Goal: Task Accomplishment & Management: Complete application form

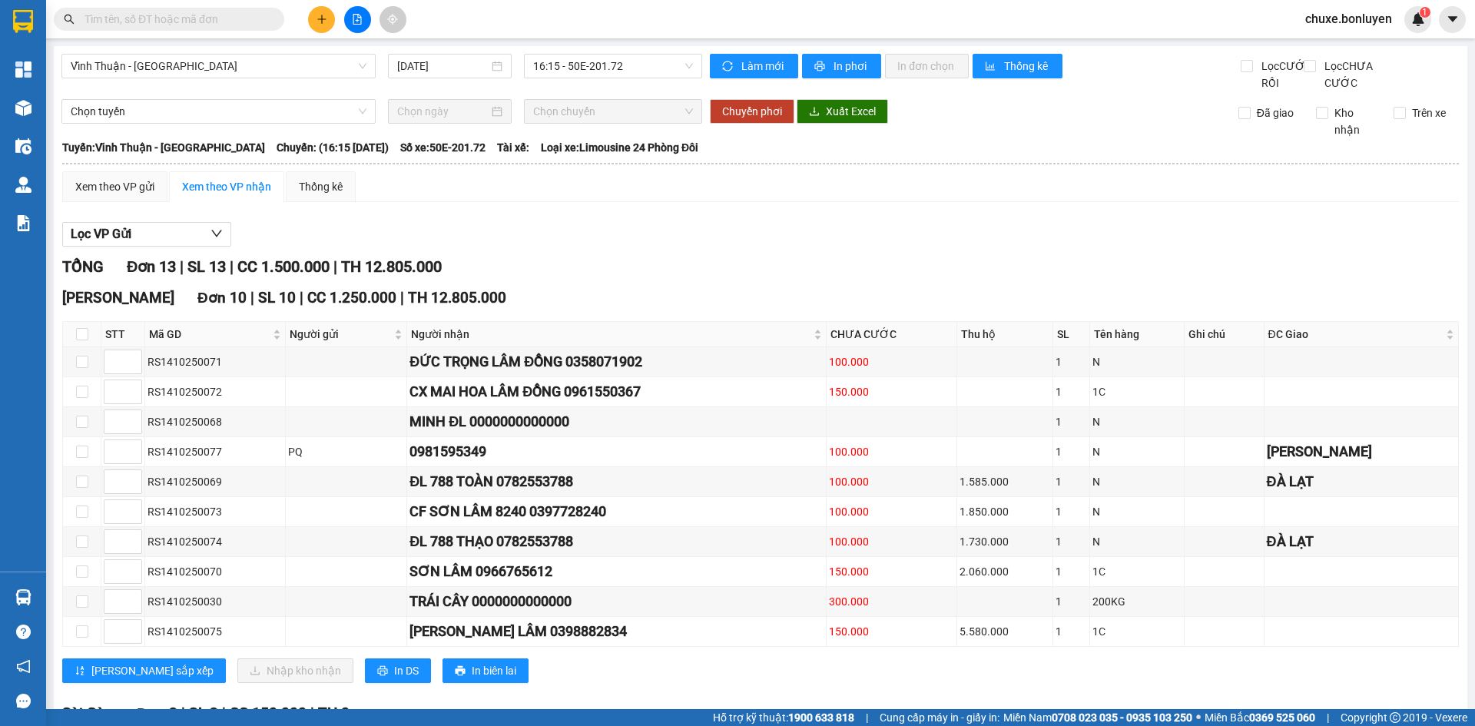
scroll to position [356, 0]
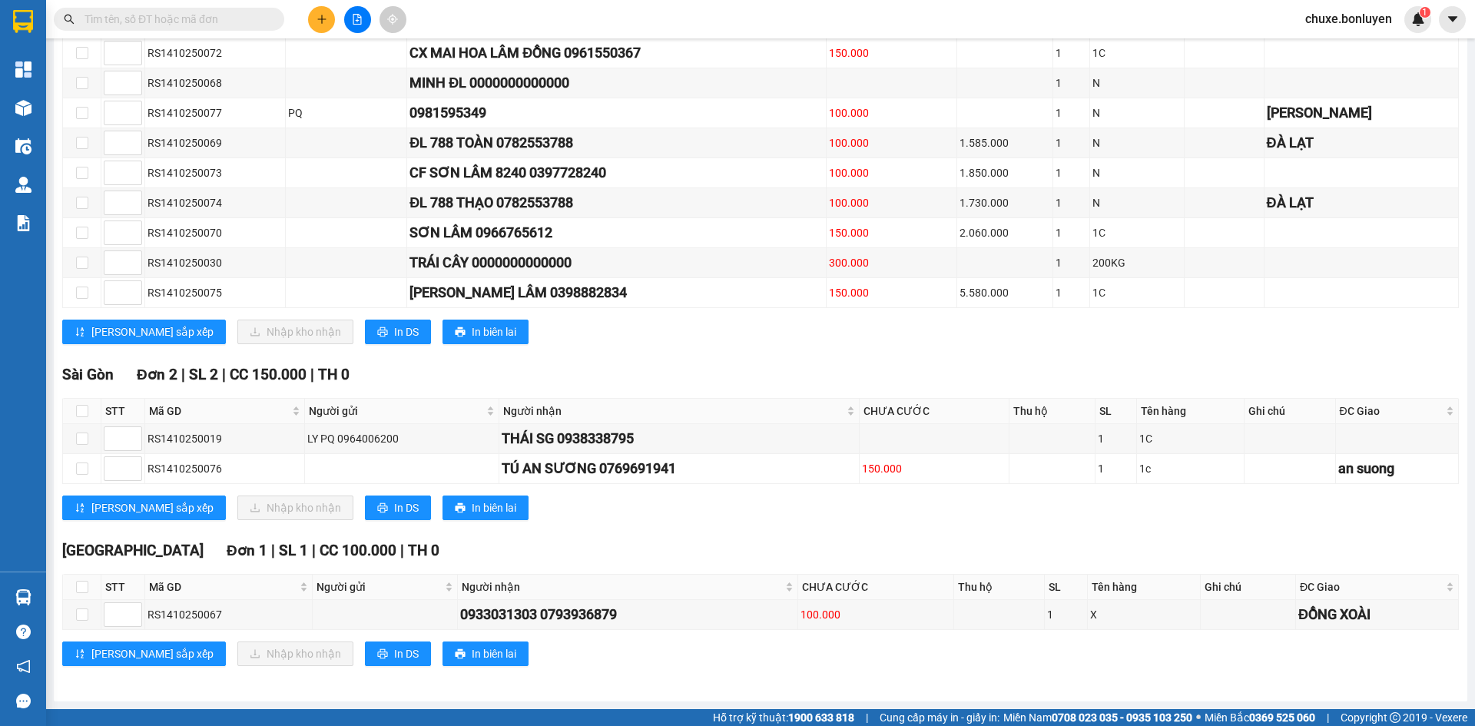
click at [714, 348] on div "Lâm Đồng Đơn 10 | SL 10 | CC 1.250.000 | TH 12.805.000 STT Mã GD Người gửi Ngườ…" at bounding box center [760, 152] width 1397 height 408
click at [812, 361] on div "TỔNG Đơn 13 | SL 13 | CC 1.500.000 | TH 12.805.000 Lâm Đồng Đơn 10 | SL 10 | CC…" at bounding box center [760, 300] width 1397 height 769
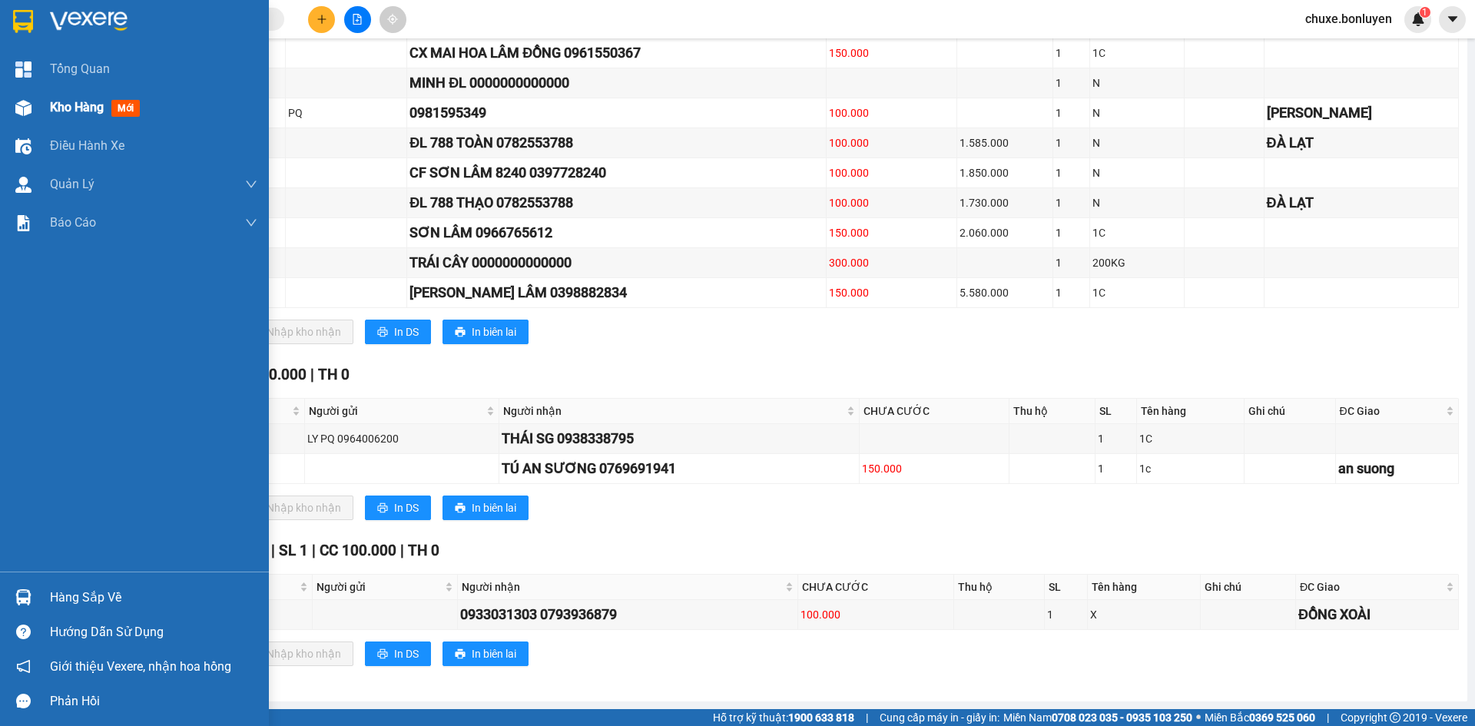
click at [43, 112] on div "Kho hàng mới" at bounding box center [134, 107] width 269 height 38
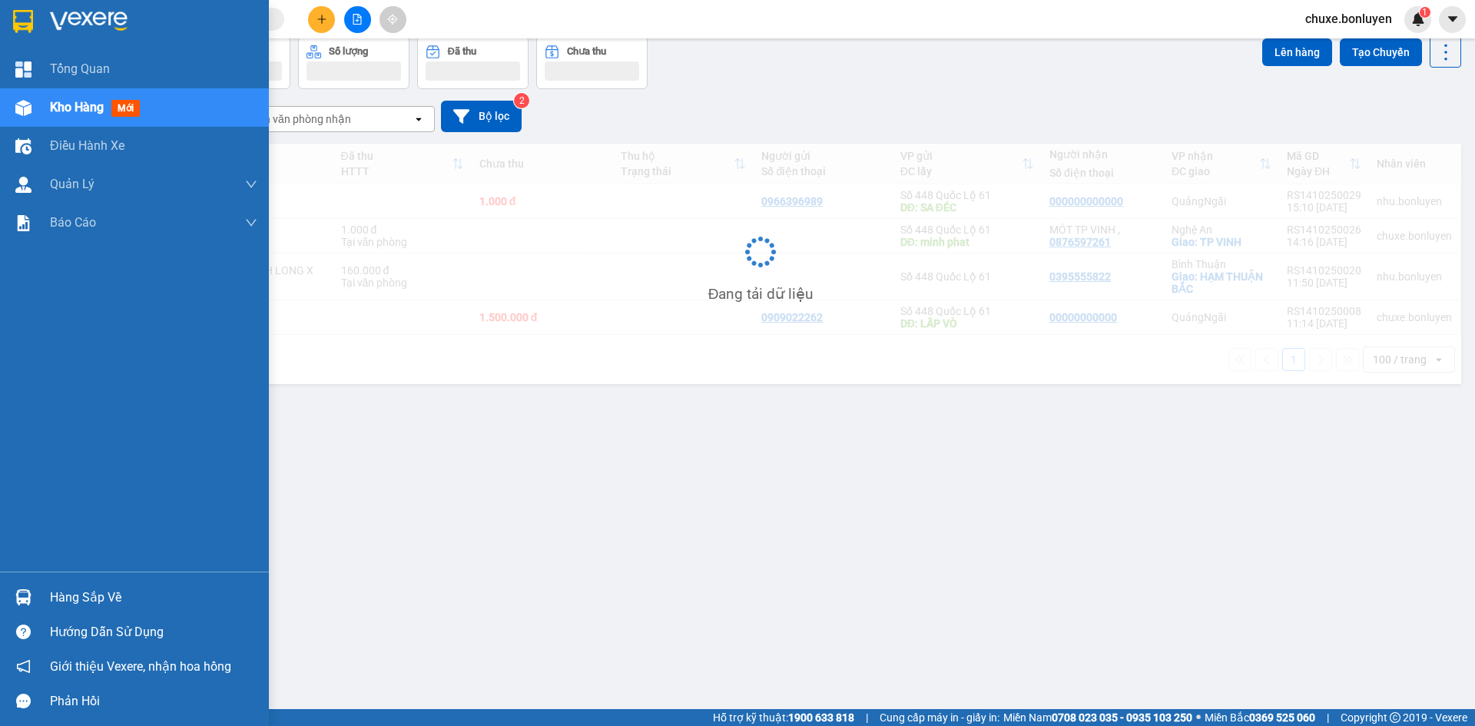
scroll to position [71, 0]
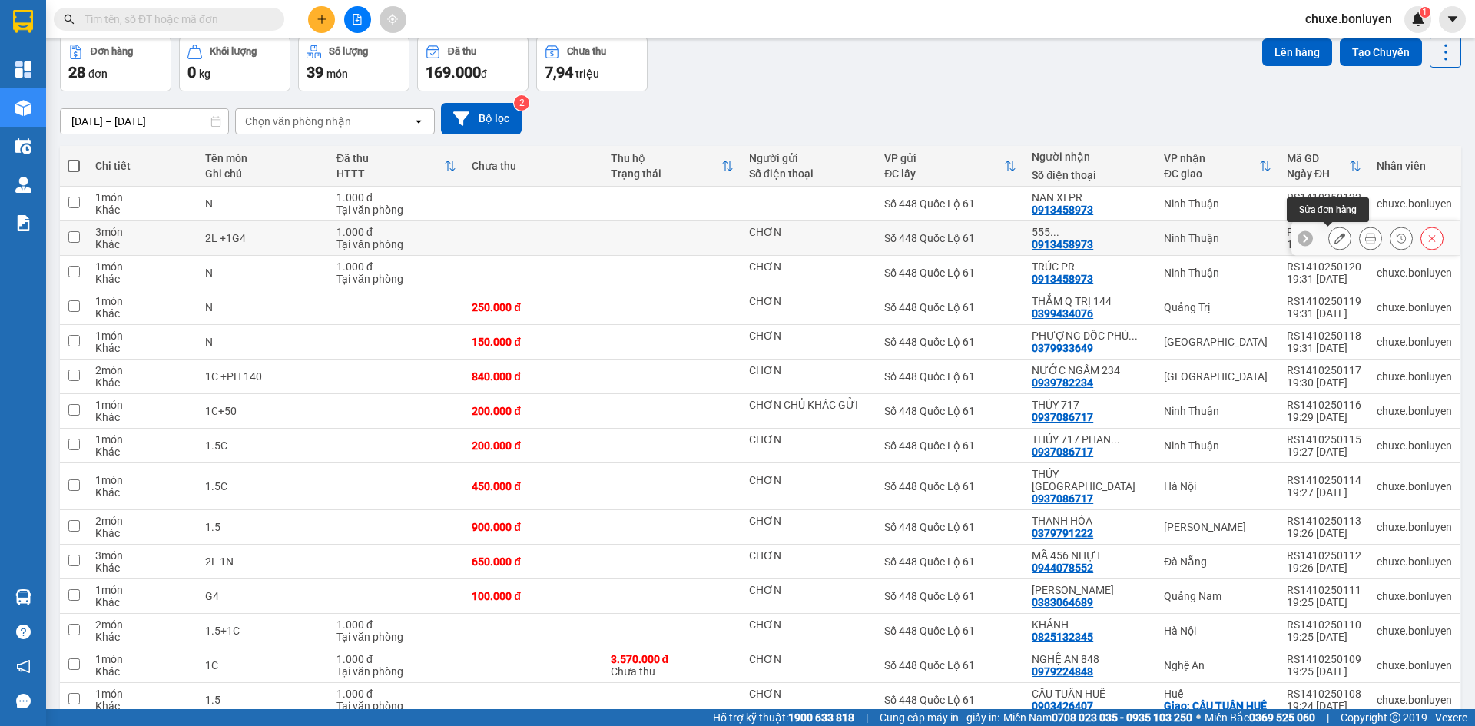
click at [1334, 236] on icon at bounding box center [1339, 238] width 11 height 11
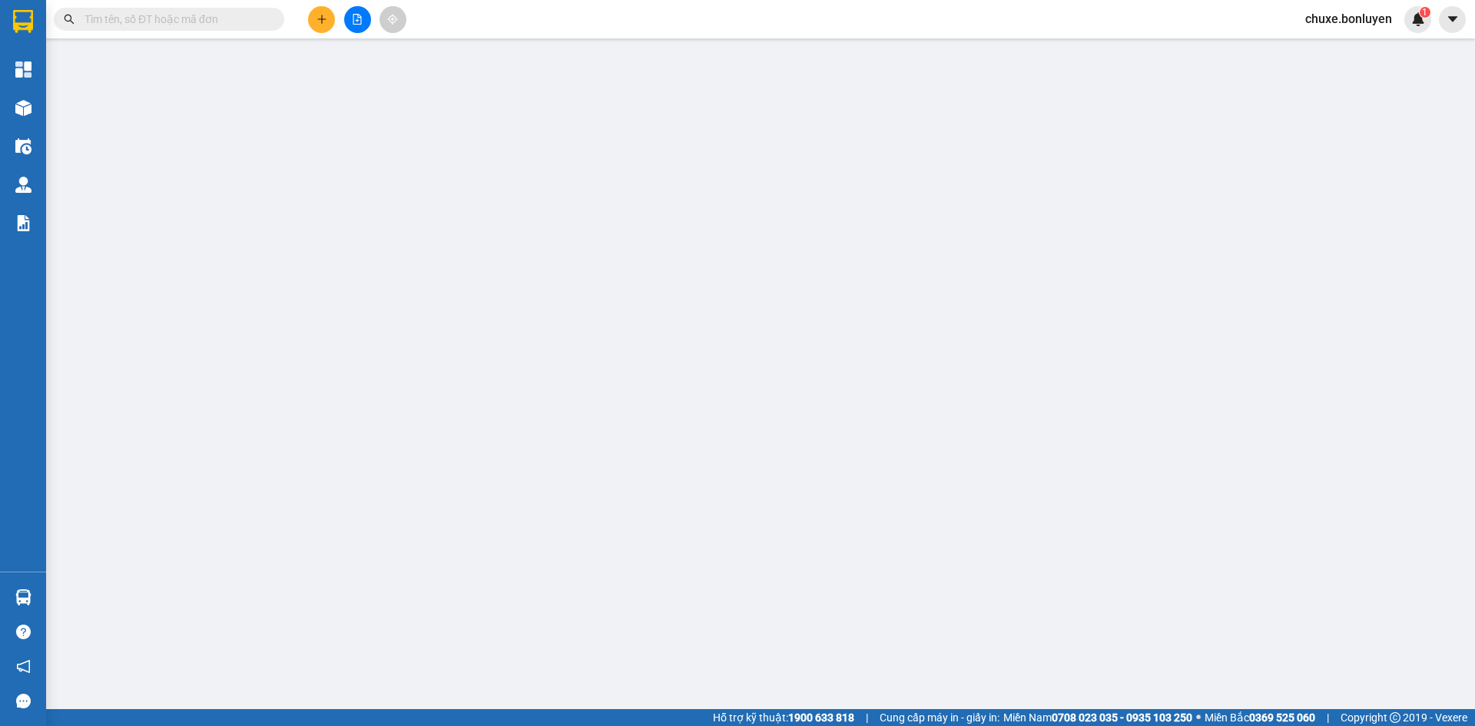
type input "CHƠN"
type input "0913458973"
type input "555..."
type input "1.000"
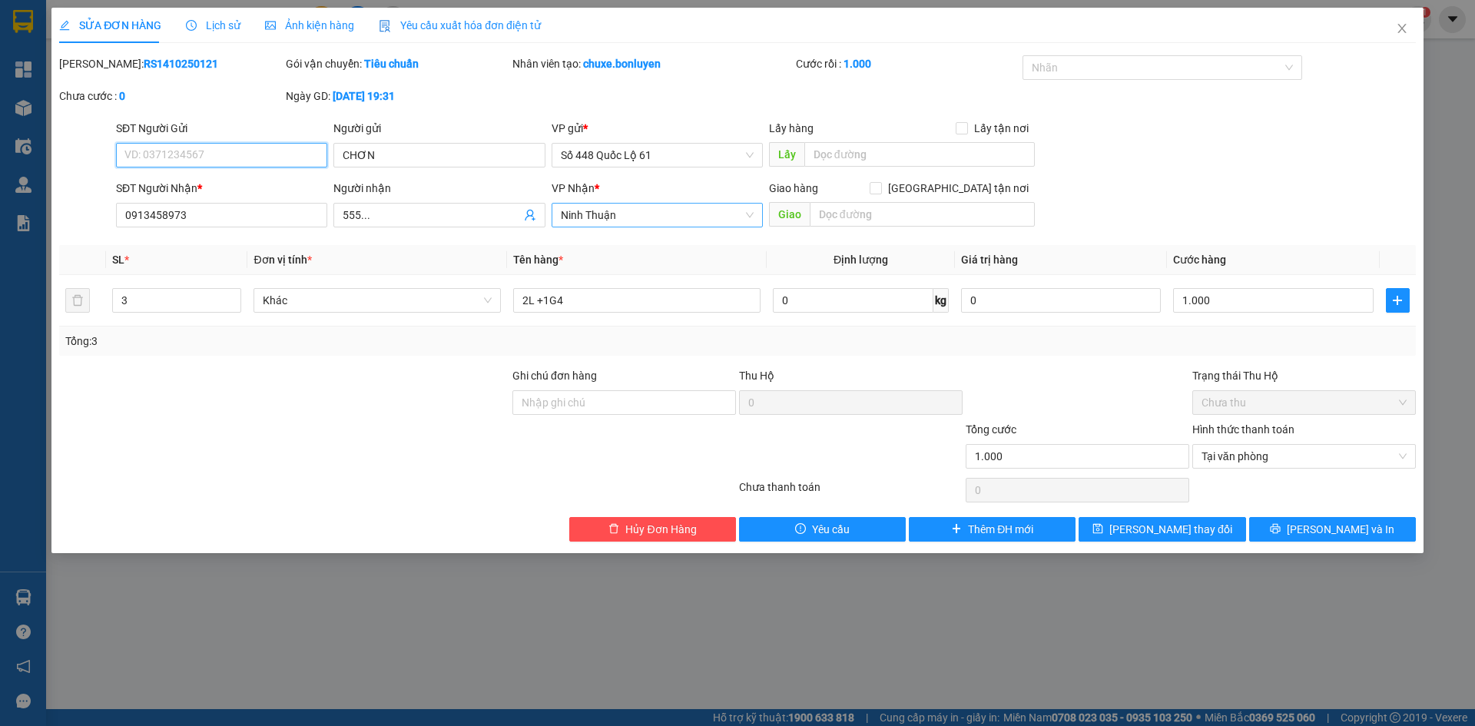
click at [692, 217] on span "Ninh Thuận" at bounding box center [657, 215] width 193 height 23
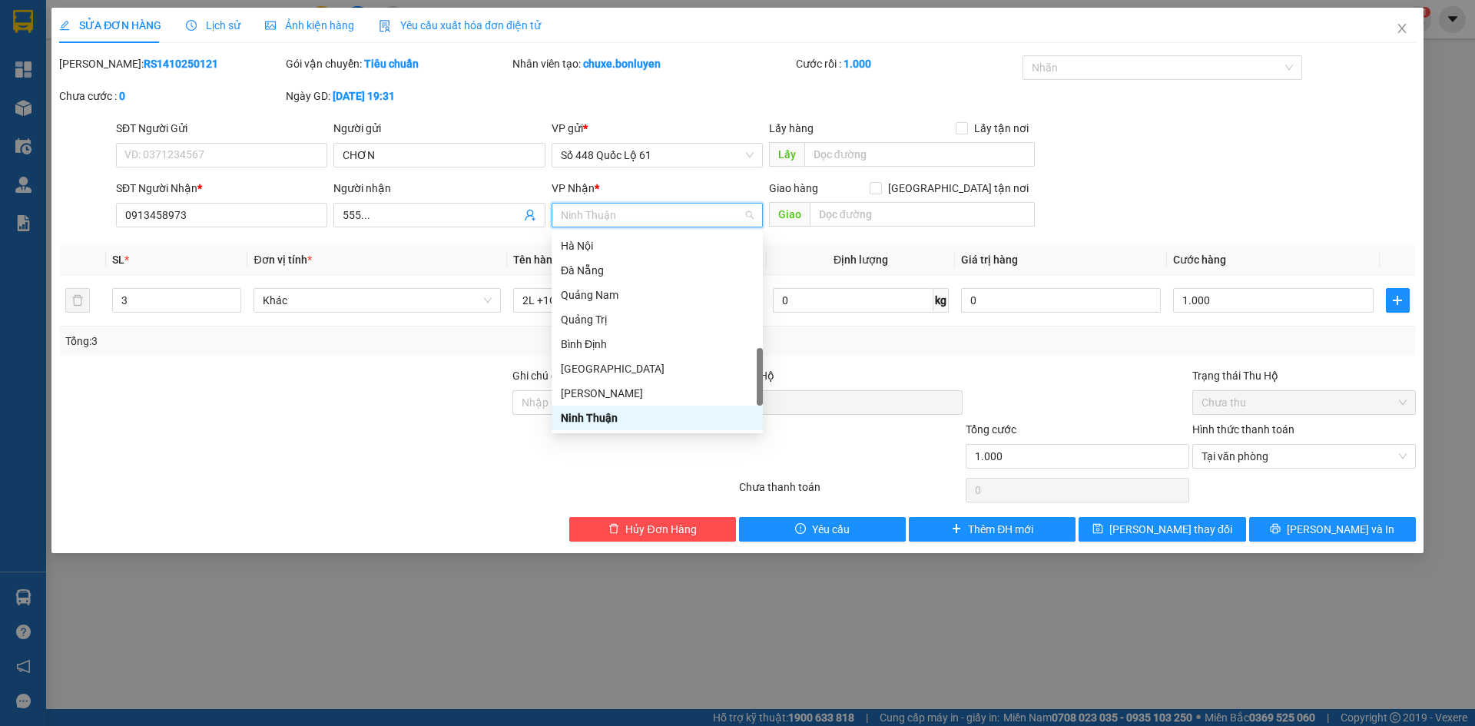
type input "K"
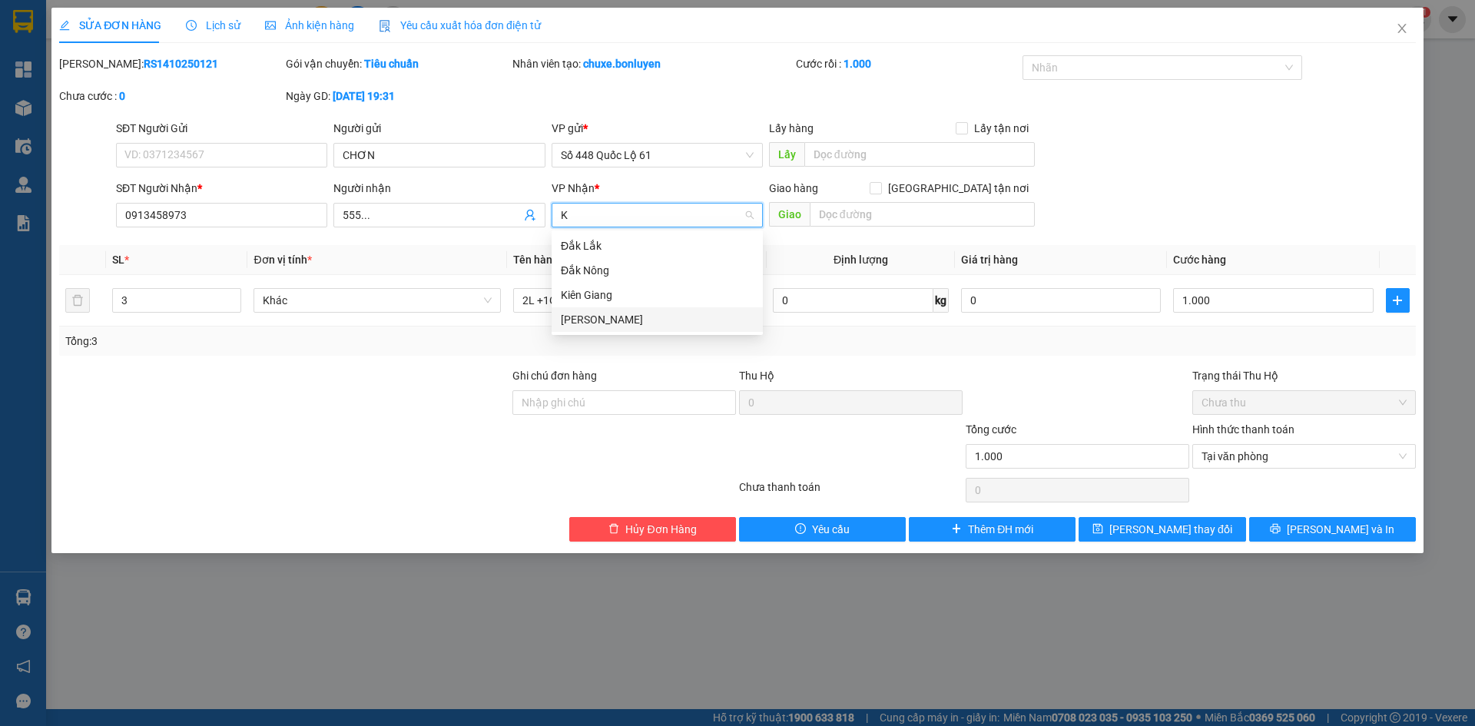
click at [657, 316] on div "[PERSON_NAME]" at bounding box center [657, 319] width 193 height 17
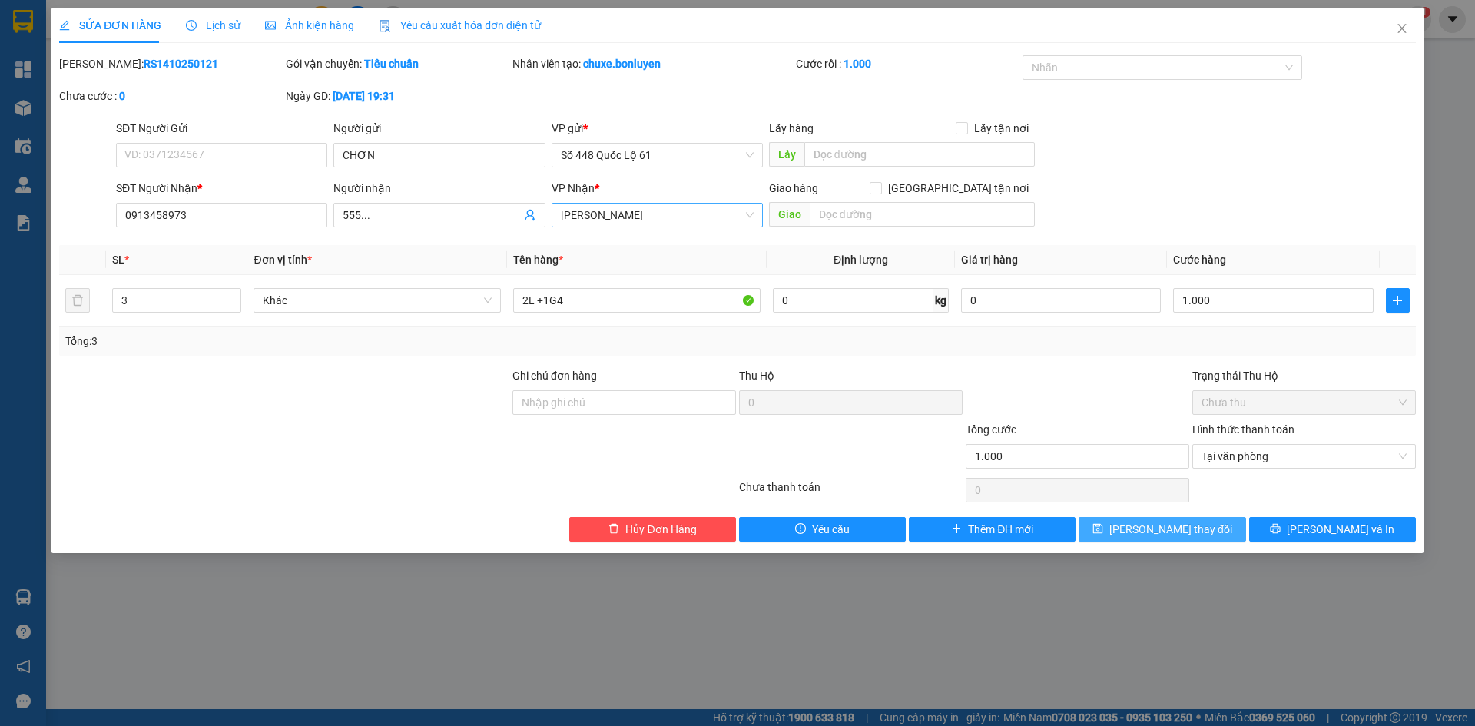
click at [1211, 539] on button "[PERSON_NAME] đổi" at bounding box center [1162, 529] width 167 height 25
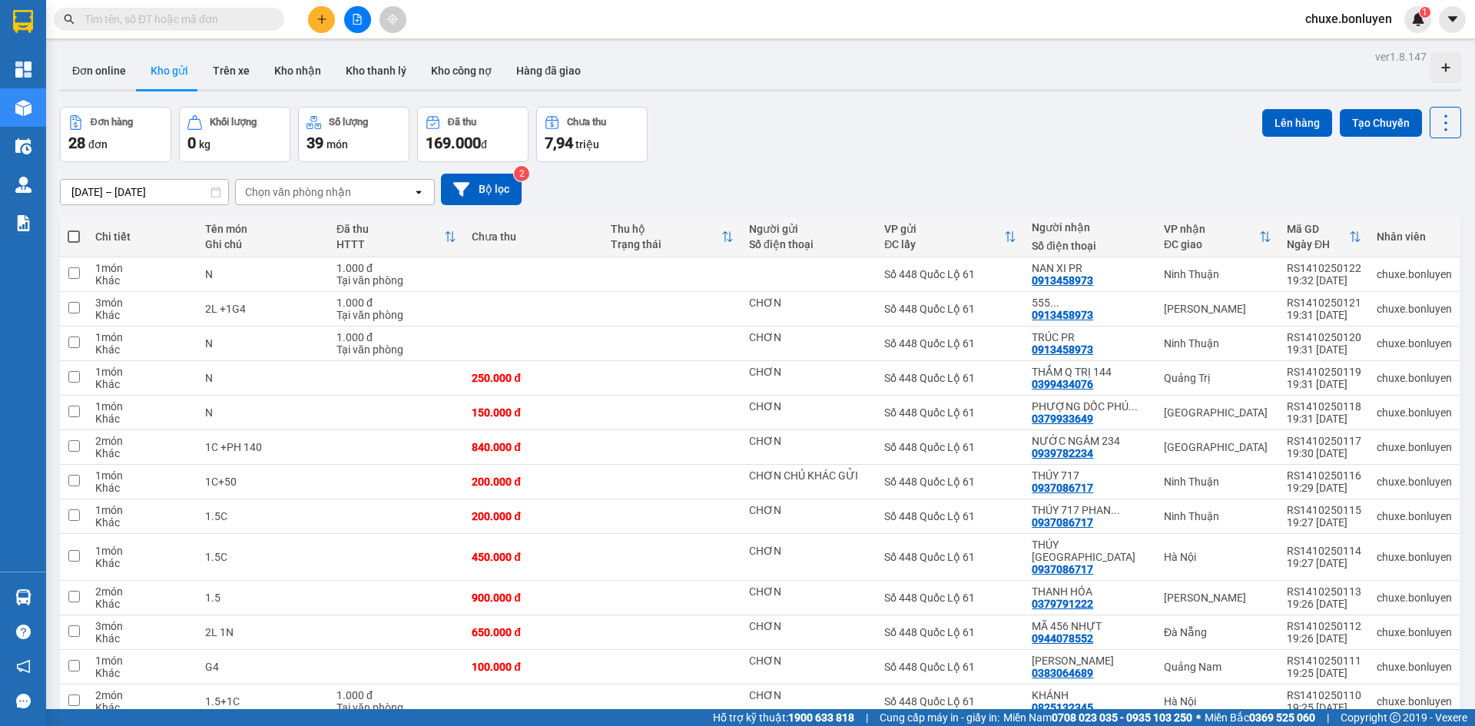
click at [259, 21] on input "text" at bounding box center [175, 19] width 181 height 17
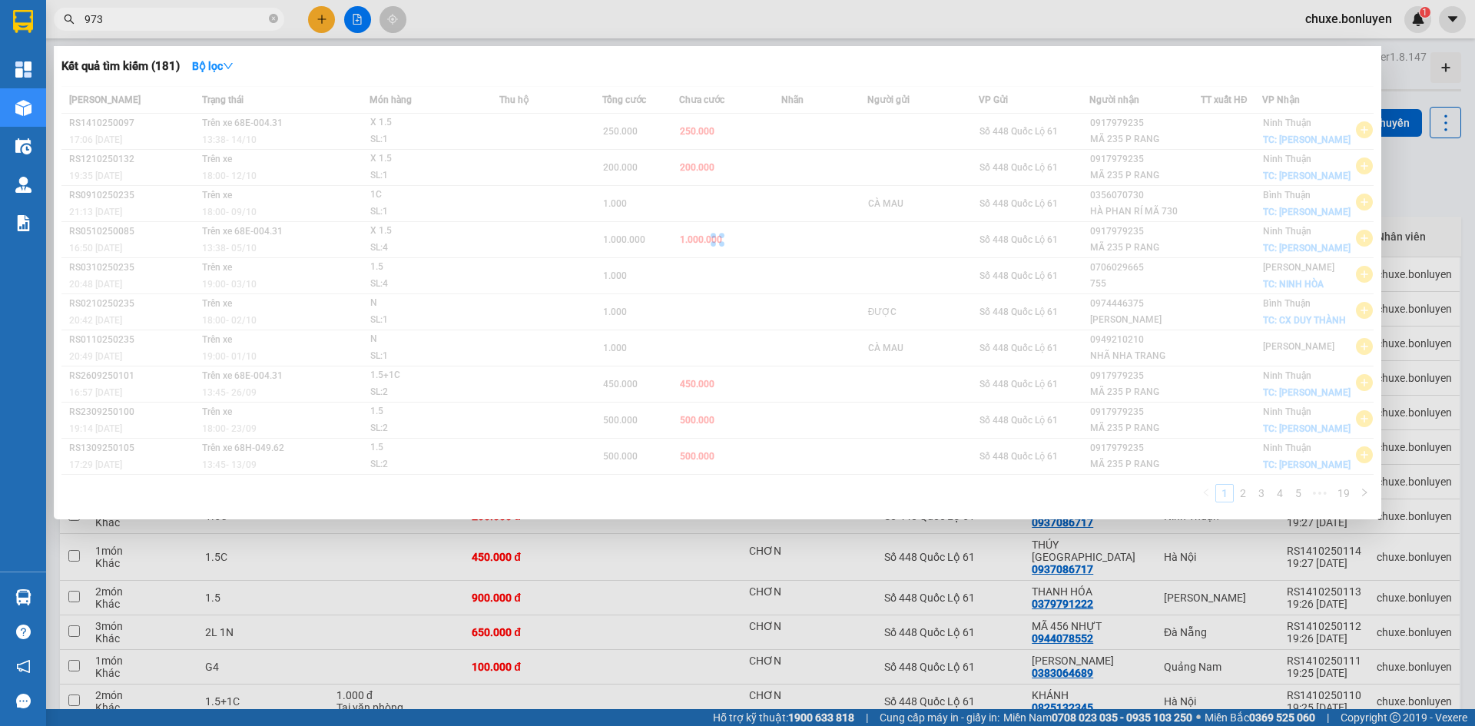
click at [165, 19] on input "973" at bounding box center [175, 19] width 181 height 17
type input "973"
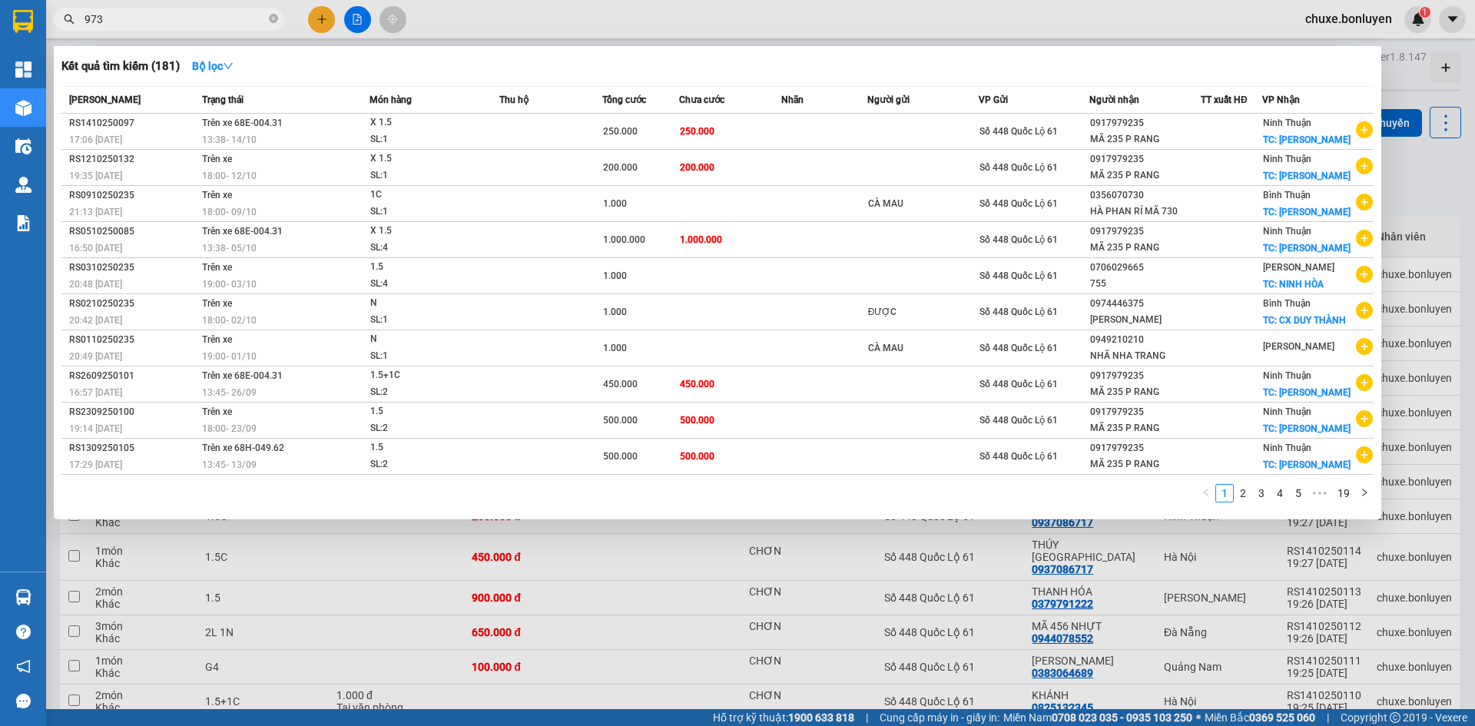
drag, startPoint x: 124, startPoint y: 24, endPoint x: 0, endPoint y: 33, distance: 124.8
click at [0, 33] on section "Kết quả tìm kiếm ( 181 ) Bộ lọc Mã ĐH Trạng thái Món hàng Thu hộ Tổng cước Chưa…" at bounding box center [737, 363] width 1475 height 726
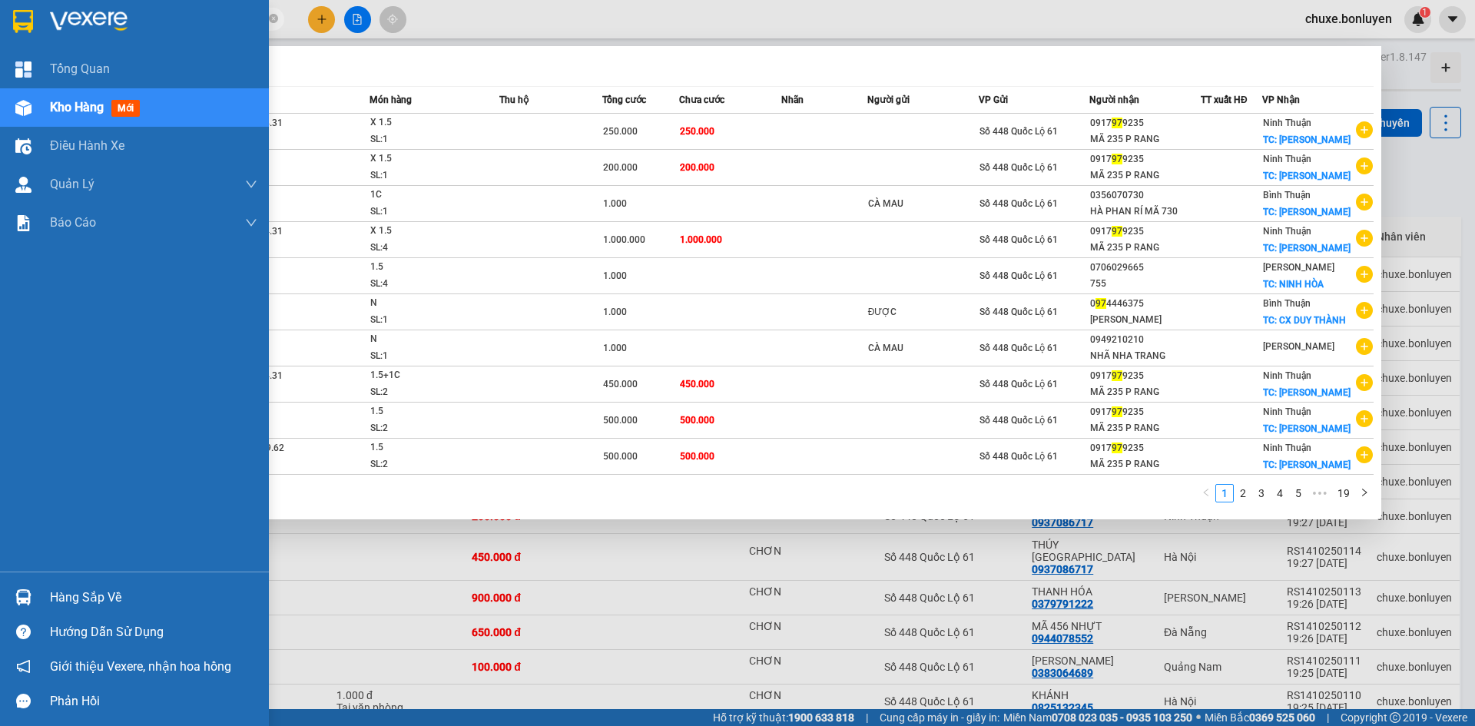
type input "973"
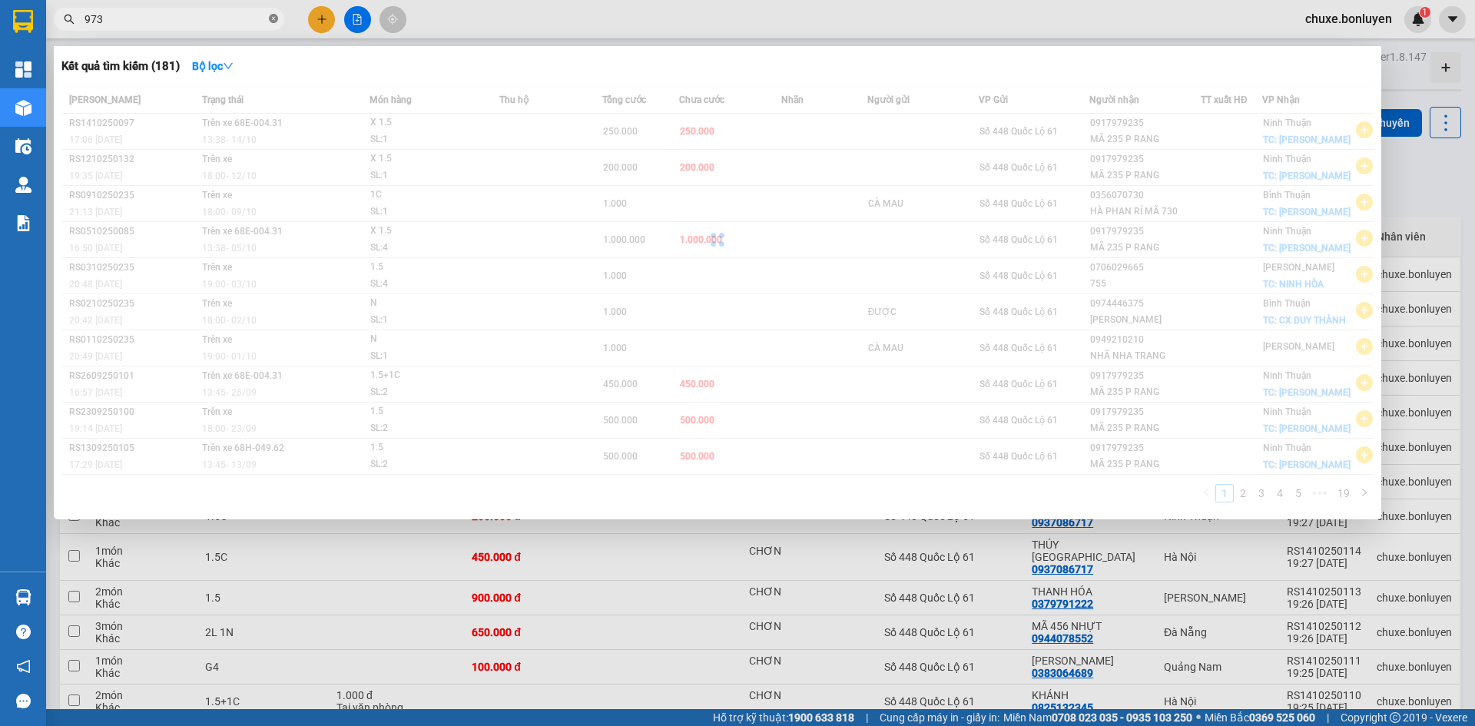
click at [272, 14] on span at bounding box center [273, 19] width 9 height 15
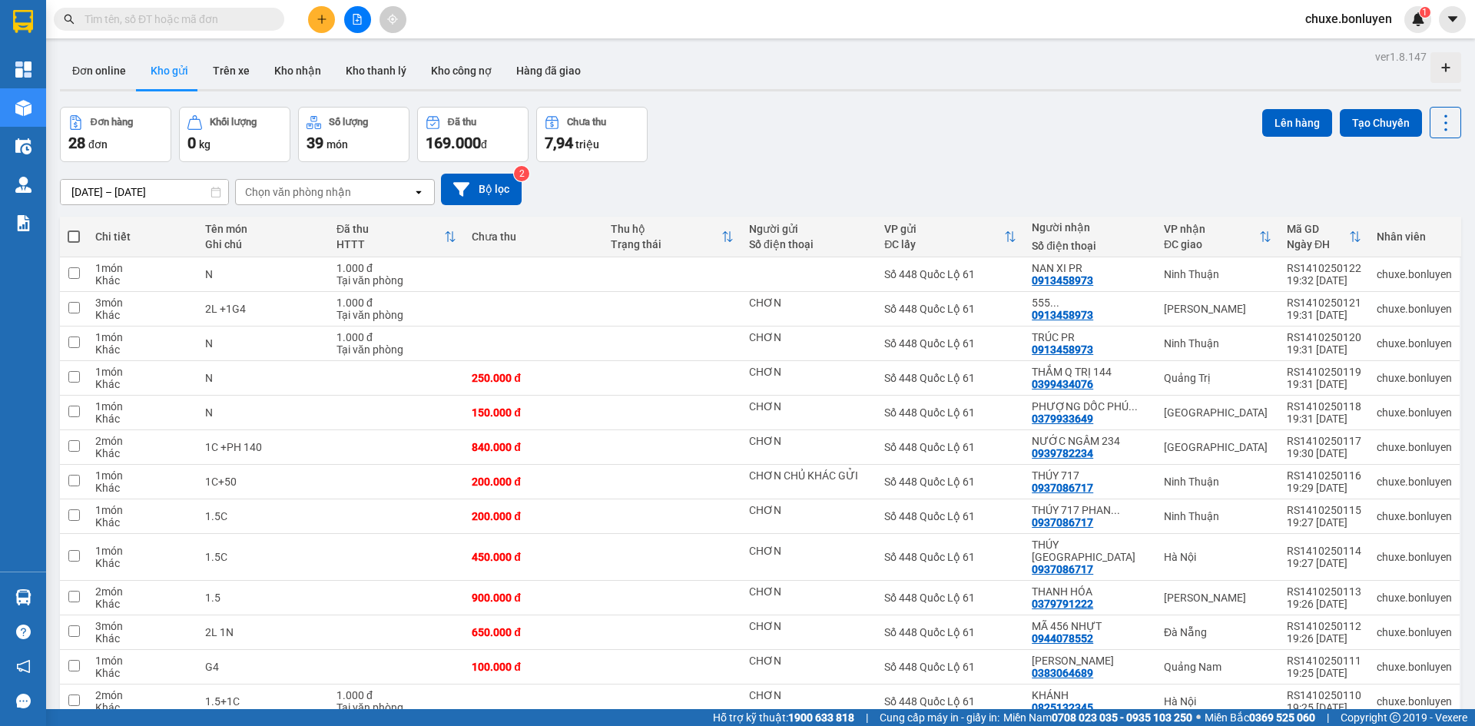
click at [181, 20] on input "text" at bounding box center [175, 19] width 181 height 17
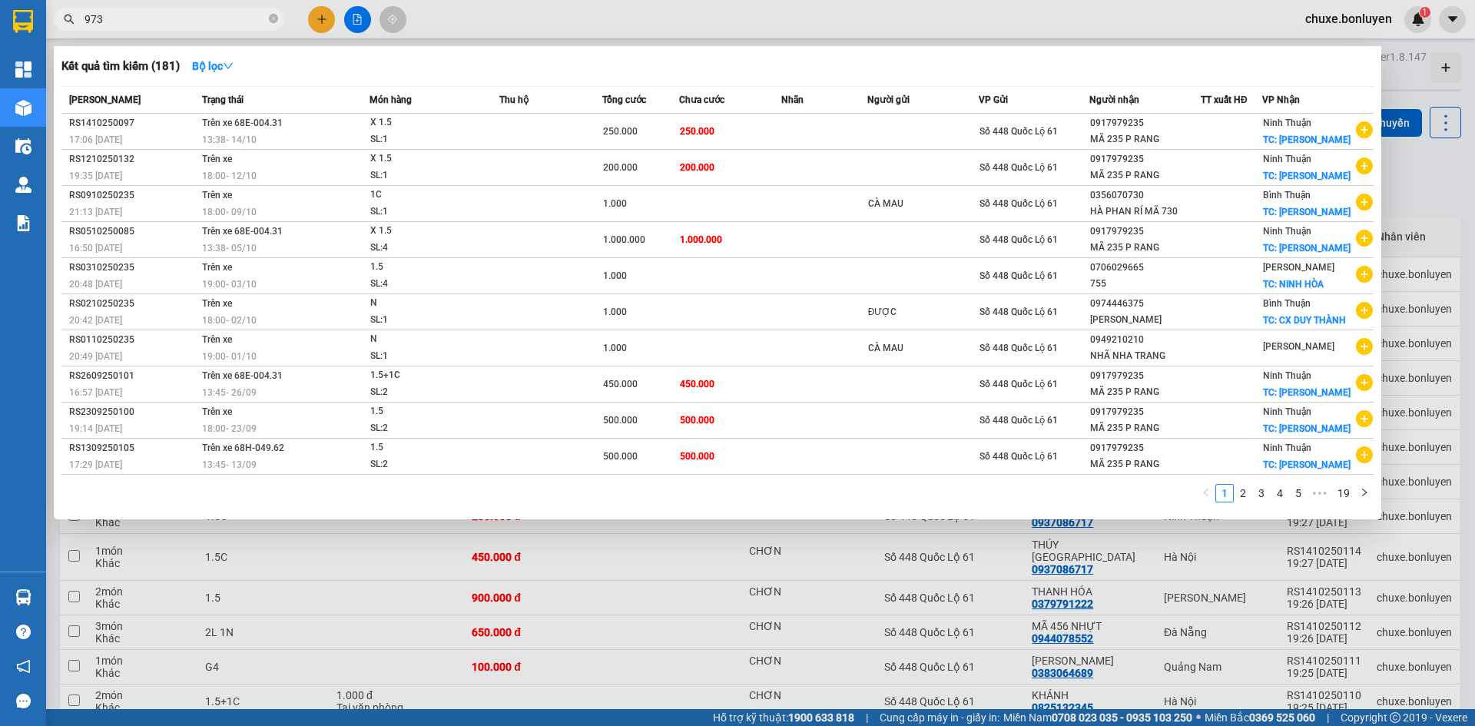
click at [237, 22] on input "973" at bounding box center [175, 19] width 181 height 17
type input "9"
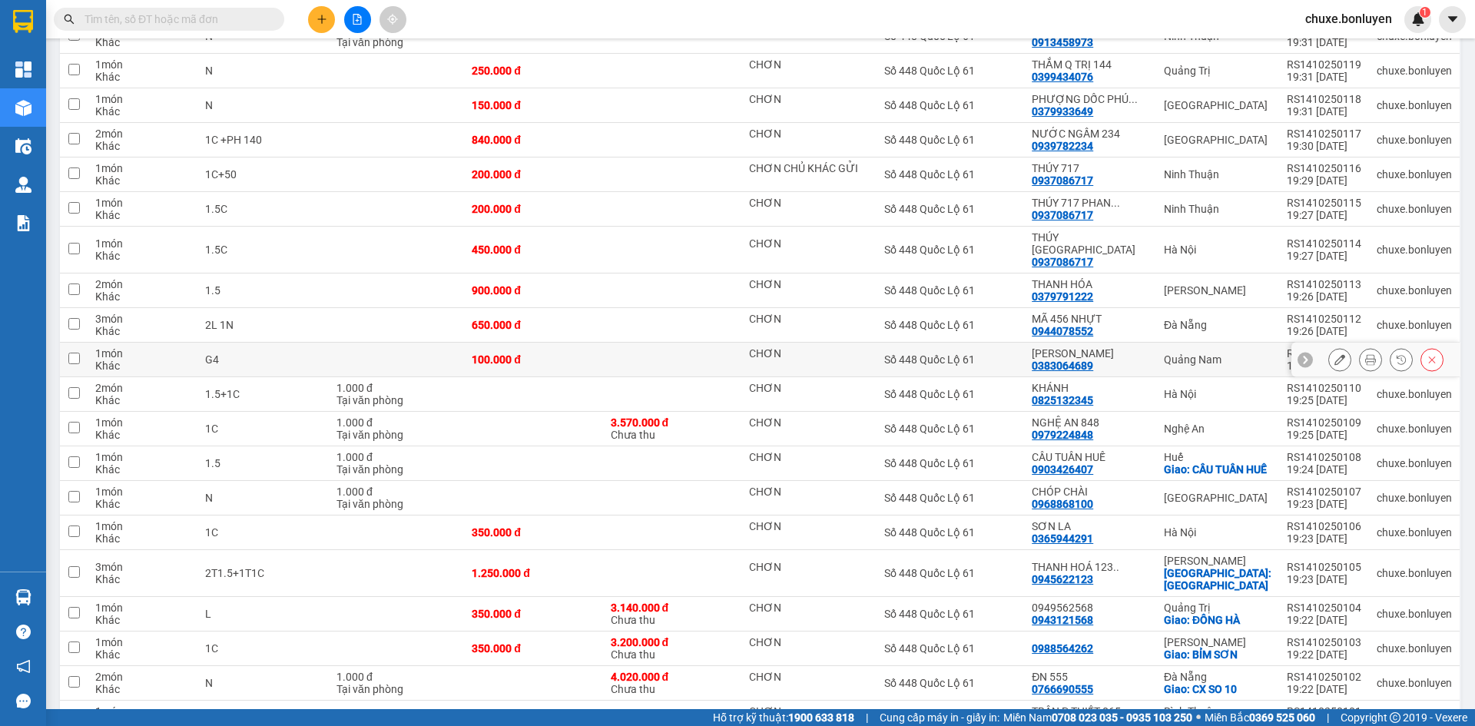
scroll to position [616, 0]
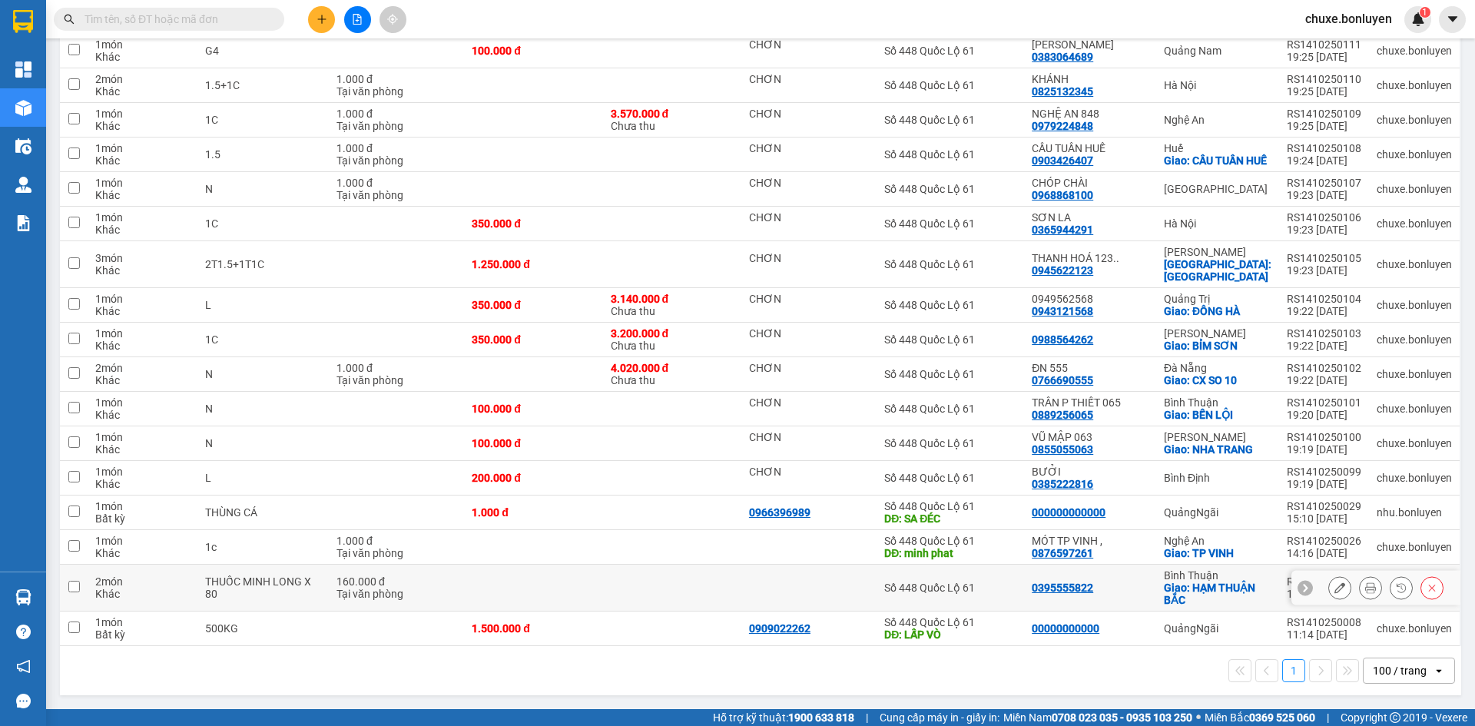
click at [1427, 590] on icon at bounding box center [1432, 587] width 11 height 11
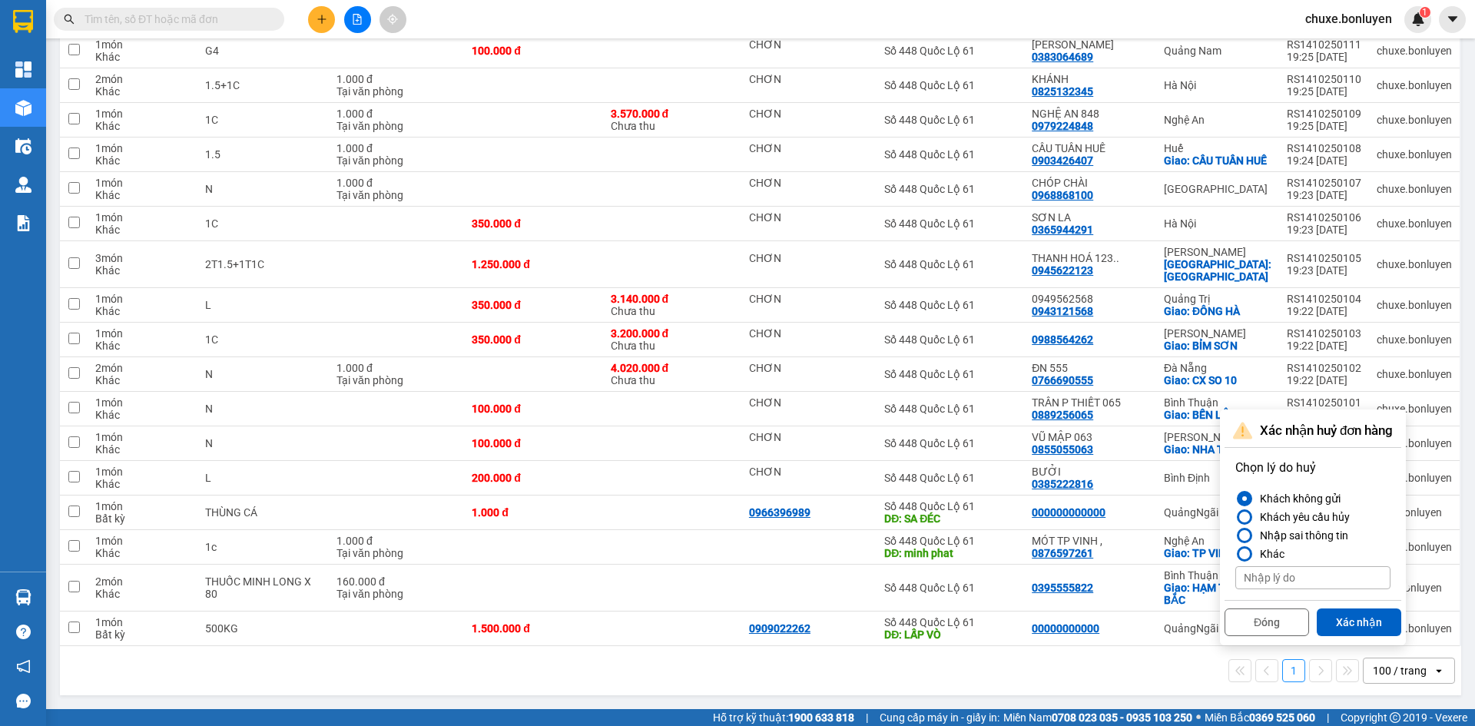
drag, startPoint x: 1380, startPoint y: 629, endPoint x: 1202, endPoint y: 636, distance: 178.4
click at [1378, 629] on button "Xác nhận" at bounding box center [1359, 622] width 85 height 28
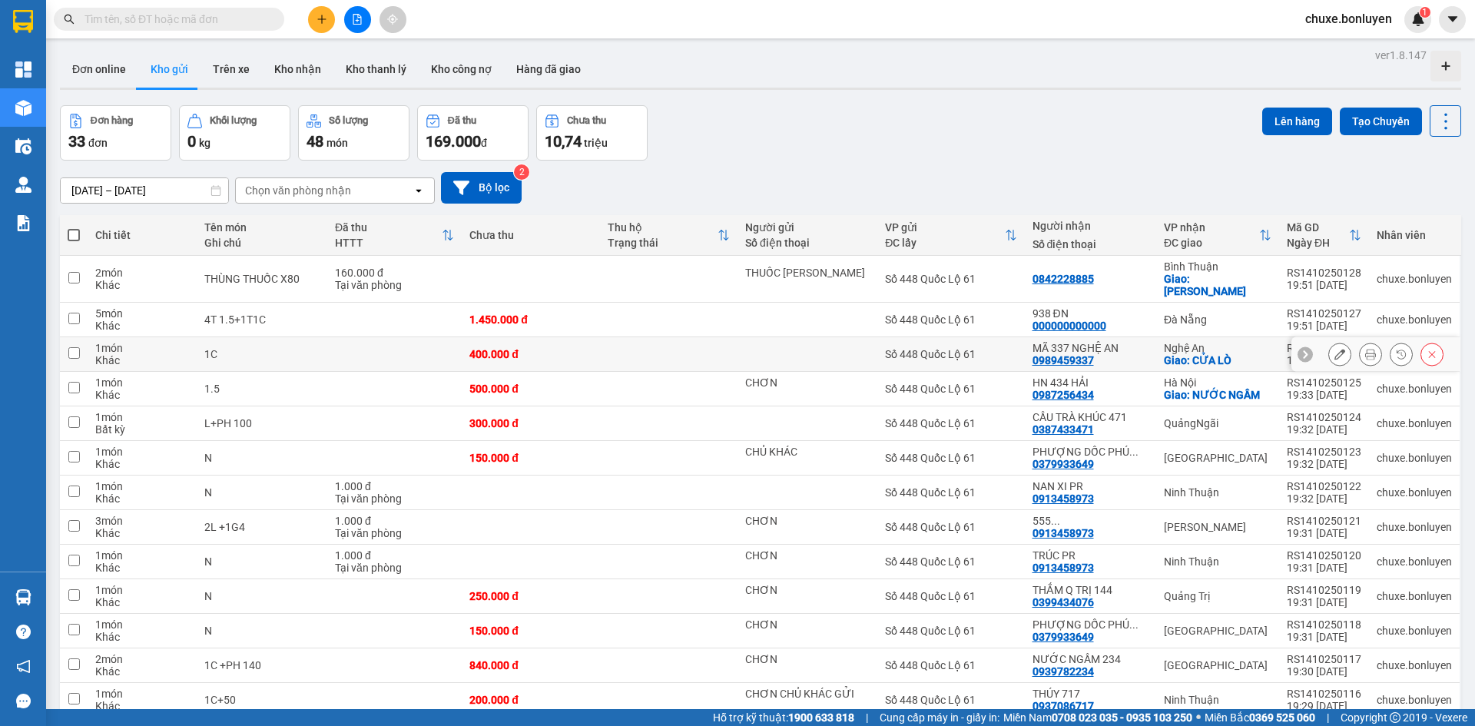
scroll to position [0, 0]
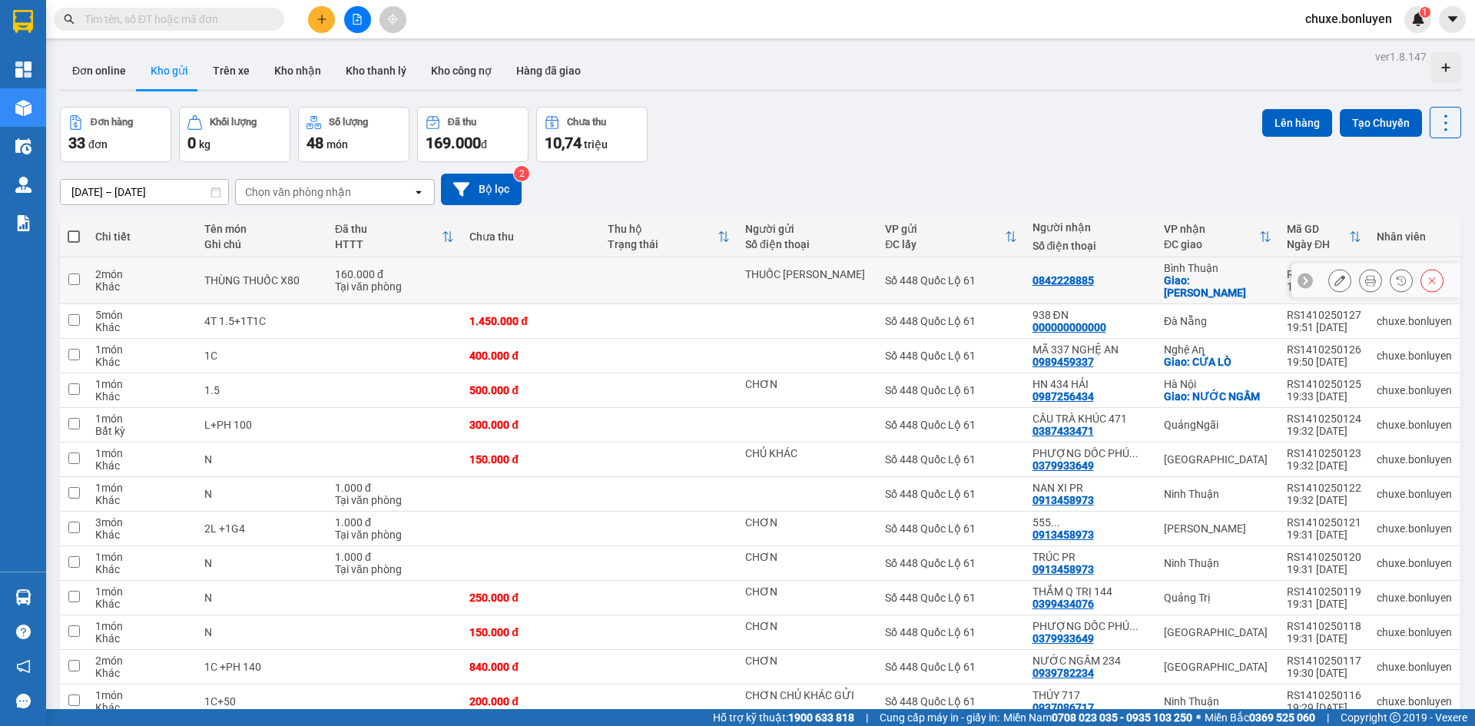
click at [1329, 282] on button at bounding box center [1340, 280] width 22 height 27
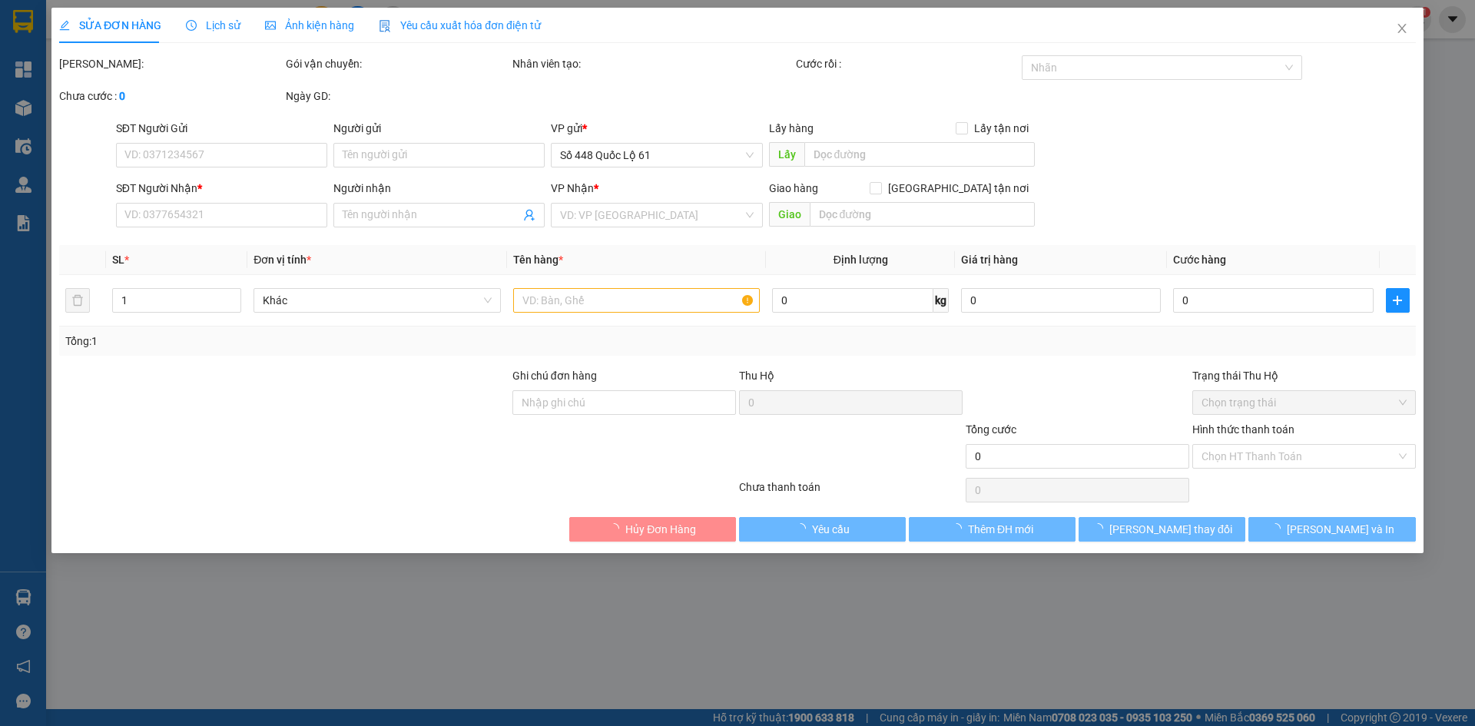
type input "THUỐC [PERSON_NAME]"
type input "0842228885"
checkbox input "true"
type input "LƯƠNG SƠN"
type input "160.000"
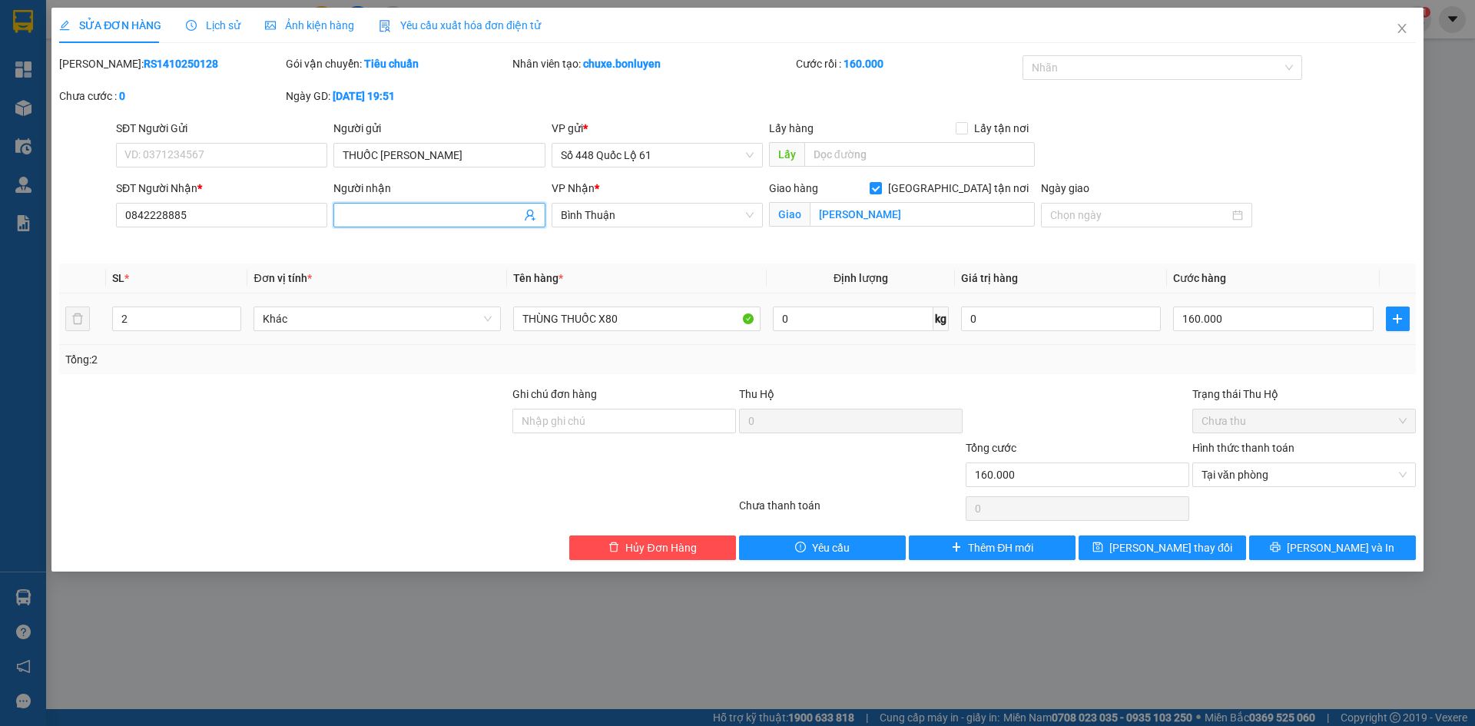
click at [433, 217] on input "Người nhận" at bounding box center [431, 215] width 177 height 17
paste input "Ô"
paste input "ỐC"
paste input "ƯƠNG"
paste input "ƠN"
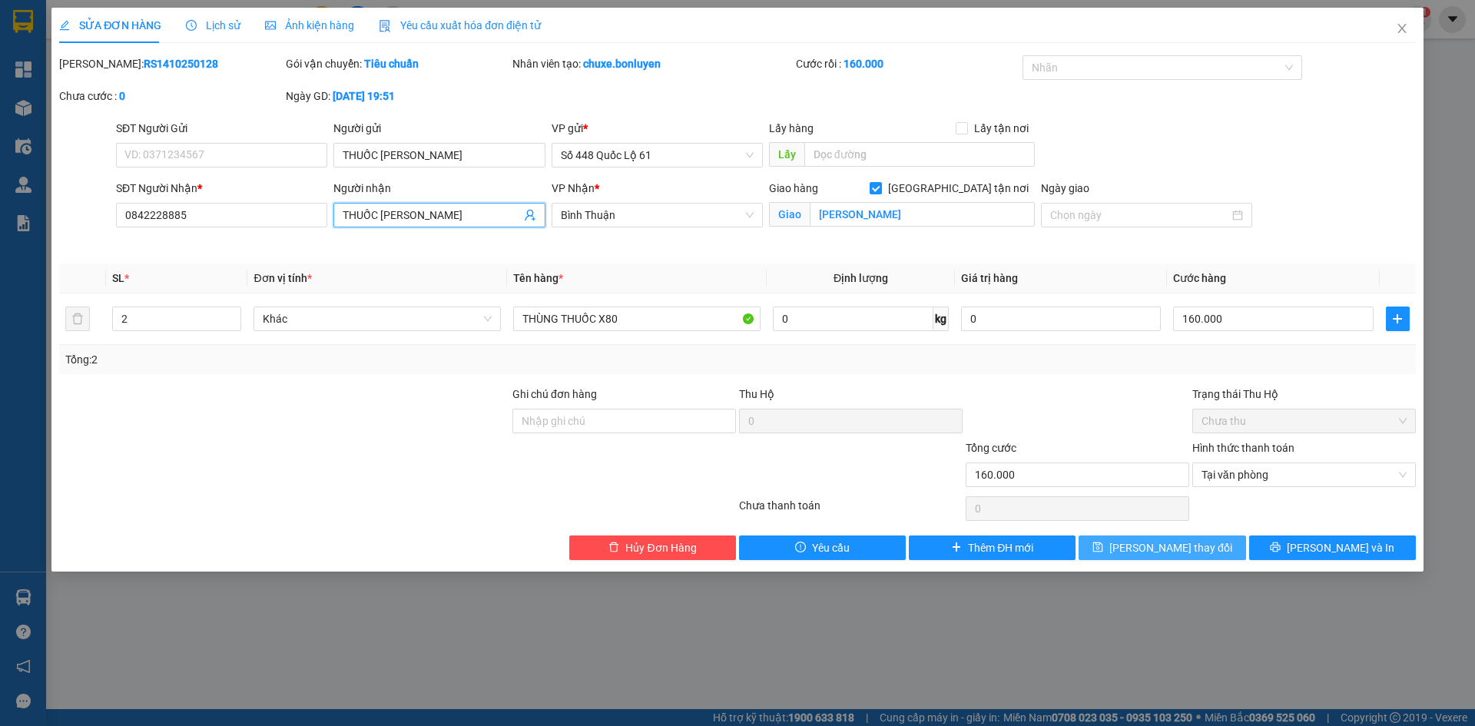
type input "[PERSON_NAME]"
click at [1198, 544] on span "[PERSON_NAME] đổi" at bounding box center [1170, 547] width 123 height 17
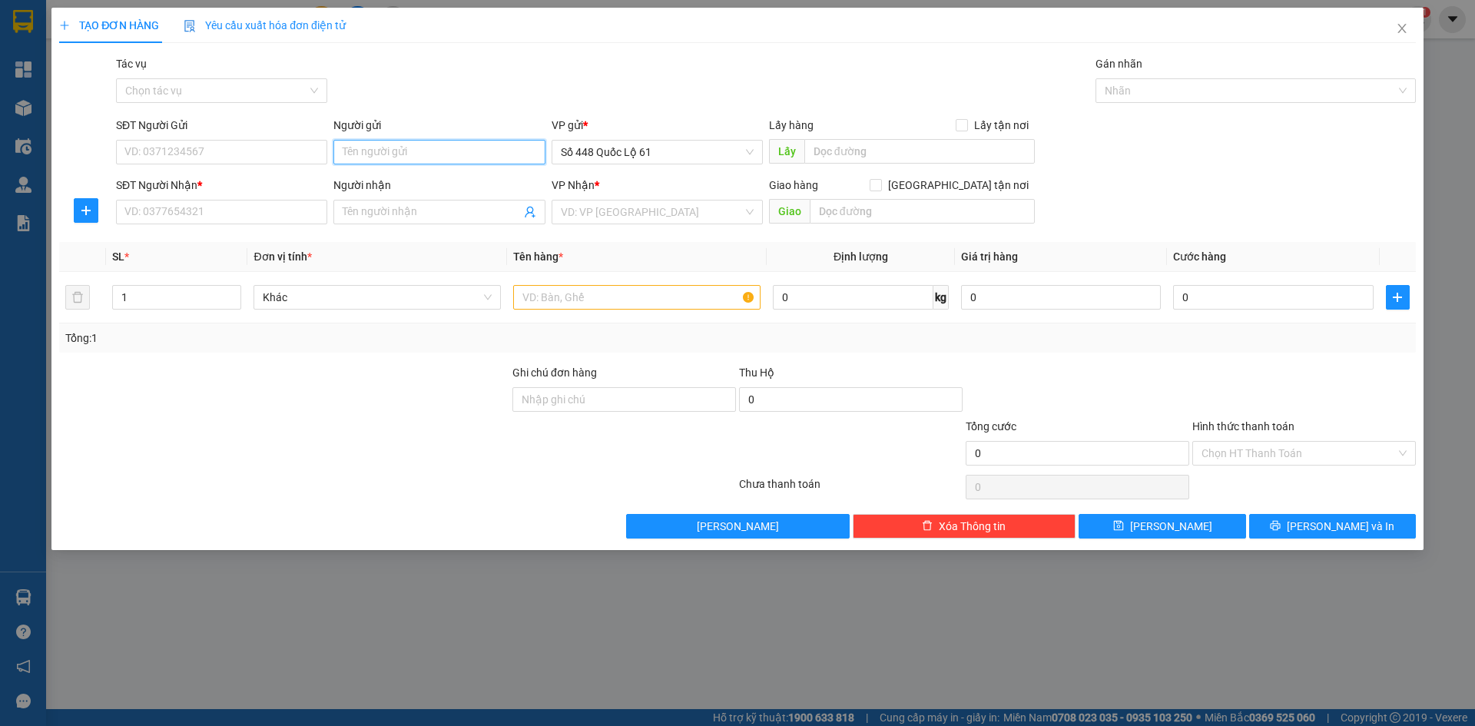
click at [386, 145] on input "Người gửi" at bounding box center [438, 152] width 211 height 25
paste input "ƠN"
drag, startPoint x: 386, startPoint y: 149, endPoint x: 335, endPoint y: 157, distance: 51.4
click at [335, 157] on input "CHƠN" at bounding box center [438, 152] width 211 height 25
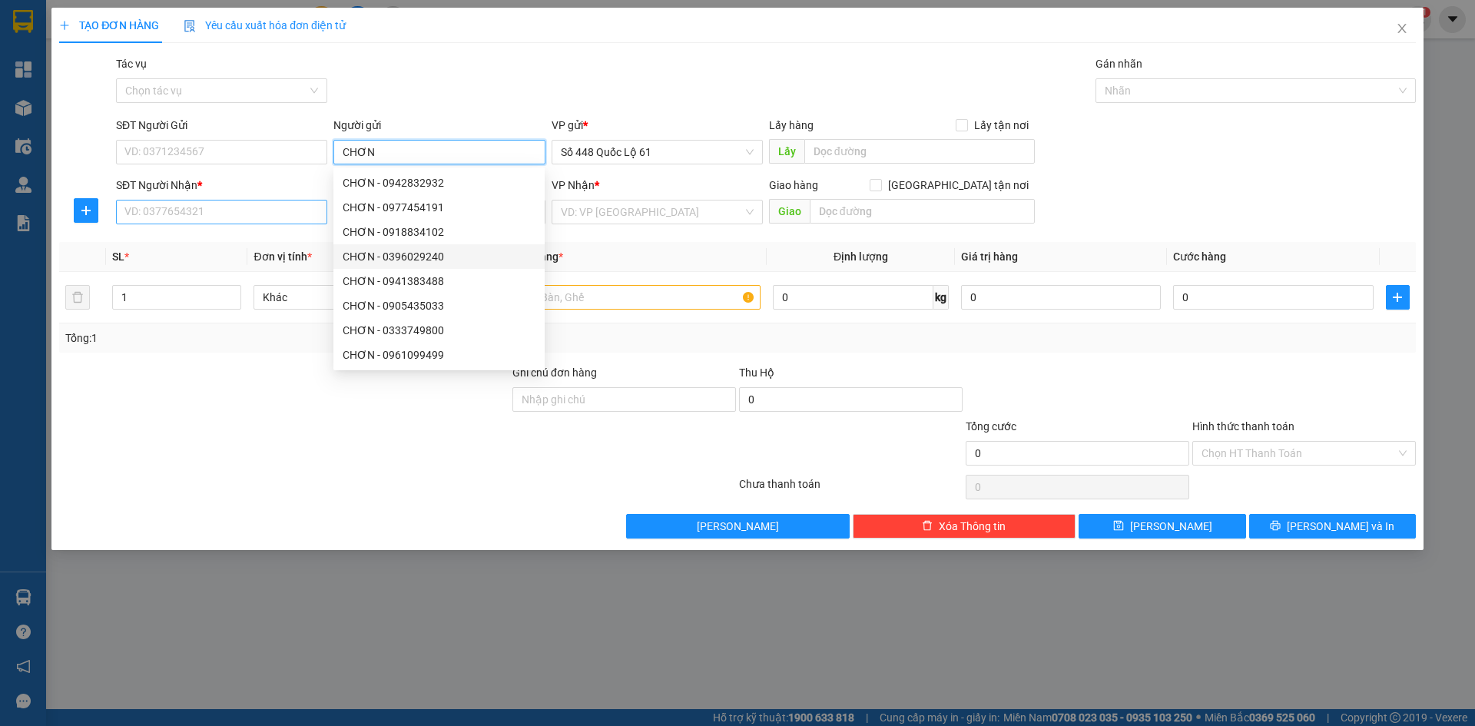
type input "CHƠN"
click at [262, 209] on input "SĐT Người Nhận *" at bounding box center [221, 212] width 211 height 25
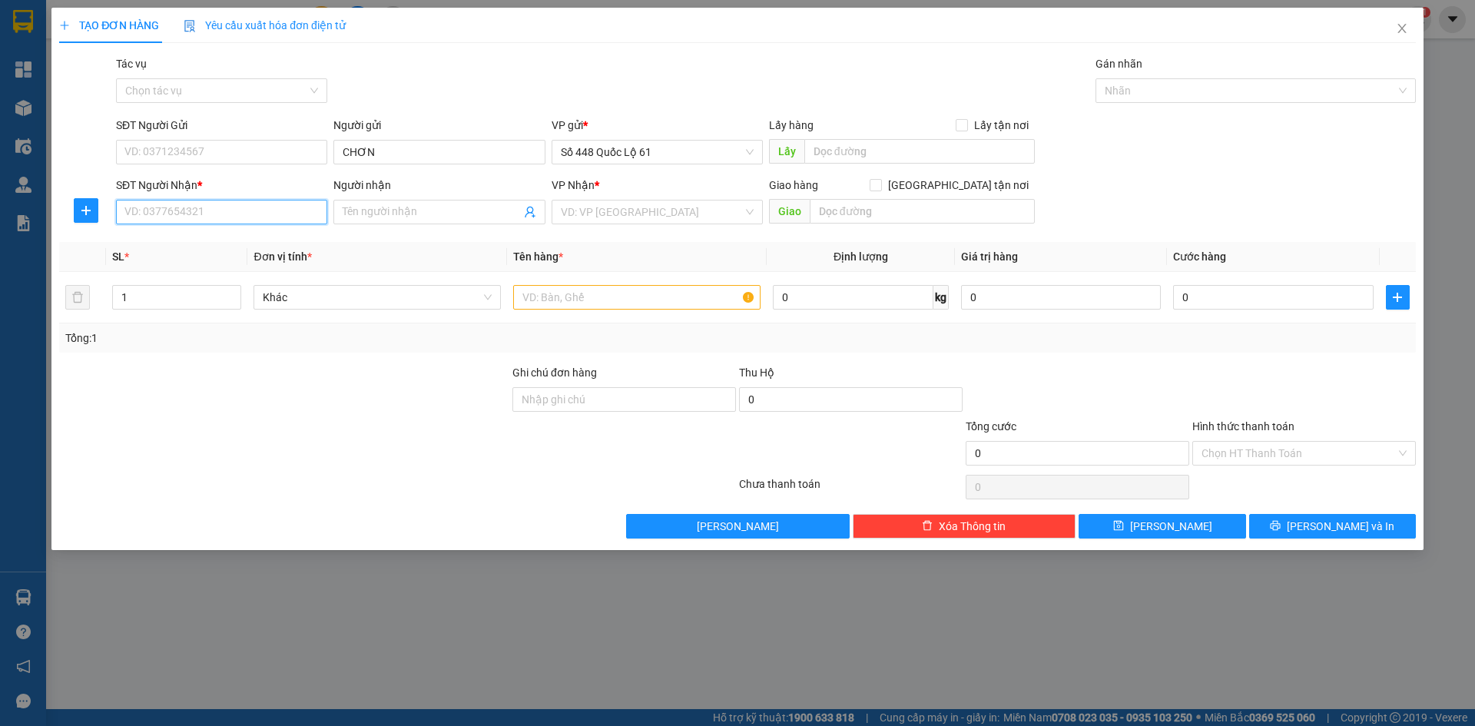
click at [262, 210] on input "SĐT Người Nhận *" at bounding box center [221, 212] width 211 height 25
click at [234, 244] on div "0385222816 - BƯỞI" at bounding box center [221, 242] width 193 height 17
type input "0385222816"
type input "BƯỞI"
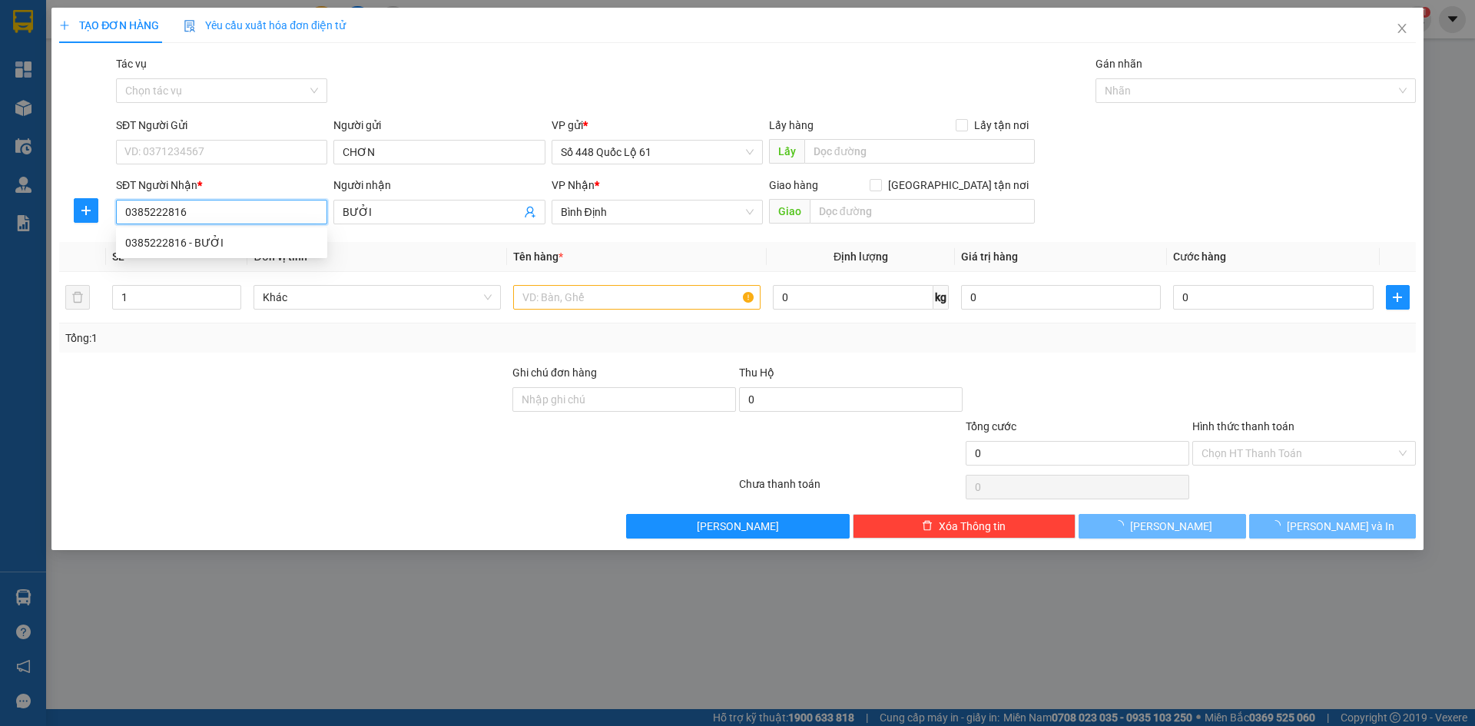
type input "150.000"
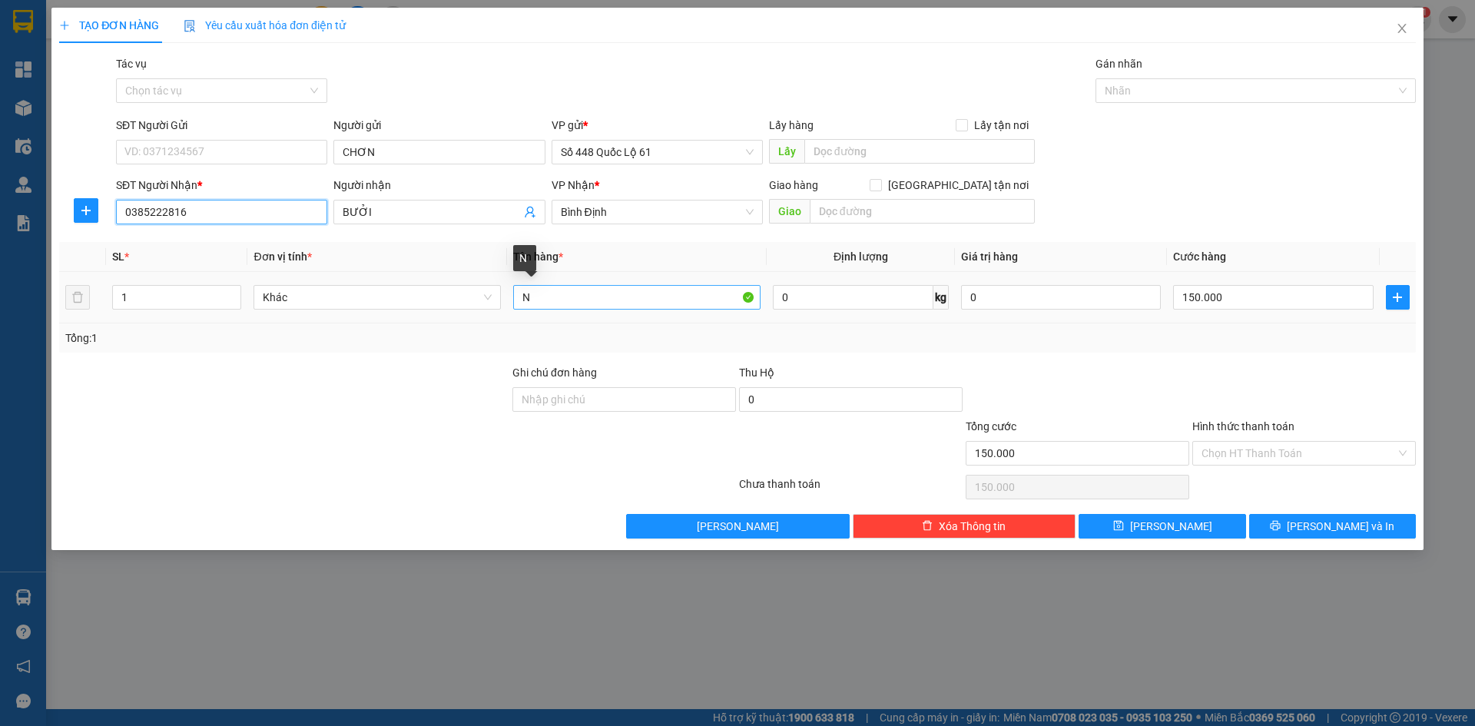
type input "0385222816"
drag, startPoint x: 528, startPoint y: 307, endPoint x: 320, endPoint y: 353, distance: 213.4
click at [320, 353] on div "Transit Pickup Surcharge Ids Transit Deliver Surcharge Ids Transit Deliver Surc…" at bounding box center [737, 296] width 1357 height 483
type input "L"
click at [1329, 292] on input "150.000" at bounding box center [1273, 297] width 200 height 25
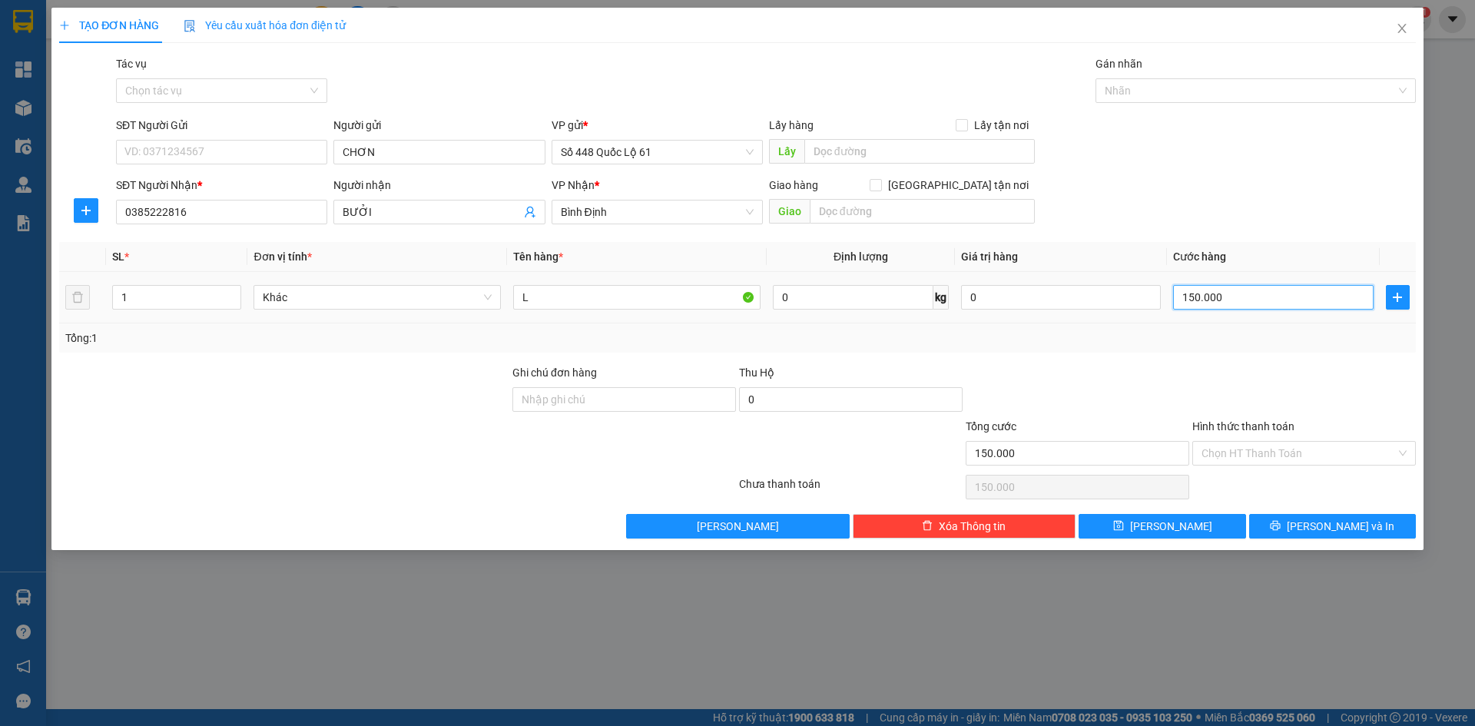
type input "2"
type input "20"
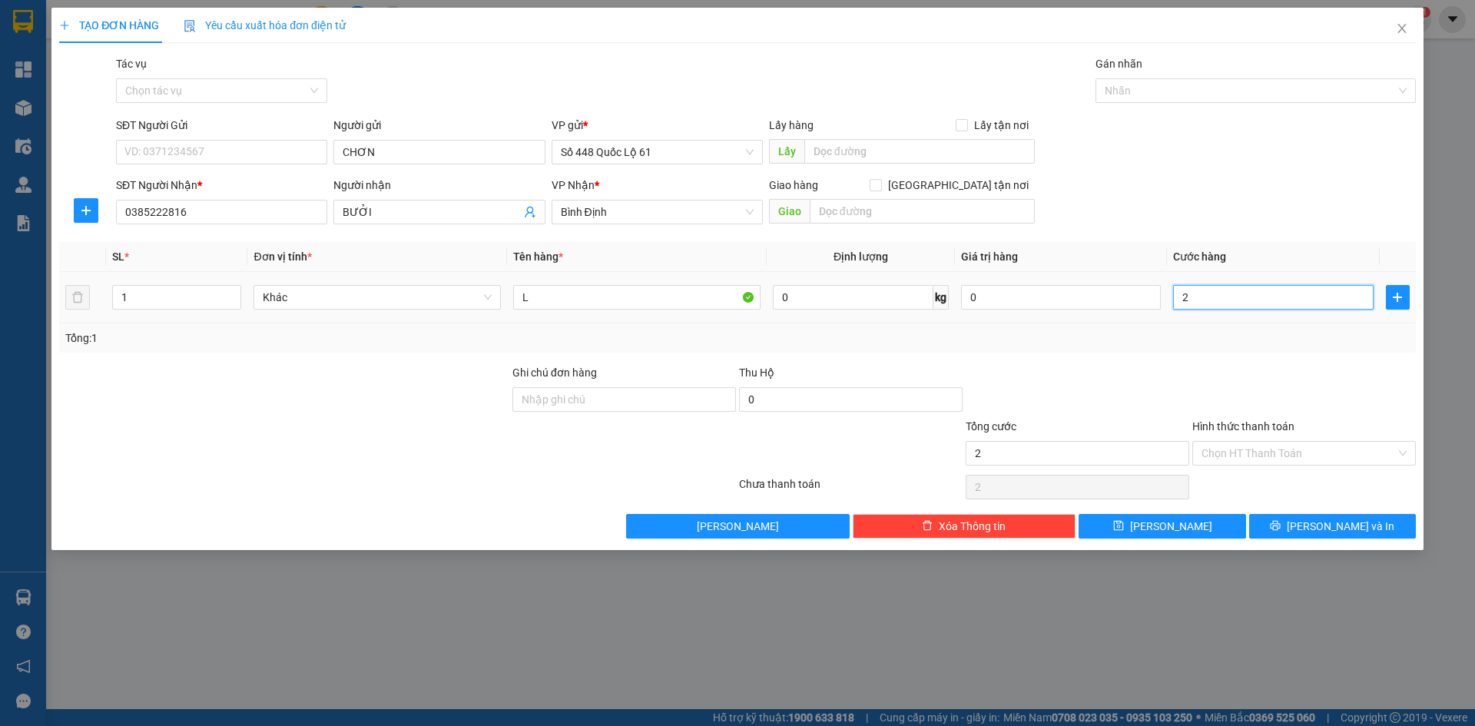
type input "20"
type input "200"
type input "200.000"
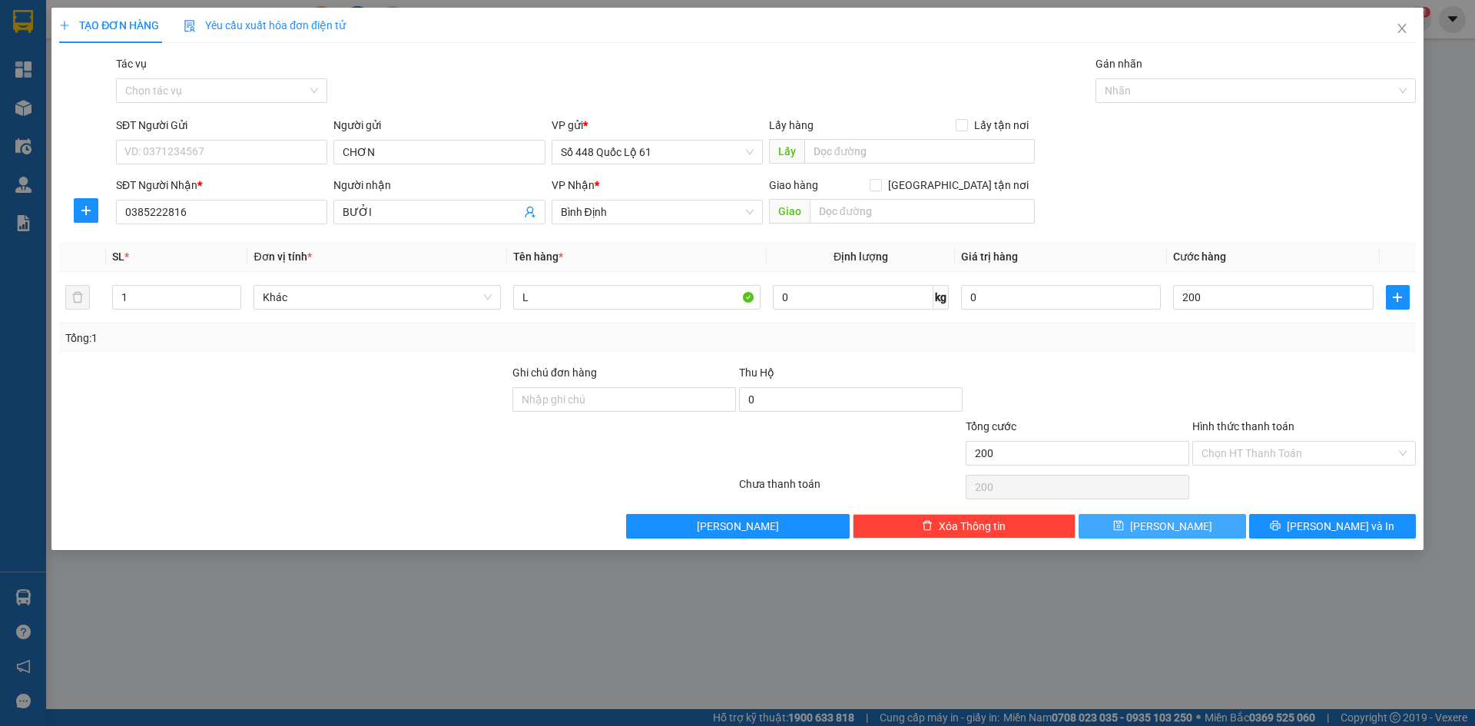
type input "200.000"
click at [1123, 519] on button "Lưu" at bounding box center [1162, 526] width 167 height 25
type input "0"
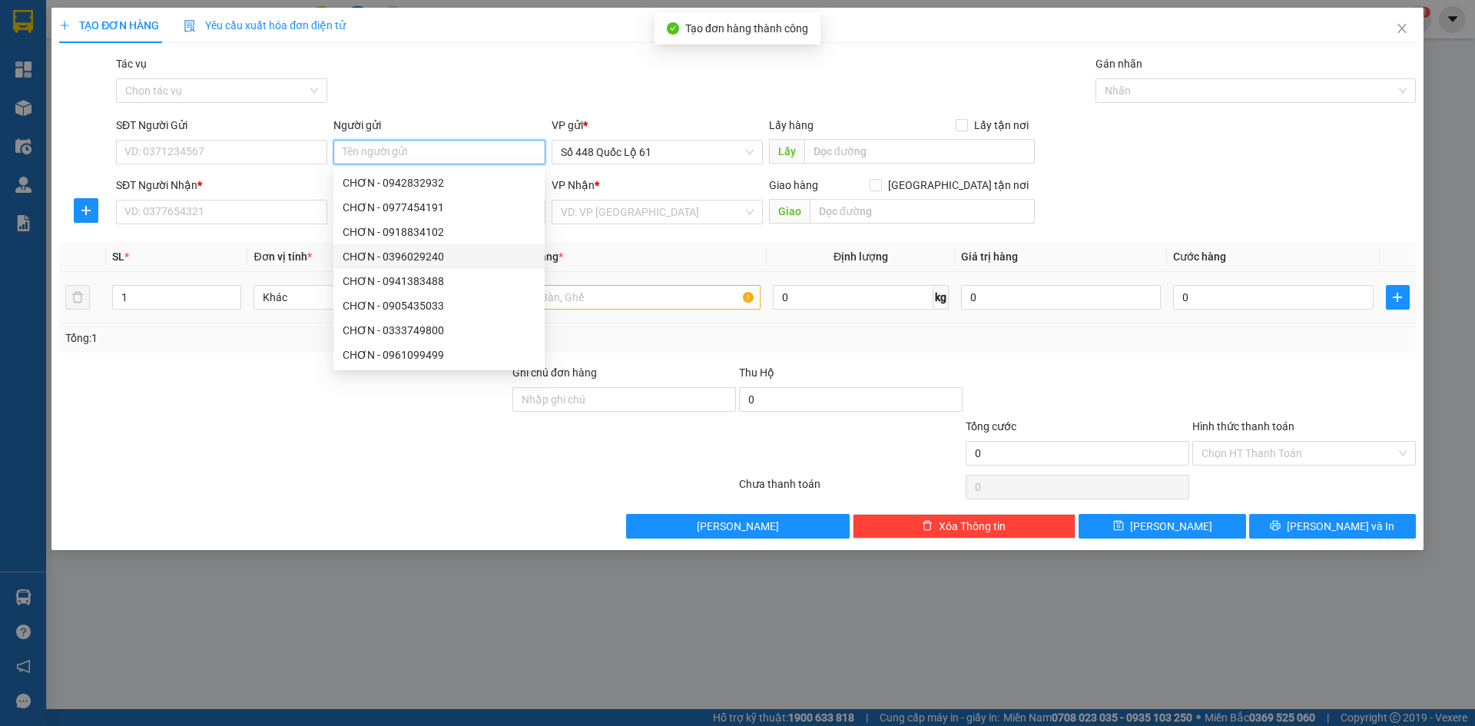
paste input "CHƠN"
type input "CHƠN"
click at [209, 213] on input "SĐT Người Nhận *" at bounding box center [221, 212] width 211 height 25
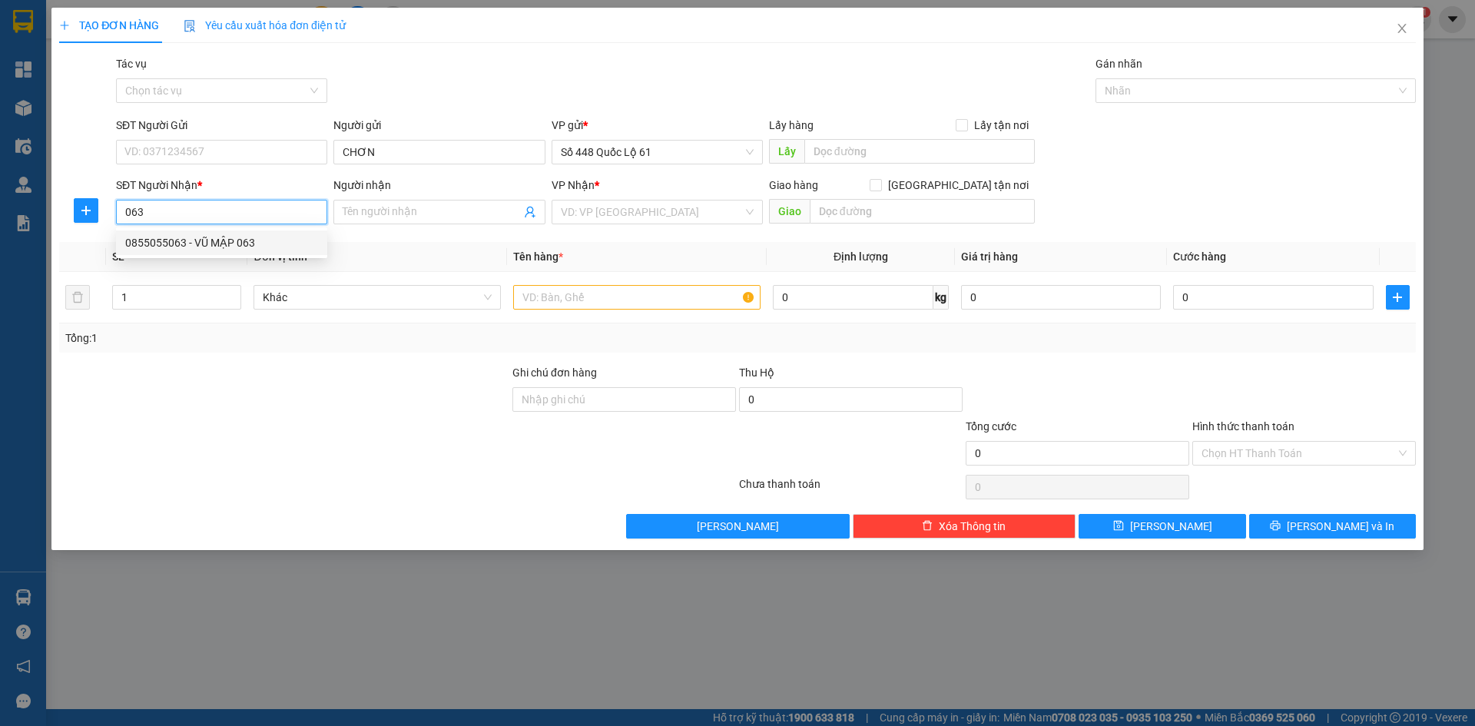
click at [209, 238] on div "0855055063 - VŨ MẬP 063" at bounding box center [221, 242] width 193 height 17
type input "0855055063"
type input "VŨ MẬP 063"
checkbox input "true"
type input "NHA TRANG"
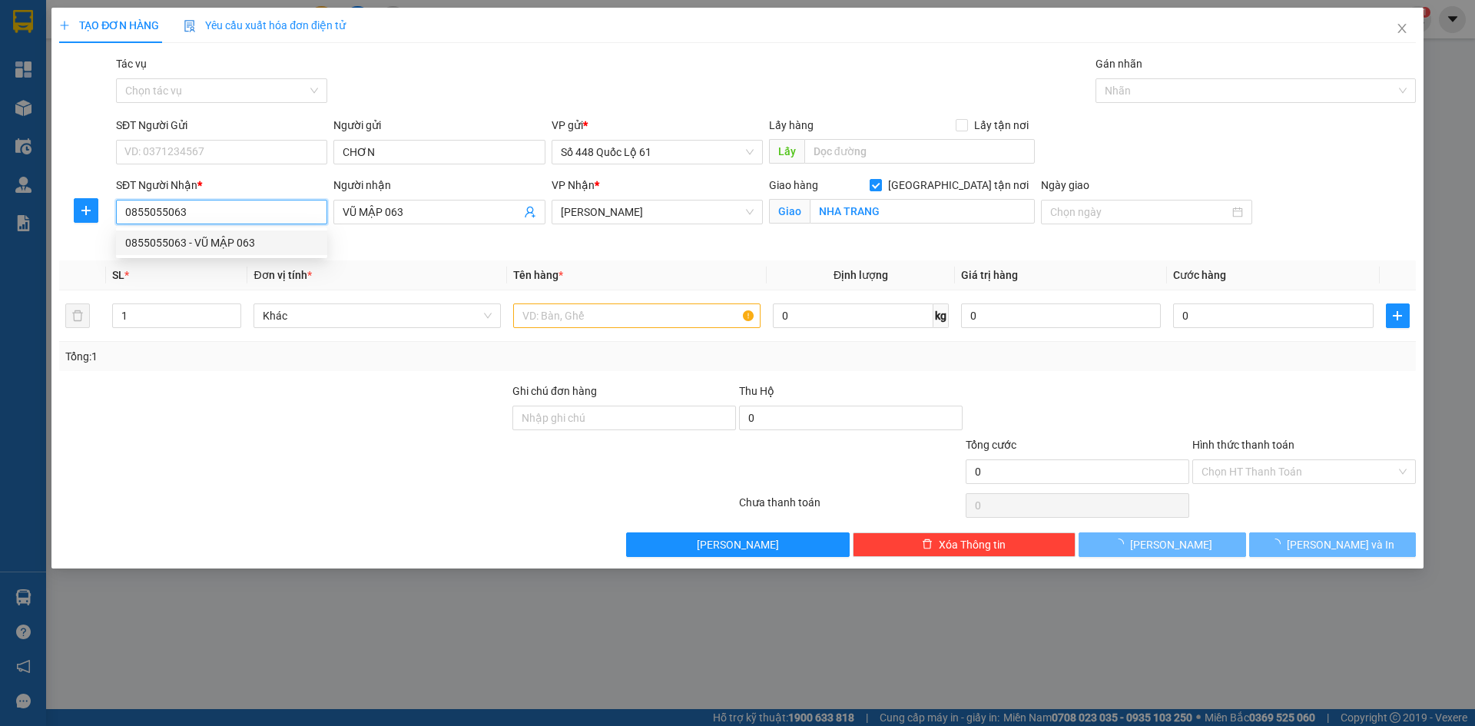
type input "500.000"
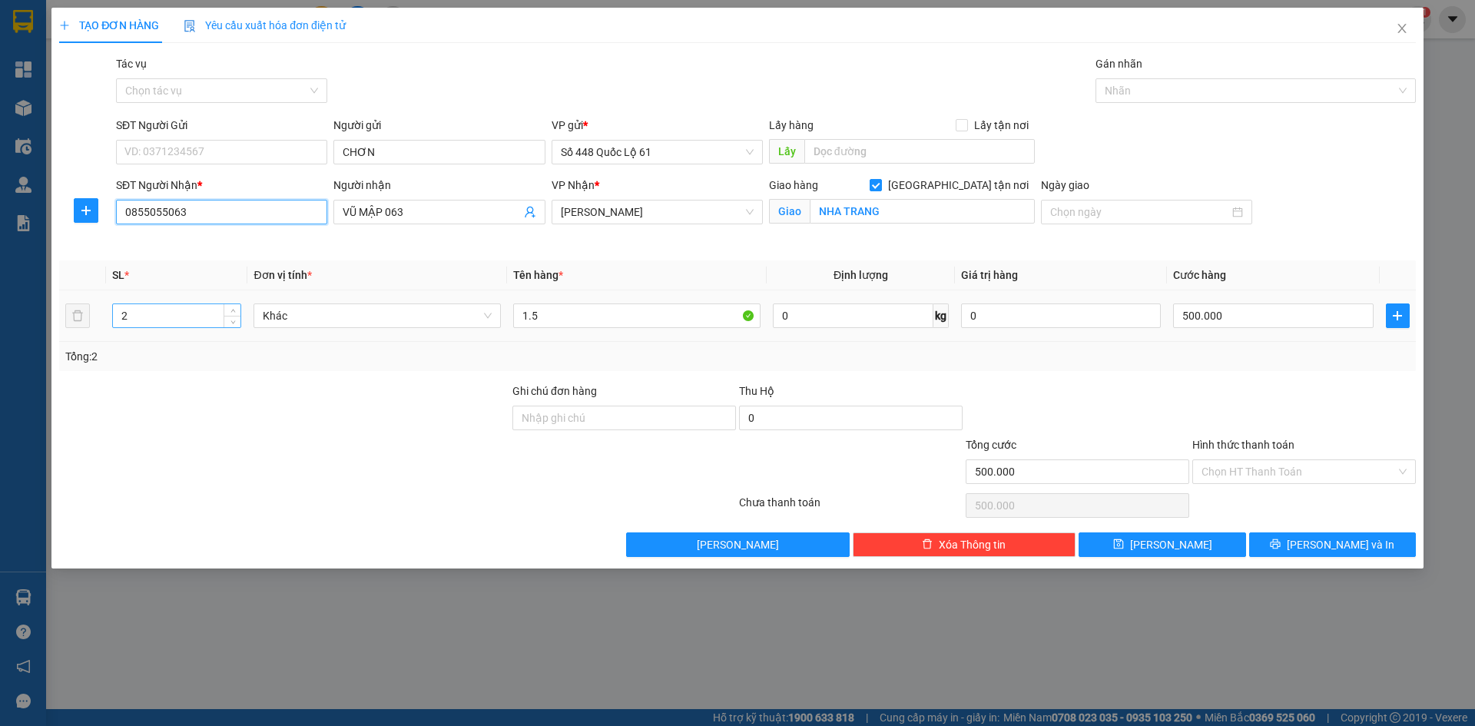
type input "0855055063"
drag, startPoint x: 134, startPoint y: 322, endPoint x: 0, endPoint y: 350, distance: 136.7
click at [0, 350] on div "TẠO ĐƠN HÀNG Yêu cầu xuất hóa đơn điện tử Transit Pickup Surcharge Ids Transit …" at bounding box center [737, 363] width 1475 height 726
type input "1"
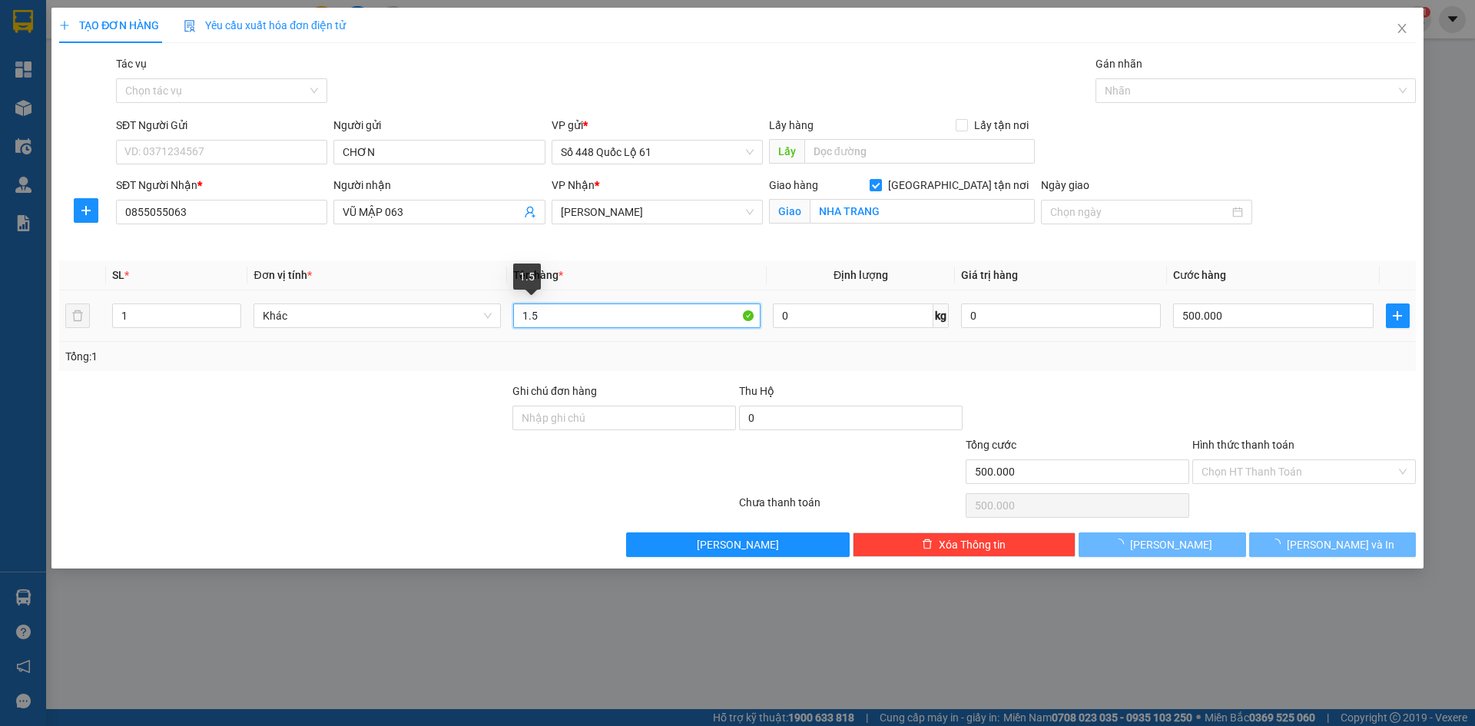
drag, startPoint x: 579, startPoint y: 318, endPoint x: 227, endPoint y: 376, distance: 356.6
click at [227, 374] on div "Transit Pickup Surcharge Ids Transit Deliver Surcharge Ids Transit Deliver Surc…" at bounding box center [737, 306] width 1357 height 502
type input "0"
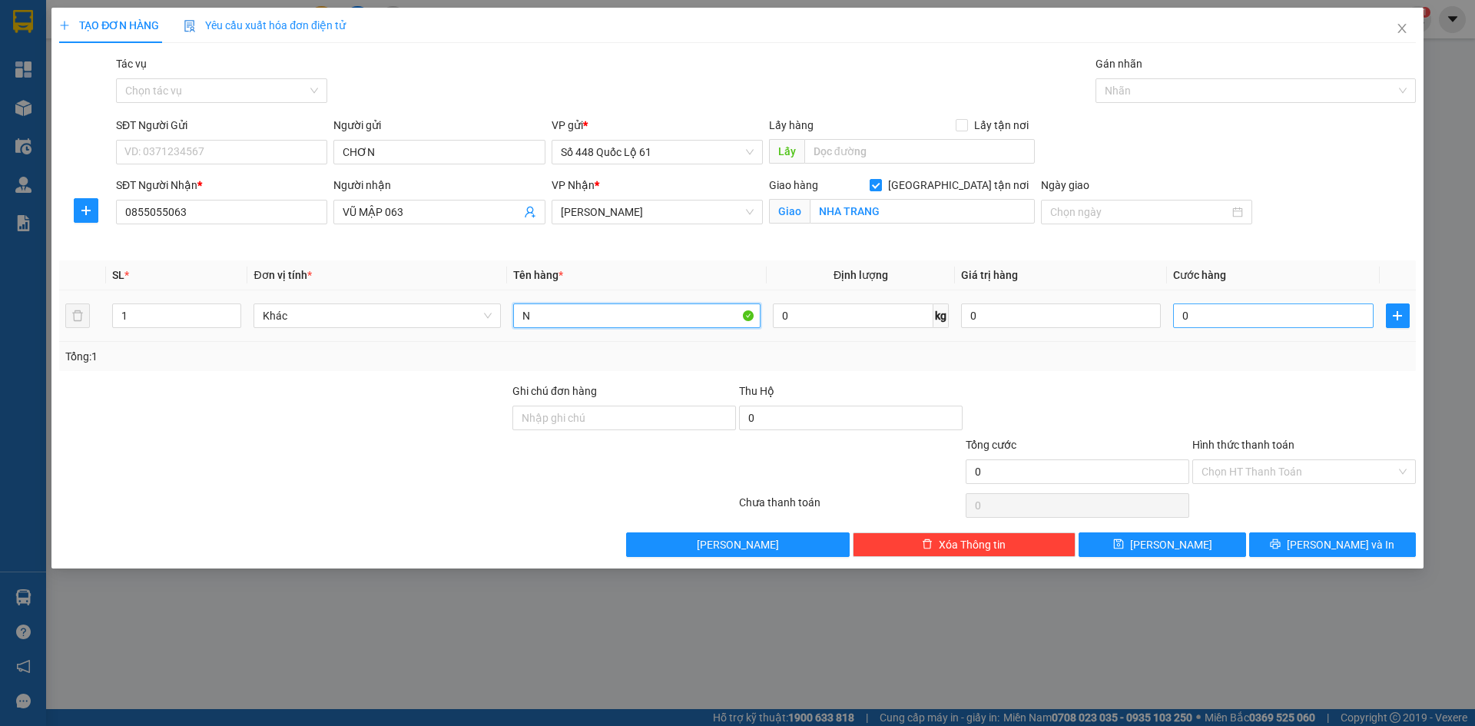
type input "N"
click at [1238, 323] on input "0" at bounding box center [1273, 315] width 200 height 25
type input "1"
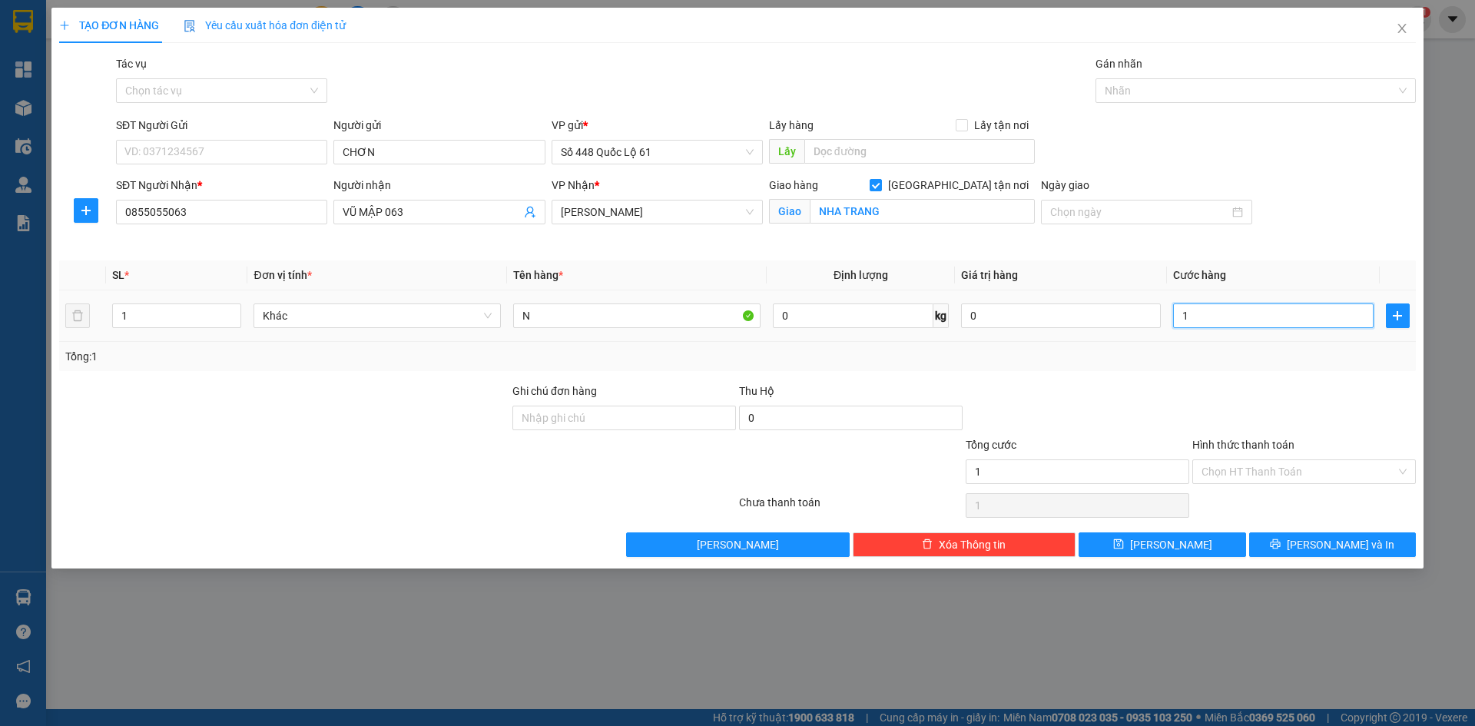
type input "10"
type input "100"
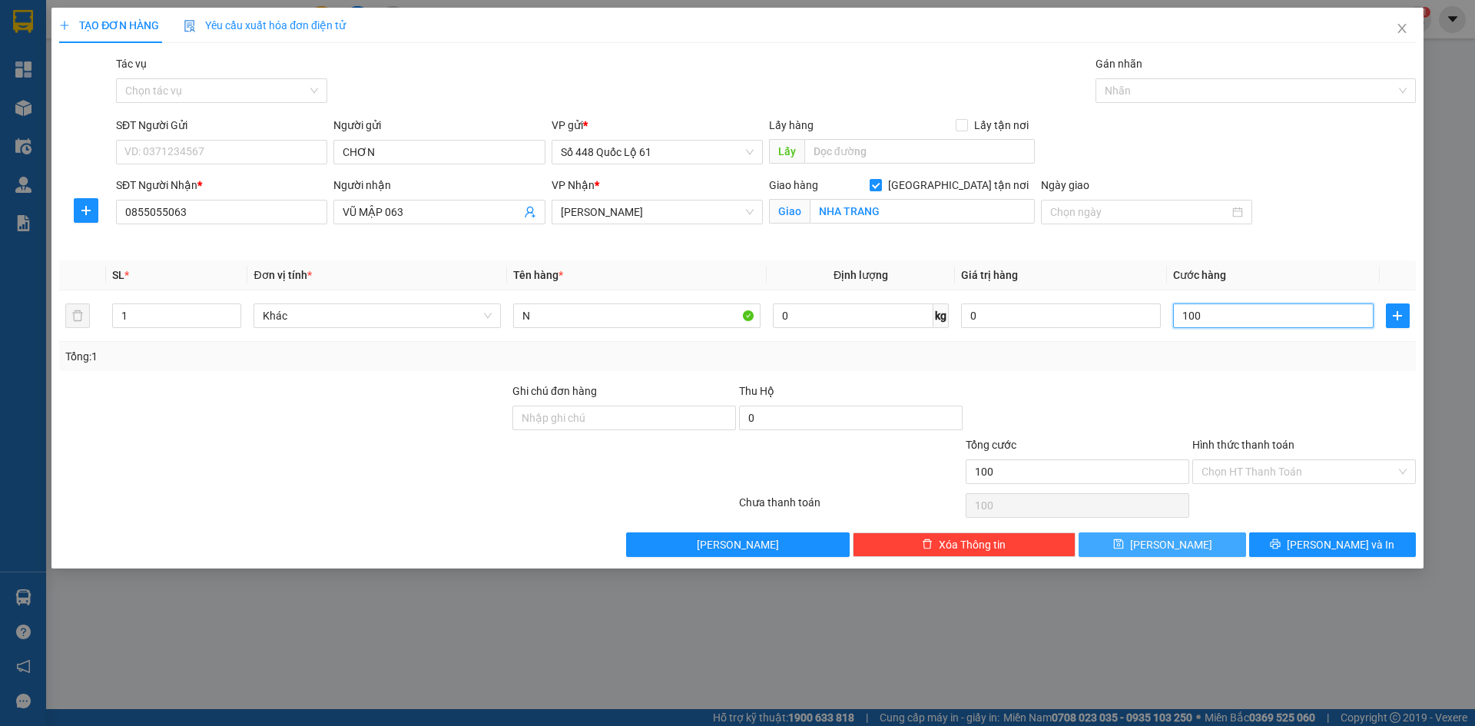
type input "100"
type input "100.000"
click at [1157, 532] on button "Lưu" at bounding box center [1162, 544] width 167 height 25
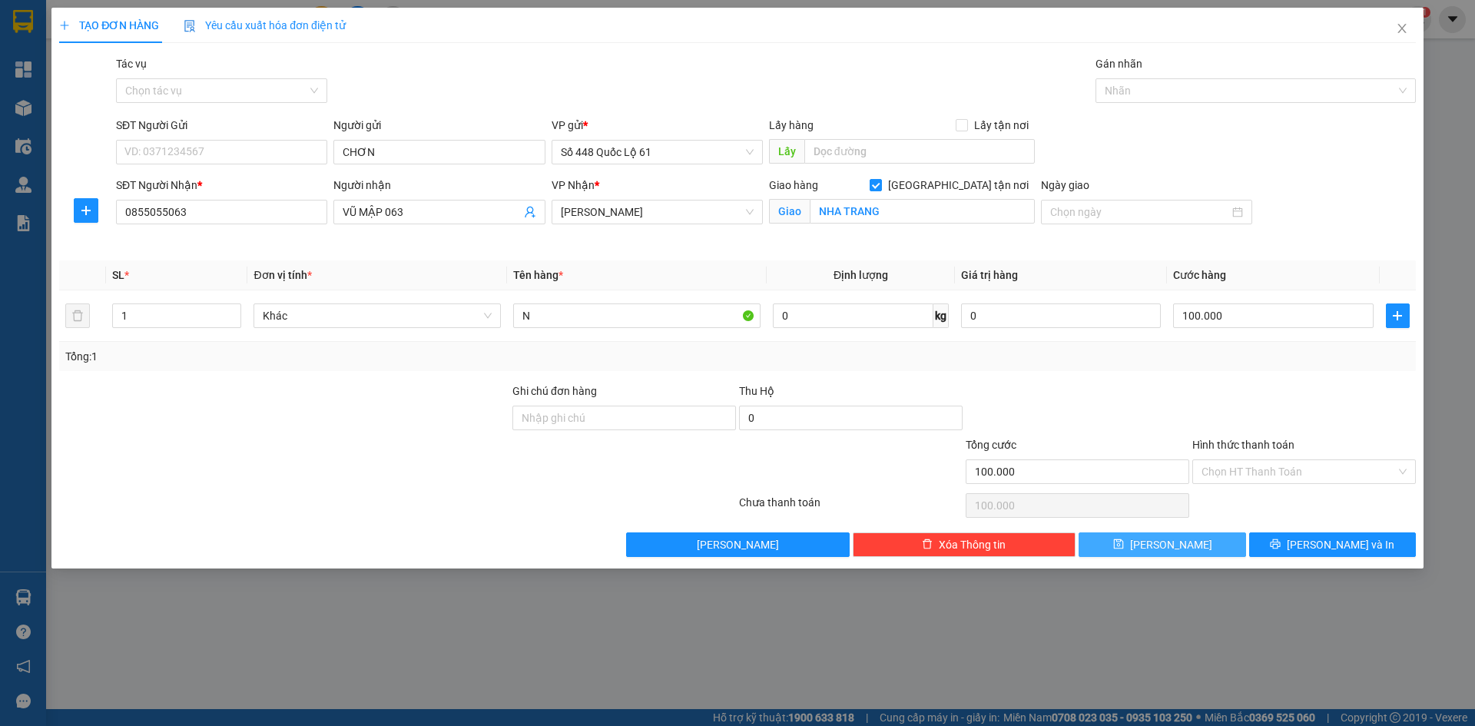
checkbox input "false"
type input "0"
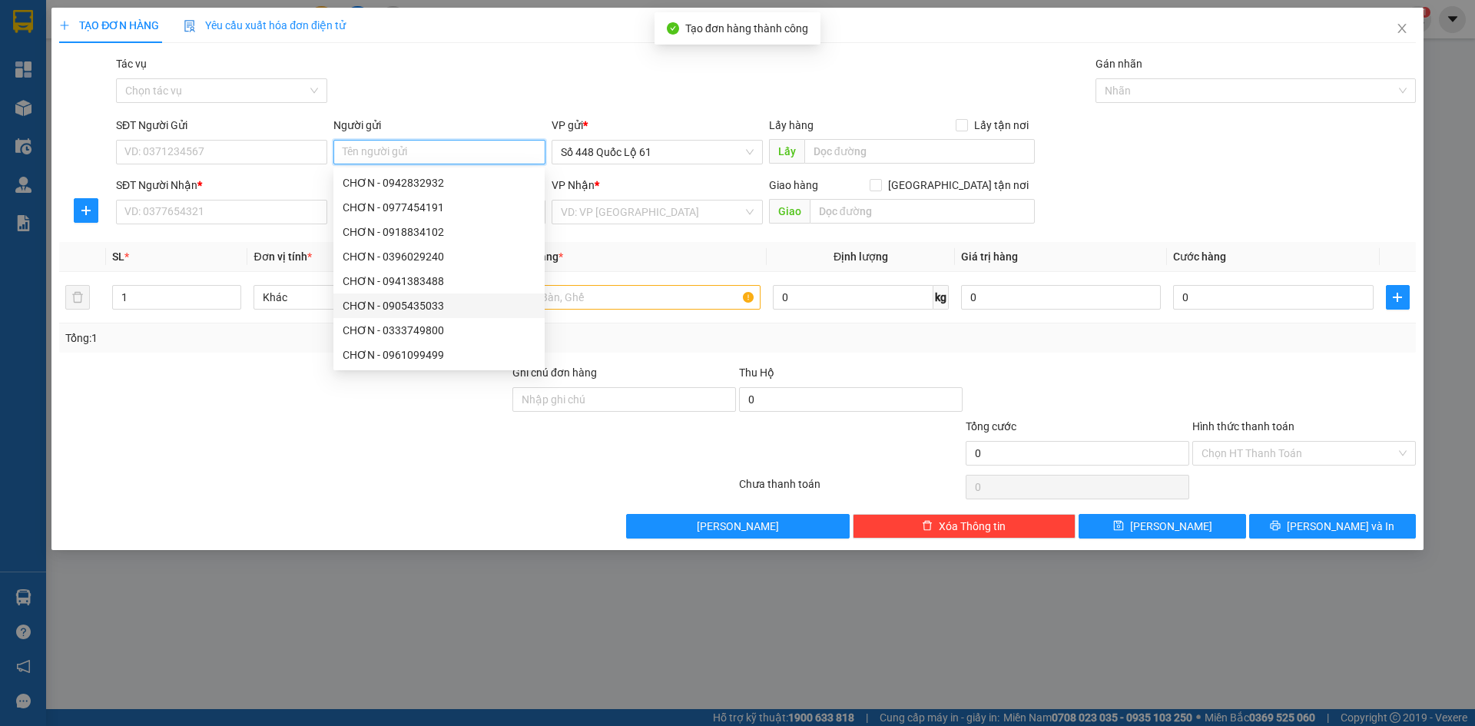
paste input "CHƠN"
type input "CHƠN"
click at [243, 213] on input "SĐT Người Nhận *" at bounding box center [221, 212] width 211 height 25
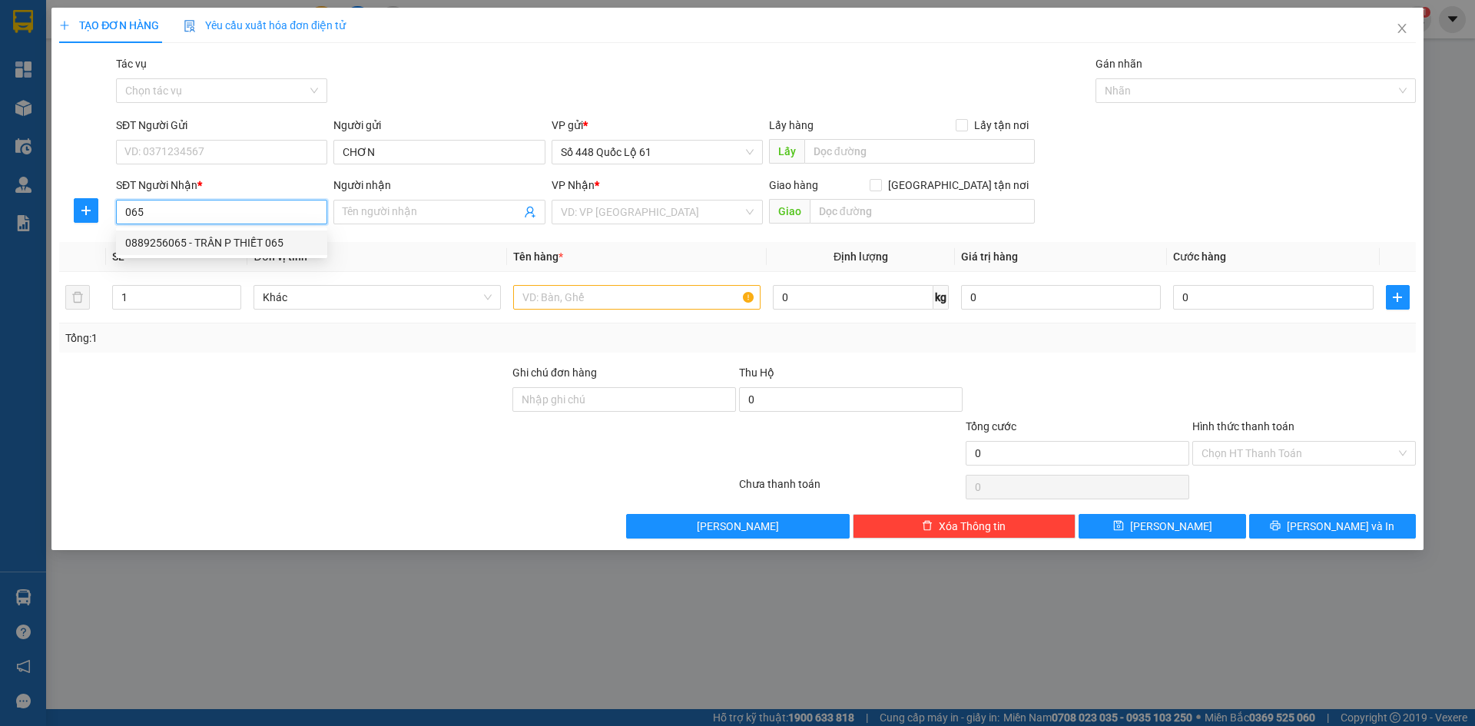
click at [245, 242] on div "0889256065 - TRÂN P THIẾT 065" at bounding box center [221, 242] width 193 height 17
type input "0889256065"
type input "TRÂN P THIẾT 065"
checkbox input "true"
type input "BẾN LỘI"
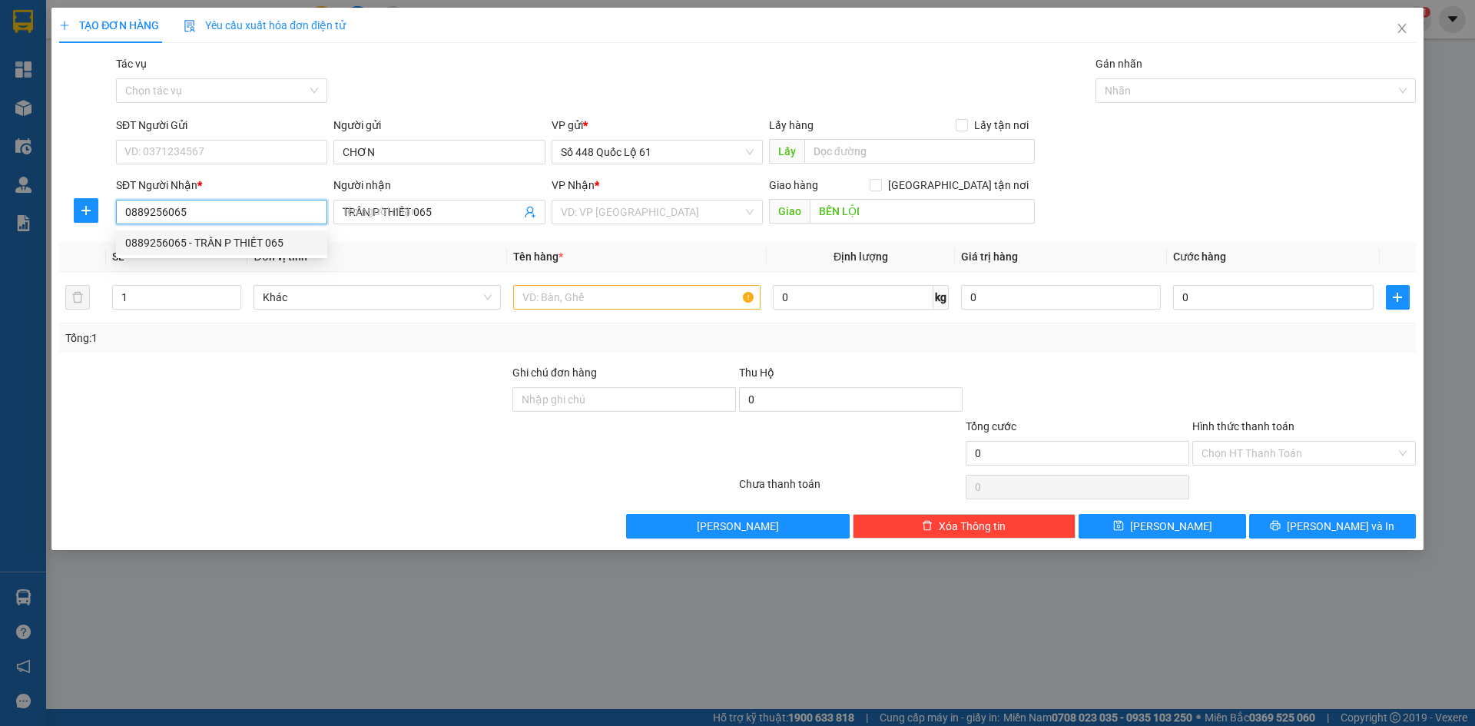
type input "100.000"
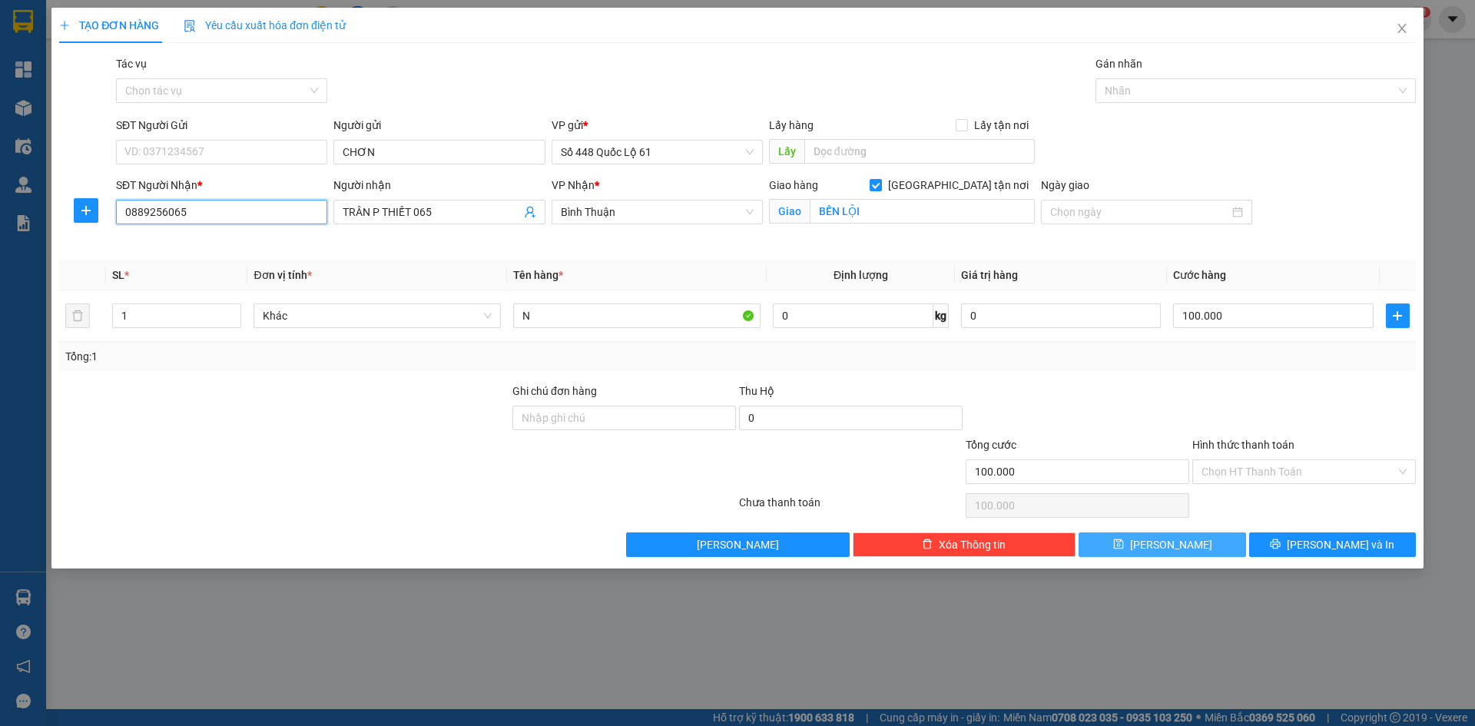
type input "0889256065"
click at [1205, 547] on button "Lưu" at bounding box center [1162, 544] width 167 height 25
checkbox input "false"
type input "0"
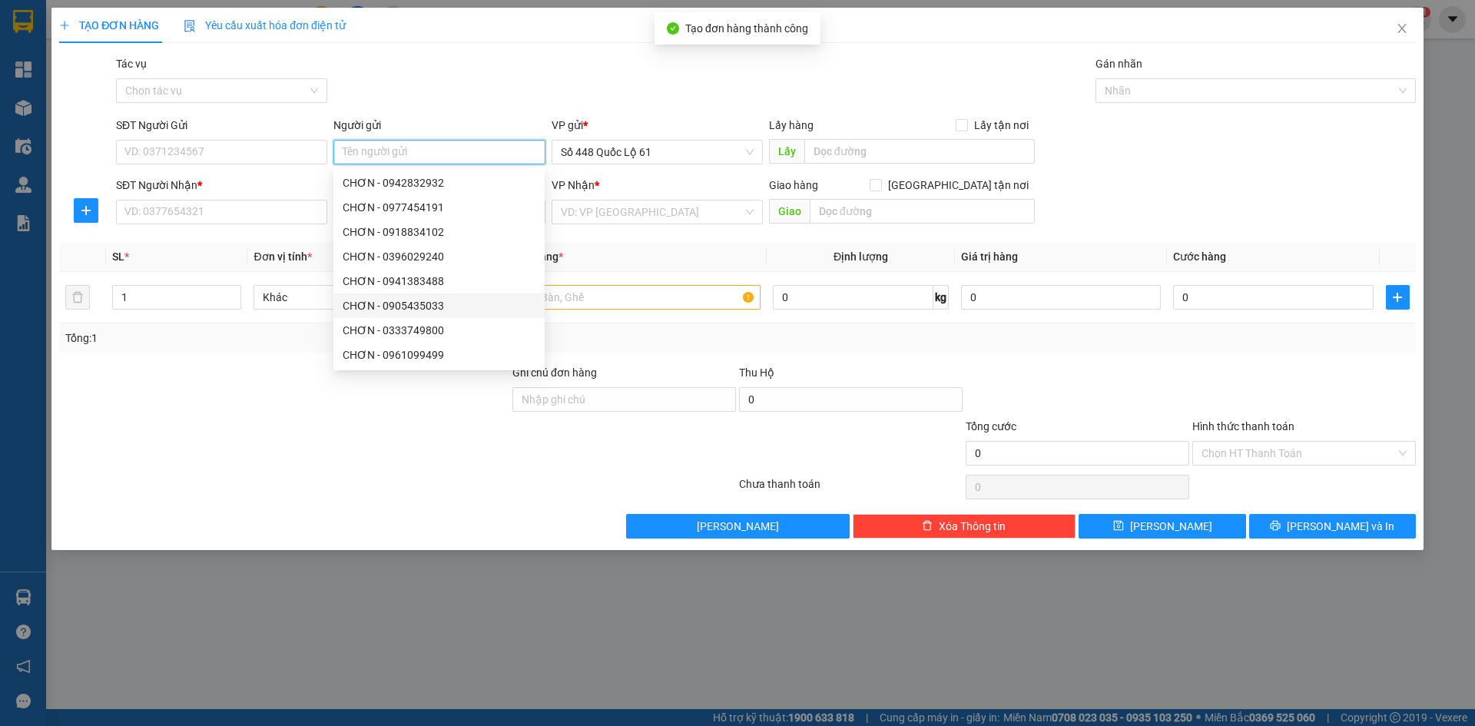
paste input "CHƠN"
type input "CHƠN"
click at [246, 206] on input "SĐT Người Nhận *" at bounding box center [221, 212] width 211 height 25
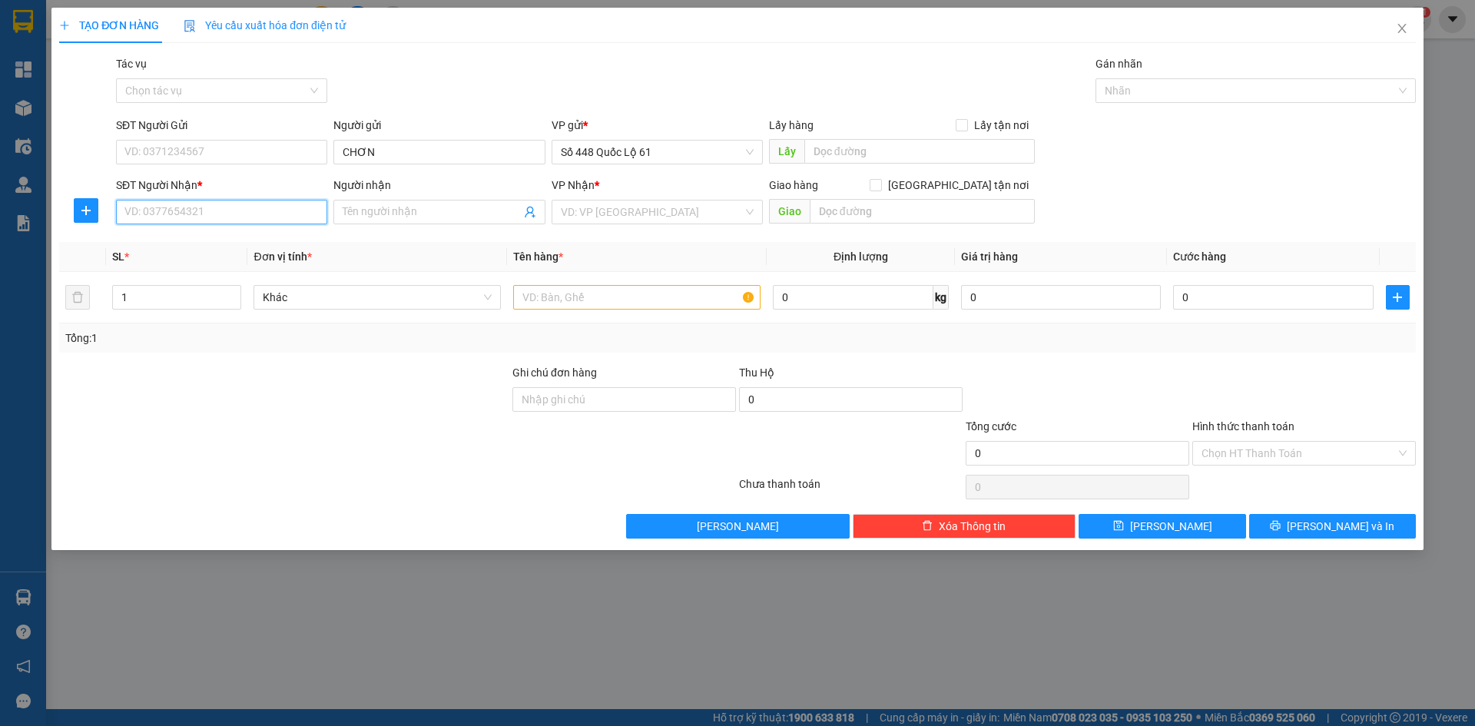
click at [246, 207] on input "SĐT Người Nhận *" at bounding box center [221, 212] width 211 height 25
click at [472, 94] on div "Gói vận chuyển * Tiêu chuẩn Tác vụ Chọn tác vụ Gán nhãn Nhãn" at bounding box center [766, 82] width 1306 height 54
click at [253, 211] on input "SĐT Người Nhận *" at bounding box center [221, 212] width 211 height 25
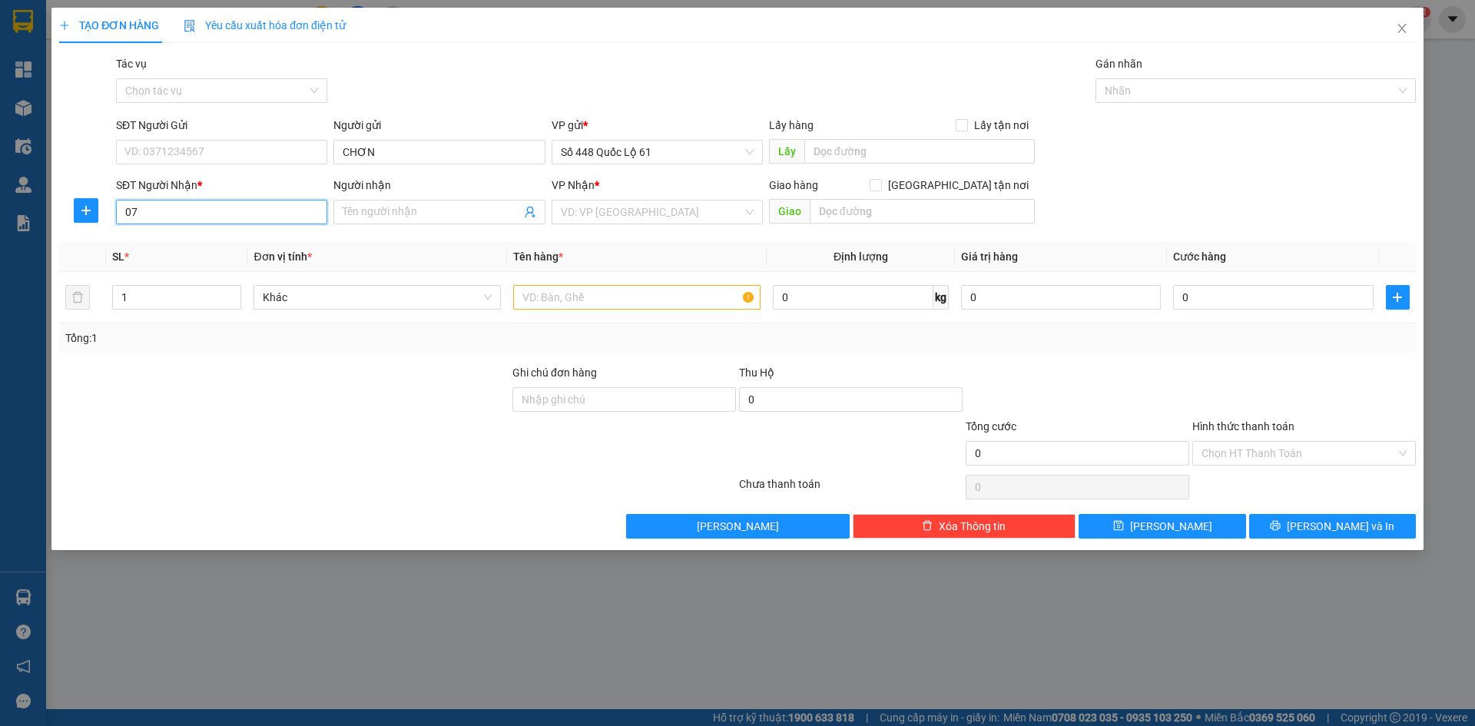
type input "0"
click at [293, 217] on input "SĐT Người Nhận *" at bounding box center [221, 212] width 211 height 25
type input "0766690555"
click at [254, 239] on div "0766690555 - ĐN" at bounding box center [221, 242] width 193 height 17
type input "ĐN"
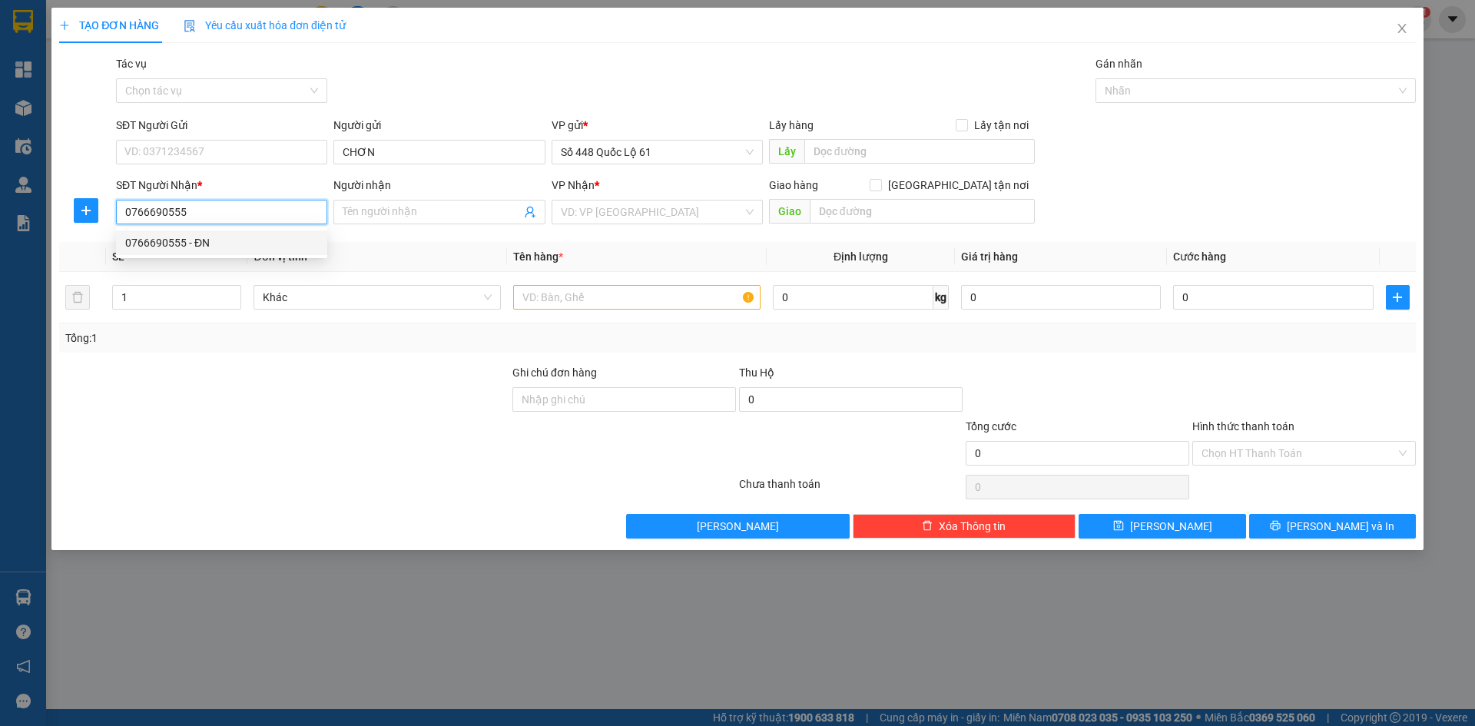
checkbox input "true"
type input "CX SO 10"
type input "8.900.000"
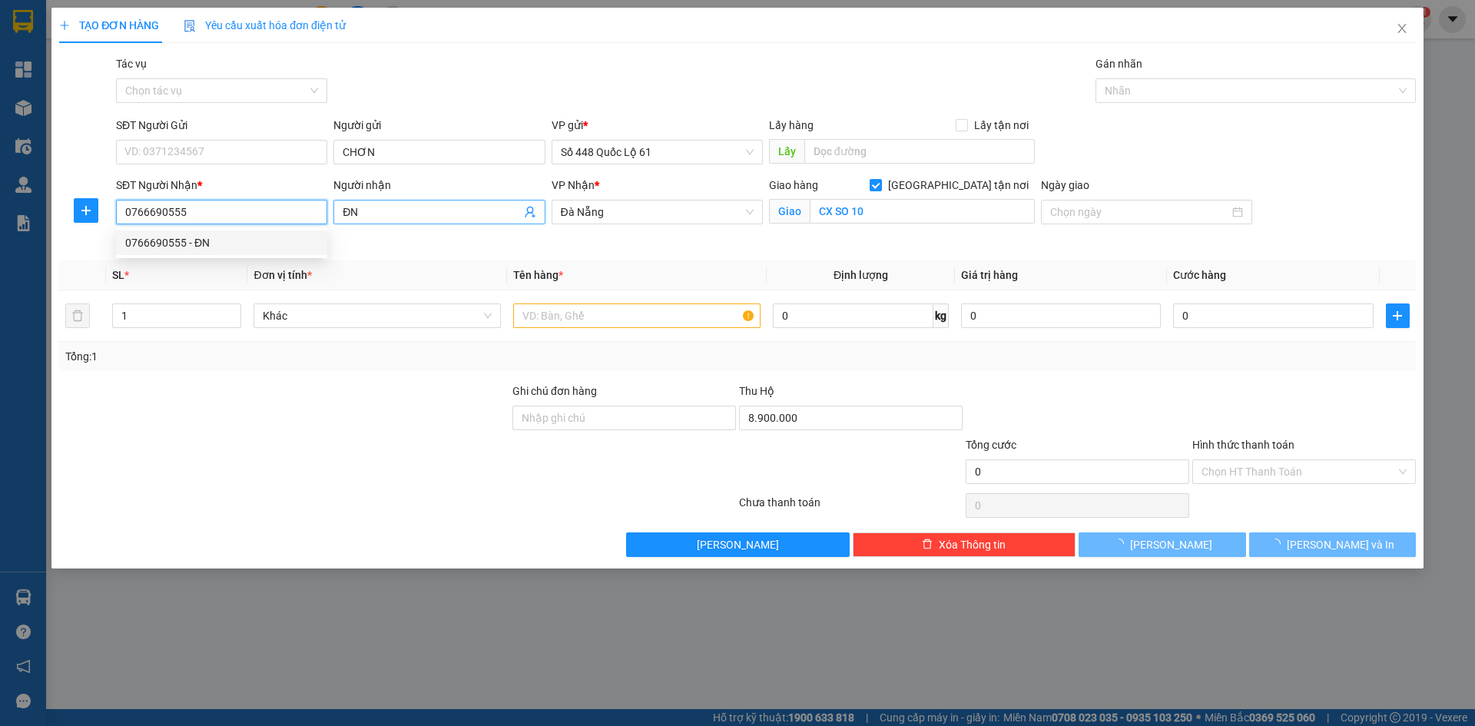
type input "1.000"
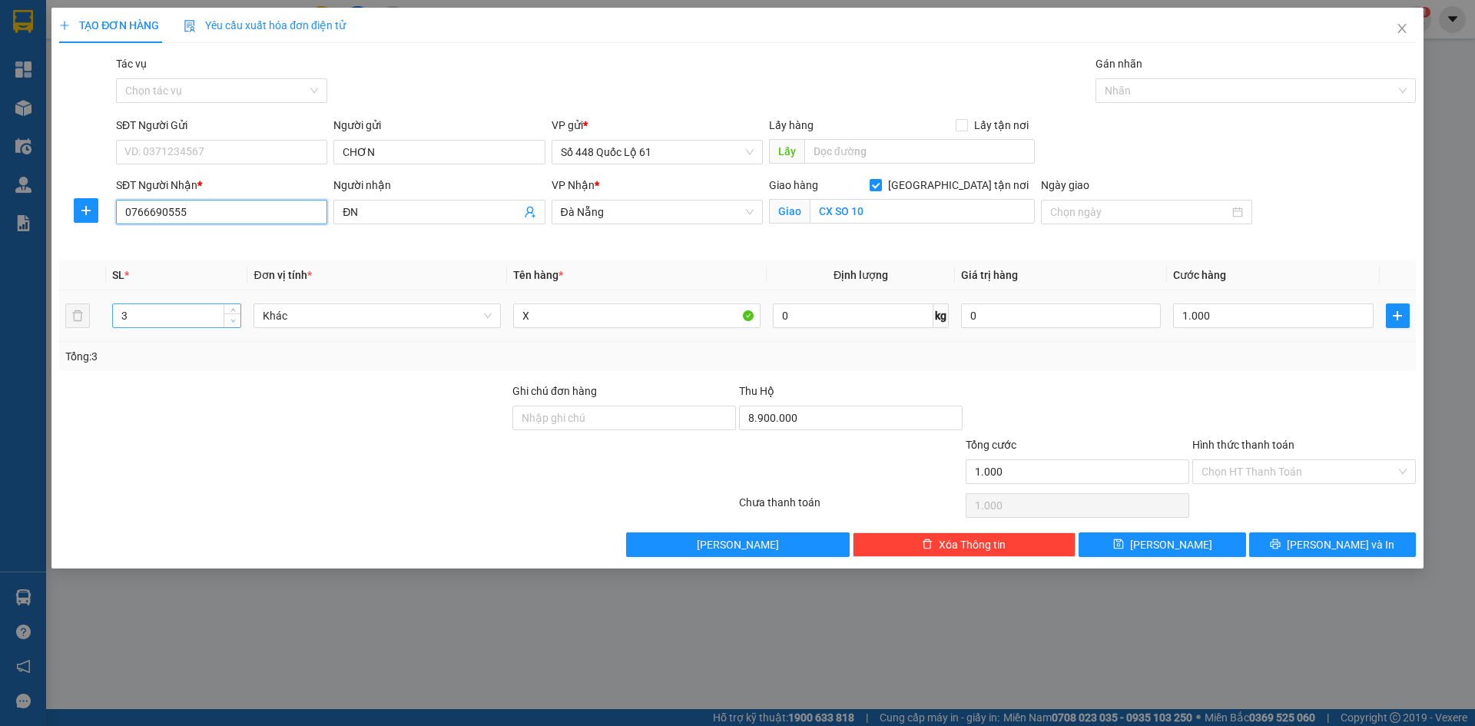
type input "0766690555"
type input "2"
click at [234, 327] on span "Decrease Value" at bounding box center [232, 320] width 17 height 14
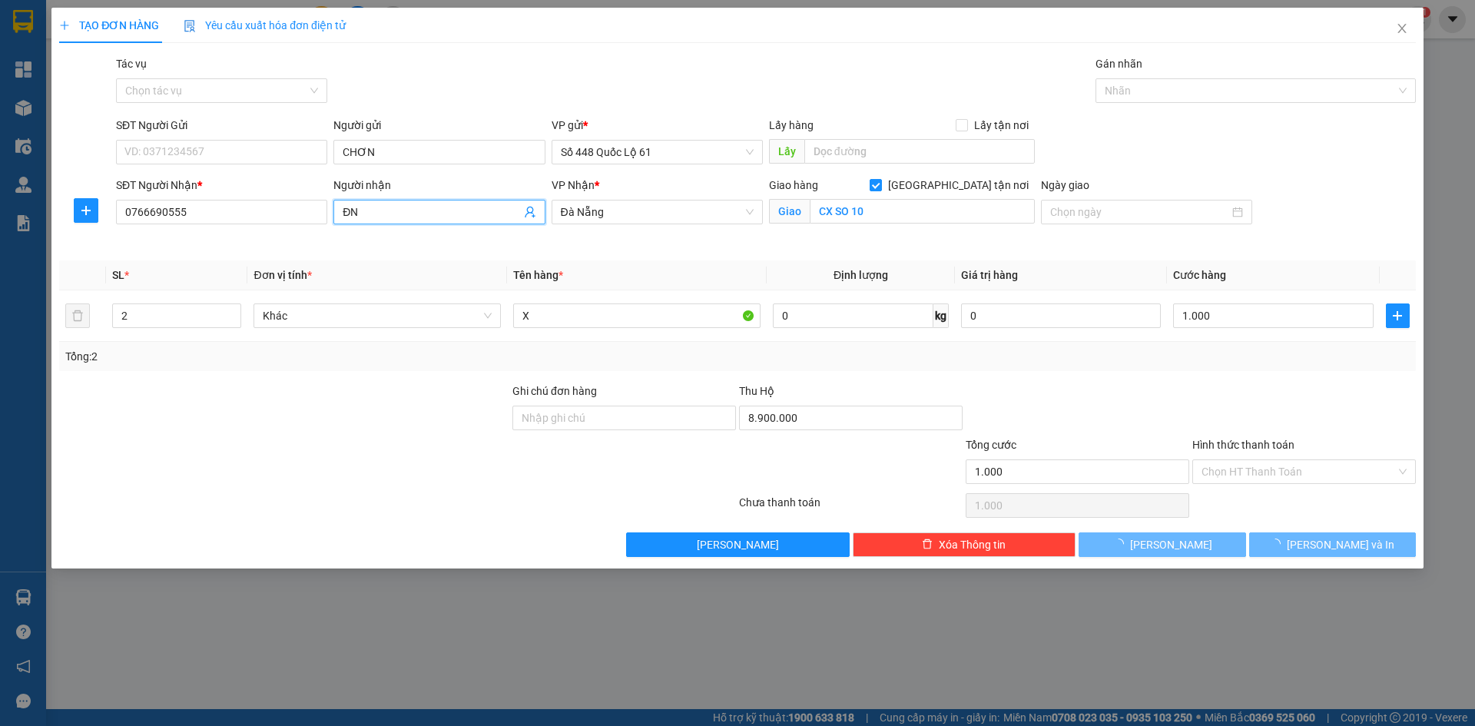
click at [452, 220] on input "ĐN" at bounding box center [431, 212] width 177 height 17
type input "ĐN"
type input "0"
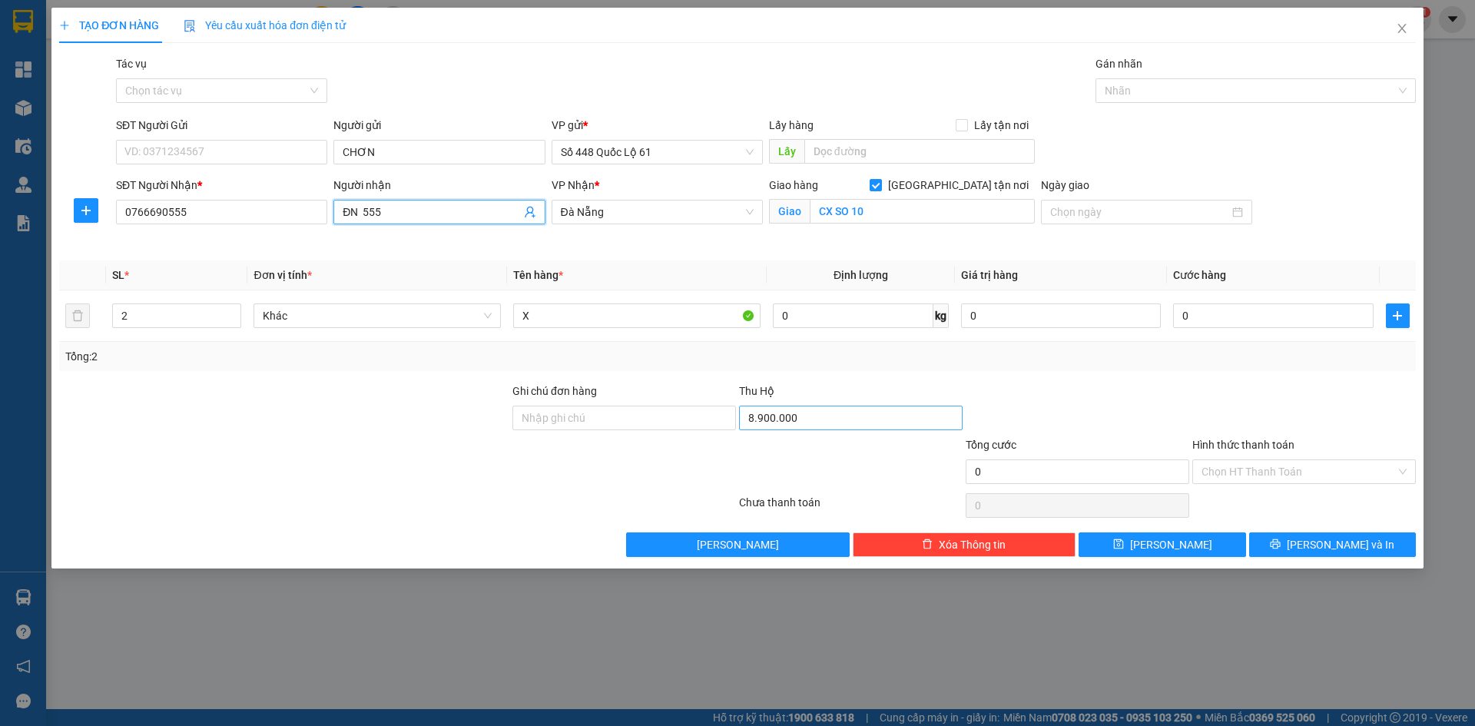
type input "ĐN 555"
click at [851, 427] on input "8.900.000" at bounding box center [851, 418] width 224 height 25
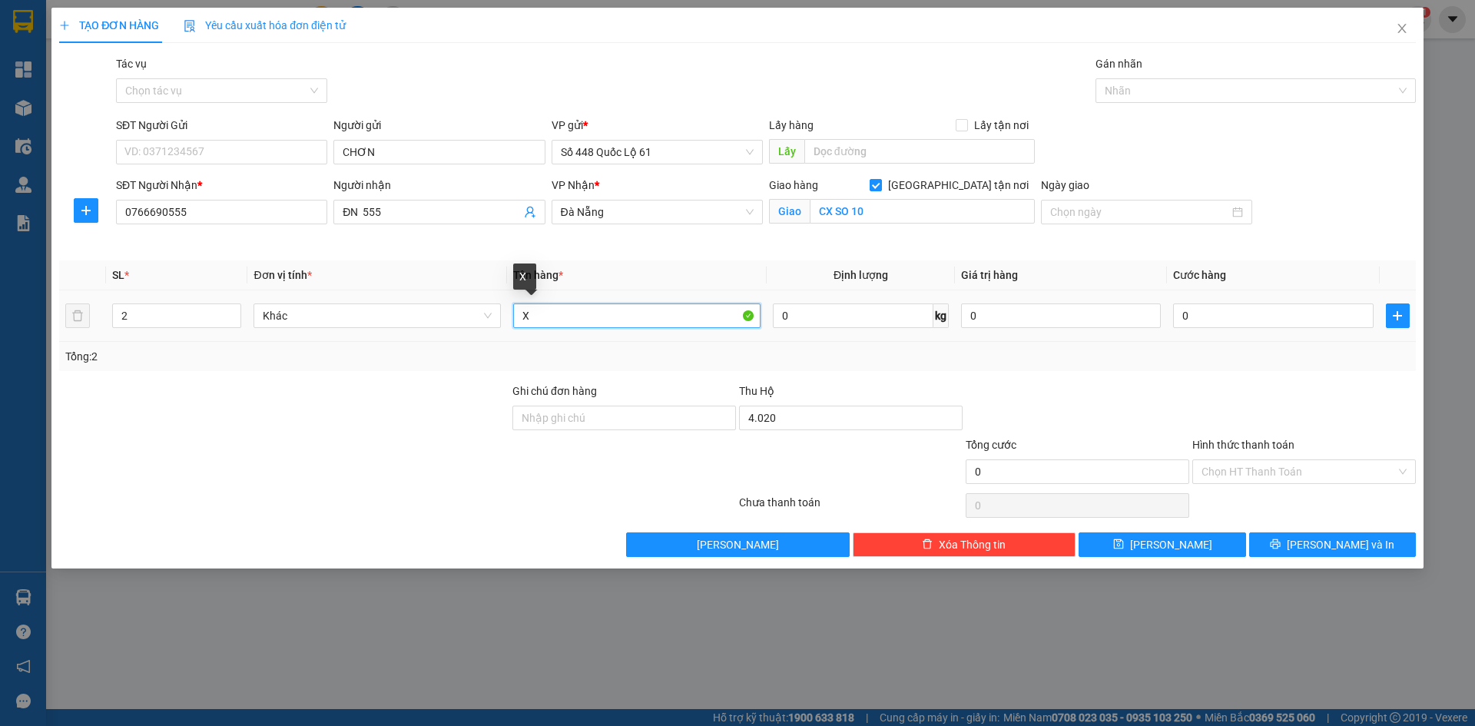
type input "4.020.000"
click at [512, 323] on td "X" at bounding box center [637, 315] width 260 height 51
type input "N"
type input "1"
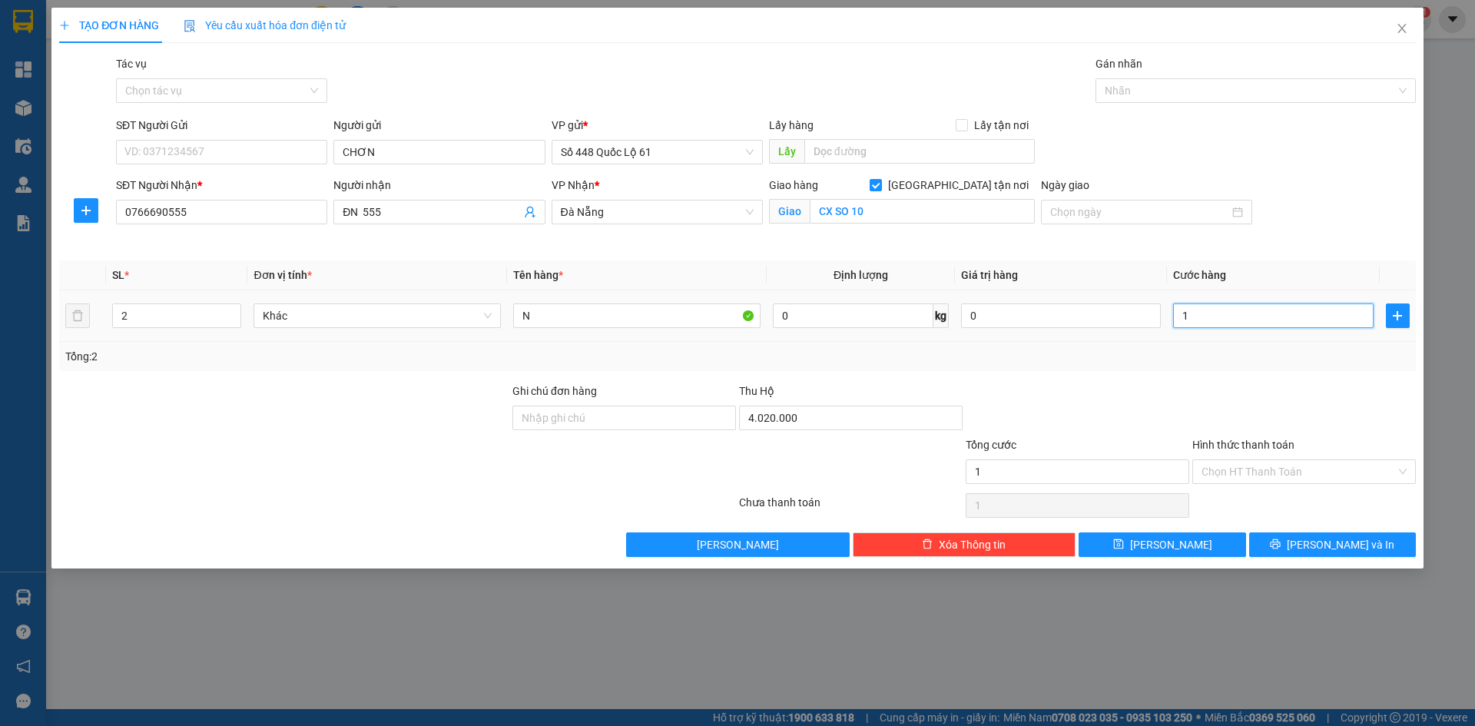
click at [1205, 327] on input "1" at bounding box center [1273, 315] width 200 height 25
type input "1"
type input "1.000"
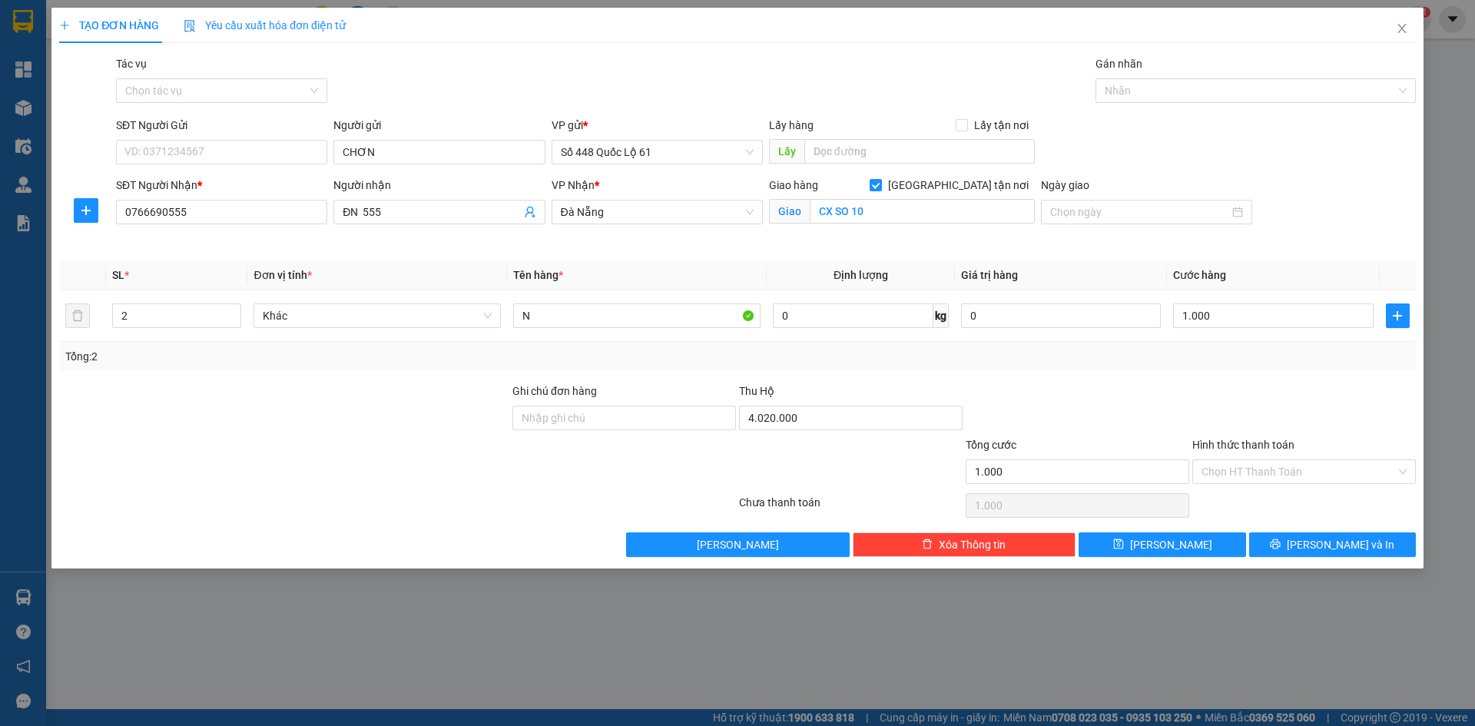
drag, startPoint x: 1218, startPoint y: 381, endPoint x: 1224, endPoint y: 453, distance: 72.4
click at [1218, 399] on div "Transit Pickup Surcharge Ids Transit Deliver Surcharge Ids Transit Deliver Surc…" at bounding box center [737, 306] width 1357 height 502
drag, startPoint x: 1231, startPoint y: 470, endPoint x: 1242, endPoint y: 499, distance: 31.4
click at [1233, 477] on input "Hình thức thanh toán" at bounding box center [1299, 471] width 194 height 23
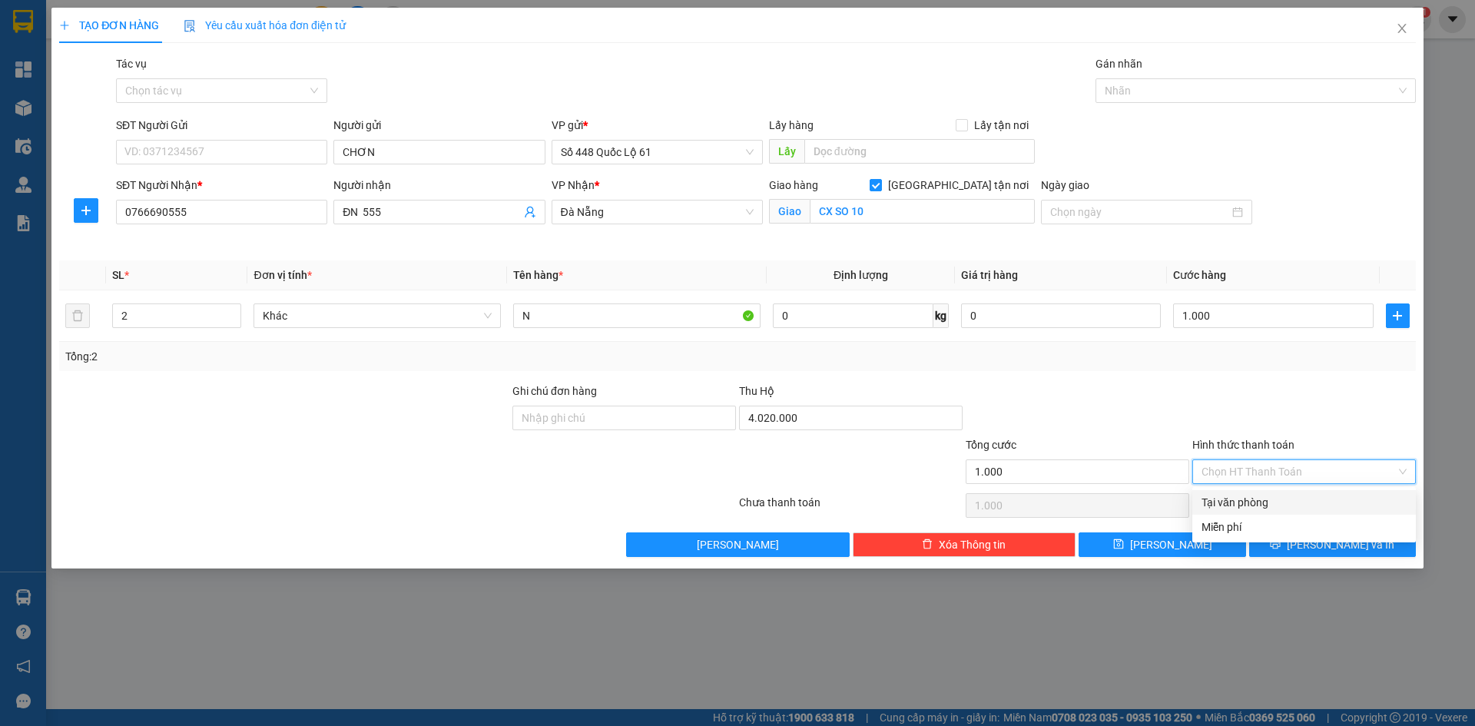
drag, startPoint x: 1247, startPoint y: 502, endPoint x: 1183, endPoint y: 537, distance: 72.5
click at [1247, 503] on div "Tại văn phòng" at bounding box center [1304, 502] width 205 height 17
type input "0"
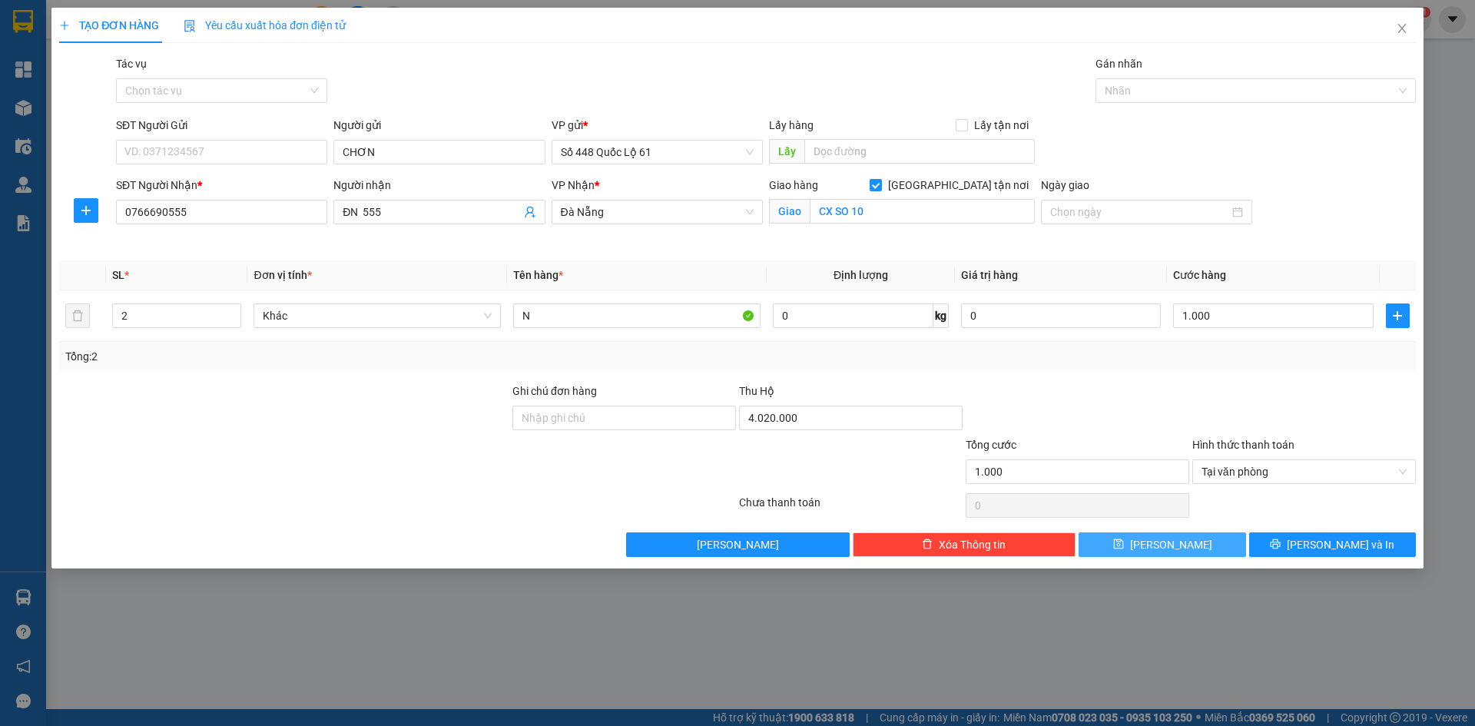
drag, startPoint x: 1169, startPoint y: 549, endPoint x: 691, endPoint y: 434, distance: 491.6
click at [1158, 551] on button "Lưu" at bounding box center [1162, 544] width 167 height 25
checkbox input "false"
type input "0"
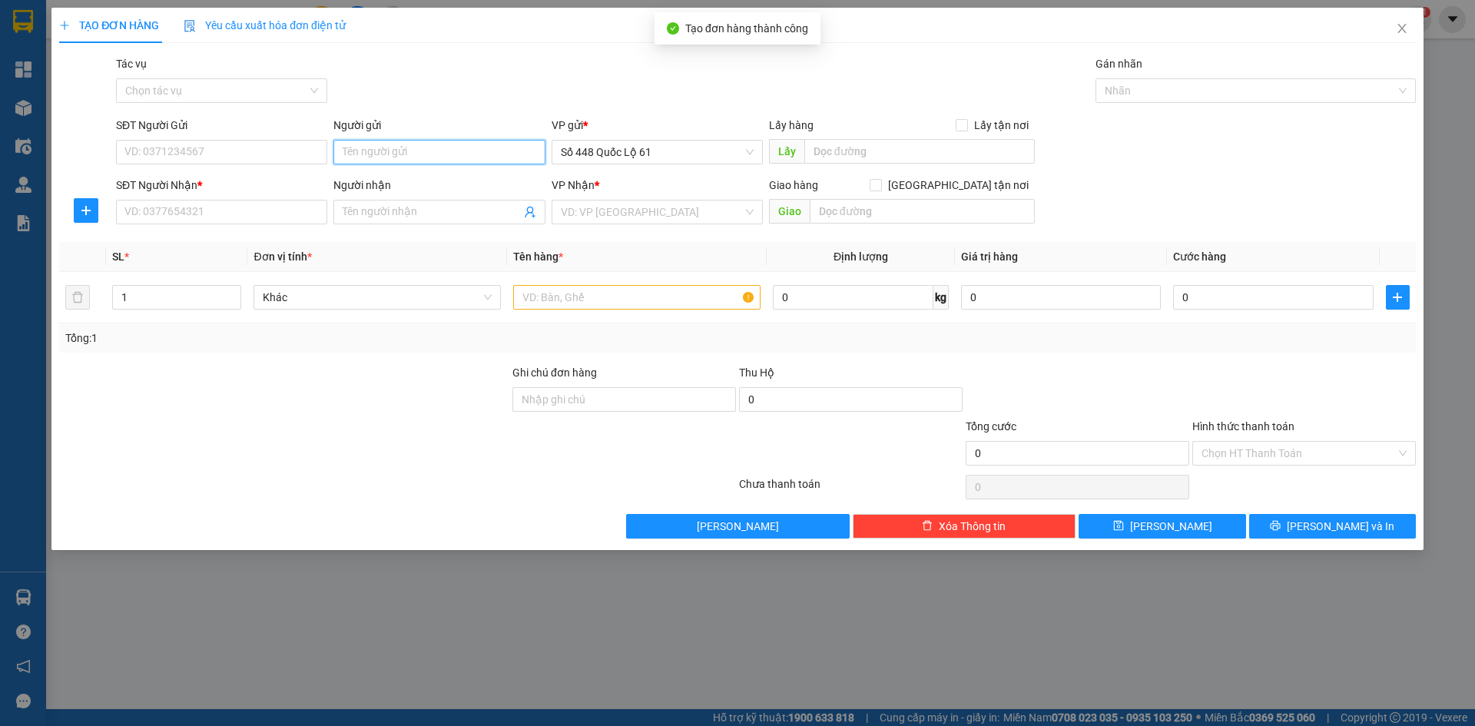
paste input "CHƠN"
type input "CHƠN"
click at [261, 214] on input "SĐT Người Nhận *" at bounding box center [221, 212] width 211 height 25
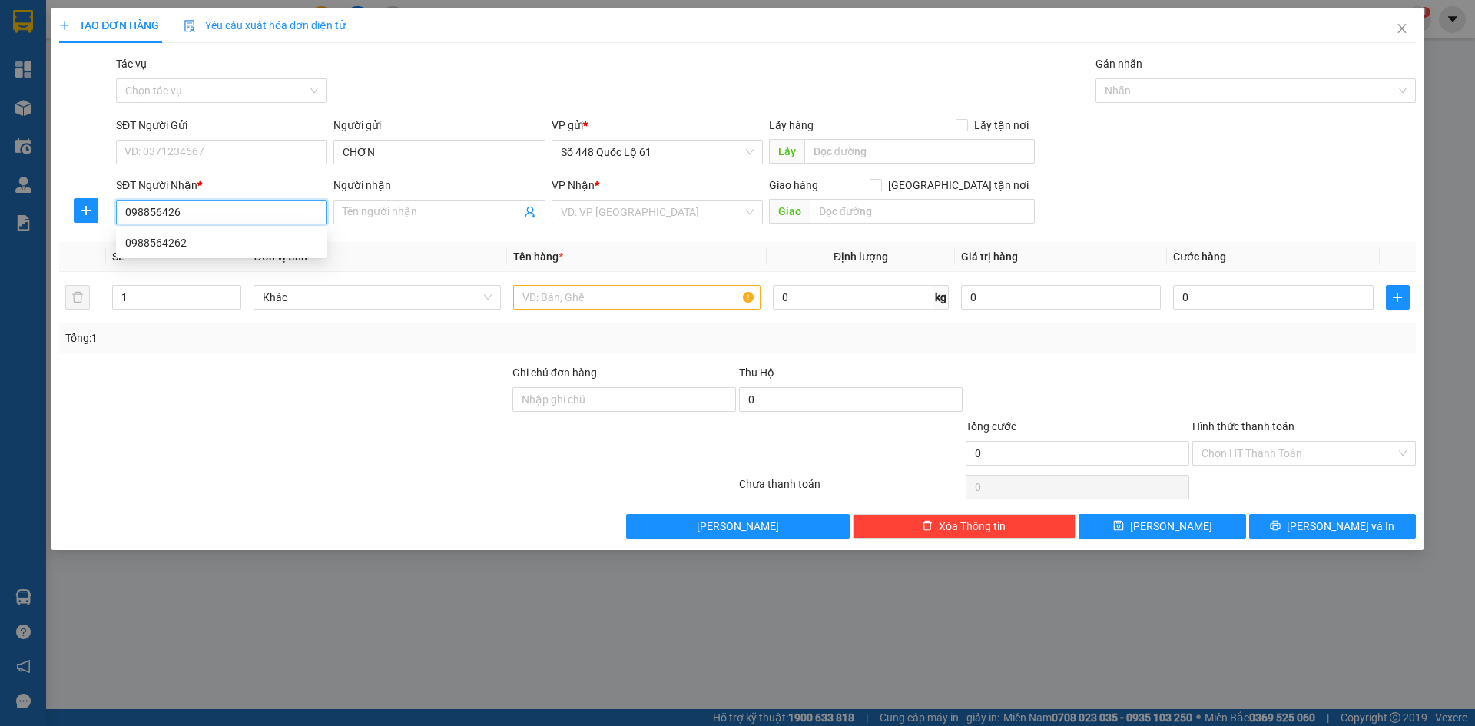
type input "0988564262"
click at [244, 247] on div "0988564262" at bounding box center [221, 242] width 193 height 17
checkbox input "true"
type input "BỈM SƠN"
type input "1.350.000"
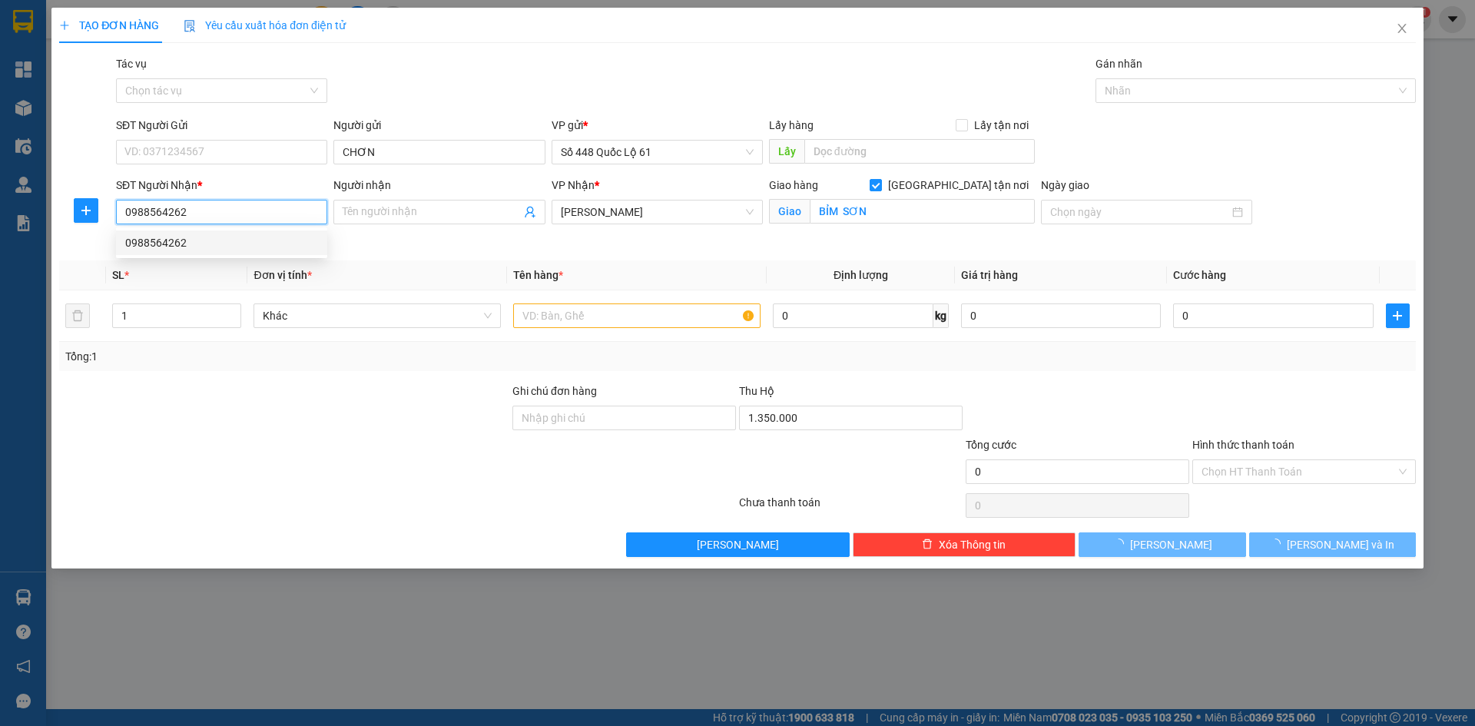
type input "1.000"
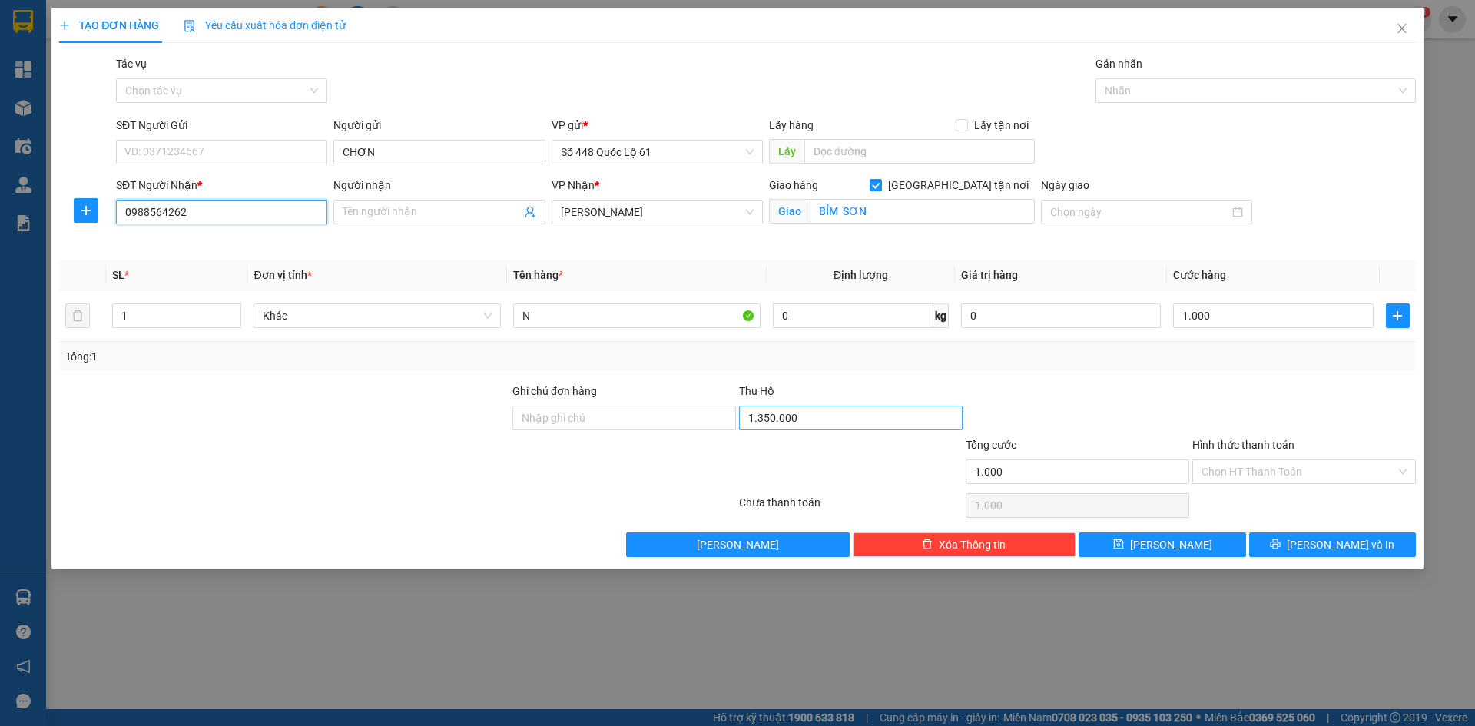
type input "0988564262"
click at [807, 416] on input "1.350.000" at bounding box center [851, 418] width 224 height 25
type input "3.200.000"
click at [890, 356] on div "Tổng: 1" at bounding box center [737, 356] width 1344 height 17
drag, startPoint x: 515, startPoint y: 322, endPoint x: 406, endPoint y: 354, distance: 113.8
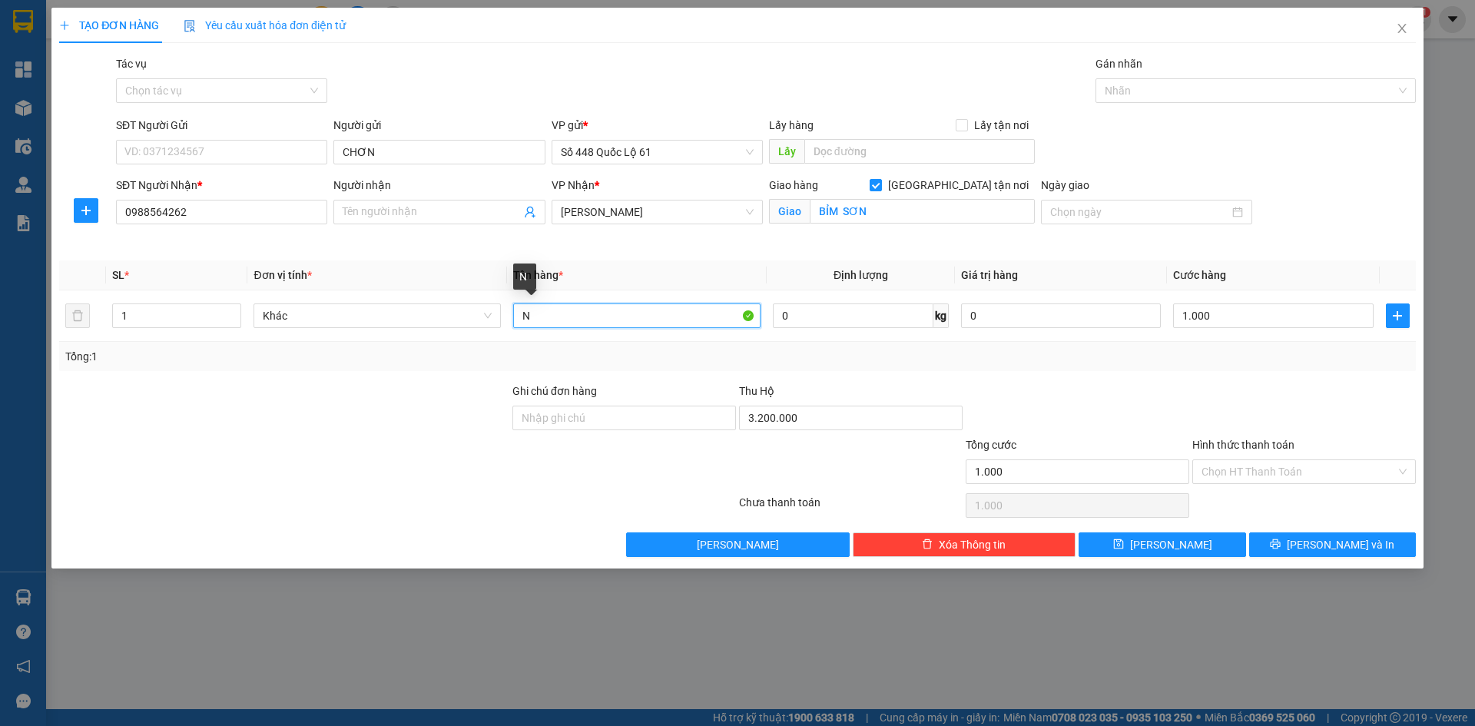
click at [404, 353] on div "SL * Đơn vị tính * Tên hàng * Định lượng Giá trị hàng Cước hàng 1 Khác N 0 kg 0…" at bounding box center [737, 315] width 1357 height 111
type input "1C"
click at [1307, 323] on input "1.000" at bounding box center [1273, 315] width 200 height 25
type input "3"
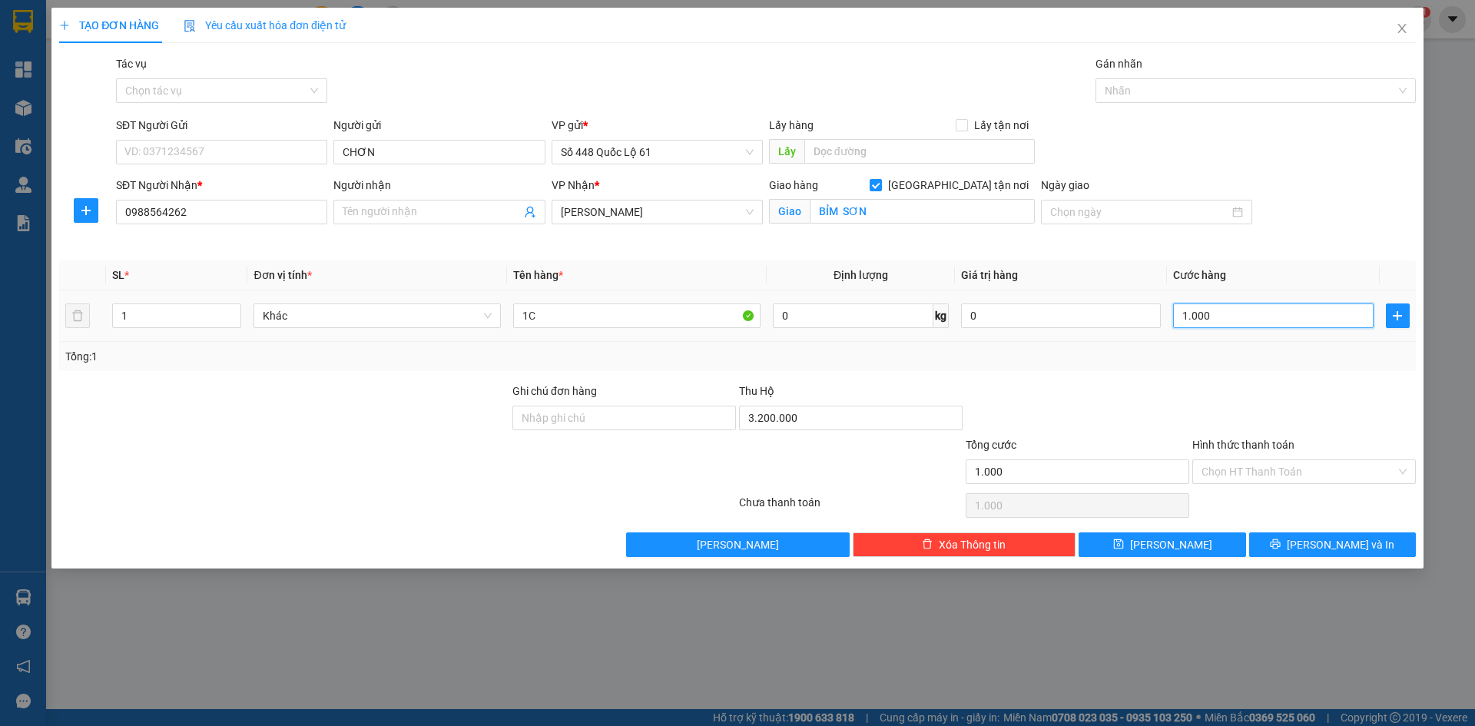
type input "3"
type input "35"
type input "350"
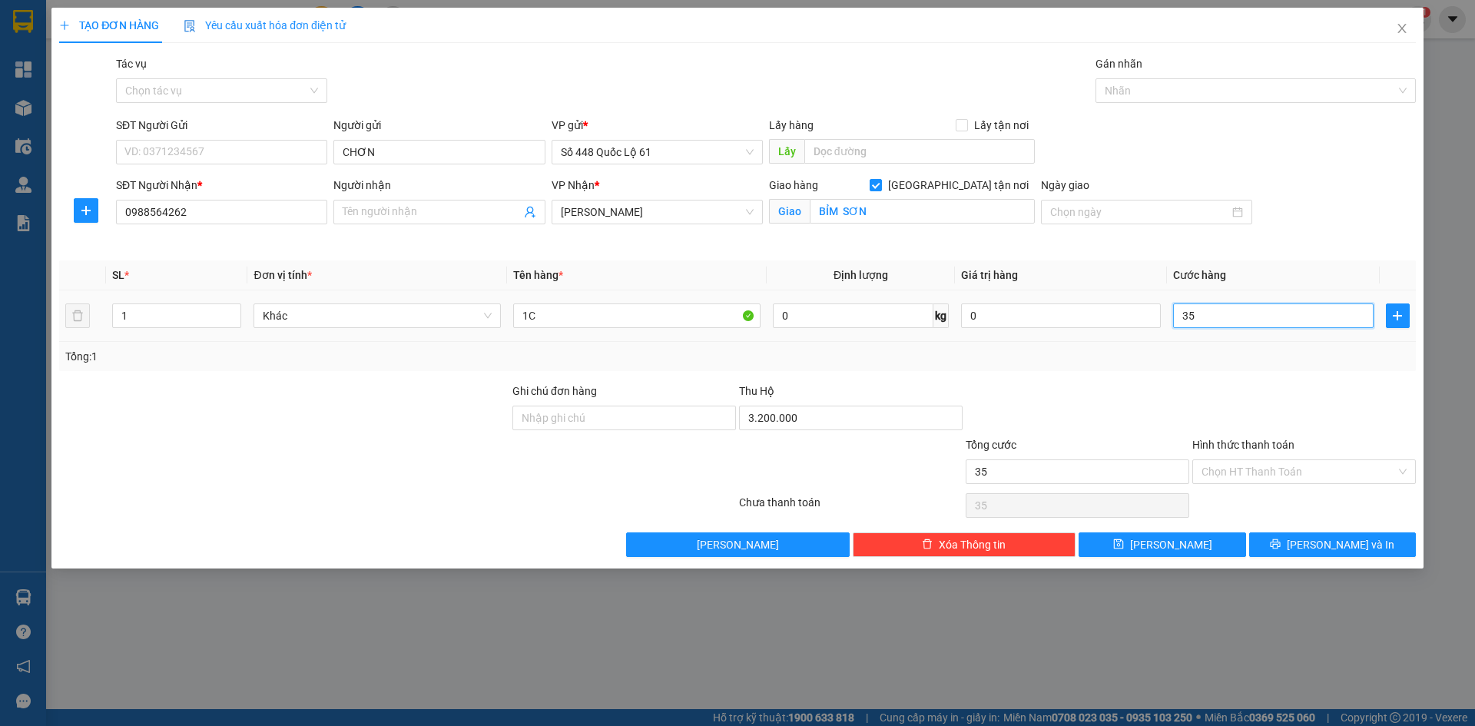
type input "350"
type input "350.000"
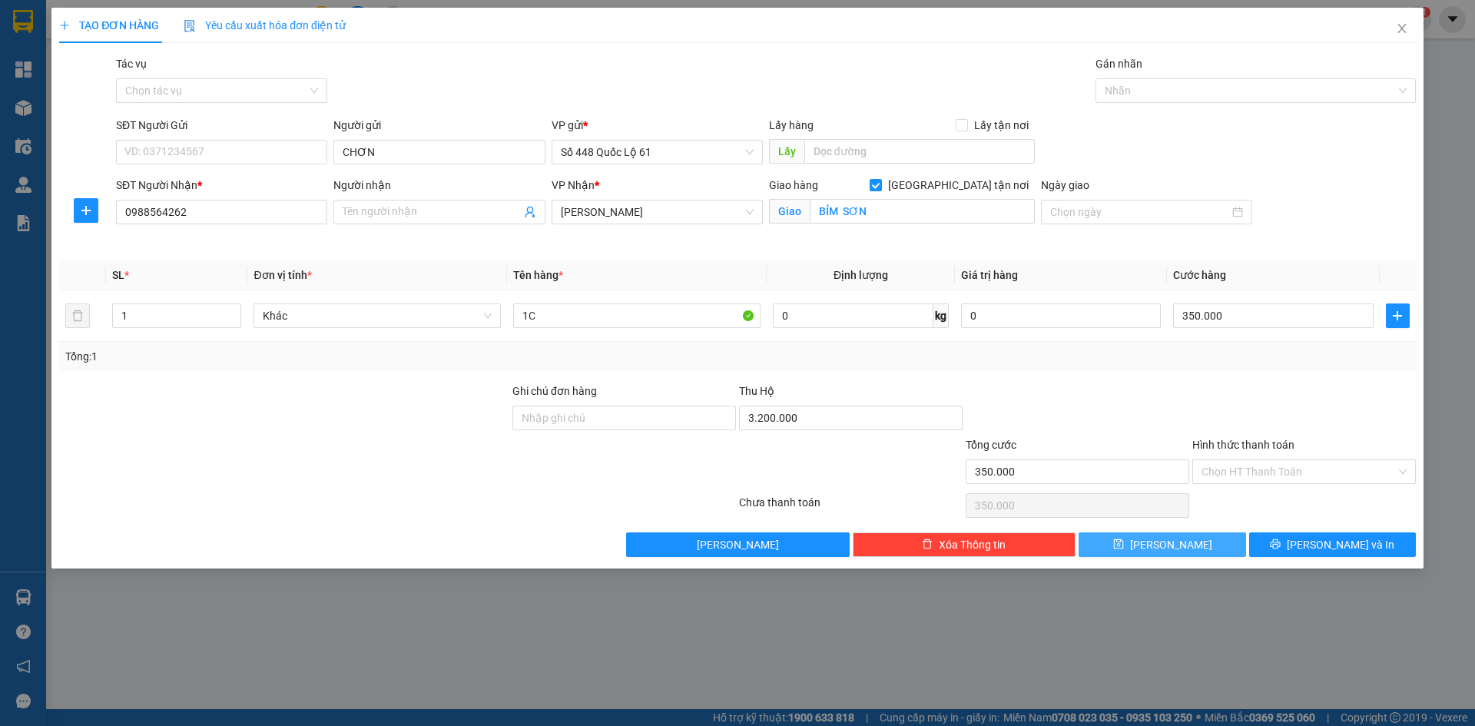
drag, startPoint x: 1194, startPoint y: 548, endPoint x: 480, endPoint y: 393, distance: 730.4
click at [1193, 547] on button "Lưu" at bounding box center [1162, 544] width 167 height 25
checkbox input "false"
type input "0"
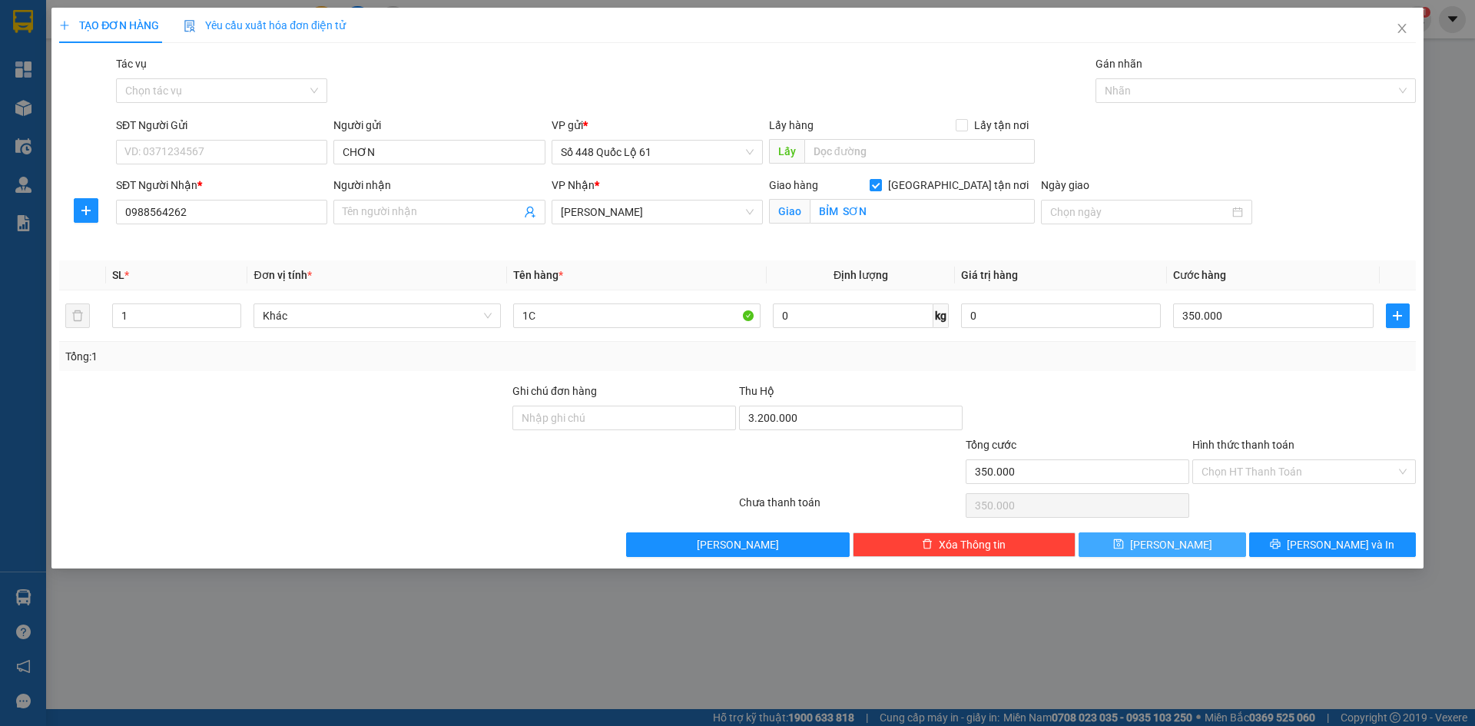
type input "0"
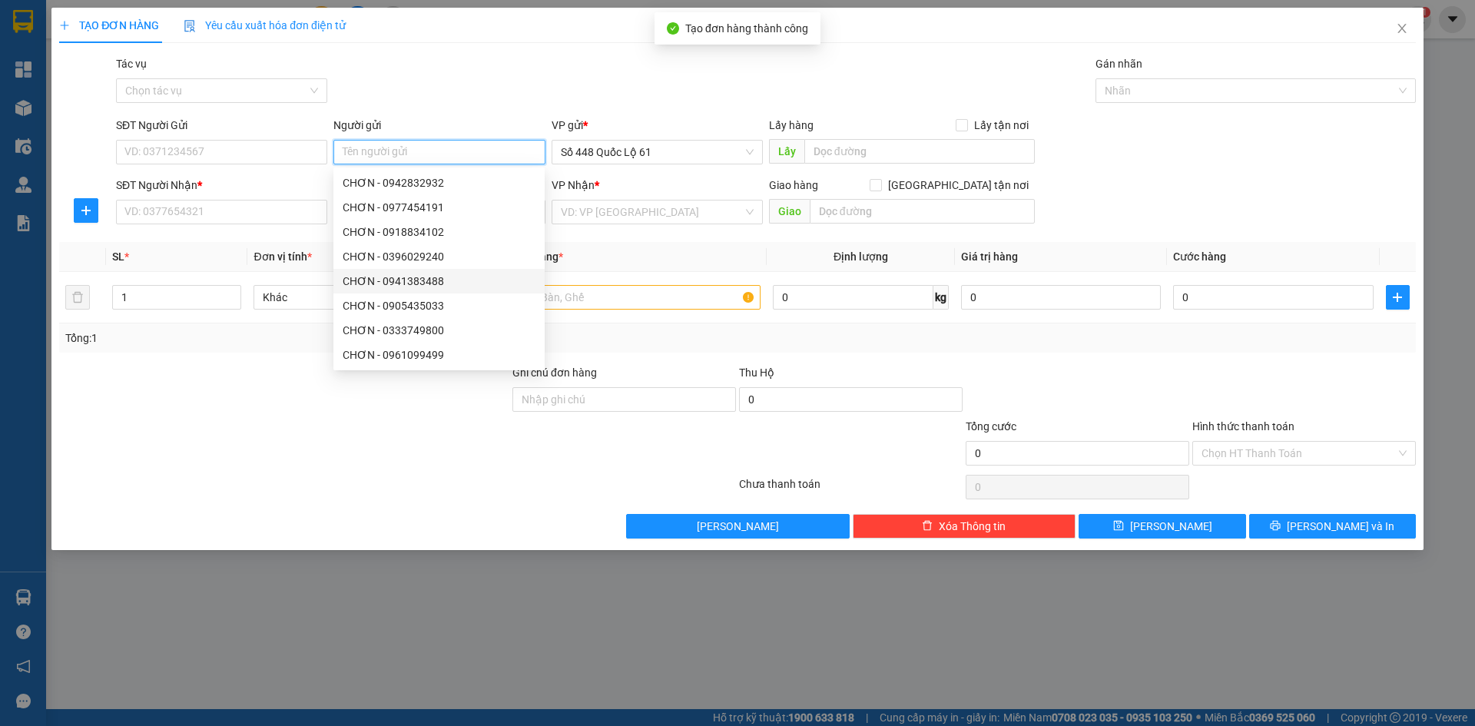
paste input "CHƠN"
type input "CHƠN"
click at [290, 195] on div "SĐT Người Nhận *" at bounding box center [221, 188] width 211 height 23
click at [282, 215] on input "SĐT Người Nhận *" at bounding box center [221, 212] width 211 height 25
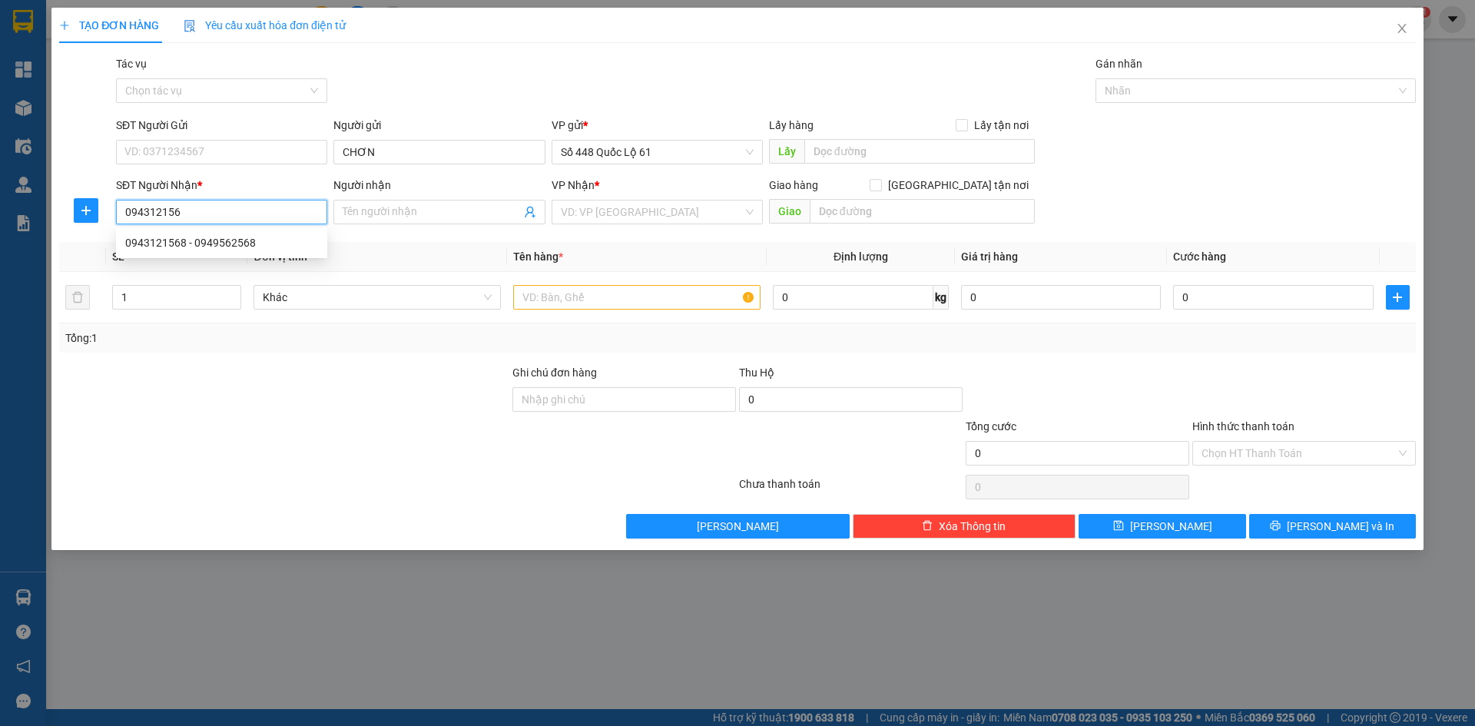
type input "0943121568"
click at [280, 233] on div "0943121568 - 0949562568" at bounding box center [221, 242] width 211 height 25
type input "0949562568"
checkbox input "true"
type input "ĐÔNG HÀ"
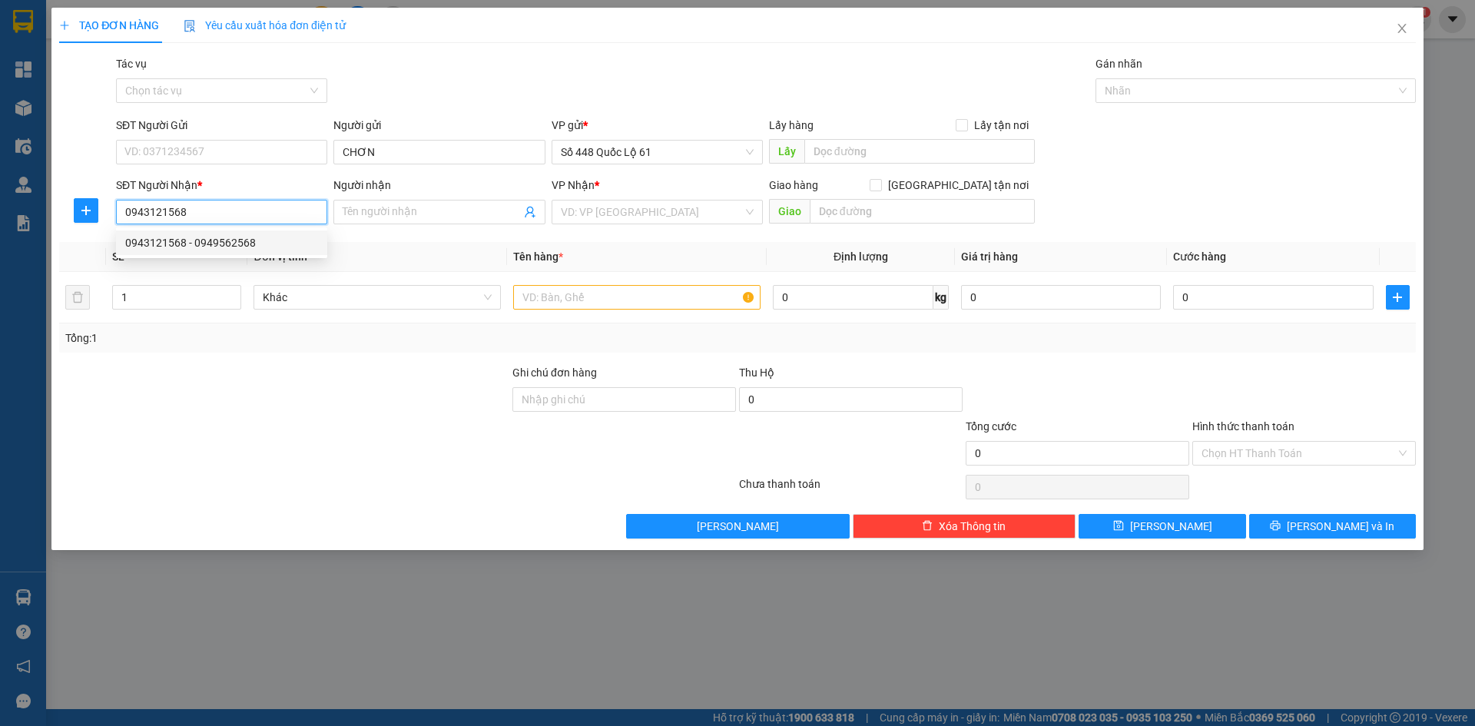
type input "3.990.000"
type input "350.000"
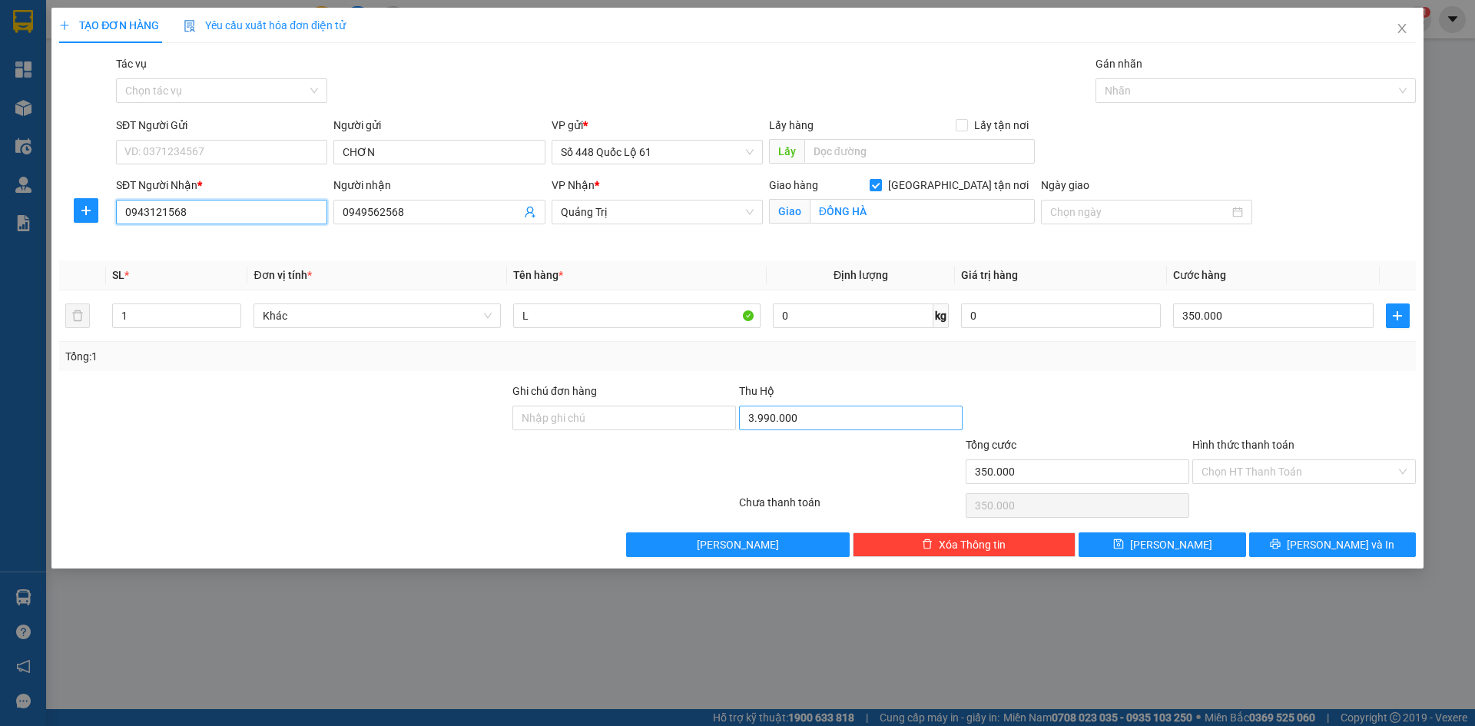
type input "0943121568"
click at [856, 413] on input "3.990.000" at bounding box center [851, 418] width 224 height 25
type input "3.140.000"
click at [1195, 555] on button "Lưu" at bounding box center [1162, 544] width 167 height 25
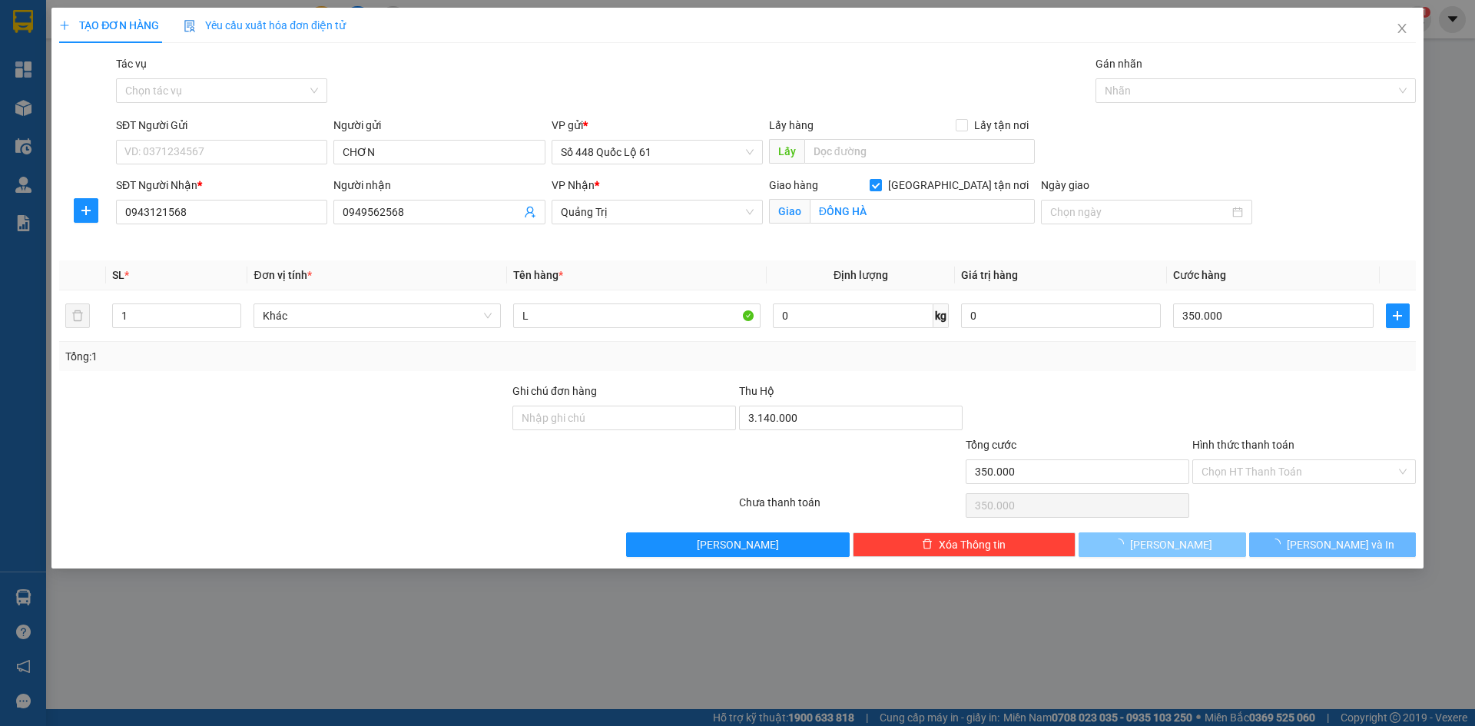
checkbox input "false"
type input "0"
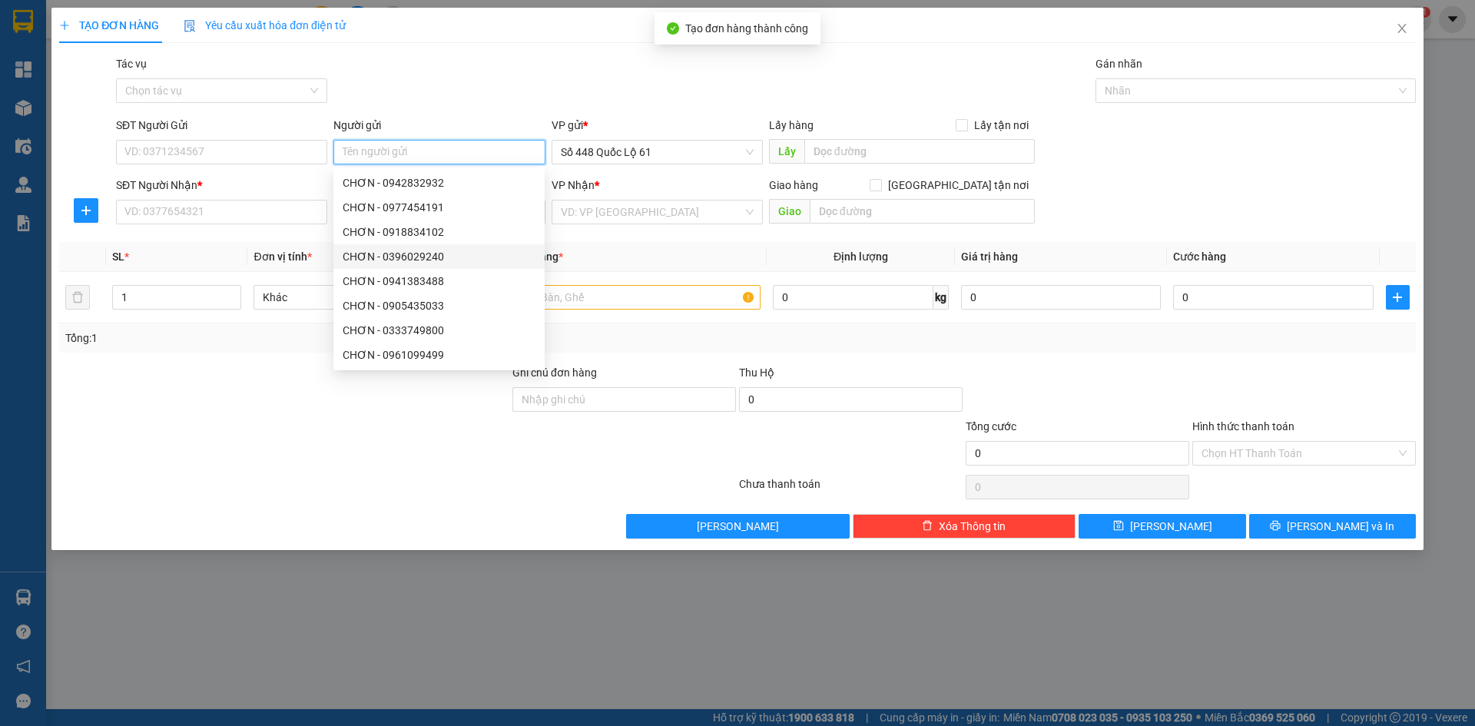
paste input "CHƠN"
type input "CHƠN"
click at [290, 214] on input "SĐT Người Nhận *" at bounding box center [221, 212] width 211 height 25
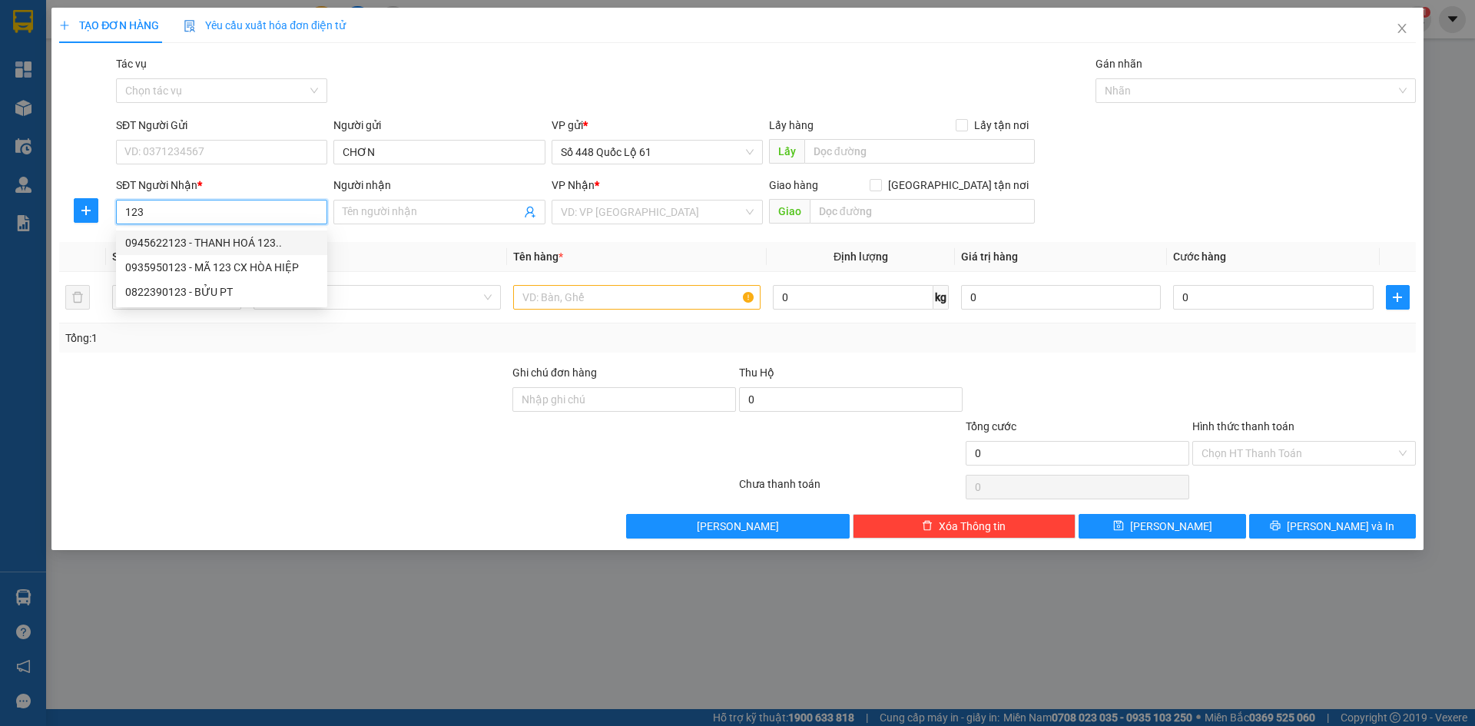
click at [280, 240] on div "0945622123 - THANH HOÁ 123.." at bounding box center [221, 242] width 193 height 17
type input "0945622123"
type input "THANH HOÁ 123.."
checkbox input "true"
type input "BÃI DƯƠNG CHÂU"
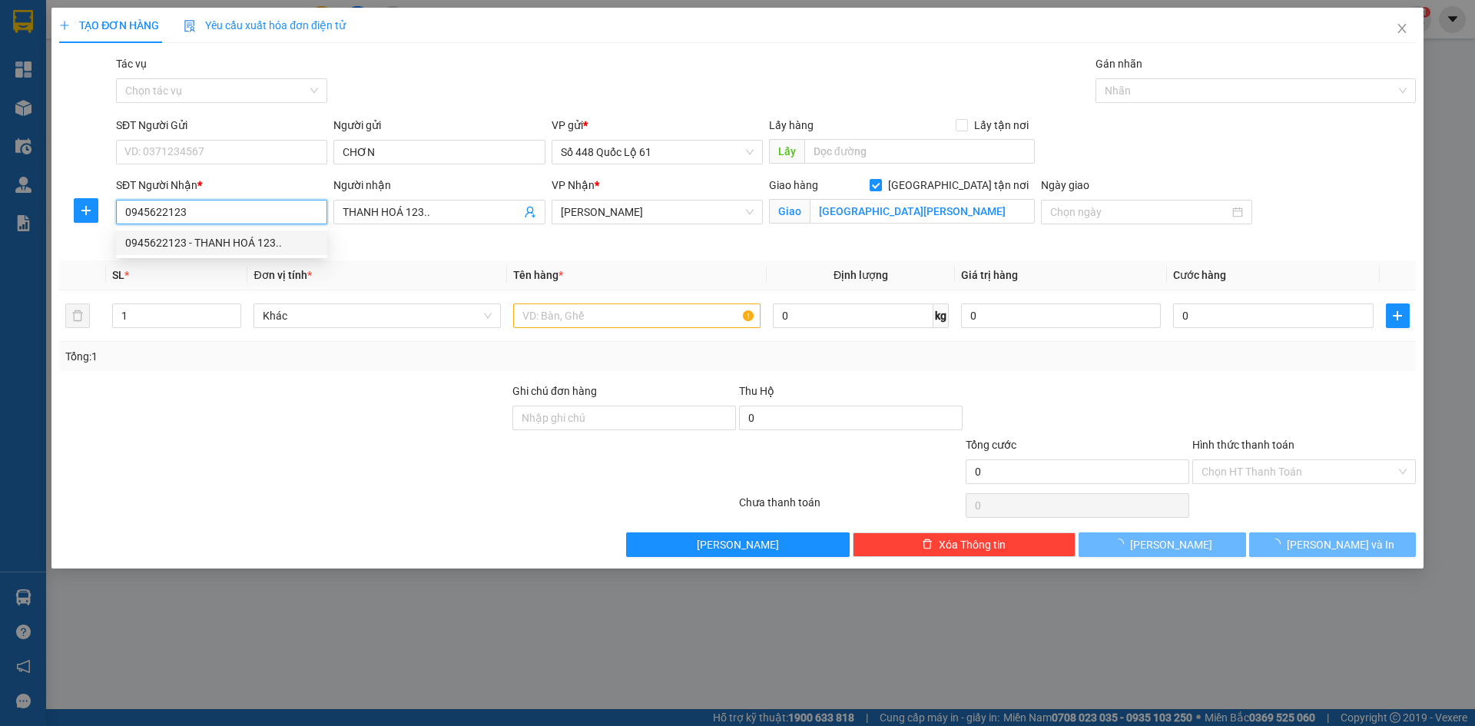
type input "1.050.000"
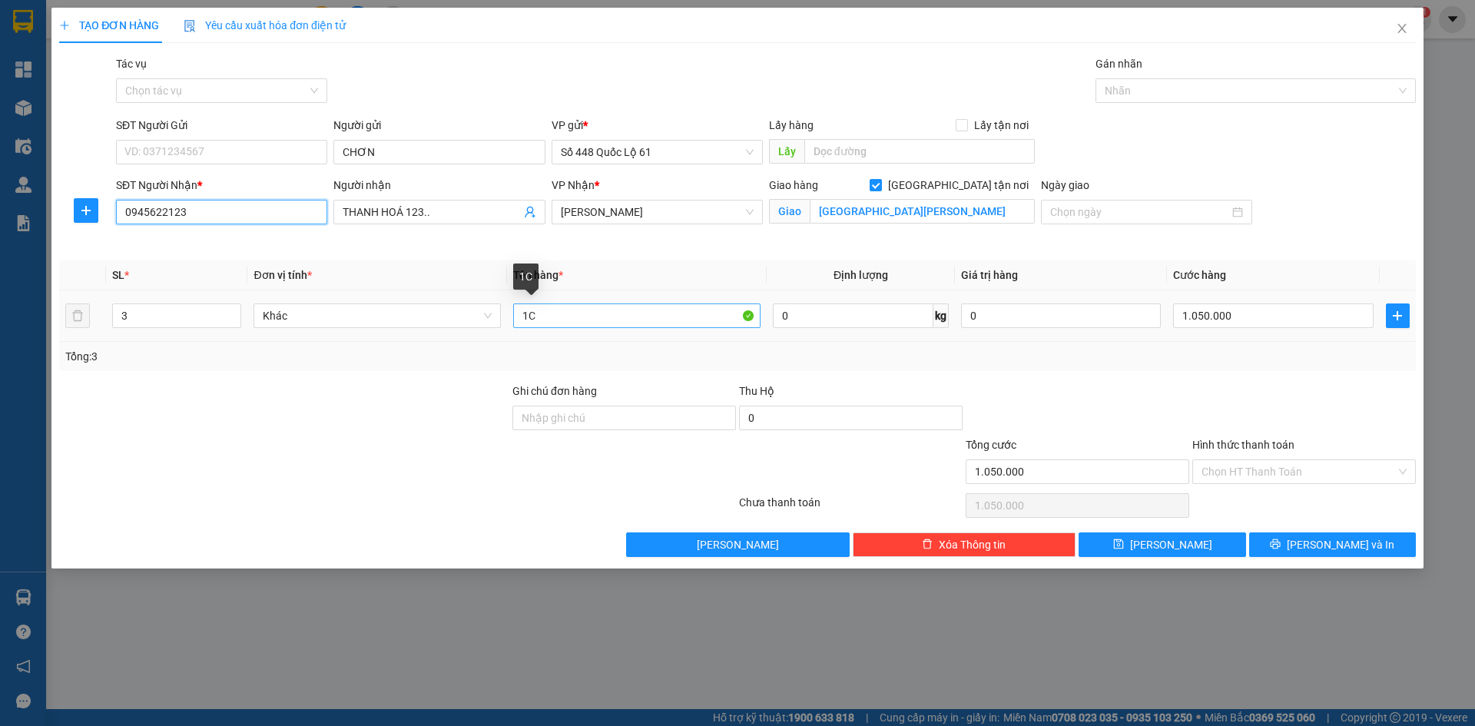
type input "0945622123"
click at [516, 316] on input "1C" at bounding box center [636, 315] width 247 height 25
type input "2T1.5+1T1C"
click at [1283, 324] on input "1.050.000" at bounding box center [1273, 315] width 200 height 25
type input "1"
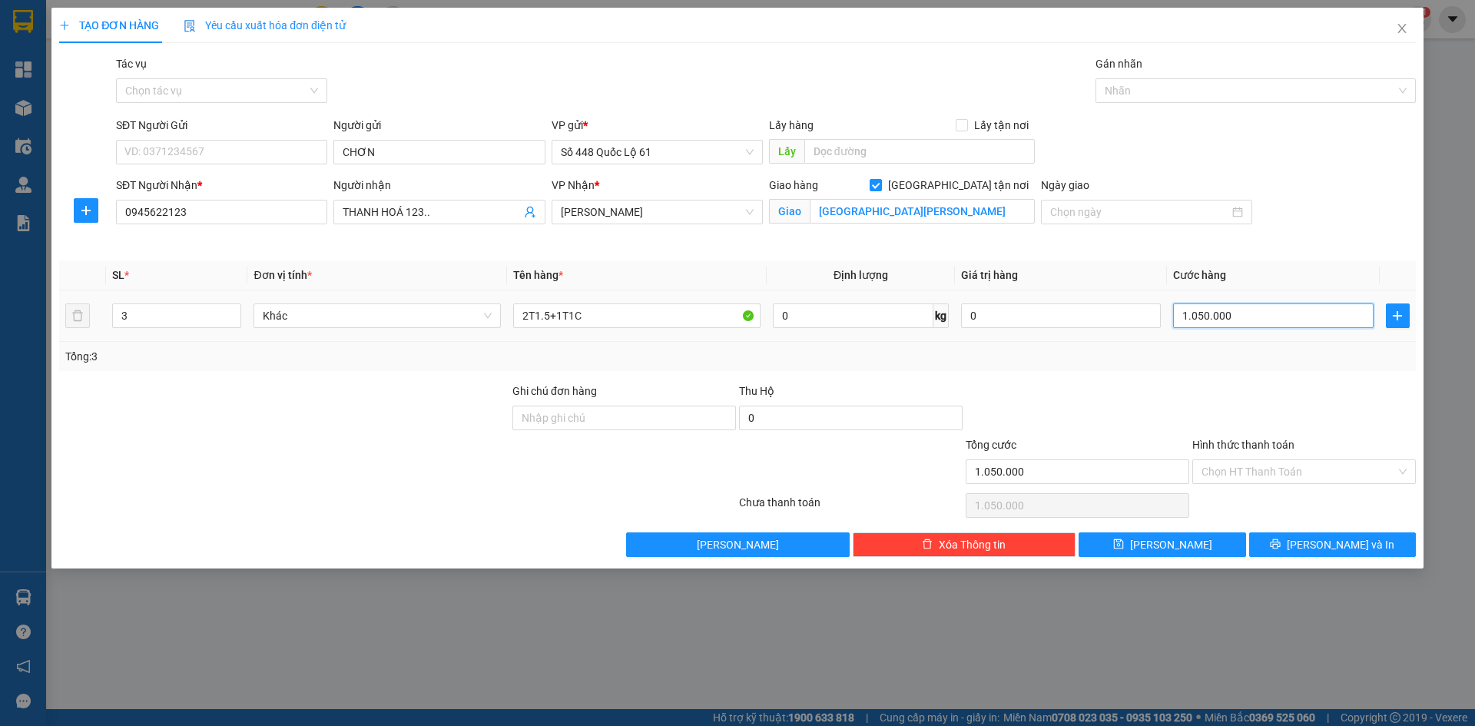
type input "1"
type input "12"
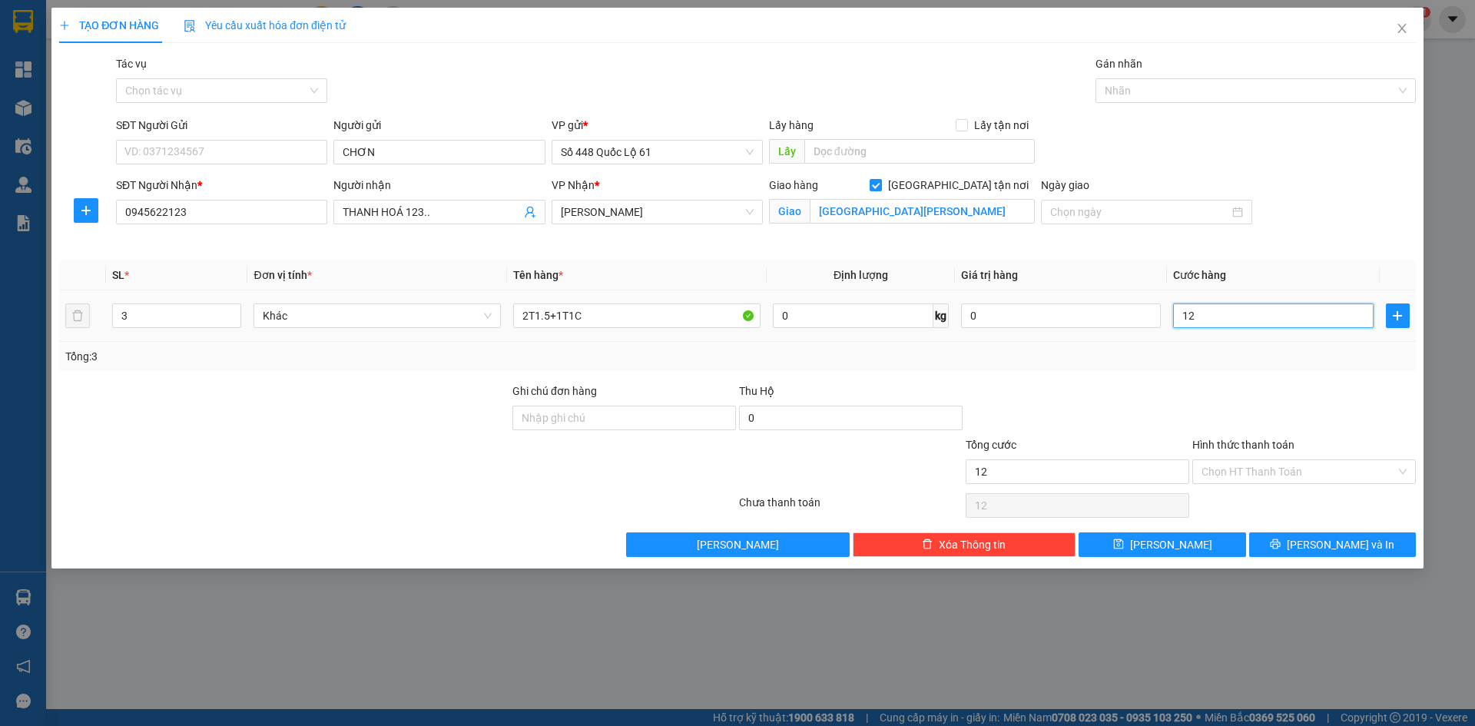
type input "125"
type input "1.250"
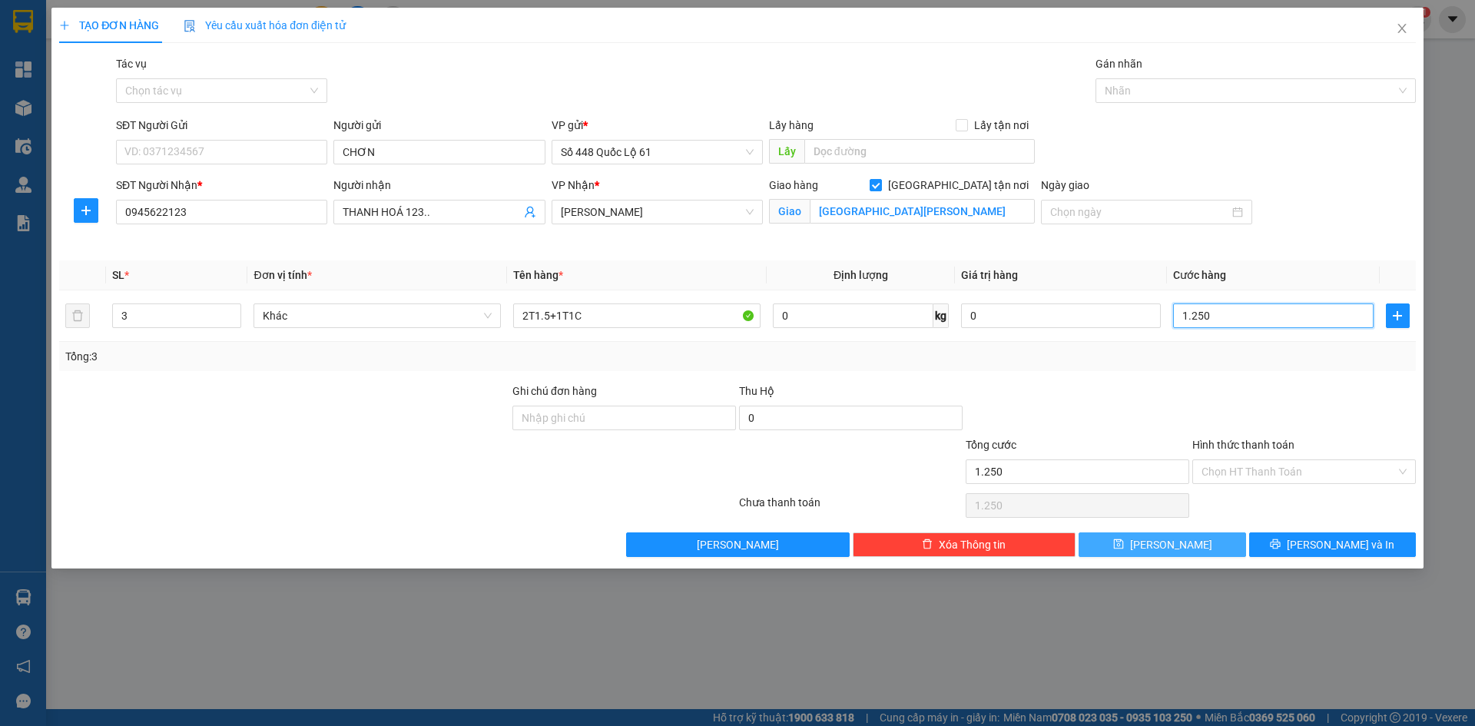
type input "1.250"
type input "1.250.000"
click at [1215, 552] on button "[PERSON_NAME]" at bounding box center [1162, 544] width 167 height 25
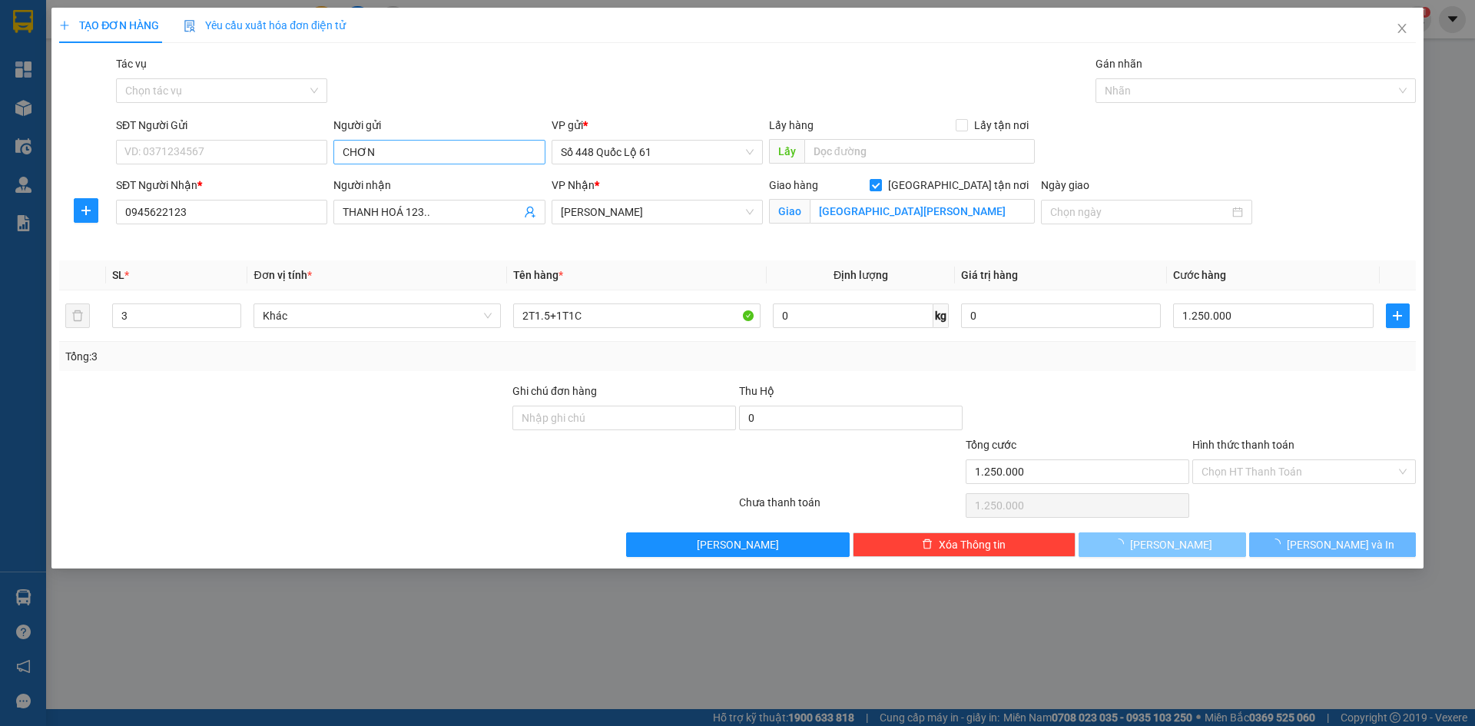
checkbox input "false"
type input "0"
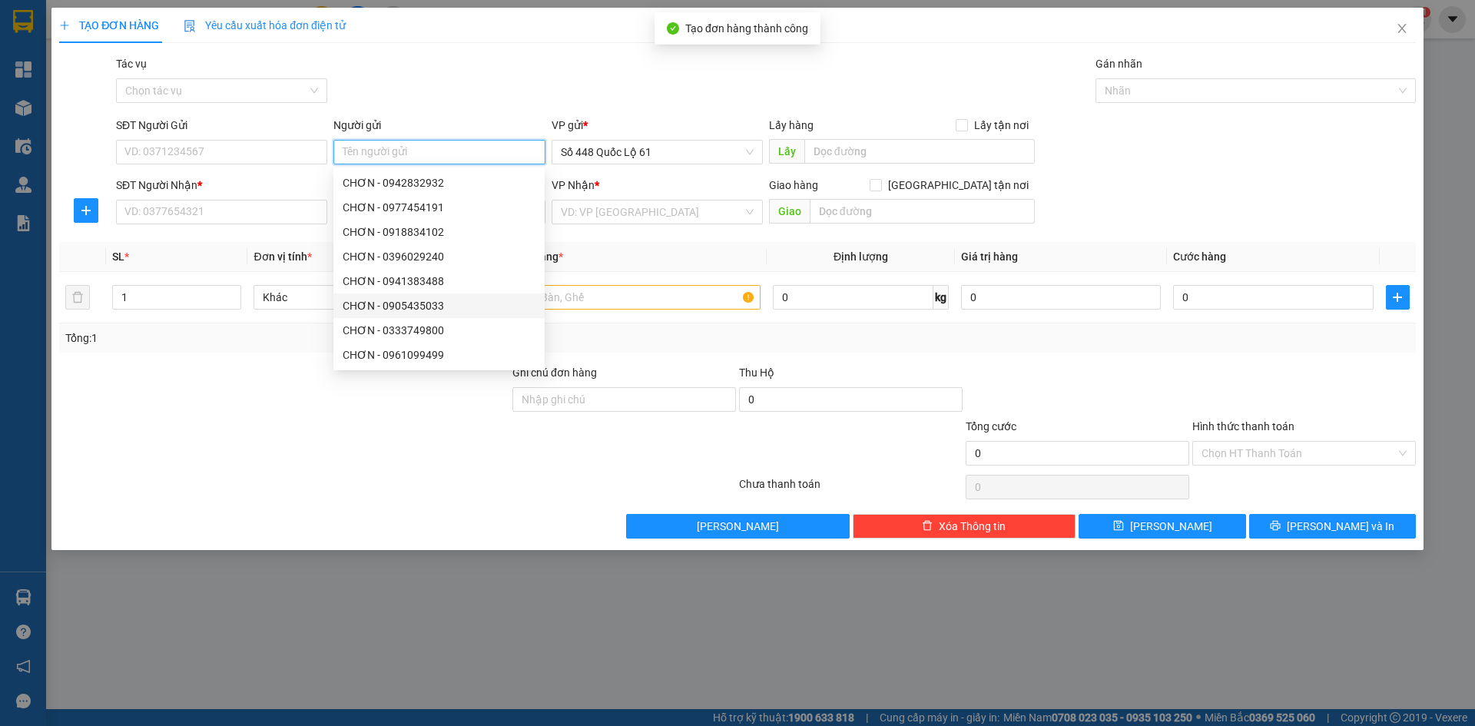
paste input "CHƠN"
type input "CHƠN"
click at [246, 212] on input "SĐT Người Nhận *" at bounding box center [221, 212] width 211 height 25
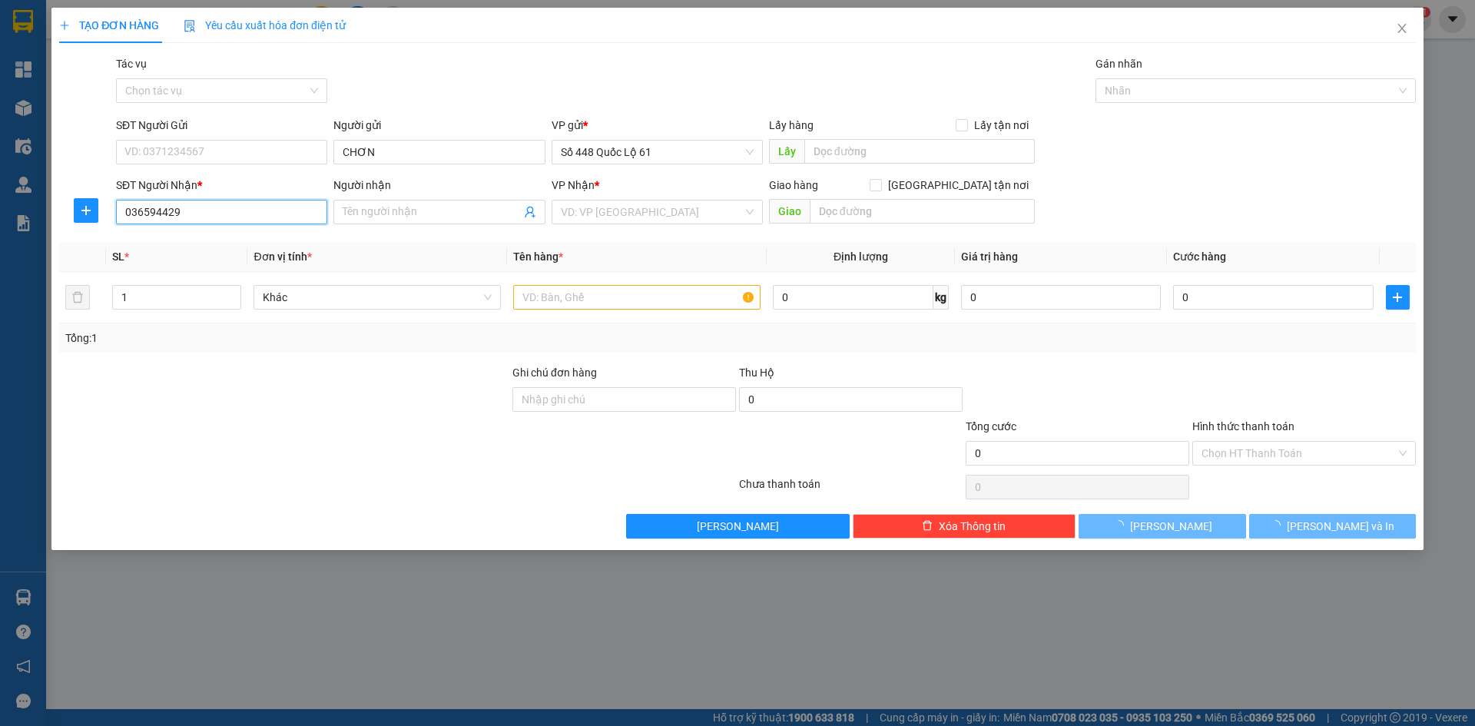
type input "0365944291"
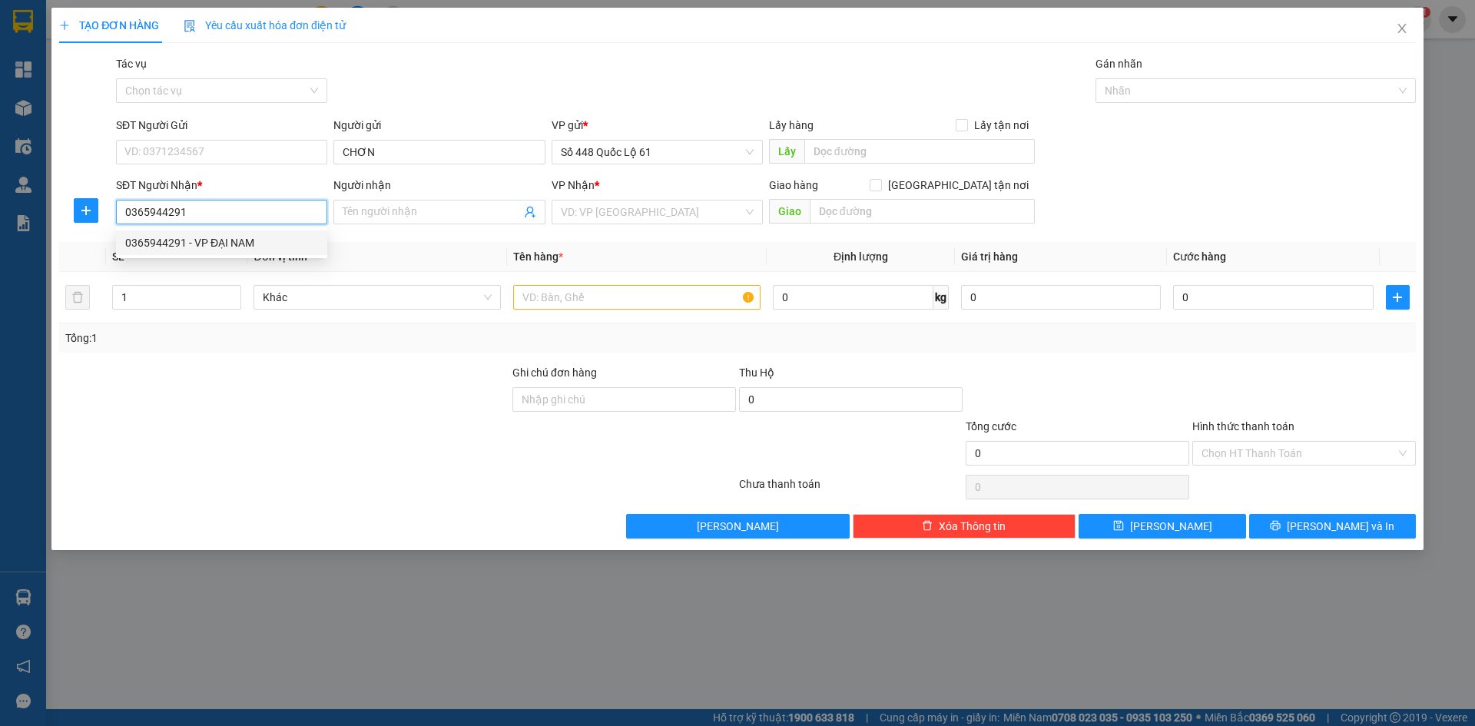
click at [251, 245] on div "0365944291 - VP ĐẠI NAM" at bounding box center [221, 242] width 193 height 17
type input "VP ĐẠI NAM"
checkbox input "true"
type input "VP DAI NAM"
type input "450.000"
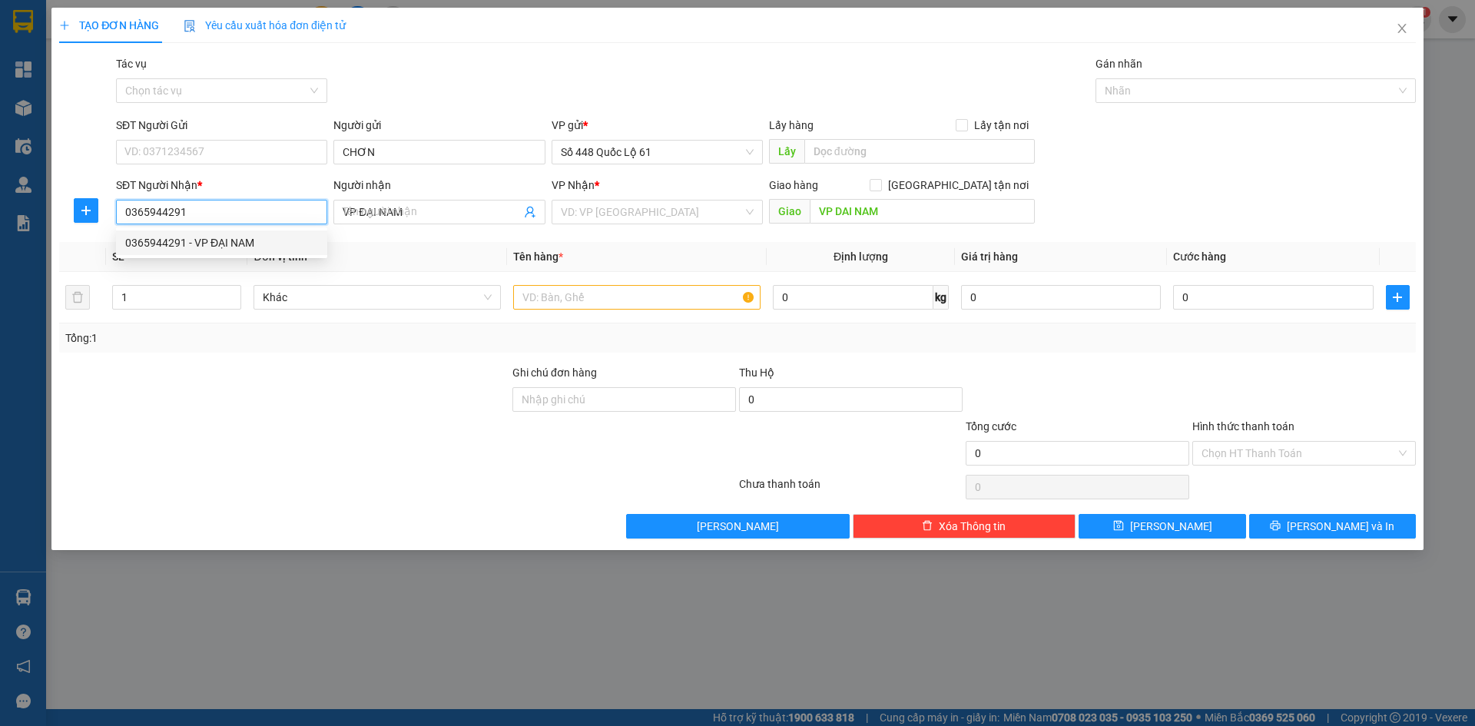
type input "450.000"
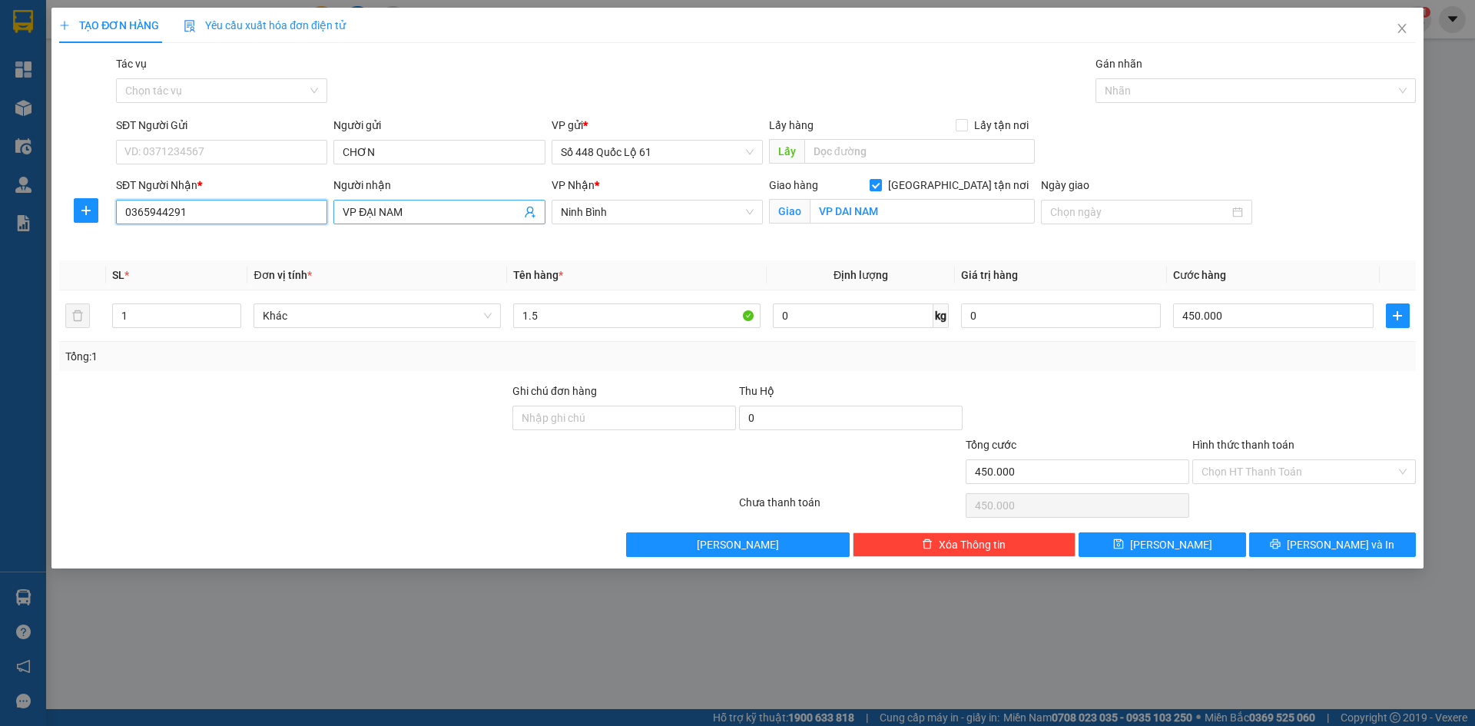
type input "0365944291"
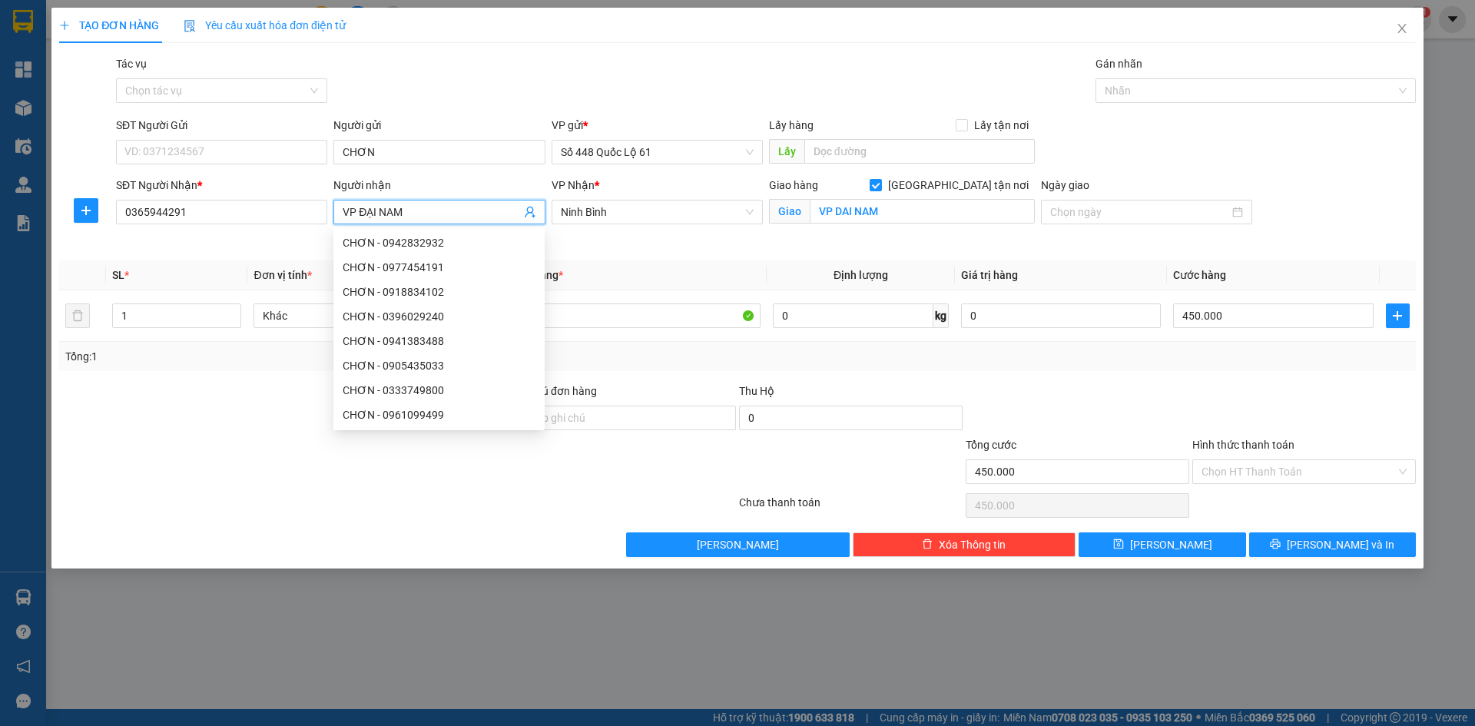
drag, startPoint x: 470, startPoint y: 212, endPoint x: 114, endPoint y: 254, distance: 358.2
click at [114, 254] on div "Transit Pickup Surcharge Ids Transit Deliver Surcharge Ids Transit Deliver Surc…" at bounding box center [737, 306] width 1357 height 502
paste input "ƠN"
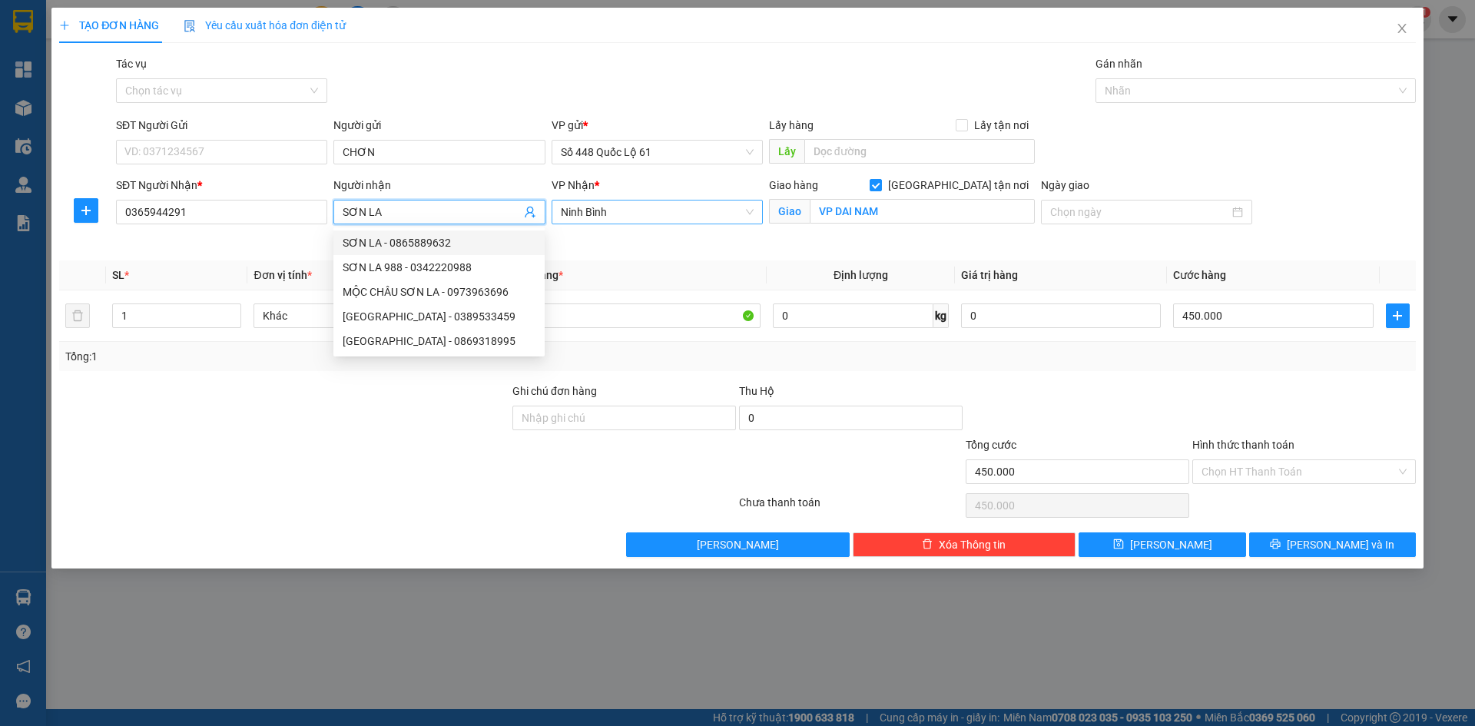
click at [702, 210] on span "Ninh Bình" at bounding box center [657, 212] width 193 height 23
type input "SƠN LA"
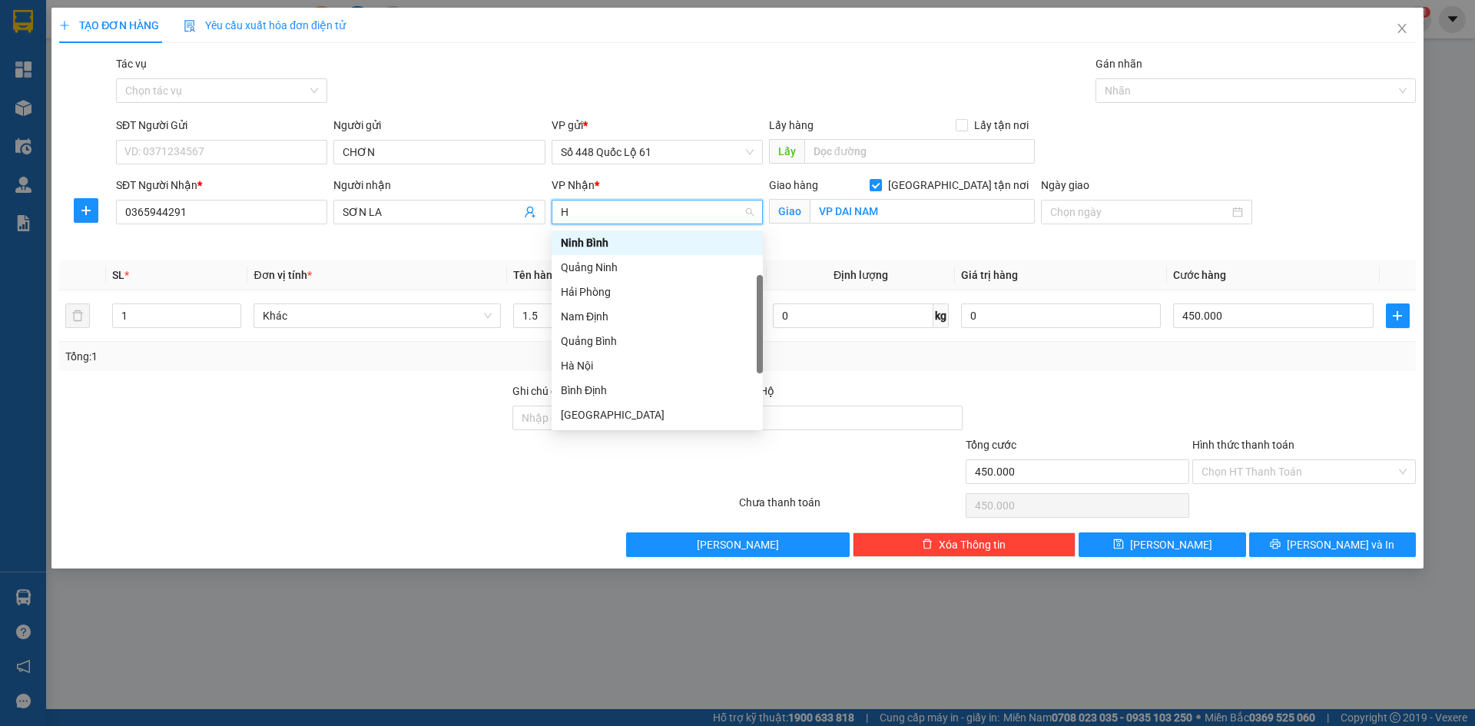
type input "HA"
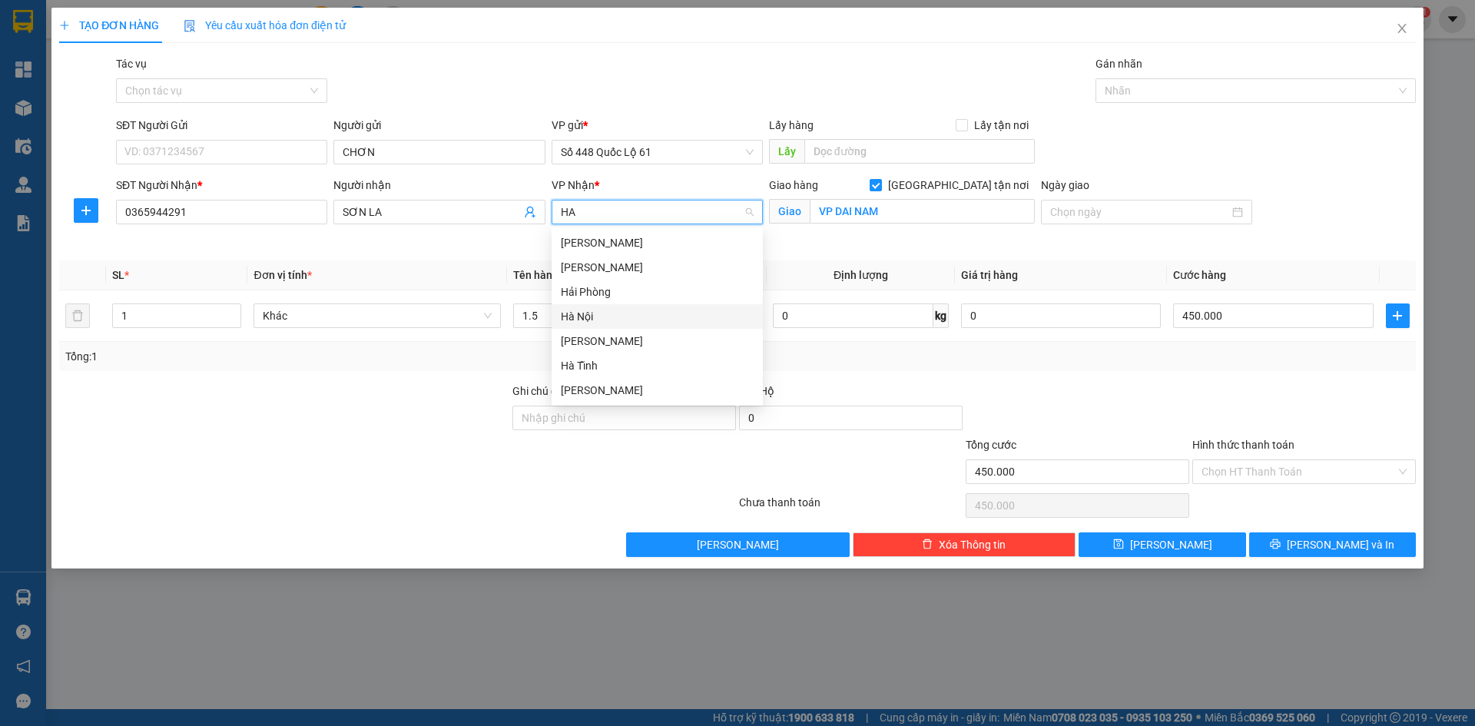
click at [637, 322] on div "Hà Nội" at bounding box center [657, 316] width 193 height 17
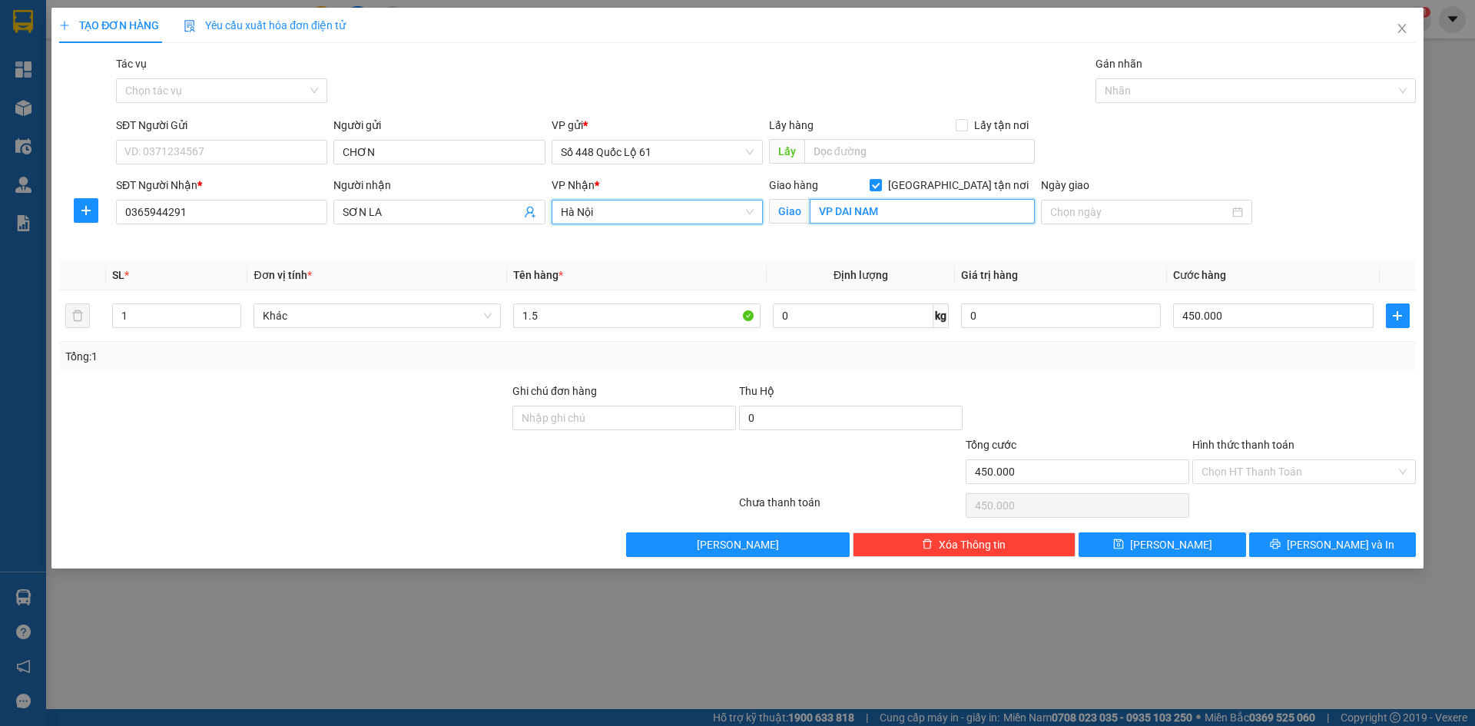
click at [889, 220] on input "VP DAI NAM" at bounding box center [922, 211] width 225 height 25
click at [880, 186] on input "Giao tận nơi" at bounding box center [875, 184] width 11 height 11
checkbox input "false"
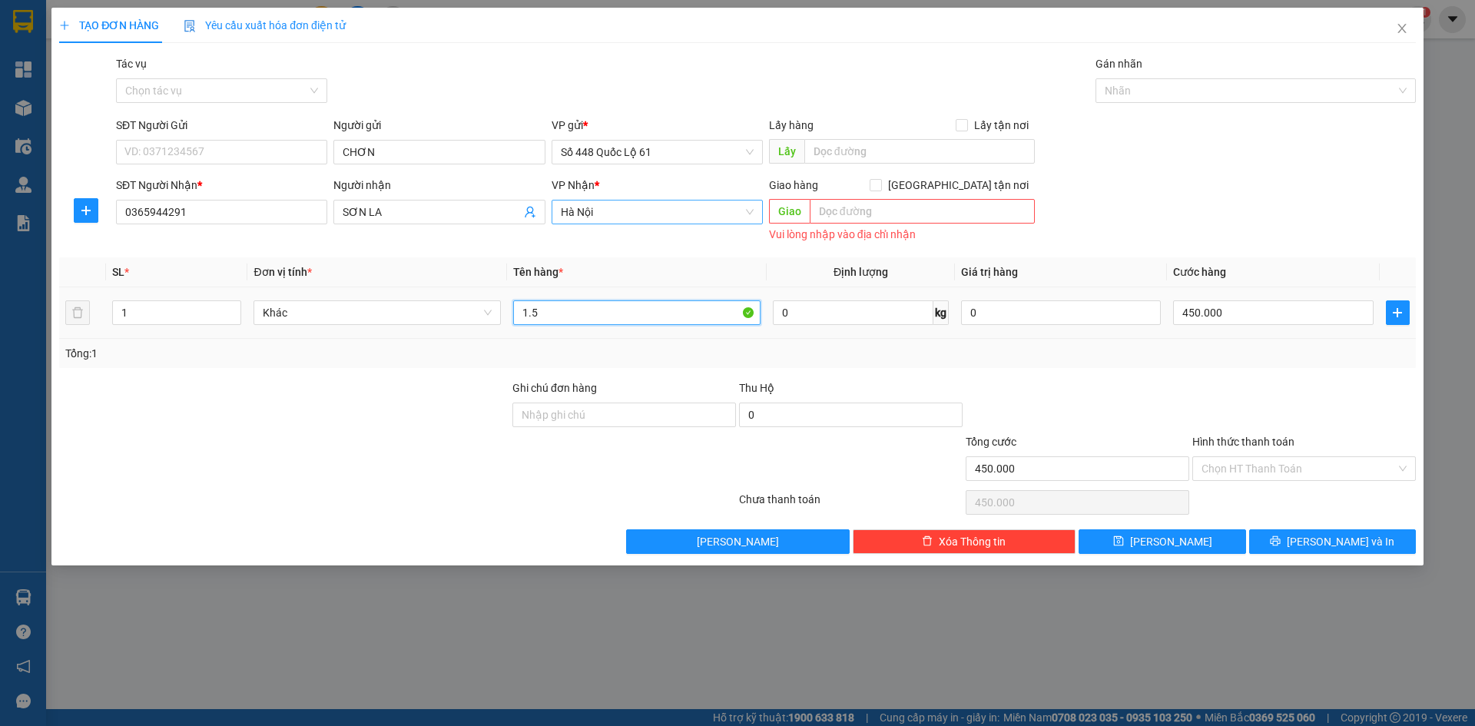
drag, startPoint x: 565, startPoint y: 313, endPoint x: 472, endPoint y: 326, distance: 93.9
click at [472, 326] on tr "1 Khác 1.5 0 kg 0 450.000" at bounding box center [737, 312] width 1357 height 51
type input "1C"
click at [1291, 303] on input "450.000" at bounding box center [1273, 312] width 200 height 25
type input "3"
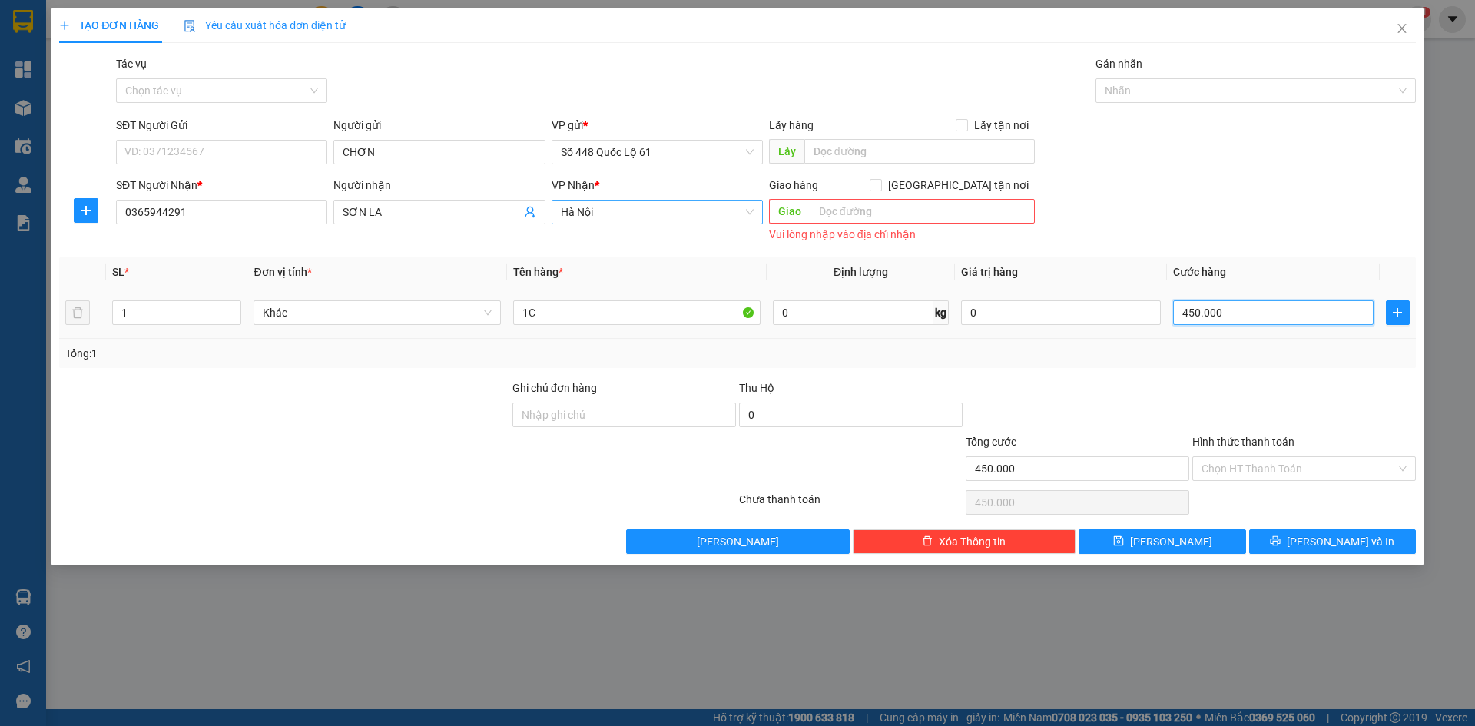
type input "3"
type input "35"
click at [1194, 549] on button "[PERSON_NAME]" at bounding box center [1162, 541] width 167 height 25
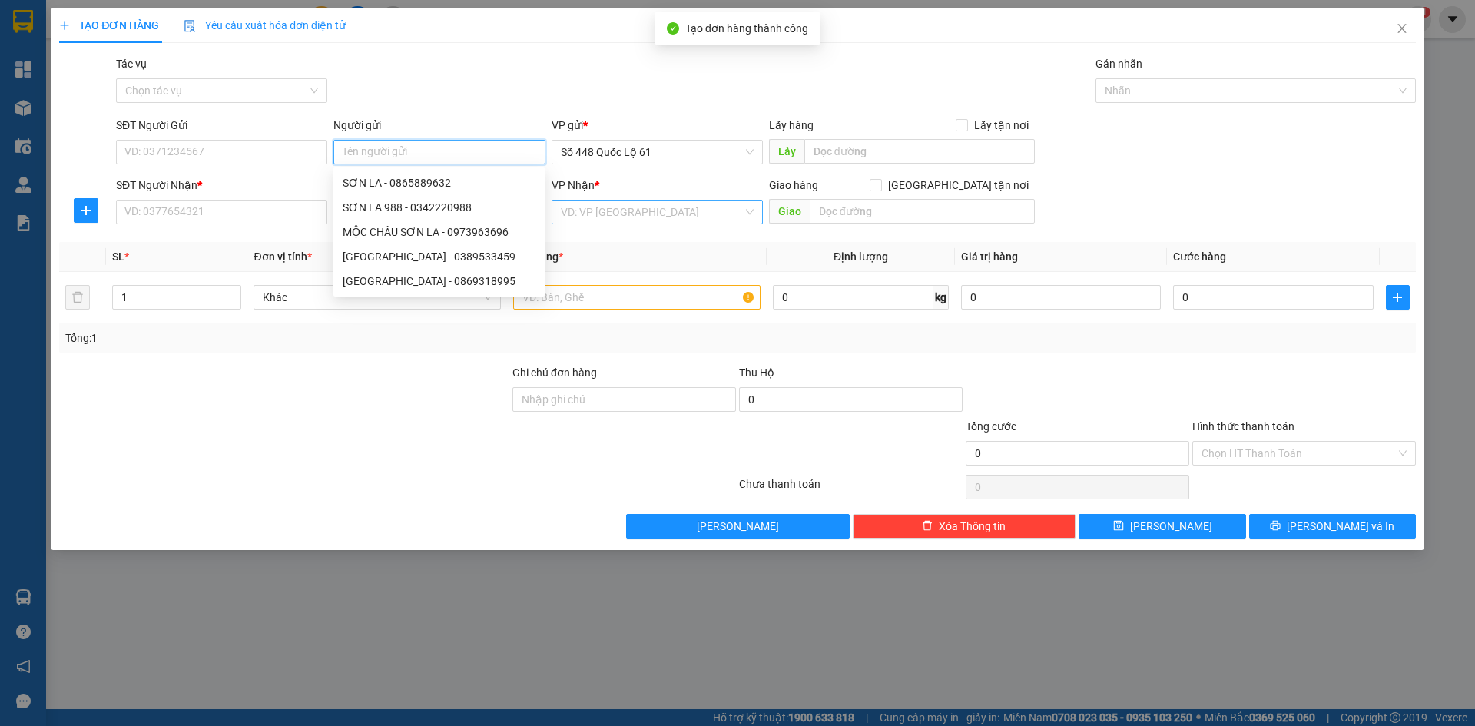
paste input "CHƠN"
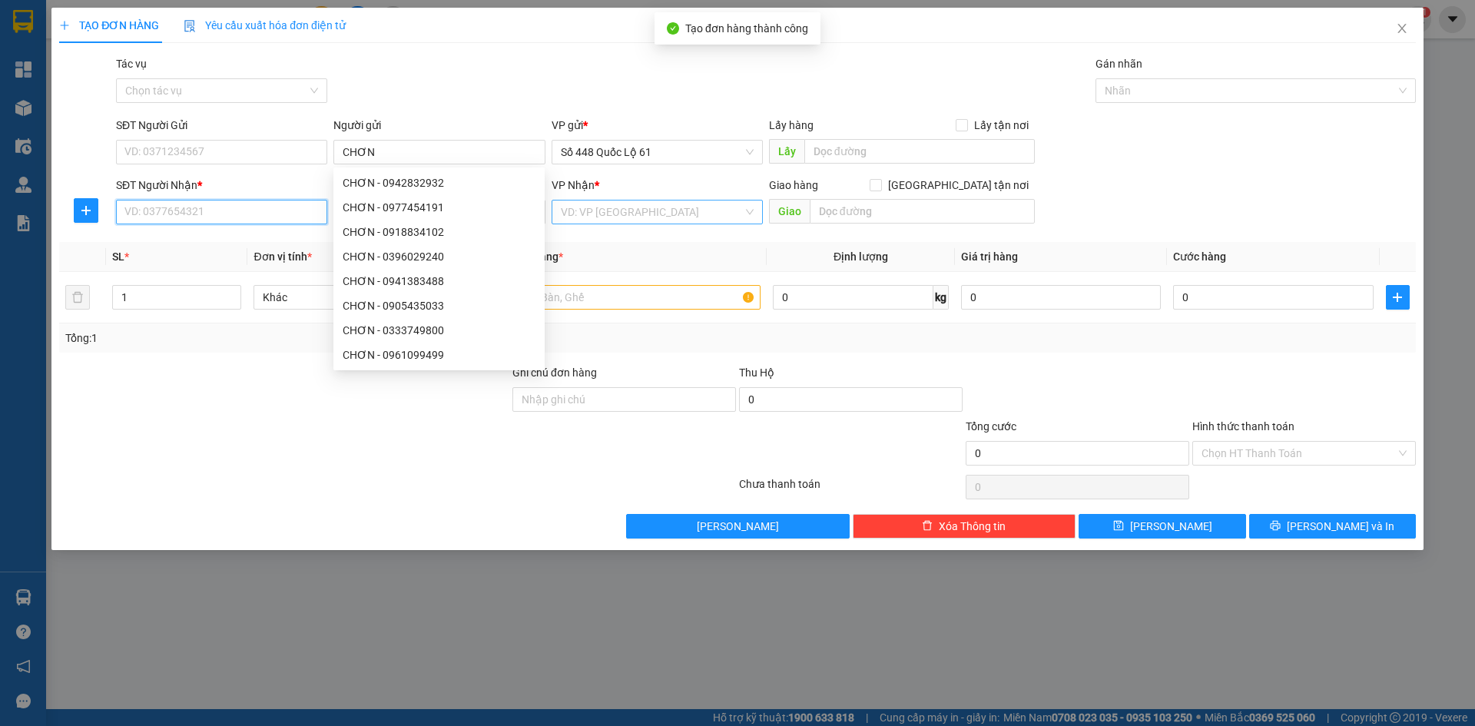
click at [276, 201] on input "SĐT Người Nhận *" at bounding box center [221, 212] width 211 height 25
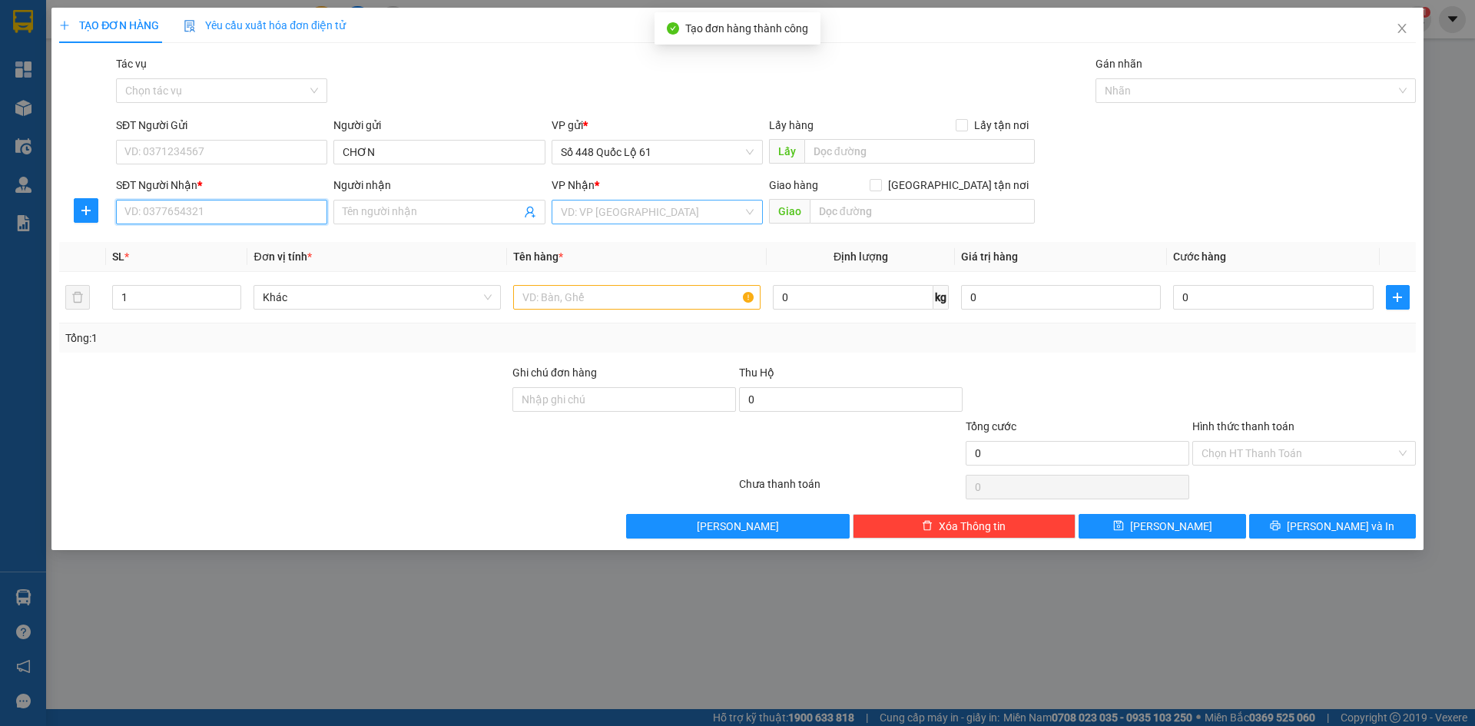
click at [276, 201] on input "SĐT Người Nhận *" at bounding box center [221, 212] width 211 height 25
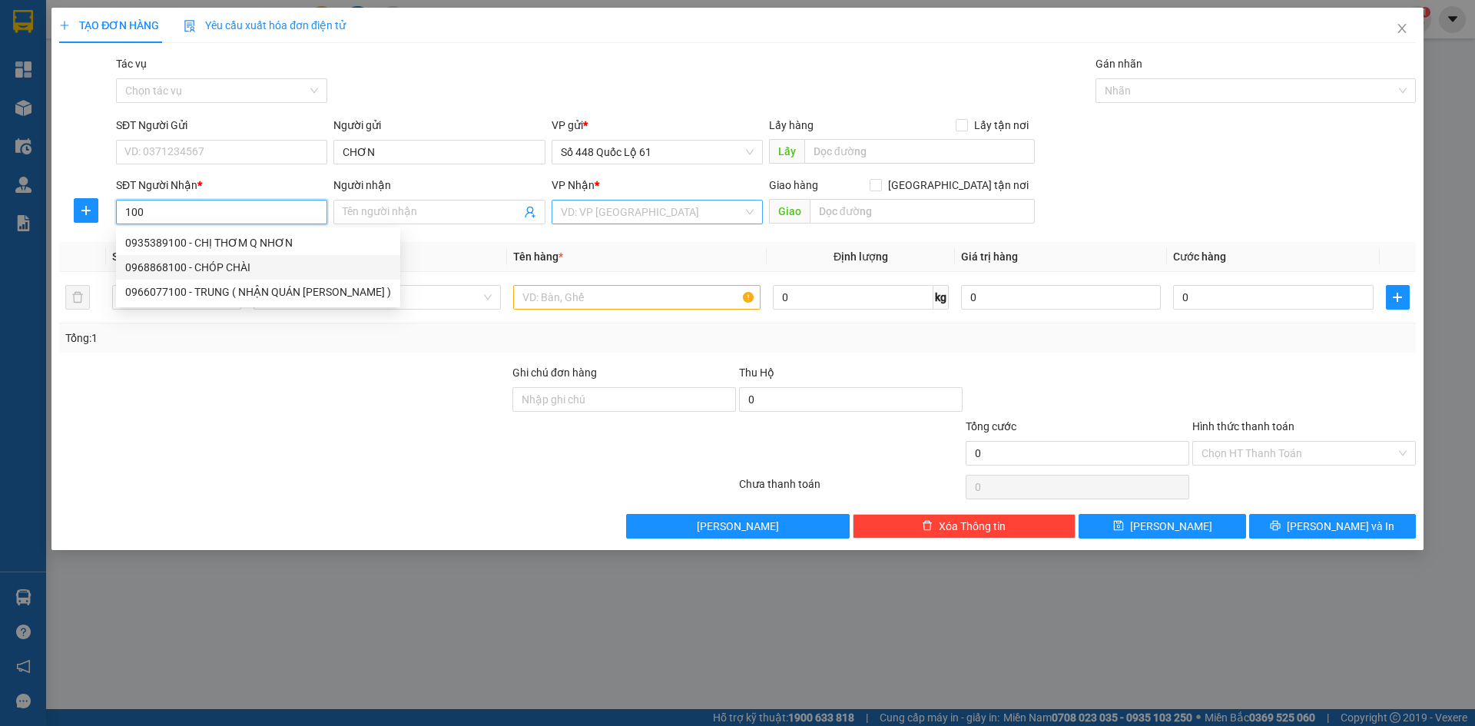
click at [274, 269] on div "0968868100 - CHÓP CHÀI" at bounding box center [258, 267] width 266 height 17
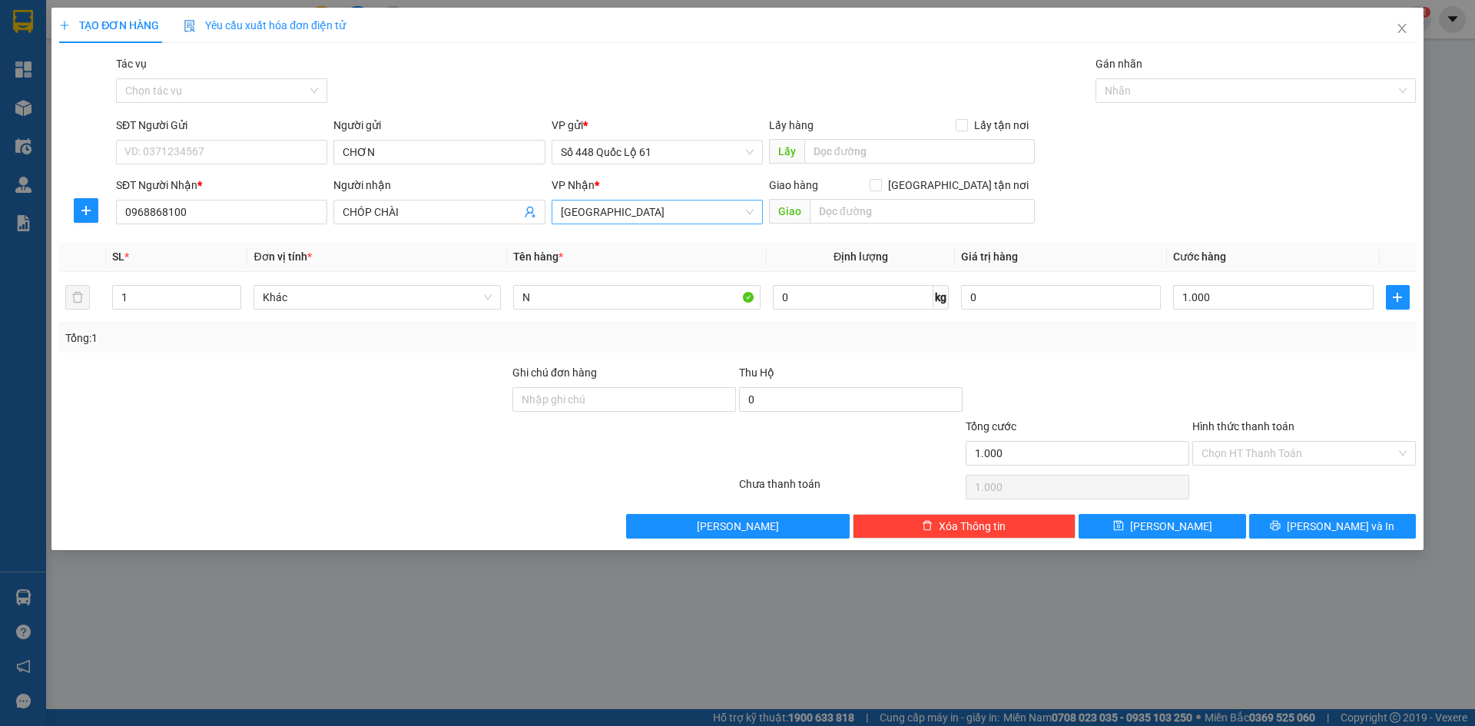
click at [1247, 466] on div "Hình thức thanh toán Chọn HT Thanh Toán" at bounding box center [1304, 445] width 224 height 54
drag, startPoint x: 1249, startPoint y: 453, endPoint x: 1262, endPoint y: 497, distance: 45.7
click at [1254, 469] on div "Transit Pickup Surcharge Ids Transit Deliver Surcharge Ids Transit Deliver Surc…" at bounding box center [737, 296] width 1357 height 483
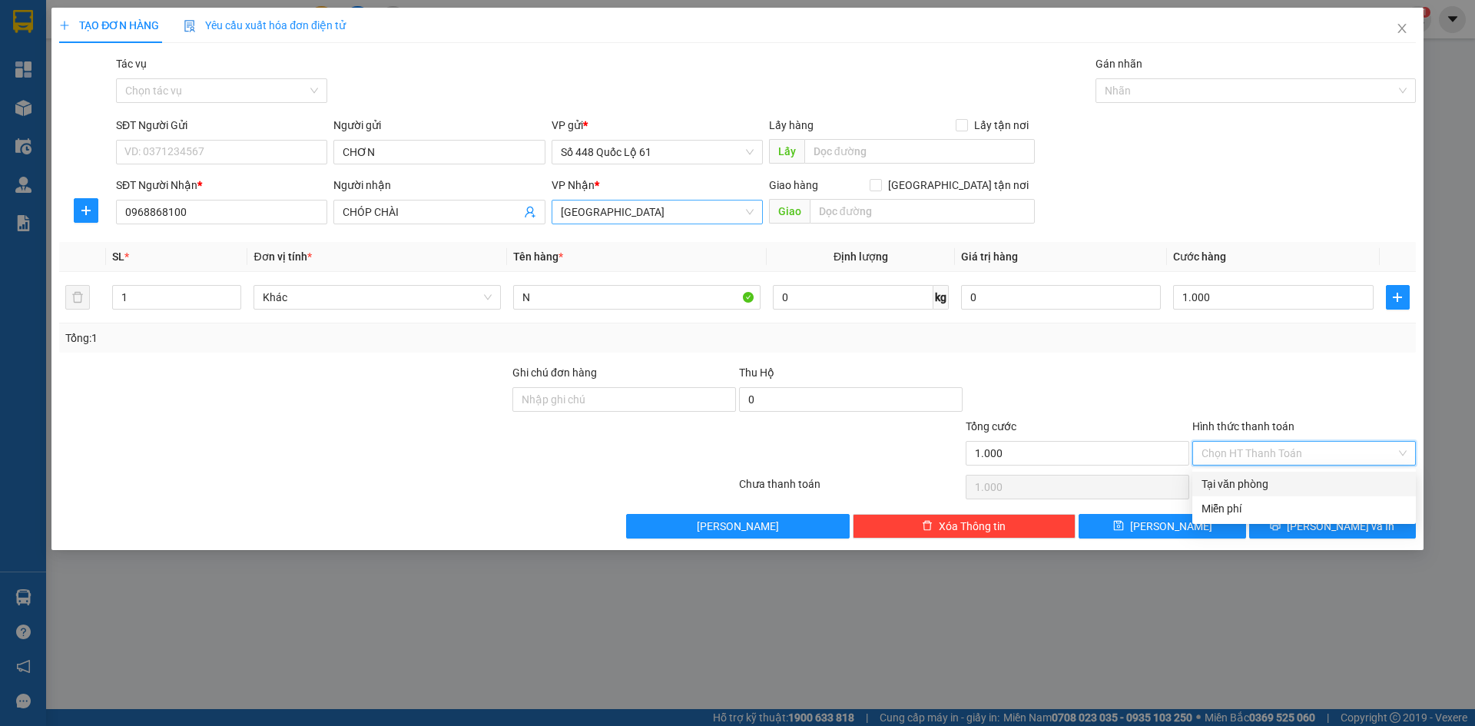
click at [1267, 489] on div "Tại văn phòng" at bounding box center [1304, 484] width 205 height 17
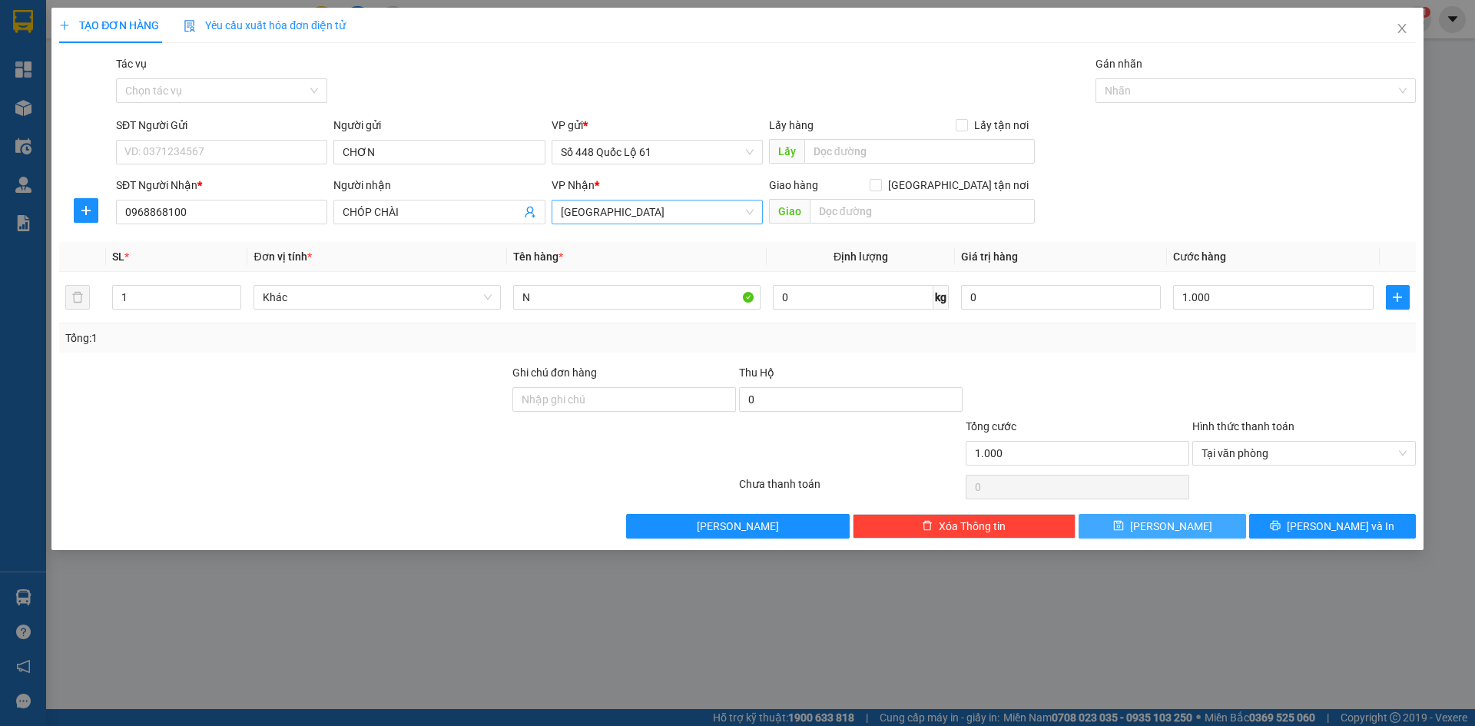
click at [1186, 525] on button "[PERSON_NAME]" at bounding box center [1162, 526] width 167 height 25
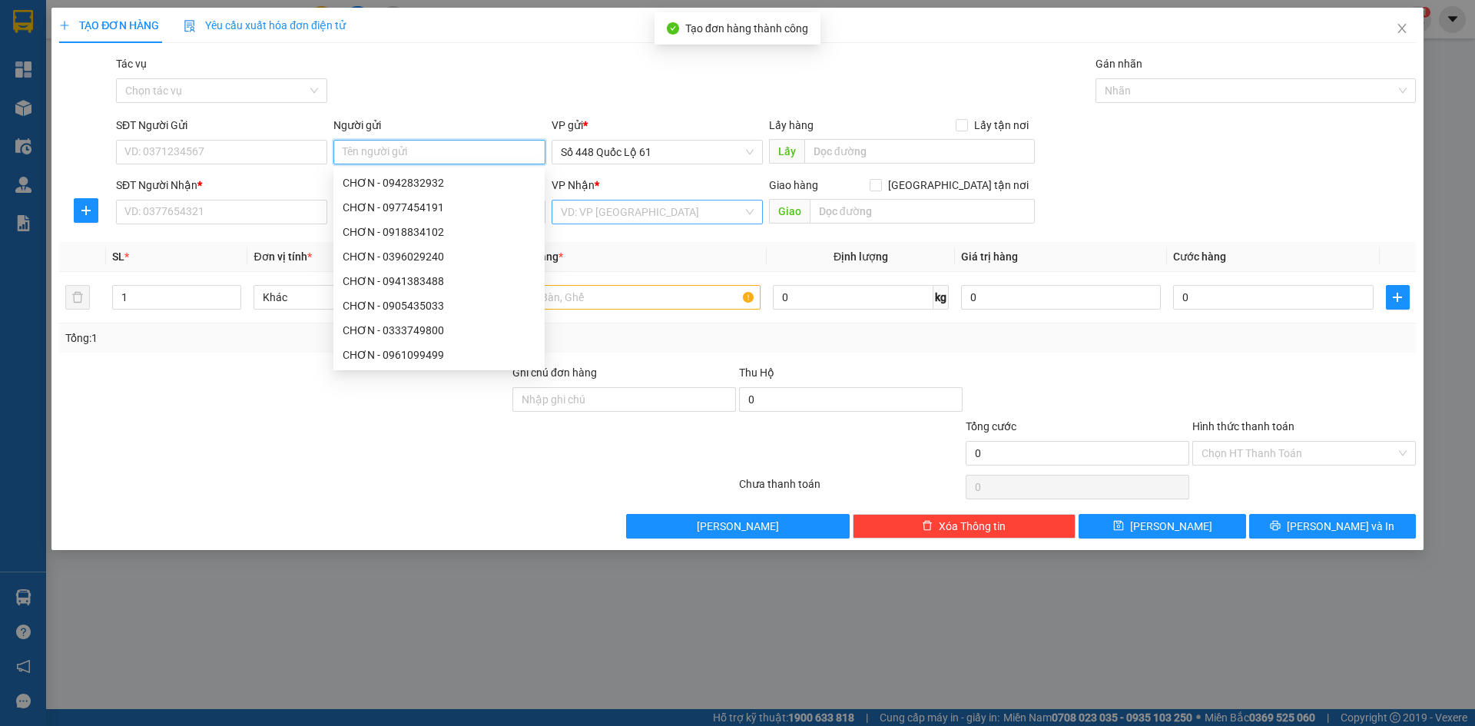
paste input "CHƠN"
click at [267, 218] on input "SĐT Người Nhận *" at bounding box center [221, 212] width 211 height 25
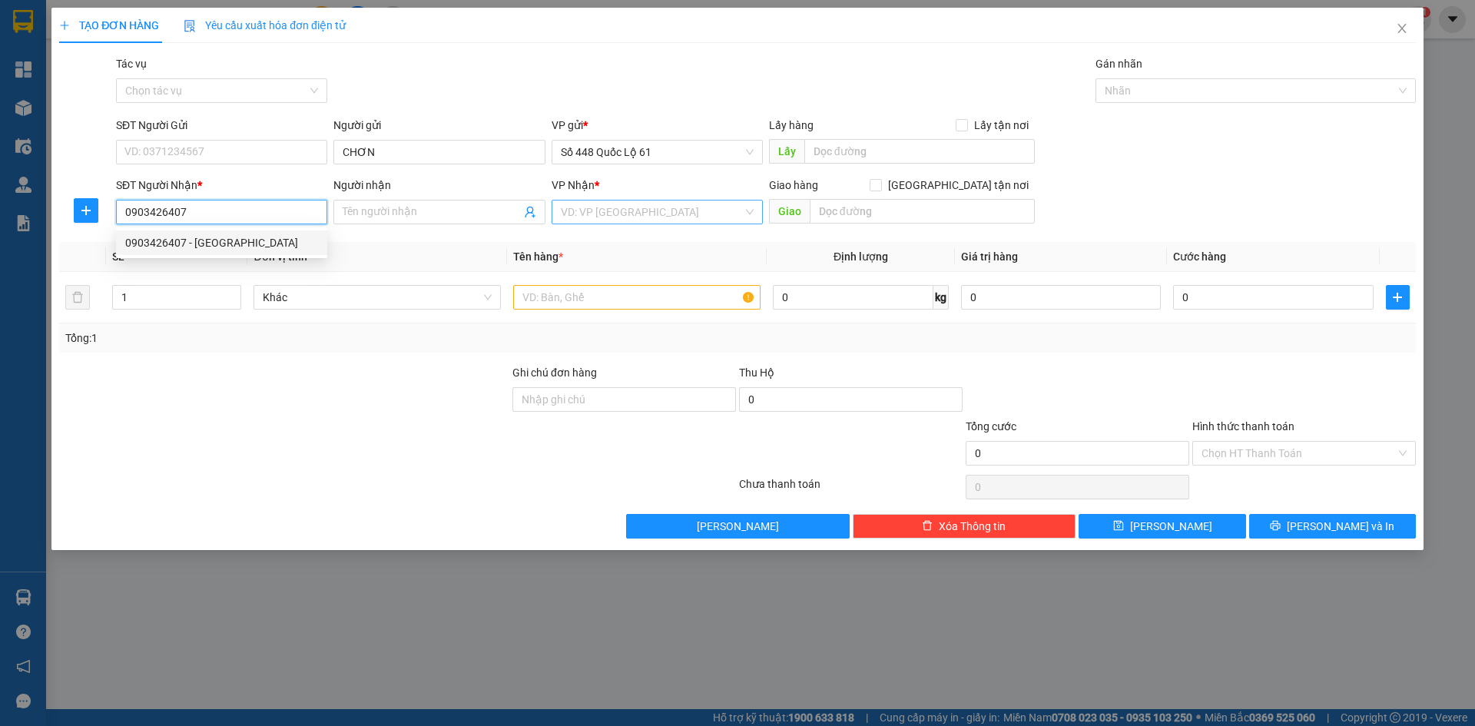
click at [254, 248] on div "0903426407 - CẦU TUẦN HUẾ" at bounding box center [221, 242] width 193 height 17
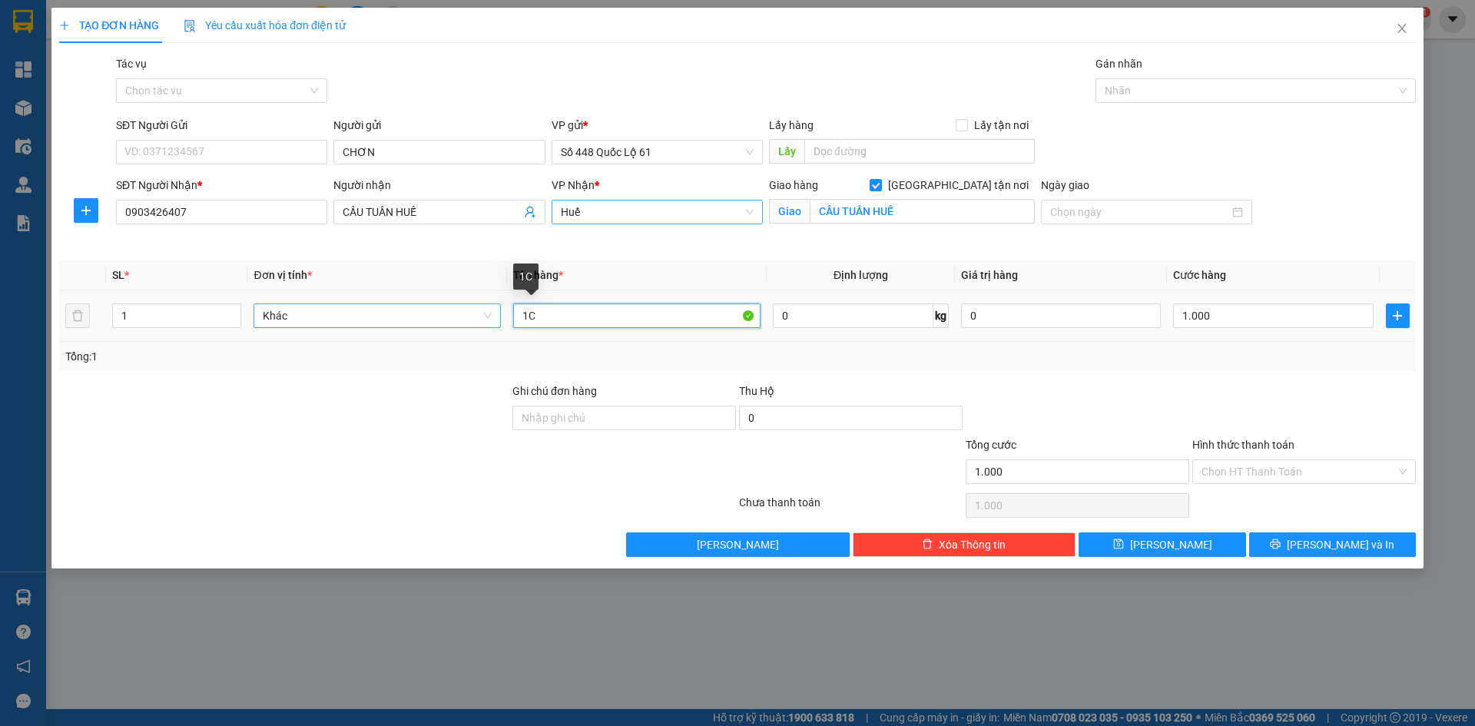
drag, startPoint x: 549, startPoint y: 317, endPoint x: 403, endPoint y: 324, distance: 146.2
click at [403, 324] on tr "1 Khác 1C 0 kg 0 1.000" at bounding box center [737, 315] width 1357 height 51
drag, startPoint x: 1261, startPoint y: 359, endPoint x: 1261, endPoint y: 372, distance: 13.1
click at [1261, 360] on div "Tổng: 1" at bounding box center [737, 356] width 1344 height 17
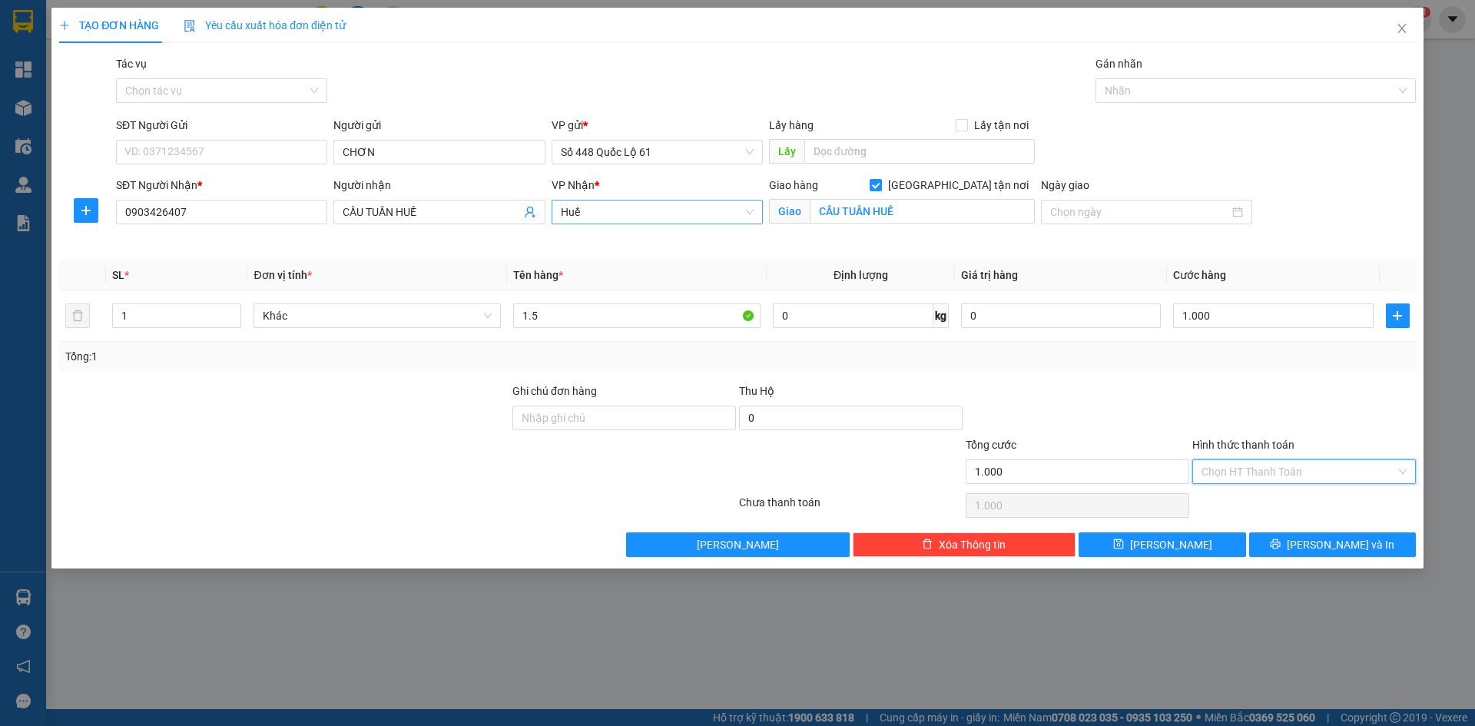
drag, startPoint x: 1265, startPoint y: 466, endPoint x: 1266, endPoint y: 488, distance: 21.5
click at [1266, 469] on input "Hình thức thanh toán" at bounding box center [1299, 471] width 194 height 23
click at [1264, 494] on div "Tại văn phòng" at bounding box center [1304, 502] width 205 height 17
click at [1182, 540] on button "[PERSON_NAME]" at bounding box center [1162, 544] width 167 height 25
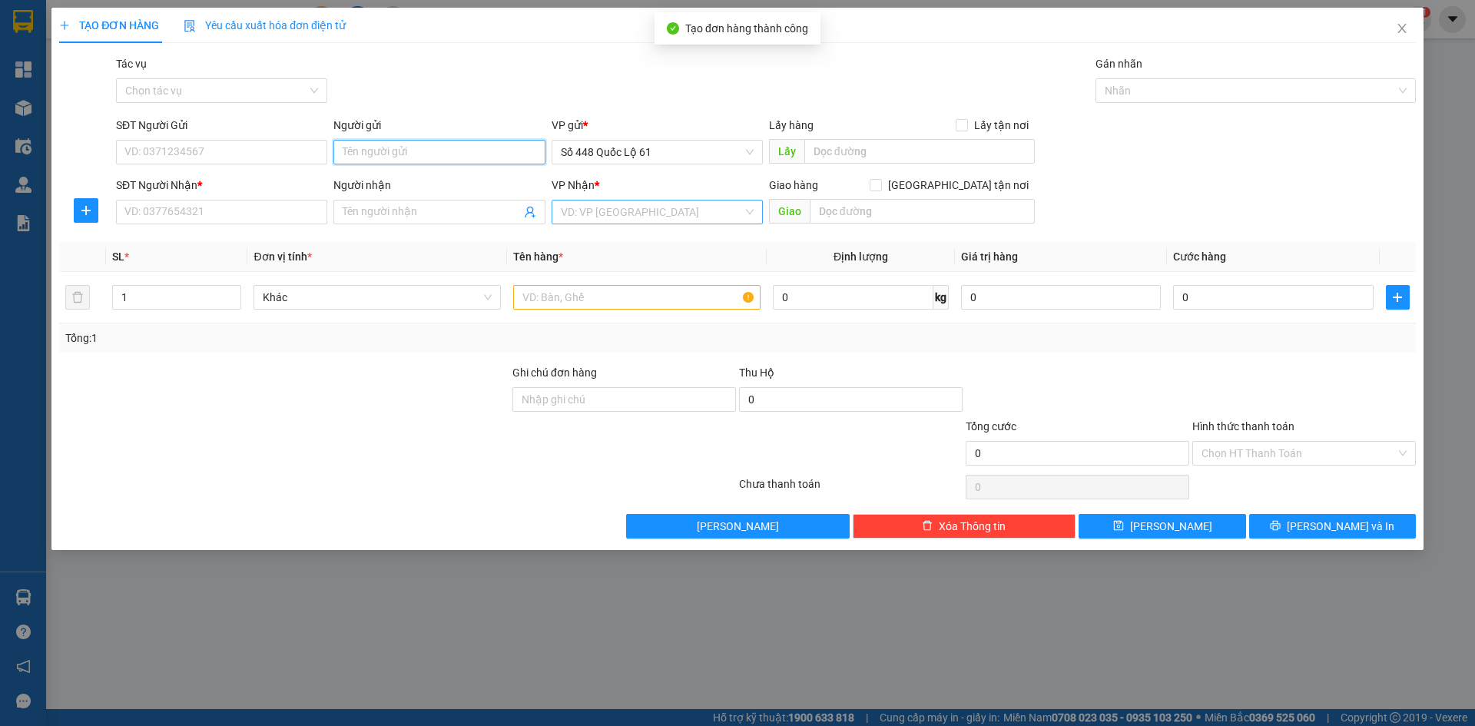
click at [399, 154] on input "Người gửi" at bounding box center [438, 152] width 211 height 25
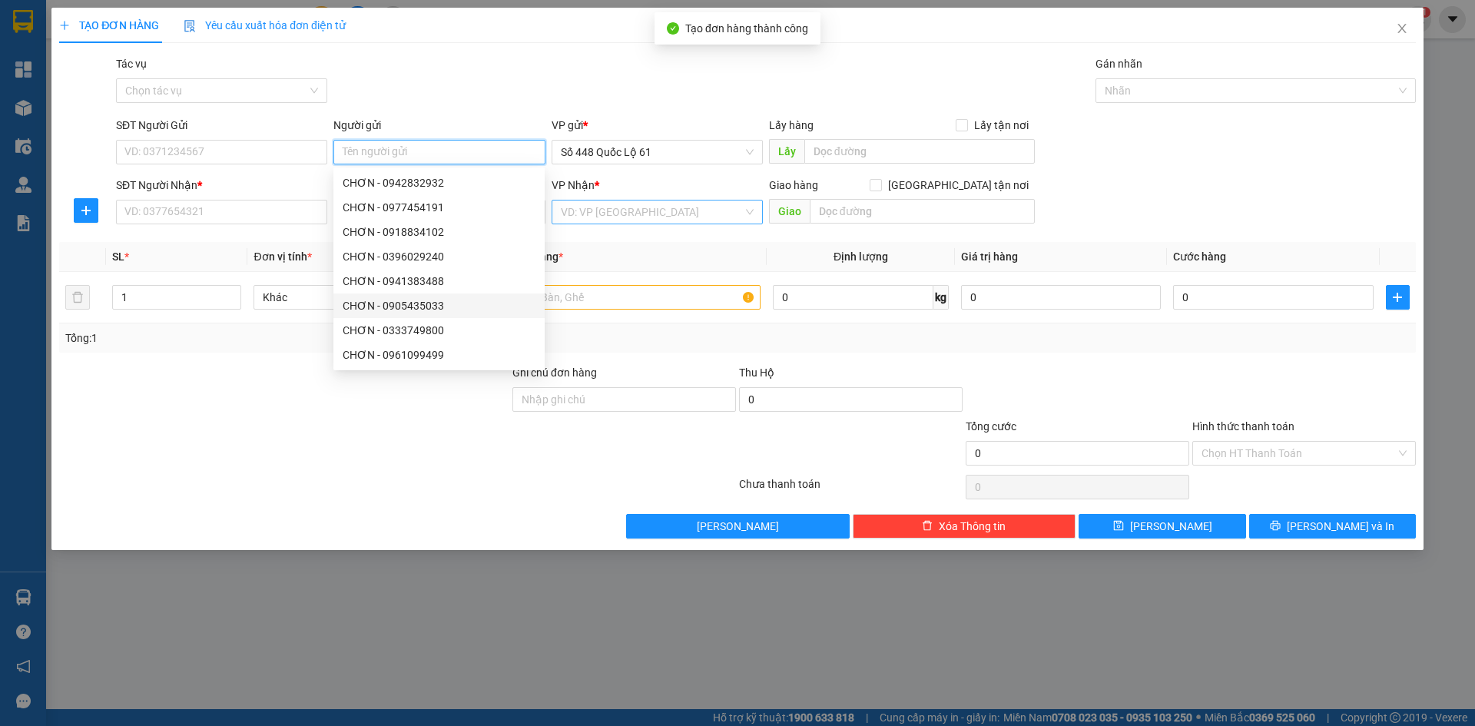
paste input "CHƠN"
click at [194, 210] on input "SĐT Người Nhận *" at bounding box center [221, 212] width 211 height 25
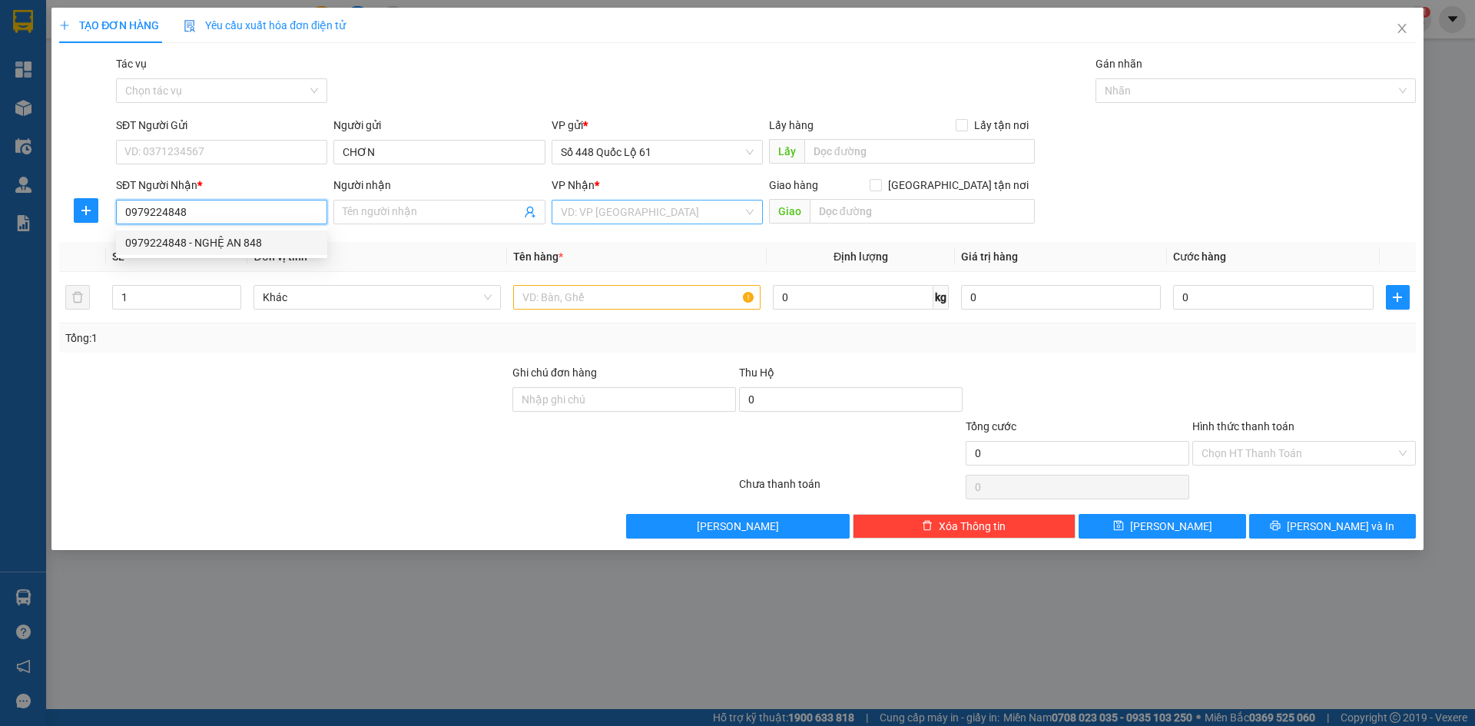
click at [209, 236] on div "0979224848 - NGHỆ AN 848" at bounding box center [221, 242] width 193 height 17
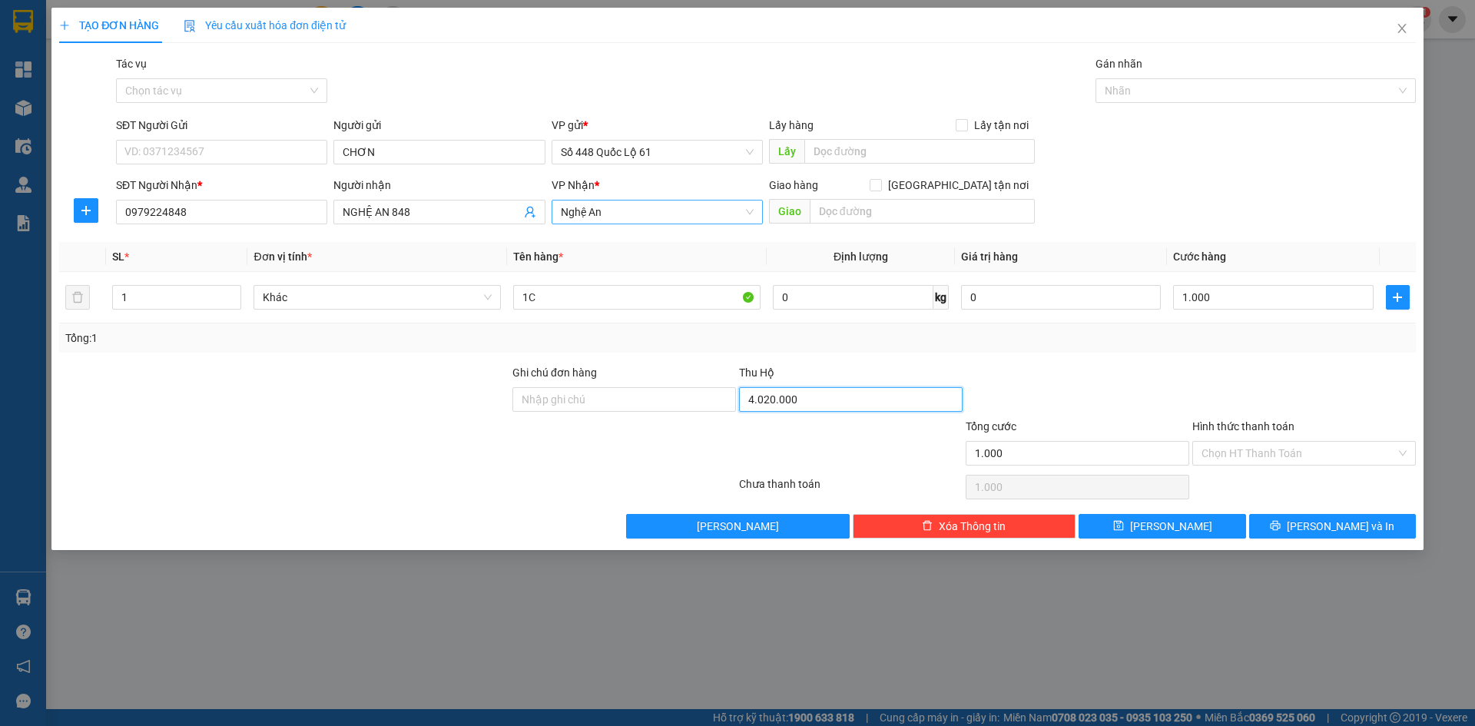
click at [809, 390] on input "4.020.000" at bounding box center [851, 399] width 224 height 25
drag, startPoint x: 1226, startPoint y: 449, endPoint x: 1237, endPoint y: 479, distance: 31.8
click at [1228, 452] on input "Hình thức thanh toán" at bounding box center [1299, 453] width 194 height 23
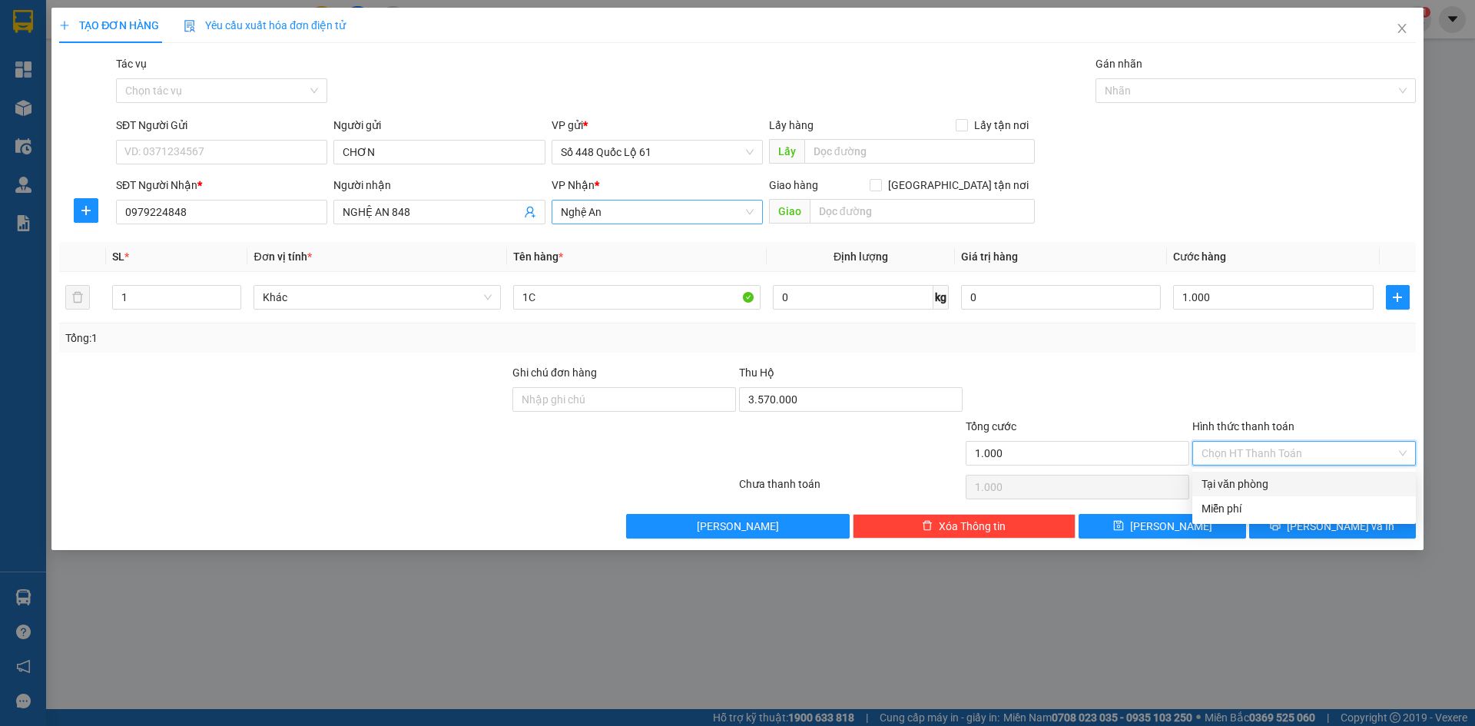
click at [1239, 484] on div "Tại văn phòng" at bounding box center [1304, 484] width 205 height 17
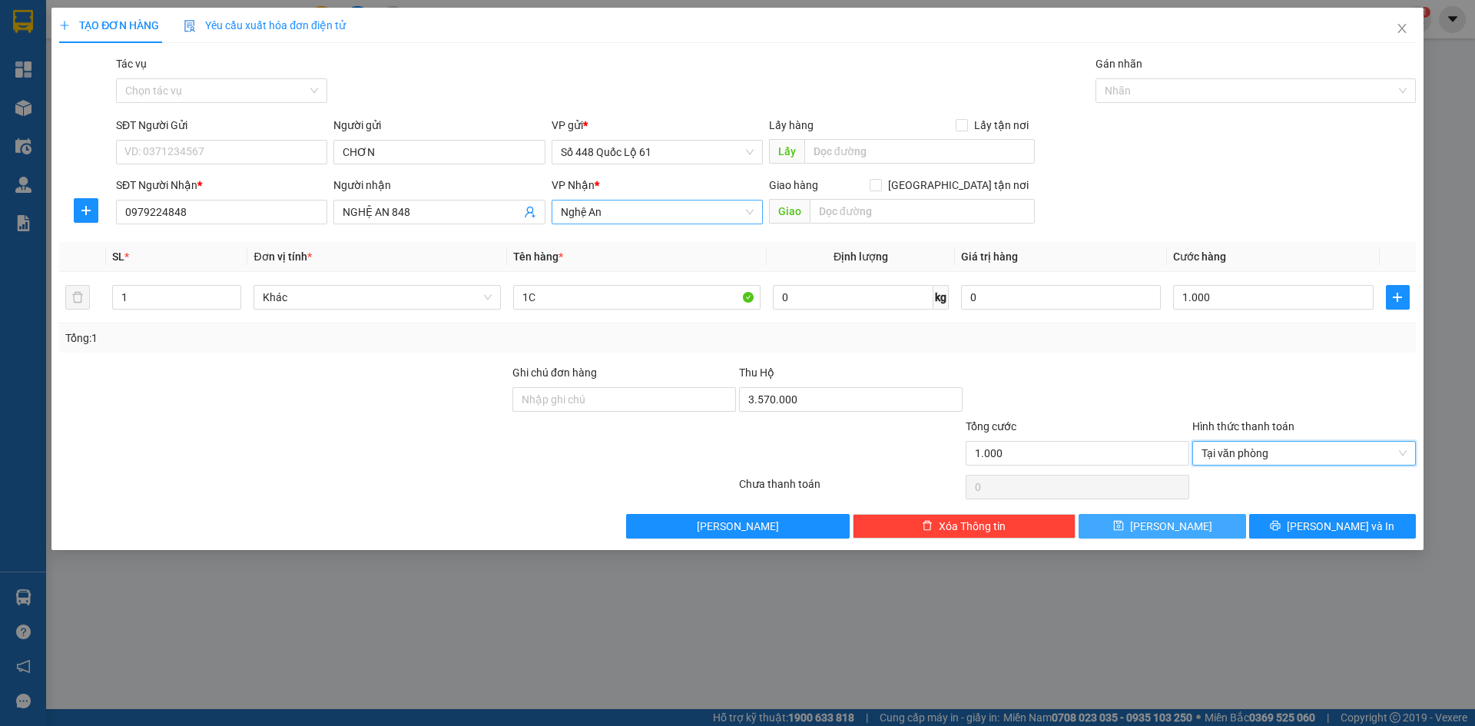
click at [1200, 522] on button "[PERSON_NAME]" at bounding box center [1162, 526] width 167 height 25
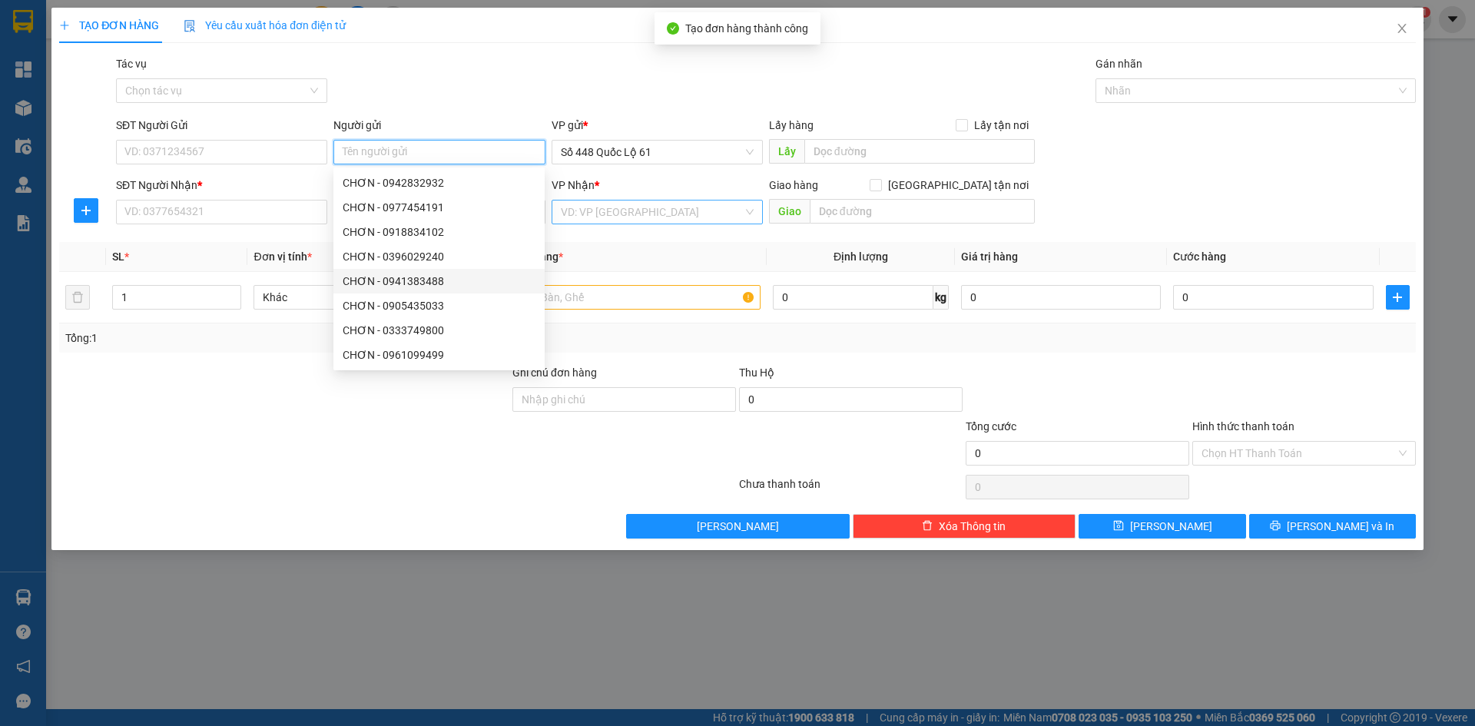
paste input "CHƠN"
click at [208, 211] on input "SĐT Người Nhận *" at bounding box center [221, 212] width 211 height 25
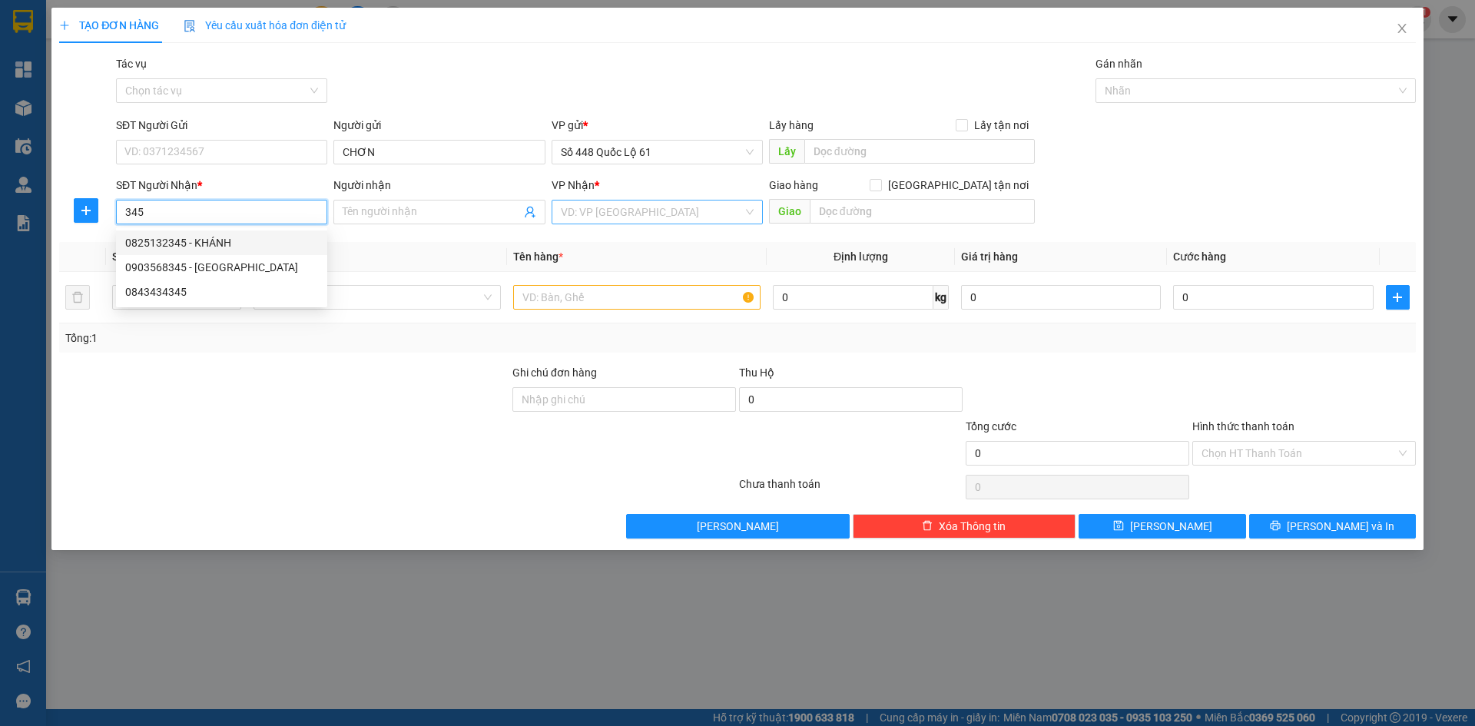
click at [208, 238] on div "0825132345 - KHÁNH" at bounding box center [221, 242] width 193 height 17
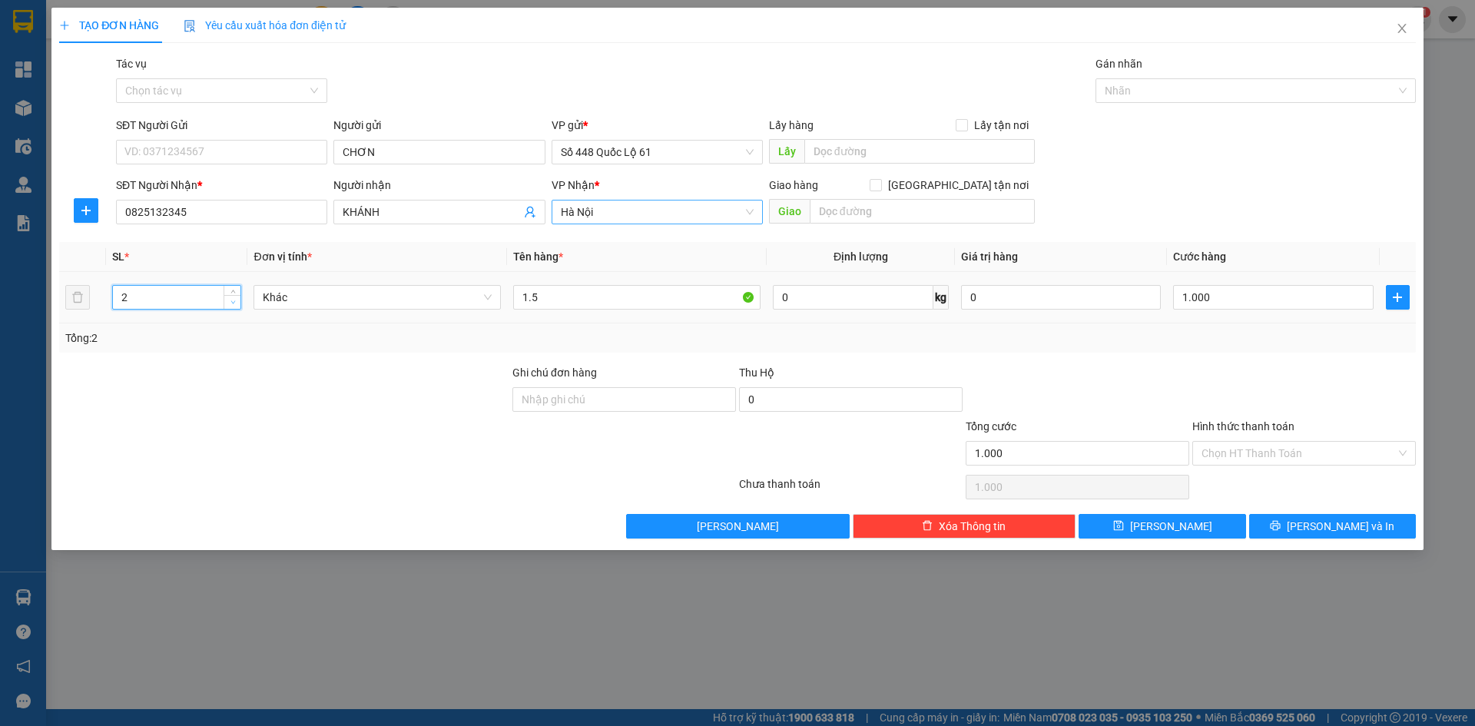
click at [235, 302] on icon "down" at bounding box center [232, 302] width 5 height 5
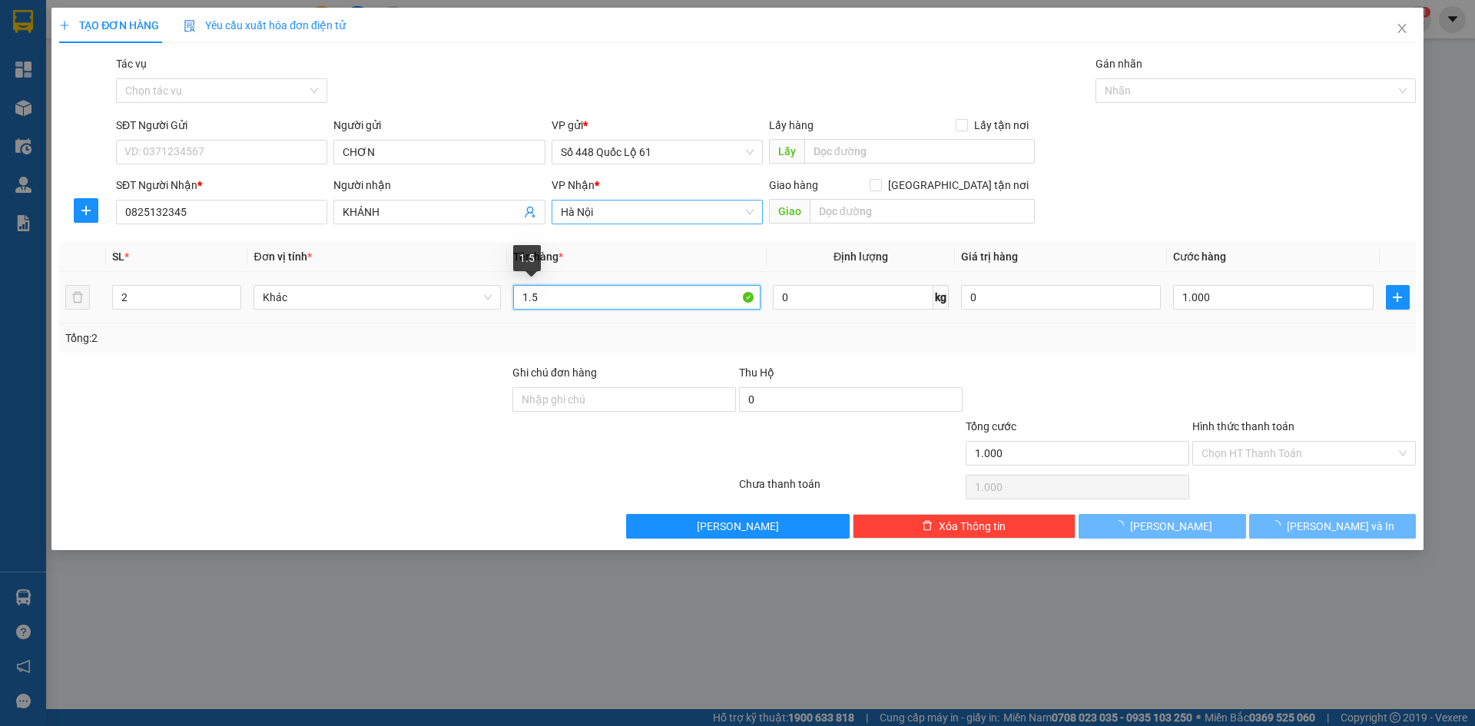
click at [543, 297] on input "1.5" at bounding box center [636, 297] width 247 height 25
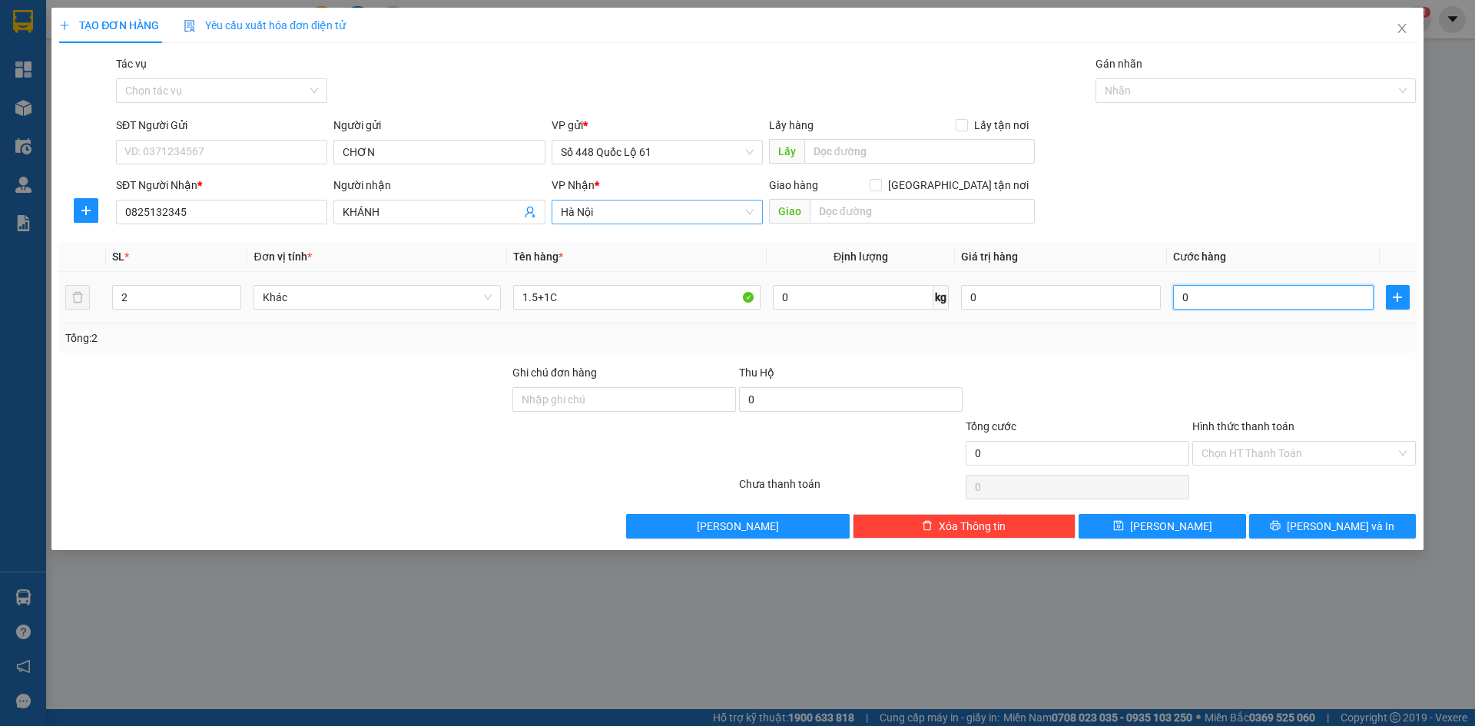
click at [1282, 300] on input "0" at bounding box center [1273, 297] width 200 height 25
click at [1278, 346] on div "Tổng: 2" at bounding box center [737, 337] width 1357 height 29
click at [1250, 447] on input "Hình thức thanh toán" at bounding box center [1299, 453] width 194 height 23
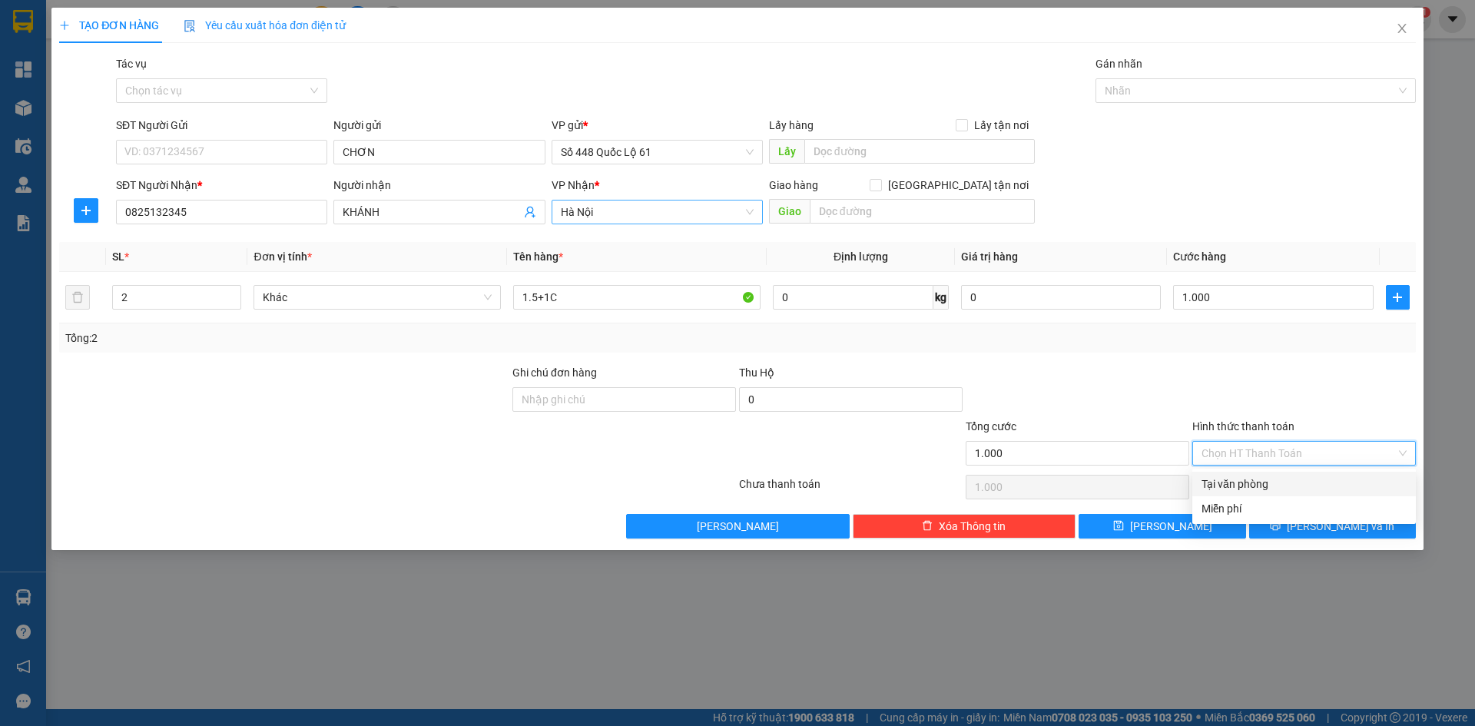
click at [1250, 475] on div "Tại văn phòng" at bounding box center [1304, 484] width 224 height 25
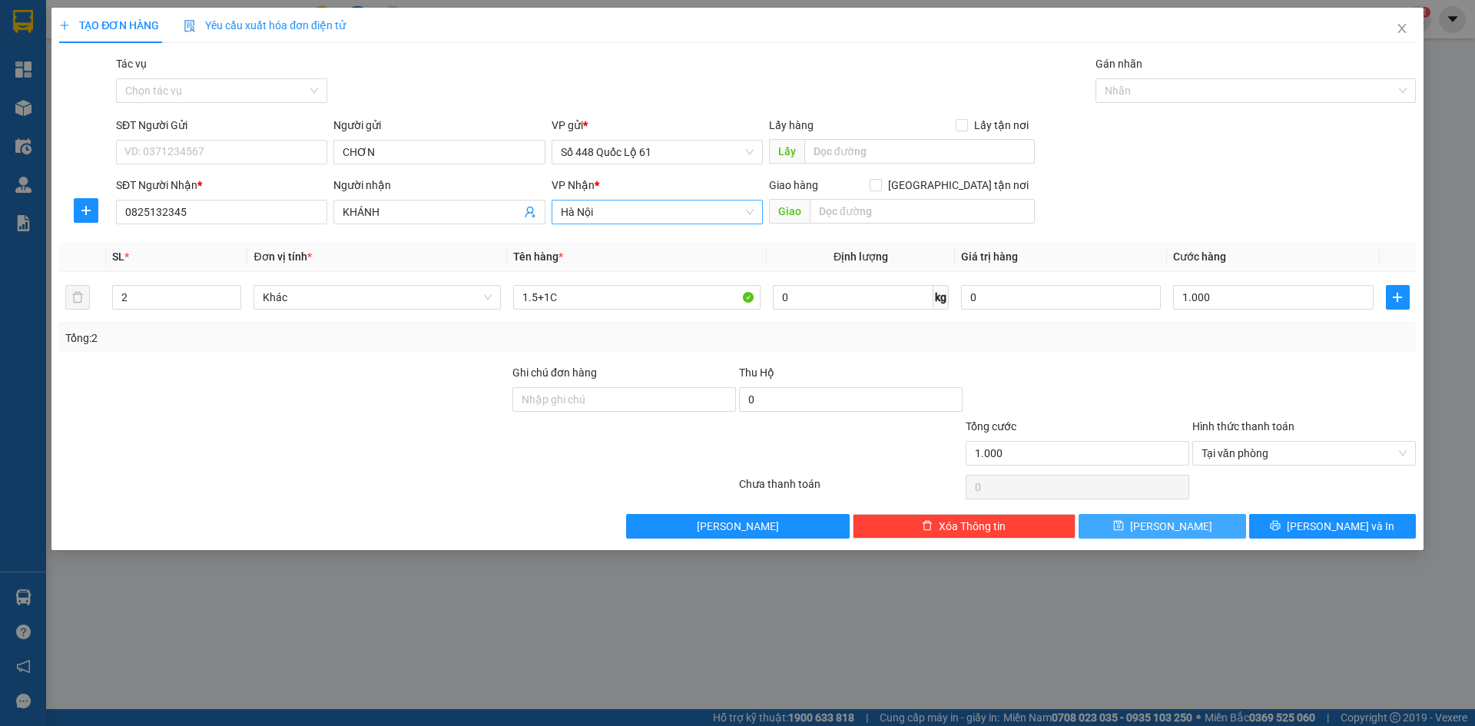
click at [1176, 529] on span "Lưu" at bounding box center [1171, 526] width 82 height 17
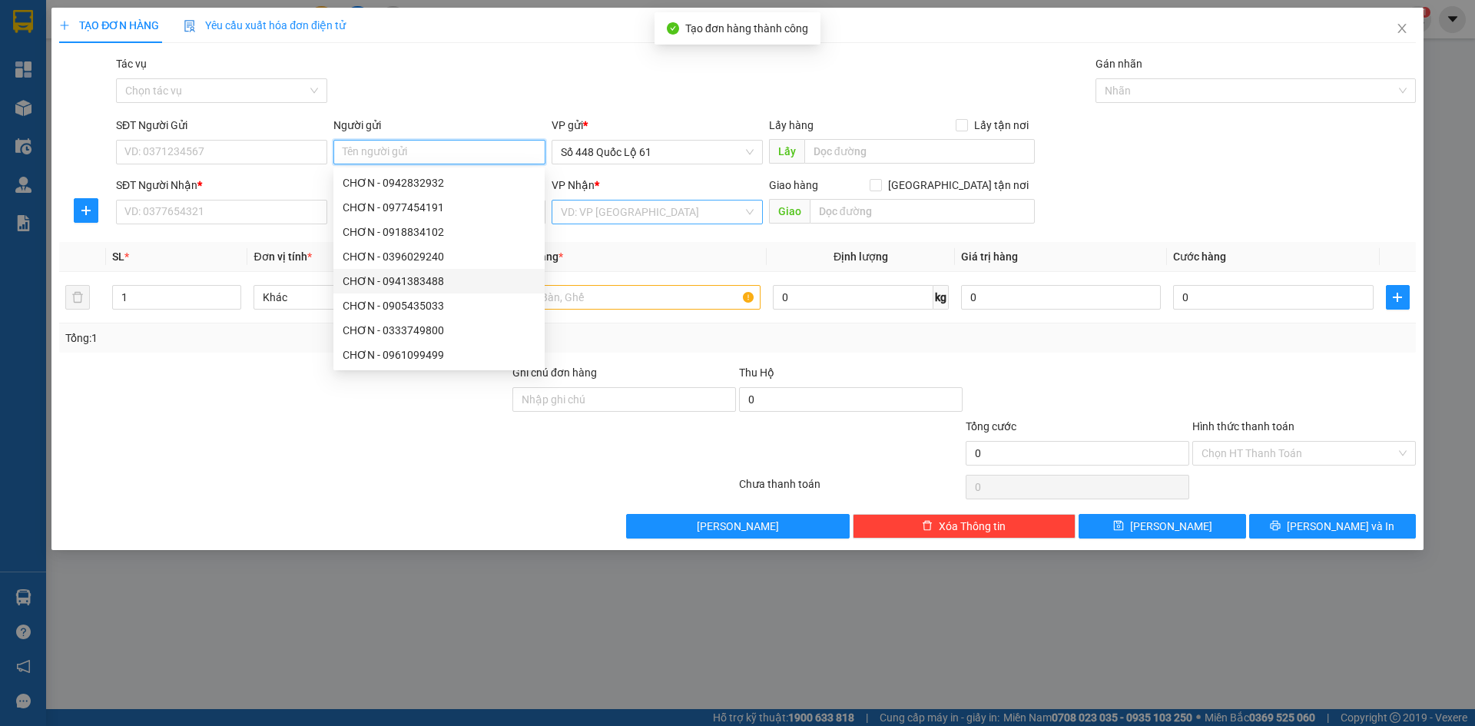
paste input "CHƠN"
click at [236, 220] on input "SĐT Người Nhận *" at bounding box center [221, 212] width 211 height 25
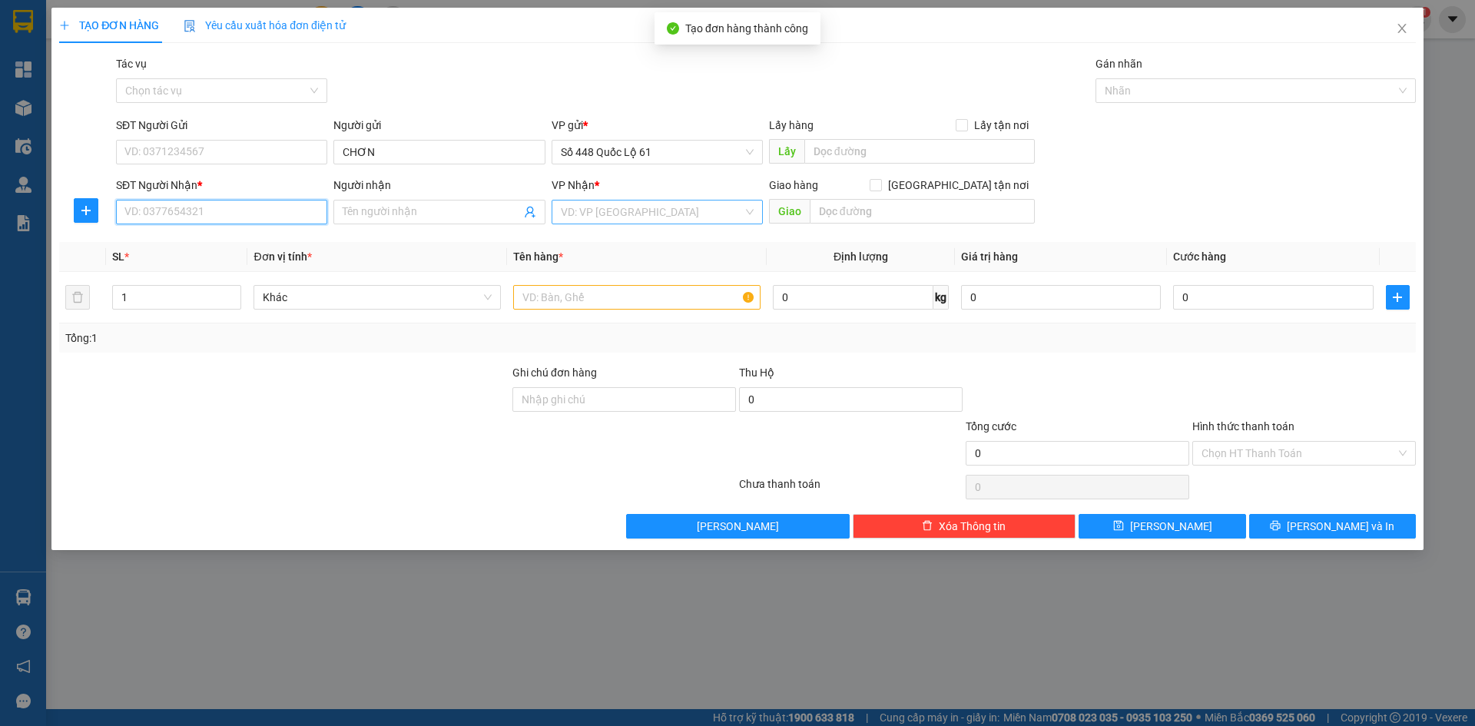
click at [236, 220] on input "SĐT Người Nhận *" at bounding box center [221, 212] width 211 height 25
click at [439, 215] on input "Người nhận" at bounding box center [431, 212] width 177 height 17
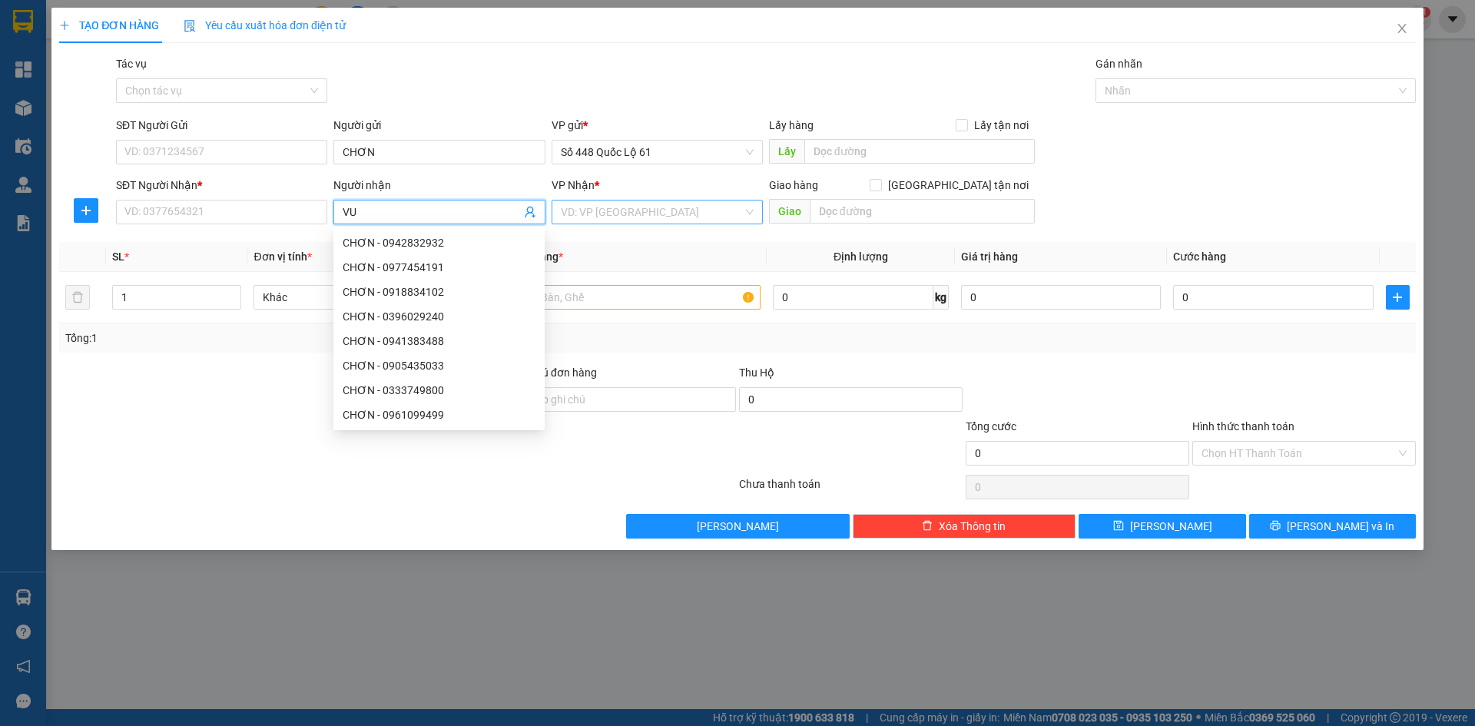
paste input "ƯƠNG"
click at [431, 266] on div "VƯƠNG Q NAM - 0383064689" at bounding box center [439, 267] width 193 height 17
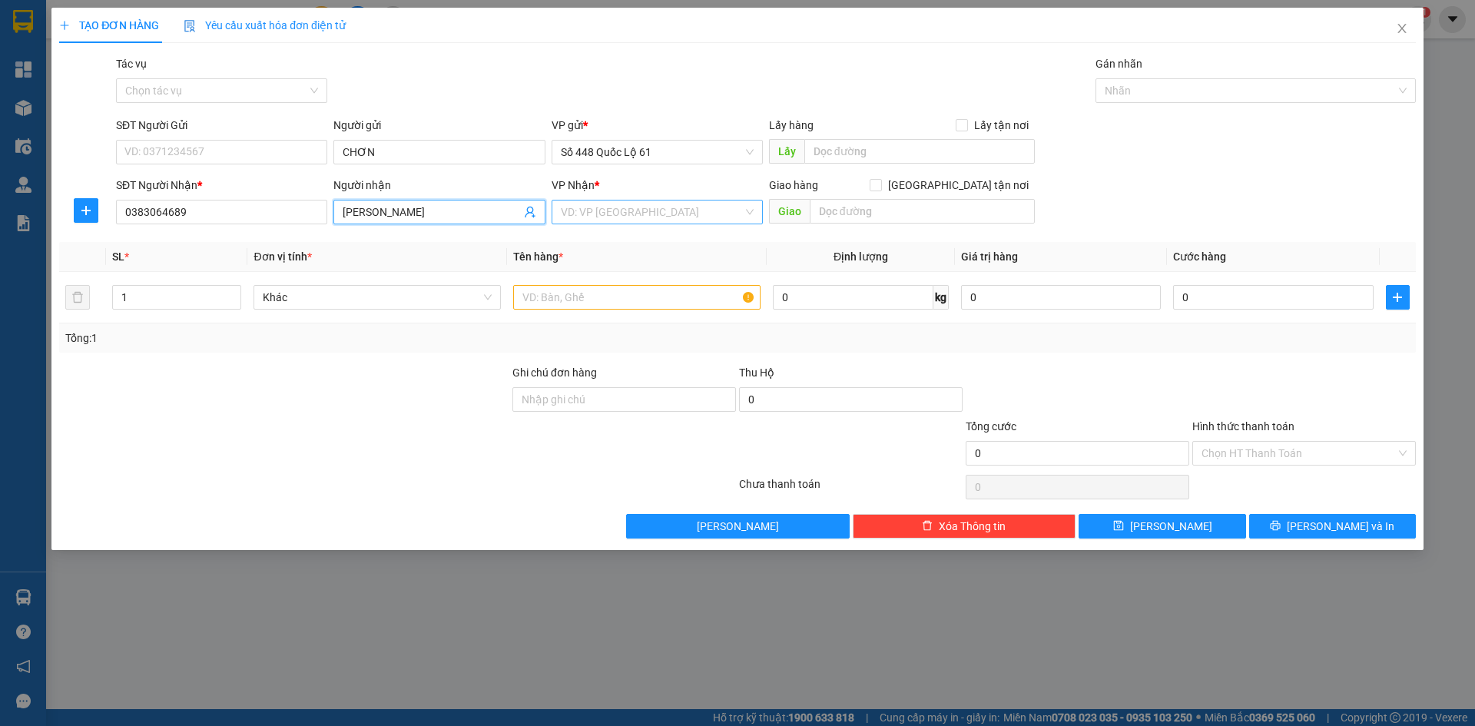
click at [590, 211] on input "search" at bounding box center [652, 212] width 182 height 23
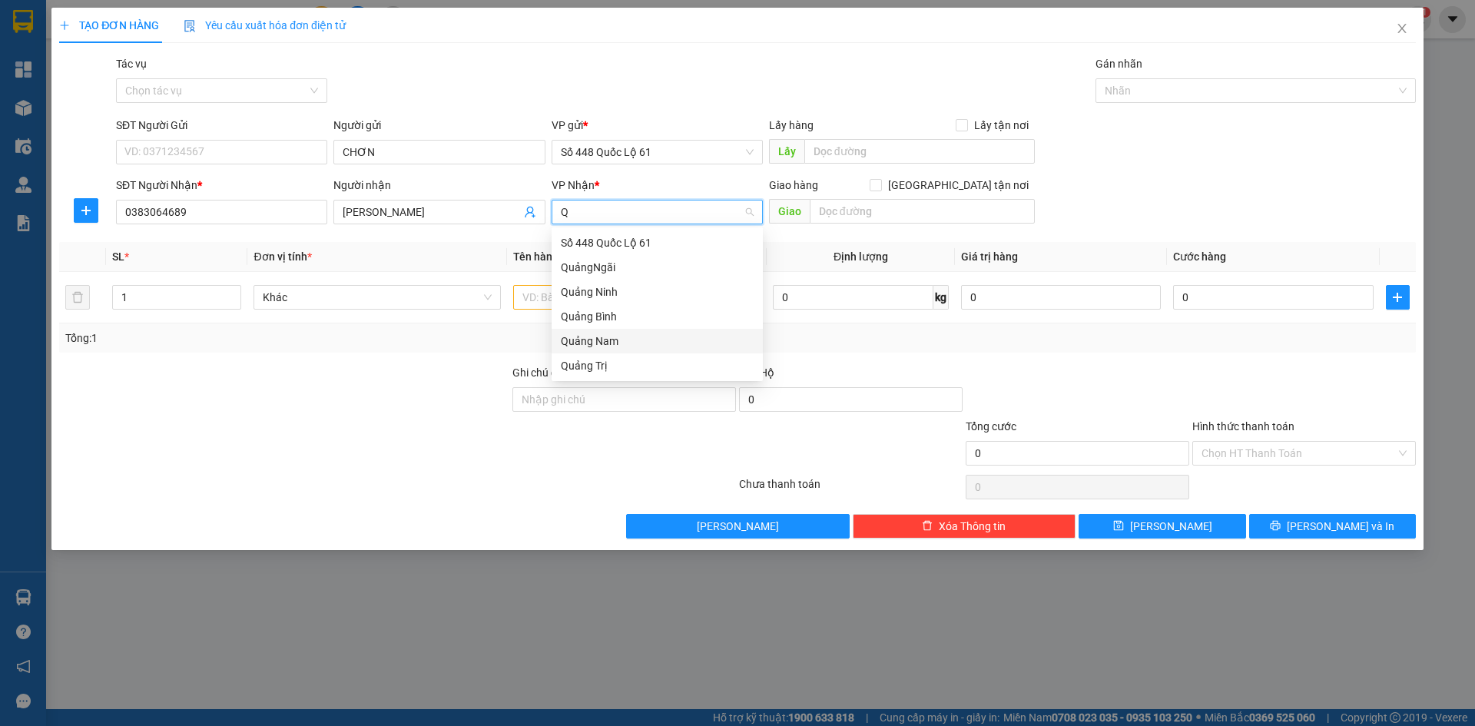
click at [622, 341] on div "Quảng Nam" at bounding box center [657, 341] width 193 height 17
click at [584, 295] on input "text" at bounding box center [636, 297] width 247 height 25
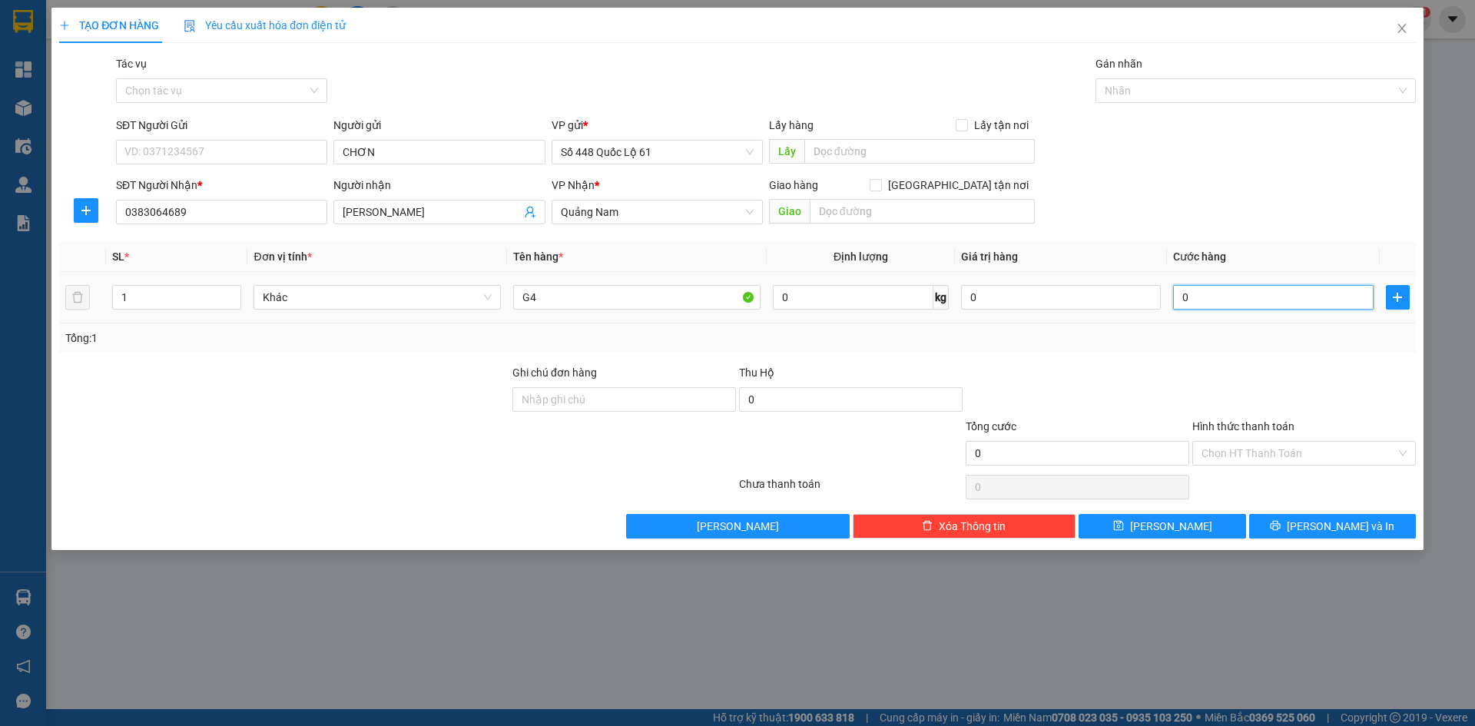
click at [1233, 291] on input "0" at bounding box center [1273, 297] width 200 height 25
click at [1165, 535] on button "Lưu" at bounding box center [1162, 526] width 167 height 25
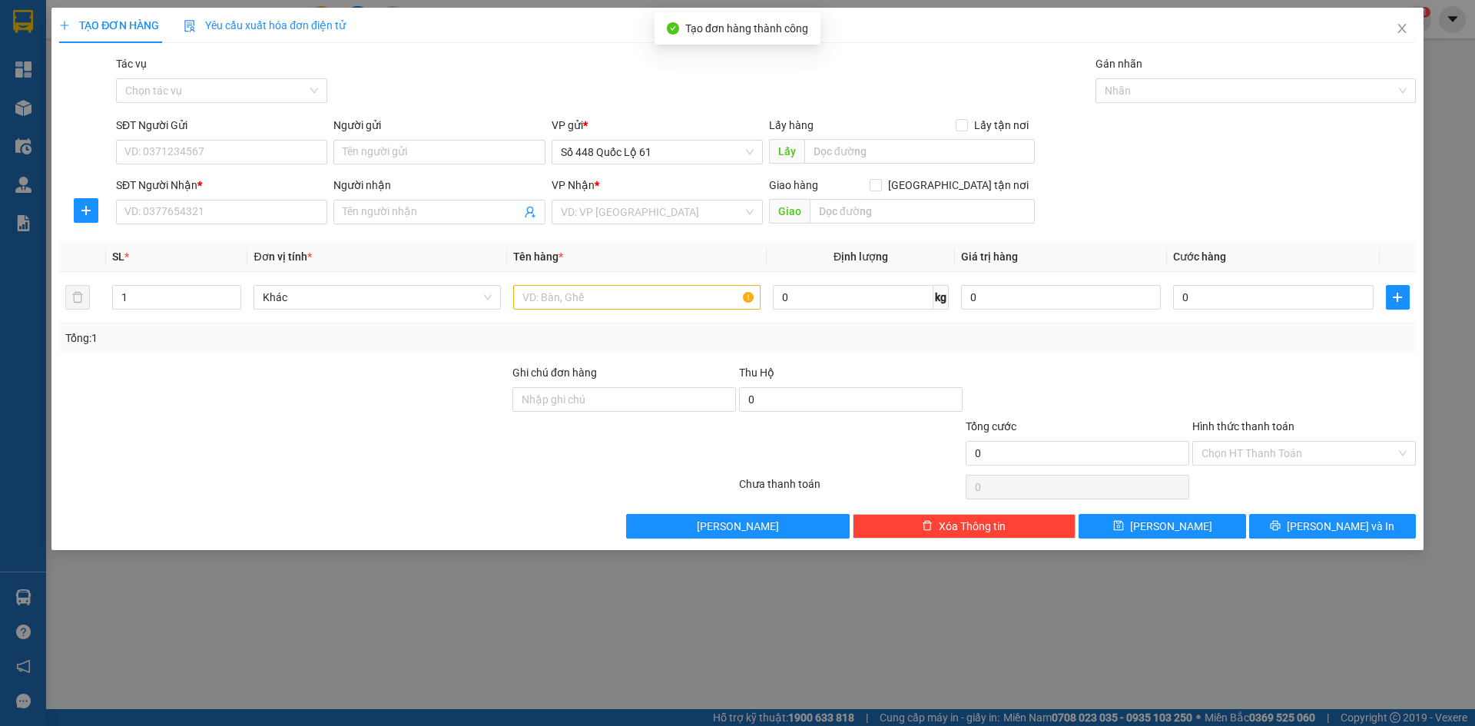
click at [433, 164] on div "Người gửi Tên người gửi" at bounding box center [438, 144] width 211 height 54
click at [433, 150] on input "Người gửi" at bounding box center [438, 152] width 211 height 25
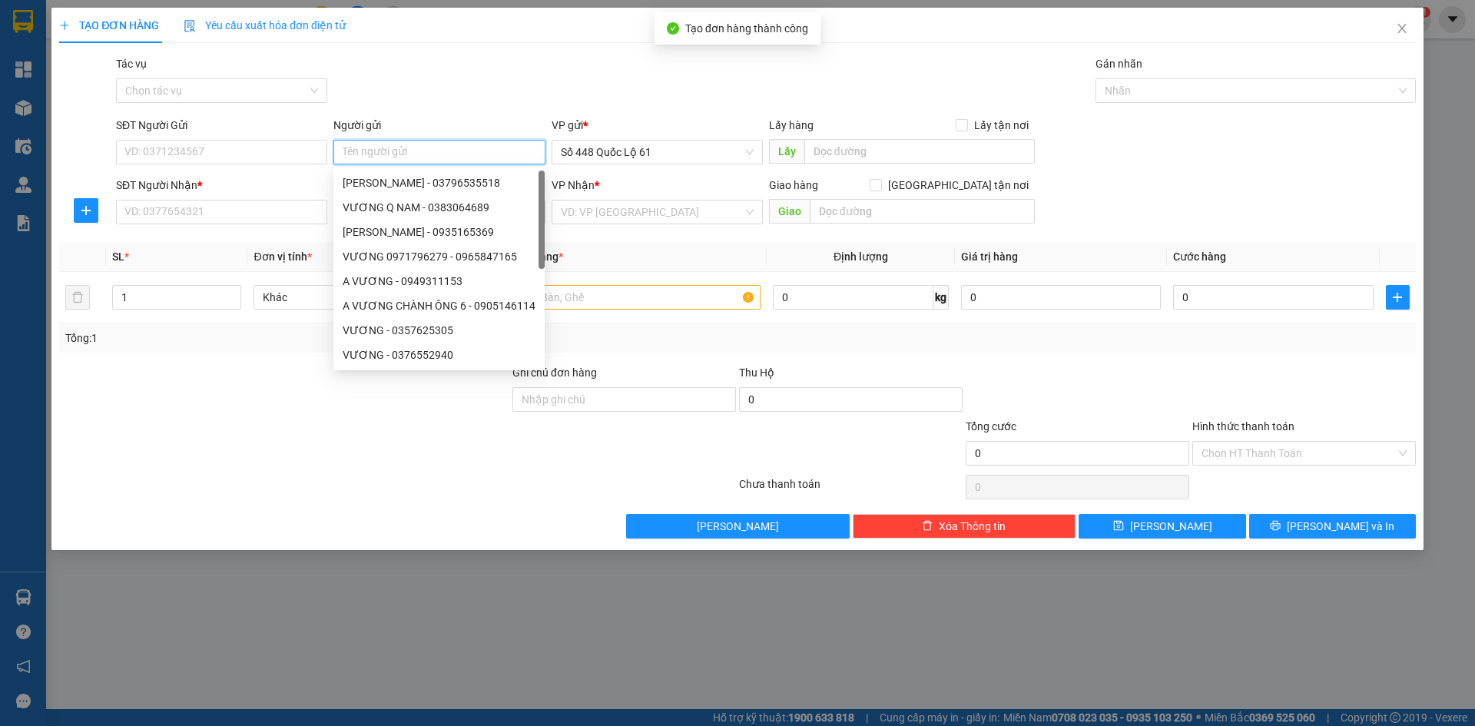
paste input "CHƠN"
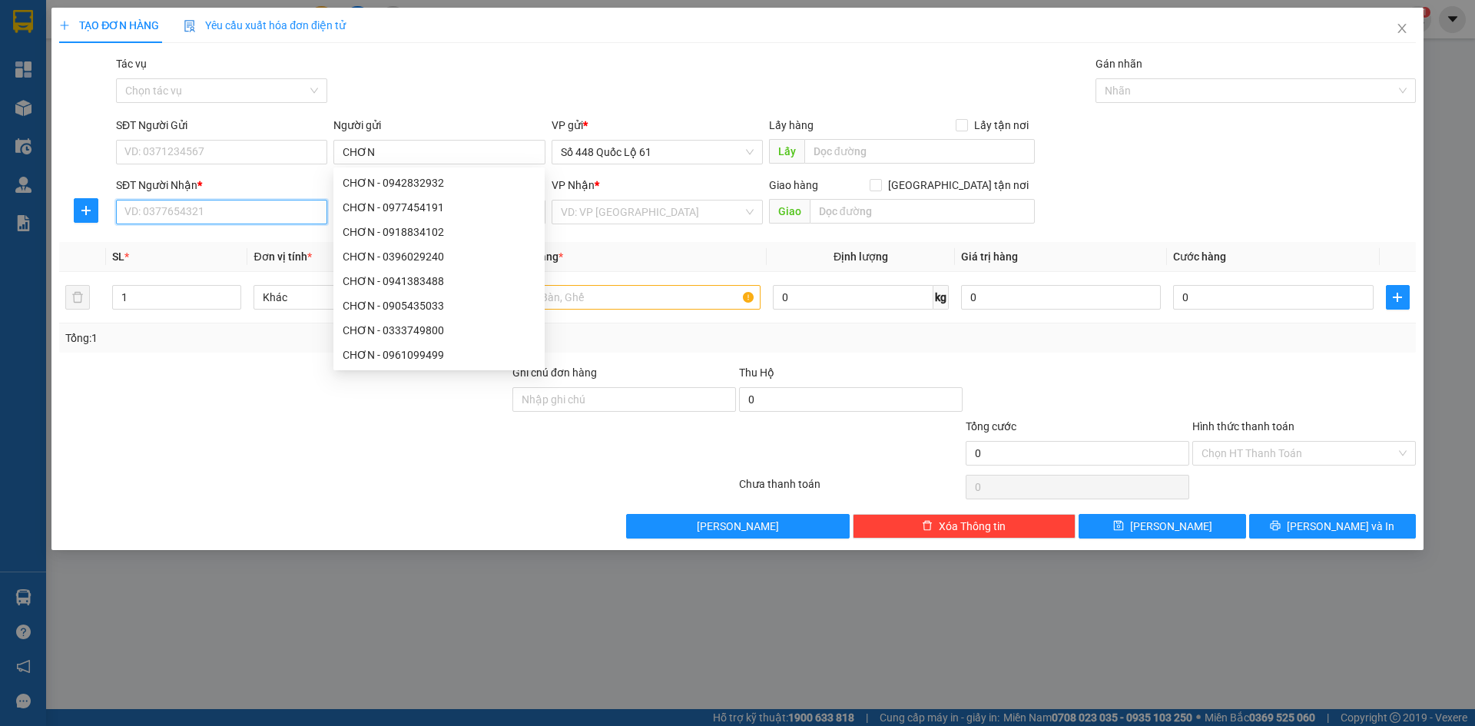
click at [191, 211] on input "SĐT Người Nhận *" at bounding box center [221, 212] width 211 height 25
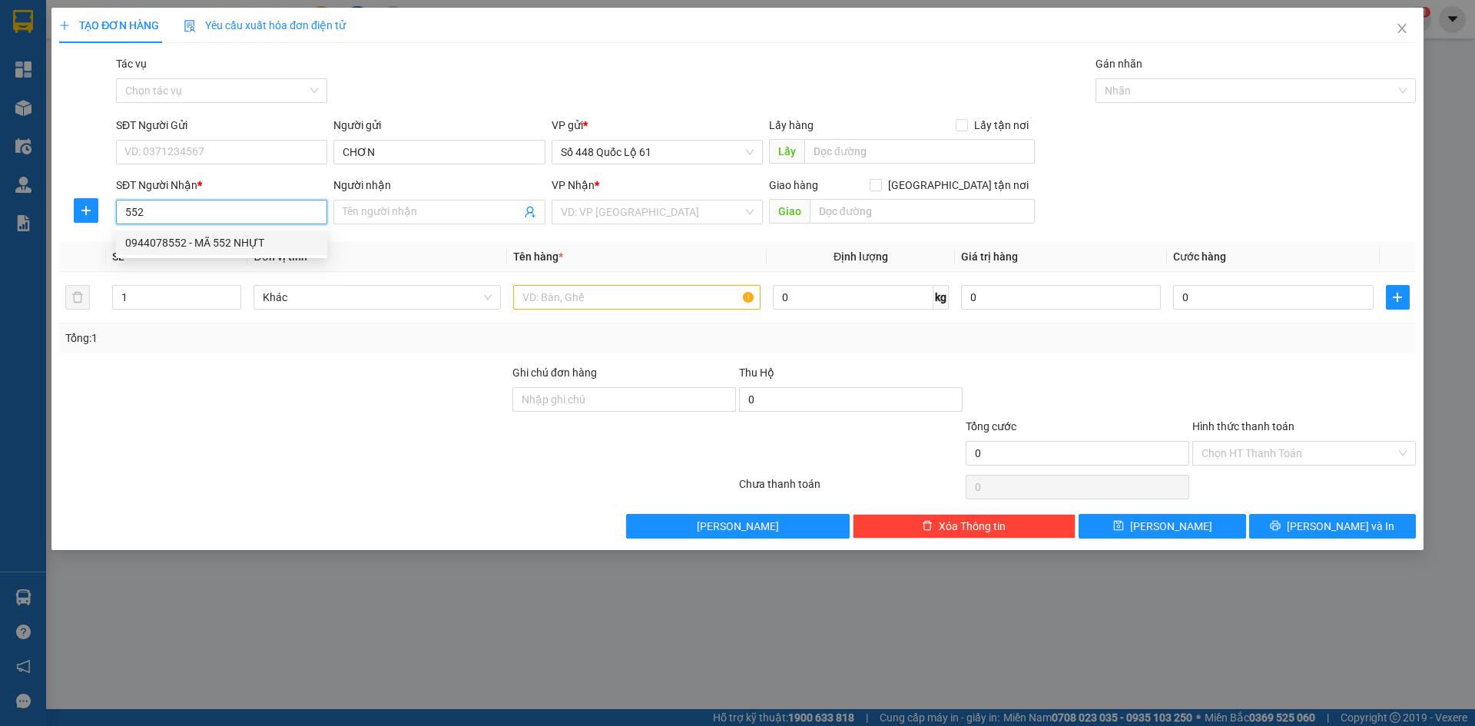
drag, startPoint x: 248, startPoint y: 239, endPoint x: 551, endPoint y: 228, distance: 302.9
click at [254, 239] on div "0944078552 - MÃ 552 NHỰT" at bounding box center [221, 242] width 193 height 17
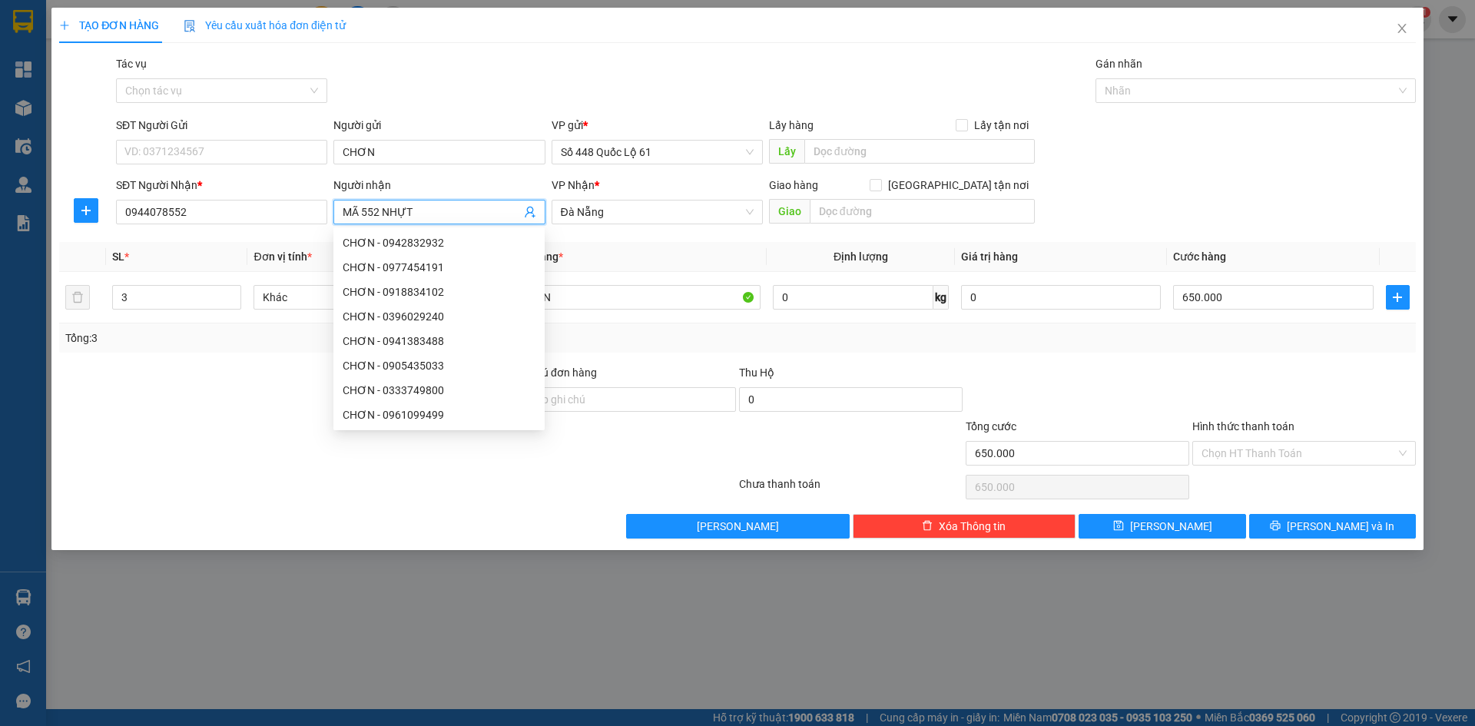
drag, startPoint x: 380, startPoint y: 210, endPoint x: 363, endPoint y: 213, distance: 17.2
click at [363, 213] on input "MÃ 552 NHỰT" at bounding box center [431, 212] width 177 height 17
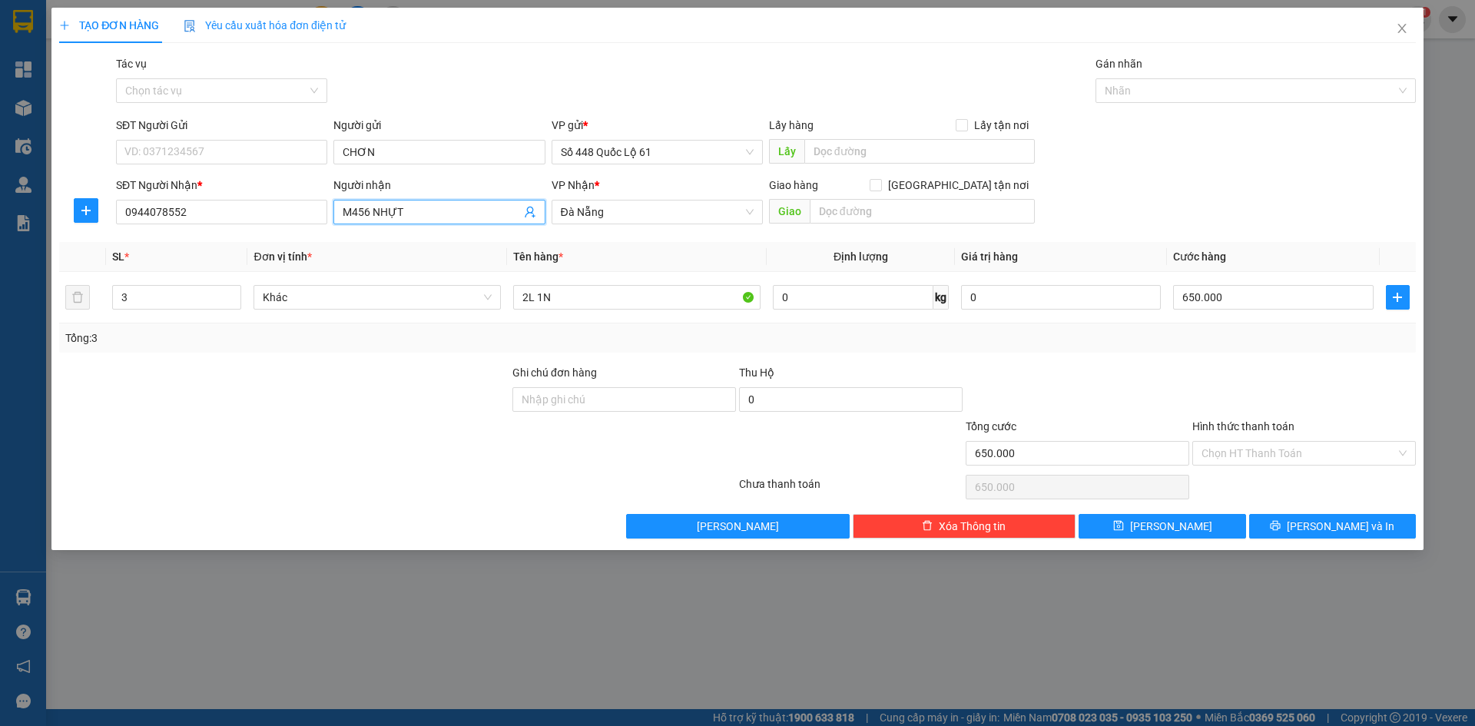
click at [356, 209] on input "M456 NHỰT" at bounding box center [431, 212] width 177 height 17
click at [351, 209] on input "M456 NHỰT" at bounding box center [431, 212] width 177 height 17
click at [351, 213] on input "M 456 NHỰT" at bounding box center [431, 212] width 177 height 17
paste input "Ã"
click at [1179, 523] on span "Lưu" at bounding box center [1171, 526] width 82 height 17
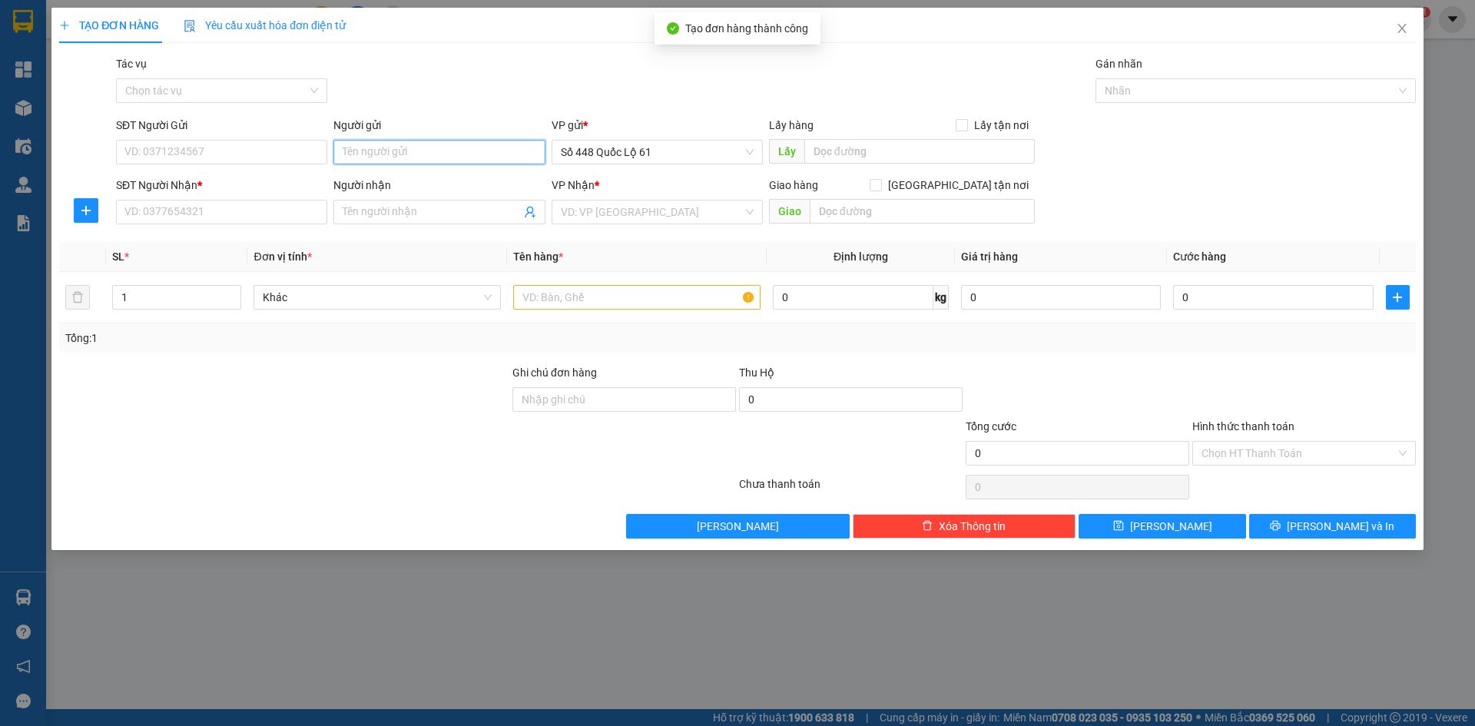
paste input "CHƠN"
click at [274, 219] on input "SĐT Người Nhận *" at bounding box center [221, 212] width 211 height 25
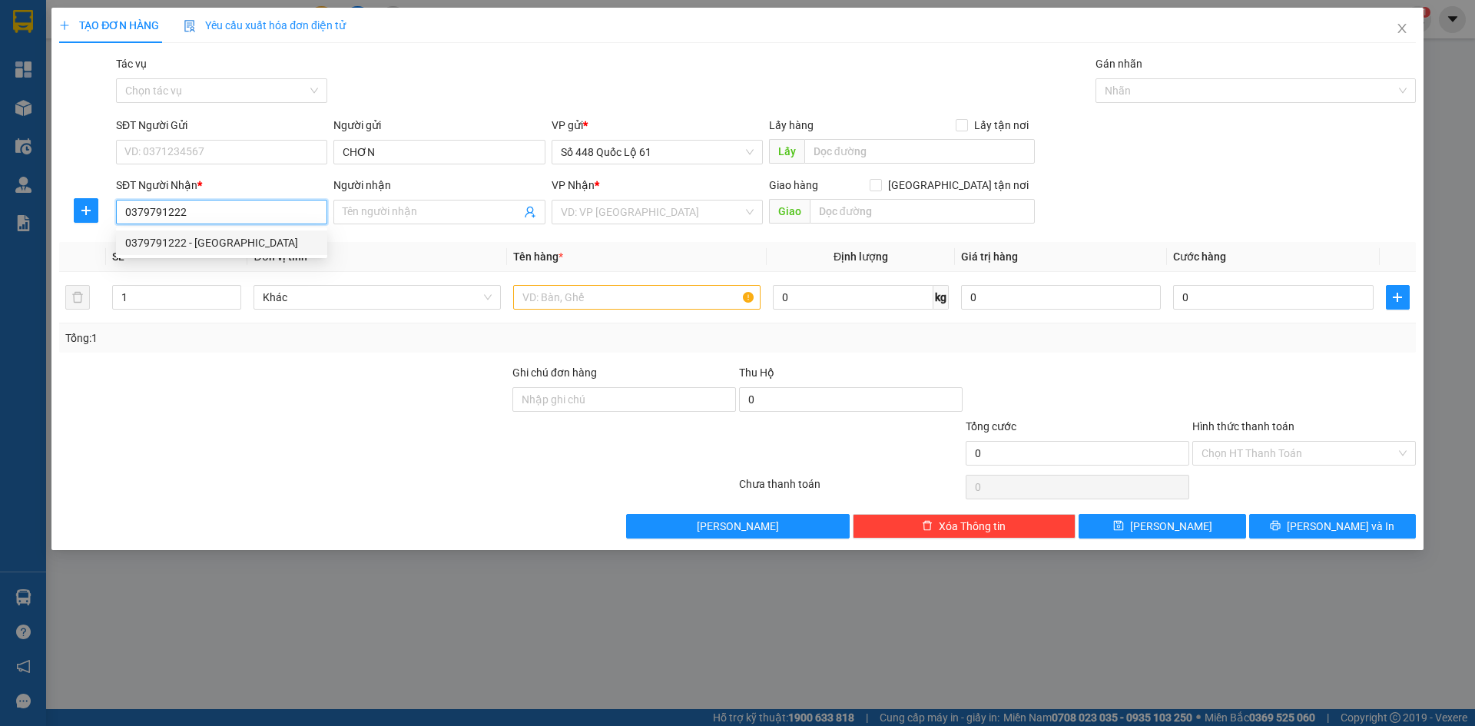
click at [264, 240] on div "0379791222 - THANH HÓA" at bounding box center [221, 242] width 193 height 17
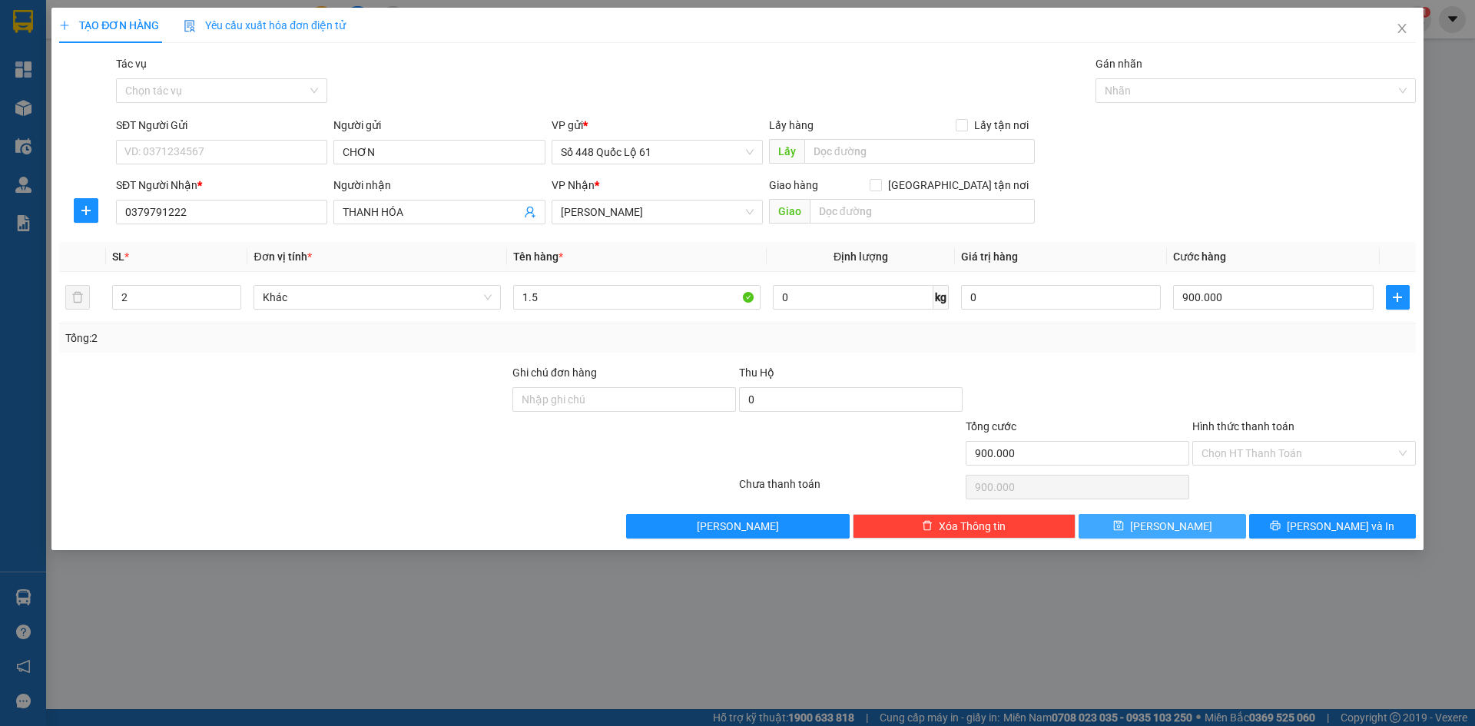
click at [1179, 529] on span "Lưu" at bounding box center [1171, 526] width 82 height 17
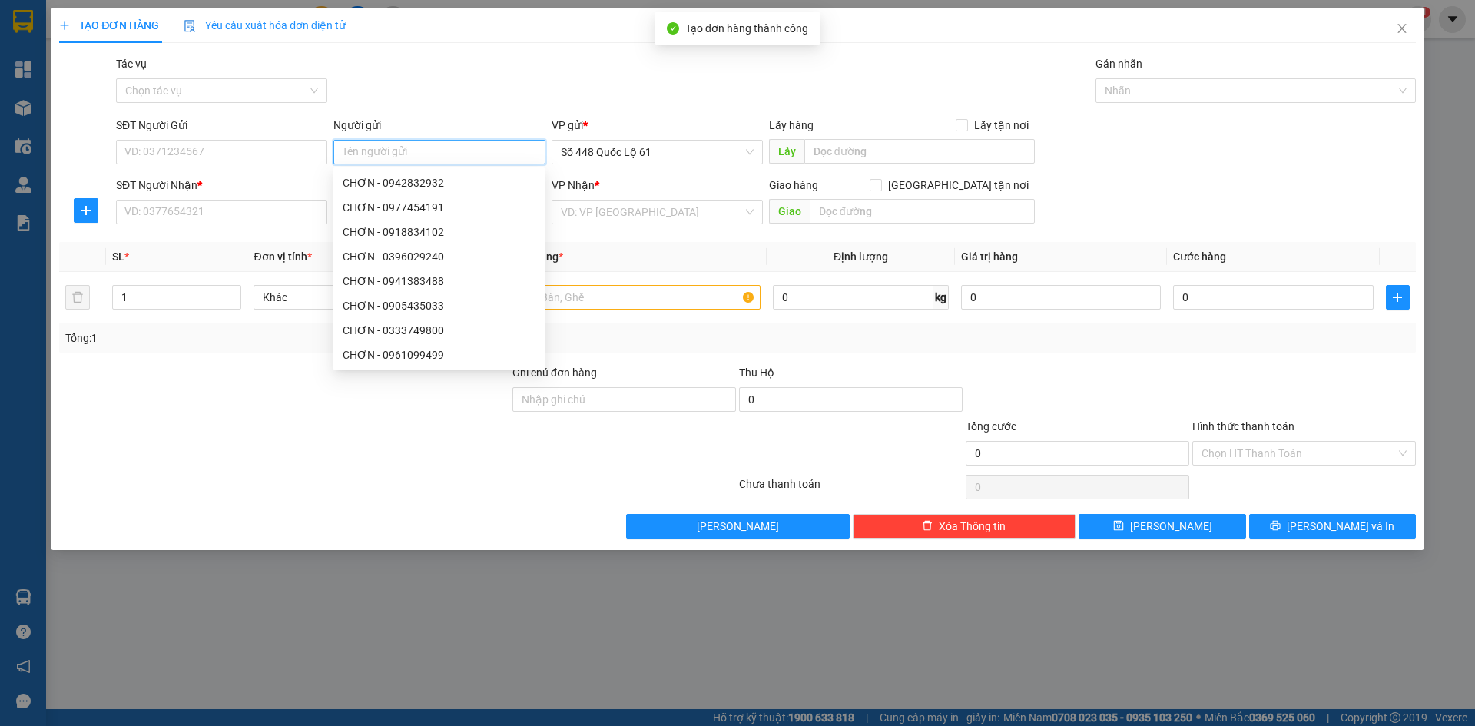
paste input "CHƠN"
click at [250, 212] on input "SĐT Người Nhận *" at bounding box center [221, 212] width 211 height 25
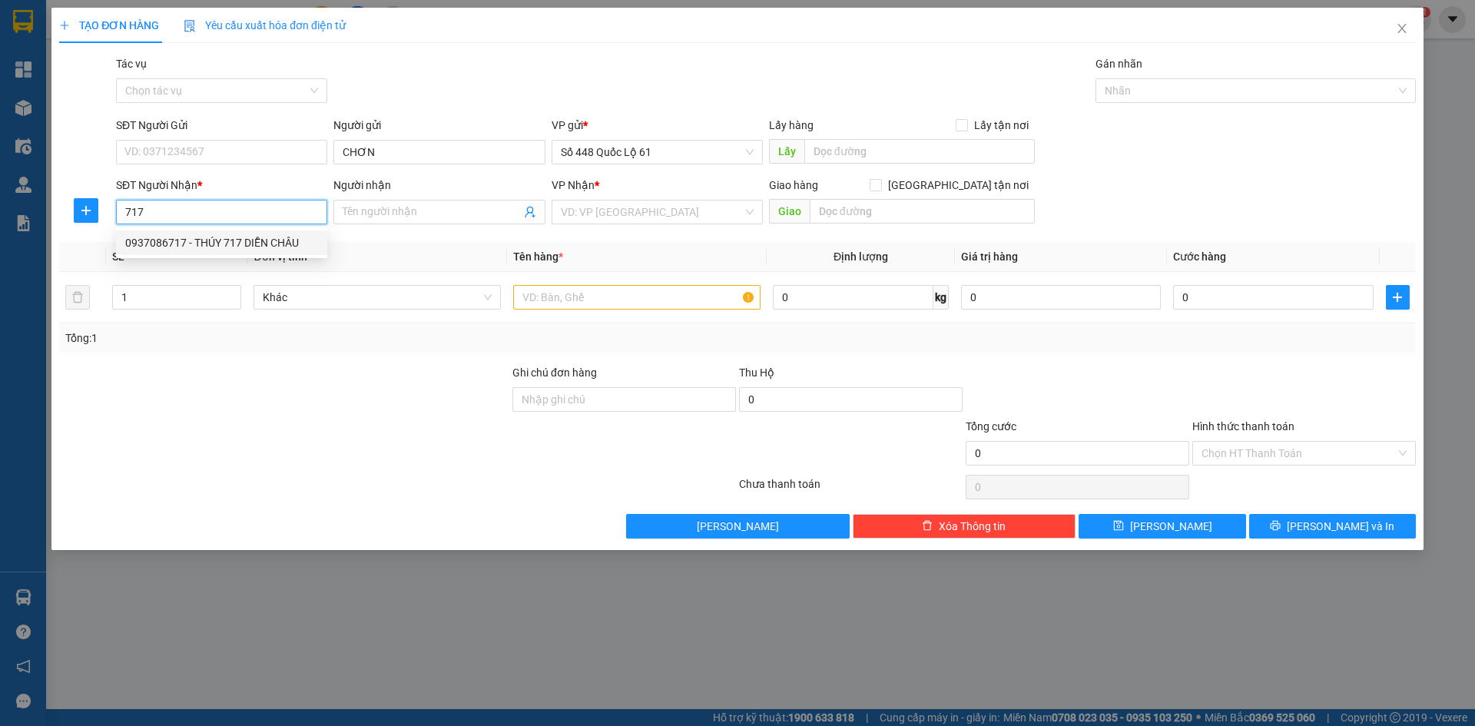
click at [250, 250] on div "0937086717 - THÚY 717 DIỄN CHÂU" at bounding box center [221, 242] width 193 height 17
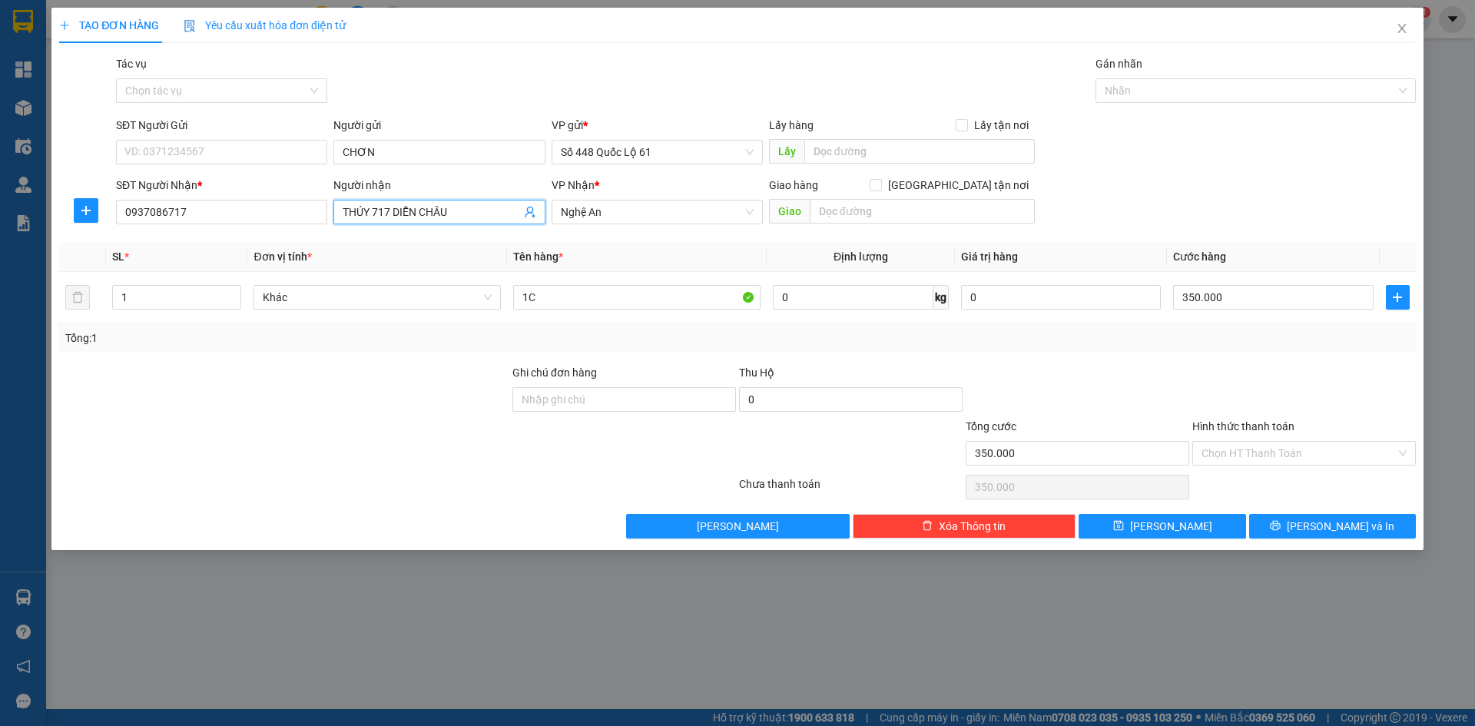
click at [480, 208] on input "THÚY 717 DIỄN CHÂU" at bounding box center [431, 212] width 177 height 17
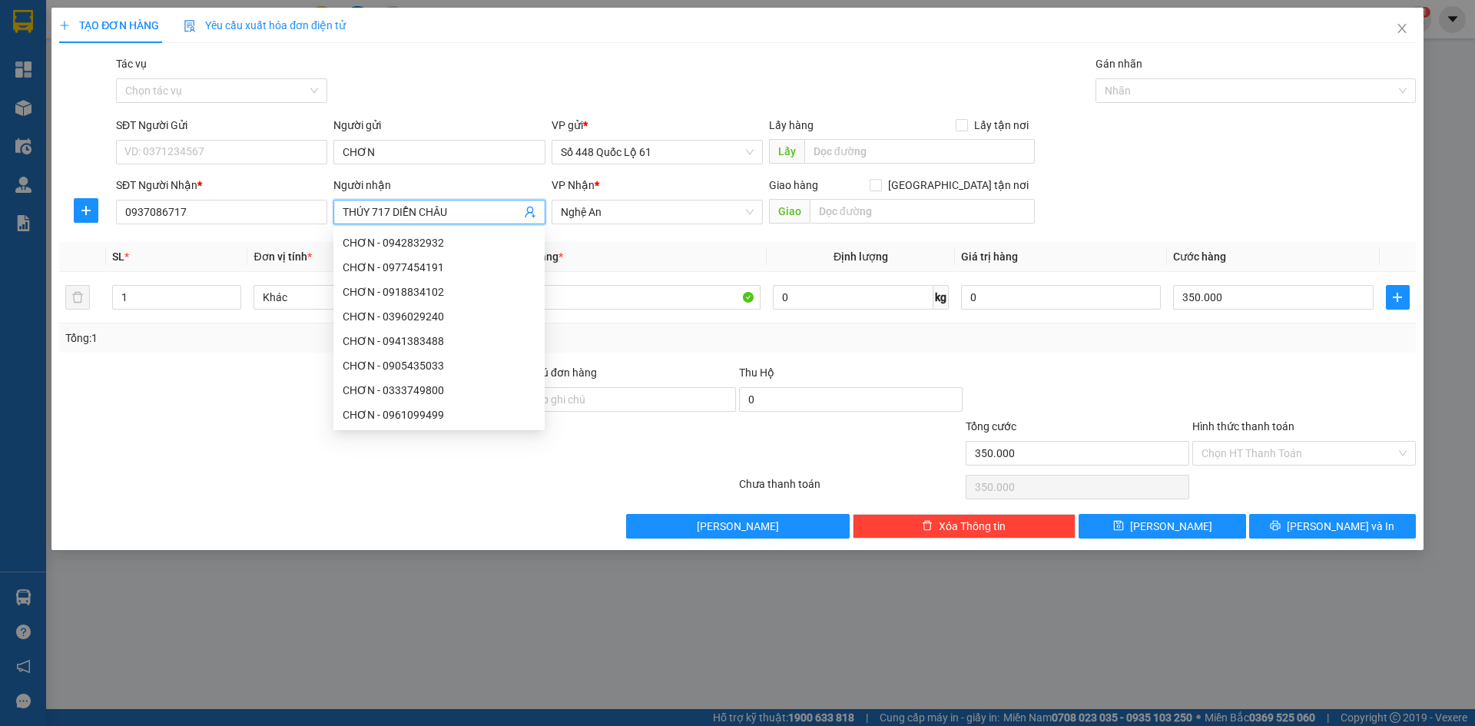
drag, startPoint x: 480, startPoint y: 208, endPoint x: 403, endPoint y: 213, distance: 77.0
click at [403, 213] on input "THÚY 717 DIỄN CHÂU" at bounding box center [431, 212] width 177 height 17
paste input "À"
paste input "Ô"
paste input "ỘI"
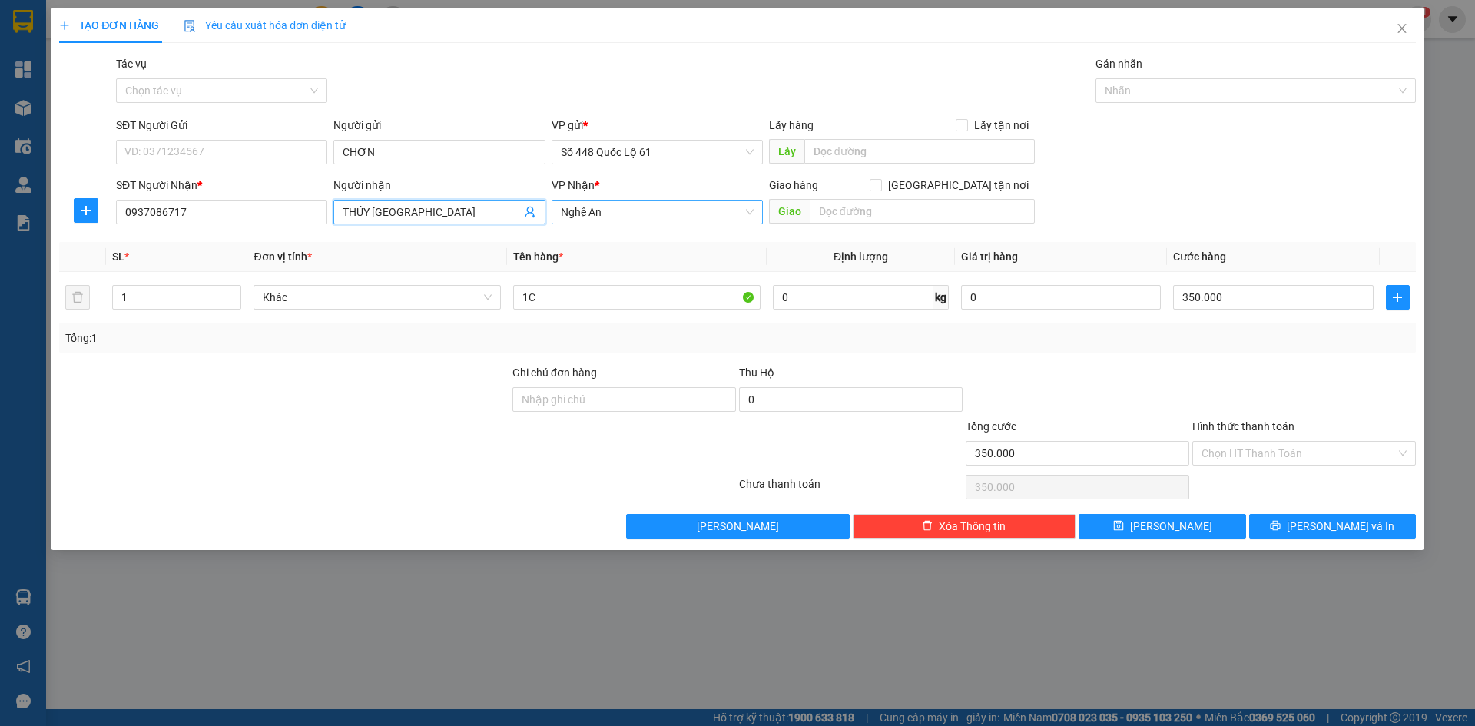
click at [625, 206] on span "Nghệ An" at bounding box center [657, 212] width 193 height 23
click at [598, 312] on div "[PERSON_NAME]" at bounding box center [657, 316] width 193 height 17
click at [1250, 300] on input "350.000" at bounding box center [1273, 297] width 200 height 25
click at [530, 289] on input "1C" at bounding box center [636, 297] width 247 height 25
click at [654, 213] on span "[PERSON_NAME]" at bounding box center [657, 212] width 193 height 23
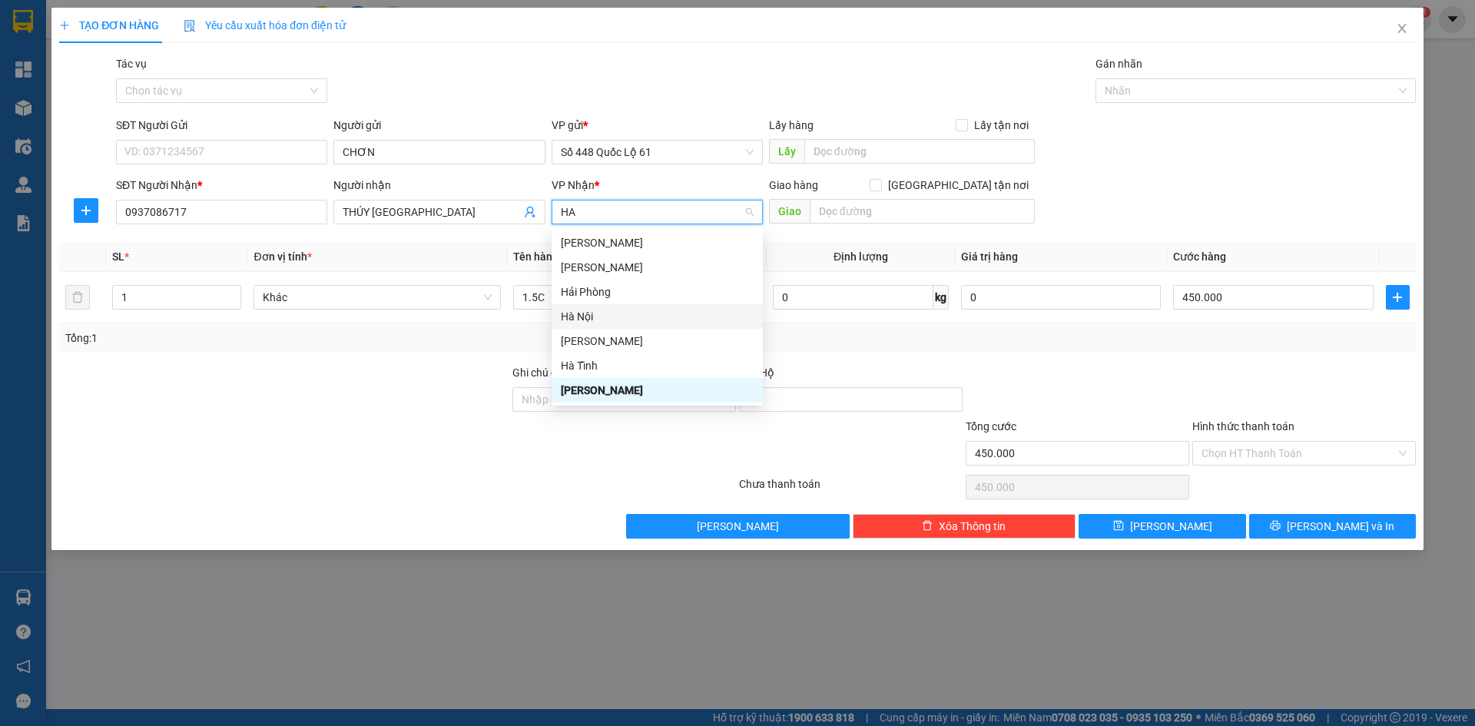
click at [651, 312] on div "Hà Nội" at bounding box center [657, 316] width 193 height 17
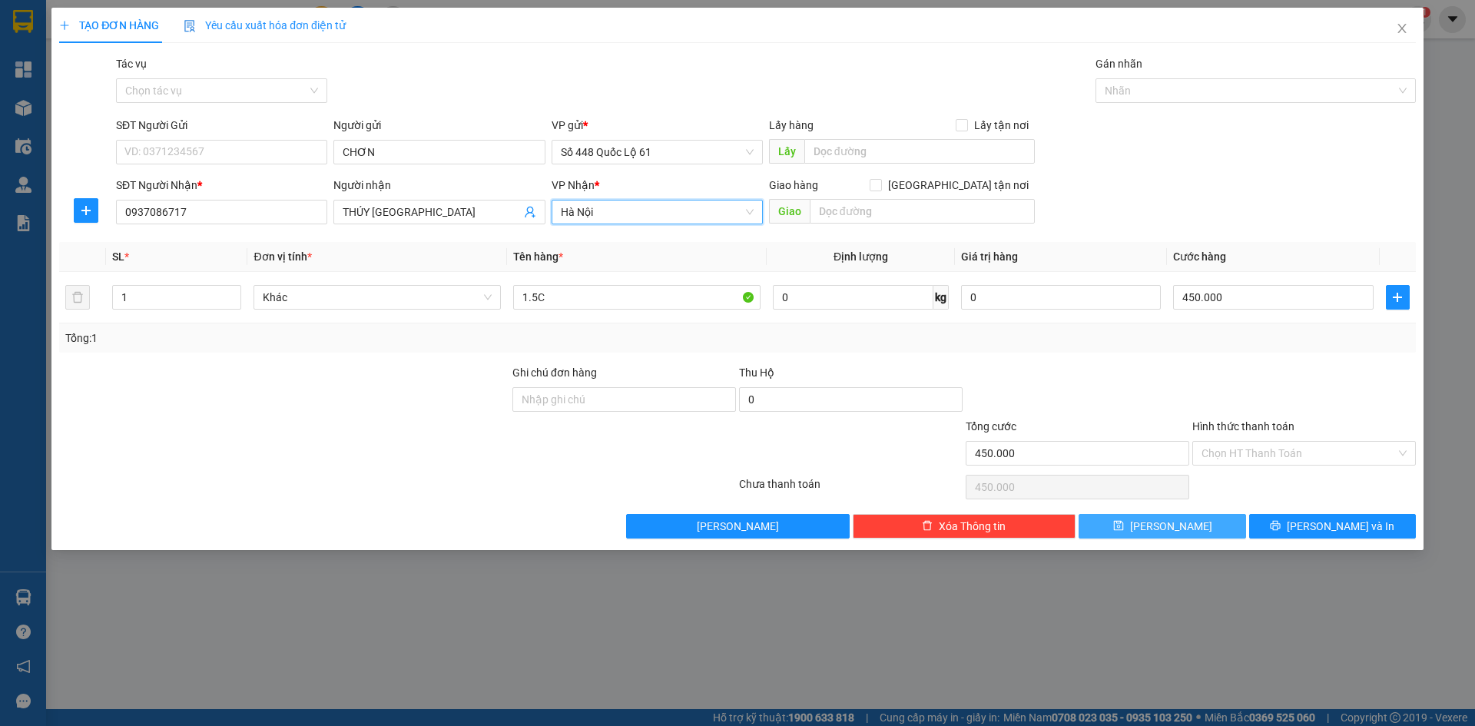
click at [1182, 529] on button "Lưu" at bounding box center [1162, 526] width 167 height 25
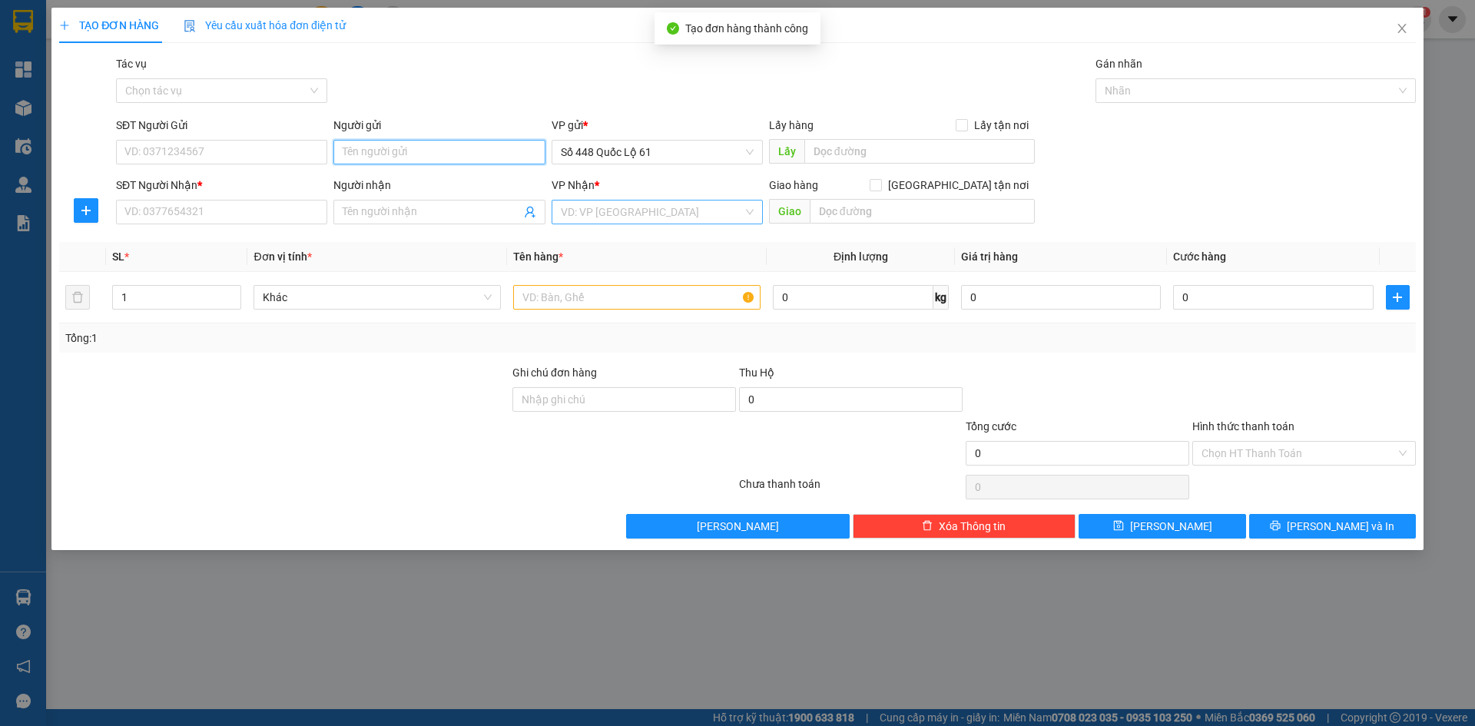
paste input "CHƠN"
click at [224, 205] on input "SĐT Người Nhận *" at bounding box center [221, 212] width 211 height 25
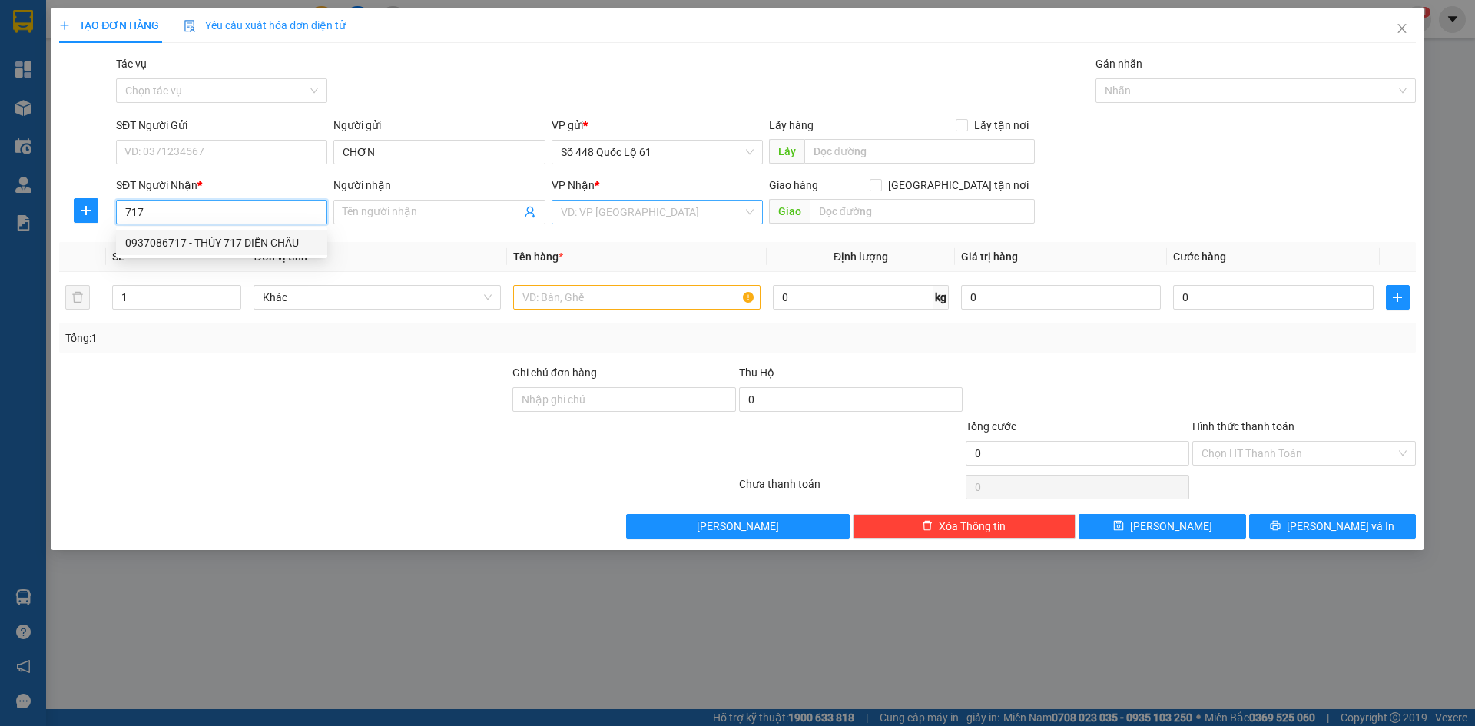
drag, startPoint x: 242, startPoint y: 247, endPoint x: 455, endPoint y: 228, distance: 213.7
click at [243, 248] on div "0937086717 - THÚY 717 DIỄN CHÂU" at bounding box center [221, 242] width 193 height 17
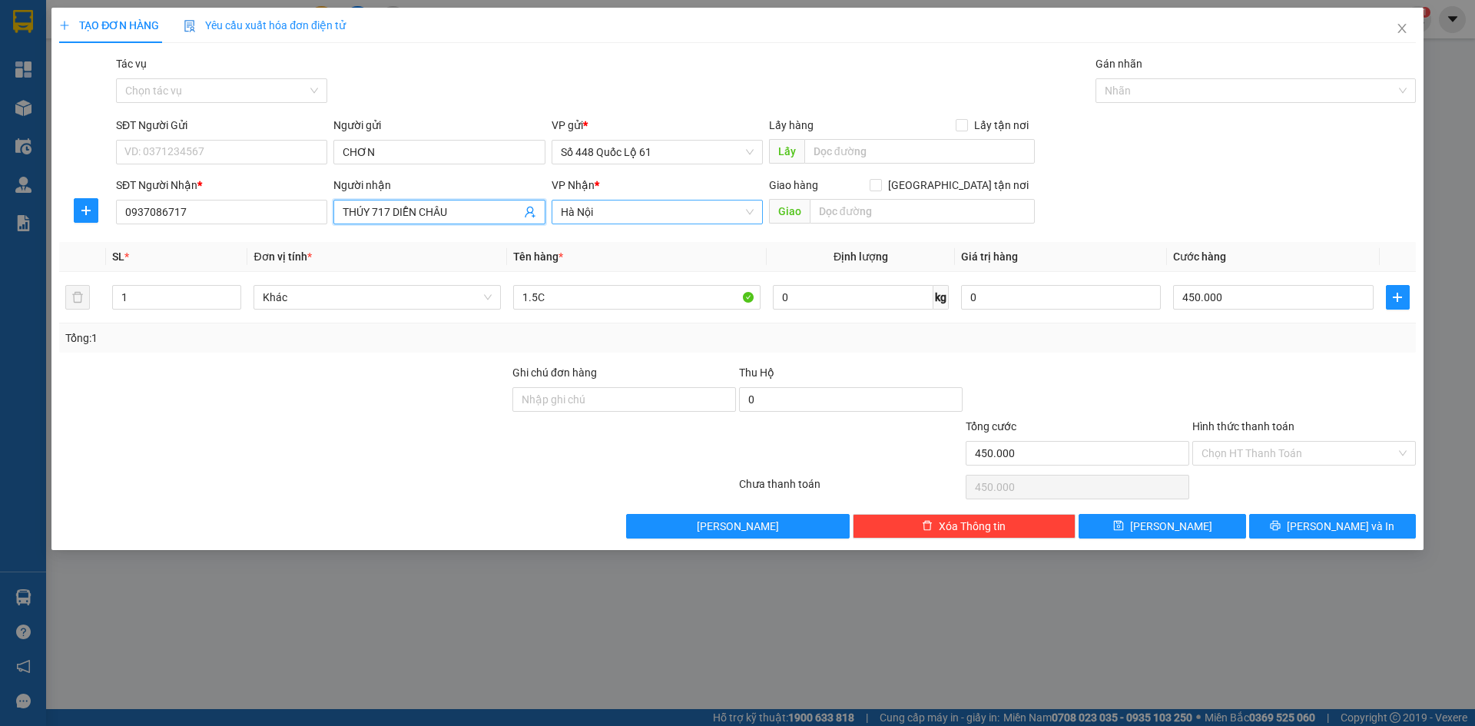
drag, startPoint x: 501, startPoint y: 222, endPoint x: 492, endPoint y: 216, distance: 10.4
click at [497, 221] on span "THÚY 717 DIỄN CHÂU" at bounding box center [438, 212] width 211 height 25
click at [611, 208] on span "Hà Nội" at bounding box center [657, 212] width 193 height 23
click at [615, 290] on div "Ninh Thuận" at bounding box center [657, 291] width 193 height 17
click at [605, 300] on input "1.5C" at bounding box center [636, 297] width 247 height 25
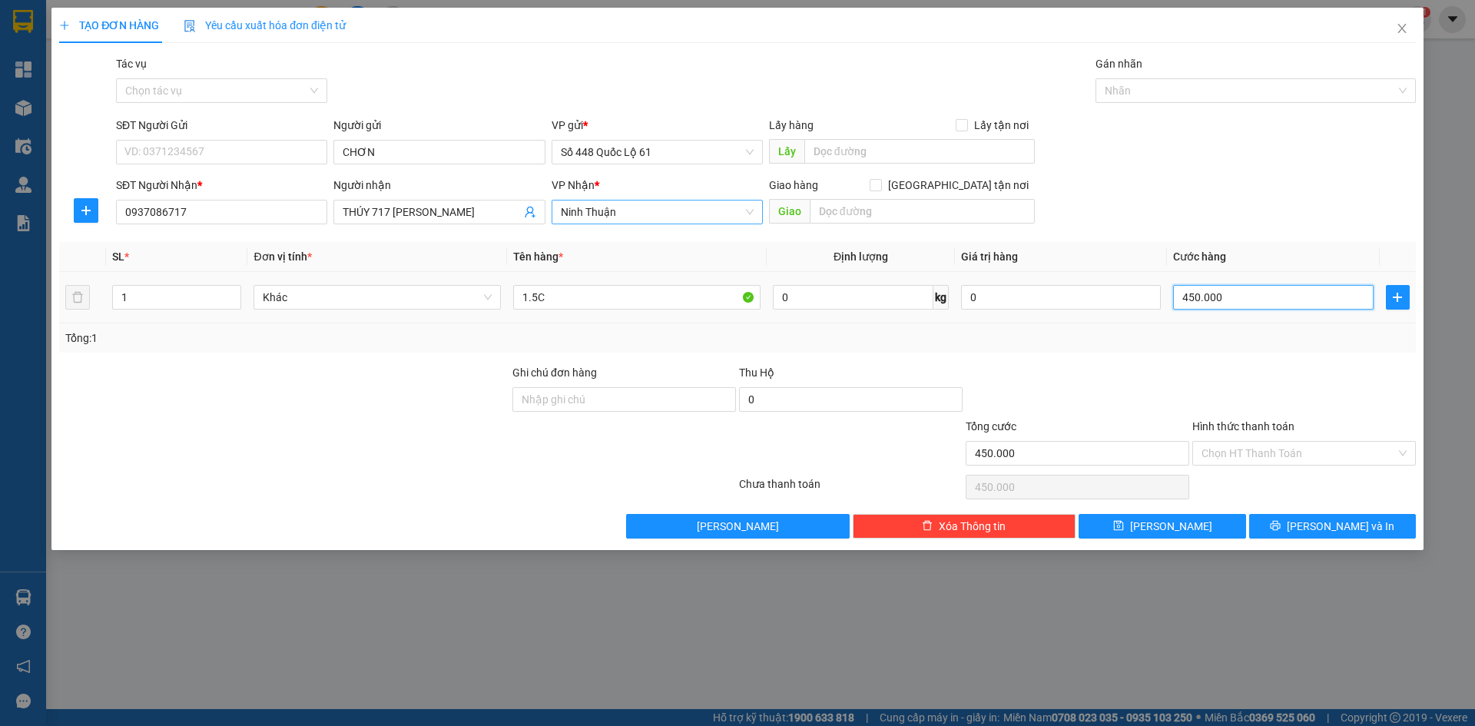
click at [1284, 287] on input "450.000" at bounding box center [1273, 297] width 200 height 25
click at [1238, 346] on div "Tổng: 1" at bounding box center [737, 338] width 1344 height 17
click at [1179, 519] on span "Lưu" at bounding box center [1171, 526] width 82 height 17
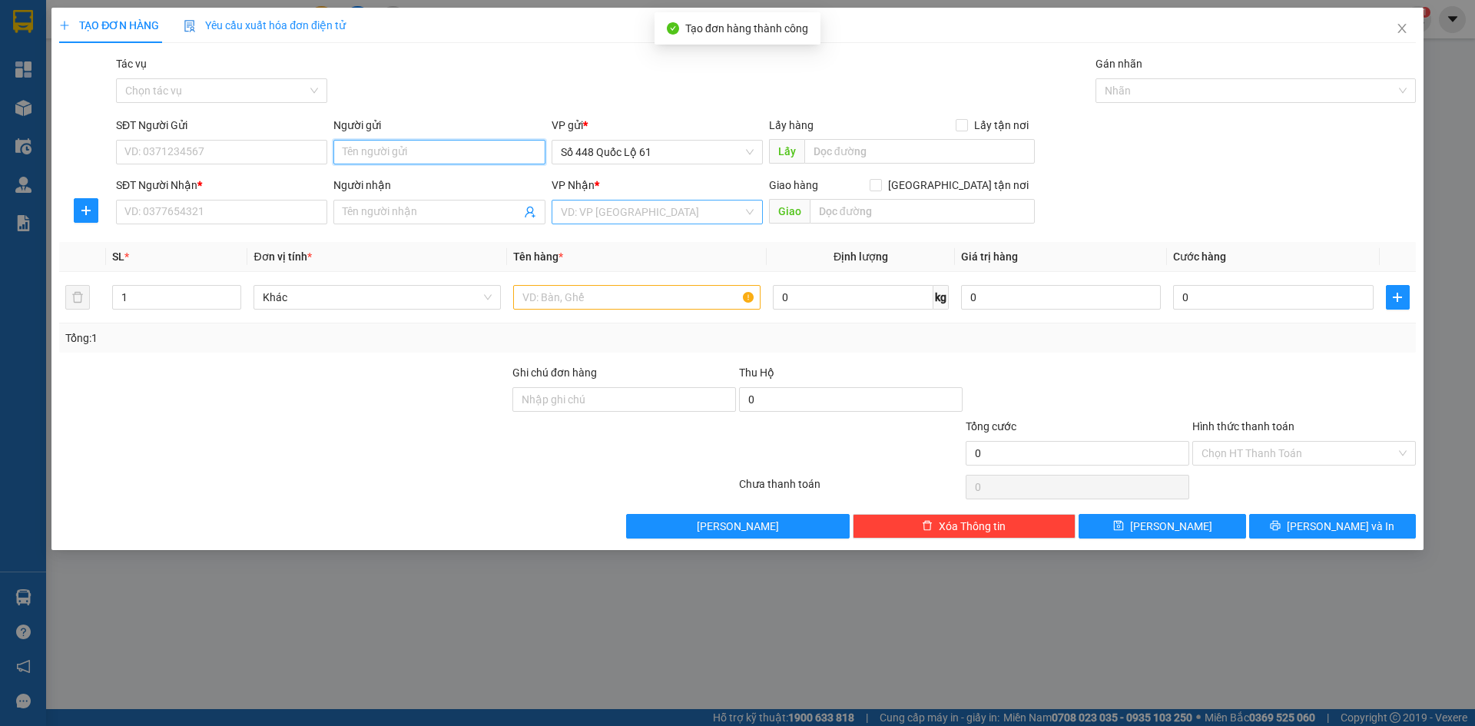
paste input "CHƠN"
click at [290, 212] on input "SĐT Người Nhận *" at bounding box center [221, 212] width 211 height 25
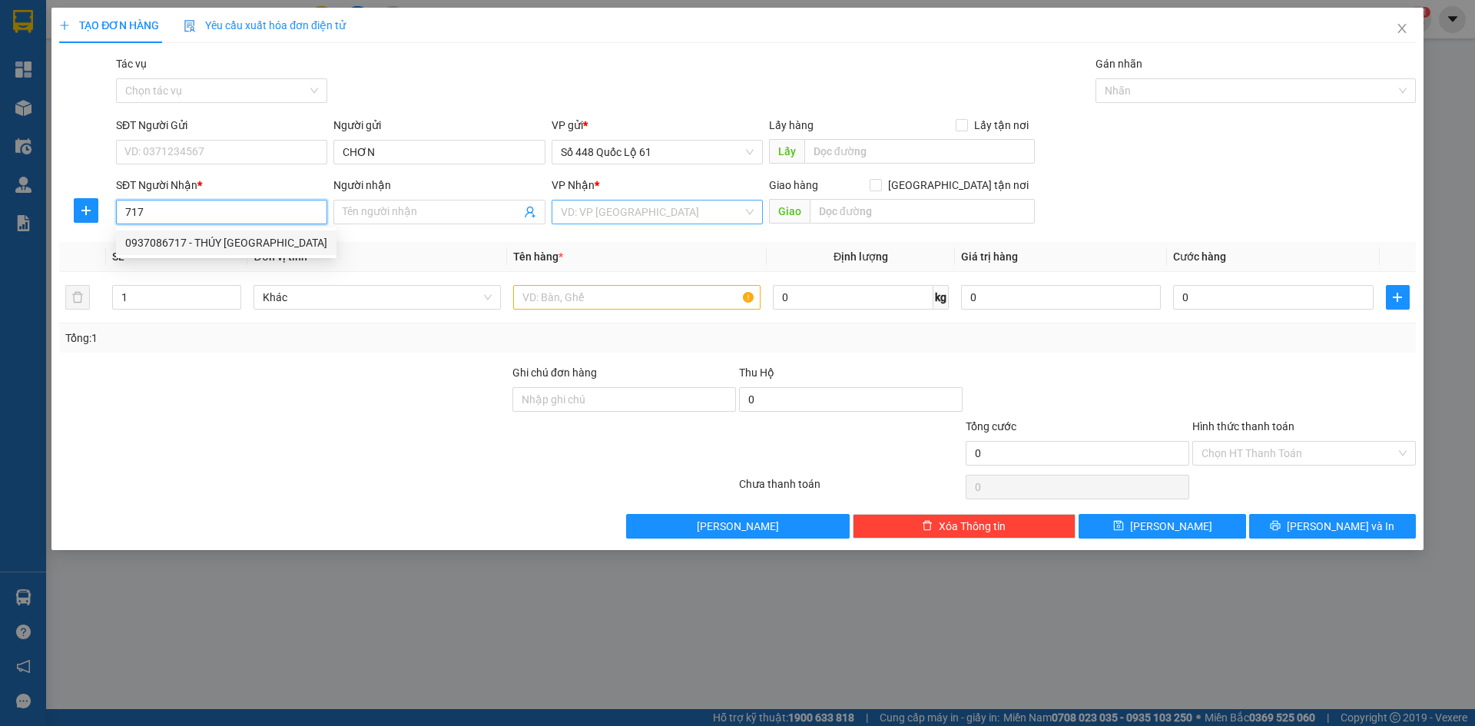
click at [277, 243] on div "0937086717 - THÚY 717 HÀ NỘI" at bounding box center [226, 242] width 202 height 17
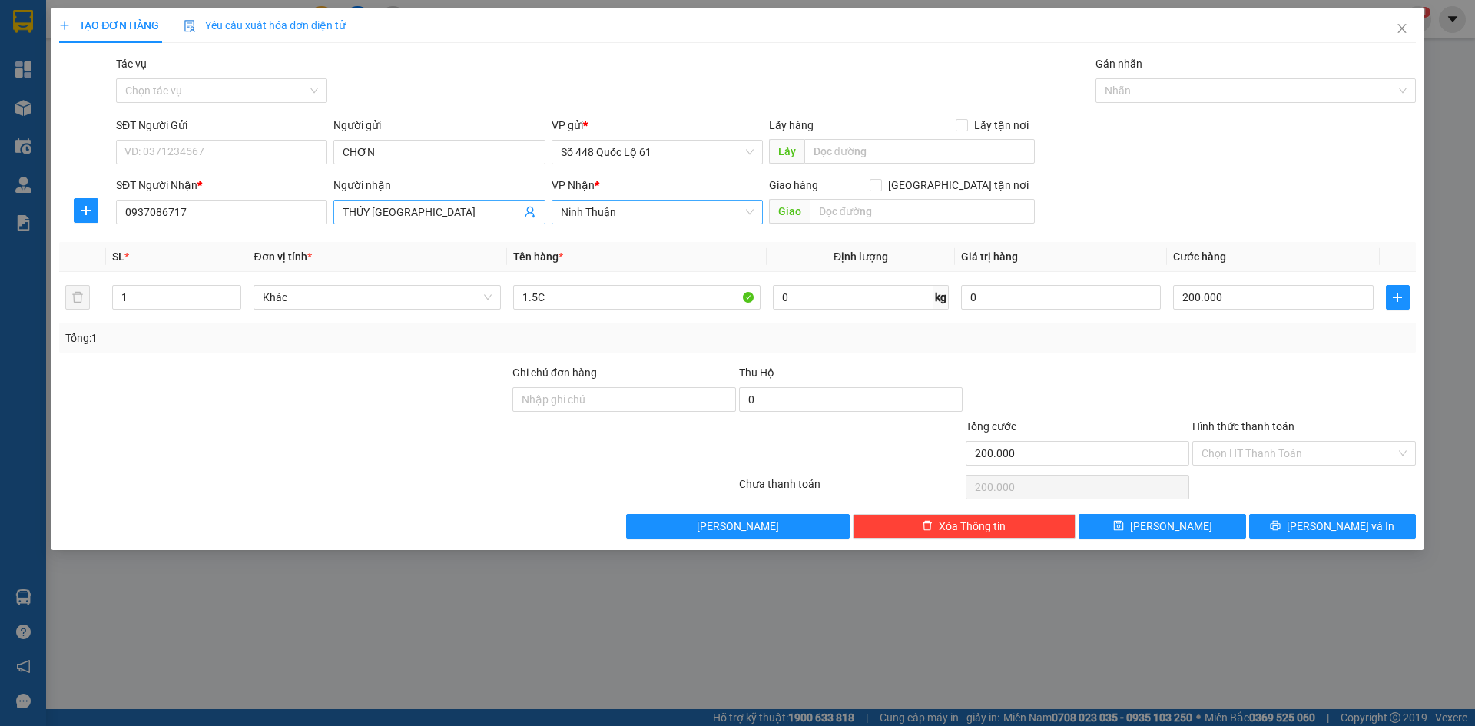
click at [435, 217] on input "THÚY 717 HÀ NỘI" at bounding box center [431, 212] width 177 height 17
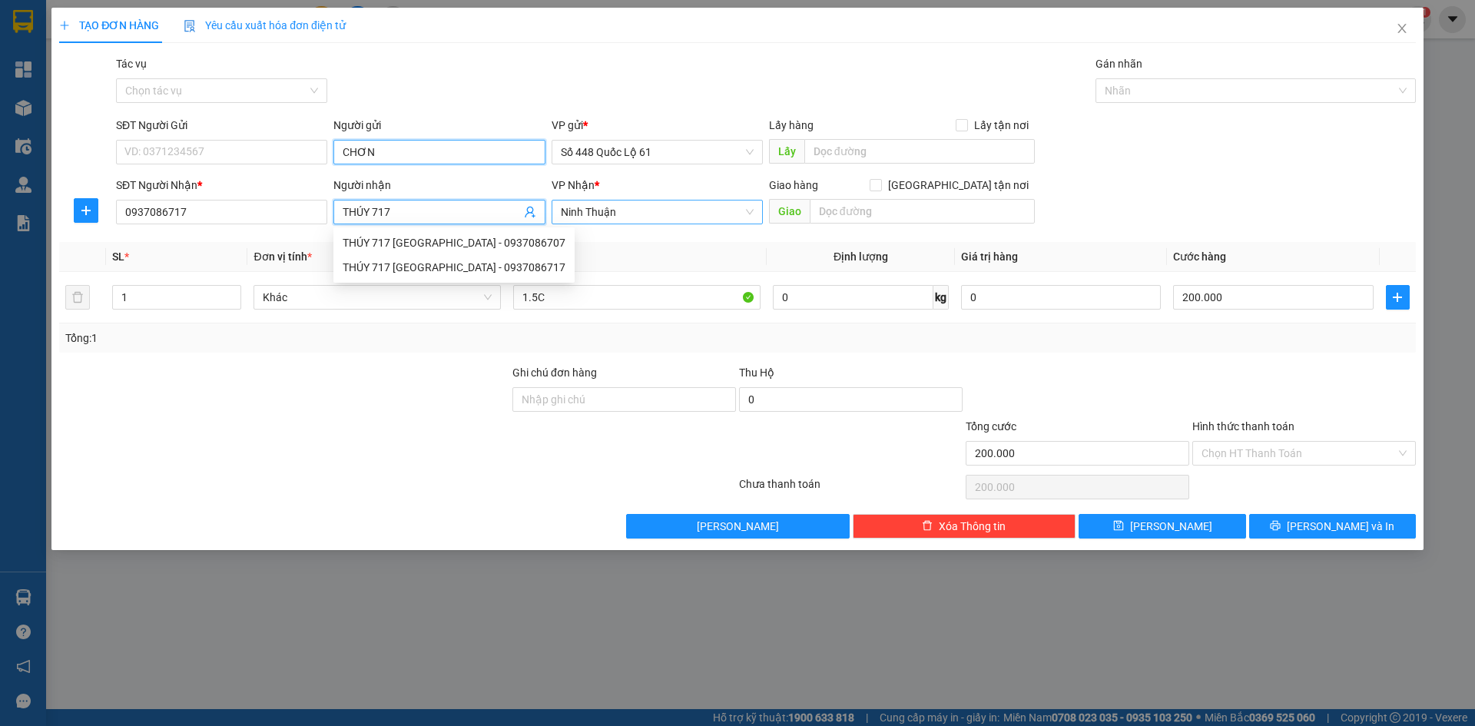
click at [420, 154] on input "CHƠN" at bounding box center [438, 152] width 211 height 25
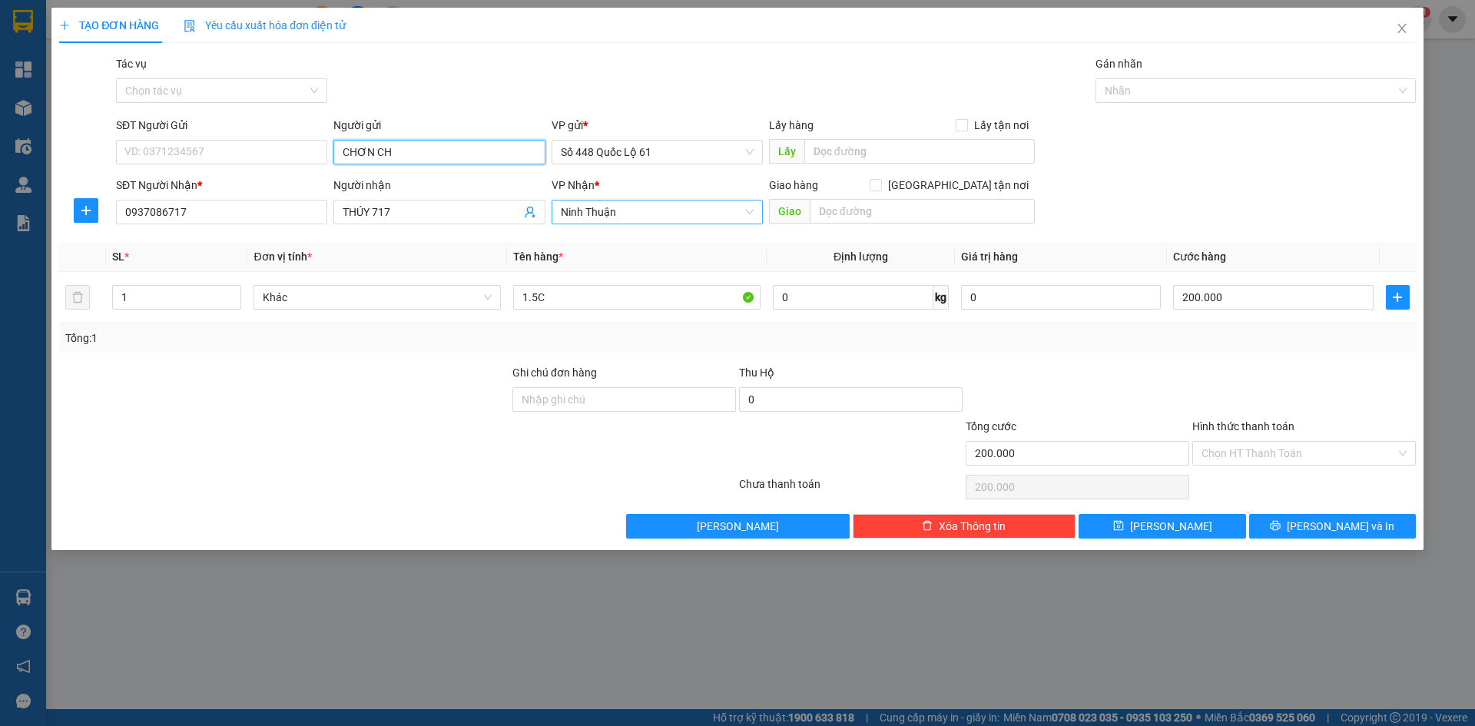
paste input "Ủ"
paste input "ÁC"
paste input "ƯI"
paste input "ỬI"
drag, startPoint x: 565, startPoint y: 295, endPoint x: 356, endPoint y: 346, distance: 215.2
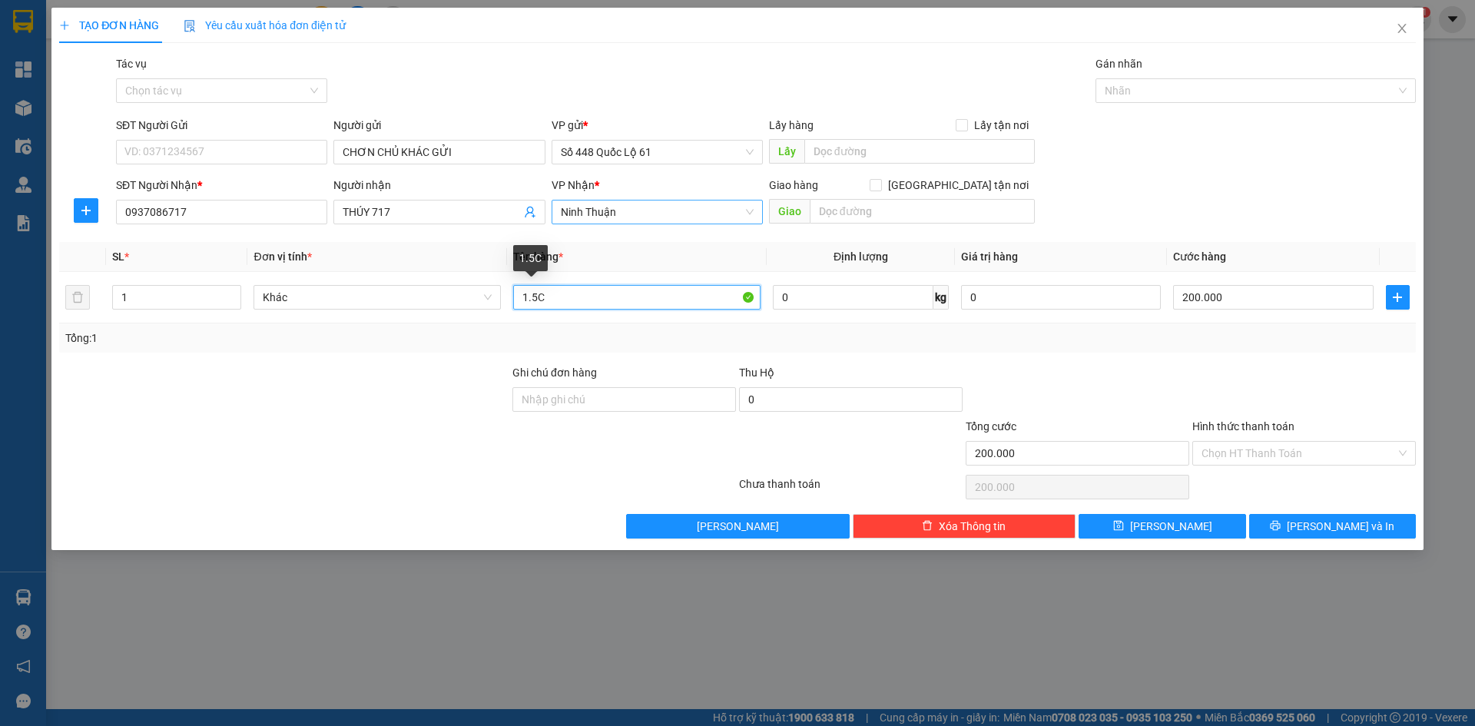
click at [356, 346] on div "SL * Đơn vị tính * Tên hàng * Định lượng Giá trị hàng Cước hàng 1 Khác 1.5C 0 k…" at bounding box center [737, 297] width 1357 height 111
click at [1243, 299] on input "200.000" at bounding box center [1273, 297] width 200 height 25
click at [1159, 529] on button "Lưu" at bounding box center [1162, 526] width 167 height 25
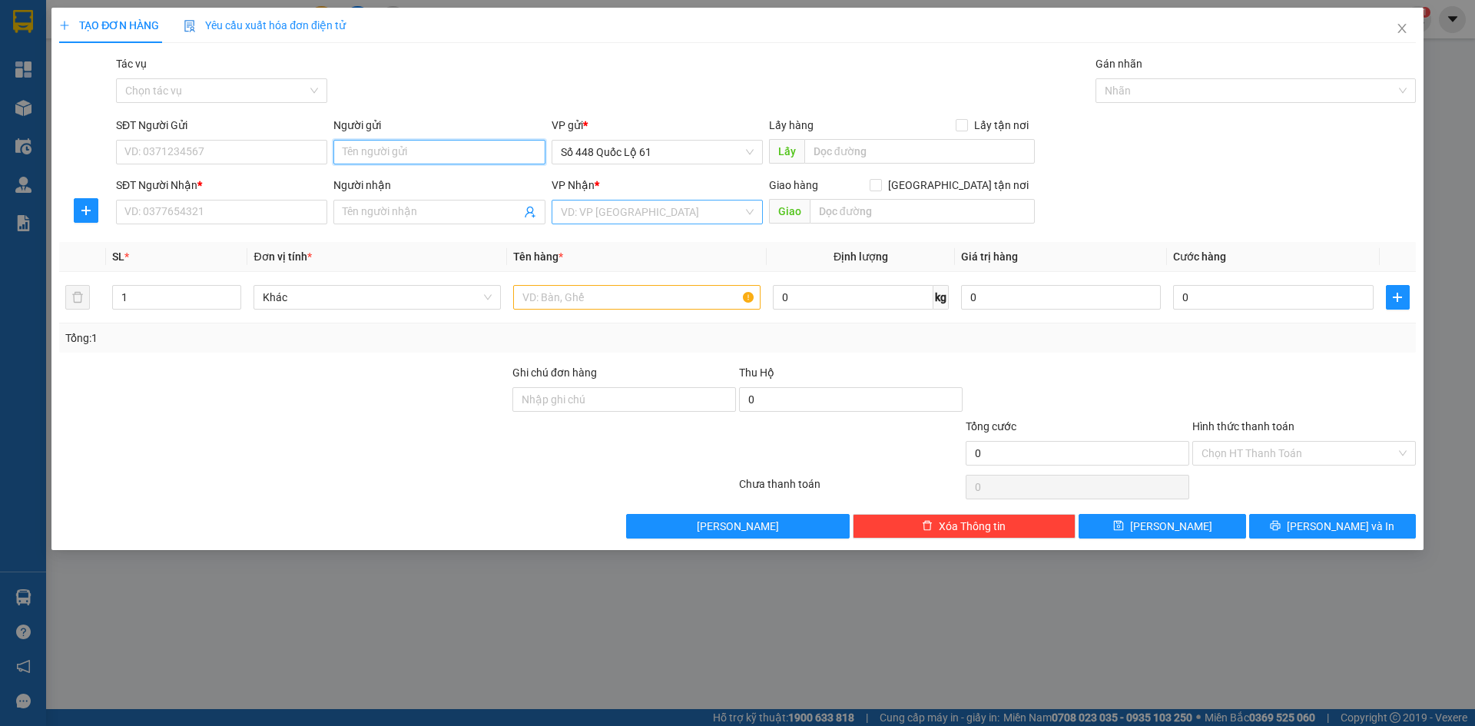
paste input "CHƠN"
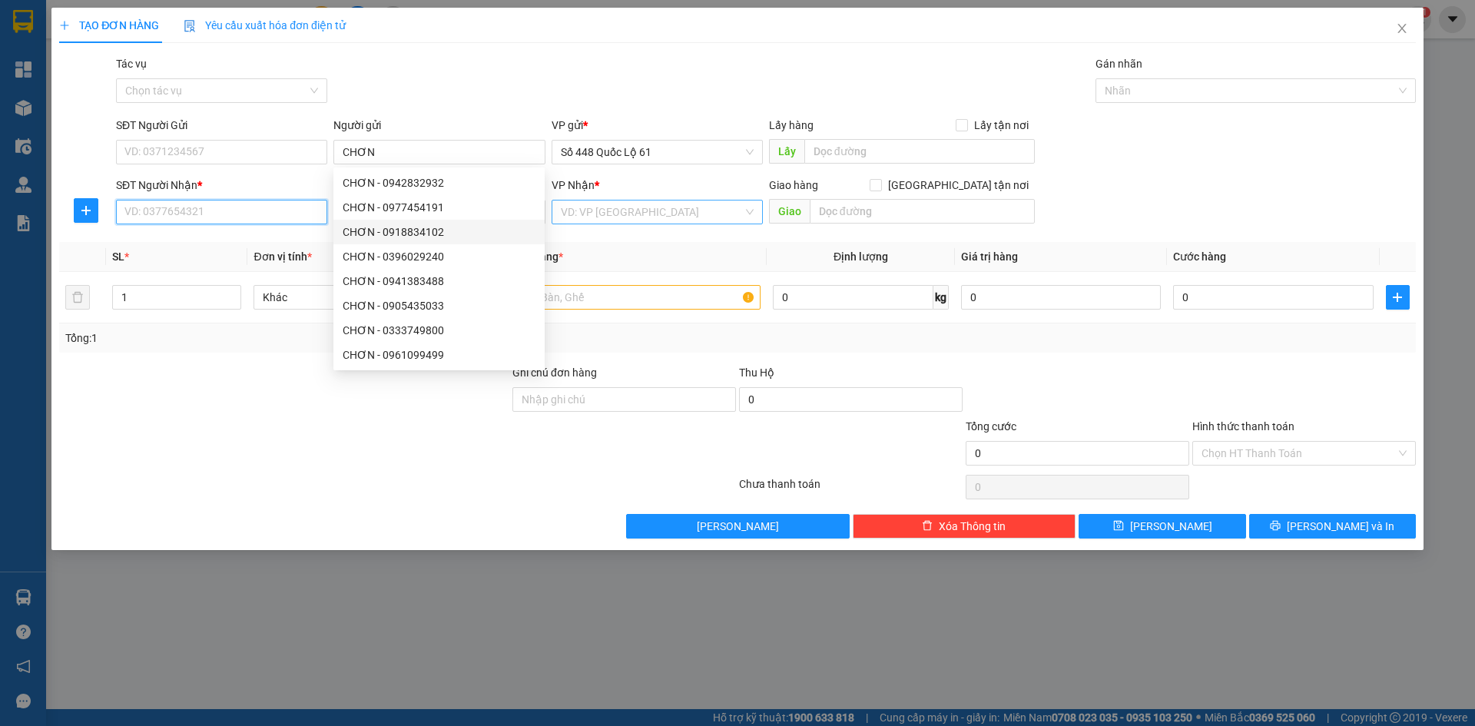
click at [278, 214] on input "SĐT Người Nhận *" at bounding box center [221, 212] width 211 height 25
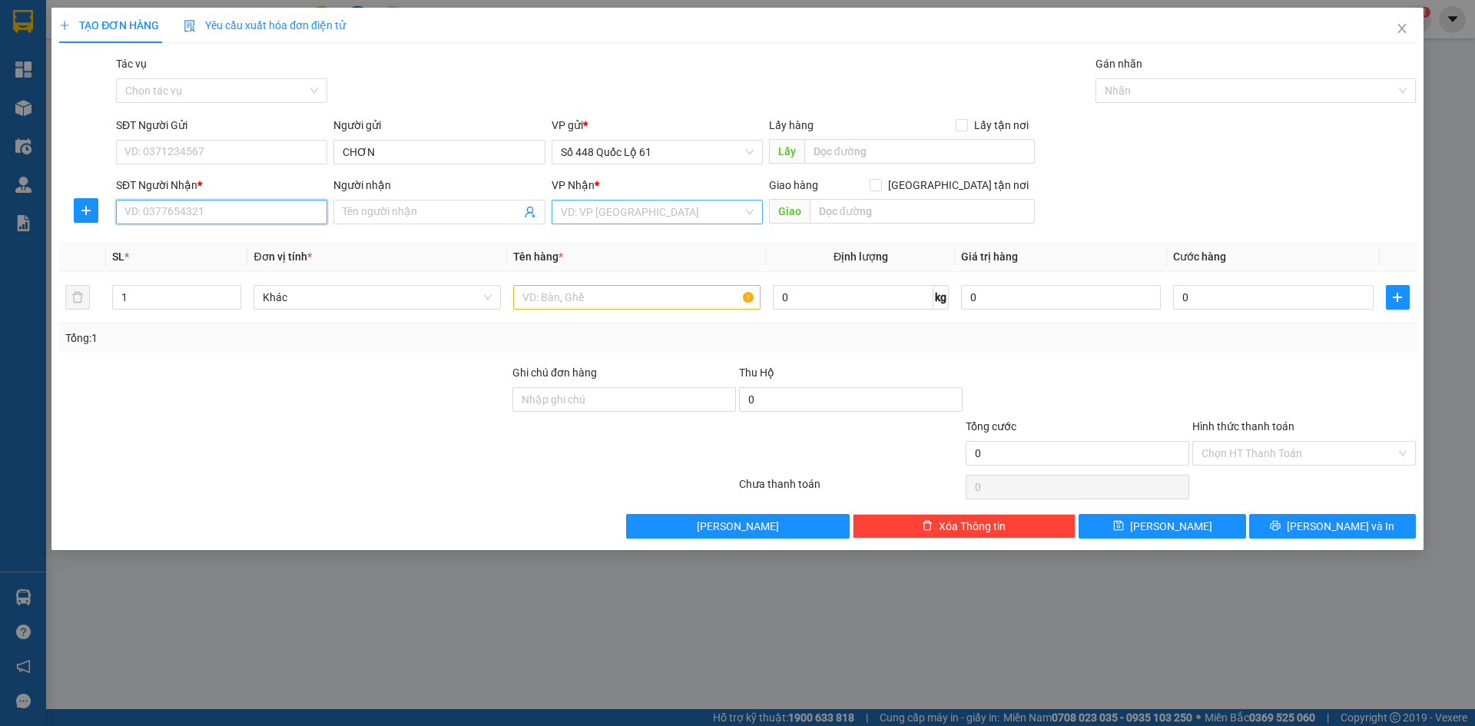
click at [278, 214] on input "SĐT Người Nhận *" at bounding box center [221, 212] width 211 height 25
click at [254, 239] on div "0939782234 - PHÚ YÊN 234" at bounding box center [222, 242] width 194 height 17
drag, startPoint x: 433, startPoint y: 214, endPoint x: 20, endPoint y: 240, distance: 414.2
click at [20, 240] on div "TẠO ĐƠN HÀNG Yêu cầu xuất hóa đơn điện tử Transit Pickup Surcharge Ids Transit …" at bounding box center [737, 363] width 1475 height 726
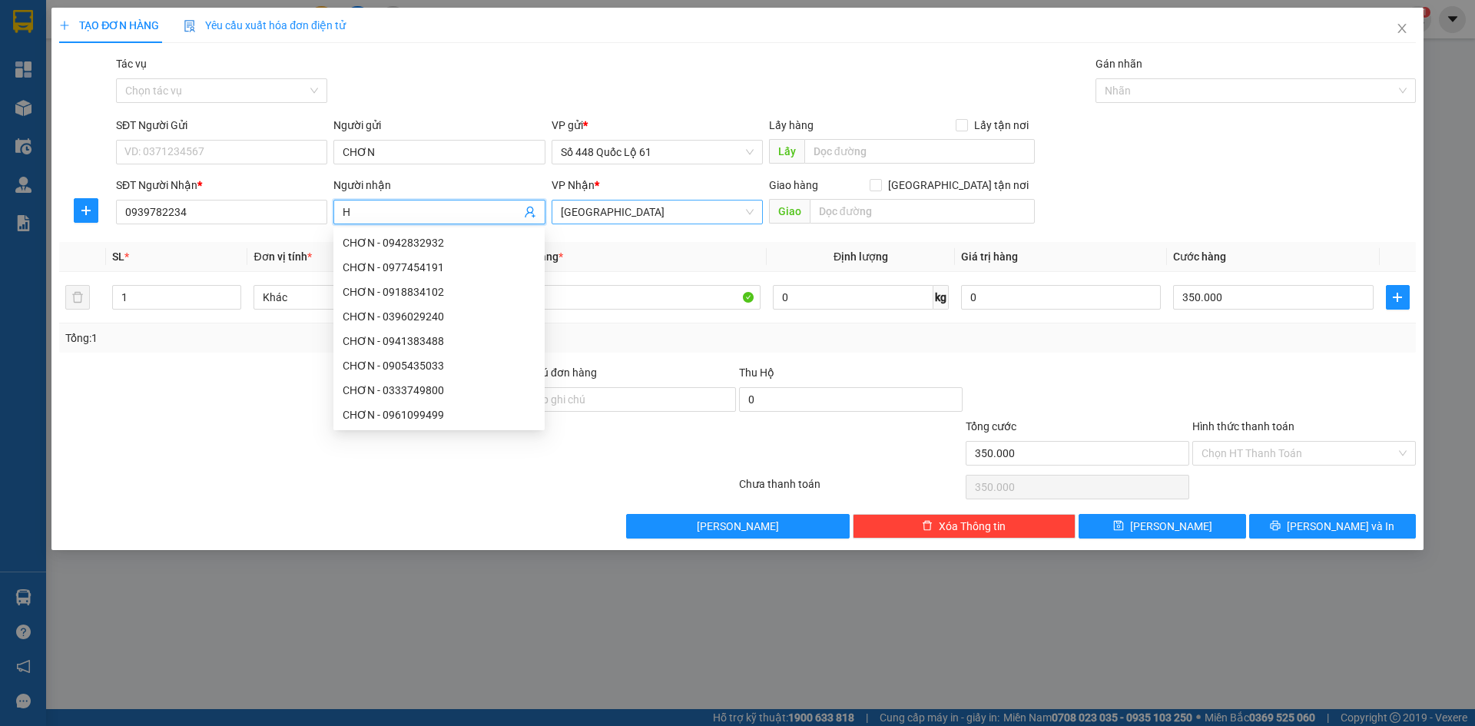
paste input "À"
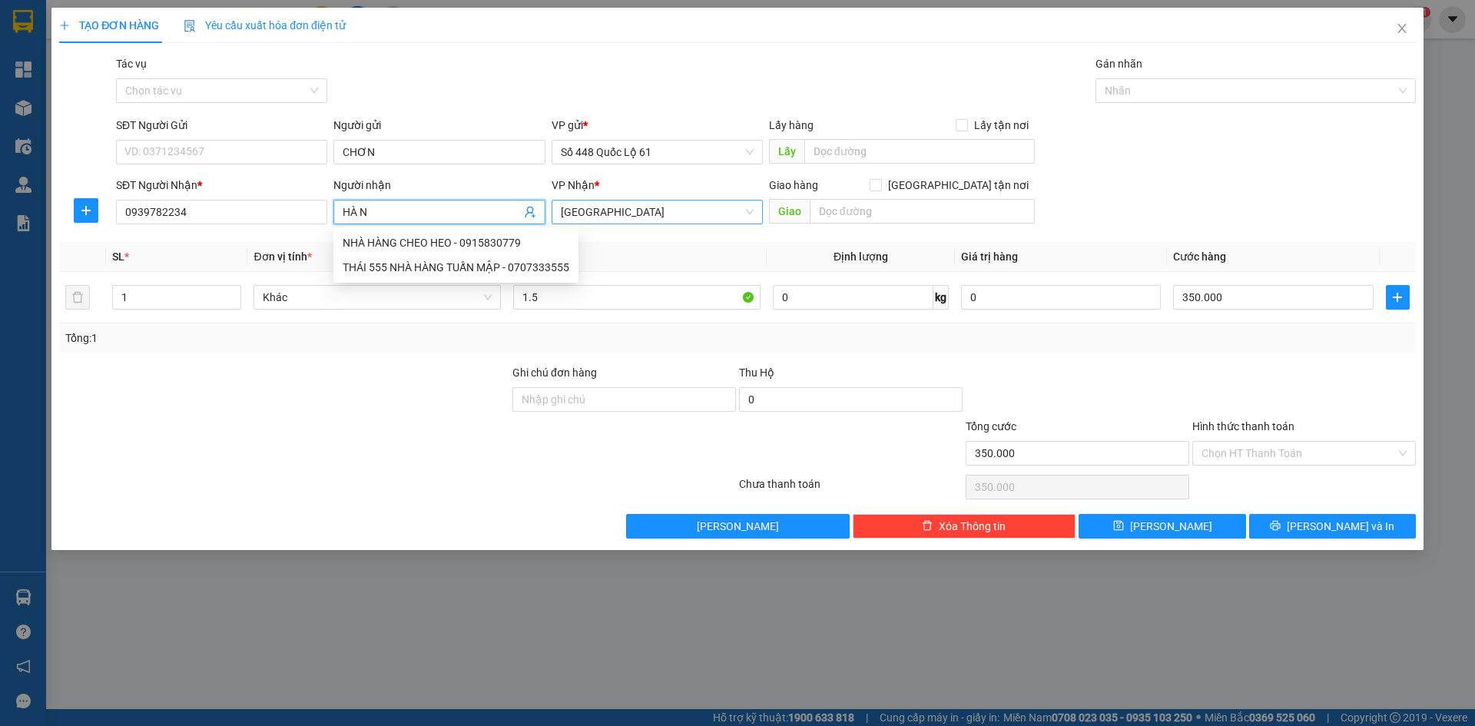
paste input "Ô"
paste input "ỘI"
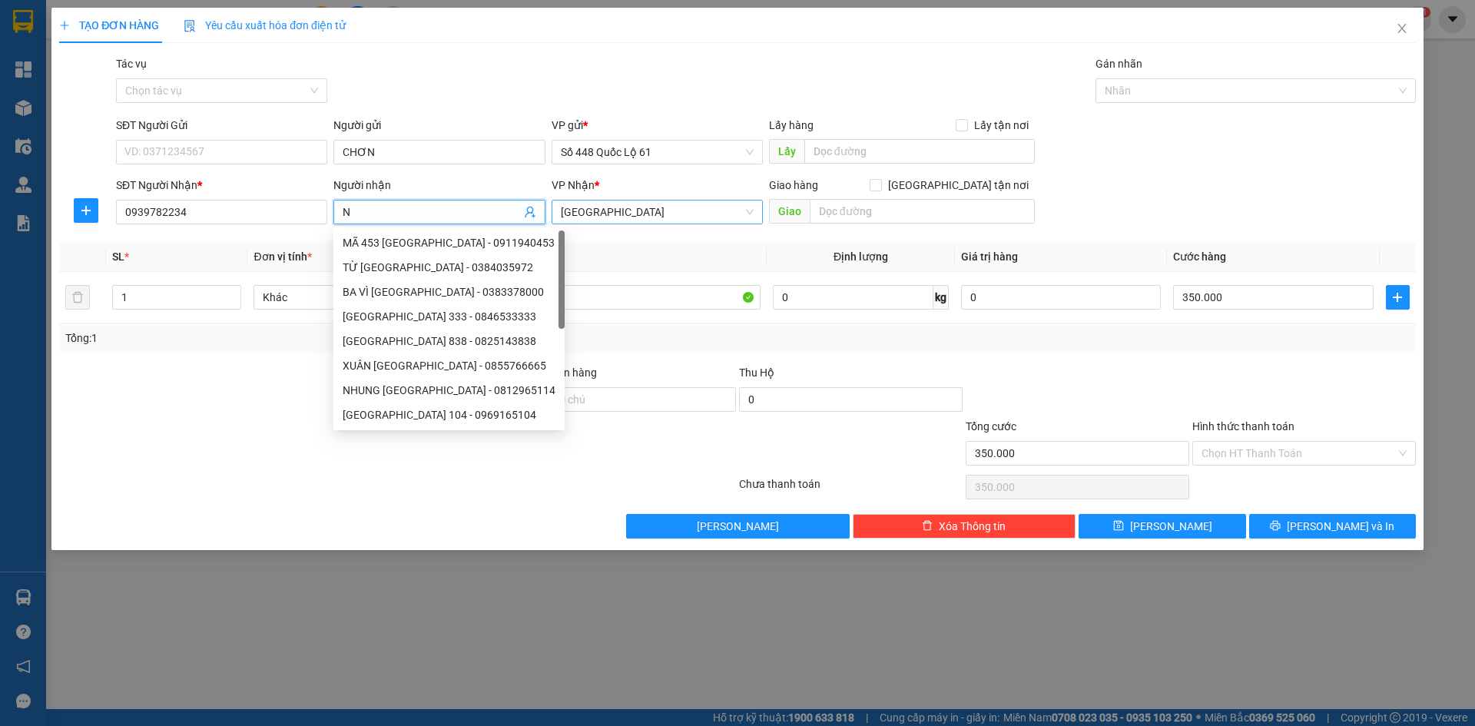
paste input "ƯƠC"
paste input "ỚC"
paste input "Â"
paste input "ẦM"
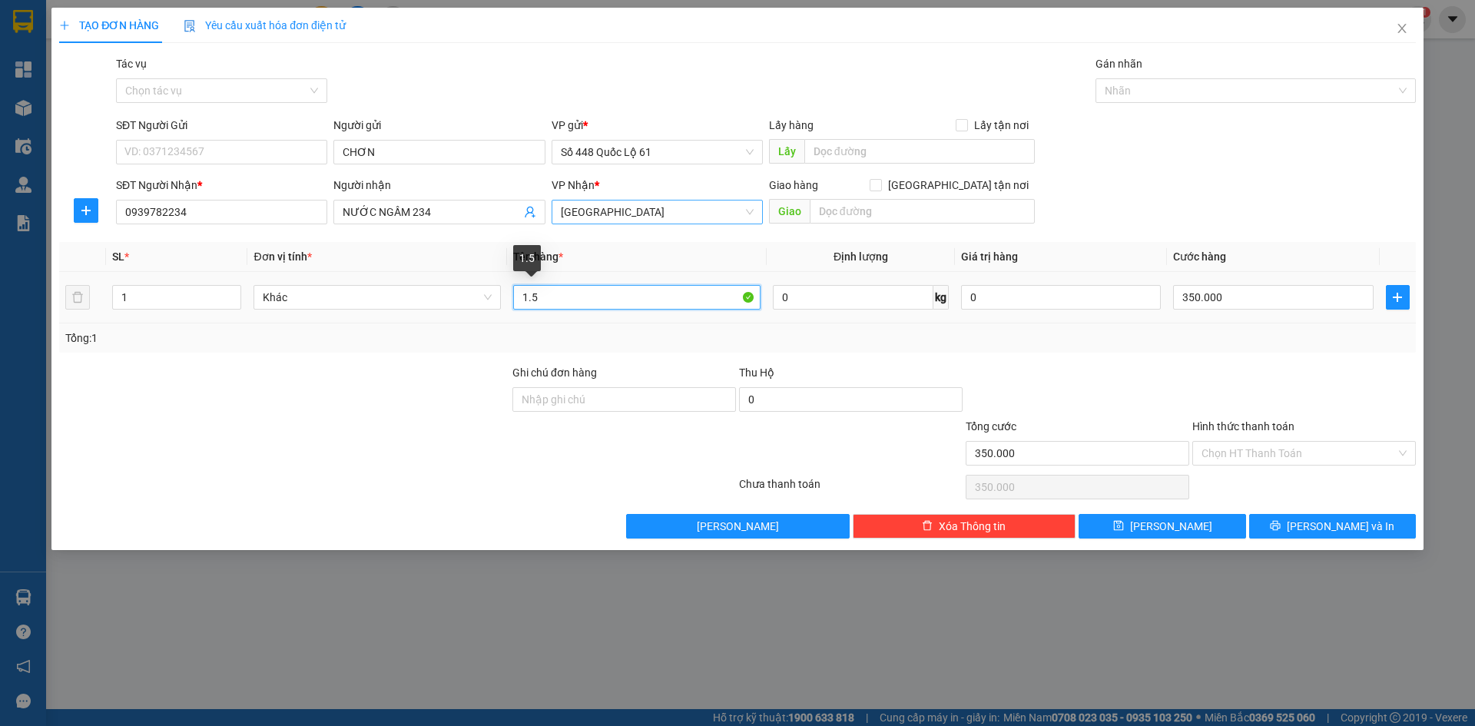
drag, startPoint x: 543, startPoint y: 307, endPoint x: 462, endPoint y: 323, distance: 82.1
click at [462, 323] on tr "1 Khác 1.5 0 kg 0 350.000" at bounding box center [737, 297] width 1357 height 51
click at [1289, 290] on input "350.000" at bounding box center [1273, 297] width 200 height 25
click at [1295, 371] on div at bounding box center [1304, 391] width 227 height 54
click at [234, 292] on icon "up" at bounding box center [232, 293] width 5 height 5
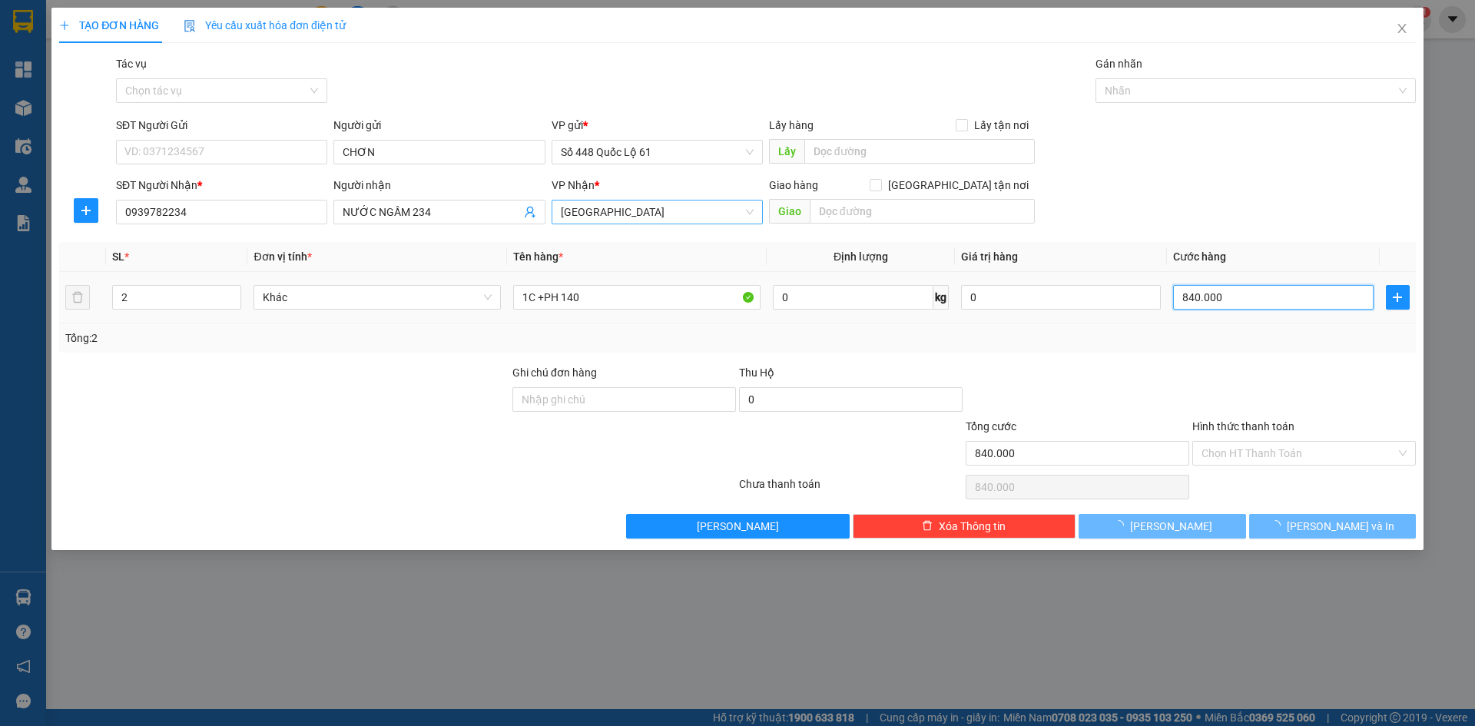
click at [1294, 292] on input "840.000" at bounding box center [1273, 297] width 200 height 25
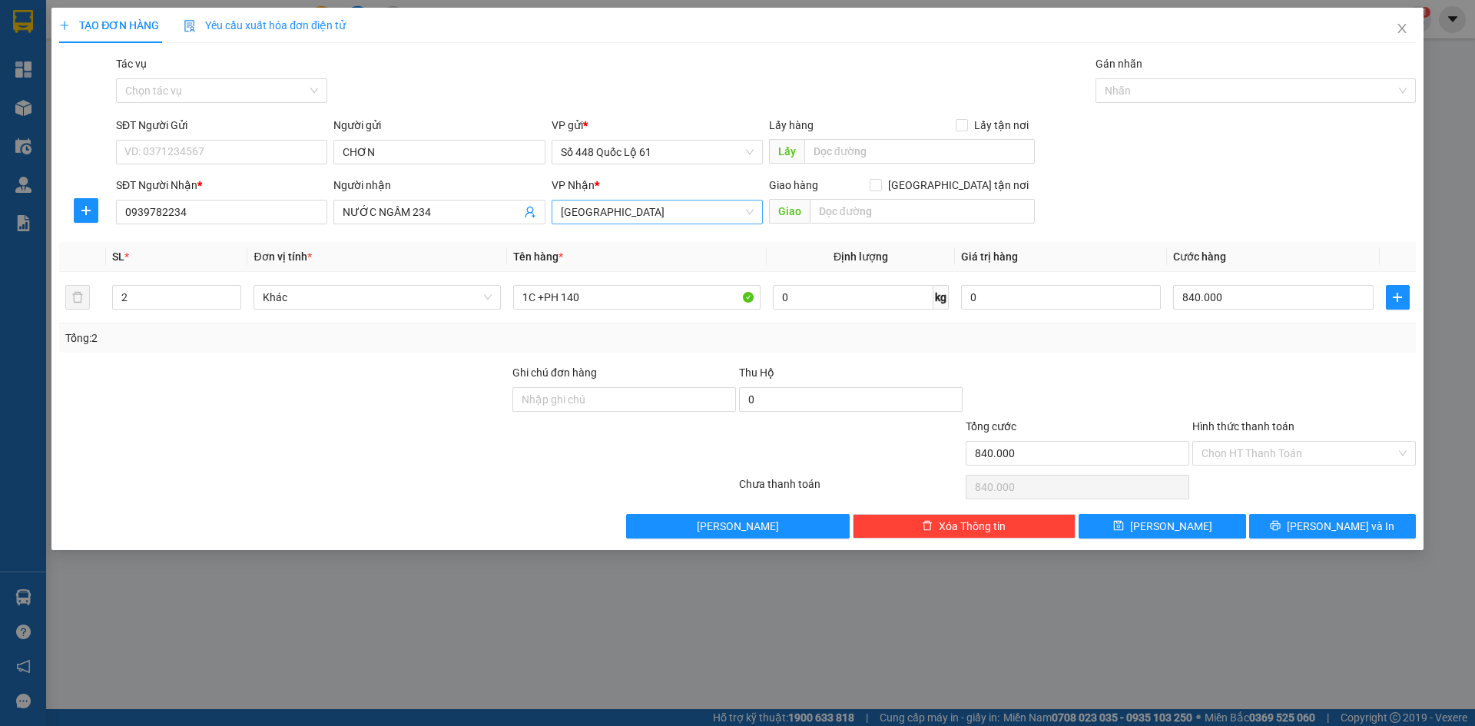
click at [1266, 355] on div "Transit Pickup Surcharge Ids Transit Deliver Surcharge Ids Transit Deliver Surc…" at bounding box center [737, 296] width 1357 height 483
click at [1171, 523] on span "Lưu" at bounding box center [1171, 526] width 82 height 17
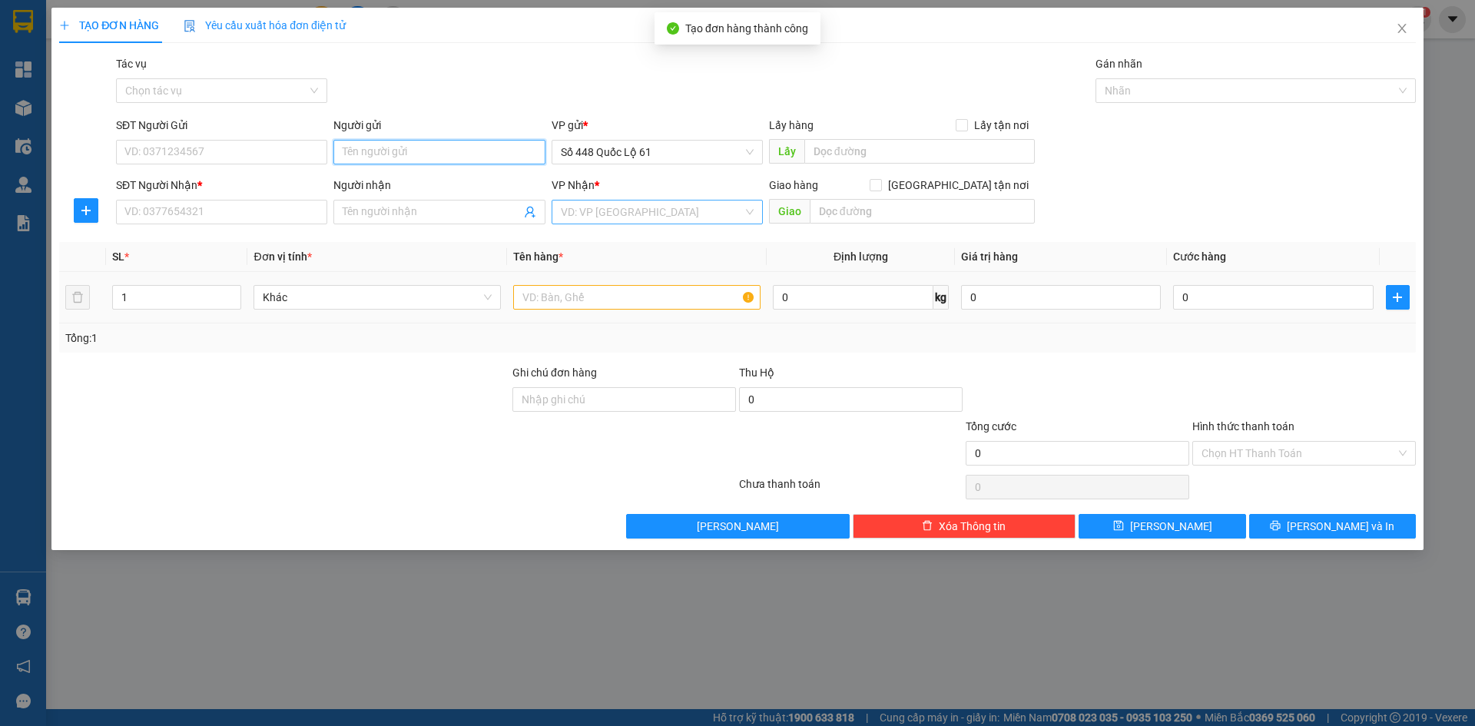
paste input "CHƠN"
click at [285, 204] on input "SĐT Người Nhận *" at bounding box center [221, 212] width 211 height 25
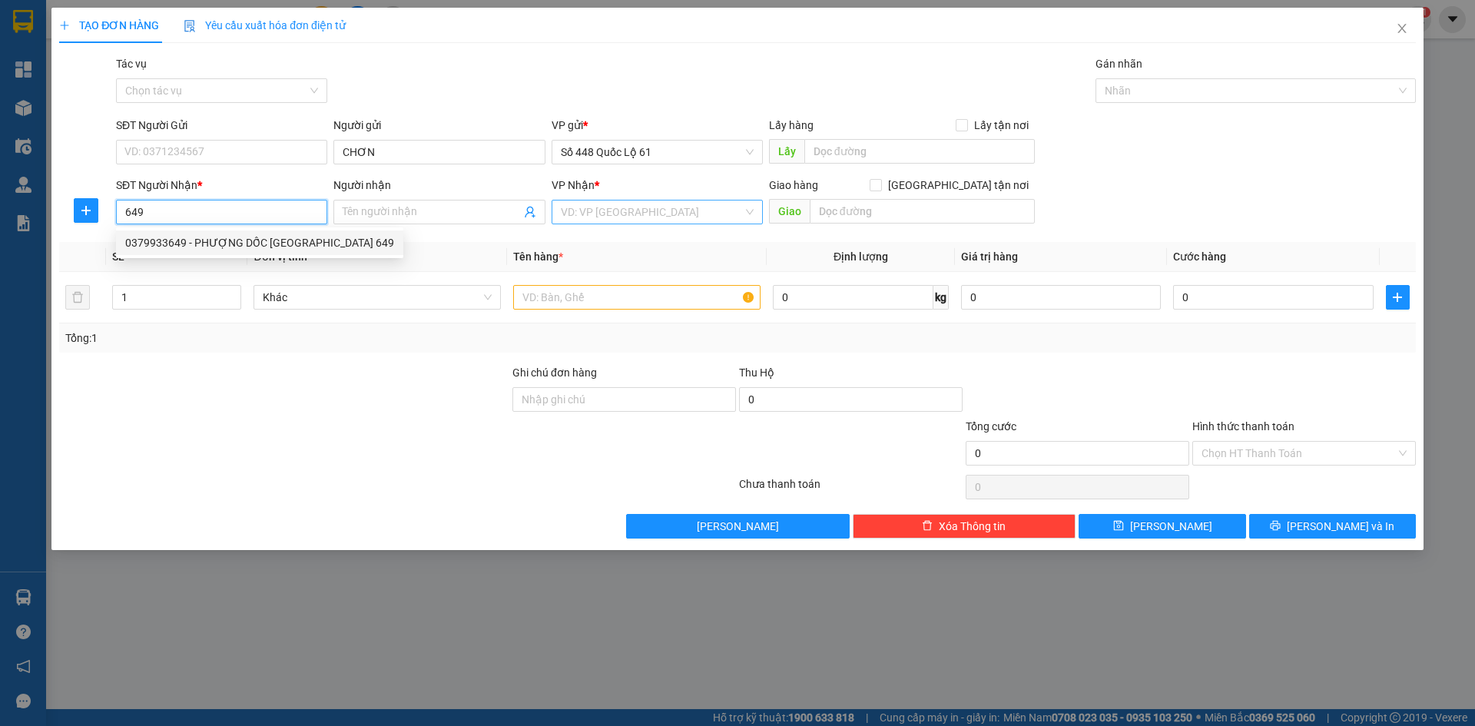
click at [246, 245] on div "0379933649 - PHƯỢNG DỐC PHÚ TÂN 649" at bounding box center [259, 242] width 269 height 17
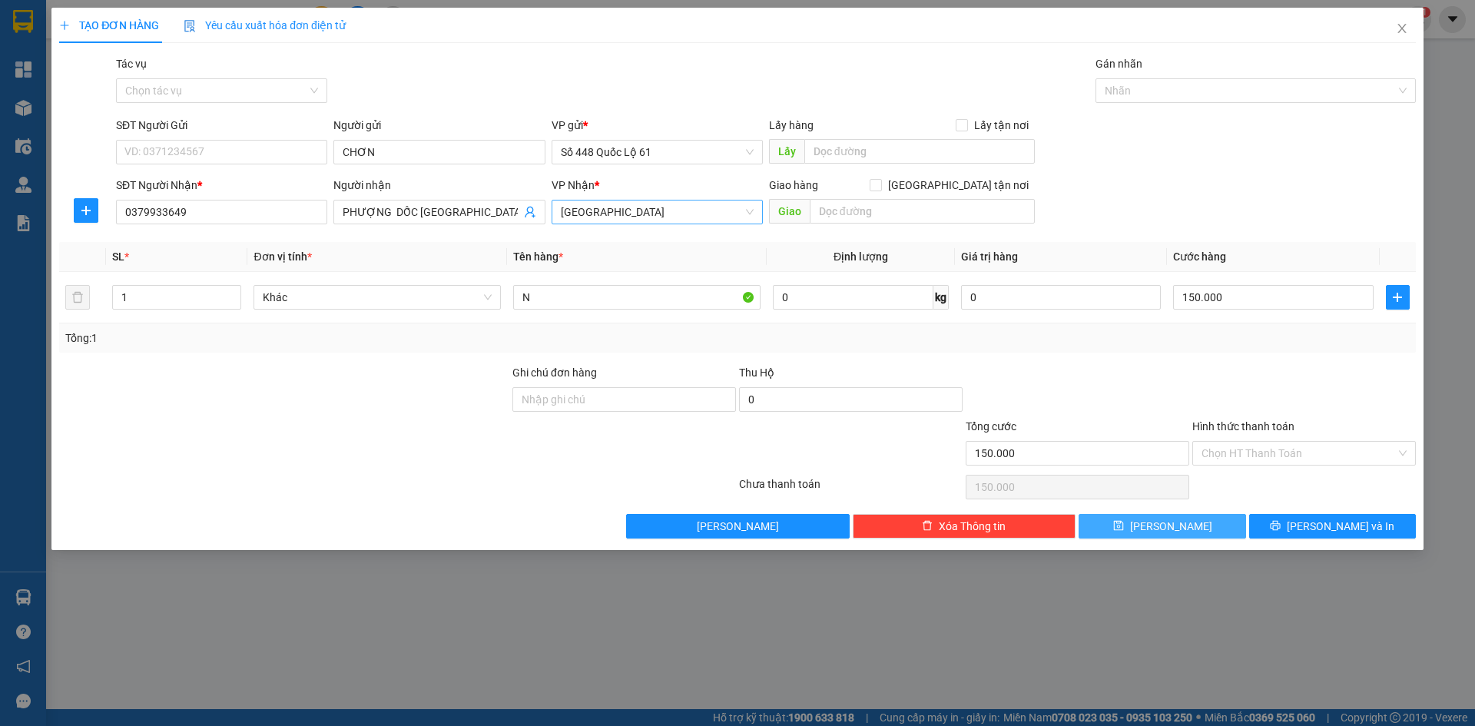
click at [1180, 534] on button "Lưu" at bounding box center [1162, 526] width 167 height 25
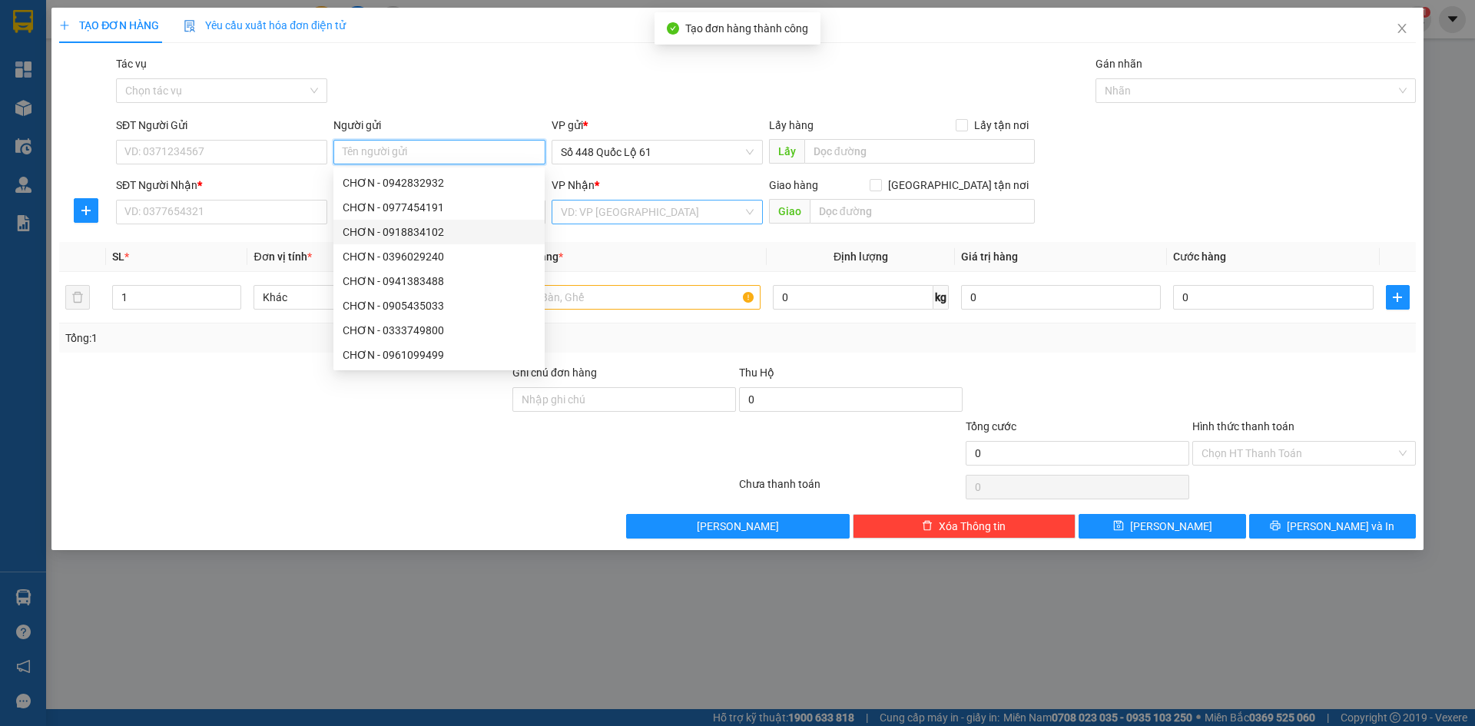
paste input "CHƠN"
click at [230, 209] on input "SĐT Người Nhận *" at bounding box center [221, 212] width 211 height 25
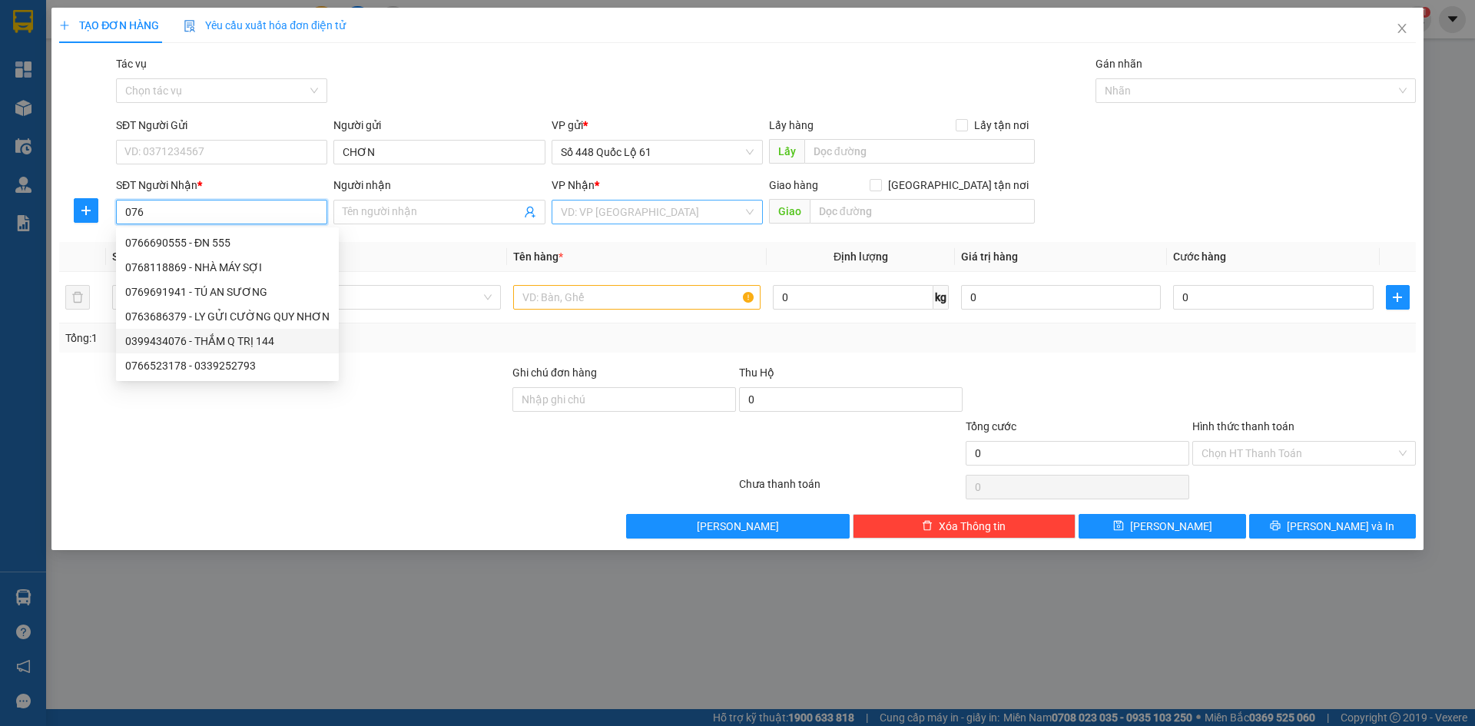
drag, startPoint x: 247, startPoint y: 343, endPoint x: 360, endPoint y: 264, distance: 137.9
click at [247, 343] on div "0399434076 - THẮM Q TRỊ 144" at bounding box center [227, 341] width 204 height 17
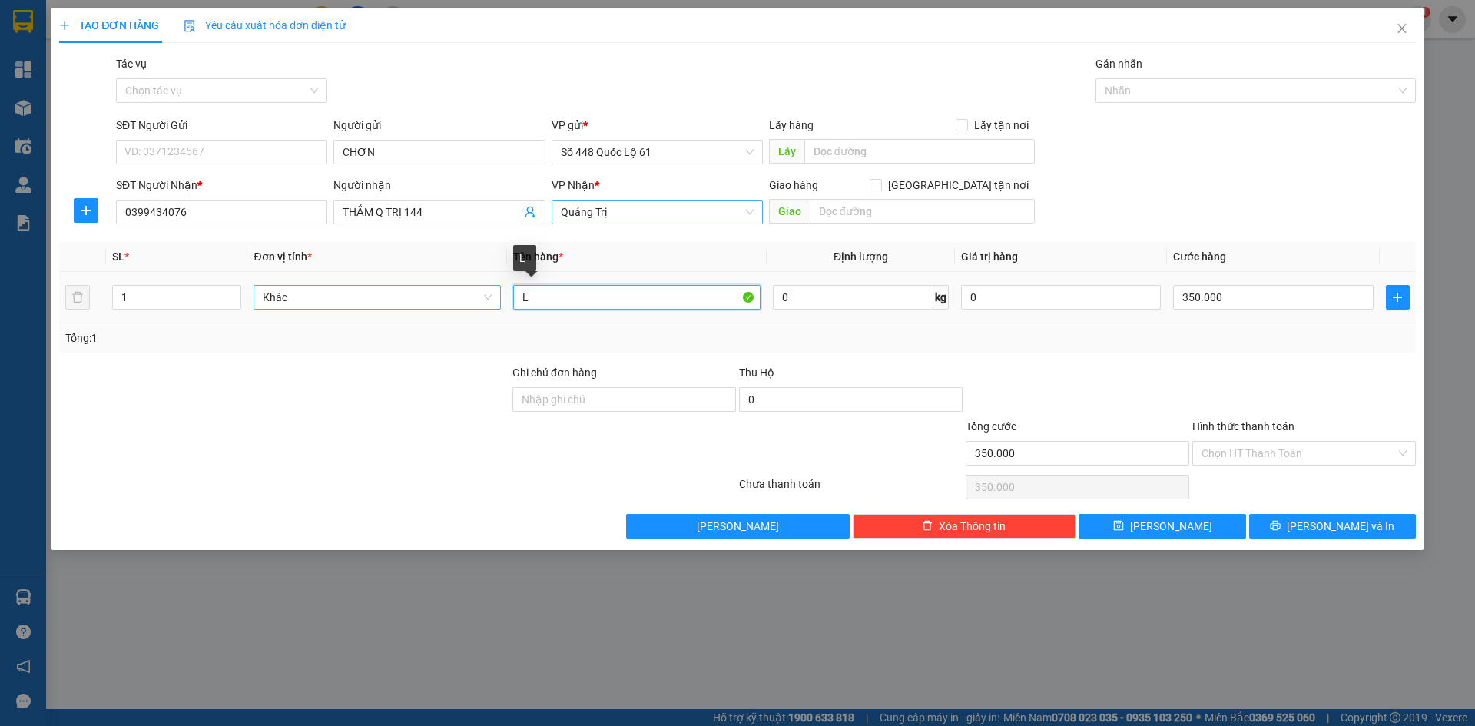
drag, startPoint x: 535, startPoint y: 301, endPoint x: 470, endPoint y: 309, distance: 65.0
click at [470, 309] on tr "1 Khác L 0 kg 0 350.000" at bounding box center [737, 297] width 1357 height 51
click at [1212, 295] on input "350.000" at bounding box center [1273, 297] width 200 height 25
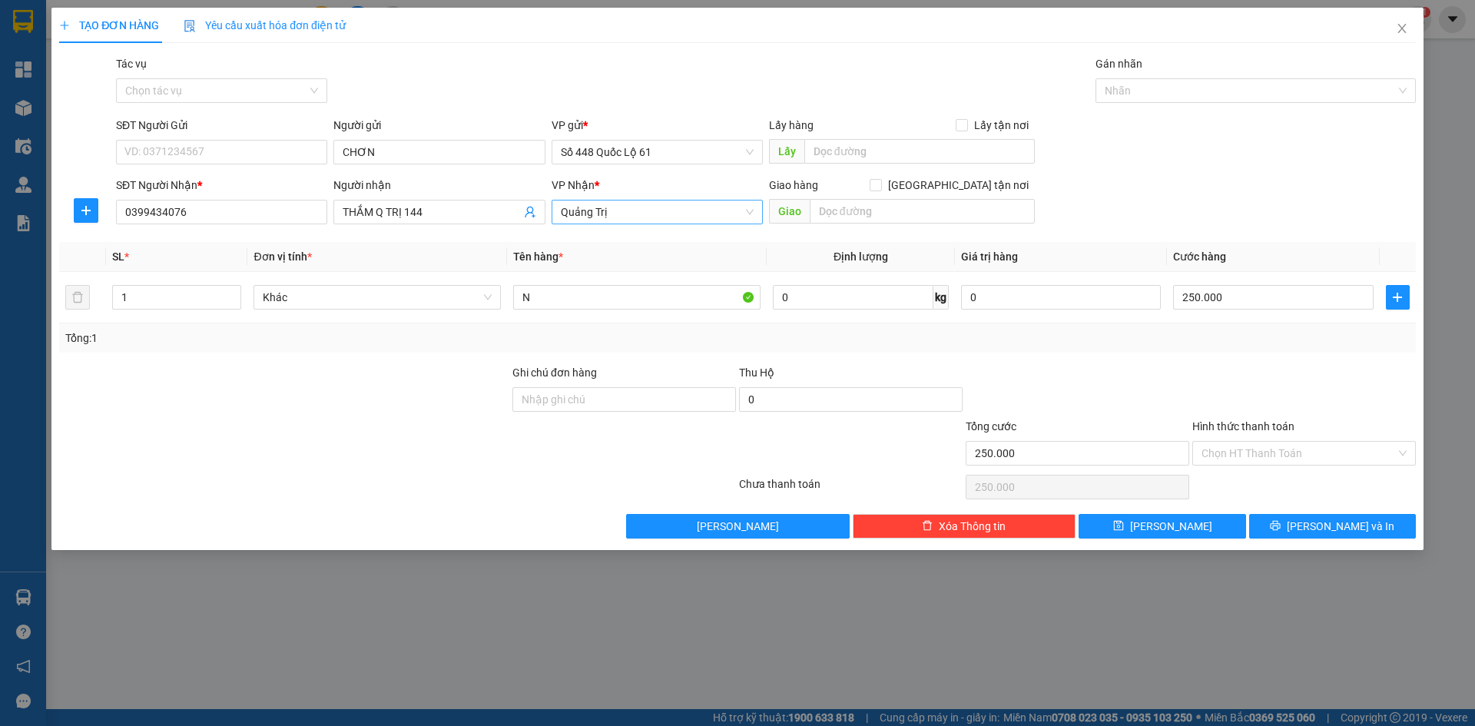
click at [1242, 403] on div at bounding box center [1304, 391] width 227 height 54
click at [1198, 523] on button "Lưu" at bounding box center [1162, 526] width 167 height 25
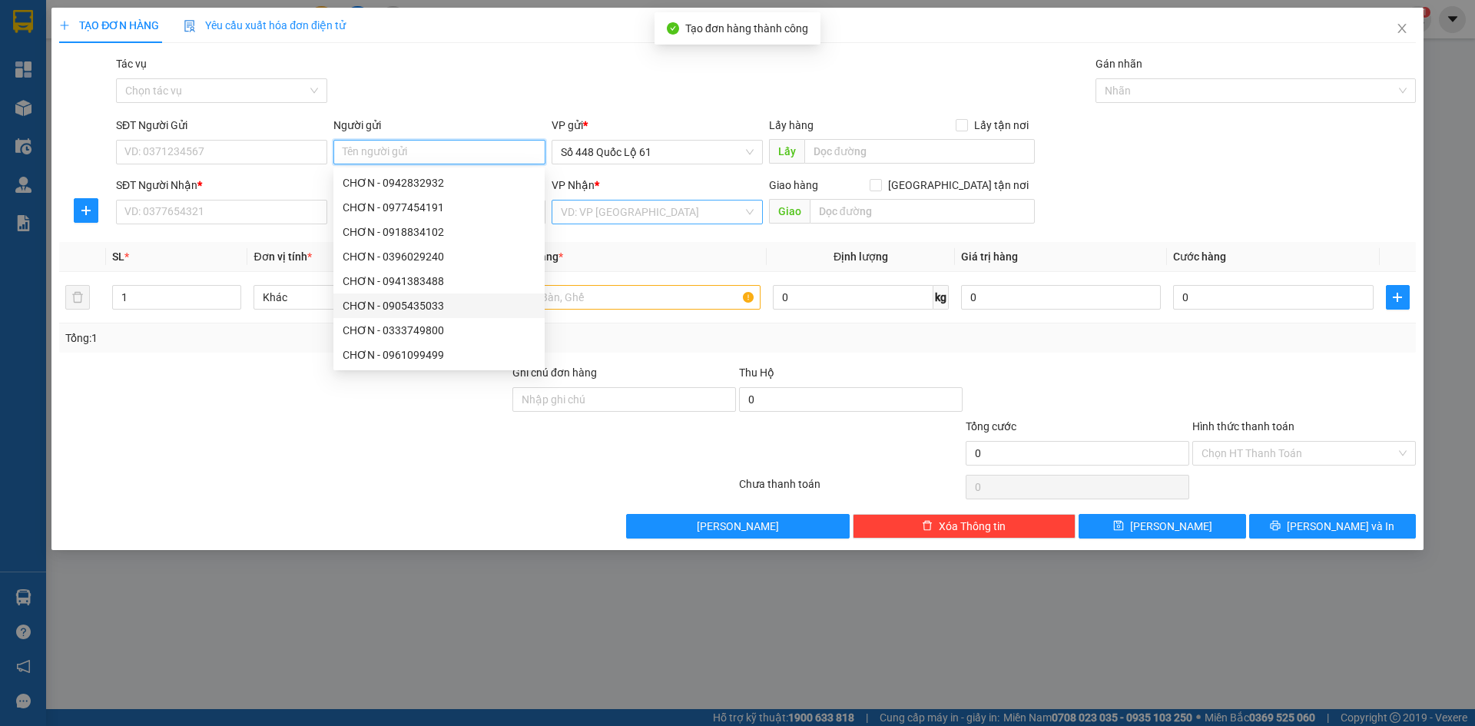
paste input "CHƠN"
click at [304, 216] on input "SĐT Người Nhận *" at bounding box center [221, 212] width 211 height 25
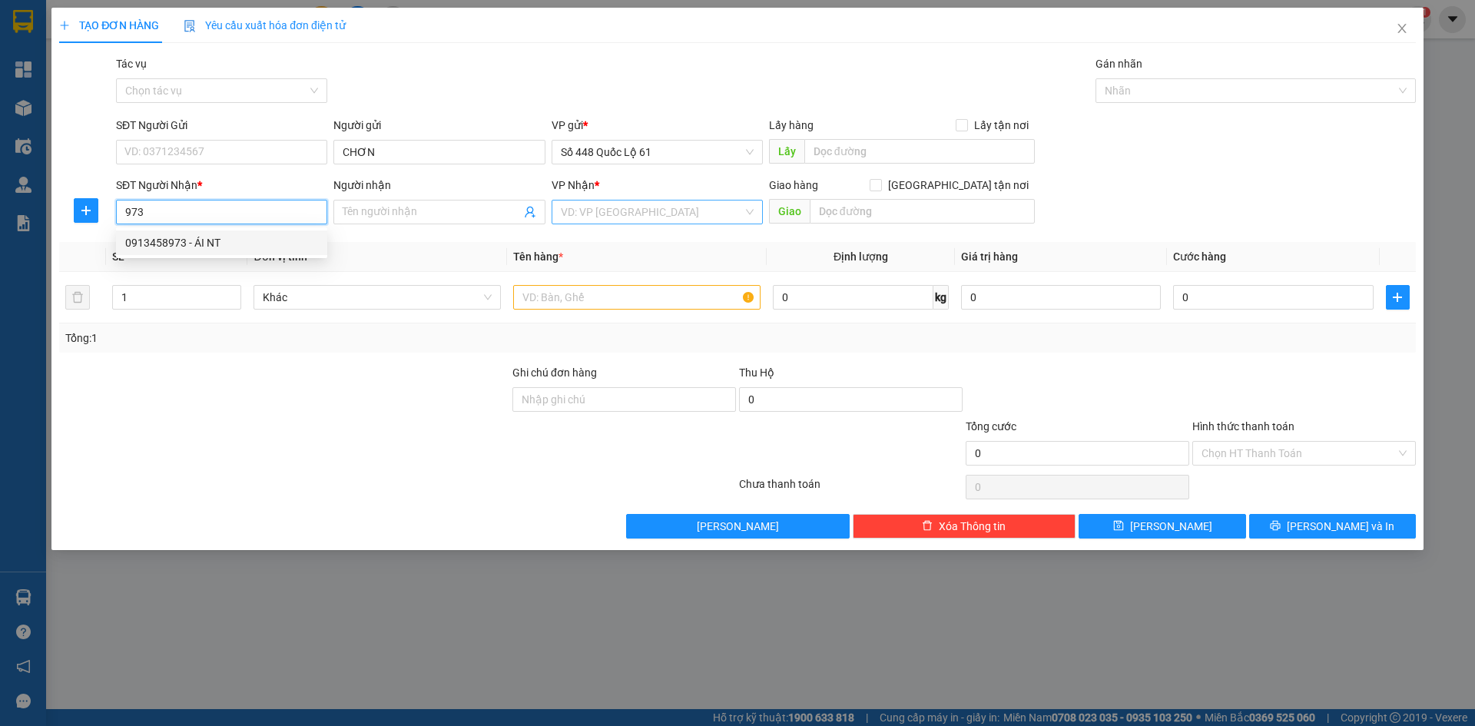
click at [263, 239] on div "0913458973 - ÁI NT" at bounding box center [221, 242] width 193 height 17
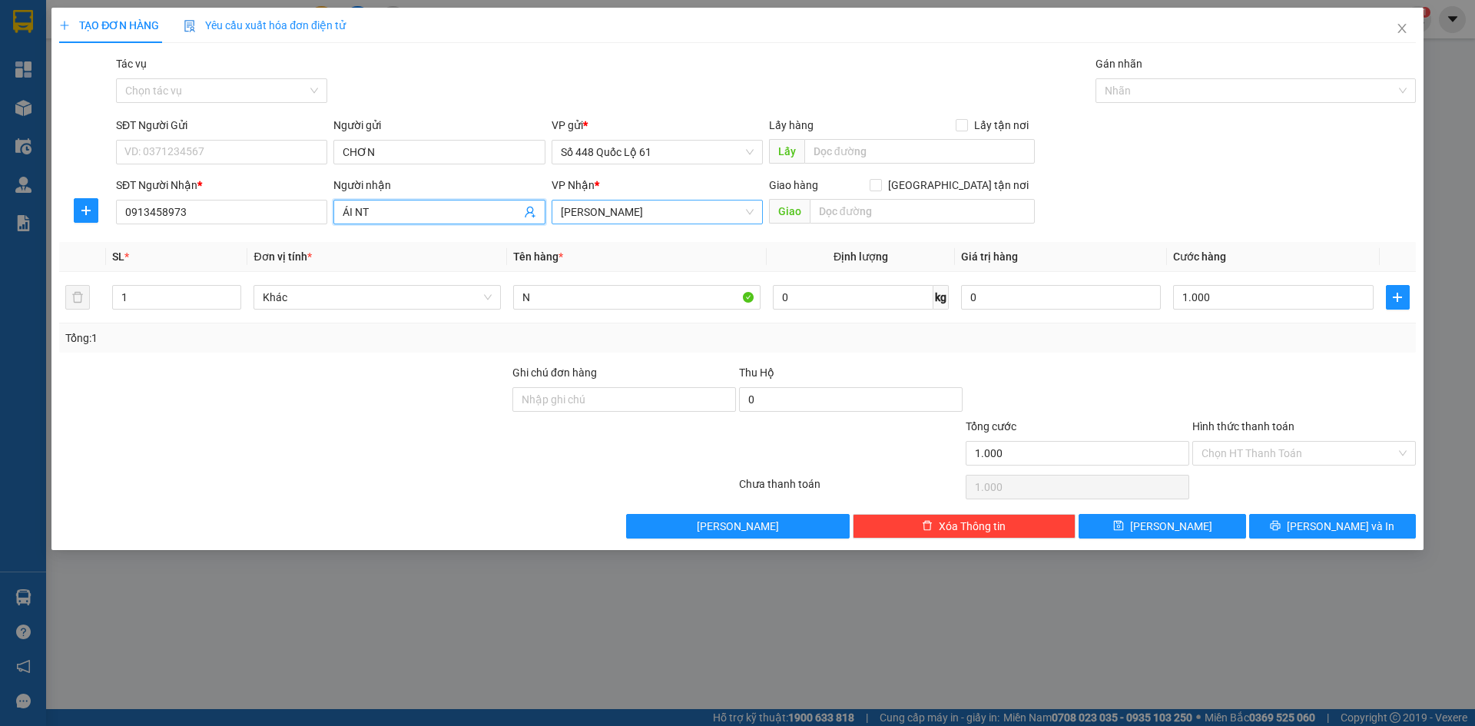
drag, startPoint x: 388, startPoint y: 212, endPoint x: 58, endPoint y: 255, distance: 333.1
click at [80, 250] on div "Transit Pickup Surcharge Ids Transit Deliver Surcharge Ids Transit Deliver Surc…" at bounding box center [737, 296] width 1357 height 483
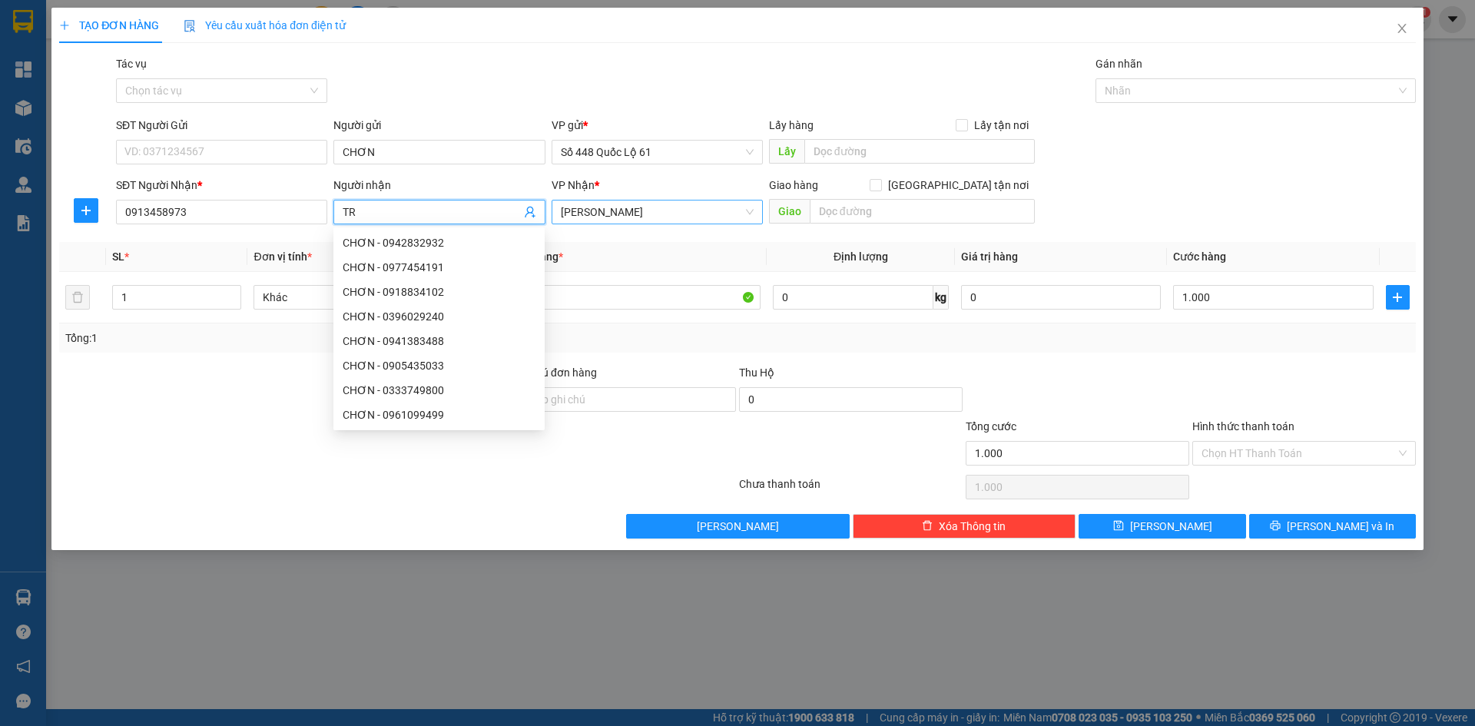
paste input "ÚC"
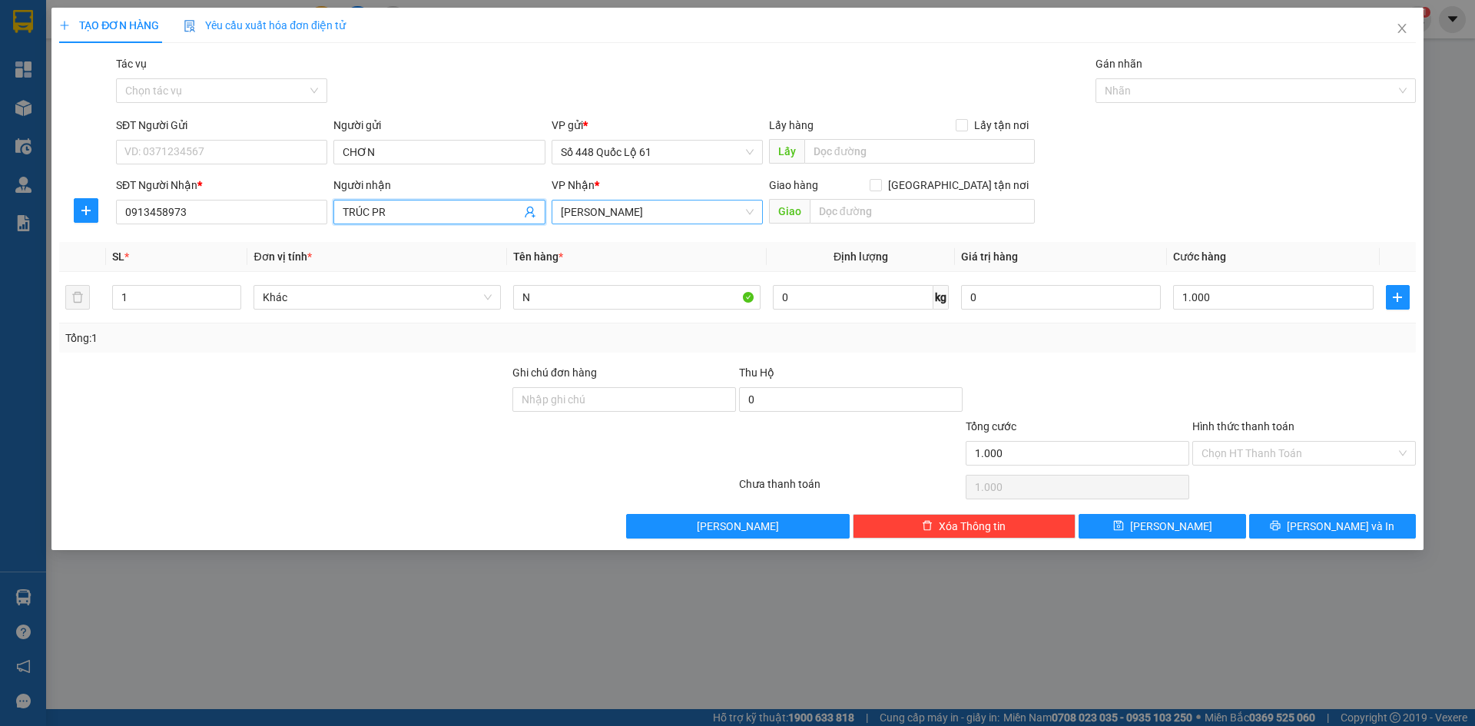
click at [674, 218] on span "[PERSON_NAME]" at bounding box center [657, 212] width 193 height 23
click at [625, 294] on div "Ninh Thuận" at bounding box center [657, 291] width 193 height 17
click at [1279, 477] on div "Chọn HT Thanh Toán" at bounding box center [1304, 487] width 227 height 31
drag, startPoint x: 1269, startPoint y: 445, endPoint x: 1271, endPoint y: 472, distance: 27.7
click at [1269, 446] on input "Hình thức thanh toán" at bounding box center [1299, 453] width 194 height 23
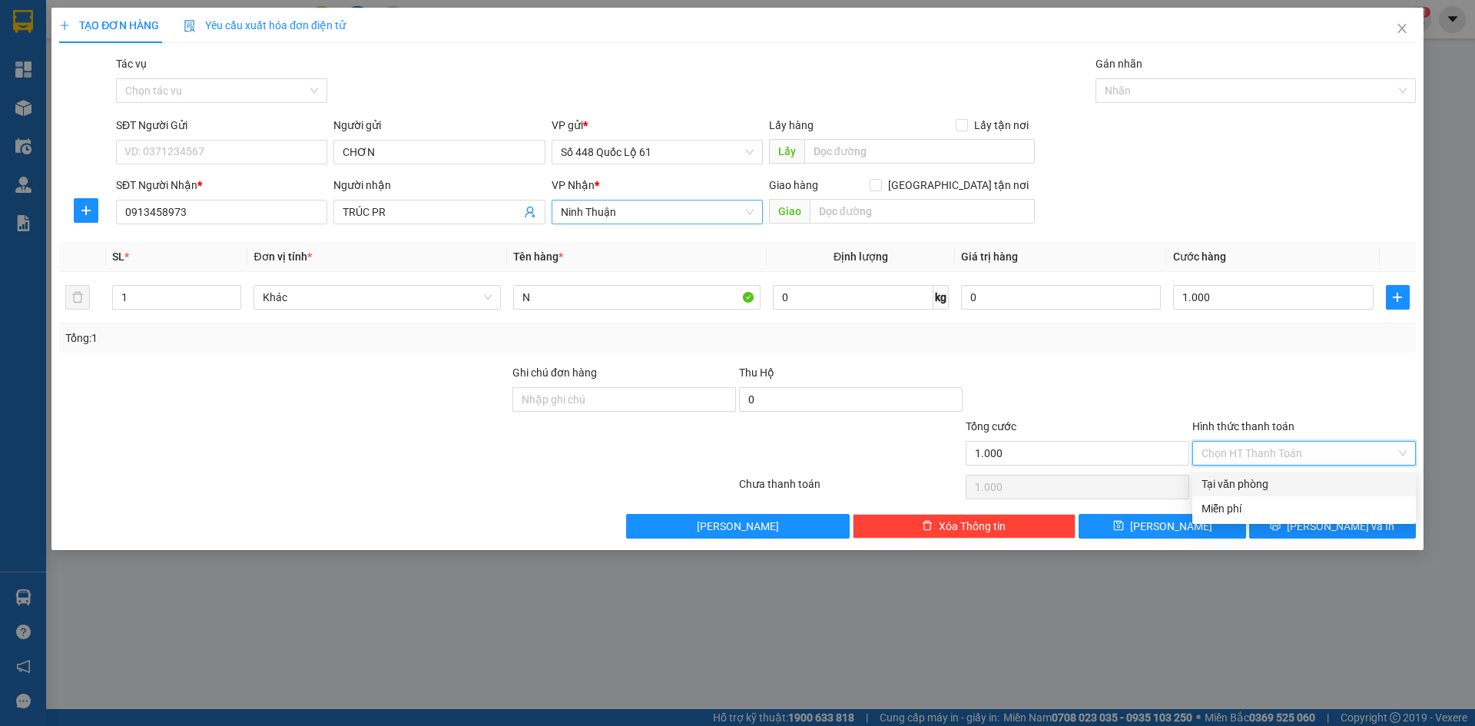
click at [1271, 476] on div "Tại văn phòng" at bounding box center [1304, 484] width 205 height 17
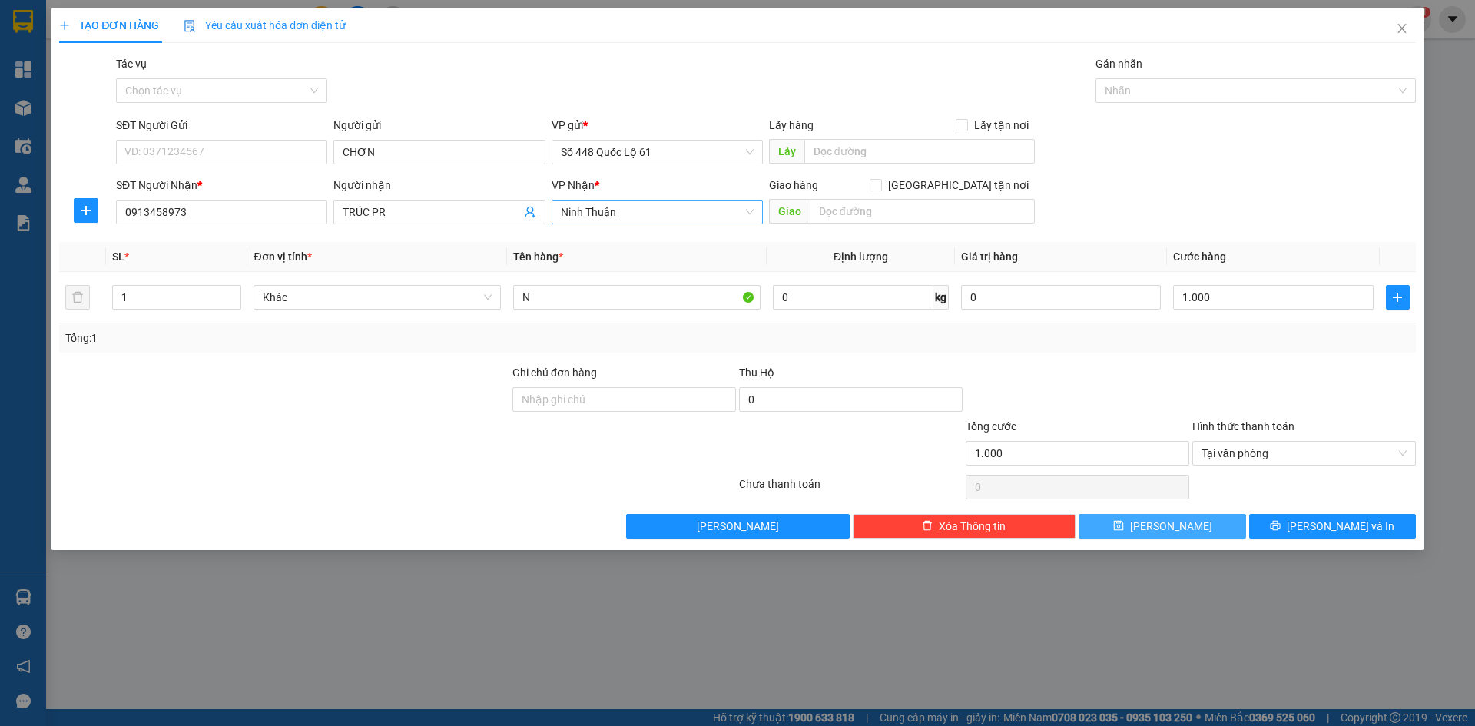
drag, startPoint x: 1206, startPoint y: 519, endPoint x: 638, endPoint y: 320, distance: 601.6
click at [1205, 519] on button "Lưu" at bounding box center [1162, 526] width 167 height 25
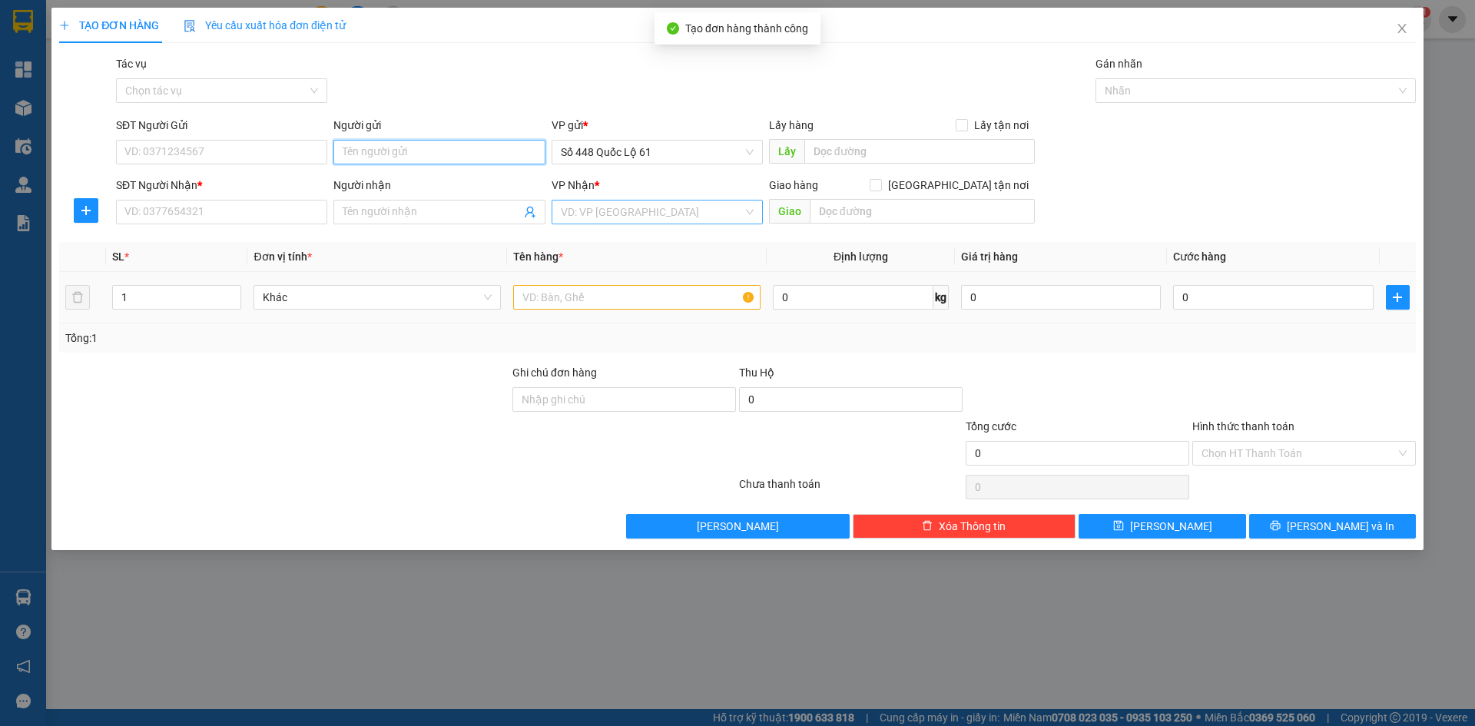
drag, startPoint x: 416, startPoint y: 183, endPoint x: 416, endPoint y: 145, distance: 37.7
paste input "CHƠN"
click at [248, 211] on input "SĐT Người Nhận *" at bounding box center [221, 212] width 211 height 25
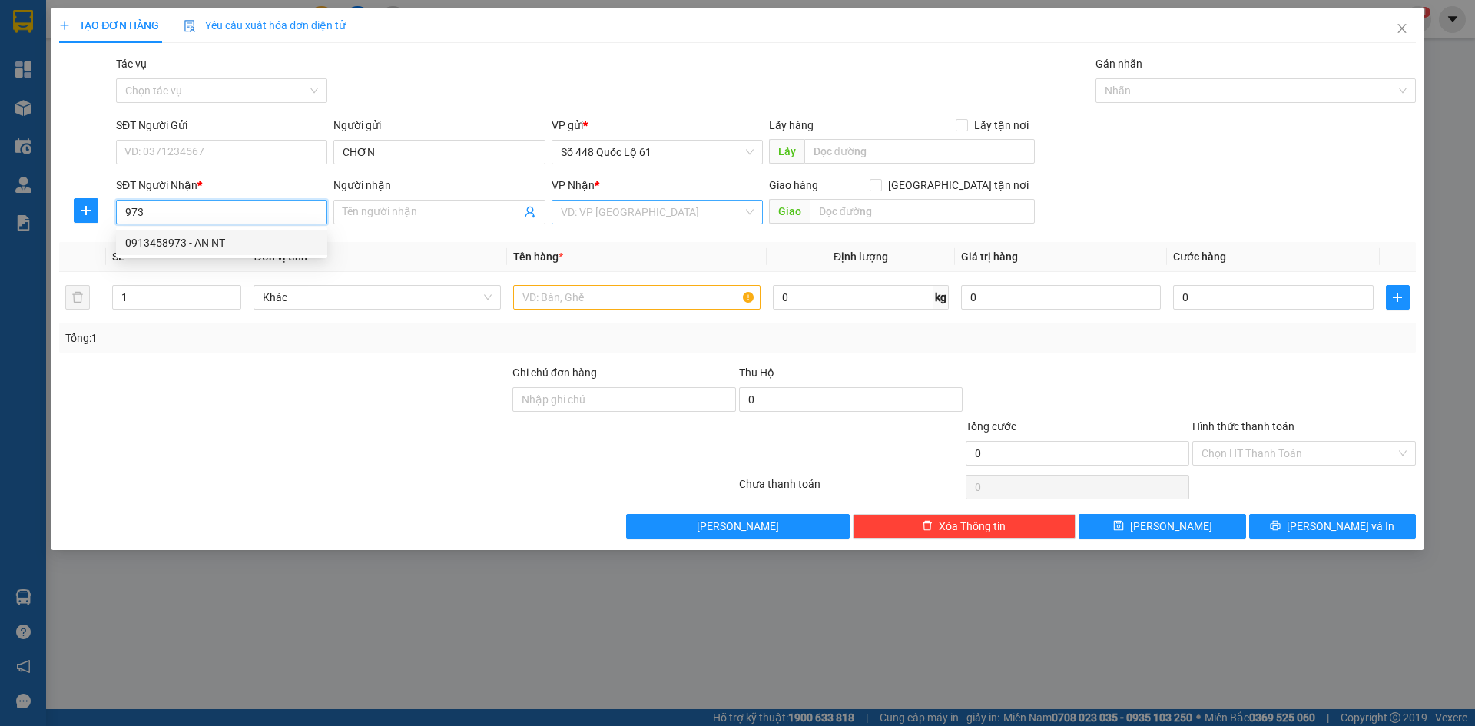
click at [236, 239] on div "0913458973 - AN NT" at bounding box center [221, 242] width 193 height 17
drag, startPoint x: 381, startPoint y: 214, endPoint x: 297, endPoint y: 220, distance: 83.9
click at [297, 220] on div "SĐT Người Nhận * 0913458973 Người nhận AN NT AN NT VP Nhận * Ninh Thuận Giao h…" at bounding box center [766, 204] width 1306 height 54
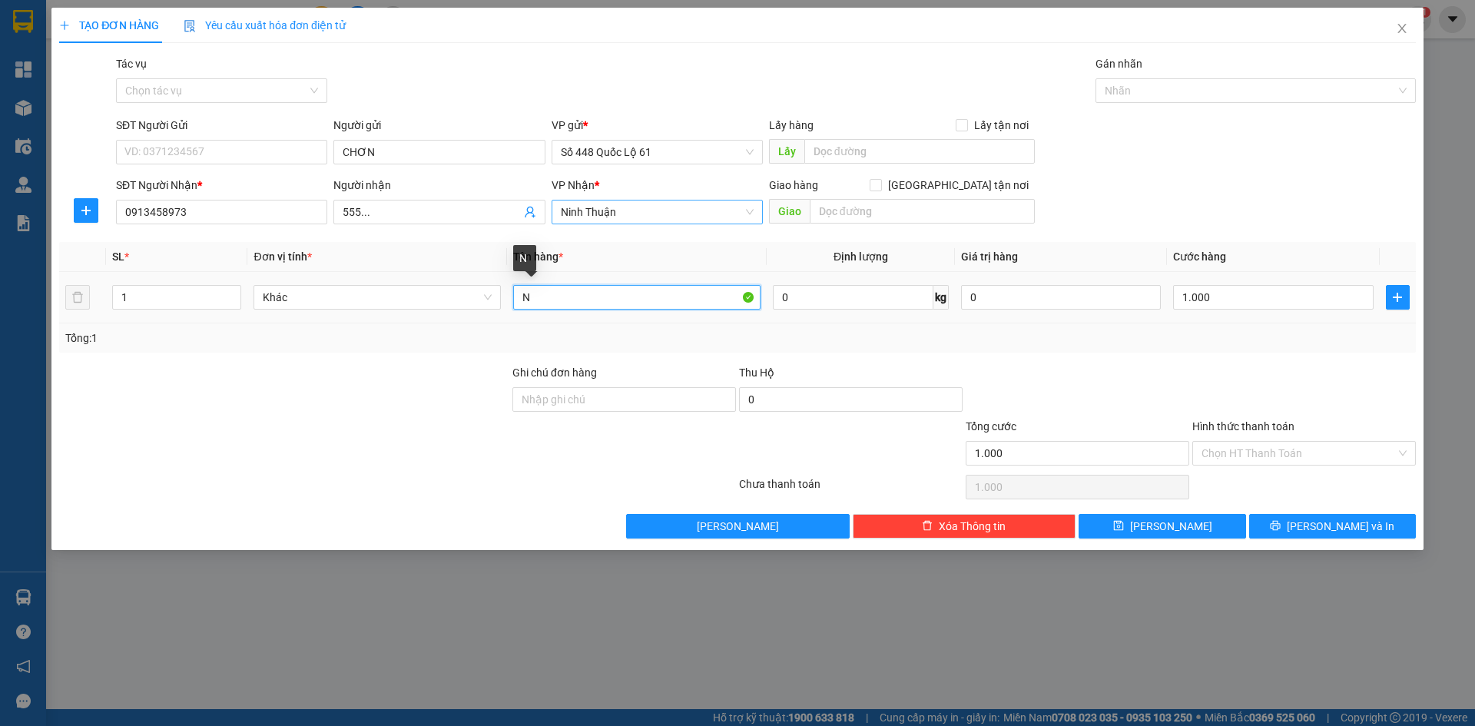
drag, startPoint x: 587, startPoint y: 294, endPoint x: 320, endPoint y: 347, distance: 272.6
click at [325, 345] on div "SL * Đơn vị tính * Tên hàng * Định lượng Giá trị hàng Cước hàng 1 Khác N 0 kg 0…" at bounding box center [737, 297] width 1357 height 111
drag, startPoint x: 111, startPoint y: 297, endPoint x: 23, endPoint y: 303, distance: 88.6
click at [25, 303] on div "TẠO ĐƠN HÀNG Yêu cầu xuất hóa đơn điện tử Transit Pickup Surcharge Ids Transit …" at bounding box center [737, 363] width 1475 height 726
drag, startPoint x: 1364, startPoint y: 297, endPoint x: 1323, endPoint y: 388, distance: 100.1
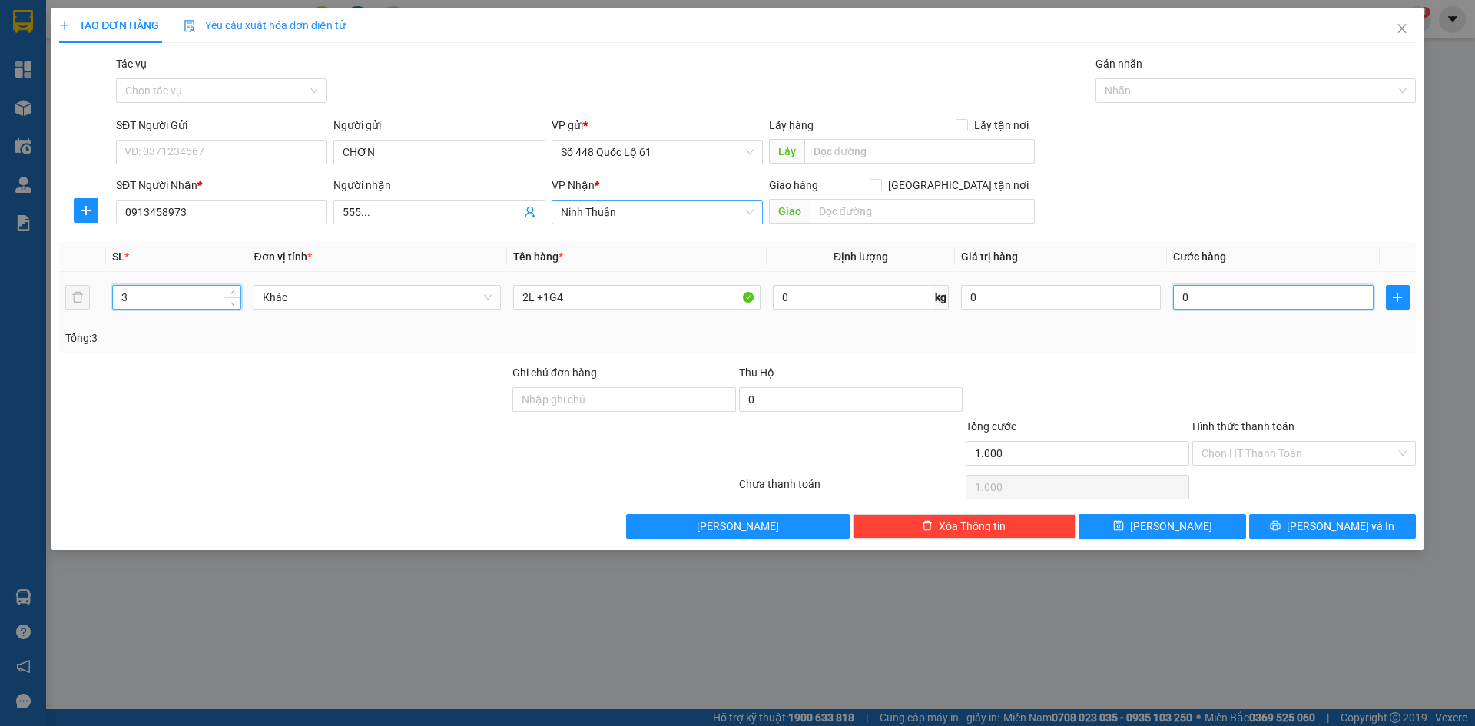
click at [1361, 301] on input "0" at bounding box center [1273, 297] width 200 height 25
drag, startPoint x: 1323, startPoint y: 388, endPoint x: 1318, endPoint y: 421, distance: 33.5
click at [1323, 400] on div at bounding box center [1304, 391] width 227 height 54
drag, startPoint x: 1298, startPoint y: 462, endPoint x: 1269, endPoint y: 487, distance: 38.2
click at [1298, 464] on input "Hình thức thanh toán" at bounding box center [1299, 453] width 194 height 23
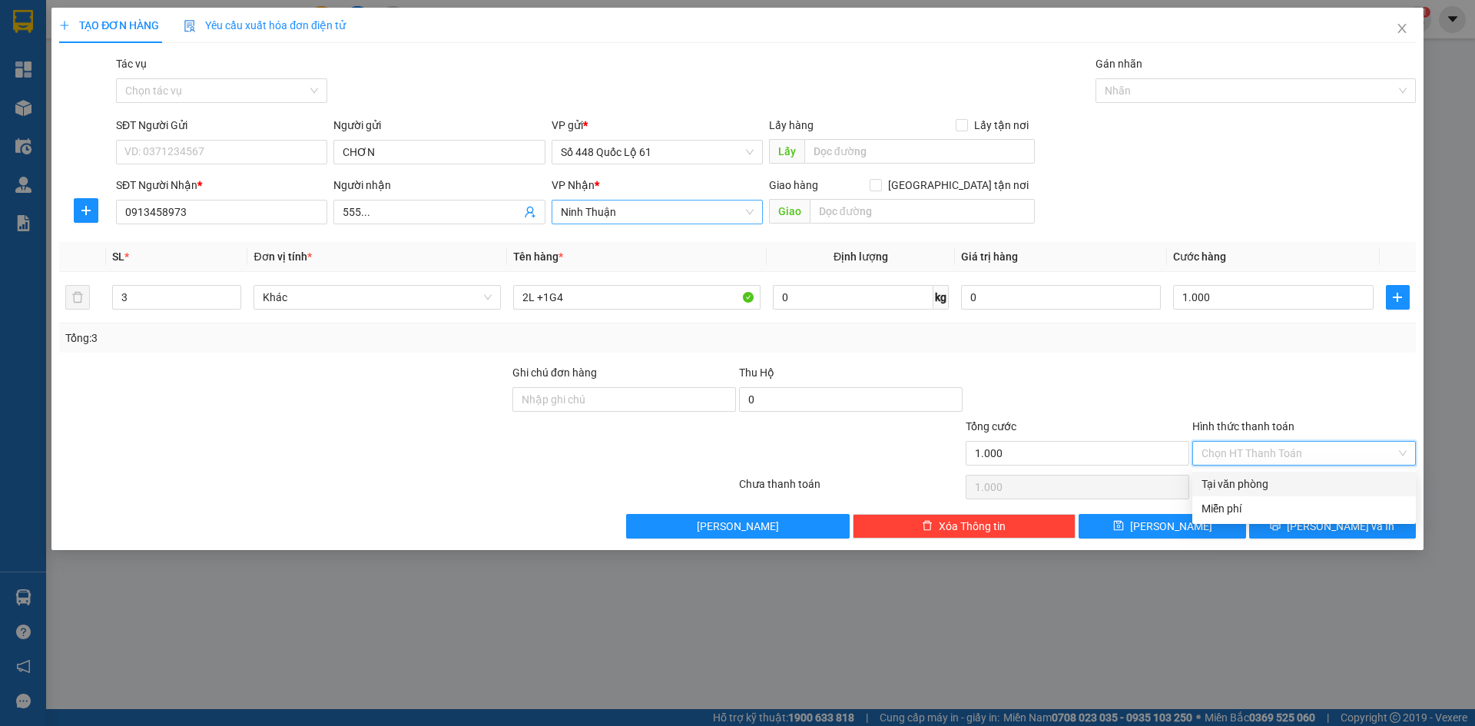
click at [1265, 489] on div "Tại văn phòng" at bounding box center [1304, 484] width 205 height 17
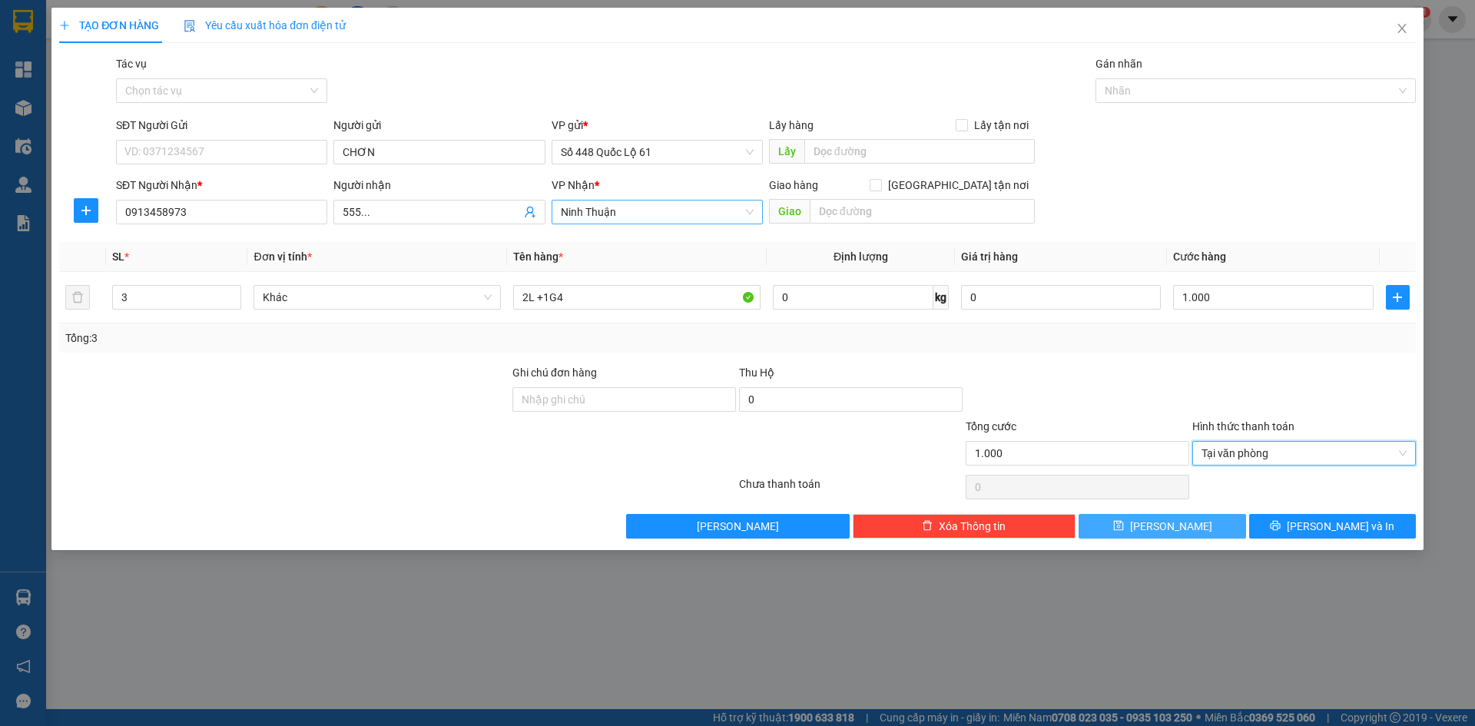
drag, startPoint x: 1205, startPoint y: 524, endPoint x: 1185, endPoint y: 527, distance: 20.2
click at [1205, 524] on button "Lưu" at bounding box center [1162, 526] width 167 height 25
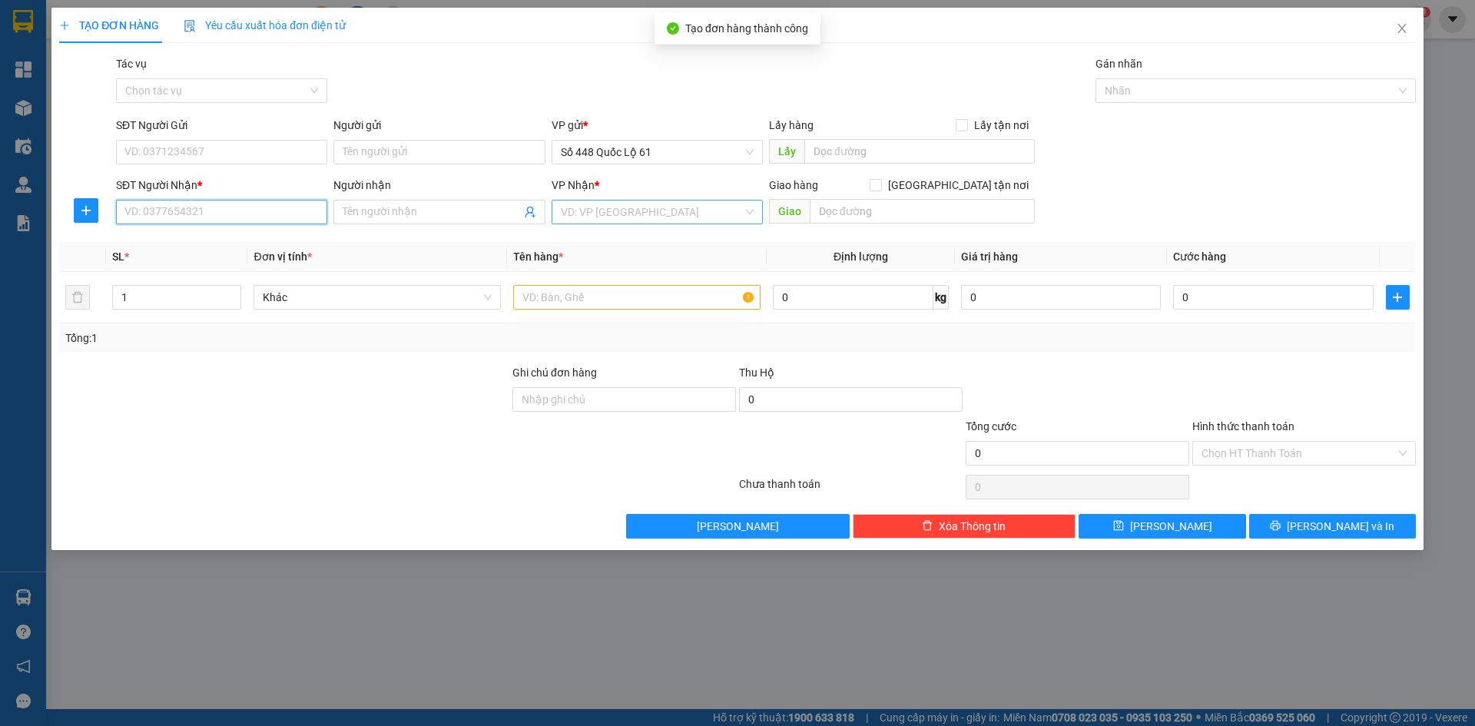
click at [241, 214] on input "SĐT Người Nhận *" at bounding box center [221, 212] width 211 height 25
click at [257, 235] on div "0913458973 - TRÚC PR" at bounding box center [221, 242] width 193 height 17
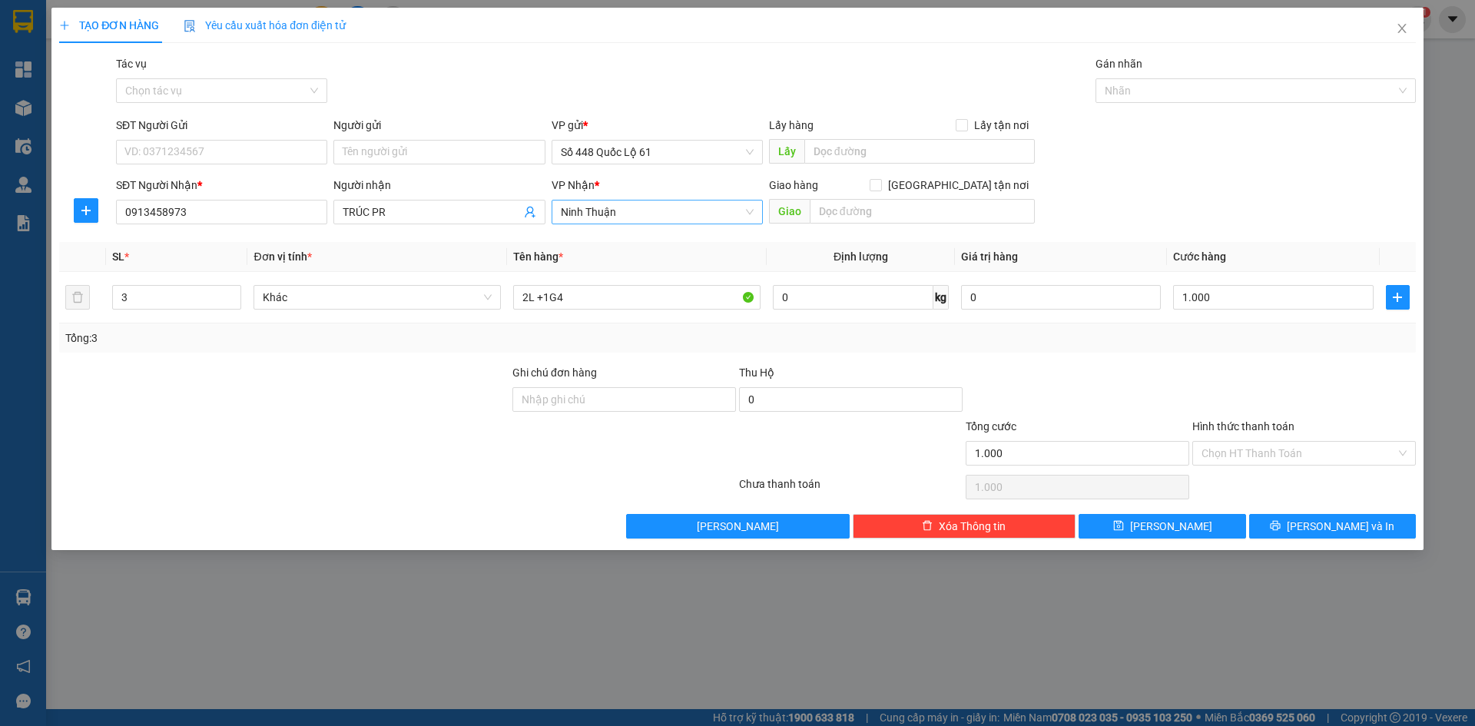
drag, startPoint x: 368, startPoint y: 214, endPoint x: 102, endPoint y: 246, distance: 267.7
click at [141, 244] on div "Transit Pickup Surcharge Ids Transit Deliver Surcharge Ids Transit Deliver Surc…" at bounding box center [737, 296] width 1357 height 483
click at [650, 217] on span "Ninh Thuận" at bounding box center [657, 212] width 193 height 23
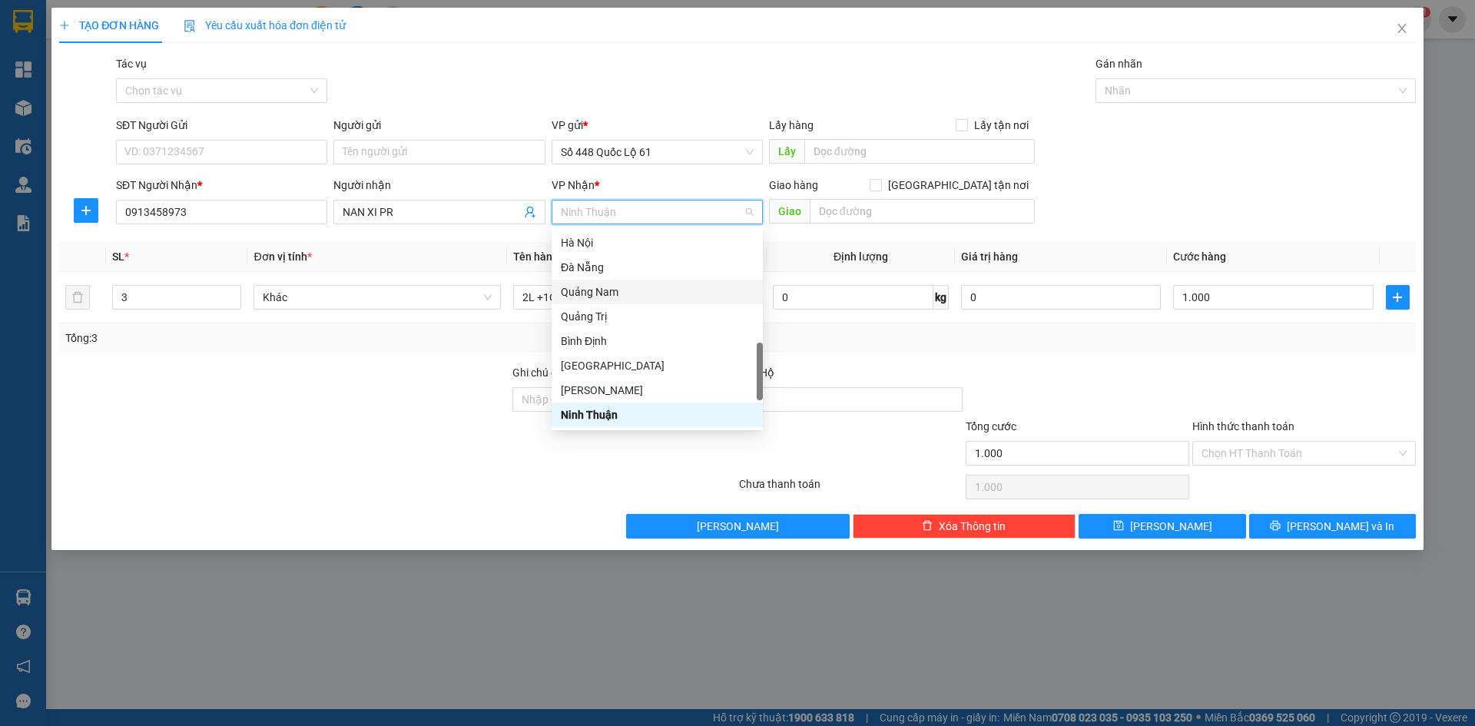
click at [914, 332] on div "Tổng: 3" at bounding box center [737, 338] width 1344 height 17
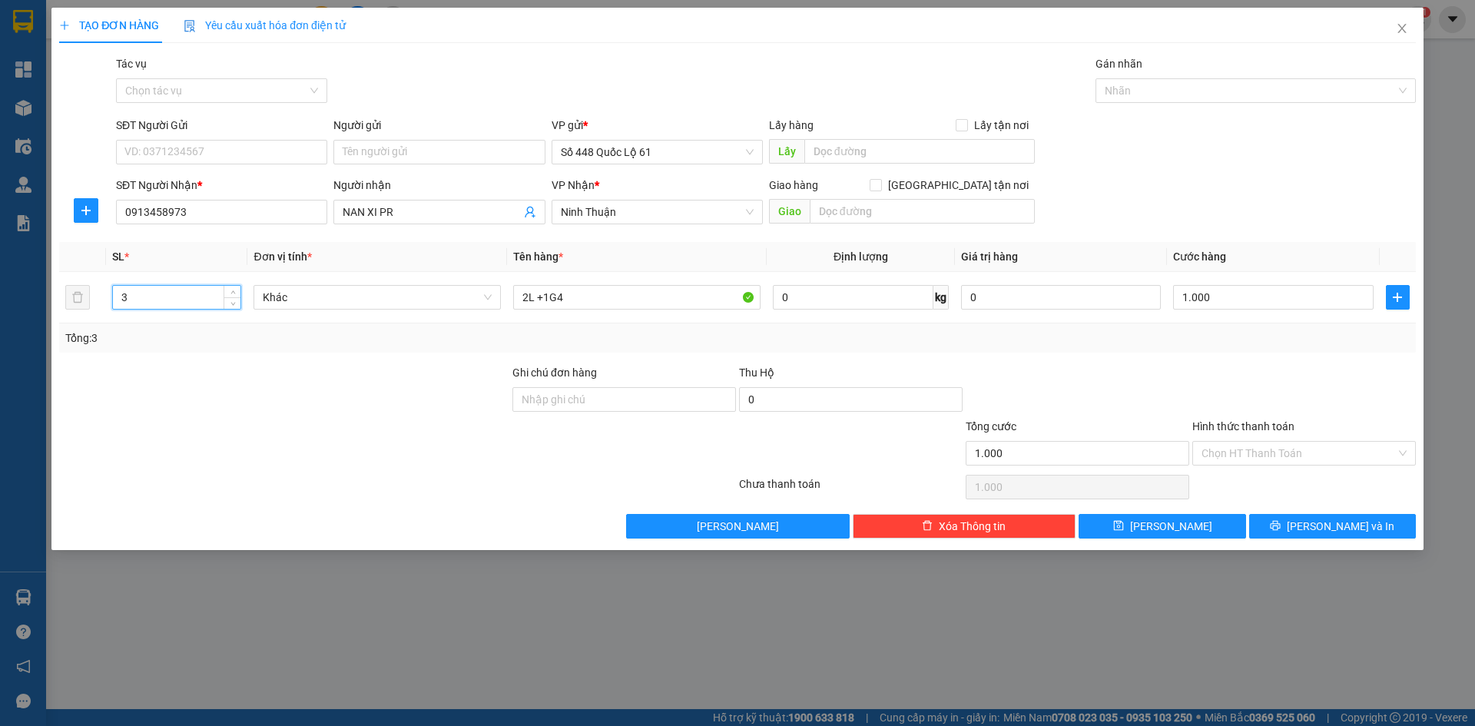
drag, startPoint x: 131, startPoint y: 301, endPoint x: 0, endPoint y: 340, distance: 136.4
click at [0, 340] on div "TẠO ĐƠN HÀNG Yêu cầu xuất hóa đơn điện tử Transit Pickup Surcharge Ids Transit …" at bounding box center [737, 363] width 1475 height 726
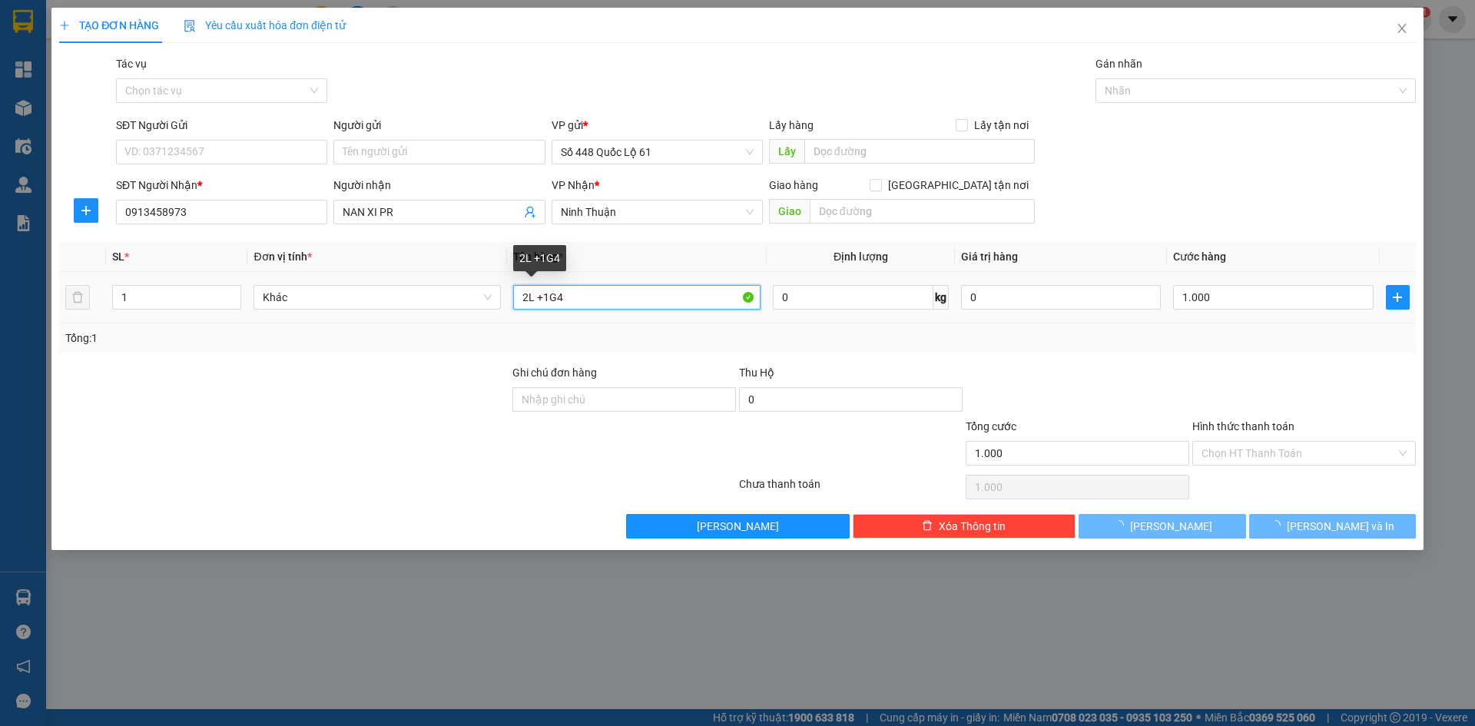
drag, startPoint x: 565, startPoint y: 300, endPoint x: 242, endPoint y: 373, distance: 331.6
click at [240, 373] on div "Transit Pickup Surcharge Ids Transit Deliver Surcharge Ids Transit Deliver Surc…" at bounding box center [737, 296] width 1357 height 483
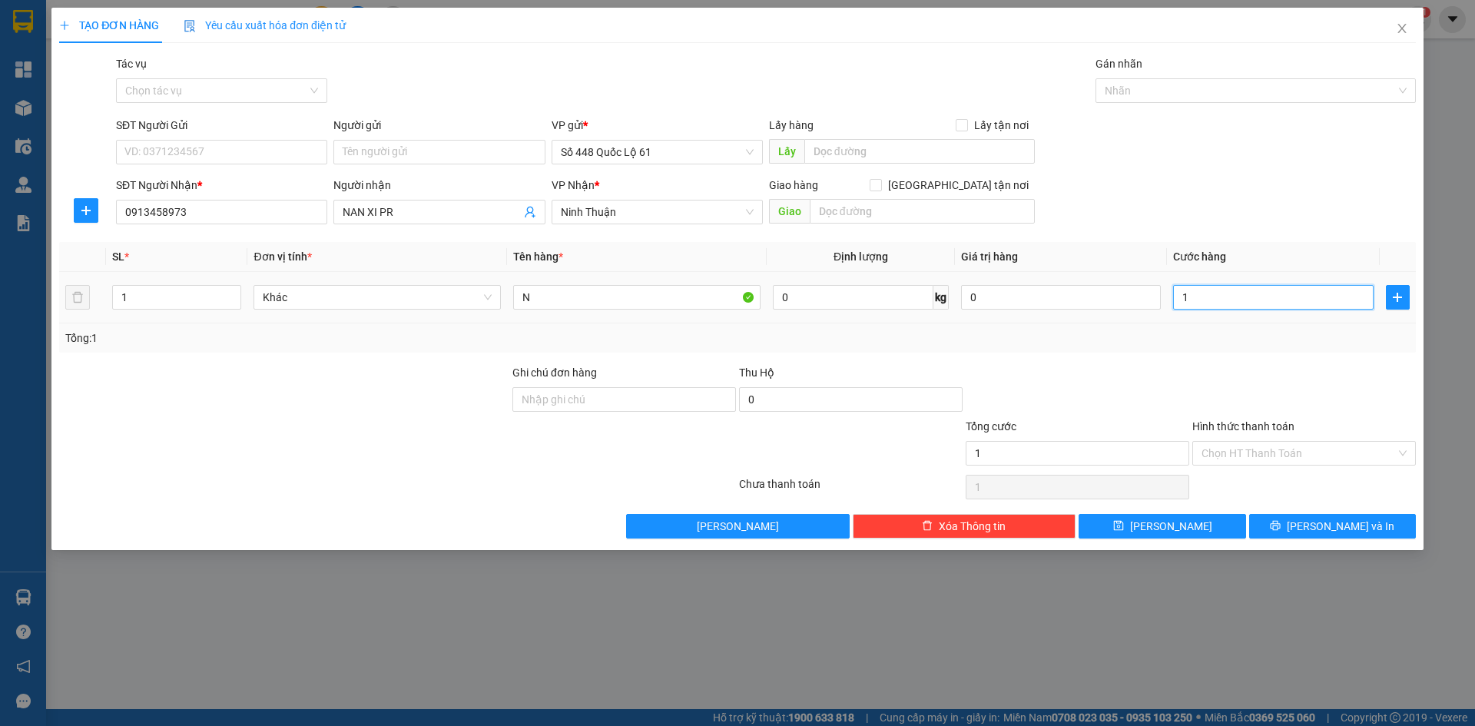
drag, startPoint x: 1282, startPoint y: 287, endPoint x: 1277, endPoint y: 314, distance: 27.4
click at [1282, 300] on input "1" at bounding box center [1273, 297] width 200 height 25
drag, startPoint x: 1269, startPoint y: 344, endPoint x: 1261, endPoint y: 458, distance: 114.0
click at [1269, 380] on div "Transit Pickup Surcharge Ids Transit Deliver Surcharge Ids Transit Deliver Surc…" at bounding box center [737, 296] width 1357 height 483
drag, startPoint x: 1261, startPoint y: 461, endPoint x: 1255, endPoint y: 486, distance: 25.5
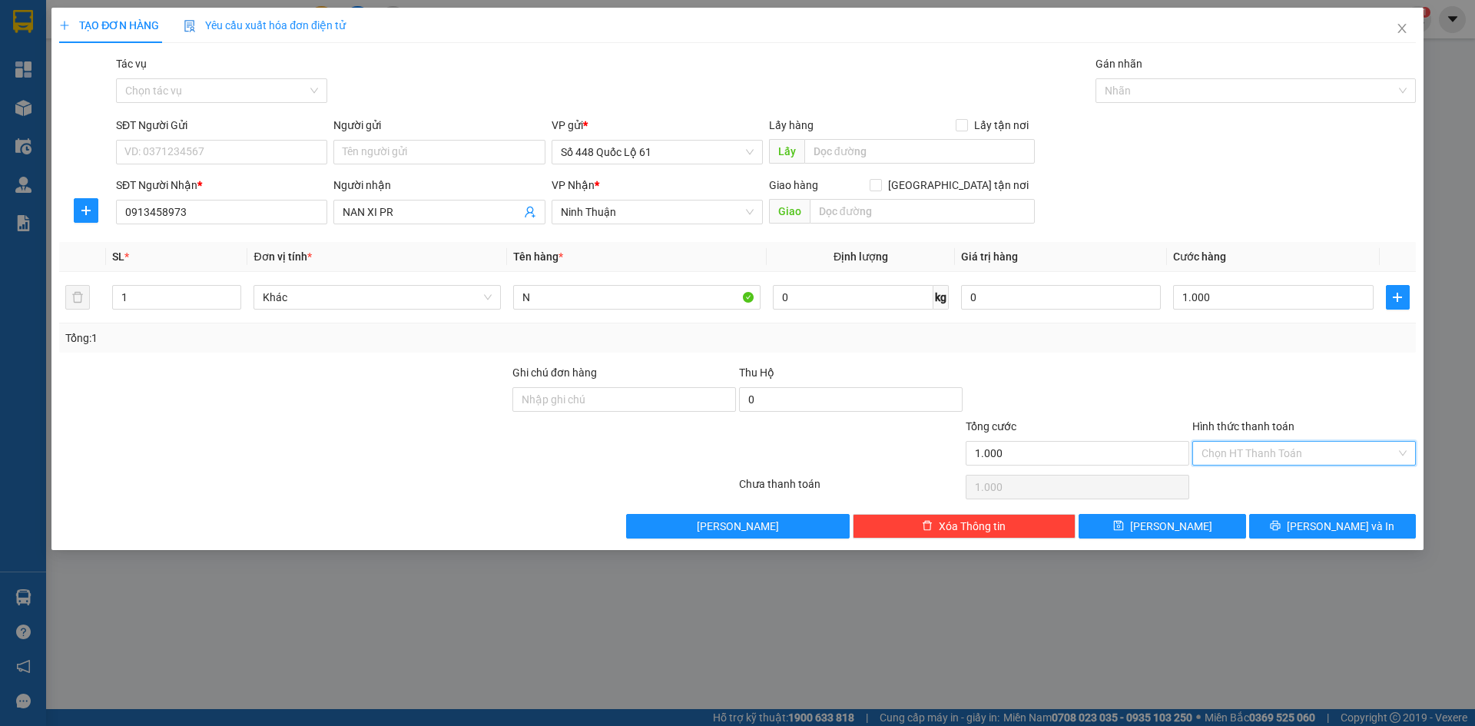
click at [1261, 467] on div "Hình thức thanh toán Chọn HT Thanh Toán" at bounding box center [1304, 445] width 224 height 54
drag, startPoint x: 1255, startPoint y: 486, endPoint x: 1191, endPoint y: 539, distance: 83.4
click at [1254, 487] on div "Tại văn phòng" at bounding box center [1304, 484] width 205 height 17
click at [1169, 529] on span "Lưu" at bounding box center [1171, 526] width 82 height 17
click at [216, 211] on input "SĐT Người Nhận *" at bounding box center [221, 212] width 211 height 25
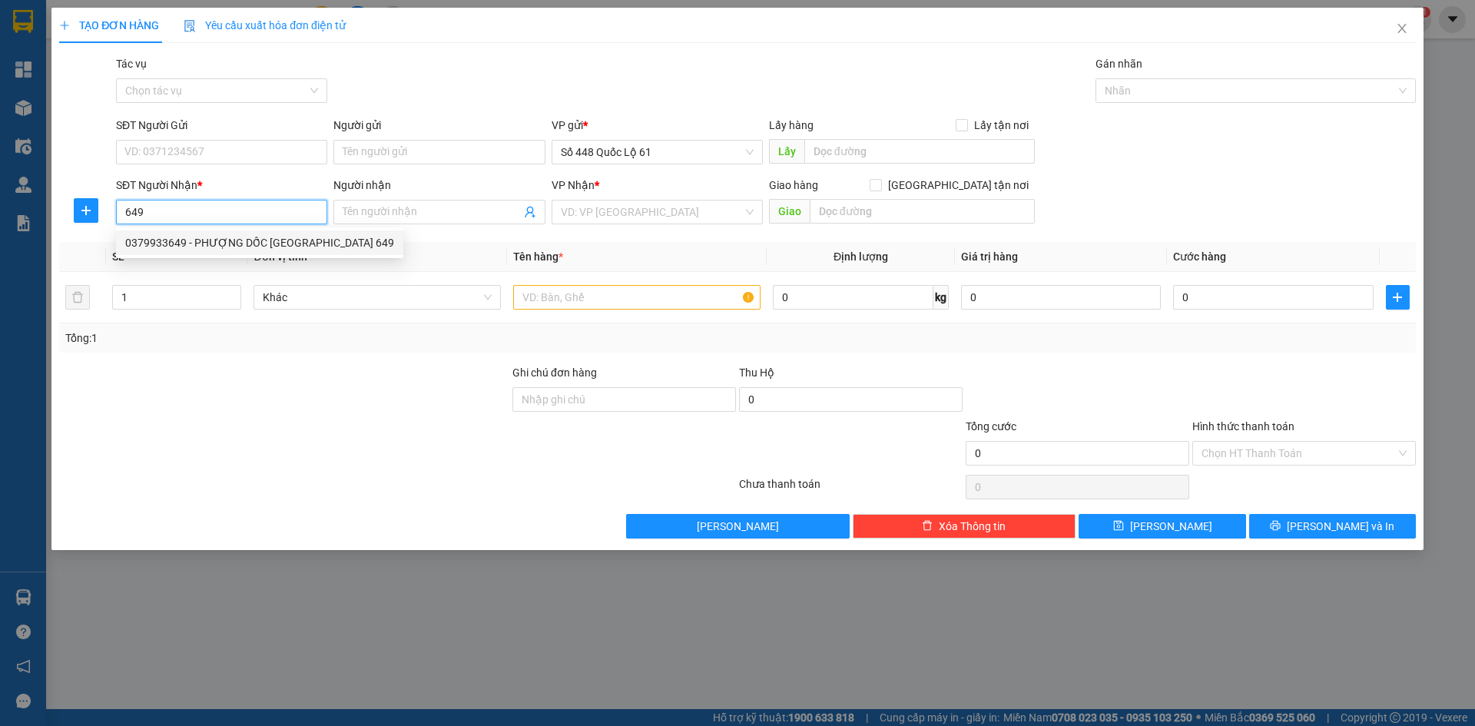
drag, startPoint x: 254, startPoint y: 239, endPoint x: 397, endPoint y: 160, distance: 164.0
click at [254, 240] on div "0379933649 - PHƯỢNG DỐC PHÚ TÂN 649" at bounding box center [259, 242] width 269 height 17
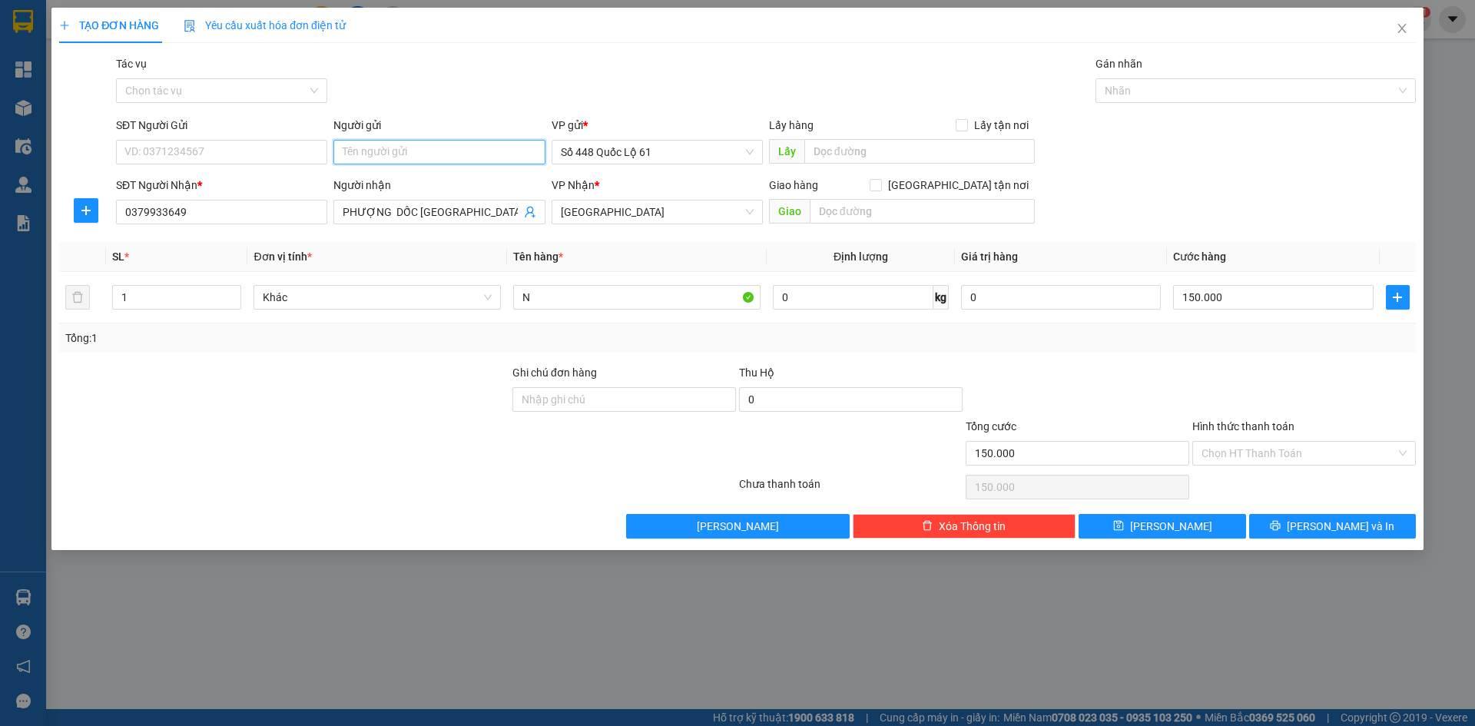
click at [419, 153] on input "Người gửi" at bounding box center [438, 152] width 211 height 25
paste input "Ủ"
paste input "ÁC"
drag, startPoint x: 1200, startPoint y: 520, endPoint x: 413, endPoint y: 362, distance: 803.2
click at [1200, 525] on button "Lưu" at bounding box center [1162, 526] width 167 height 25
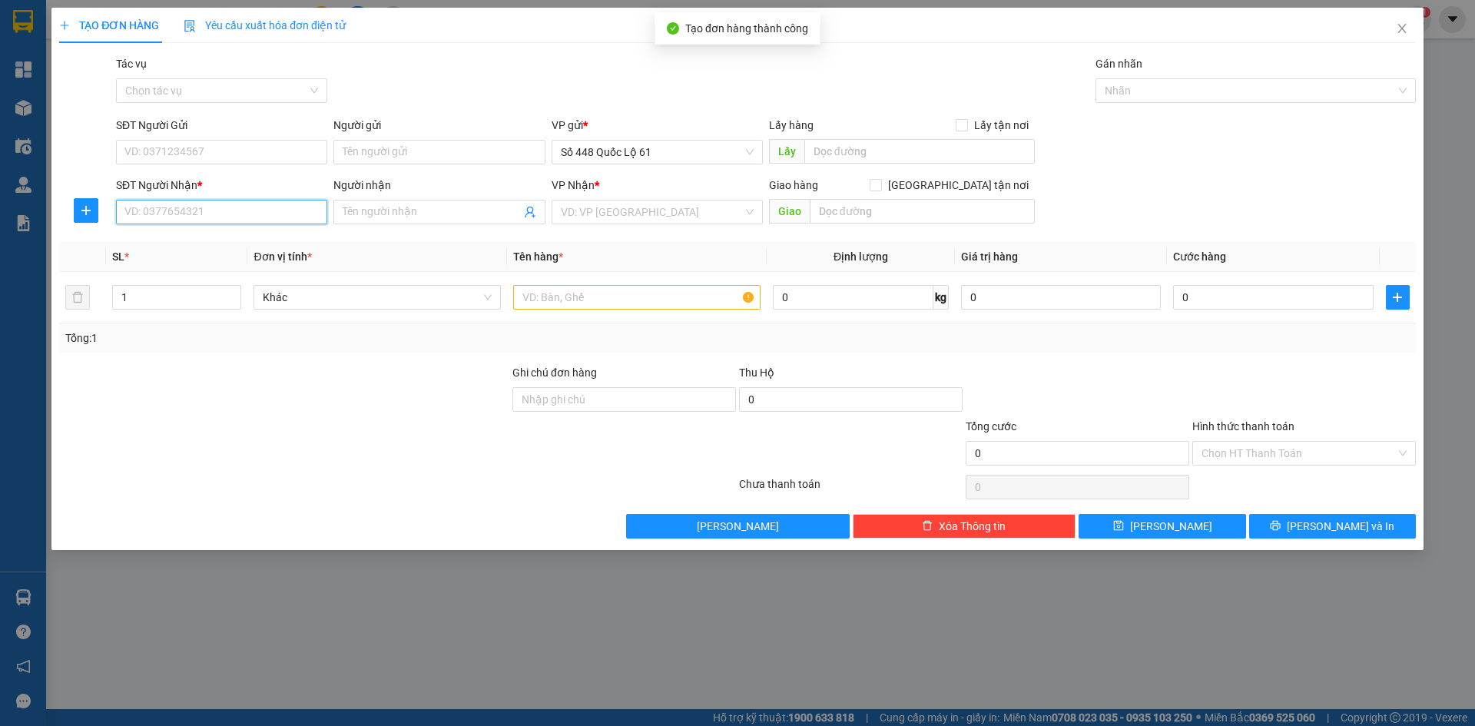
click at [278, 213] on input "SĐT Người Nhận *" at bounding box center [221, 212] width 211 height 25
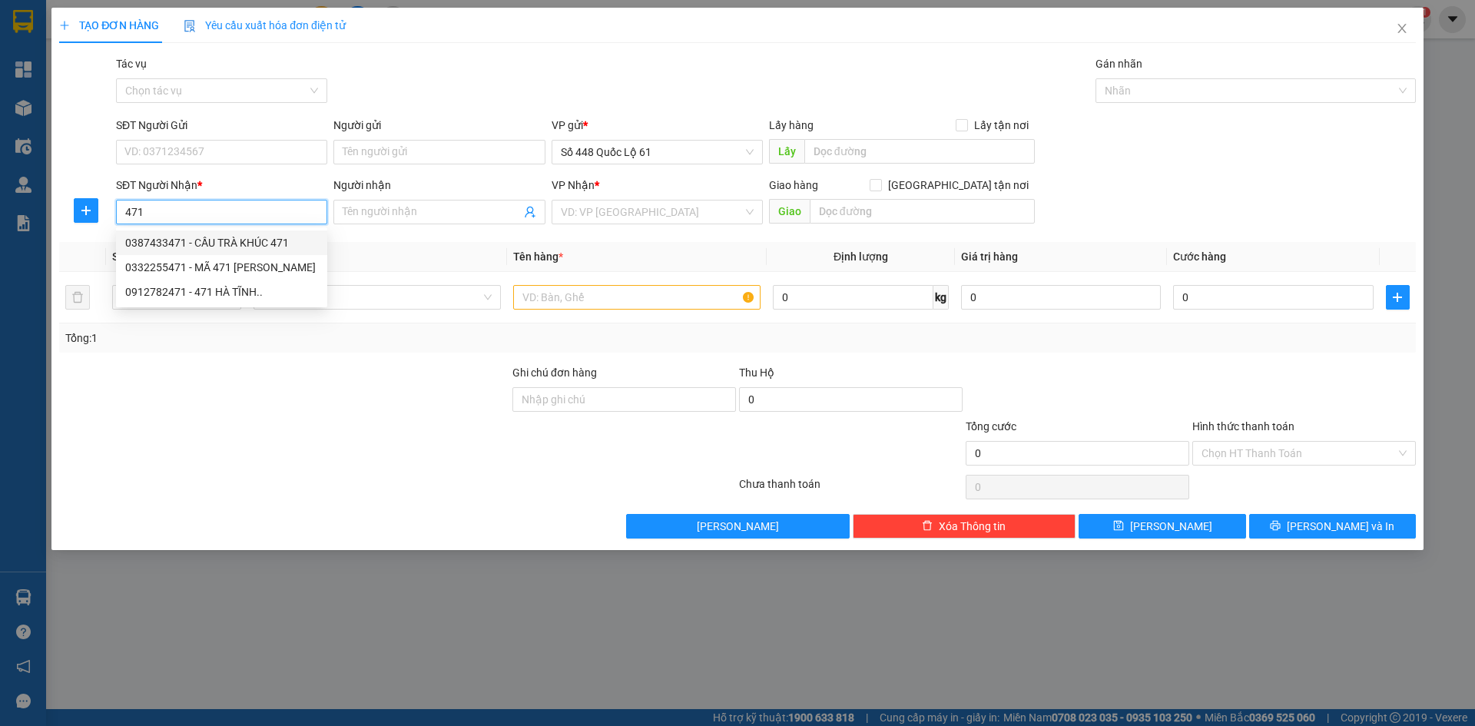
click at [260, 250] on div "0387433471 - CẦU TRÀ KHÚC 471" at bounding box center [221, 242] width 193 height 17
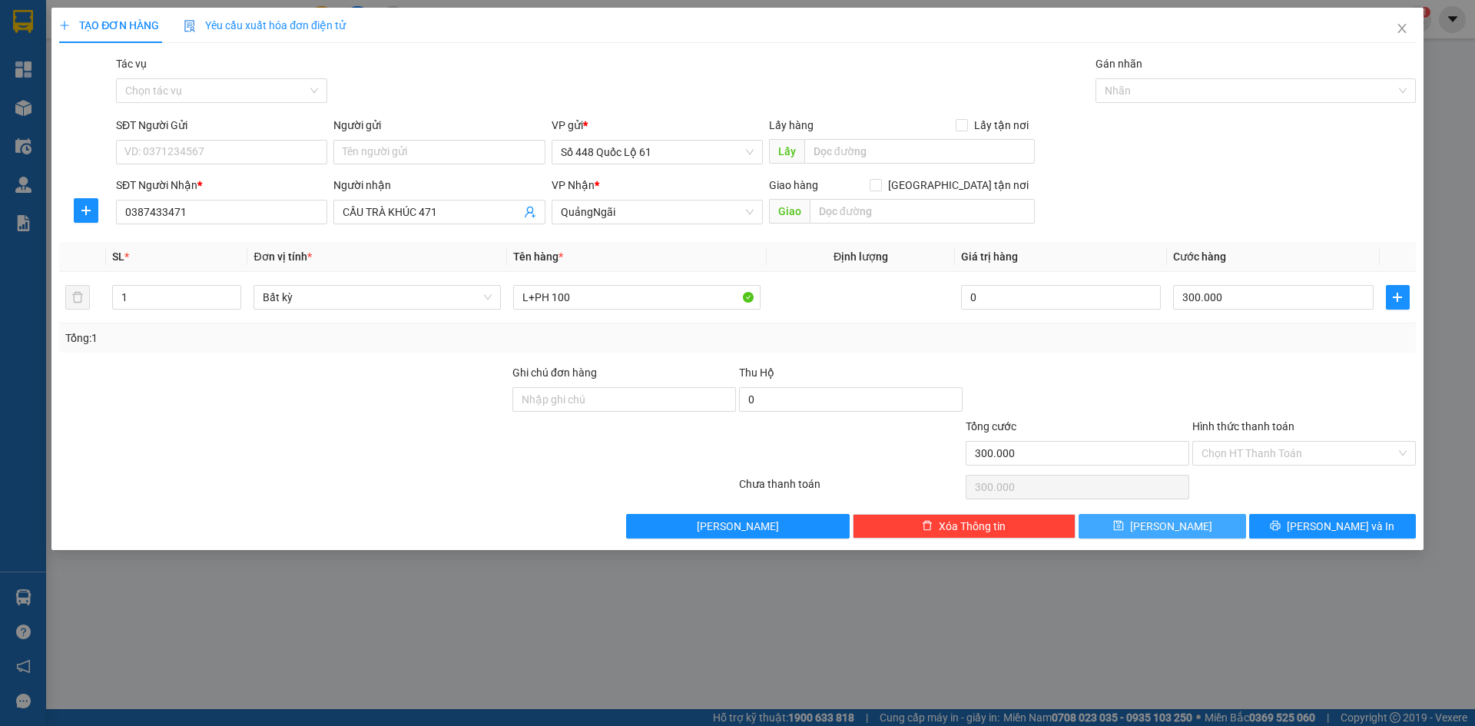
click at [1218, 514] on button "Lưu" at bounding box center [1162, 526] width 167 height 25
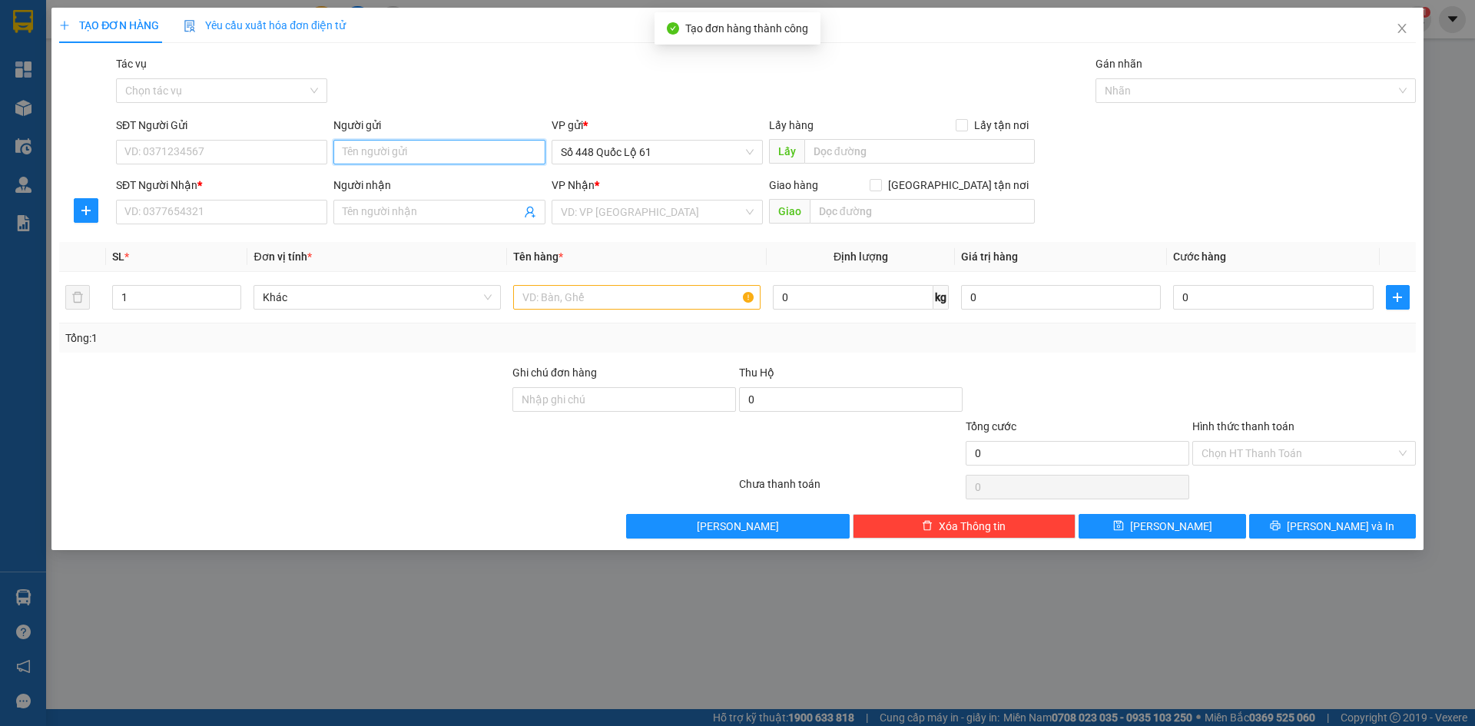
paste input "CHƠN"
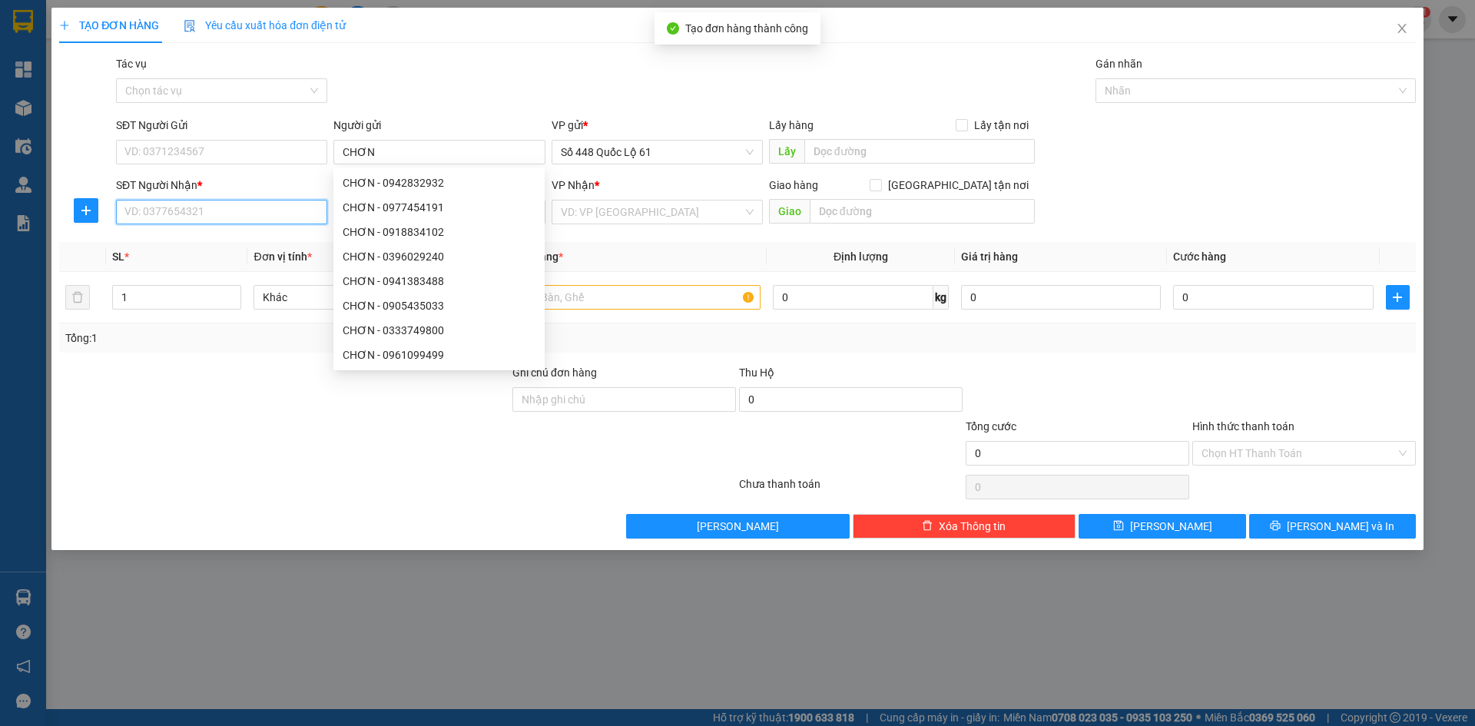
click at [267, 219] on input "SĐT Người Nhận *" at bounding box center [221, 212] width 211 height 25
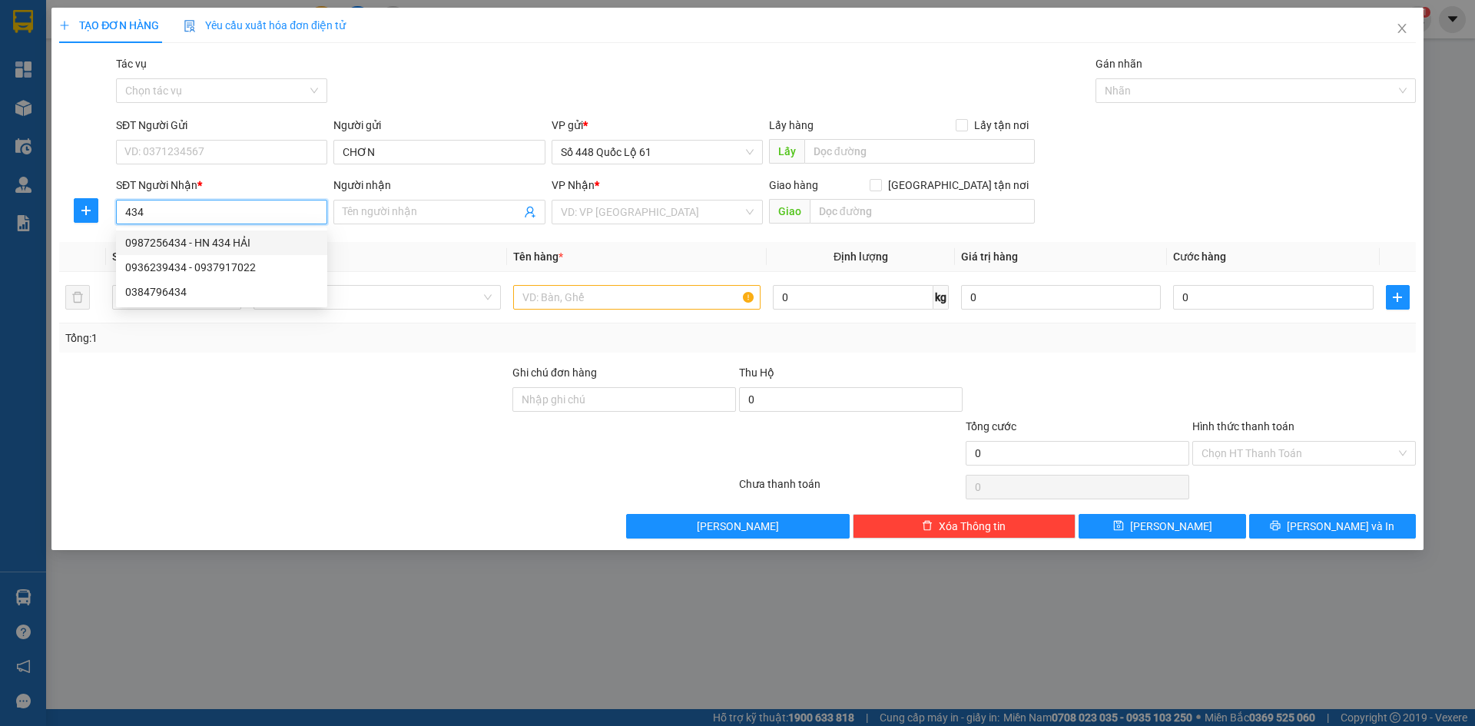
click at [281, 241] on div "0987256434 - HN 434 HẢI" at bounding box center [221, 242] width 193 height 17
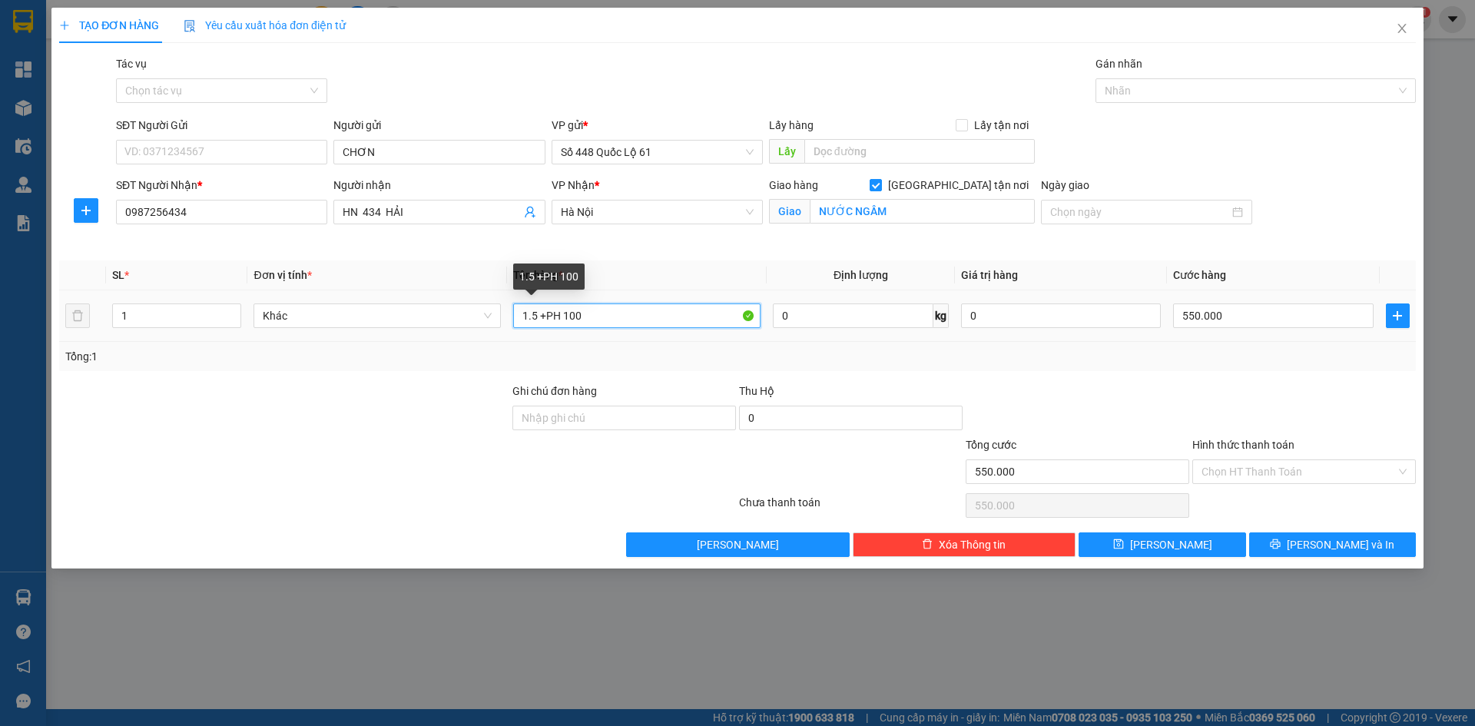
click at [601, 320] on input "1.5 +PH 100" at bounding box center [636, 315] width 247 height 25
click at [1310, 307] on input "550.000" at bounding box center [1273, 315] width 200 height 25
drag, startPoint x: 1202, startPoint y: 397, endPoint x: 1204, endPoint y: 414, distance: 17.0
click at [1202, 399] on div at bounding box center [1304, 410] width 227 height 54
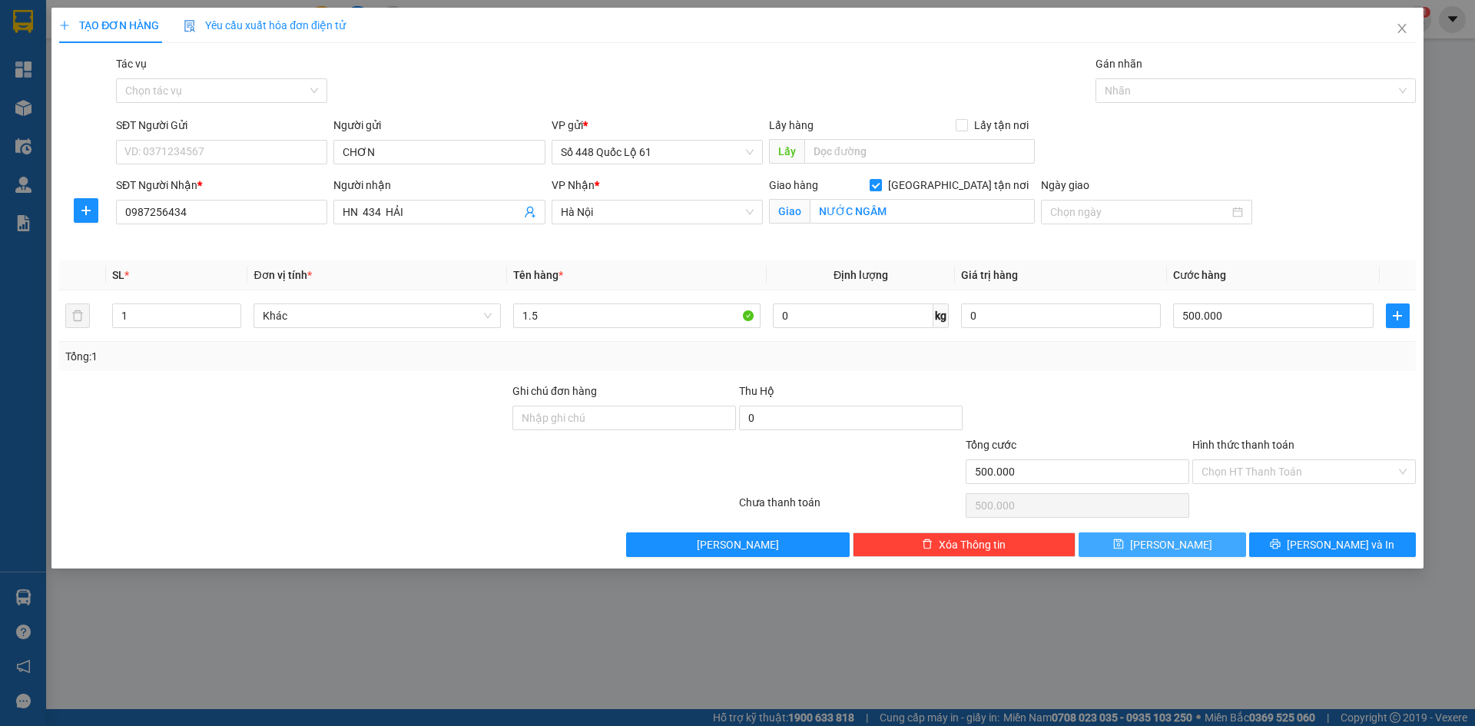
click at [1180, 547] on button "Lưu" at bounding box center [1162, 544] width 167 height 25
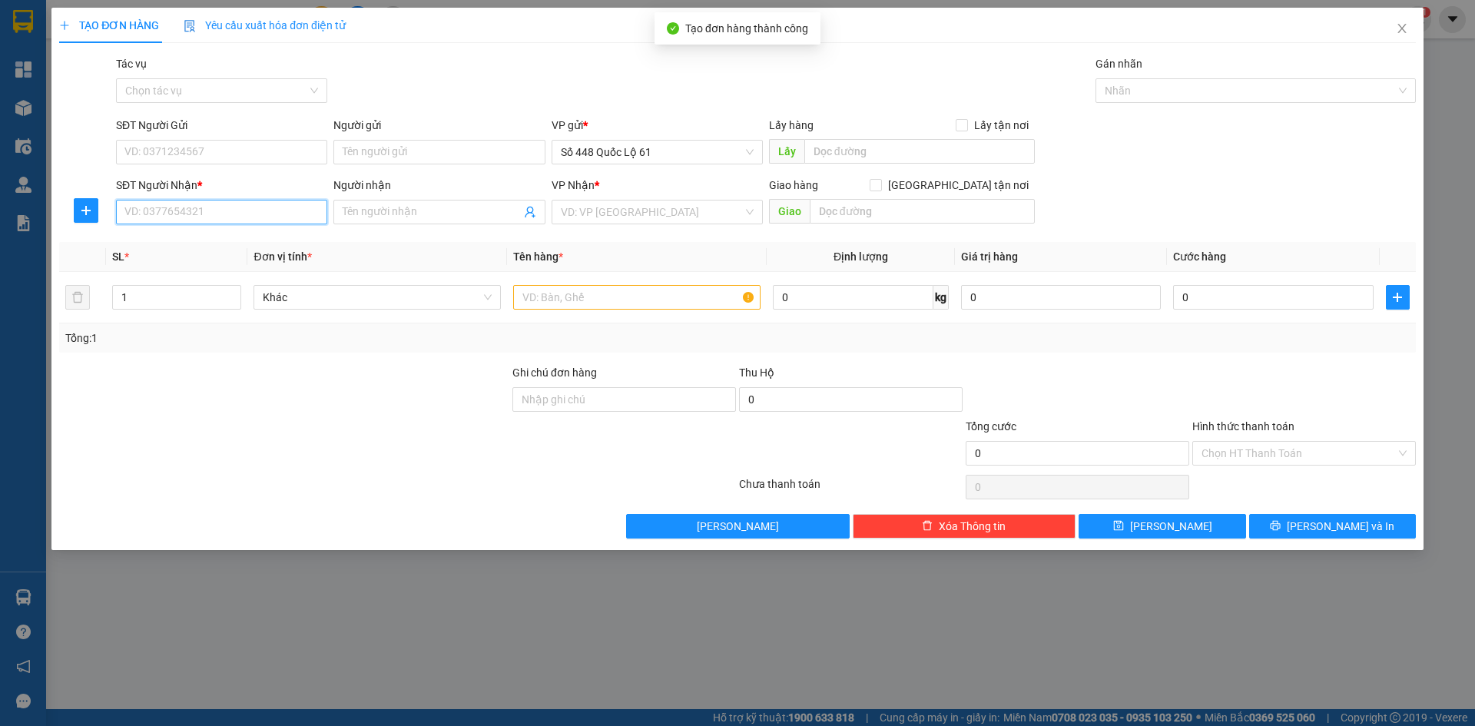
click at [264, 204] on input "SĐT Người Nhận *" at bounding box center [221, 212] width 211 height 25
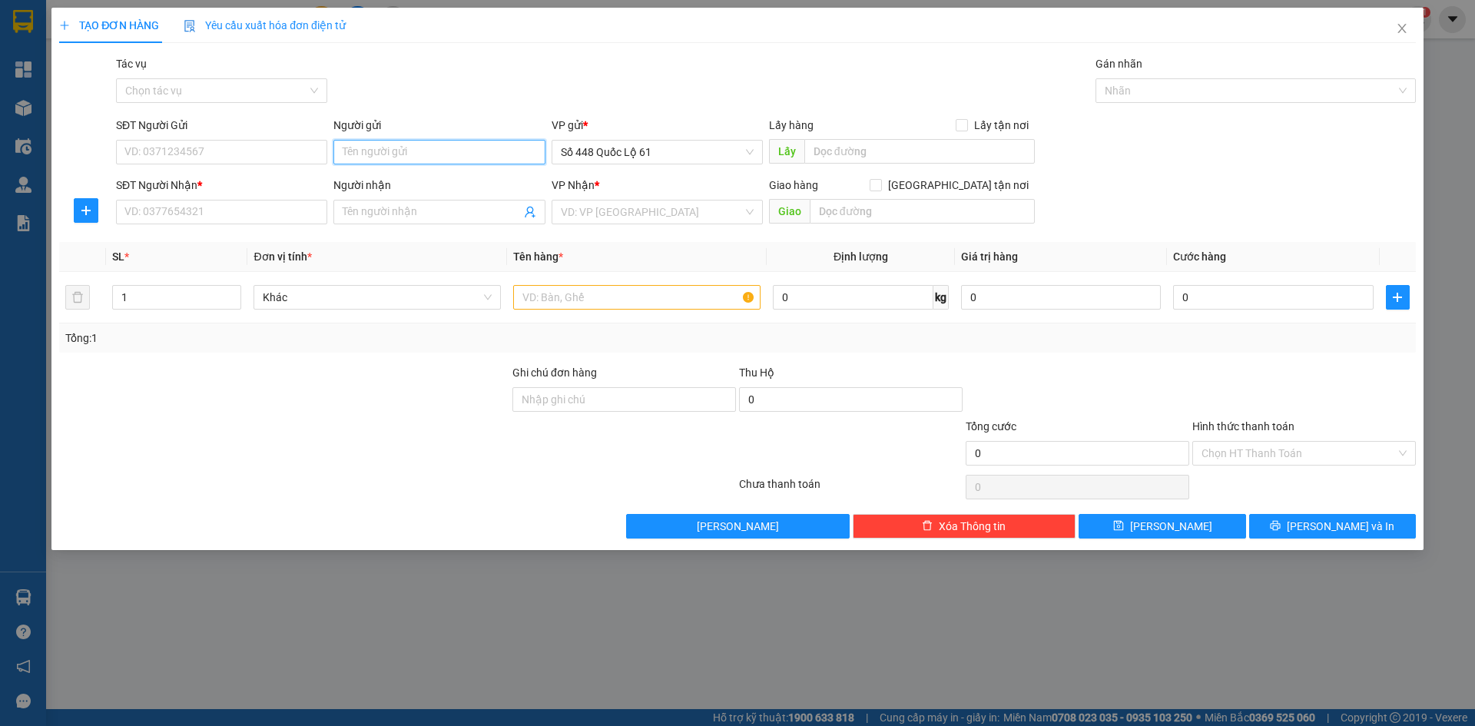
click at [406, 148] on input "Người gửi" at bounding box center [438, 152] width 211 height 25
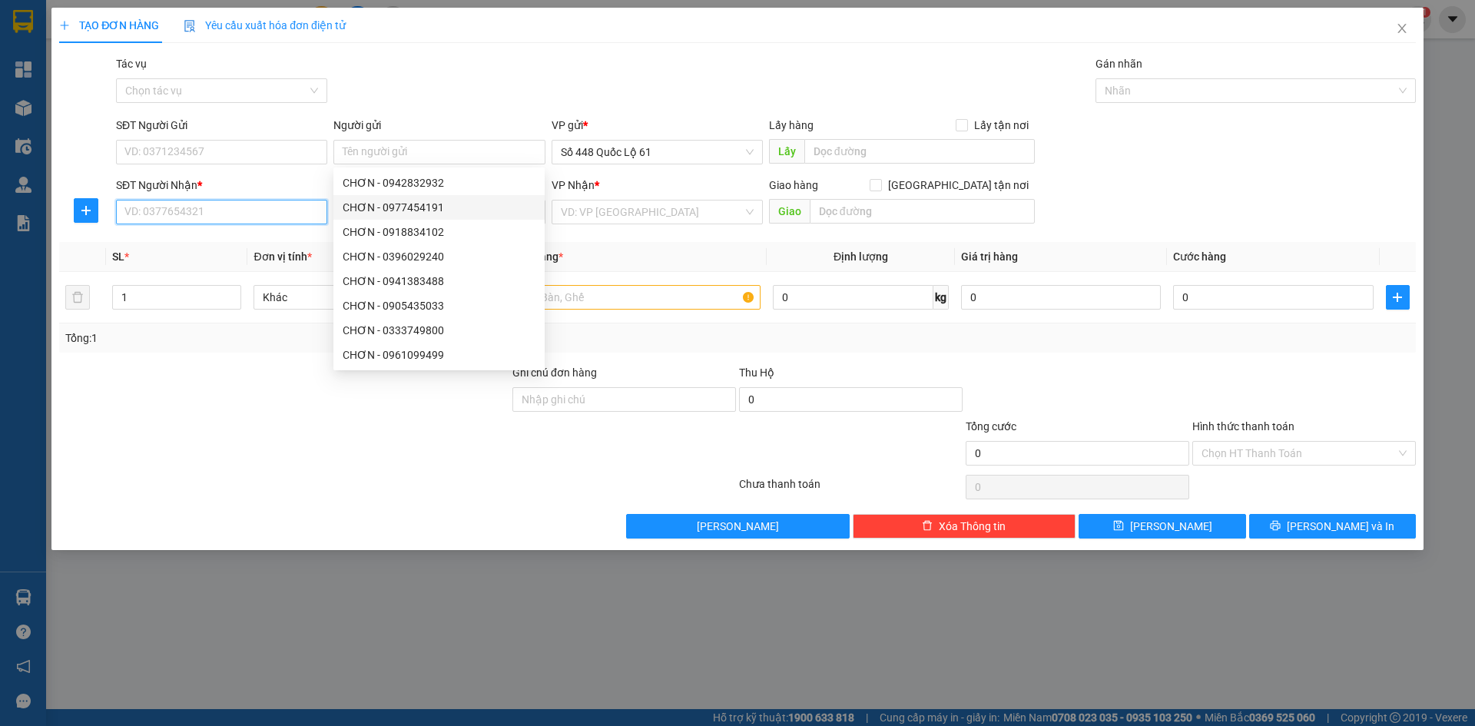
click at [254, 211] on input "SĐT Người Nhận *" at bounding box center [221, 212] width 211 height 25
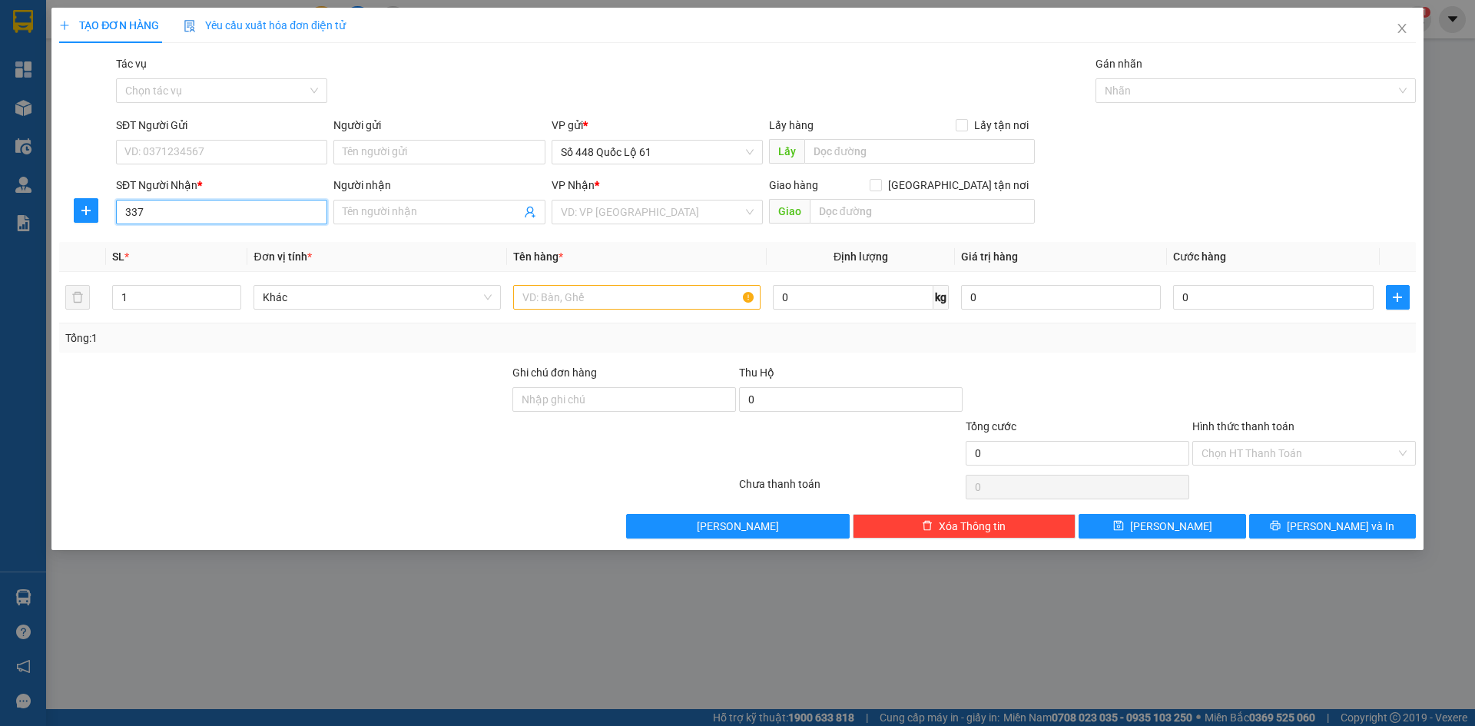
click at [284, 213] on input "337" at bounding box center [221, 212] width 211 height 25
click at [1102, 659] on div "TẠO ĐƠN HÀNG Yêu cầu xuất hóa đơn điện tử Transit Pickup Surcharge Ids Transit …" at bounding box center [737, 363] width 1475 height 726
click at [227, 218] on input "SĐT Người Nhận *" at bounding box center [221, 212] width 211 height 25
click at [236, 245] on div "0989459337 - MÃ 337 NGHỆ AN" at bounding box center [221, 242] width 193 height 17
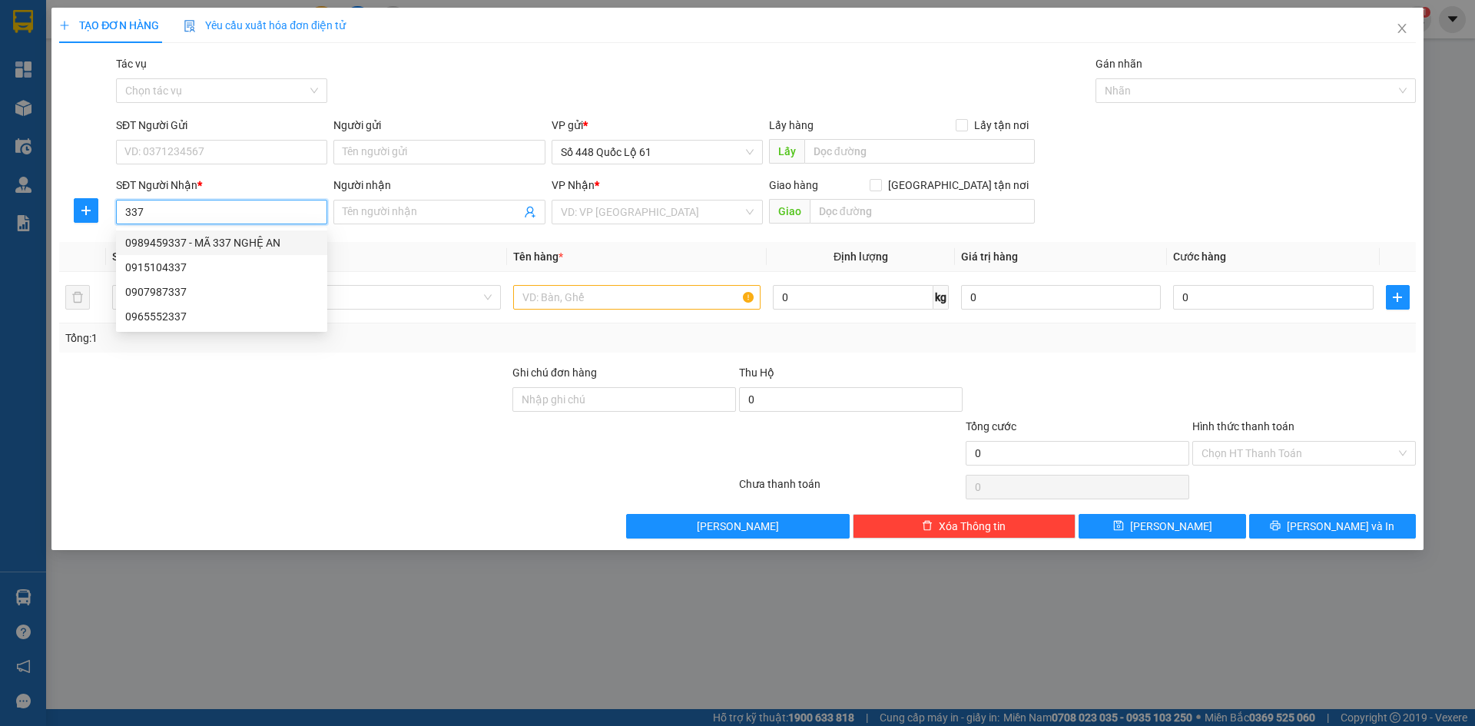
type input "0989459337"
type input "MÃ 337 NGHỆ AN"
checkbox input "true"
type input "CỬA LÒ"
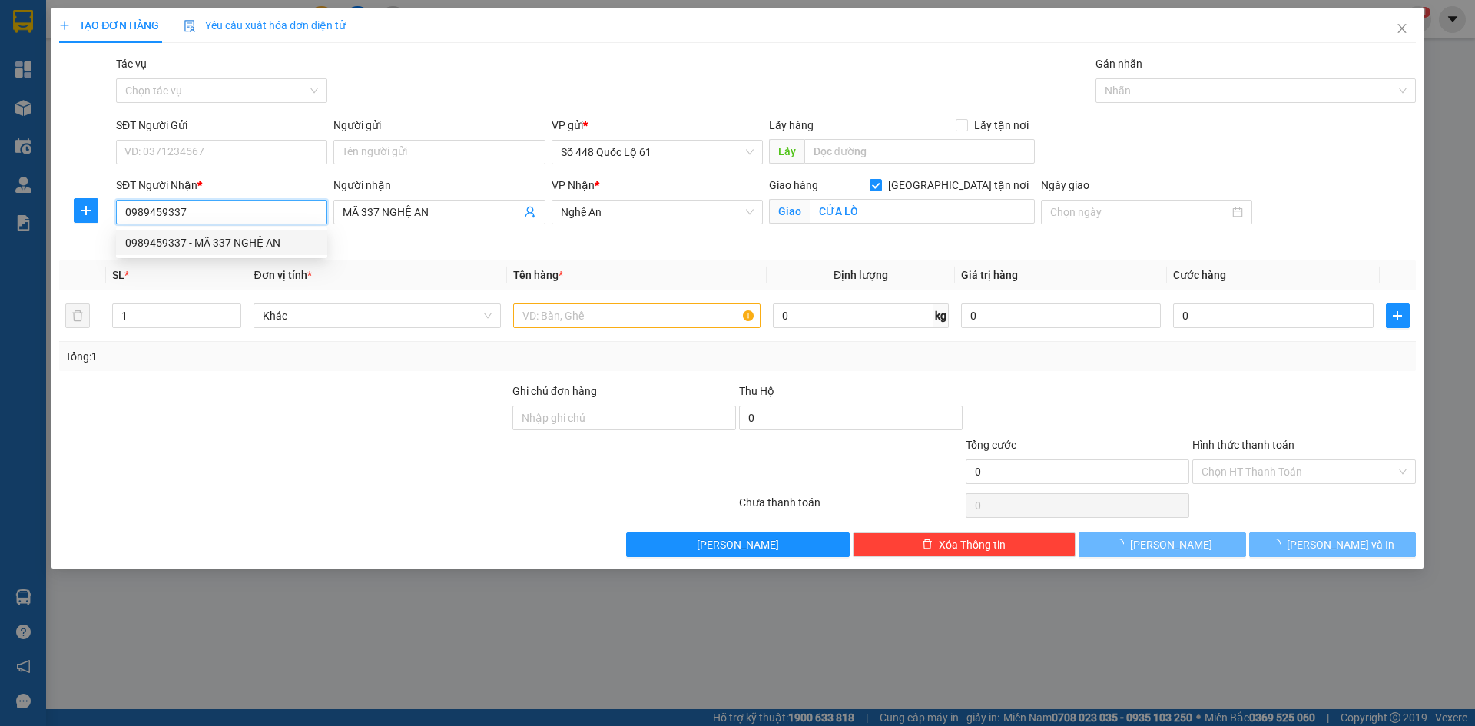
type input "1.000.000"
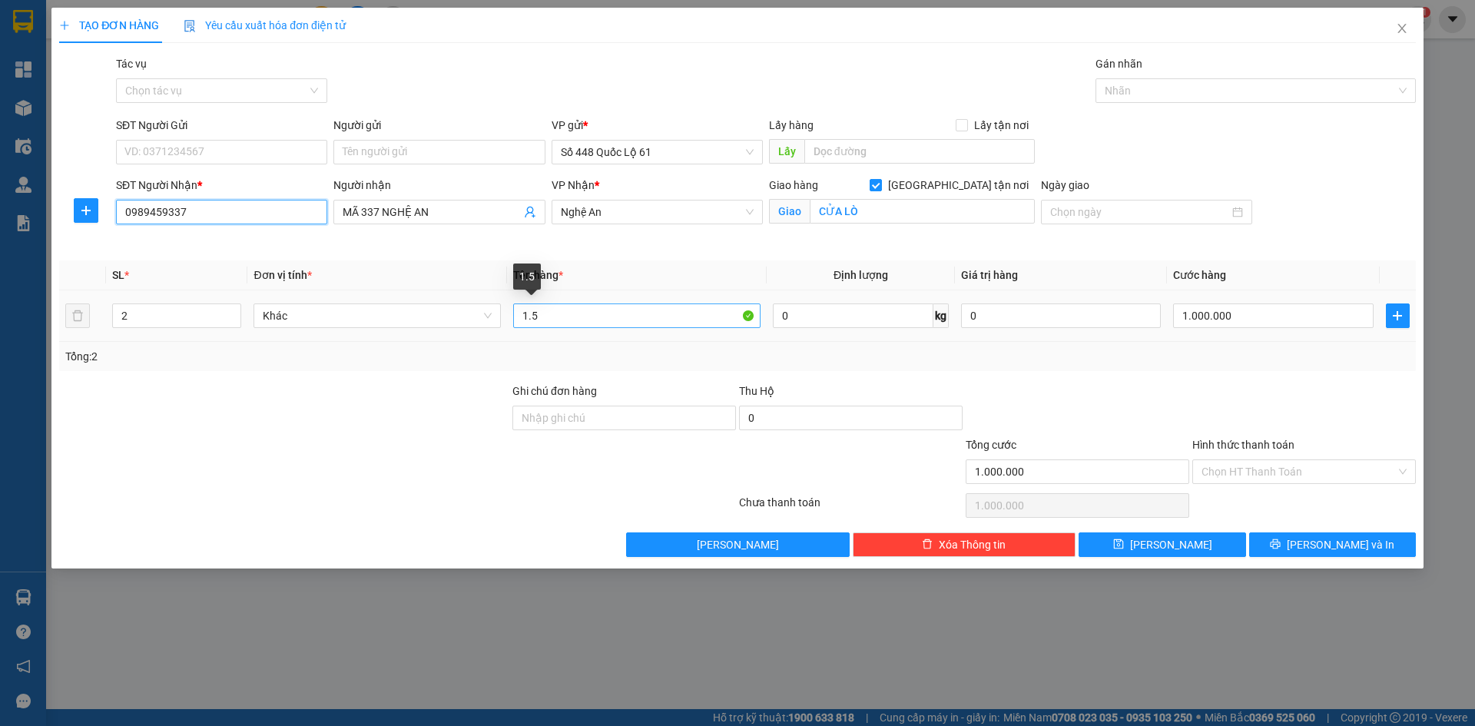
type input "0989459337"
drag, startPoint x: 543, startPoint y: 321, endPoint x: 442, endPoint y: 344, distance: 104.0
click at [442, 344] on div "SL * Đơn vị tính * Tên hàng * Định lượng Giá trị hàng Cước hàng 2 Khác 1.5 0 kg…" at bounding box center [737, 315] width 1357 height 111
type input "1C"
click at [119, 317] on td "2" at bounding box center [176, 315] width 141 height 51
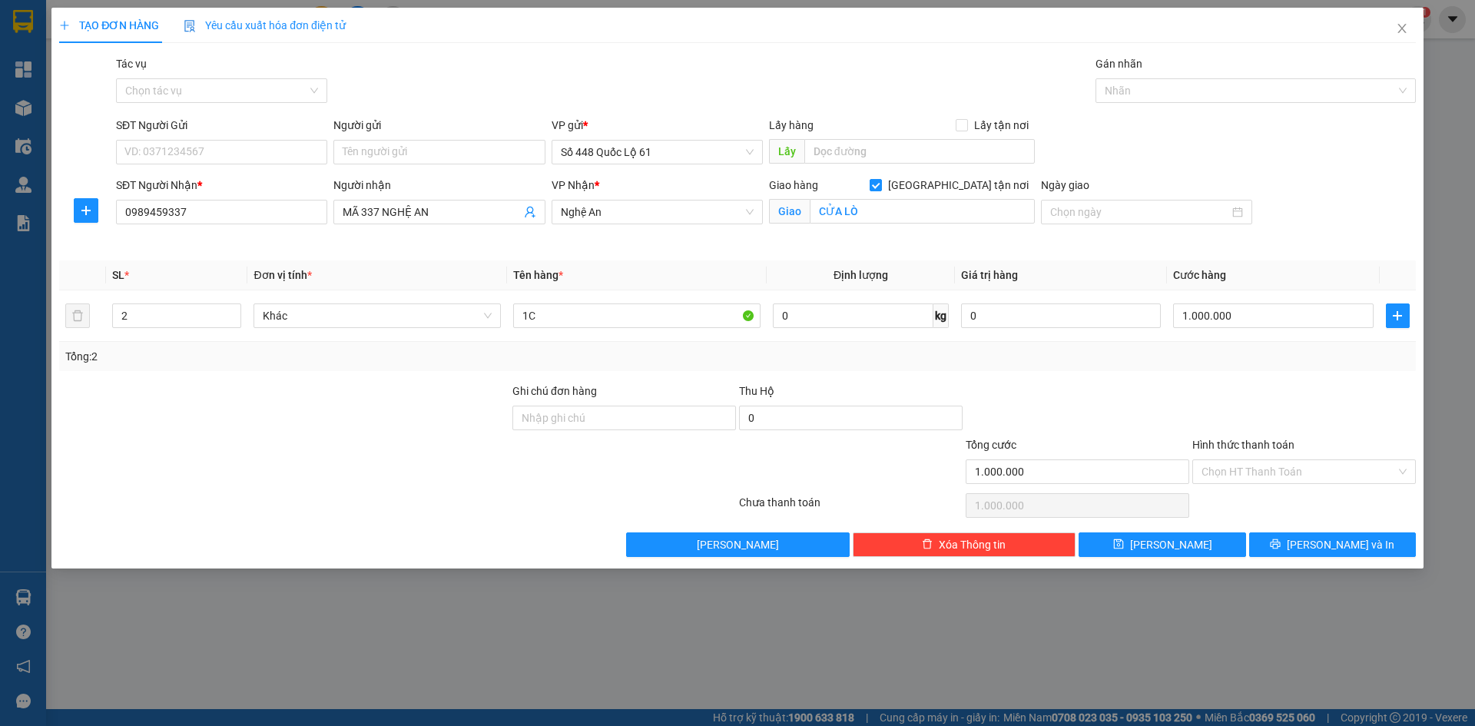
click at [204, 389] on div at bounding box center [284, 410] width 453 height 54
click at [115, 339] on td "2" at bounding box center [176, 315] width 141 height 51
type input "1"
click at [1306, 317] on input "1.000.000" at bounding box center [1273, 315] width 200 height 25
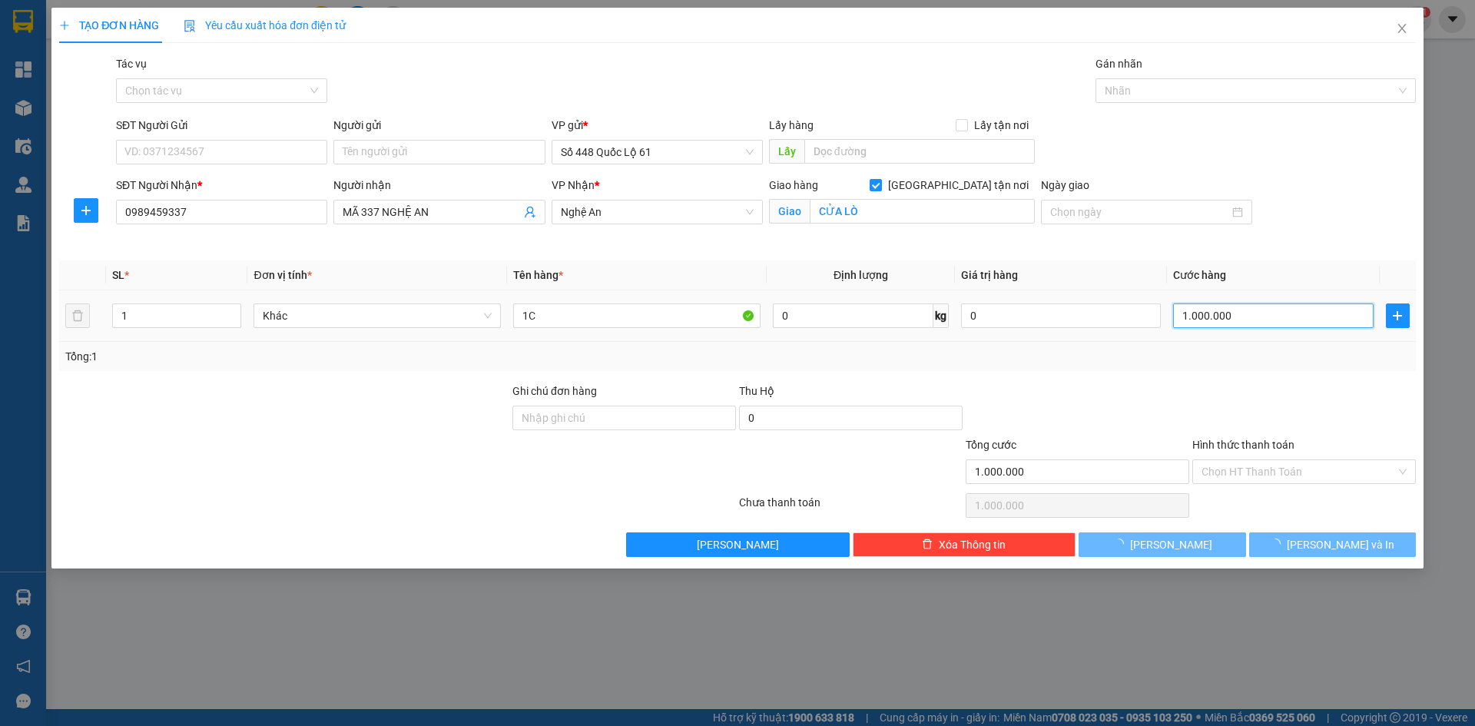
type input "0"
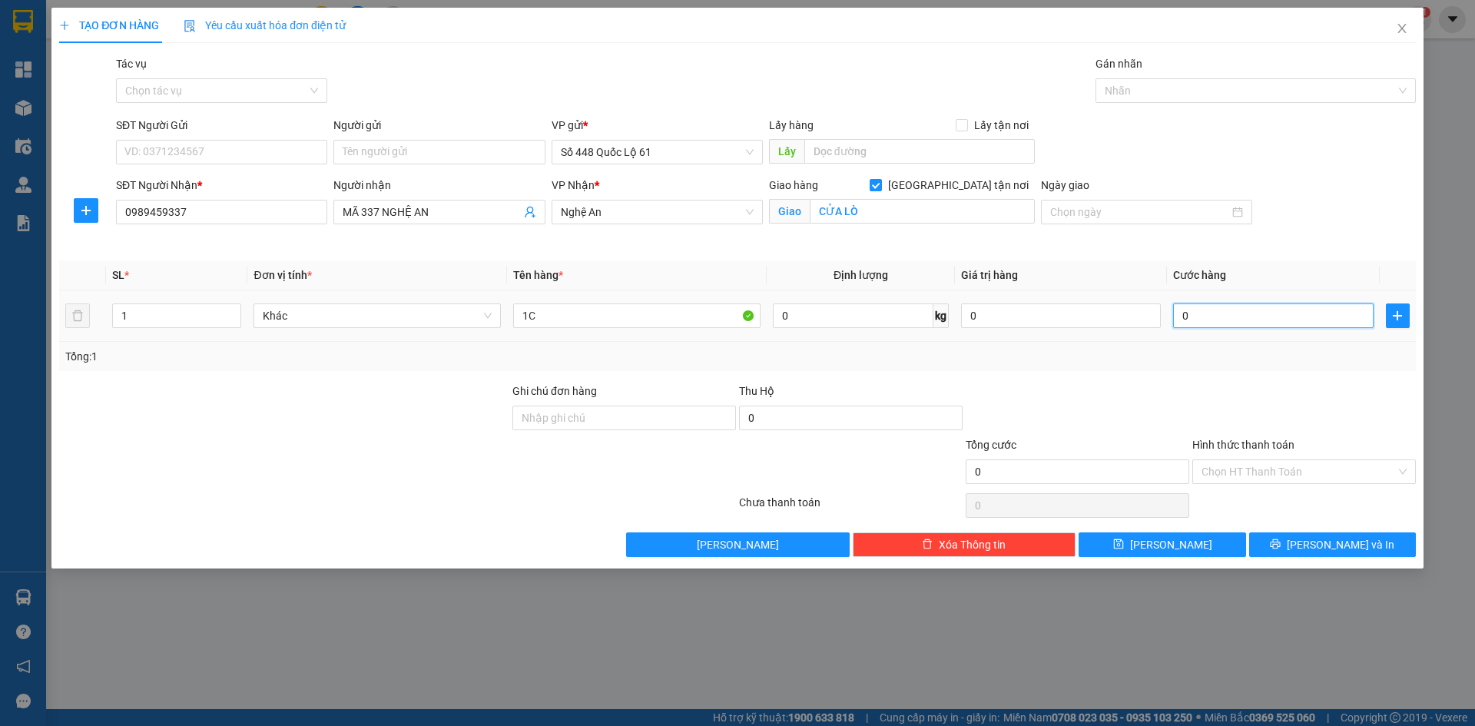
type input "4"
type input "04"
type input "40"
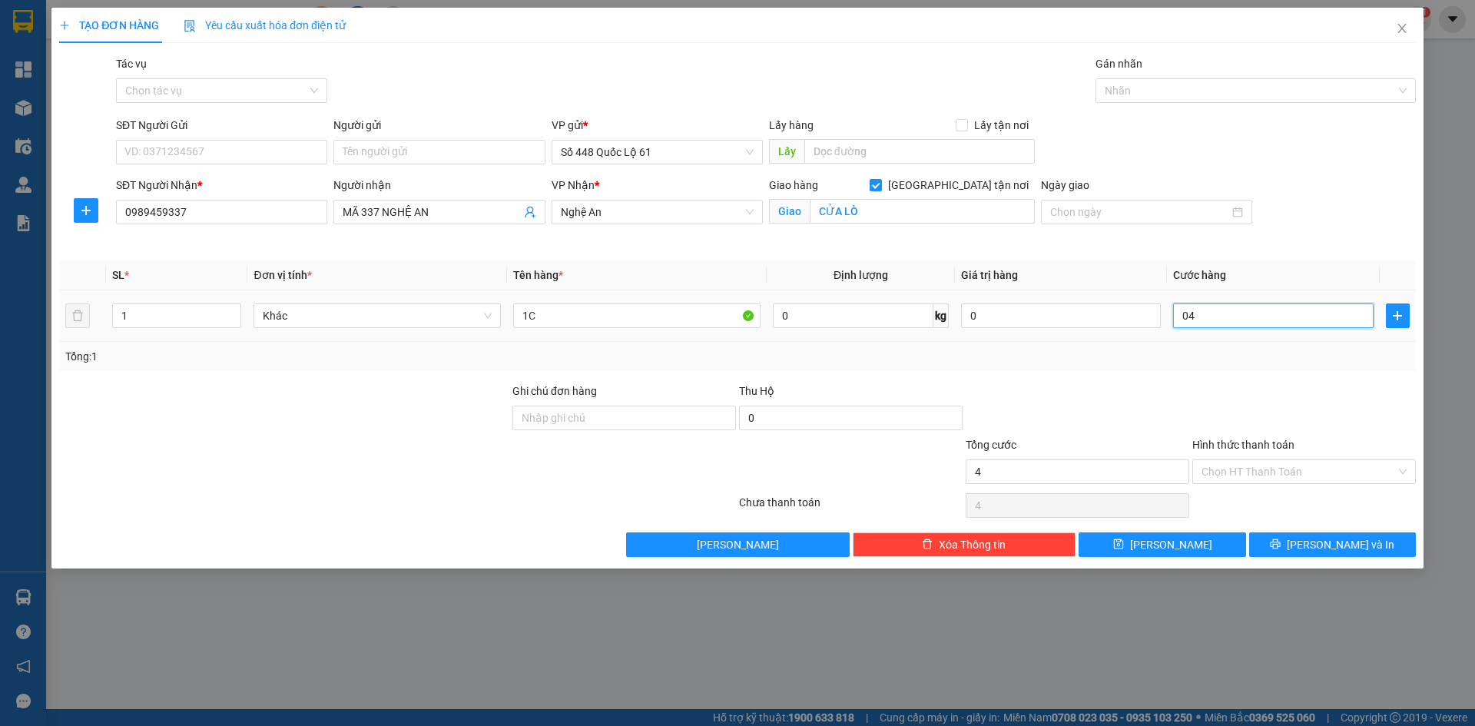
type input "040"
type input "400"
type input "0.400"
type input "400.000"
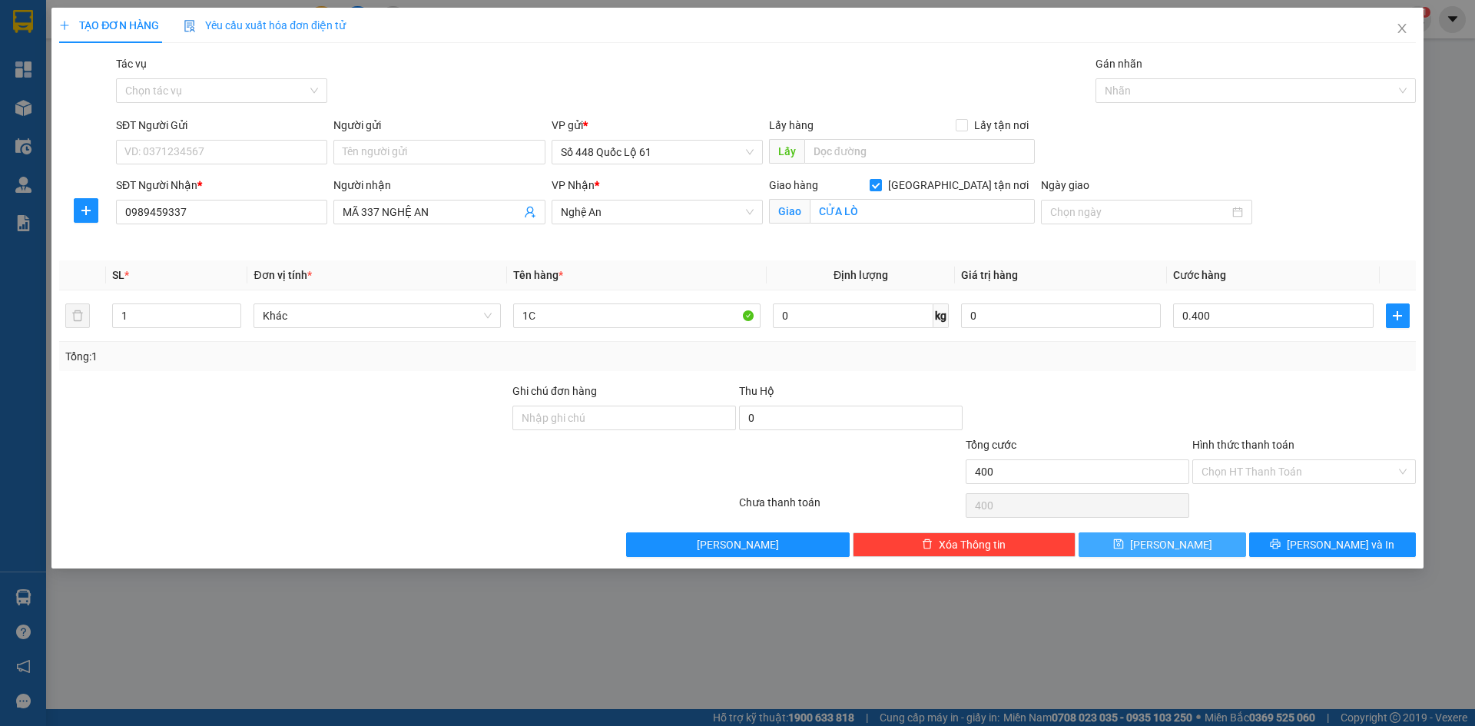
type input "400.000"
click at [1191, 545] on button "Lưu" at bounding box center [1162, 544] width 167 height 25
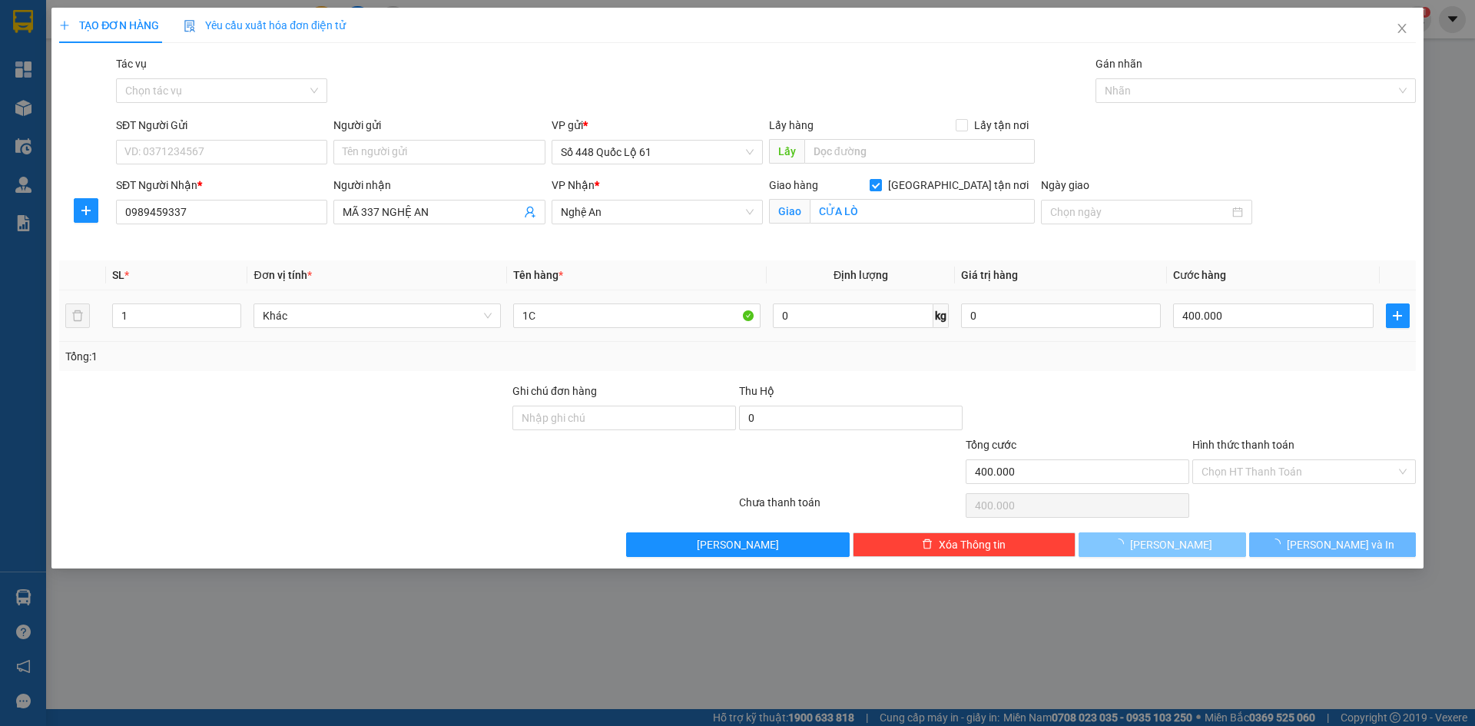
checkbox input "false"
type input "0"
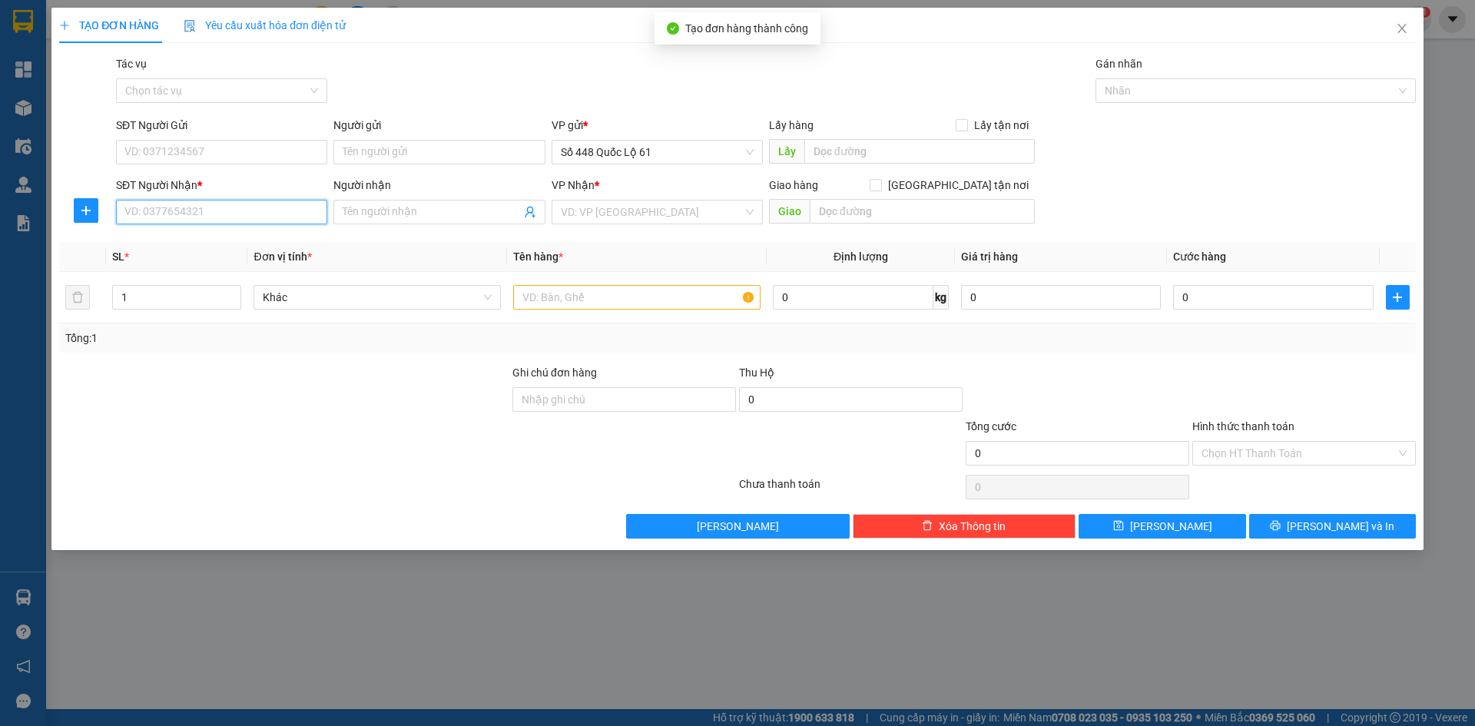
click at [201, 221] on input "SĐT Người Nhận *" at bounding box center [221, 212] width 211 height 25
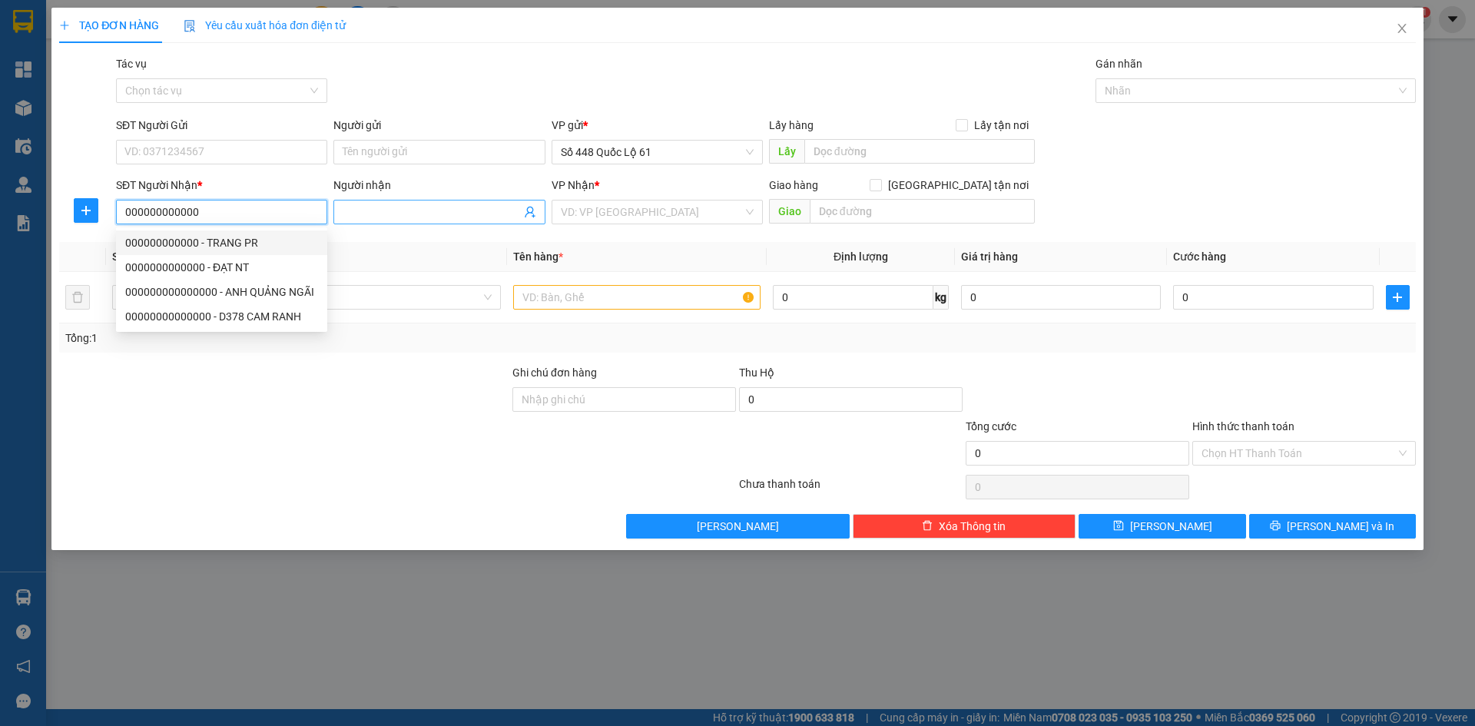
type input "000000000000"
click at [419, 210] on input "Người nhận" at bounding box center [431, 212] width 177 height 17
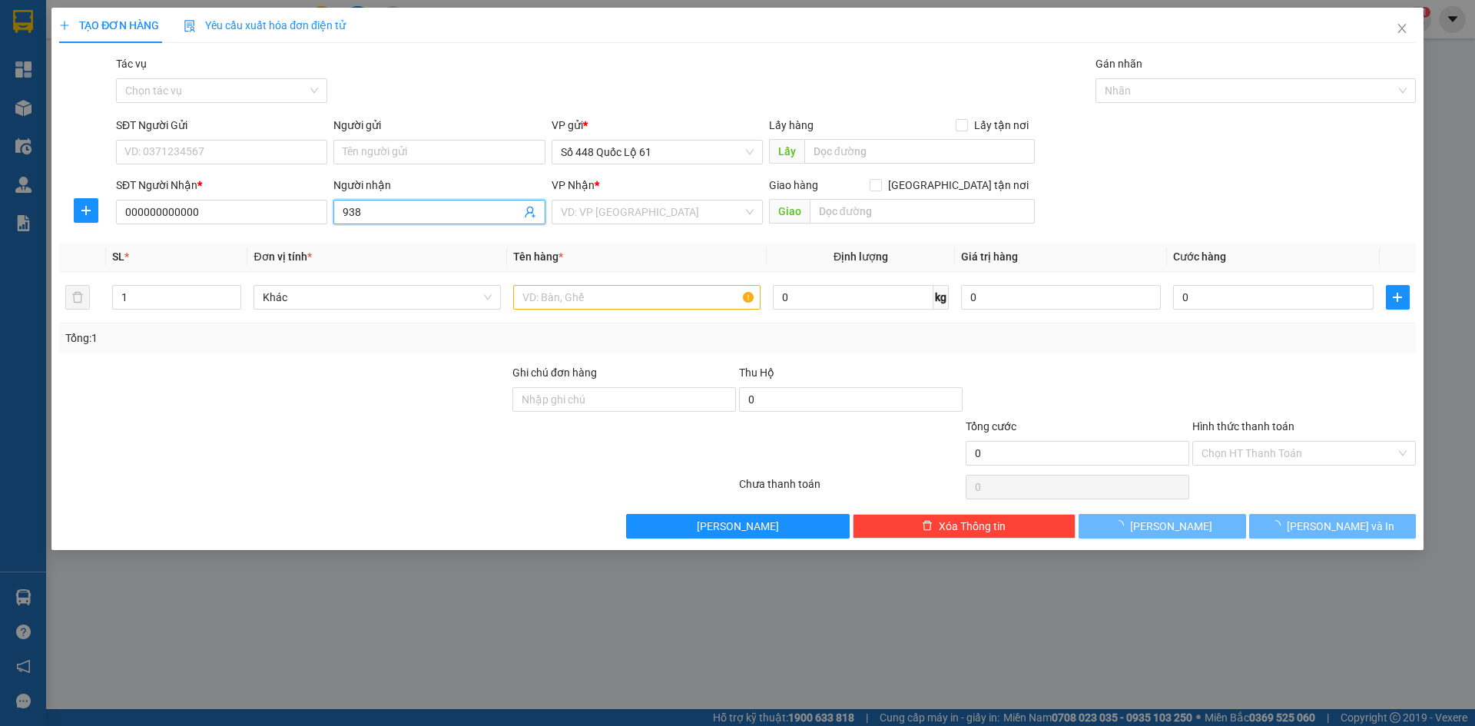
paste input "Đ"
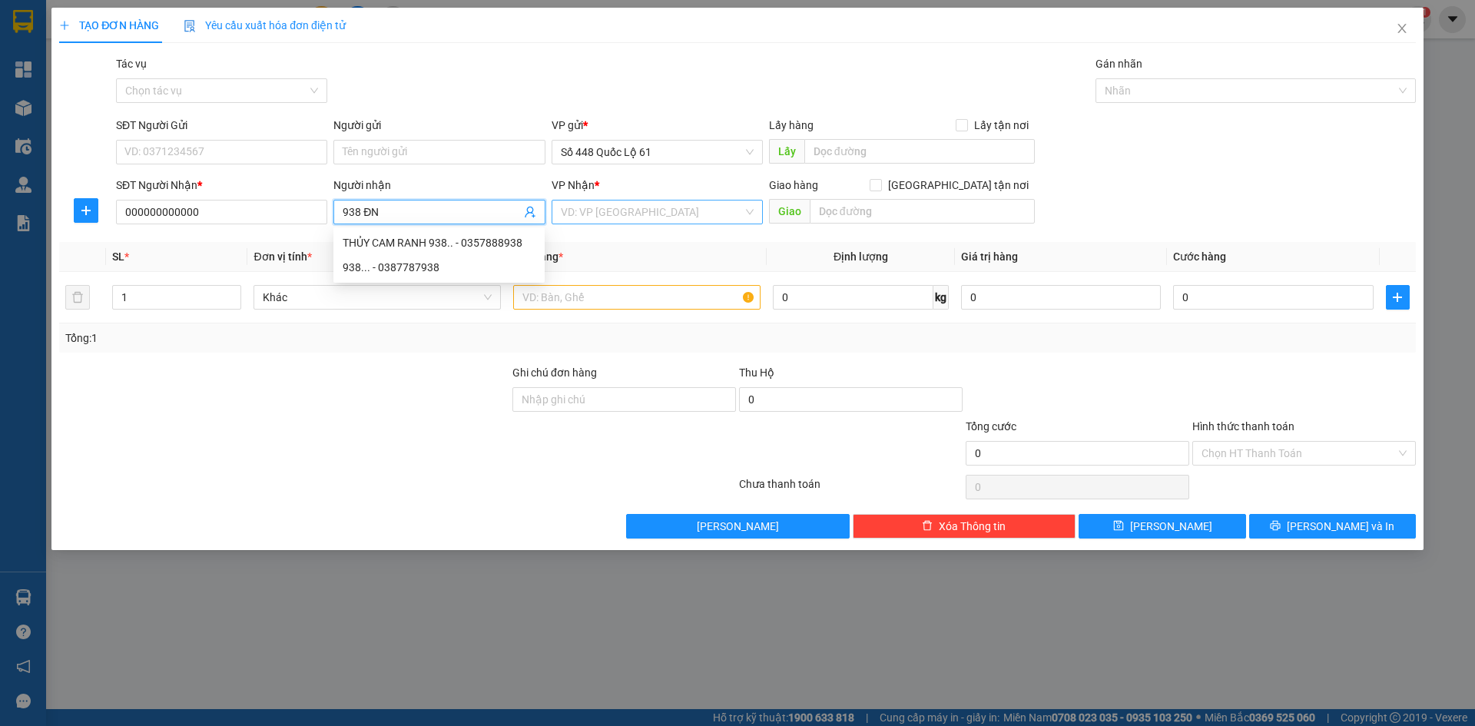
type input "938 ĐN"
click at [642, 217] on input "search" at bounding box center [652, 212] width 182 height 23
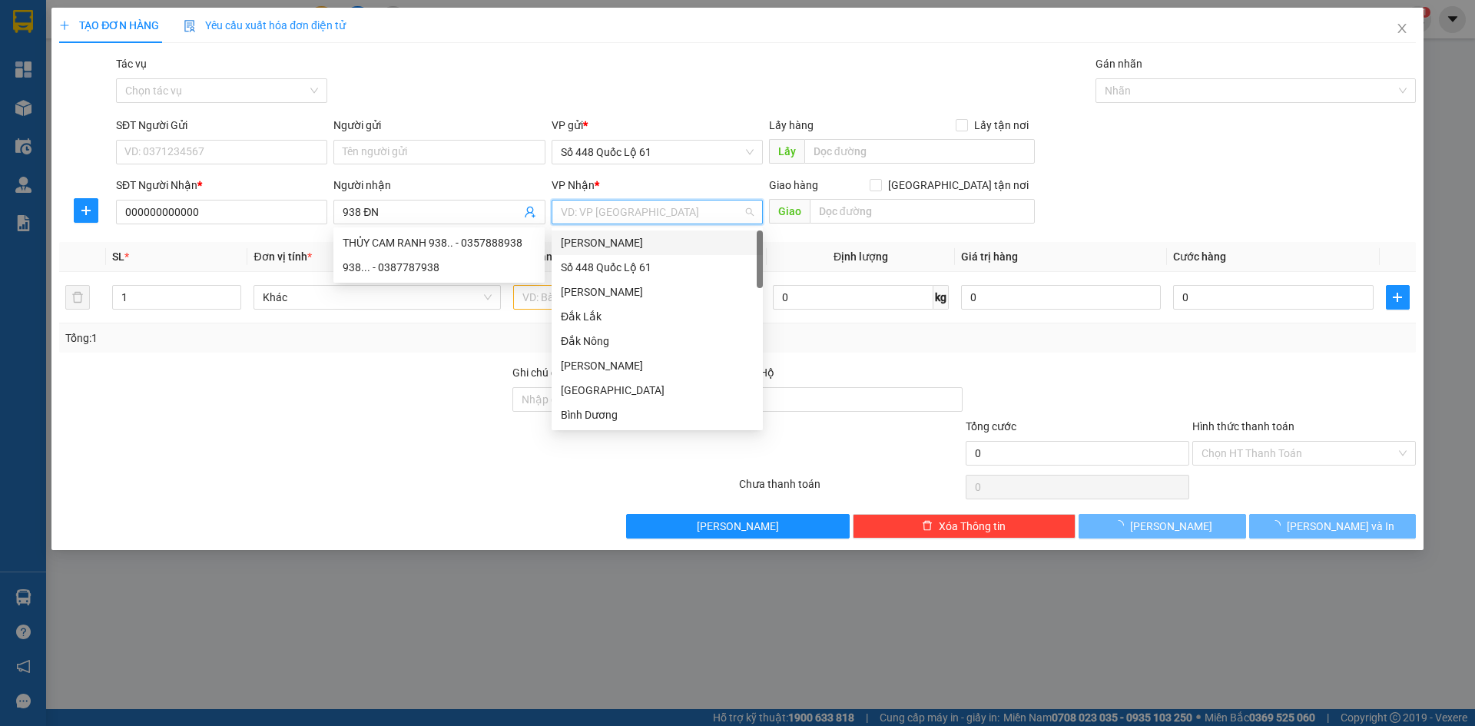
type input "D"
paste input "Đ"
type input "Đ"
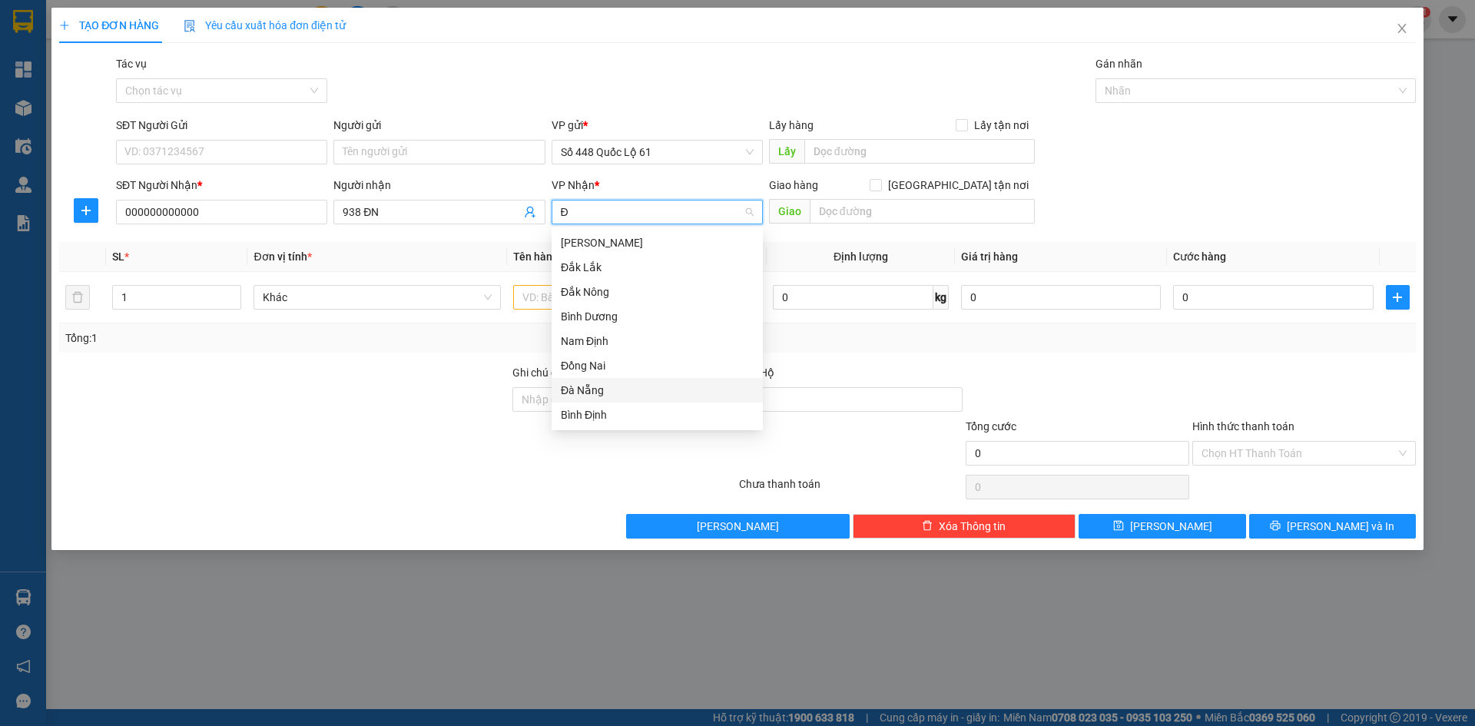
click at [616, 385] on div "Đà Nẵng" at bounding box center [657, 390] width 193 height 17
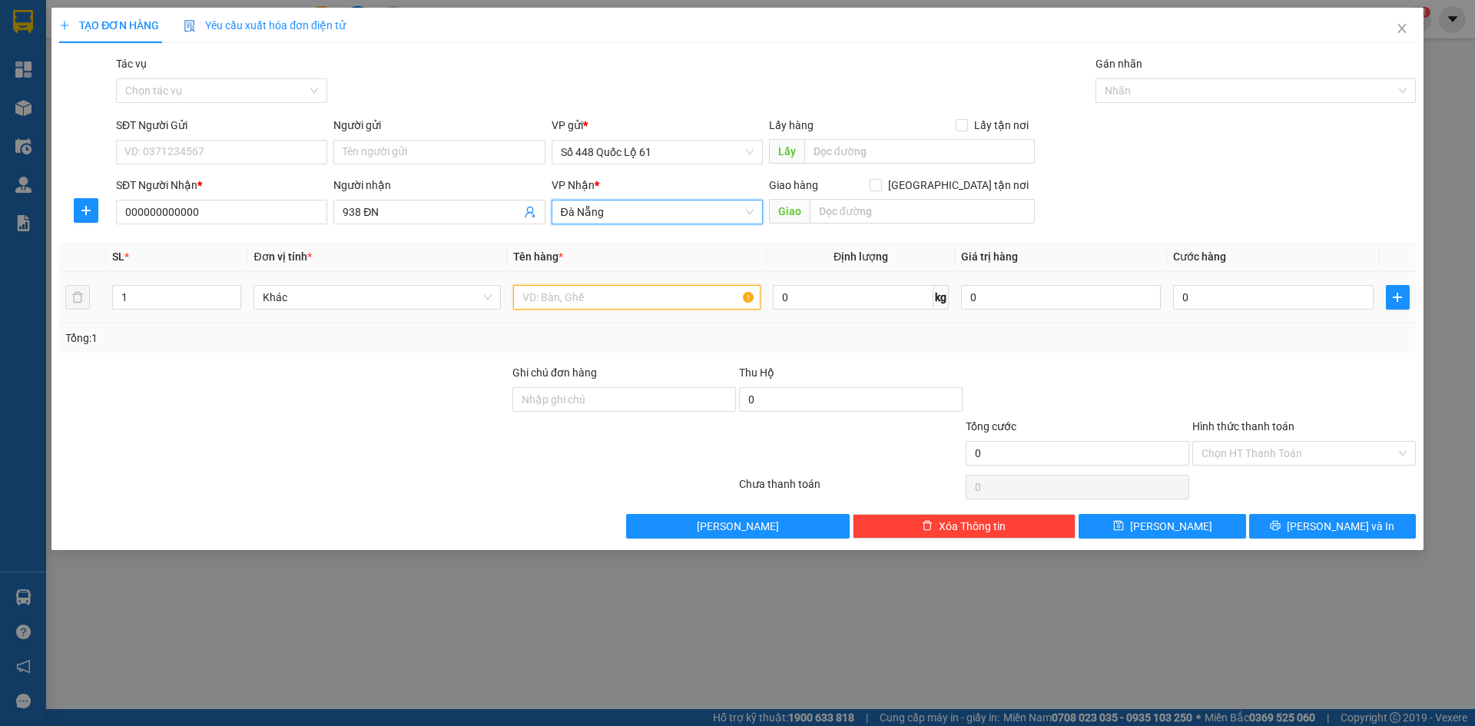
click at [574, 300] on input "text" at bounding box center [636, 297] width 247 height 25
type input "4T 1.5+1T1C"
click at [230, 289] on span "up" at bounding box center [232, 293] width 9 height 9
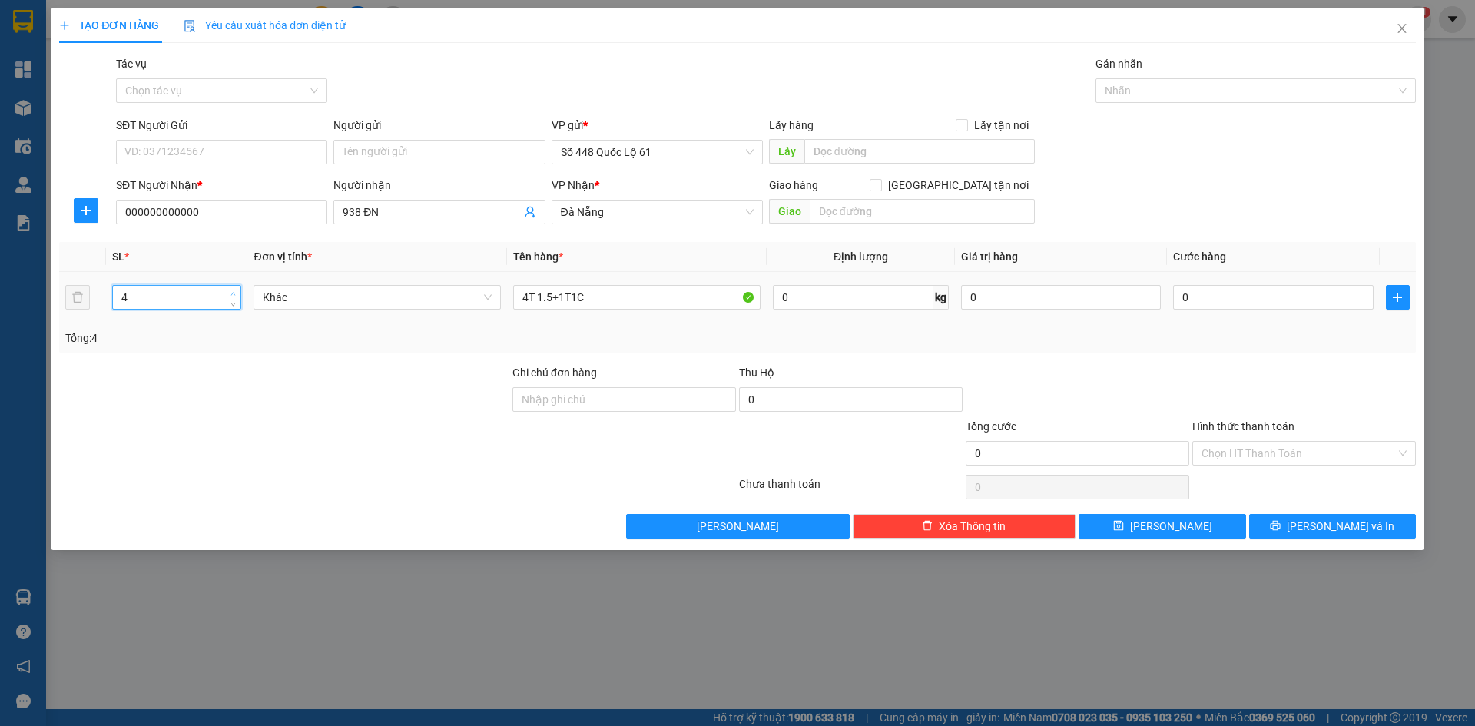
type input "5"
click at [230, 289] on span "up" at bounding box center [232, 293] width 9 height 9
click at [1308, 300] on input "0" at bounding box center [1273, 297] width 200 height 25
type input "1"
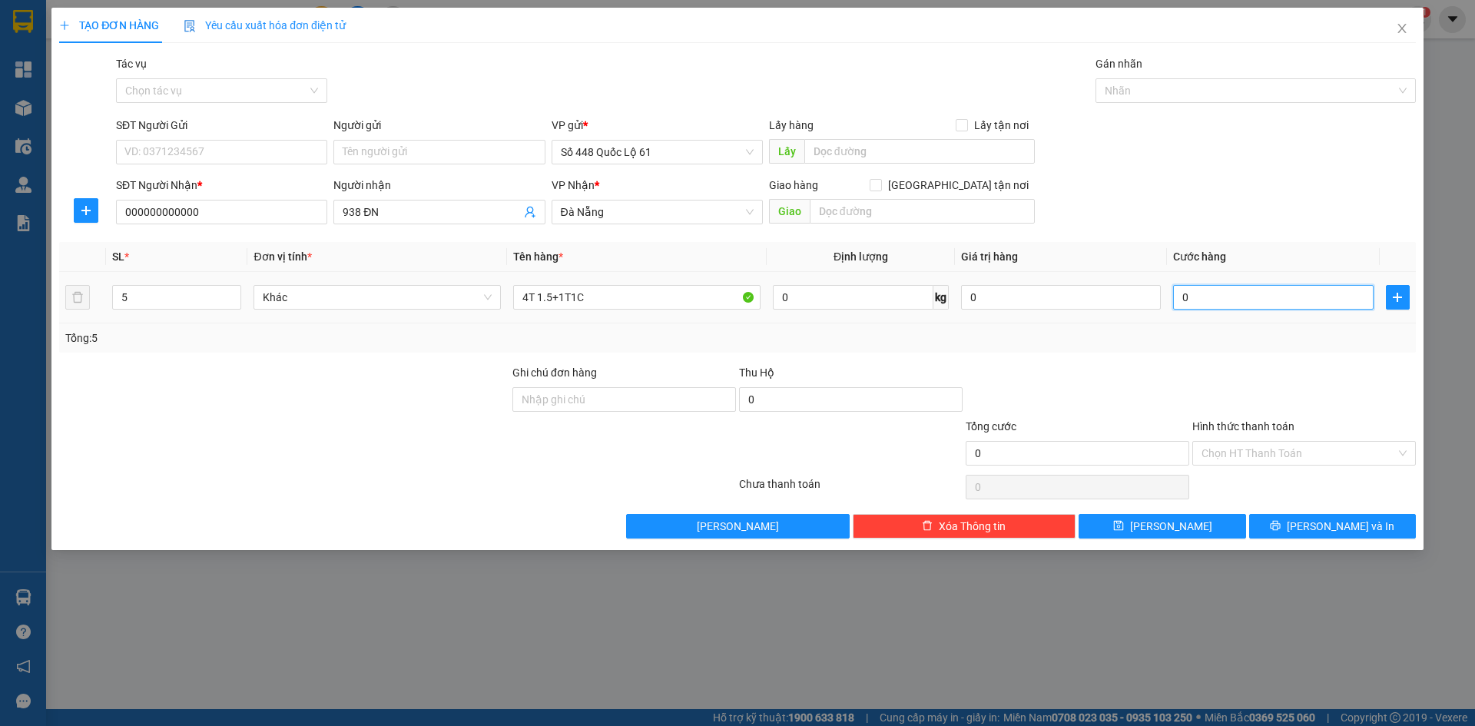
type input "1"
type input "14"
type input "145"
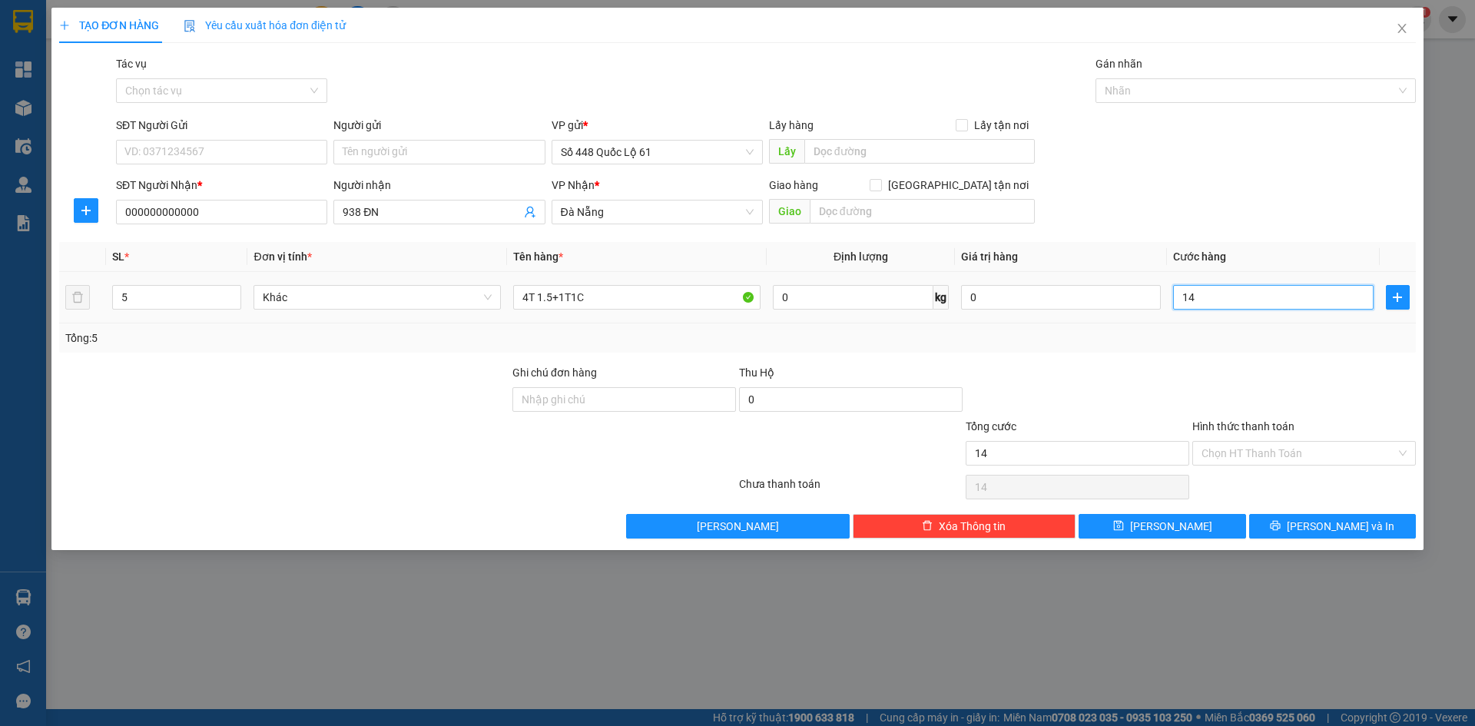
type input "145"
type input "1.450"
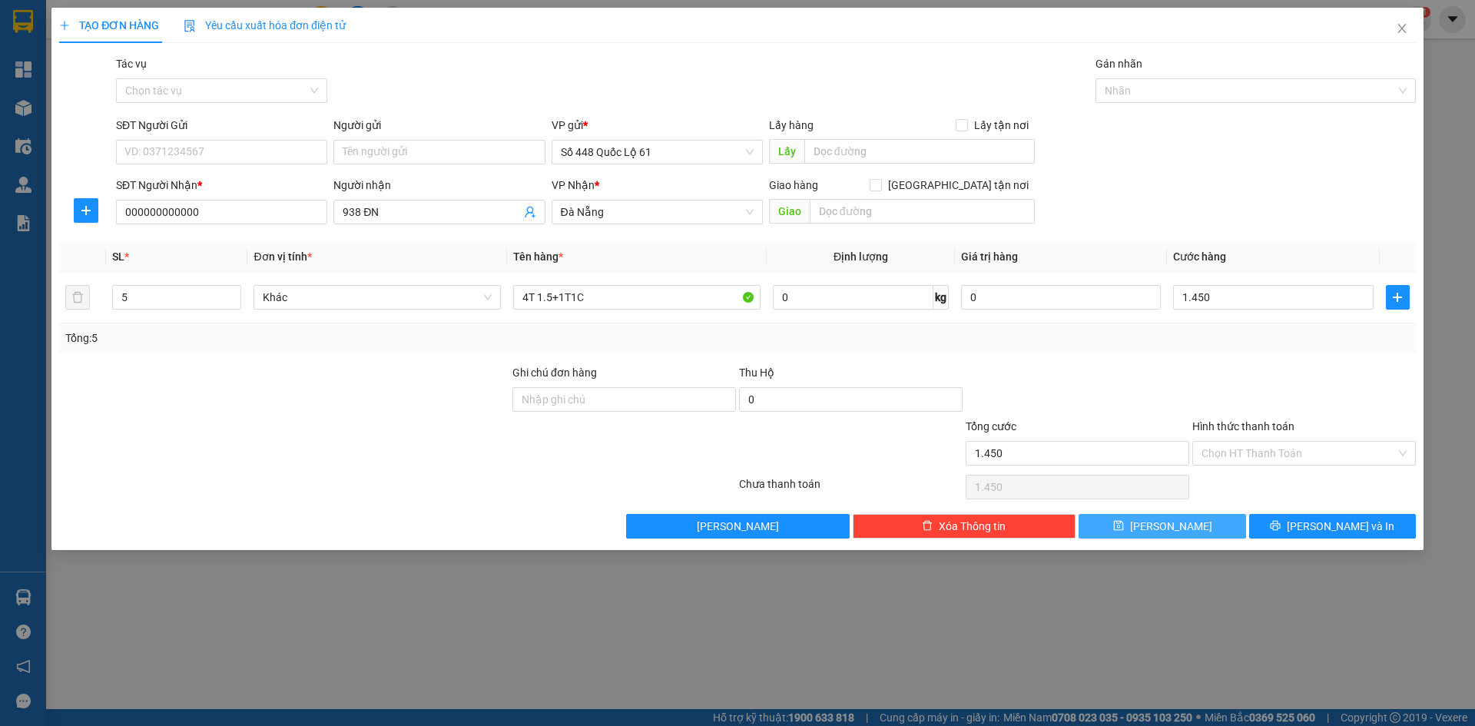
type input "1.450.000"
click at [1196, 528] on button "Lưu" at bounding box center [1162, 526] width 167 height 25
type input "0"
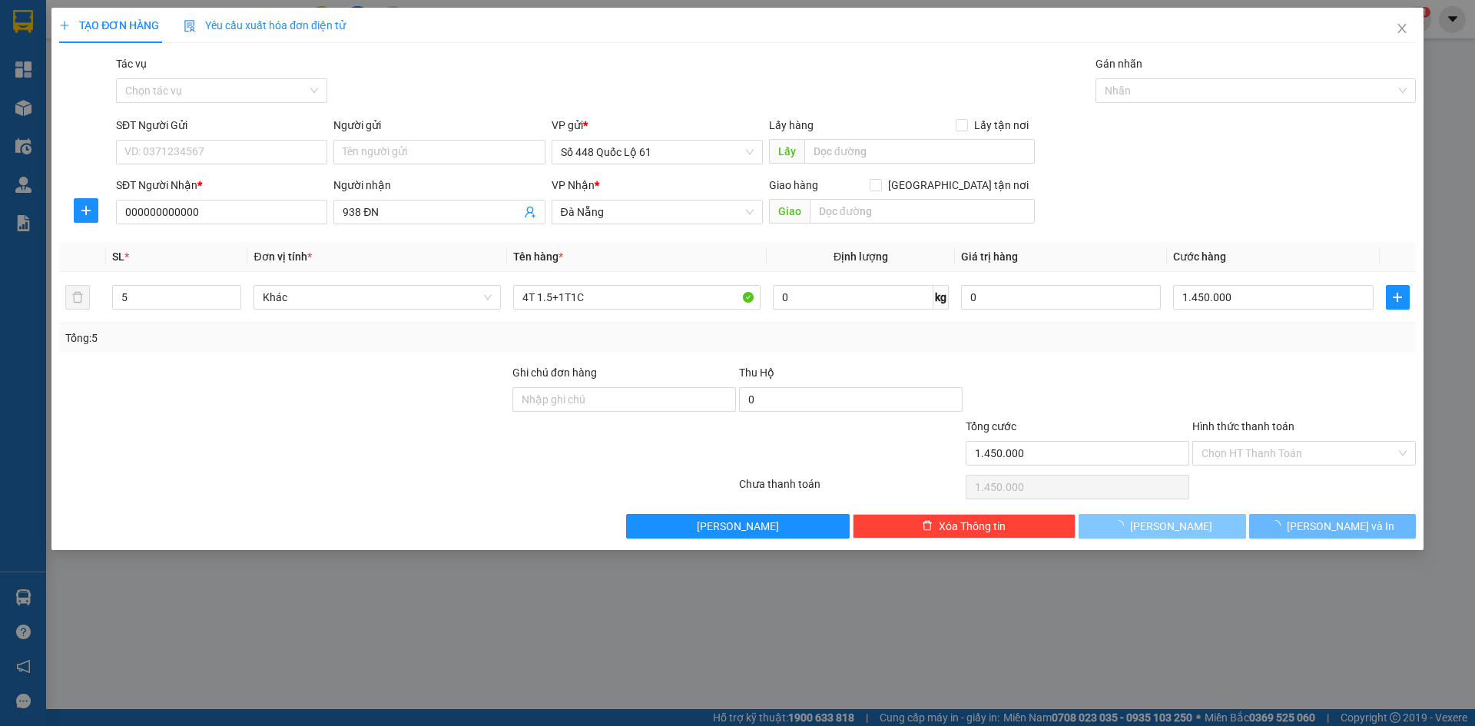
type input "0"
type input "1"
type input "0"
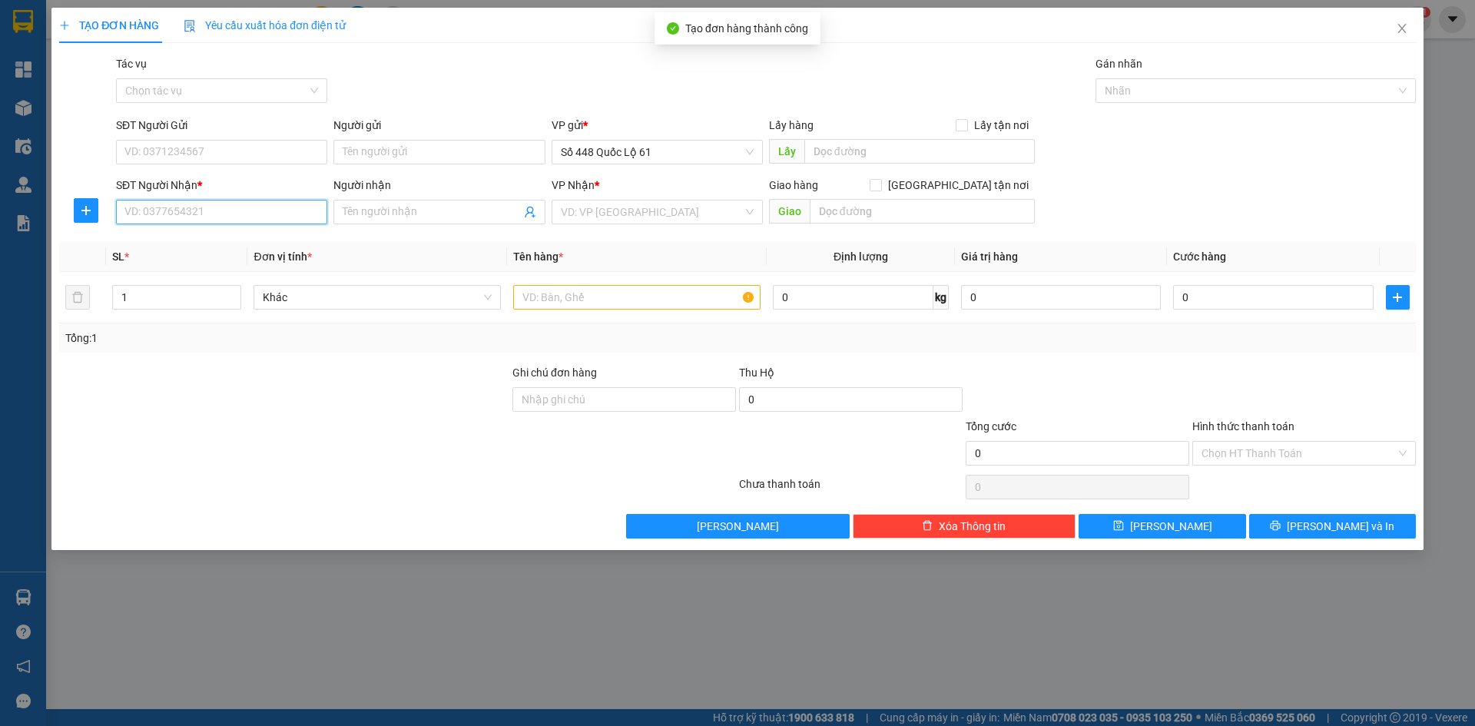
click at [217, 209] on input "SĐT Người Nhận *" at bounding box center [221, 212] width 211 height 25
type input "0842228885"
click at [210, 240] on div "0842228885" at bounding box center [221, 242] width 193 height 17
checkbox input "true"
type input "LƯƠNG SƠN"
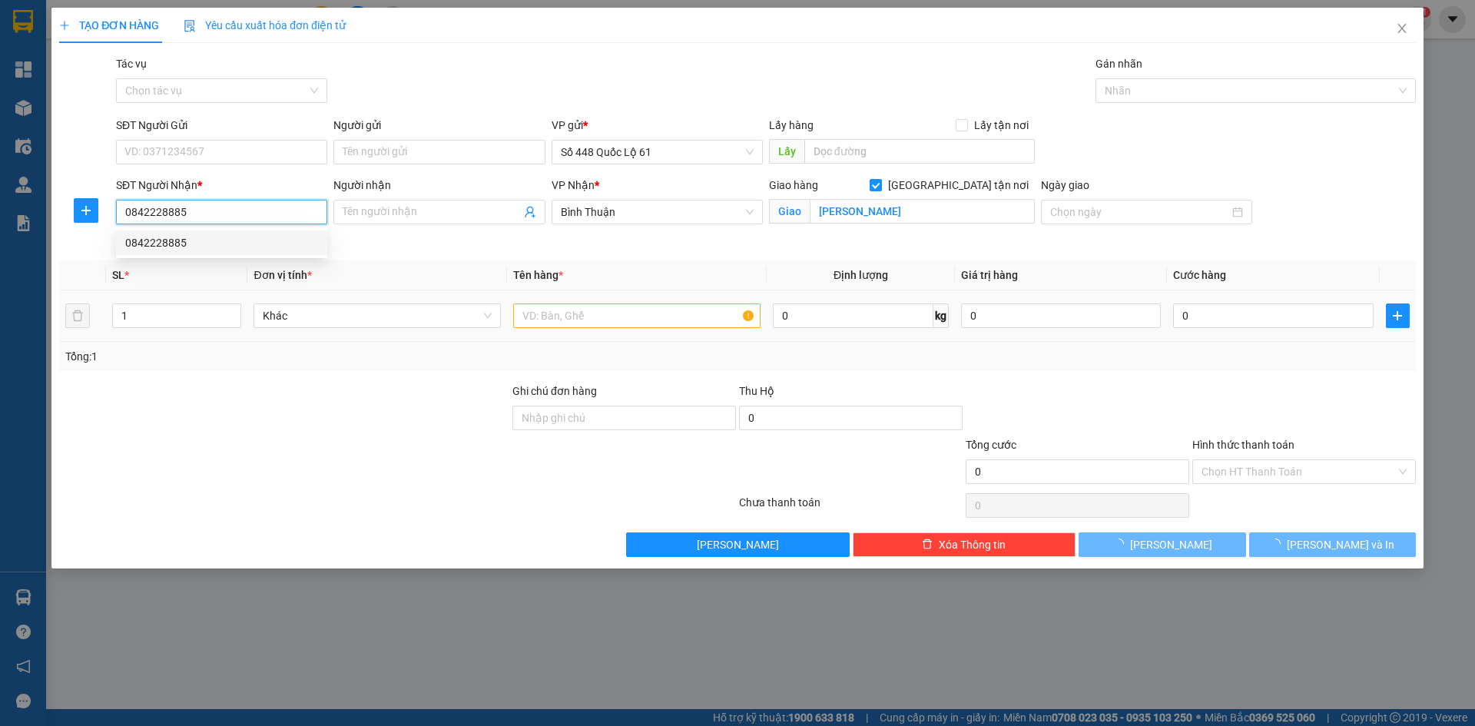
type input "80.000"
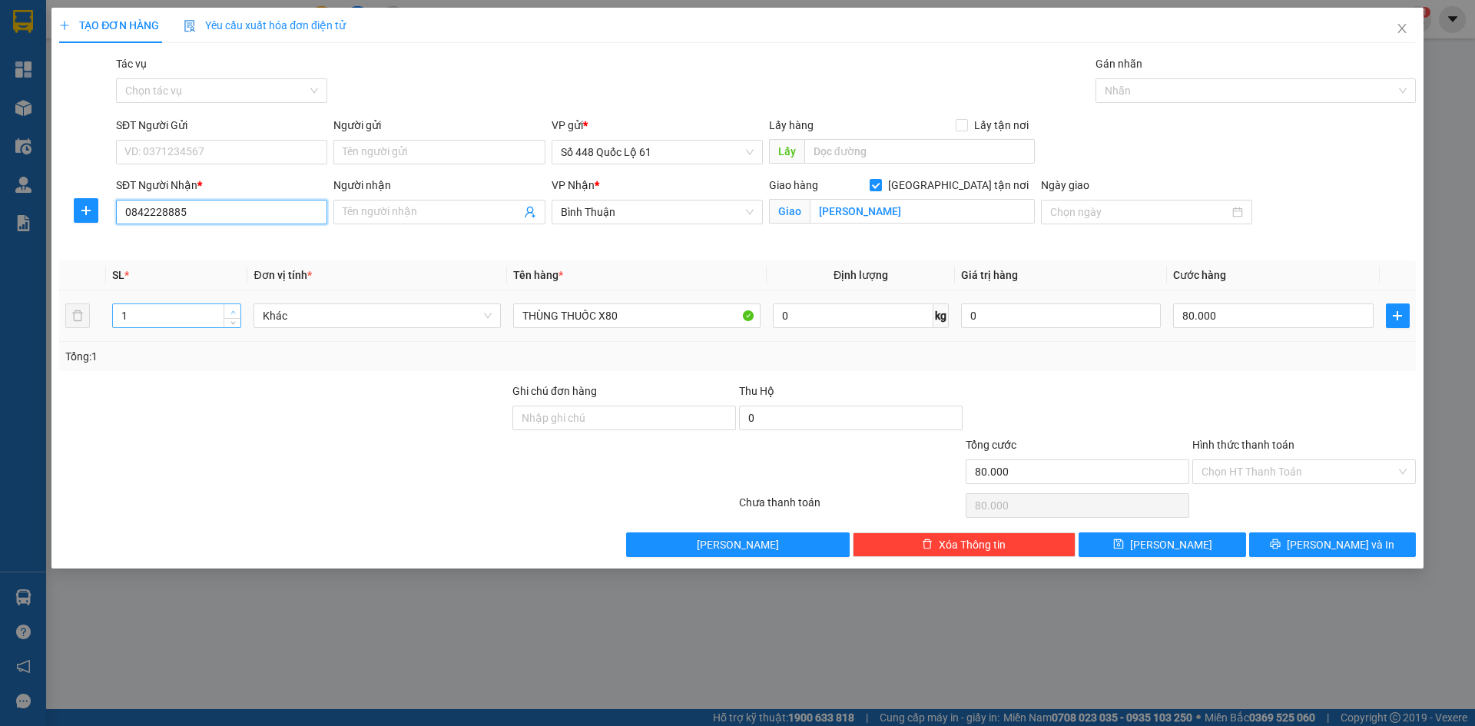
type input "0842228885"
type input "2"
click at [232, 310] on icon "up" at bounding box center [232, 312] width 5 height 5
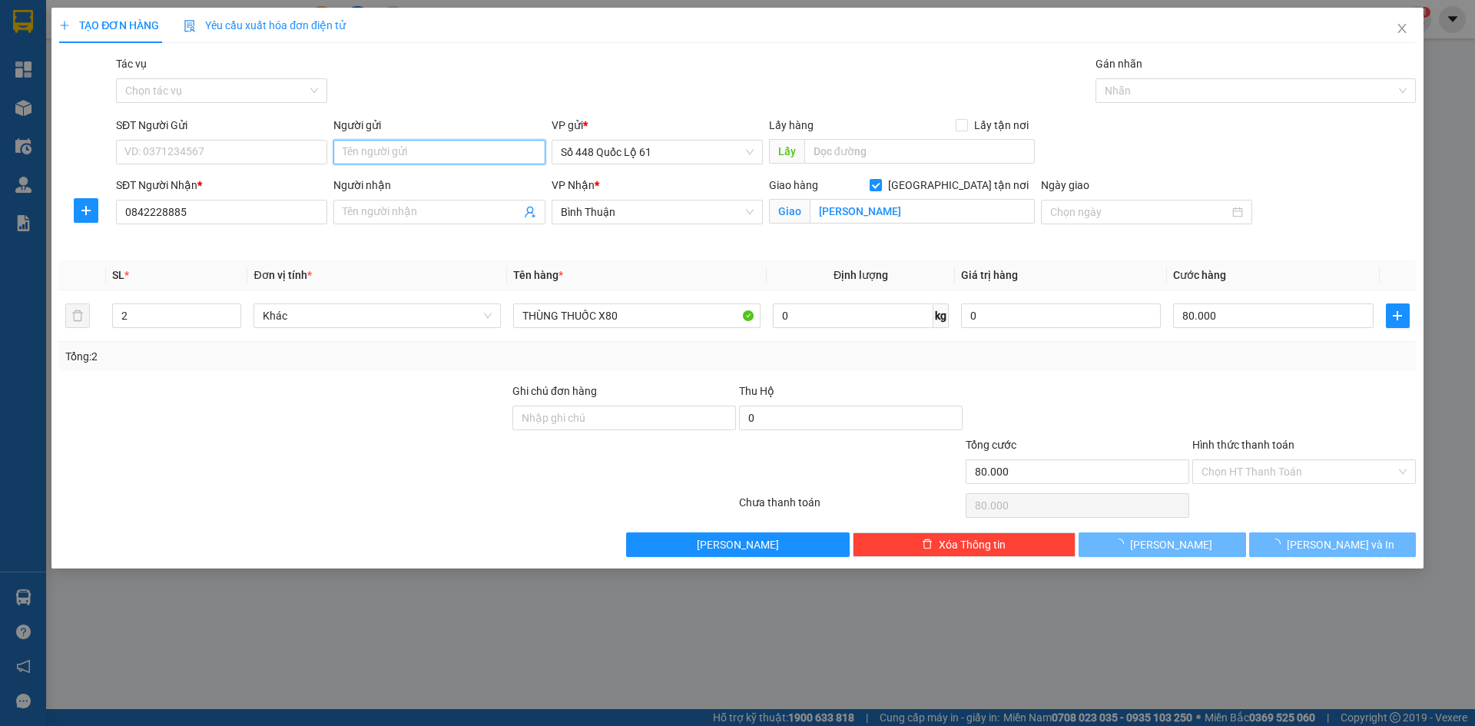
click at [407, 142] on input "Người gửi" at bounding box center [438, 152] width 211 height 25
type input "0"
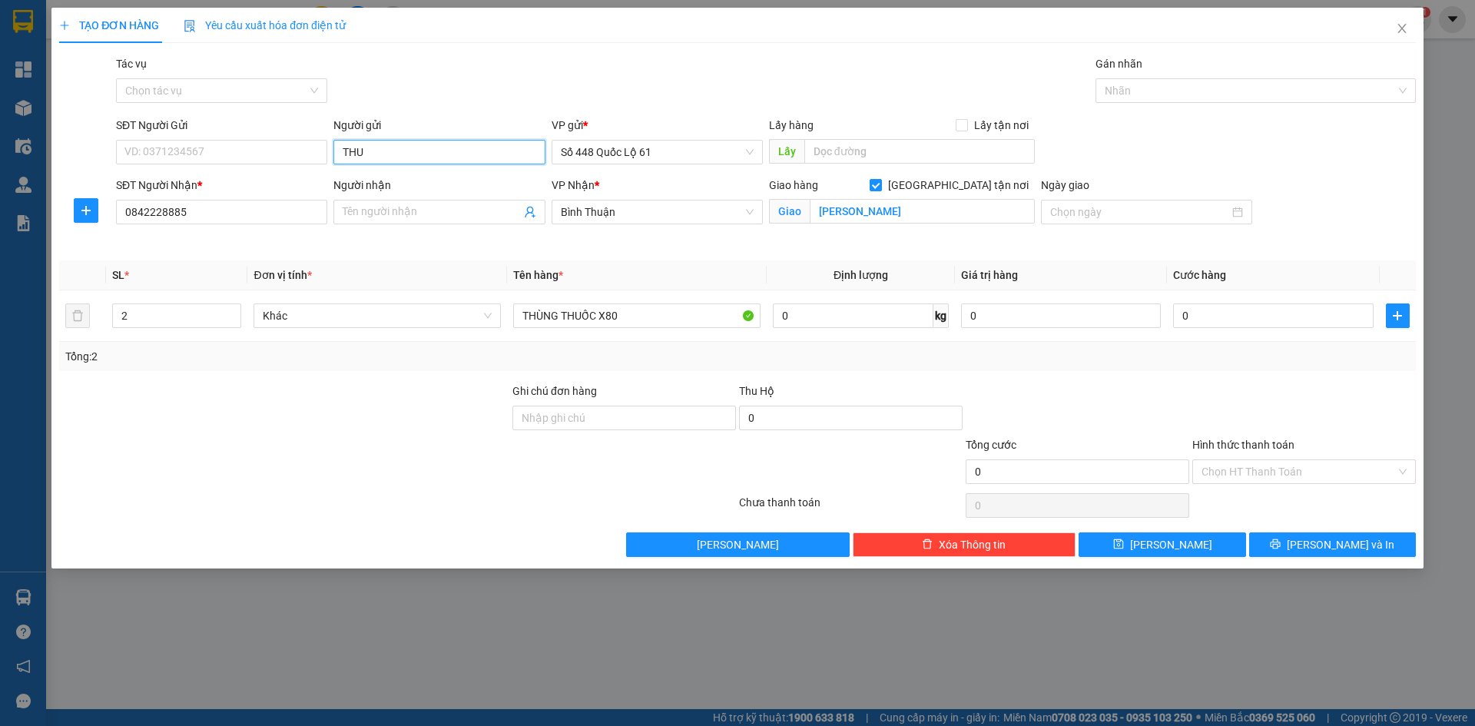
paste input "Ô"
paste input "ỐC"
type input "THUỐC [PERSON_NAME]"
click at [1195, 313] on input "0" at bounding box center [1273, 315] width 200 height 25
type input "1"
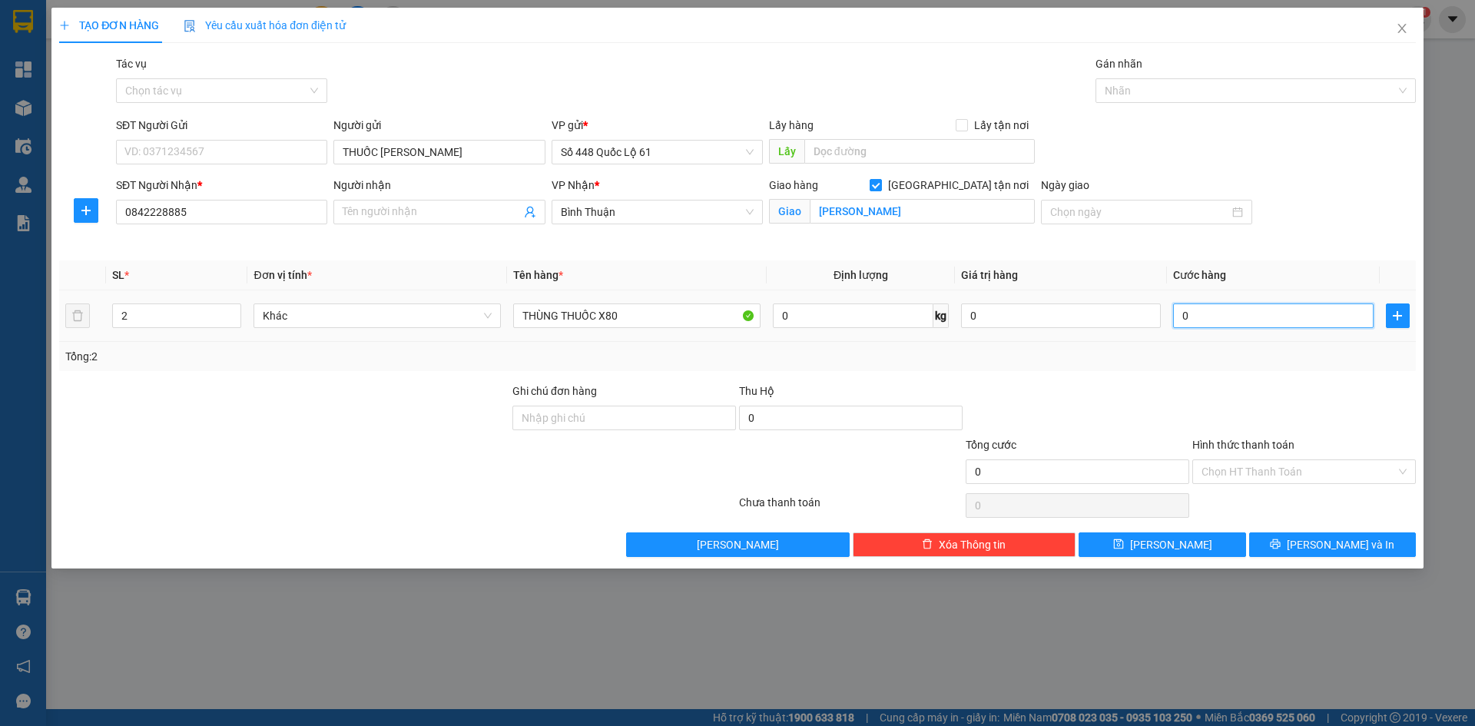
type input "1"
type input "16"
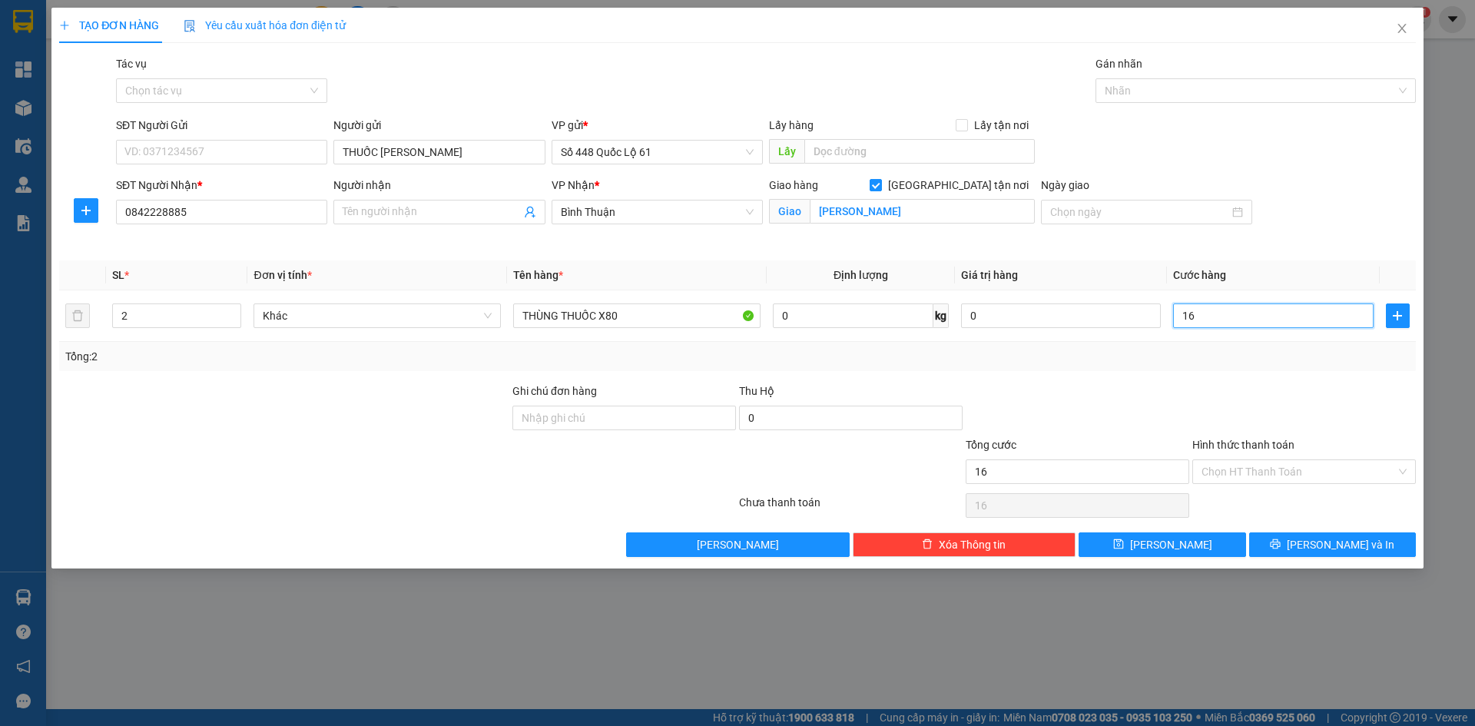
type input "160"
type input "160.000"
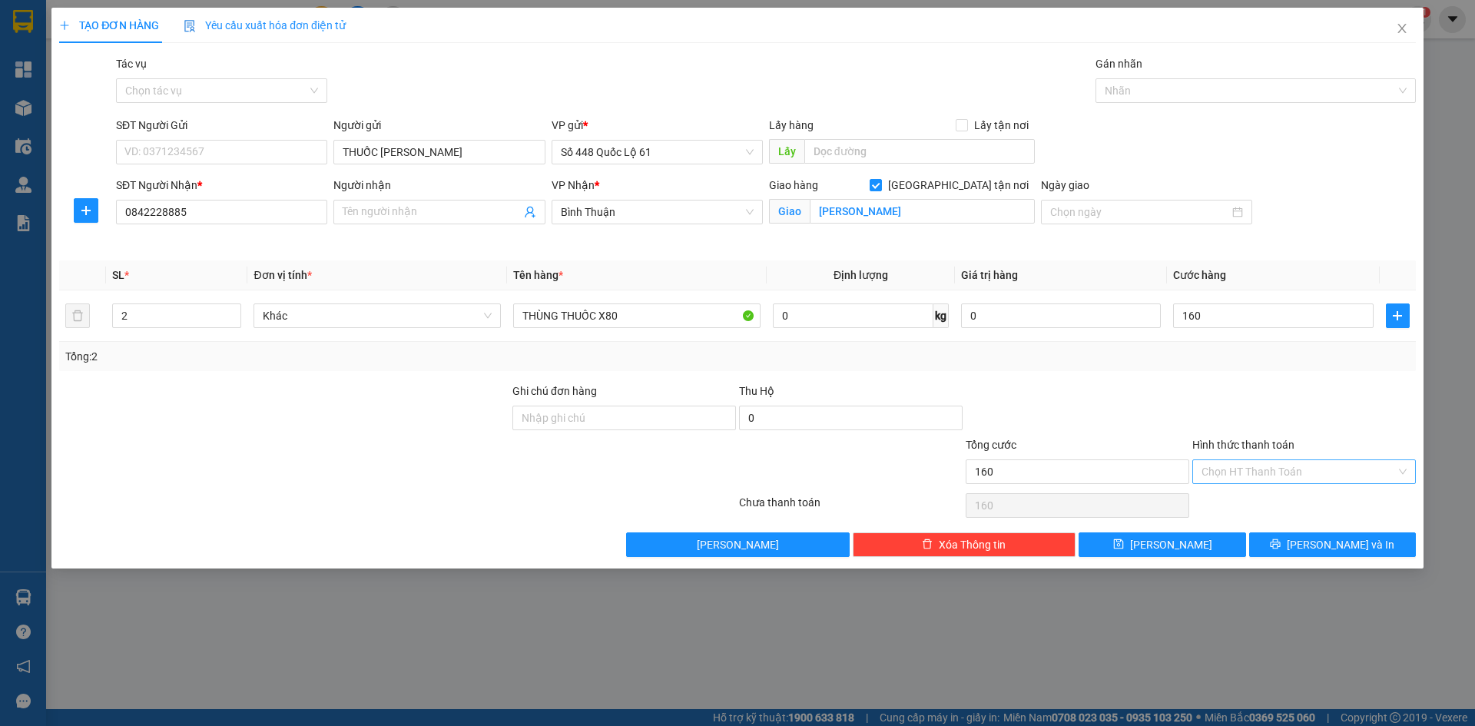
type input "160.000"
drag, startPoint x: 1270, startPoint y: 476, endPoint x: 1265, endPoint y: 507, distance: 31.8
click at [1270, 476] on input "Hình thức thanh toán" at bounding box center [1299, 471] width 194 height 23
click at [1265, 499] on div "Tại văn phòng" at bounding box center [1304, 502] width 205 height 17
type input "0"
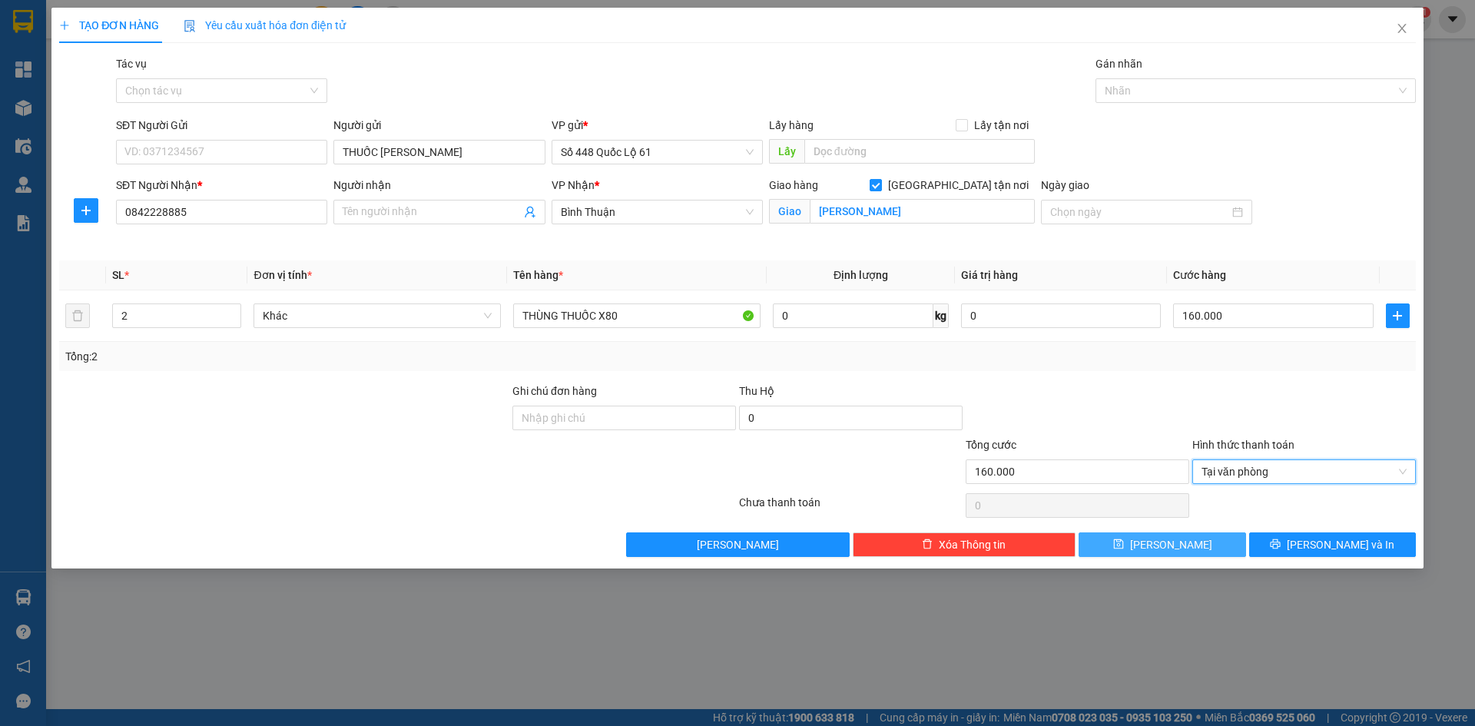
click at [1187, 548] on button "Lưu" at bounding box center [1162, 544] width 167 height 25
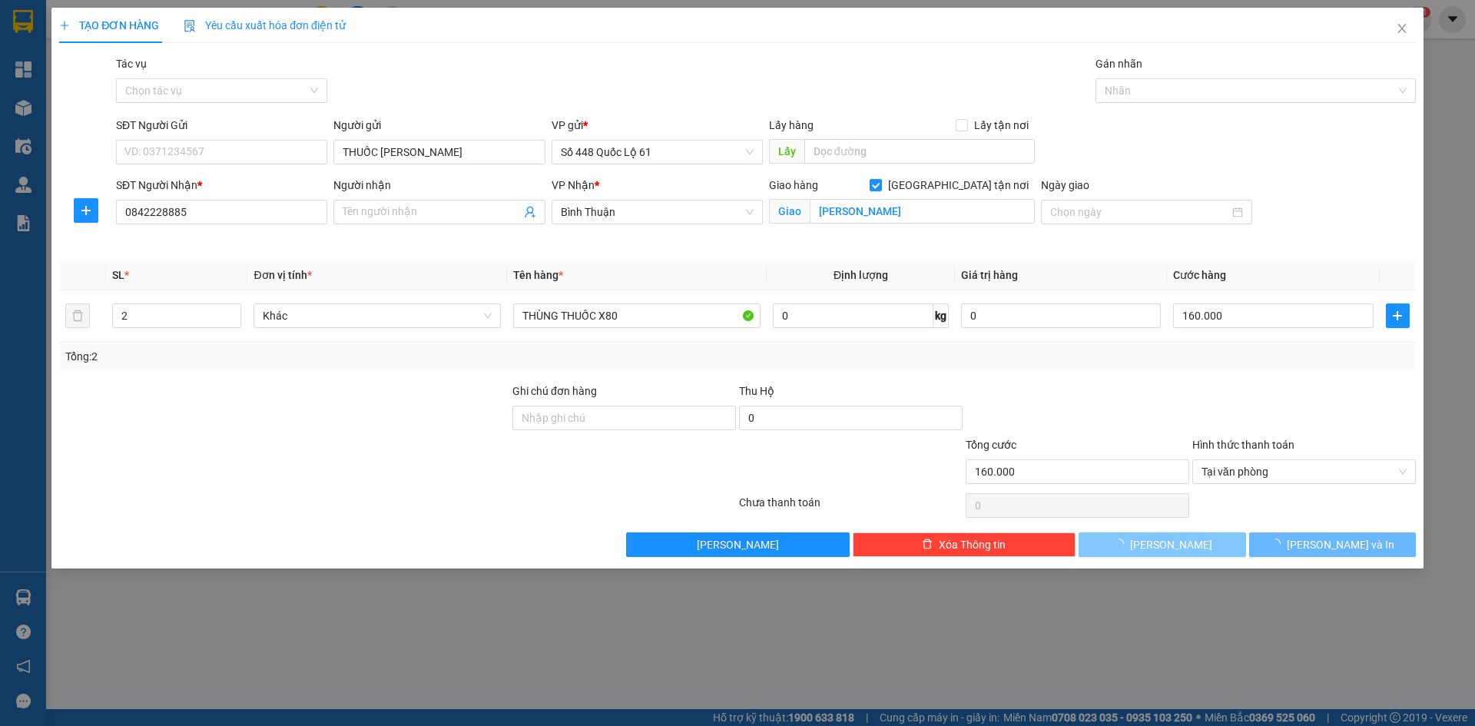
checkbox input "false"
type input "0"
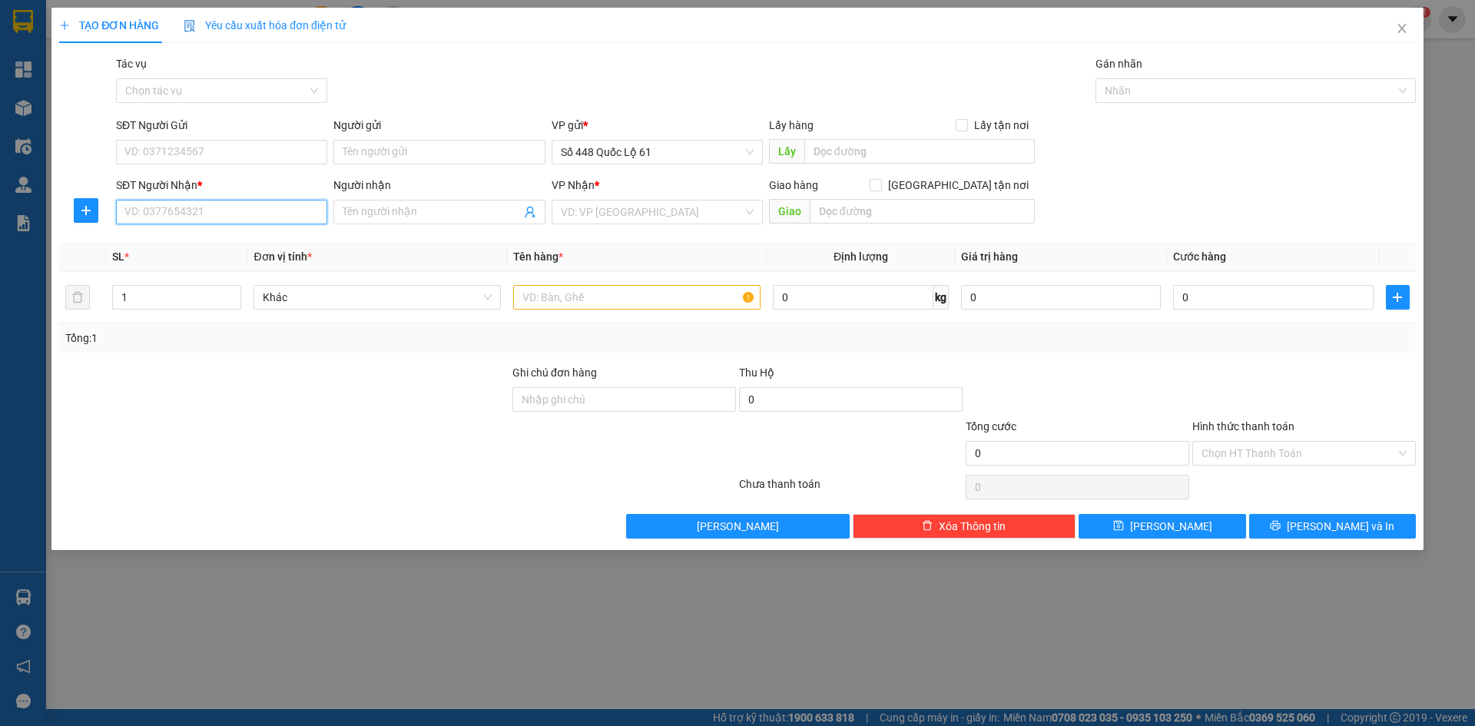
click at [293, 209] on input "SĐT Người Nhận *" at bounding box center [221, 212] width 211 height 25
click at [293, 216] on input "SĐT Người Nhận *" at bounding box center [221, 212] width 211 height 25
drag, startPoint x: 277, startPoint y: 238, endPoint x: 258, endPoint y: 246, distance: 20.7
click at [277, 238] on div "0986468335 - D ĐỎ" at bounding box center [221, 242] width 193 height 17
type input "0986468335"
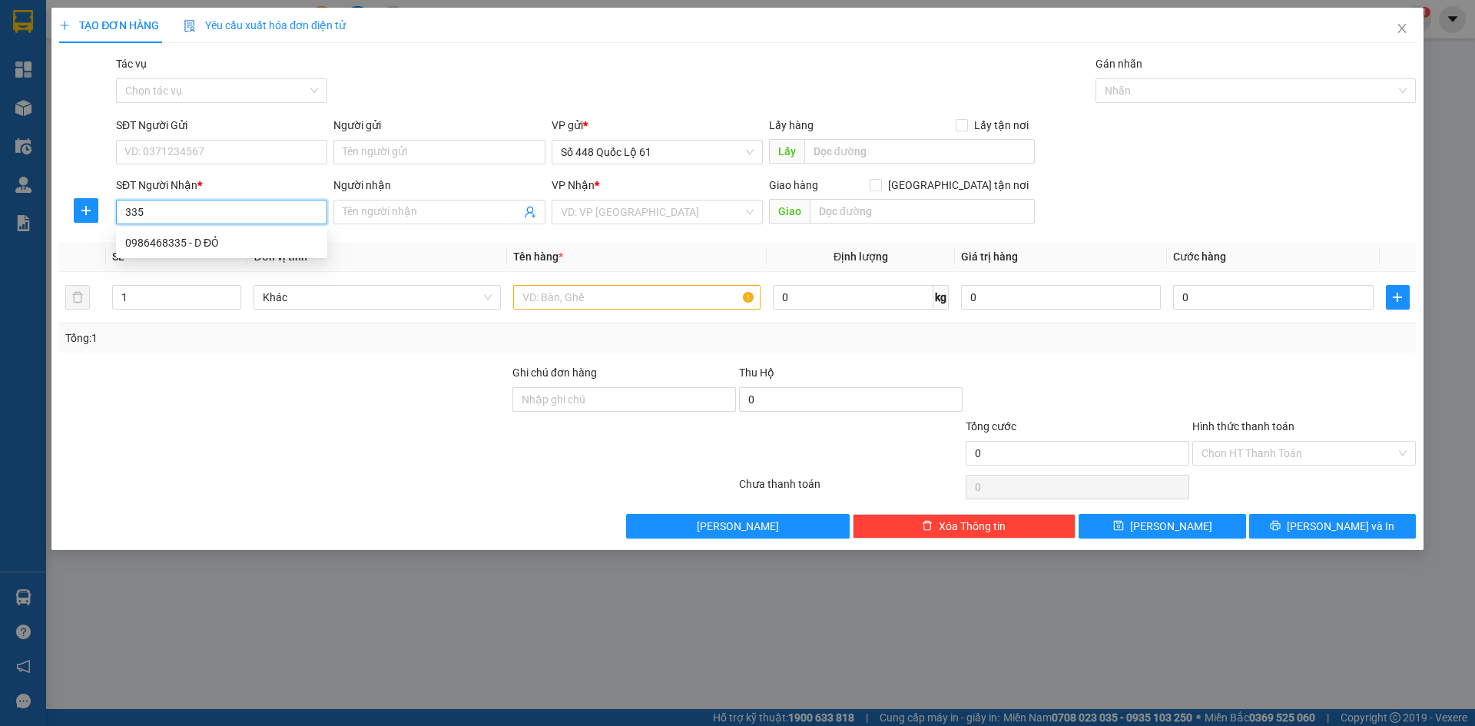
type input "D ĐỎ"
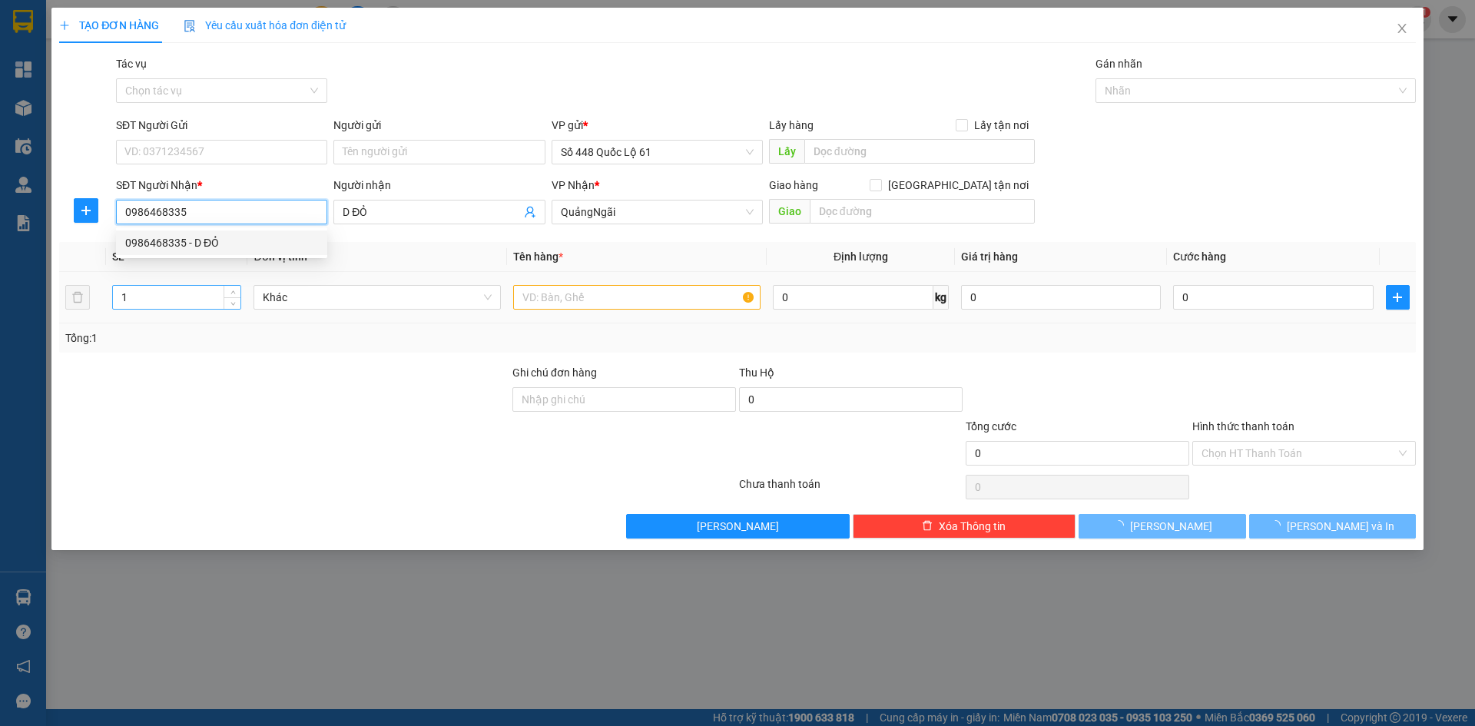
type input "350.000"
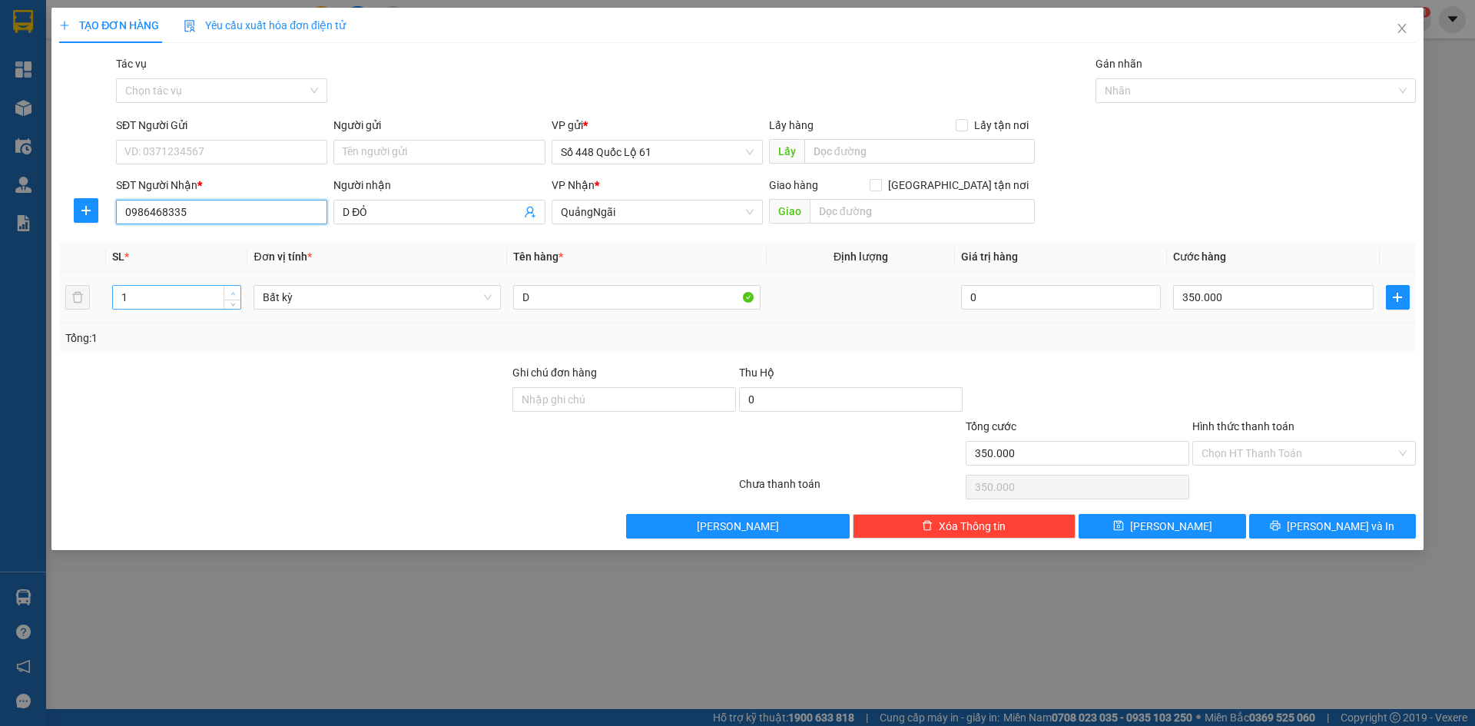
type input "0986468335"
click at [239, 295] on span "Increase Value" at bounding box center [232, 293] width 17 height 14
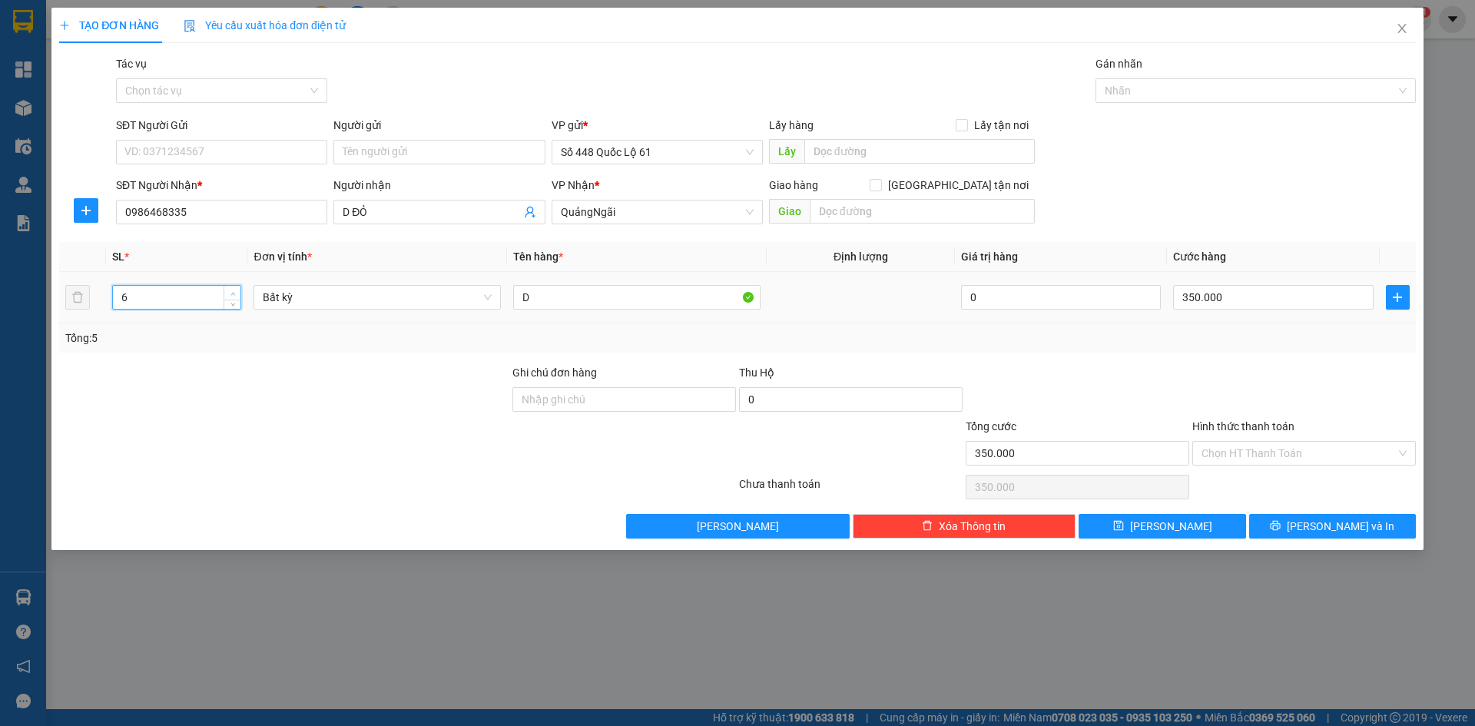
click at [239, 295] on span "Increase Value" at bounding box center [232, 293] width 17 height 14
type input "5"
click at [239, 303] on span "Decrease Value" at bounding box center [232, 302] width 17 height 14
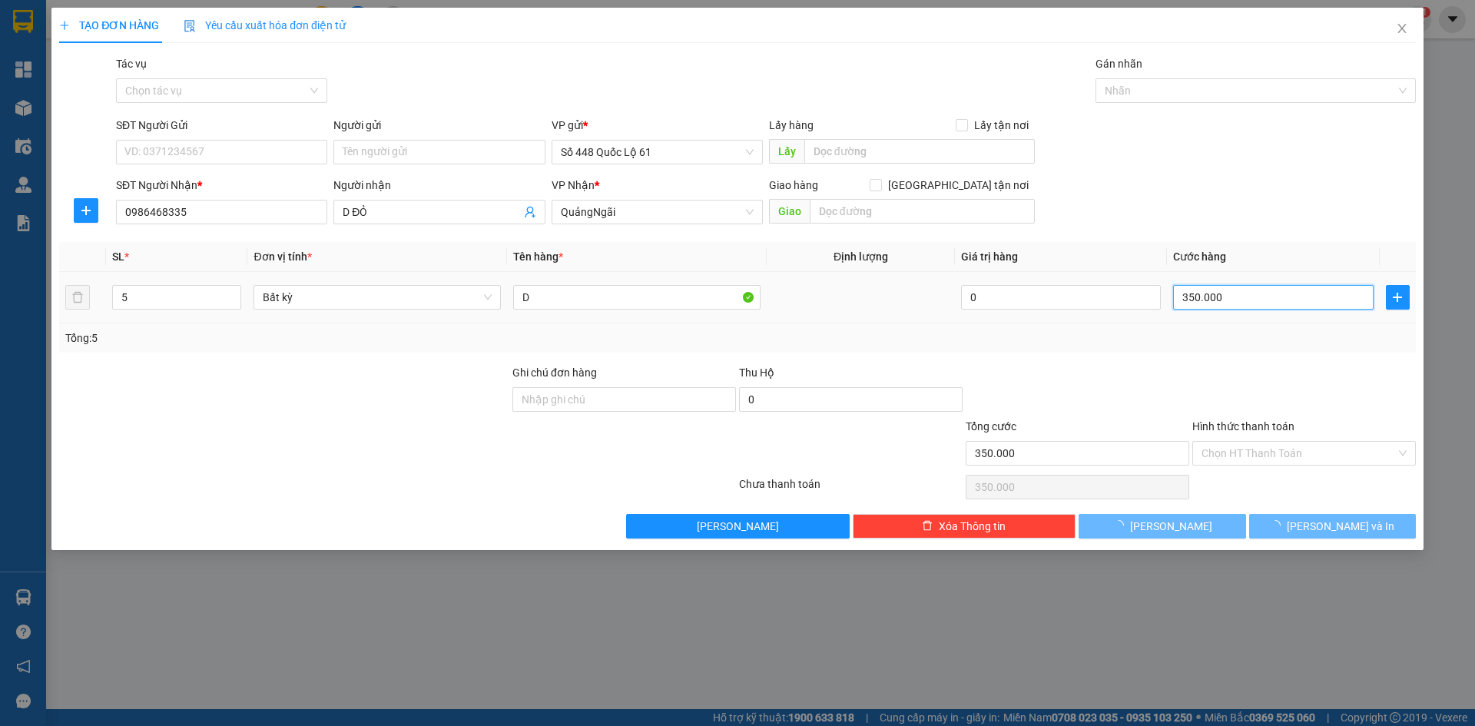
click at [1258, 308] on input "350.000" at bounding box center [1273, 297] width 200 height 25
type input "0"
type input "1"
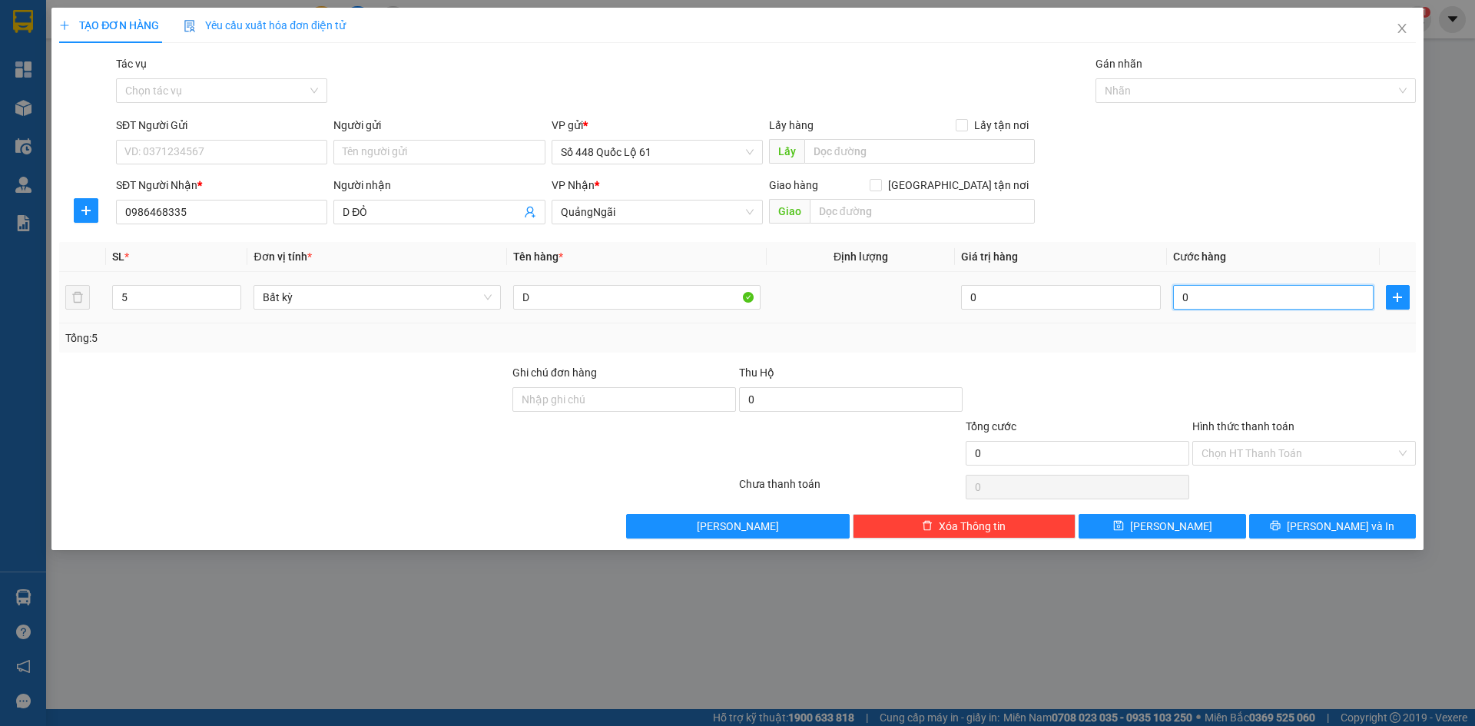
type input "1"
type input "01"
type input "17"
type input "017"
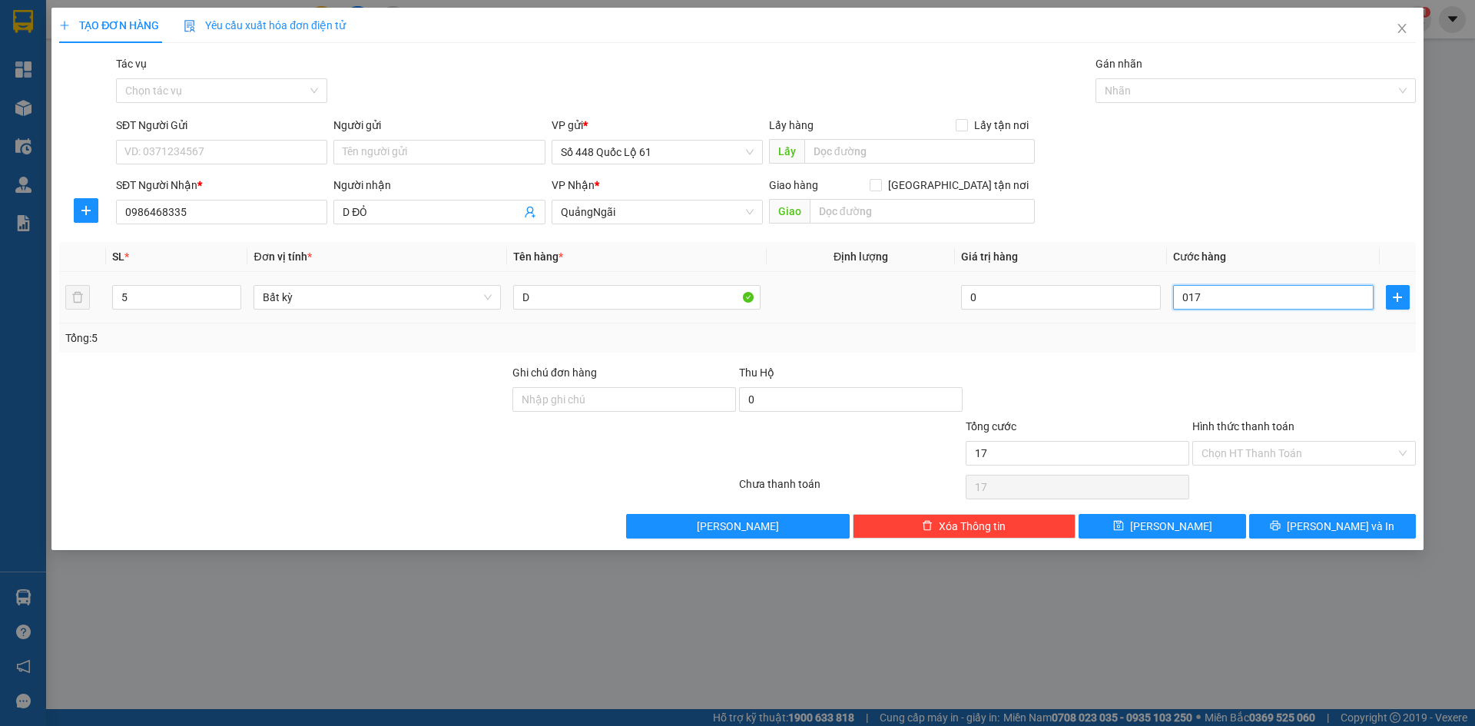
type input "175"
type input "0.175"
type input "1.750"
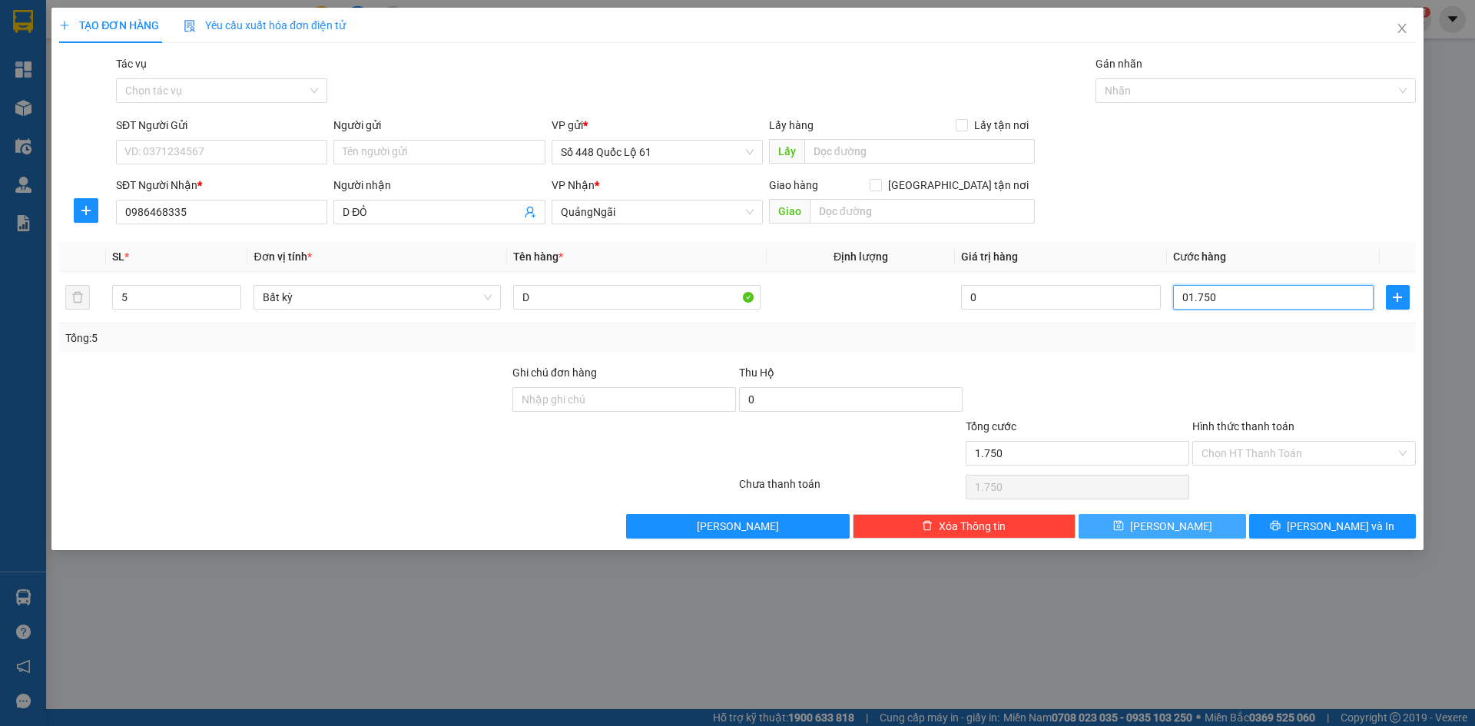
type input "01.750"
type input "1.750.000"
click at [1174, 522] on span "Lưu" at bounding box center [1171, 526] width 82 height 17
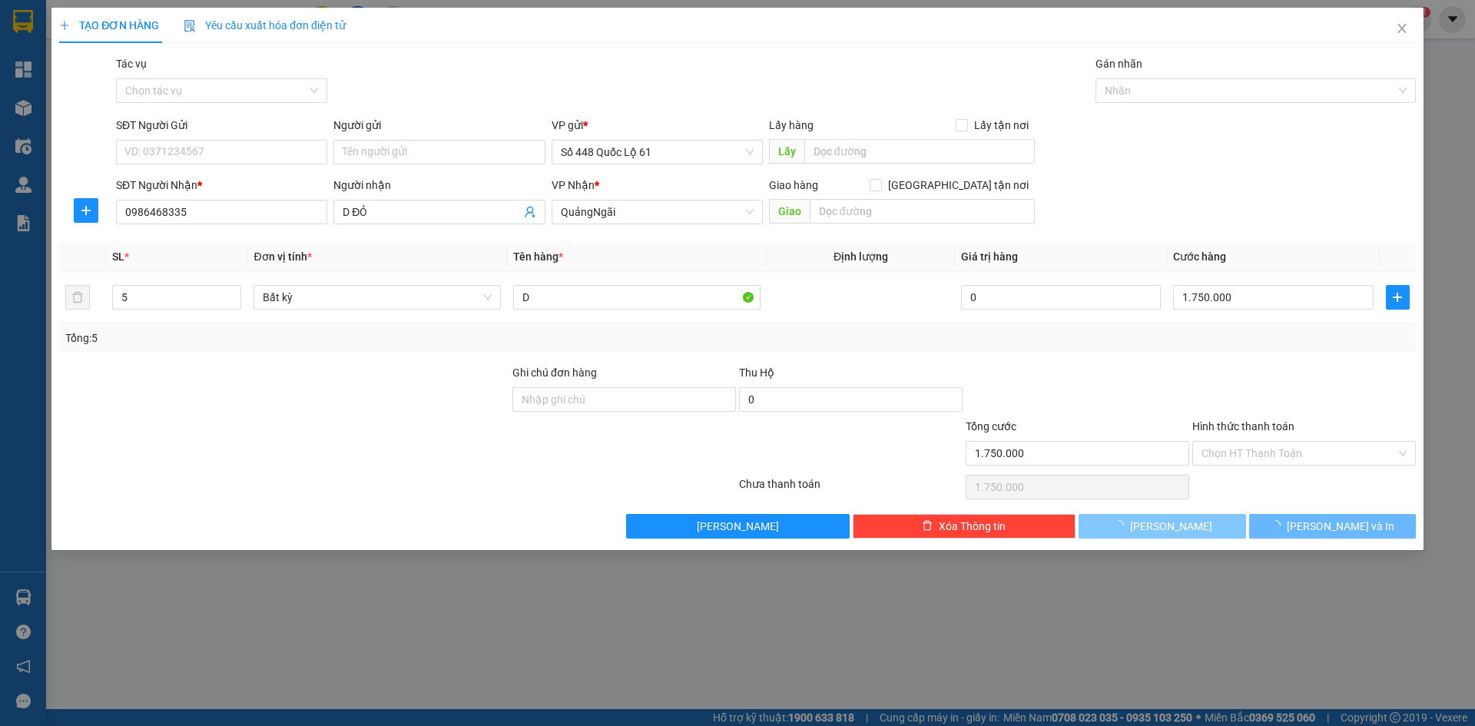
type input "0"
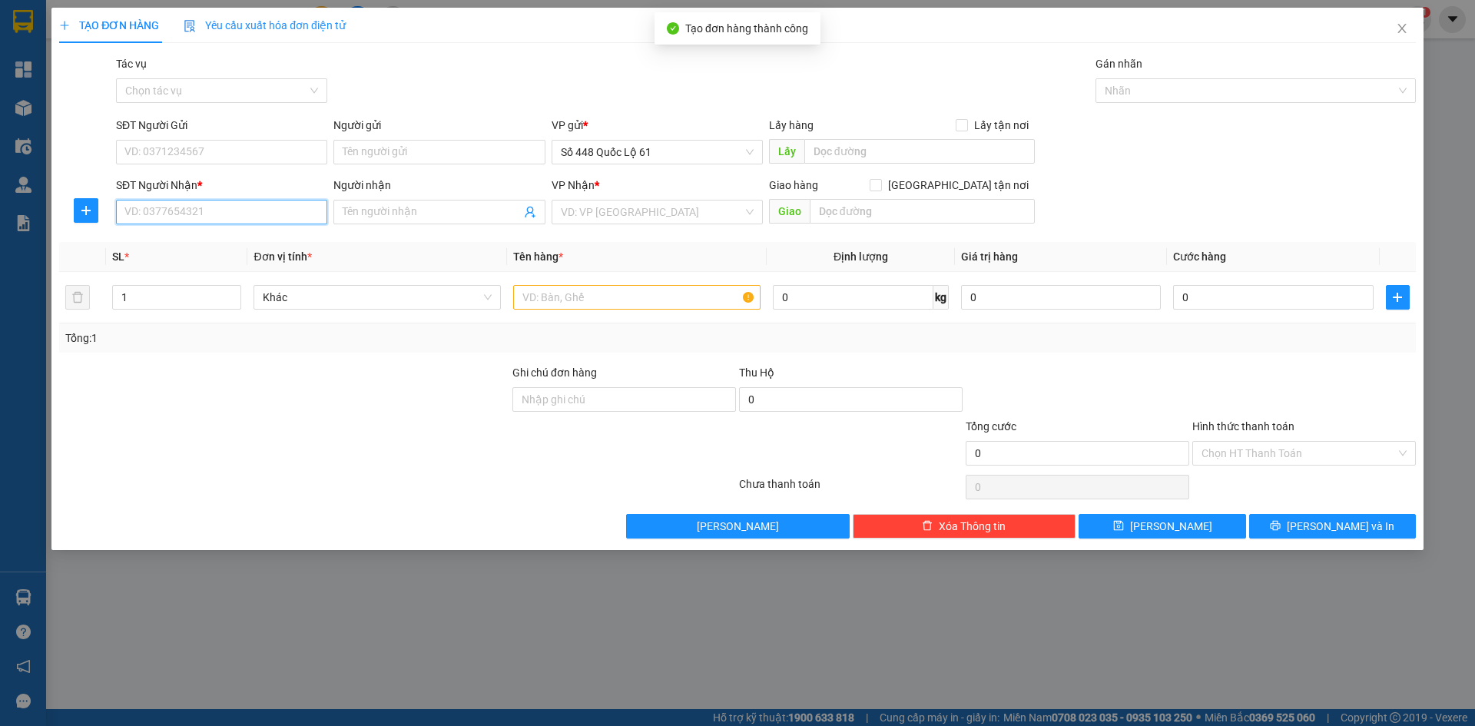
click at [161, 208] on input "SĐT Người Nhận *" at bounding box center [221, 212] width 211 height 25
click at [194, 242] on div "0366492924 - DỐC QUÝT KY" at bounding box center [221, 242] width 193 height 17
type input "0366492924"
type input "DỐC QUÝT KY"
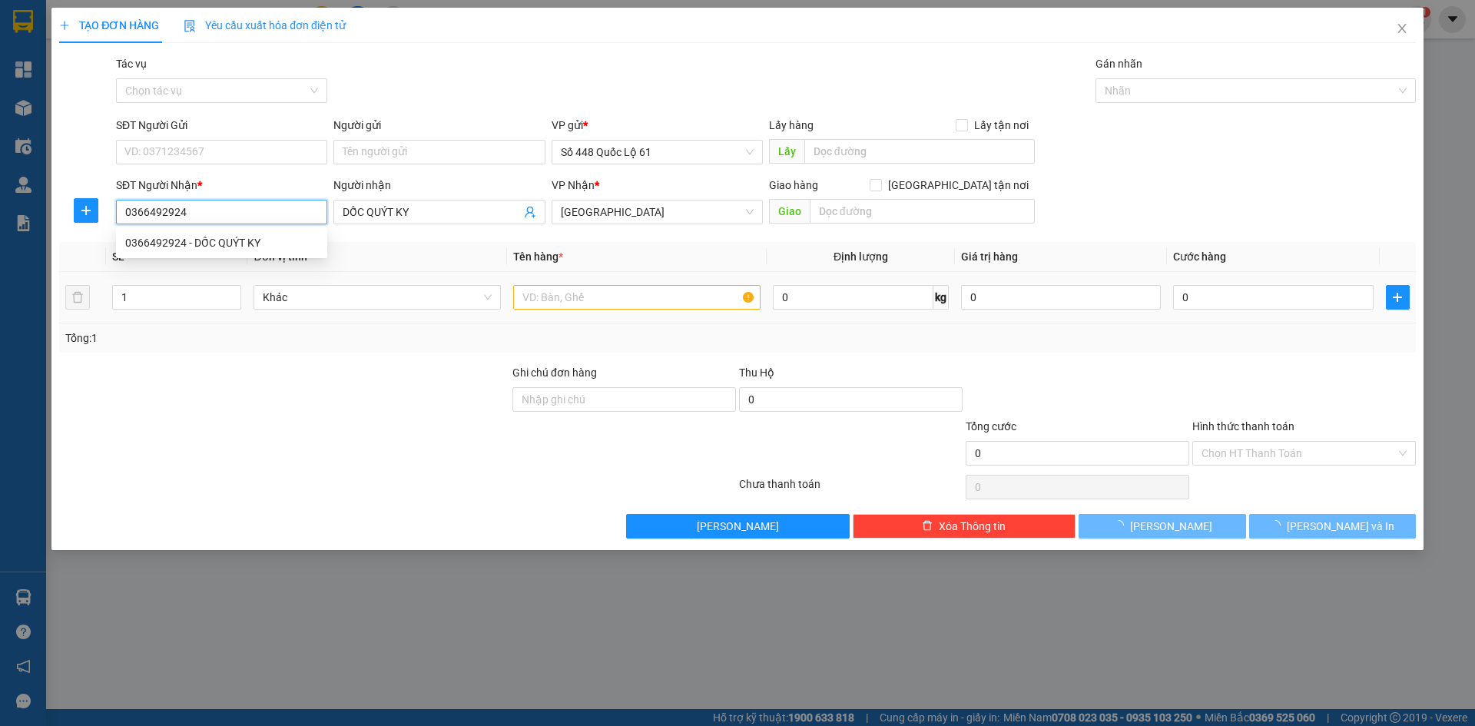
type input "1.000"
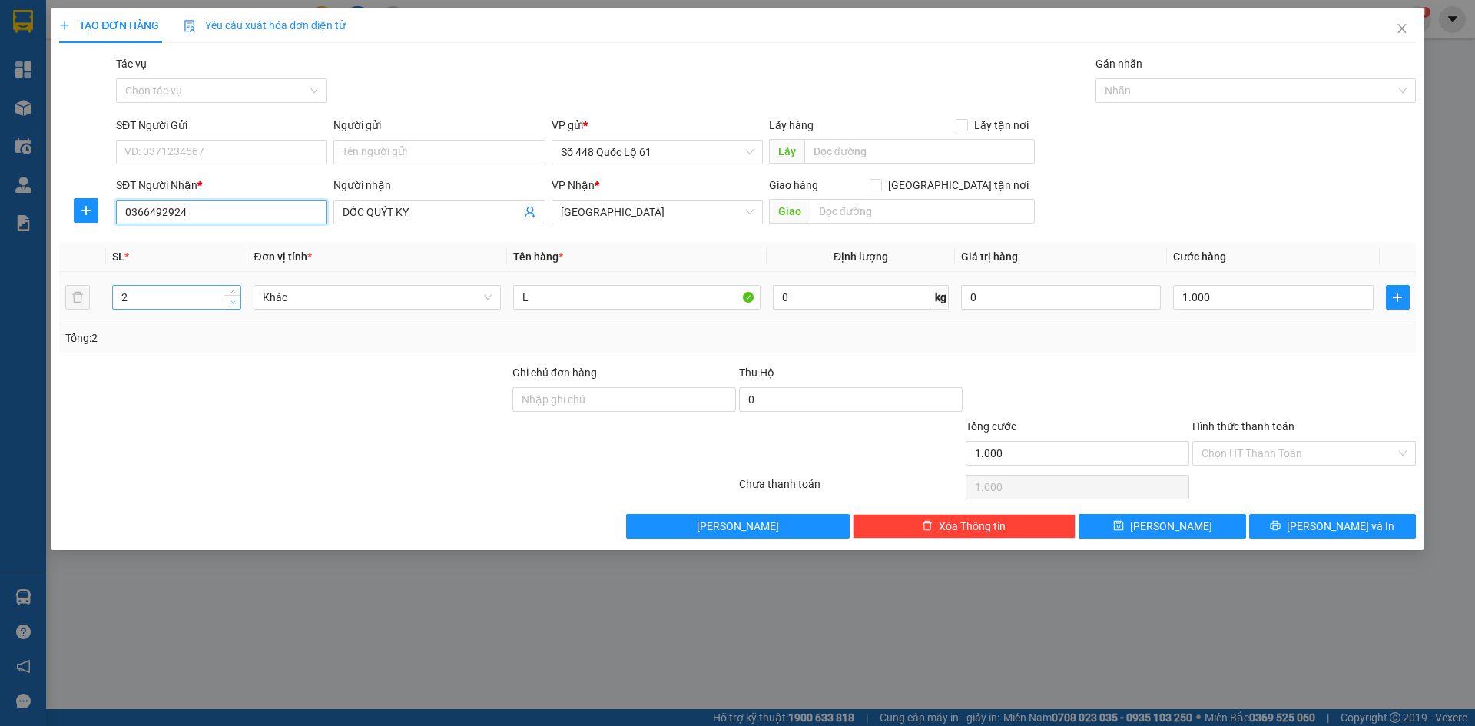
type input "0366492924"
type input "1"
click at [237, 300] on span "down" at bounding box center [232, 302] width 9 height 9
click at [1346, 302] on input "1.000" at bounding box center [1273, 297] width 200 height 25
type input "01"
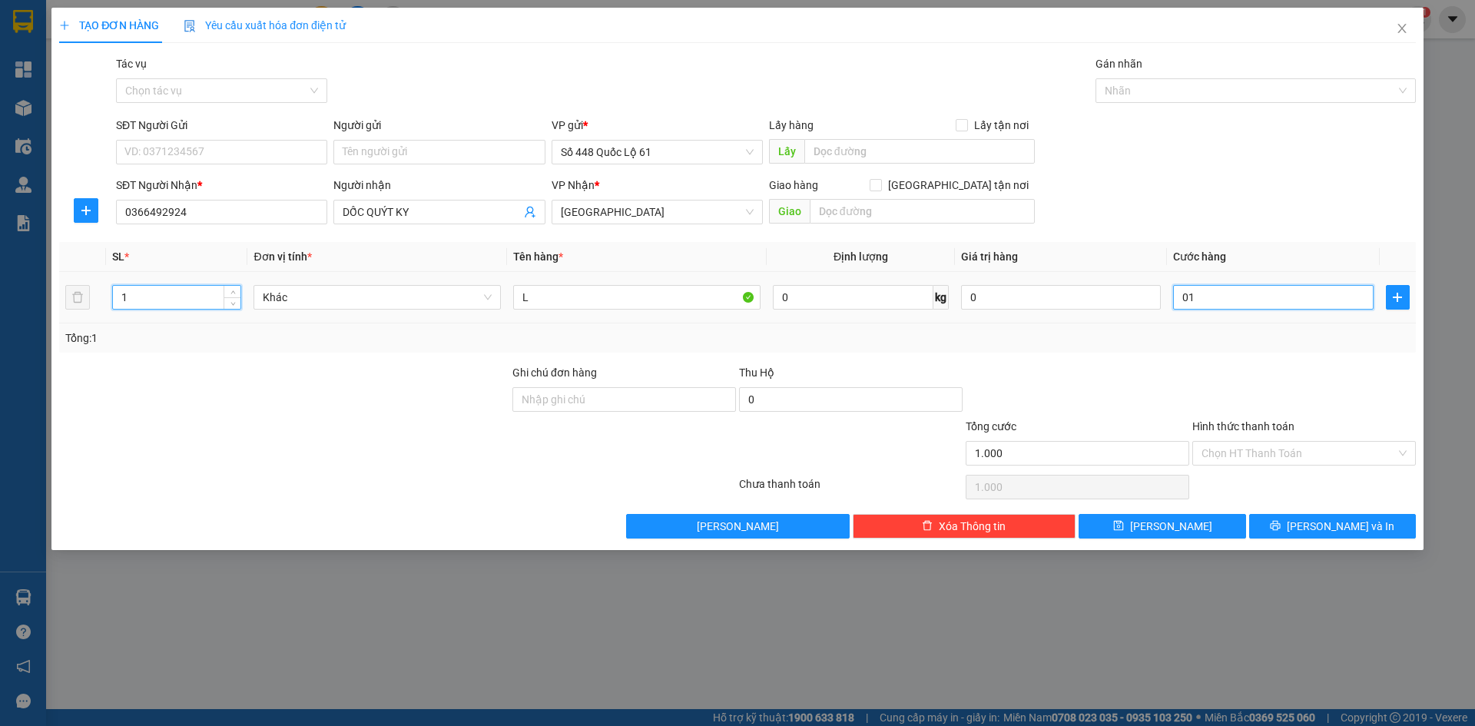
type input "1"
type input "01"
type input "1.000"
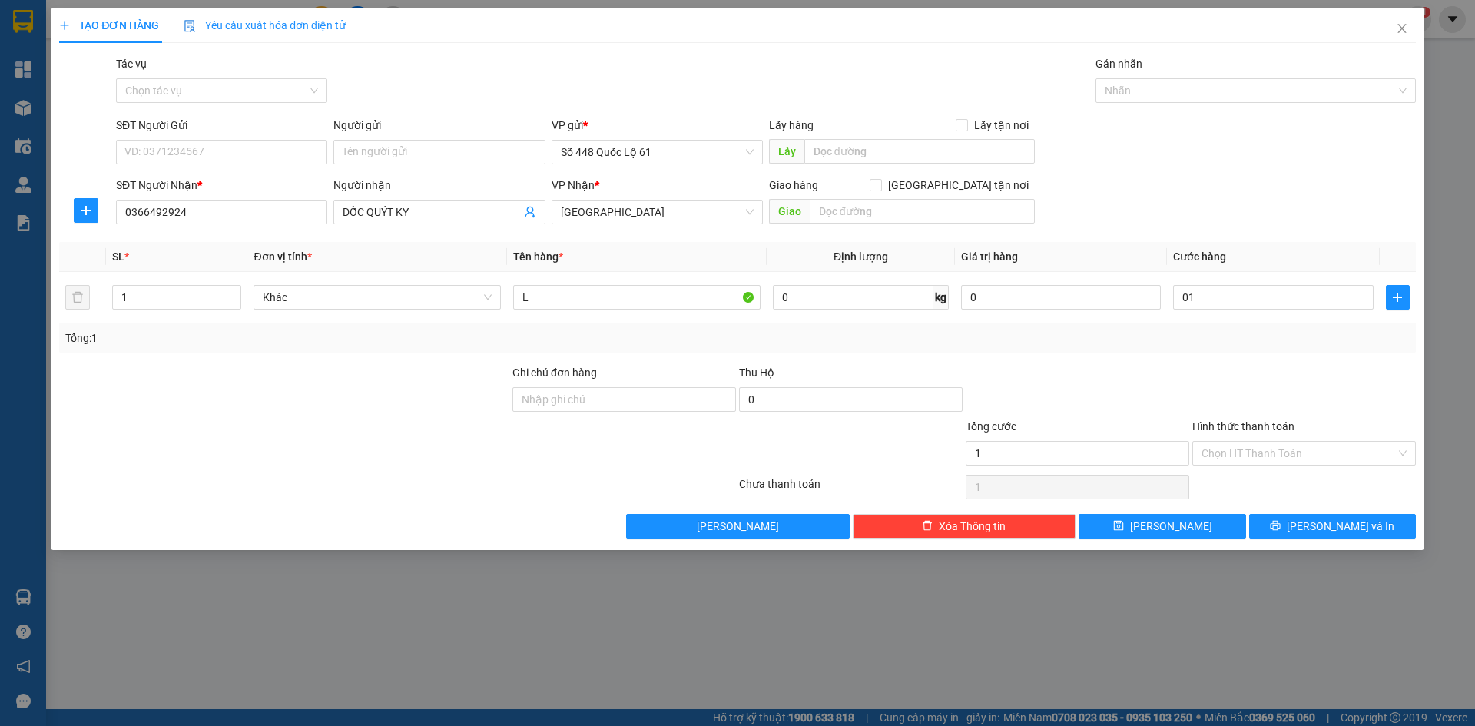
type input "1.000"
drag, startPoint x: 1321, startPoint y: 349, endPoint x: 1305, endPoint y: 399, distance: 53.0
click at [1318, 364] on div "Transit Pickup Surcharge Ids Transit Deliver Surcharge Ids Transit Deliver Surc…" at bounding box center [737, 296] width 1357 height 483
click at [1279, 450] on input "Hình thức thanh toán" at bounding box center [1299, 453] width 194 height 23
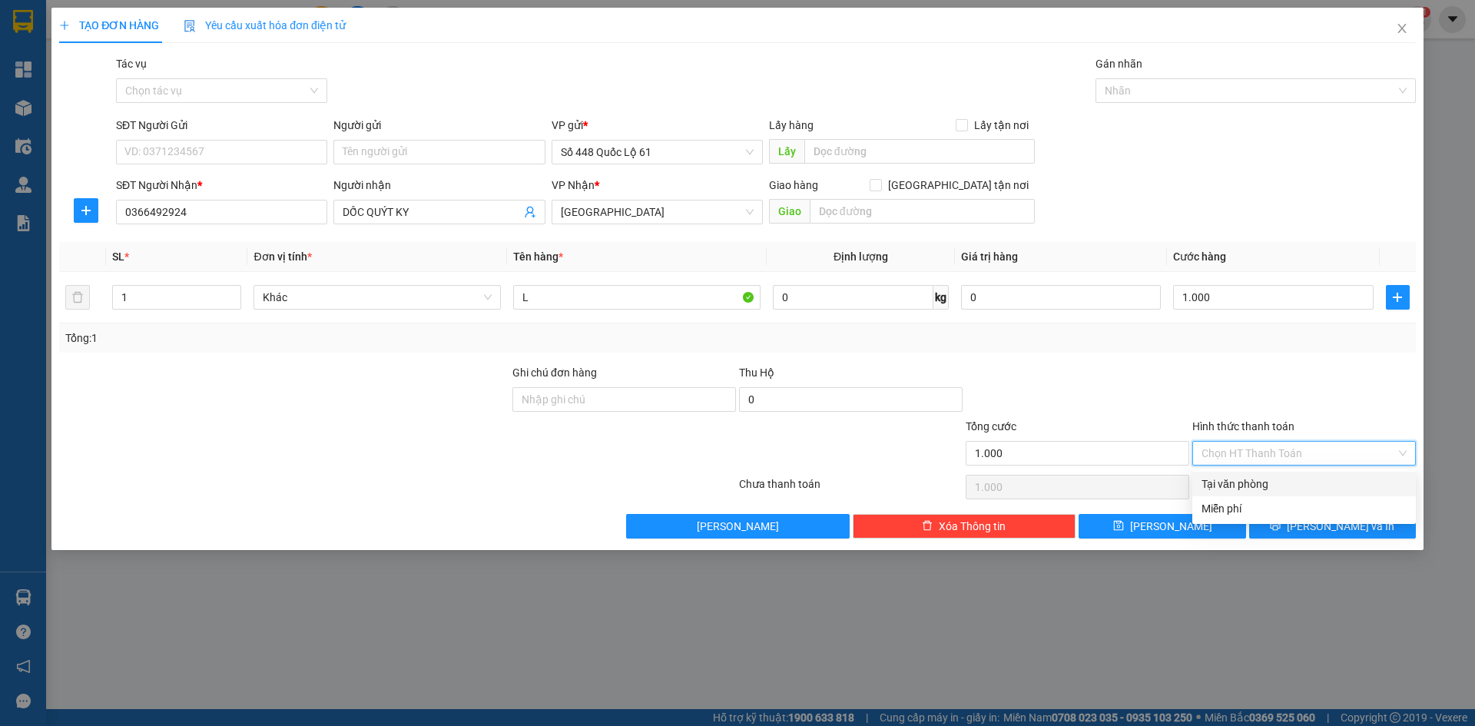
click at [1278, 469] on div "Transit Pickup Surcharge Ids Transit Deliver Surcharge Ids Transit Deliver Surc…" at bounding box center [737, 296] width 1357 height 483
click at [1267, 461] on input "Hình thức thanh toán" at bounding box center [1299, 453] width 194 height 23
click at [1261, 483] on div "Tại văn phòng" at bounding box center [1304, 484] width 205 height 17
type input "0"
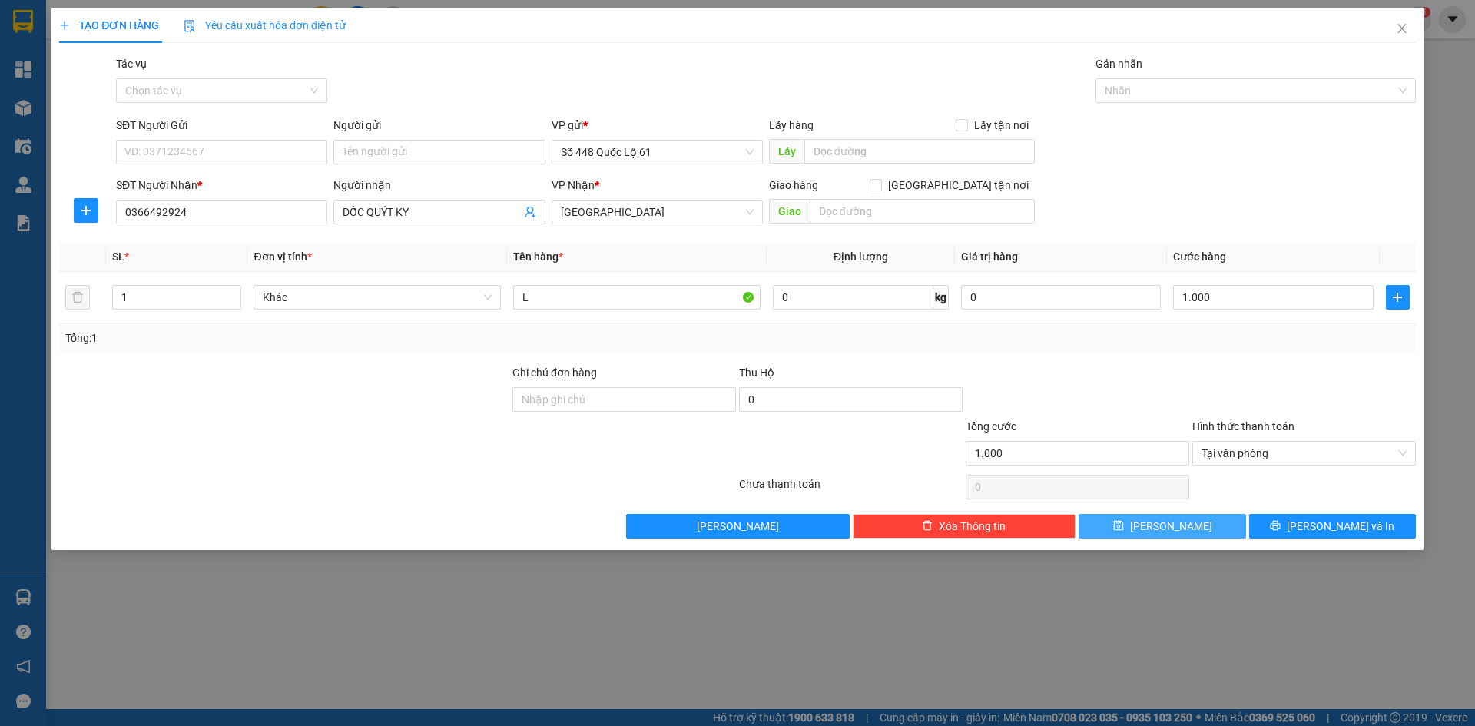
click at [1168, 524] on span "Lưu" at bounding box center [1171, 526] width 82 height 17
type input "0"
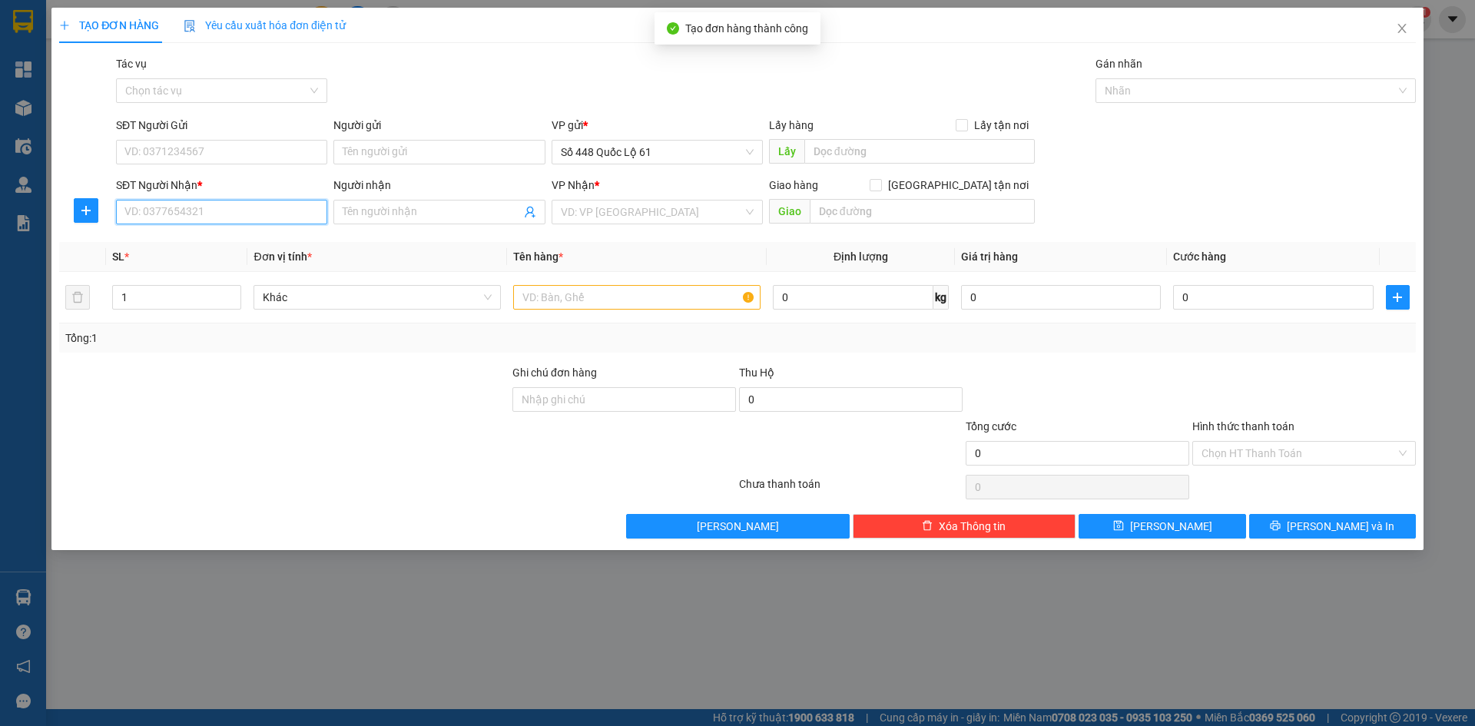
click at [288, 204] on input "SĐT Người Nhận *" at bounding box center [221, 212] width 211 height 25
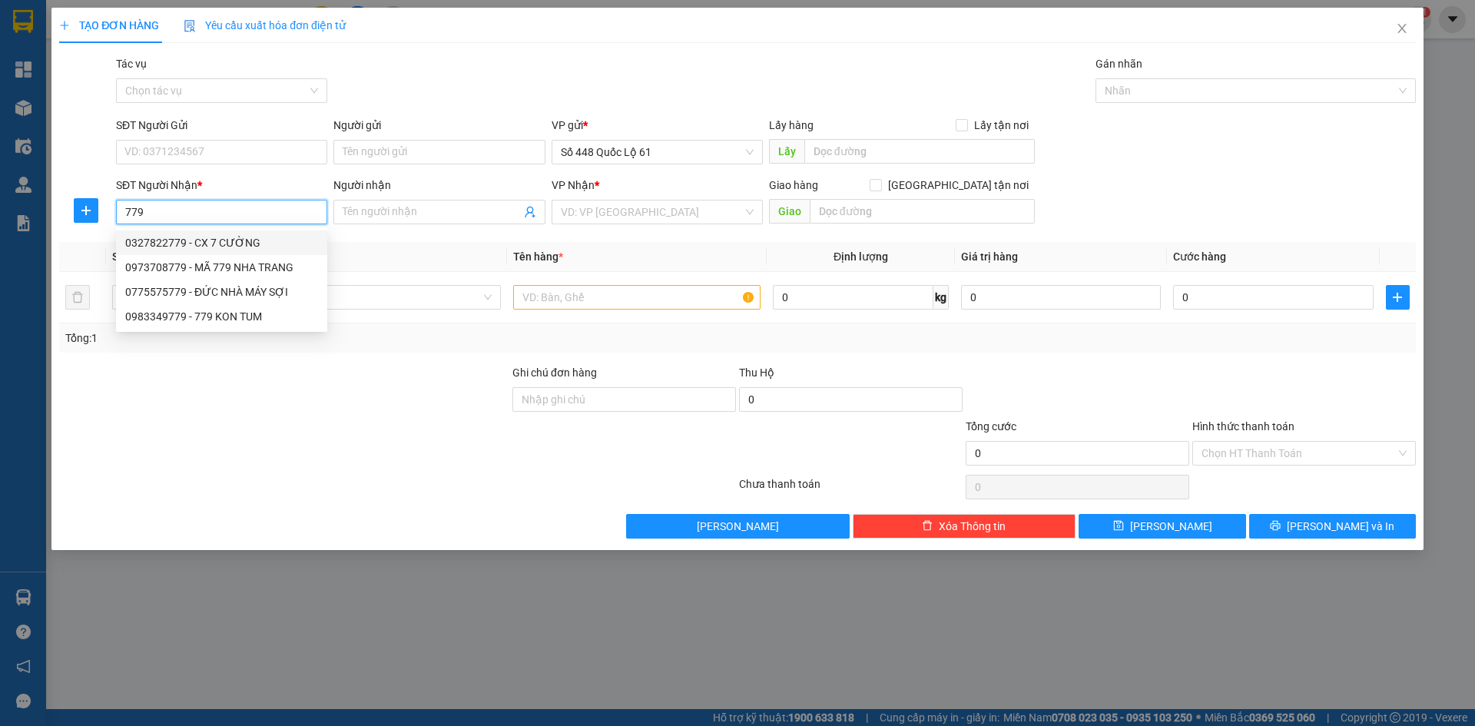
click at [224, 236] on div "0327822779 - CX 7 CƯỜNG" at bounding box center [221, 242] width 193 height 17
type input "0327822779"
type input "CX 7 CƯỜNG"
checkbox input "true"
type input "CX 7 CƯỜNG"
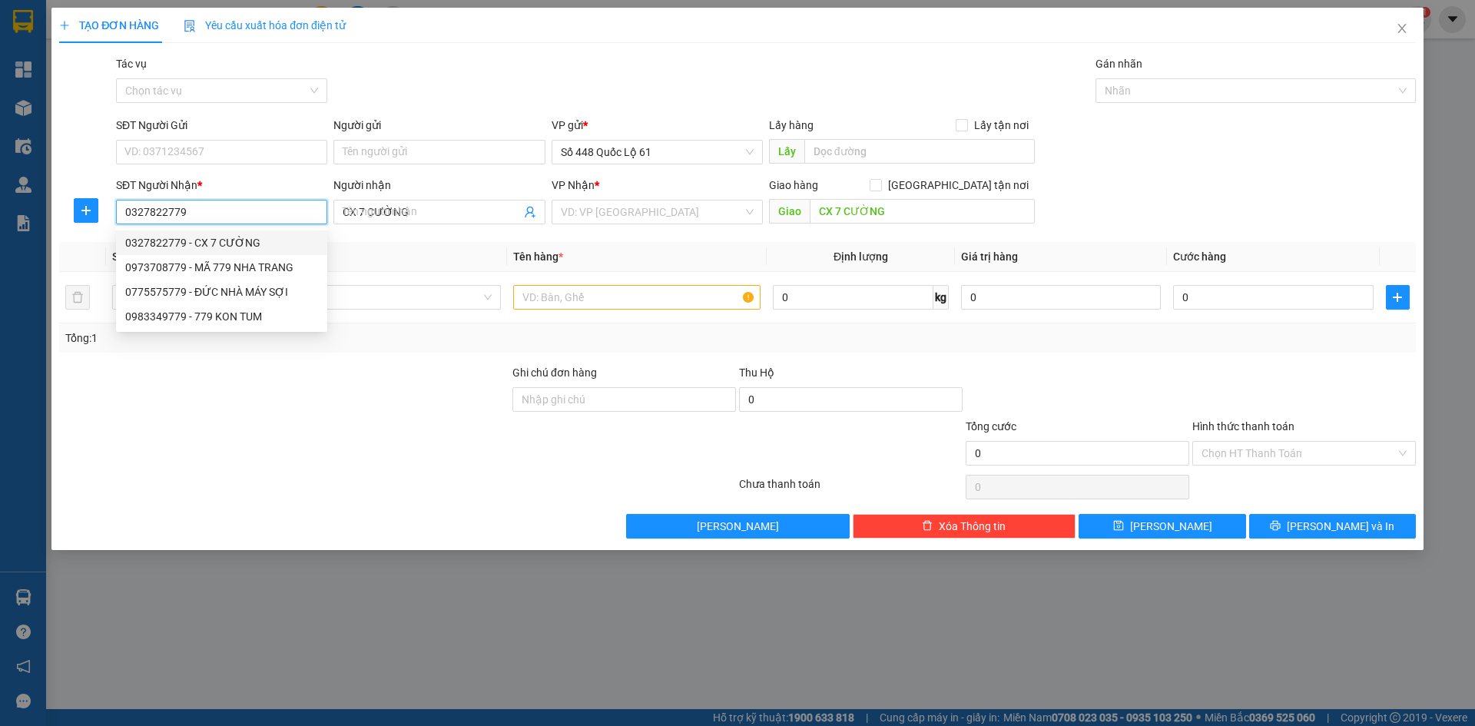
type input "1.000"
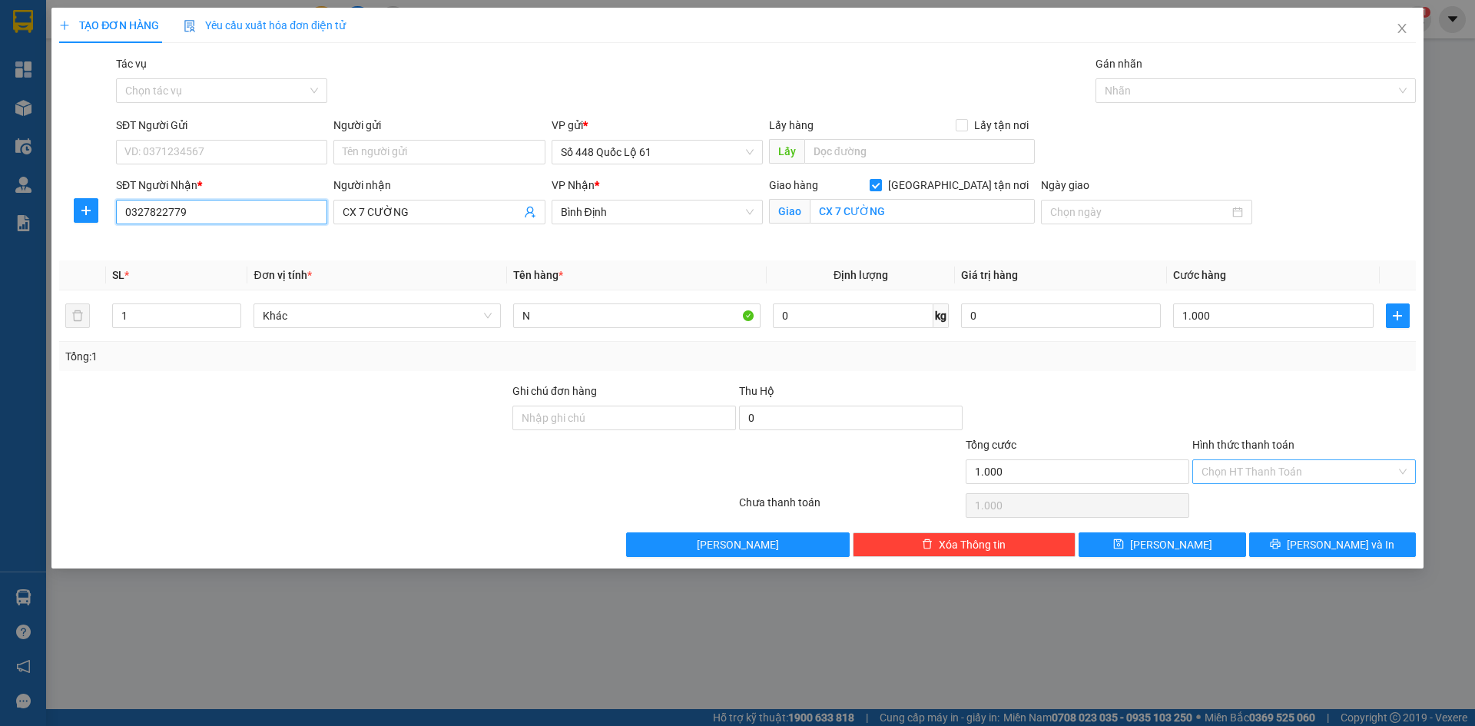
type input "0327822779"
drag, startPoint x: 1262, startPoint y: 462, endPoint x: 1254, endPoint y: 481, distance: 21.0
click at [1261, 462] on input "Hình thức thanh toán" at bounding box center [1299, 471] width 194 height 23
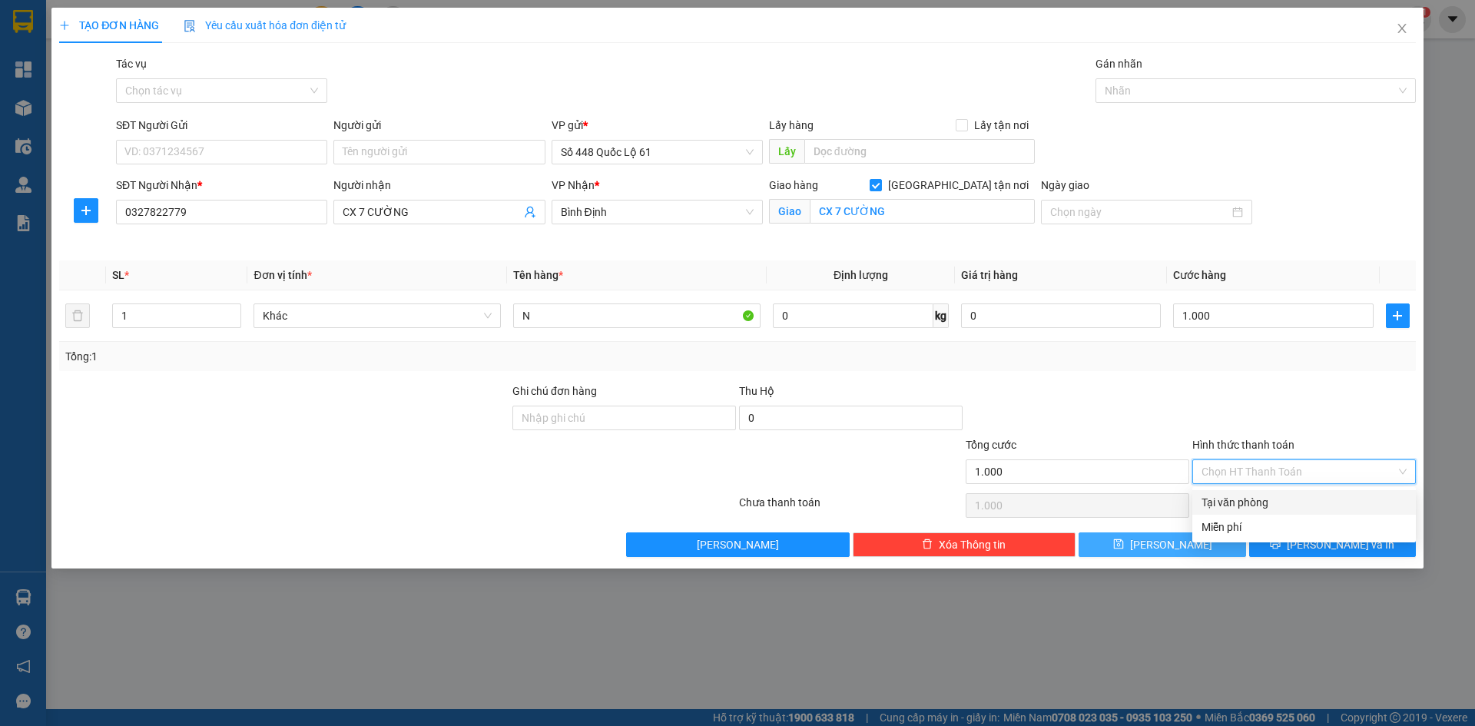
drag, startPoint x: 1252, startPoint y: 498, endPoint x: 1194, endPoint y: 546, distance: 75.8
click at [1252, 501] on div "Tại văn phòng" at bounding box center [1304, 502] width 205 height 17
type input "0"
drag, startPoint x: 1191, startPoint y: 552, endPoint x: 1180, endPoint y: 553, distance: 10.8
click at [1191, 553] on button "Lưu" at bounding box center [1162, 544] width 167 height 25
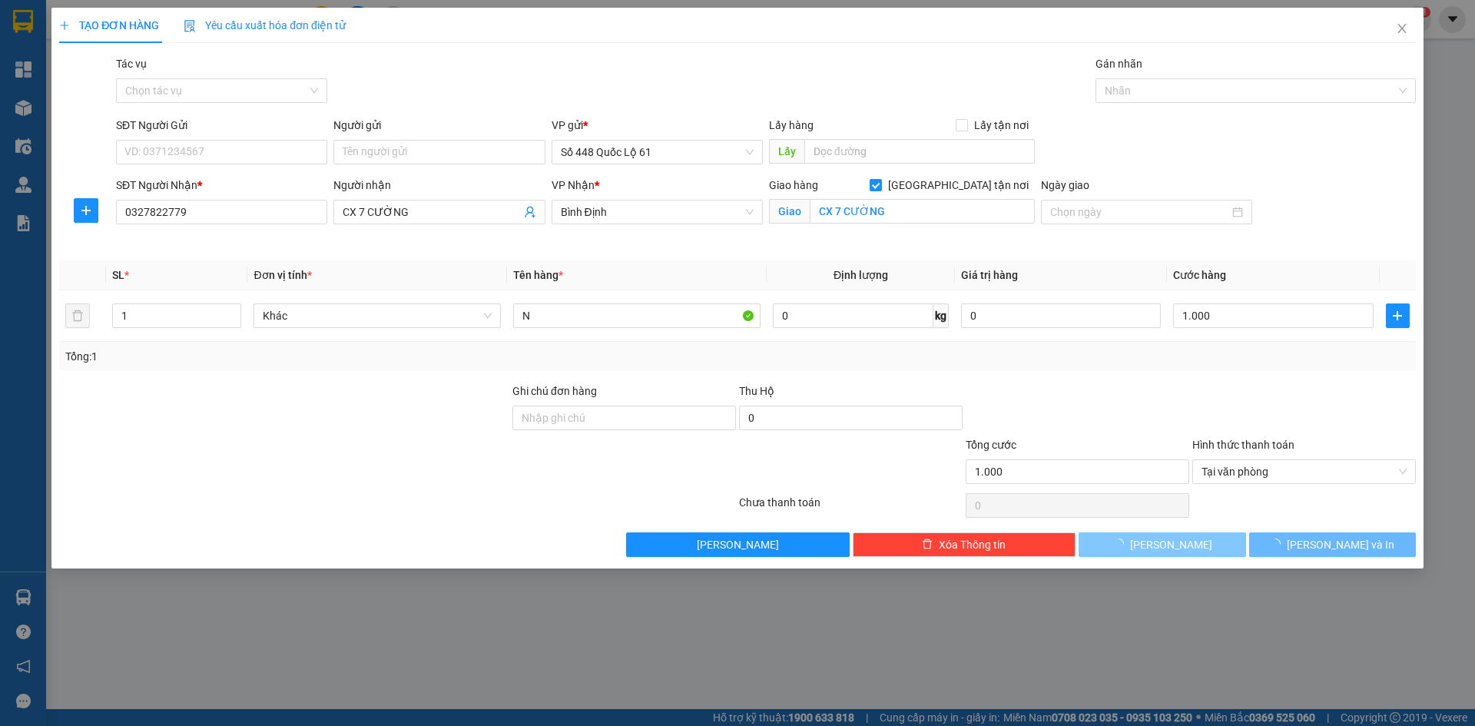
checkbox input "false"
type input "0"
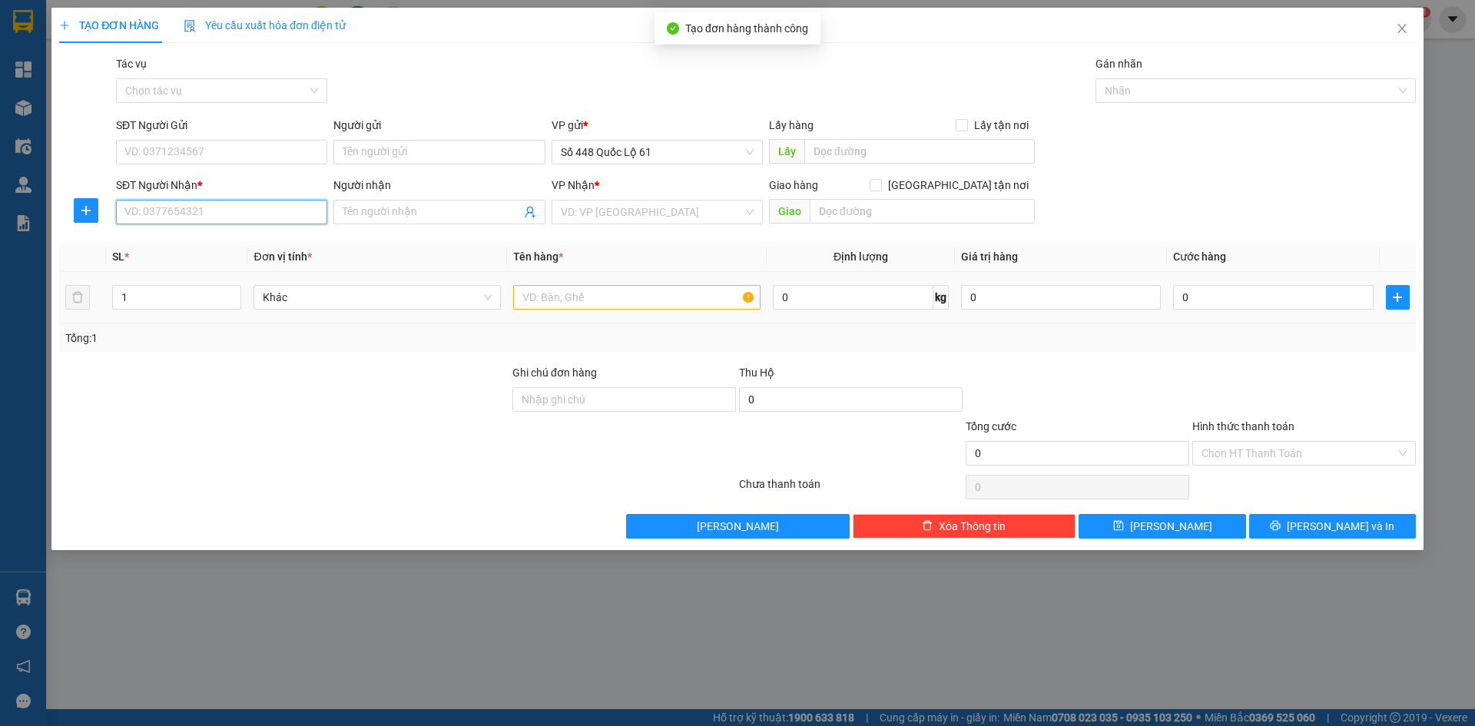
click at [246, 207] on input "SĐT Người Nhận *" at bounding box center [221, 212] width 211 height 25
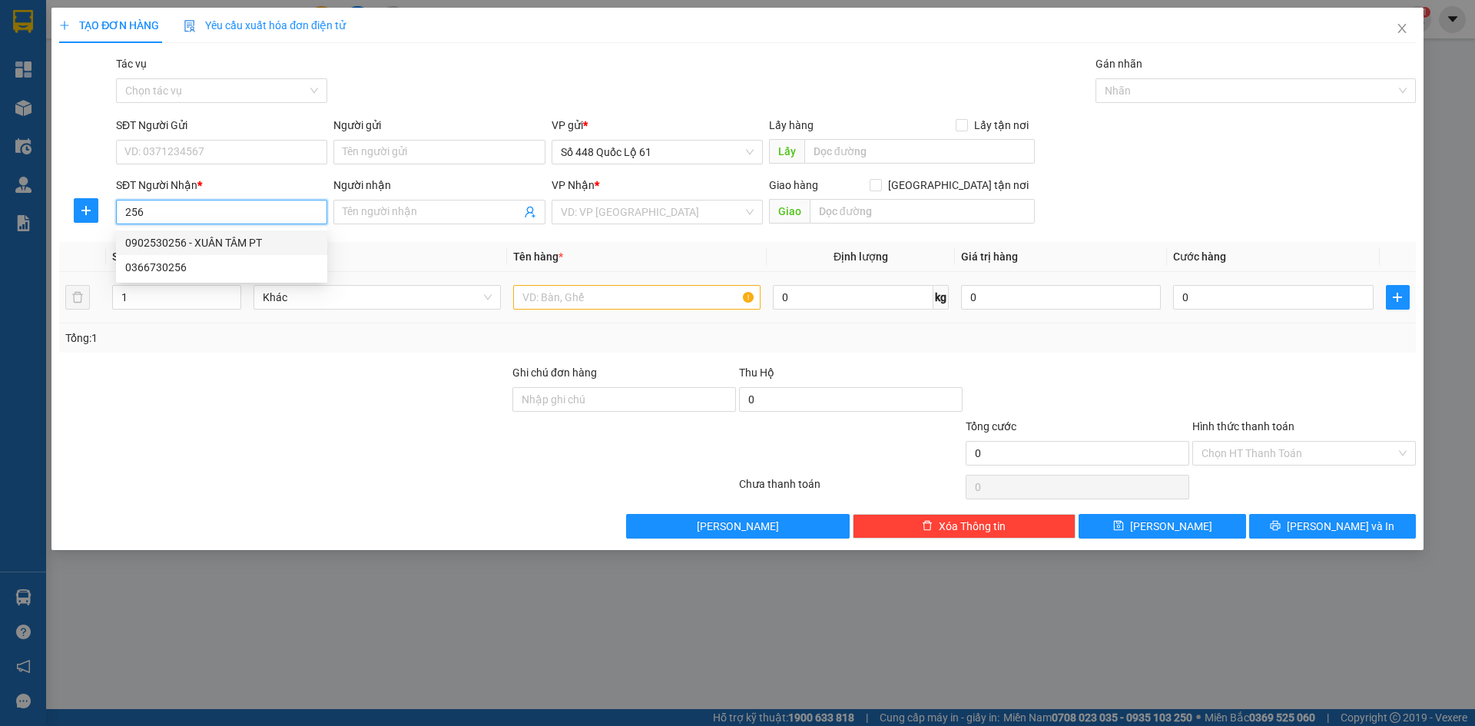
click at [232, 241] on div "0902530256 - XUÂN TÂM PT" at bounding box center [221, 242] width 193 height 17
type input "0902530256"
type input "XUÂN TÂM PT"
checkbox input "true"
type input "P THIẾT"
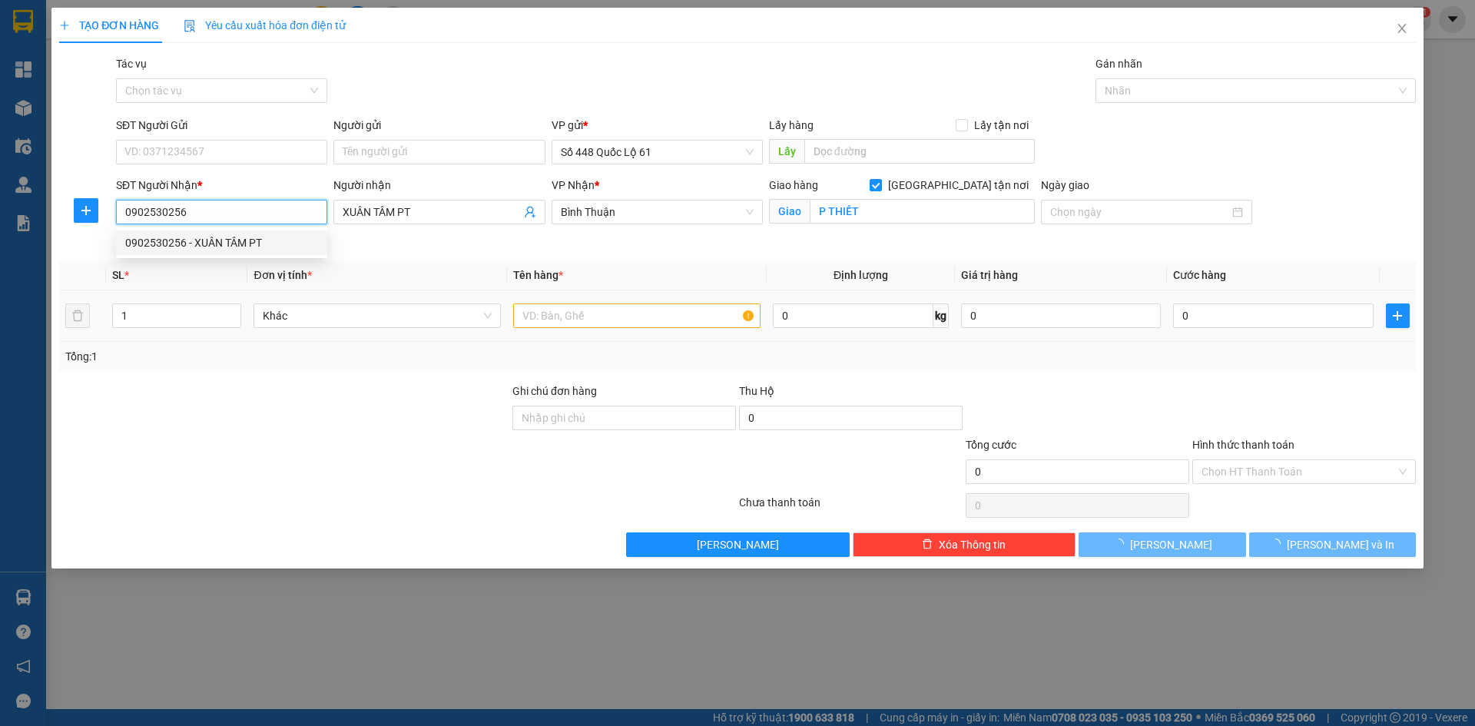
type input "150.000"
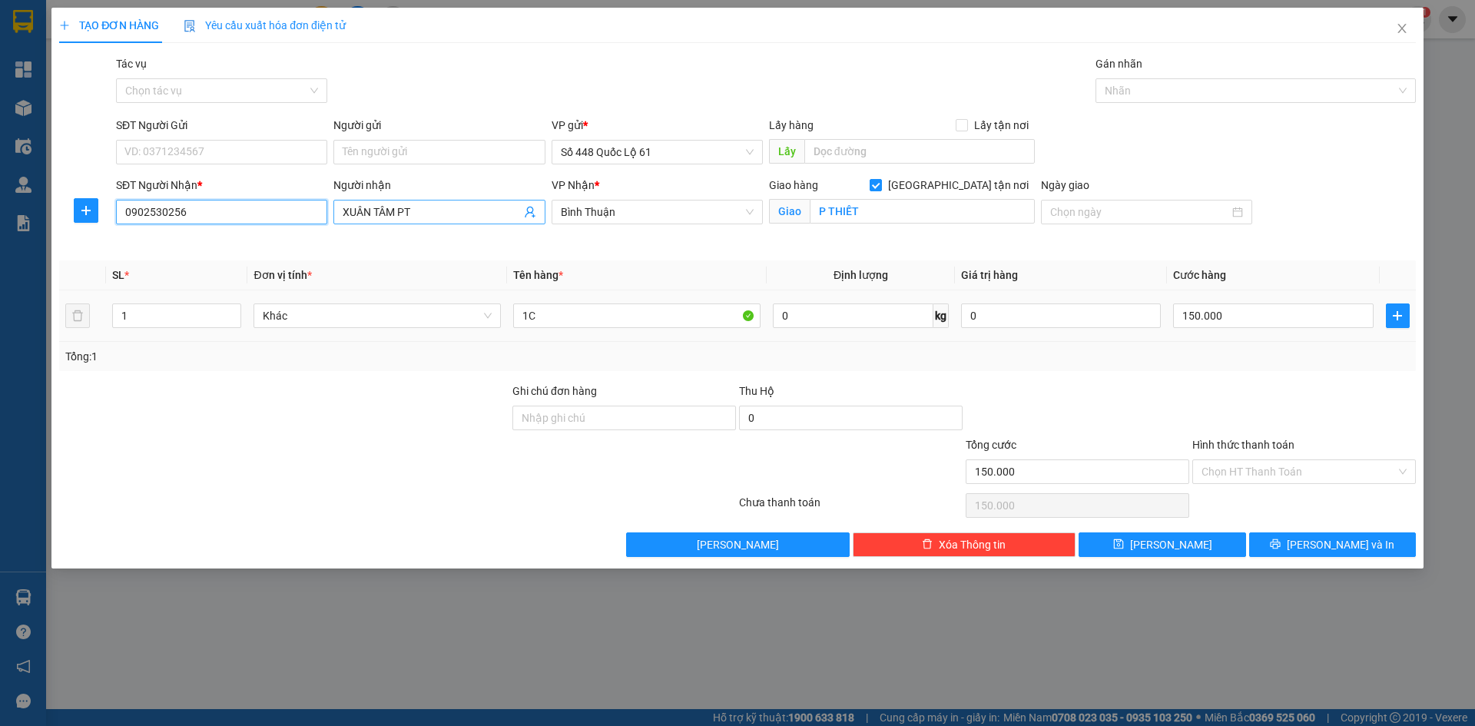
type input "0902530256"
drag, startPoint x: 454, startPoint y: 201, endPoint x: 48, endPoint y: 244, distance: 407.8
click at [48, 244] on div "TẠO ĐƠN HÀNG Yêu cầu xuất hóa đơn điện tử Transit Pickup Surcharge Ids Transit …" at bounding box center [737, 363] width 1475 height 726
type input "X"
type input "O"
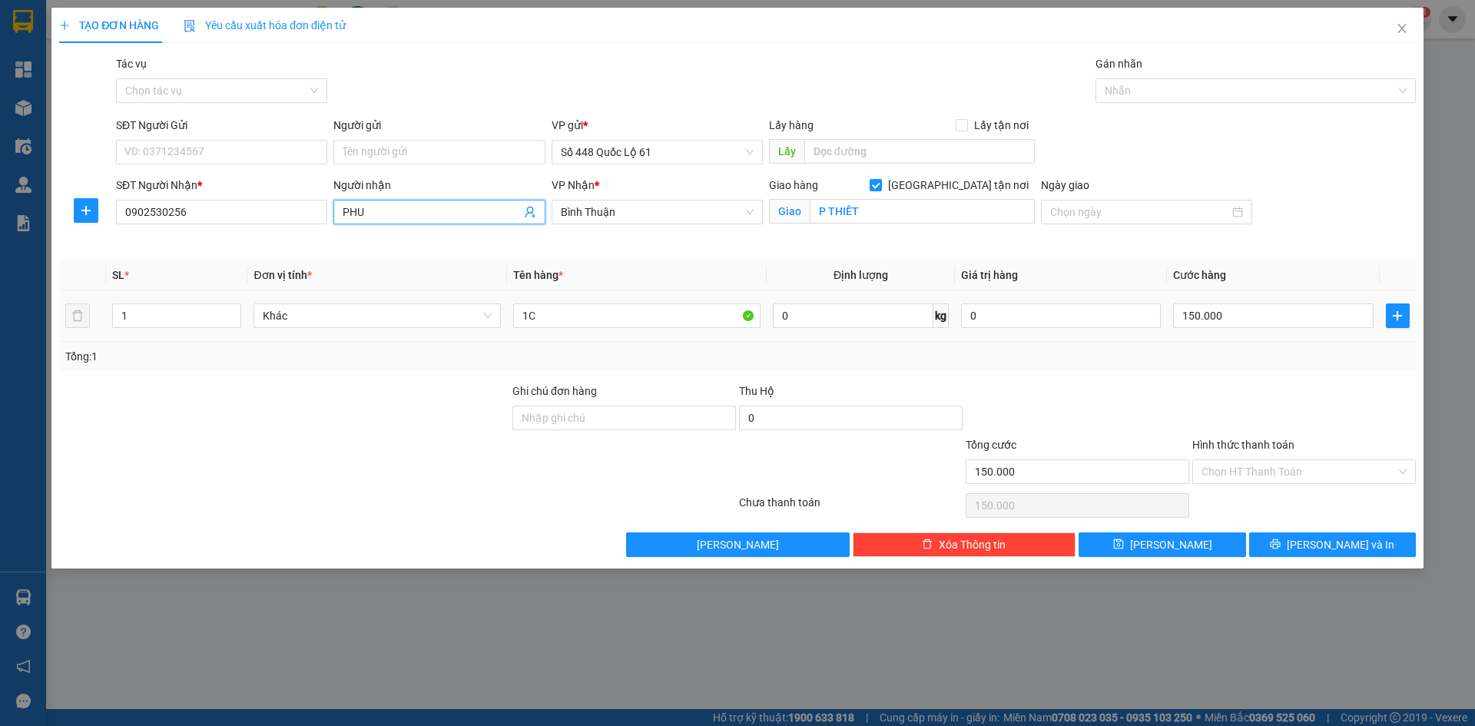
paste input "ƯƠNG"
type input "PHƯƠNG PT"
click at [1266, 321] on input "150.000" at bounding box center [1273, 315] width 200 height 25
type input "2"
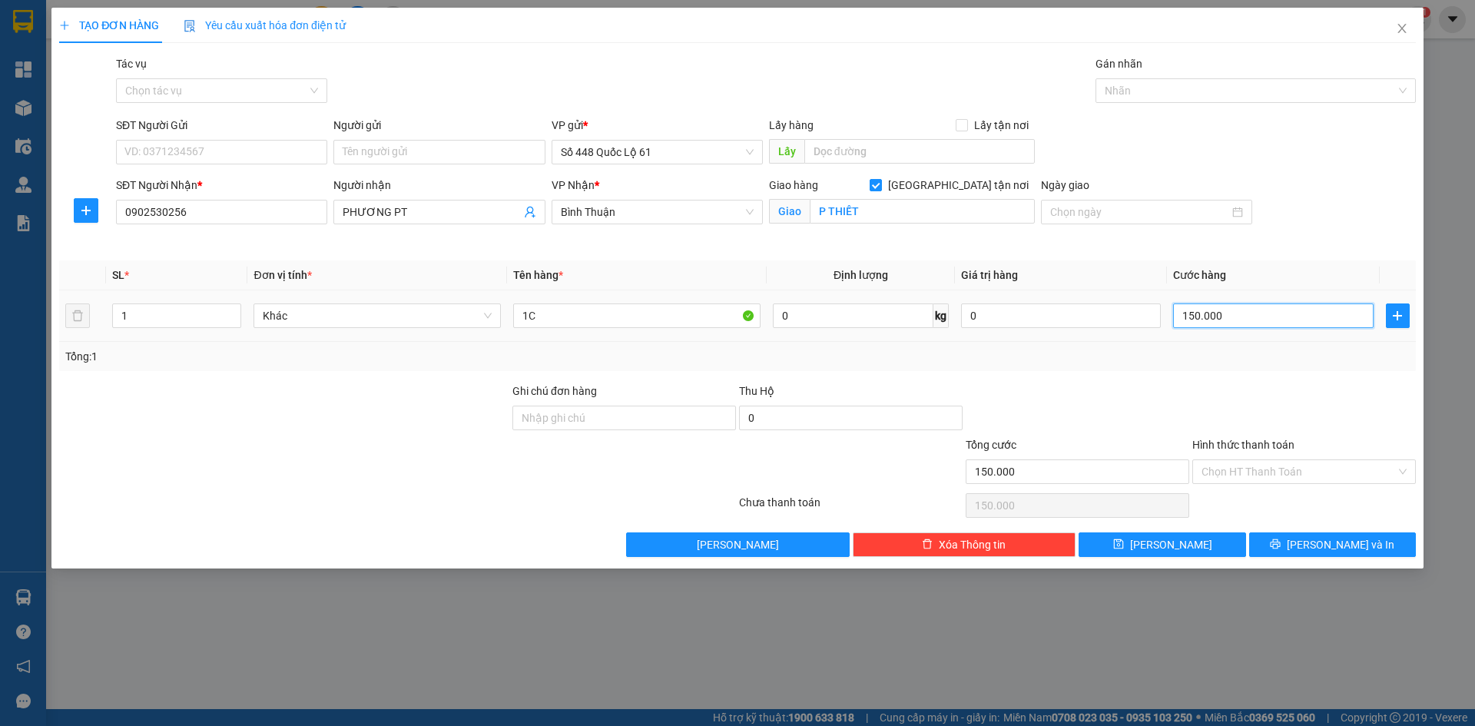
type input "2"
type input "25"
type input "250"
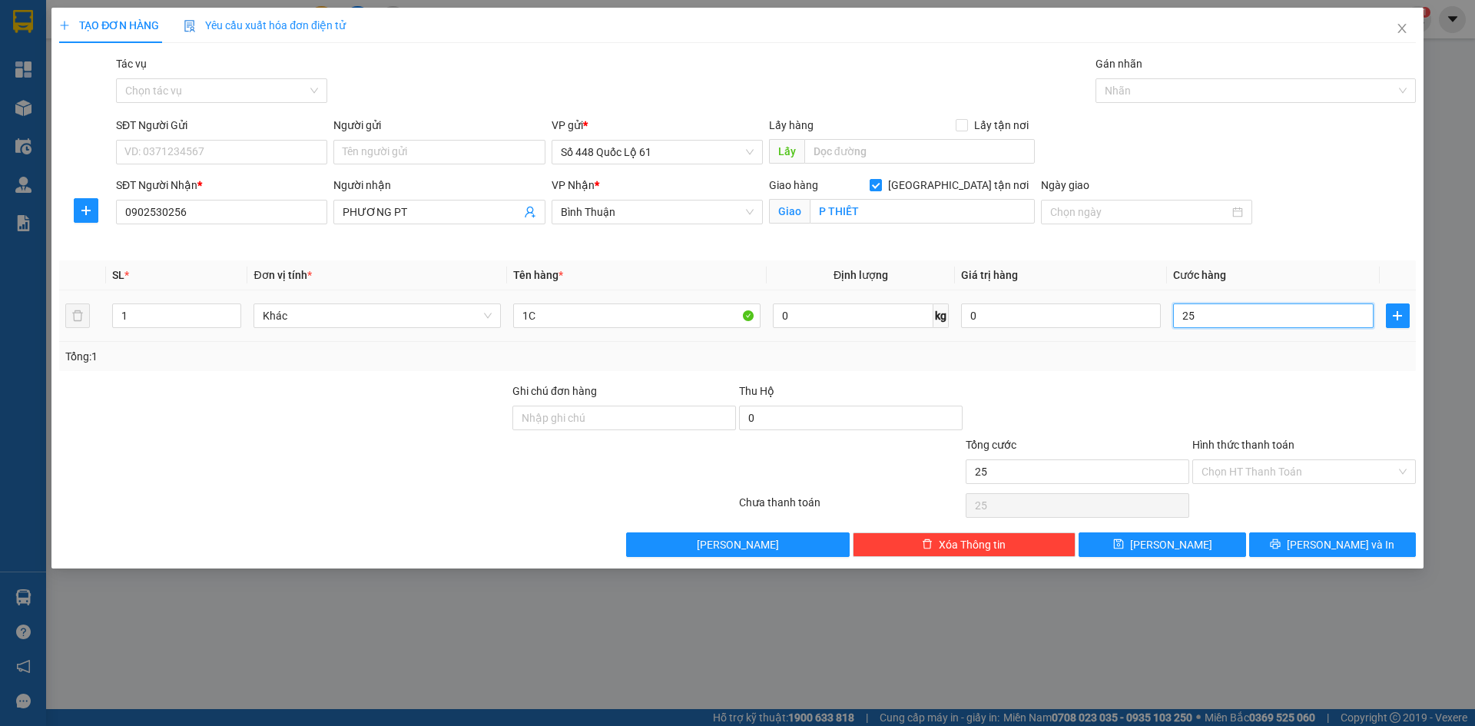
type input "250"
type input "250.000"
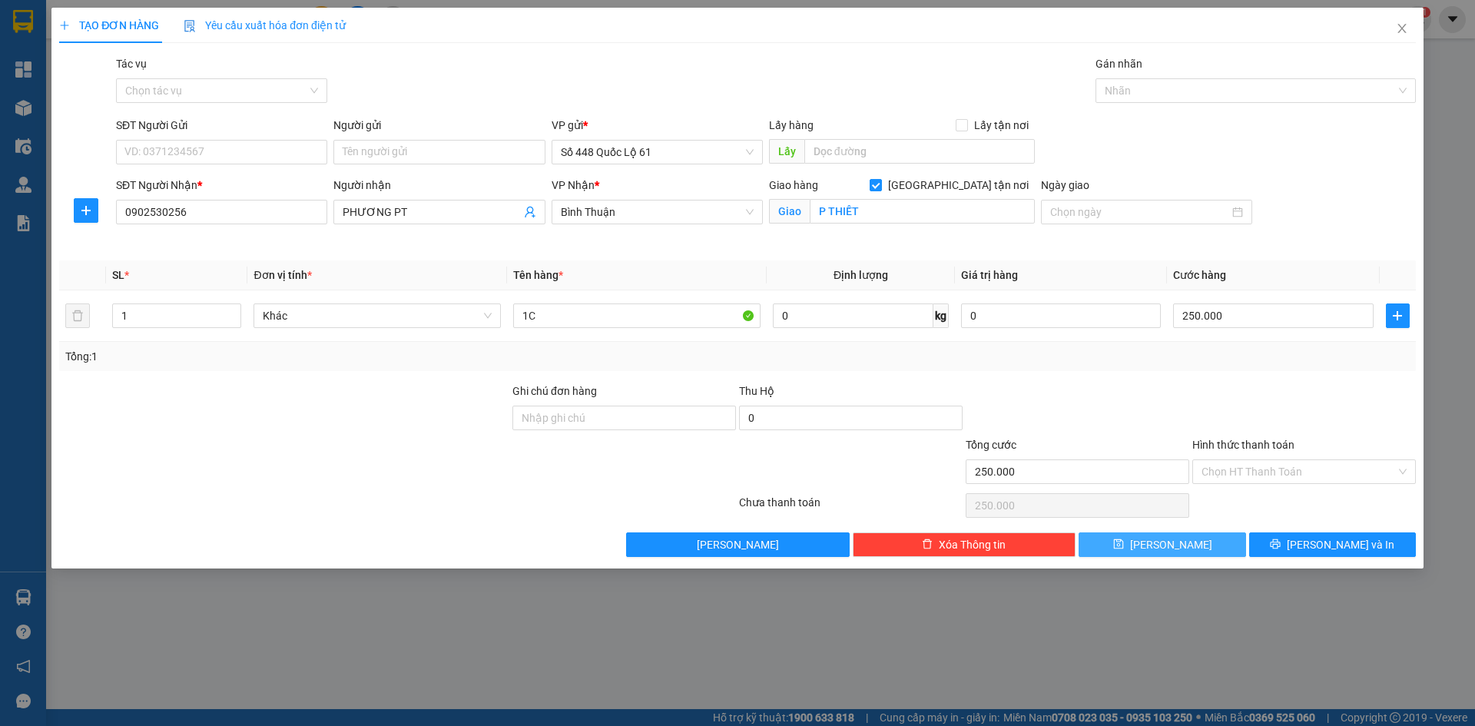
click at [1195, 542] on button "Lưu" at bounding box center [1162, 544] width 167 height 25
checkbox input "false"
type input "0"
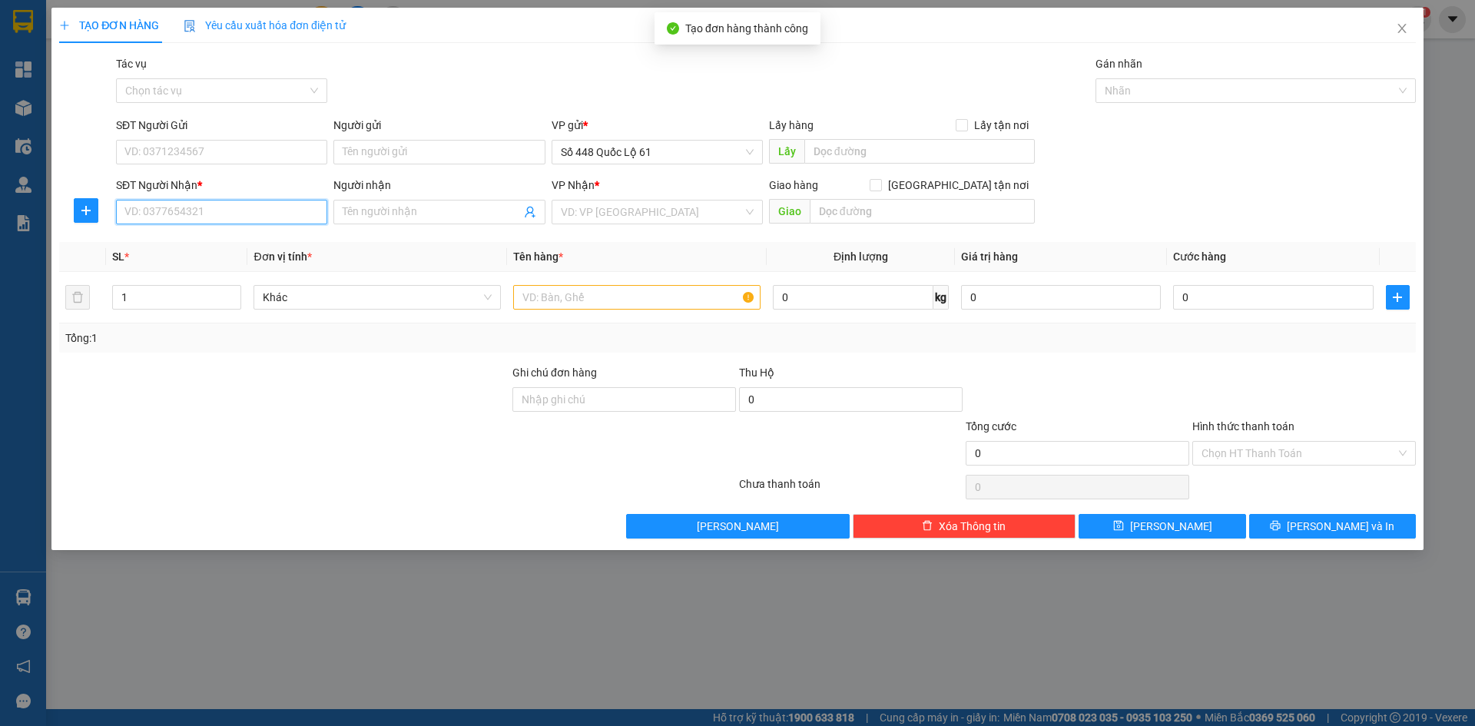
click at [227, 215] on input "SĐT Người Nhận *" at bounding box center [221, 212] width 211 height 25
type input "0"
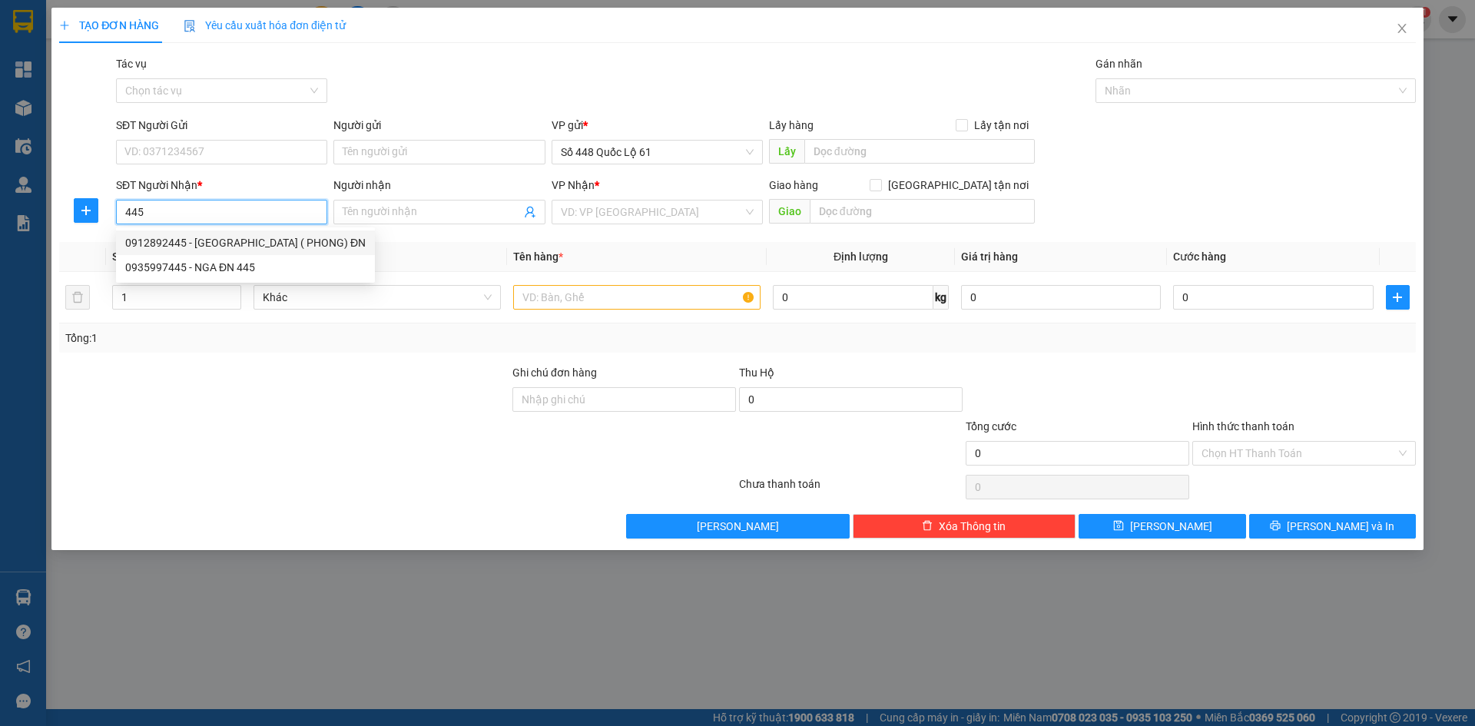
click at [236, 233] on div "0912892445 - PHƯỚC ĐN ( PHONG) ĐN" at bounding box center [245, 242] width 259 height 25
type input "0912892445"
type input "PHƯỚC ĐN ( PHONG) ĐN"
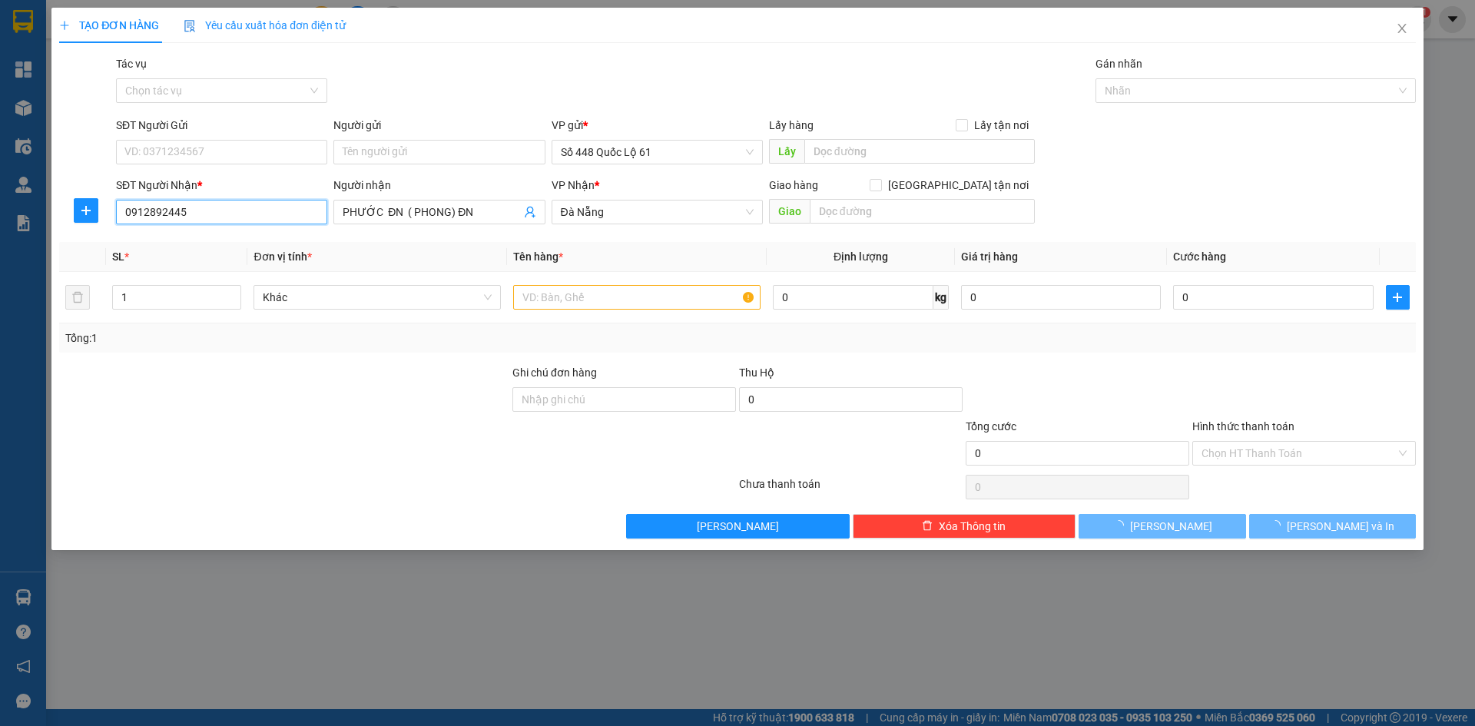
type input "1.000"
type input "0912892445"
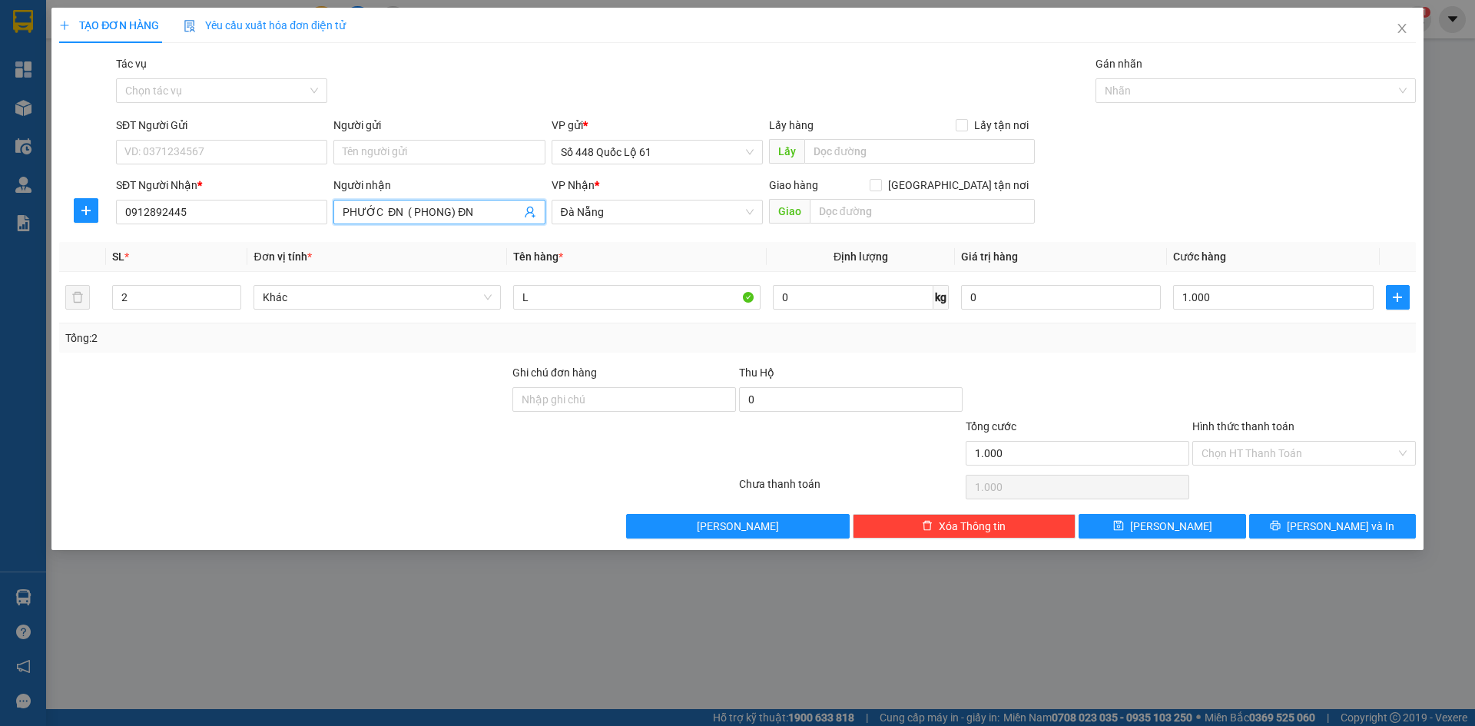
drag, startPoint x: 374, startPoint y: 215, endPoint x: 62, endPoint y: 261, distance: 315.3
click at [71, 260] on div "Transit Pickup Surcharge Ids Transit Deliver Surcharge Ids Transit Deliver Surc…" at bounding box center [737, 296] width 1357 height 483
type input "98 ĐN ( PHONG) ĐN"
click at [457, 156] on input "Người gửi" at bounding box center [438, 152] width 211 height 25
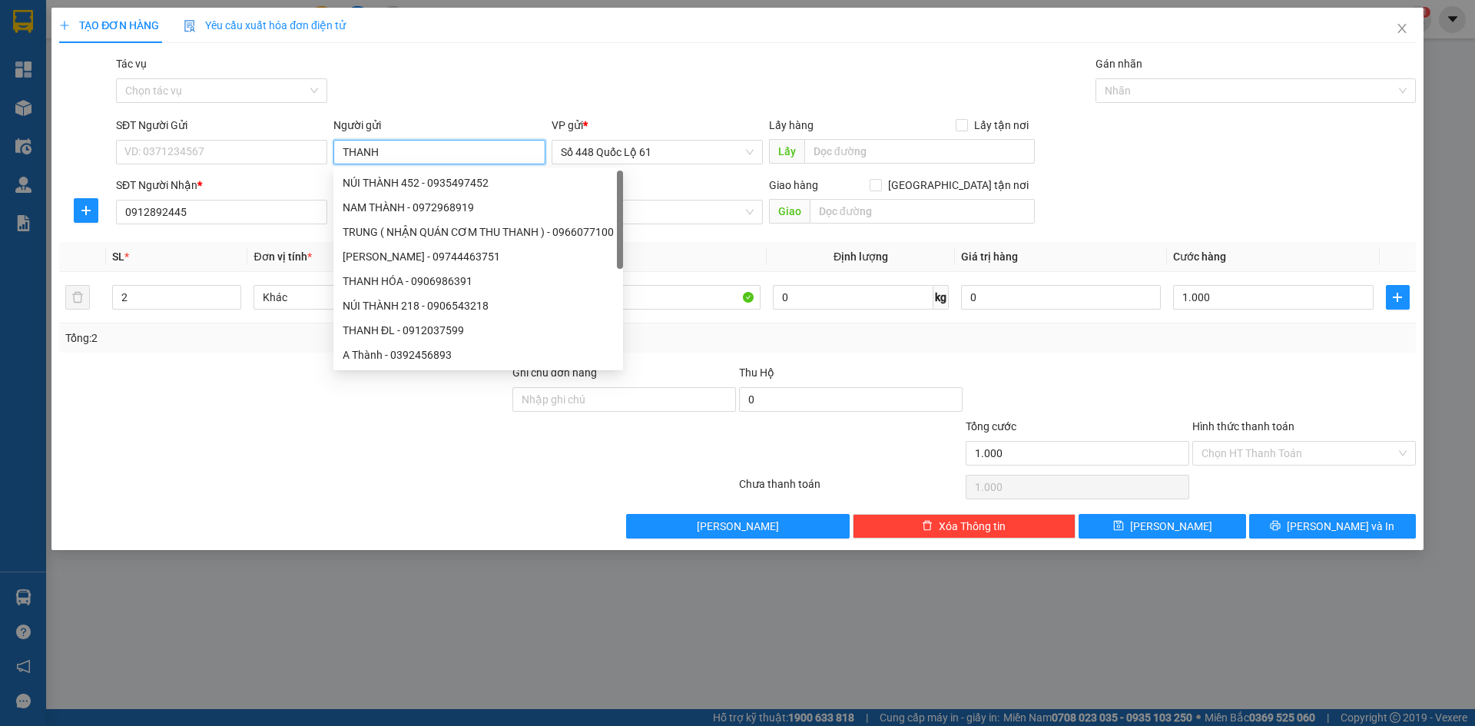
drag, startPoint x: 461, startPoint y: 155, endPoint x: 101, endPoint y: 219, distance: 365.9
click at [101, 219] on form "SĐT Người Gửi VD: 0371234567 Người gửi THANH VP gửi * Số 448 Quốc Lộ 61 Lấy hàn…" at bounding box center [737, 174] width 1357 height 114
type input "THANH"
drag, startPoint x: 1262, startPoint y: 449, endPoint x: 1267, endPoint y: 492, distance: 44.0
click at [1262, 449] on input "Hình thức thanh toán" at bounding box center [1299, 453] width 194 height 23
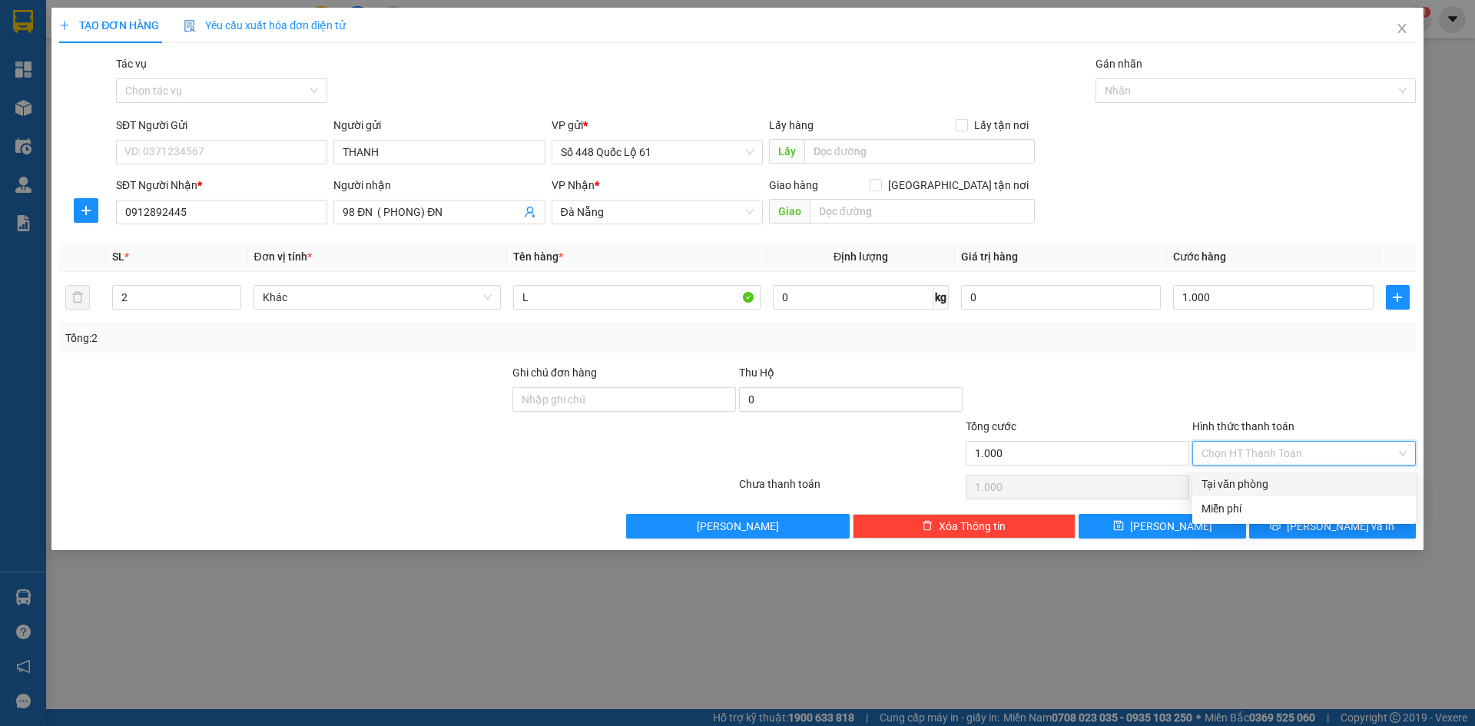
click at [1268, 482] on div "Tại văn phòng" at bounding box center [1304, 484] width 205 height 17
type input "0"
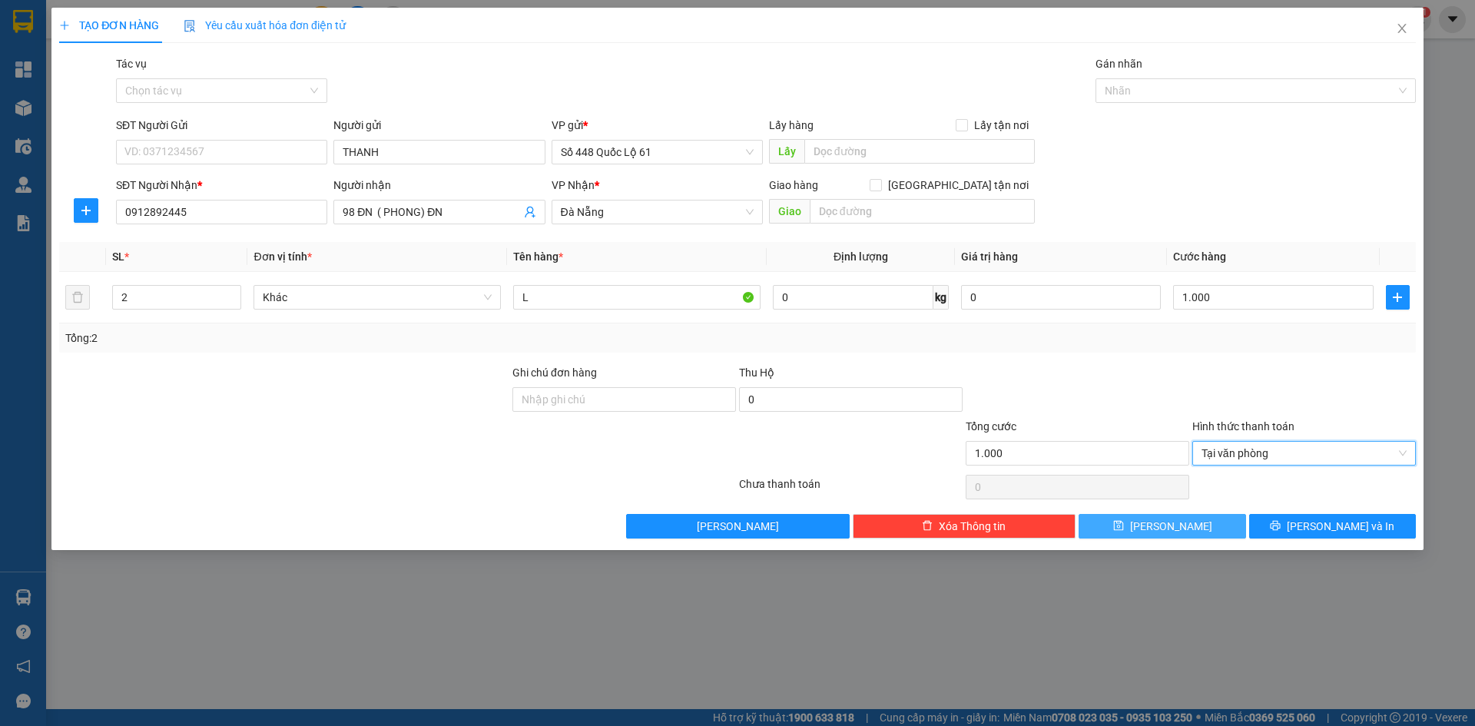
click at [1129, 526] on button "Lưu" at bounding box center [1162, 526] width 167 height 25
type input "0"
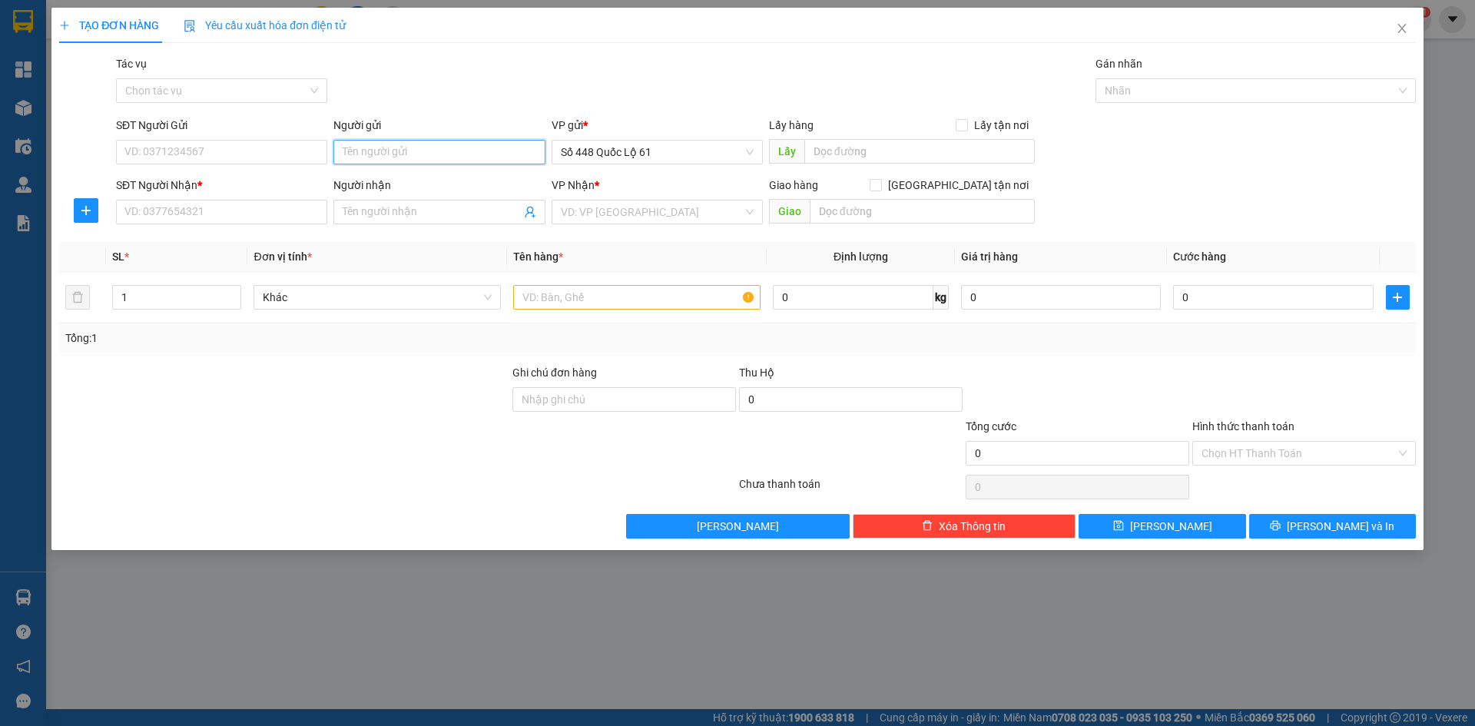
click at [488, 149] on input "Người gửi" at bounding box center [438, 152] width 211 height 25
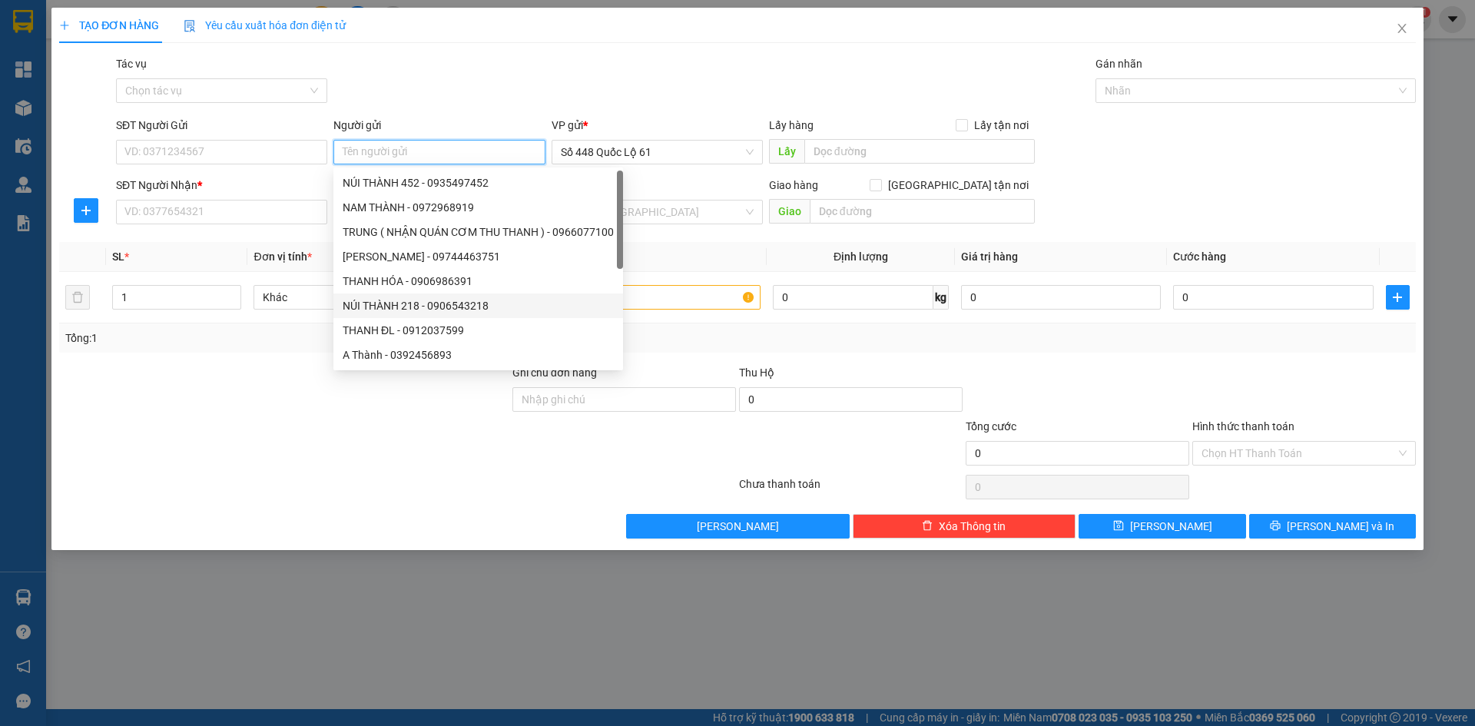
paste input "THANH"
type input "THANH"
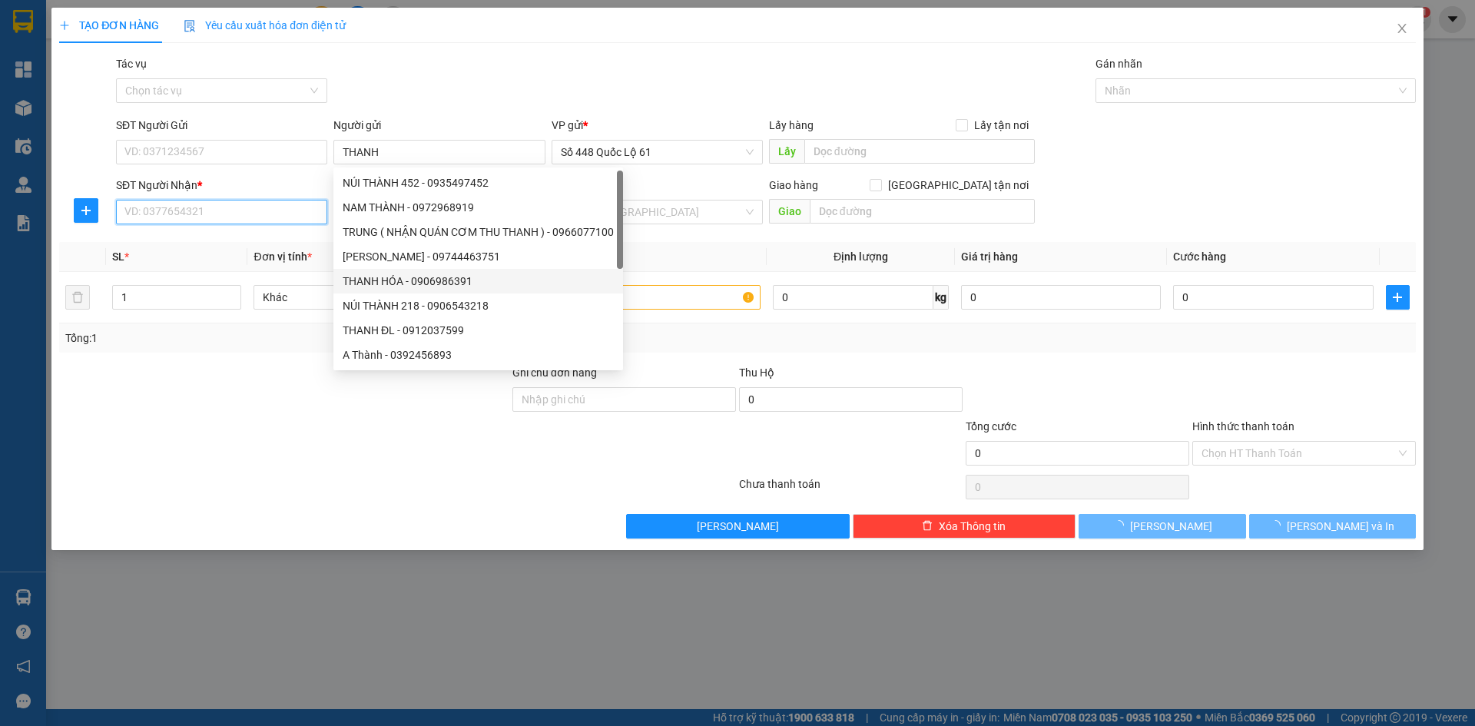
click at [283, 214] on input "SĐT Người Nhận *" at bounding box center [221, 212] width 211 height 25
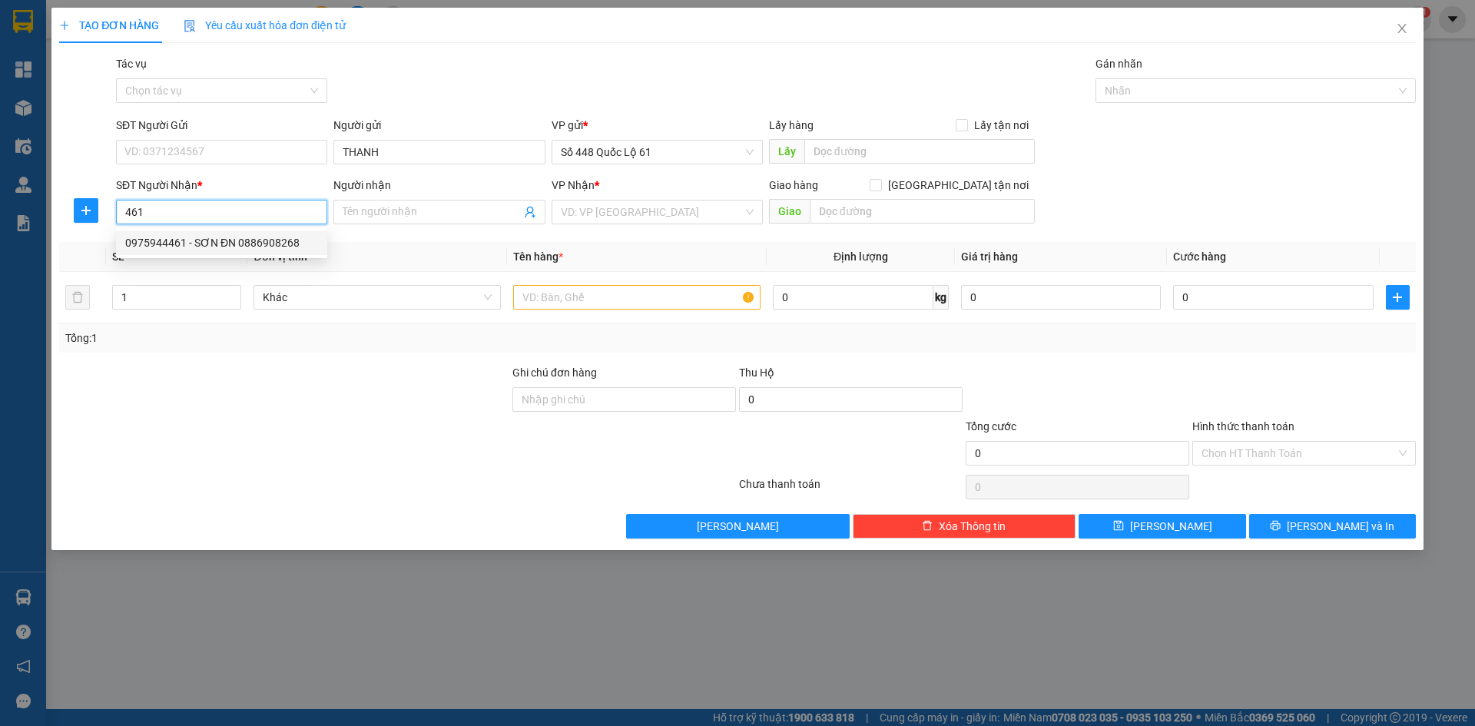
click at [257, 245] on div "0975944461 - SƠN ĐN 0886908268" at bounding box center [221, 242] width 193 height 17
type input "0975944461"
type input "SƠN ĐN 0886908268"
type input "200.000"
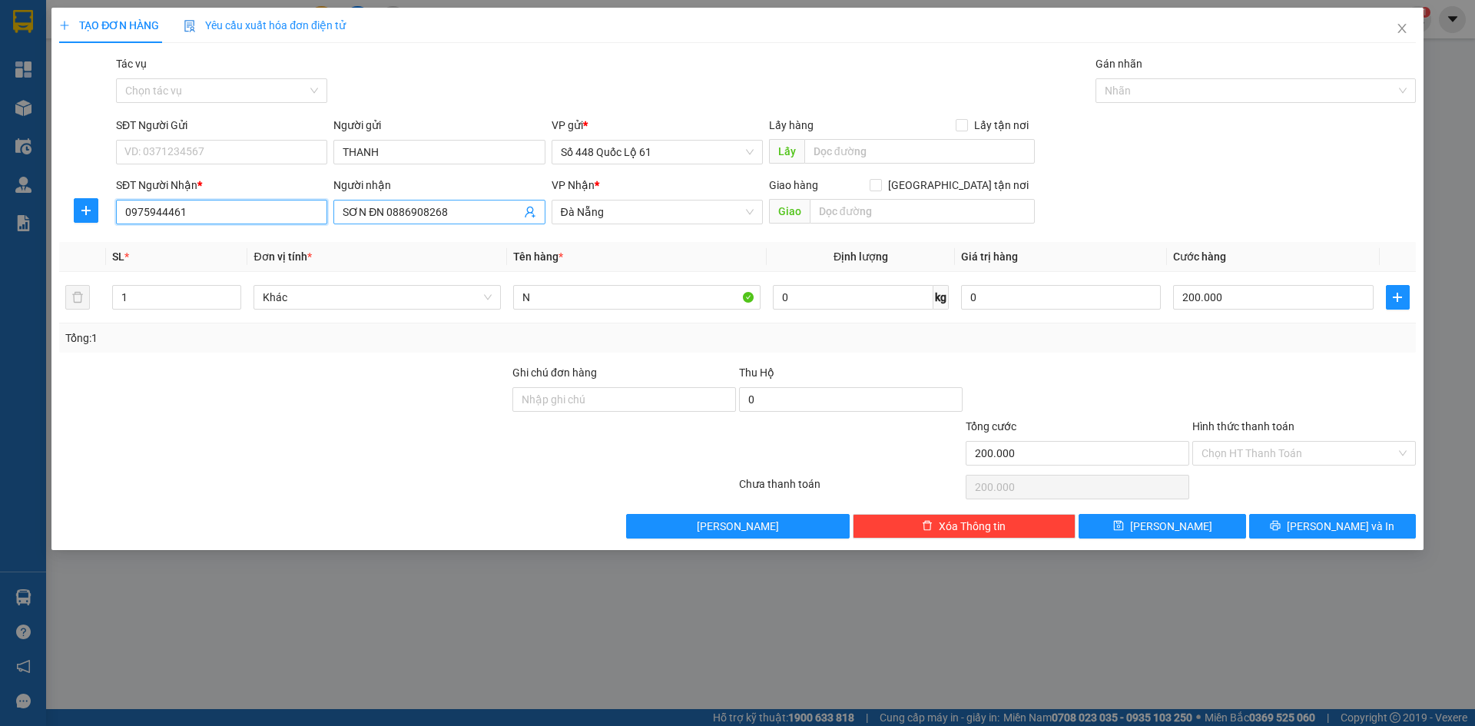
type input "0975944461"
drag, startPoint x: 363, startPoint y: 217, endPoint x: 264, endPoint y: 217, distance: 99.1
click at [264, 217] on div "SĐT Người Nhận * 0975944461 Người nhận SƠN ĐN 0886908268 SƠN ĐN 0886908268 VP N…" at bounding box center [766, 204] width 1306 height 54
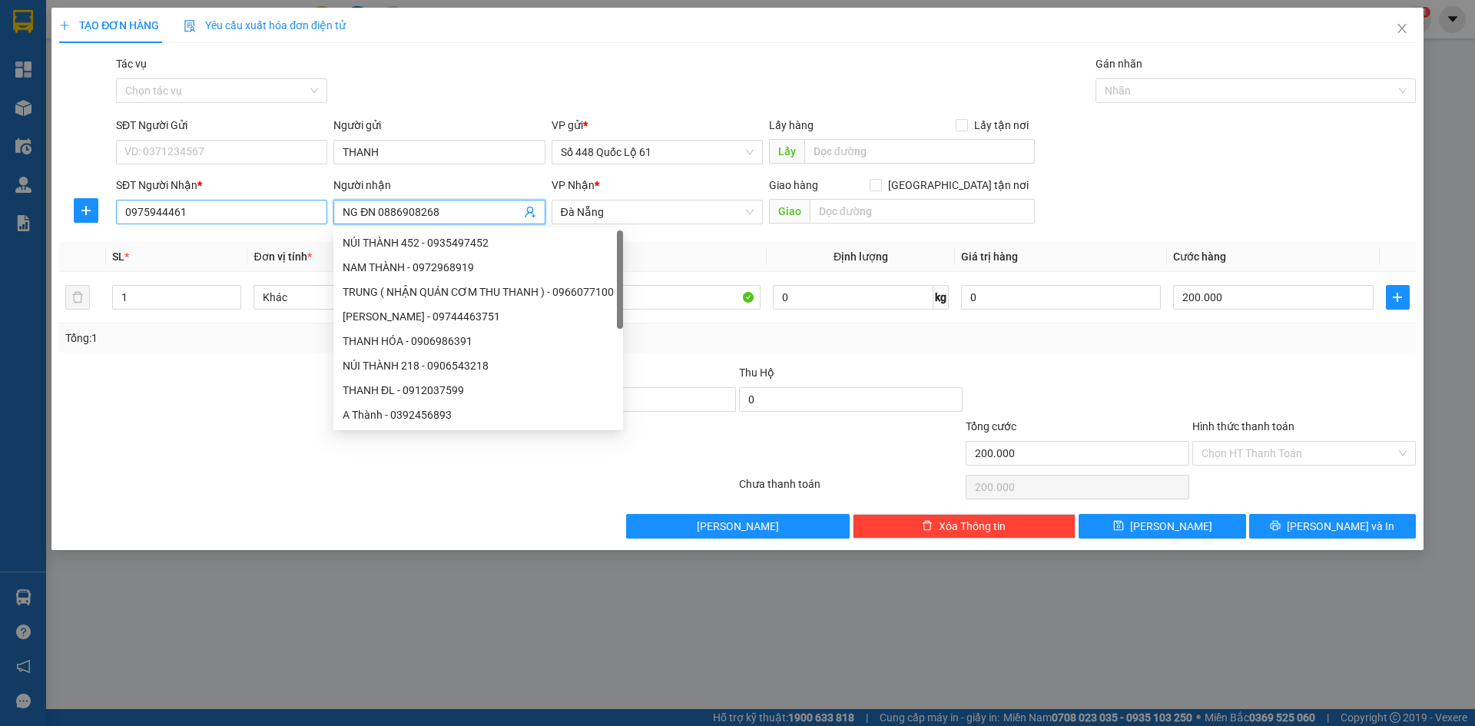
paste input "Â"
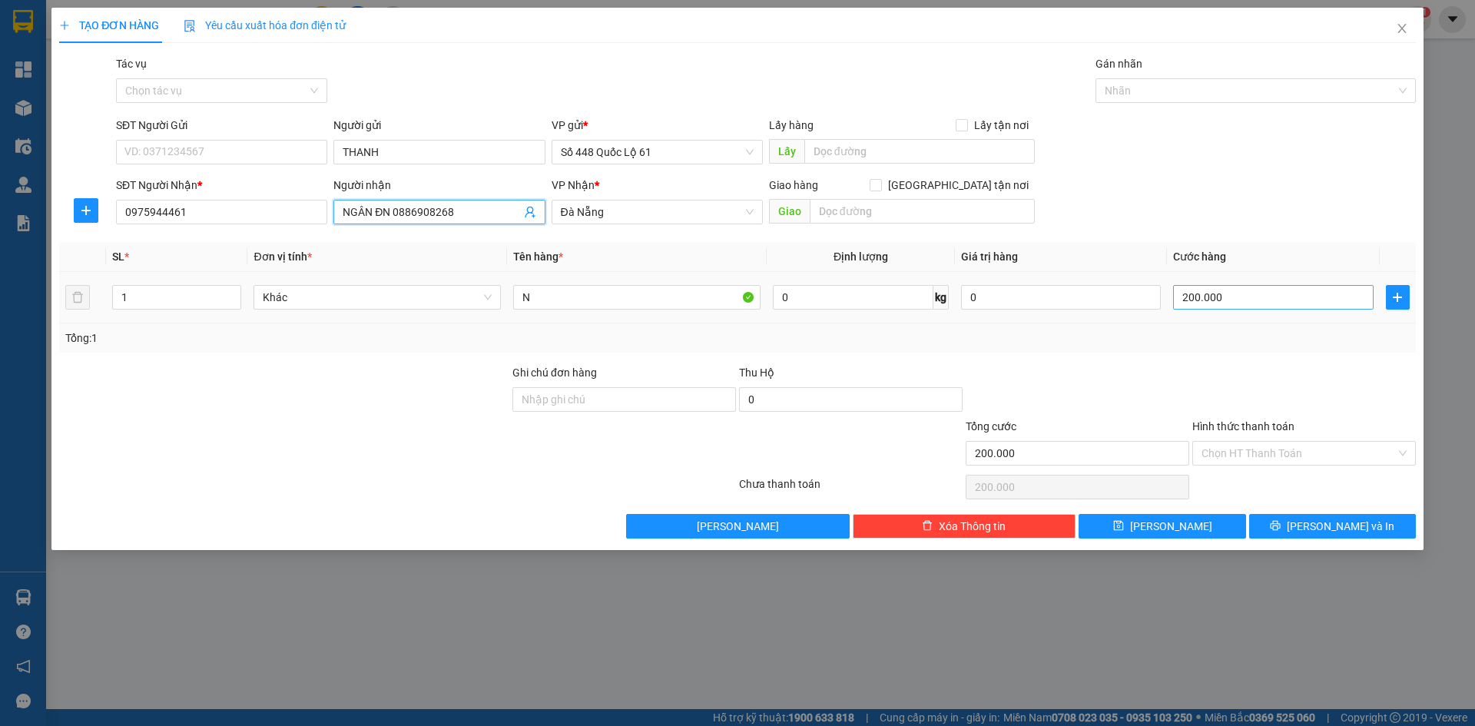
type input "NGÂN ĐN 0886908268"
click at [1231, 298] on input "200.000" at bounding box center [1273, 297] width 200 height 25
type input "1"
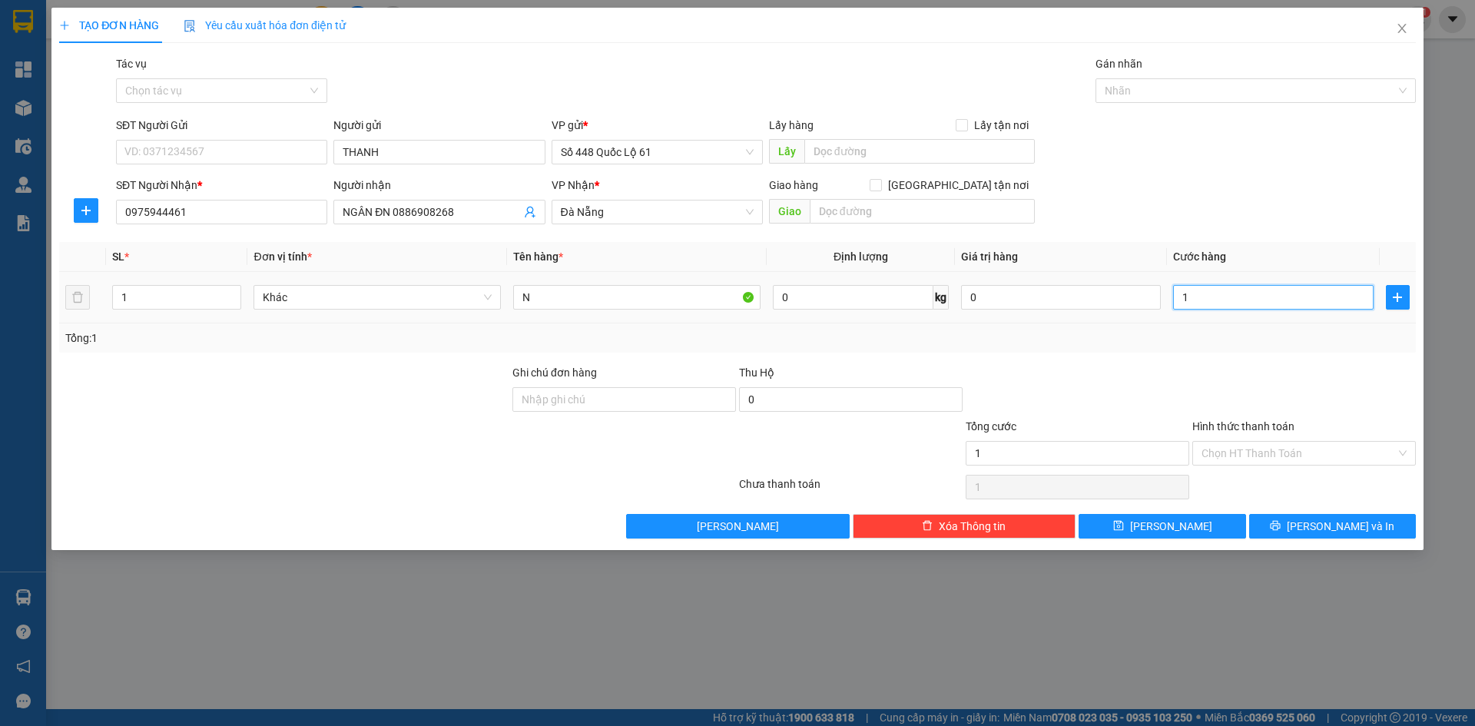
type input "15"
click at [1214, 519] on button "Lưu" at bounding box center [1162, 526] width 167 height 25
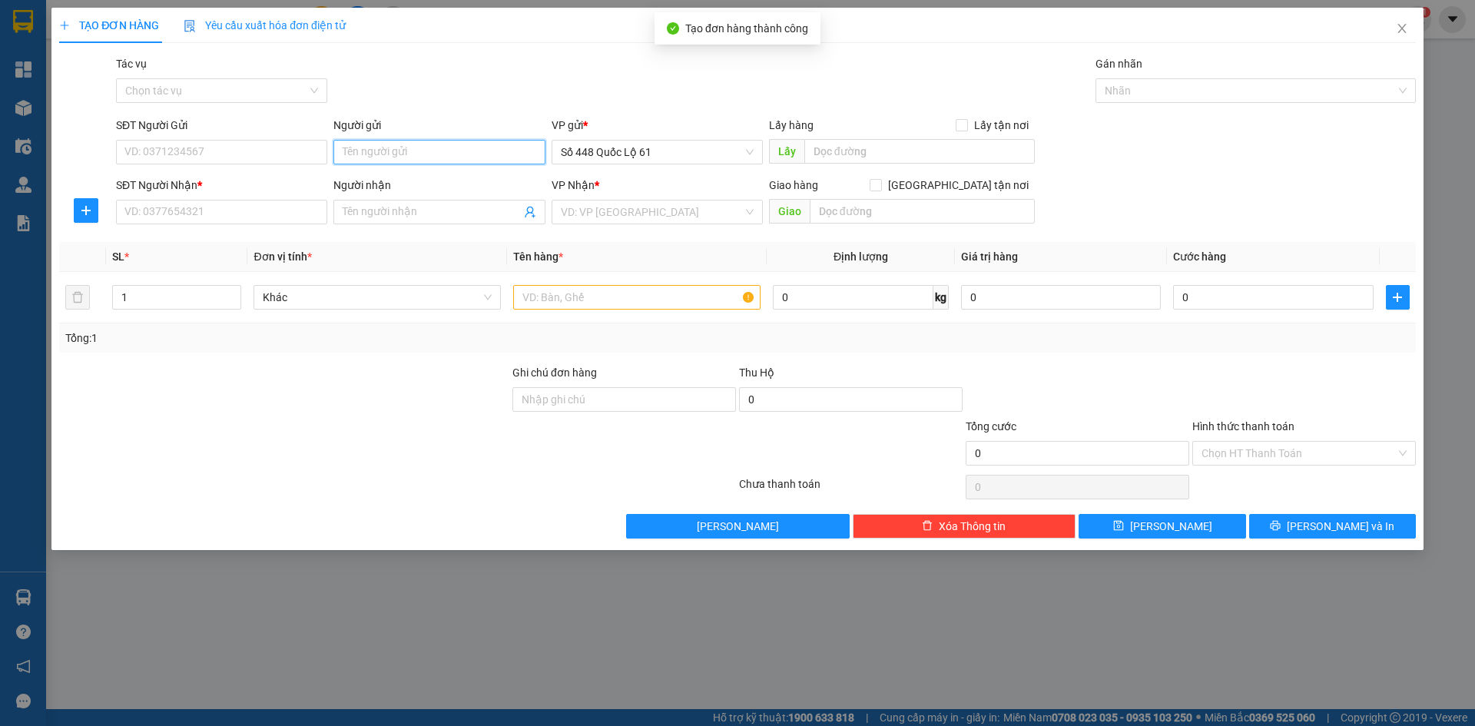
paste input "THANH"
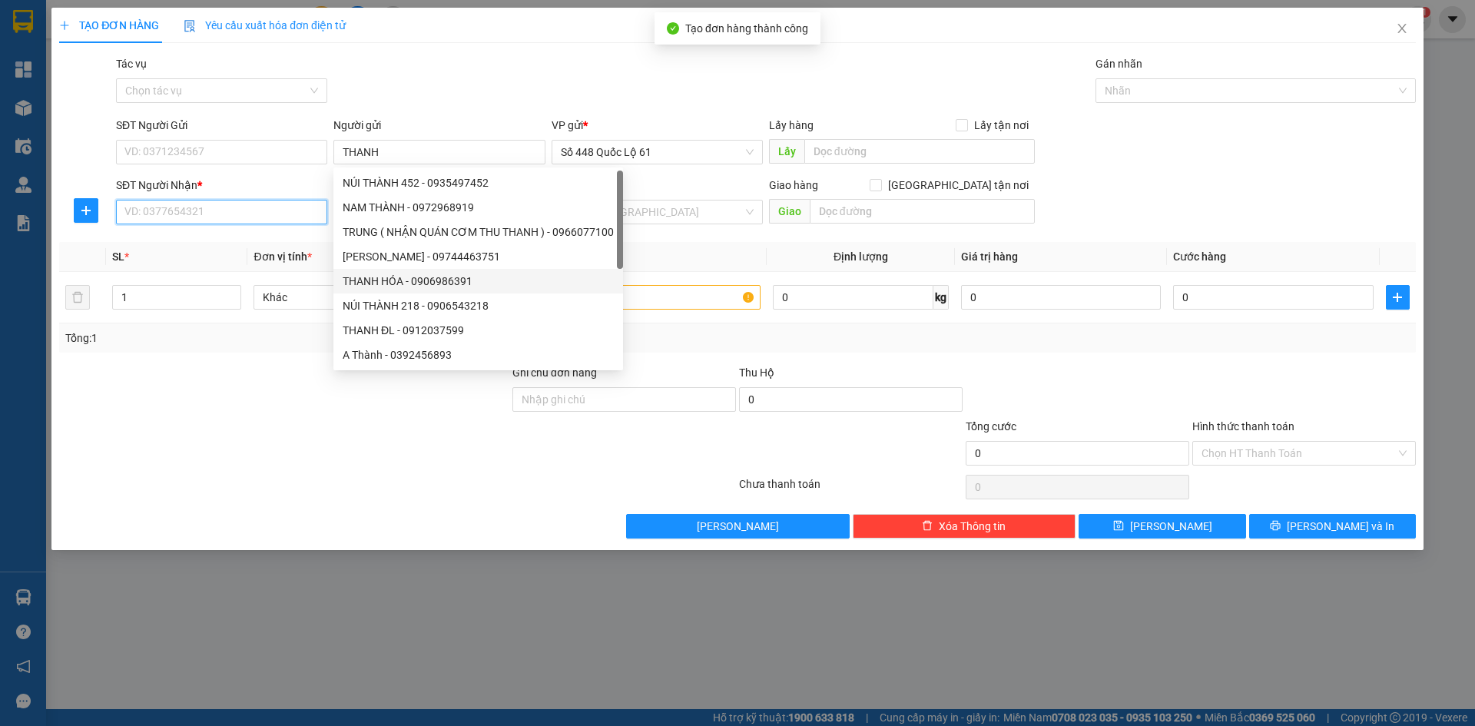
click at [277, 217] on input "SĐT Người Nhận *" at bounding box center [221, 212] width 211 height 25
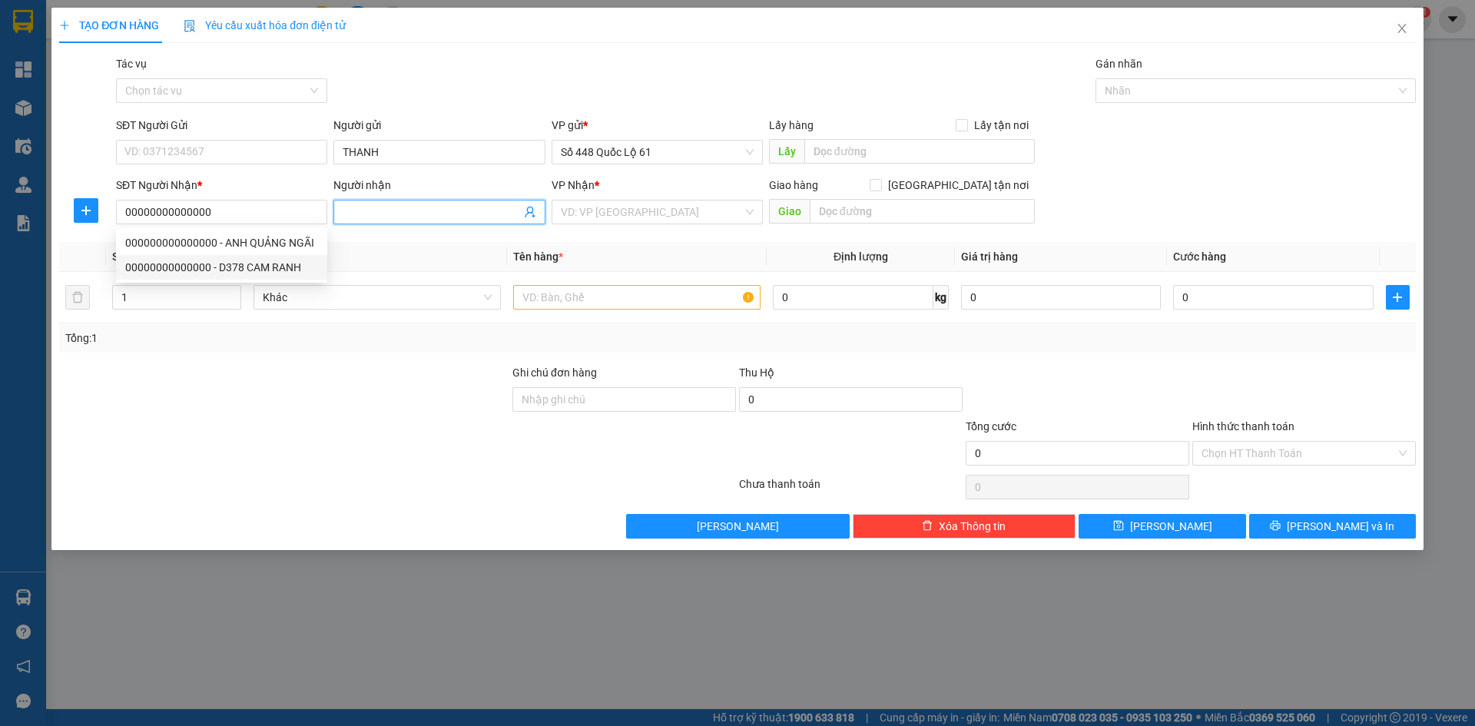
click at [367, 217] on input "Người nhận" at bounding box center [431, 212] width 177 height 17
paste input "Đ"
click at [605, 213] on input "search" at bounding box center [652, 212] width 182 height 23
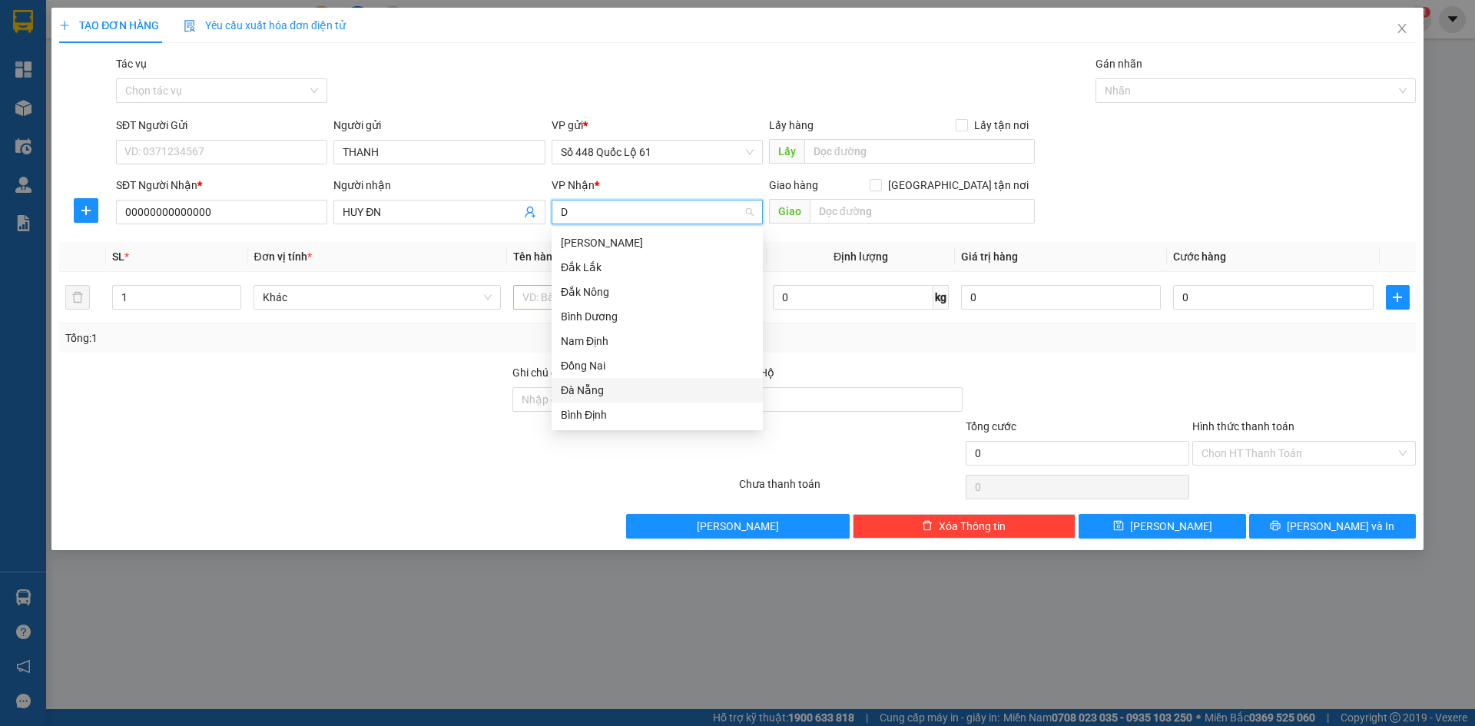
click at [615, 392] on div "Đà Nẵng" at bounding box center [657, 390] width 193 height 17
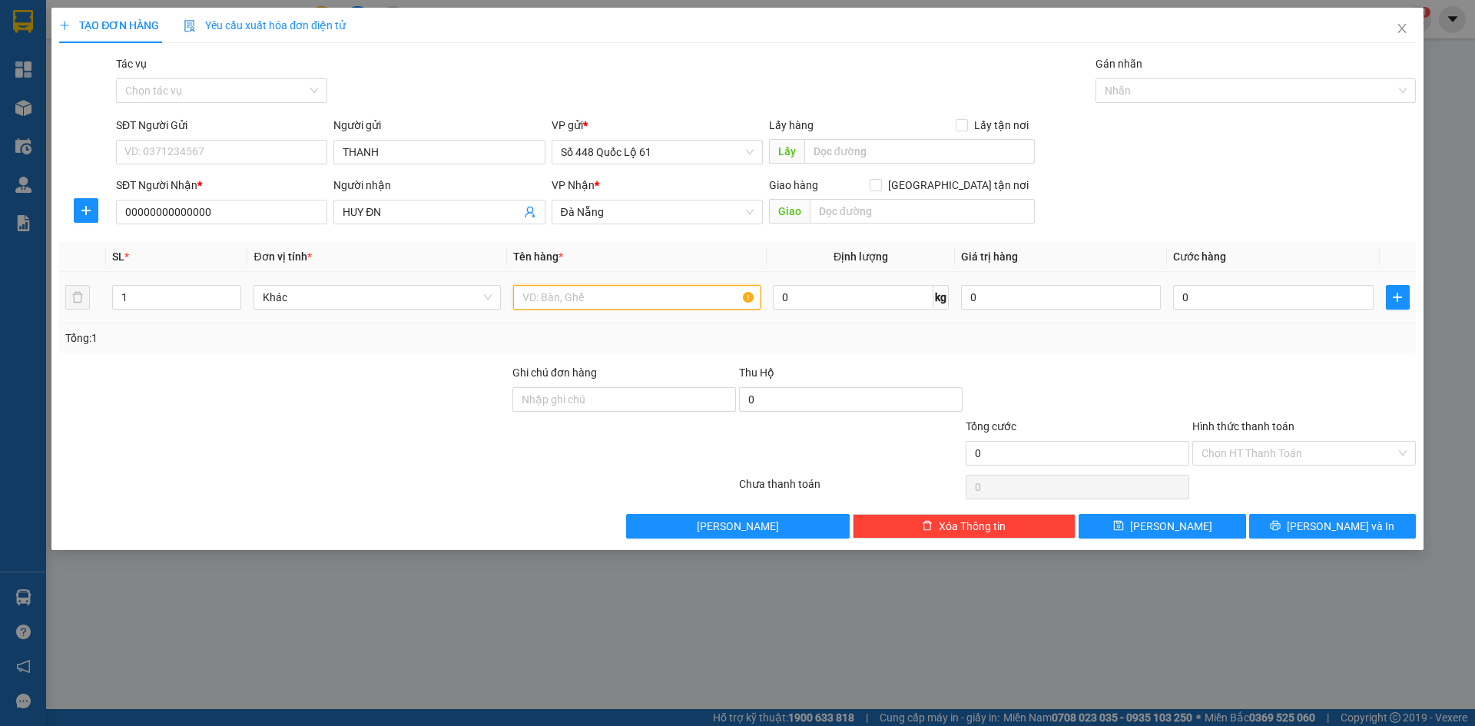
click at [561, 307] on input "text" at bounding box center [636, 297] width 247 height 25
drag, startPoint x: 177, startPoint y: 297, endPoint x: 0, endPoint y: 320, distance: 178.2
click at [0, 320] on div "TẠO ĐƠN HÀNG Yêu cầu xuất hóa đơn điện tử Transit Pickup Surcharge Ids Transit …" at bounding box center [737, 363] width 1475 height 726
drag, startPoint x: 1250, startPoint y: 291, endPoint x: 1250, endPoint y: 303, distance: 11.5
click at [1250, 303] on input "0" at bounding box center [1273, 297] width 200 height 25
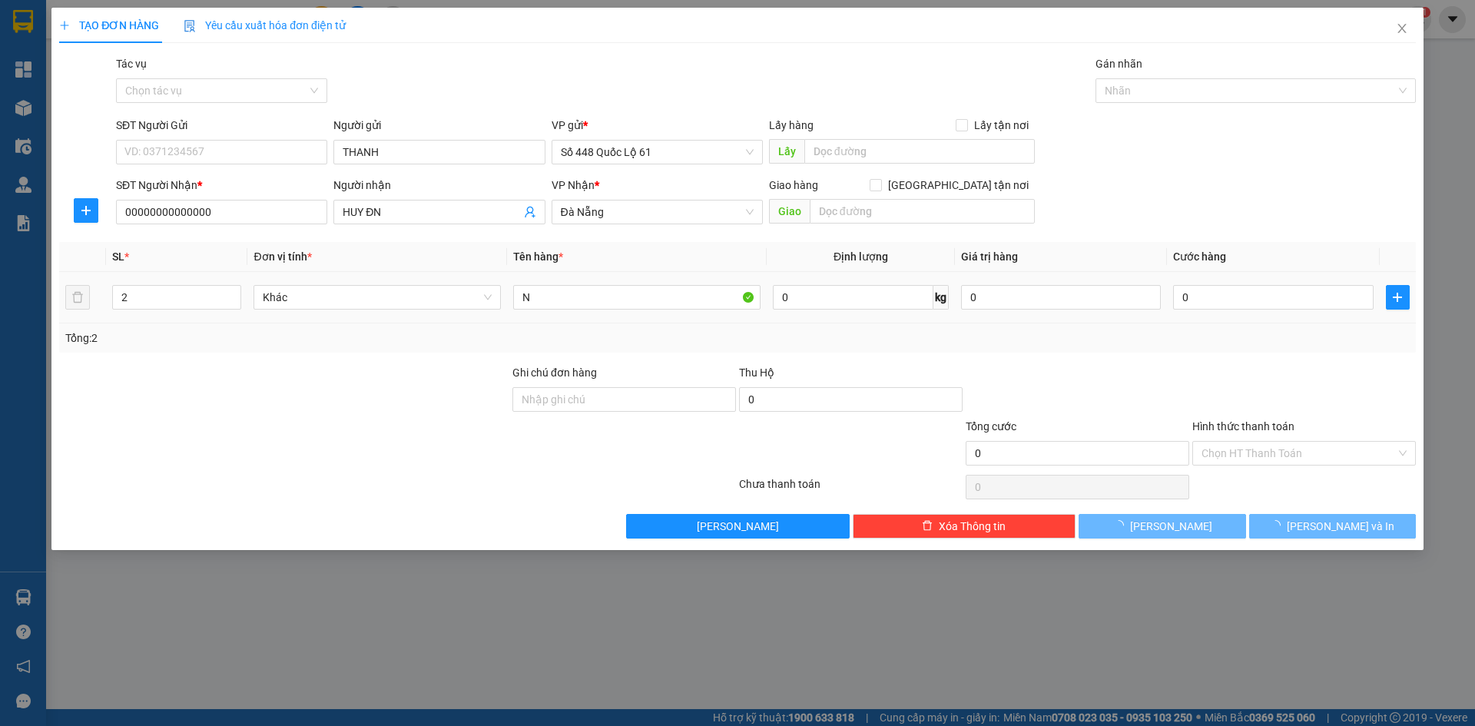
drag, startPoint x: 1250, startPoint y: 406, endPoint x: 1250, endPoint y: 419, distance: 13.1
click at [1250, 411] on div at bounding box center [1304, 391] width 227 height 54
drag, startPoint x: 1248, startPoint y: 451, endPoint x: 1251, endPoint y: 463, distance: 12.7
click at [1249, 458] on input "Hình thức thanh toán" at bounding box center [1299, 453] width 194 height 23
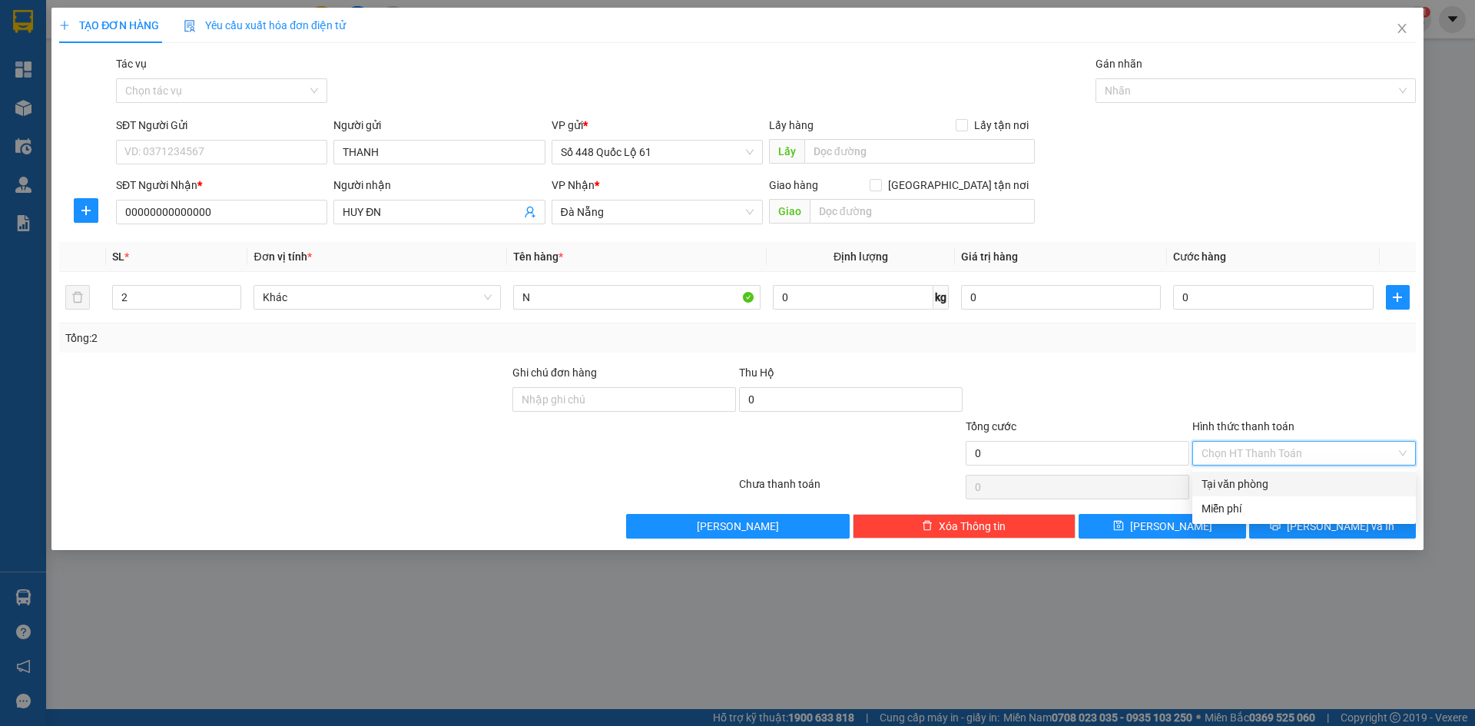
click at [1258, 485] on div "Tại văn phòng" at bounding box center [1304, 484] width 205 height 17
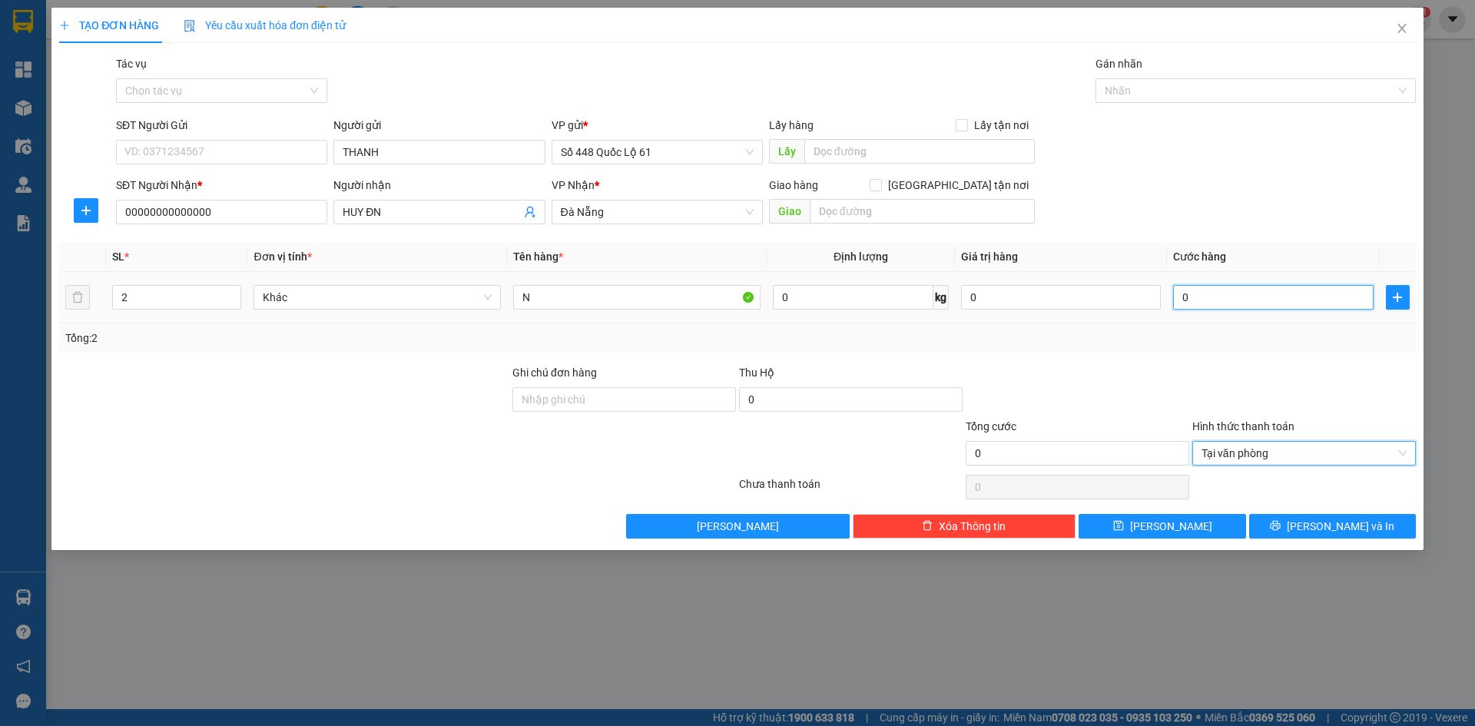
click at [1206, 291] on input "0" at bounding box center [1273, 297] width 200 height 25
drag, startPoint x: 1212, startPoint y: 372, endPoint x: 1209, endPoint y: 428, distance: 56.1
click at [1212, 383] on div at bounding box center [1304, 391] width 227 height 54
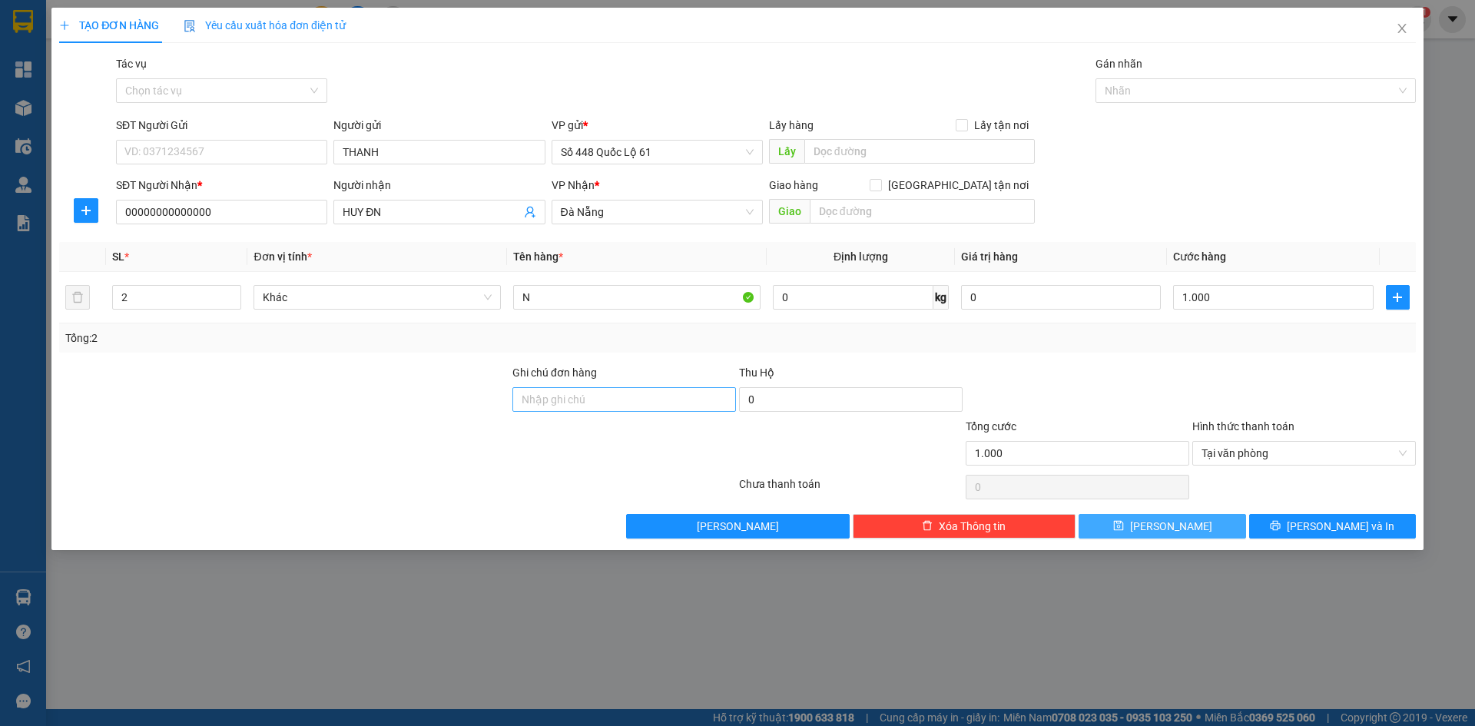
drag, startPoint x: 1195, startPoint y: 519, endPoint x: 688, endPoint y: 396, distance: 521.6
click at [1194, 519] on button "Lưu" at bounding box center [1162, 526] width 167 height 25
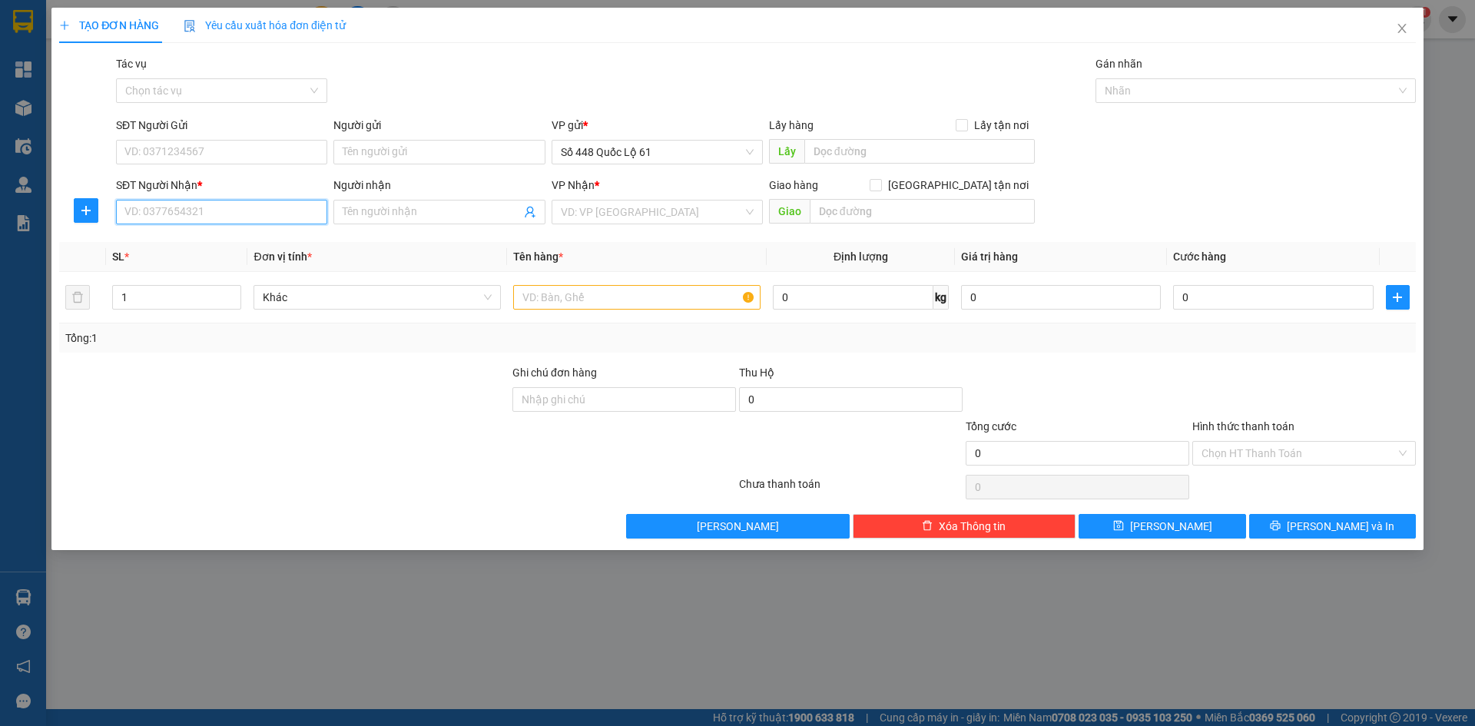
drag, startPoint x: 428, startPoint y: 147, endPoint x: 295, endPoint y: 209, distance: 146.8
click at [295, 209] on input "SĐT Người Nhận *" at bounding box center [221, 212] width 211 height 25
click at [293, 218] on input "SĐT Người Nhận *" at bounding box center [221, 212] width 211 height 25
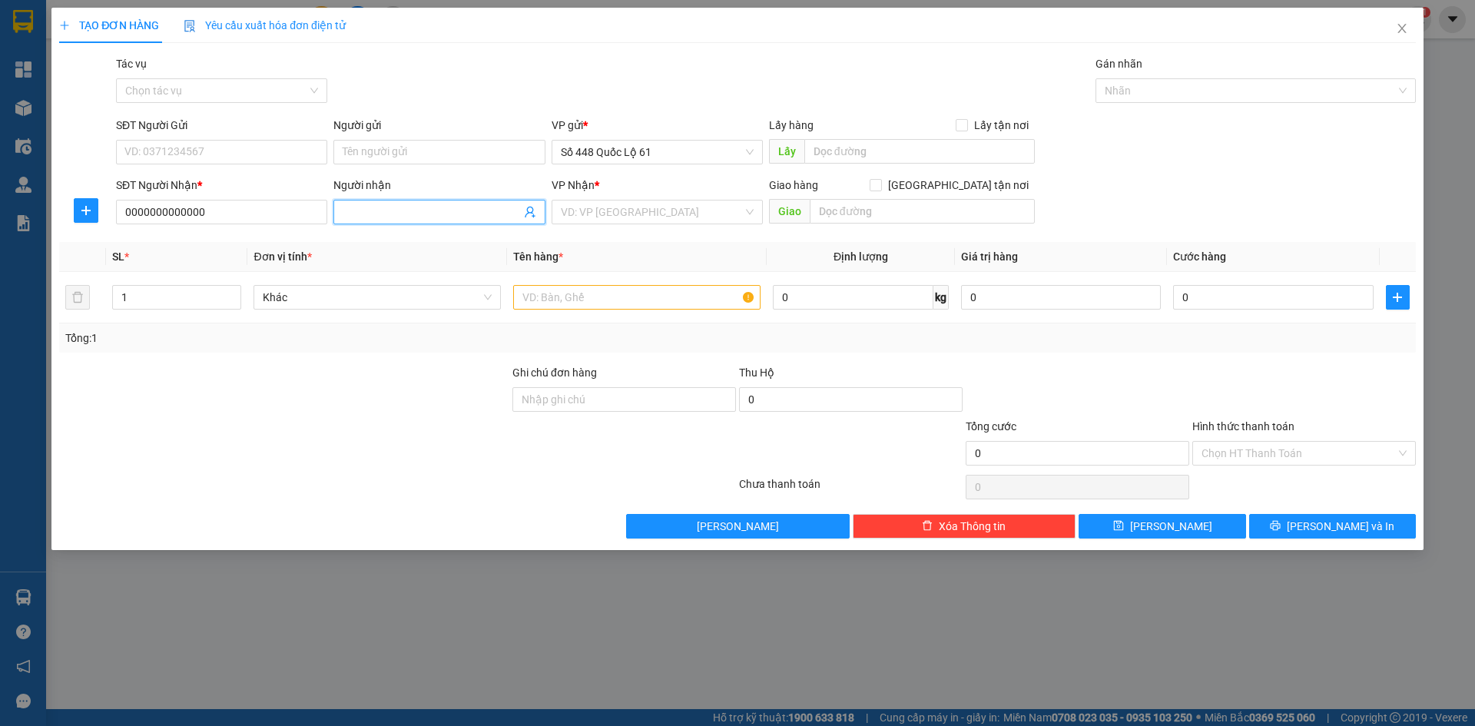
click at [412, 216] on input "Người nhận" at bounding box center [431, 212] width 177 height 17
paste input "ÈO"
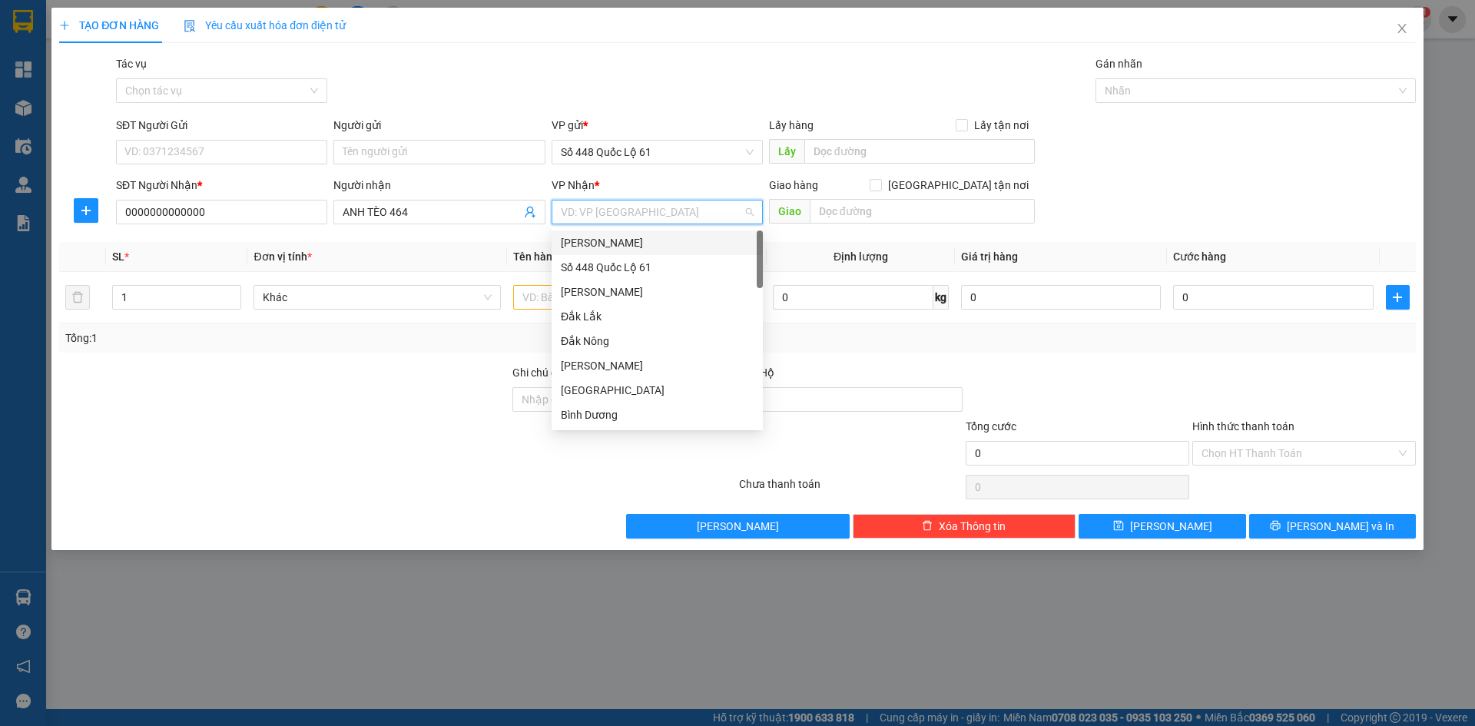
click at [635, 208] on input "search" at bounding box center [652, 212] width 182 height 23
click at [632, 393] on div "Bình Thuận" at bounding box center [657, 390] width 193 height 17
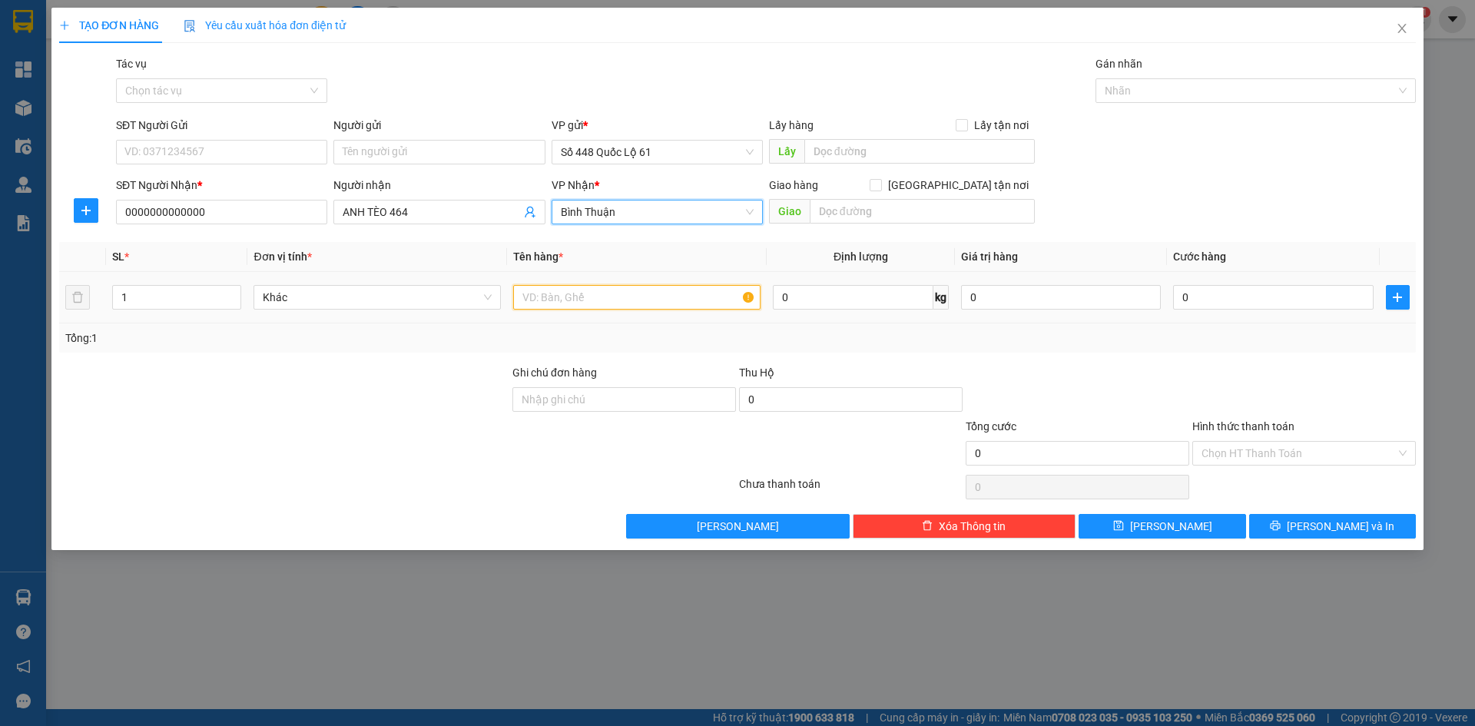
click at [569, 286] on input "text" at bounding box center [636, 297] width 247 height 25
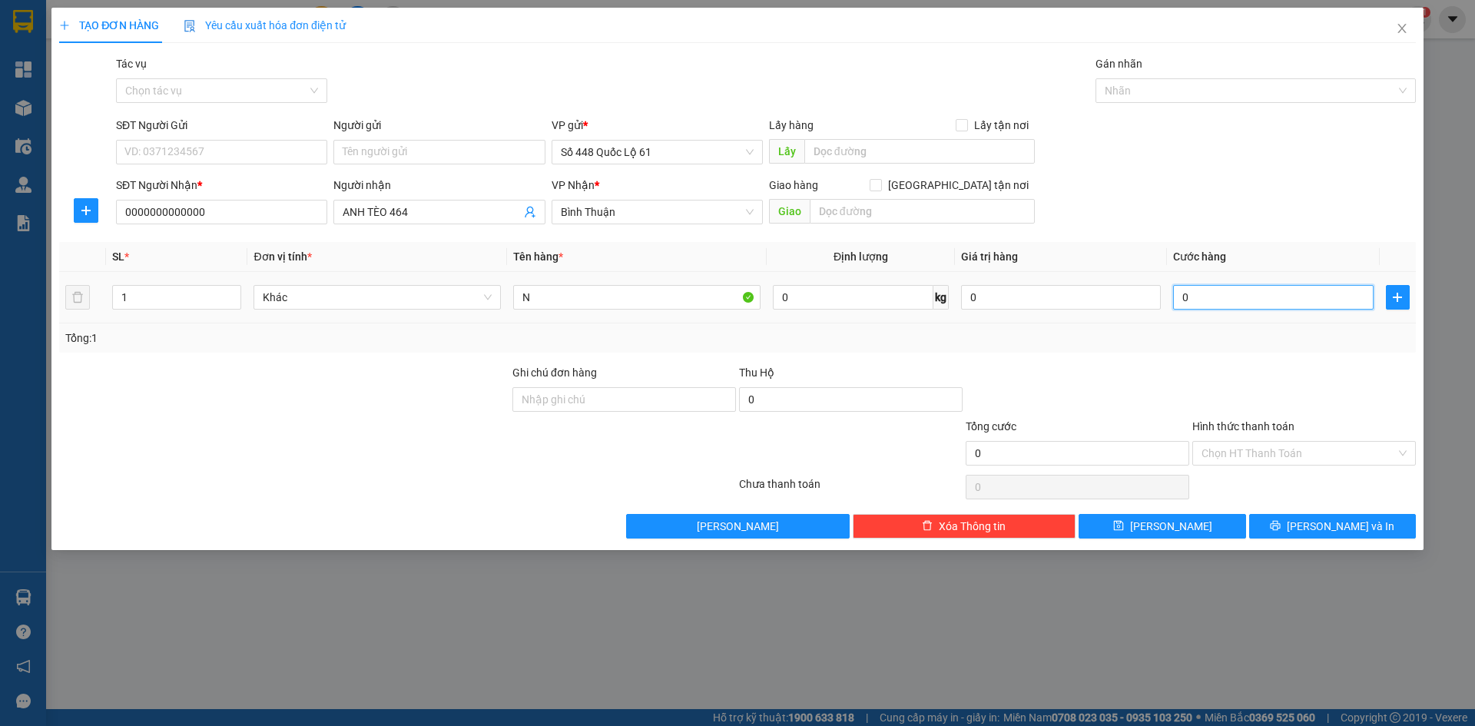
click at [1265, 298] on input "0" at bounding box center [1273, 297] width 200 height 25
click at [1283, 458] on input "Hình thức thanh toán" at bounding box center [1299, 453] width 194 height 23
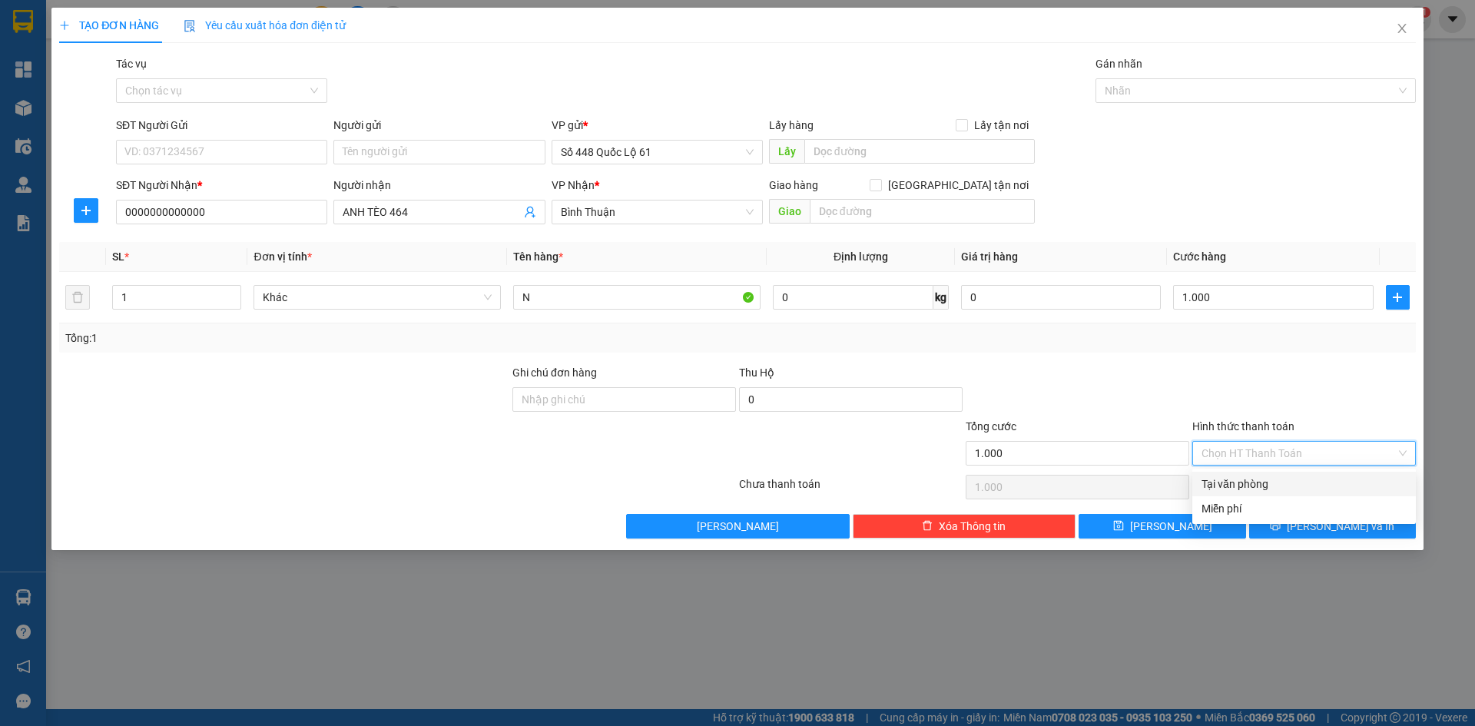
click at [1286, 482] on div "Tại văn phòng" at bounding box center [1304, 484] width 205 height 17
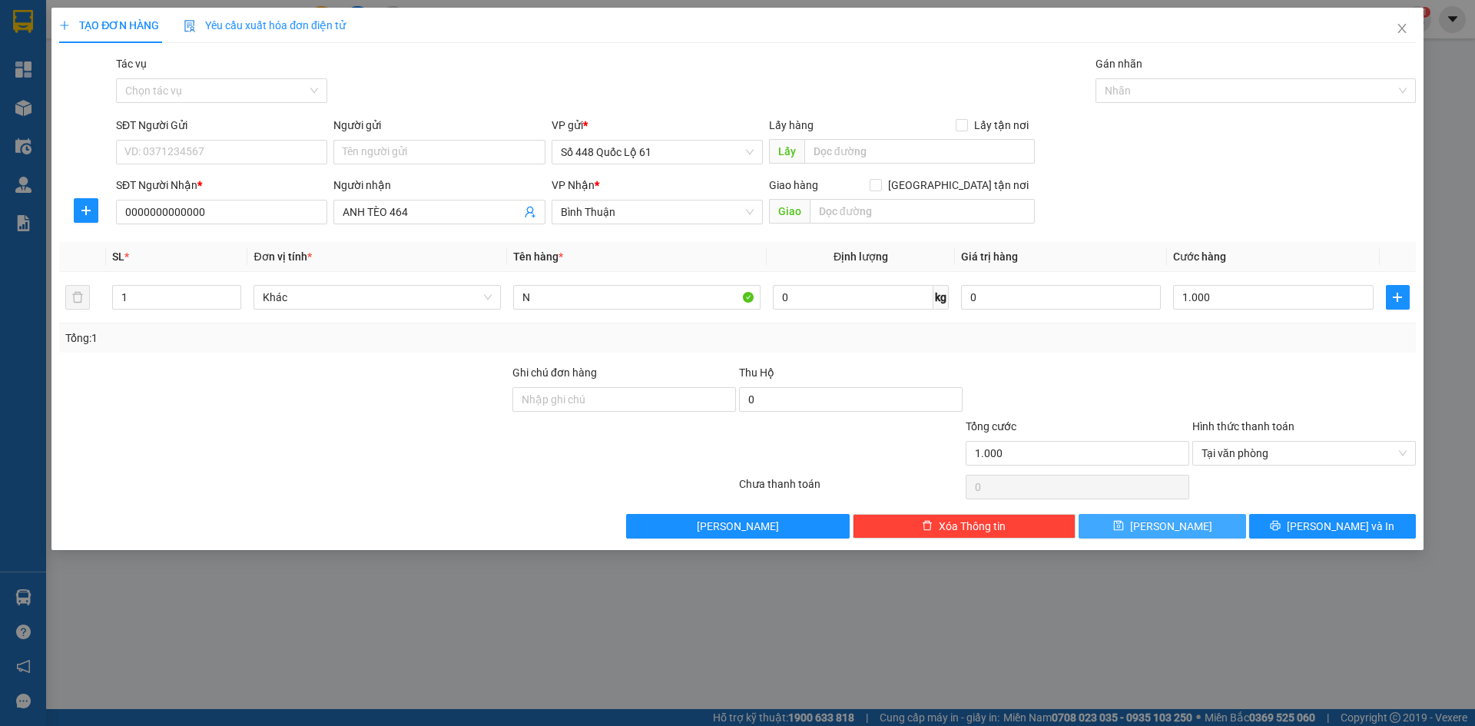
click at [1220, 523] on button "[PERSON_NAME]" at bounding box center [1162, 526] width 167 height 25
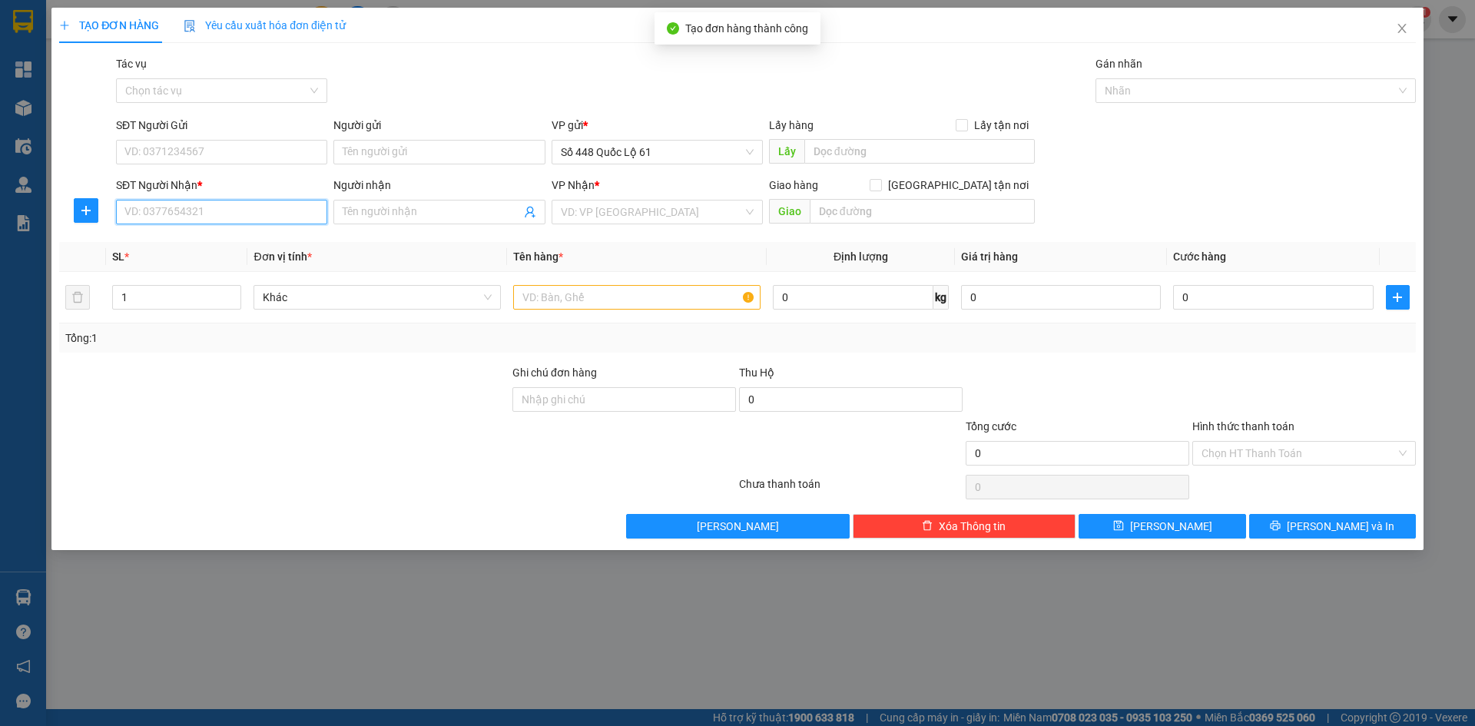
click at [297, 217] on input "SĐT Người Nhận *" at bounding box center [221, 212] width 211 height 25
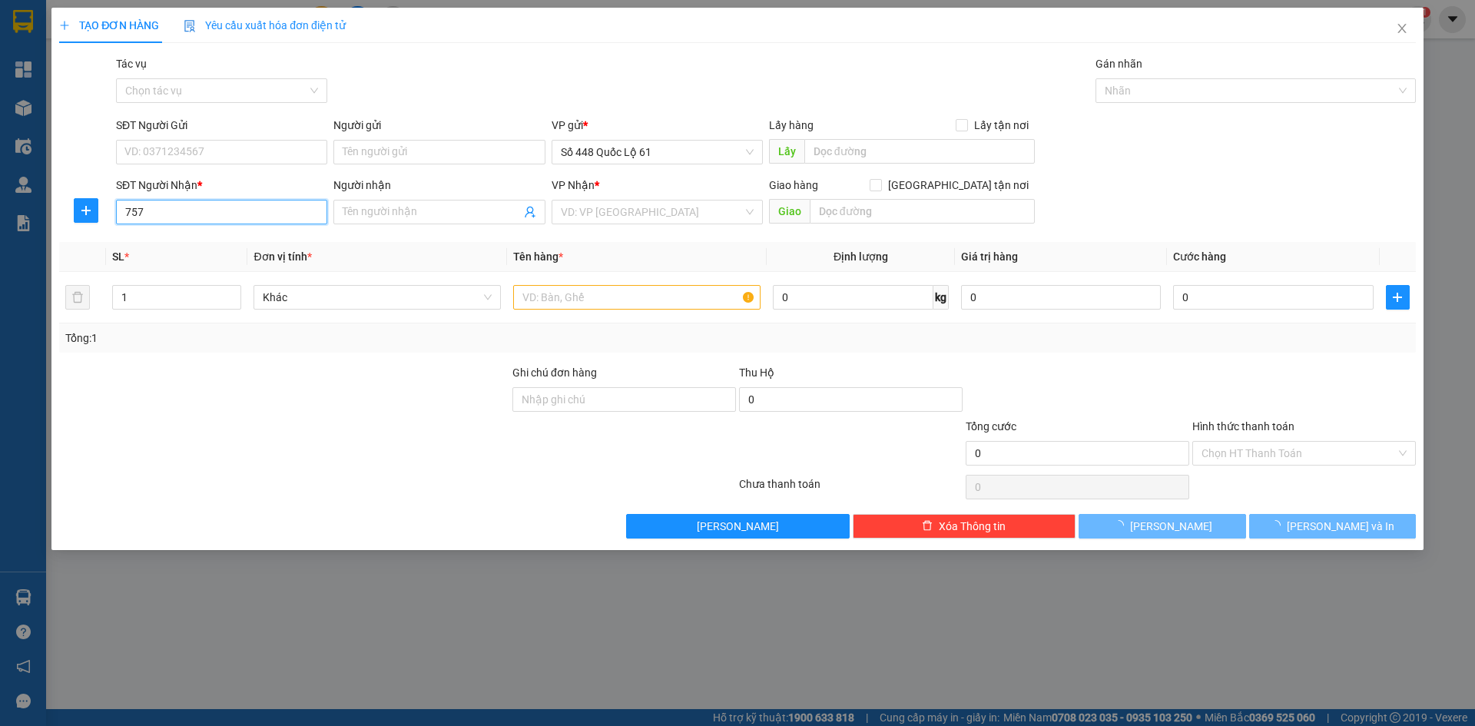
click at [244, 216] on input "757" at bounding box center [221, 212] width 211 height 25
click at [396, 204] on input "Người nhận" at bounding box center [431, 212] width 177 height 17
click at [260, 218] on input "757" at bounding box center [221, 212] width 211 height 25
click at [256, 219] on input "757" at bounding box center [221, 212] width 211 height 25
click at [369, 205] on input "Người nhận" at bounding box center [431, 212] width 177 height 17
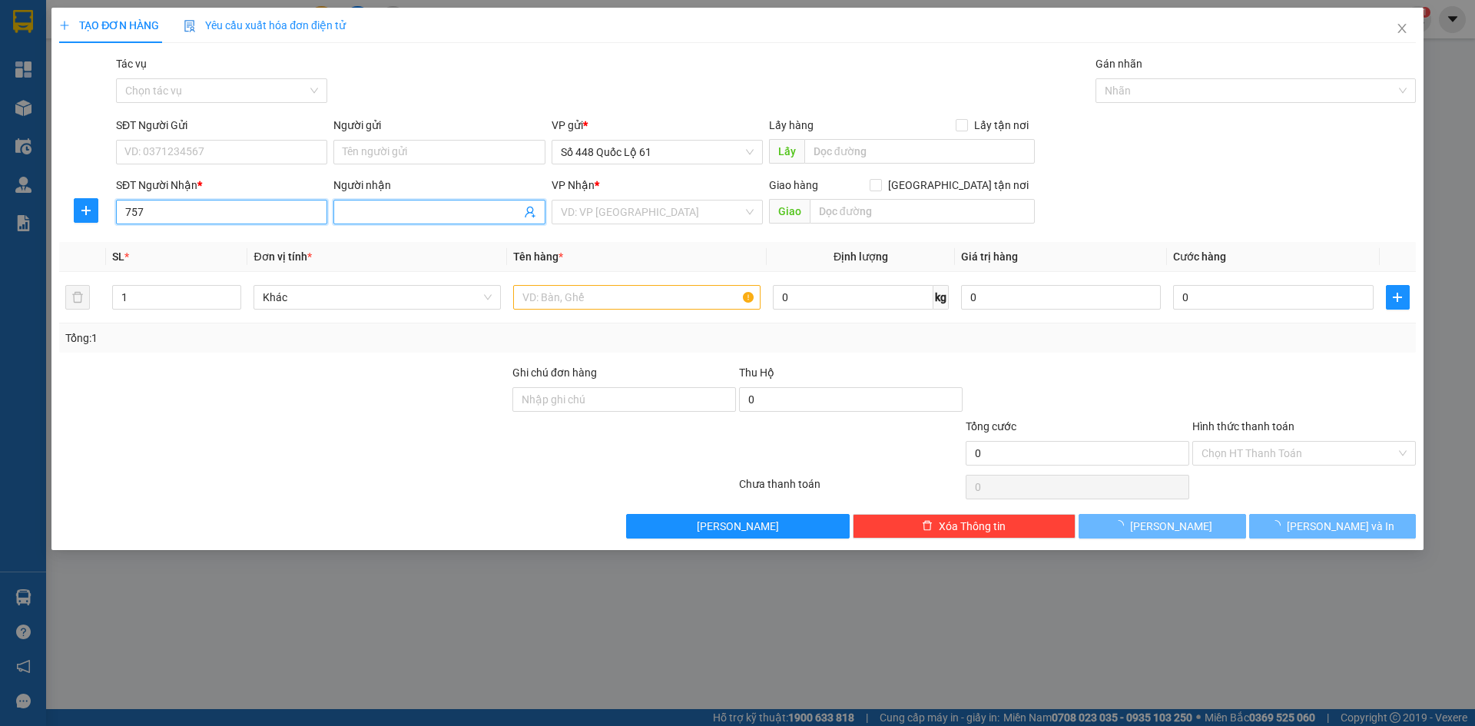
click at [282, 208] on input "757" at bounding box center [221, 212] width 211 height 25
click at [254, 219] on input "757" at bounding box center [221, 212] width 211 height 25
drag, startPoint x: 254, startPoint y: 218, endPoint x: 90, endPoint y: 220, distance: 164.4
click at [90, 220] on div "SĐT Người Nhận * 757 757 Người nhận Tên người nhận VP Nhận * VD: VP Sài Gòn Gia…" at bounding box center [738, 204] width 1360 height 54
click at [294, 210] on input "SĐT Người Nhận *" at bounding box center [221, 212] width 211 height 25
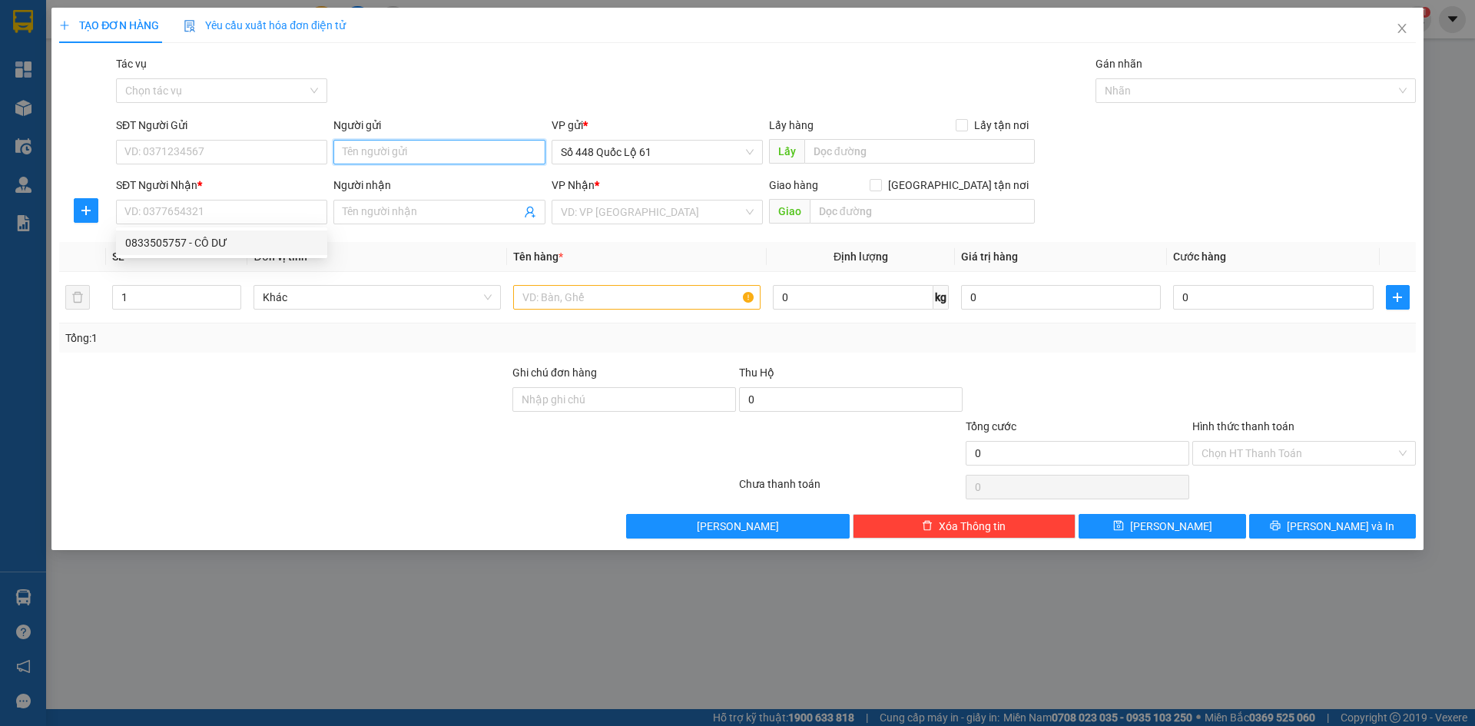
click at [429, 145] on input "Người gửi" at bounding box center [438, 152] width 211 height 25
paste input "ÌNH"
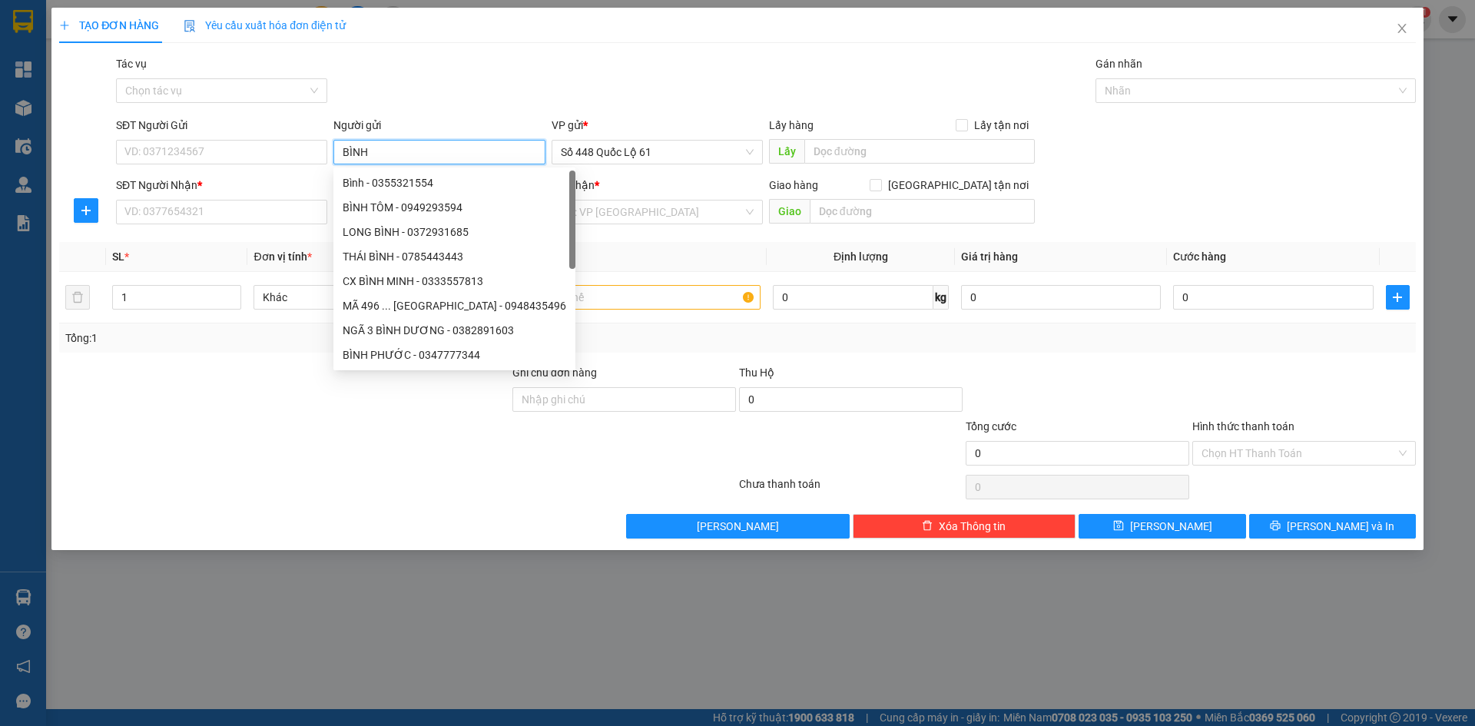
drag, startPoint x: 429, startPoint y: 145, endPoint x: 298, endPoint y: 182, distance: 136.5
click at [264, 196] on form "SĐT Người Gửi VD: 0371234567 Người gửi BÌNH VP gửi * Số 448 Quốc Lộ 61 Lấy hàng…" at bounding box center [737, 174] width 1357 height 114
click at [274, 211] on input "SĐT Người Nhận *" at bounding box center [221, 212] width 211 height 25
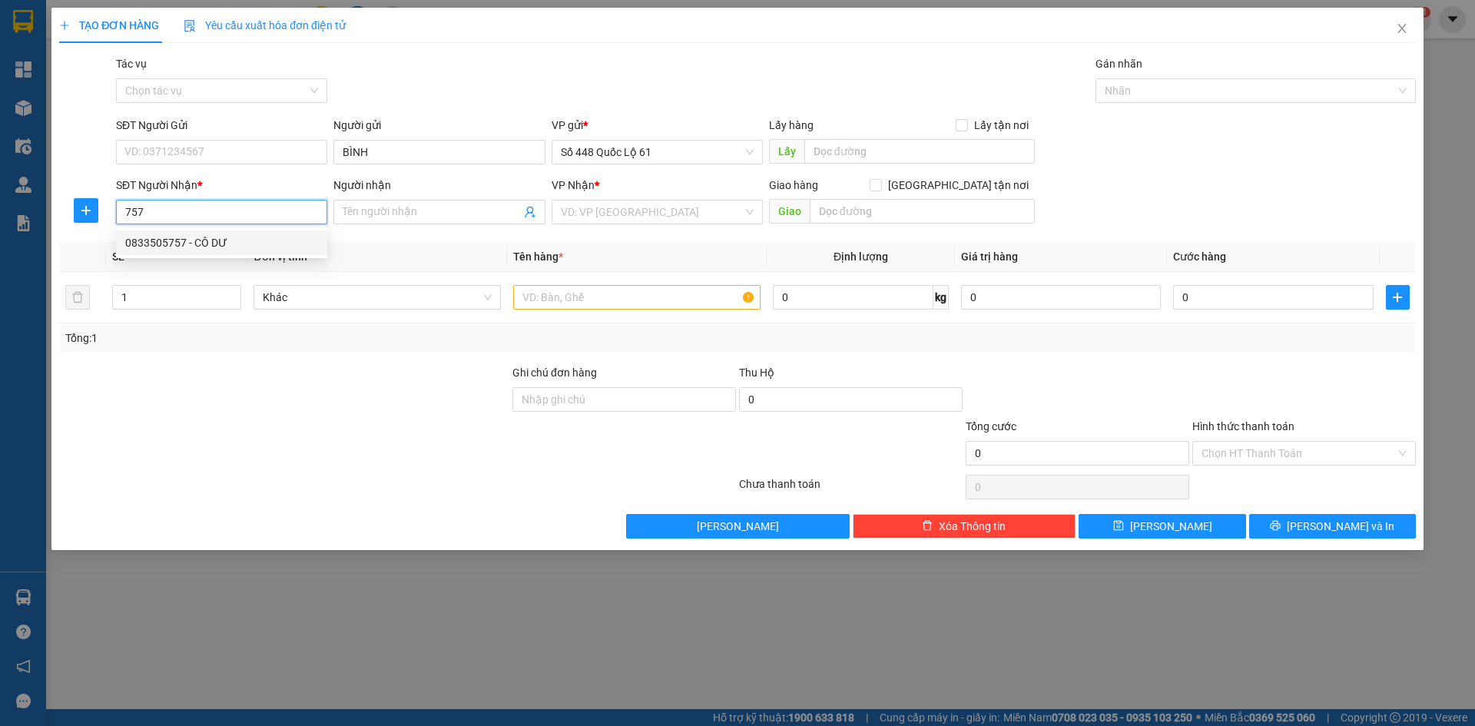
click at [264, 246] on div "0833505757 - CÔ DƯ" at bounding box center [221, 242] width 193 height 17
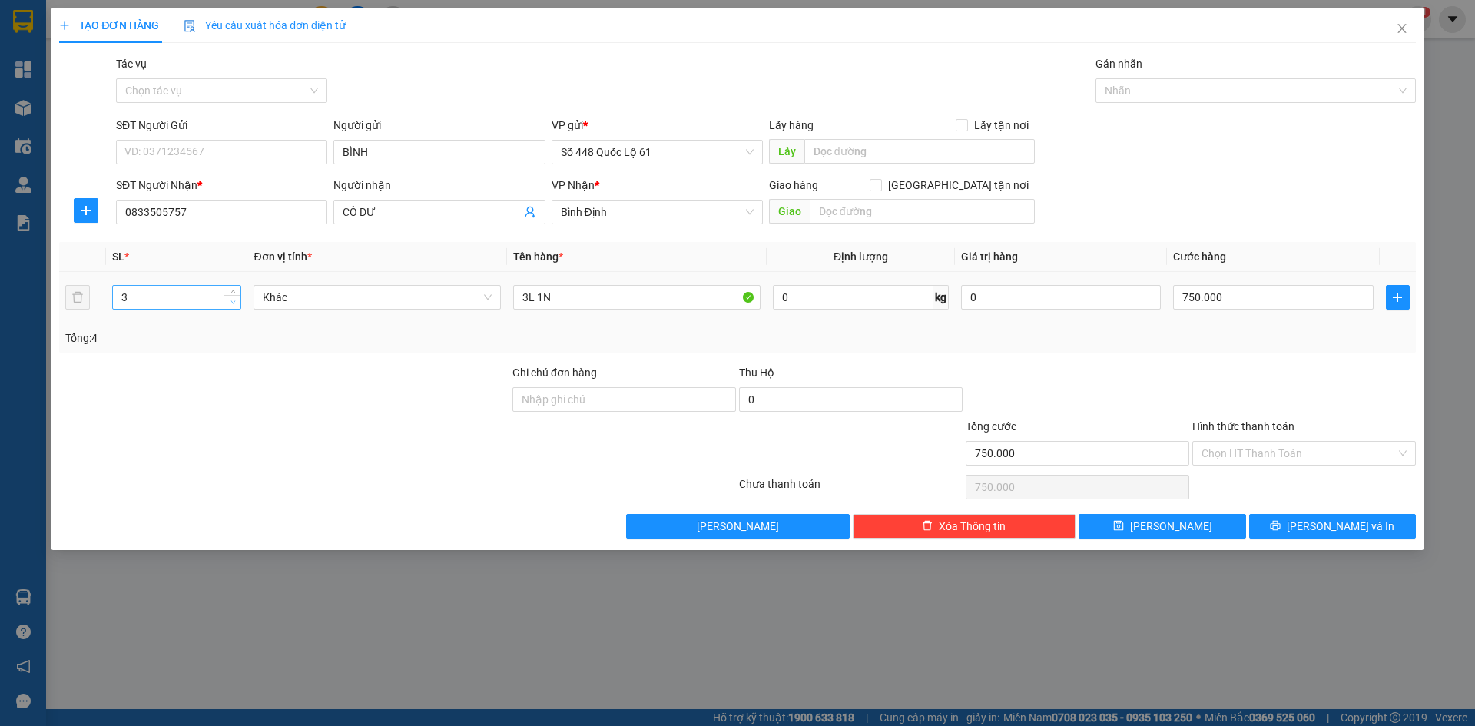
click at [237, 302] on span "down" at bounding box center [232, 302] width 9 height 9
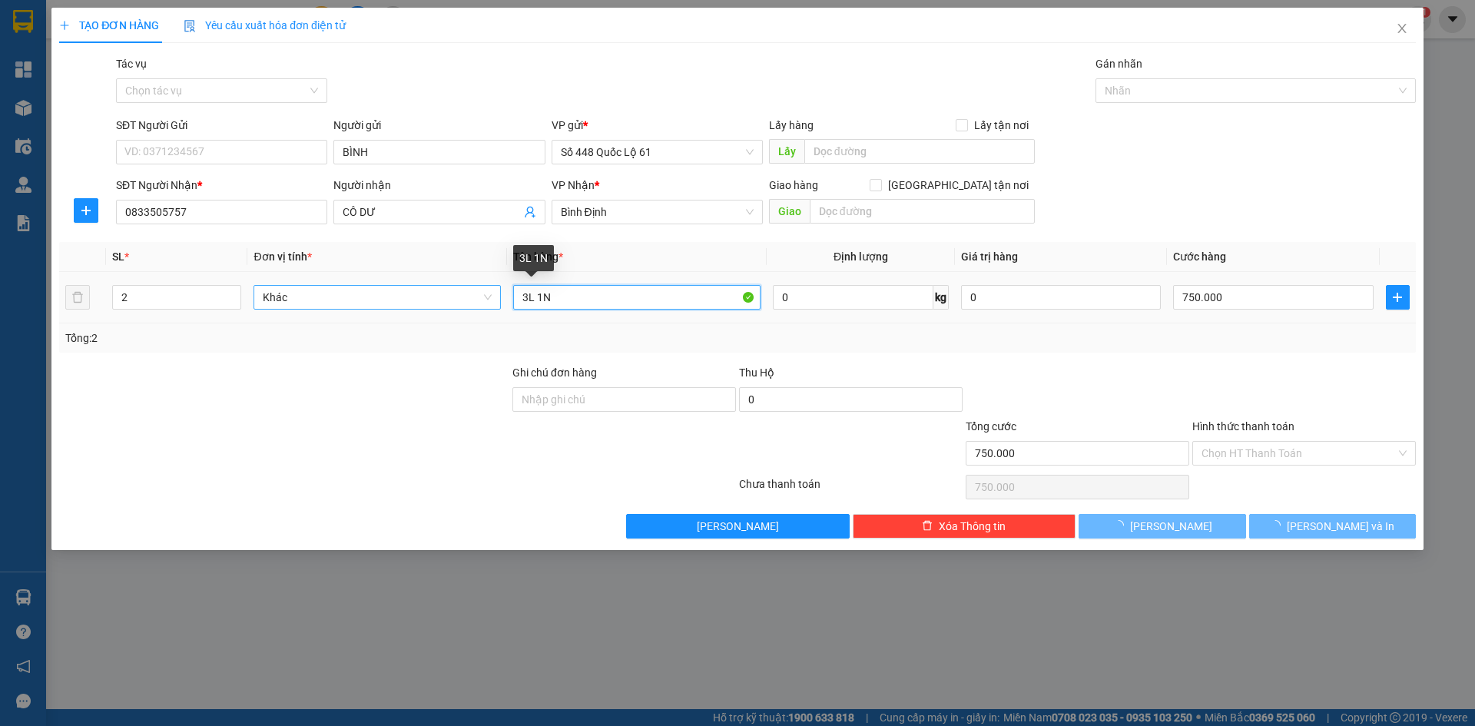
drag, startPoint x: 555, startPoint y: 300, endPoint x: 428, endPoint y: 299, distance: 126.8
click at [431, 299] on tr "2 Khác 3L 1N 0 kg 0 750.000" at bounding box center [737, 297] width 1357 height 51
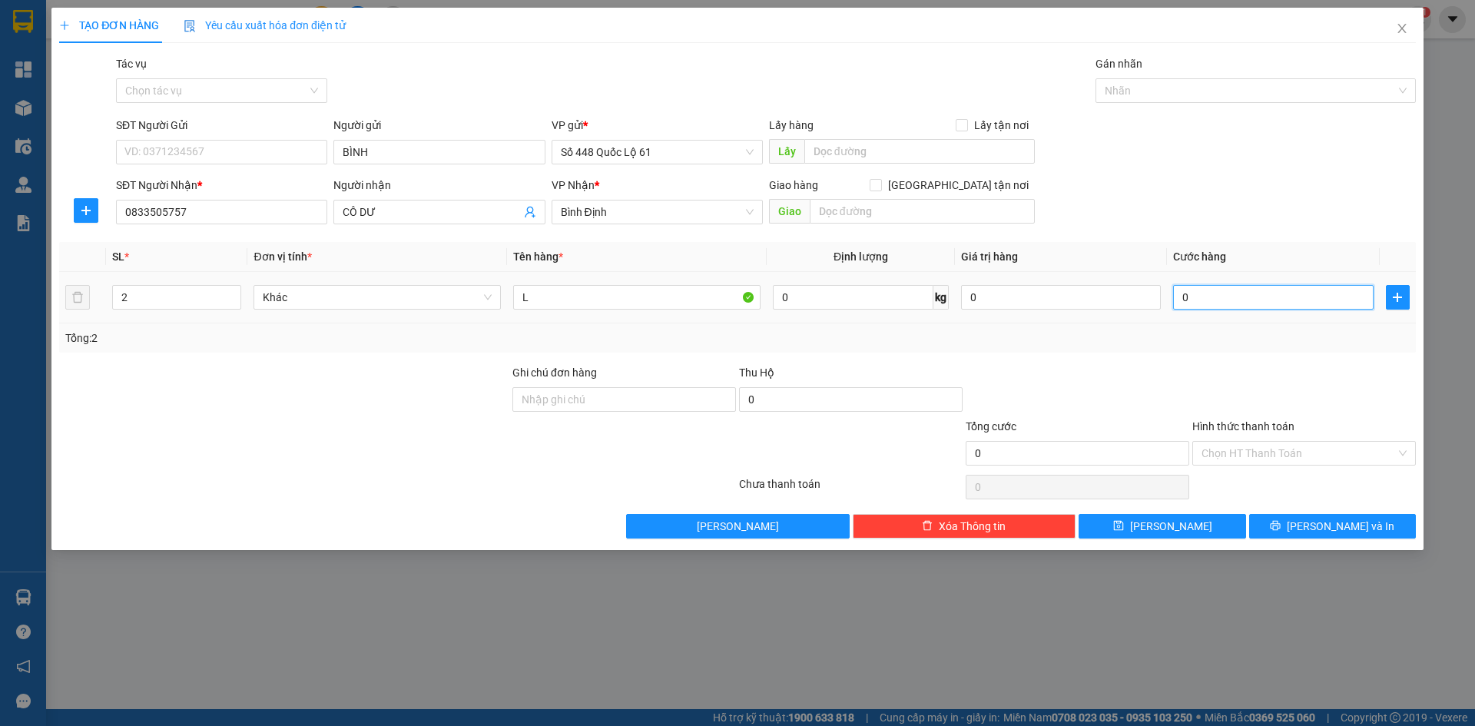
click at [1315, 292] on input "0" at bounding box center [1273, 297] width 200 height 25
click at [1176, 534] on span "[PERSON_NAME]" at bounding box center [1171, 526] width 82 height 17
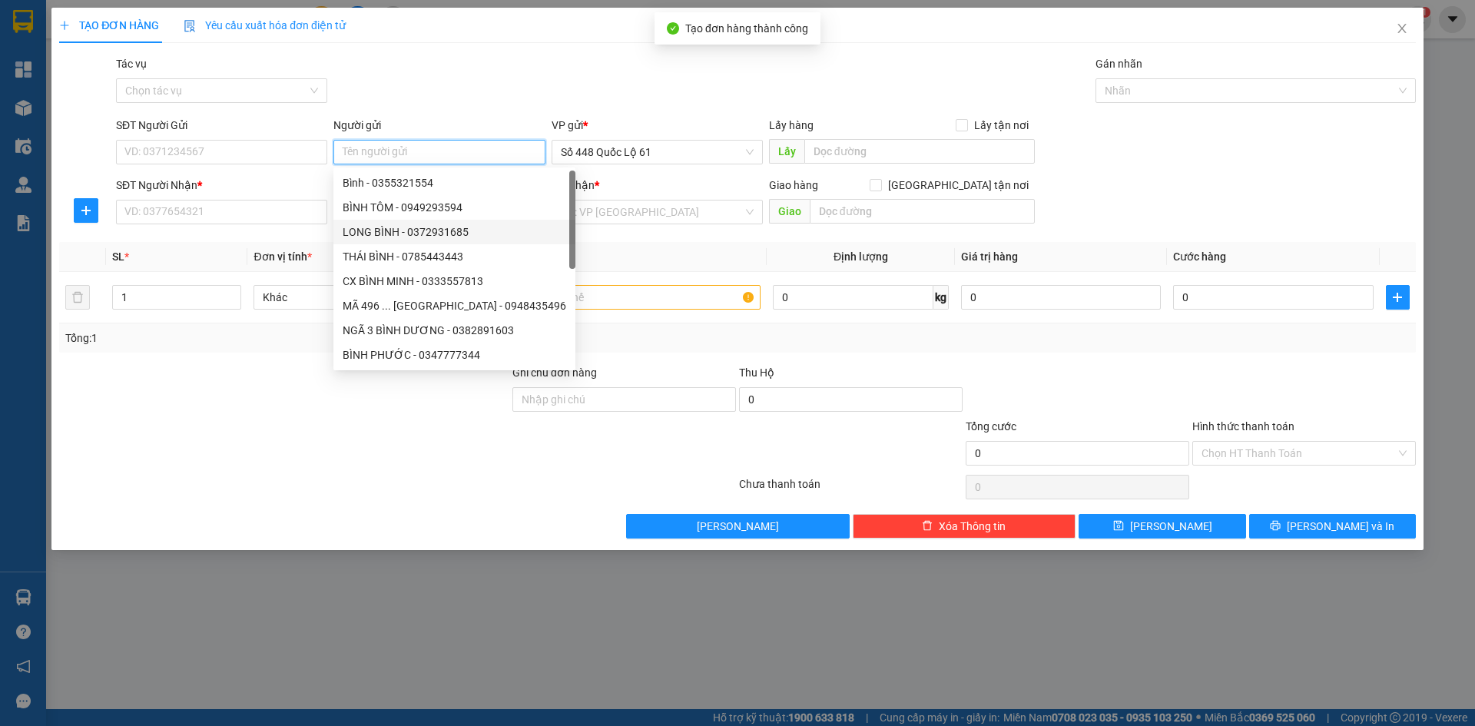
paste input "BÌNH"
click at [166, 213] on input "SĐT Người Nhận *" at bounding box center [221, 212] width 211 height 25
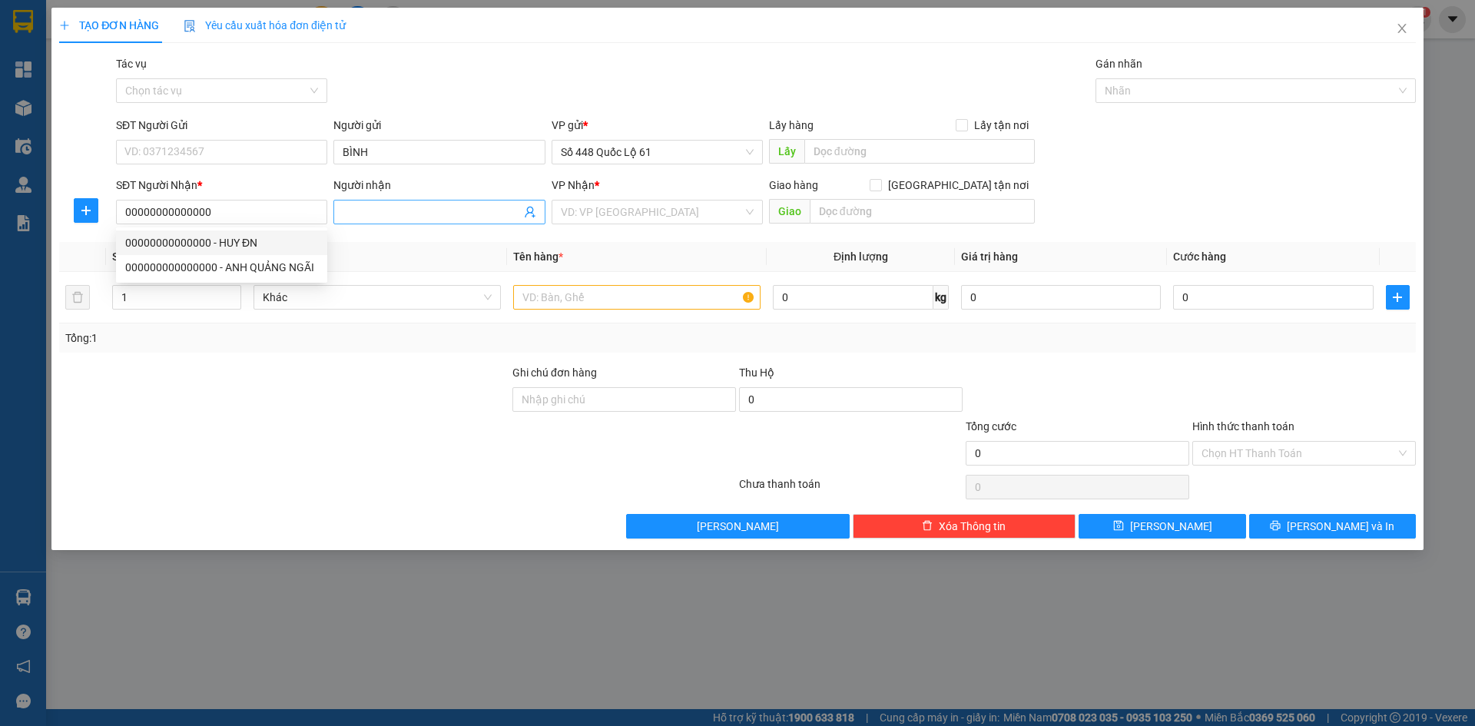
click at [469, 207] on input "Người nhận" at bounding box center [431, 212] width 177 height 17
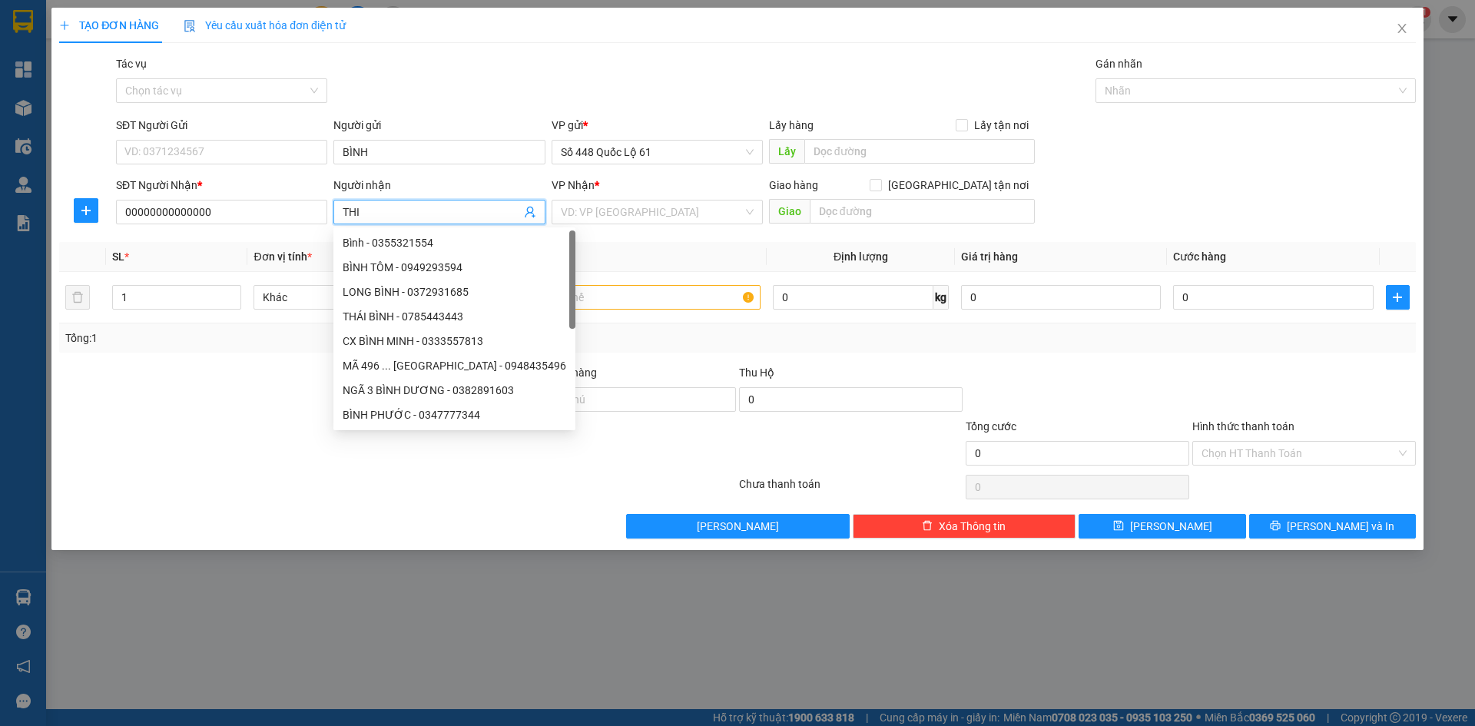
paste input "Ê"
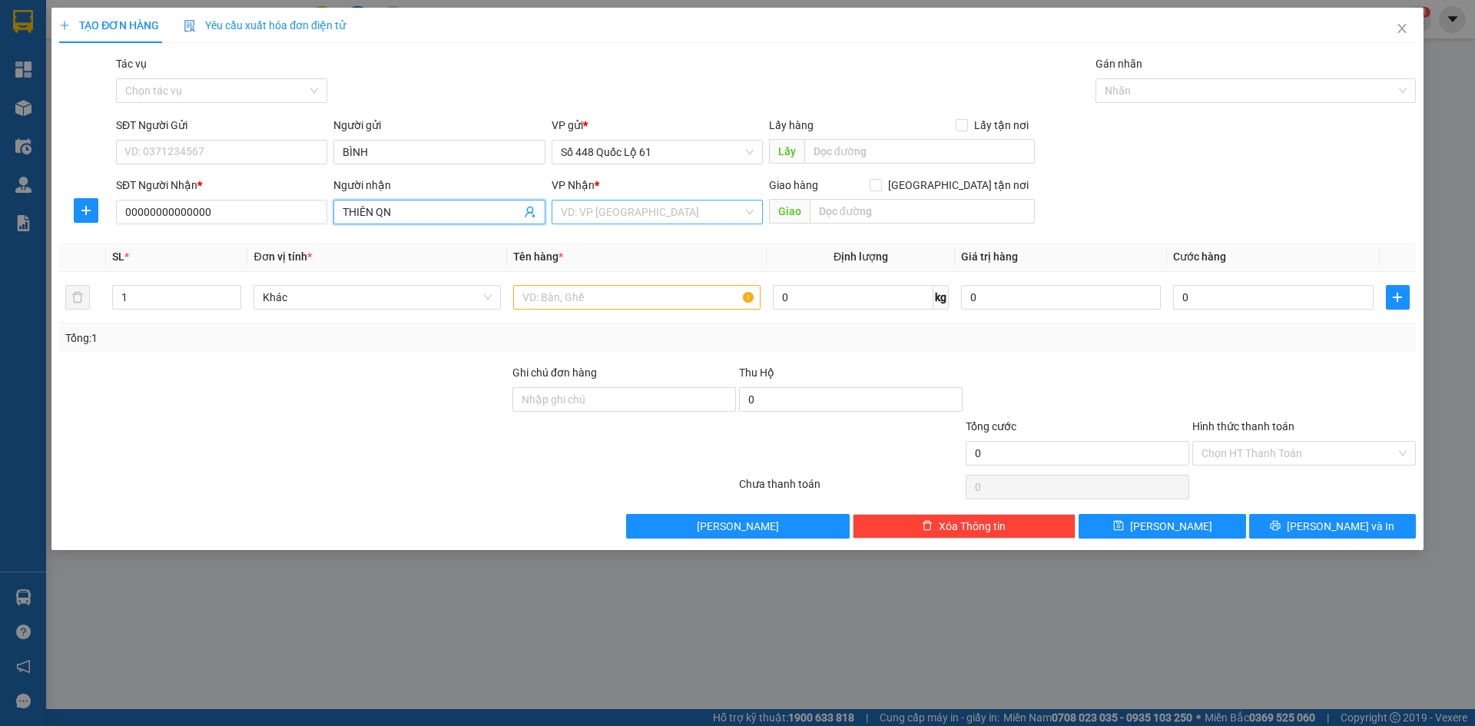
click at [628, 214] on input "search" at bounding box center [652, 212] width 182 height 23
click at [624, 270] on div "QuảngNgãi" at bounding box center [657, 267] width 193 height 17
click at [562, 299] on input "text" at bounding box center [636, 297] width 247 height 25
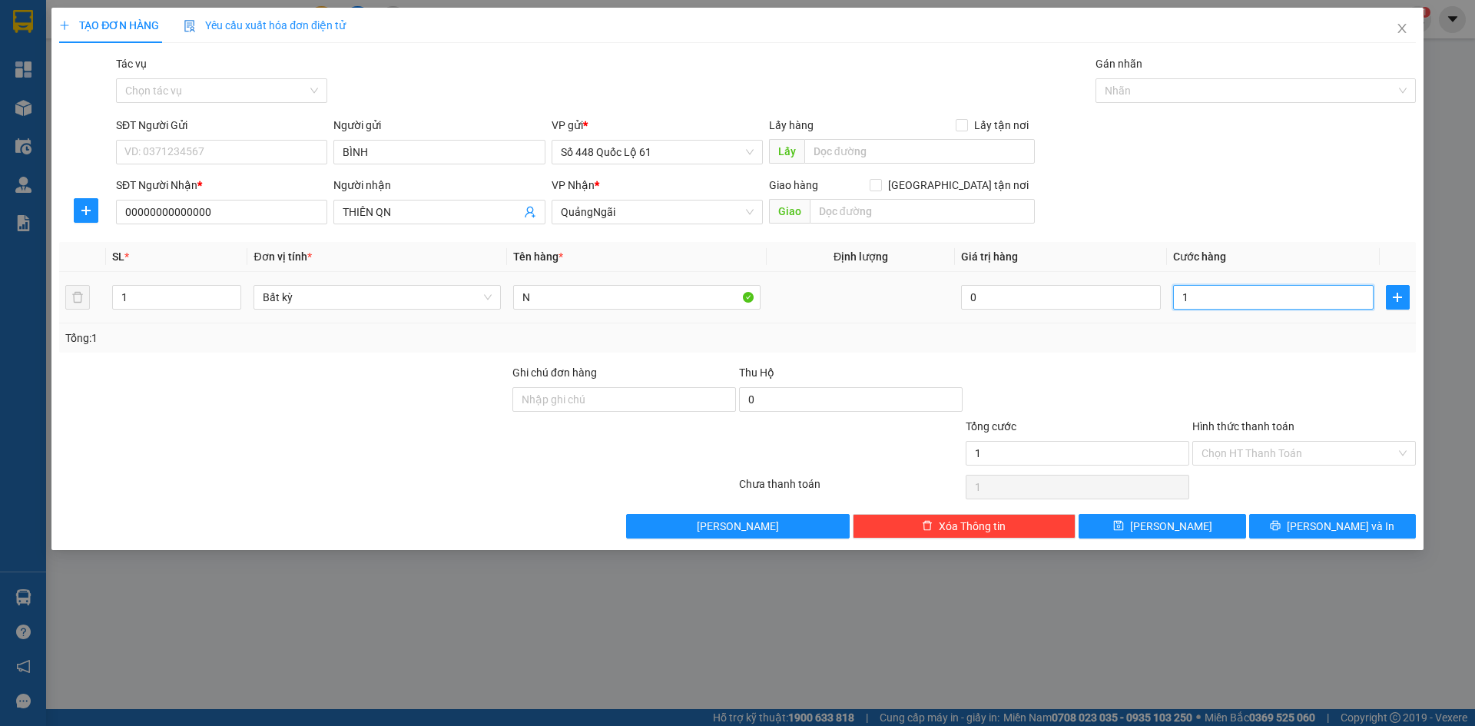
drag, startPoint x: 1228, startPoint y: 304, endPoint x: 1235, endPoint y: 393, distance: 88.7
click at [1228, 307] on input "1" at bounding box center [1273, 297] width 200 height 25
drag, startPoint x: 1235, startPoint y: 393, endPoint x: 1236, endPoint y: 407, distance: 13.9
click at [1235, 394] on div at bounding box center [1304, 391] width 227 height 54
click at [1239, 469] on div "Hình thức thanh toán Chọn HT Thanh Toán" at bounding box center [1304, 445] width 224 height 54
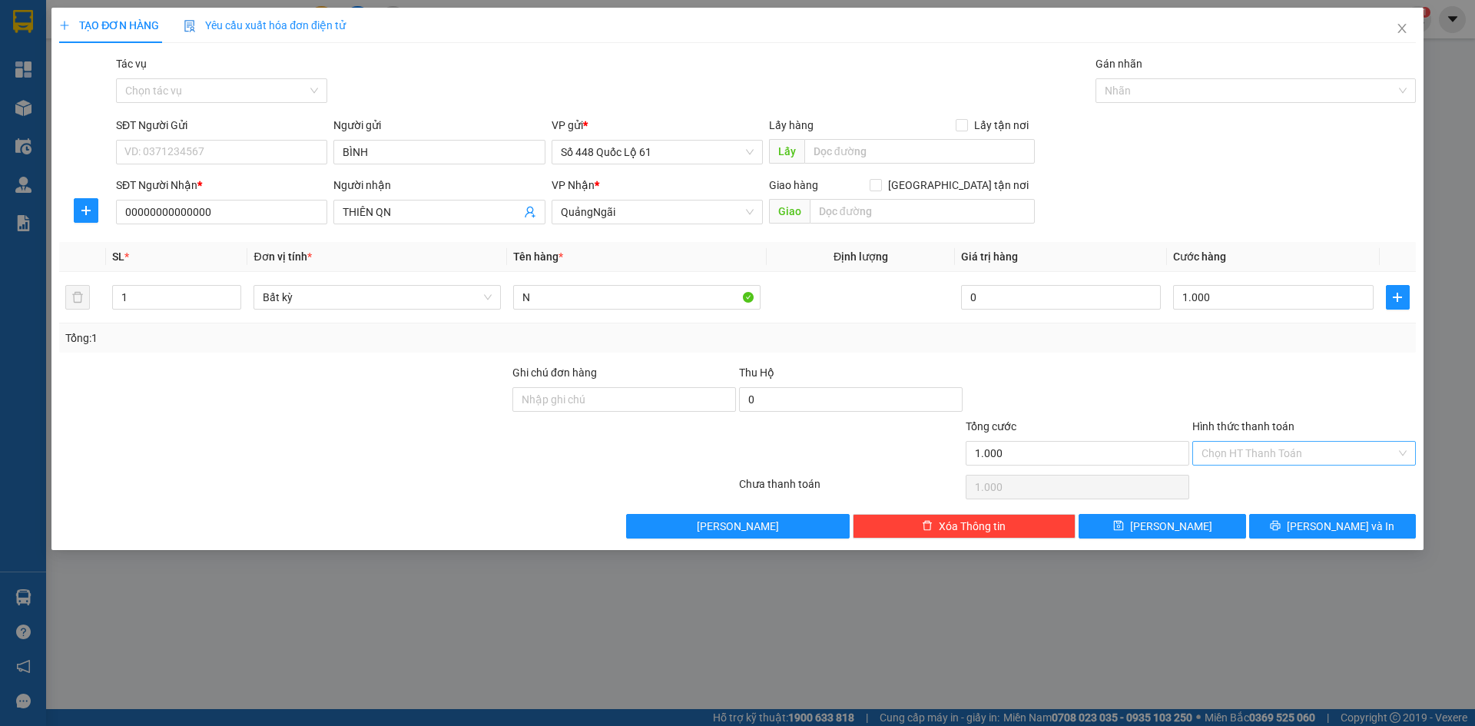
drag, startPoint x: 1241, startPoint y: 451, endPoint x: 1244, endPoint y: 476, distance: 25.5
click at [1242, 455] on input "Hình thức thanh toán" at bounding box center [1299, 453] width 194 height 23
drag, startPoint x: 1244, startPoint y: 477, endPoint x: 1241, endPoint y: 489, distance: 11.9
click at [1244, 479] on div "Tại văn phòng" at bounding box center [1304, 484] width 205 height 17
drag, startPoint x: 1189, startPoint y: 528, endPoint x: 1401, endPoint y: 449, distance: 226.1
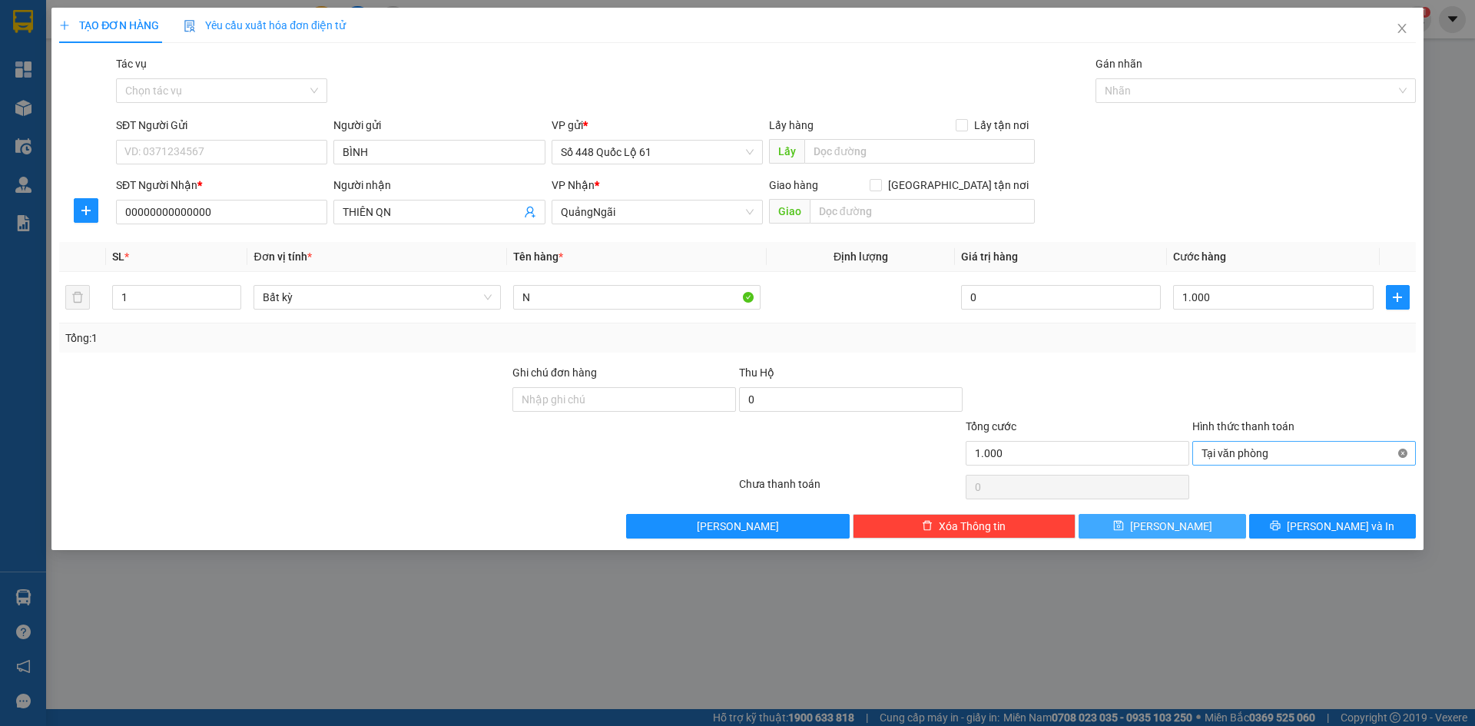
click at [1401, 449] on div "Transit Pickup Surcharge Ids Transit Deliver Surcharge Ids Transit Deliver Surc…" at bounding box center [737, 296] width 1357 height 483
click at [1257, 286] on input "1.000" at bounding box center [1273, 297] width 200 height 25
click at [1233, 530] on button "[PERSON_NAME]" at bounding box center [1162, 526] width 167 height 25
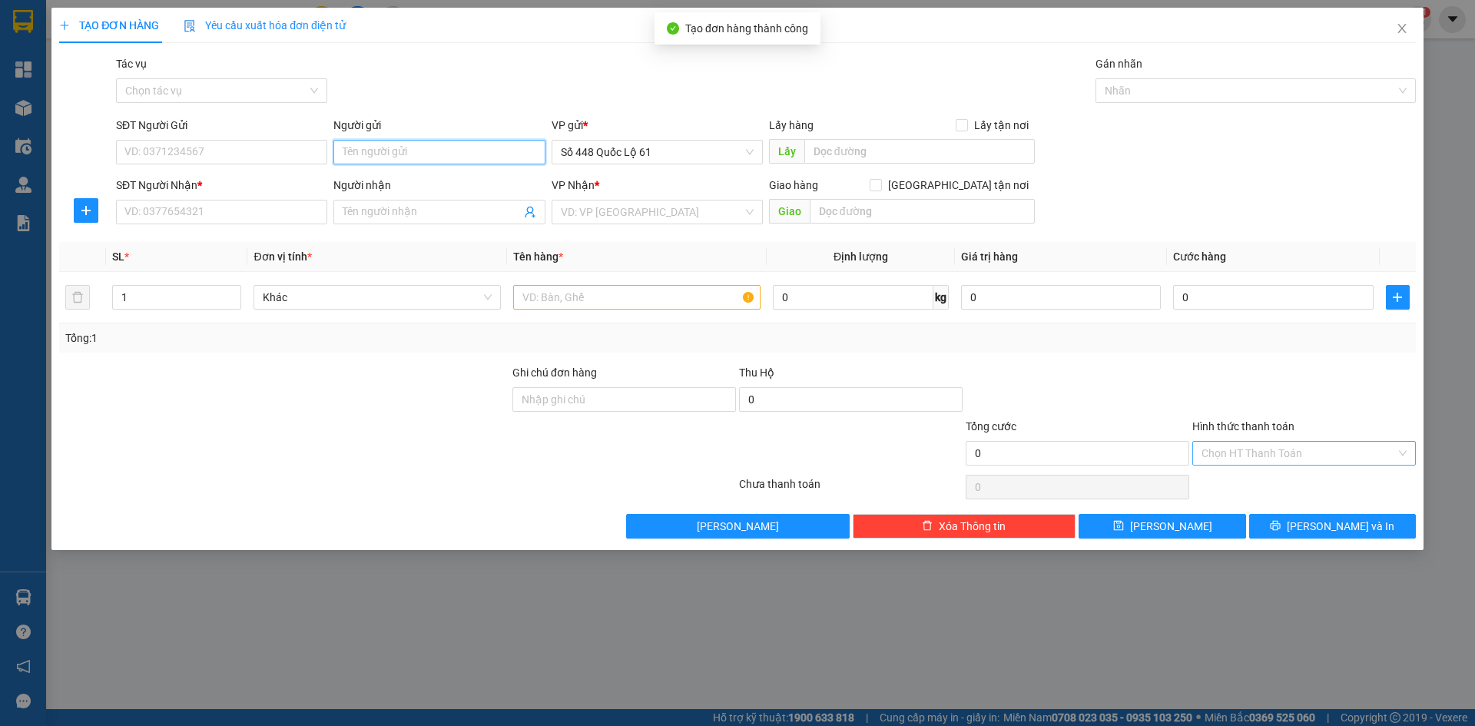
paste input "BÌNH"
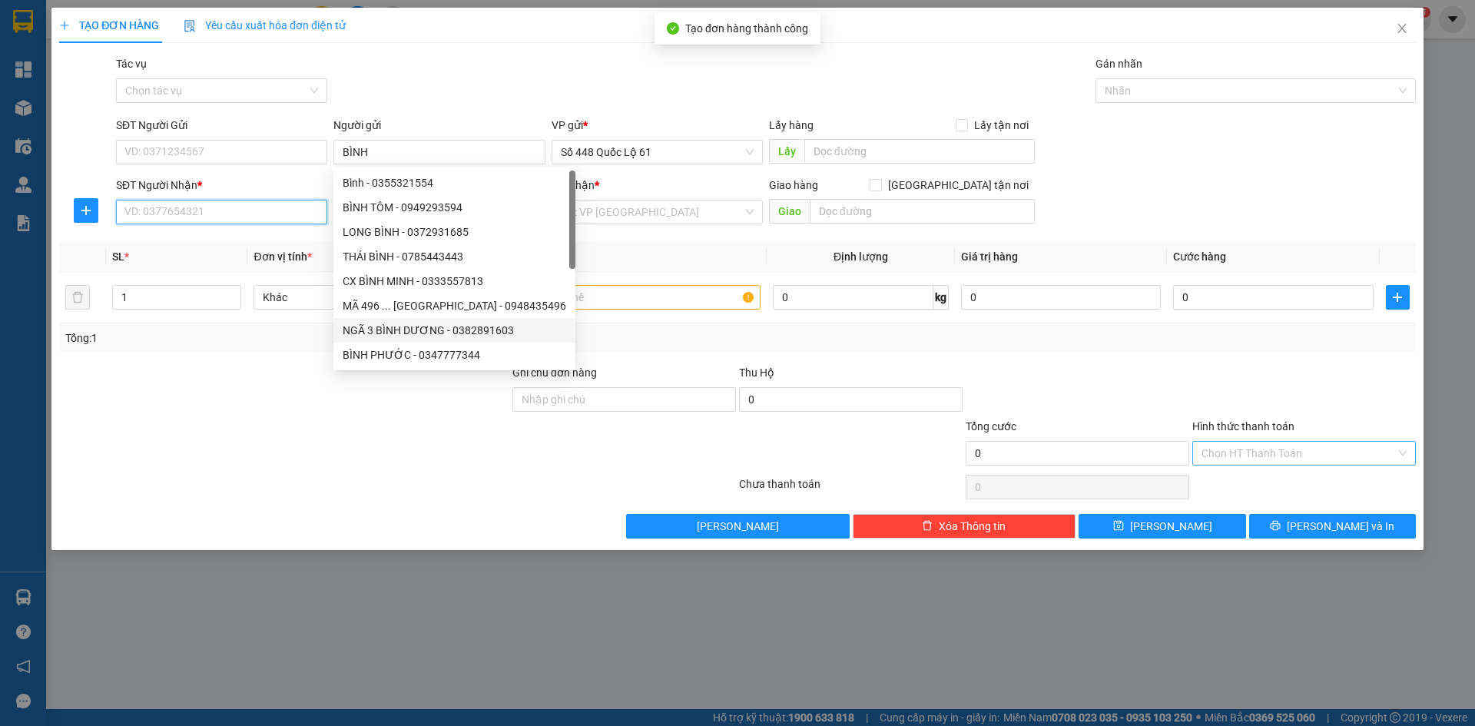
click at [253, 207] on input "SĐT Người Nhận *" at bounding box center [221, 212] width 211 height 25
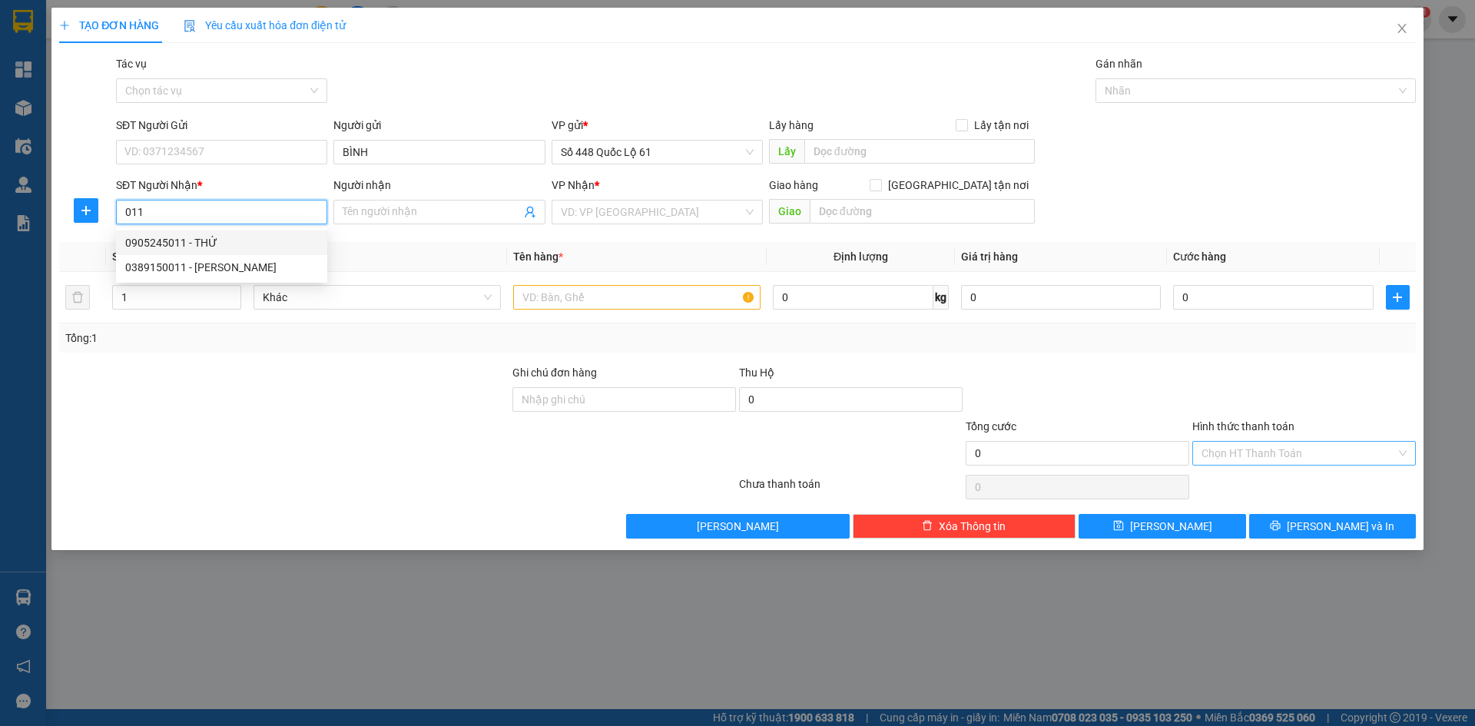
click at [241, 242] on div "0905245011 - THỨ" at bounding box center [221, 242] width 193 height 17
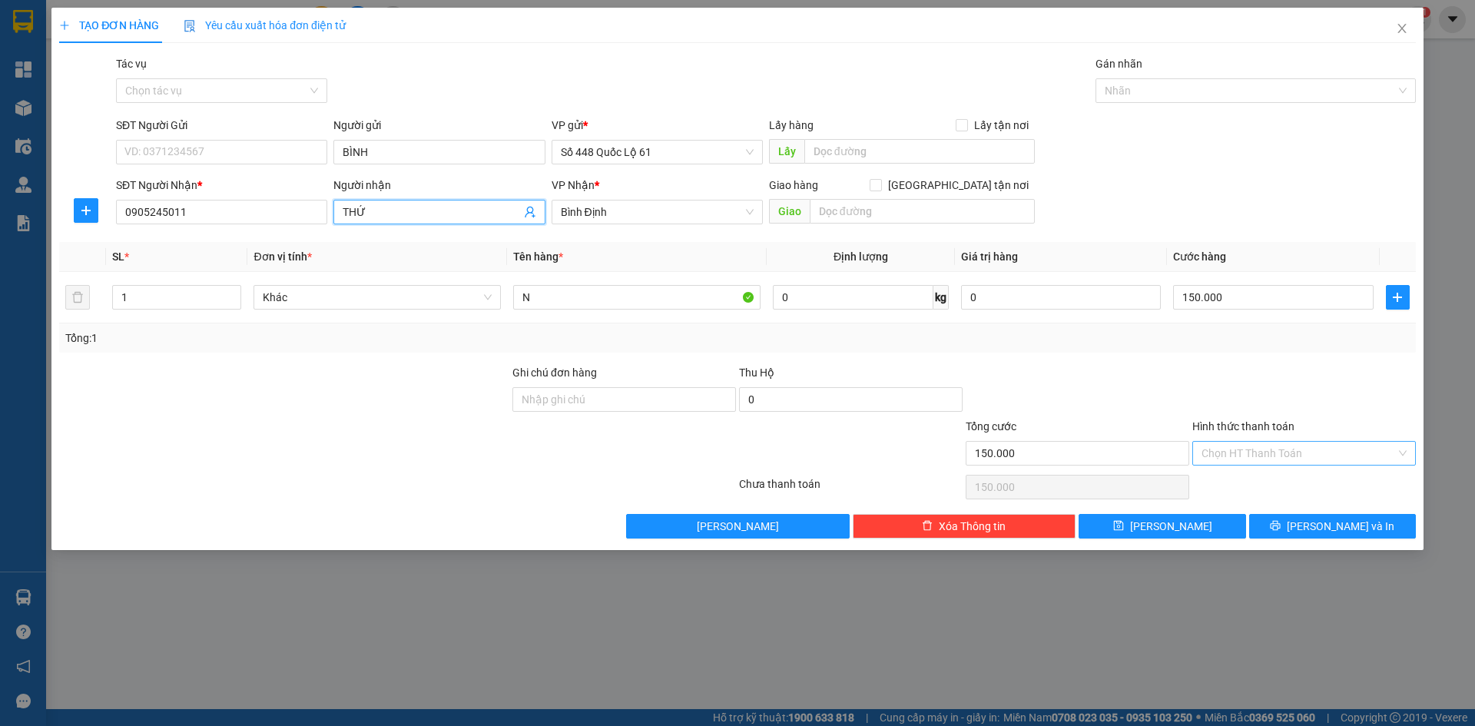
drag, startPoint x: 378, startPoint y: 211, endPoint x: 267, endPoint y: 233, distance: 113.5
click at [267, 233] on div "Transit Pickup Surcharge Ids Transit Deliver Surcharge Ids Transit Deliver Surc…" at bounding box center [737, 296] width 1357 height 483
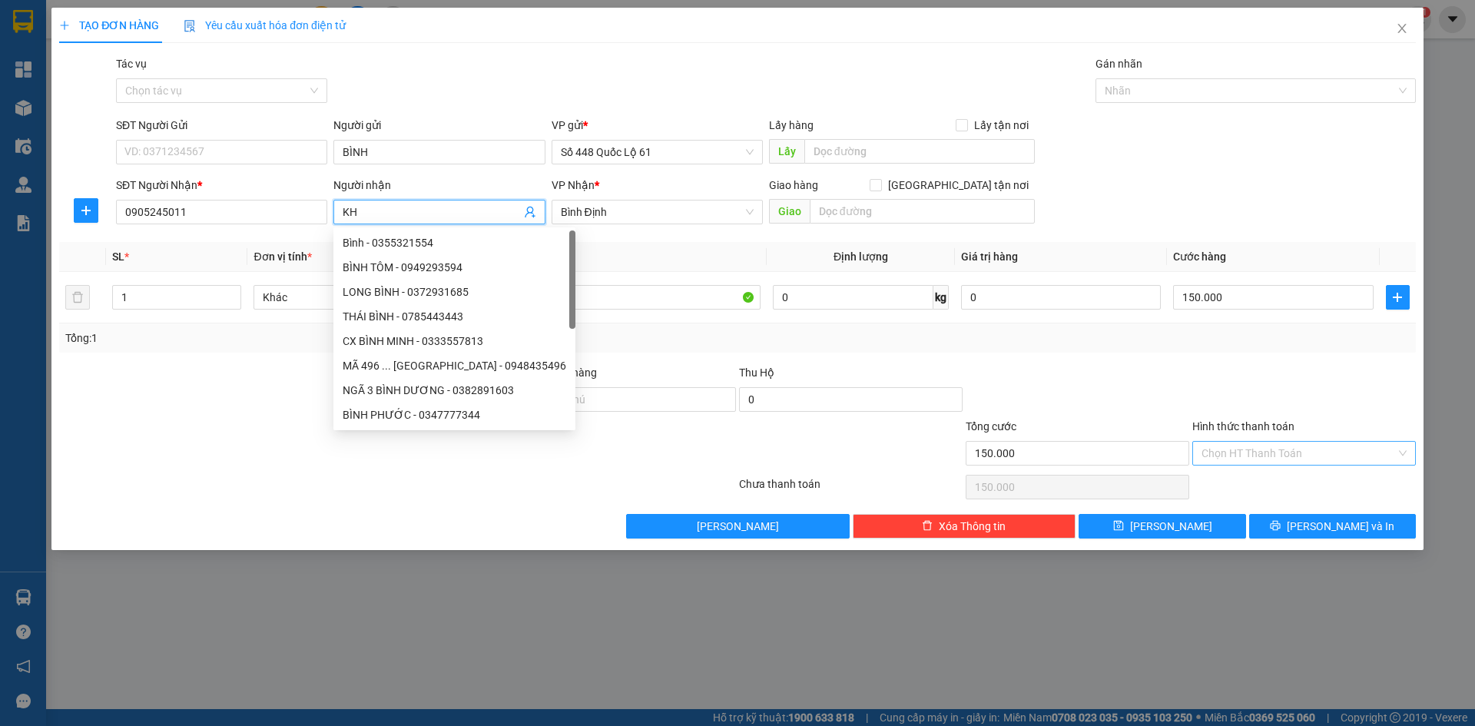
paste input "Ả"
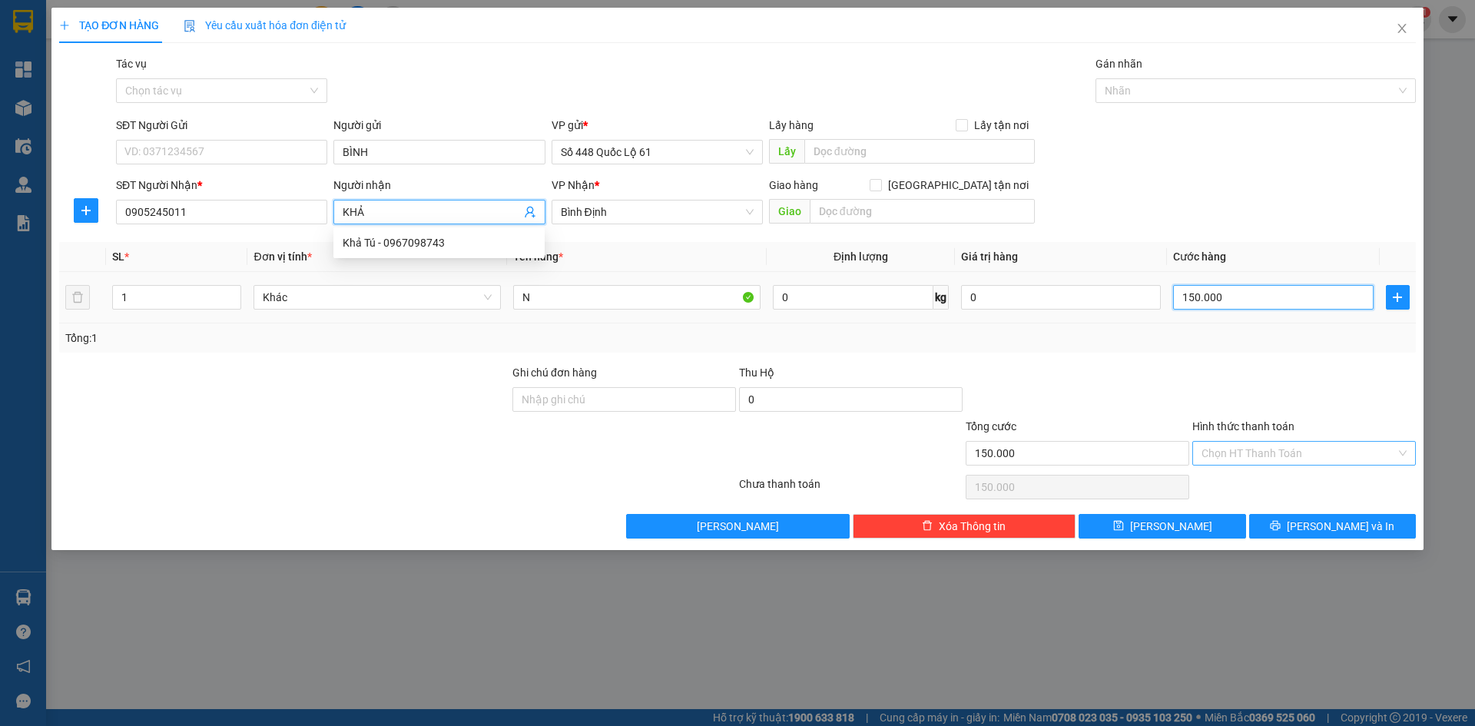
click at [1302, 303] on input "150.000" at bounding box center [1273, 297] width 200 height 25
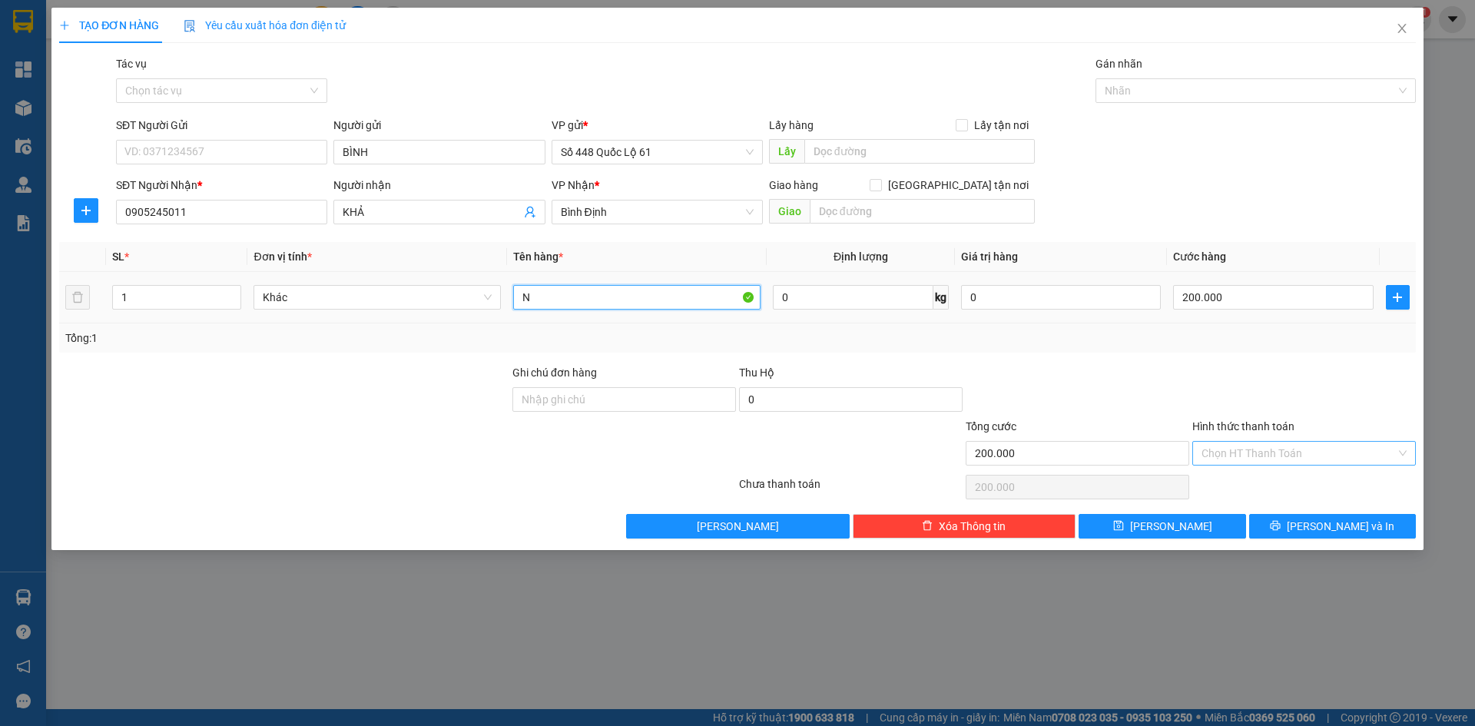
drag, startPoint x: 558, startPoint y: 297, endPoint x: 254, endPoint y: 318, distance: 304.2
click at [254, 318] on tr "1 Khác N 0 kg 0 200.000" at bounding box center [737, 297] width 1357 height 51
click at [1189, 519] on button "[PERSON_NAME]" at bounding box center [1162, 526] width 167 height 25
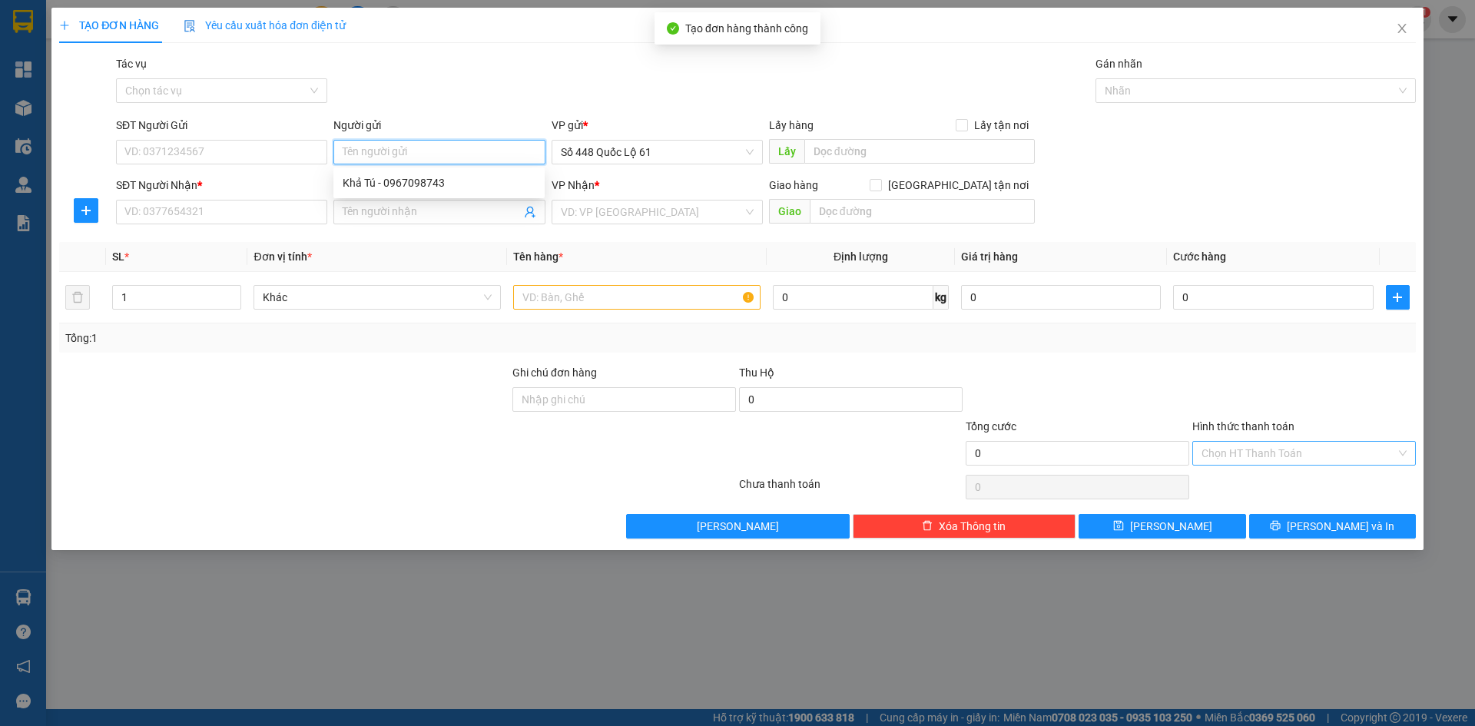
paste input "BÌNH"
click at [299, 211] on input "SĐT Người Nhận *" at bounding box center [221, 212] width 211 height 25
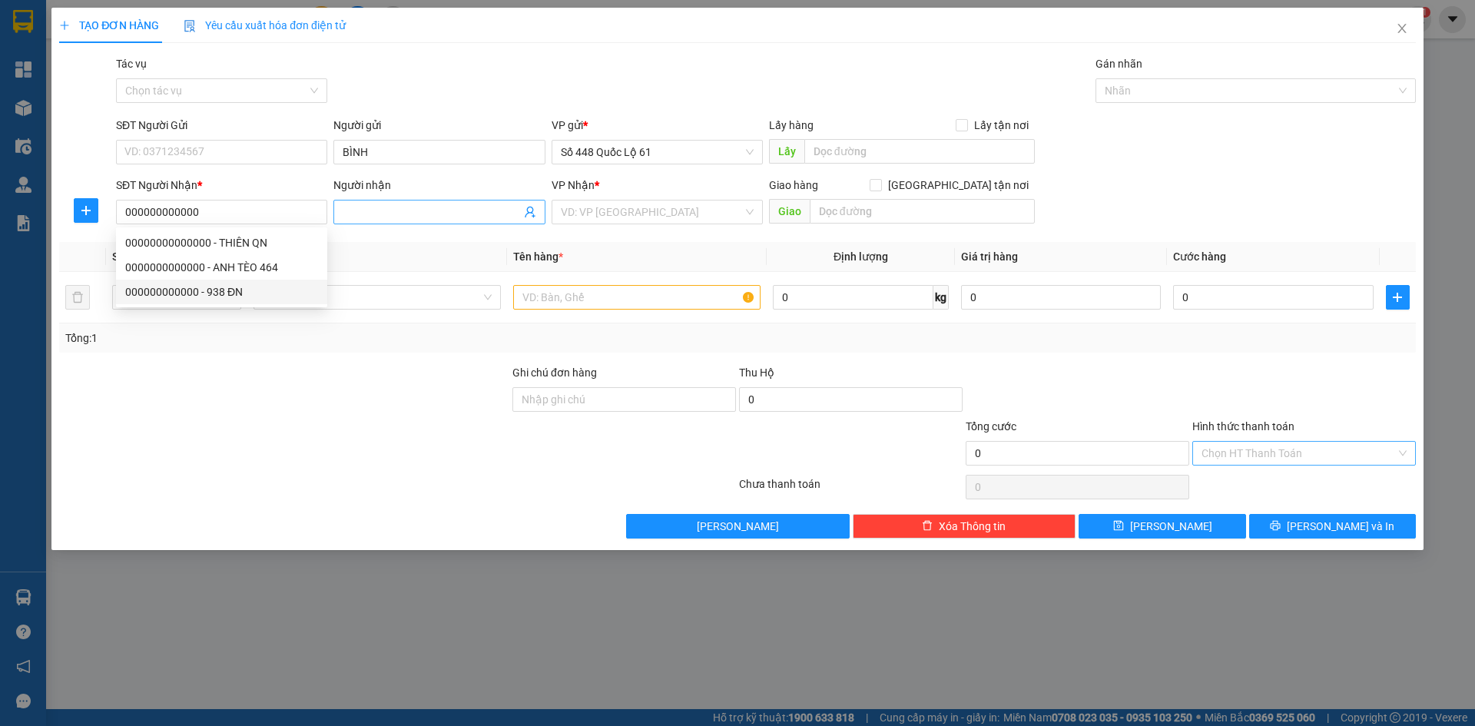
click at [422, 220] on span at bounding box center [438, 212] width 211 height 25
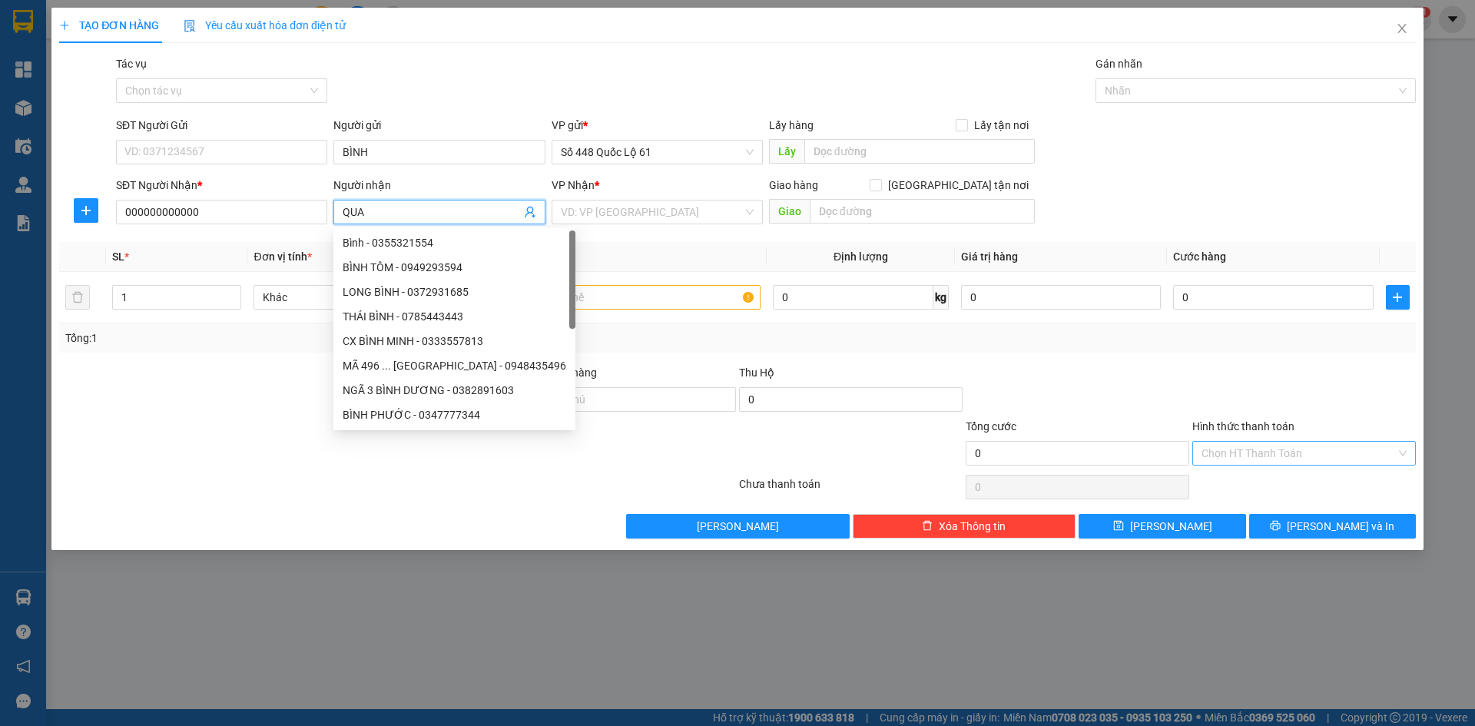
paste input "ẢNG"
paste input "ÃI"
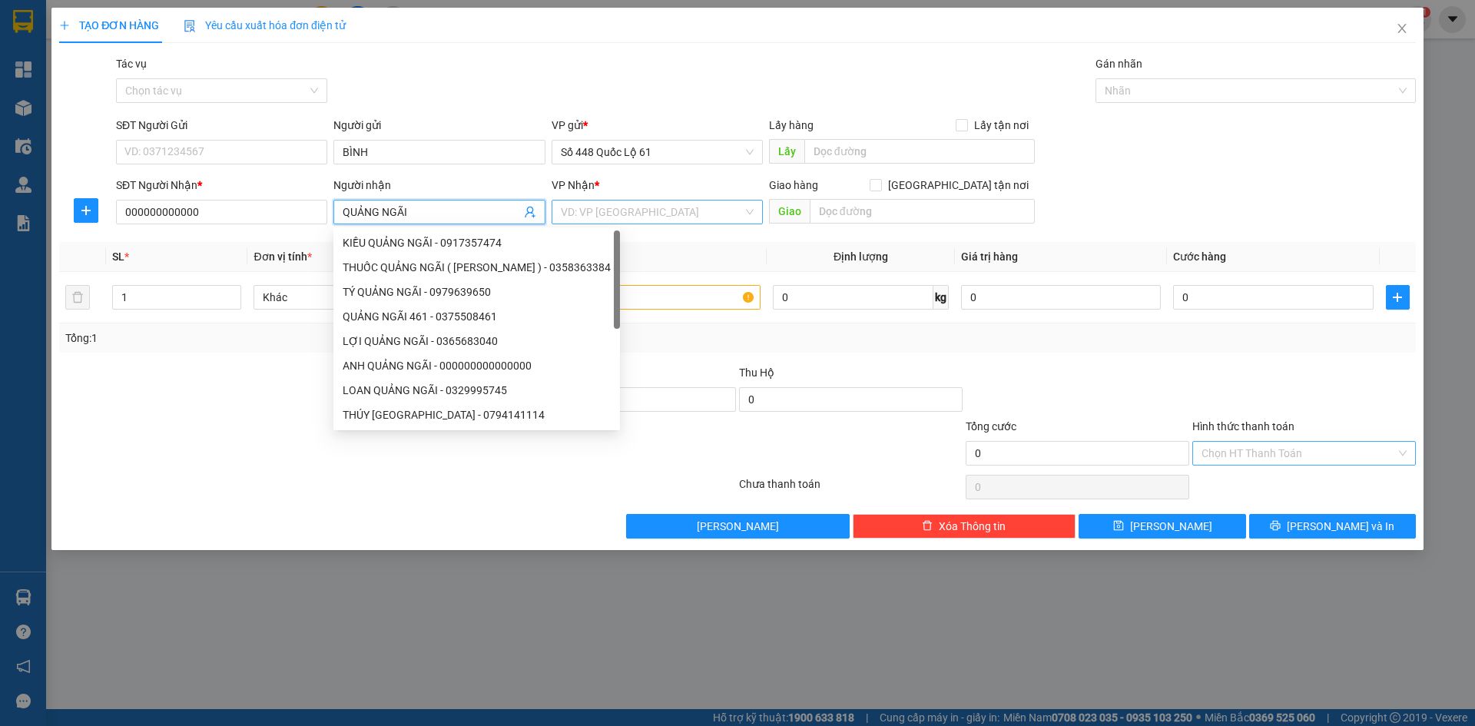
click at [635, 209] on input "search" at bounding box center [652, 212] width 182 height 23
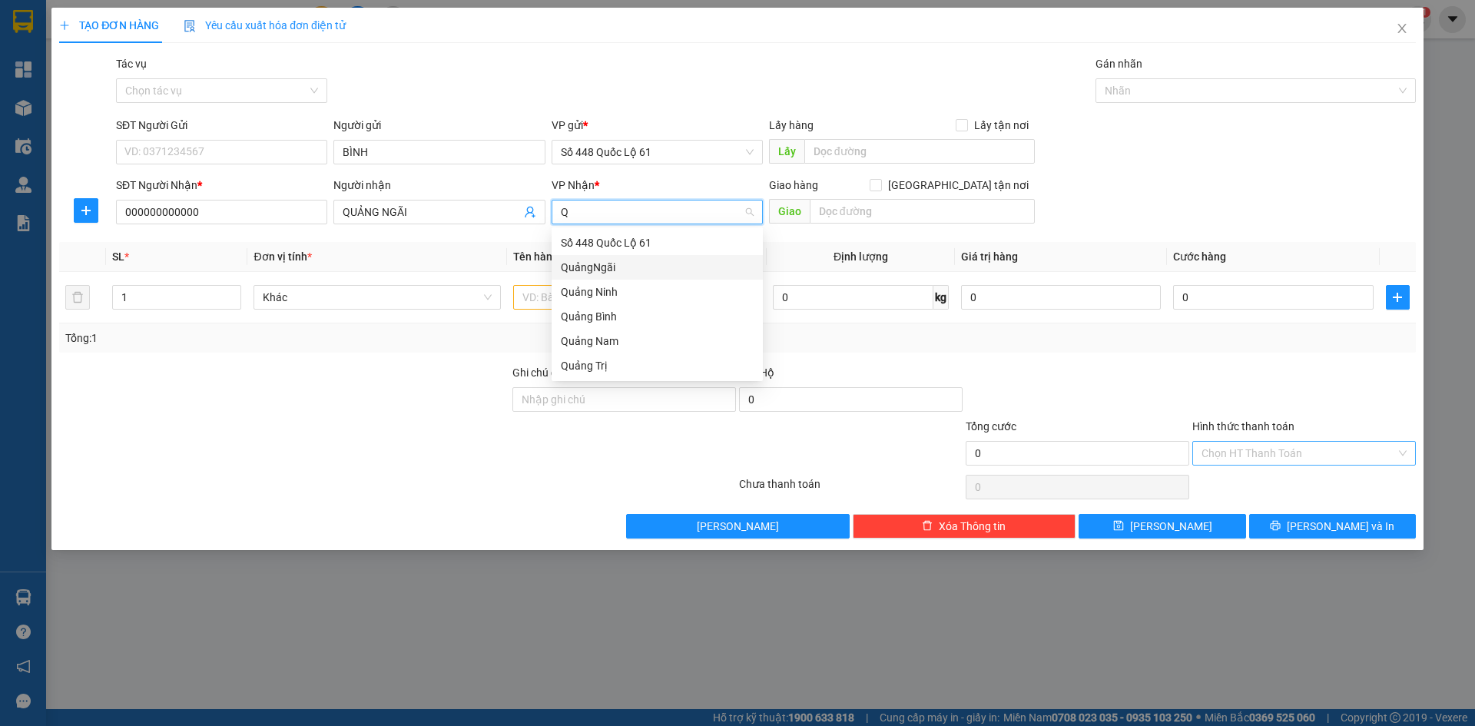
click at [629, 268] on div "QuảngNgãi" at bounding box center [657, 267] width 193 height 17
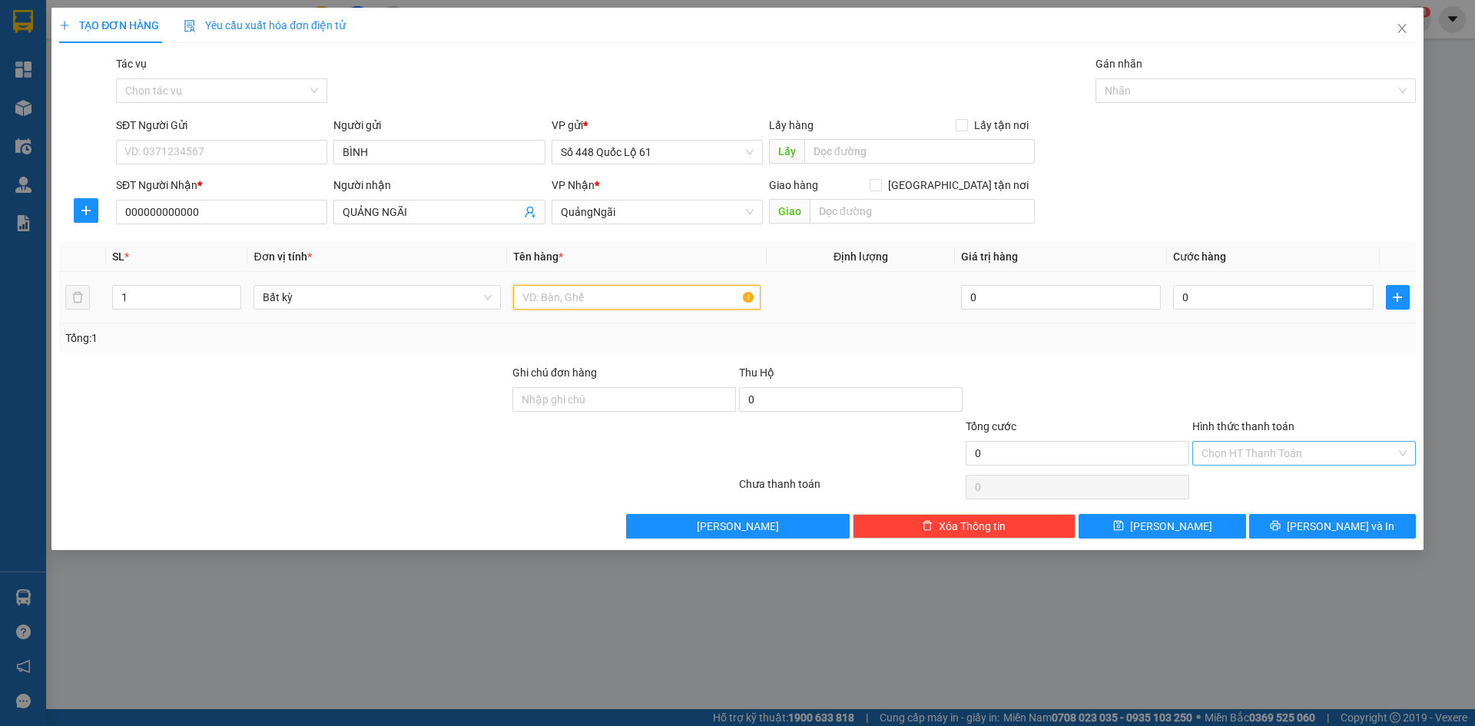
click at [587, 299] on input "text" at bounding box center [636, 297] width 247 height 25
drag, startPoint x: 1339, startPoint y: 290, endPoint x: 1339, endPoint y: 300, distance: 9.2
click at [1339, 291] on input "0" at bounding box center [1273, 297] width 200 height 25
click at [1313, 356] on div "Transit Pickup Surcharge Ids Transit Deliver Surcharge Ids Transit Deliver Surc…" at bounding box center [737, 296] width 1357 height 483
drag, startPoint x: 1290, startPoint y: 456, endPoint x: 1288, endPoint y: 478, distance: 22.3
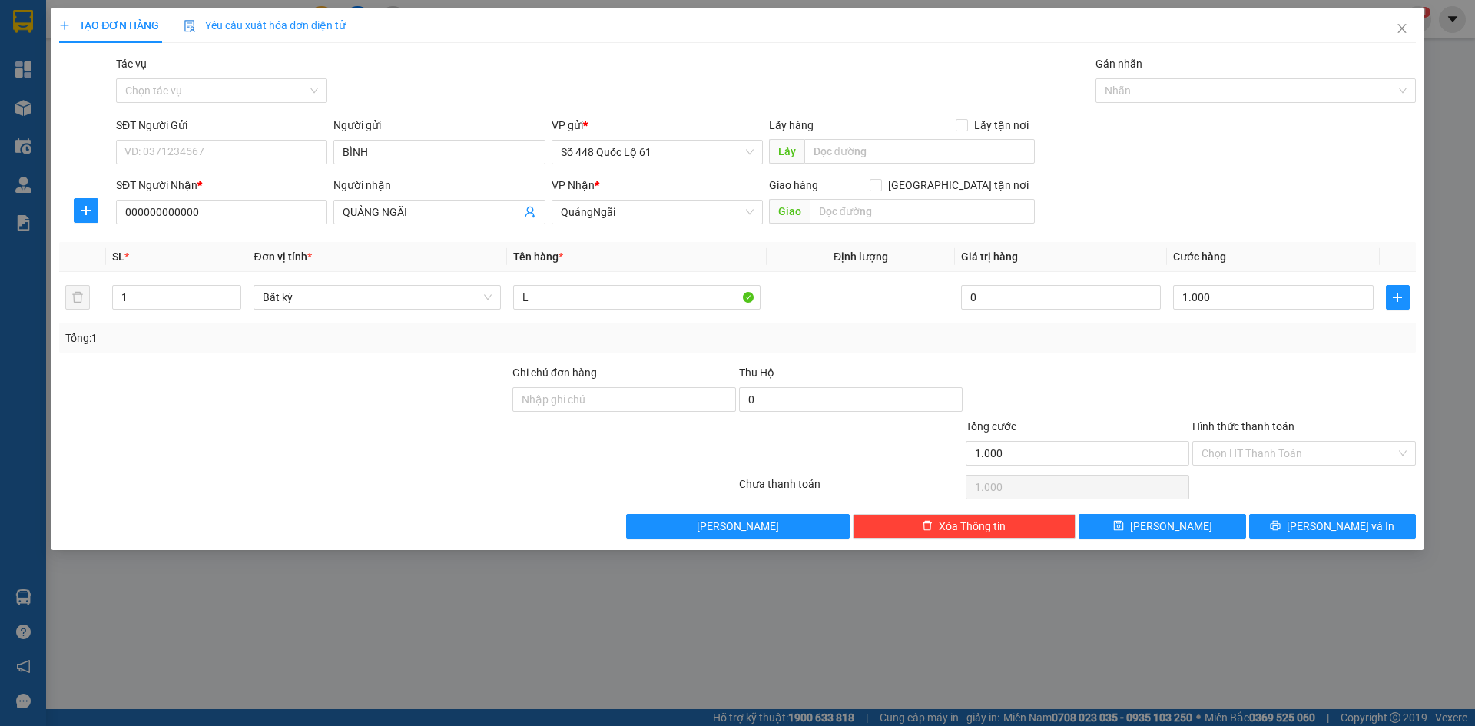
click at [1290, 459] on input "Hình thức thanh toán" at bounding box center [1299, 453] width 194 height 23
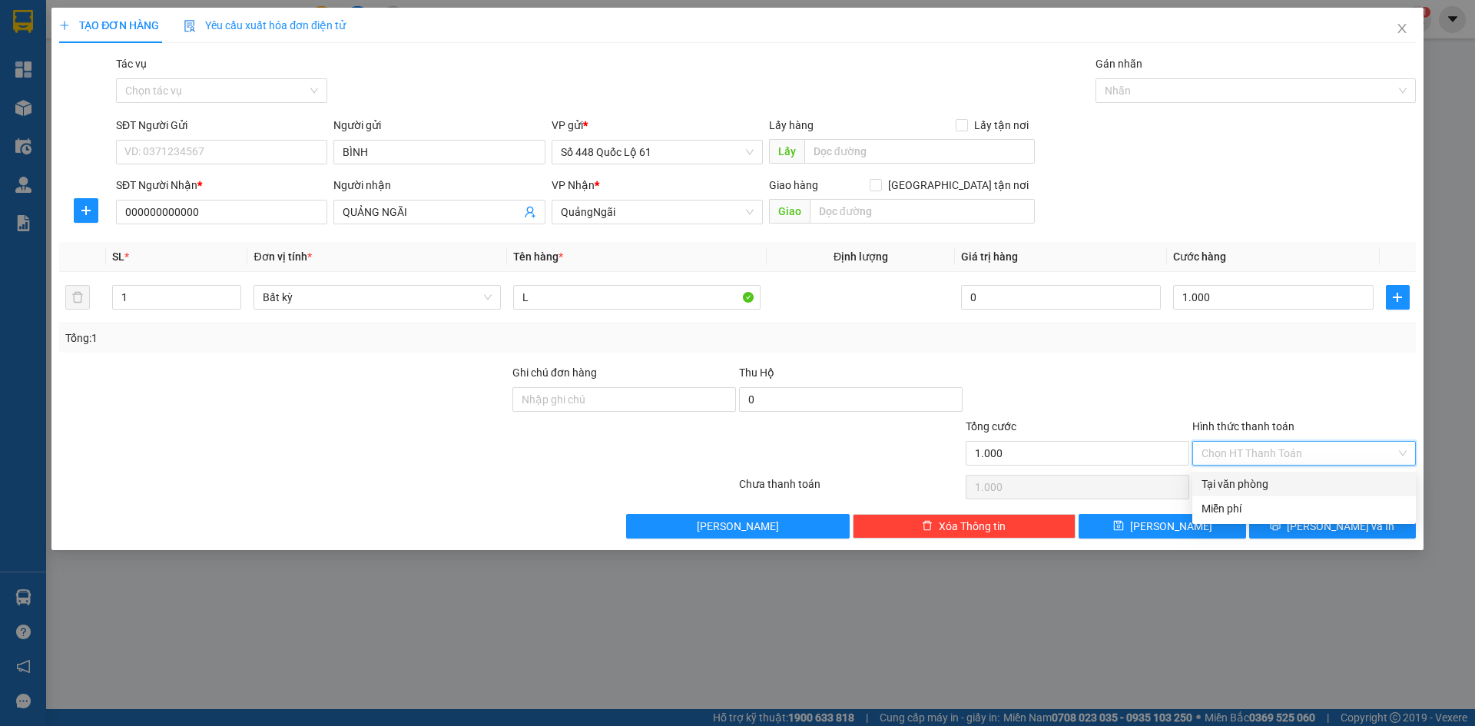
drag, startPoint x: 1288, startPoint y: 479, endPoint x: 1229, endPoint y: 535, distance: 80.4
click at [1288, 481] on div "Tại văn phòng" at bounding box center [1304, 484] width 205 height 17
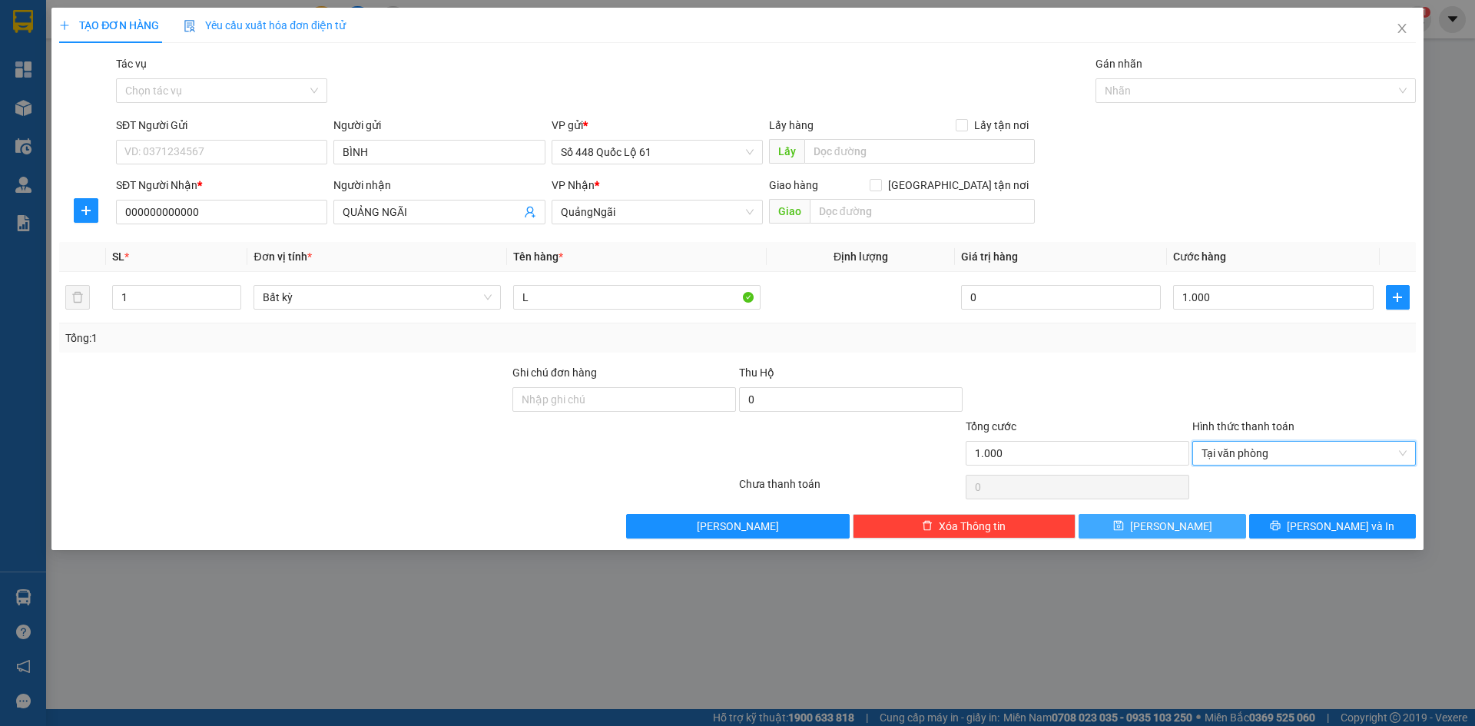
click at [1216, 533] on button "[PERSON_NAME]" at bounding box center [1162, 526] width 167 height 25
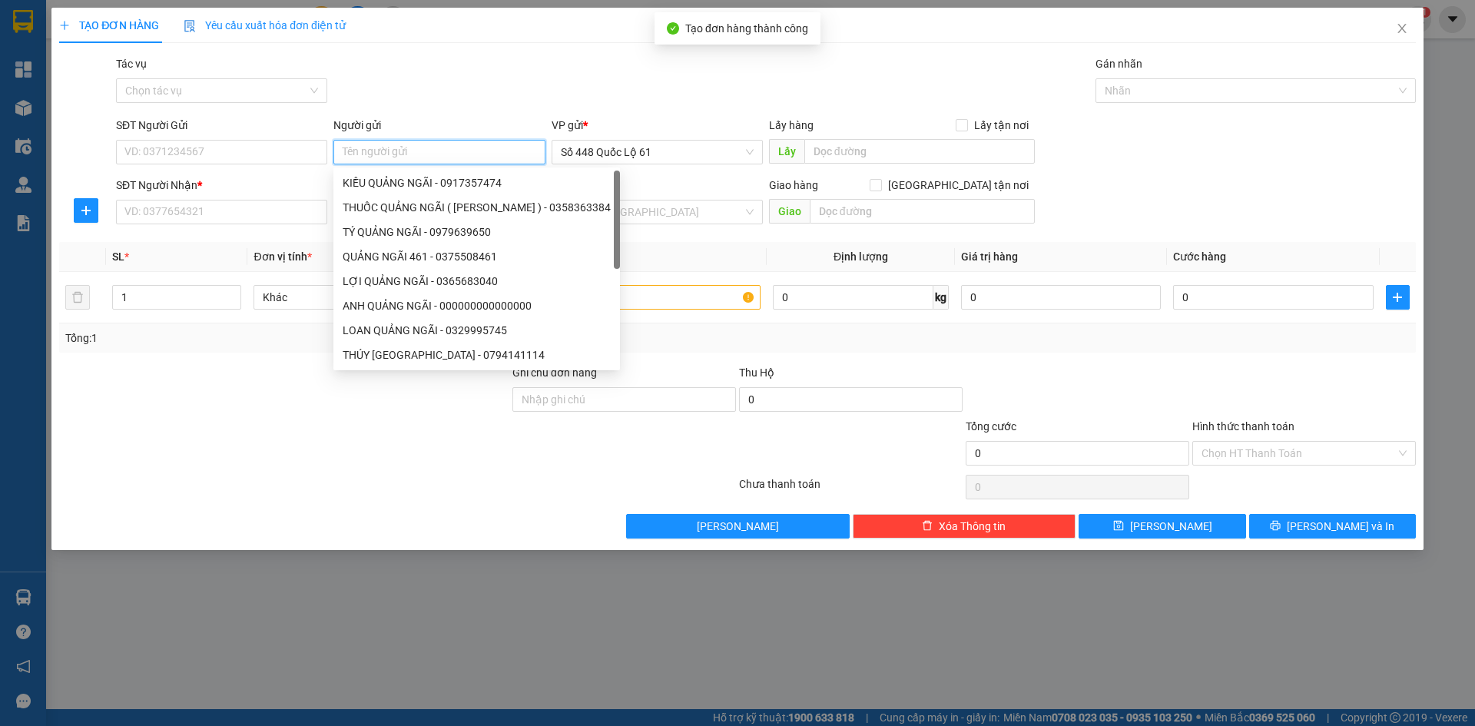
paste input "BÌNH"
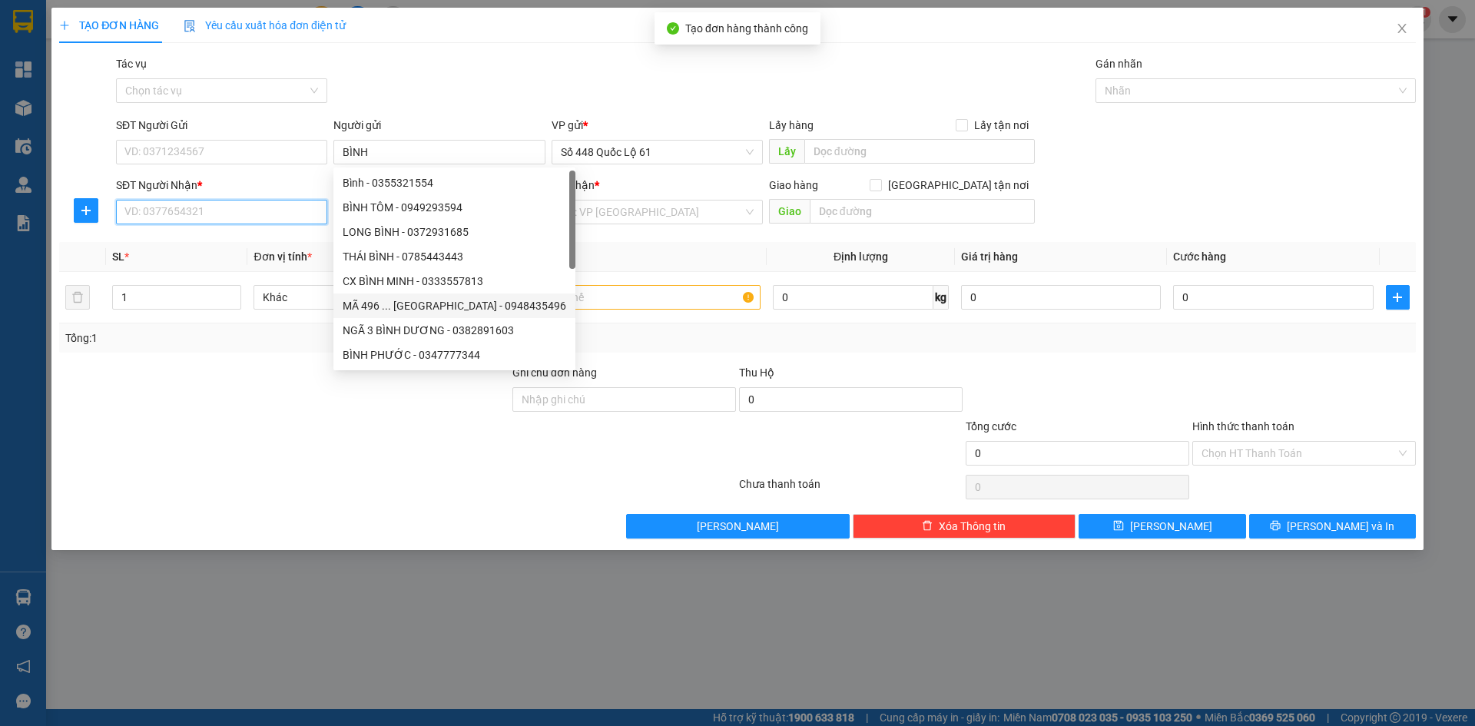
click at [244, 223] on input "SĐT Người Nhận *" at bounding box center [221, 212] width 211 height 25
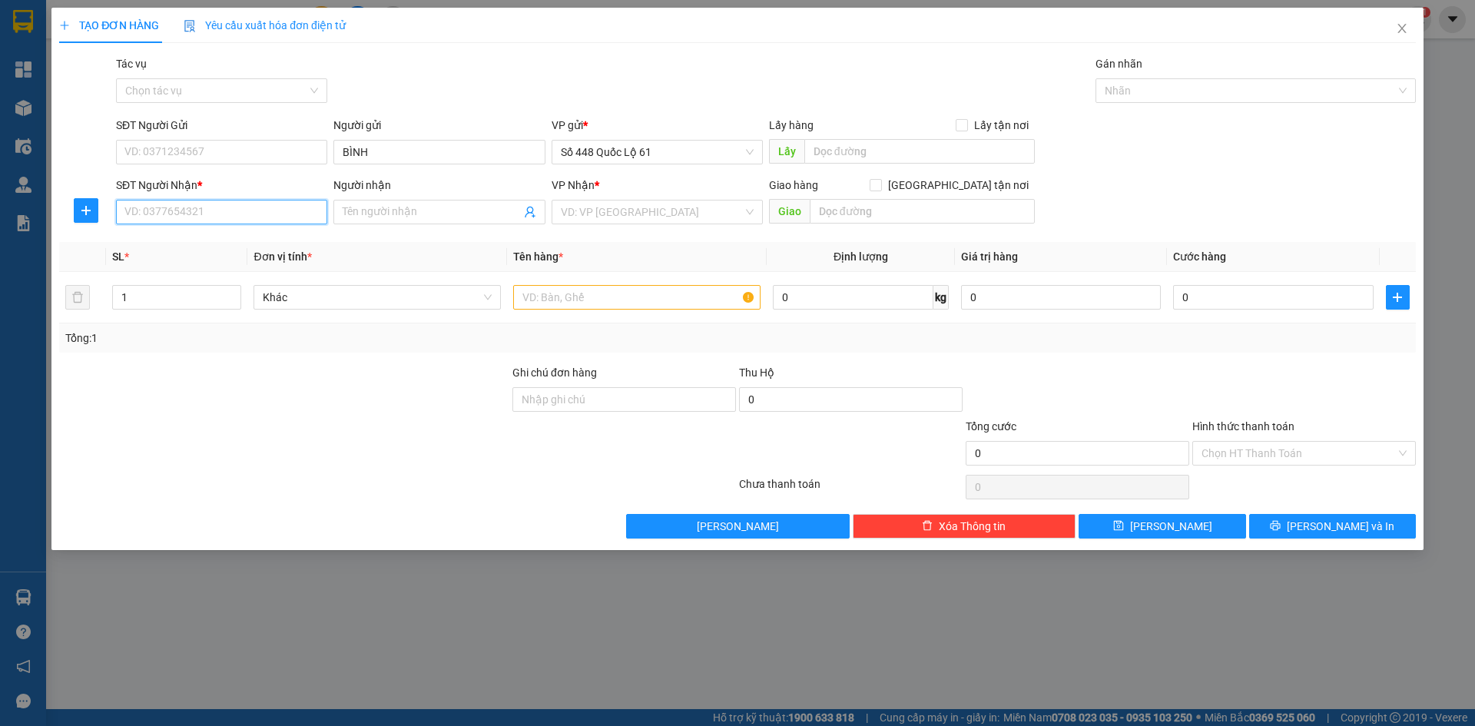
click at [219, 204] on input "SĐT Người Nhận *" at bounding box center [221, 212] width 211 height 25
click at [247, 267] on div "0359254669 - NƯỚC NGẦM" at bounding box center [221, 267] width 193 height 17
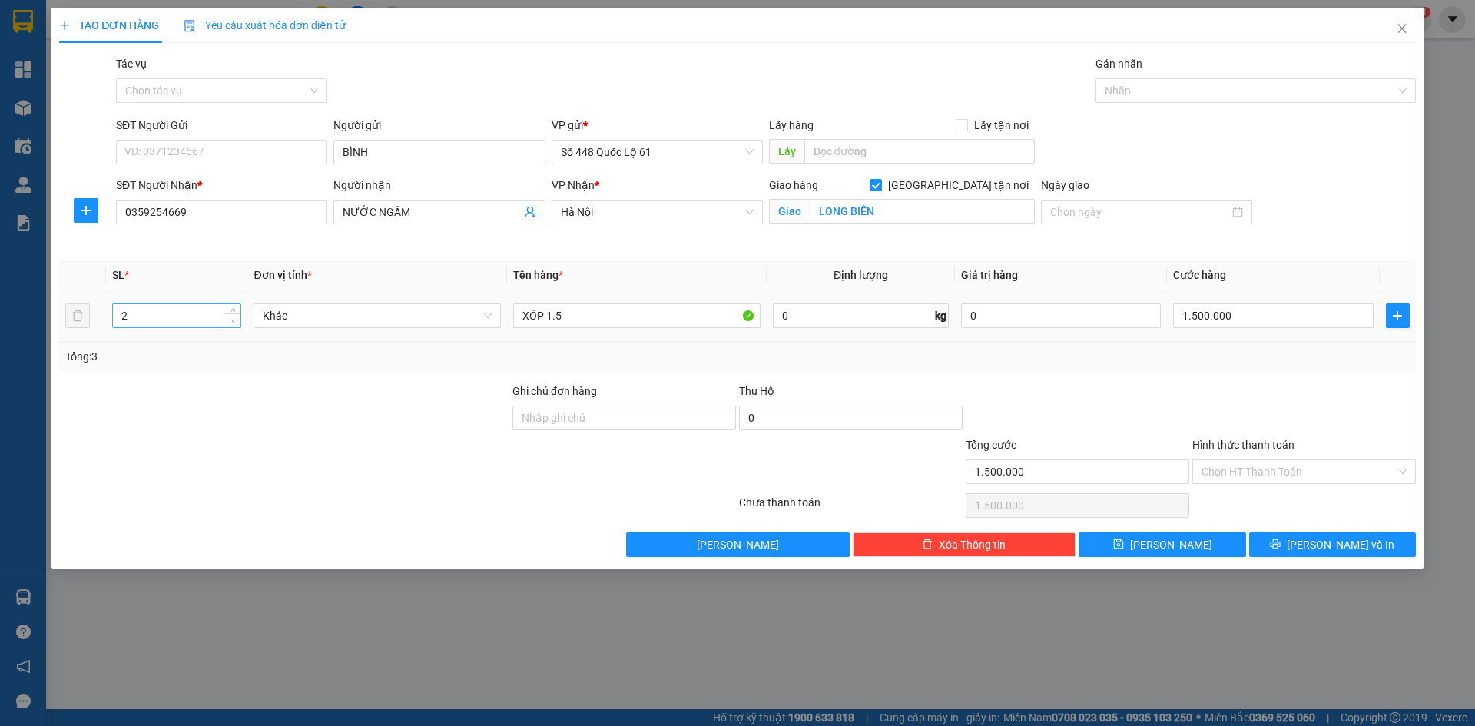
click at [230, 323] on icon "down" at bounding box center [232, 320] width 5 height 5
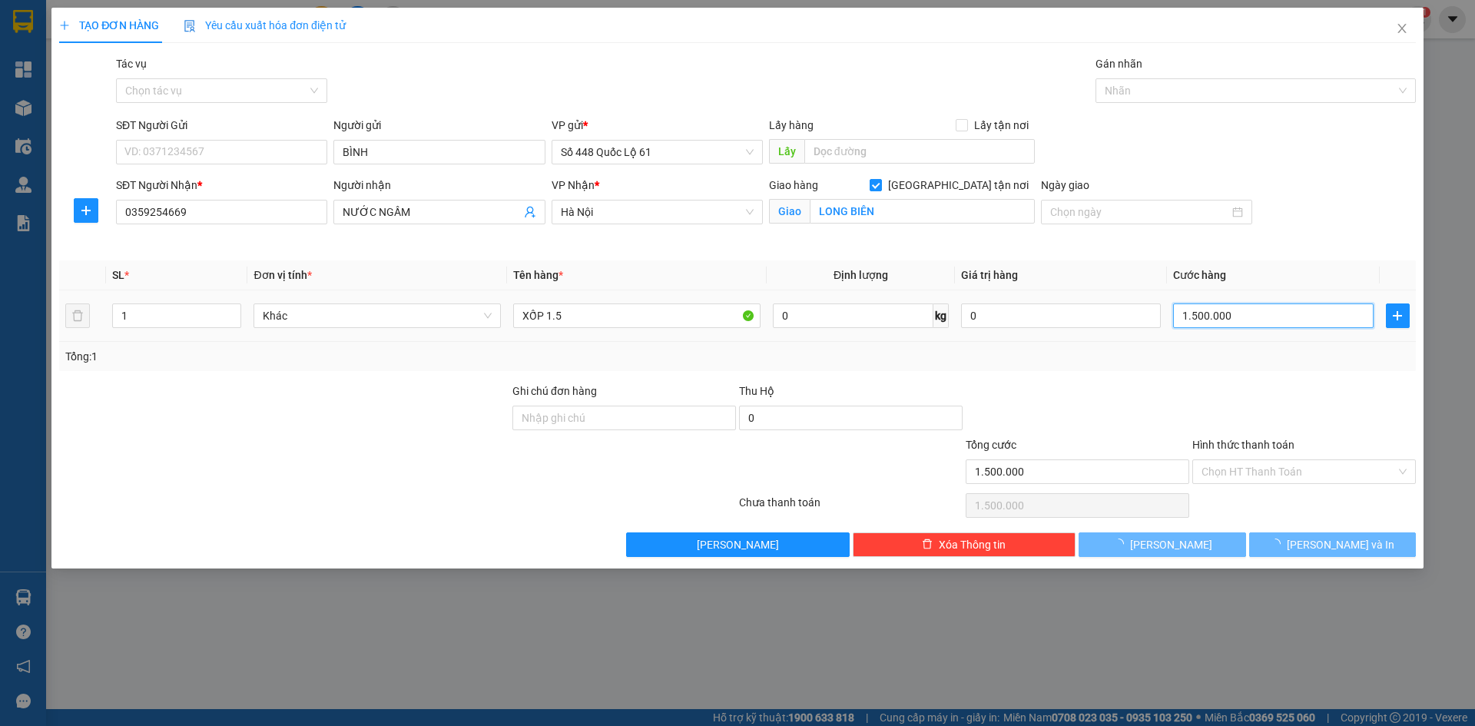
click at [1285, 310] on input "1.500.000" at bounding box center [1273, 315] width 200 height 25
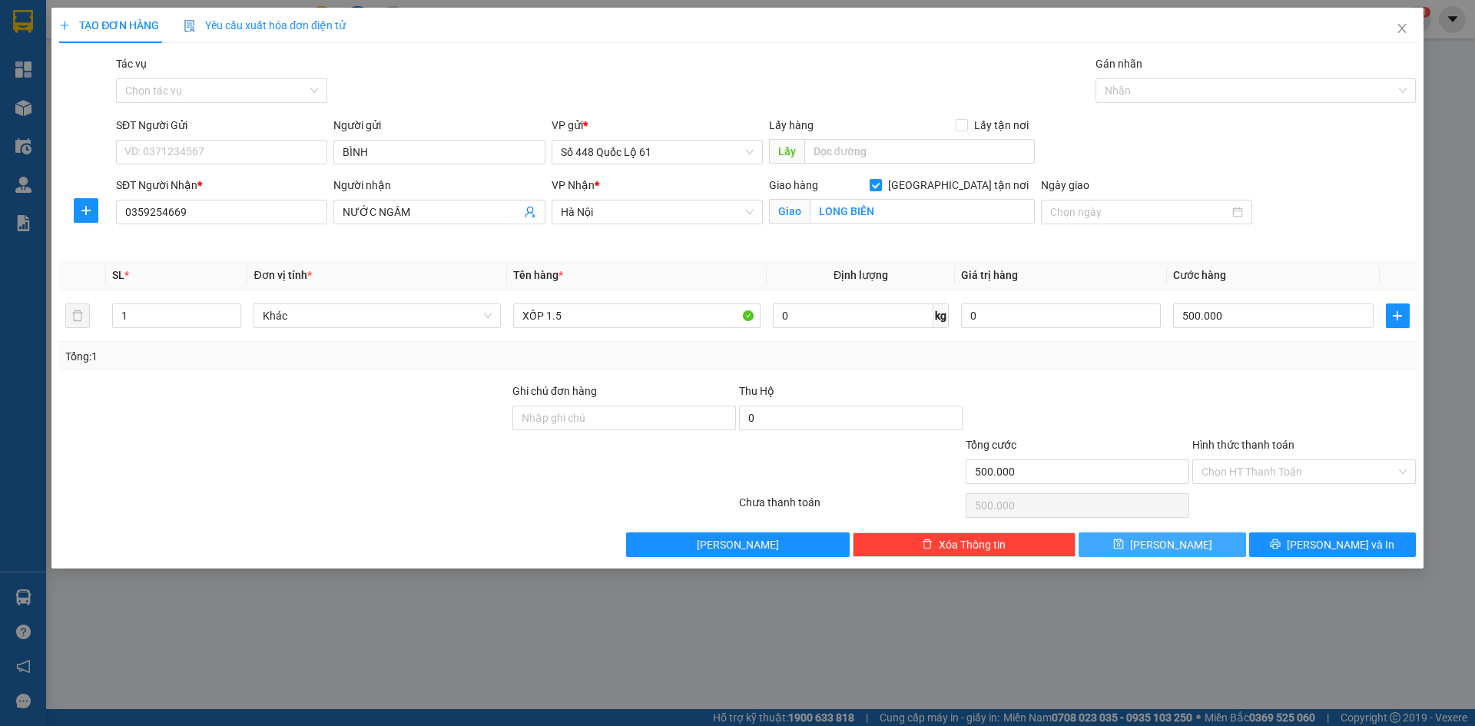
click at [1200, 555] on button "[PERSON_NAME]" at bounding box center [1162, 544] width 167 height 25
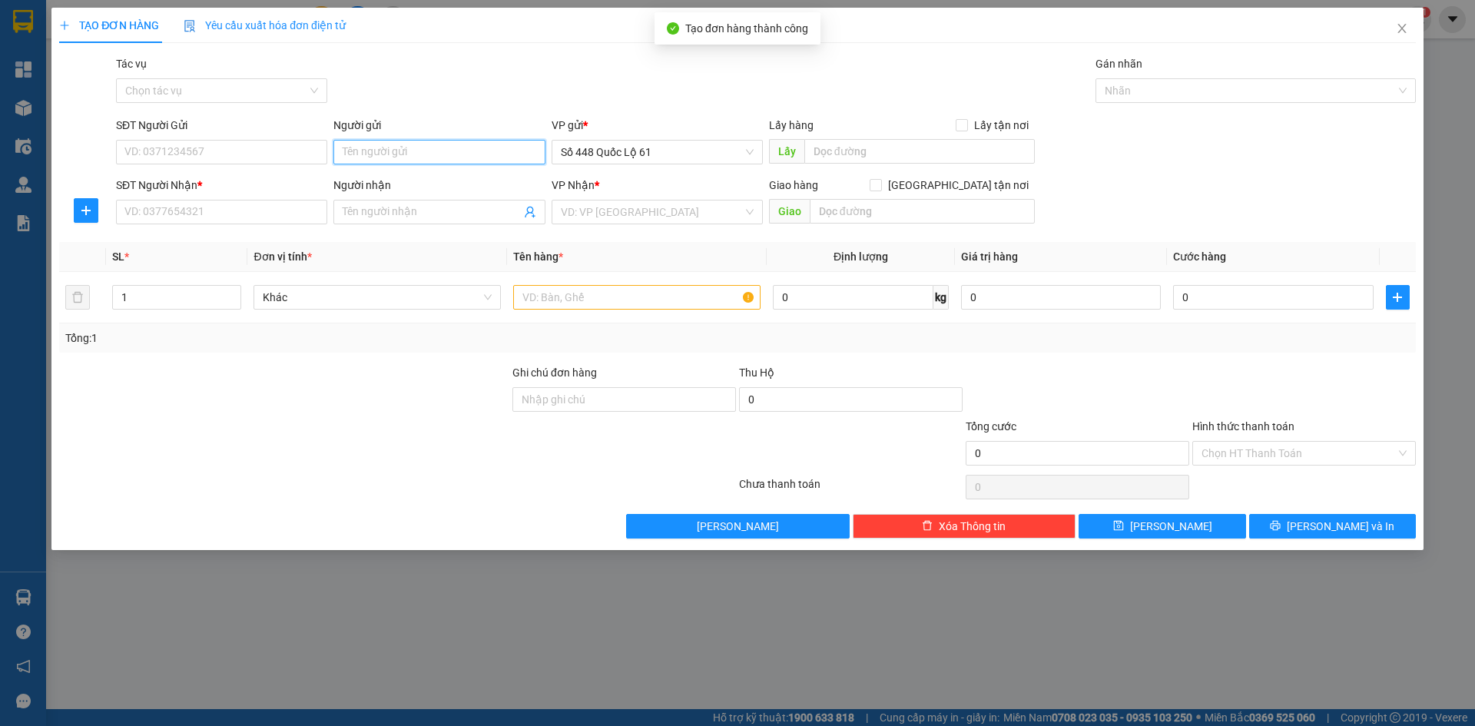
click at [380, 154] on input "Người gửi" at bounding box center [438, 152] width 211 height 25
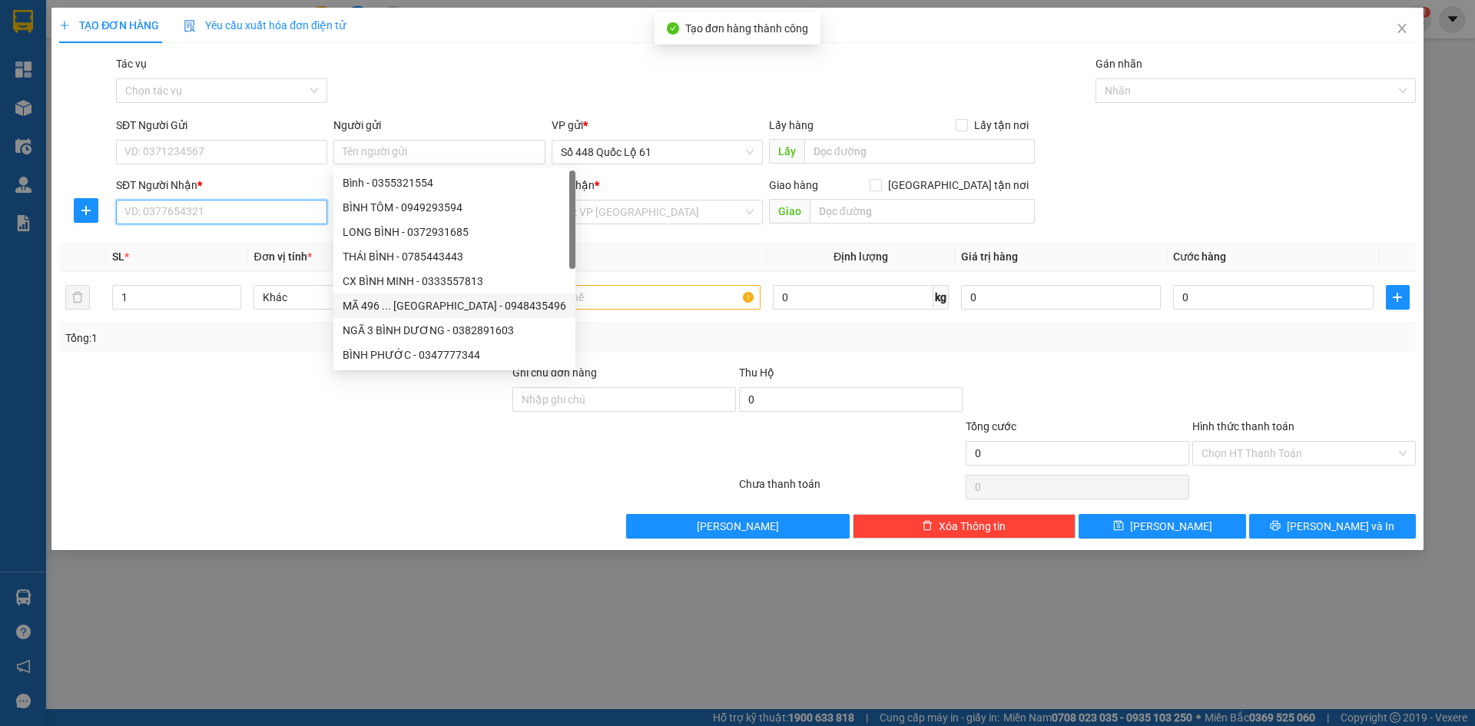
drag, startPoint x: 380, startPoint y: 154, endPoint x: 265, endPoint y: 197, distance: 123.0
click at [265, 216] on input "SĐT Người Nhận *" at bounding box center [221, 212] width 211 height 25
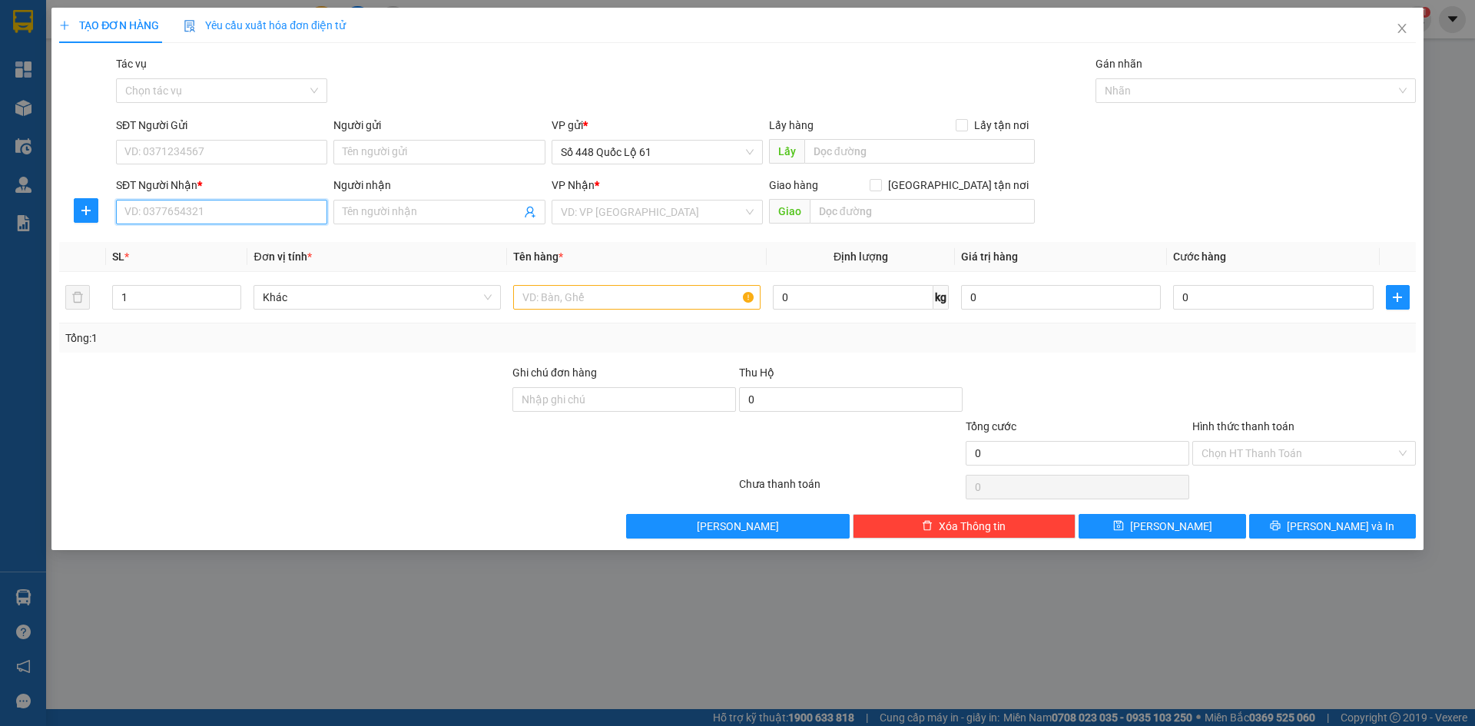
click at [257, 214] on input "SĐT Người Nhận *" at bounding box center [221, 212] width 211 height 25
click at [375, 218] on input "Người nhận" at bounding box center [431, 212] width 177 height 17
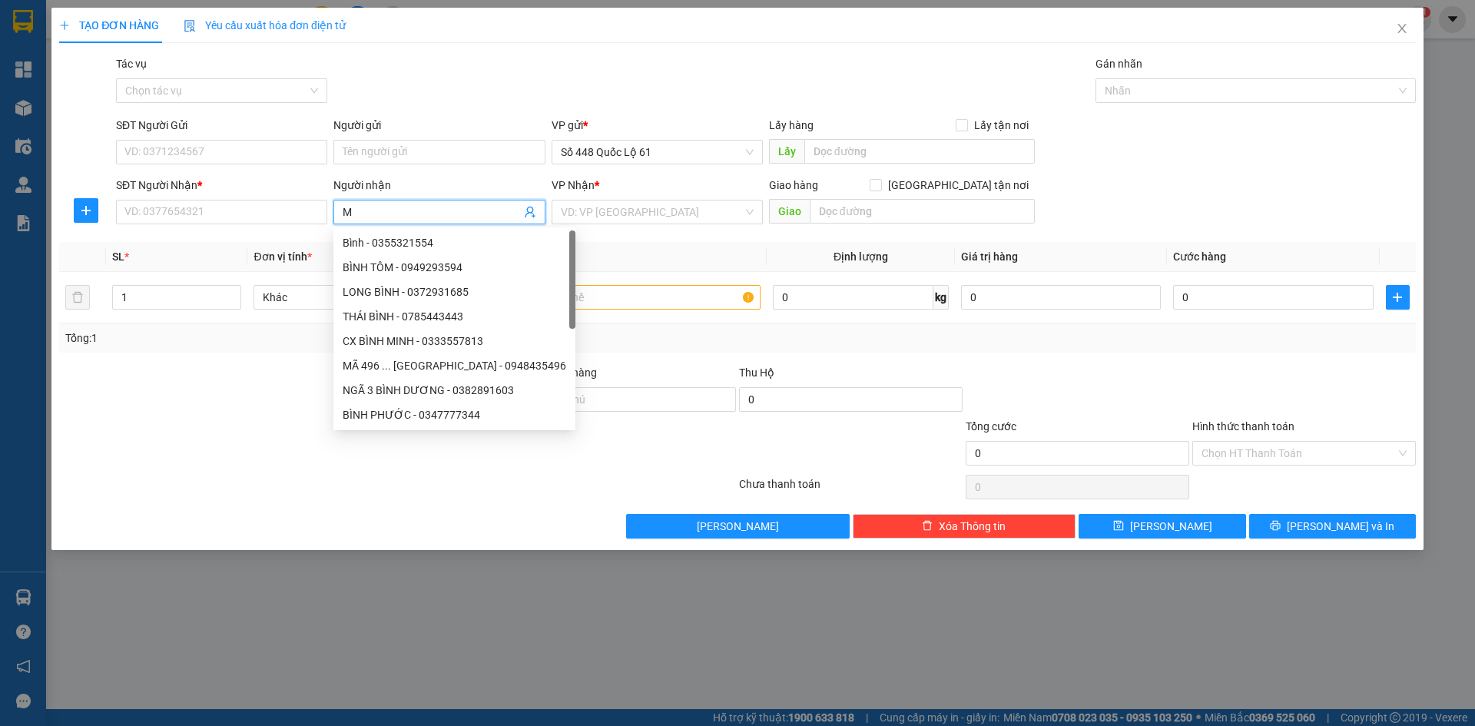
paste input "Ã"
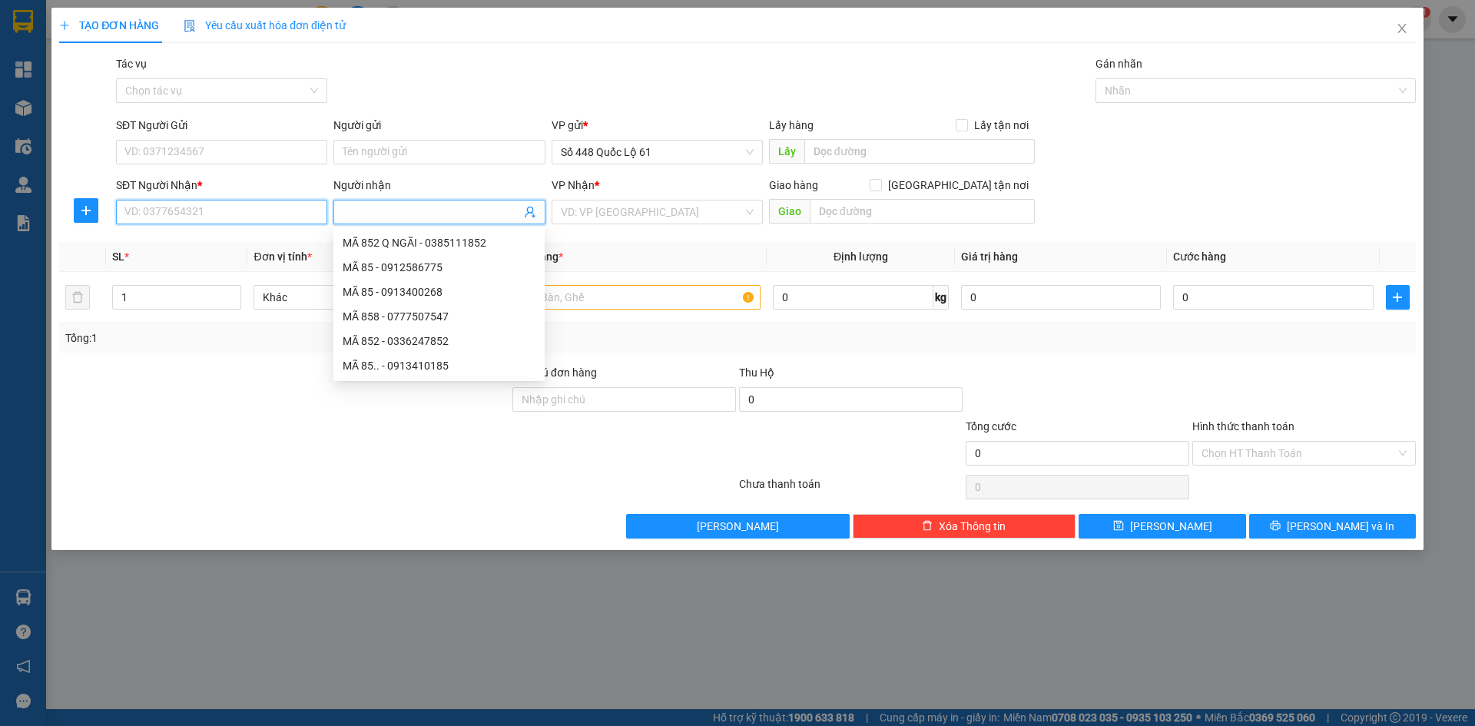
click at [264, 215] on input "SĐT Người Nhận *" at bounding box center [221, 212] width 211 height 25
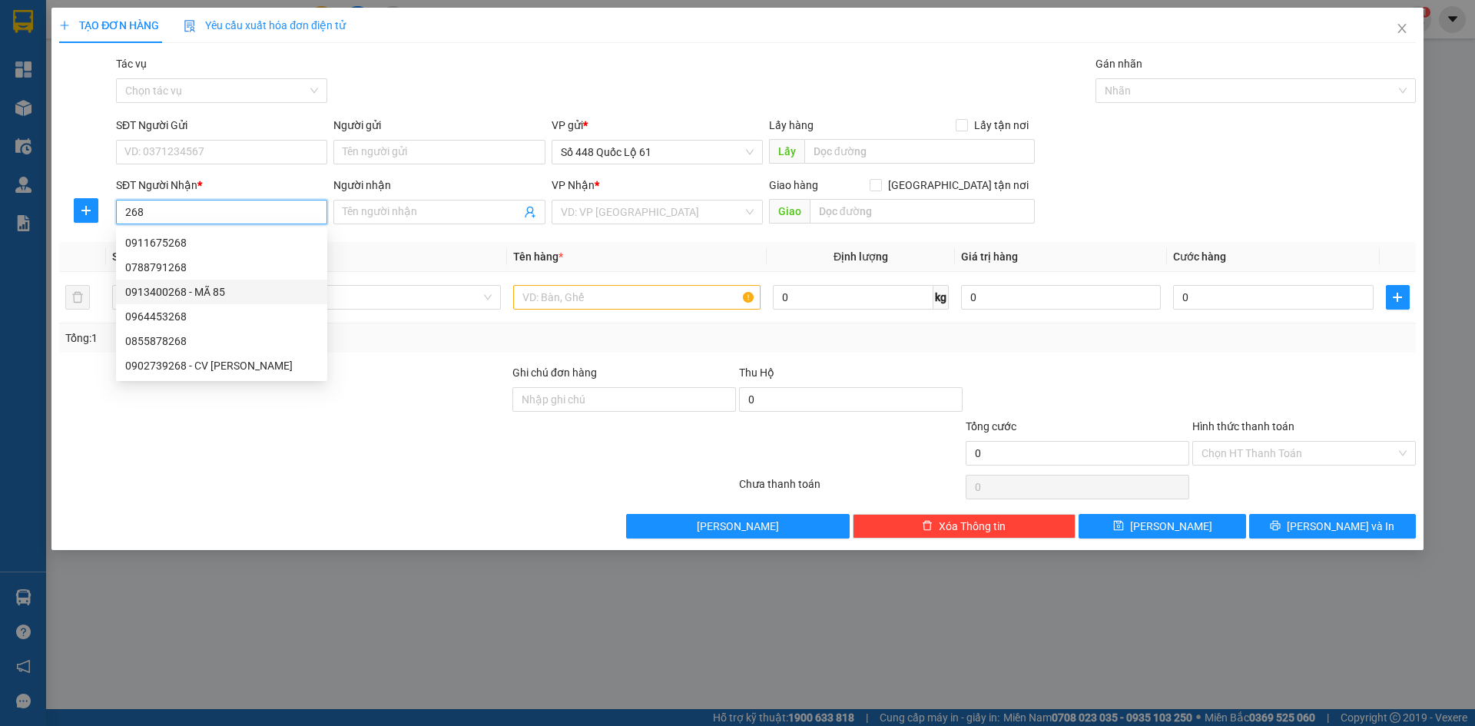
click at [253, 285] on div "0913400268 - MÃ 85" at bounding box center [221, 291] width 193 height 17
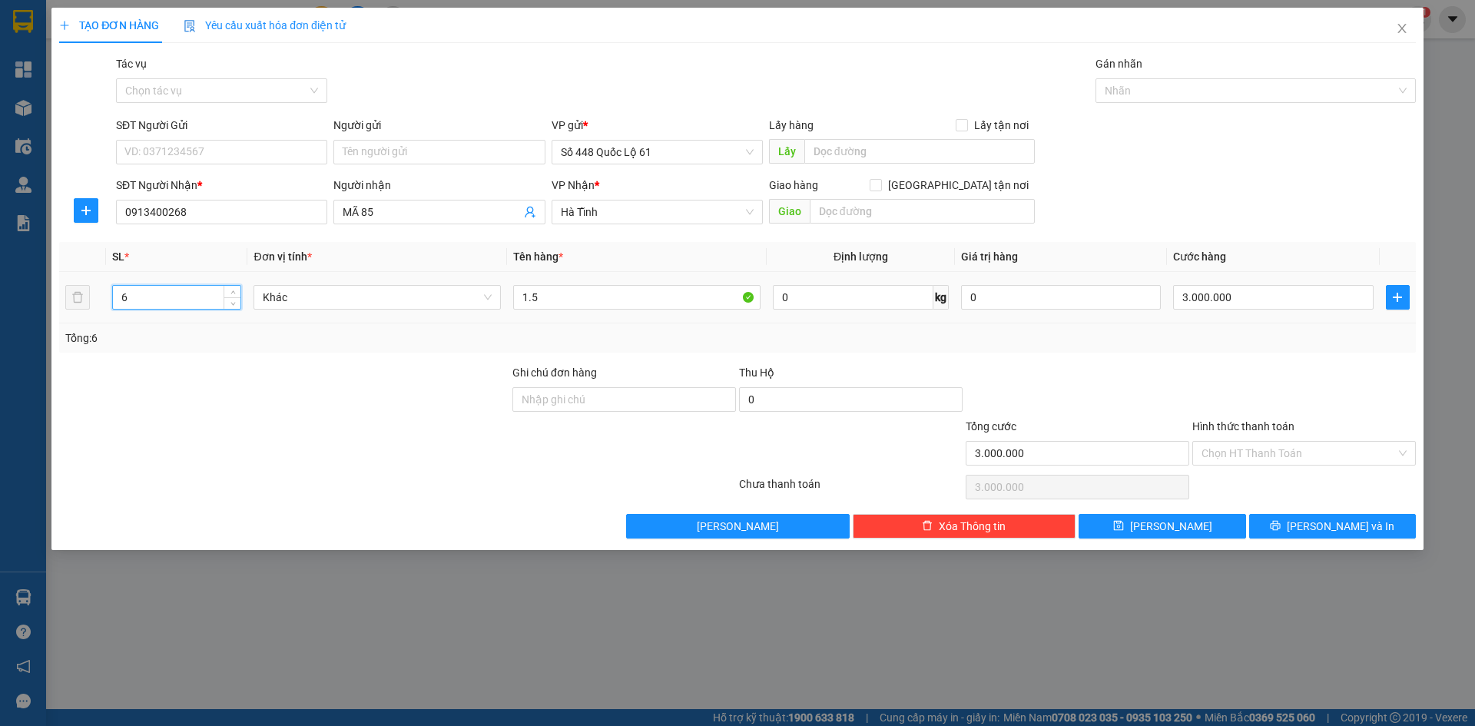
click at [88, 302] on tr "6 Khác 1.5 0 kg 0 3.000.000" at bounding box center [737, 297] width 1357 height 51
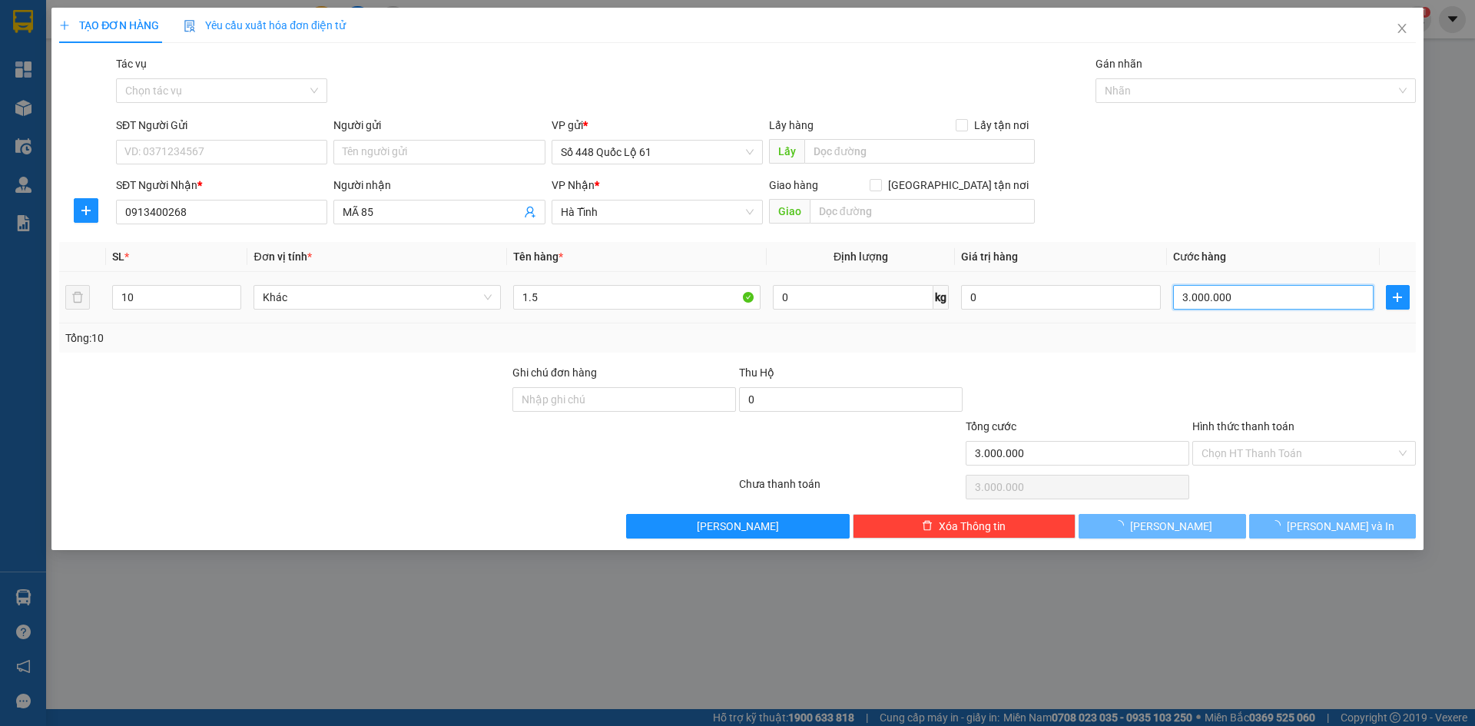
click at [1279, 305] on input "3.000.000" at bounding box center [1273, 297] width 200 height 25
drag, startPoint x: 1275, startPoint y: 374, endPoint x: 1256, endPoint y: 408, distance: 38.9
click at [1264, 393] on div at bounding box center [1304, 391] width 227 height 54
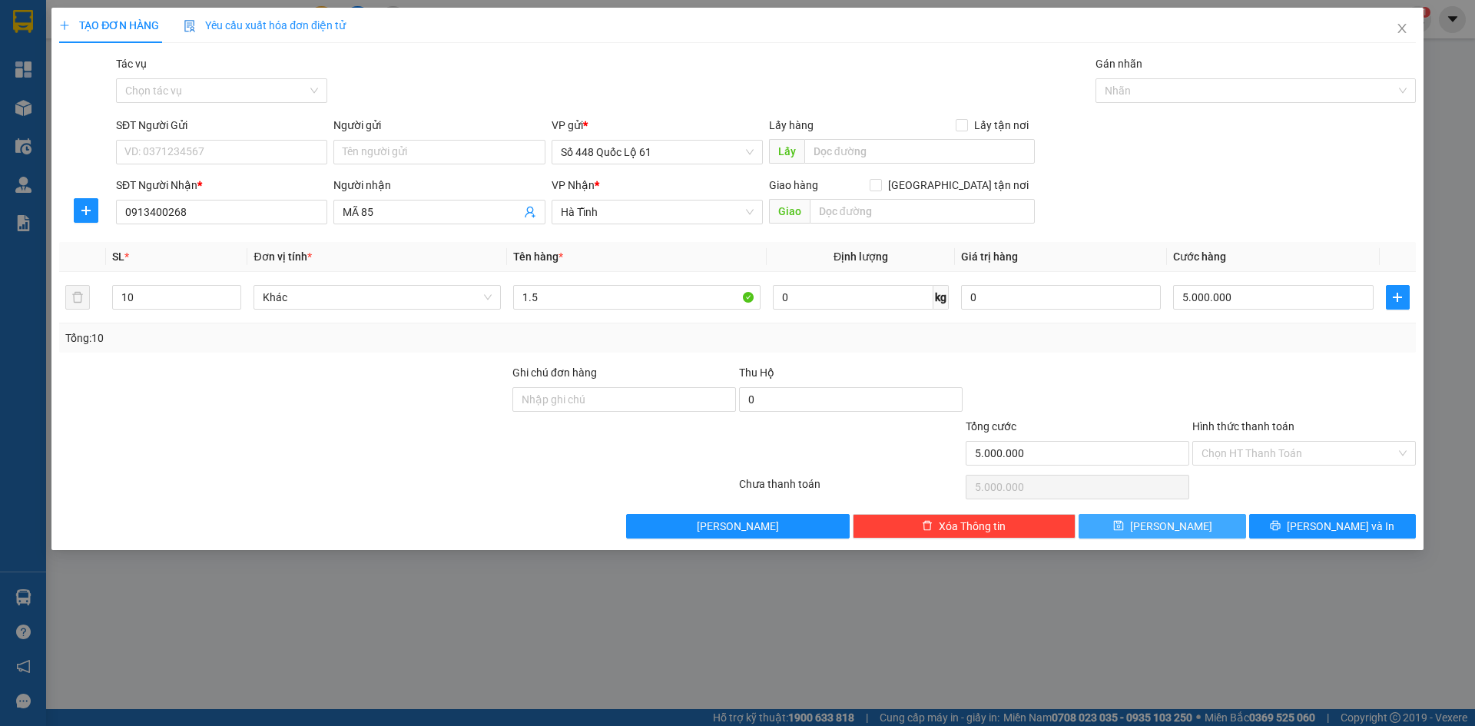
click at [1170, 524] on span "[PERSON_NAME]" at bounding box center [1171, 526] width 82 height 17
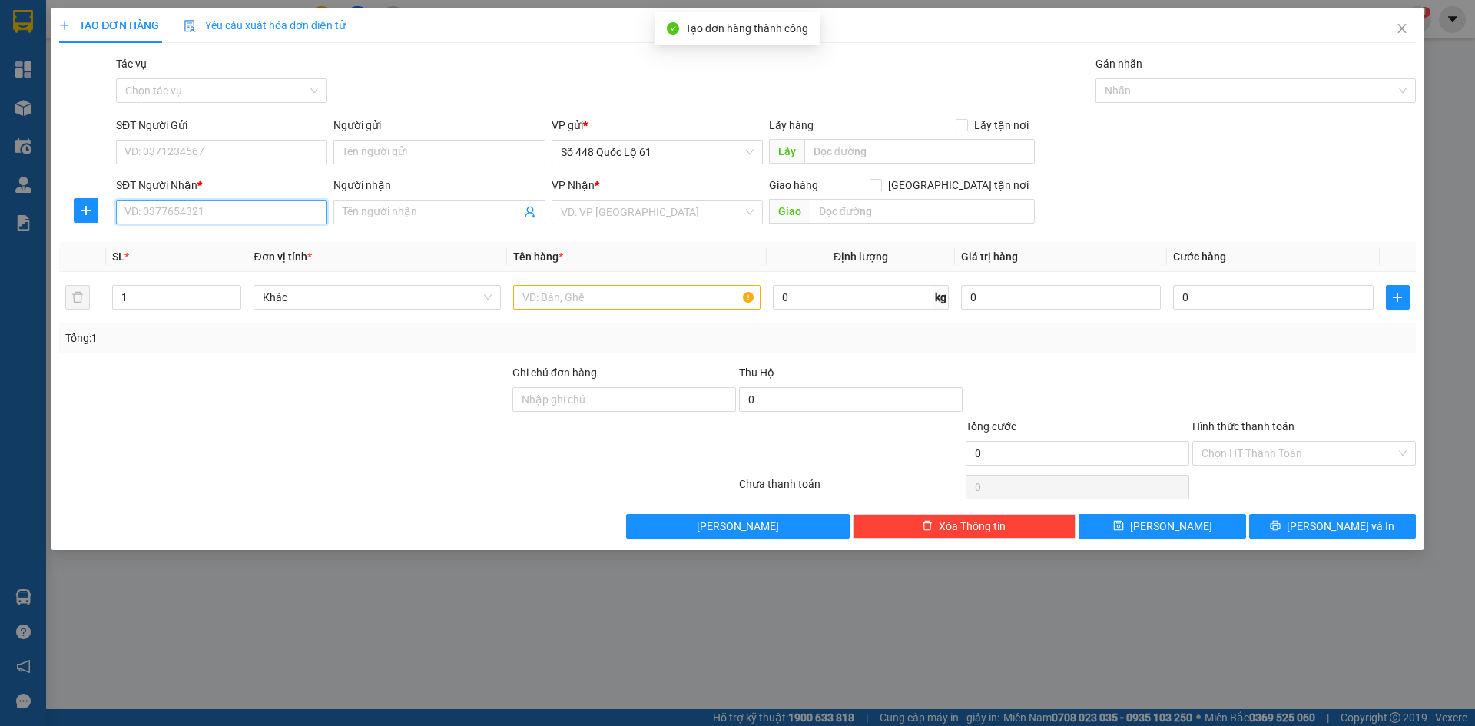
click at [184, 210] on input "SĐT Người Nhận *" at bounding box center [221, 212] width 211 height 25
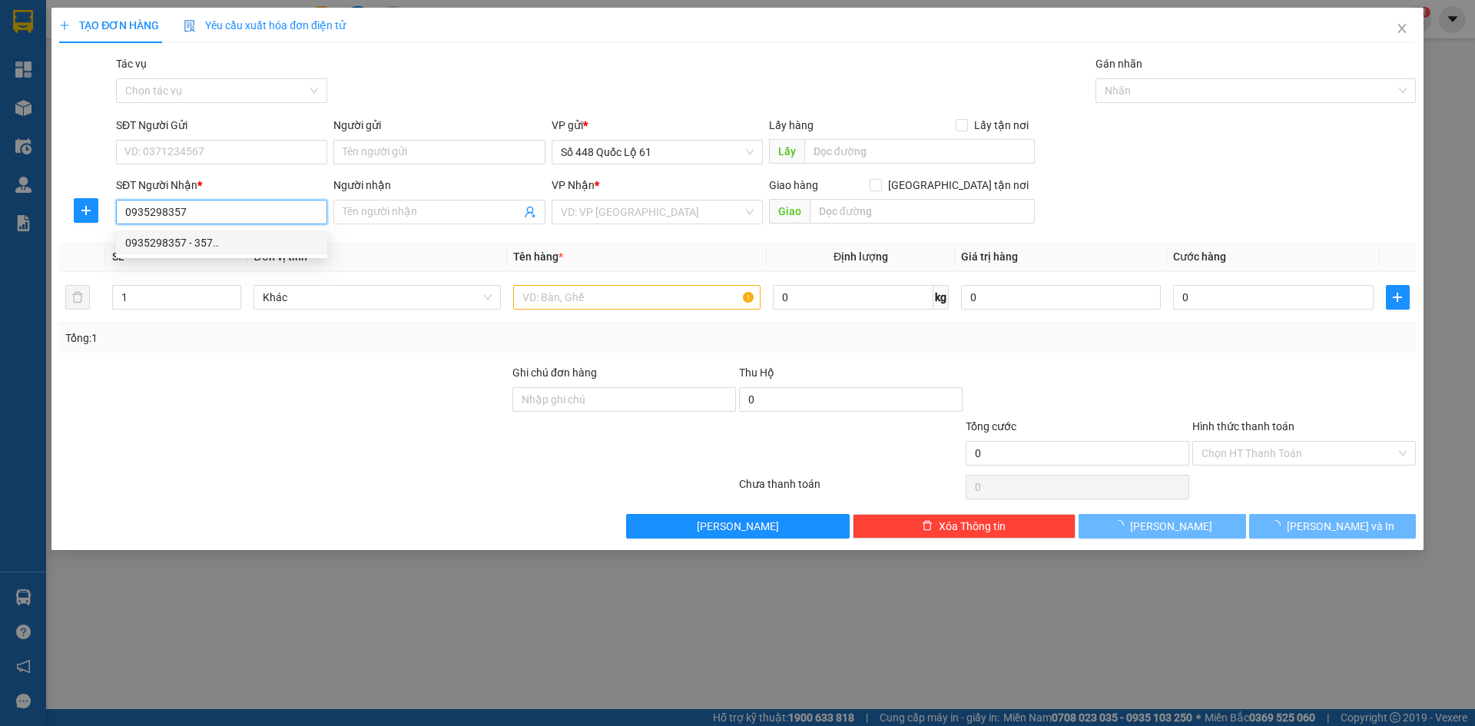
click at [224, 250] on div "0935298357 - 357.." at bounding box center [221, 242] width 193 height 17
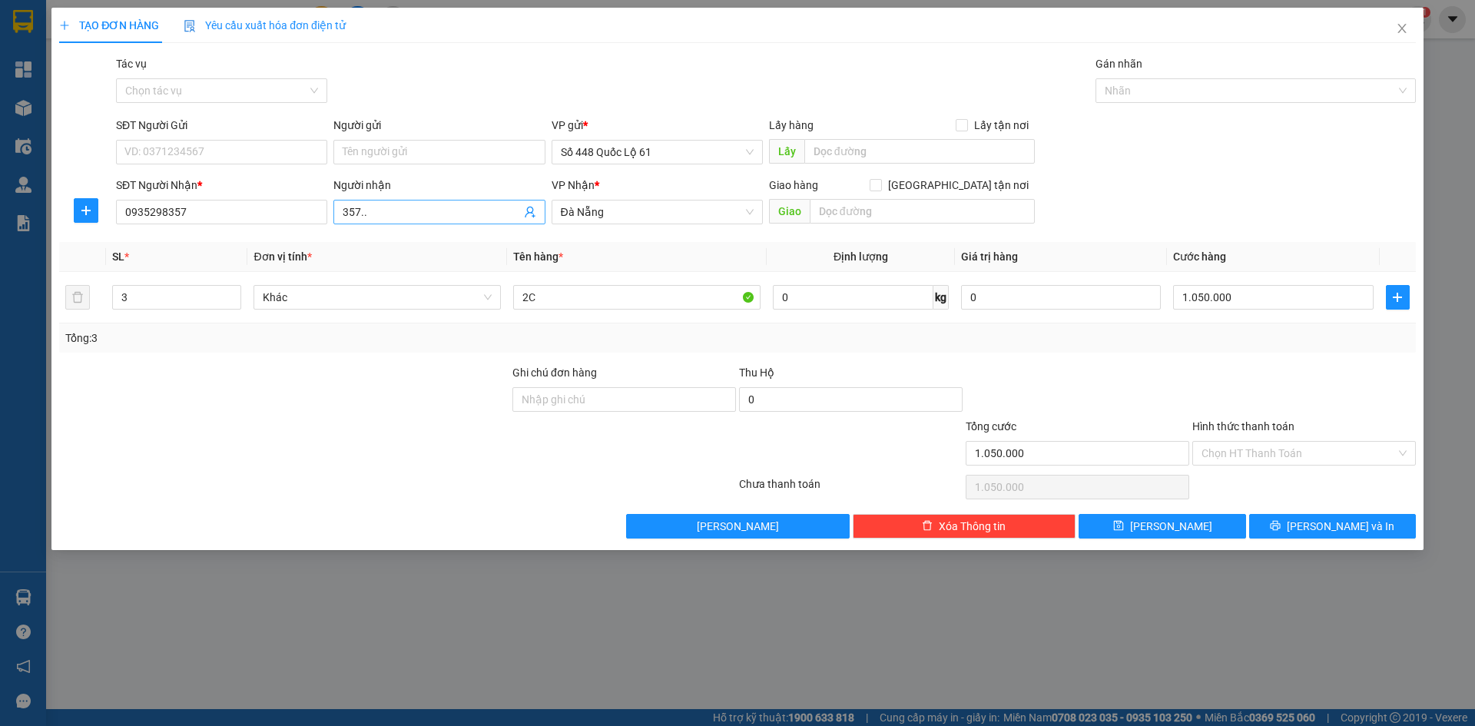
click at [343, 214] on input "357.." at bounding box center [431, 212] width 177 height 17
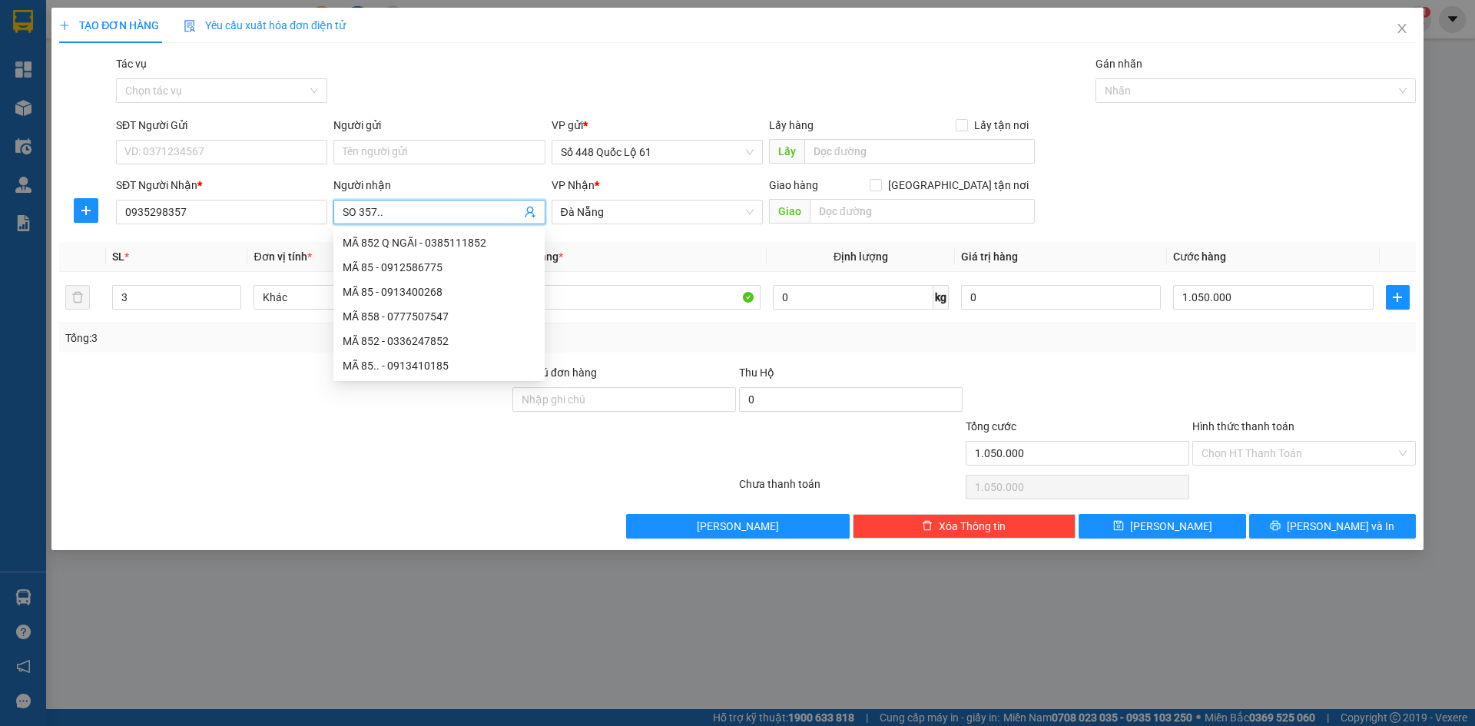
paste input "ƠN"
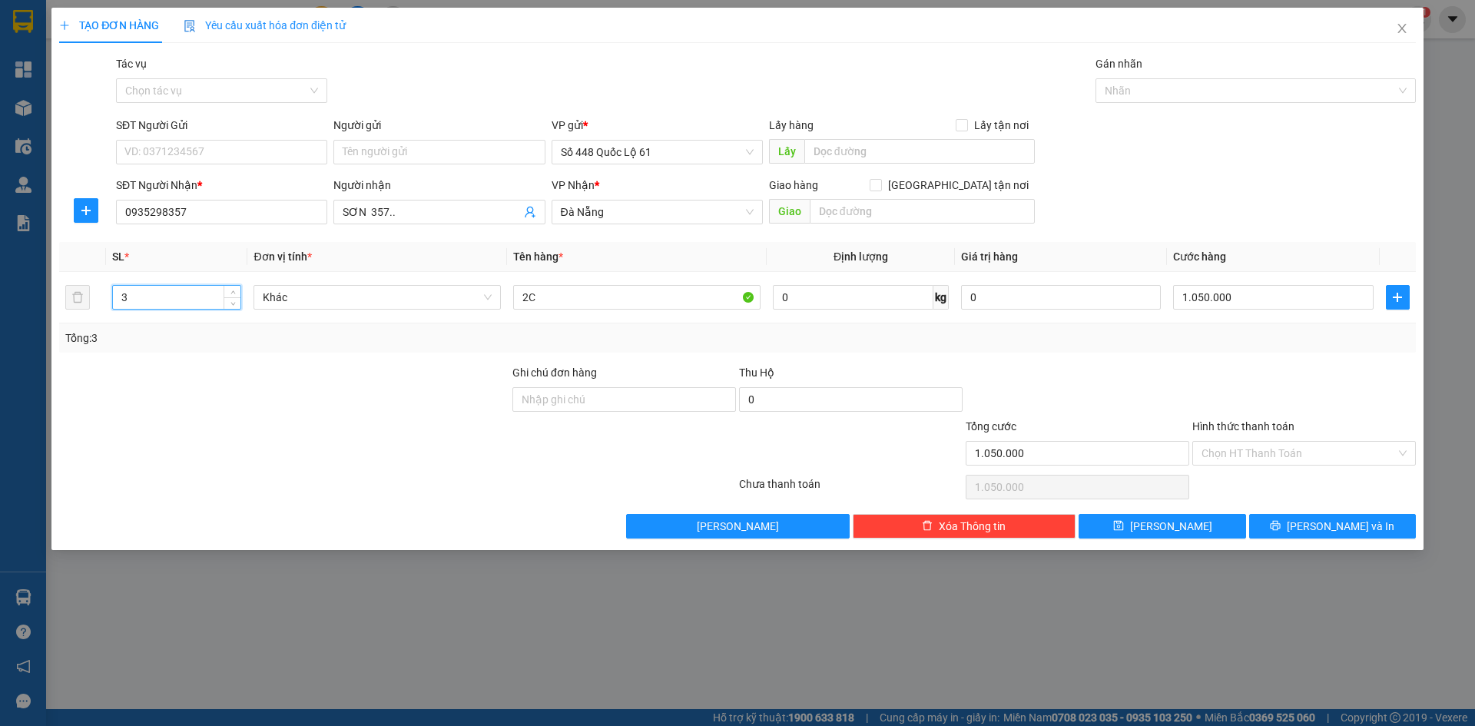
drag, startPoint x: 162, startPoint y: 301, endPoint x: 23, endPoint y: 310, distance: 139.3
click at [23, 310] on div "TẠO ĐƠN HÀNG Yêu cầu xuất hóa đơn điện tử Transit Pickup Surcharge Ids Transit …" at bounding box center [737, 363] width 1475 height 726
drag, startPoint x: 627, startPoint y: 300, endPoint x: 273, endPoint y: 356, distance: 358.6
click at [256, 353] on div "Transit Pickup Surcharge Ids Transit Deliver Surcharge Ids Transit Deliver Surc…" at bounding box center [737, 296] width 1357 height 483
click at [1261, 307] on input "0" at bounding box center [1273, 297] width 200 height 25
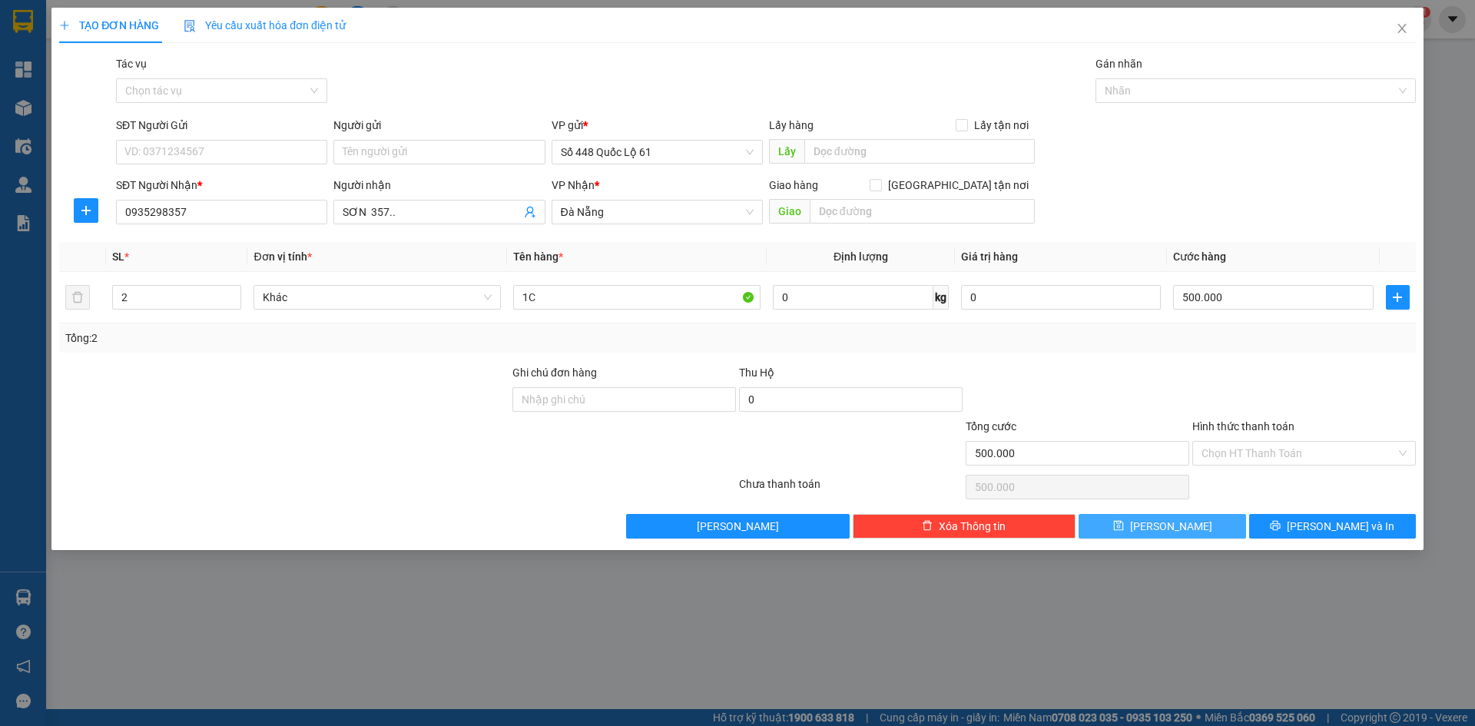
drag, startPoint x: 1202, startPoint y: 536, endPoint x: 370, endPoint y: 406, distance: 842.1
click at [1189, 539] on div "TẠO ĐƠN HÀNG Yêu cầu xuất hóa đơn điện tử Transit Pickup Surcharge Ids Transit …" at bounding box center [737, 279] width 1372 height 542
click at [1195, 518] on button "[PERSON_NAME]" at bounding box center [1162, 526] width 167 height 25
click at [294, 215] on input "SĐT Người Nhận *" at bounding box center [221, 212] width 211 height 25
click at [316, 214] on input "SĐT Người Nhận *" at bounding box center [221, 212] width 211 height 25
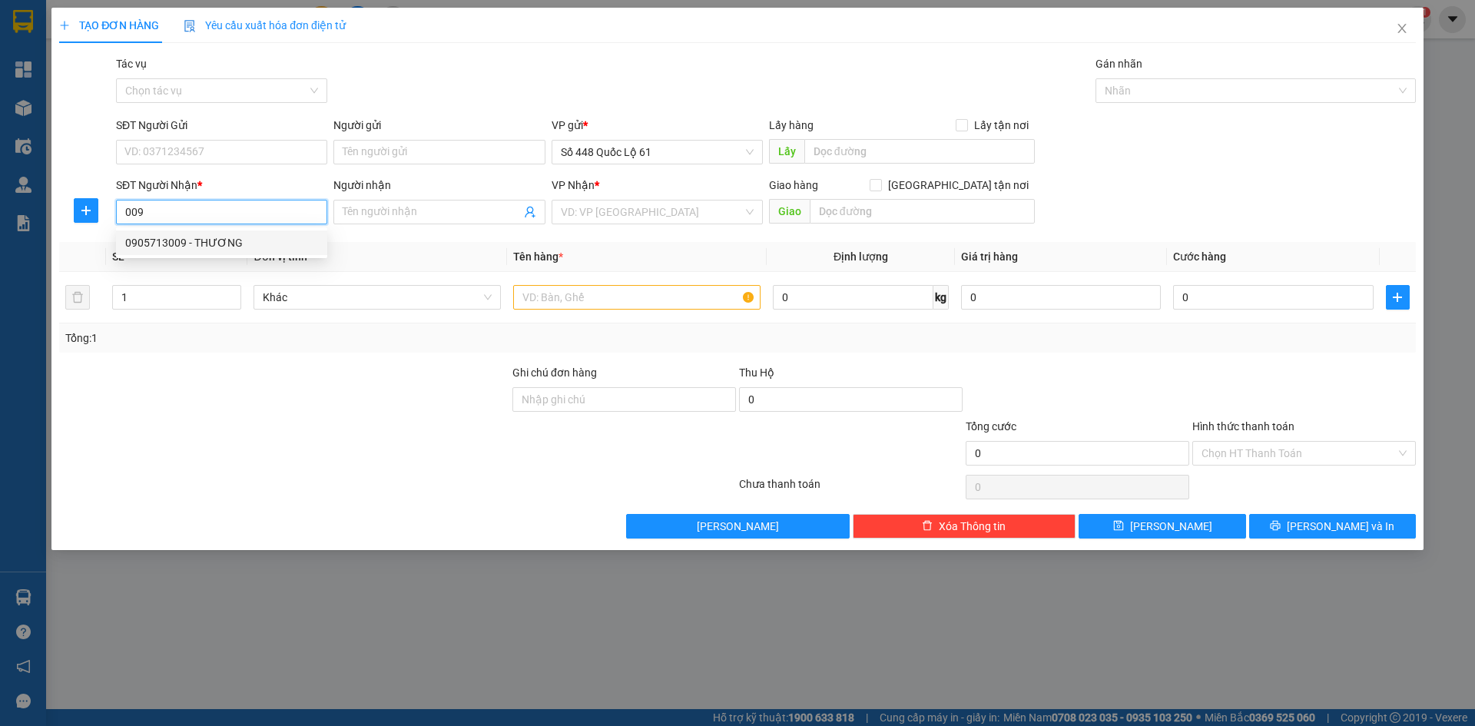
click at [214, 240] on div "0905713009 - THƯƠNG" at bounding box center [221, 242] width 193 height 17
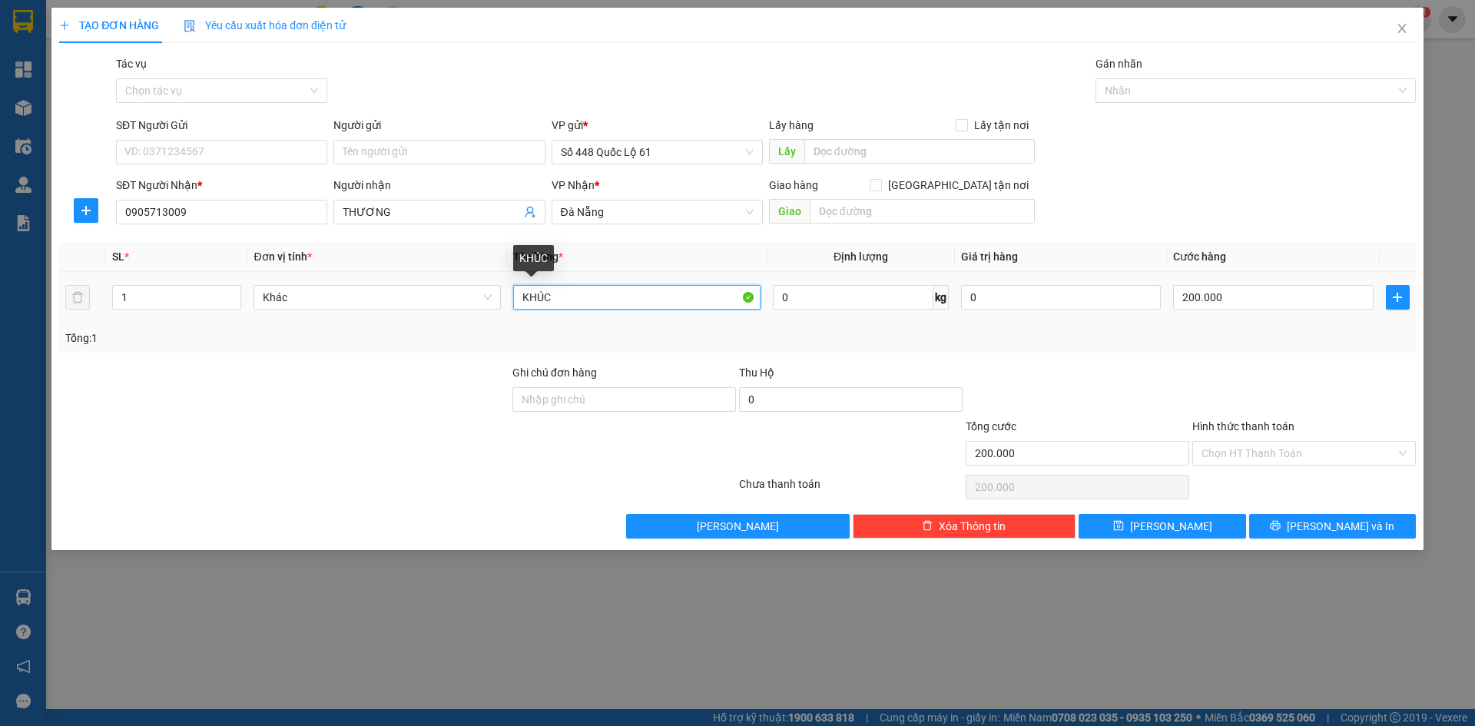
drag, startPoint x: 561, startPoint y: 307, endPoint x: 388, endPoint y: 320, distance: 173.4
click at [388, 320] on tr "1 Khác KHÚC 0 kg 0 200.000" at bounding box center [737, 297] width 1357 height 51
click at [1196, 284] on div "200.000" at bounding box center [1273, 297] width 200 height 31
click at [1199, 299] on input "200.000" at bounding box center [1273, 297] width 200 height 25
drag, startPoint x: 1201, startPoint y: 356, endPoint x: 1208, endPoint y: 416, distance: 59.6
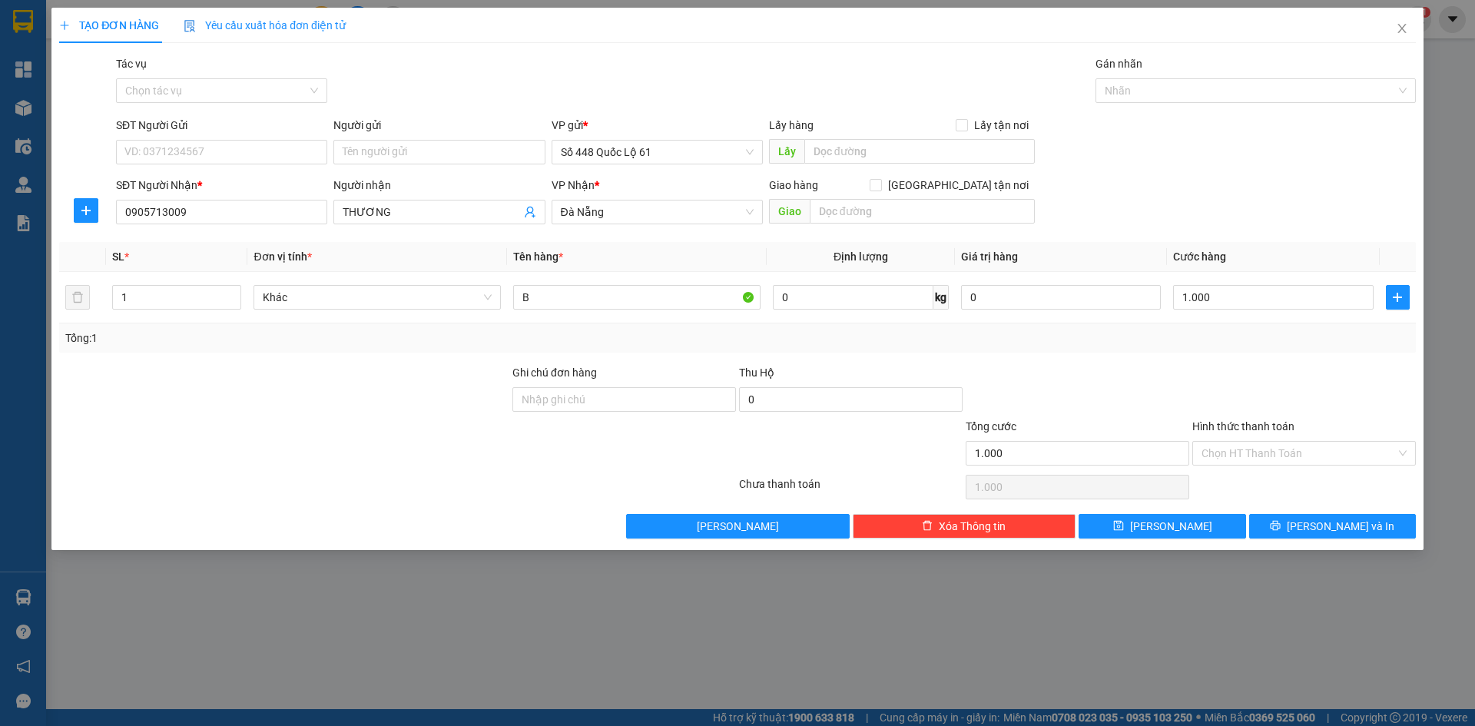
click at [1202, 365] on div "Transit Pickup Surcharge Ids Transit Deliver Surcharge Ids Transit Deliver Surc…" at bounding box center [737, 296] width 1357 height 483
drag, startPoint x: 1210, startPoint y: 449, endPoint x: 1227, endPoint y: 476, distance: 31.8
click at [1211, 451] on input "Hình thức thanh toán" at bounding box center [1299, 453] width 194 height 23
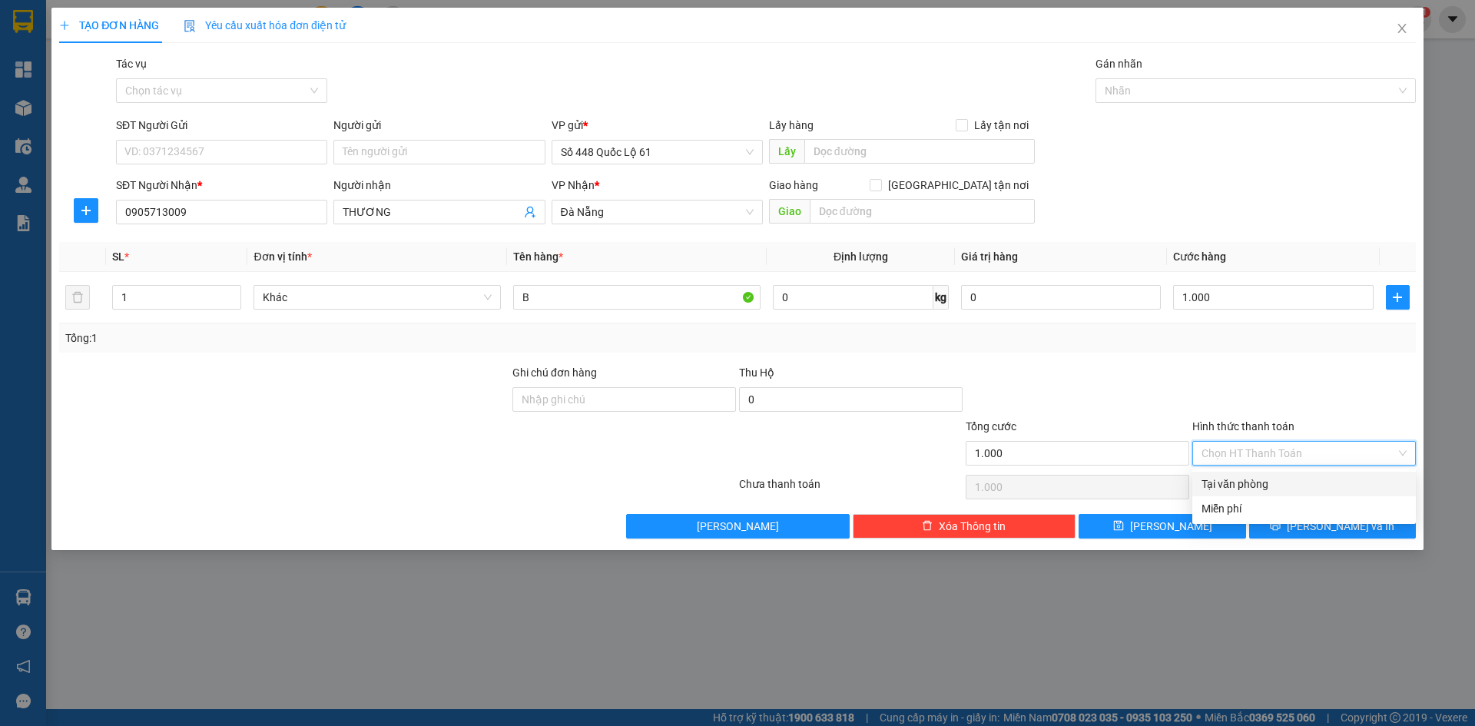
click at [1232, 486] on div "Tại văn phòng" at bounding box center [1304, 484] width 205 height 17
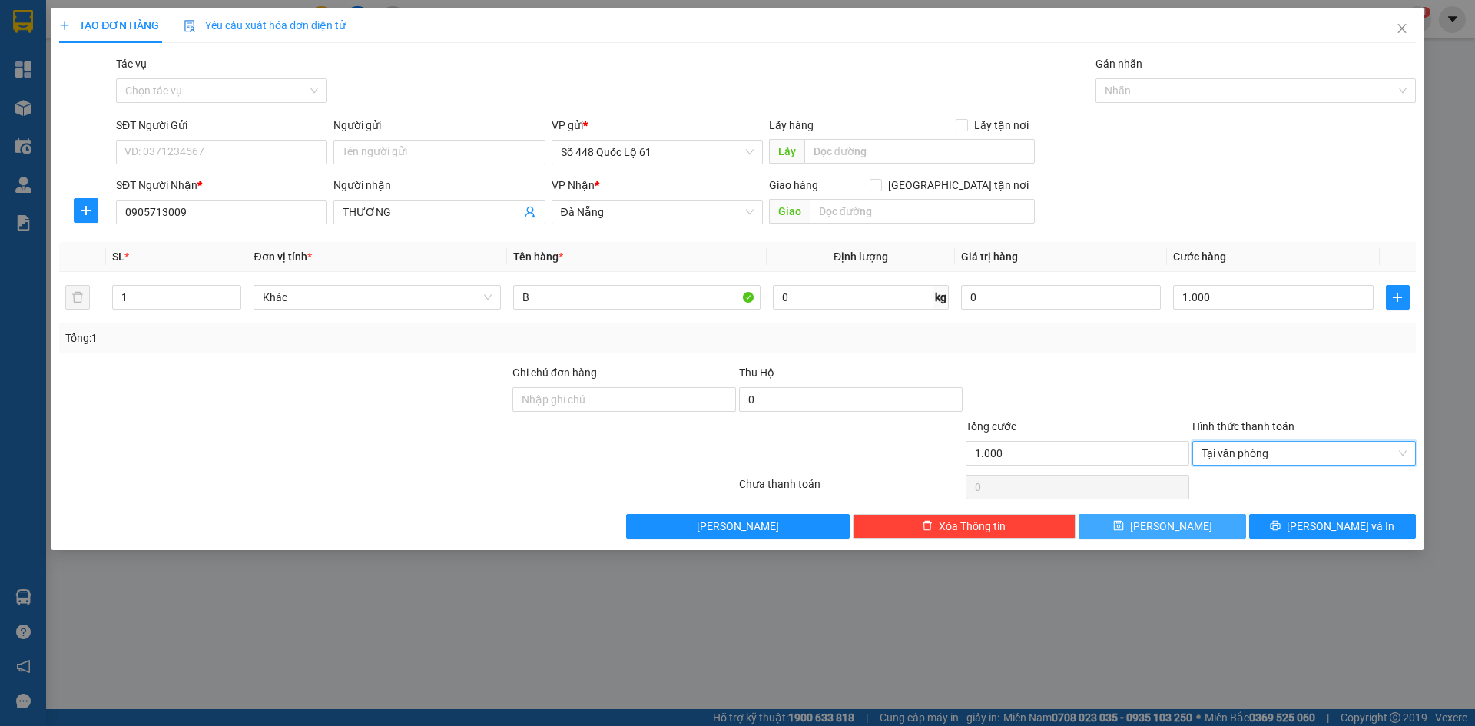
drag, startPoint x: 1179, startPoint y: 533, endPoint x: 964, endPoint y: 498, distance: 217.2
click at [1177, 533] on span "Lưu" at bounding box center [1171, 526] width 82 height 17
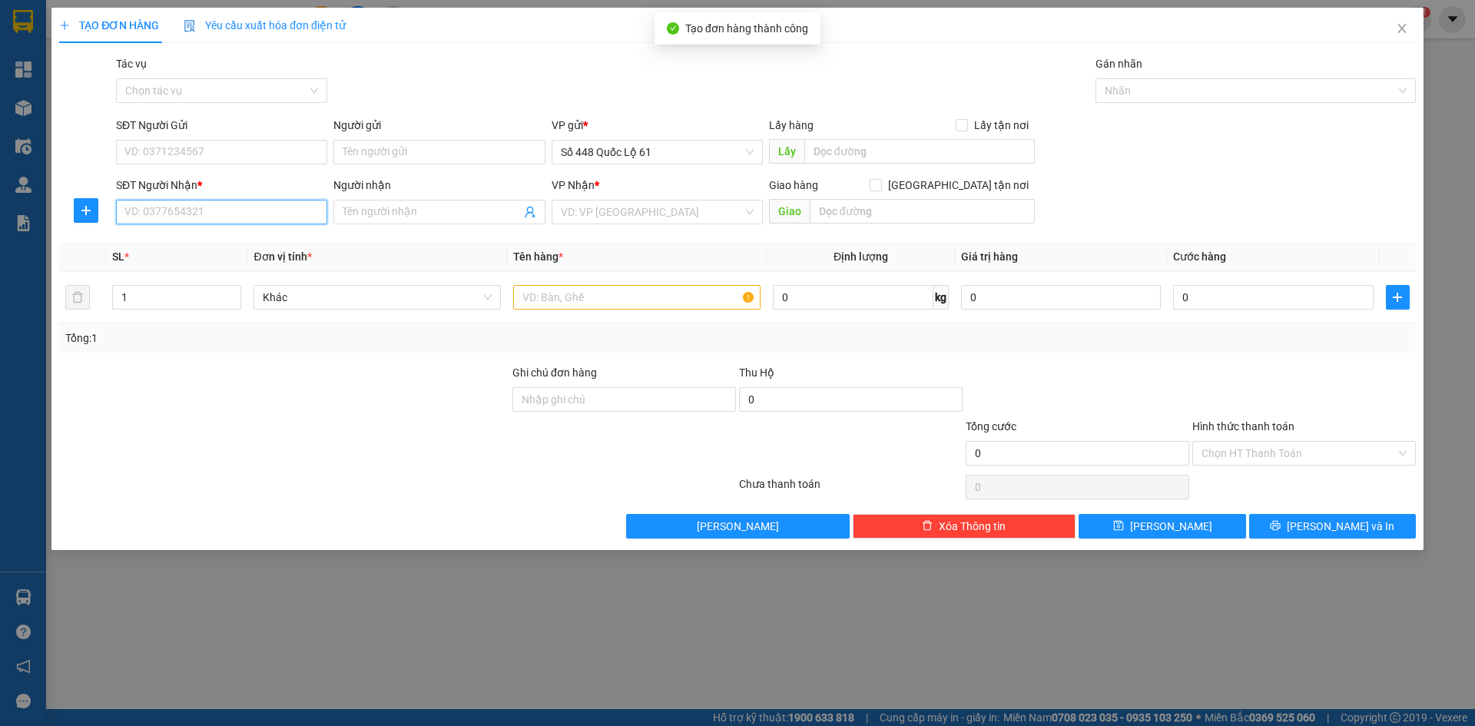
click at [255, 215] on input "SĐT Người Nhận *" at bounding box center [221, 212] width 211 height 25
click at [375, 207] on input "Người nhận" at bounding box center [431, 212] width 177 height 17
paste input "ÚC"
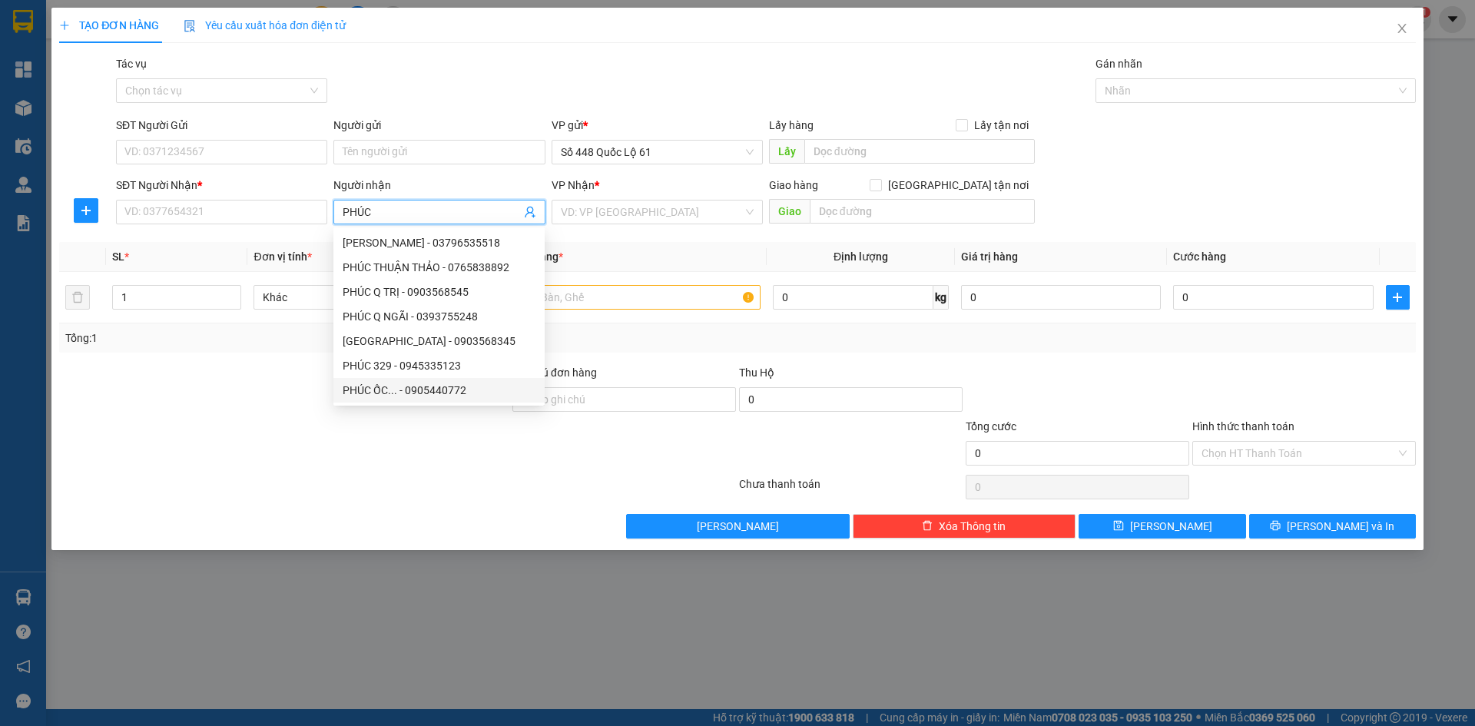
click at [399, 390] on div "PHÚC ỐC... - 0905440772" at bounding box center [439, 390] width 193 height 17
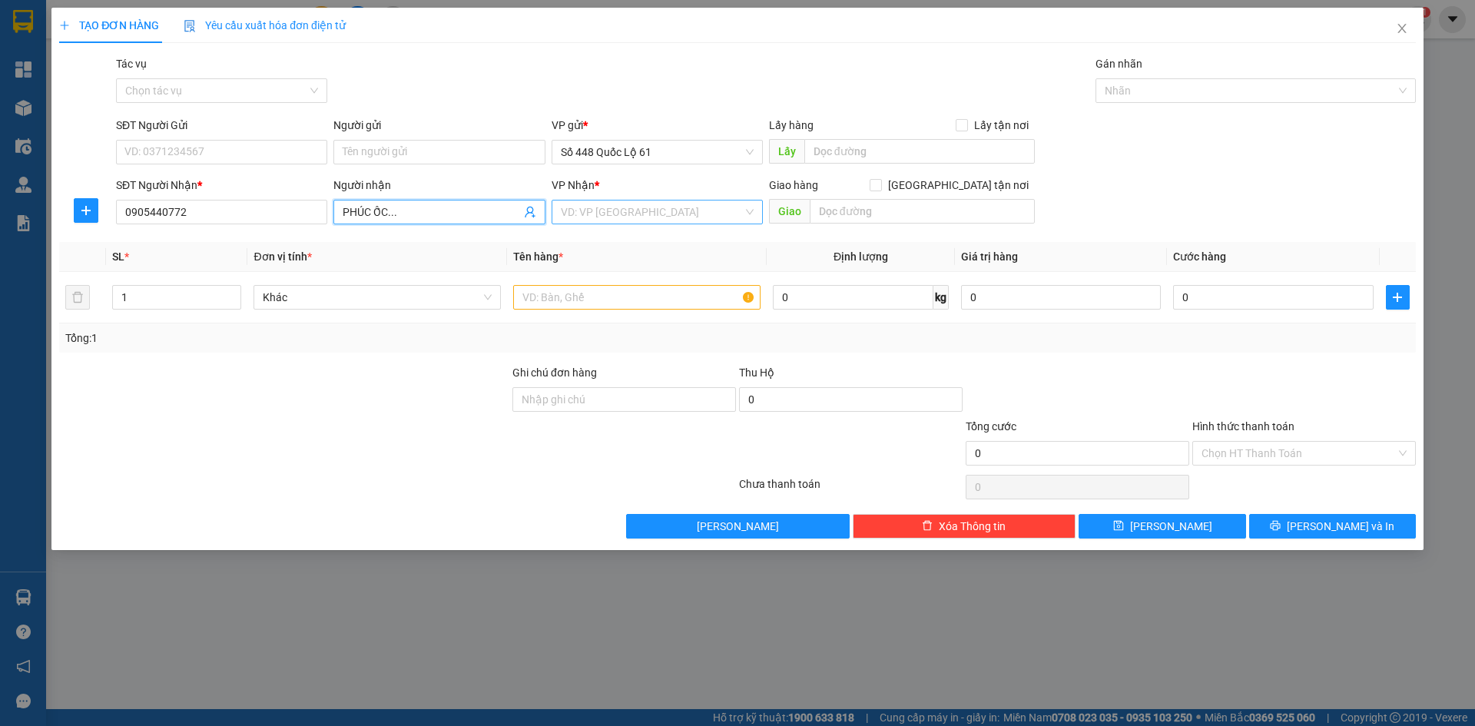
click at [605, 207] on input "search" at bounding box center [652, 212] width 182 height 23
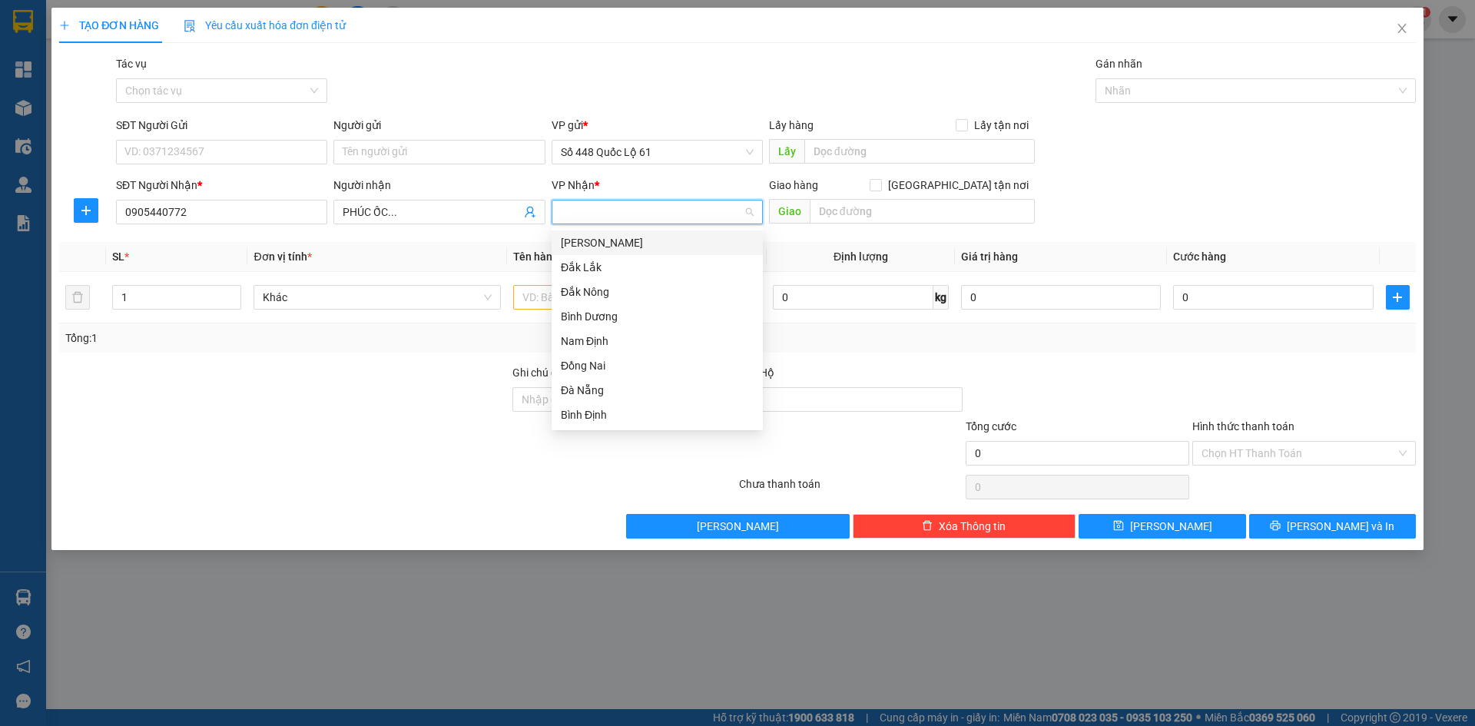
paste input "Đ"
click at [605, 382] on div "Đà Nẵng" at bounding box center [657, 390] width 193 height 17
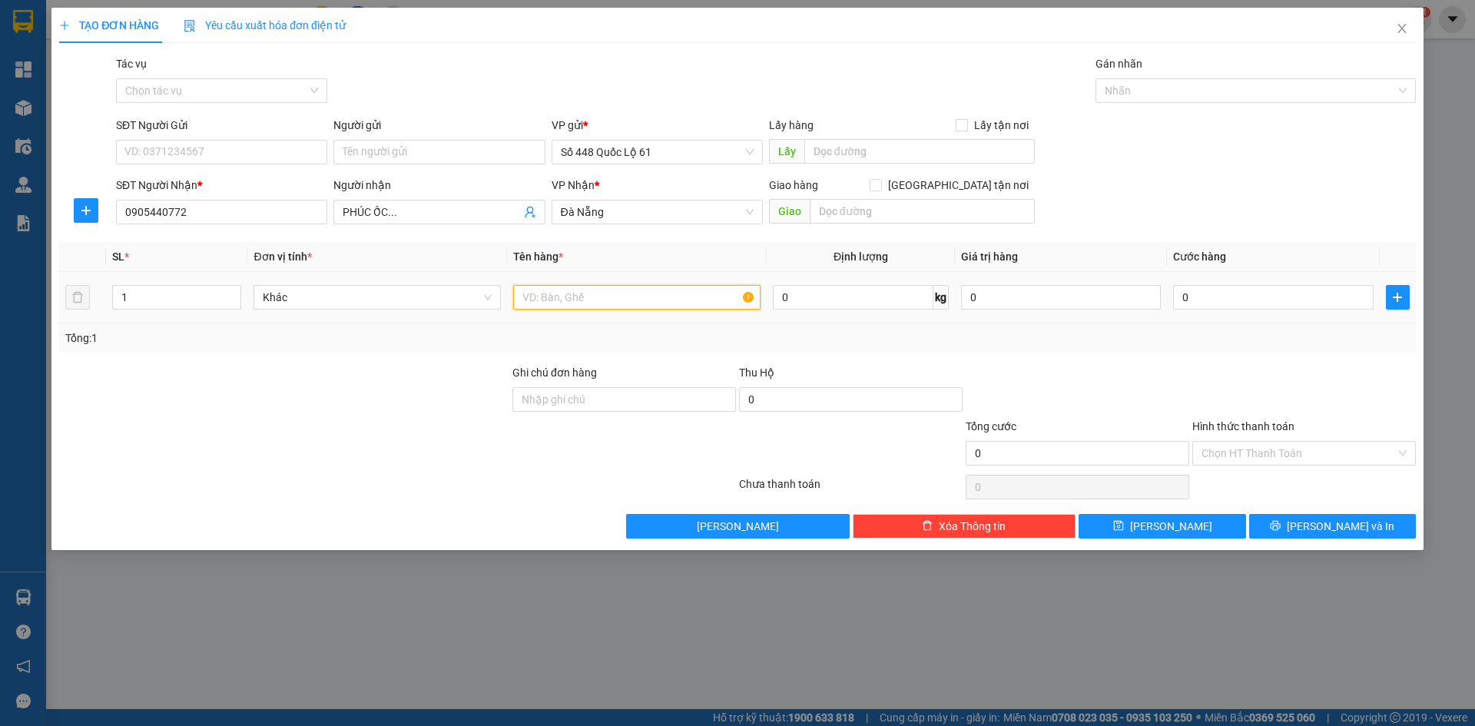
click at [527, 297] on input "text" at bounding box center [636, 297] width 247 height 25
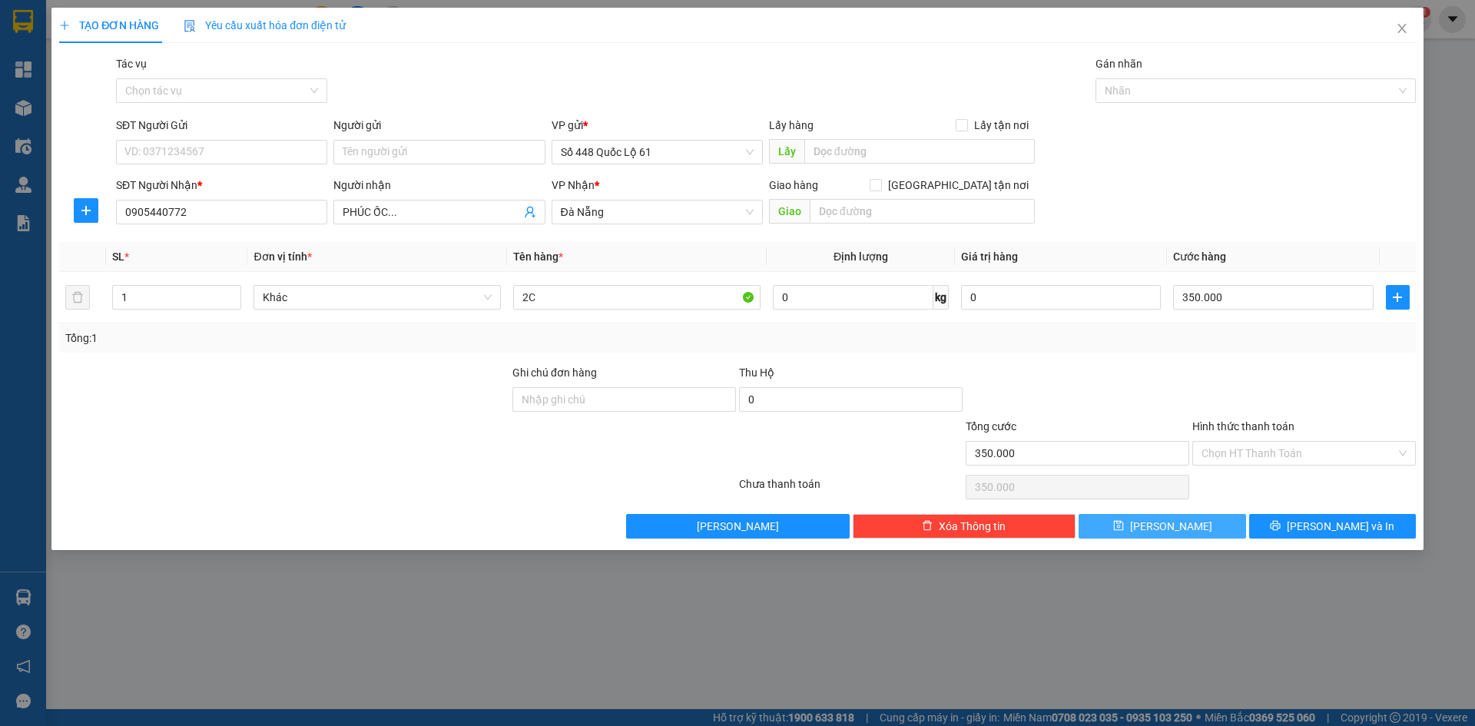
click at [1204, 531] on button "Lưu" at bounding box center [1162, 526] width 167 height 25
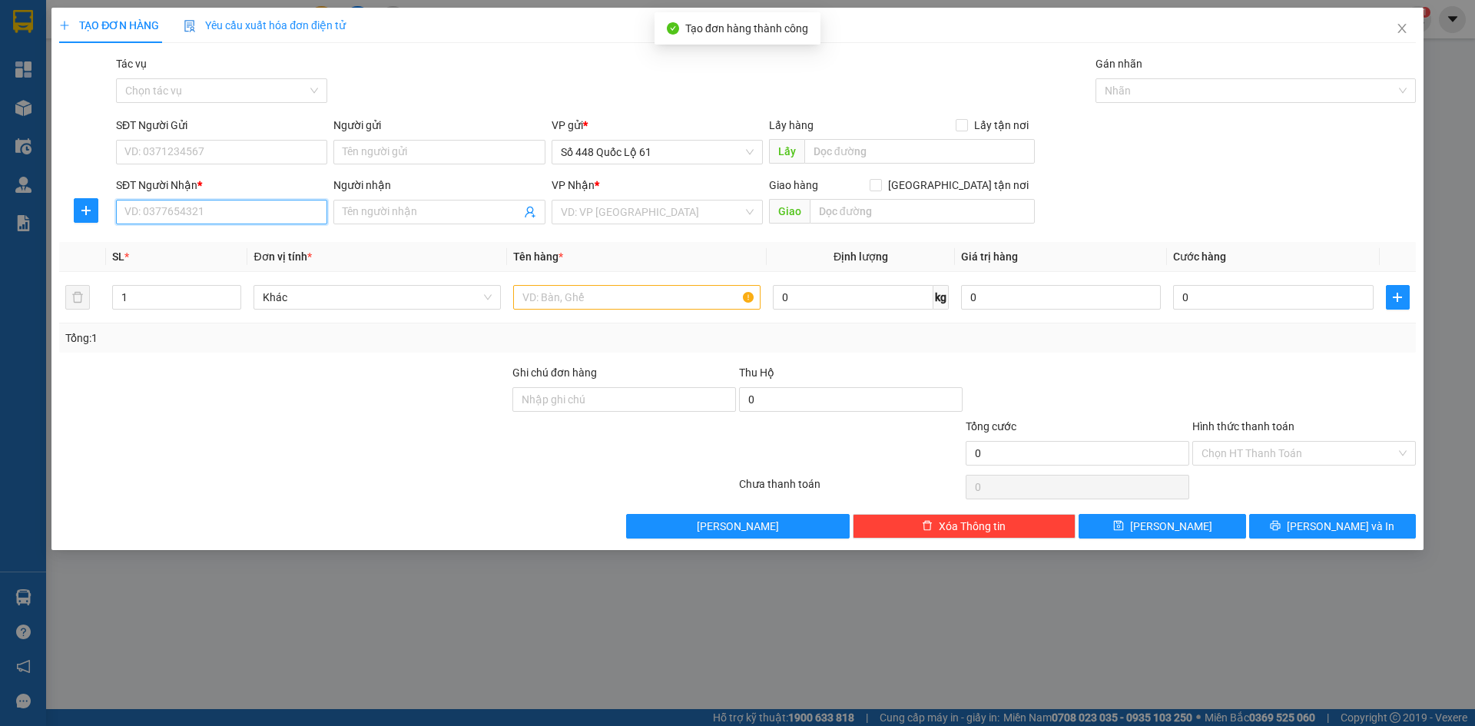
click at [290, 214] on input "SĐT Người Nhận *" at bounding box center [221, 212] width 211 height 25
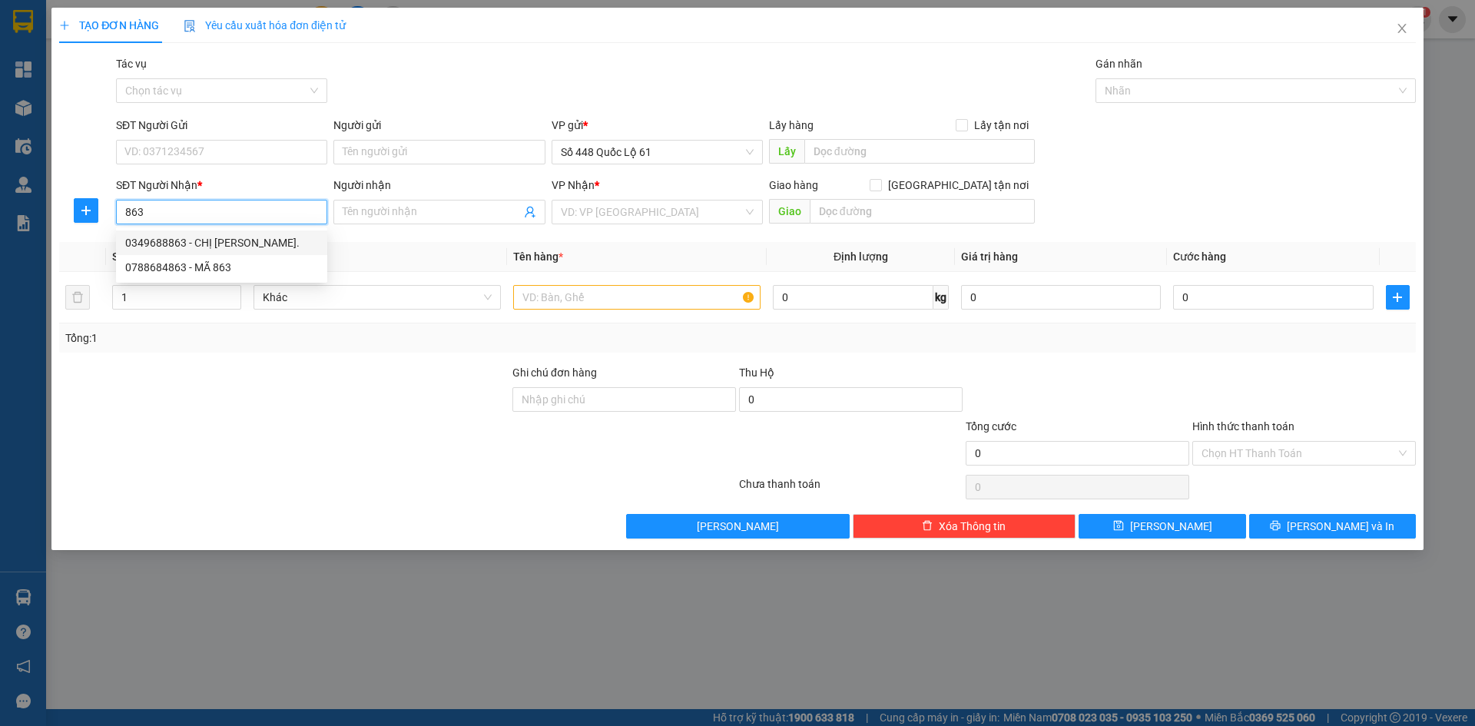
click at [252, 247] on div "0349688863 - CHỊ PHƯƠNG ĐÔNG." at bounding box center [221, 242] width 193 height 17
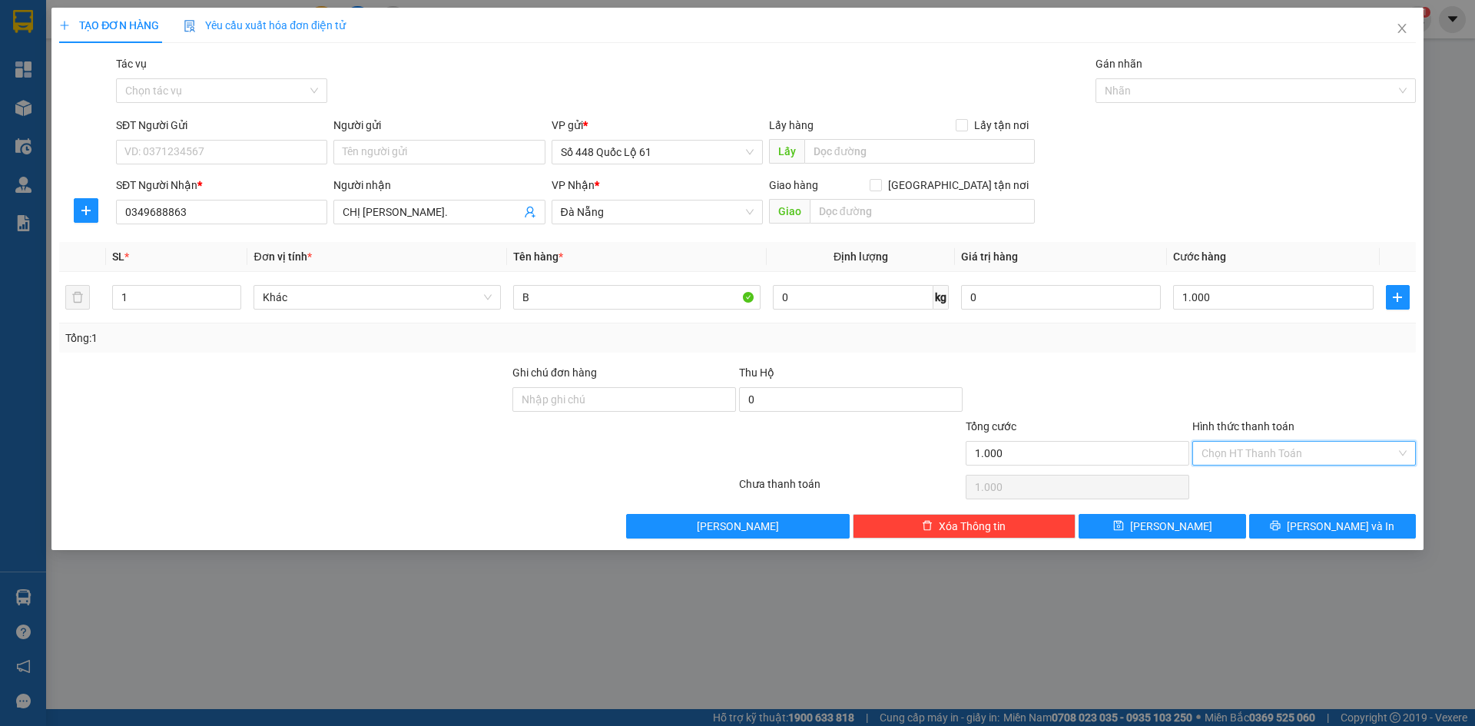
drag, startPoint x: 1209, startPoint y: 456, endPoint x: 1220, endPoint y: 472, distance: 19.4
click at [1211, 458] on input "Hình thức thanh toán" at bounding box center [1299, 453] width 194 height 23
drag, startPoint x: 1225, startPoint y: 483, endPoint x: 1220, endPoint y: 504, distance: 21.4
click at [1225, 487] on div "Tại văn phòng" at bounding box center [1304, 484] width 205 height 17
click at [1192, 522] on button "Lưu" at bounding box center [1162, 526] width 167 height 25
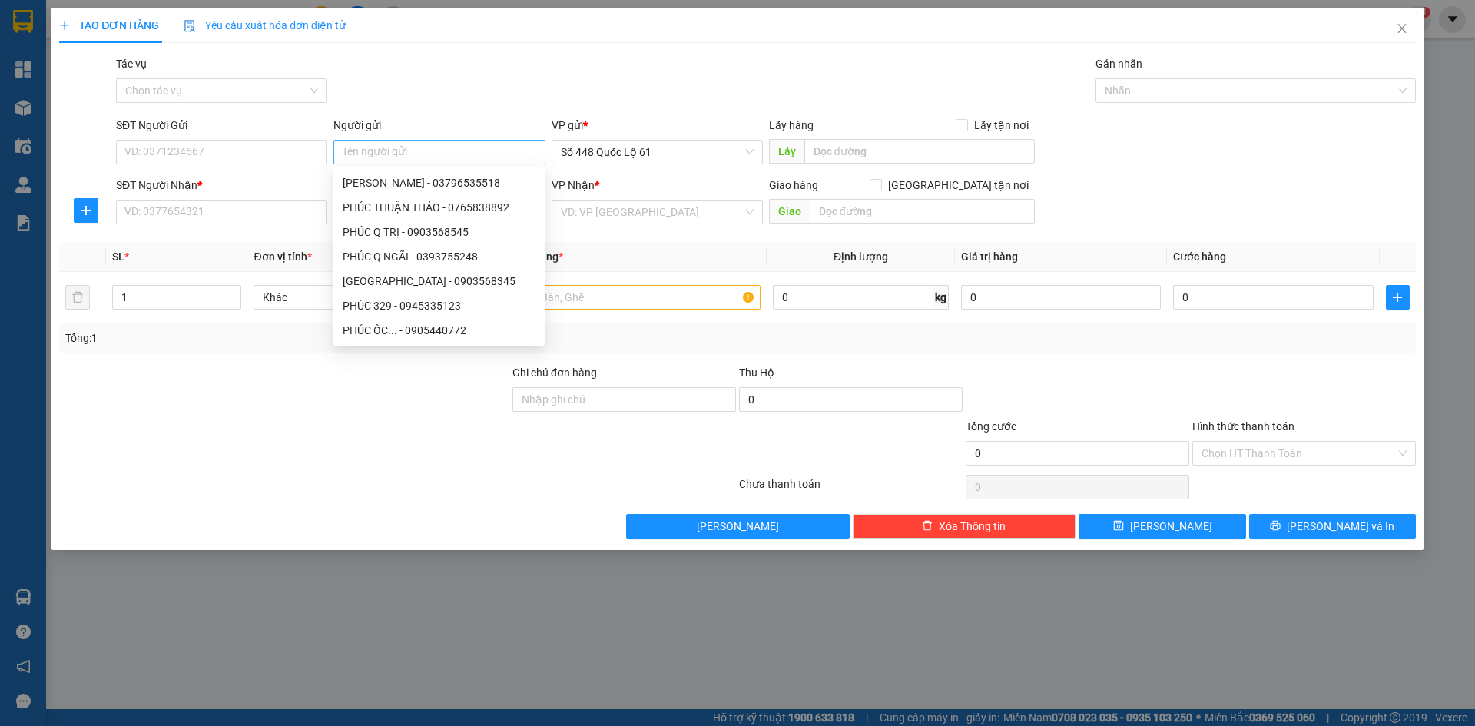
drag, startPoint x: 393, startPoint y: 161, endPoint x: 452, endPoint y: 141, distance: 62.7
click at [456, 16] on div "TẠO ĐƠN HÀNG Yêu cầu xuất hóa đơn điện tử" at bounding box center [737, 25] width 1357 height 35
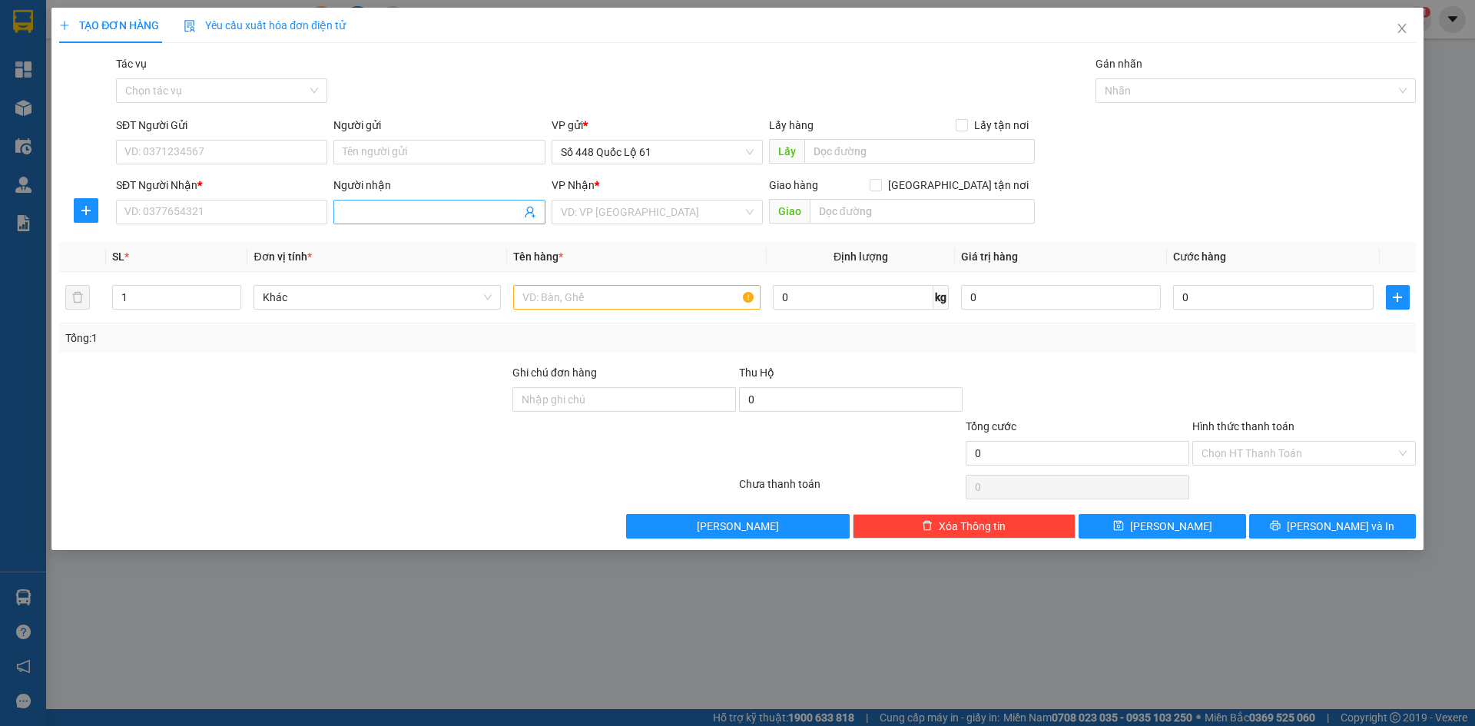
click at [409, 220] on input "Người nhận" at bounding box center [431, 212] width 177 height 17
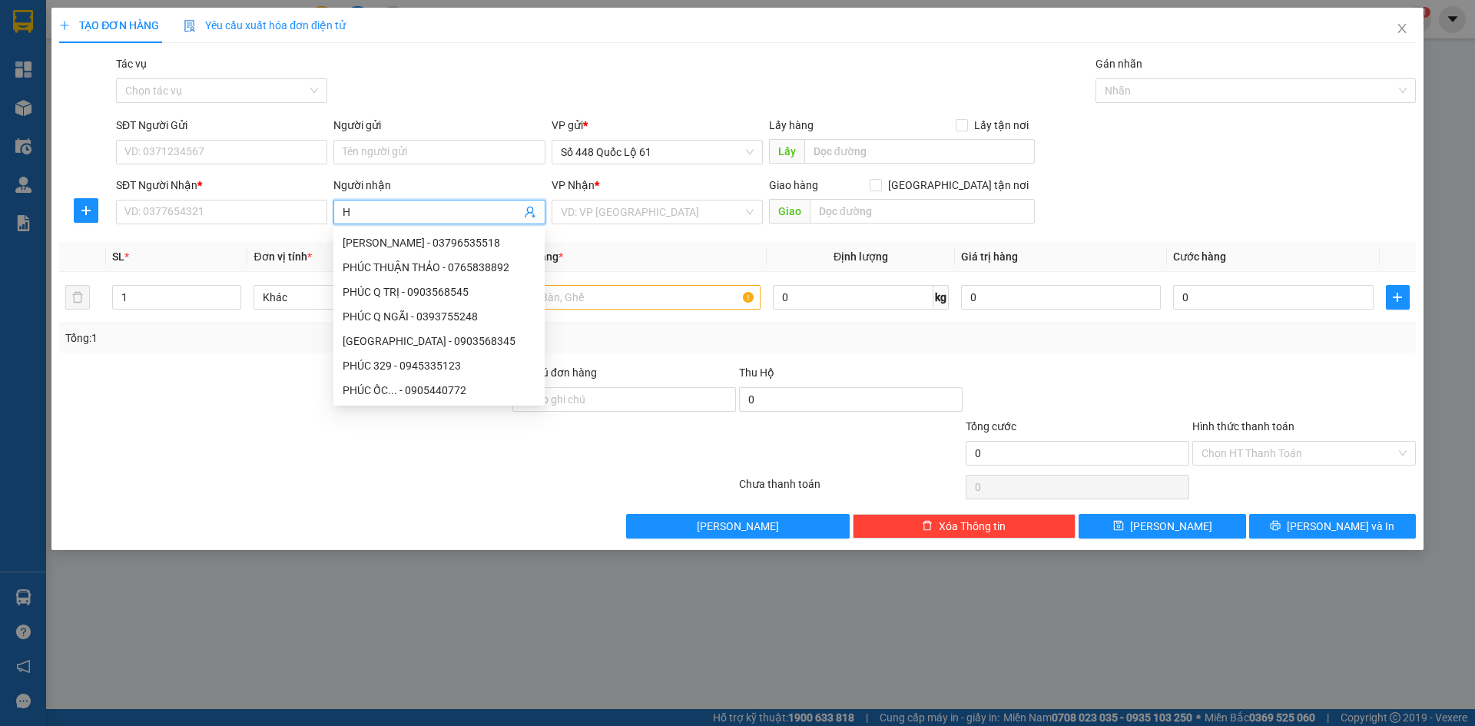
paste input "ẠNH"
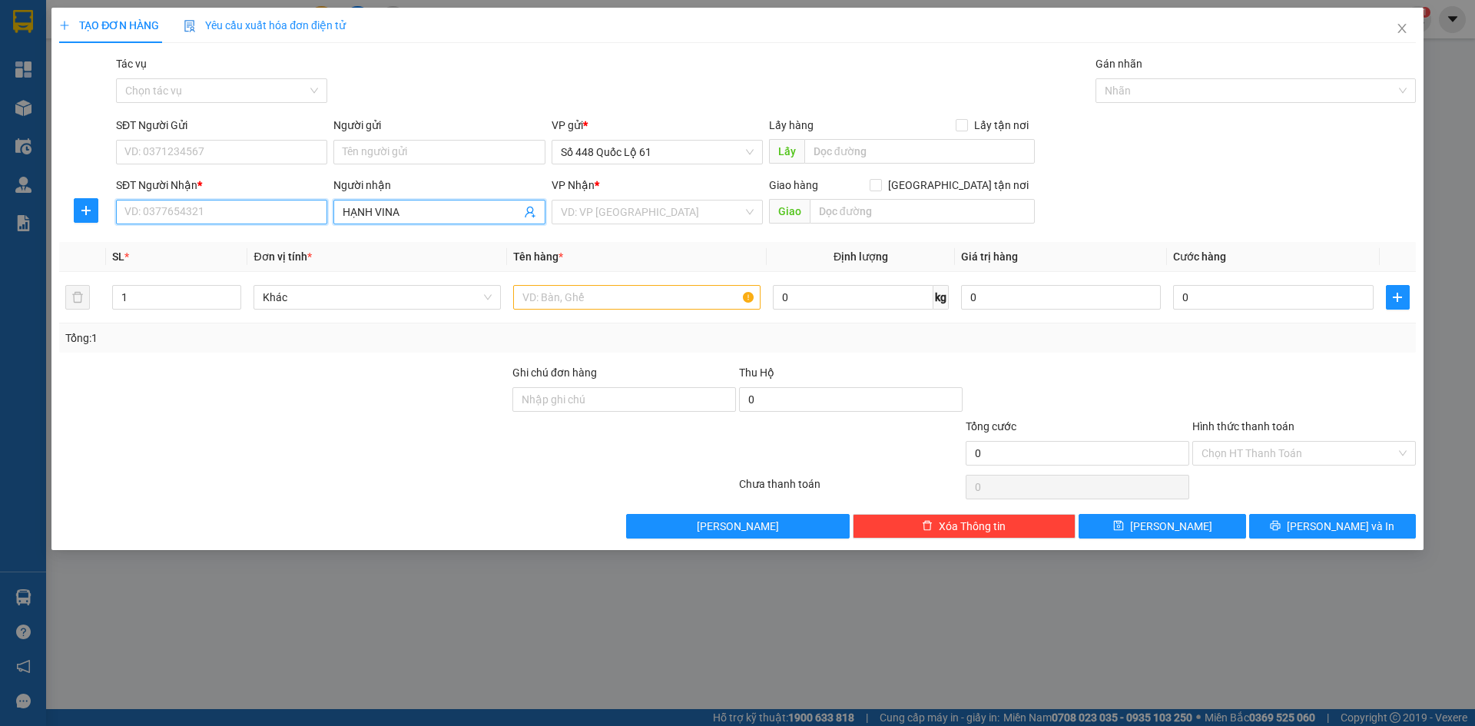
click at [214, 210] on input "SĐT Người Nhận *" at bounding box center [221, 212] width 211 height 25
paste input "0866901852"
click at [242, 241] on div "0866901852 - HẠNH Q NAM" at bounding box center [221, 242] width 193 height 17
drag, startPoint x: 447, startPoint y: 207, endPoint x: 380, endPoint y: 214, distance: 68.0
click at [380, 214] on input "HẠNH Q NAM" at bounding box center [431, 212] width 177 height 17
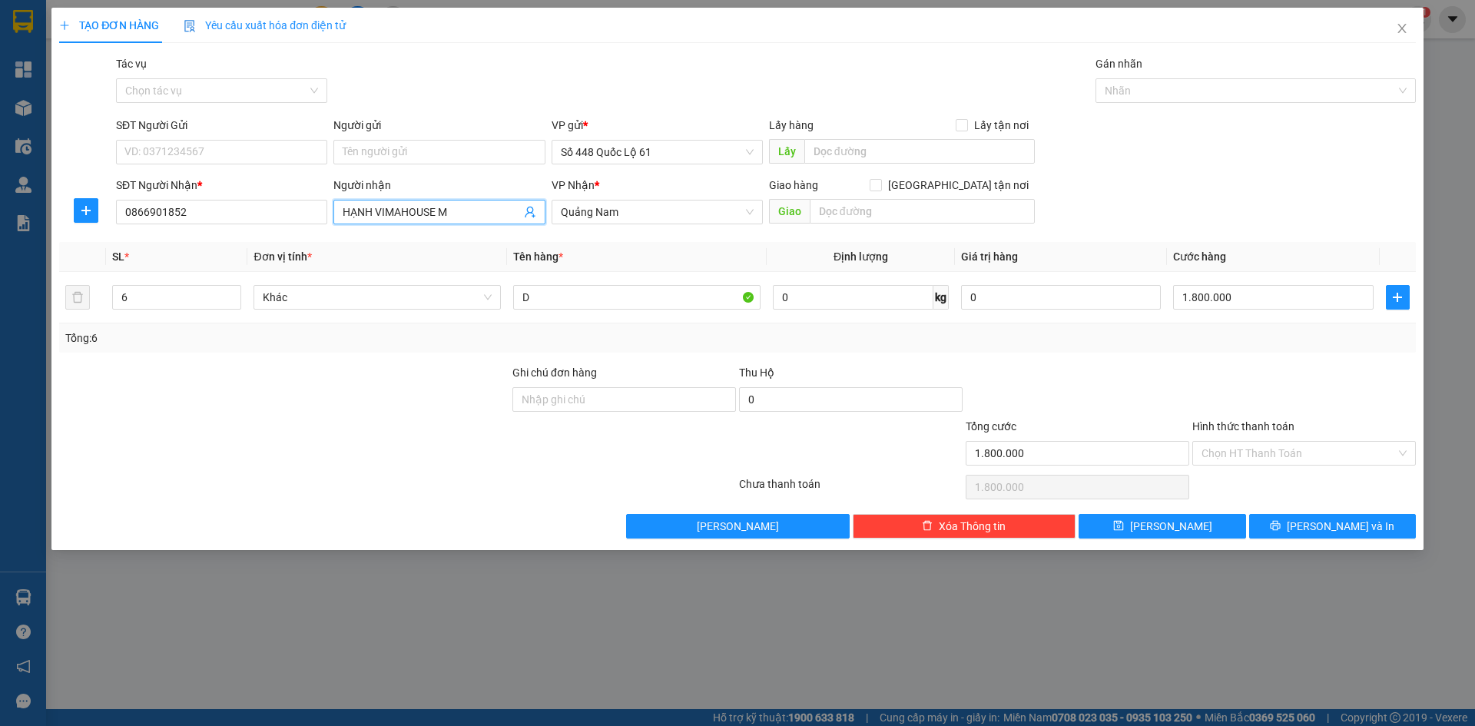
paste input "Ã"
click at [232, 291] on icon "up" at bounding box center [232, 293] width 5 height 5
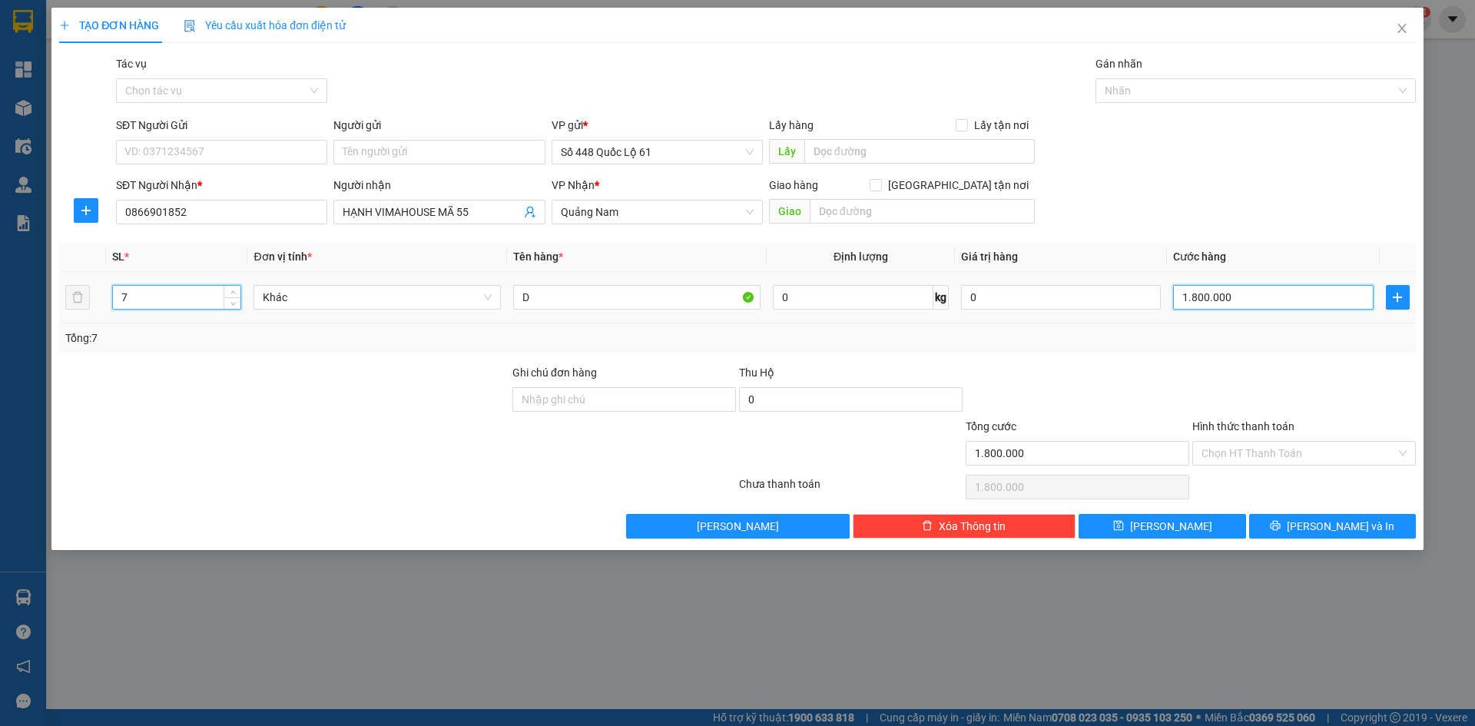
click at [1218, 297] on input "1.800.000" at bounding box center [1273, 297] width 200 height 25
drag, startPoint x: 511, startPoint y: 303, endPoint x: 450, endPoint y: 304, distance: 60.7
click at [450, 304] on tr "7 Khác D 0 kg 0 2.100.000" at bounding box center [737, 297] width 1357 height 51
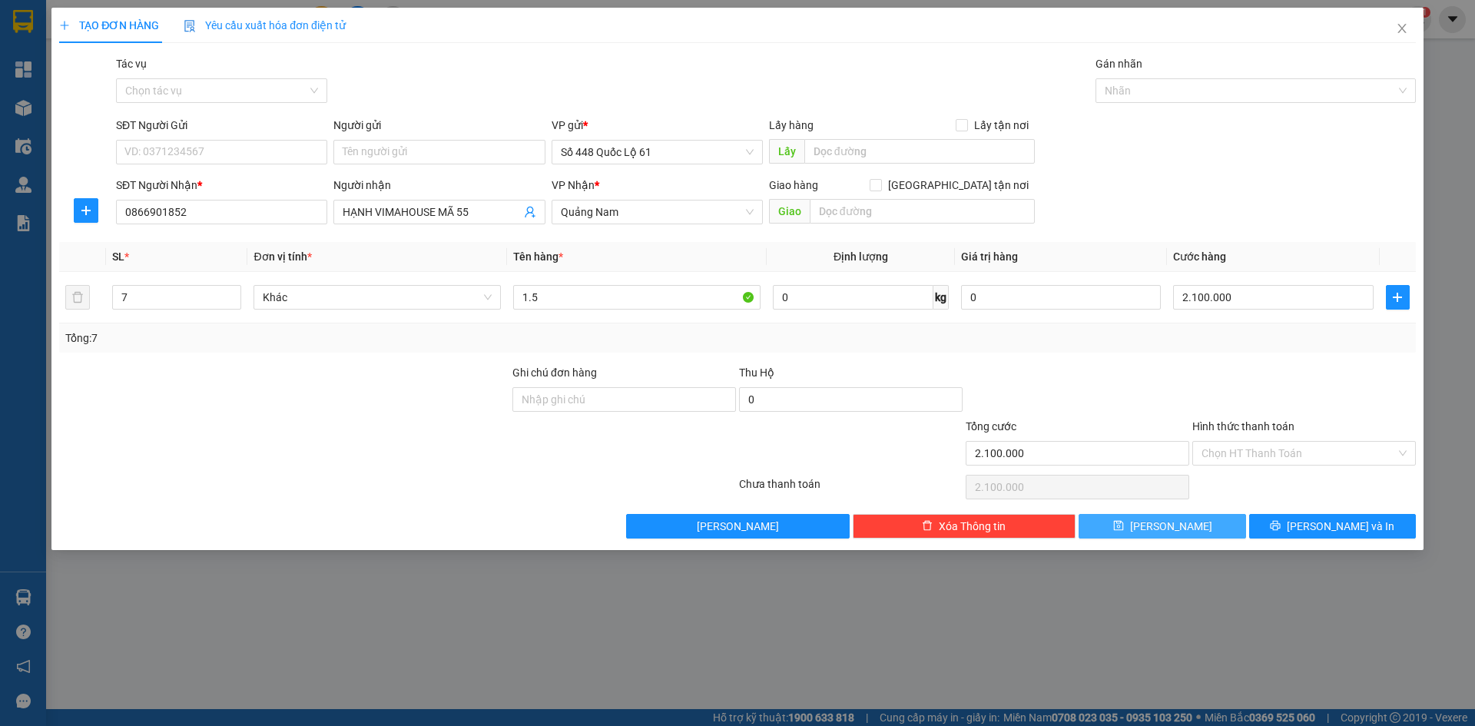
click at [1196, 519] on button "Lưu" at bounding box center [1162, 526] width 167 height 25
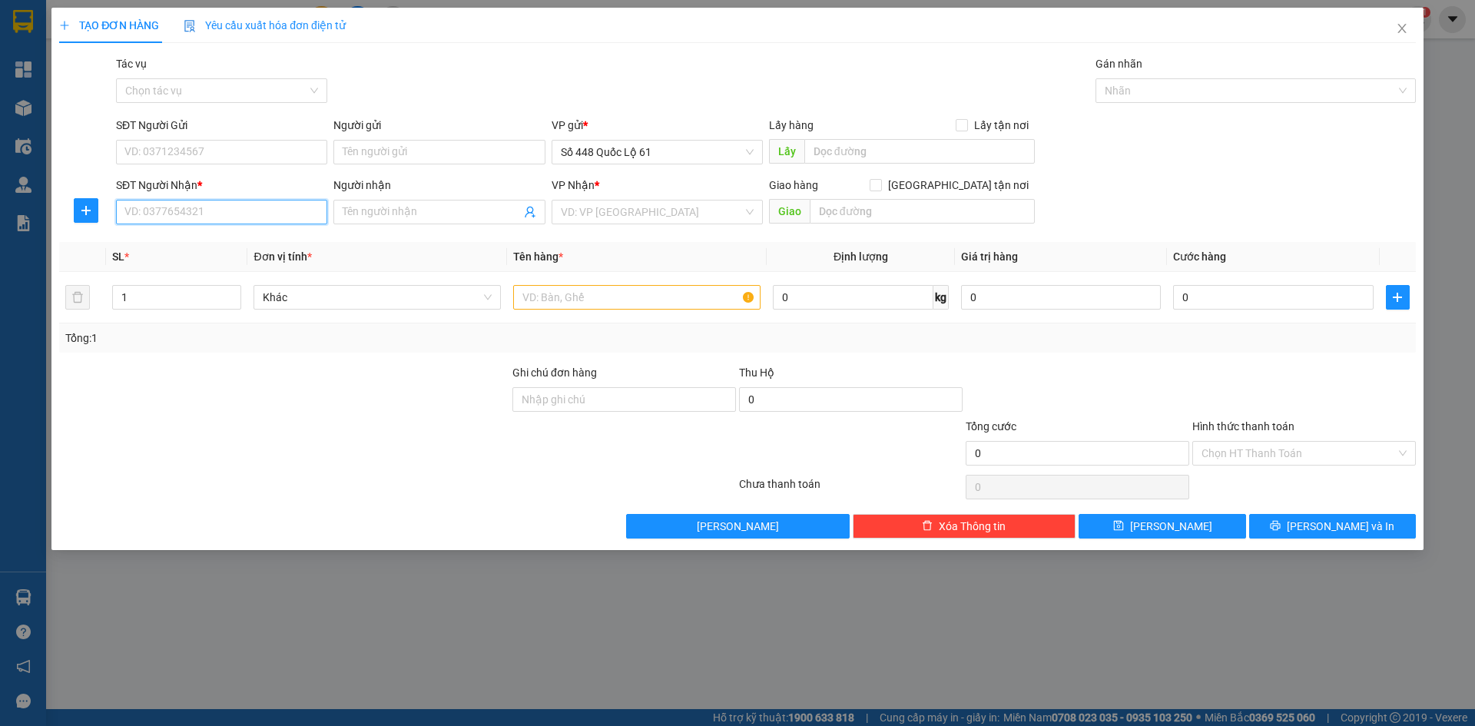
click at [171, 211] on input "SĐT Người Nhận *" at bounding box center [221, 212] width 211 height 25
click at [225, 208] on input "SĐT Người Nhận *" at bounding box center [221, 212] width 211 height 25
click at [246, 241] on div "0976956316 - QUỲNH LƯU 316" at bounding box center [221, 242] width 193 height 17
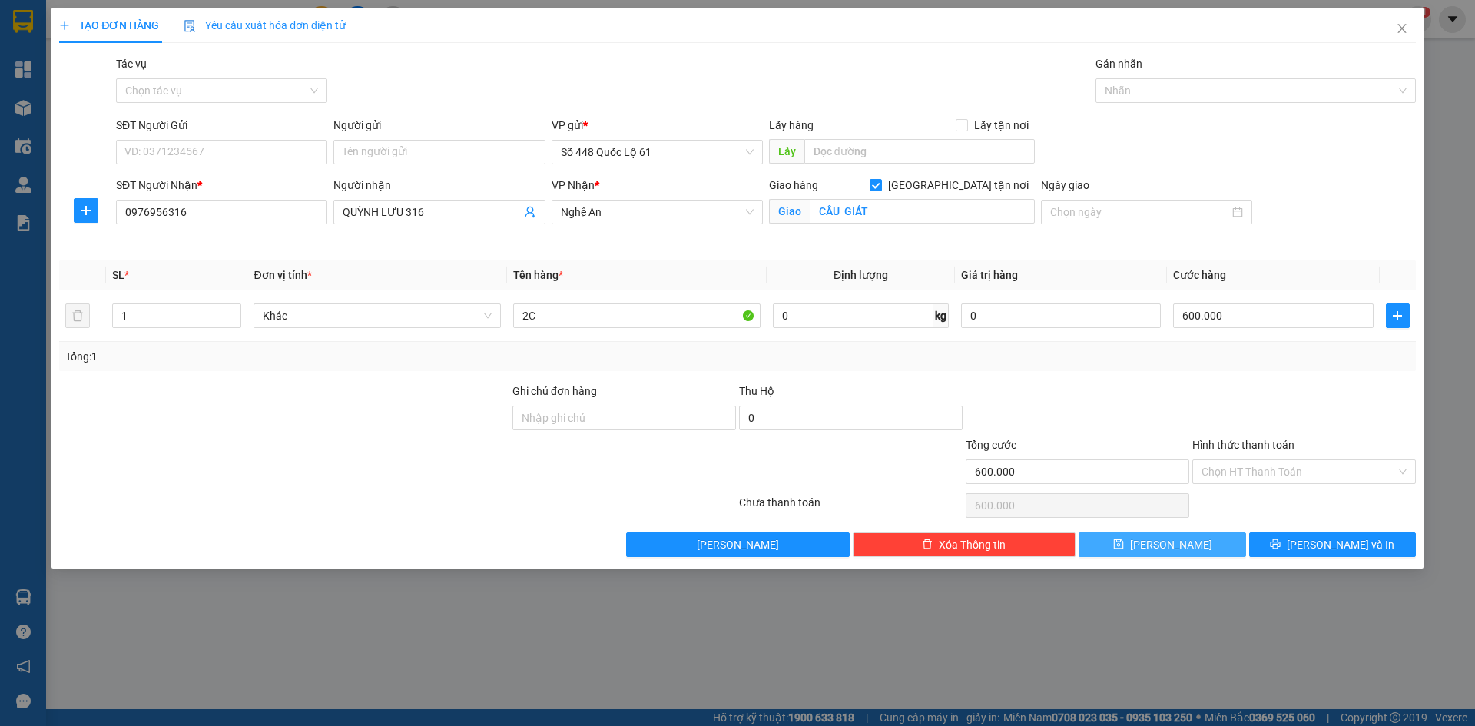
click at [1198, 541] on button "Lưu" at bounding box center [1162, 544] width 167 height 25
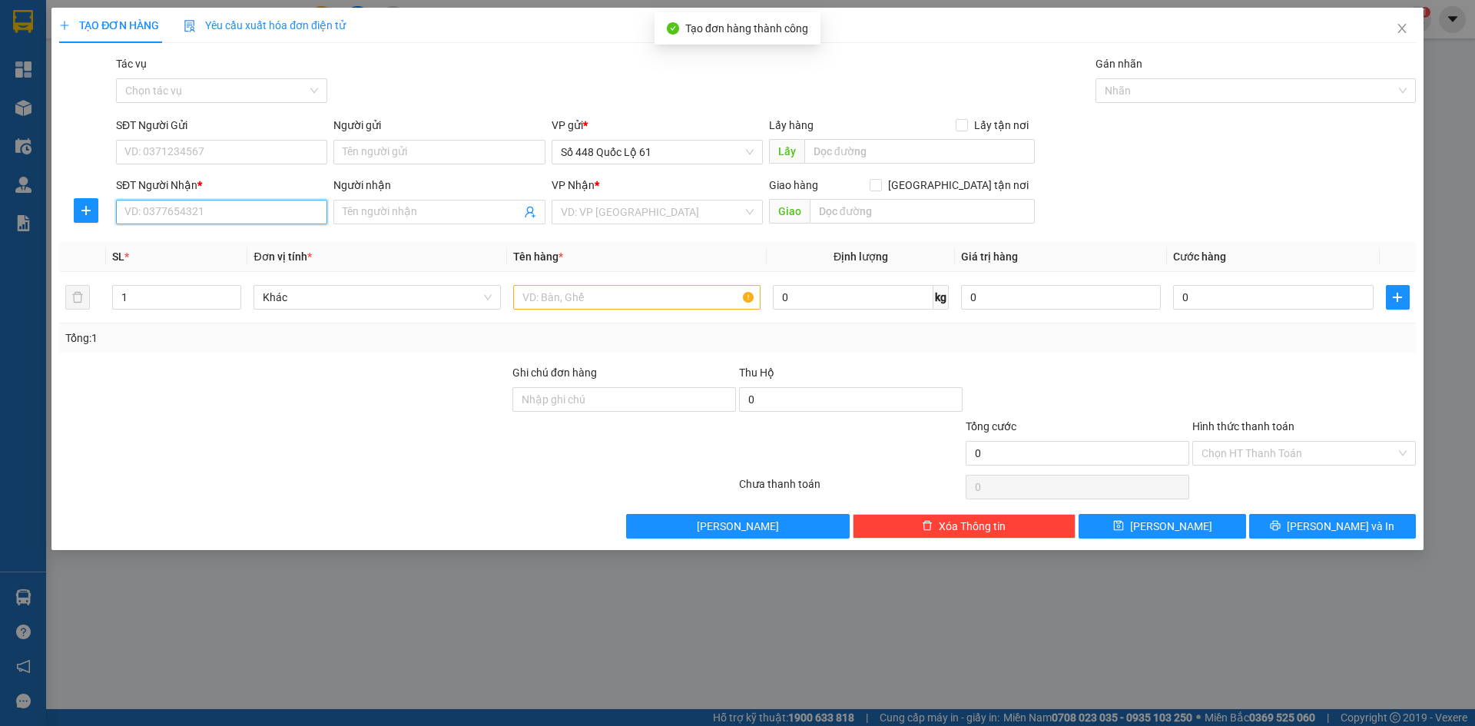
click at [231, 220] on input "SĐT Người Nhận *" at bounding box center [221, 212] width 211 height 25
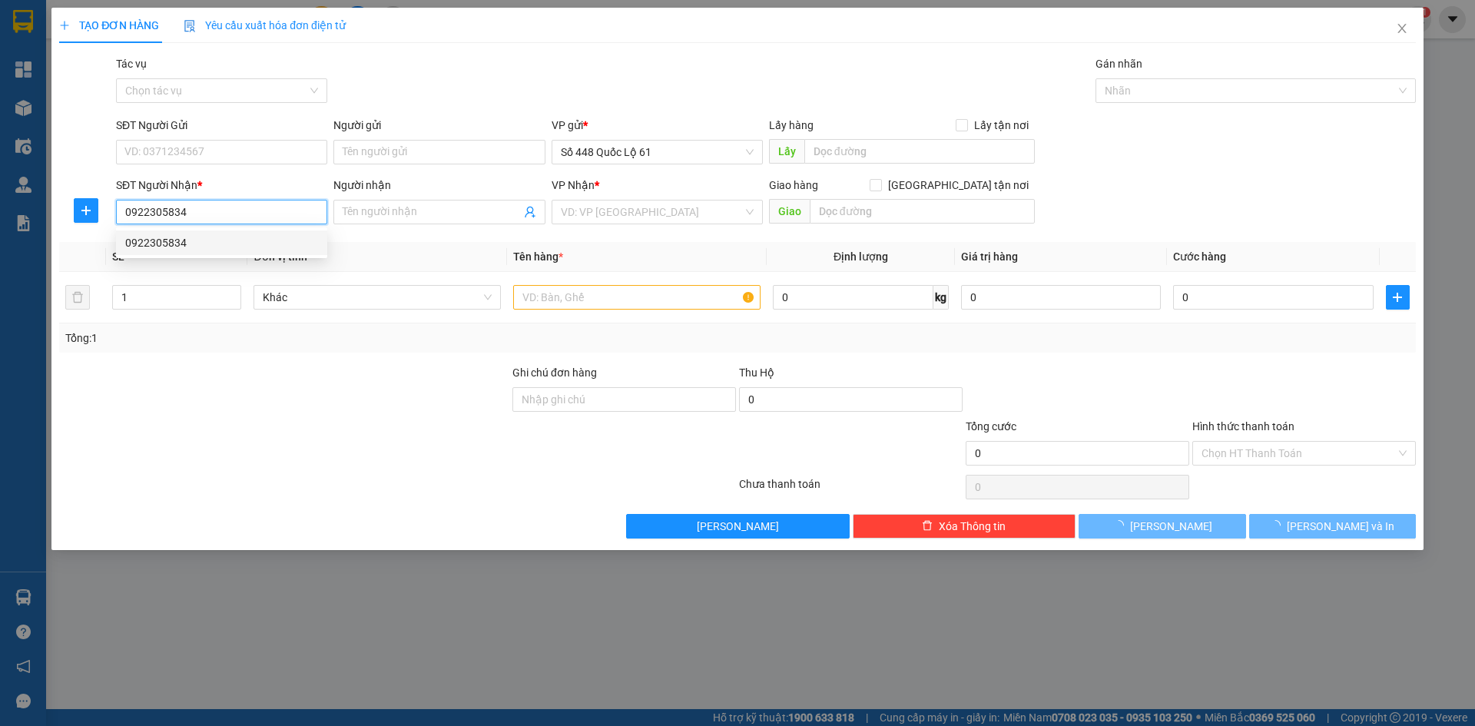
click at [211, 251] on div "0922305834" at bounding box center [221, 242] width 211 height 25
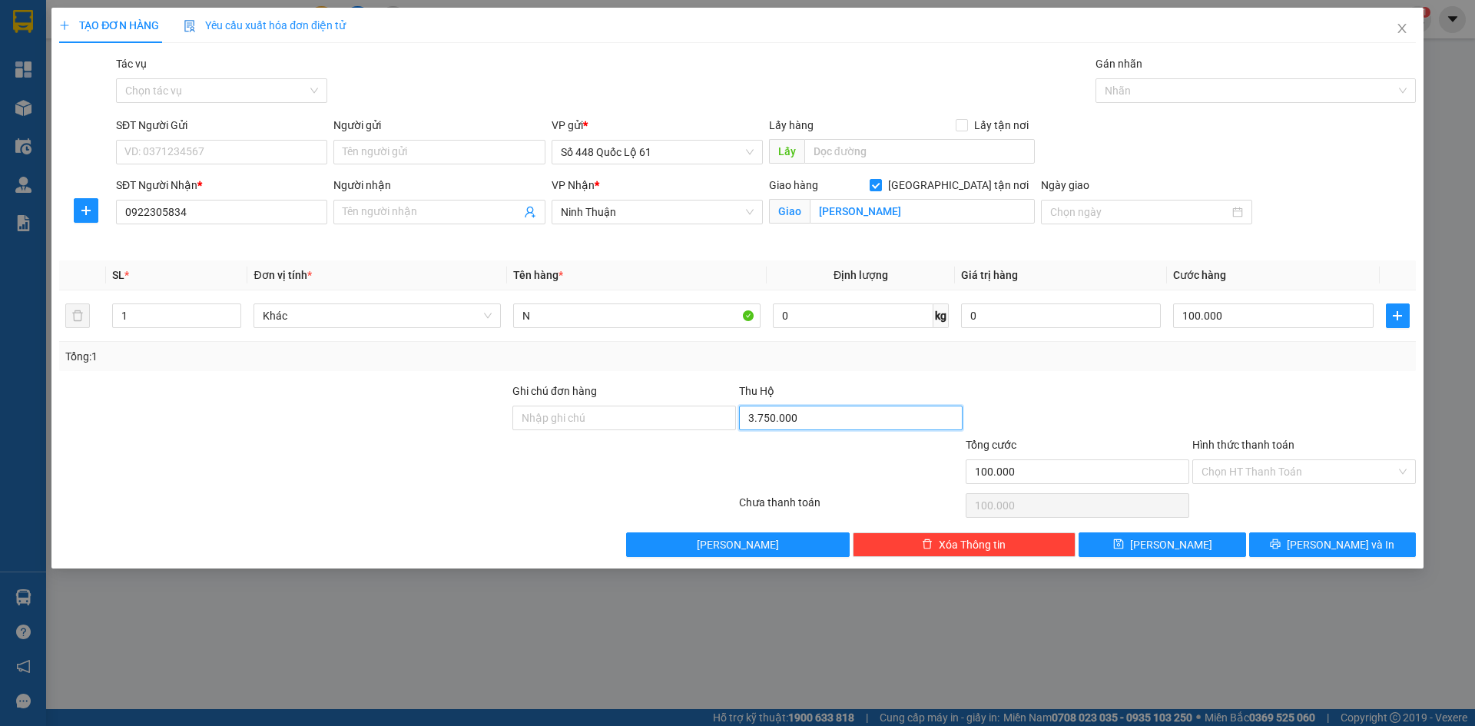
click at [841, 421] on input "3.750.000" at bounding box center [851, 418] width 224 height 25
drag, startPoint x: 926, startPoint y: 371, endPoint x: 957, endPoint y: 383, distance: 33.8
click at [926, 372] on div "Transit Pickup Surcharge Ids Transit Deliver Surcharge Ids Transit Deliver Surc…" at bounding box center [737, 306] width 1357 height 502
drag, startPoint x: 514, startPoint y: 315, endPoint x: 396, endPoint y: 333, distance: 119.0
click at [396, 333] on tr "1 Khác N 0 kg 0 100.000" at bounding box center [737, 315] width 1357 height 51
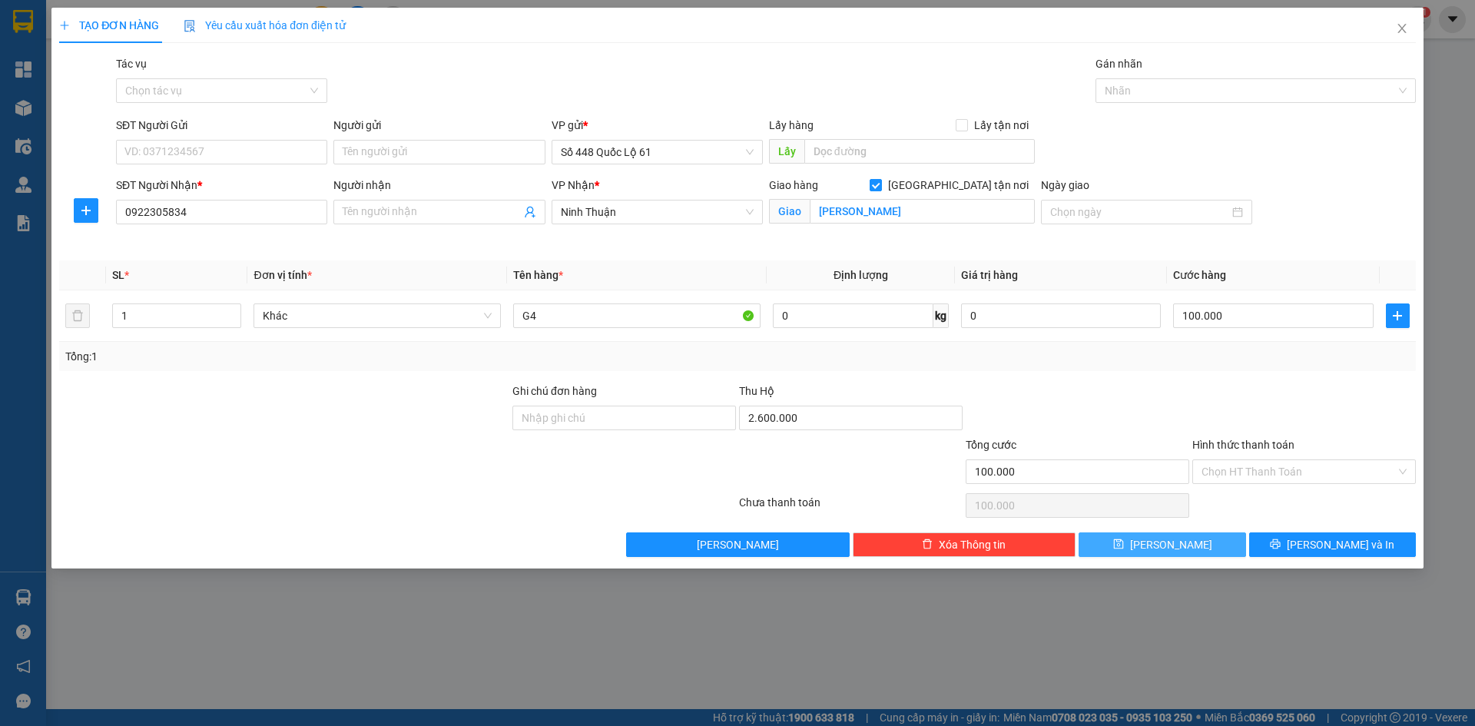
click at [1216, 550] on button "Lưu" at bounding box center [1162, 544] width 167 height 25
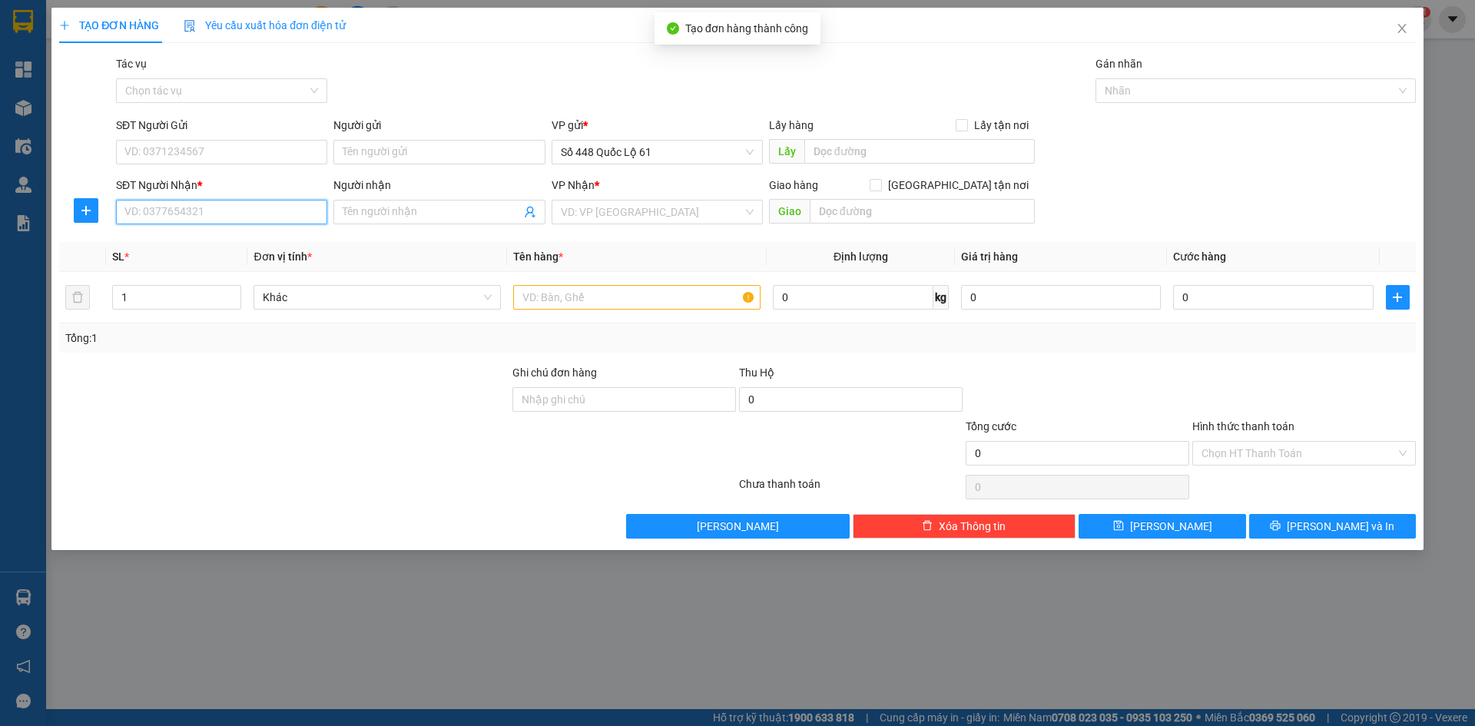
click at [283, 217] on input "SĐT Người Nhận *" at bounding box center [221, 212] width 211 height 25
click at [251, 244] on div "0352828683 - BÀ DI 683" at bounding box center [221, 242] width 193 height 17
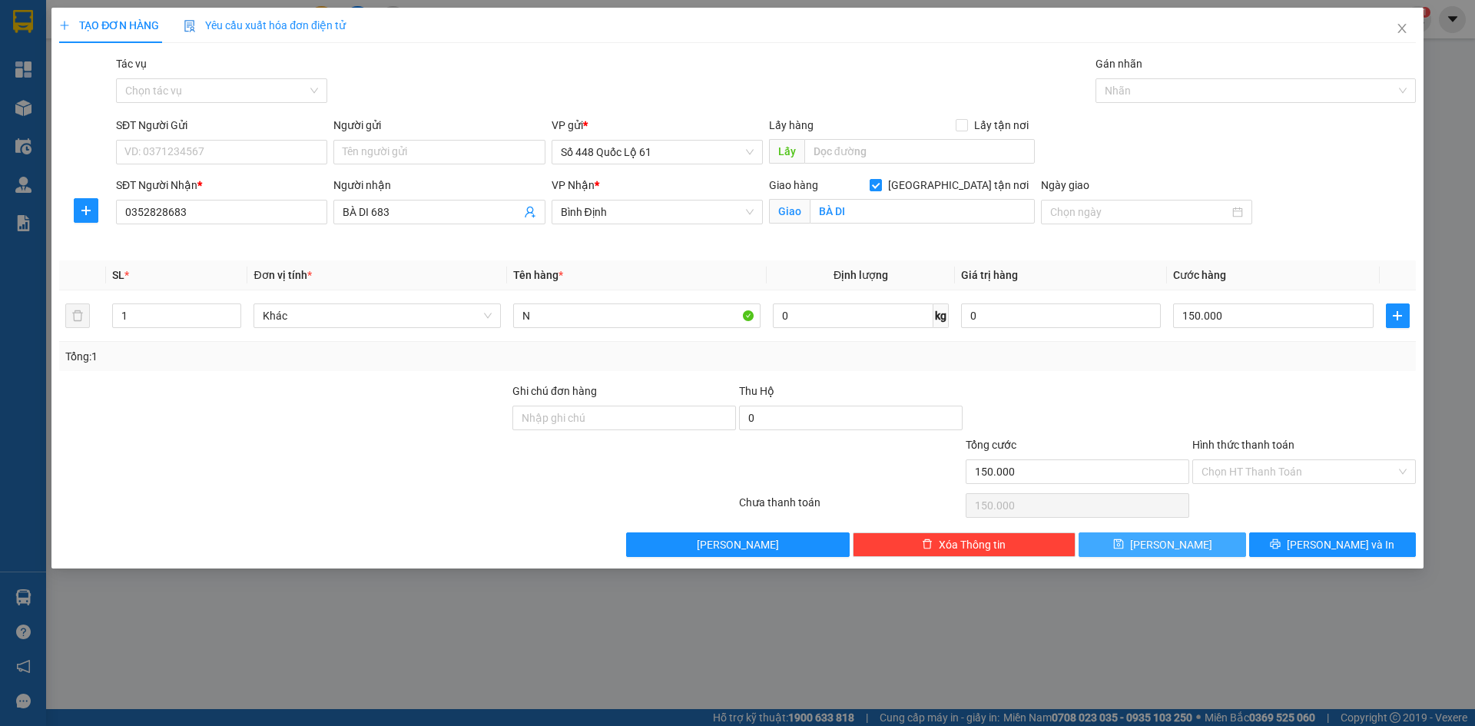
click at [1141, 541] on button "Lưu" at bounding box center [1162, 544] width 167 height 25
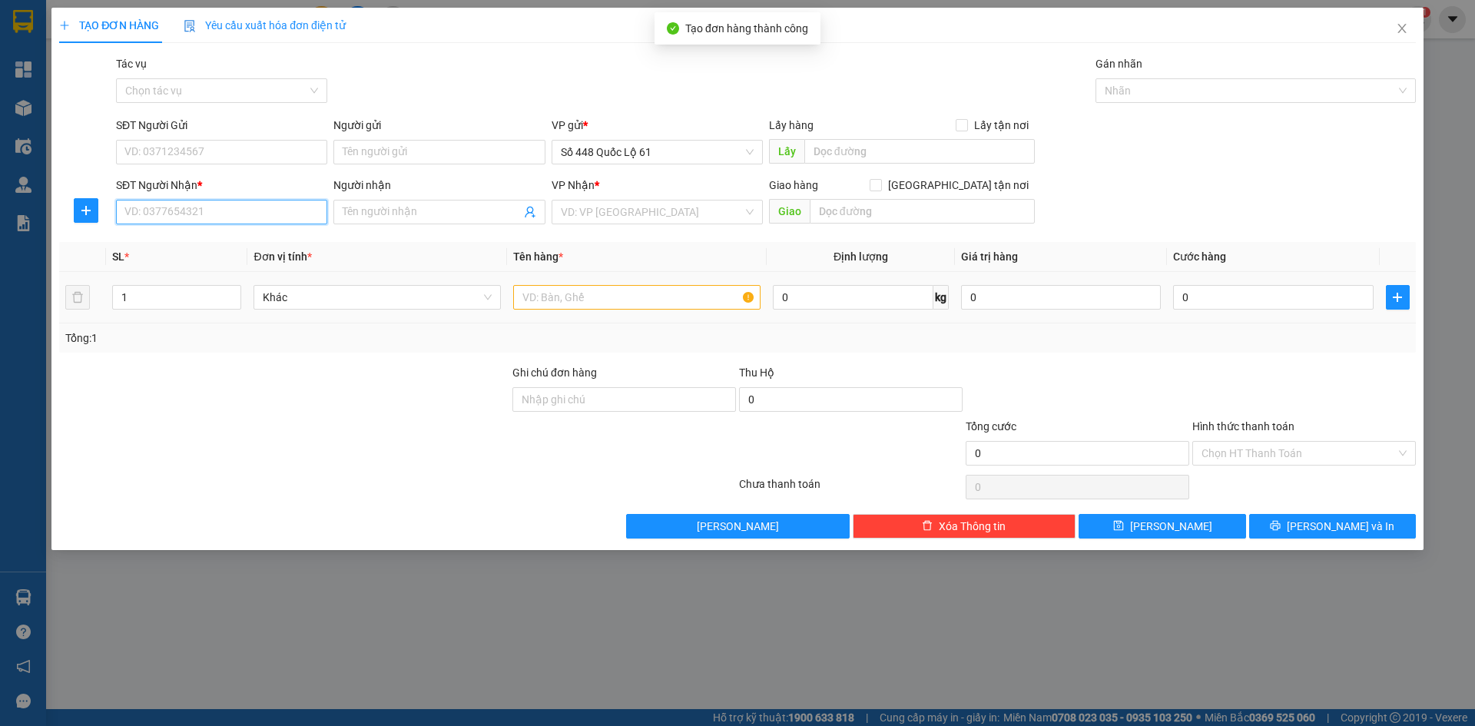
click at [275, 220] on input "SĐT Người Nhận *" at bounding box center [221, 212] width 211 height 25
click at [385, 216] on input "Người nhận" at bounding box center [431, 212] width 177 height 17
paste input "Ã"
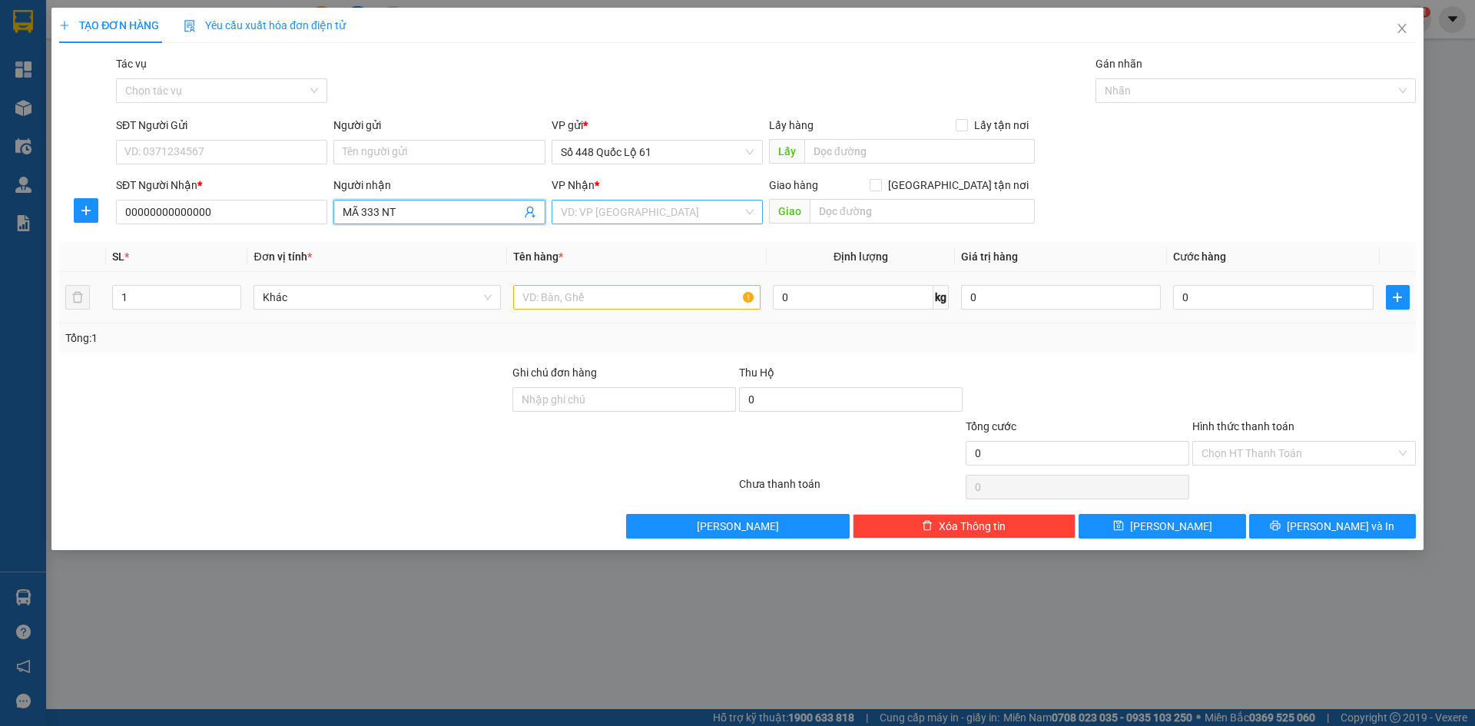
click at [721, 220] on input "search" at bounding box center [652, 212] width 182 height 23
click at [673, 322] on div "[PERSON_NAME]" at bounding box center [657, 316] width 193 height 17
click at [534, 300] on input "text" at bounding box center [636, 297] width 247 height 25
drag, startPoint x: 212, startPoint y: 303, endPoint x: 0, endPoint y: 346, distance: 216.4
click at [0, 346] on div "TẠO ĐƠN HÀNG Yêu cầu xuất hóa đơn điện tử Transit Pickup Surcharge Ids Transit …" at bounding box center [737, 363] width 1475 height 726
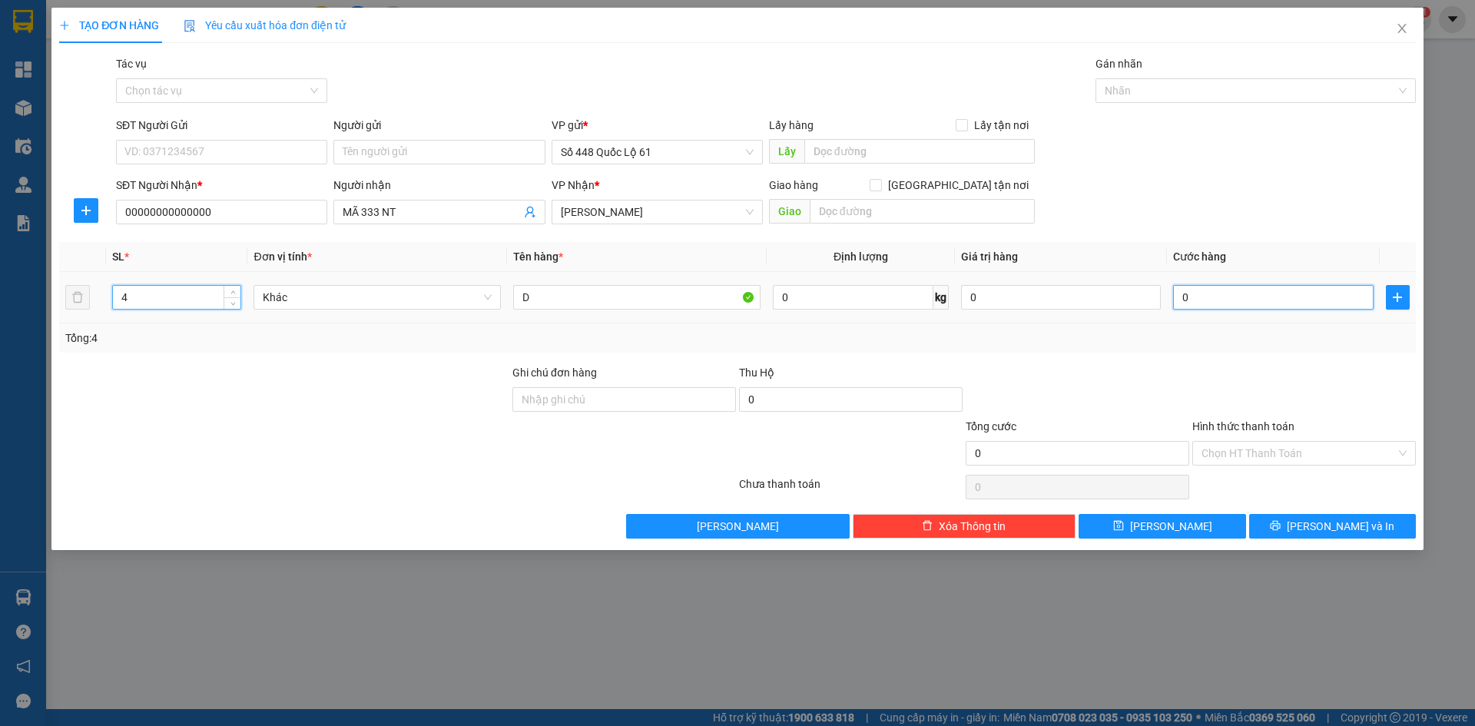
drag, startPoint x: 1301, startPoint y: 295, endPoint x: 1291, endPoint y: 362, distance: 67.7
click at [1301, 306] on input "0" at bounding box center [1273, 297] width 200 height 25
drag, startPoint x: 1291, startPoint y: 362, endPoint x: 1279, endPoint y: 409, distance: 48.3
click at [1288, 373] on div "Transit Pickup Surcharge Ids Transit Deliver Surcharge Ids Transit Deliver Surc…" at bounding box center [737, 296] width 1357 height 483
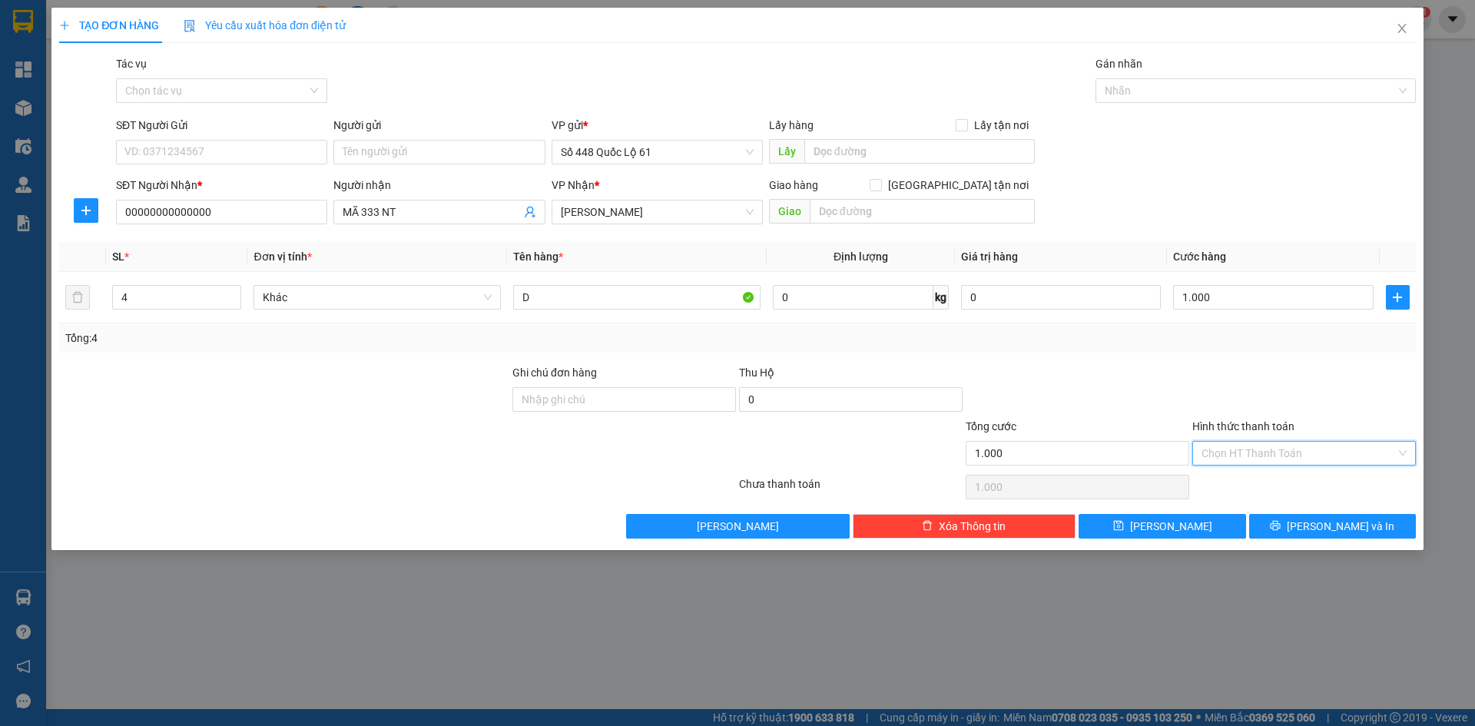
drag, startPoint x: 1270, startPoint y: 452, endPoint x: 1267, endPoint y: 472, distance: 21.0
click at [1269, 453] on input "Hình thức thanh toán" at bounding box center [1299, 453] width 194 height 23
click at [1267, 474] on div "Tại văn phòng" at bounding box center [1304, 484] width 224 height 25
drag, startPoint x: 1225, startPoint y: 523, endPoint x: 491, endPoint y: 392, distance: 746.1
click at [1223, 524] on button "Lưu" at bounding box center [1162, 526] width 167 height 25
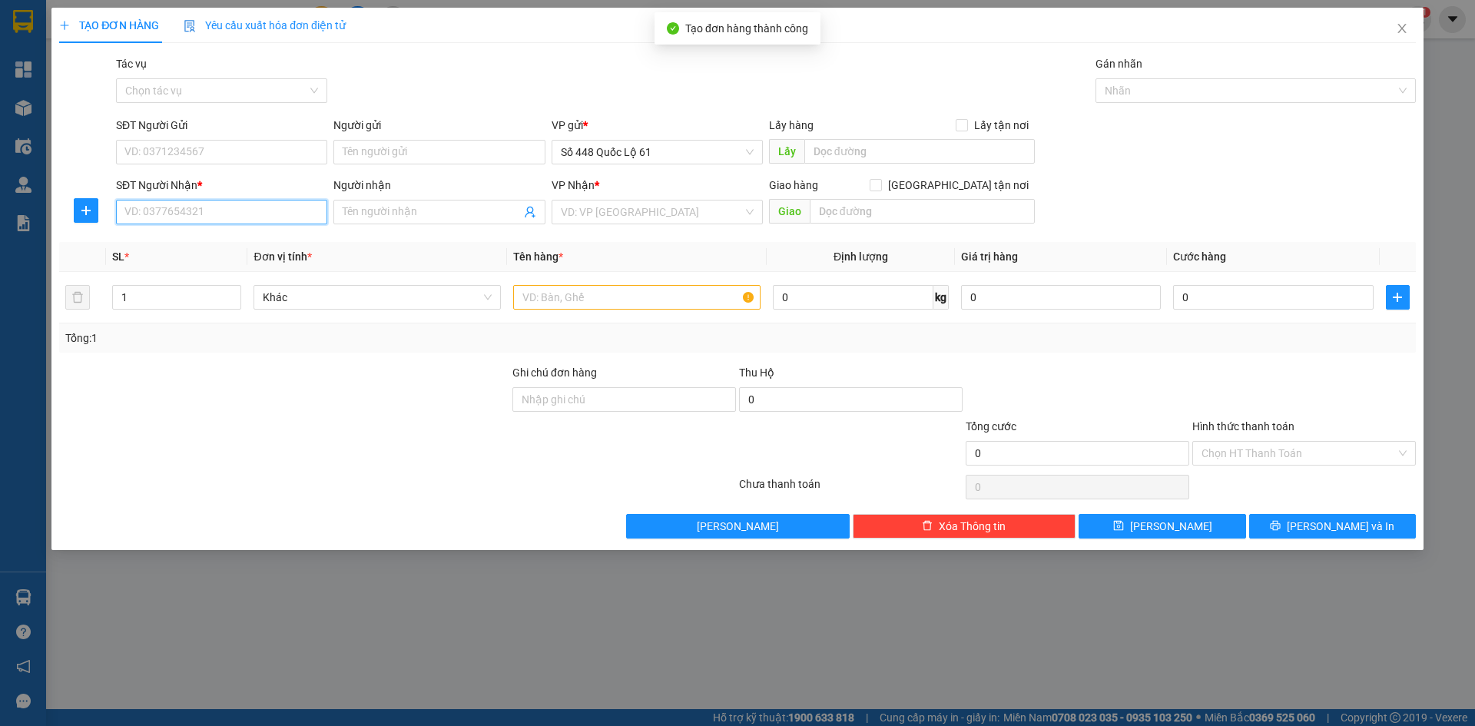
click at [267, 217] on input "SĐT Người Nhận *" at bounding box center [221, 212] width 211 height 25
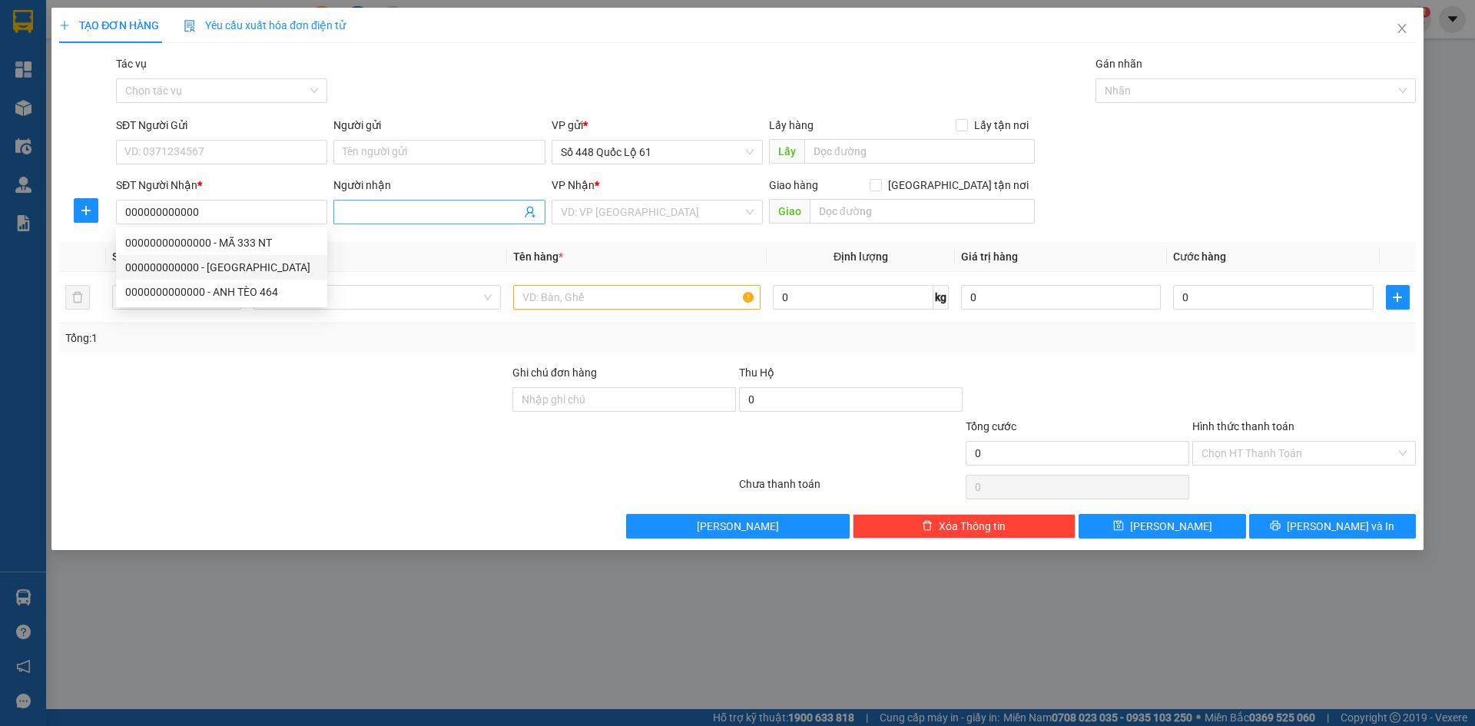
click at [446, 216] on input "Người nhận" at bounding box center [431, 212] width 177 height 17
paste input "Đ"
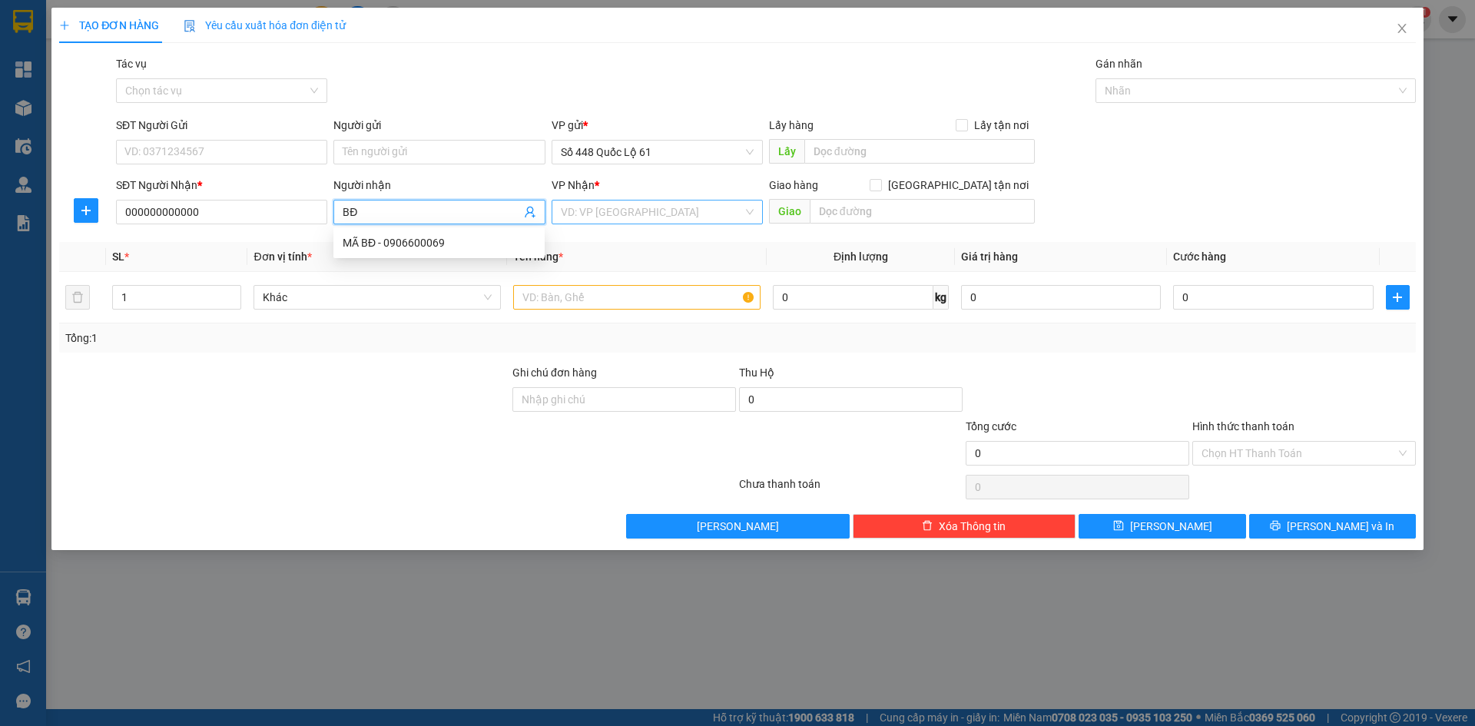
click at [646, 213] on input "search" at bounding box center [652, 212] width 182 height 23
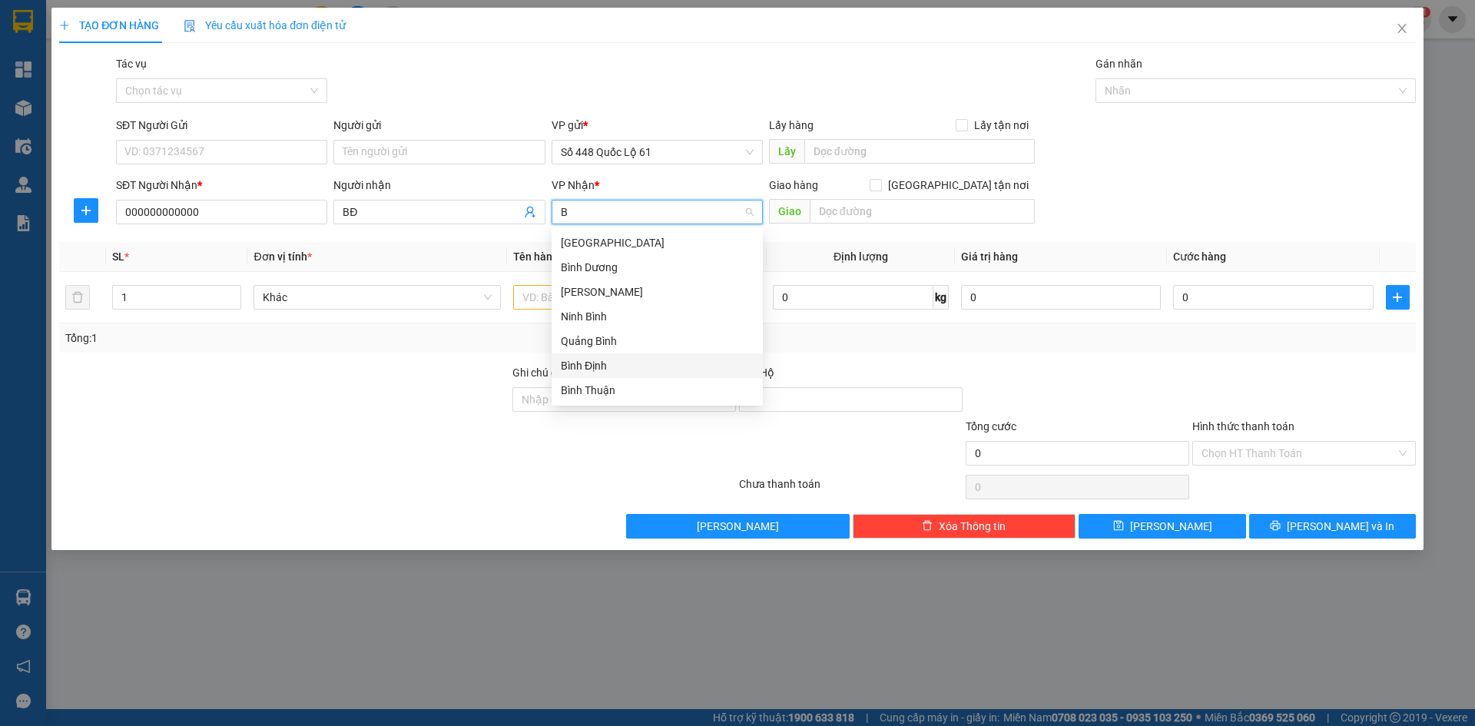
click at [606, 363] on div "Bình Định" at bounding box center [657, 365] width 193 height 17
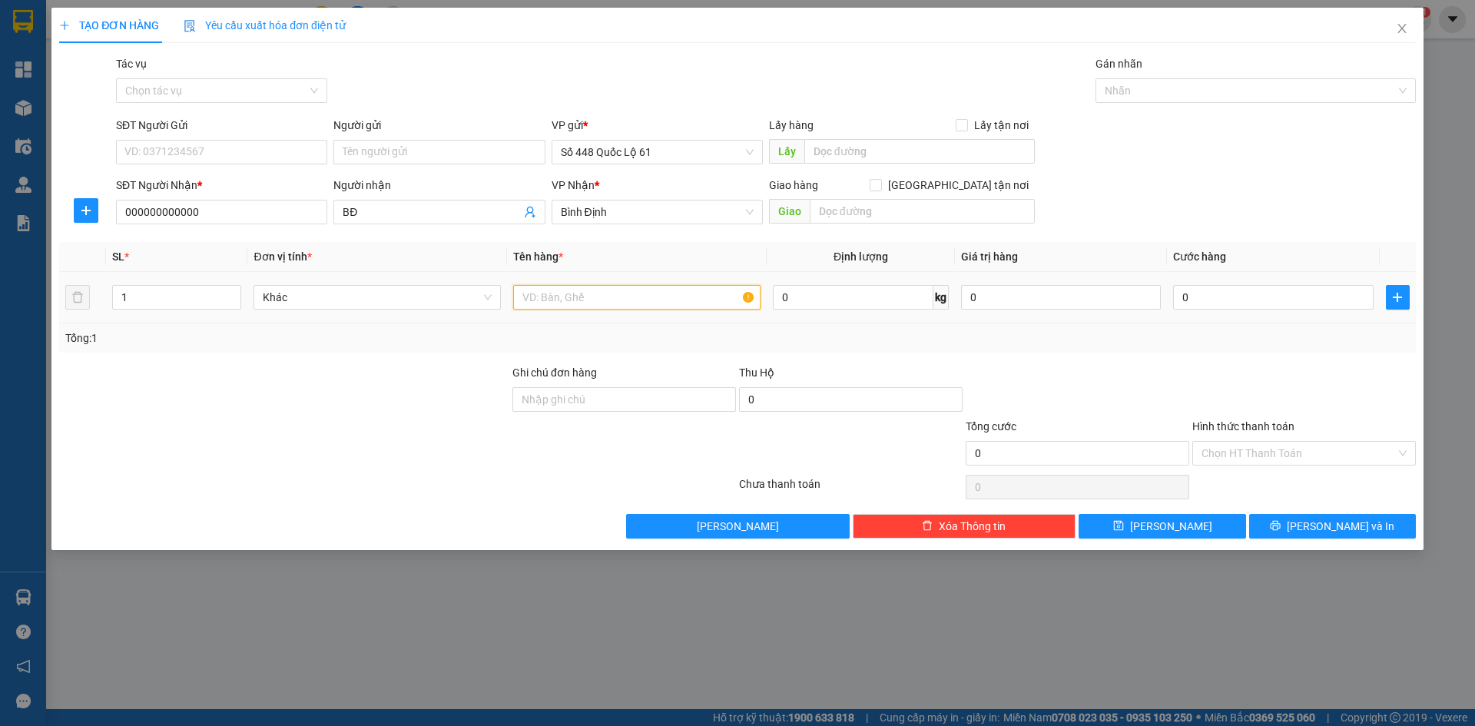
click at [550, 303] on input "text" at bounding box center [636, 297] width 247 height 25
drag, startPoint x: 147, startPoint y: 295, endPoint x: 98, endPoint y: 295, distance: 49.2
click at [98, 295] on tr "1 Khác D 0 kg 0 0" at bounding box center [737, 297] width 1357 height 51
click at [1182, 297] on input "0" at bounding box center [1273, 297] width 200 height 25
drag, startPoint x: 1212, startPoint y: 394, endPoint x: 1213, endPoint y: 438, distance: 43.8
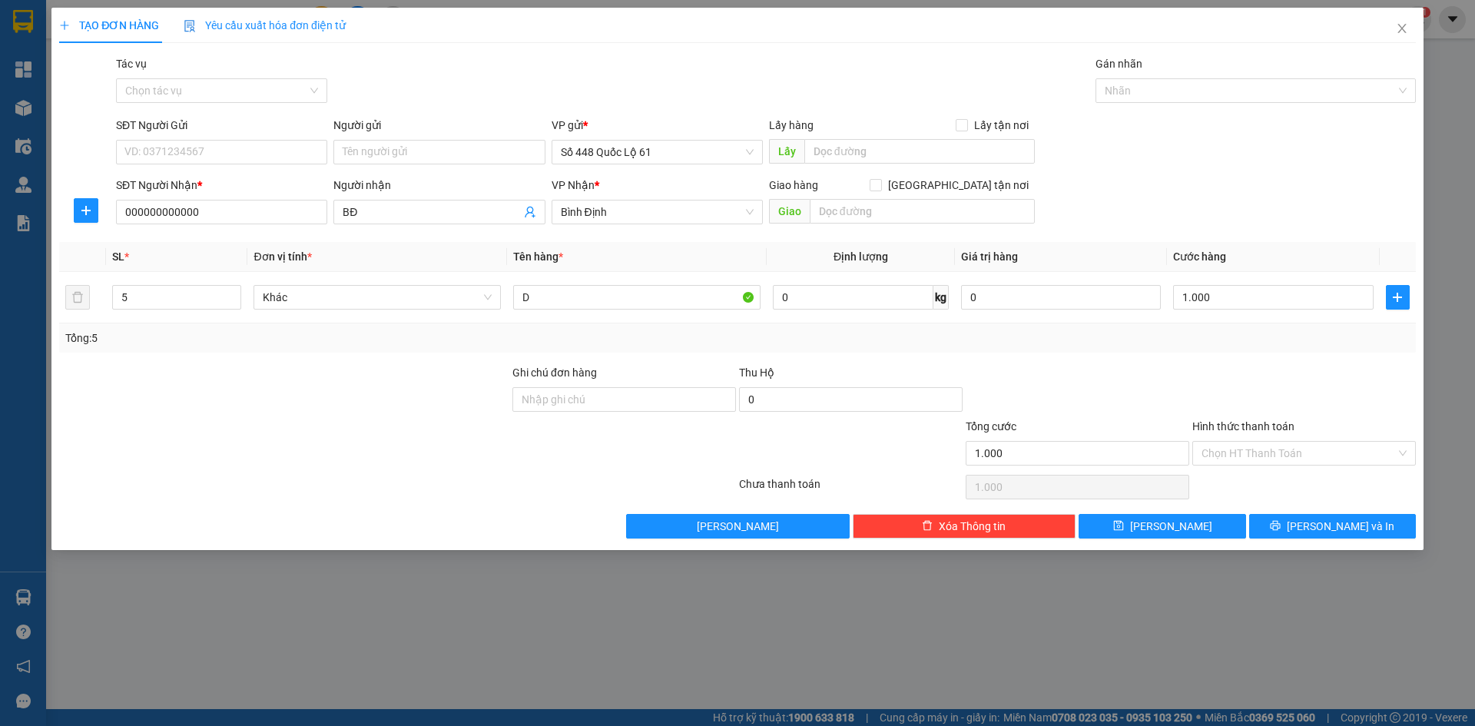
click at [1213, 397] on div at bounding box center [1304, 391] width 227 height 54
click at [1215, 455] on input "Hình thức thanh toán" at bounding box center [1299, 453] width 194 height 23
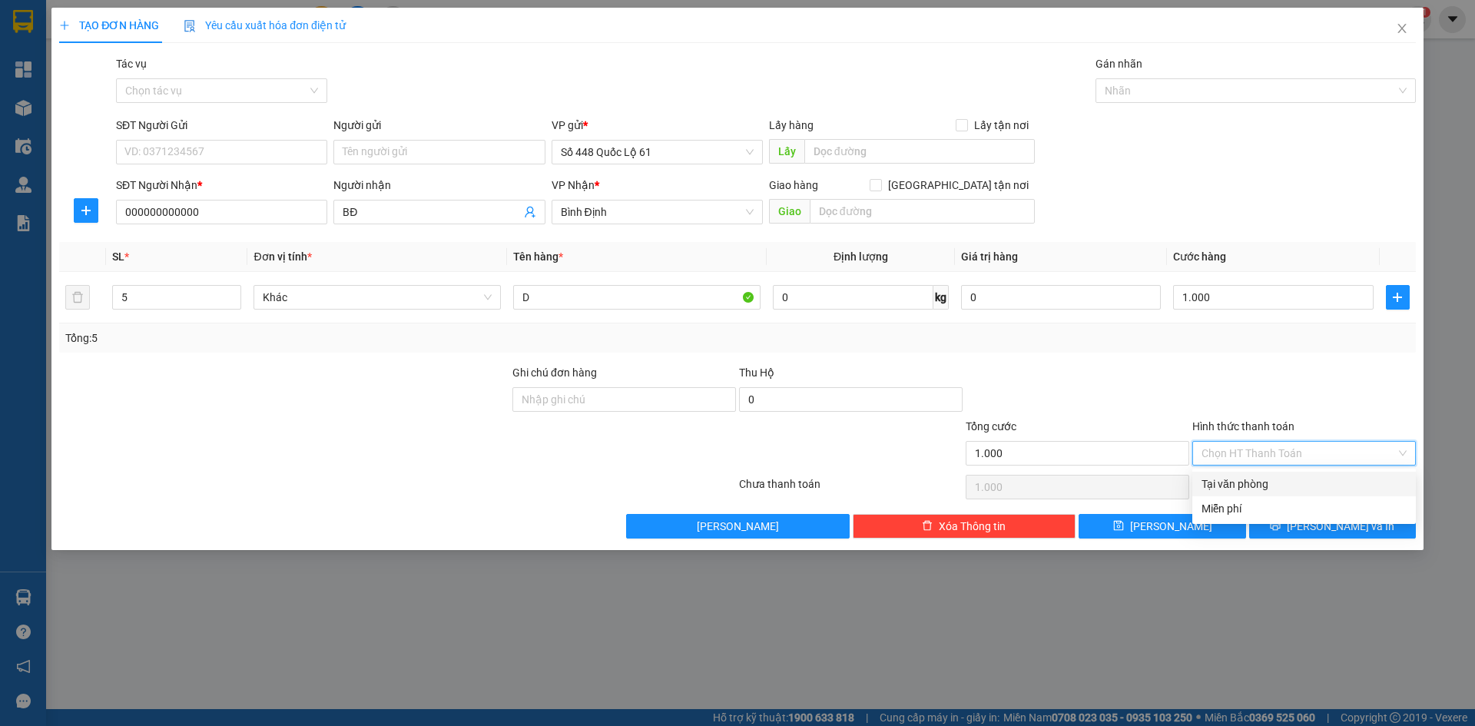
drag, startPoint x: 1225, startPoint y: 479, endPoint x: 1225, endPoint y: 490, distance: 10.8
click at [1225, 481] on div "Tại văn phòng" at bounding box center [1304, 484] width 205 height 17
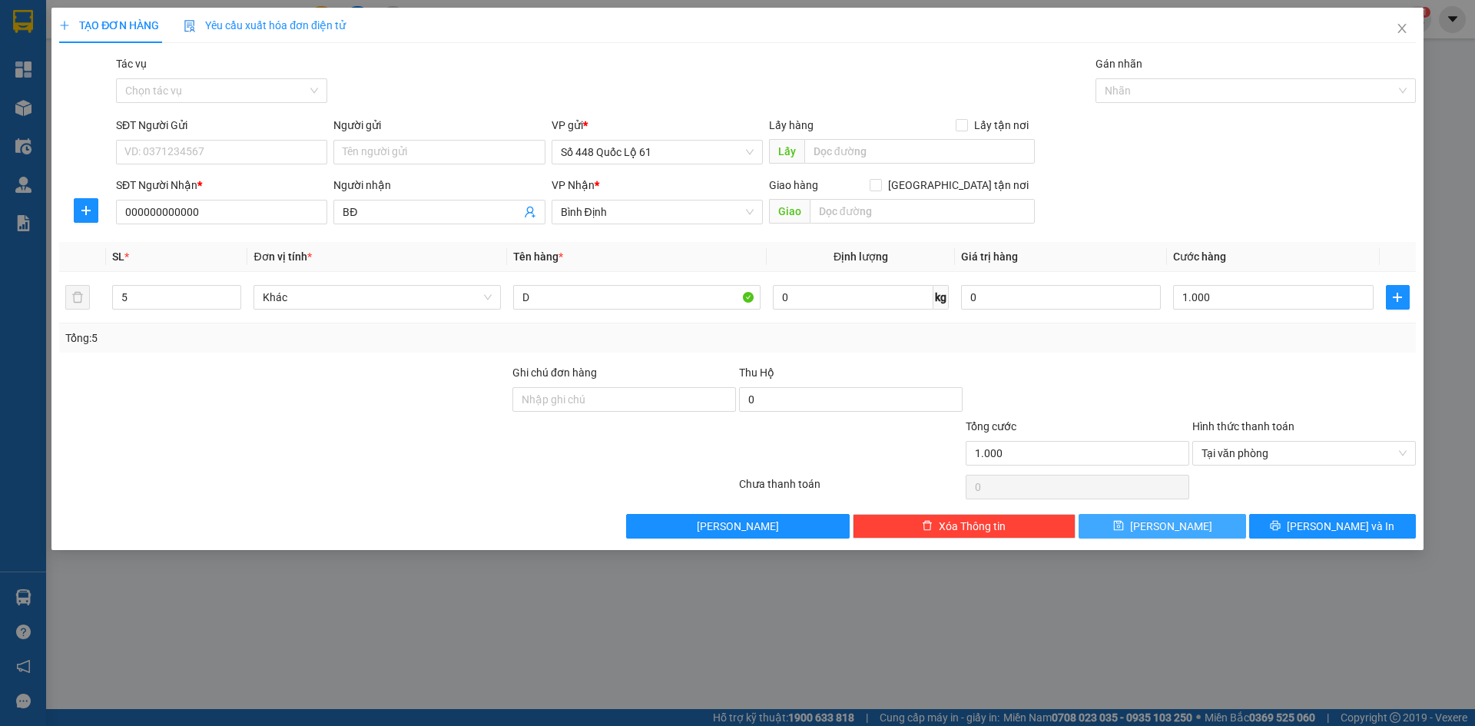
drag, startPoint x: 1193, startPoint y: 527, endPoint x: 411, endPoint y: 416, distance: 790.0
click at [1192, 528] on button "Lưu" at bounding box center [1162, 526] width 167 height 25
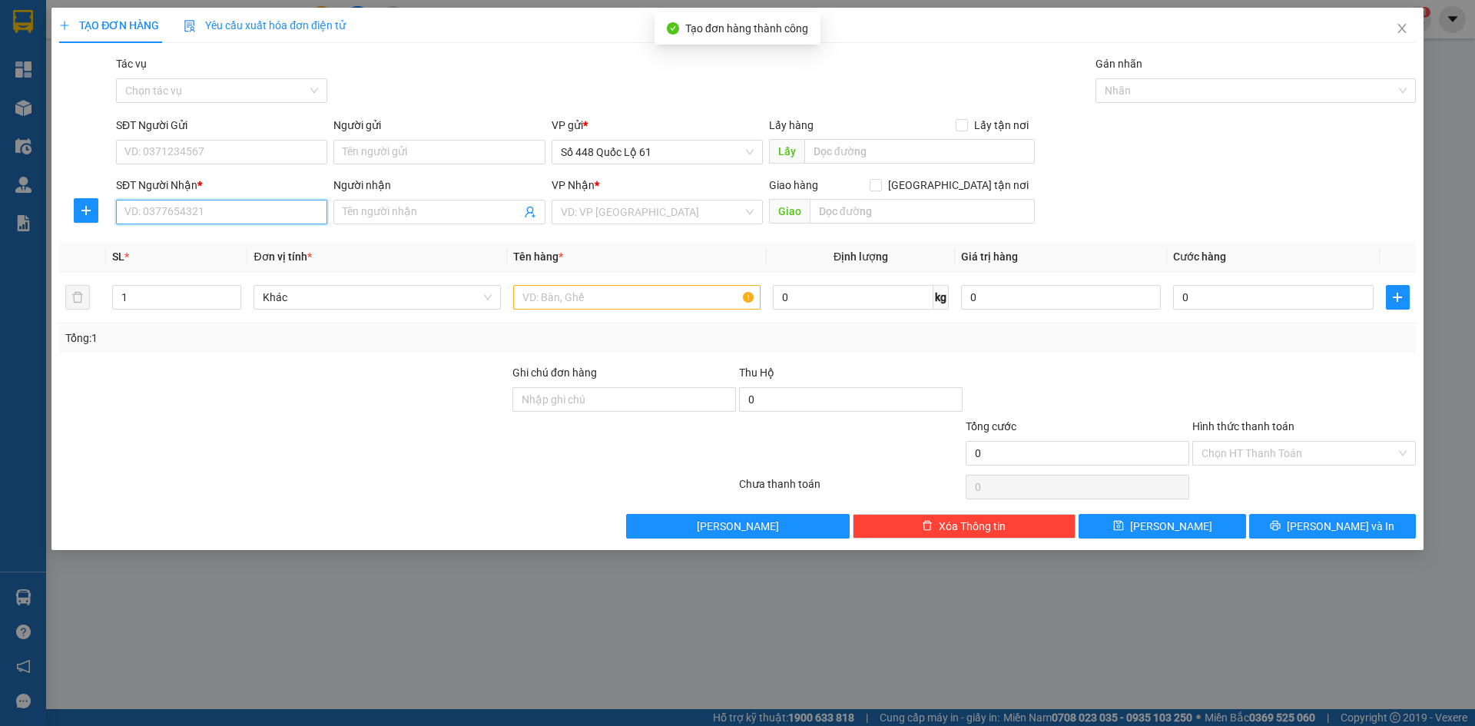
click at [253, 215] on input "SĐT Người Nhận *" at bounding box center [221, 212] width 211 height 25
click at [437, 216] on input "Người nhận" at bounding box center [431, 212] width 177 height 17
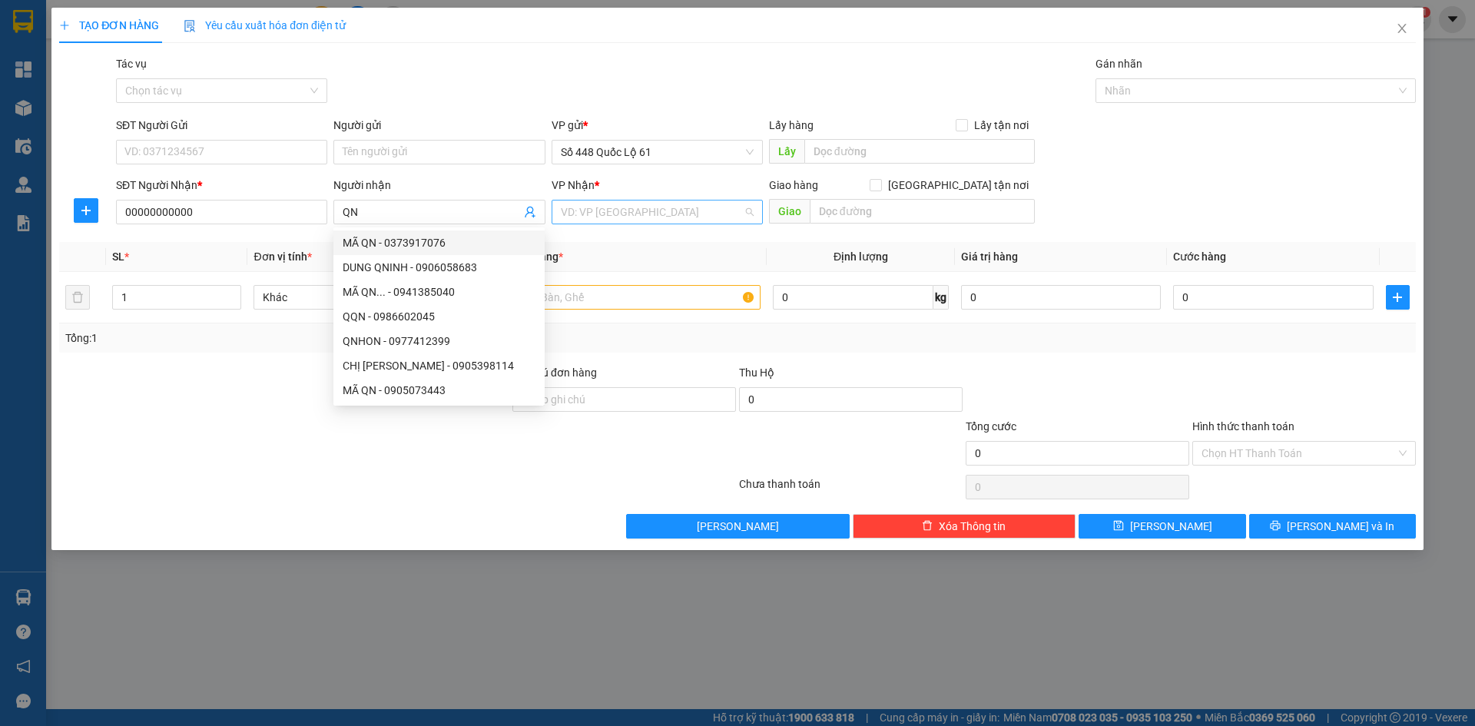
click at [622, 217] on input "search" at bounding box center [652, 212] width 182 height 23
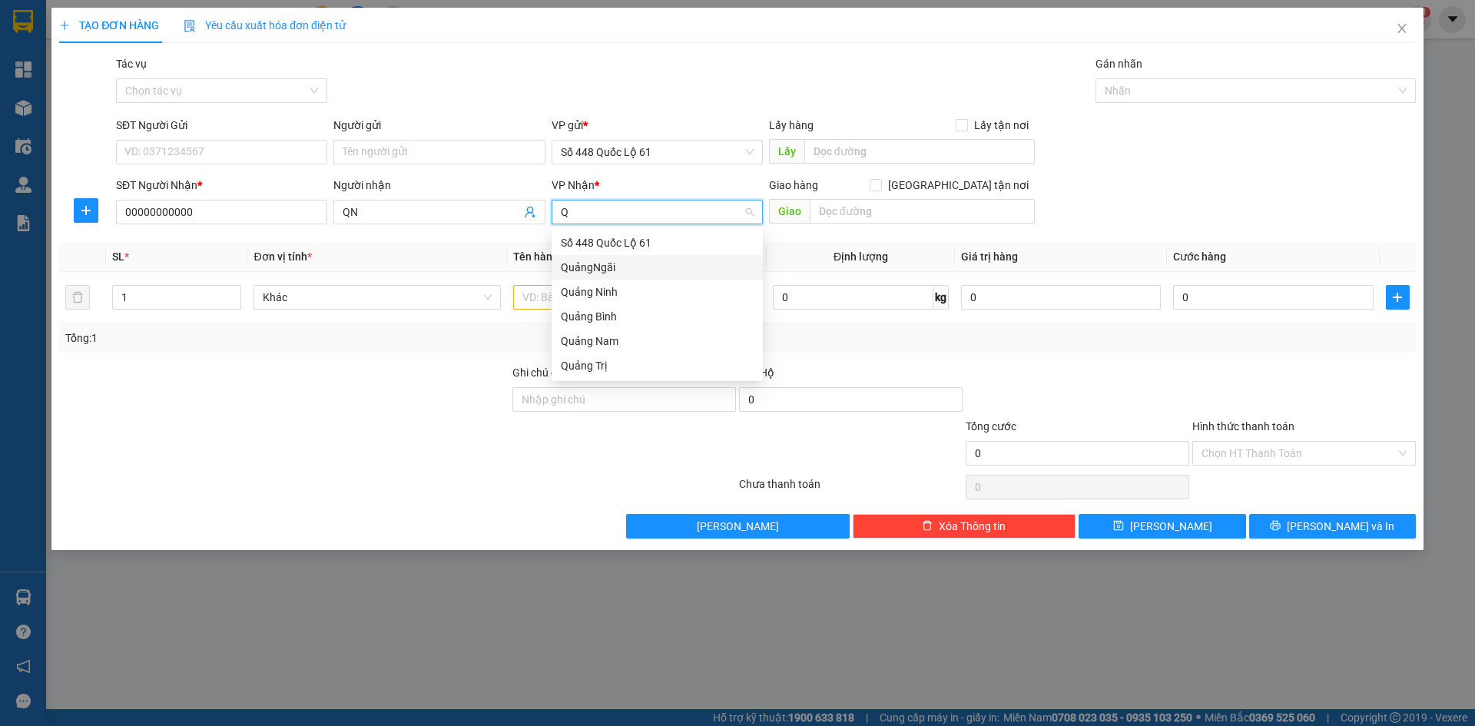
click at [613, 273] on div "QuảngNgãi" at bounding box center [657, 267] width 193 height 17
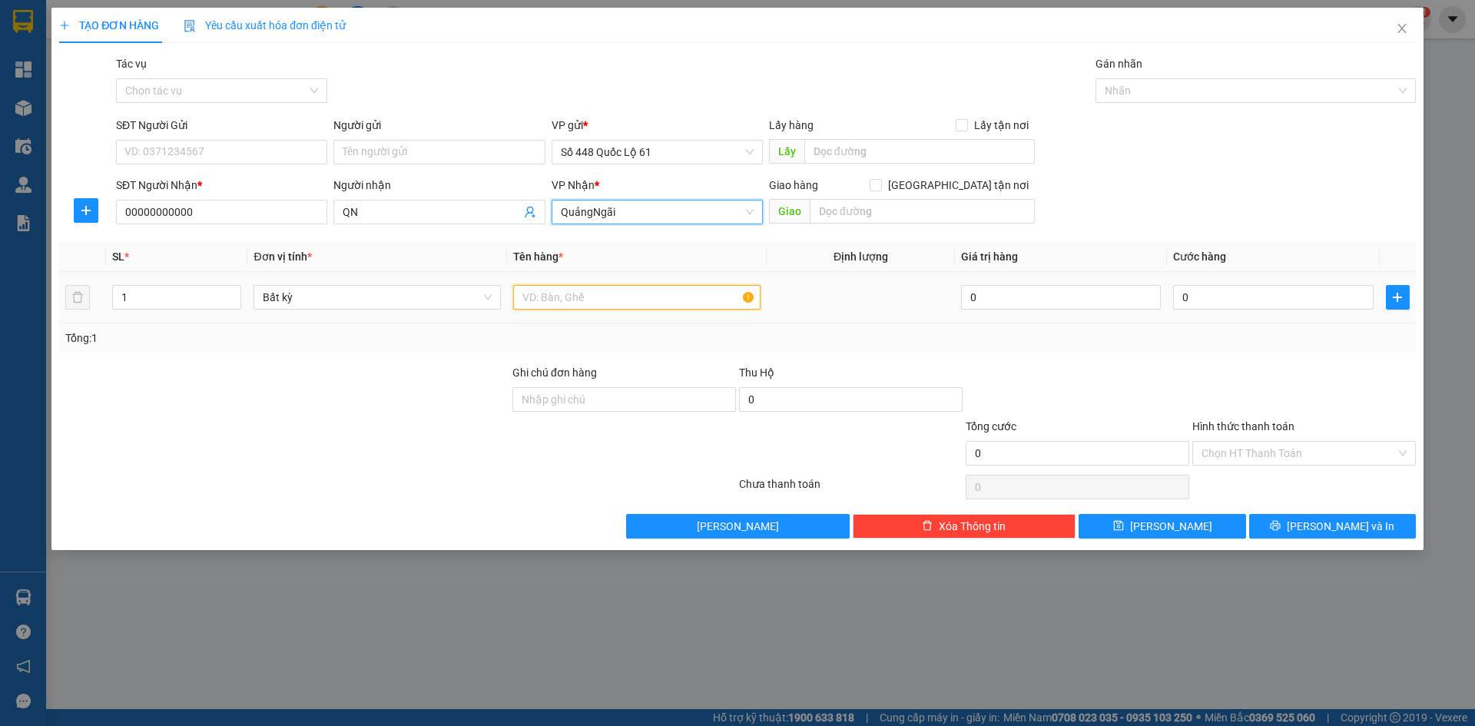
click at [570, 294] on input "text" at bounding box center [636, 297] width 247 height 25
drag, startPoint x: 86, startPoint y: 302, endPoint x: 2, endPoint y: 308, distance: 84.0
click at [2, 308] on div "TẠO ĐƠN HÀNG Yêu cầu xuất hóa đơn điện tử Transit Pickup Surcharge Ids Transit …" at bounding box center [737, 363] width 1475 height 726
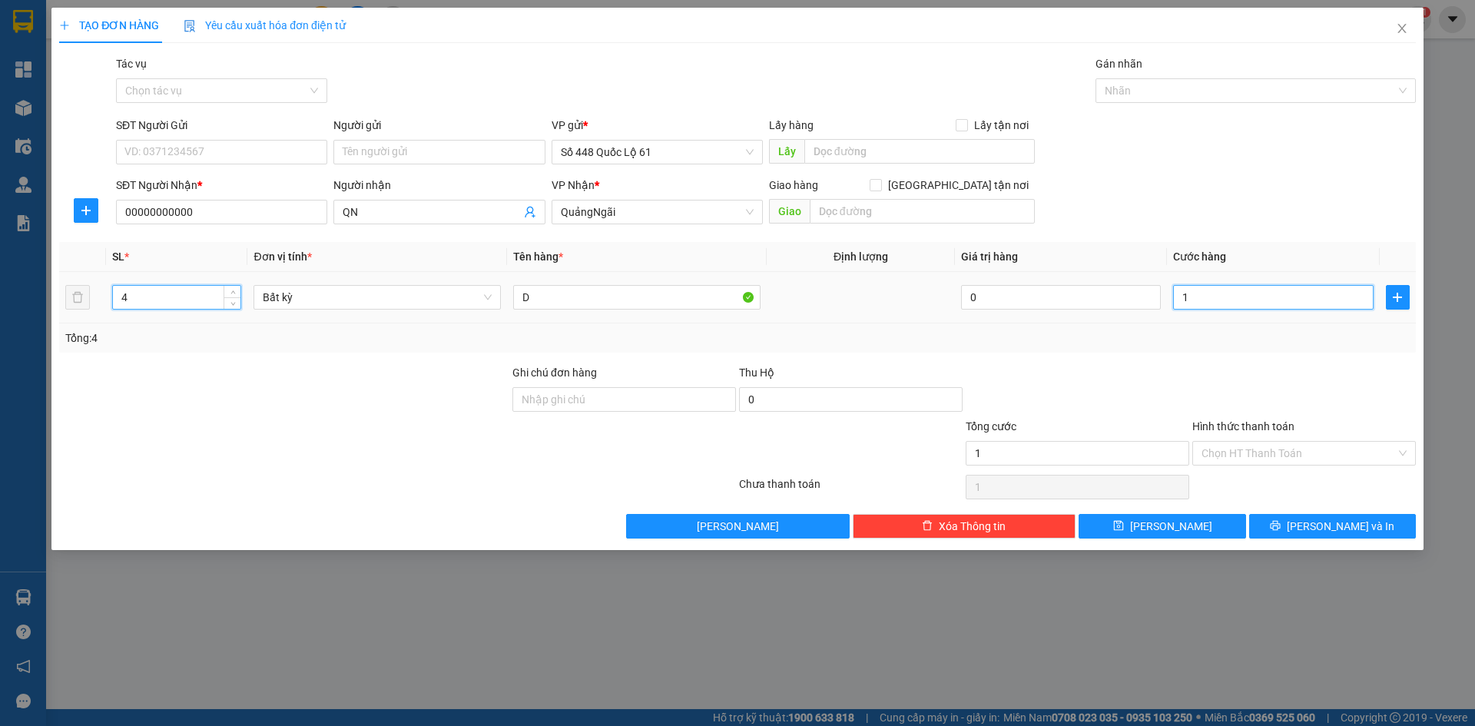
drag, startPoint x: 1259, startPoint y: 300, endPoint x: 1248, endPoint y: 360, distance: 61.0
click at [1258, 302] on input "1" at bounding box center [1273, 297] width 200 height 25
drag, startPoint x: 1248, startPoint y: 360, endPoint x: 1245, endPoint y: 381, distance: 21.0
click at [1247, 369] on div "Transit Pickup Surcharge Ids Transit Deliver Surcharge Ids Transit Deliver Surc…" at bounding box center [737, 296] width 1357 height 483
drag, startPoint x: 1232, startPoint y: 445, endPoint x: 1232, endPoint y: 454, distance: 9.2
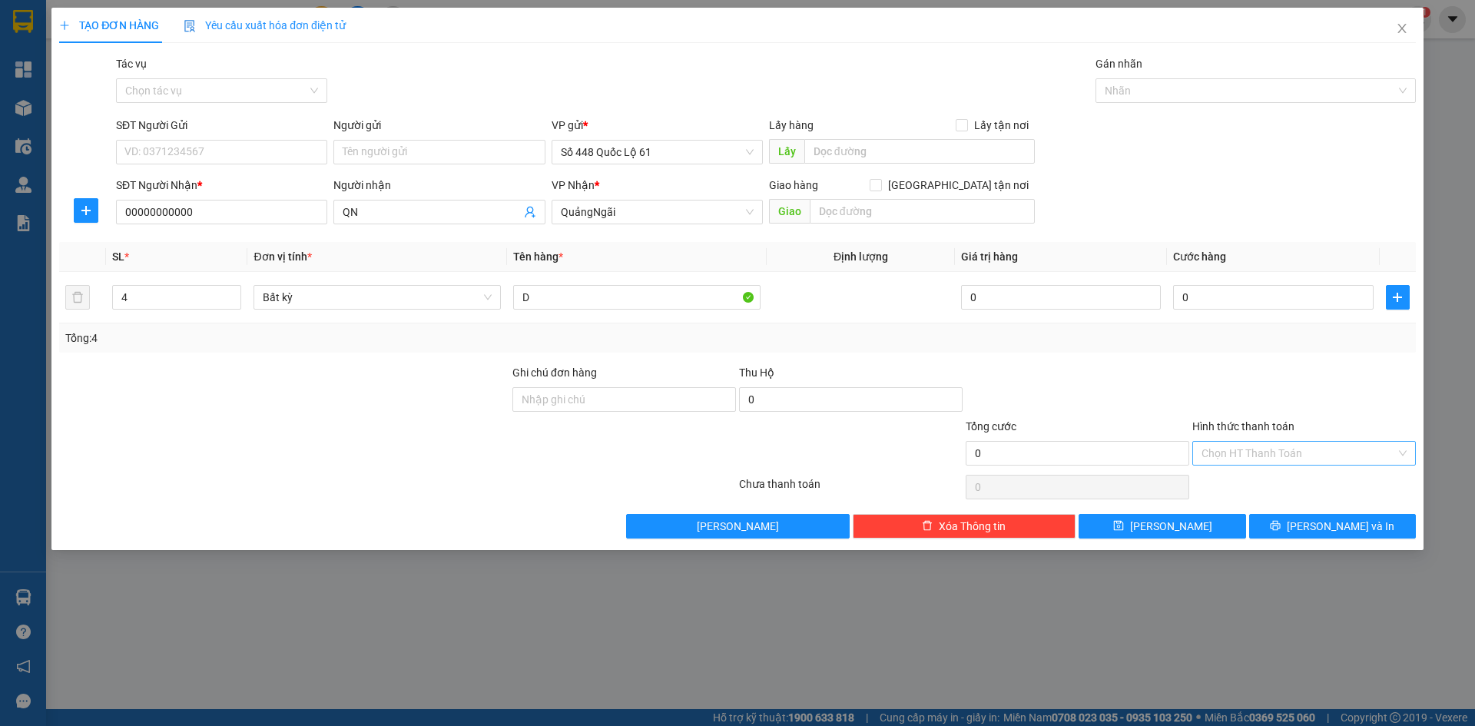
click at [1232, 448] on input "Hình thức thanh toán" at bounding box center [1299, 453] width 194 height 23
drag, startPoint x: 1232, startPoint y: 476, endPoint x: 1225, endPoint y: 489, distance: 14.8
click at [1232, 477] on div "Tại văn phòng" at bounding box center [1304, 484] width 205 height 17
click at [1218, 303] on input "0" at bounding box center [1273, 297] width 200 height 25
drag, startPoint x: 1217, startPoint y: 337, endPoint x: 1200, endPoint y: 412, distance: 76.4
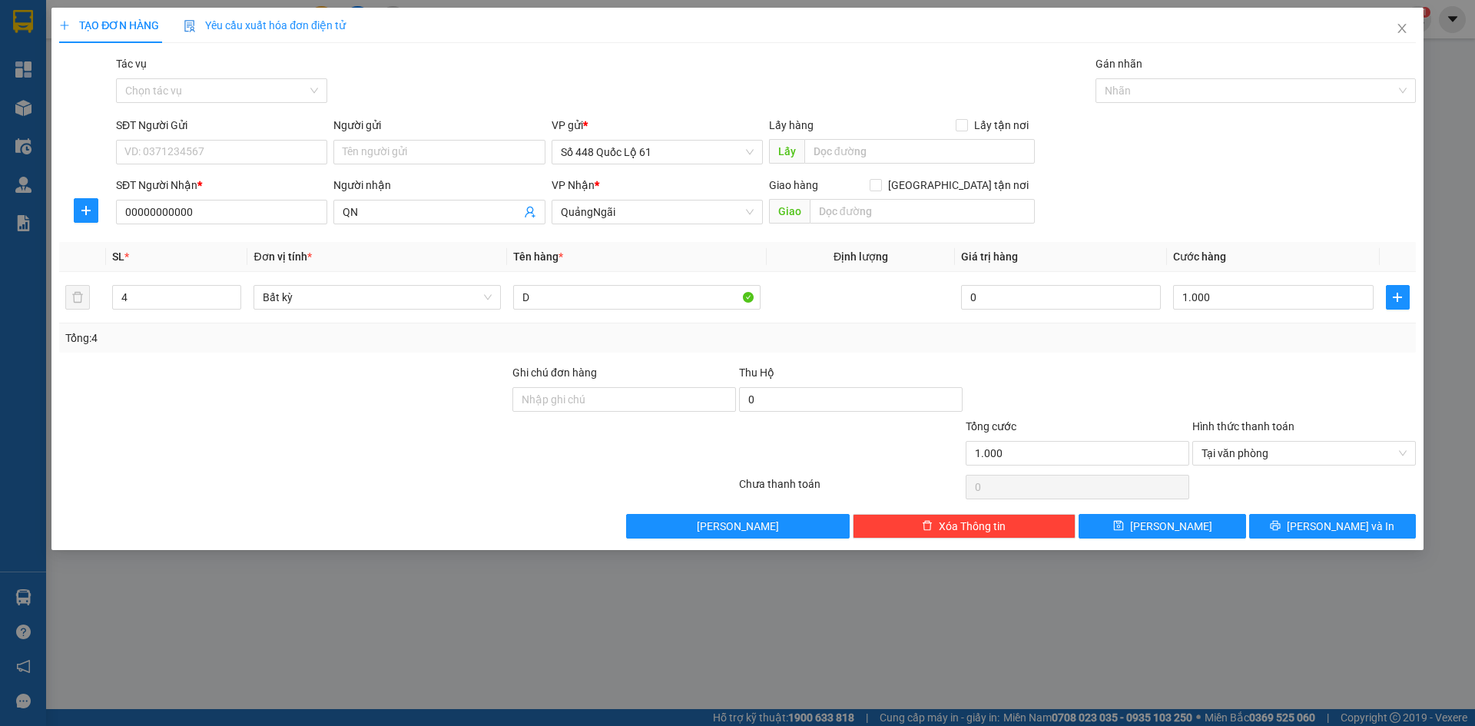
click at [1215, 348] on div "Tổng: 4" at bounding box center [737, 337] width 1357 height 29
click at [1159, 519] on button "Lưu" at bounding box center [1162, 526] width 167 height 25
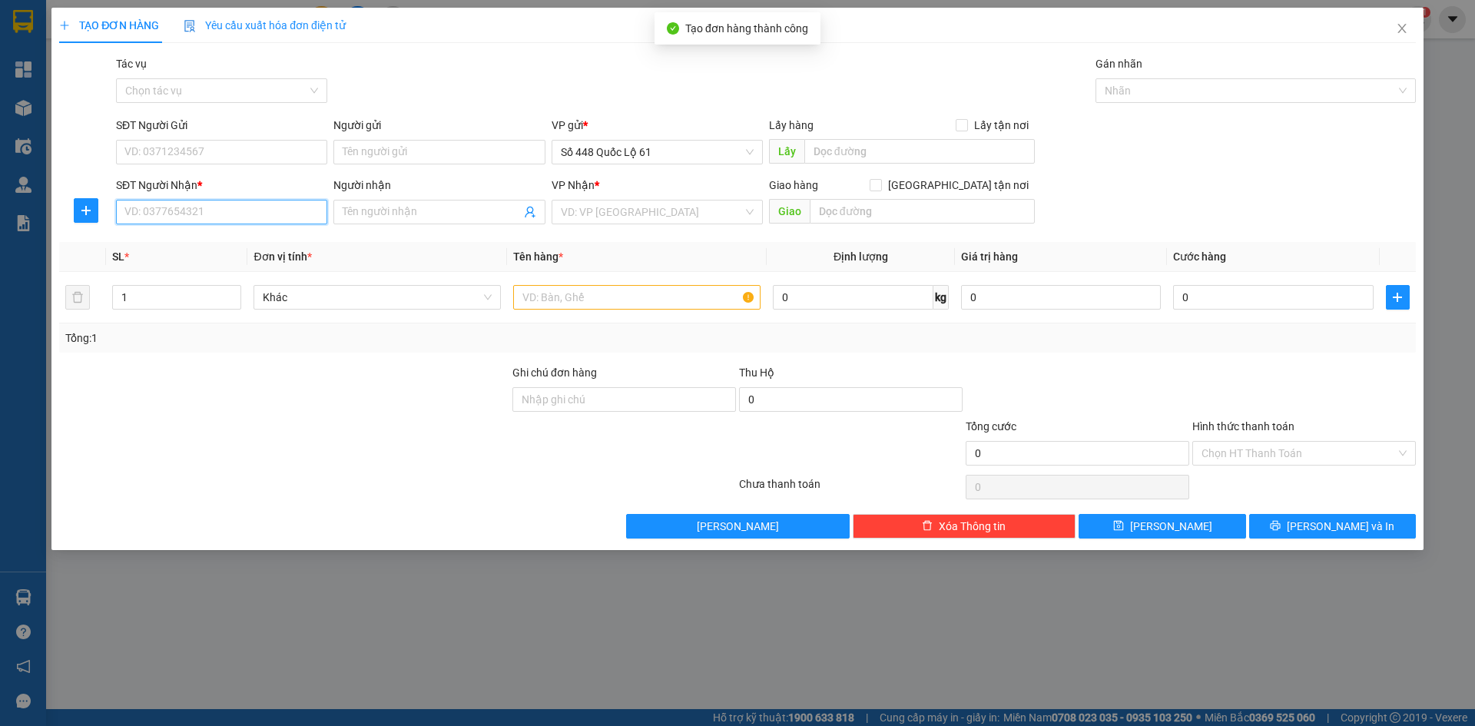
click at [225, 217] on input "SĐT Người Nhận *" at bounding box center [221, 212] width 211 height 25
click at [227, 246] on div "0935788313" at bounding box center [221, 242] width 193 height 17
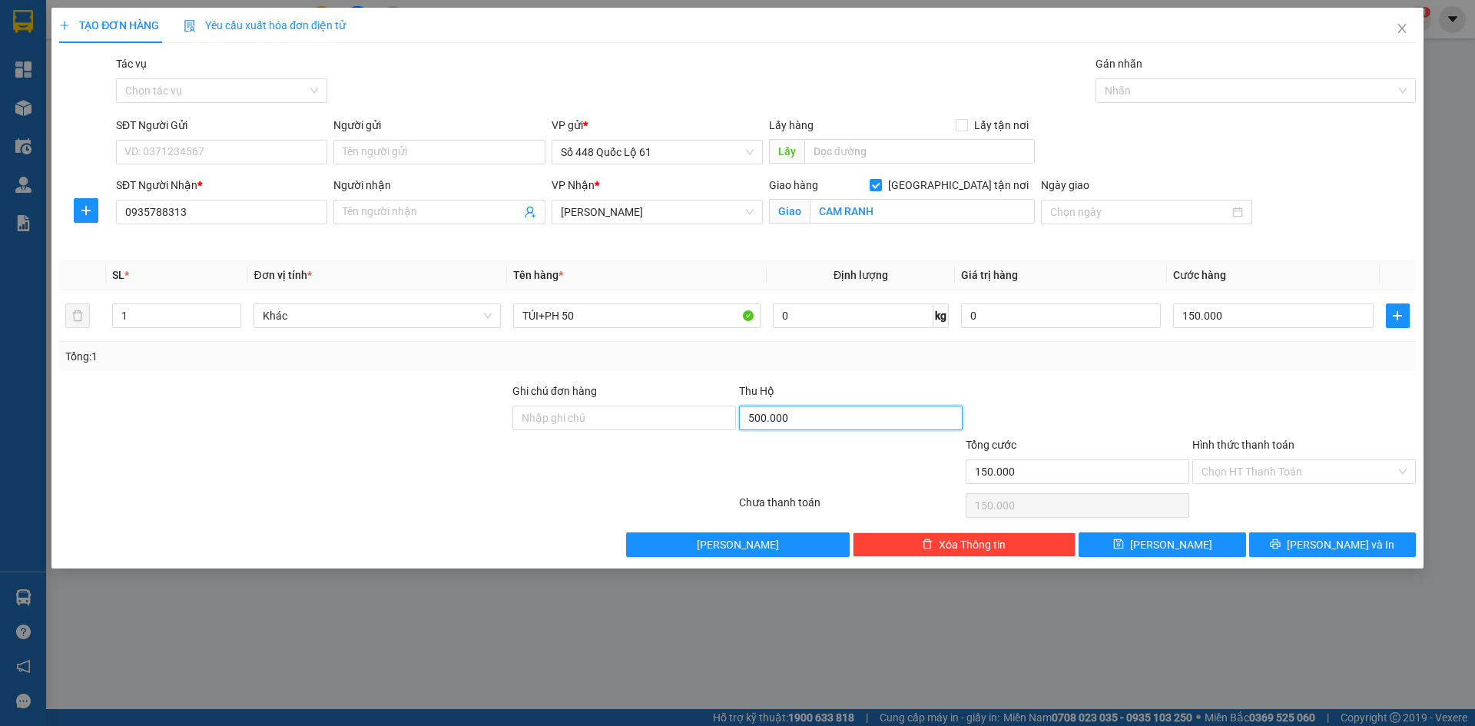
click at [838, 429] on input "500.000" at bounding box center [851, 418] width 224 height 25
click at [1156, 539] on button "Lưu" at bounding box center [1162, 544] width 167 height 25
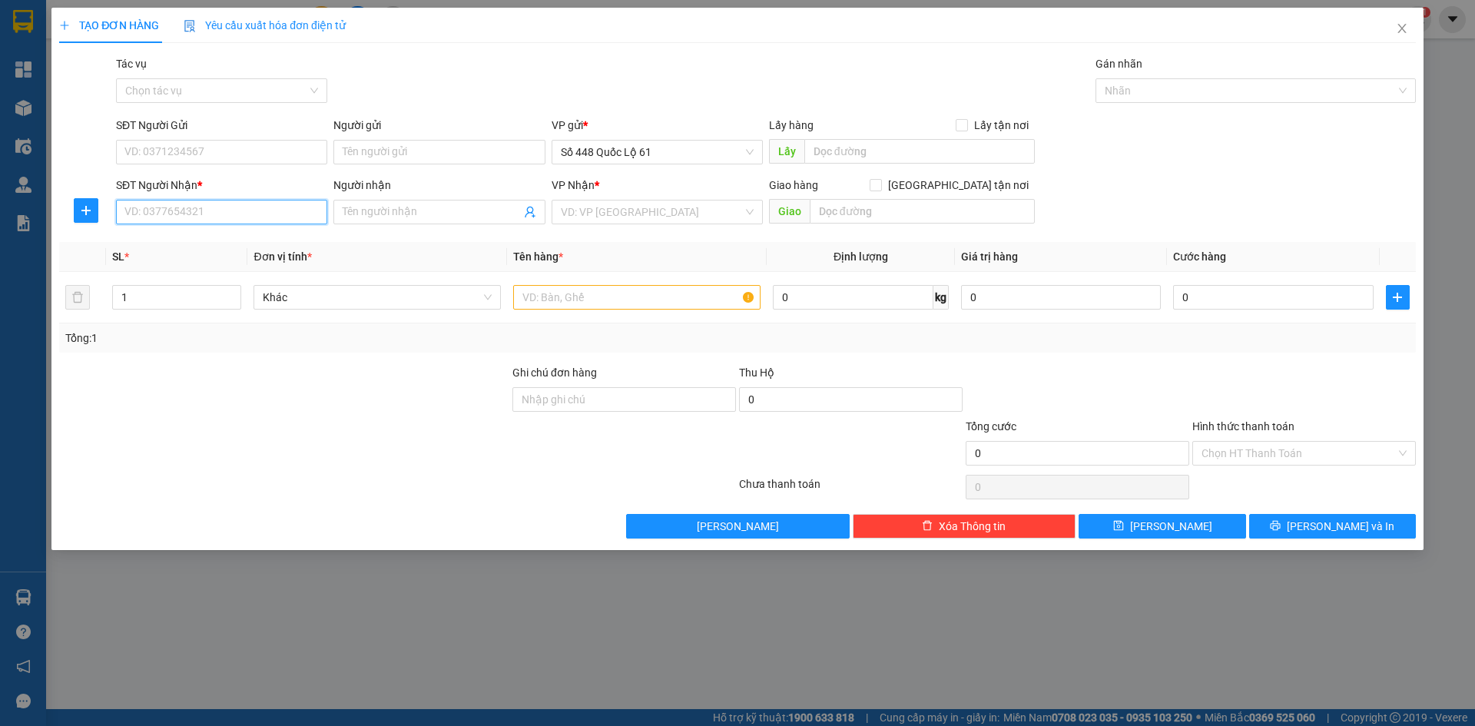
click at [219, 214] on input "SĐT Người Nhận *" at bounding box center [221, 212] width 211 height 25
click at [253, 145] on input "SĐT Người Gửi" at bounding box center [221, 152] width 211 height 25
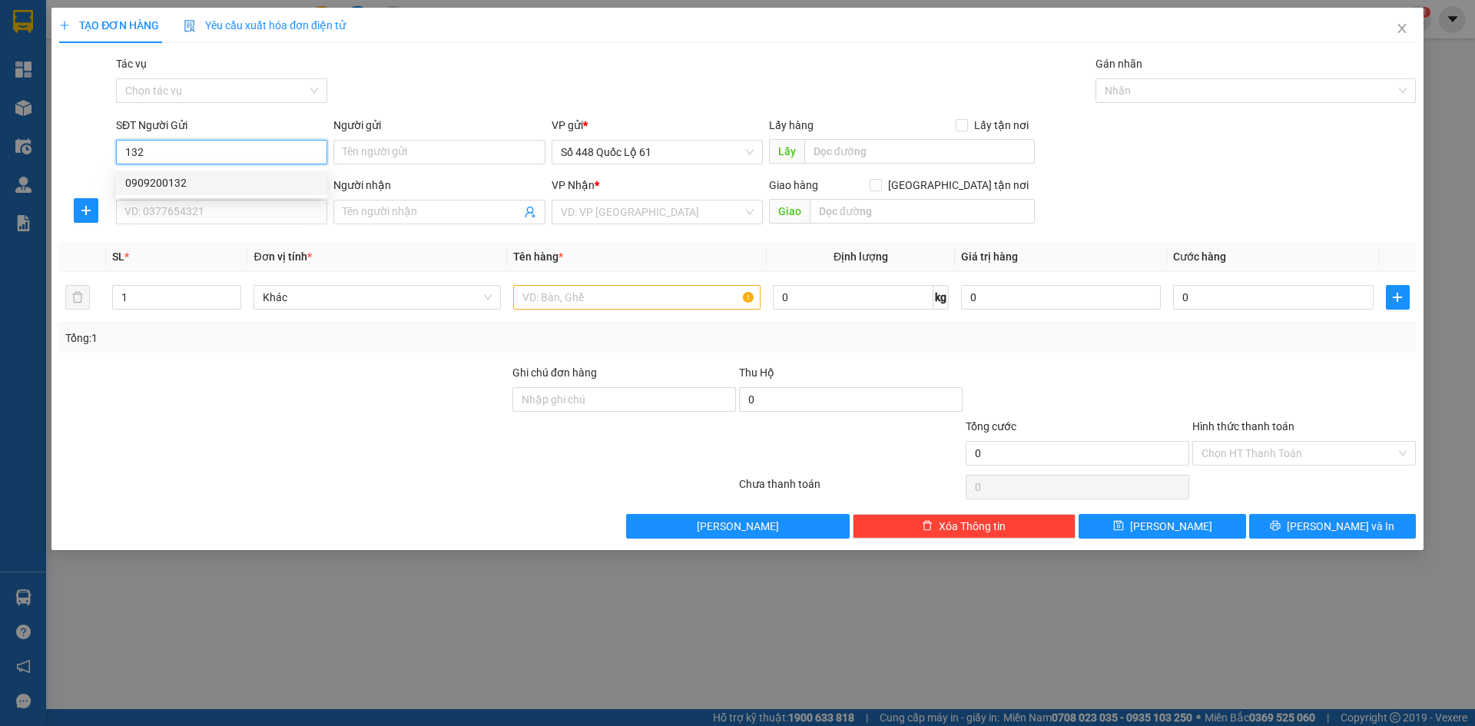
click at [245, 173] on div "0909200132" at bounding box center [221, 183] width 211 height 25
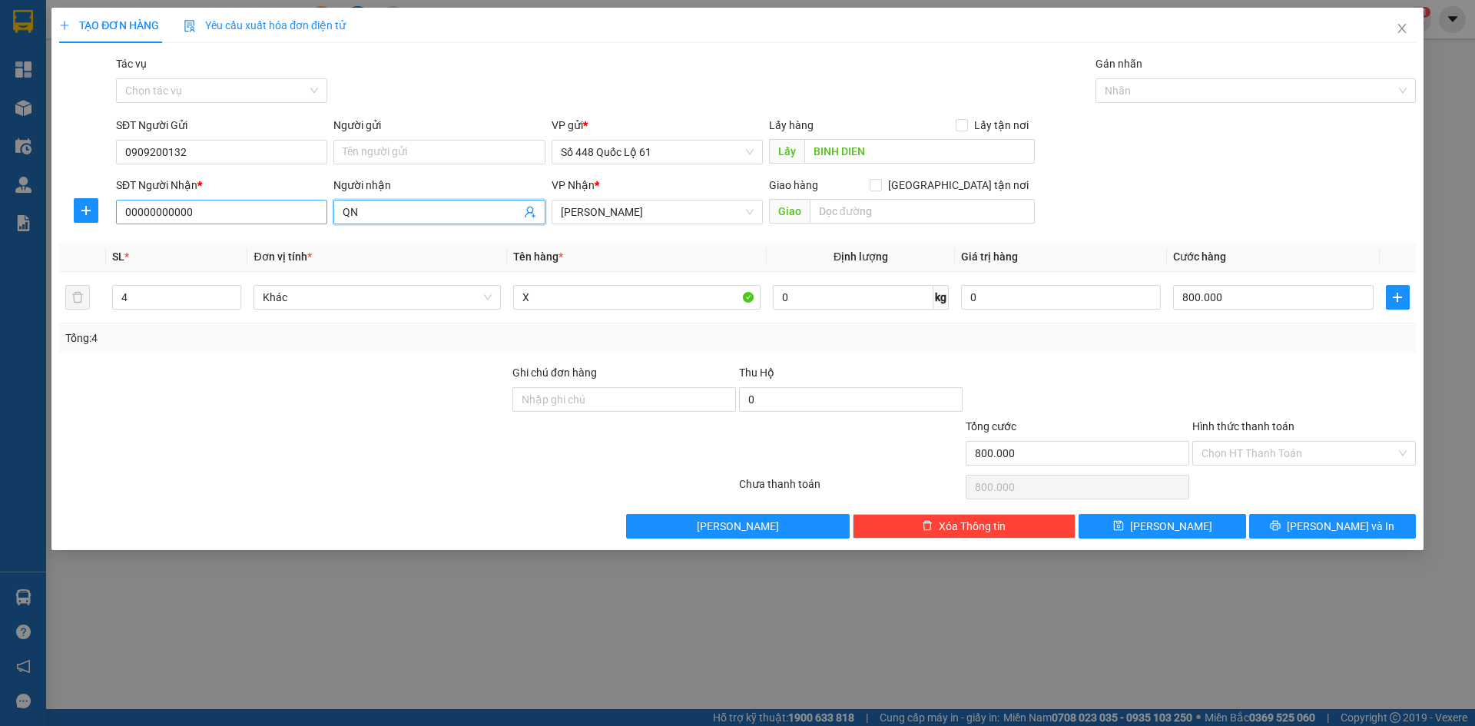
drag, startPoint x: 384, startPoint y: 215, endPoint x: 247, endPoint y: 219, distance: 137.6
click at [247, 219] on div "SĐT Người Nhận * 00000000000 Người nhận QN QN VP Nhận * Khánh Hoà Giao hàng G…" at bounding box center [766, 204] width 1306 height 54
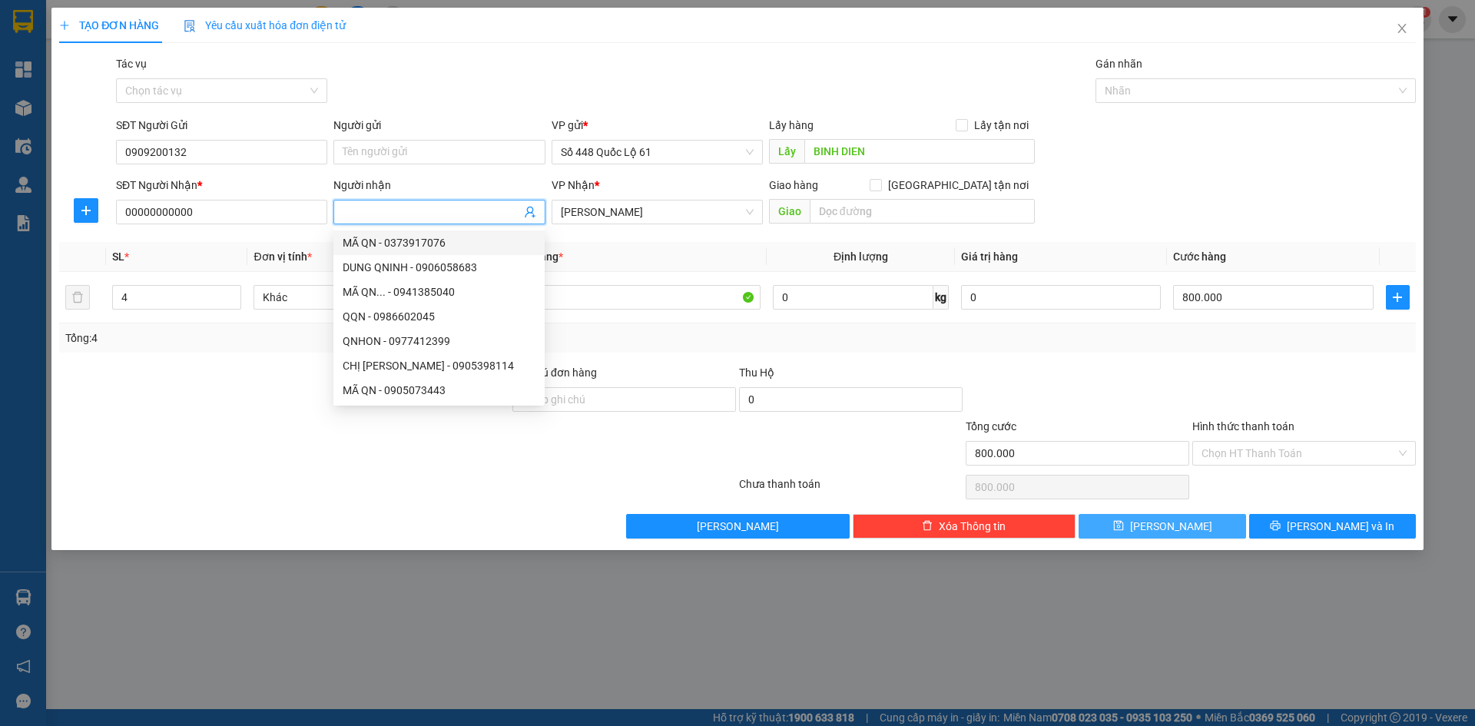
click at [1200, 514] on button "Lưu" at bounding box center [1162, 526] width 167 height 25
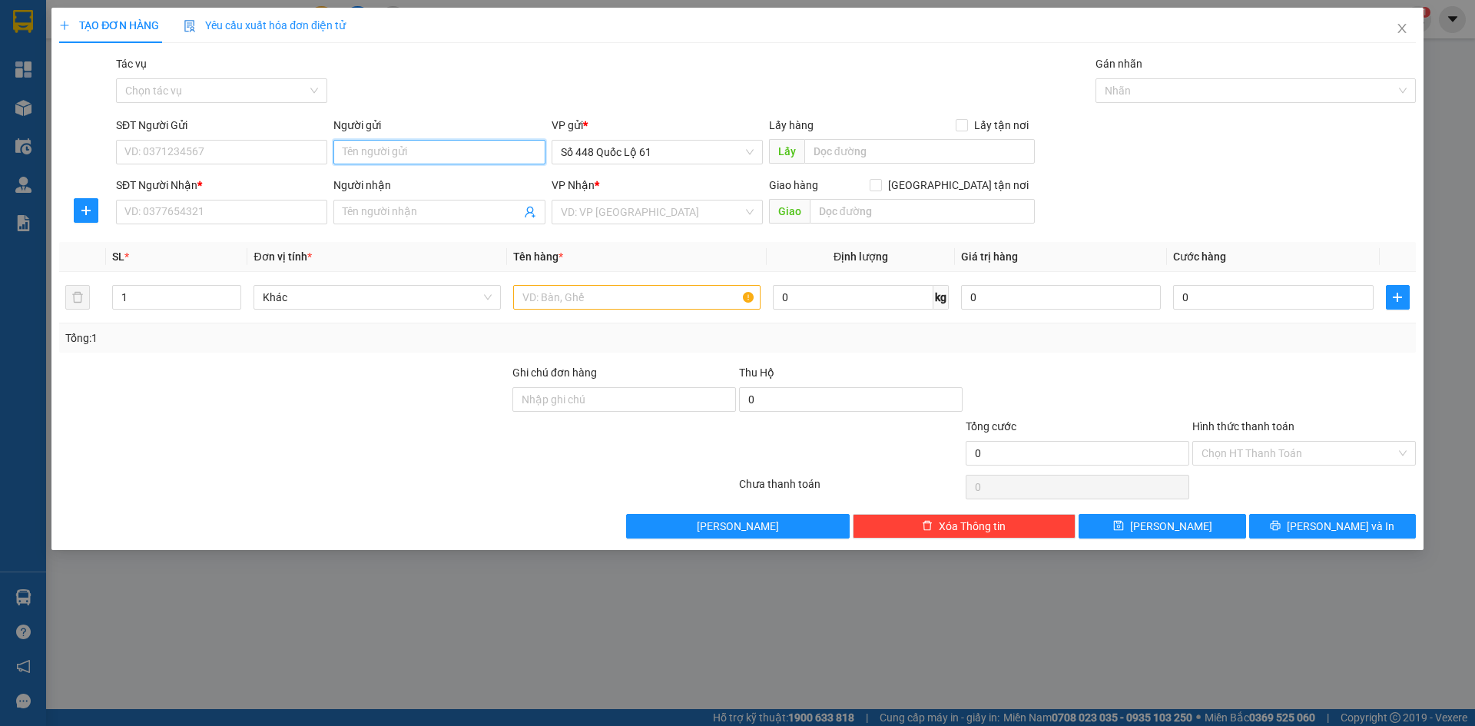
click at [396, 151] on input "Người gửi" at bounding box center [438, 152] width 211 height 25
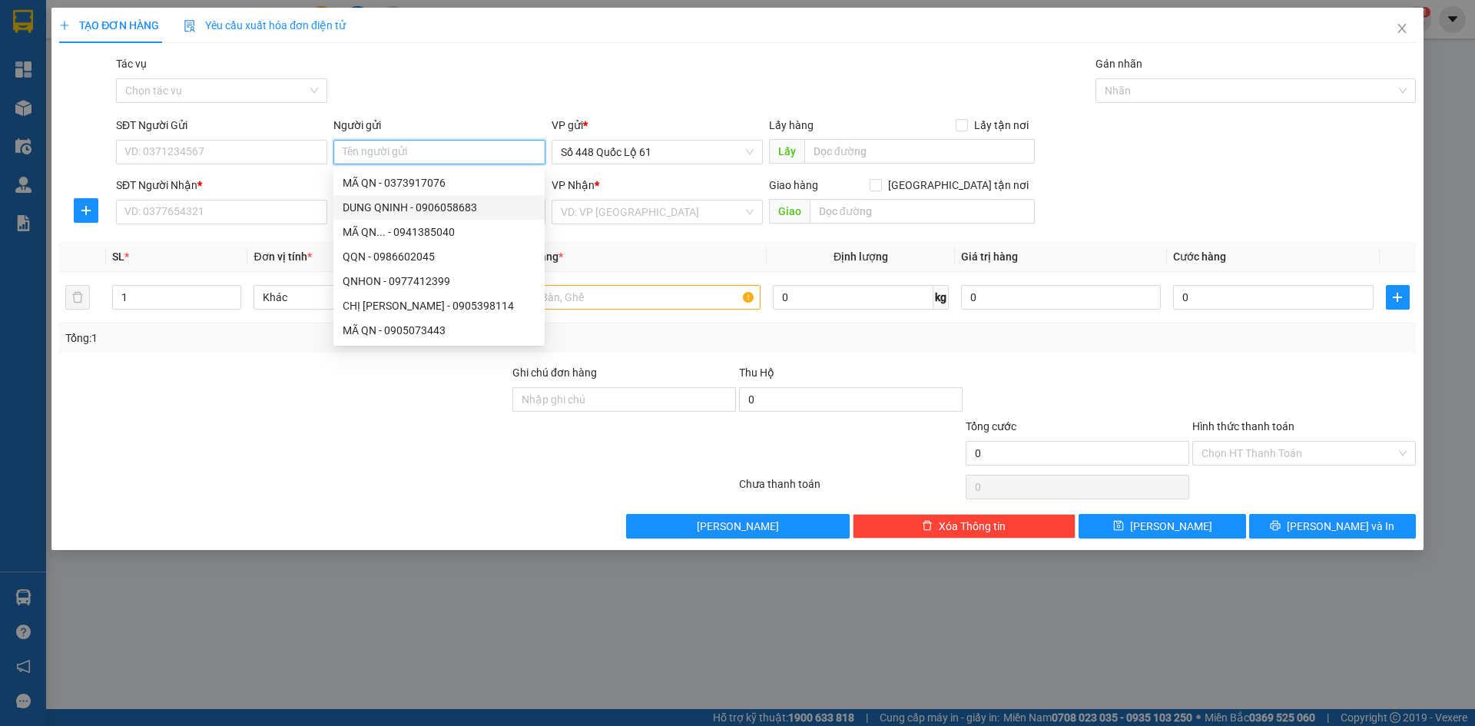
paste input "Đ"
paste input "ỌC"
paste input "ƯỢC"
drag, startPoint x: 396, startPoint y: 151, endPoint x: 291, endPoint y: 173, distance: 107.6
click at [274, 173] on form "SĐT Người Gửi VD: 0371234567 Người gửi ĐƯỢC VP gửi * Số 448 Quốc Lộ 61 Lấy hàng…" at bounding box center [737, 174] width 1357 height 114
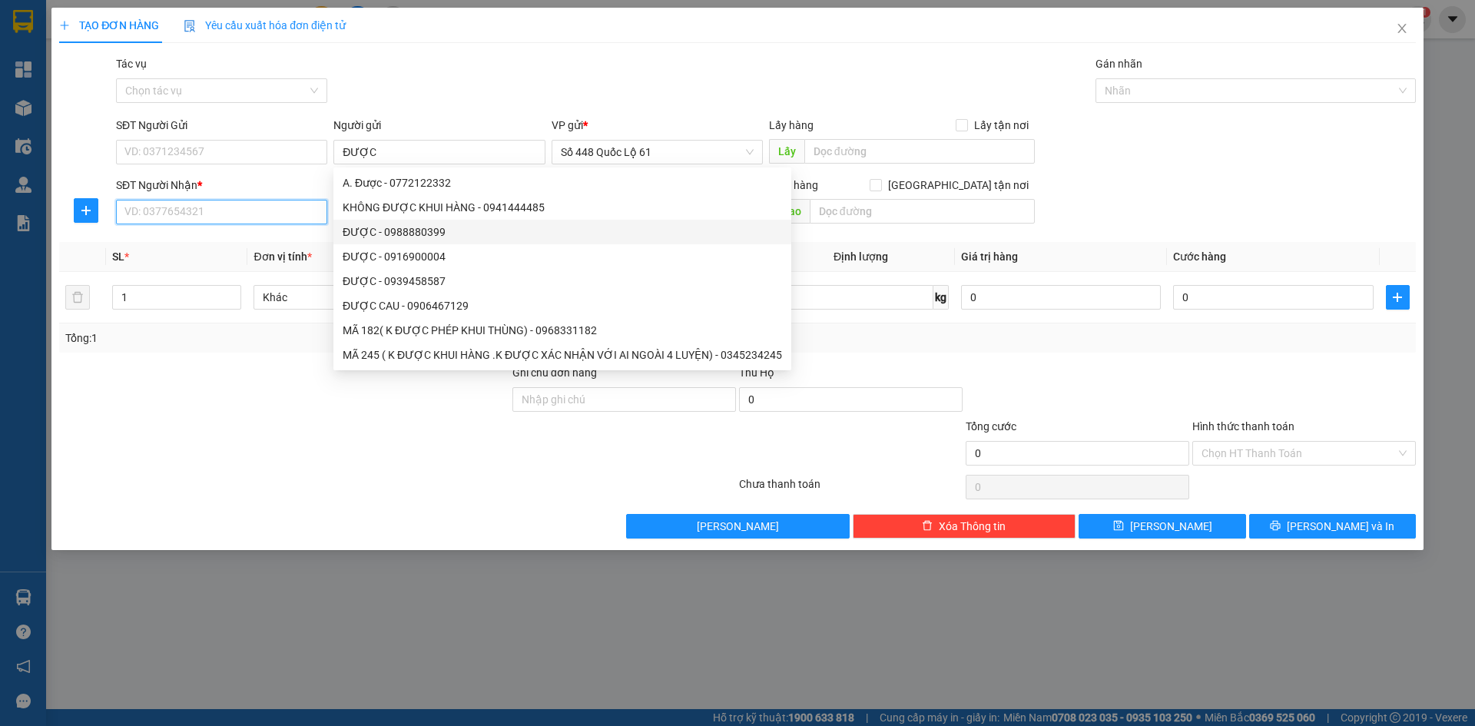
click at [277, 208] on input "SĐT Người Nhận *" at bounding box center [221, 212] width 211 height 25
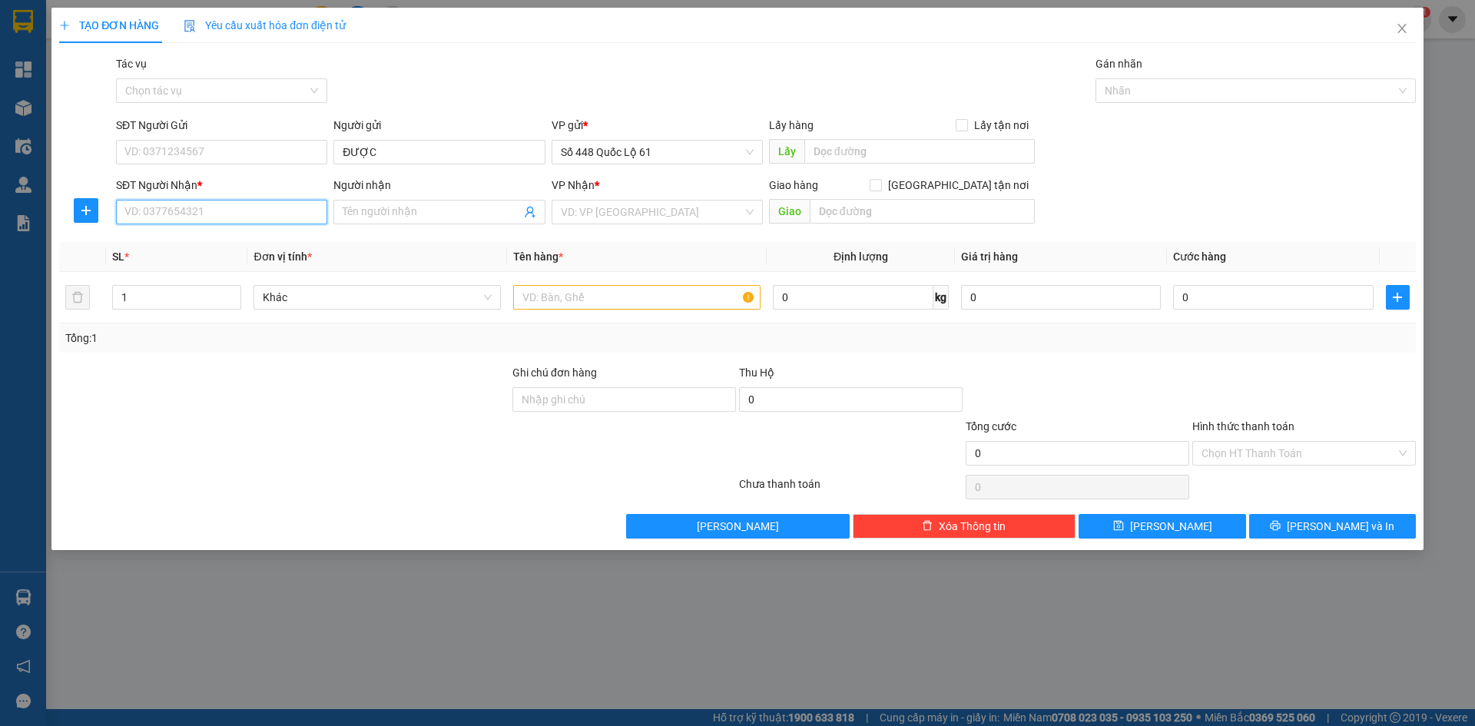
drag, startPoint x: 198, startPoint y: 211, endPoint x: 205, endPoint y: 190, distance: 22.6
click at [198, 212] on input "SĐT Người Nhận *" at bounding box center [221, 212] width 211 height 25
click at [231, 247] on div "0913458973 - 555..." at bounding box center [221, 242] width 193 height 17
drag, startPoint x: 358, startPoint y: 211, endPoint x: 167, endPoint y: 230, distance: 192.3
click at [167, 230] on div "Transit Pickup Surcharge Ids Transit Deliver Surcharge Ids Transit Deliver Surc…" at bounding box center [737, 296] width 1357 height 483
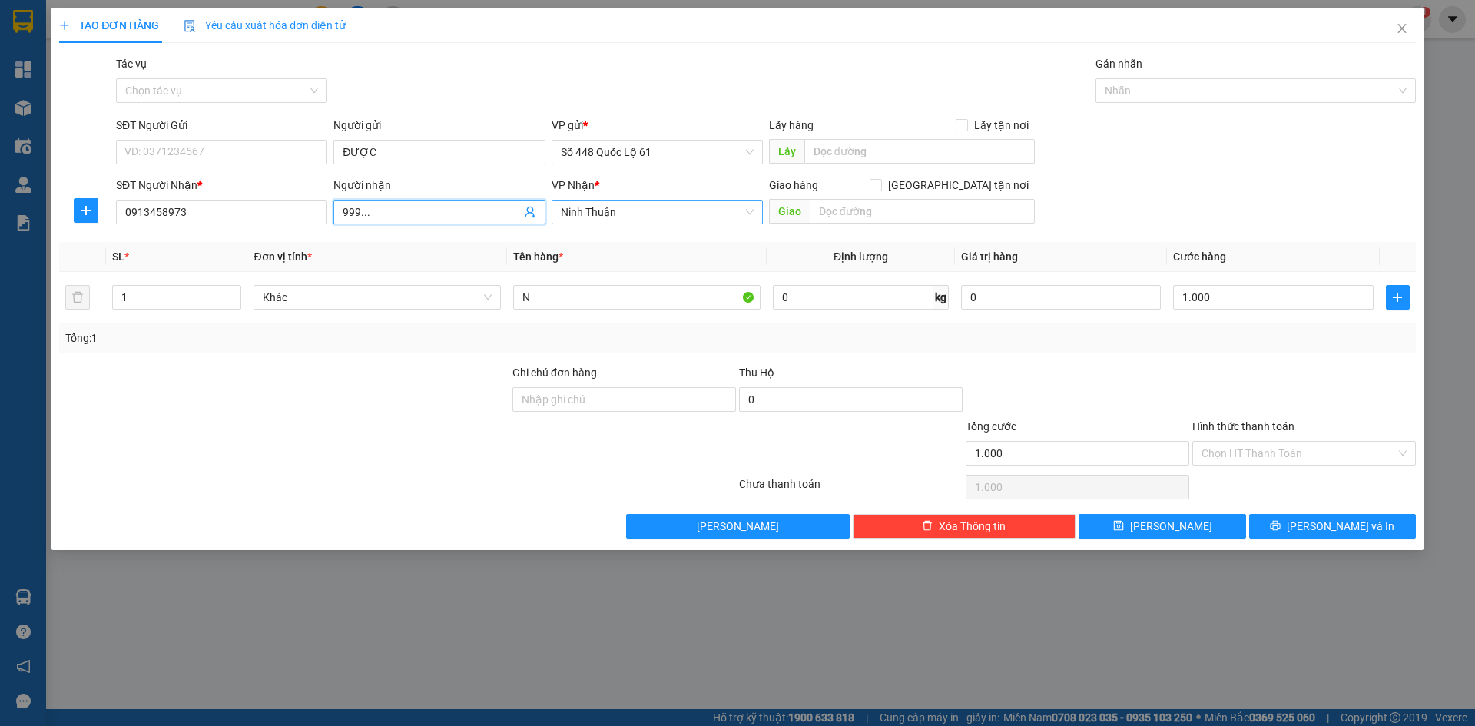
click at [697, 207] on span "Ninh Thuận" at bounding box center [657, 212] width 193 height 23
click at [670, 320] on div "[PERSON_NAME]" at bounding box center [657, 316] width 193 height 17
drag, startPoint x: 1230, startPoint y: 457, endPoint x: 1248, endPoint y: 478, distance: 27.2
click at [1232, 458] on input "Hình thức thanh toán" at bounding box center [1299, 453] width 194 height 23
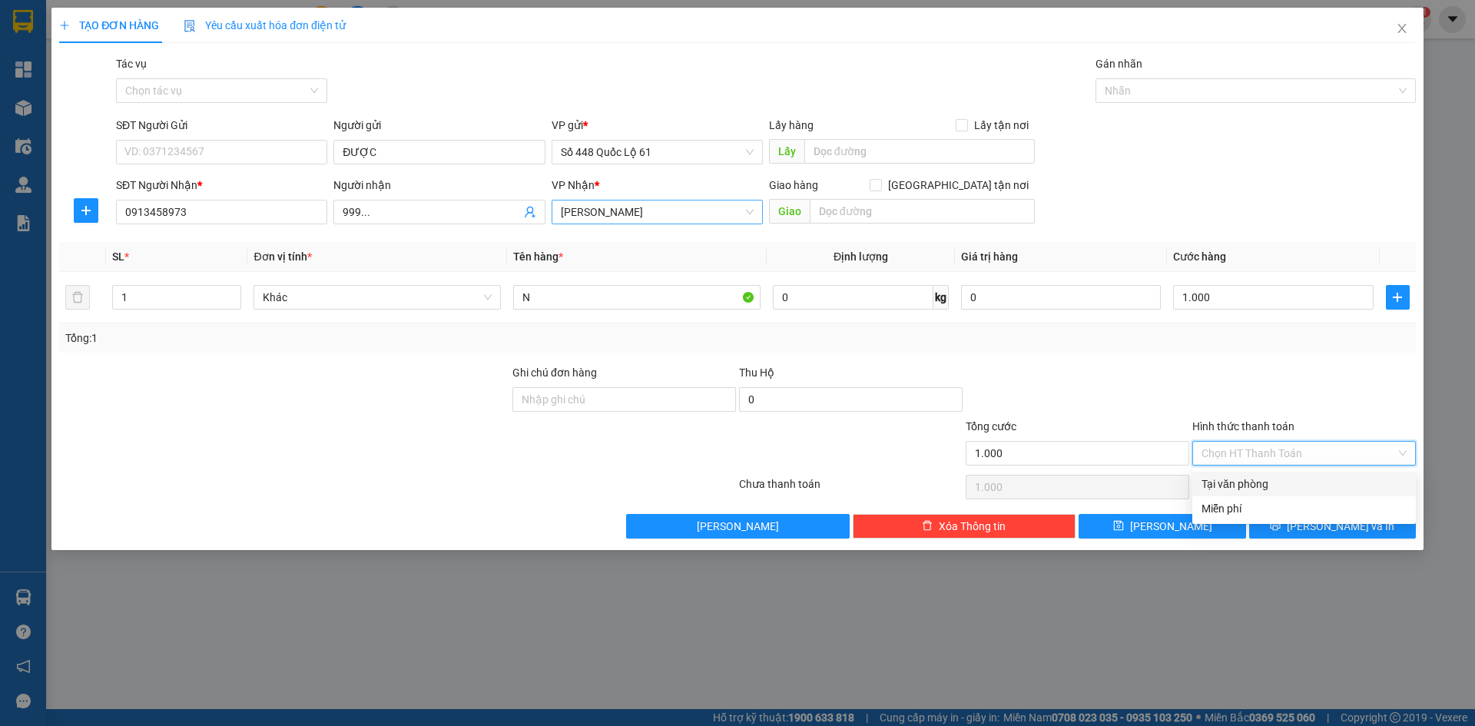
drag, startPoint x: 1248, startPoint y: 478, endPoint x: 1238, endPoint y: 496, distance: 20.3
click at [1248, 479] on div "Tại văn phòng" at bounding box center [1304, 484] width 205 height 17
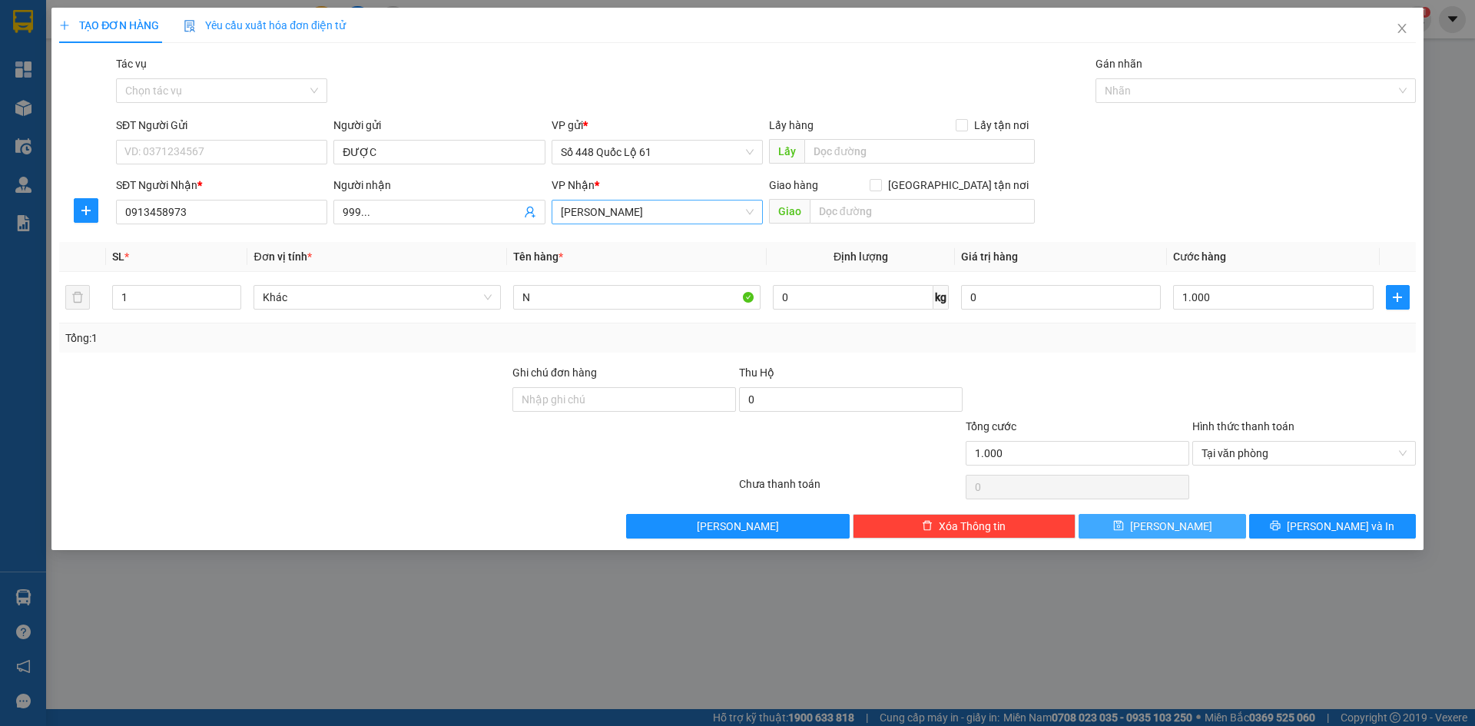
click at [1184, 530] on button "Lưu" at bounding box center [1162, 526] width 167 height 25
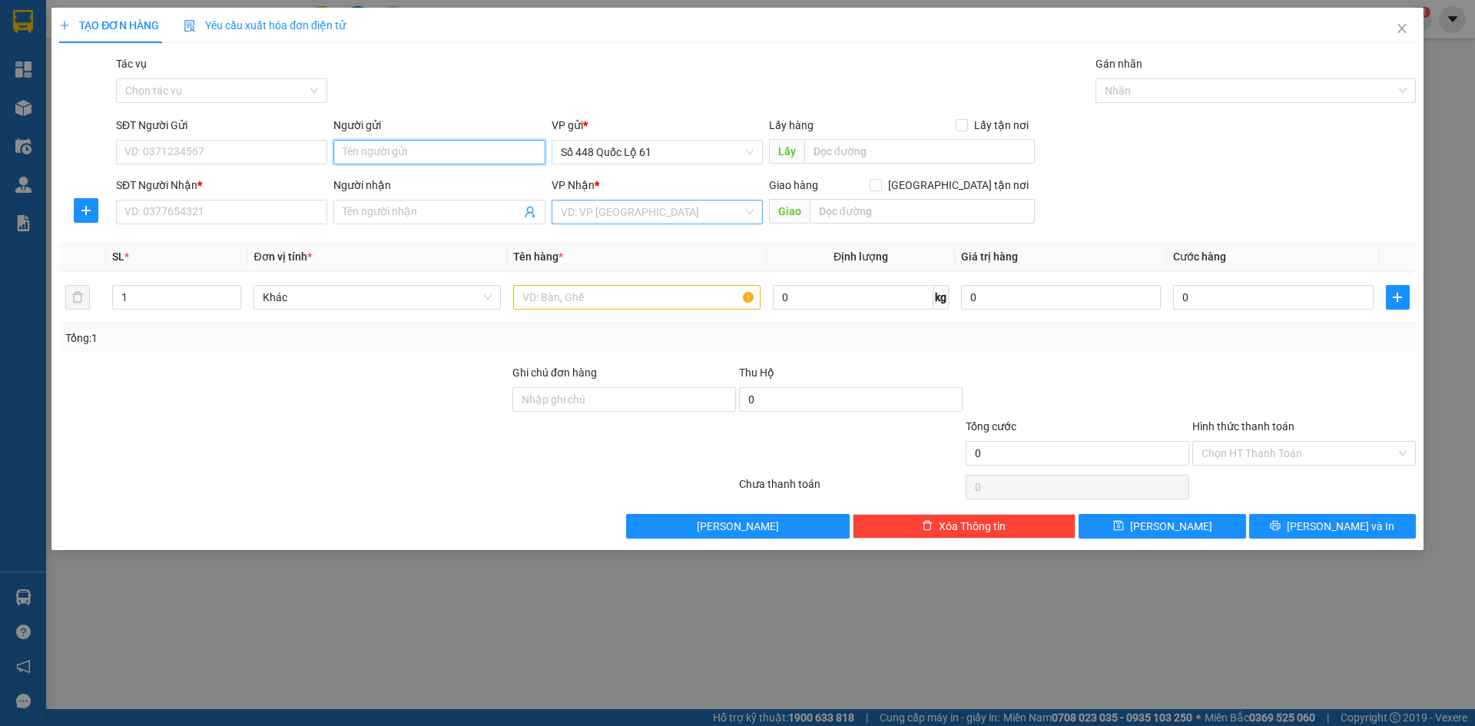
paste input "ĐƯỢC"
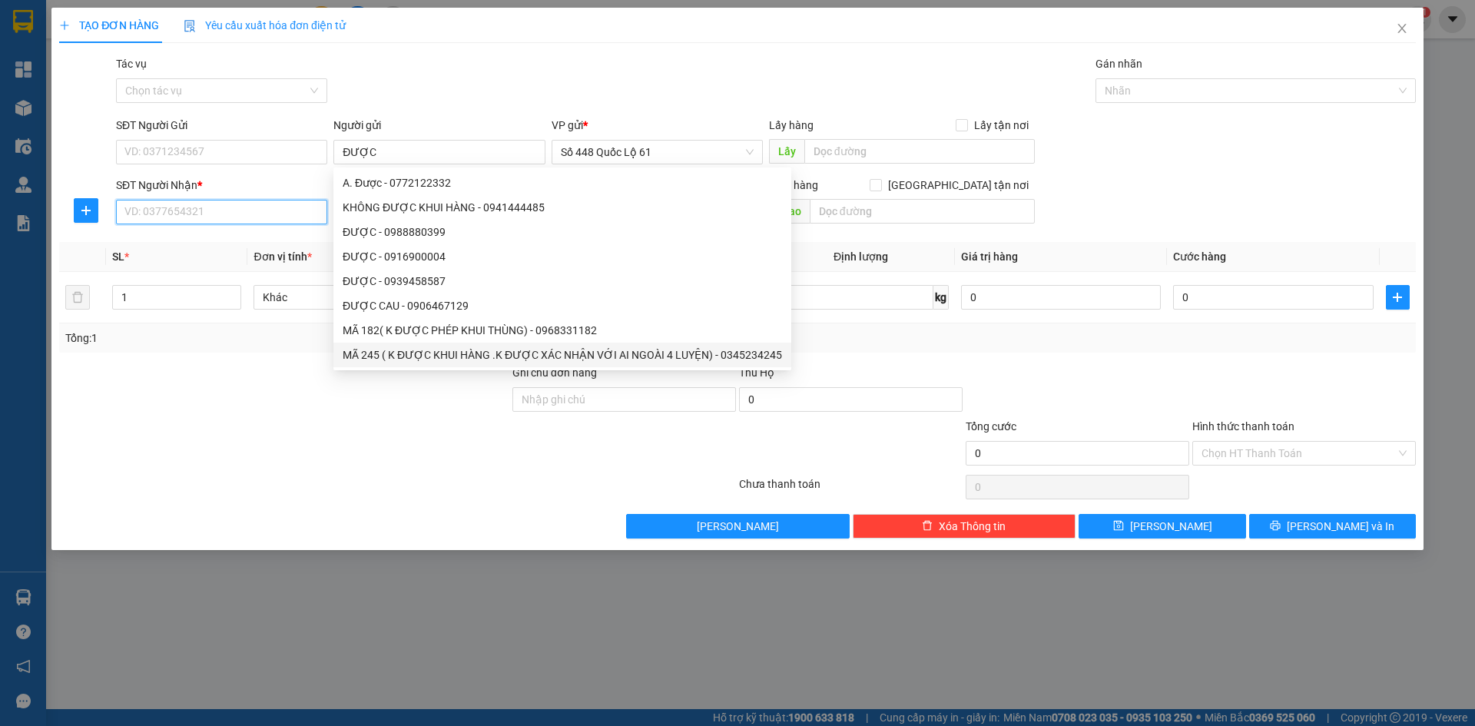
click at [220, 218] on input "SĐT Người Nhận *" at bounding box center [221, 212] width 211 height 25
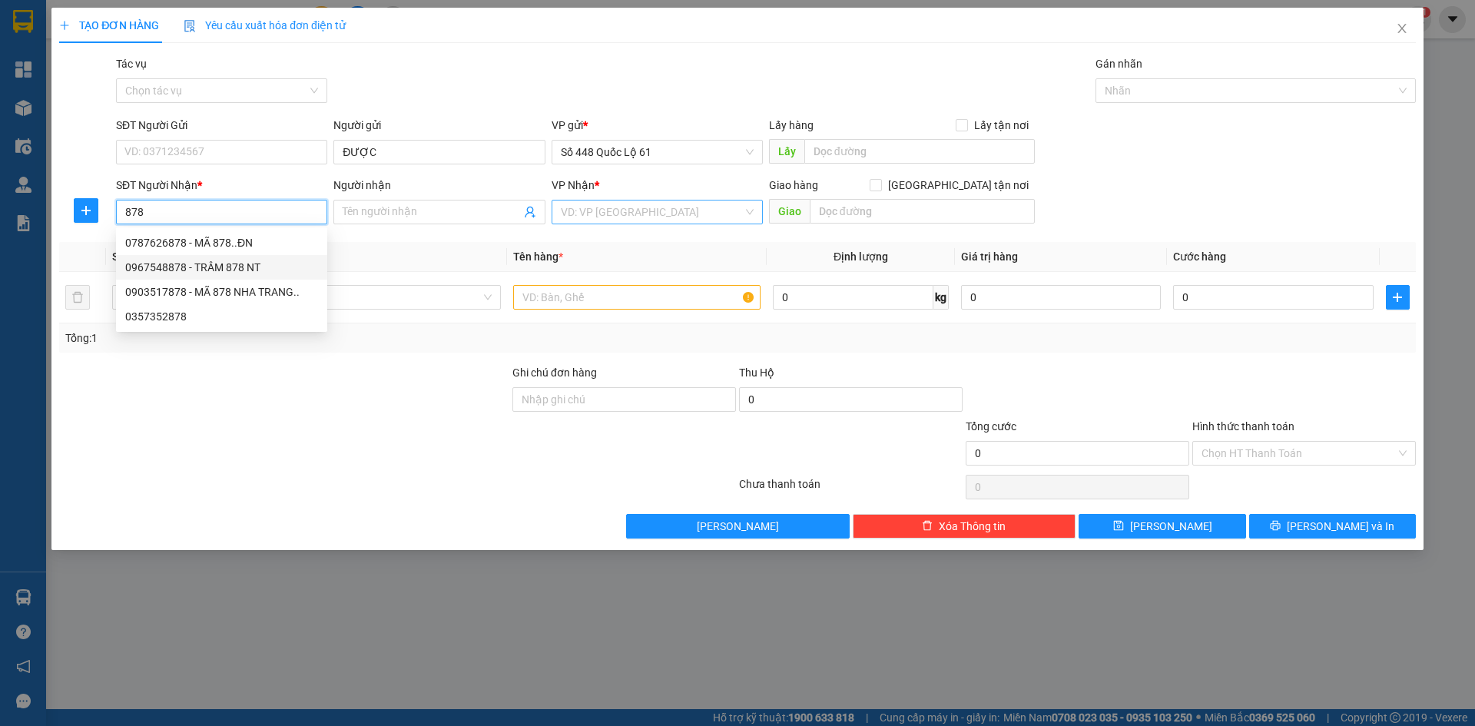
click at [241, 265] on div "0967548878 - TRÂM 878 NT" at bounding box center [221, 267] width 193 height 17
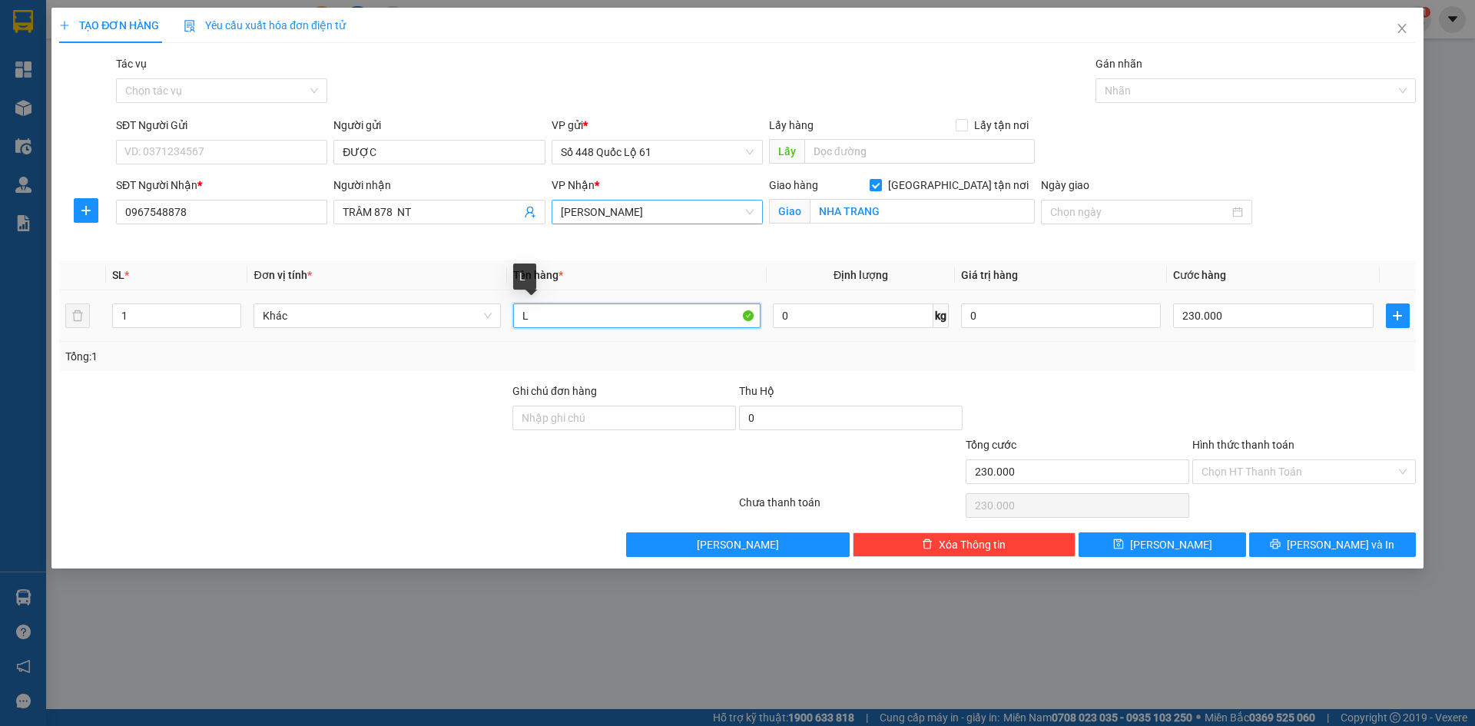
drag, startPoint x: 542, startPoint y: 321, endPoint x: 437, endPoint y: 331, distance: 105.0
click at [437, 331] on tr "1 Khác L 0 kg 0 230.000" at bounding box center [737, 315] width 1357 height 51
click at [1257, 309] on input "230.000" at bounding box center [1273, 315] width 200 height 25
click at [1218, 547] on button "Lưu" at bounding box center [1162, 544] width 167 height 25
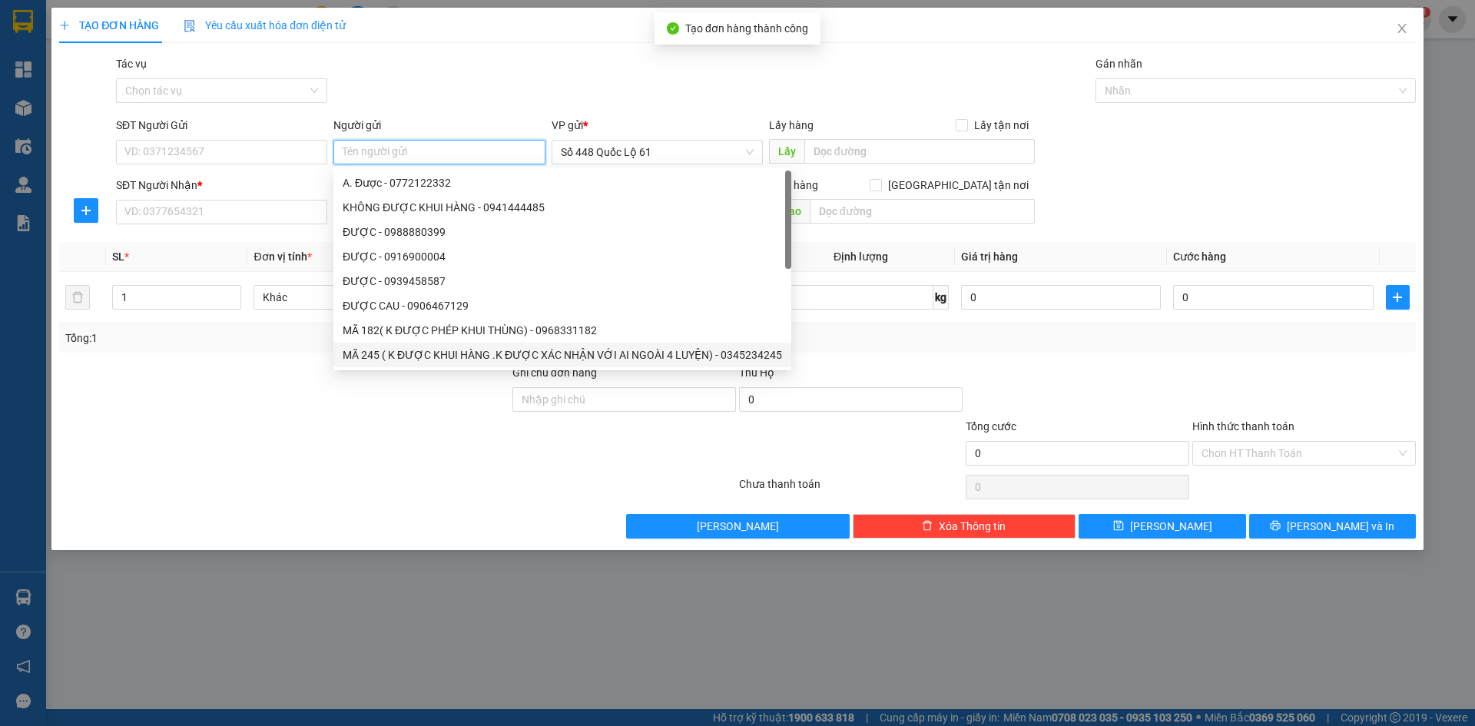
paste input "ĐƯỢC"
click at [235, 215] on input "SĐT Người Nhận *" at bounding box center [221, 212] width 211 height 25
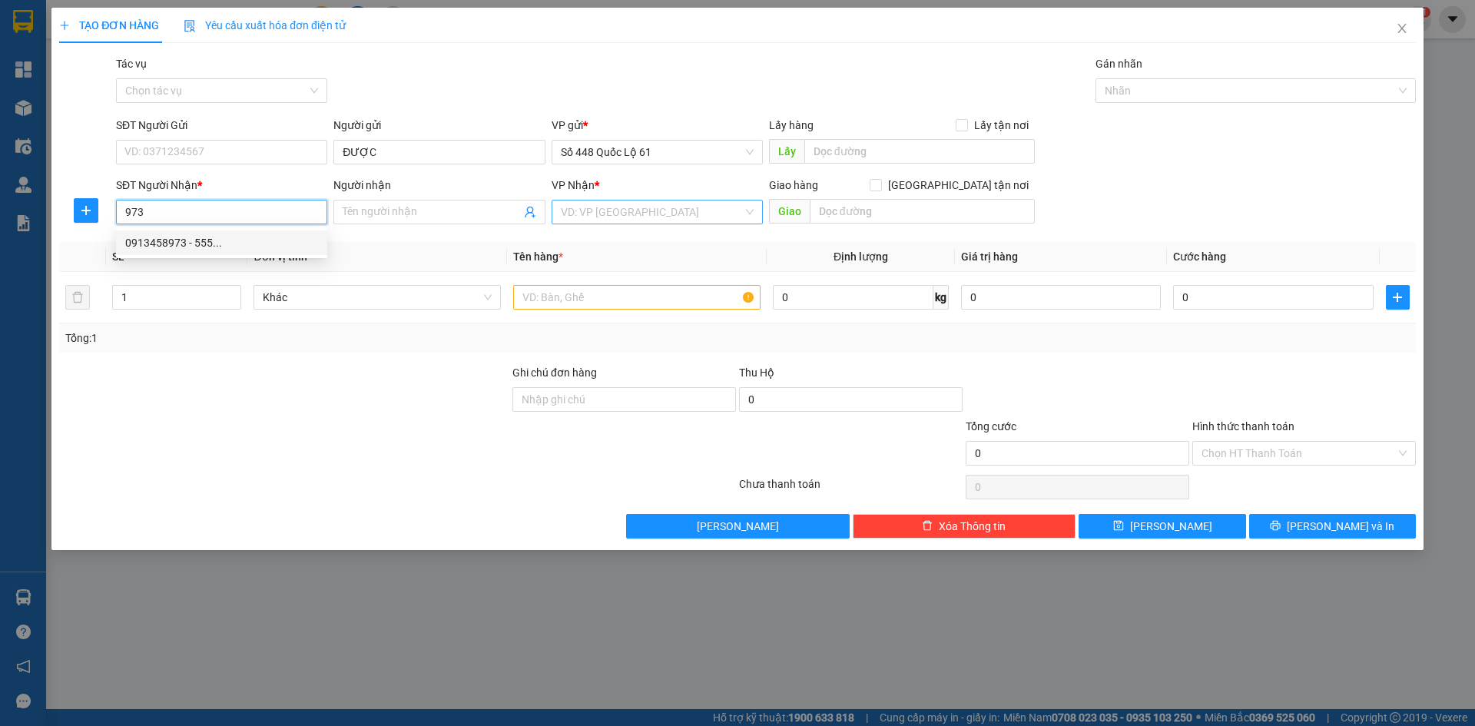
click at [226, 253] on div "0913458973 - 555..." at bounding box center [221, 242] width 211 height 25
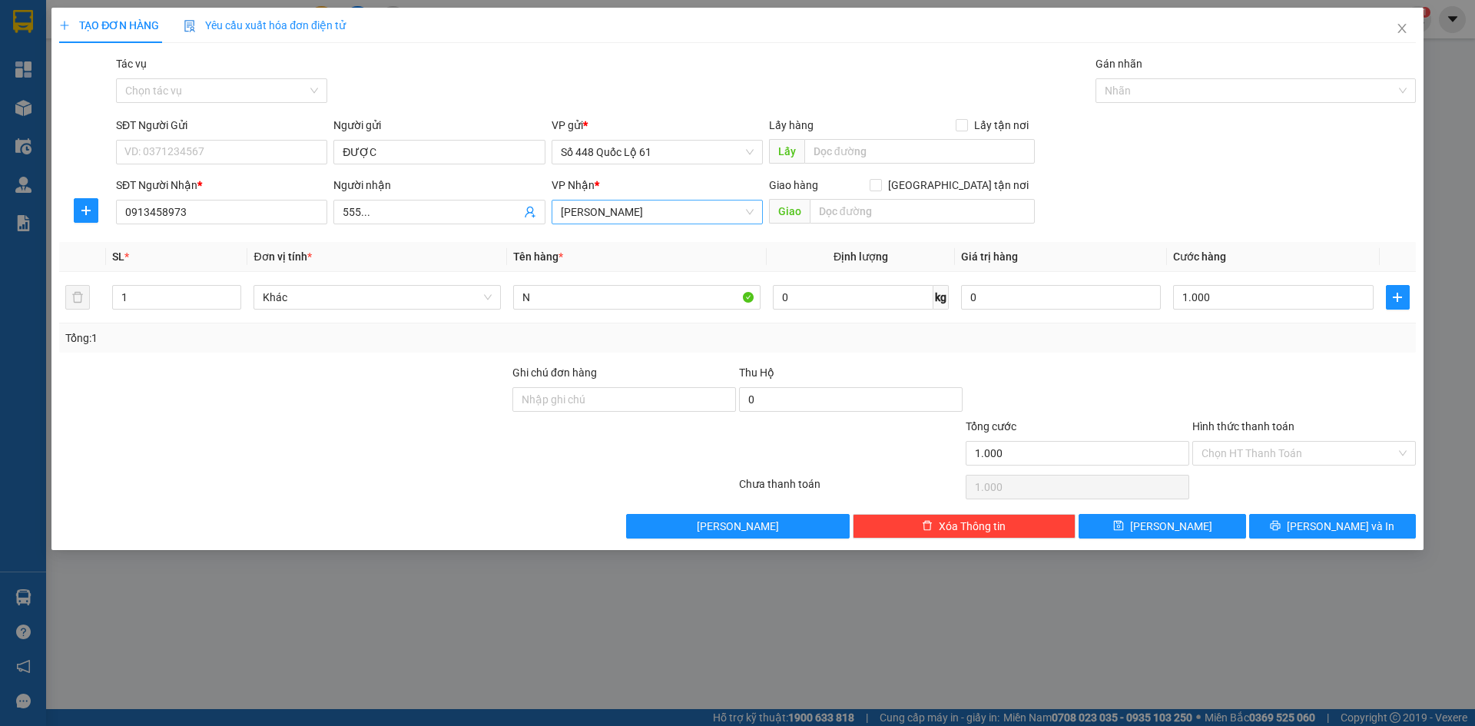
drag, startPoint x: 382, startPoint y: 216, endPoint x: 242, endPoint y: 228, distance: 140.4
click at [242, 228] on div "SĐT Người Nhận * 0913458973 0913458973 Người nhận 555... VP Nhận * Khánh Hoà …" at bounding box center [766, 204] width 1306 height 54
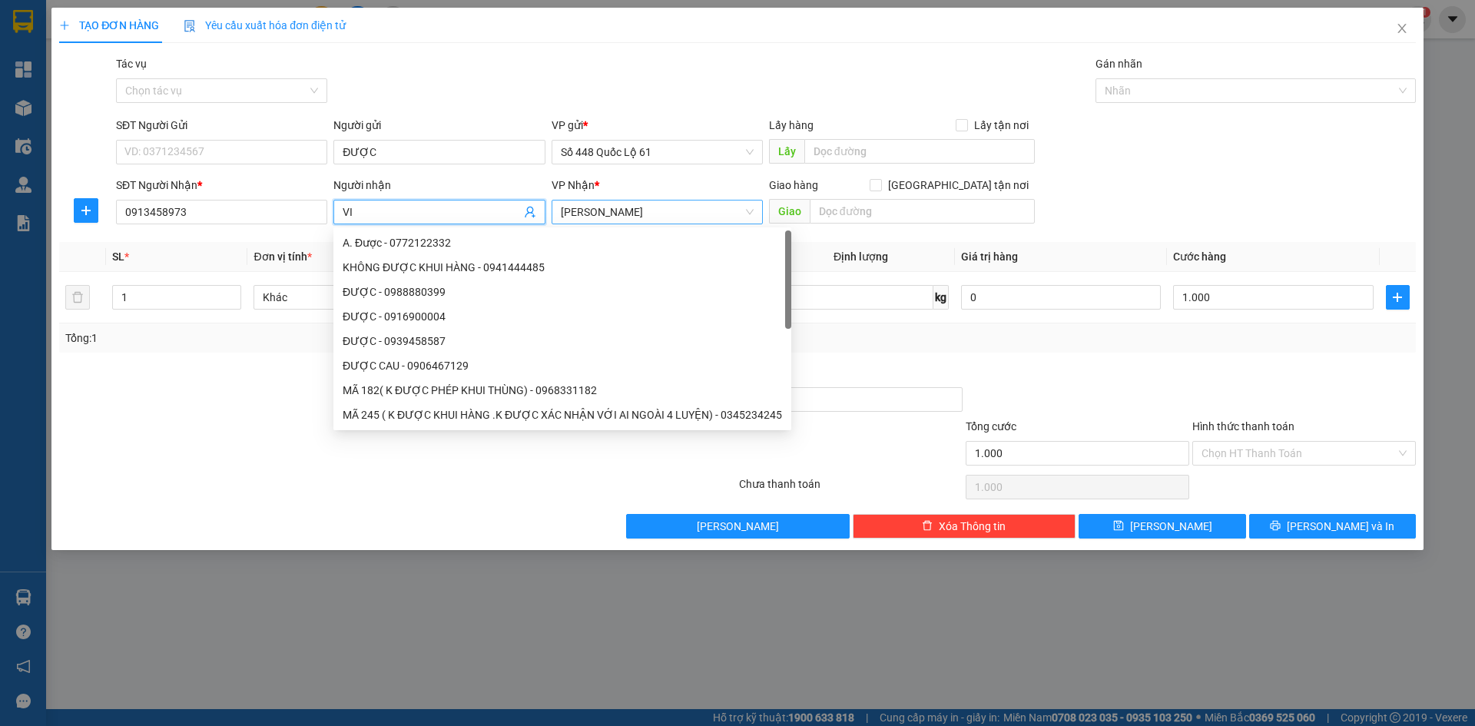
paste input "Ê"
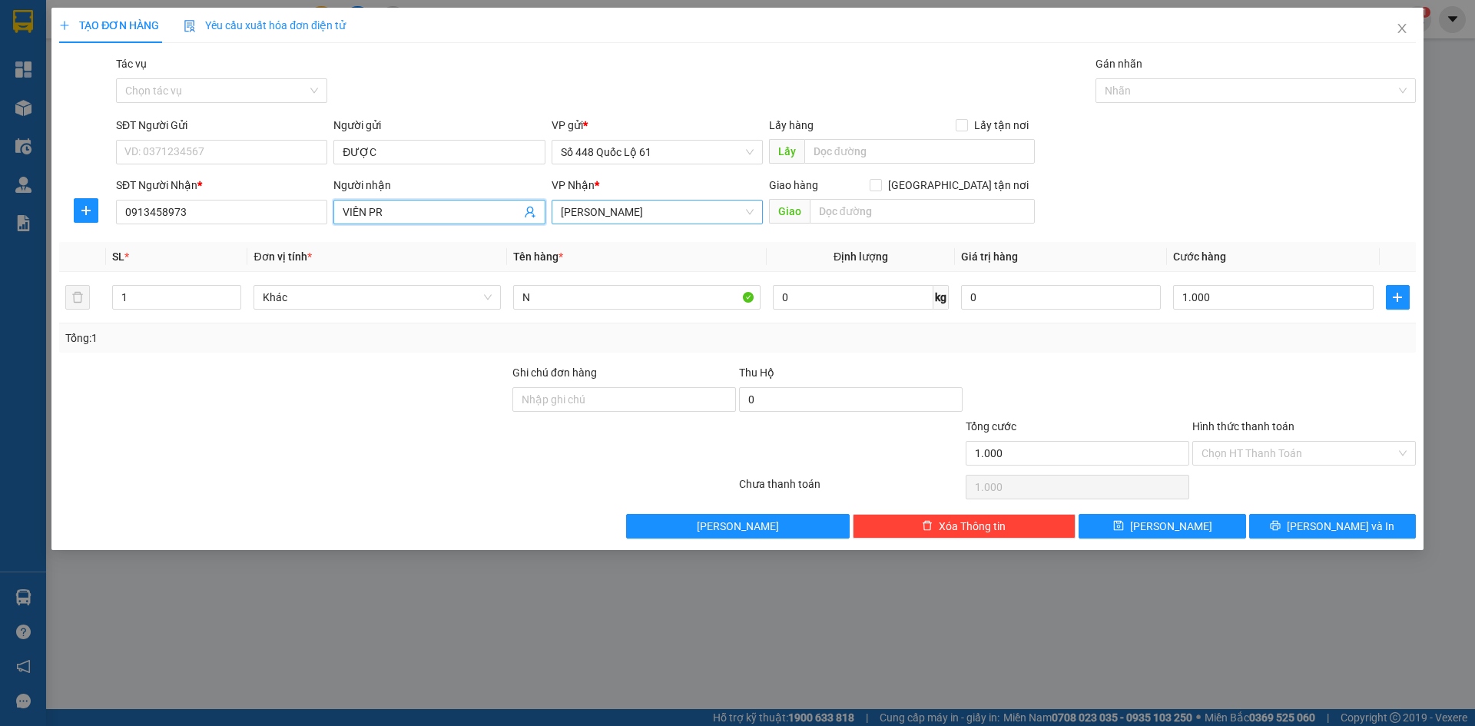
click at [704, 220] on span "[PERSON_NAME]" at bounding box center [657, 212] width 193 height 23
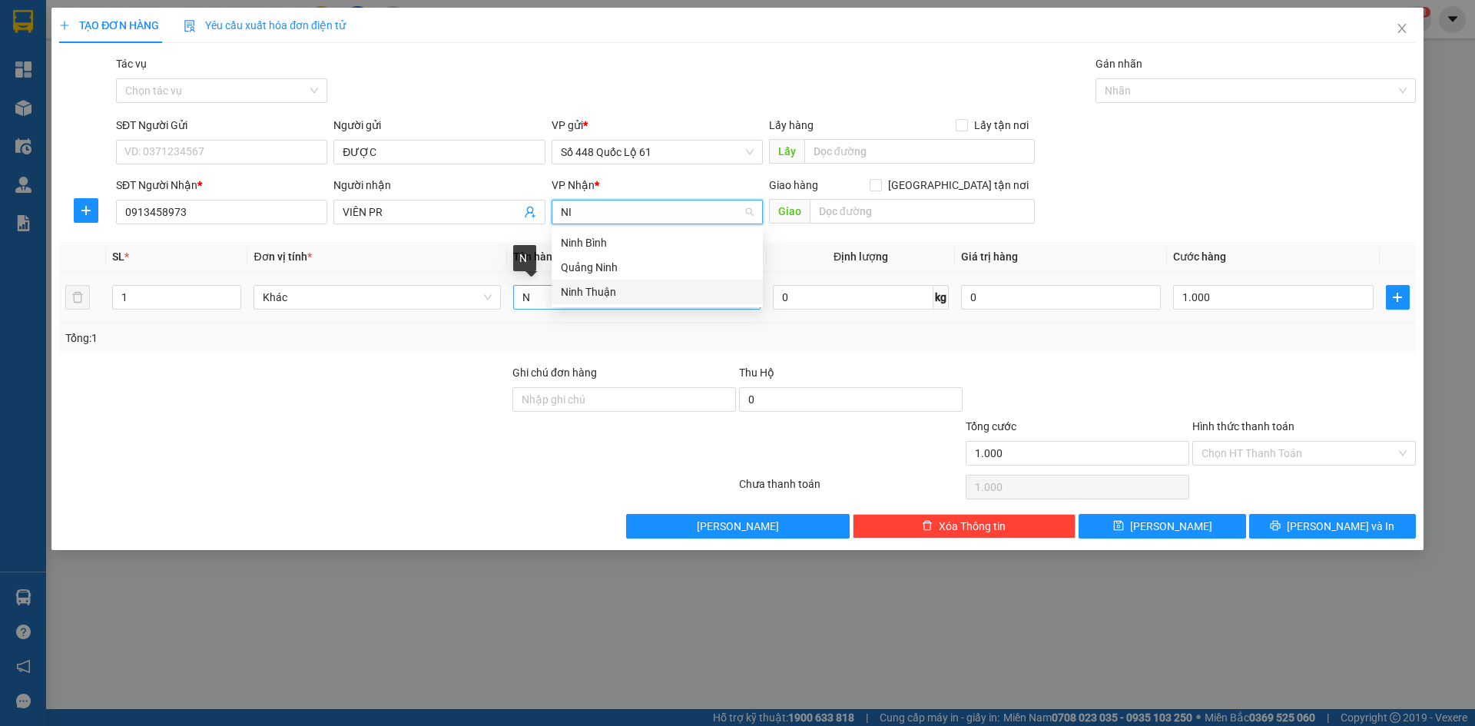
drag, startPoint x: 671, startPoint y: 290, endPoint x: 647, endPoint y: 306, distance: 29.0
click at [670, 290] on div "Ninh Thuận" at bounding box center [657, 291] width 193 height 17
click at [548, 298] on input "N" at bounding box center [636, 297] width 247 height 25
click at [1265, 453] on input "Hình thức thanh toán" at bounding box center [1299, 453] width 194 height 23
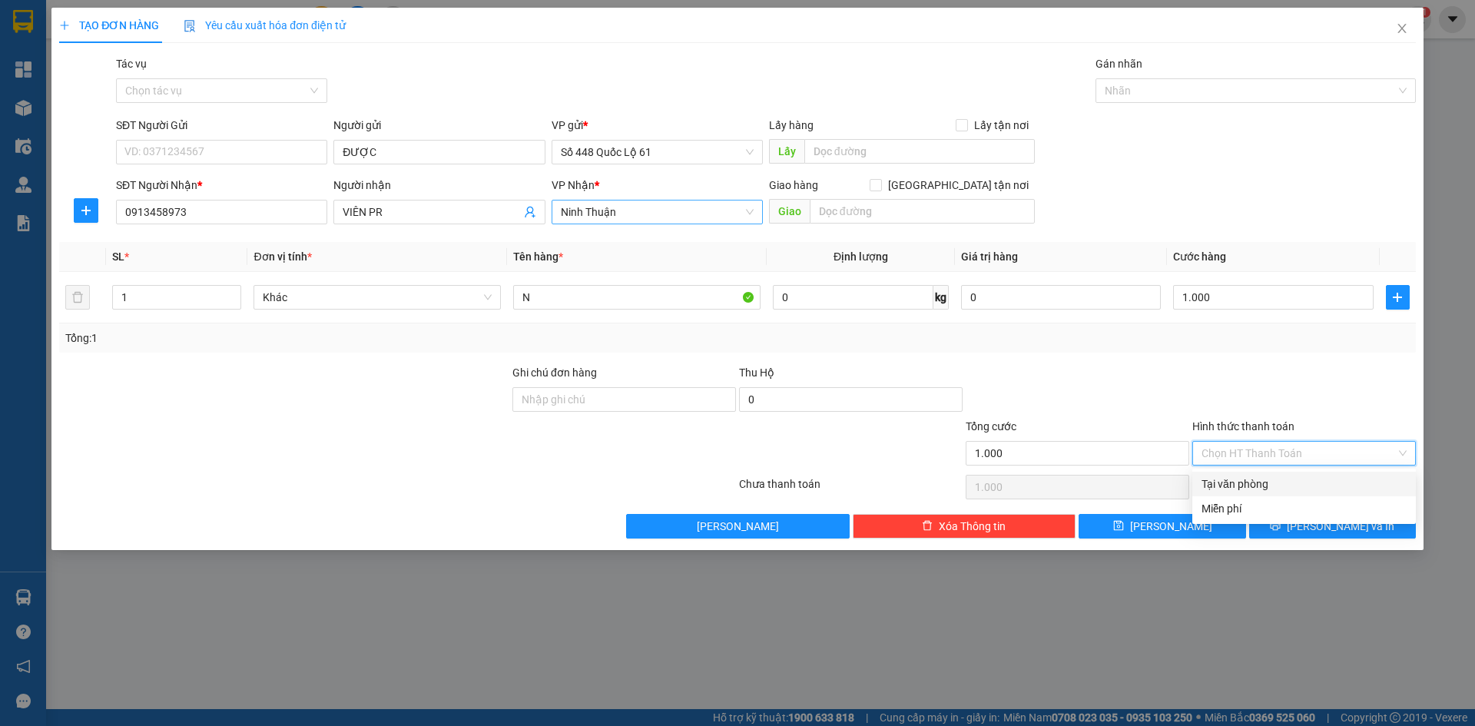
click at [1257, 485] on div "Tại văn phòng" at bounding box center [1304, 484] width 205 height 17
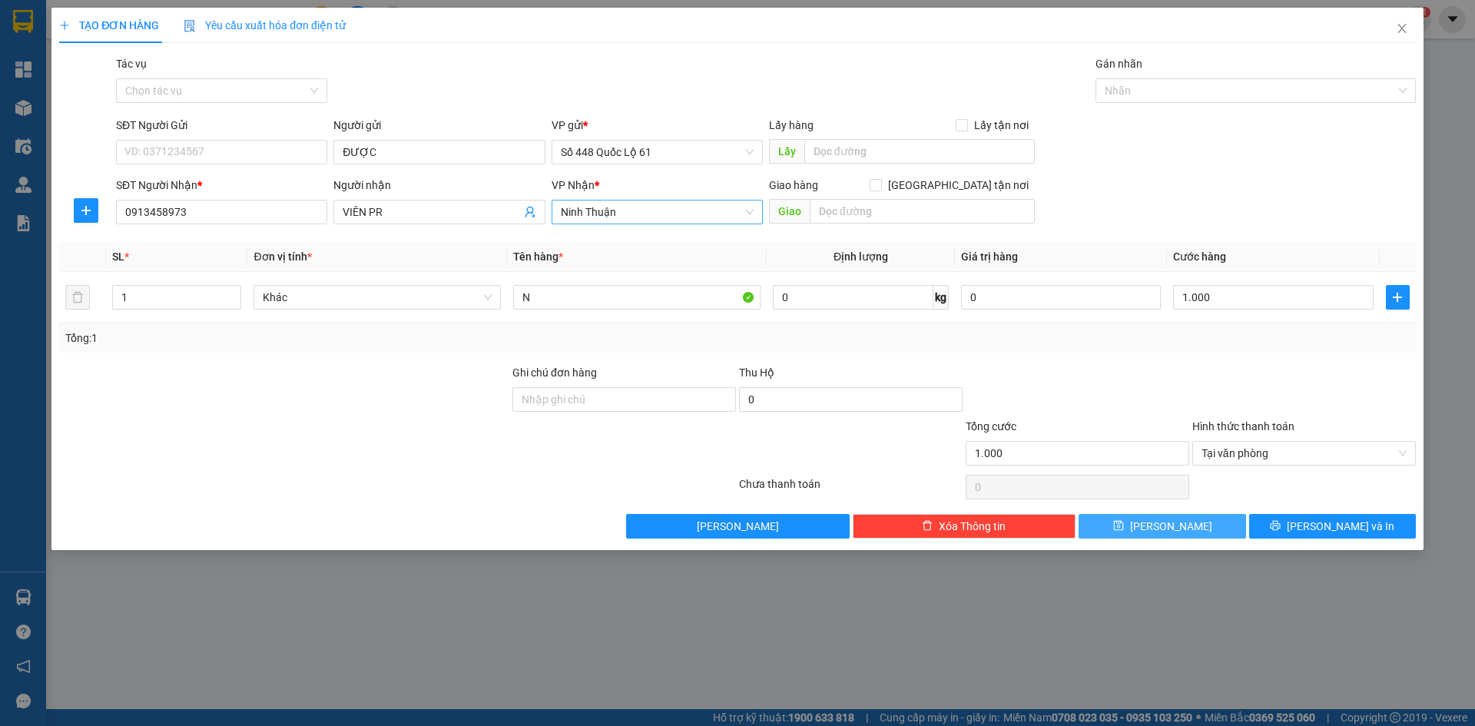
click at [1121, 529] on button "Lưu" at bounding box center [1162, 526] width 167 height 25
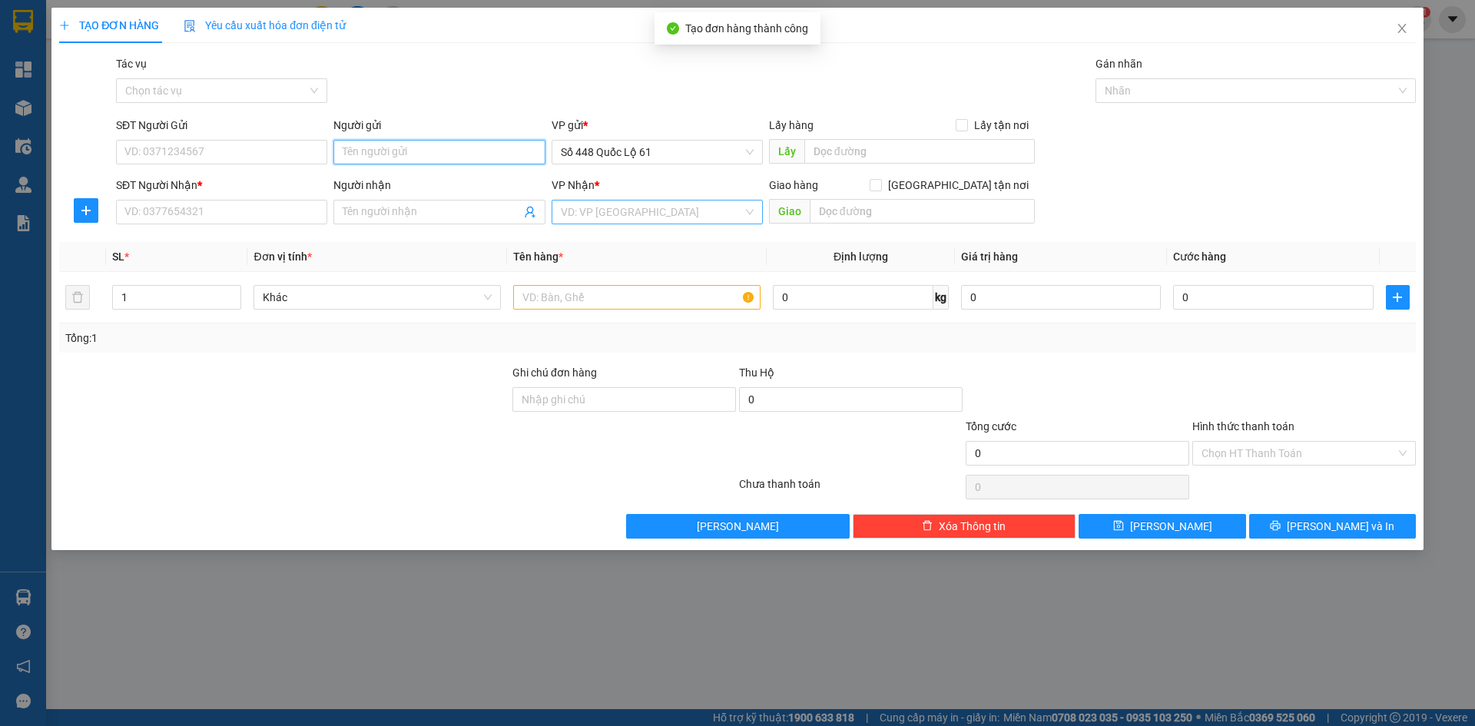
paste input "ĐƯỢC"
click at [191, 211] on input "SĐT Người Nhận *" at bounding box center [221, 212] width 211 height 25
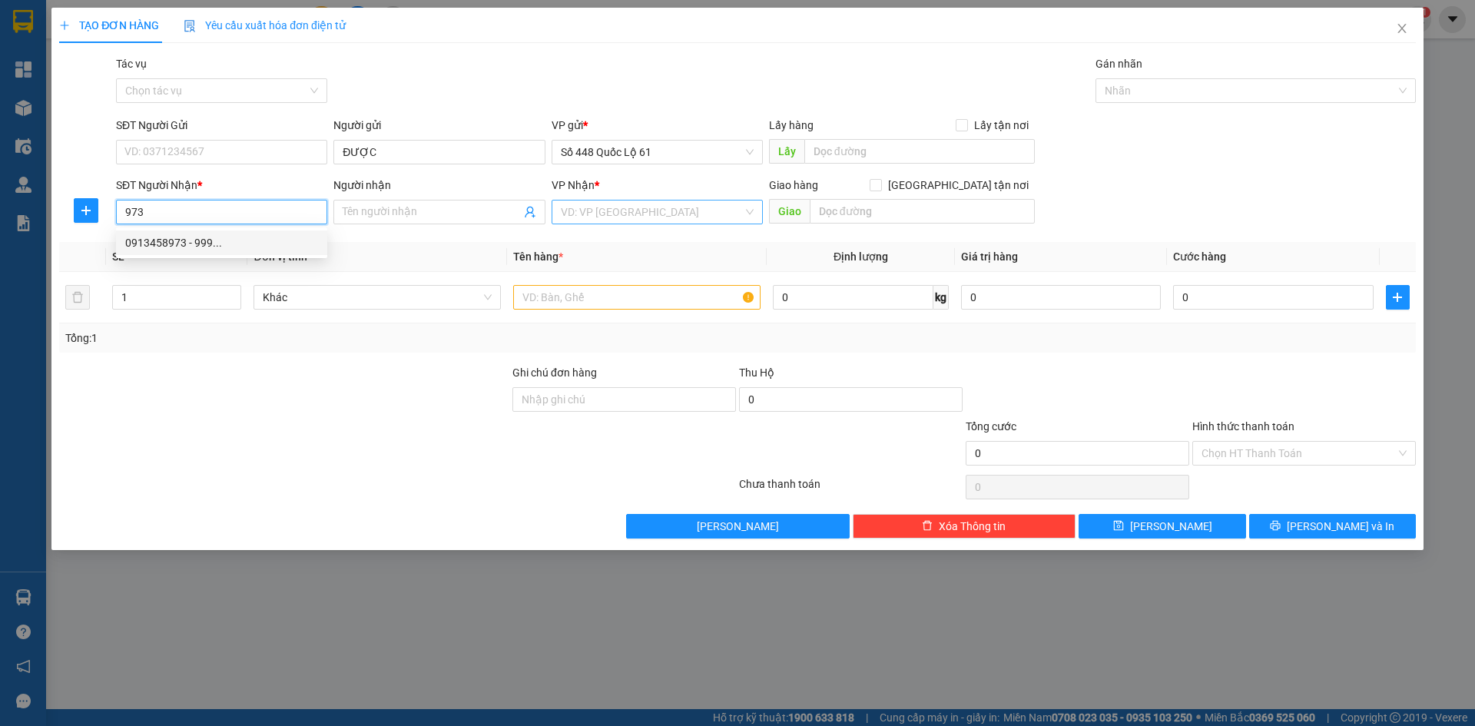
click at [186, 239] on div "0913458973 - 999..." at bounding box center [221, 242] width 193 height 17
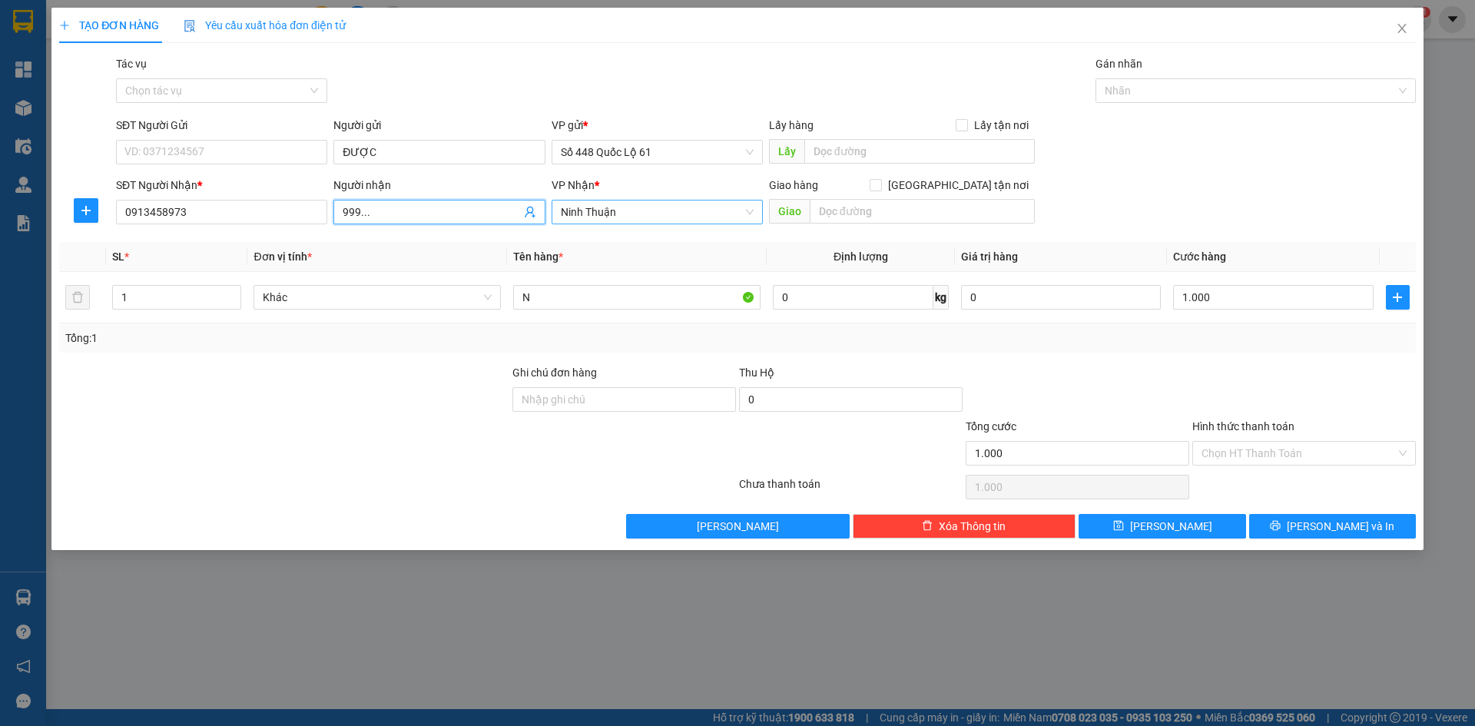
drag, startPoint x: 407, startPoint y: 204, endPoint x: 161, endPoint y: 249, distance: 250.0
click at [165, 248] on div "Transit Pickup Surcharge Ids Transit Deliver Surcharge Ids Transit Deliver Surc…" at bounding box center [737, 296] width 1357 height 483
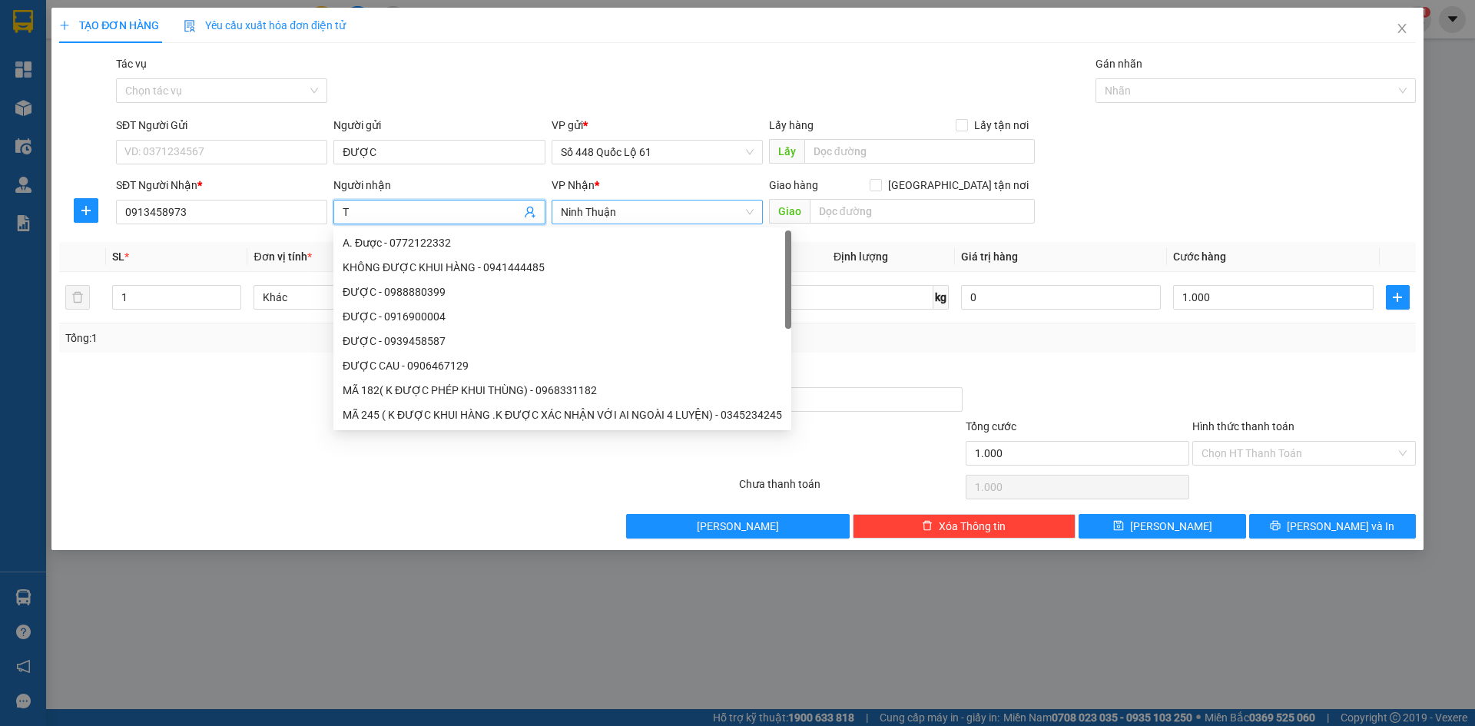
paste input "Ý"
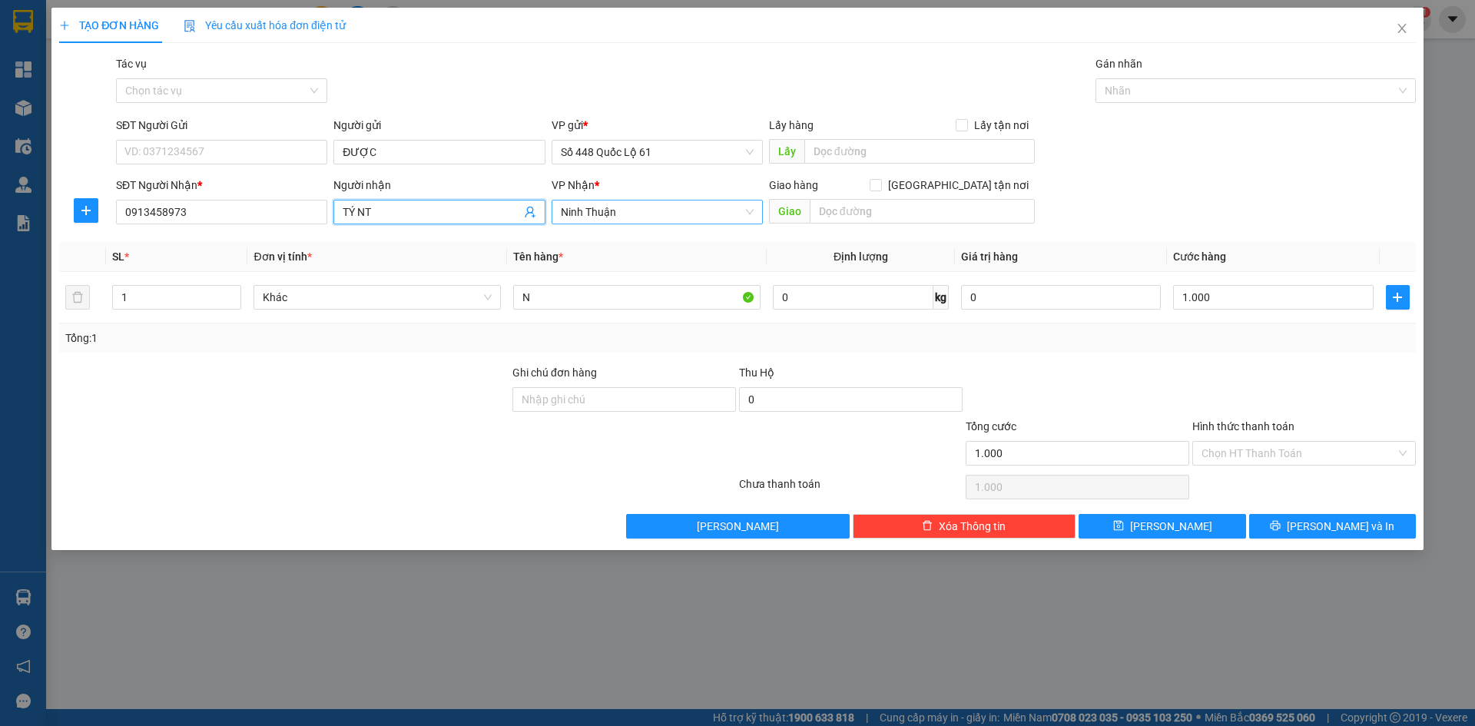
click at [654, 207] on span "Ninh Thuận" at bounding box center [657, 212] width 193 height 23
click at [642, 314] on div "[PERSON_NAME]" at bounding box center [657, 316] width 193 height 17
drag, startPoint x: 542, startPoint y: 303, endPoint x: 379, endPoint y: 314, distance: 163.3
click at [379, 314] on tr "1 Khác N 0 kg 0 1.000" at bounding box center [737, 297] width 1357 height 51
click at [1269, 449] on input "Hình thức thanh toán" at bounding box center [1299, 453] width 194 height 23
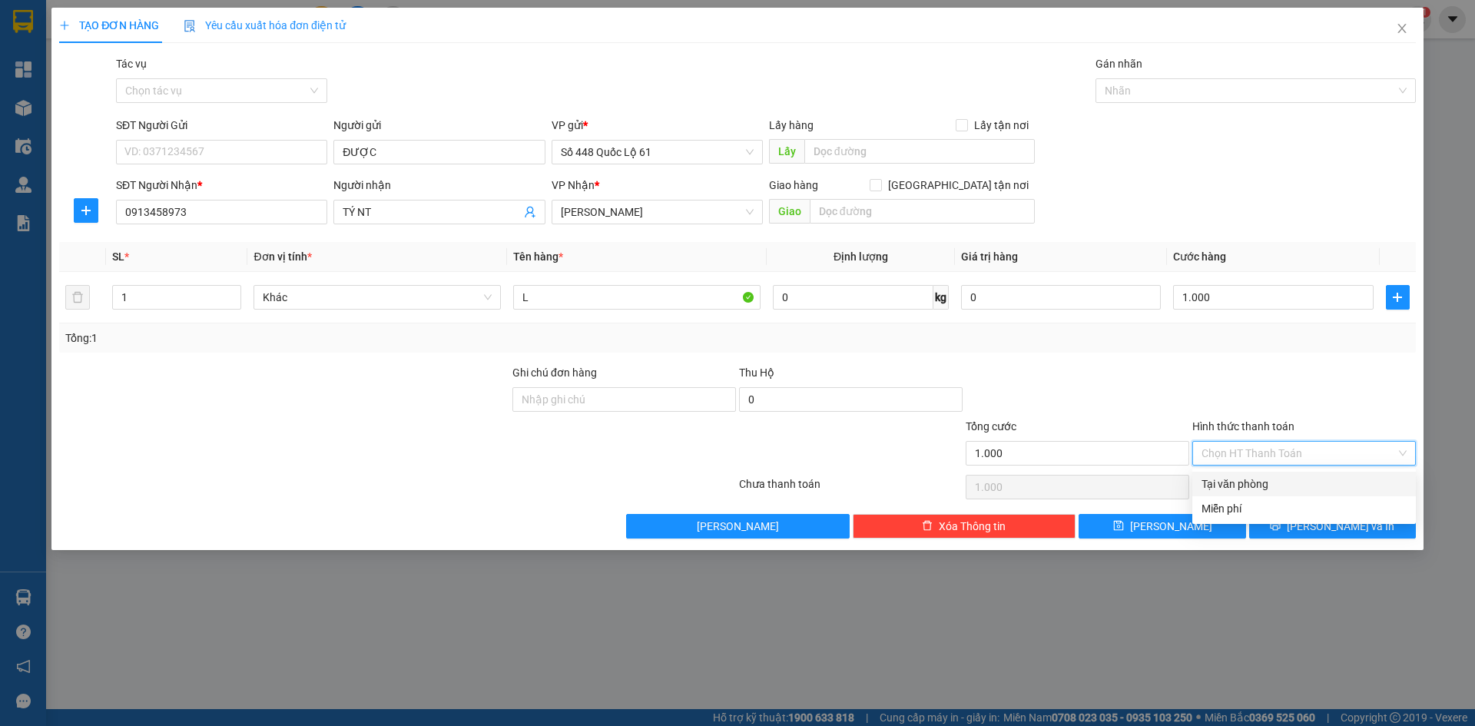
drag, startPoint x: 1269, startPoint y: 485, endPoint x: 1250, endPoint y: 497, distance: 22.8
click at [1269, 486] on div "Tại văn phòng" at bounding box center [1304, 484] width 205 height 17
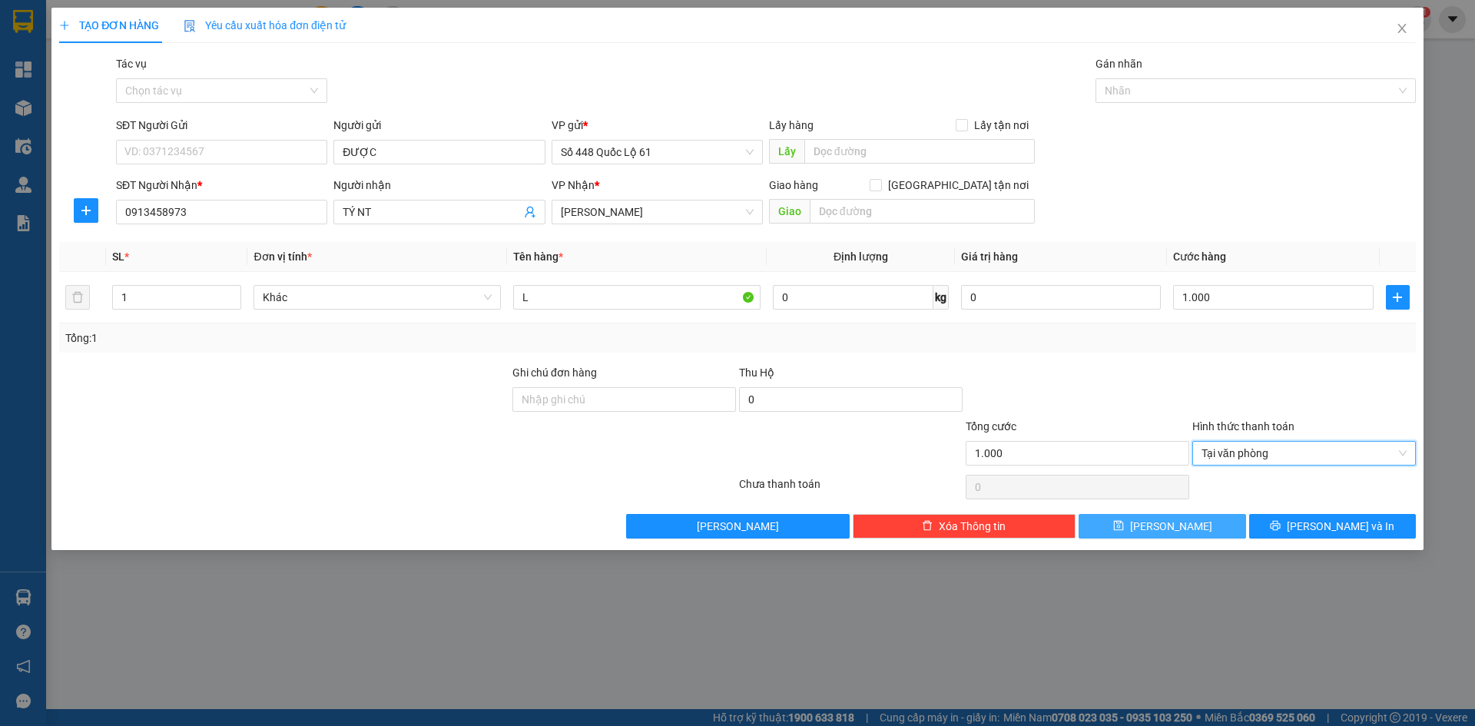
click at [1155, 525] on button "Lưu" at bounding box center [1162, 526] width 167 height 25
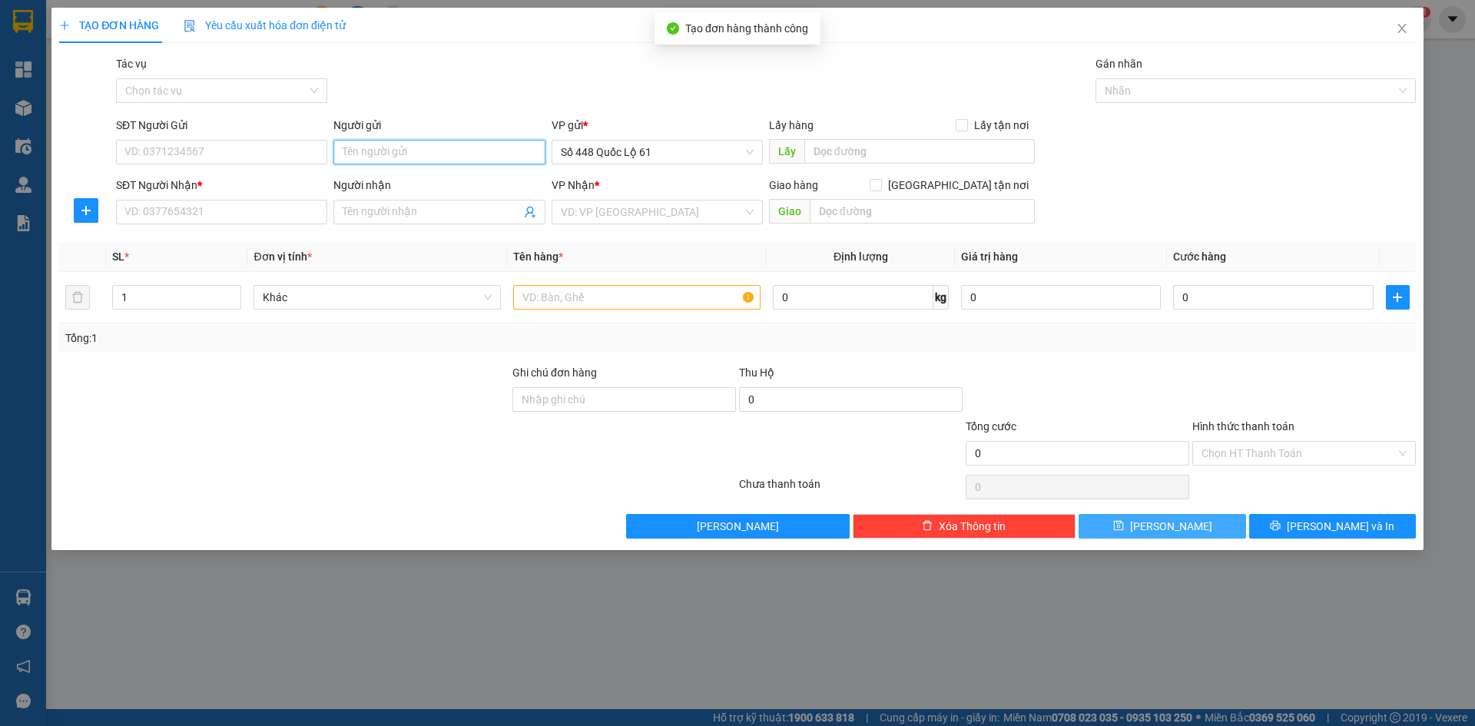
paste input "ĐƯỢC"
click at [276, 207] on input "SĐT Người Nhận *" at bounding box center [221, 212] width 211 height 25
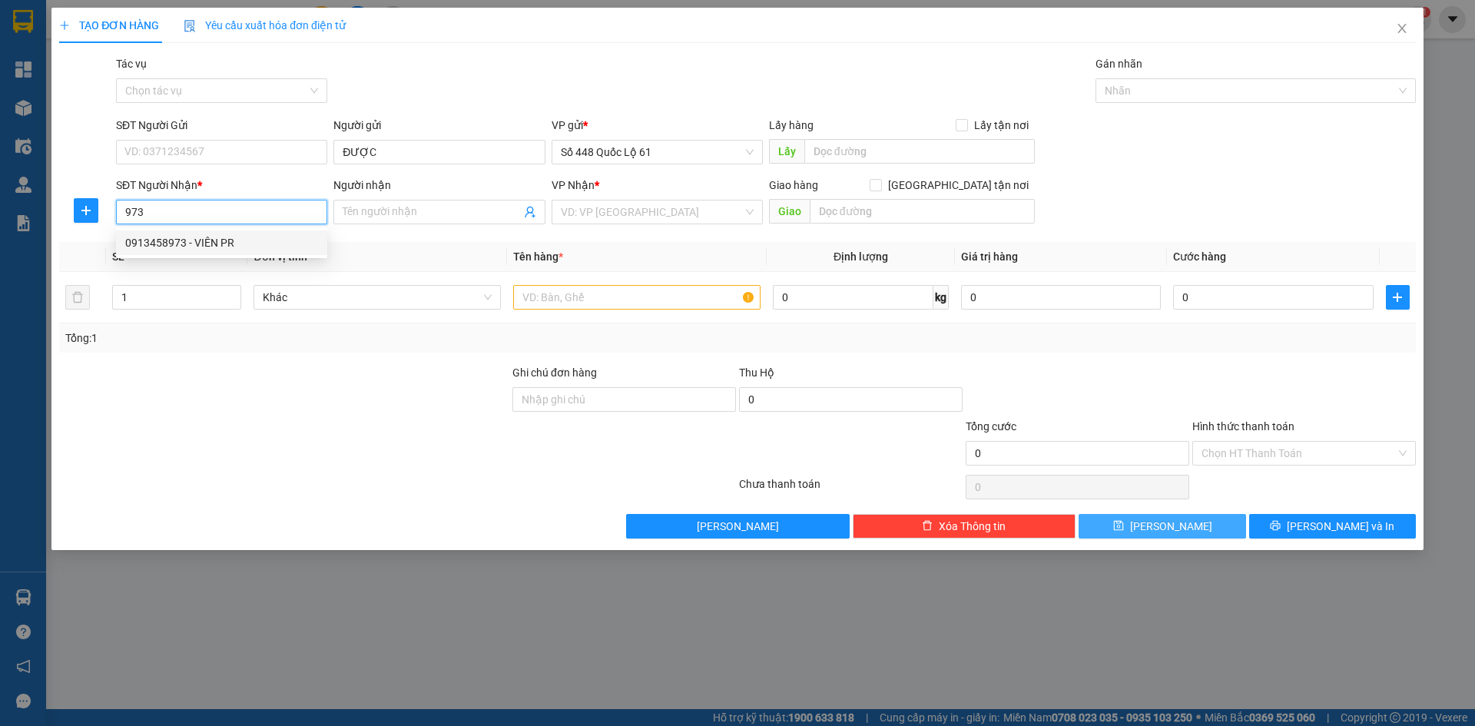
click at [271, 245] on div "0913458973 - VIÊN PR" at bounding box center [221, 242] width 193 height 17
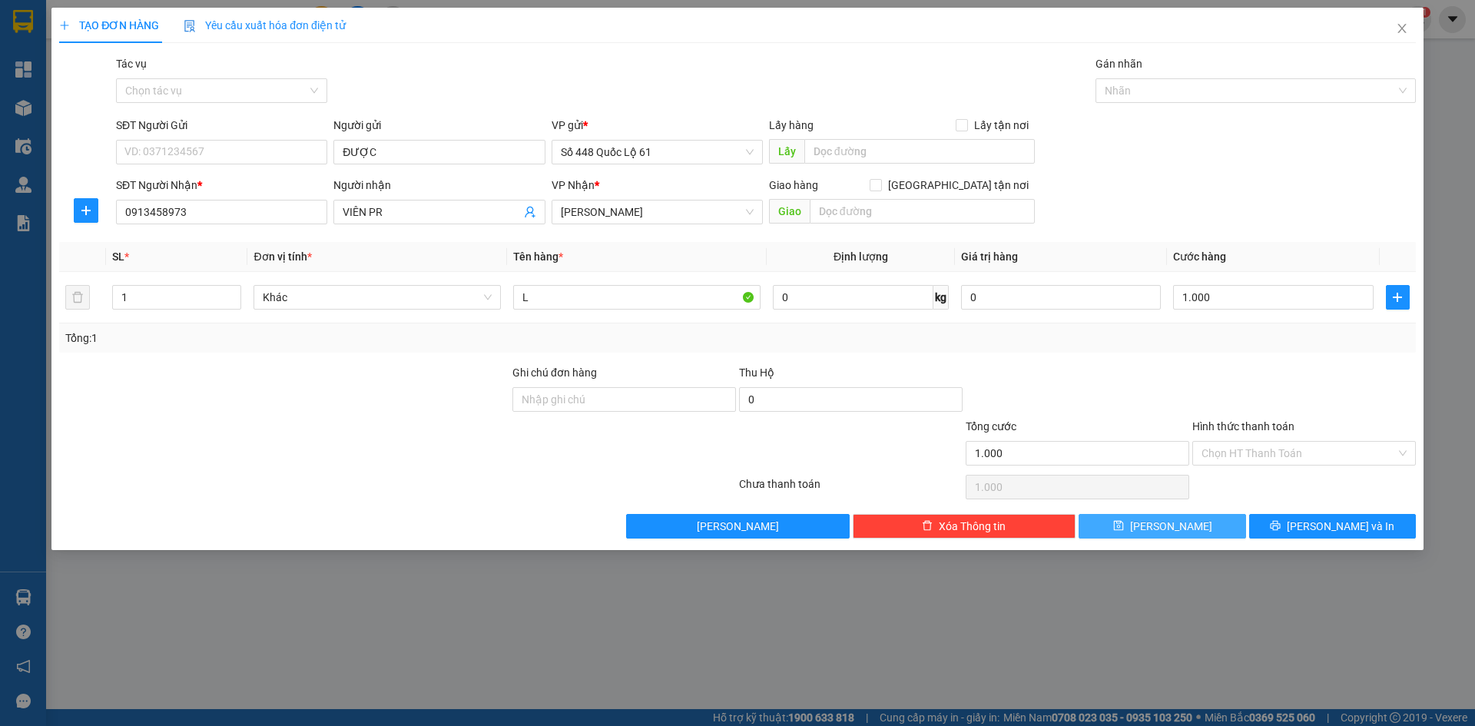
drag, startPoint x: 409, startPoint y: 209, endPoint x: 153, endPoint y: 228, distance: 256.6
click at [162, 227] on div "SĐT Người Nhận * 0913458973 0913458973 Người nhận VIÊN PR VP Nhận * Khánh Hoà…" at bounding box center [766, 204] width 1306 height 54
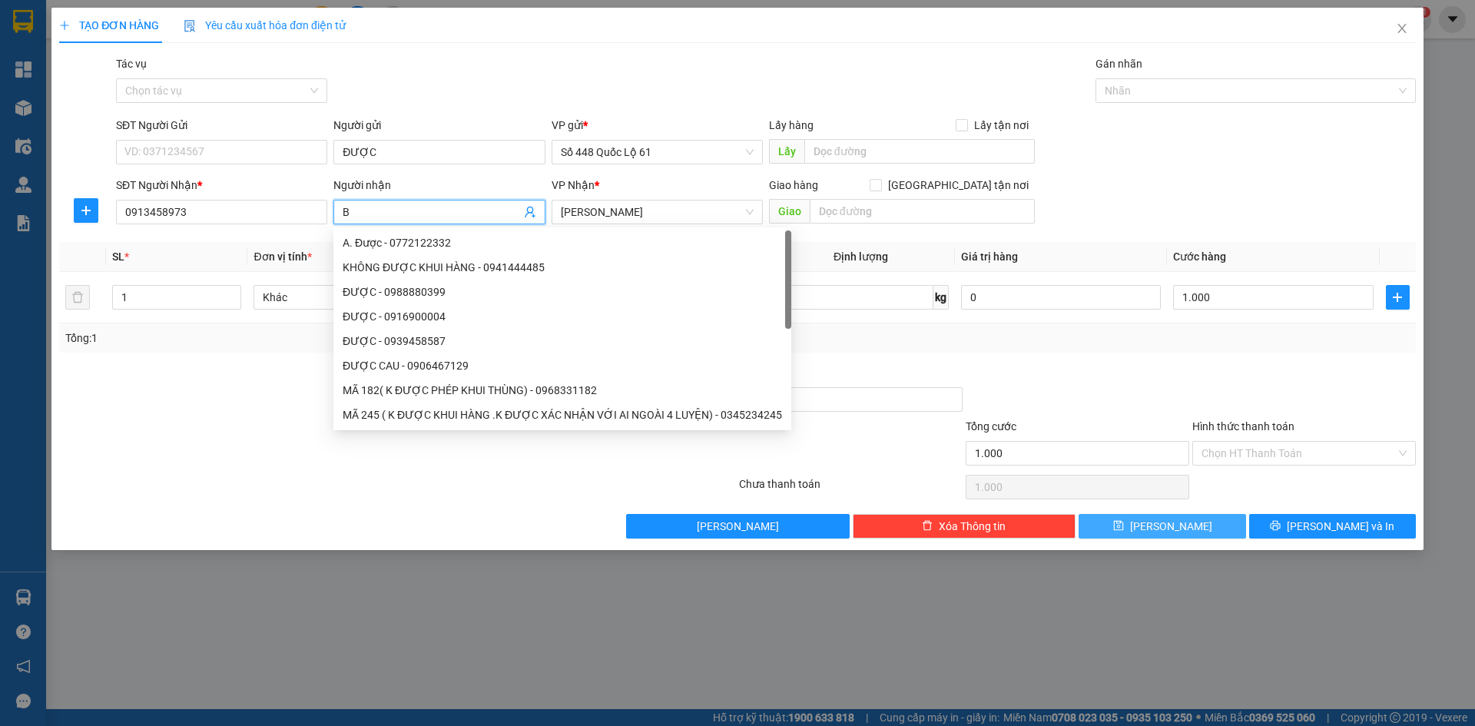
paste input "É"
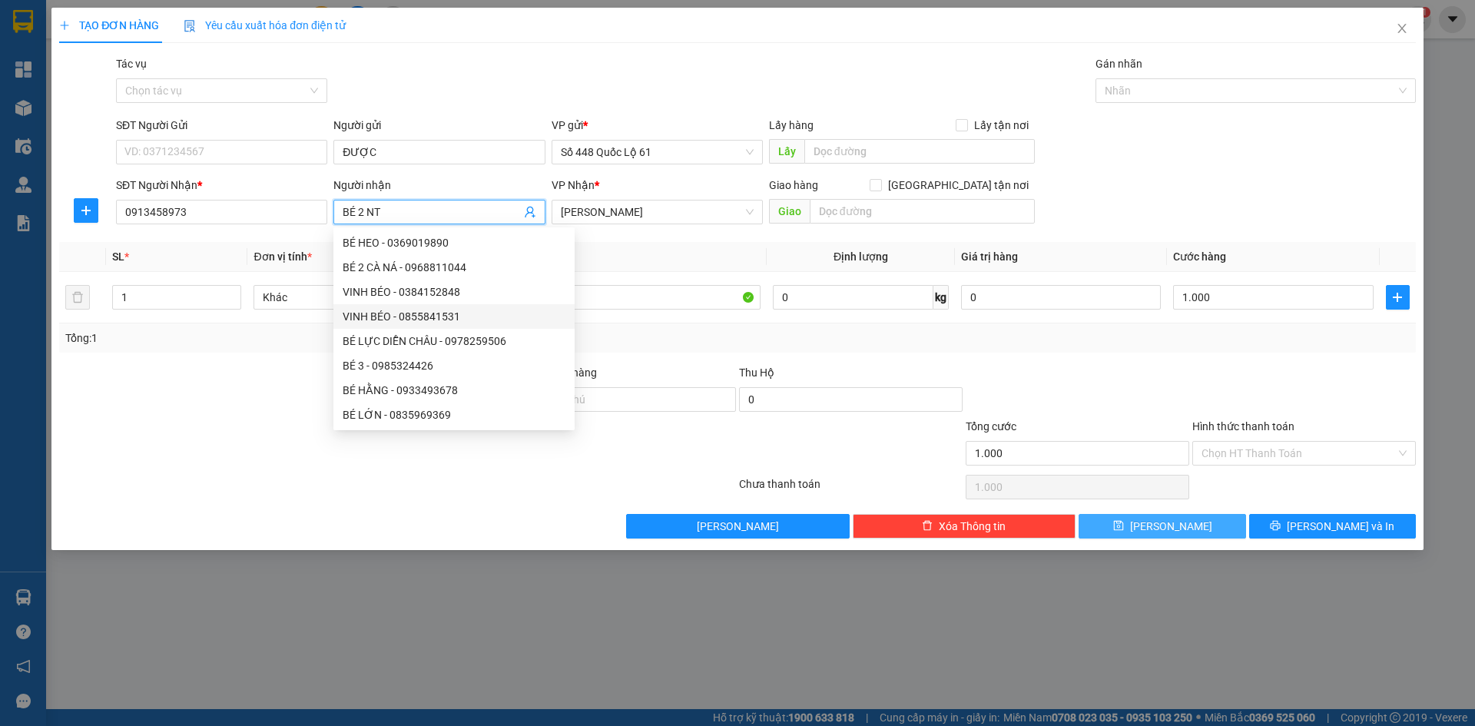
click at [668, 256] on th "Tên hàng *" at bounding box center [637, 257] width 260 height 30
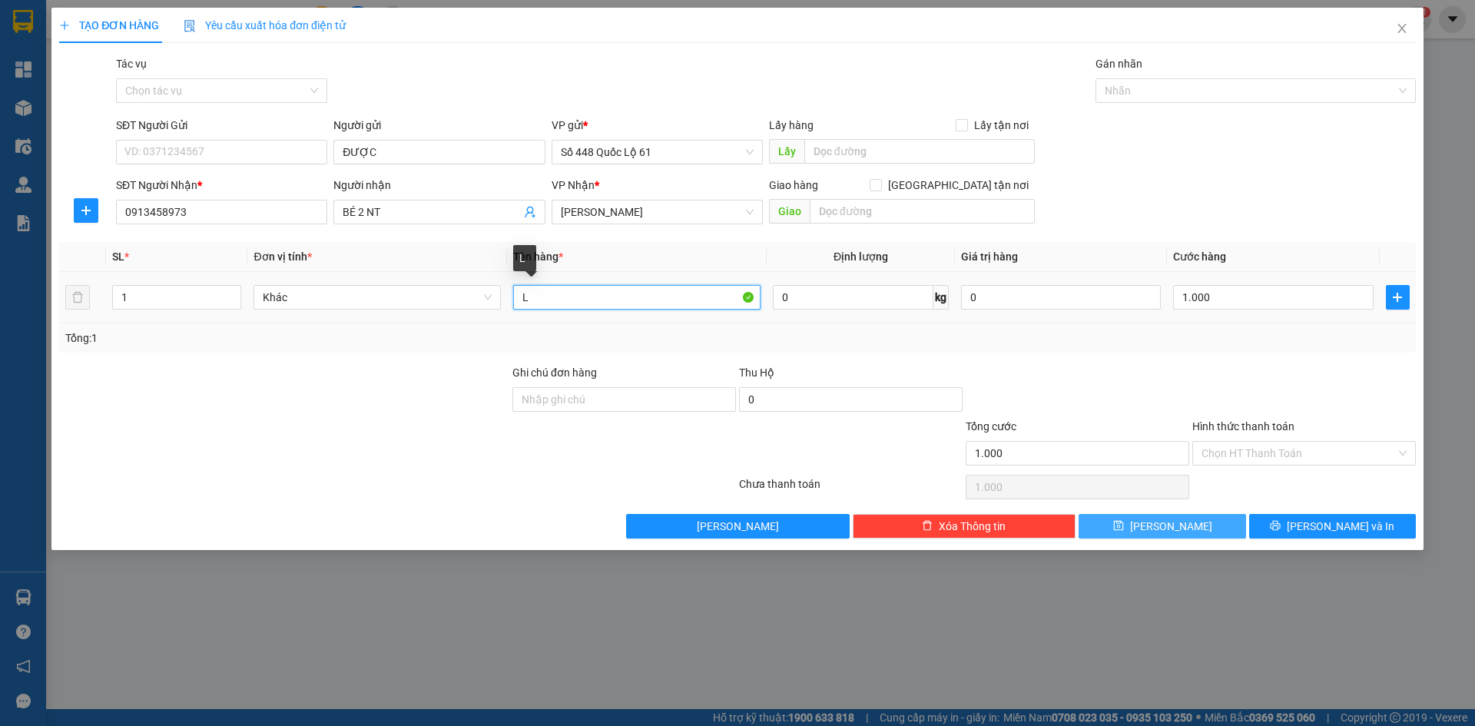
drag, startPoint x: 566, startPoint y: 296, endPoint x: 406, endPoint y: 311, distance: 160.5
click at [402, 311] on tr "1 Khác L 0 kg 0 1.000" at bounding box center [737, 297] width 1357 height 51
click at [1233, 459] on input "Hình thức thanh toán" at bounding box center [1299, 453] width 194 height 23
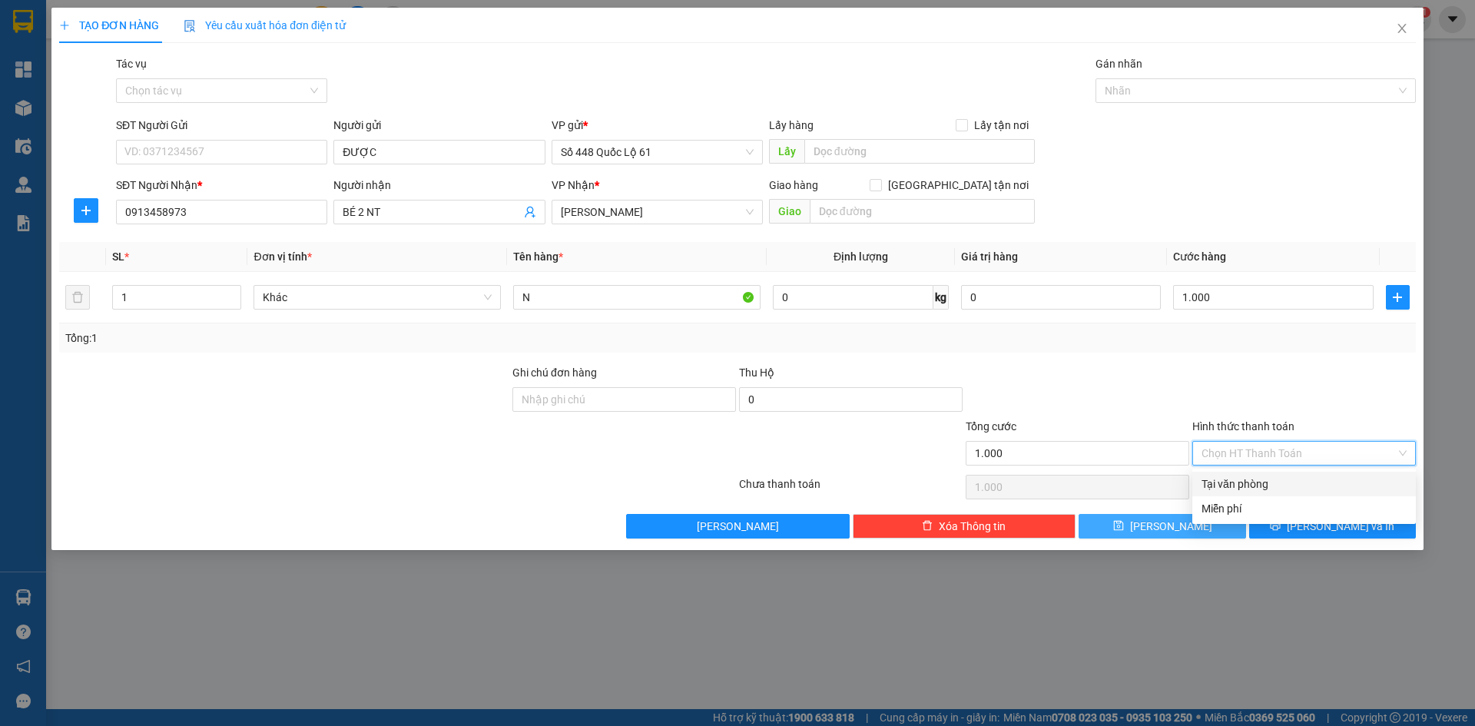
drag, startPoint x: 1238, startPoint y: 477, endPoint x: 1217, endPoint y: 511, distance: 39.7
click at [1238, 479] on div "Tại văn phòng" at bounding box center [1304, 484] width 205 height 17
drag, startPoint x: 1212, startPoint y: 511, endPoint x: 1127, endPoint y: 533, distance: 87.4
click at [1209, 511] on div "Transit Pickup Surcharge Ids Transit Deliver Surcharge Ids Transit Deliver Surc…" at bounding box center [737, 296] width 1357 height 483
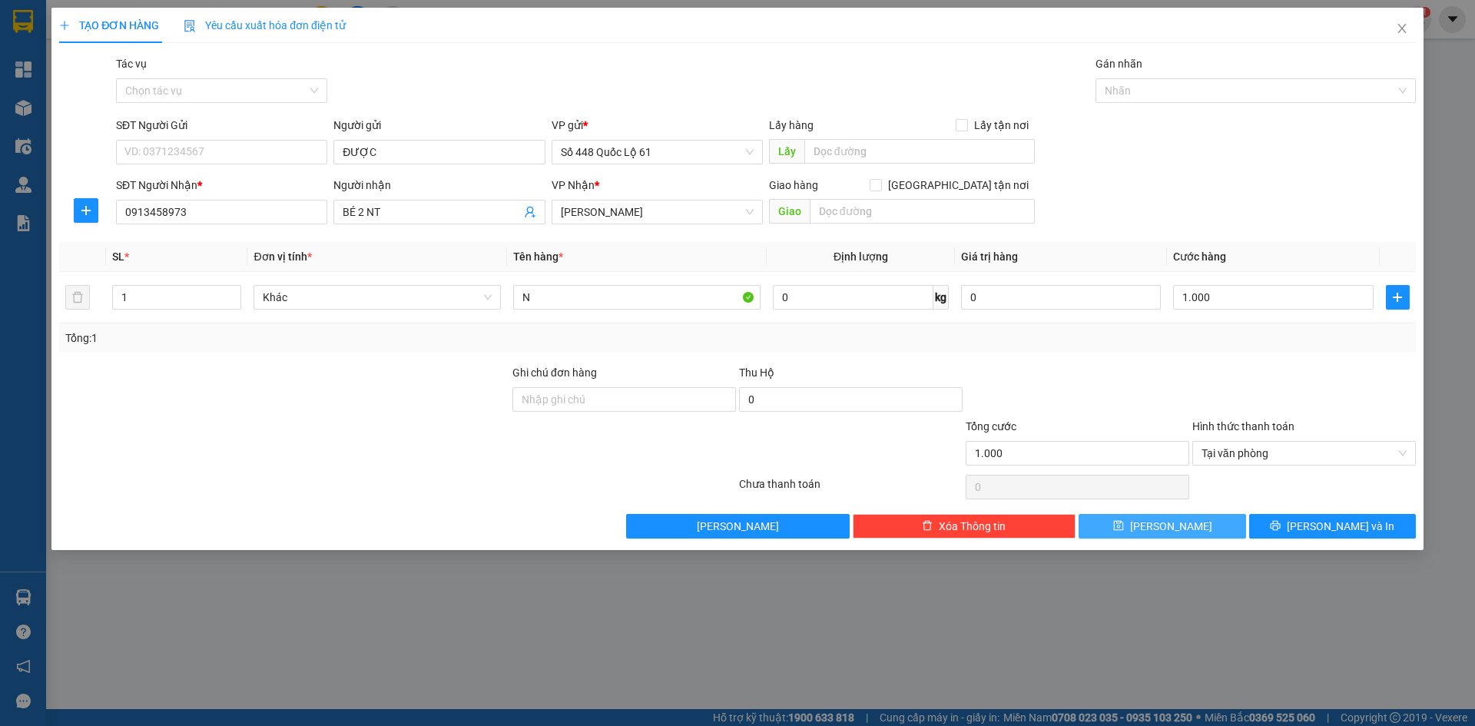
click at [1127, 533] on button "Lưu" at bounding box center [1162, 526] width 167 height 25
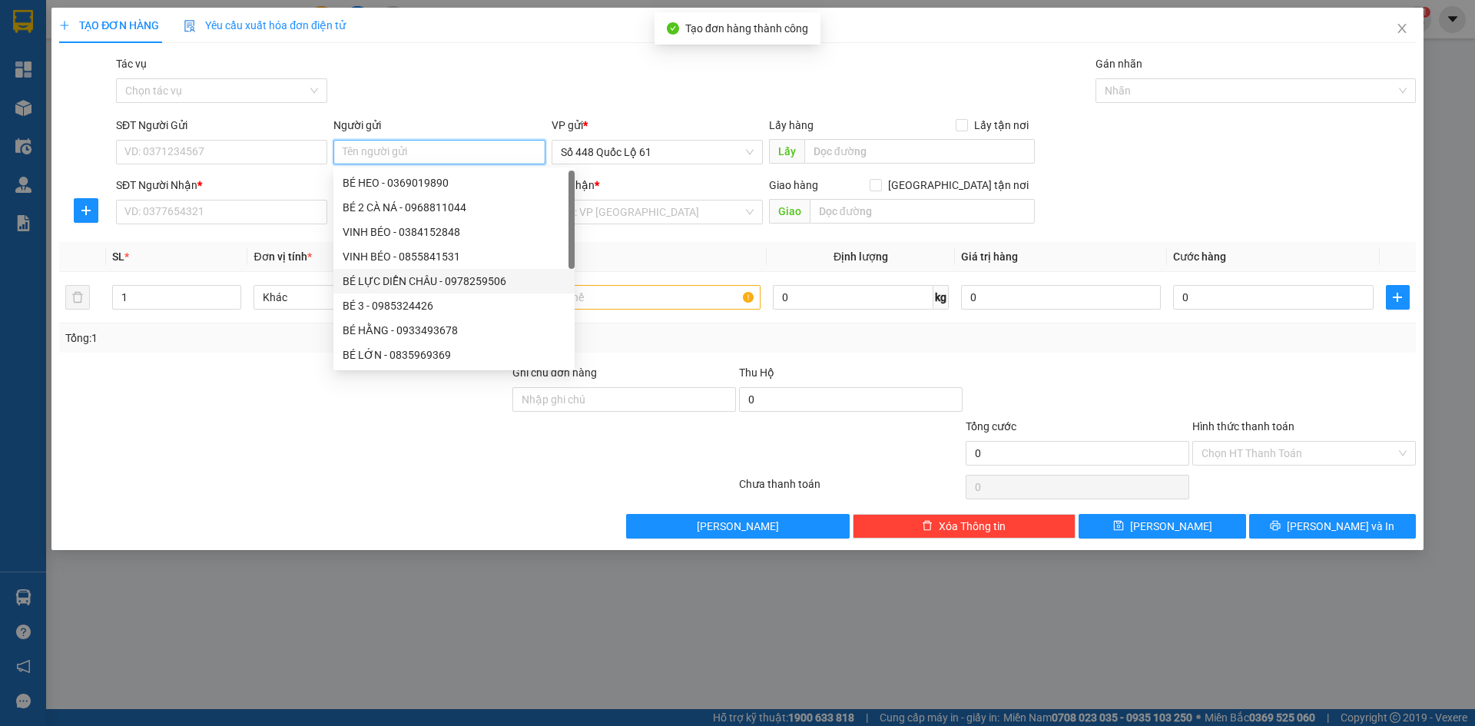
paste input "ĐƯỢC"
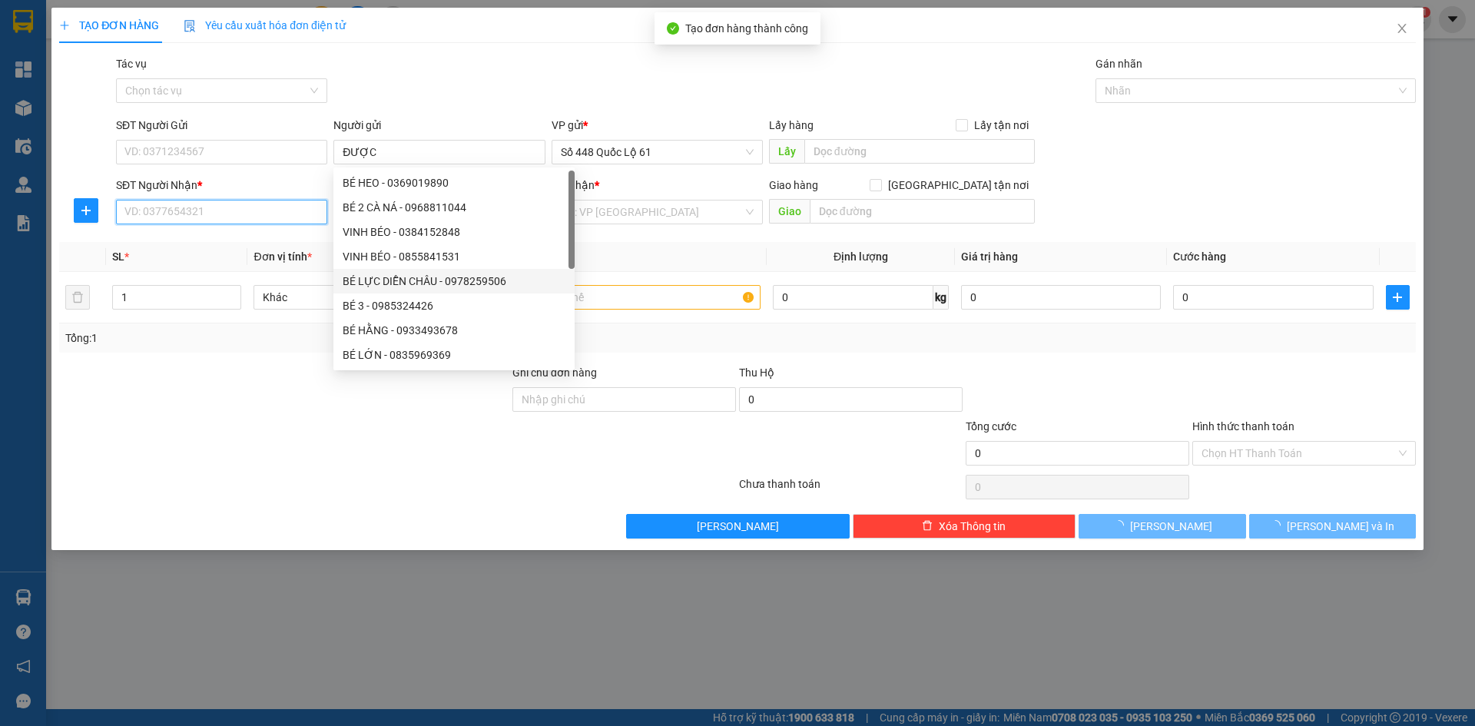
click at [293, 208] on input "SĐT Người Nhận *" at bounding box center [221, 212] width 211 height 25
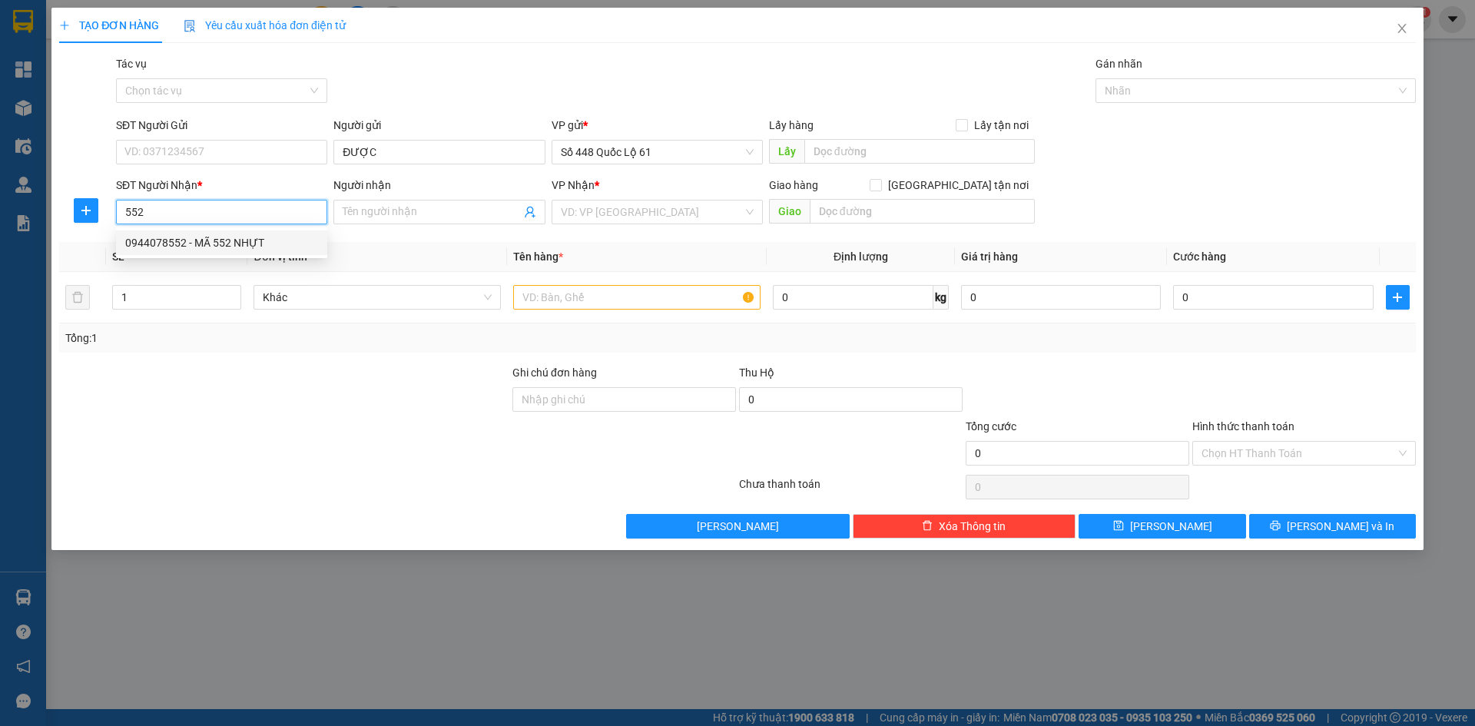
click at [274, 236] on div "0944078552 - MÃ 552 NHỰT" at bounding box center [221, 242] width 193 height 17
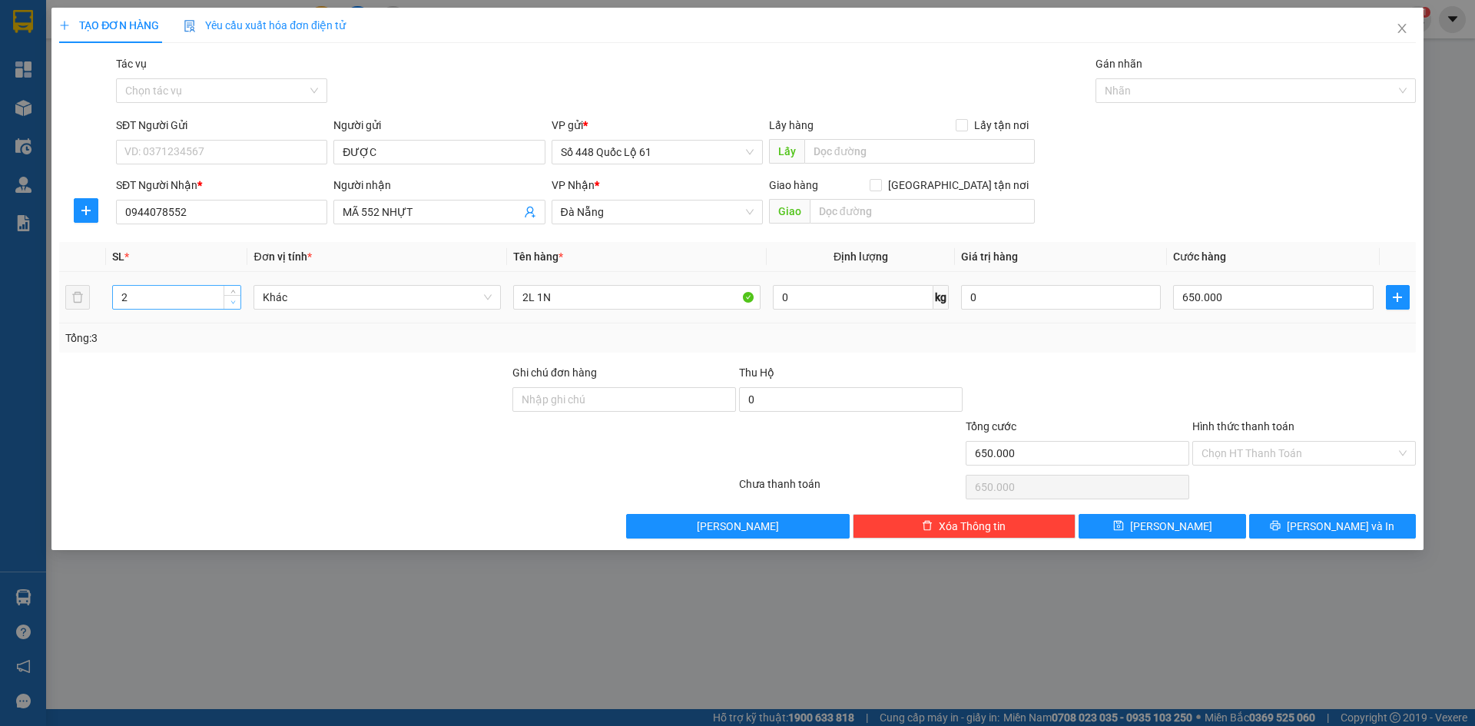
click at [234, 305] on span "down" at bounding box center [232, 302] width 9 height 9
click at [306, 308] on tr "2 Khác 2L 1N 0 kg 0 0" at bounding box center [737, 297] width 1357 height 51
click at [1245, 303] on input "0" at bounding box center [1273, 297] width 200 height 25
click at [1198, 531] on button "Lưu" at bounding box center [1162, 526] width 167 height 25
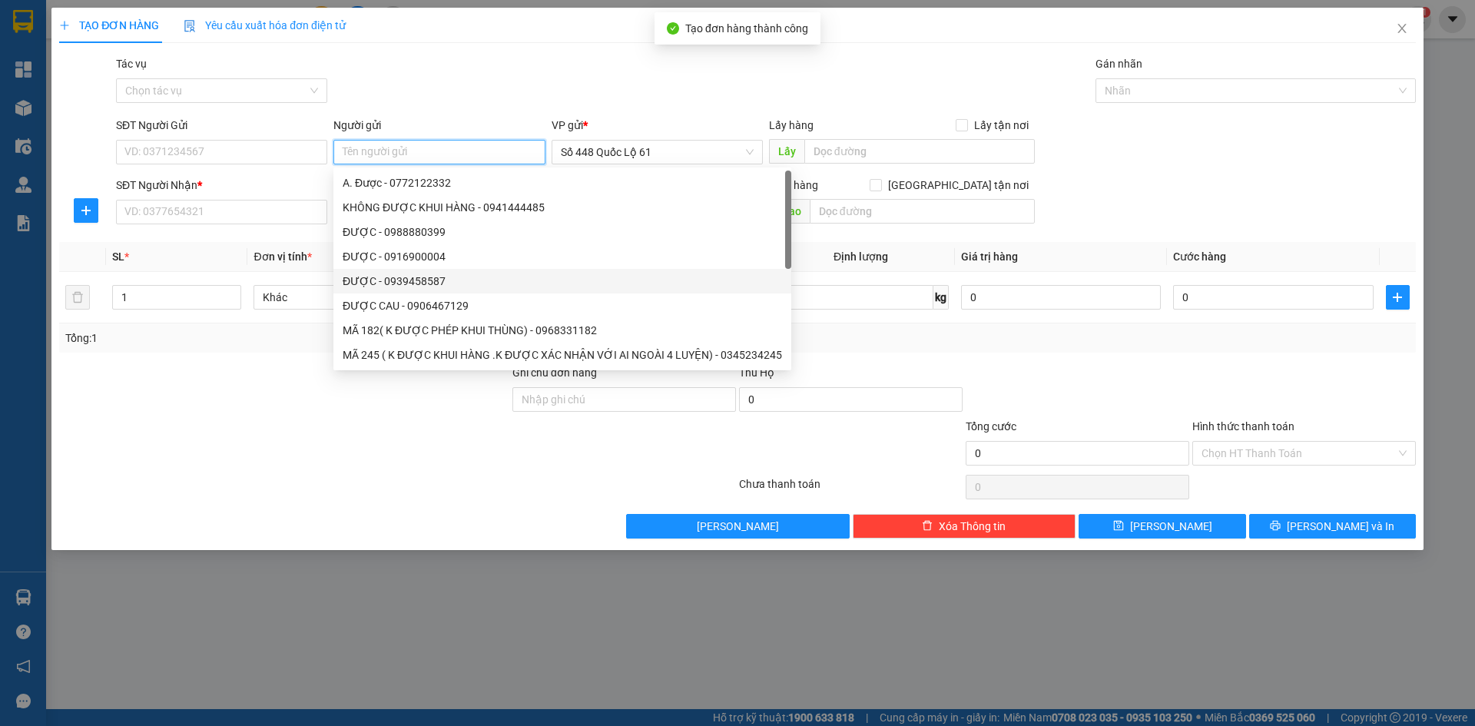
paste input "ĐƯỢC"
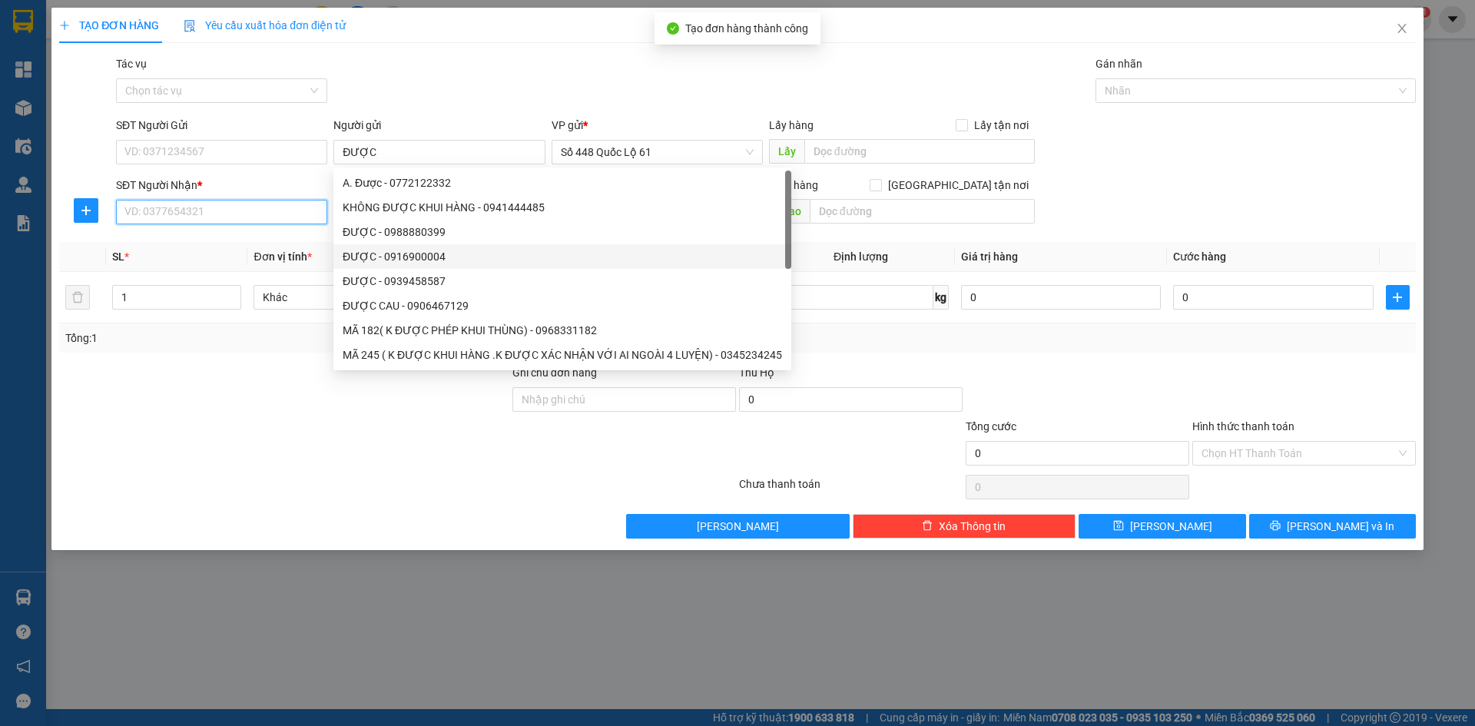
click at [300, 211] on input "SĐT Người Nhận *" at bounding box center [221, 212] width 211 height 25
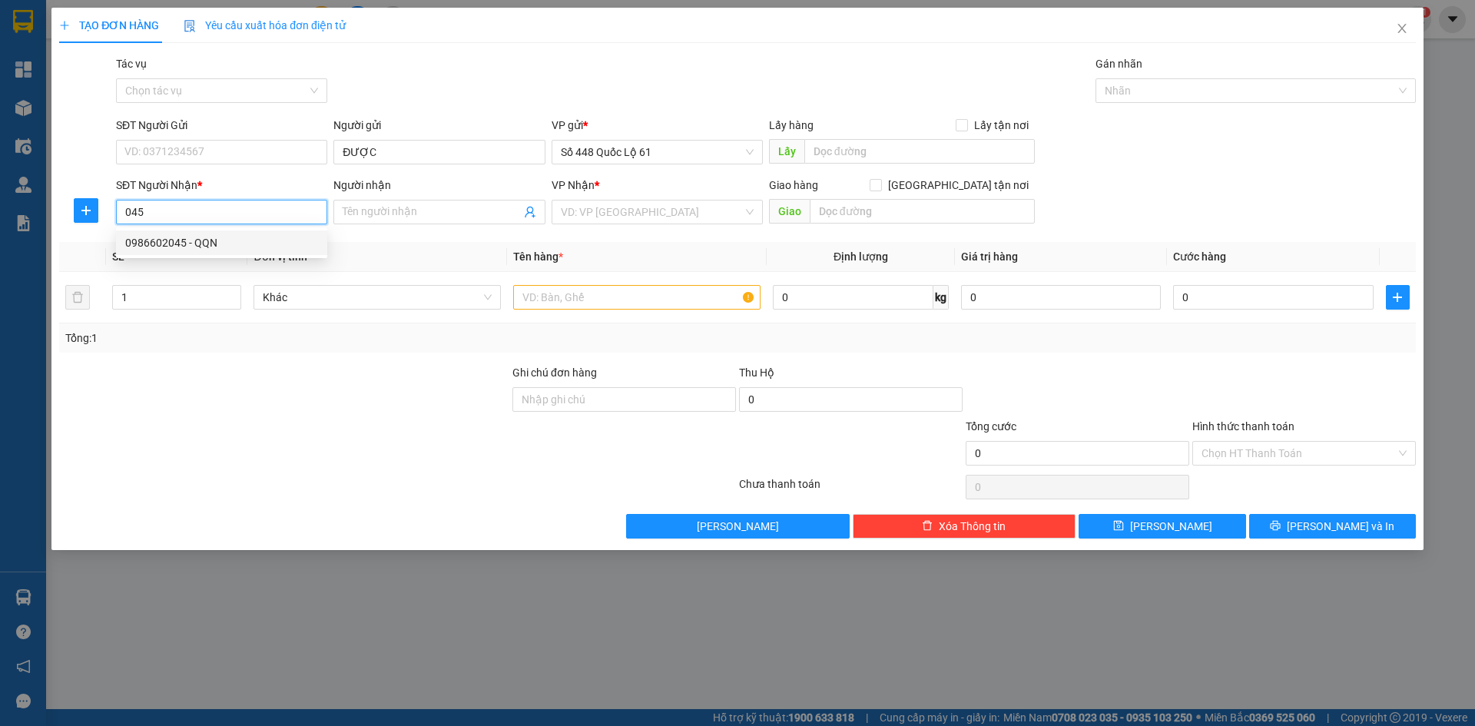
click at [247, 241] on div "0986602045 - QQN" at bounding box center [221, 242] width 193 height 17
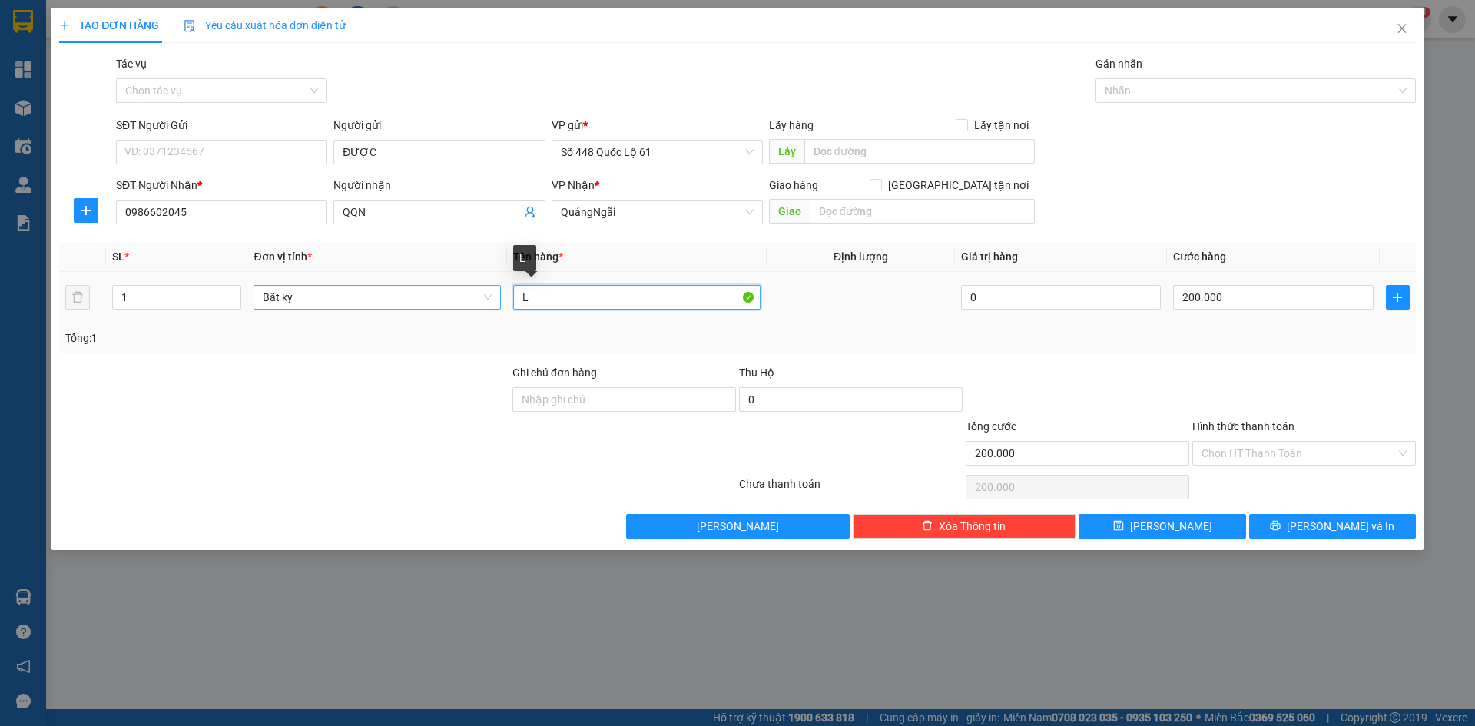
drag, startPoint x: 551, startPoint y: 300, endPoint x: 494, endPoint y: 300, distance: 56.9
click at [494, 300] on tr "1 Bất kỳ L 0 200.000" at bounding box center [737, 297] width 1357 height 51
click at [1265, 301] on input "200.000" at bounding box center [1273, 297] width 200 height 25
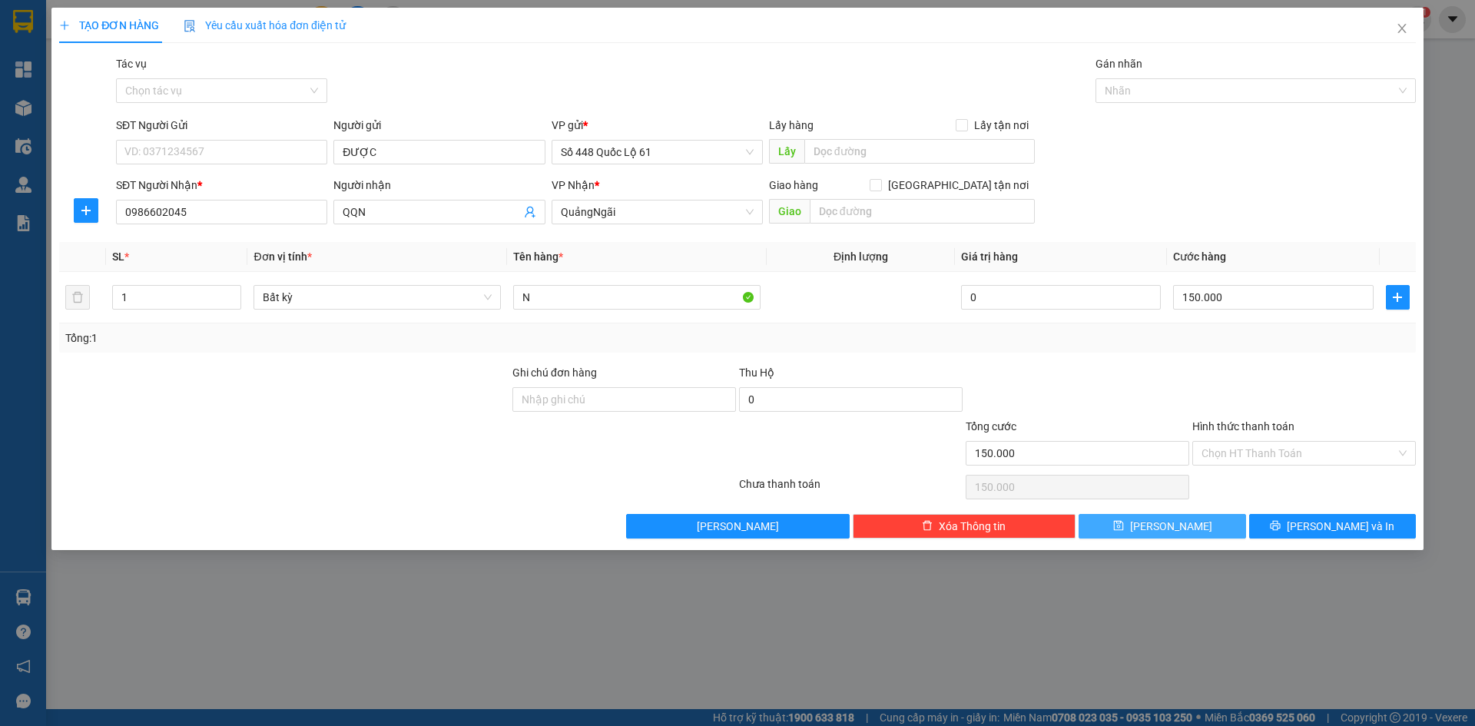
click at [1143, 529] on button "Lưu" at bounding box center [1162, 526] width 167 height 25
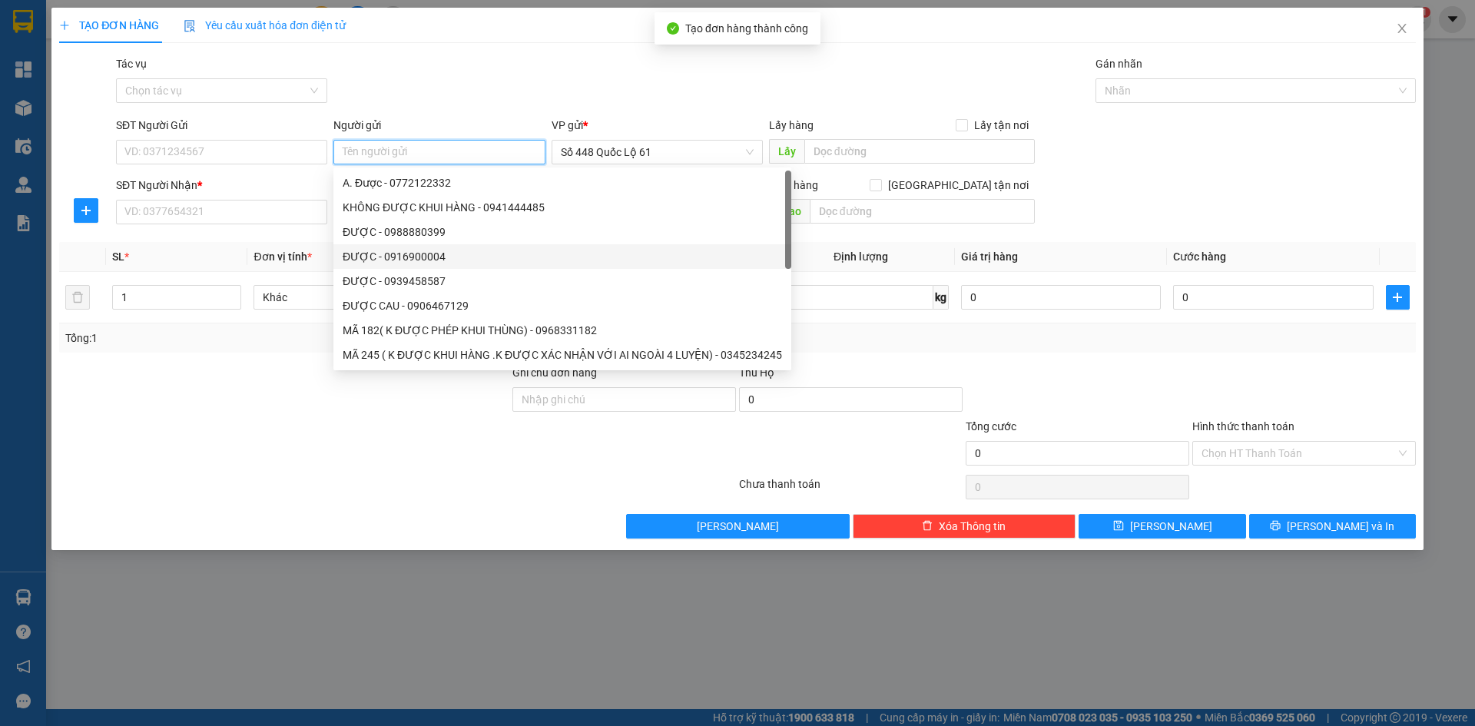
paste input "ĐƯỢC"
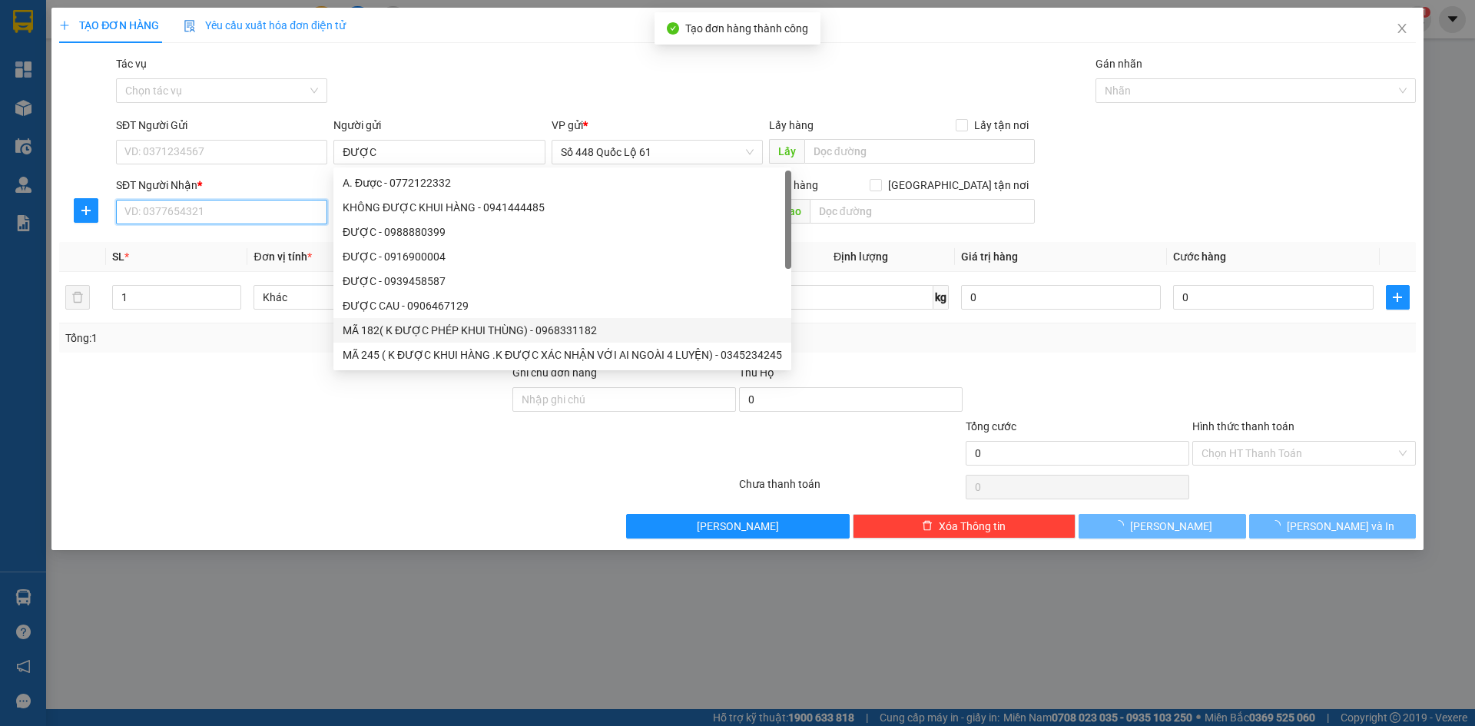
click at [254, 210] on input "SĐT Người Nhận *" at bounding box center [221, 212] width 211 height 25
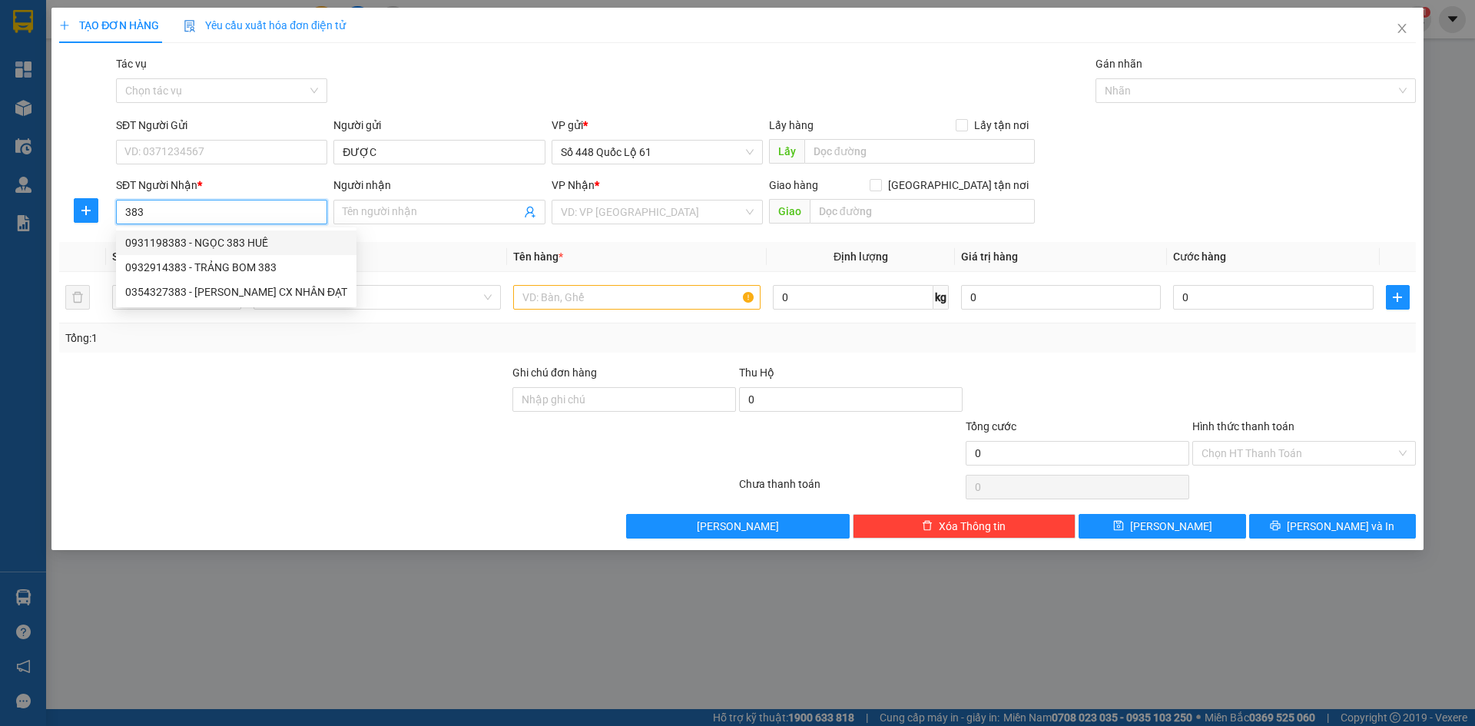
click at [252, 240] on div "0931198383 - NGỌC 383 HUẾ" at bounding box center [236, 242] width 222 height 17
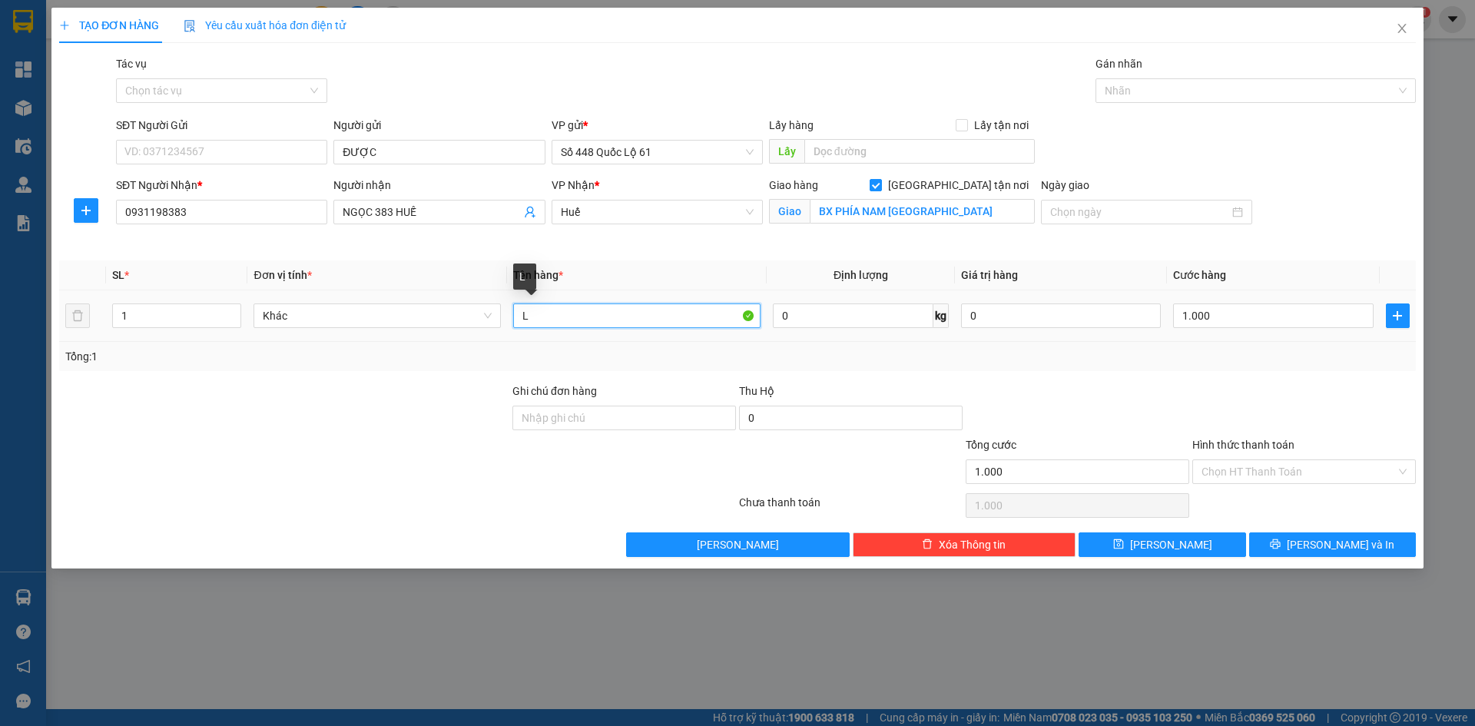
click at [546, 314] on input "L" at bounding box center [636, 315] width 247 height 25
drag, startPoint x: 209, startPoint y: 220, endPoint x: 0, endPoint y: 240, distance: 209.9
click at [0, 240] on div "TẠO ĐƠN HÀNG Yêu cầu xuất hóa đơn điện tử Transit Pickup Surcharge Ids Transit …" at bounding box center [737, 363] width 1475 height 726
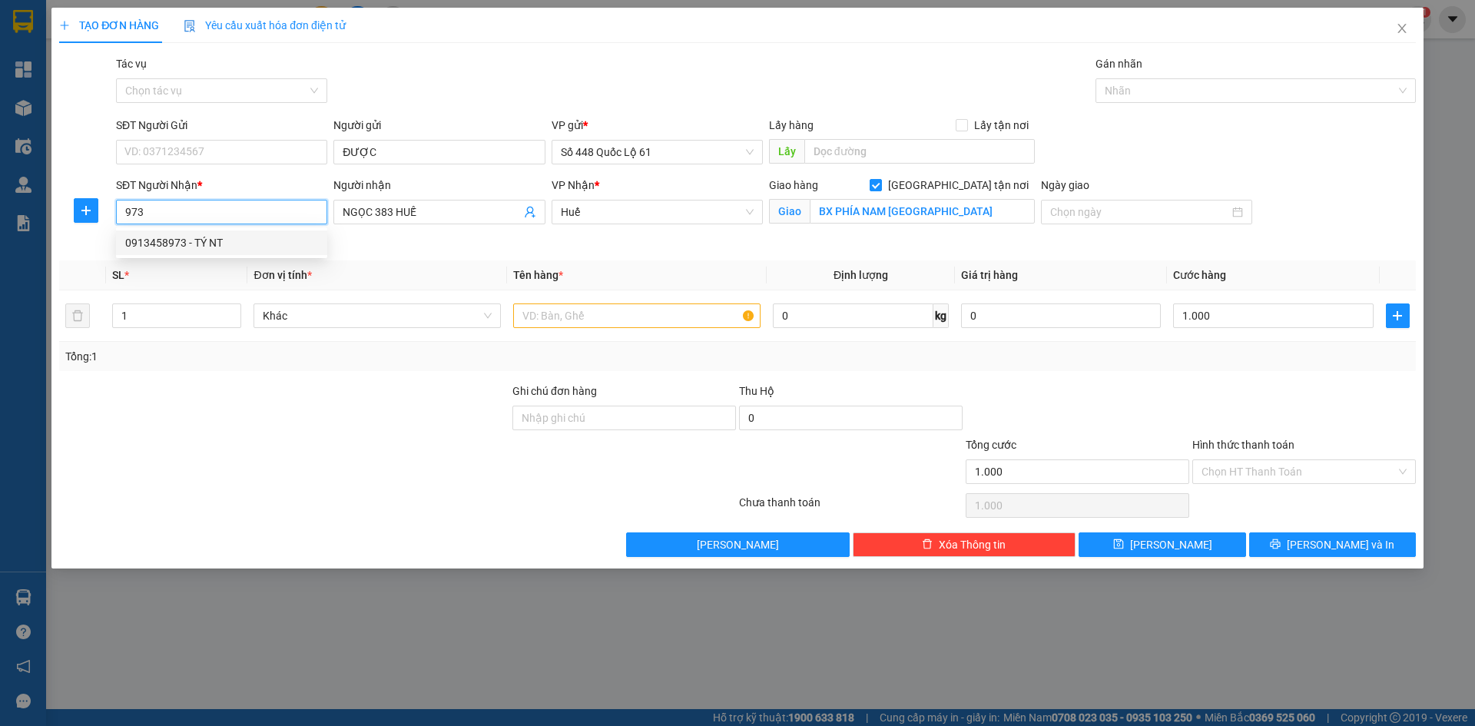
click at [196, 236] on div "0913458973 - TÝ NT" at bounding box center [221, 242] width 193 height 17
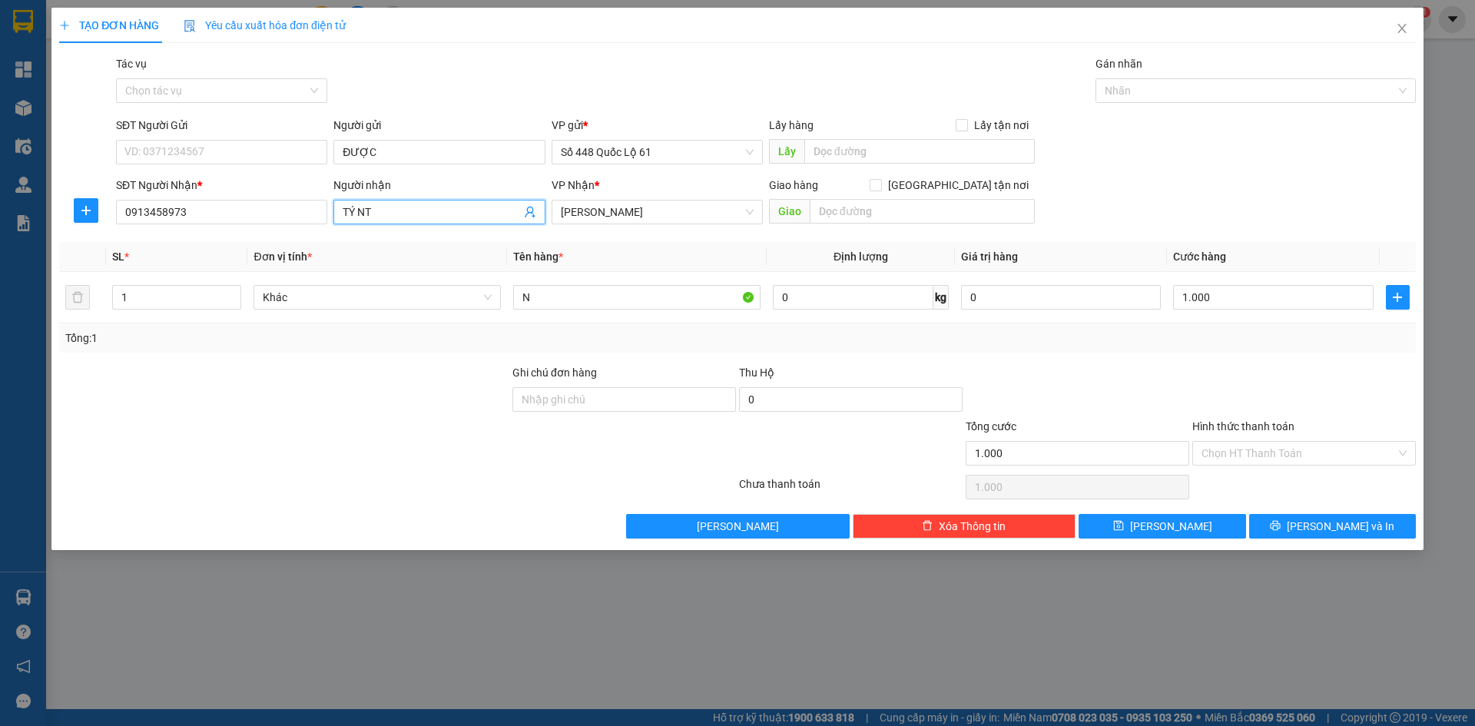
click at [412, 213] on input "TÝ NT" at bounding box center [431, 212] width 177 height 17
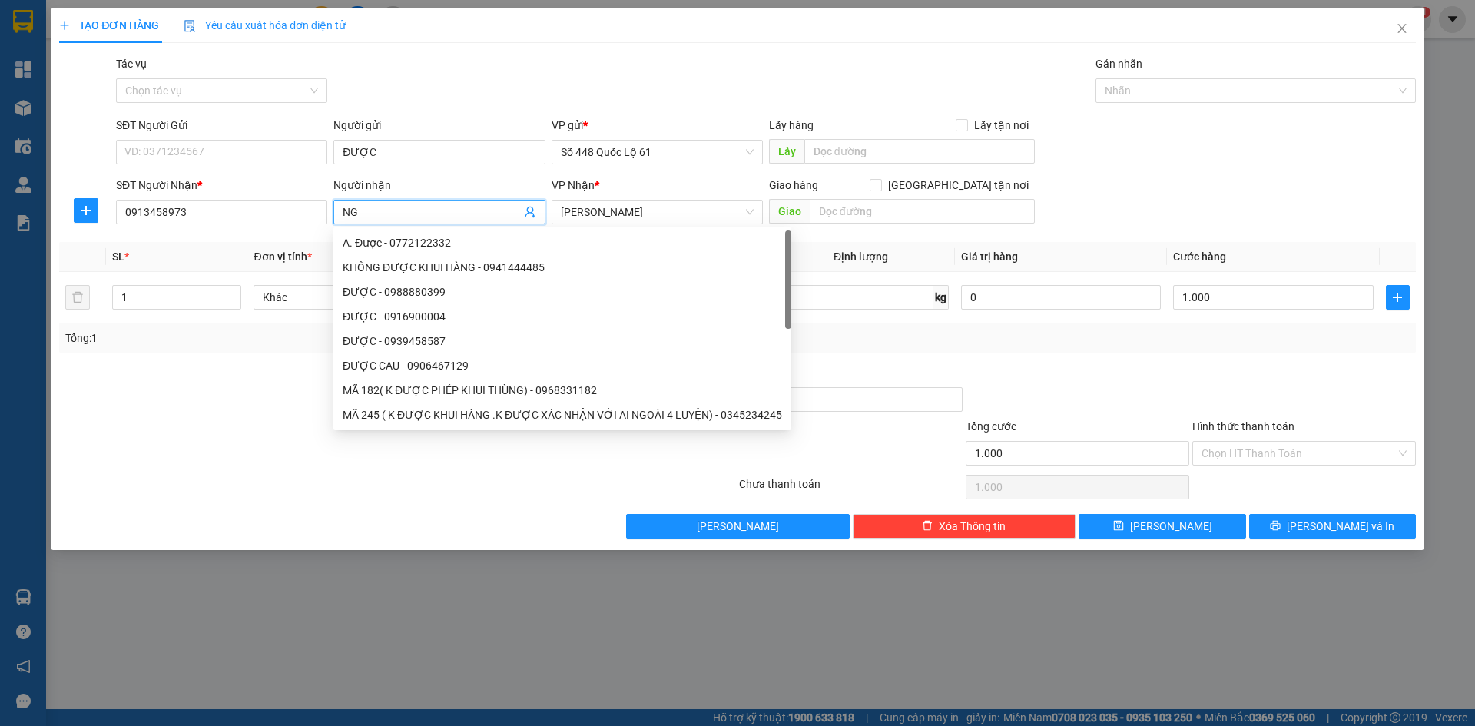
paste input "ỌC"
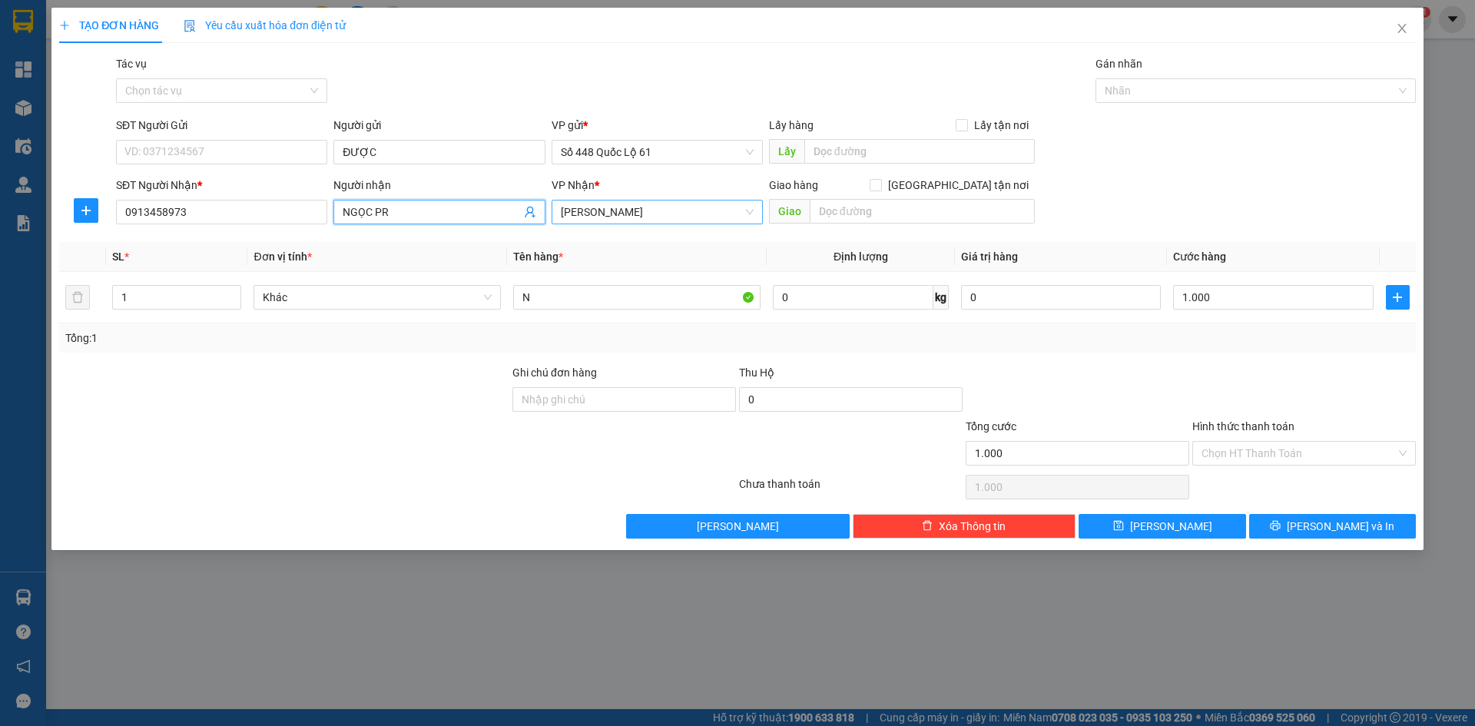
click at [702, 214] on span "[PERSON_NAME]" at bounding box center [657, 212] width 193 height 23
click at [653, 295] on div "Ninh Thuận" at bounding box center [657, 291] width 193 height 17
drag, startPoint x: 1253, startPoint y: 449, endPoint x: 1252, endPoint y: 469, distance: 20.8
click at [1252, 452] on input "Hình thức thanh toán" at bounding box center [1299, 453] width 194 height 23
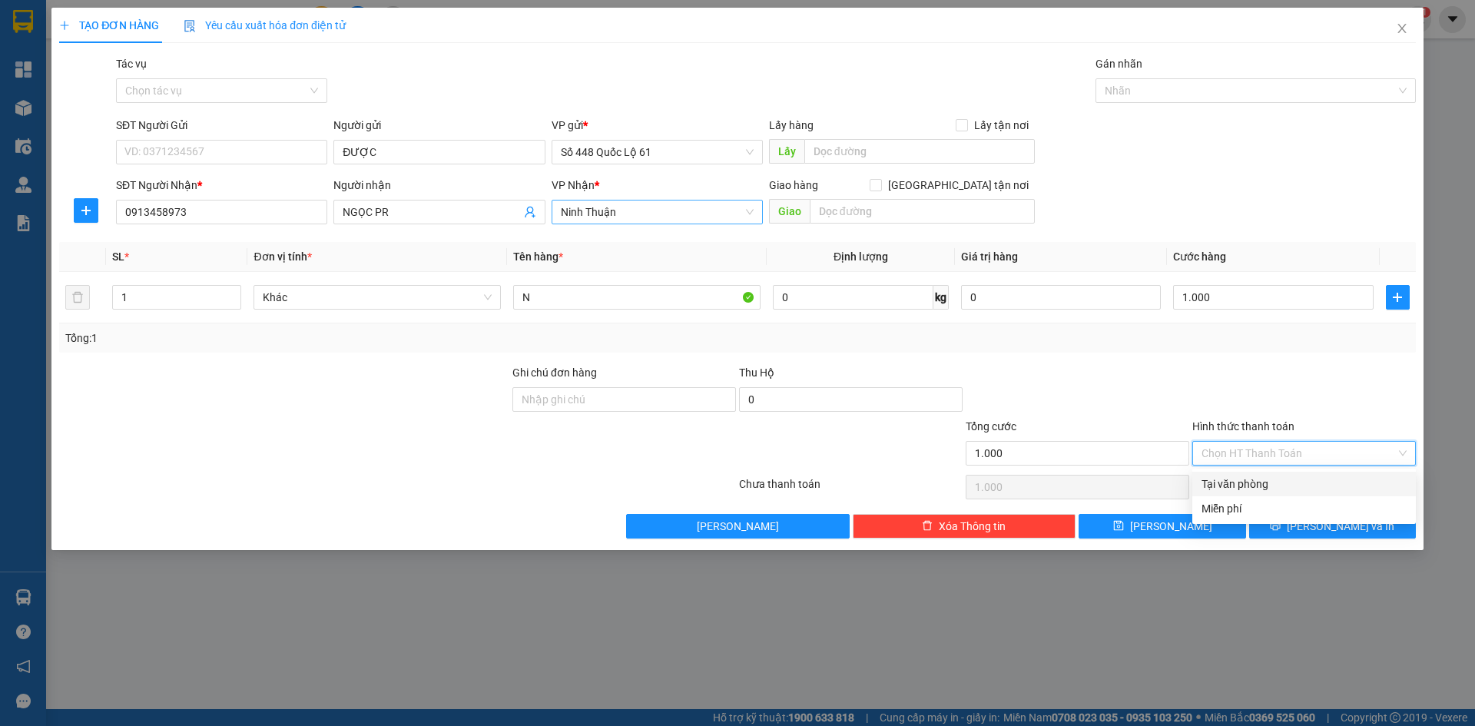
click at [1252, 472] on div "Tại văn phòng" at bounding box center [1304, 484] width 224 height 25
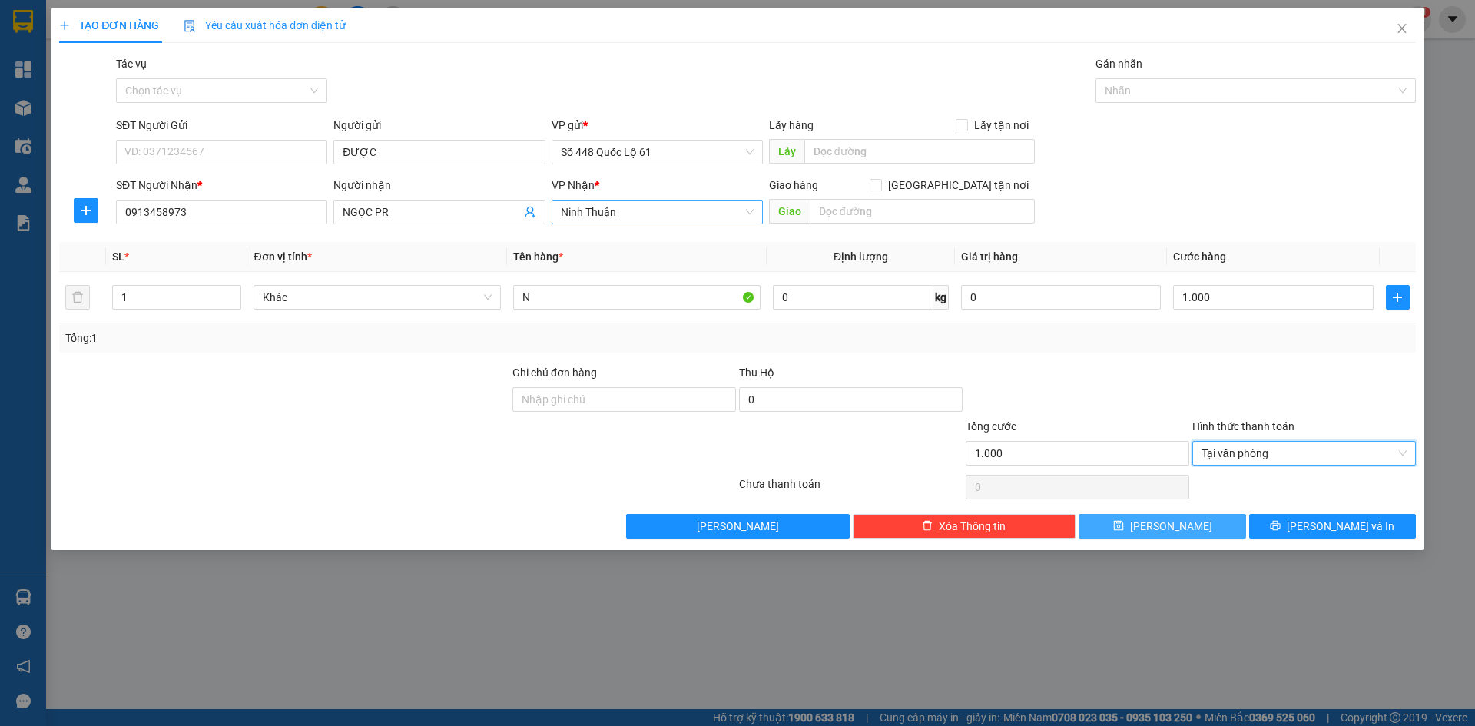
drag, startPoint x: 1219, startPoint y: 529, endPoint x: 850, endPoint y: 484, distance: 371.5
click at [1217, 530] on button "Lưu" at bounding box center [1162, 526] width 167 height 25
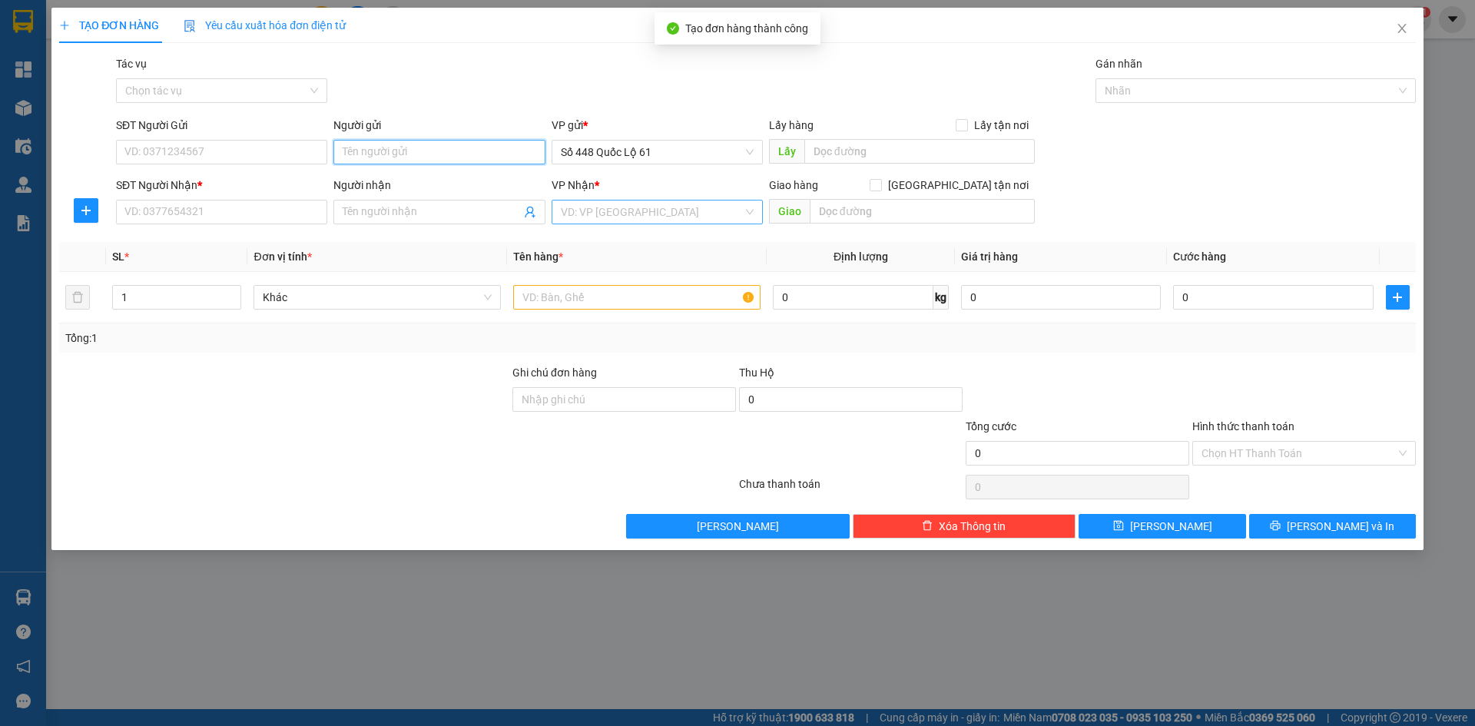
paste input "ĐƯỢC"
click at [233, 210] on input "SĐT Người Nhận *" at bounding box center [221, 212] width 211 height 25
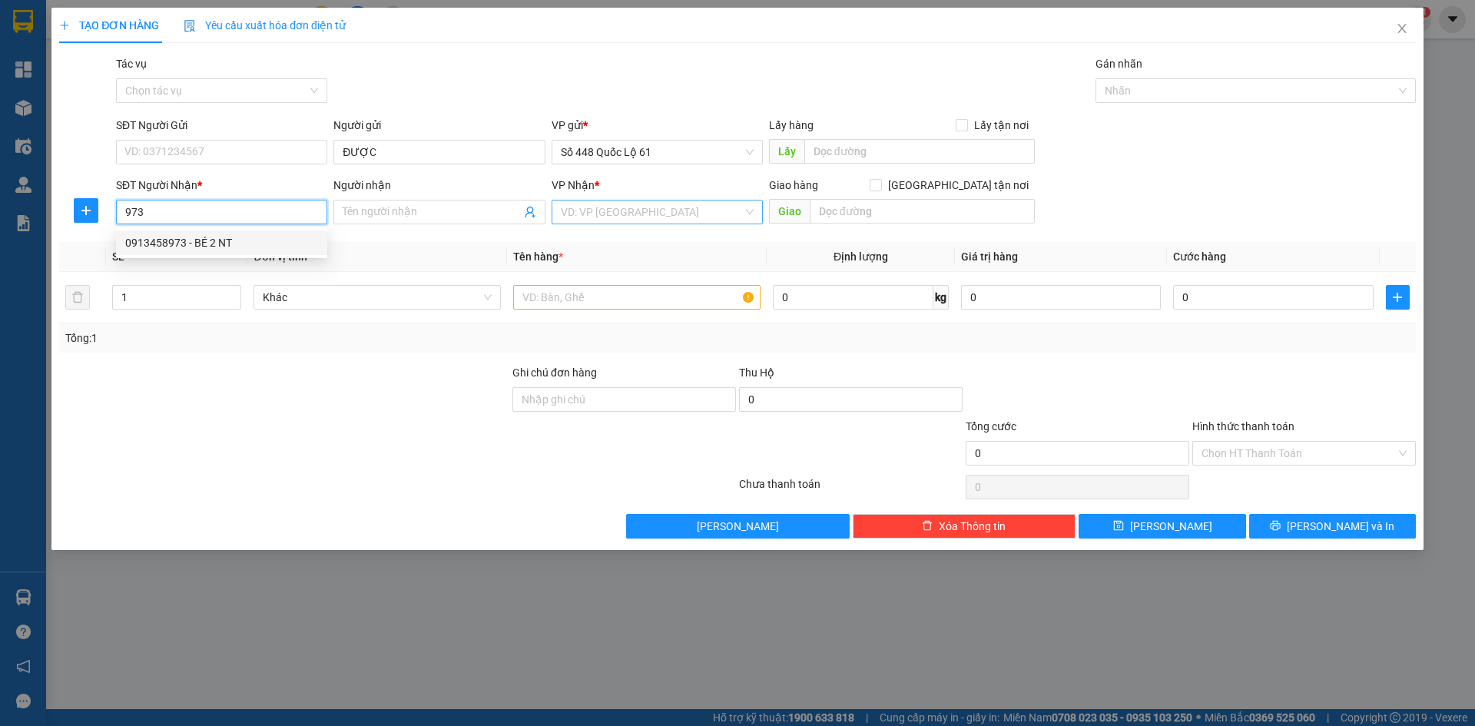
click at [243, 242] on div "0913458973 - BÉ 2 NT" at bounding box center [221, 242] width 193 height 17
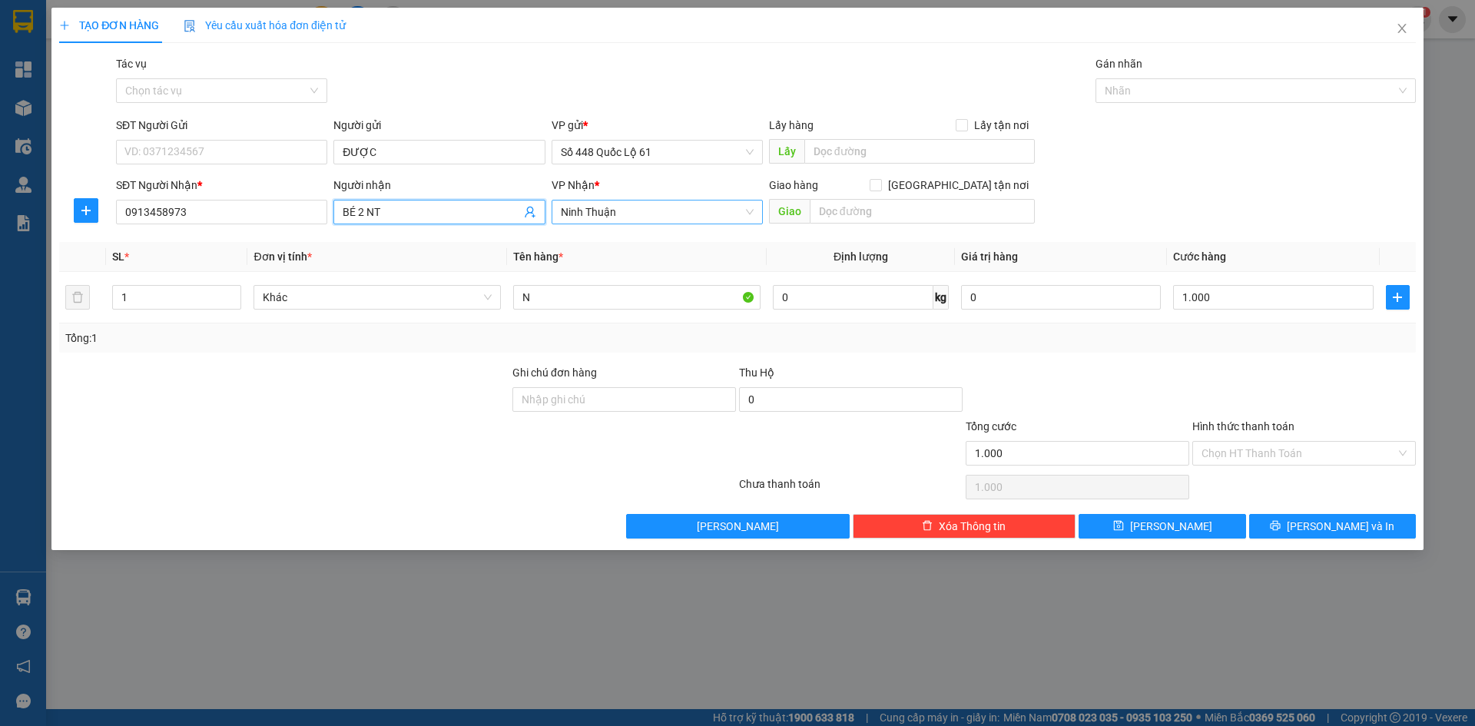
drag, startPoint x: 393, startPoint y: 210, endPoint x: 337, endPoint y: 215, distance: 56.3
click at [337, 215] on span "BÉ 2 NT" at bounding box center [438, 212] width 211 height 25
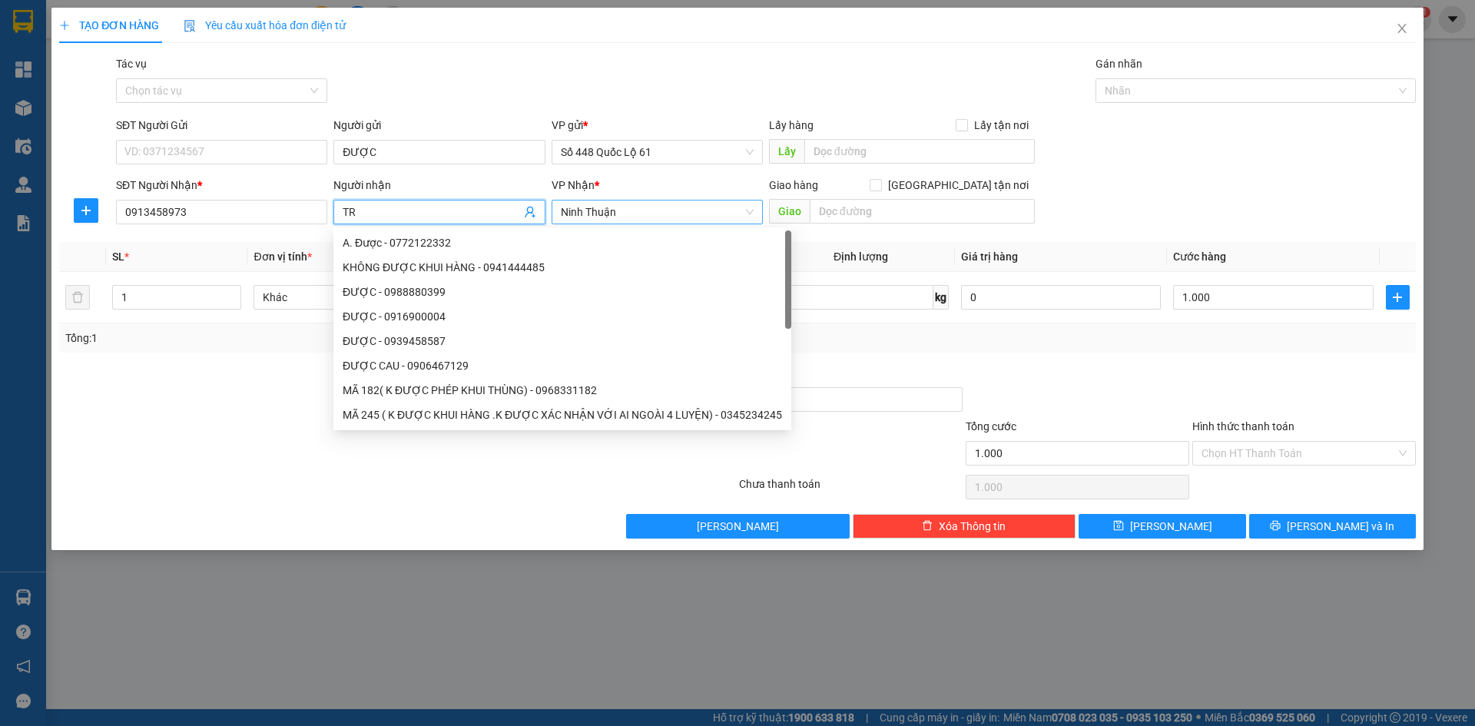
paste input "ÚC"
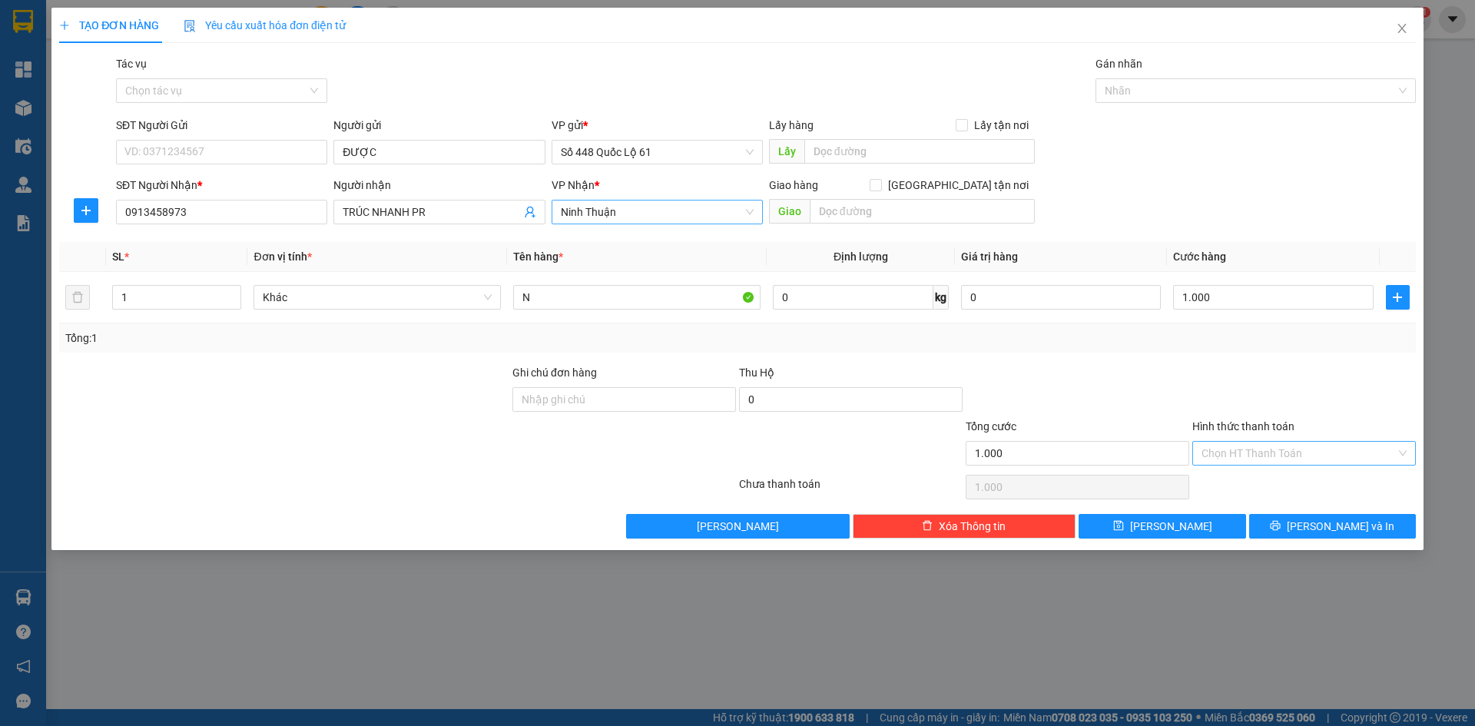
drag, startPoint x: 1265, startPoint y: 453, endPoint x: 1268, endPoint y: 476, distance: 23.3
click at [1265, 454] on input "Hình thức thanh toán" at bounding box center [1299, 453] width 194 height 23
drag, startPoint x: 1268, startPoint y: 477, endPoint x: 1209, endPoint y: 507, distance: 66.3
click at [1268, 481] on div "Tại văn phòng" at bounding box center [1304, 484] width 205 height 17
click at [1170, 519] on span "Lưu" at bounding box center [1171, 526] width 82 height 17
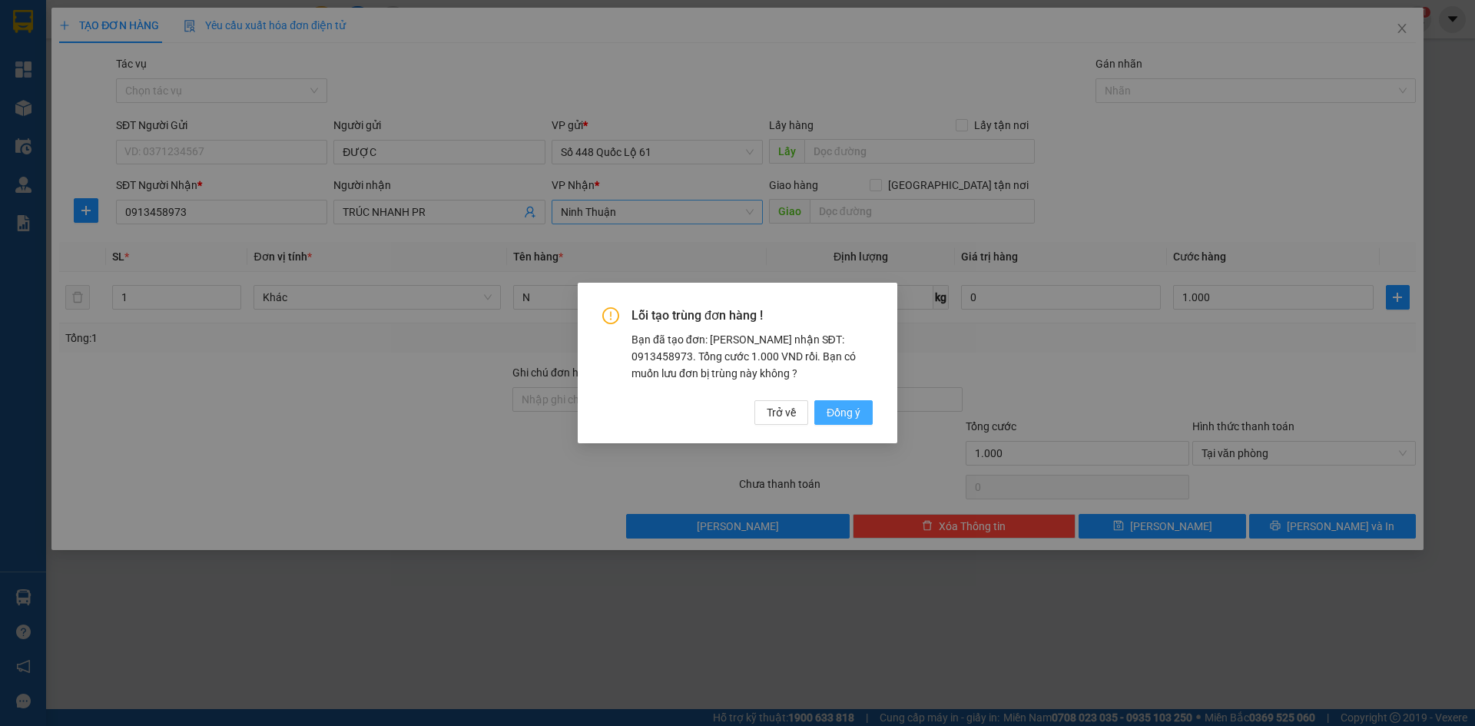
click at [864, 412] on button "Đồng ý" at bounding box center [843, 412] width 58 height 25
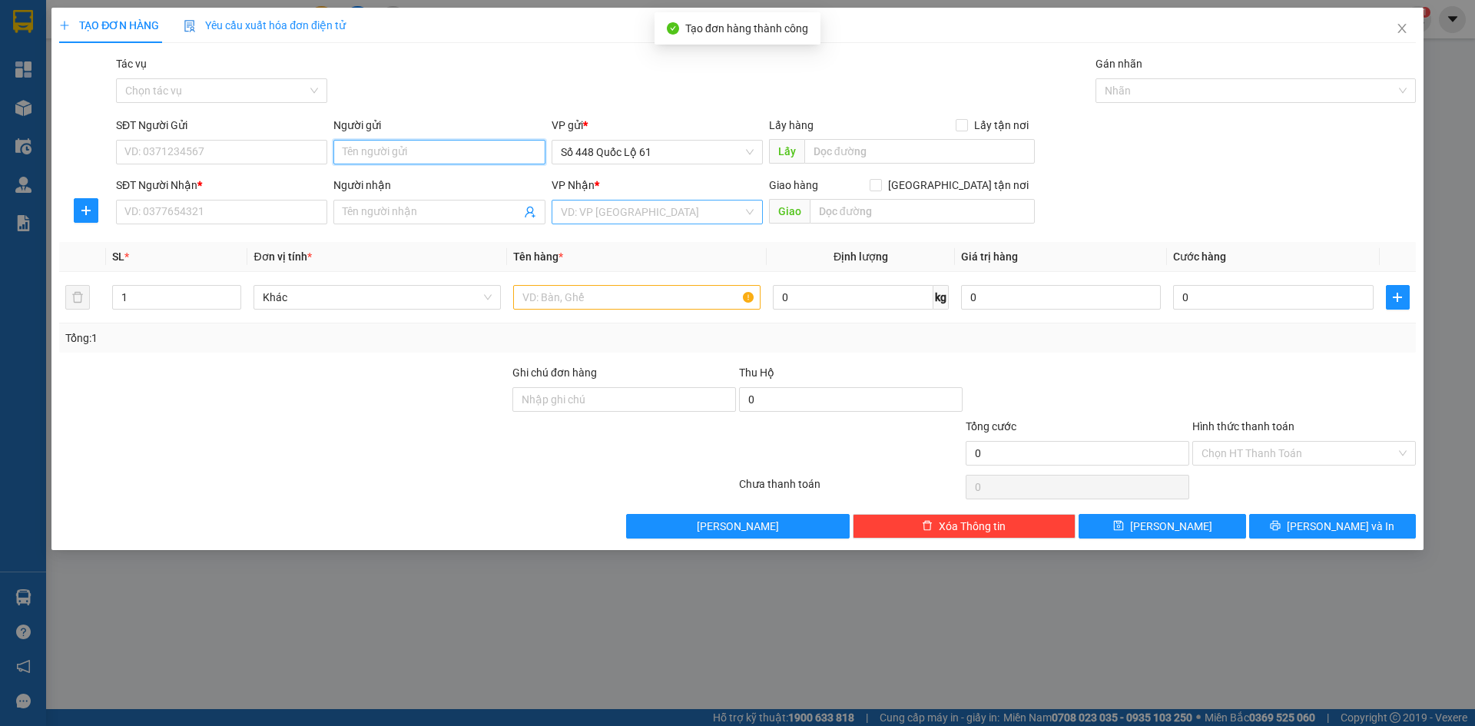
paste input "ĐƯỢC"
click at [217, 203] on input "SĐT Người Nhận *" at bounding box center [221, 212] width 211 height 25
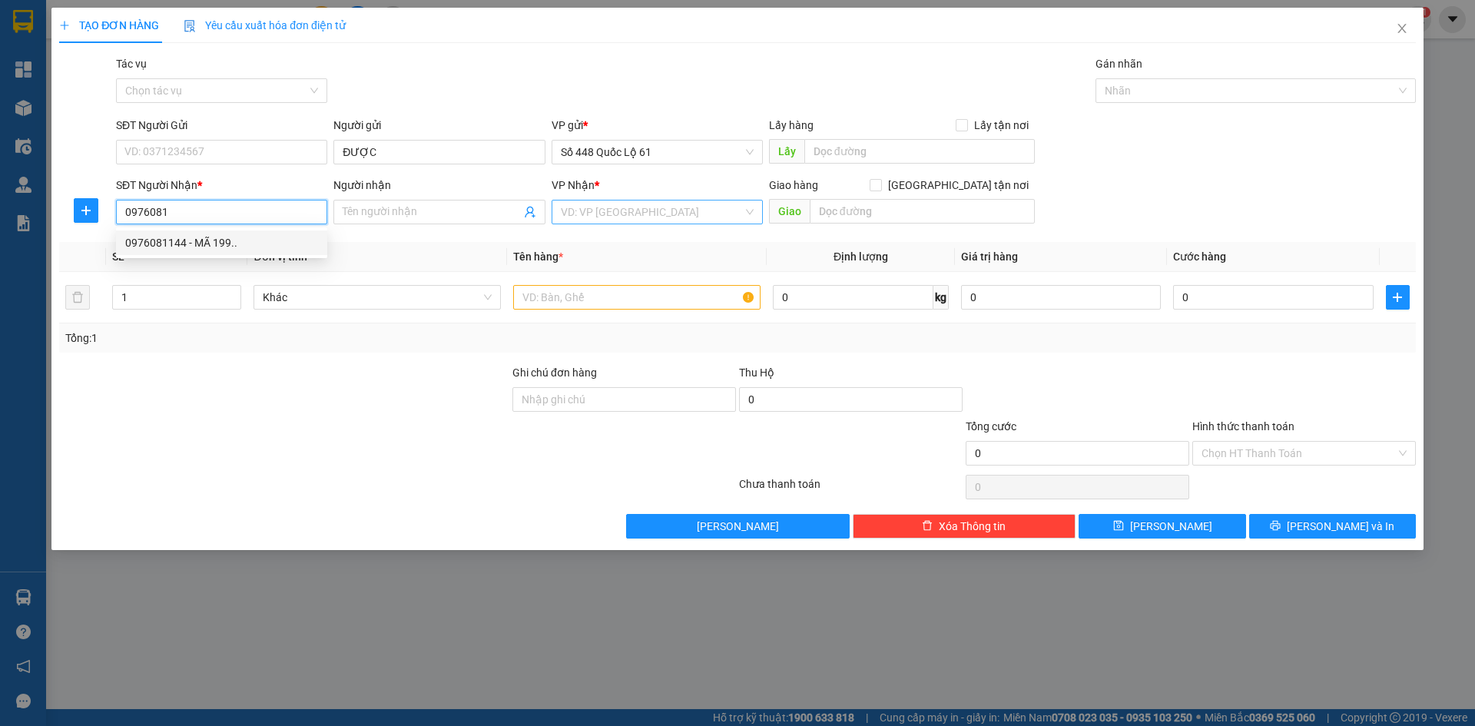
drag, startPoint x: 226, startPoint y: 240, endPoint x: 305, endPoint y: 239, distance: 79.1
click at [227, 240] on div "0976081144 - MÃ 199.." at bounding box center [221, 242] width 193 height 17
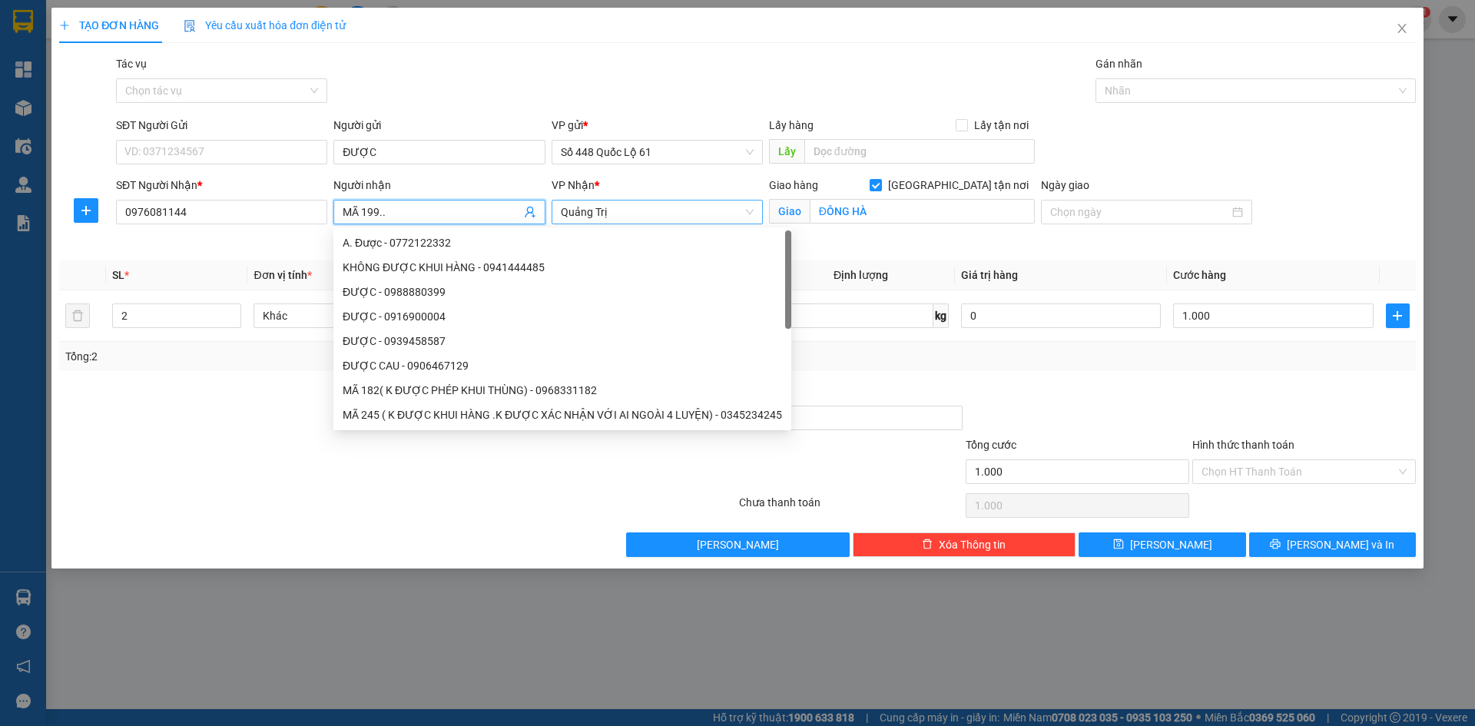
drag, startPoint x: 390, startPoint y: 214, endPoint x: 0, endPoint y: 320, distance: 403.9
click at [0, 320] on div "TẠO ĐƠN HÀNG Yêu cầu xuất hóa đơn điện tử Transit Pickup Surcharge Ids Transit …" at bounding box center [737, 363] width 1475 height 726
paste input "ĂM"
paste input "ẮM"
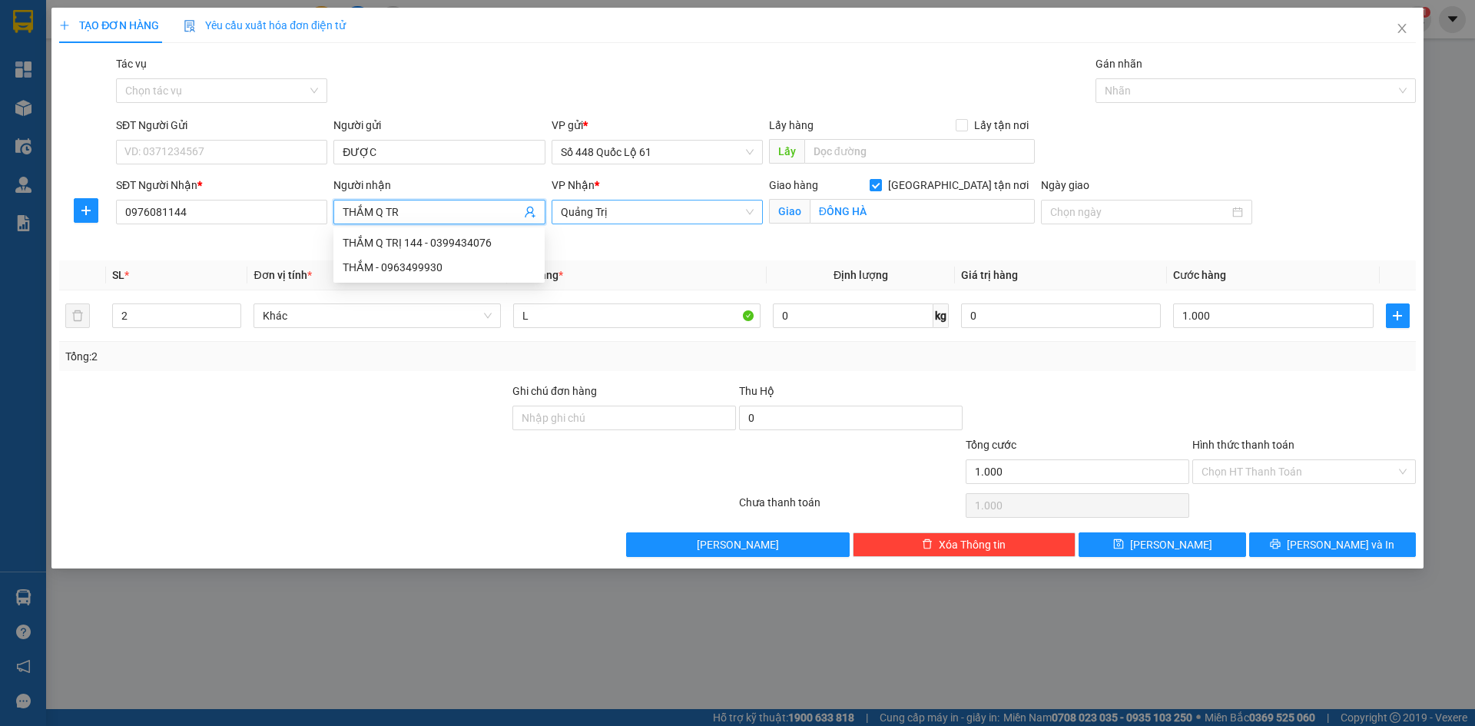
paste input "Ị"
click at [88, 321] on tr "2 Khác L 0 kg 0 1.000" at bounding box center [737, 315] width 1357 height 51
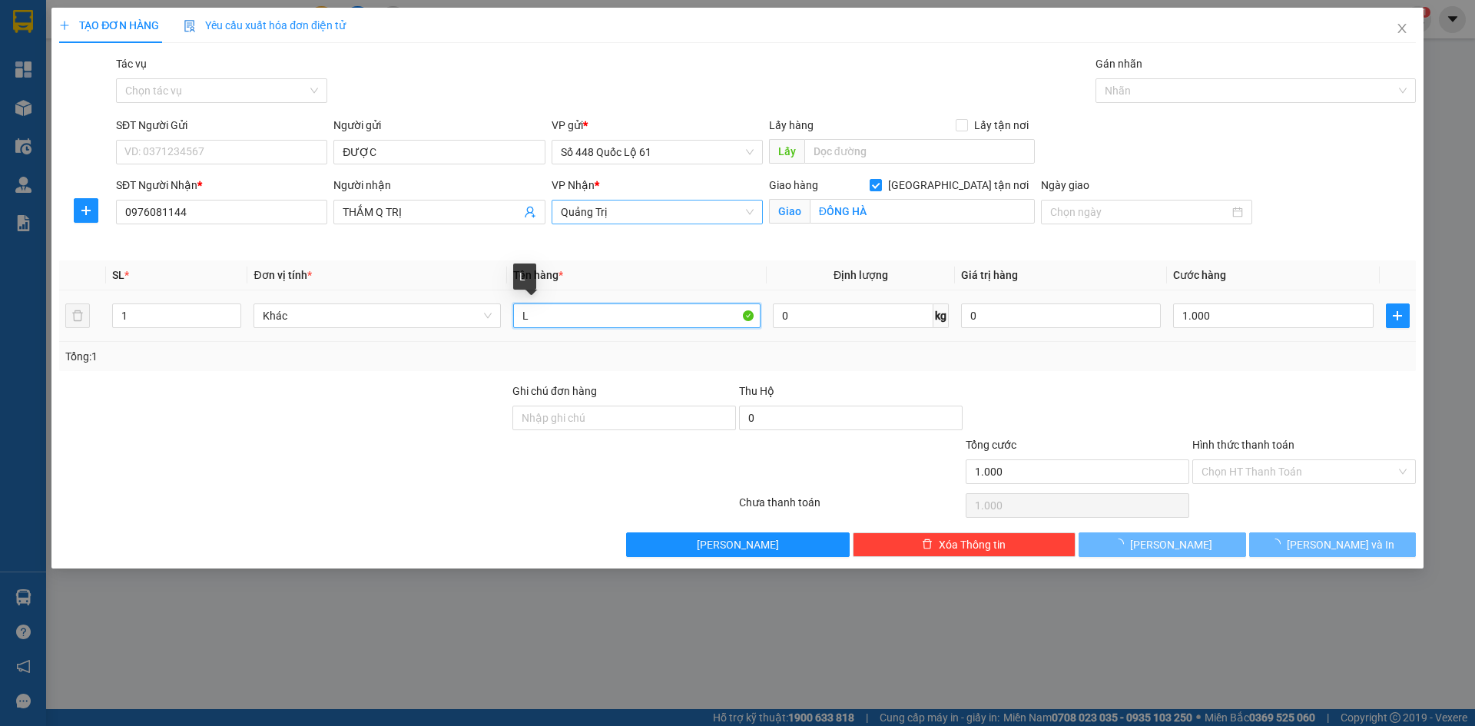
drag, startPoint x: 549, startPoint y: 321, endPoint x: 406, endPoint y: 333, distance: 143.4
click at [406, 333] on tr "1 Khác L 0 kg 0 1.000" at bounding box center [737, 315] width 1357 height 51
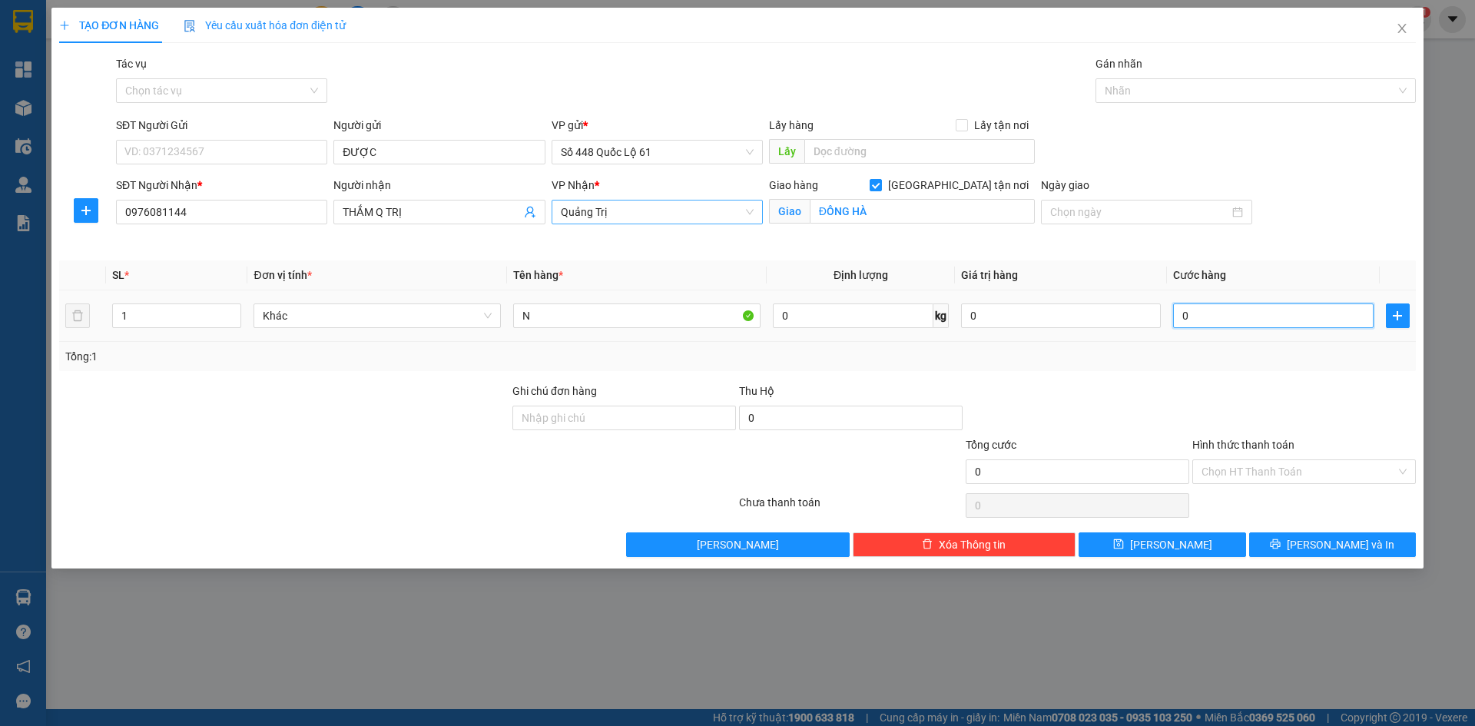
click at [1246, 314] on input "0" at bounding box center [1273, 315] width 200 height 25
drag, startPoint x: 1214, startPoint y: 540, endPoint x: 584, endPoint y: 405, distance: 644.3
click at [1214, 539] on button "Lưu" at bounding box center [1162, 544] width 167 height 25
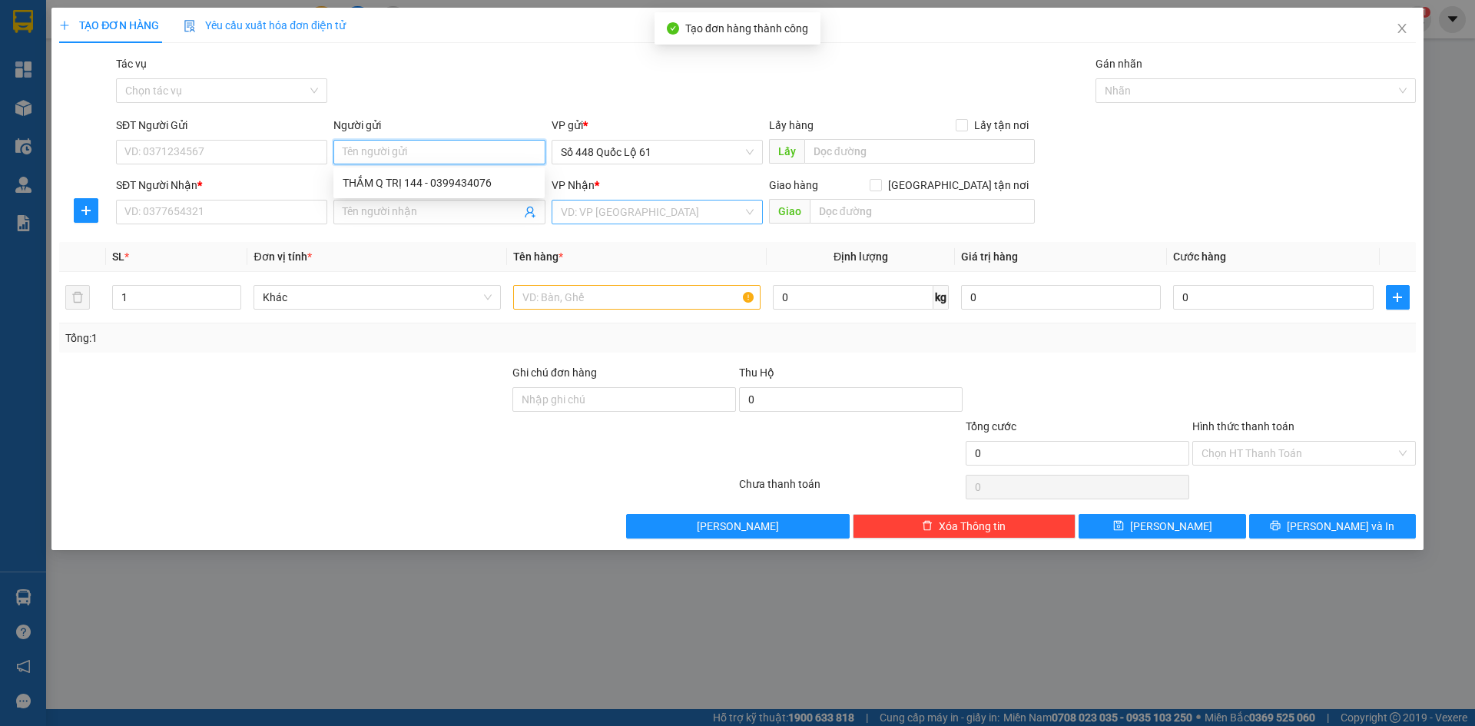
paste input "ĐƯỢC"
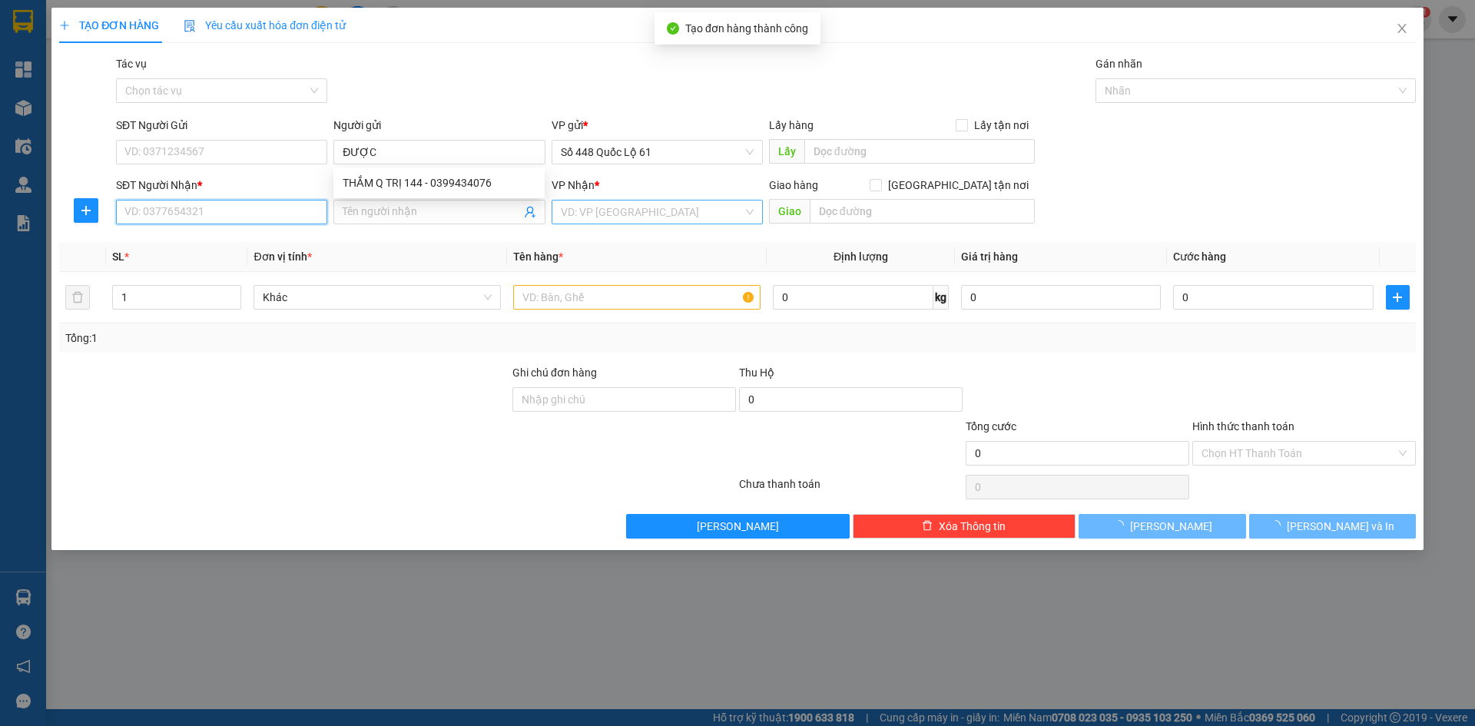
click at [161, 214] on input "SĐT Người Nhận *" at bounding box center [221, 212] width 211 height 25
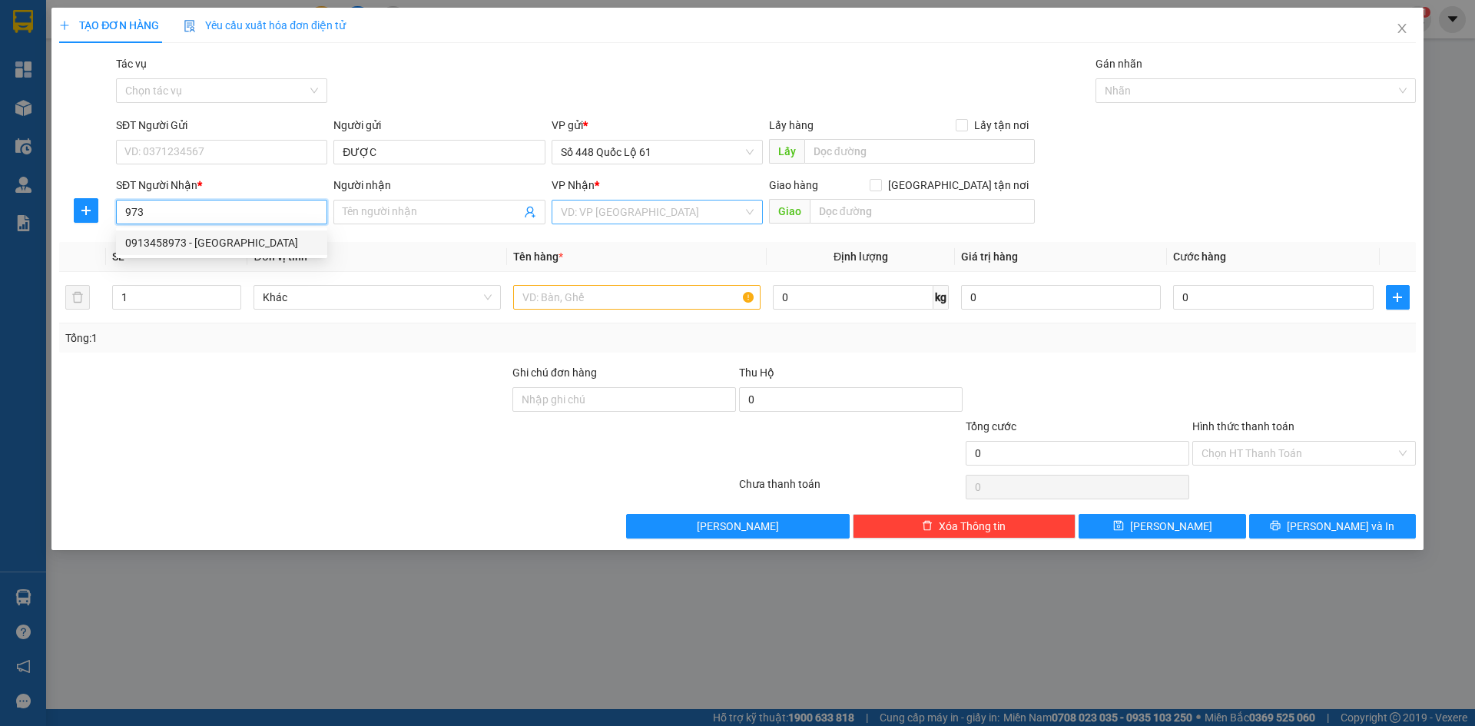
drag, startPoint x: 218, startPoint y: 245, endPoint x: 234, endPoint y: 243, distance: 16.3
click at [220, 245] on div "0913458973 - NGỌC PR" at bounding box center [221, 242] width 193 height 17
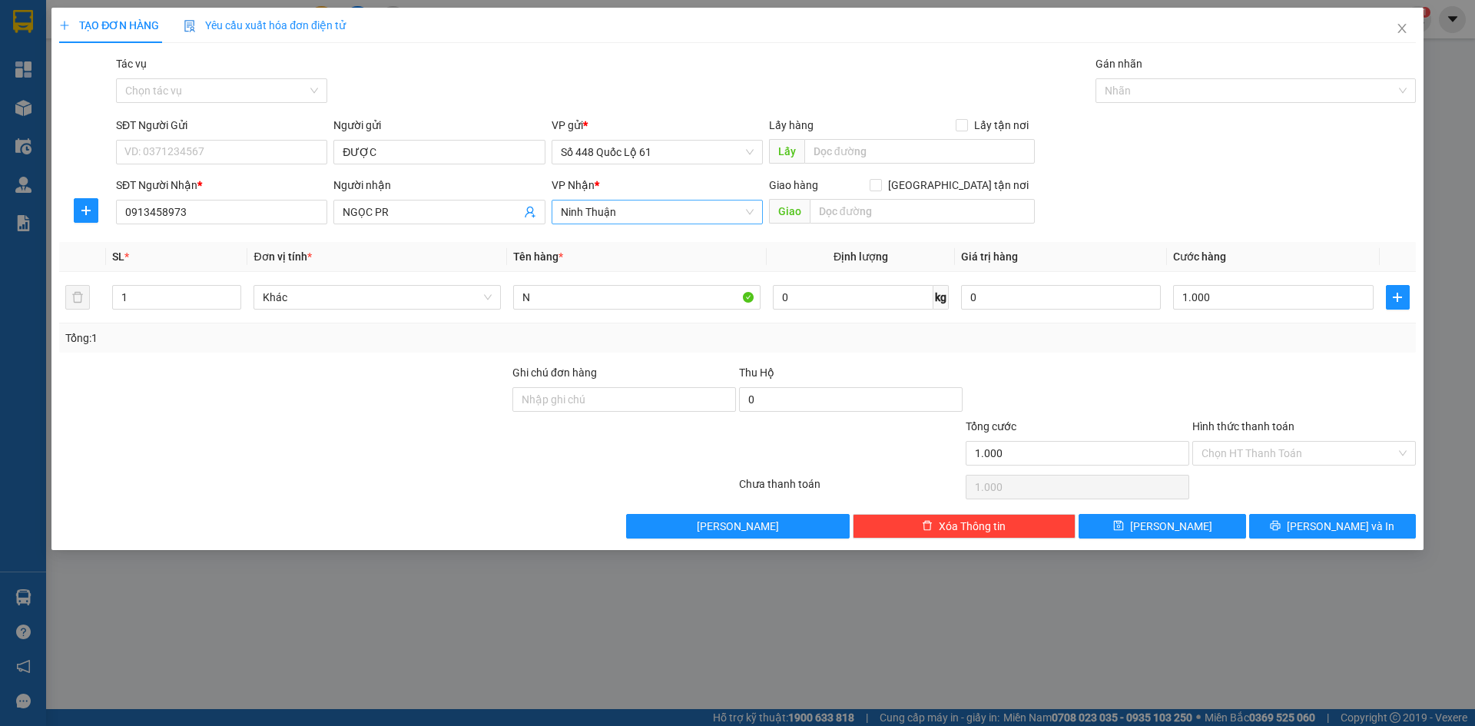
drag, startPoint x: 405, startPoint y: 212, endPoint x: 0, endPoint y: 263, distance: 408.0
click at [0, 262] on div "TẠO ĐƠN HÀNG Yêu cầu xuất hóa đơn điện tử Transit Pickup Surcharge Ids Transit …" at bounding box center [737, 363] width 1475 height 726
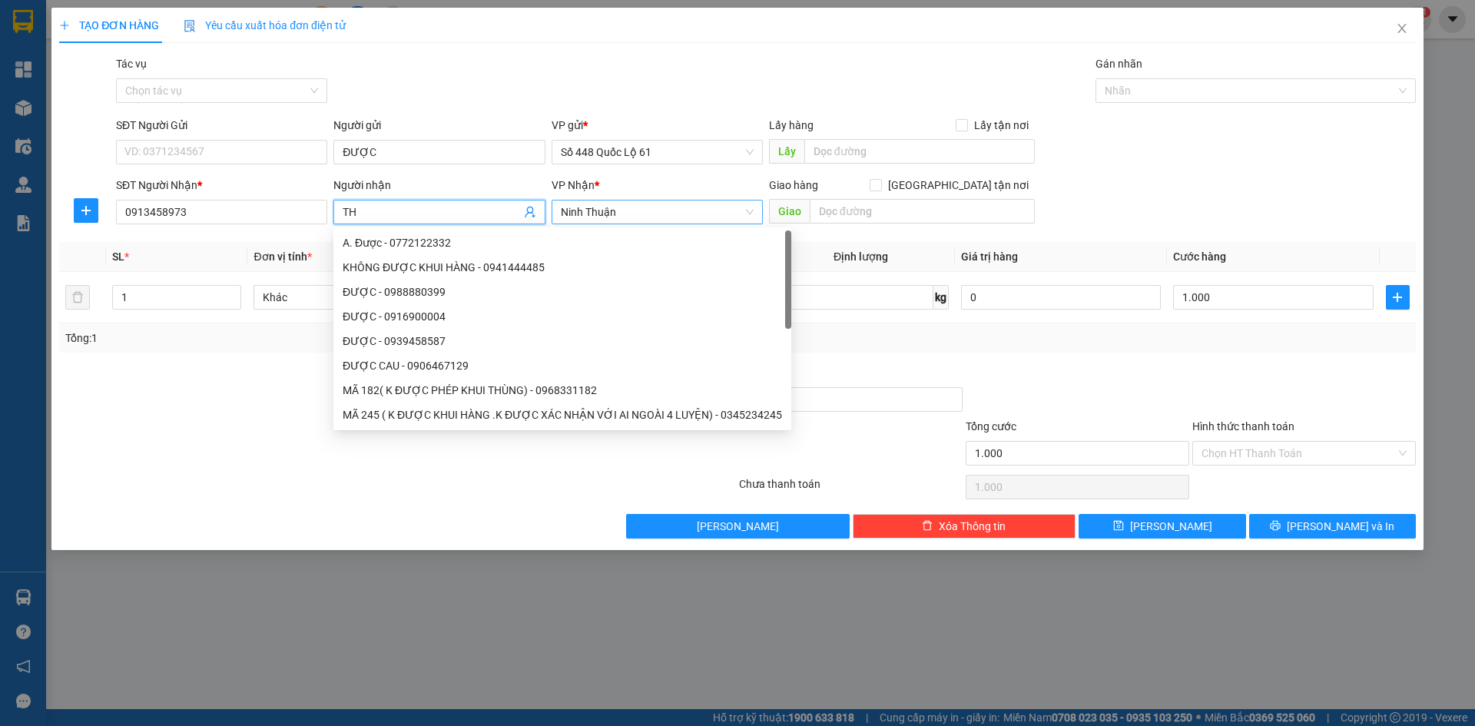
paste input "Ơ"
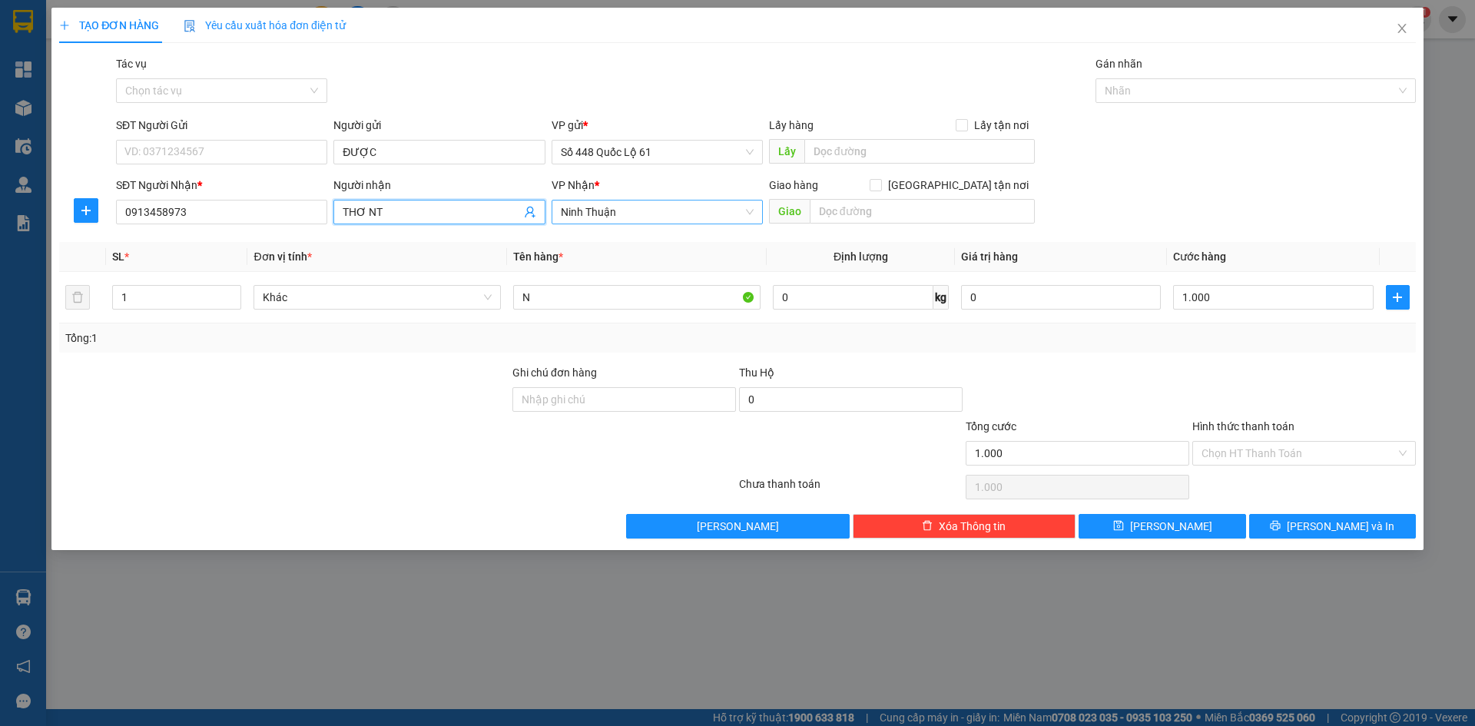
click at [651, 212] on span "Ninh Thuận" at bounding box center [657, 212] width 193 height 23
click at [620, 327] on div "[PERSON_NAME]" at bounding box center [657, 316] width 211 height 25
click at [555, 295] on input "N" at bounding box center [636, 297] width 247 height 25
click at [1272, 448] on input "Hình thức thanh toán" at bounding box center [1299, 453] width 194 height 23
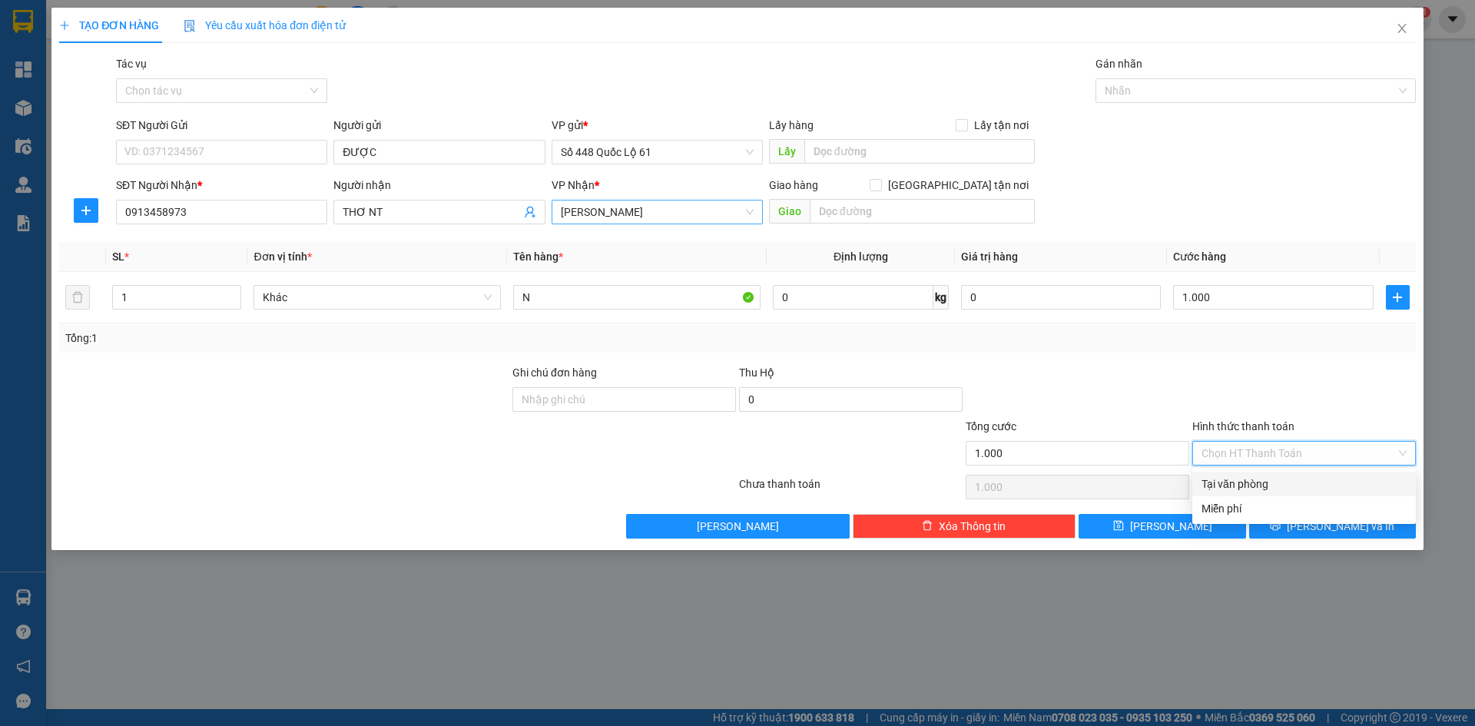
click at [1230, 480] on div "Tại văn phòng" at bounding box center [1304, 484] width 205 height 17
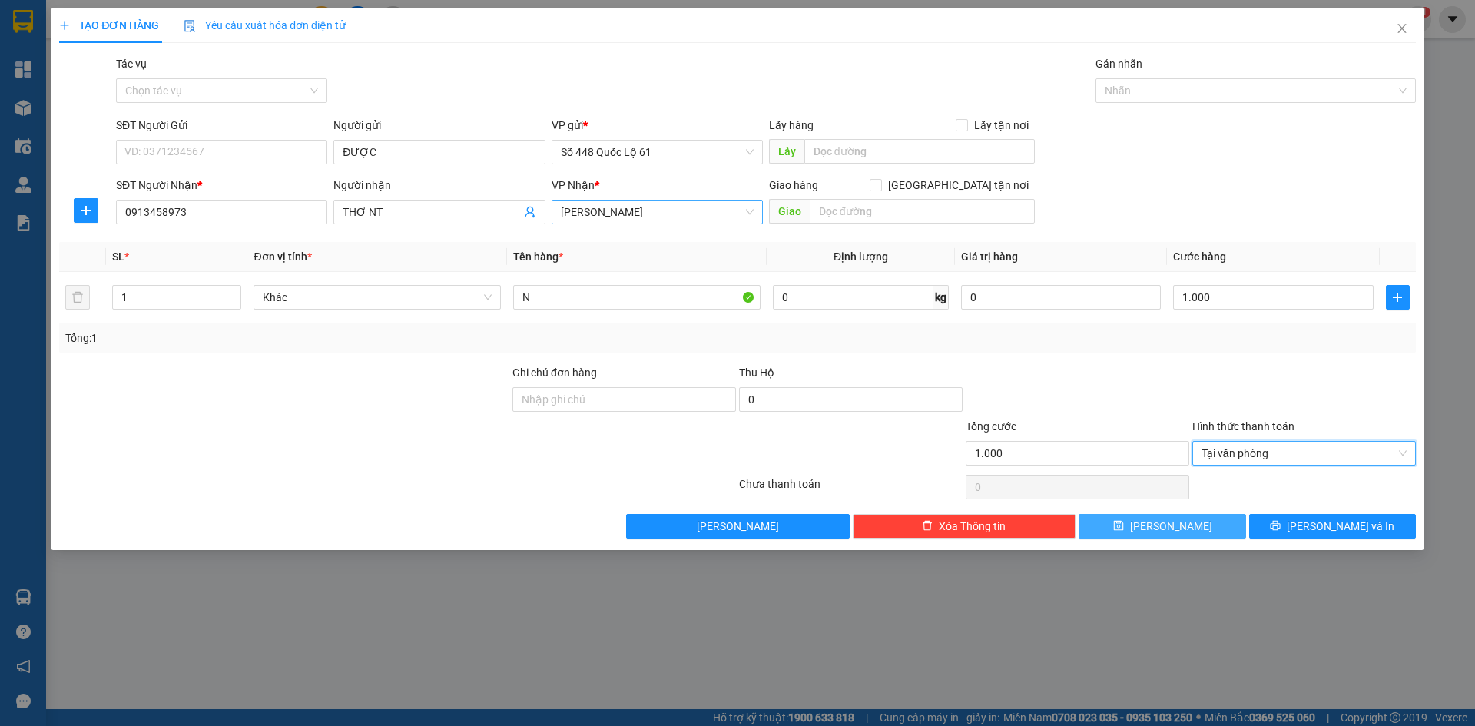
click at [1200, 523] on button "Lưu" at bounding box center [1162, 526] width 167 height 25
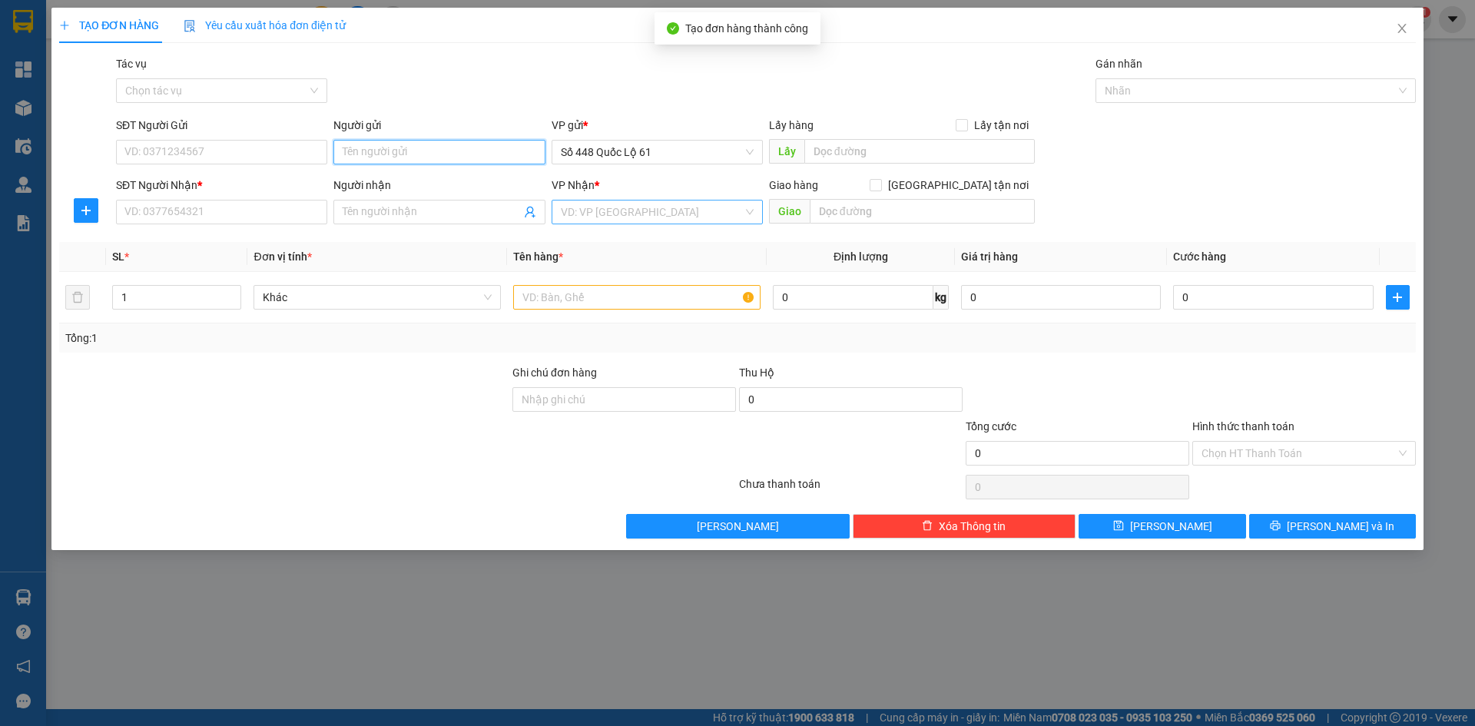
paste input "ĐƯỢC"
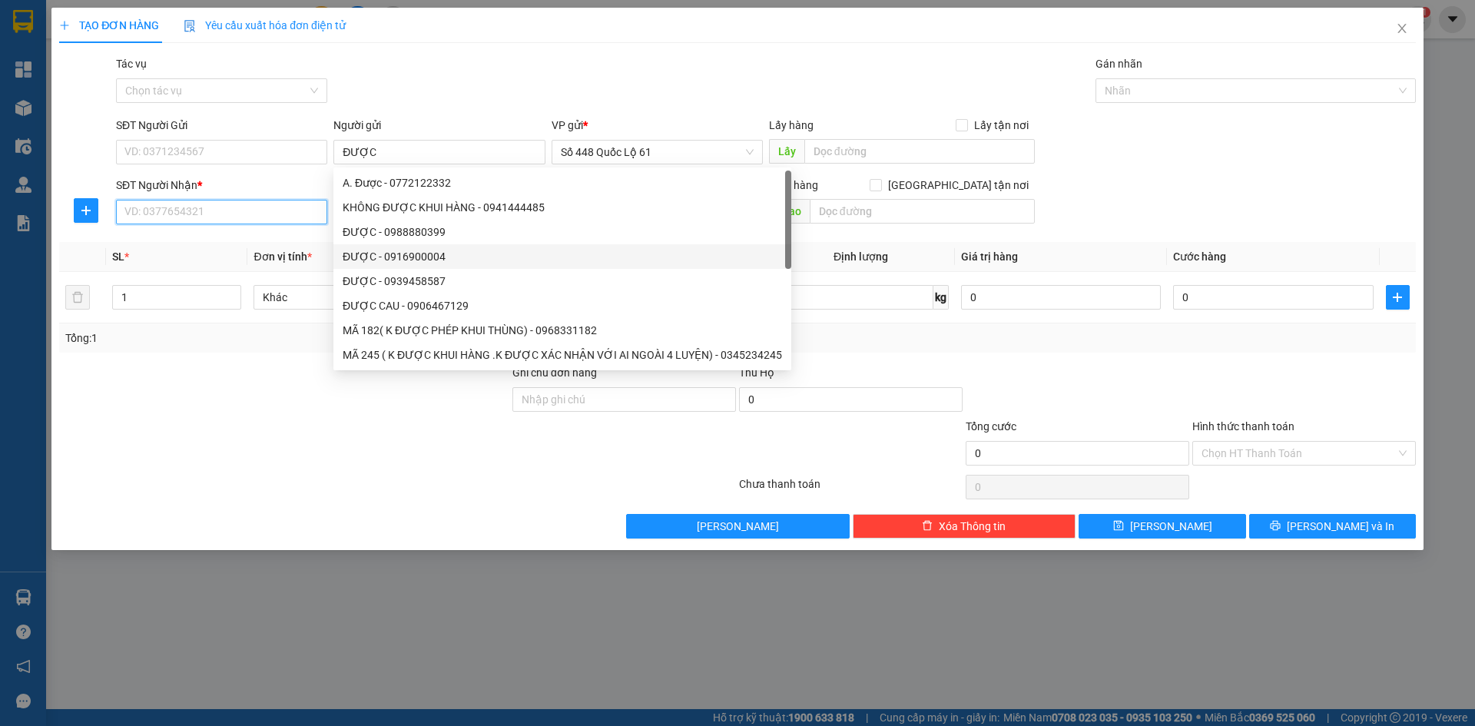
click at [217, 211] on input "SĐT Người Nhận *" at bounding box center [221, 212] width 211 height 25
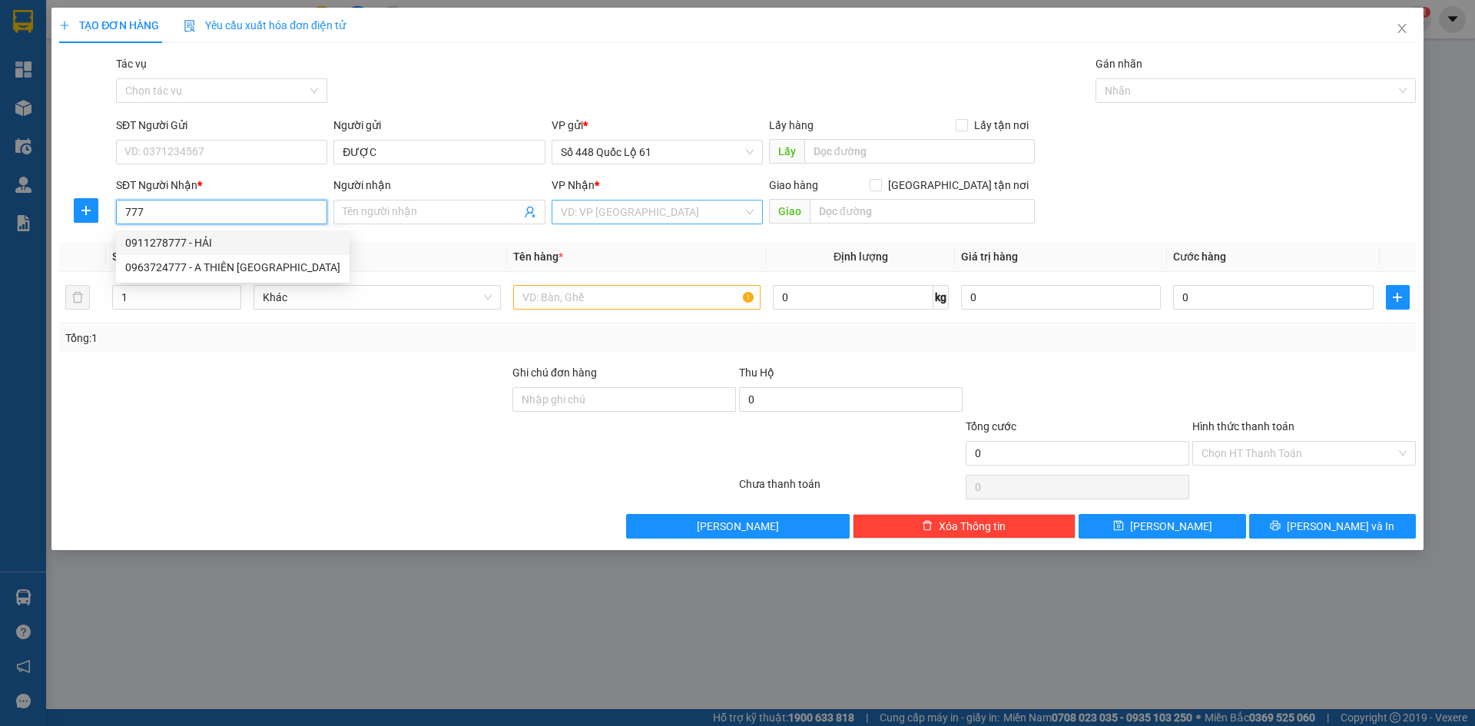
click at [218, 239] on div "0911278777 - HẢI" at bounding box center [232, 242] width 215 height 17
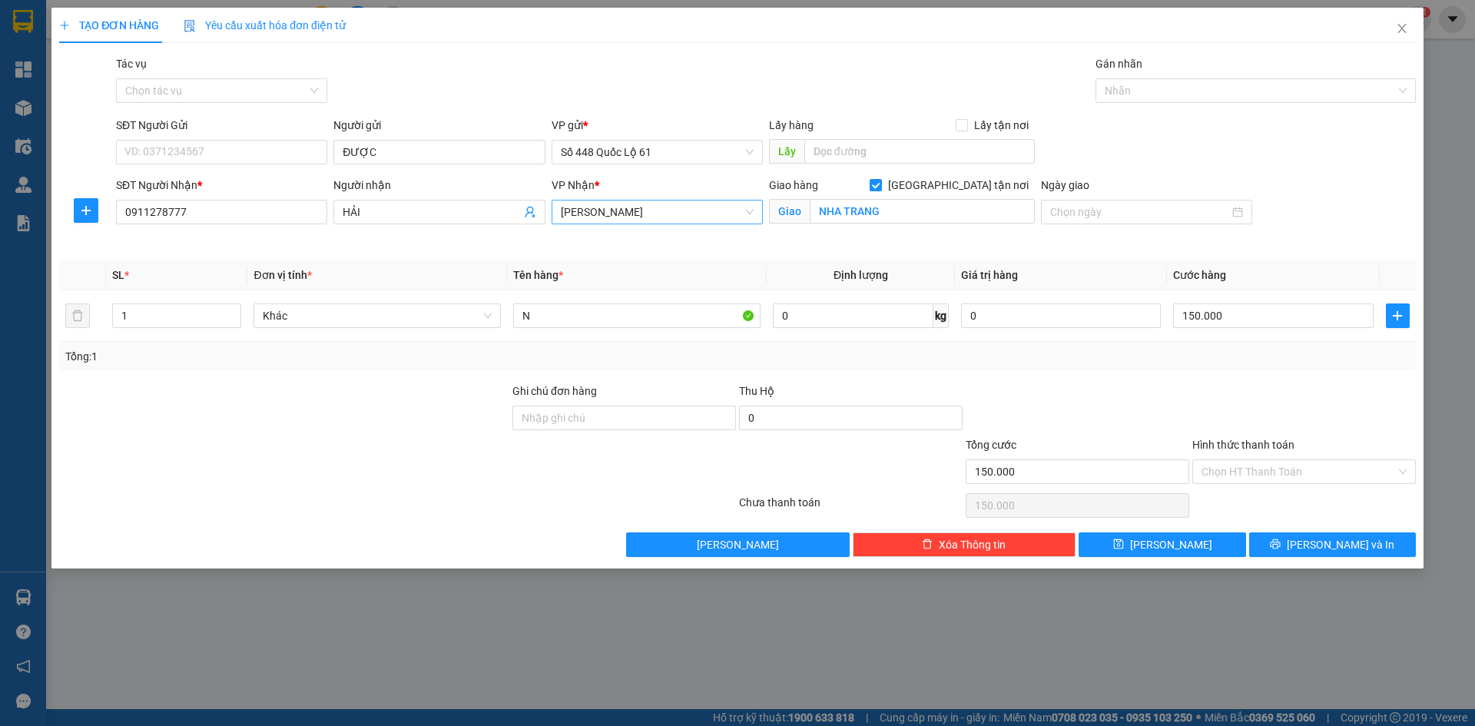
click at [1177, 559] on div "TẠO ĐƠN HÀNG Yêu cầu xuất hóa đơn điện tử Transit Pickup Surcharge Ids Transit …" at bounding box center [737, 288] width 1372 height 561
click at [1171, 549] on span "Lưu" at bounding box center [1171, 544] width 82 height 17
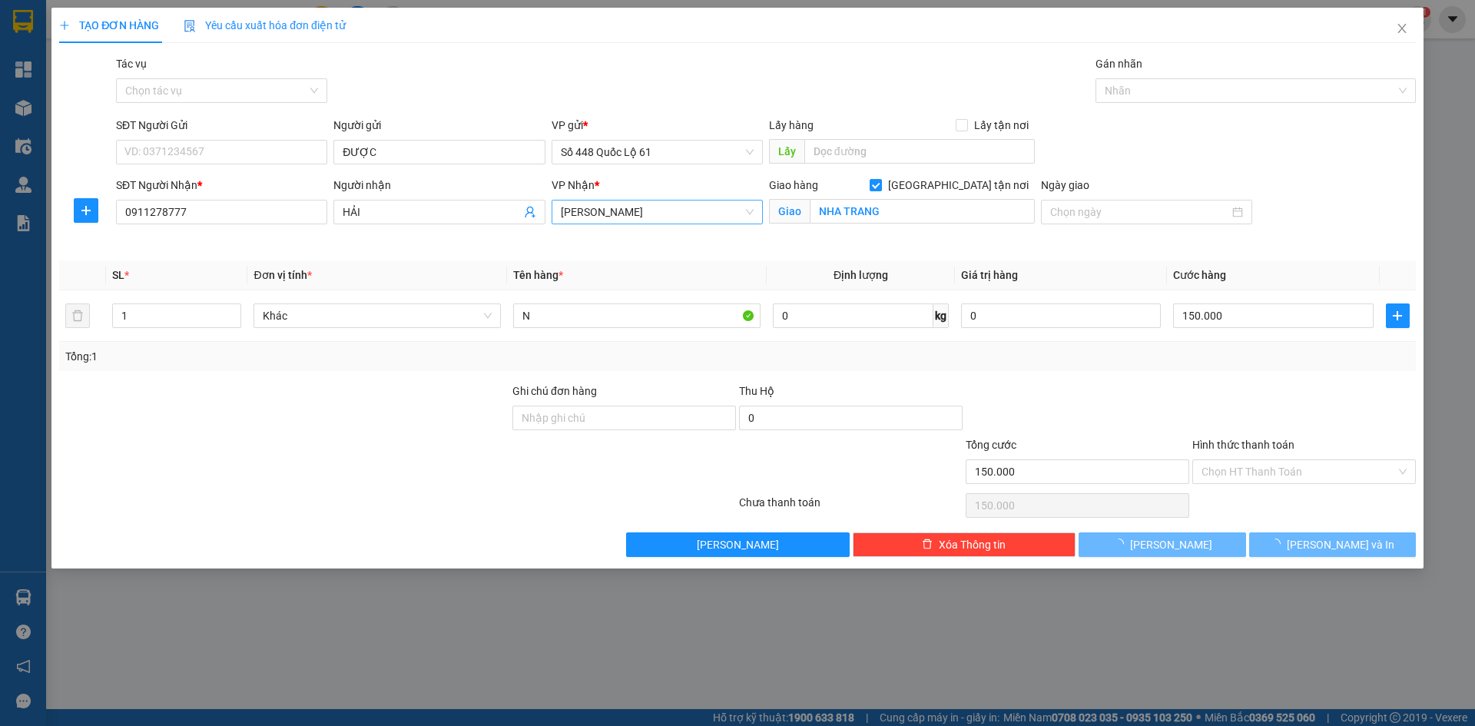
drag, startPoint x: 1200, startPoint y: 343, endPoint x: 1197, endPoint y: 426, distance: 83.0
click at [1198, 346] on div "Tổng: 1" at bounding box center [737, 356] width 1357 height 29
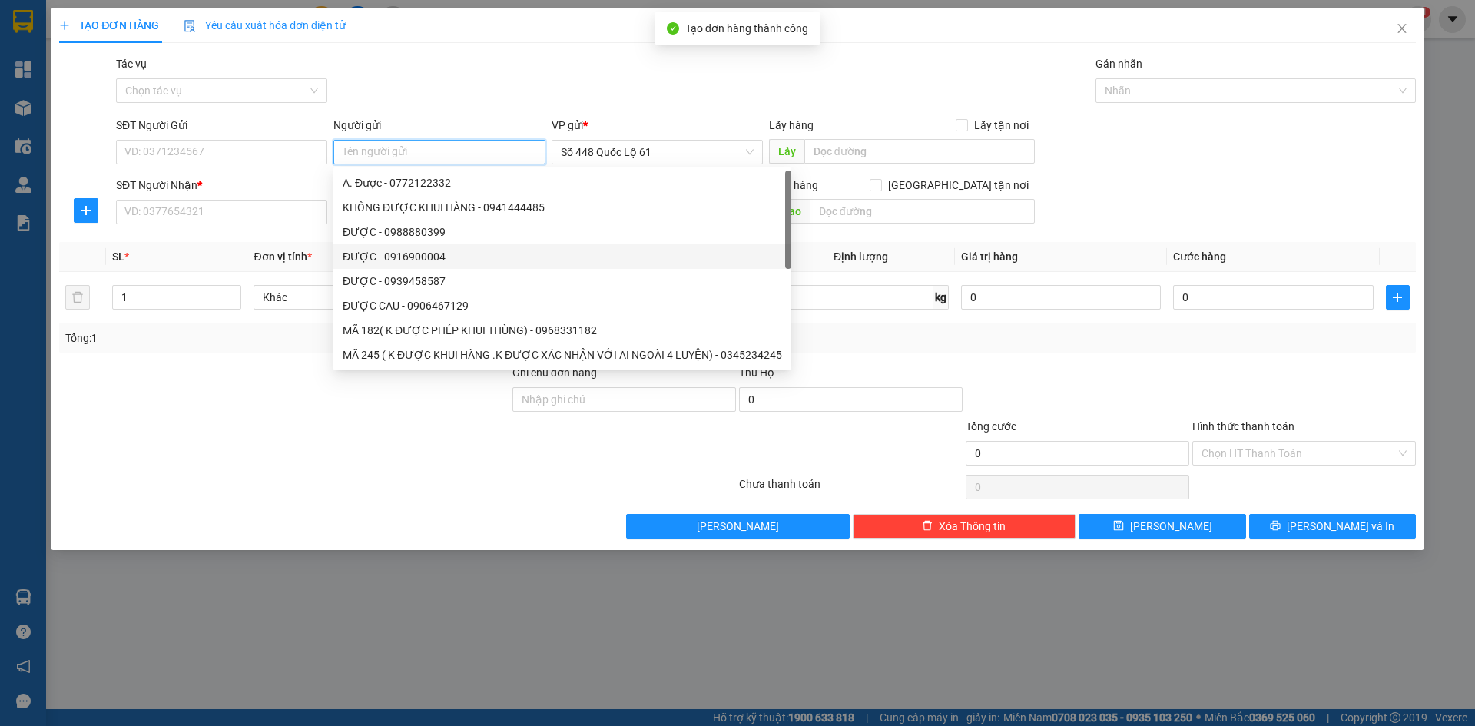
paste input "ĐƯỢC"
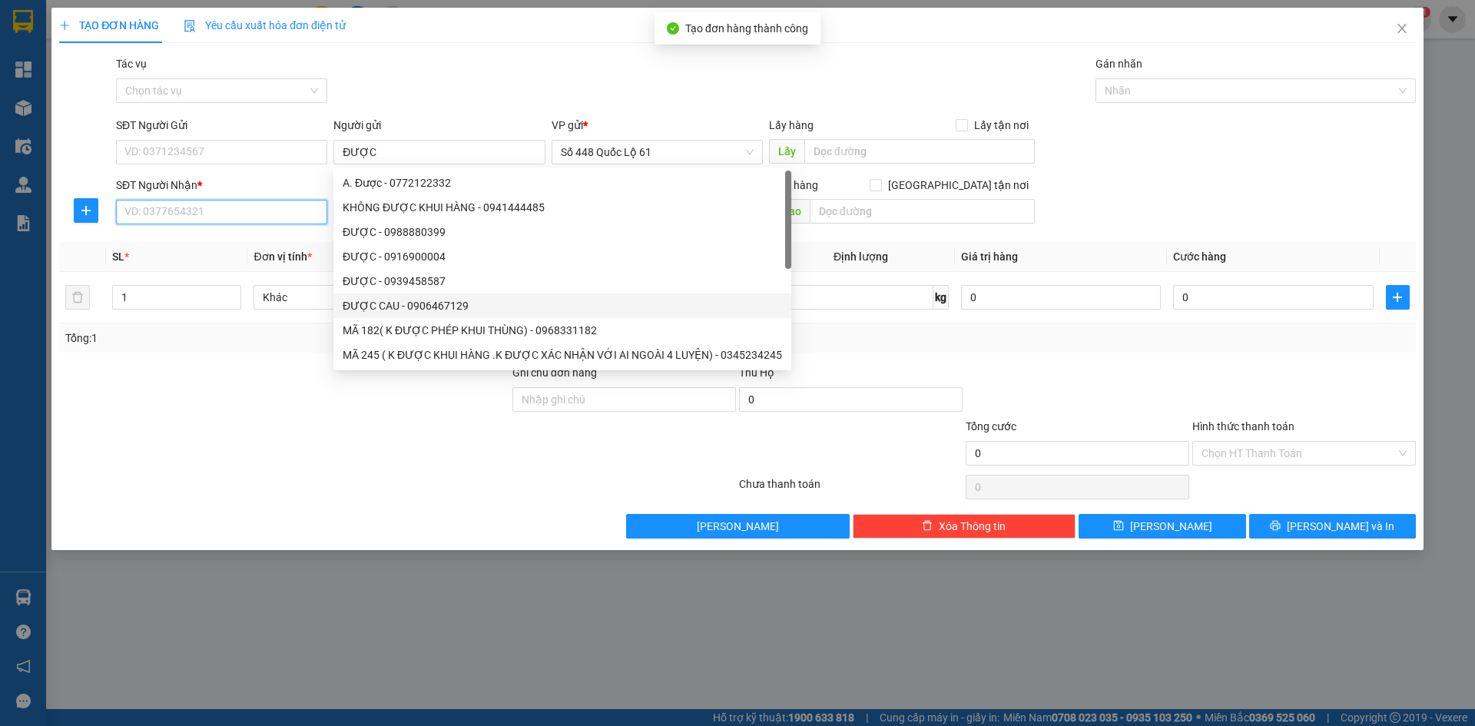
click at [260, 211] on input "SĐT Người Nhận *" at bounding box center [221, 212] width 211 height 25
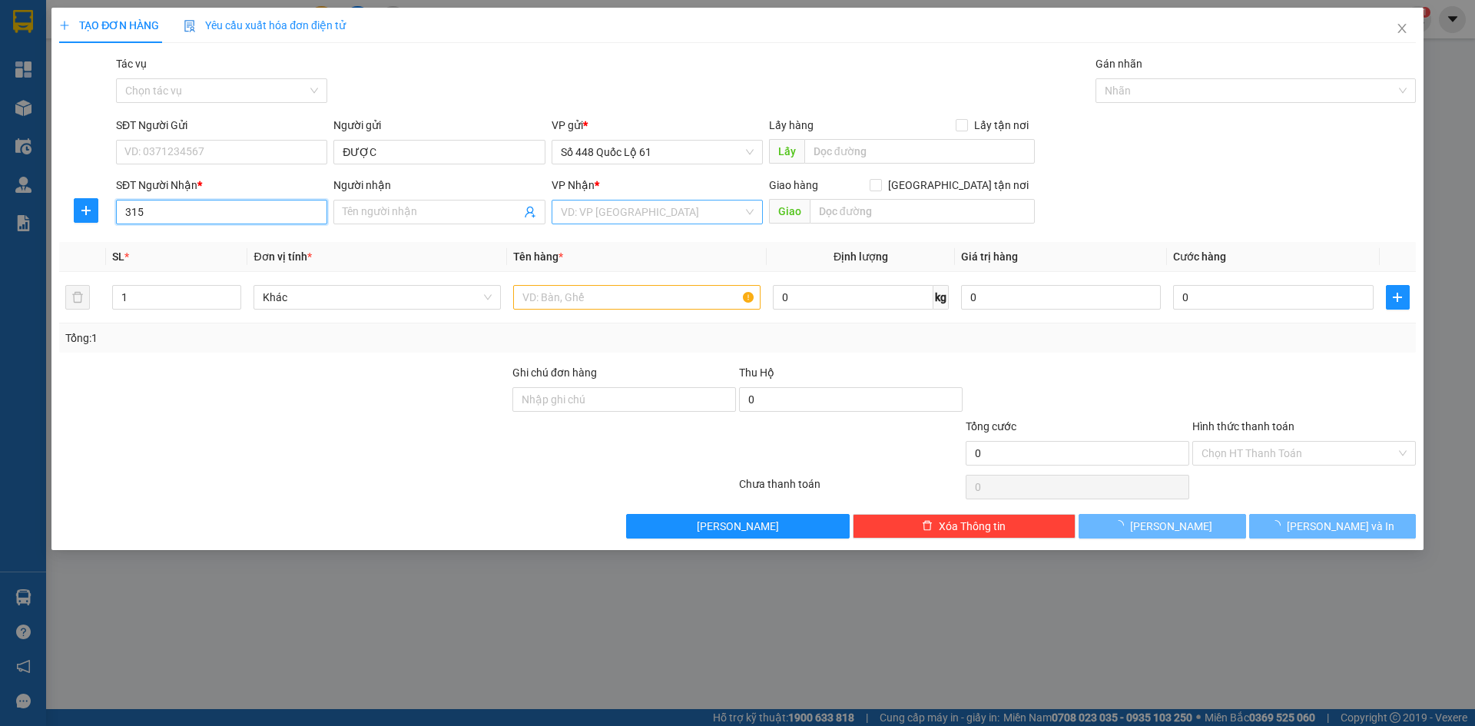
click at [247, 214] on input "315" at bounding box center [221, 212] width 211 height 25
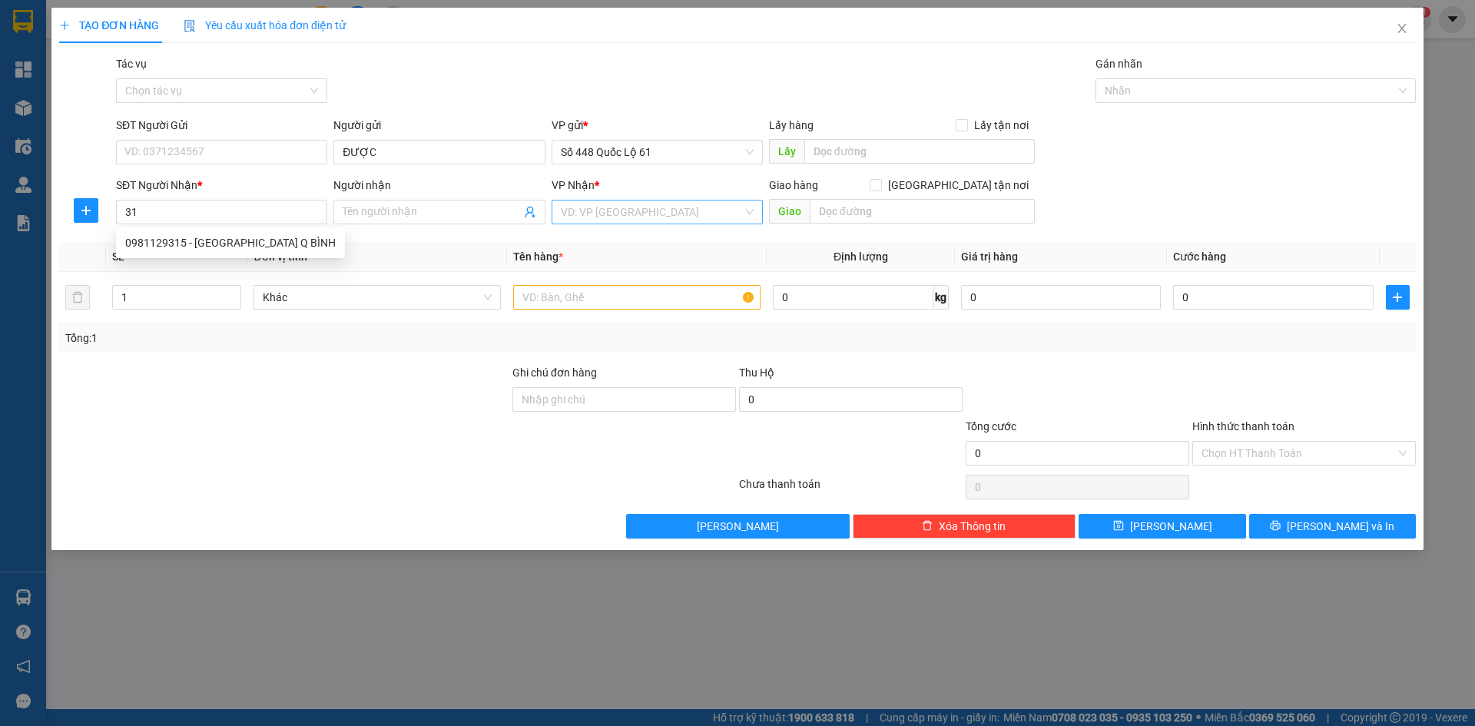
click at [250, 229] on div "0981129315 0981129315 - QUẢNG HÀU Q BÌNH" at bounding box center [230, 242] width 229 height 31
click at [250, 229] on div "SĐT Người Nhận * 31" at bounding box center [221, 204] width 211 height 54
drag, startPoint x: 245, startPoint y: 210, endPoint x: 234, endPoint y: 230, distance: 23.4
click at [244, 210] on input "31" at bounding box center [221, 212] width 211 height 25
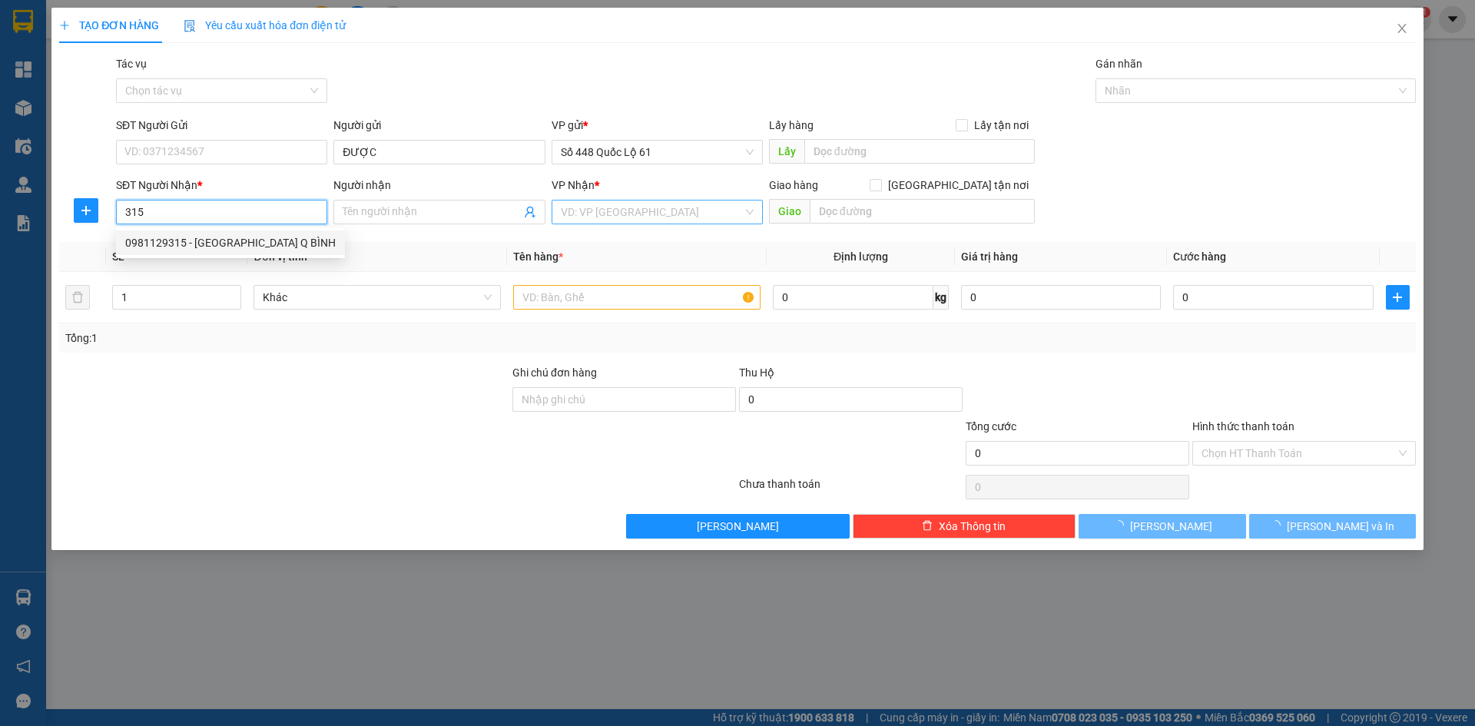
click at [234, 233] on div "0981129315 - QUẢNG HÀU Q BÌNH" at bounding box center [230, 242] width 229 height 25
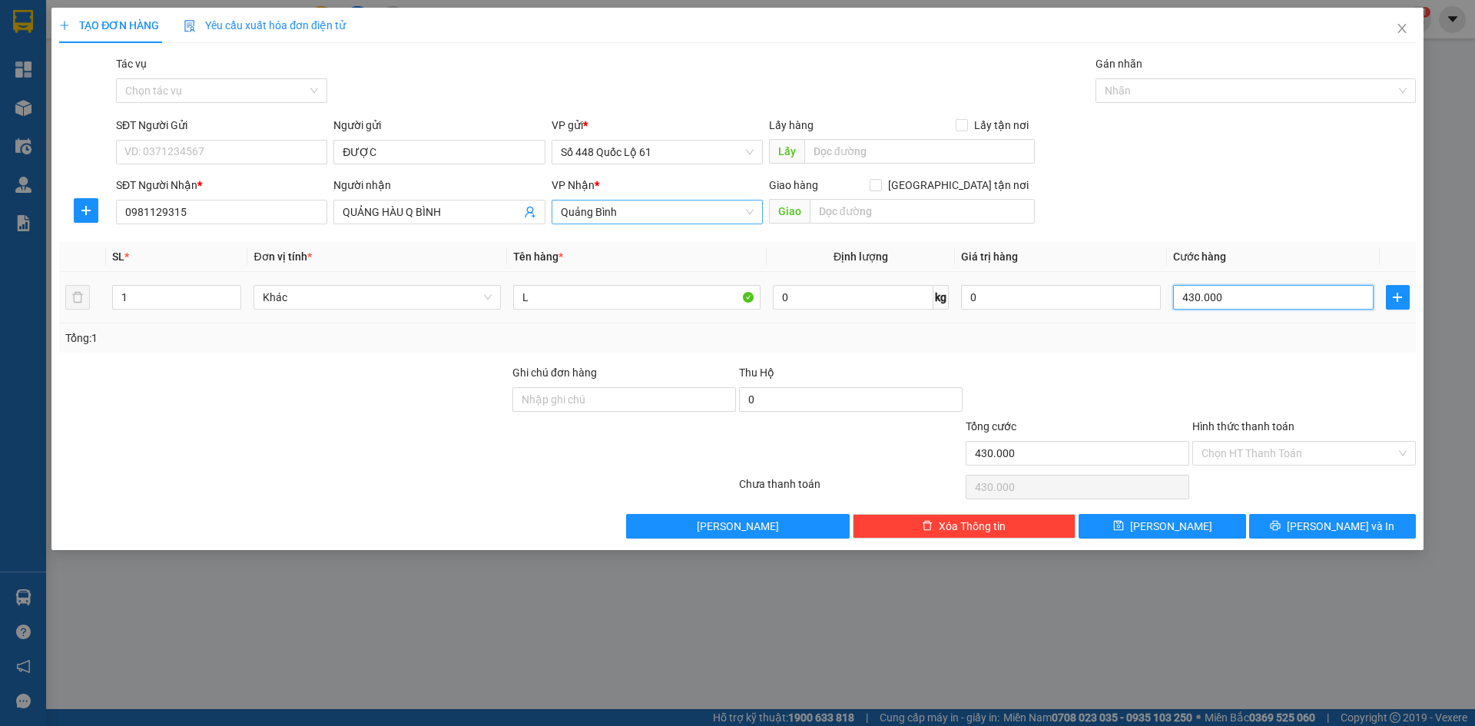
click at [1245, 294] on input "430.000" at bounding box center [1273, 297] width 200 height 25
drag, startPoint x: 553, startPoint y: 307, endPoint x: 289, endPoint y: 317, distance: 264.5
click at [289, 317] on tr "1 Khác L 0 kg 0 300.000" at bounding box center [737, 297] width 1357 height 51
click at [1202, 519] on button "Lưu" at bounding box center [1162, 526] width 167 height 25
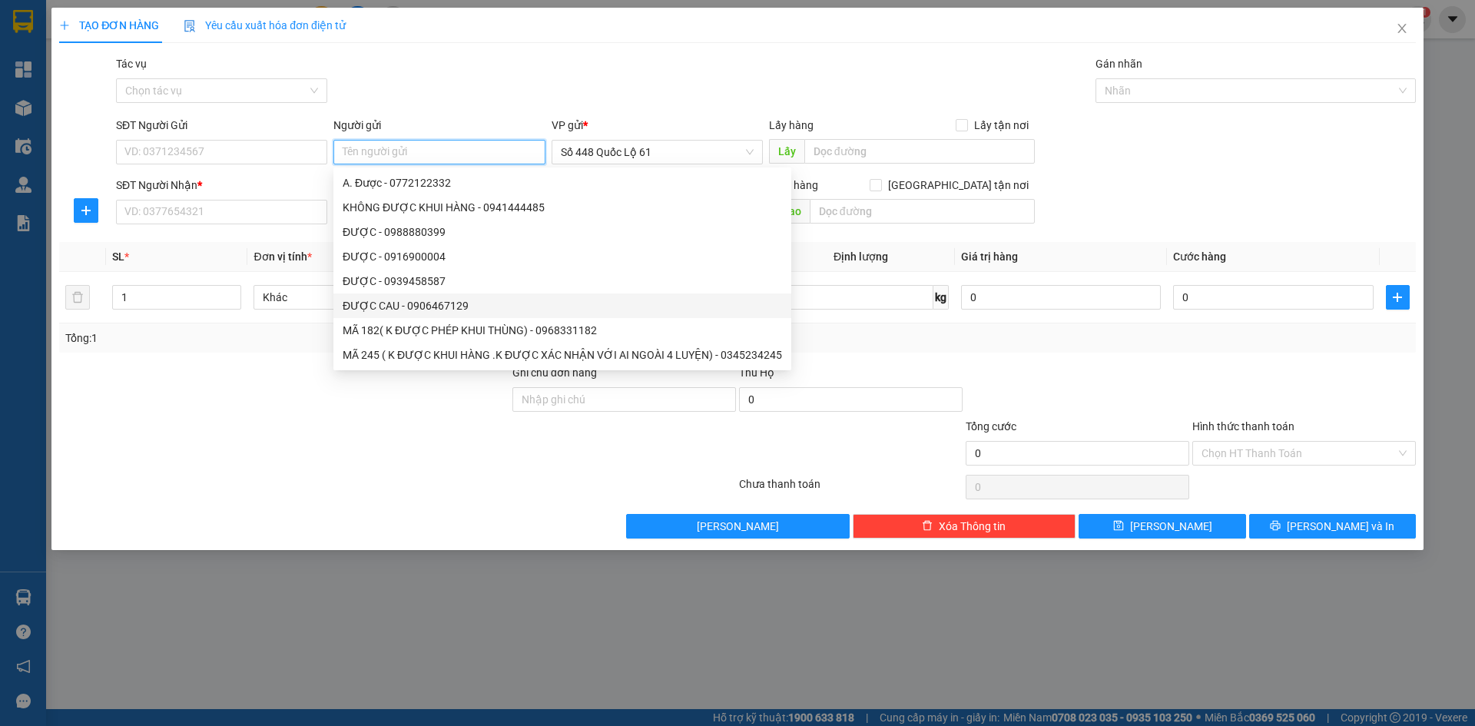
paste input "ĐƯỢC"
click at [227, 210] on input "SĐT Người Nhận *" at bounding box center [221, 212] width 211 height 25
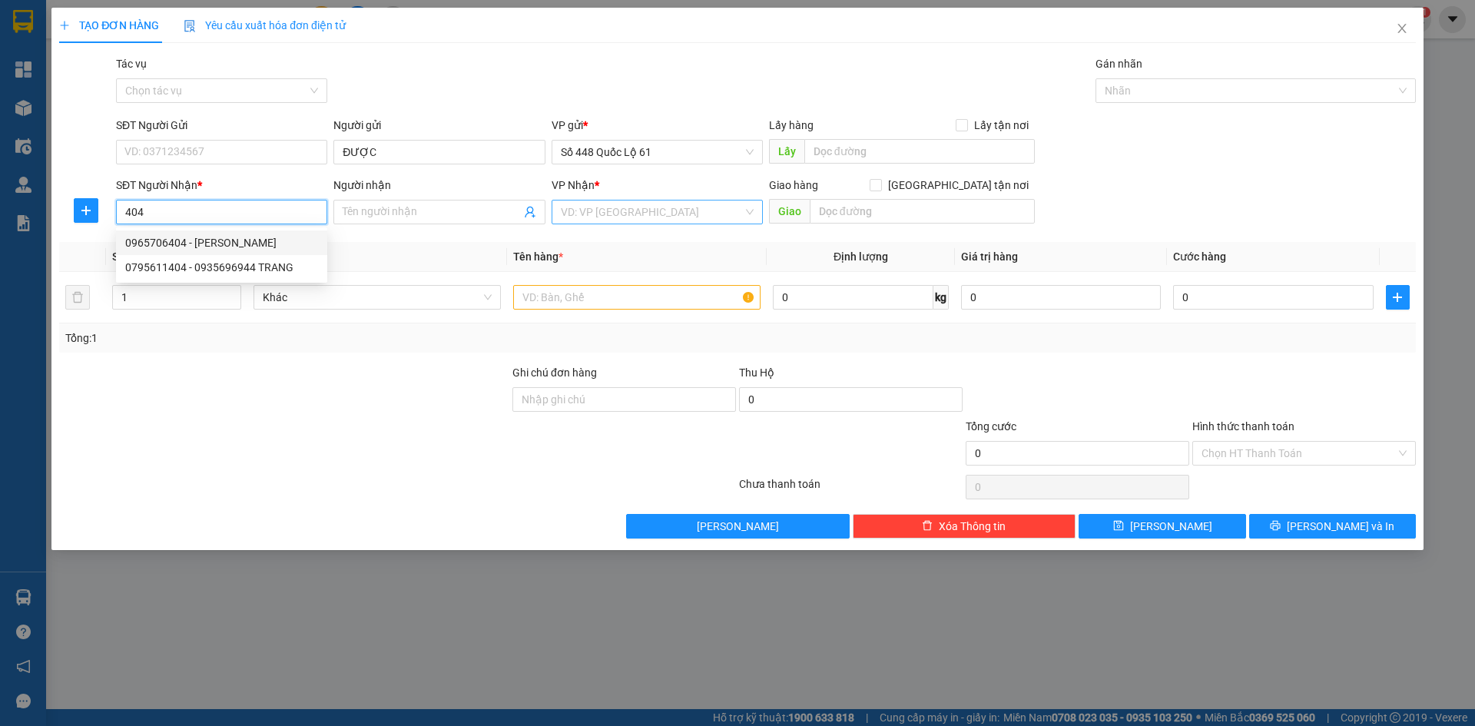
click at [244, 245] on div "0965706404 - VY PHAN RANG" at bounding box center [221, 242] width 193 height 17
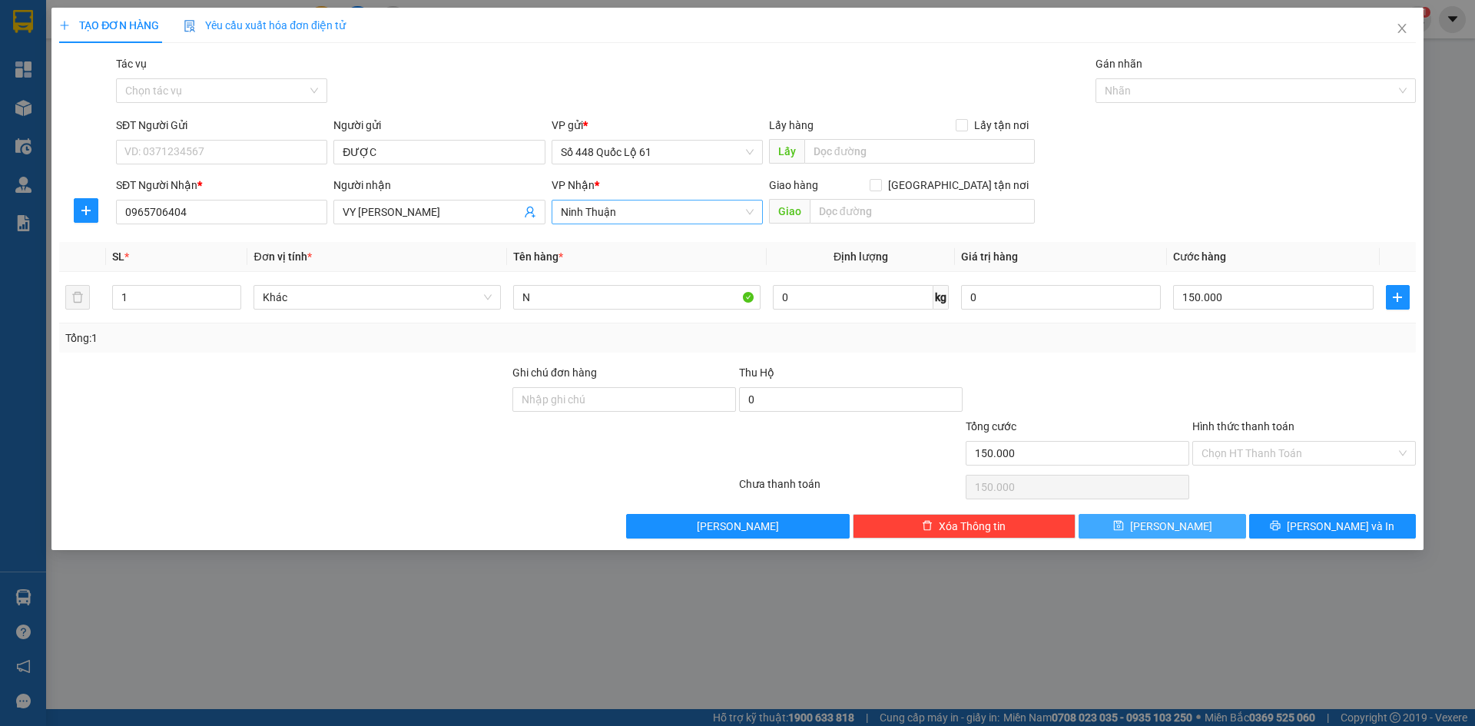
click at [1187, 529] on button "Lưu" at bounding box center [1162, 526] width 167 height 25
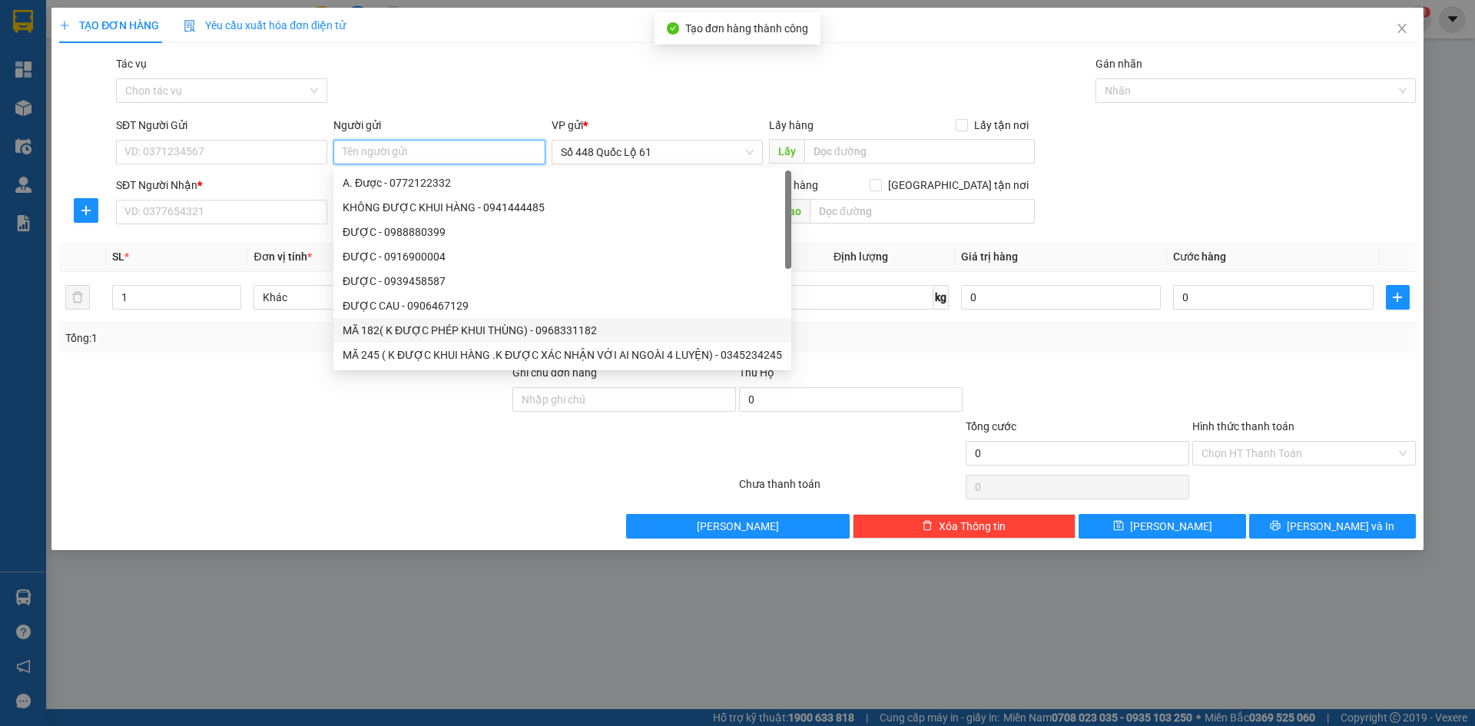
paste input "ĐƯỢC"
click at [204, 204] on input "SĐT Người Nhận *" at bounding box center [221, 212] width 211 height 25
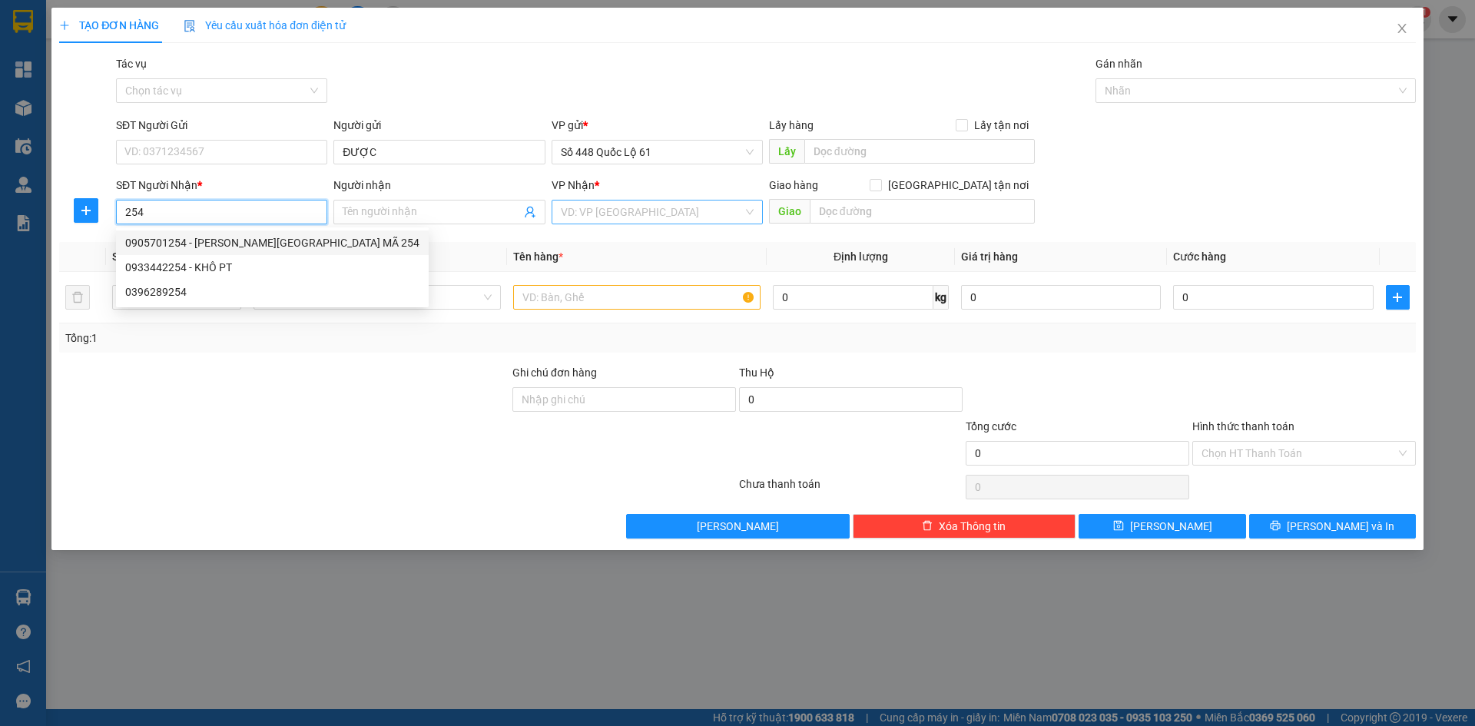
click at [277, 233] on div "0905701254 - SARA BX ĐÀ NẴNG MÃ 254" at bounding box center [272, 242] width 313 height 25
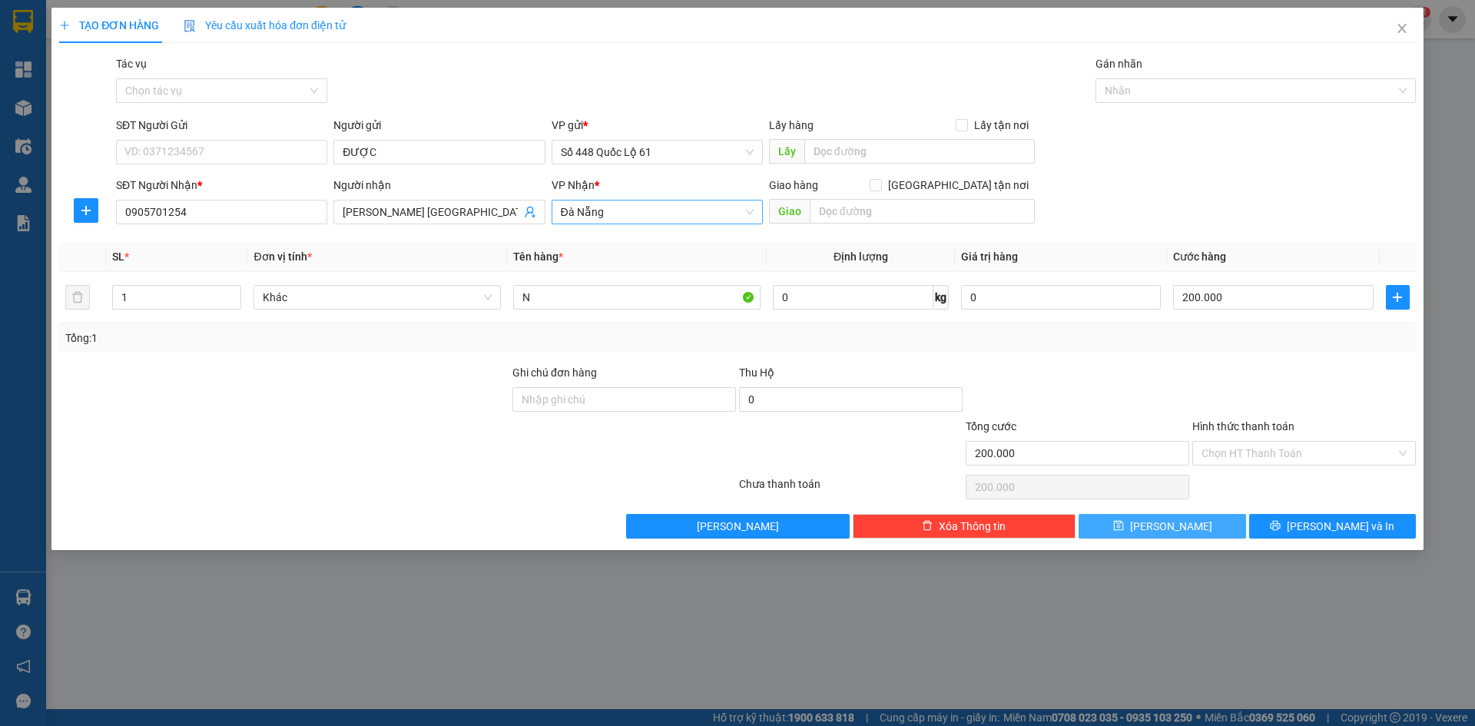
drag, startPoint x: 1185, startPoint y: 521, endPoint x: 1150, endPoint y: 525, distance: 35.6
click at [1183, 522] on button "Lưu" at bounding box center [1162, 526] width 167 height 25
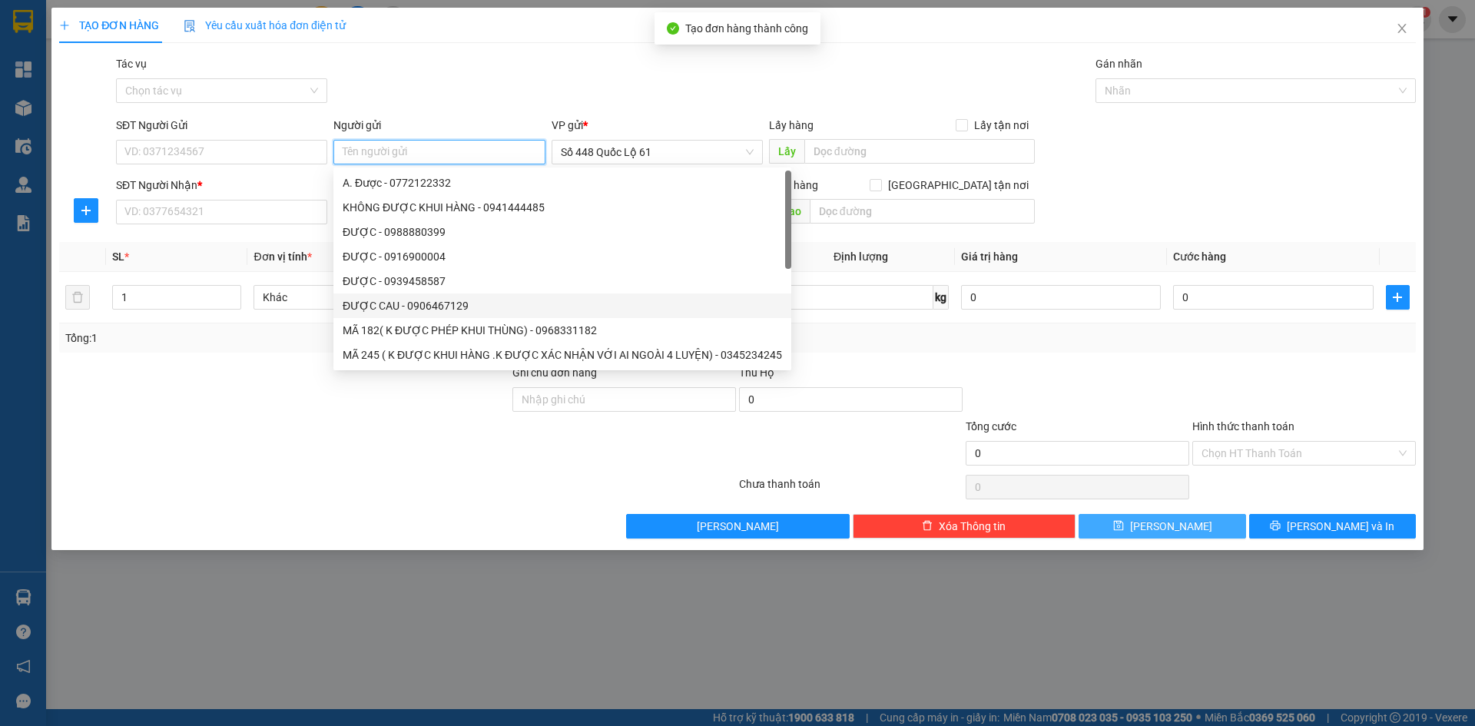
paste input "ĐƯỢC"
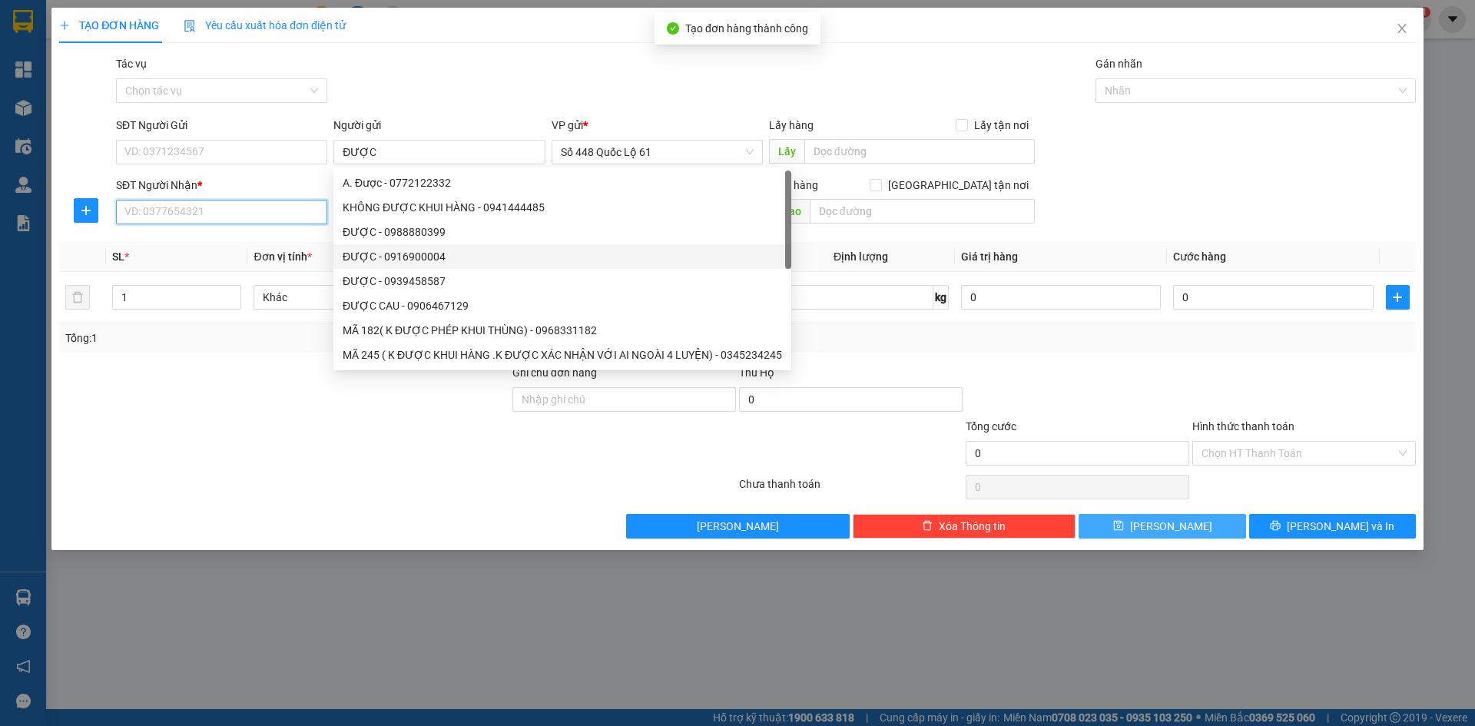
click at [263, 209] on input "SĐT Người Nhận *" at bounding box center [221, 212] width 211 height 25
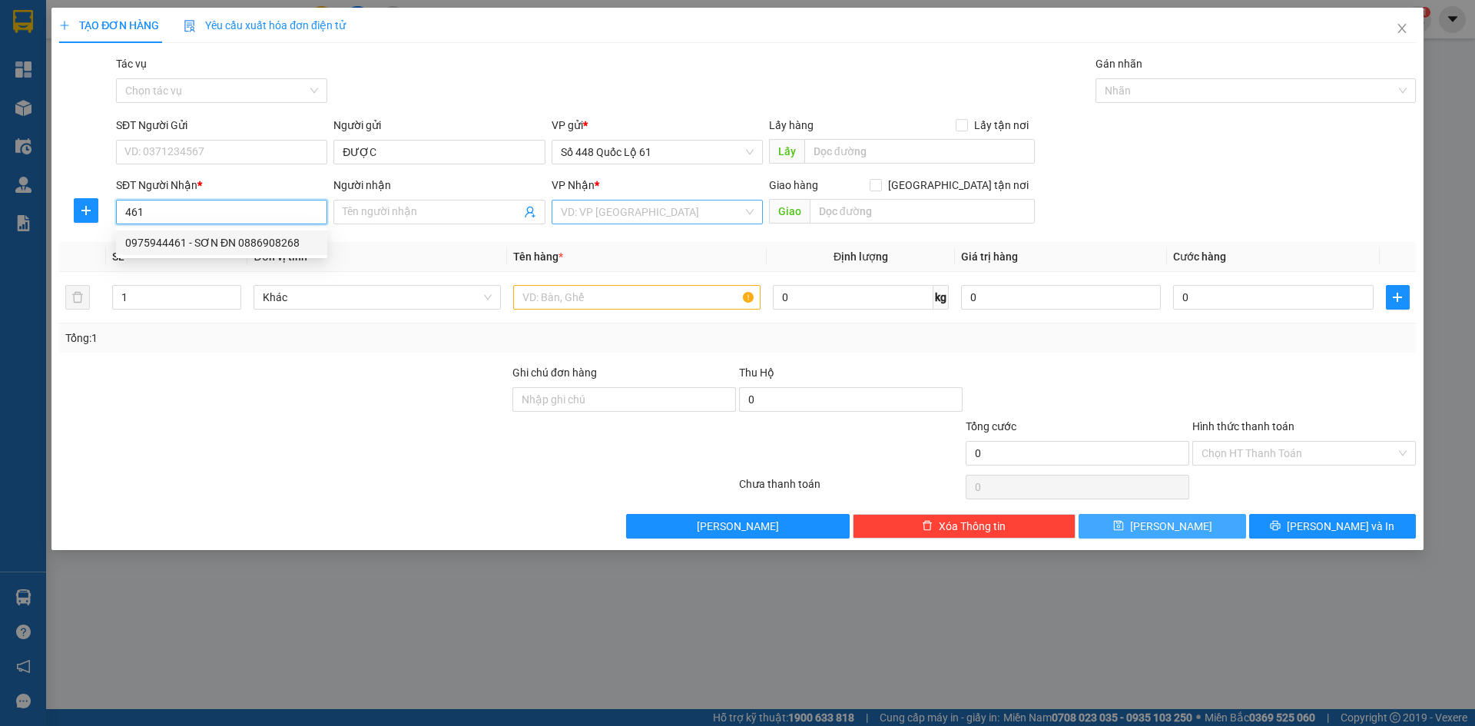
click at [251, 249] on div "0975944461 - SƠN ĐN 0886908268" at bounding box center [221, 242] width 193 height 17
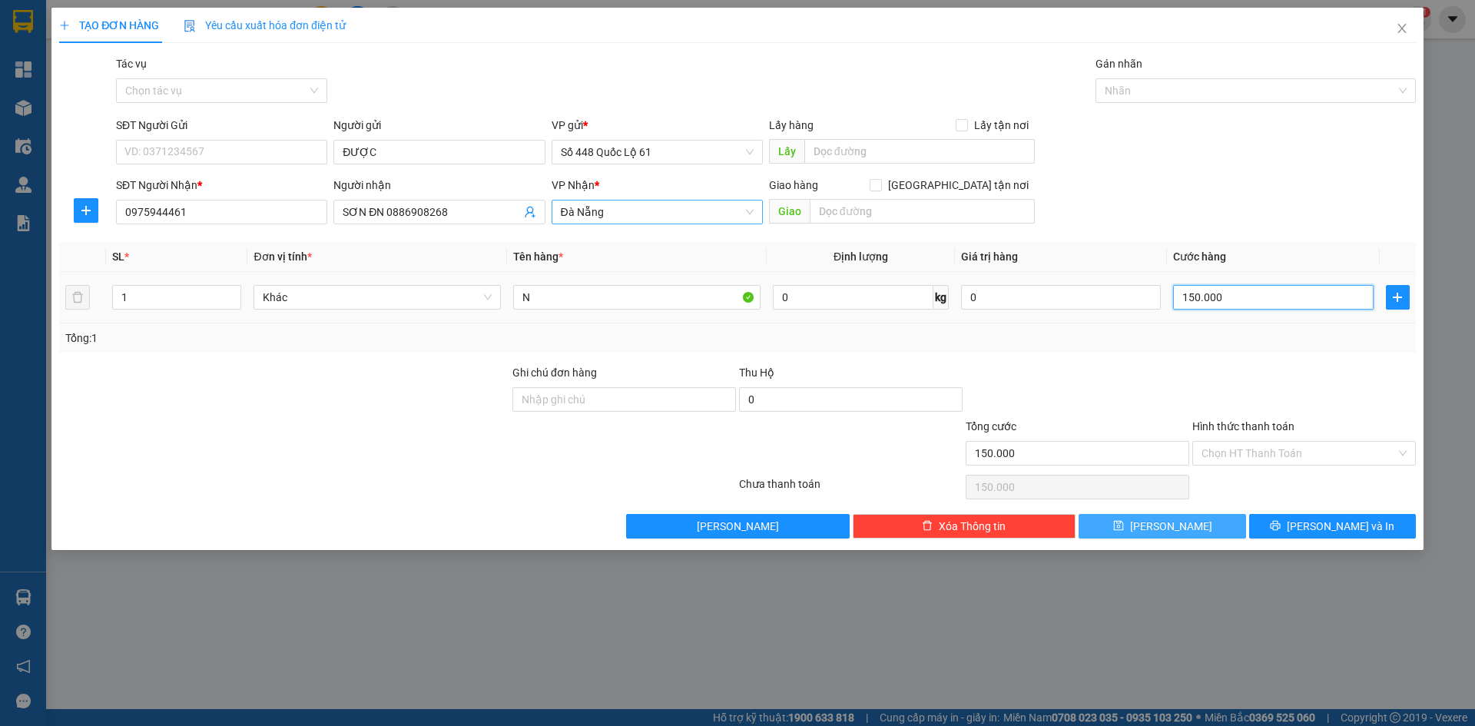
click at [1311, 289] on input "150.000" at bounding box center [1273, 297] width 200 height 25
drag, startPoint x: 1190, startPoint y: 522, endPoint x: 503, endPoint y: 370, distance: 703.6
click at [1187, 522] on button "Lưu" at bounding box center [1162, 526] width 167 height 25
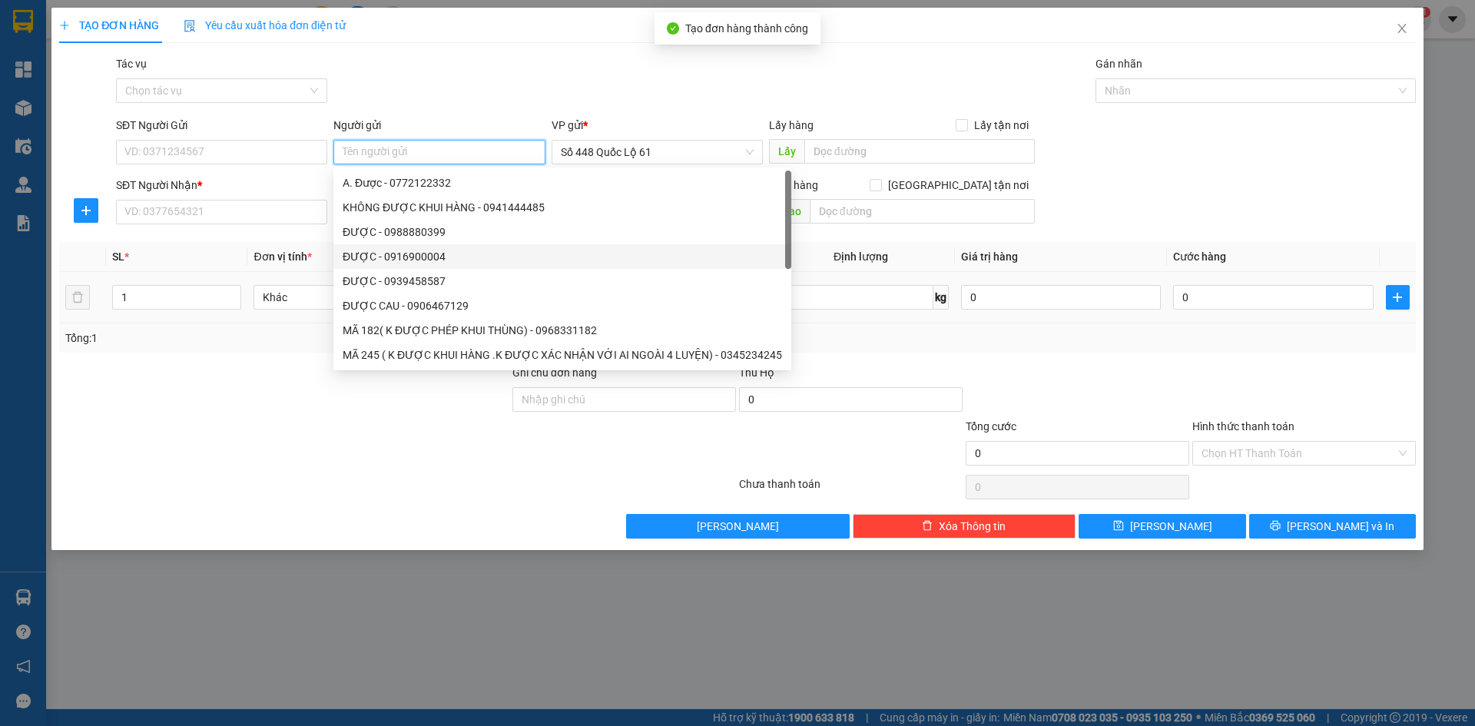
paste input "ĐƯỢC"
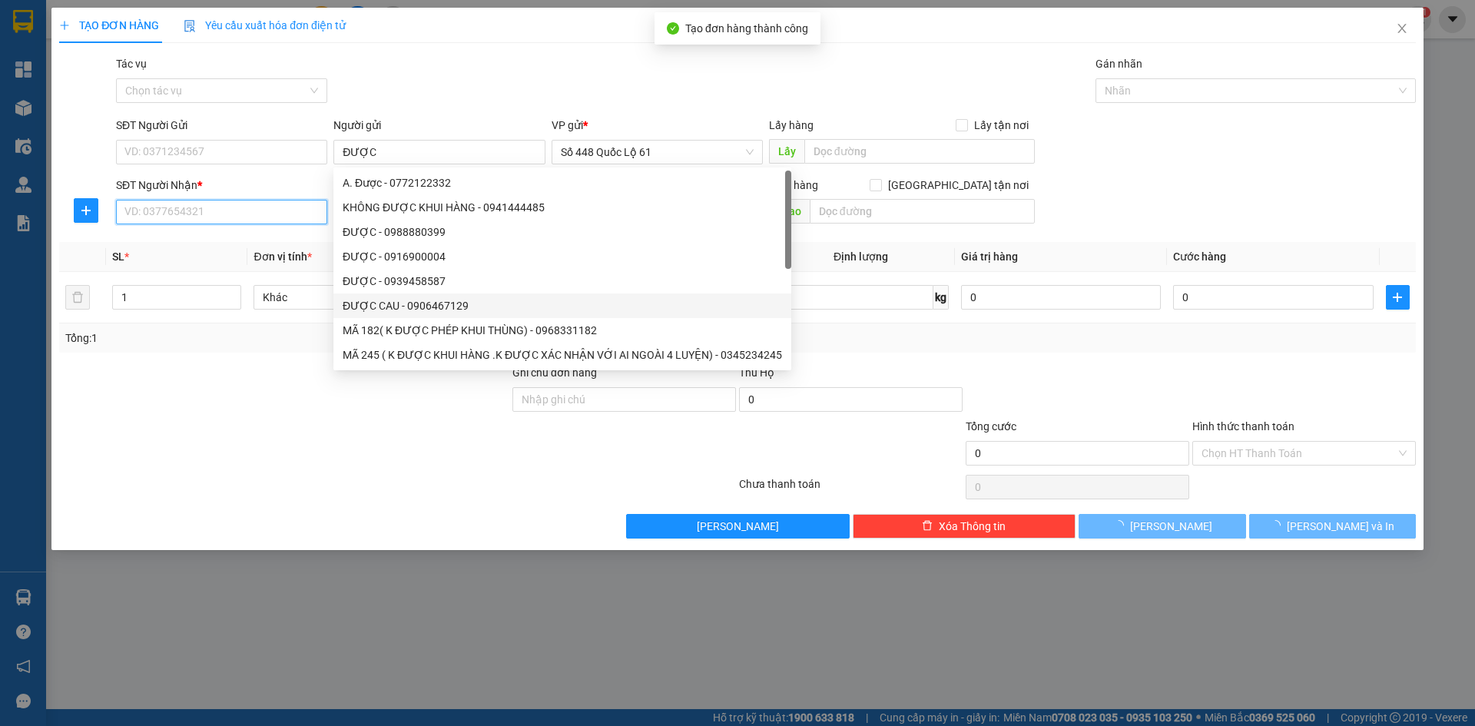
click at [276, 214] on input "SĐT Người Nhận *" at bounding box center [221, 212] width 211 height 25
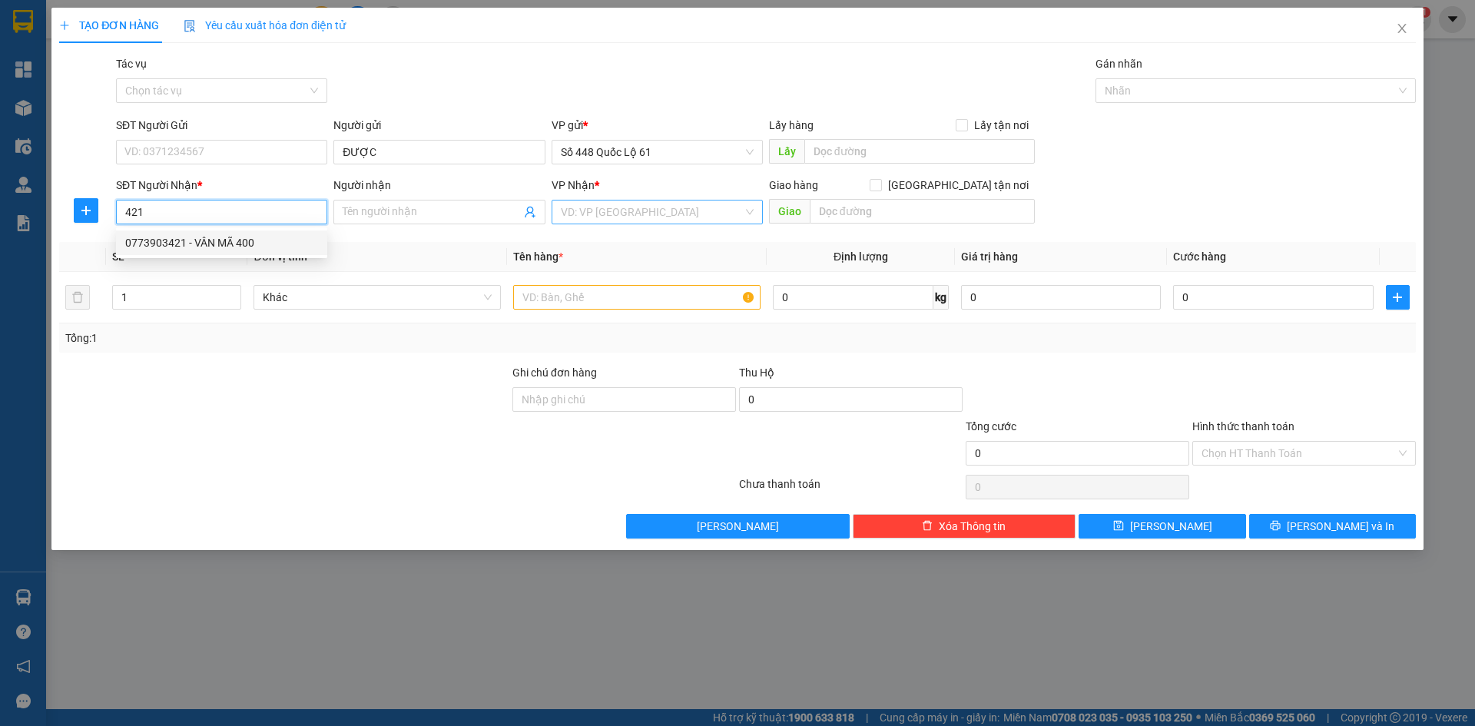
click at [263, 245] on div "0773903421 - VÂN MÃ 400" at bounding box center [221, 242] width 193 height 17
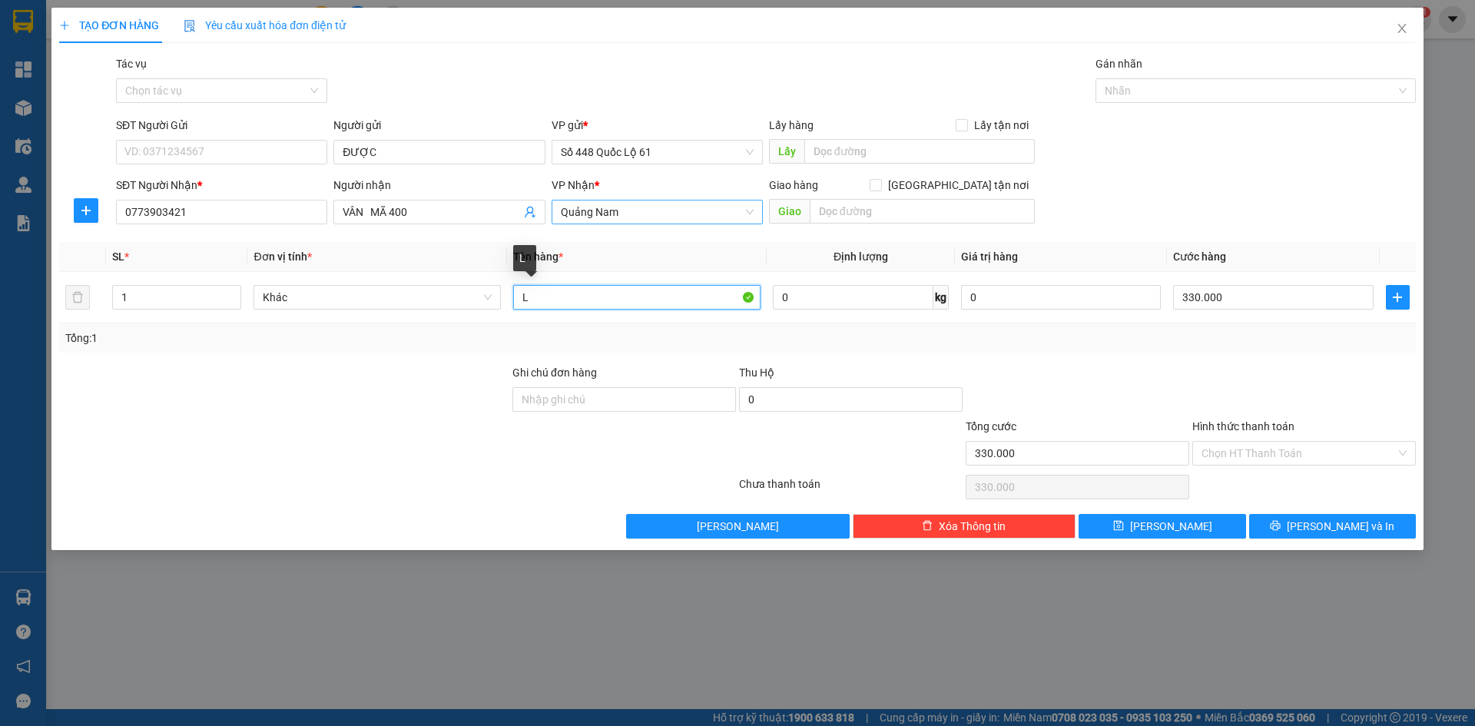
drag, startPoint x: 555, startPoint y: 302, endPoint x: 448, endPoint y: 328, distance: 110.7
click at [448, 328] on div "SL * Đơn vị tính * Tên hàng * Định lượng Giá trị hàng Cước hàng 1 Khác L 0 kg 0…" at bounding box center [737, 297] width 1357 height 111
click at [1261, 291] on input "330.000" at bounding box center [1273, 297] width 200 height 25
click at [1168, 531] on span "Lưu" at bounding box center [1171, 526] width 82 height 17
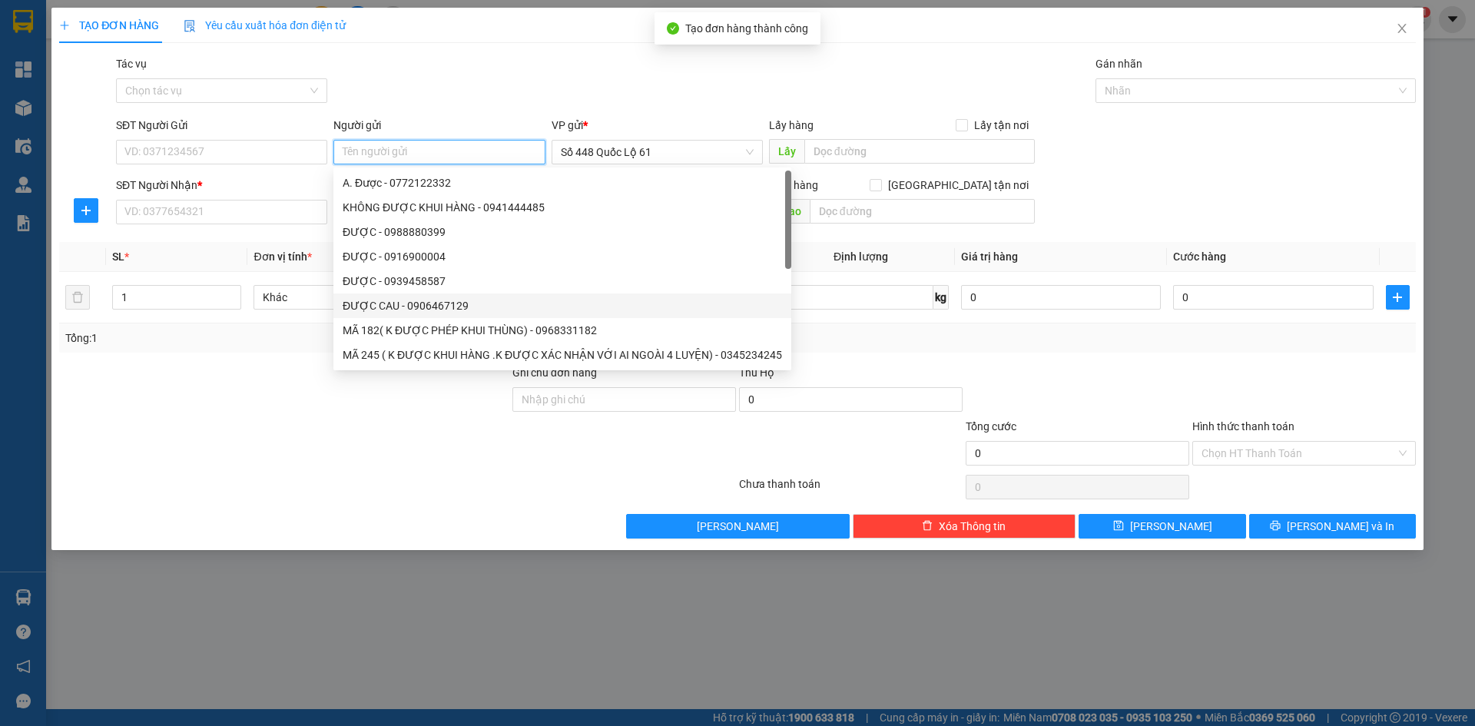
paste input "ĐƯỢC"
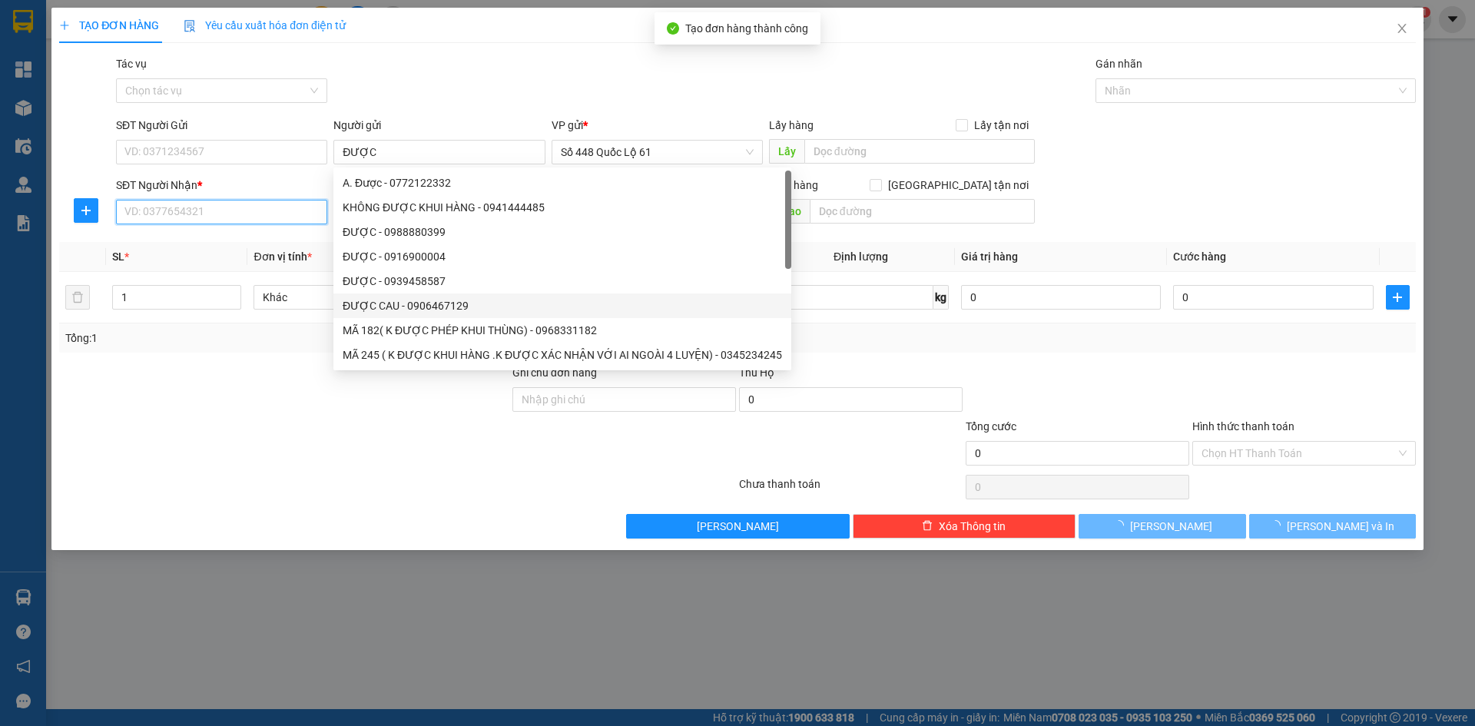
click at [207, 204] on input "SĐT Người Nhận *" at bounding box center [221, 212] width 211 height 25
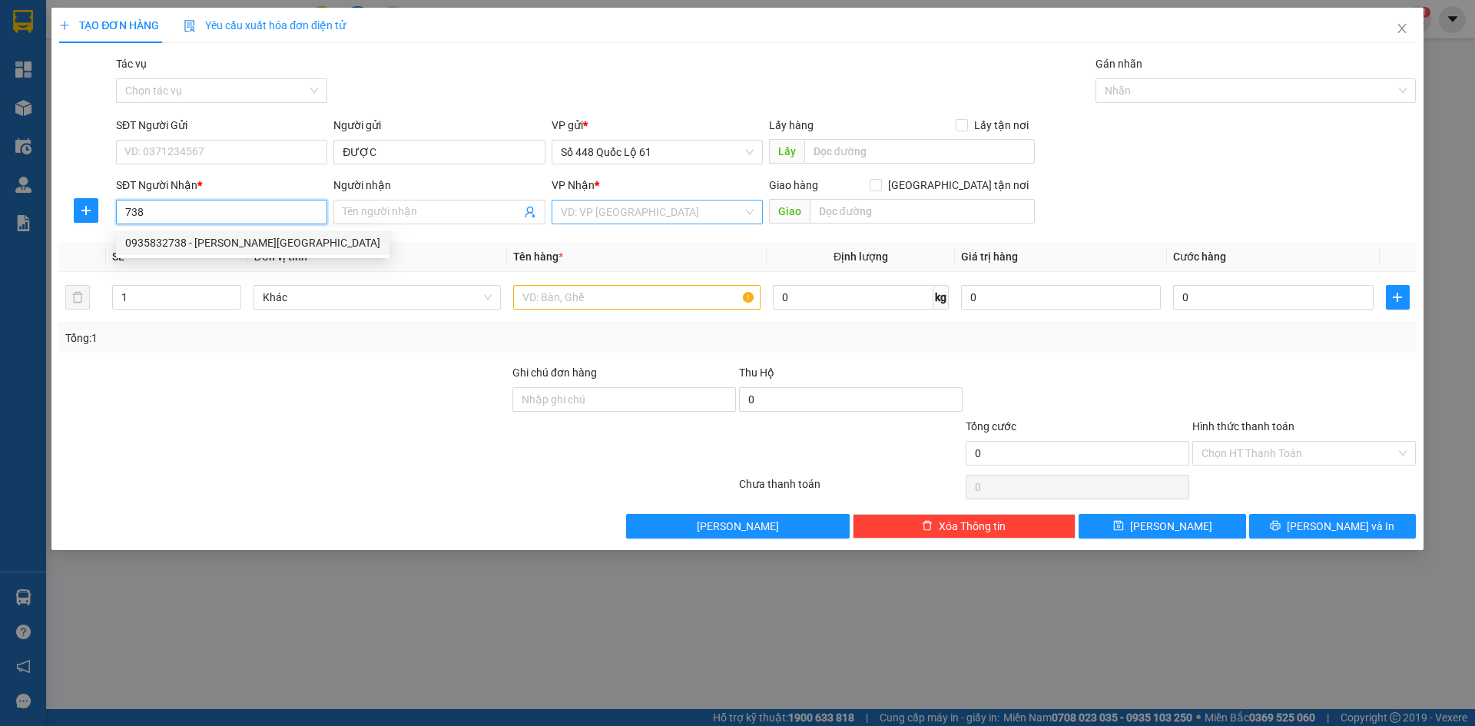
click at [249, 245] on div "0935832738 - THIỆN NHA TRANG" at bounding box center [252, 242] width 255 height 17
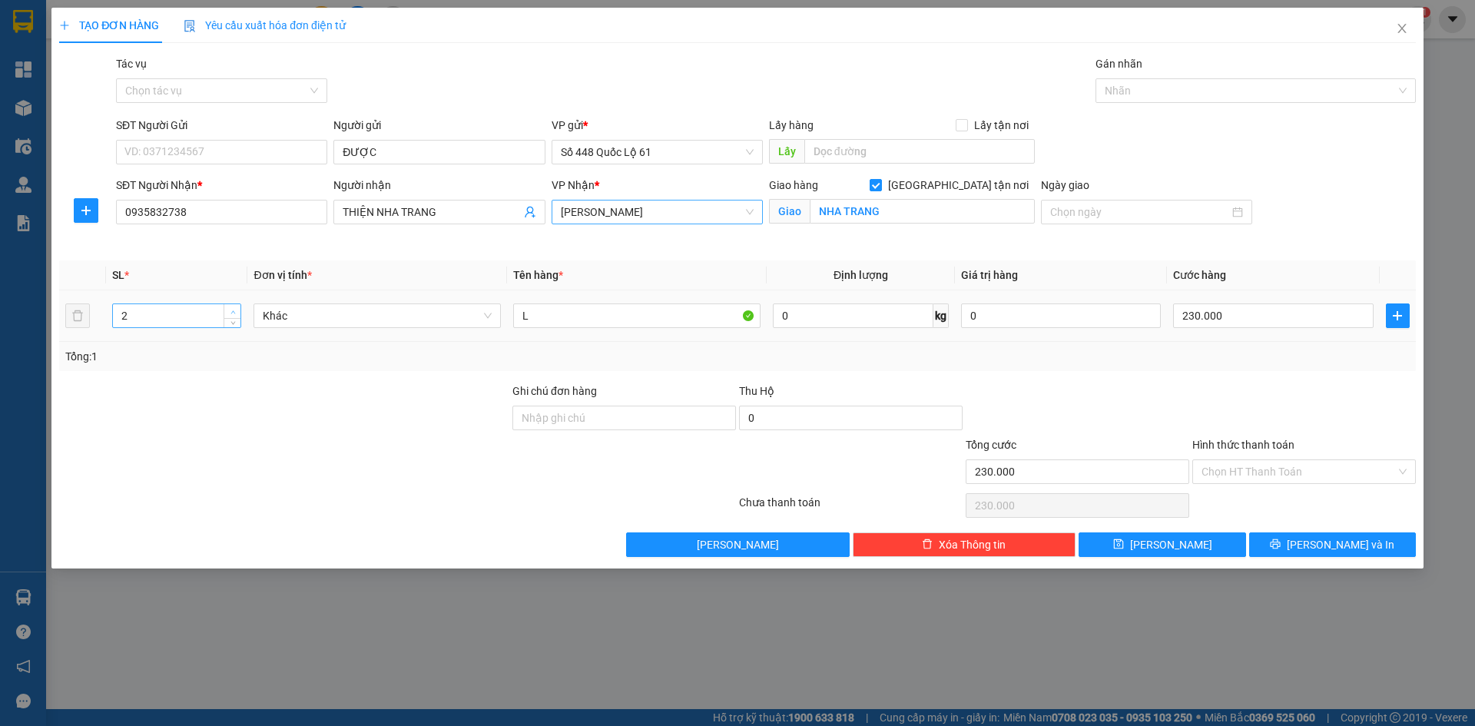
click at [230, 311] on icon "up" at bounding box center [232, 312] width 5 height 5
click at [1201, 314] on input "230.000" at bounding box center [1273, 315] width 200 height 25
click at [1184, 540] on button "Lưu" at bounding box center [1162, 544] width 167 height 25
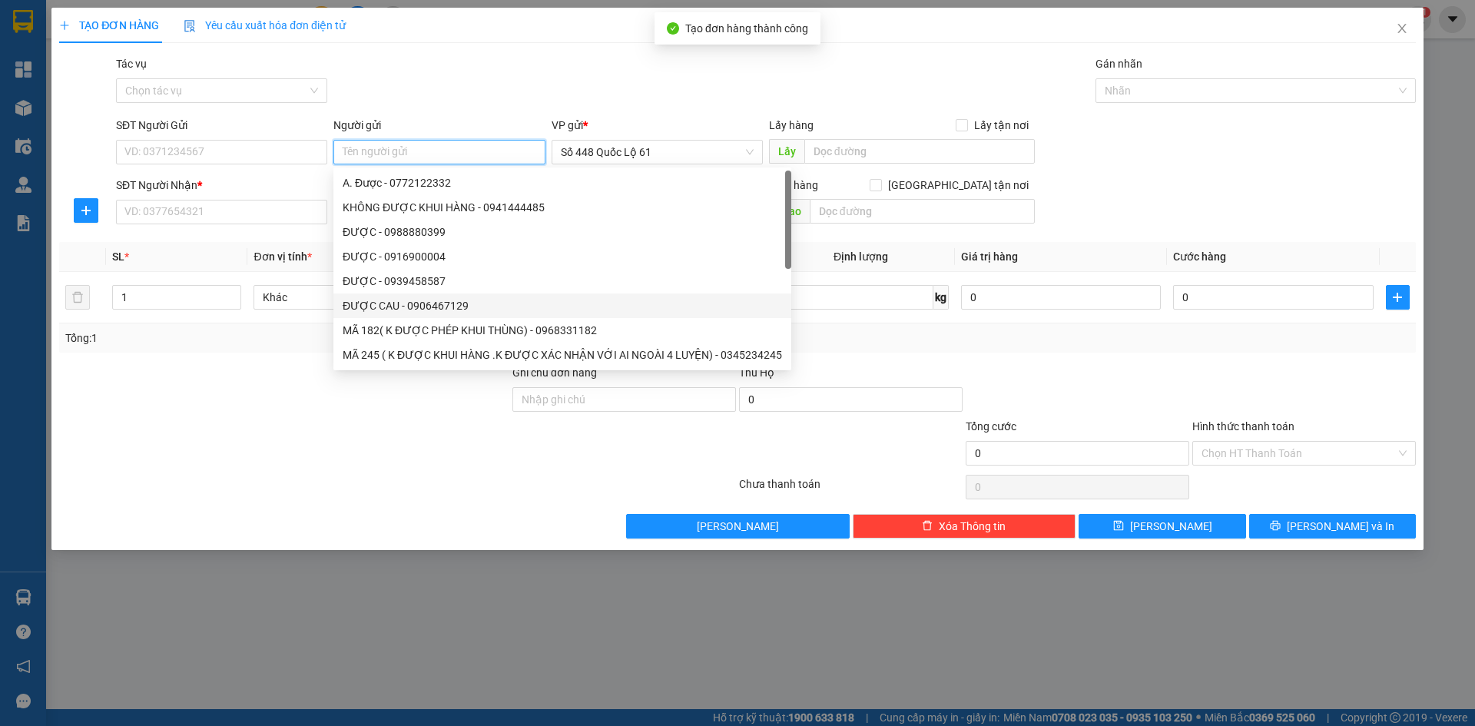
paste input "ĐƯỢC"
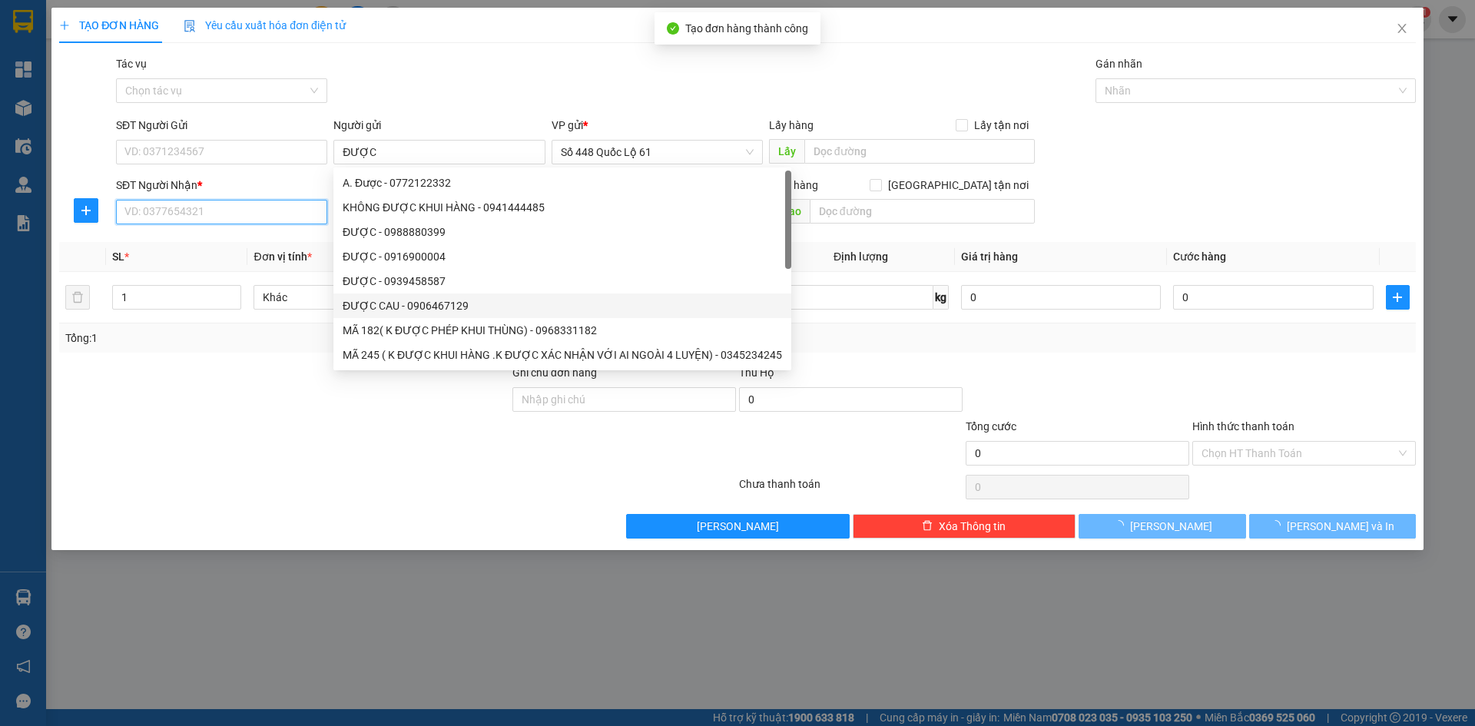
click at [283, 224] on input "SĐT Người Nhận *" at bounding box center [221, 212] width 211 height 25
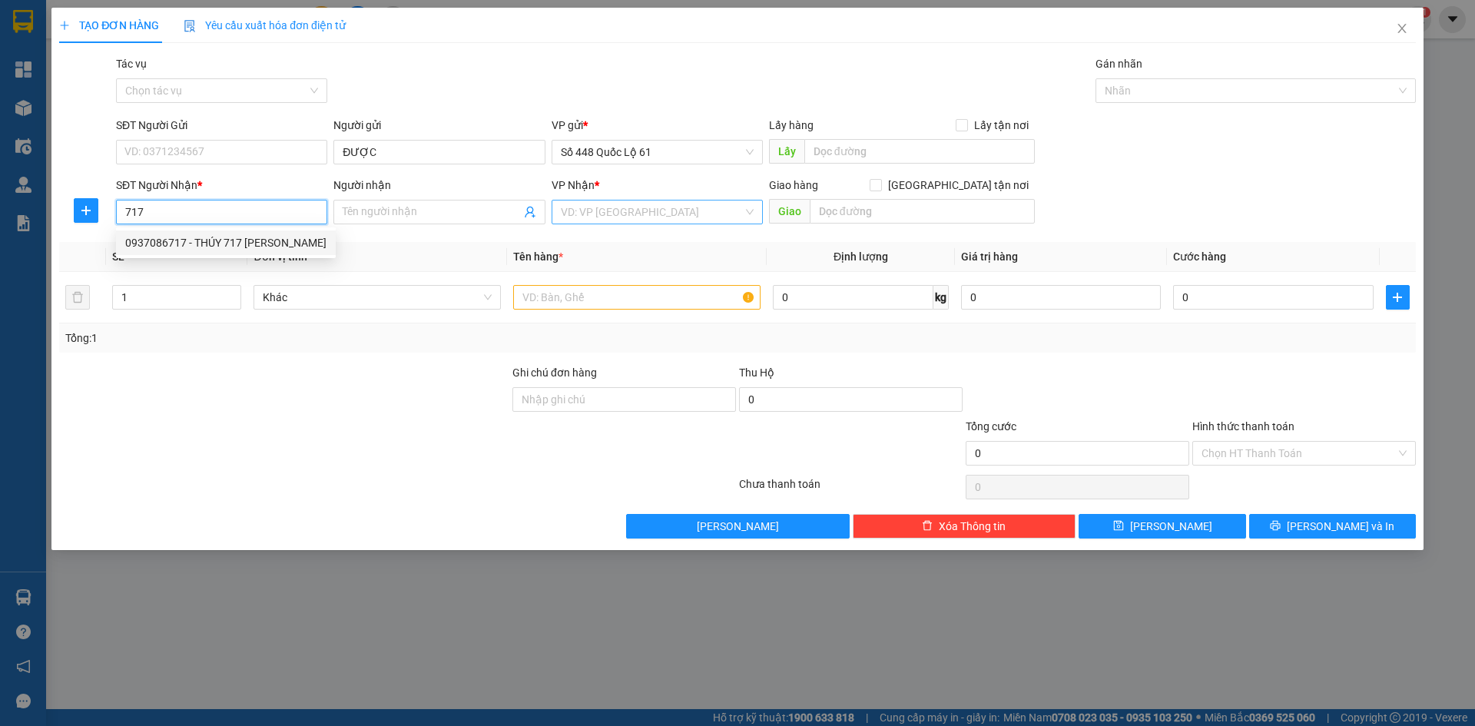
click at [271, 237] on div "0937086717 - THÚY 717 PHAN RANG" at bounding box center [225, 242] width 201 height 17
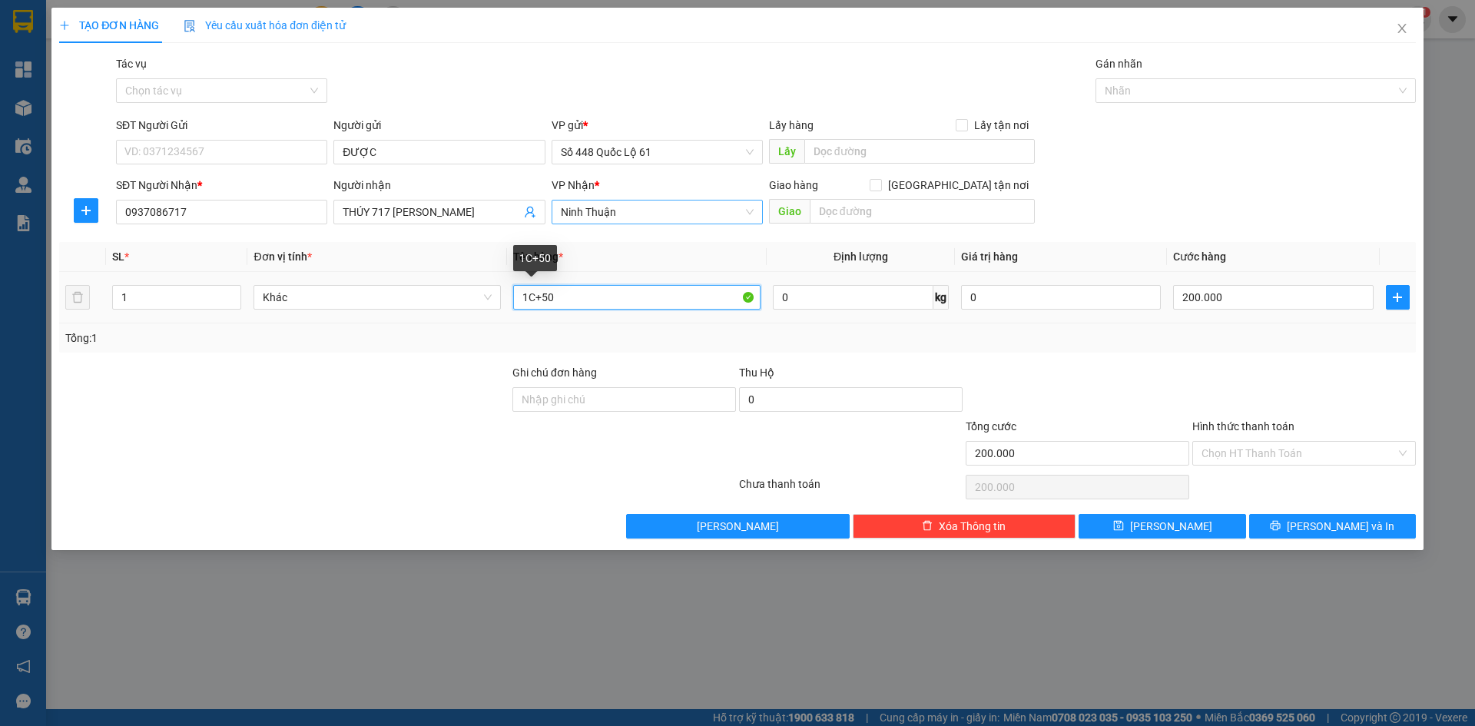
drag, startPoint x: 600, startPoint y: 300, endPoint x: 232, endPoint y: 337, distance: 369.9
click at [233, 337] on div "SL * Đơn vị tính * Tên hàng * Định lượng Giá trị hàng Cước hàng 1 Khác 1C+50 0 …" at bounding box center [737, 297] width 1357 height 111
click at [1255, 311] on div "200.000" at bounding box center [1273, 297] width 200 height 31
click at [1252, 303] on input "200.000" at bounding box center [1273, 297] width 200 height 25
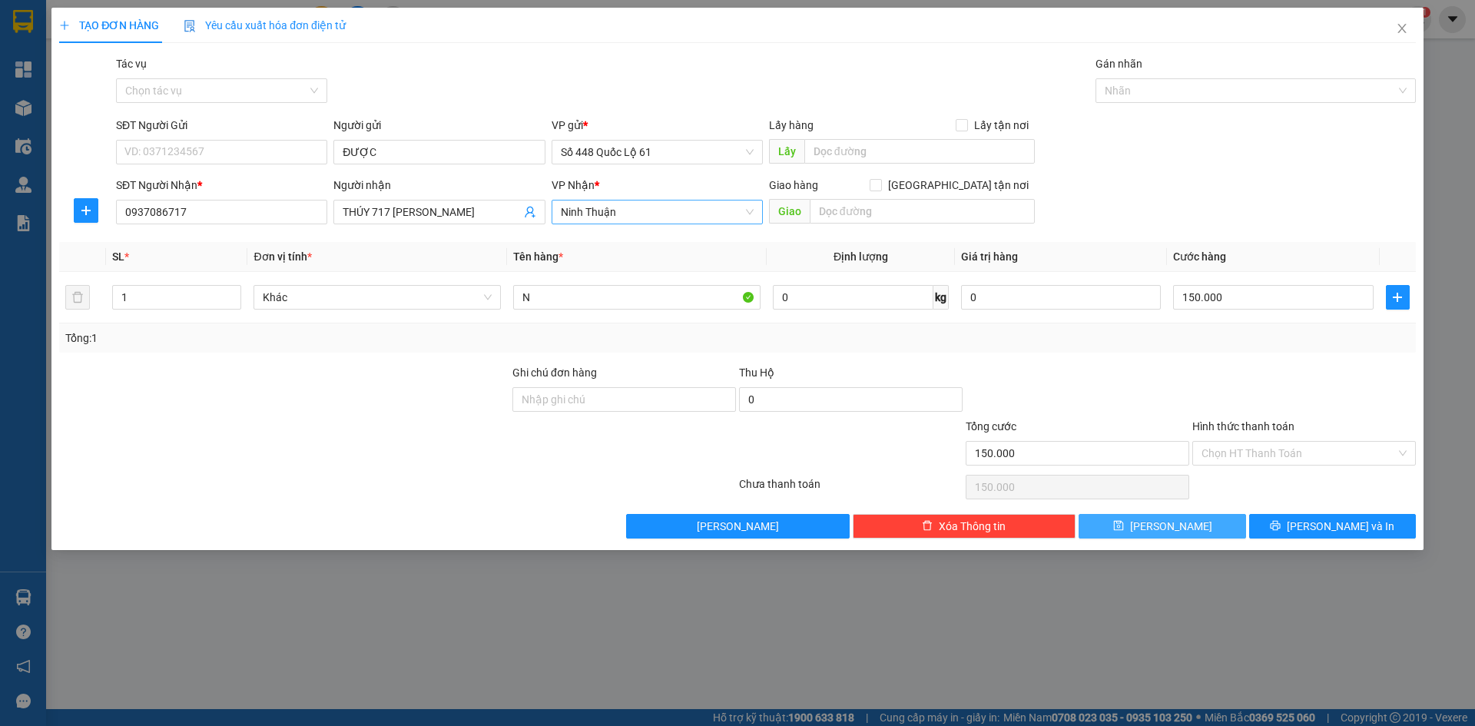
click at [1162, 532] on span "Lưu" at bounding box center [1171, 526] width 82 height 17
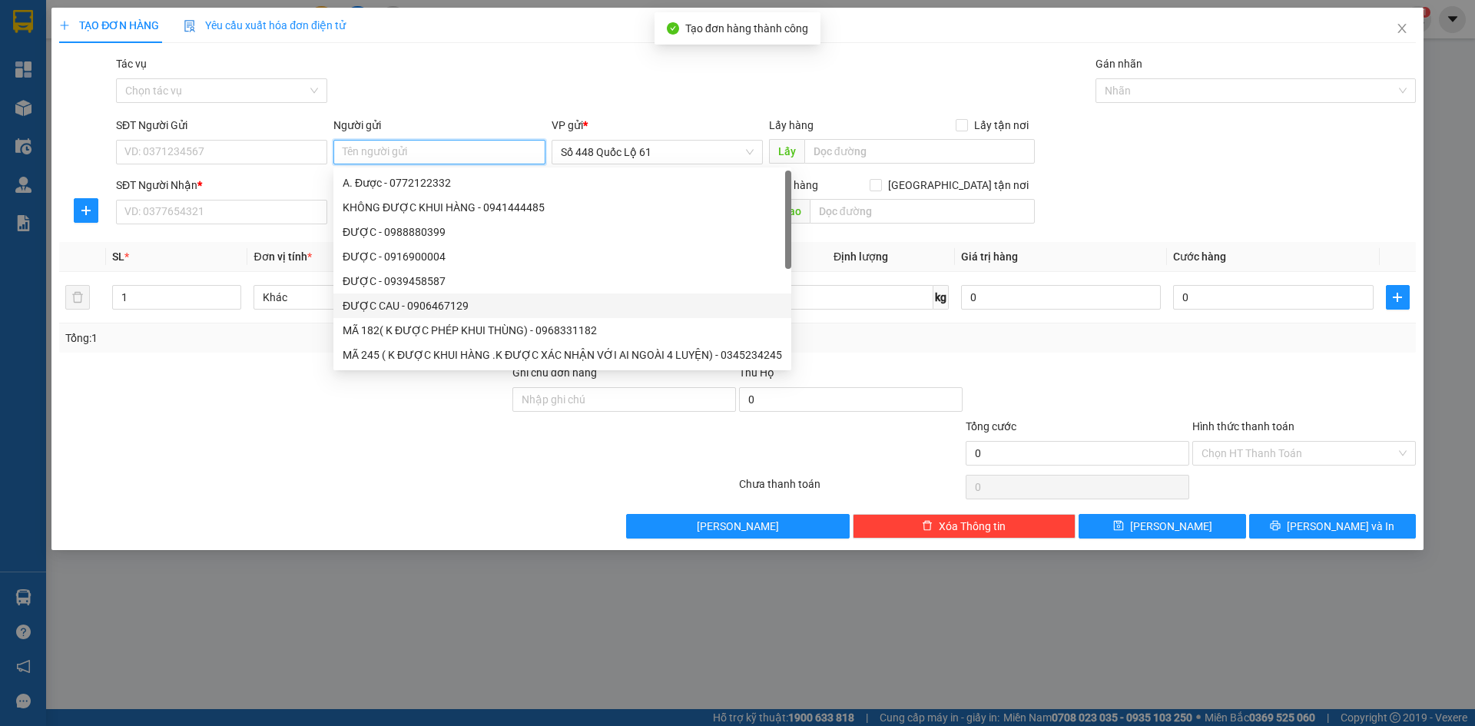
paste input "ĐƯỢC"
click at [219, 218] on input "SĐT Người Nhận *" at bounding box center [221, 212] width 211 height 25
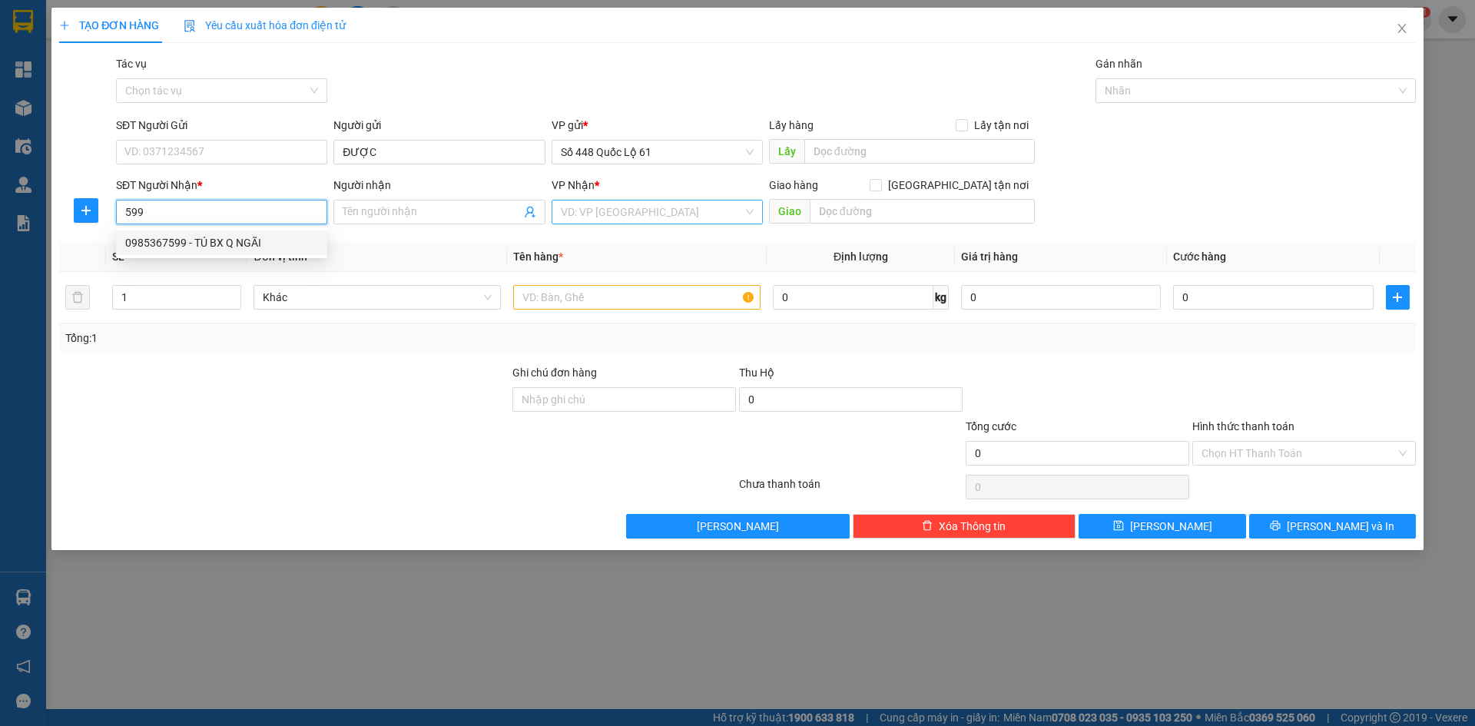
click at [222, 242] on div "0985367599 - TÚ BX Q NGÃI" at bounding box center [221, 242] width 193 height 17
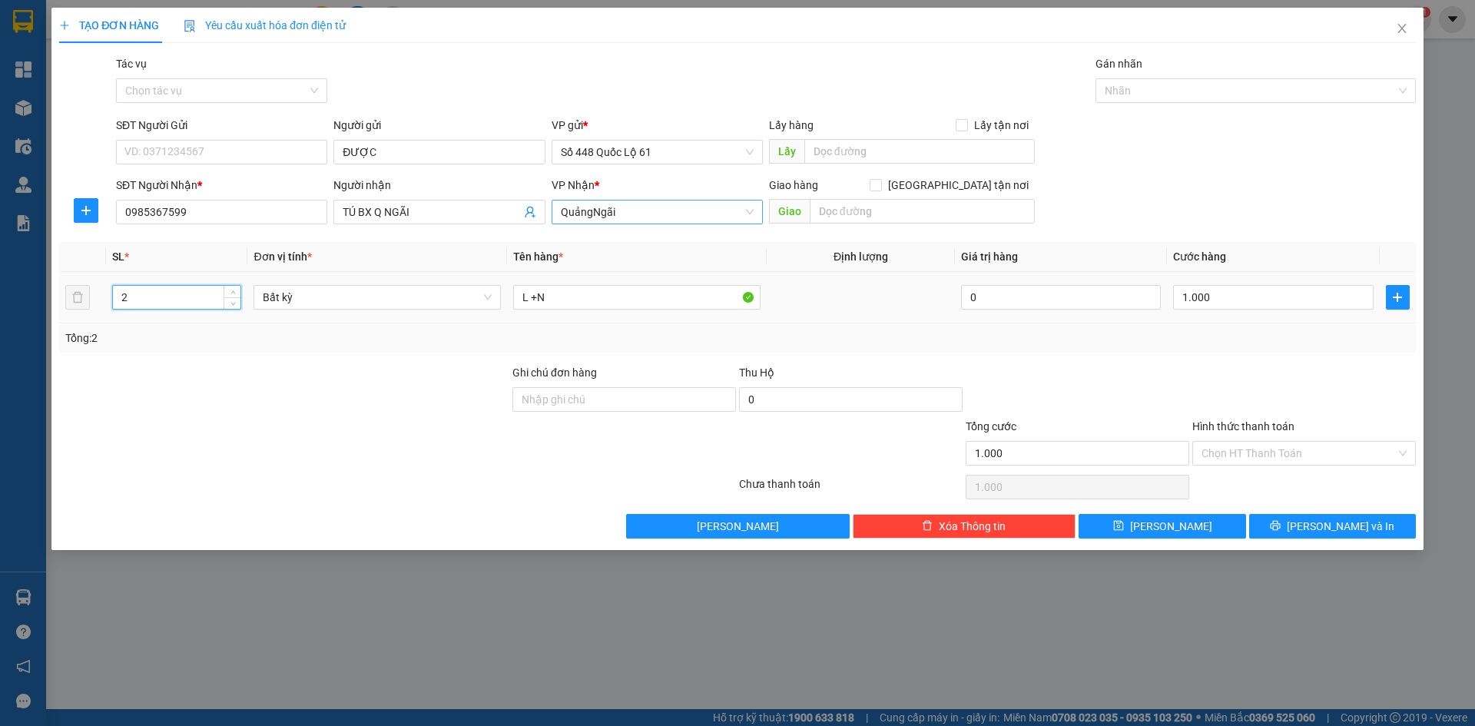
drag, startPoint x: 134, startPoint y: 303, endPoint x: 95, endPoint y: 311, distance: 40.1
click at [95, 311] on tr "2 Bất kỳ L +N 0 1.000" at bounding box center [737, 297] width 1357 height 51
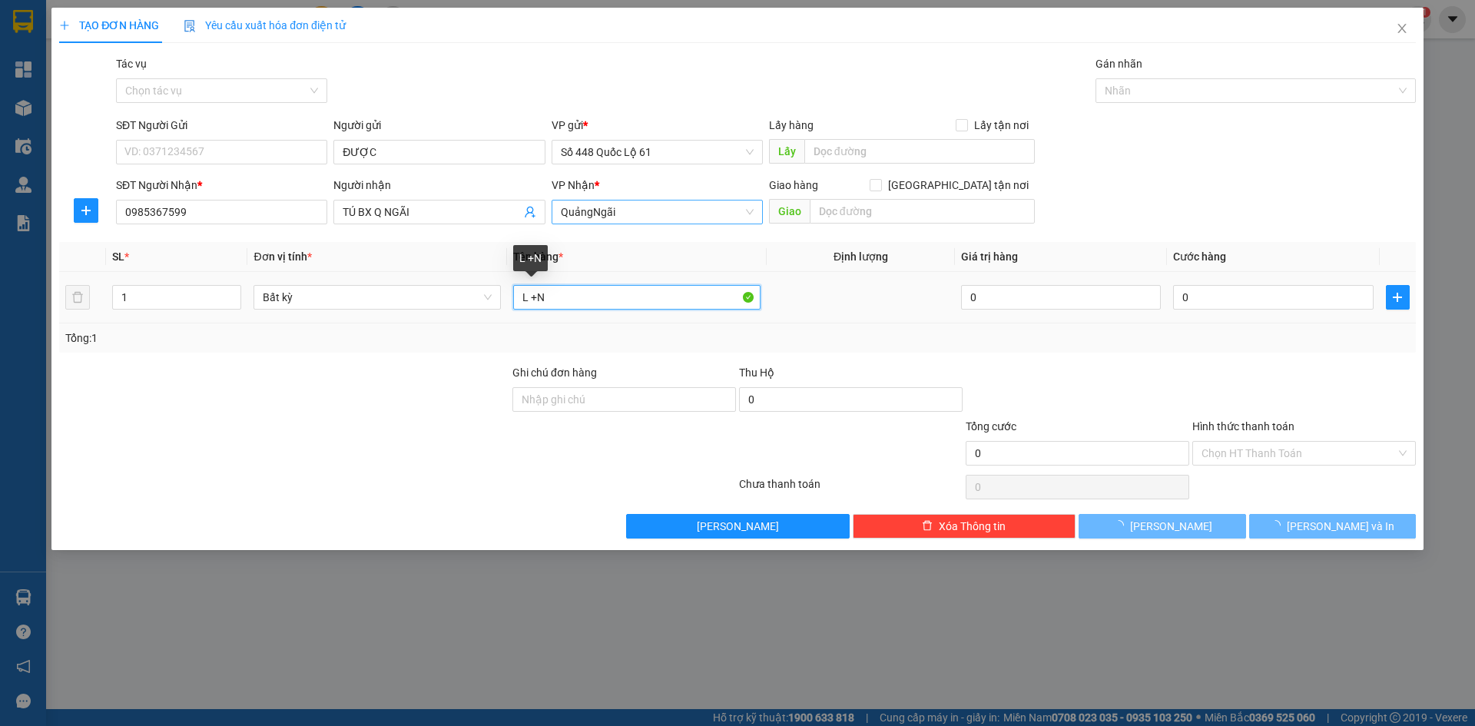
drag, startPoint x: 595, startPoint y: 295, endPoint x: 0, endPoint y: 214, distance: 600.2
click at [0, 214] on div "TẠO ĐƠN HÀNG Yêu cầu xuất hóa đơn điện tử Transit Pickup Surcharge Ids Transit …" at bounding box center [737, 363] width 1475 height 726
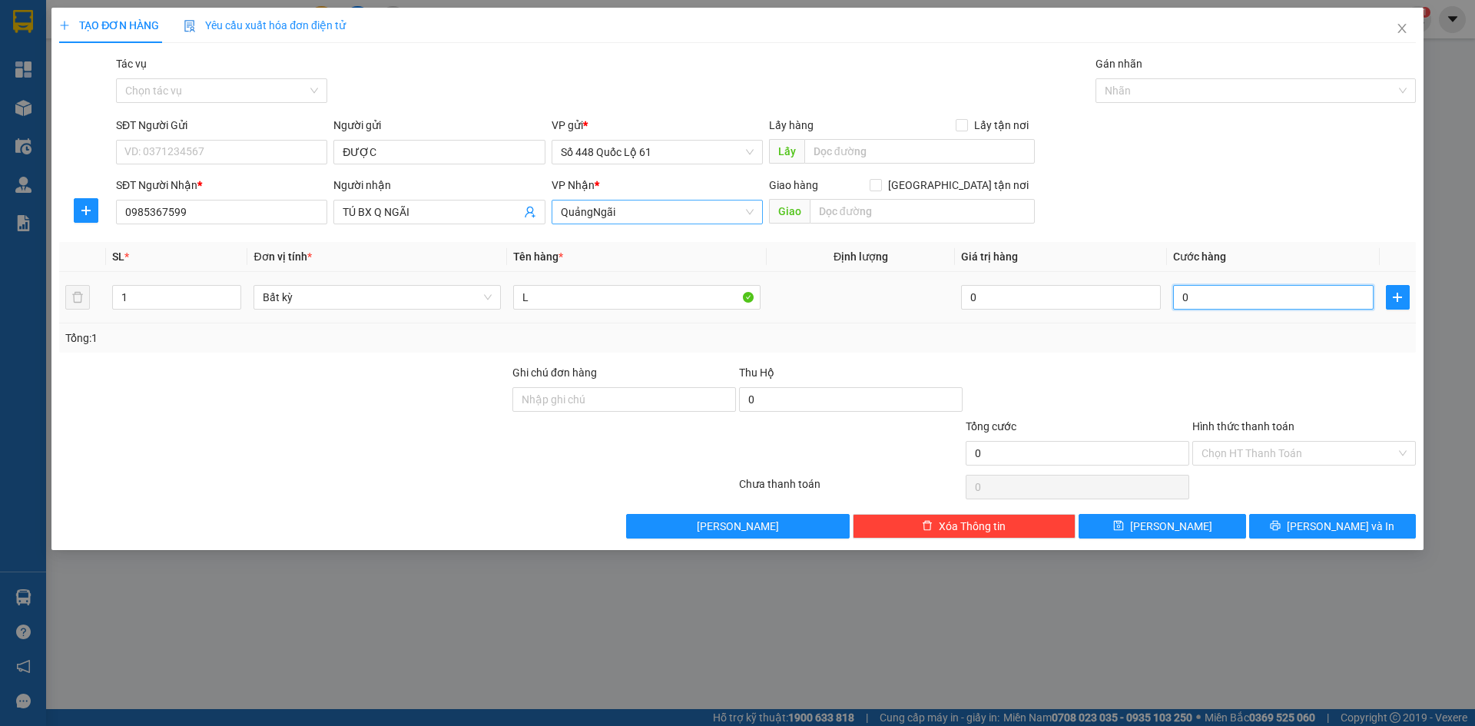
click at [1252, 305] on input "0" at bounding box center [1273, 297] width 200 height 25
click at [1233, 449] on input "Hình thức thanh toán" at bounding box center [1299, 453] width 194 height 23
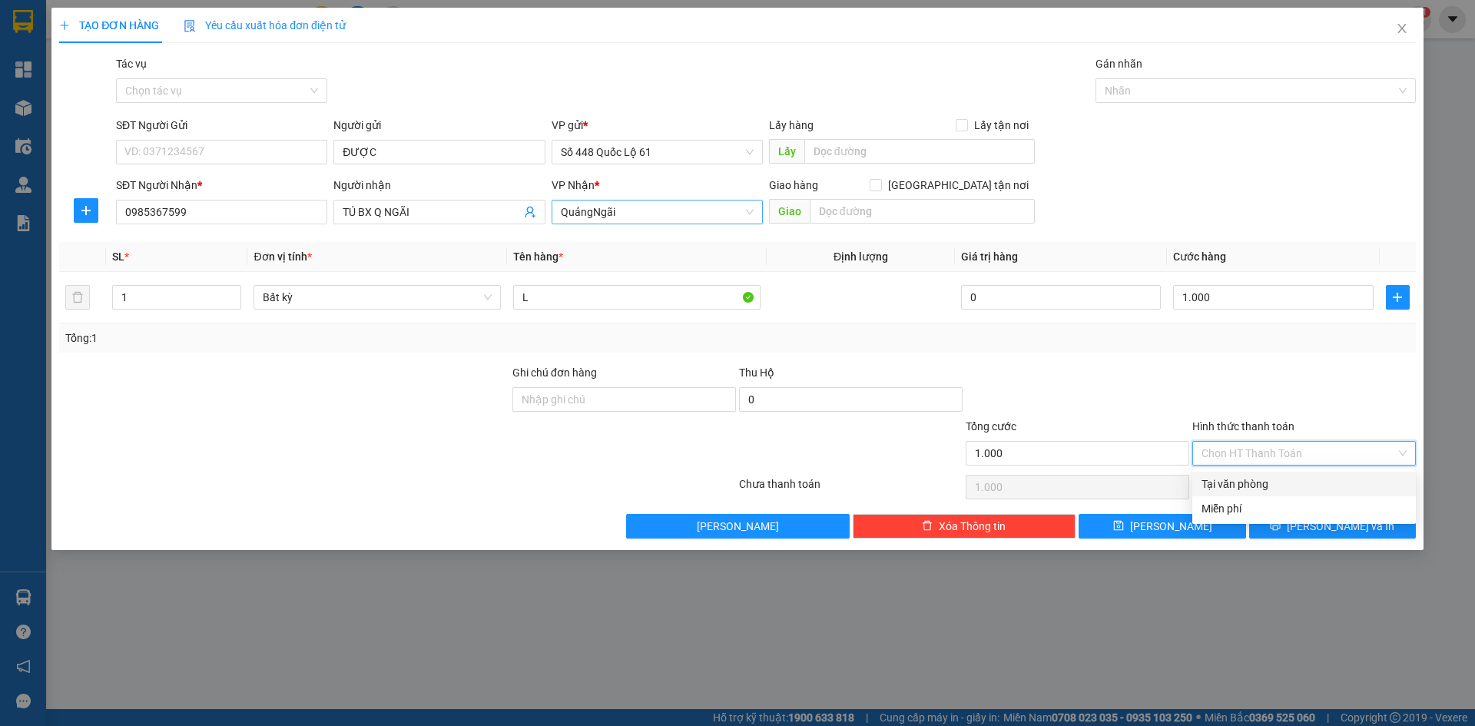
drag, startPoint x: 1232, startPoint y: 481, endPoint x: 1228, endPoint y: 489, distance: 8.6
click at [1232, 482] on div "Tại văn phòng" at bounding box center [1304, 484] width 205 height 17
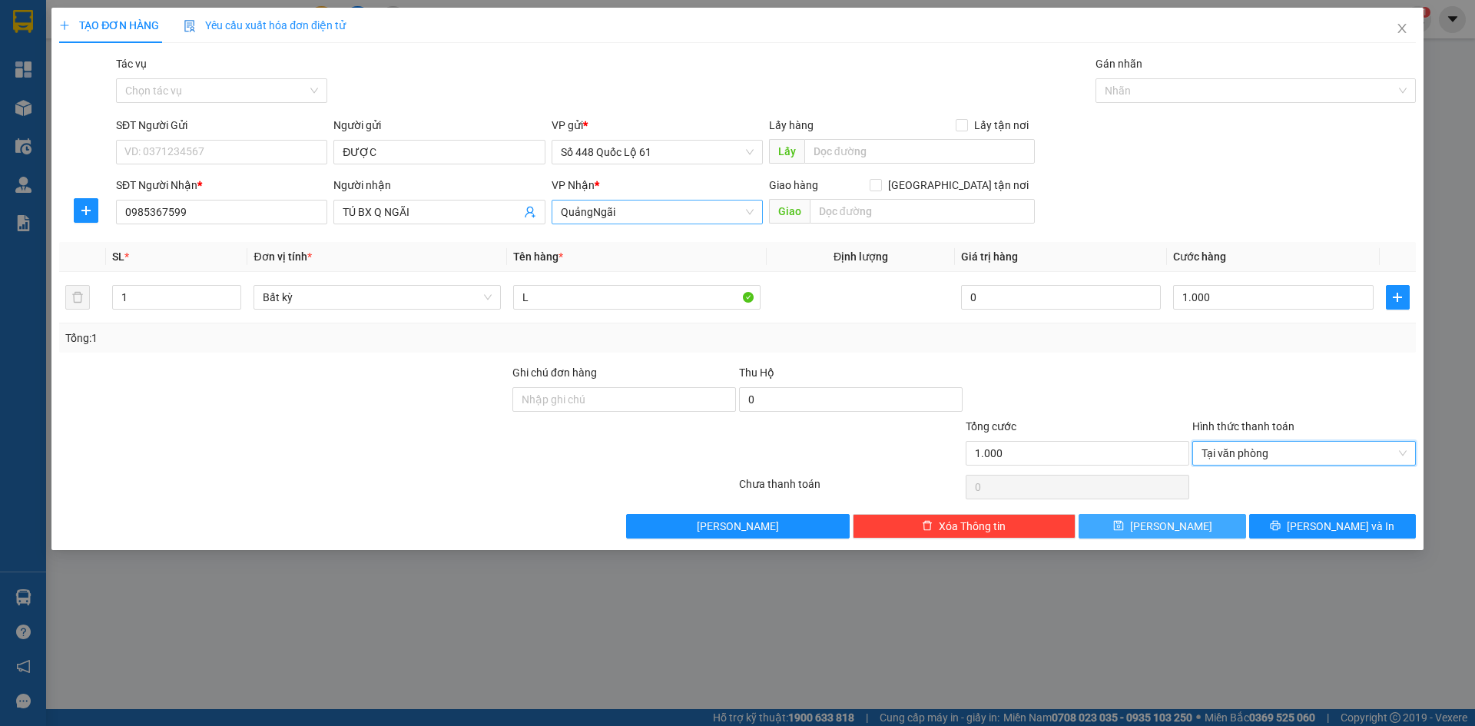
drag, startPoint x: 1208, startPoint y: 529, endPoint x: 927, endPoint y: 486, distance: 284.5
click at [1205, 529] on button "Lưu" at bounding box center [1162, 526] width 167 height 25
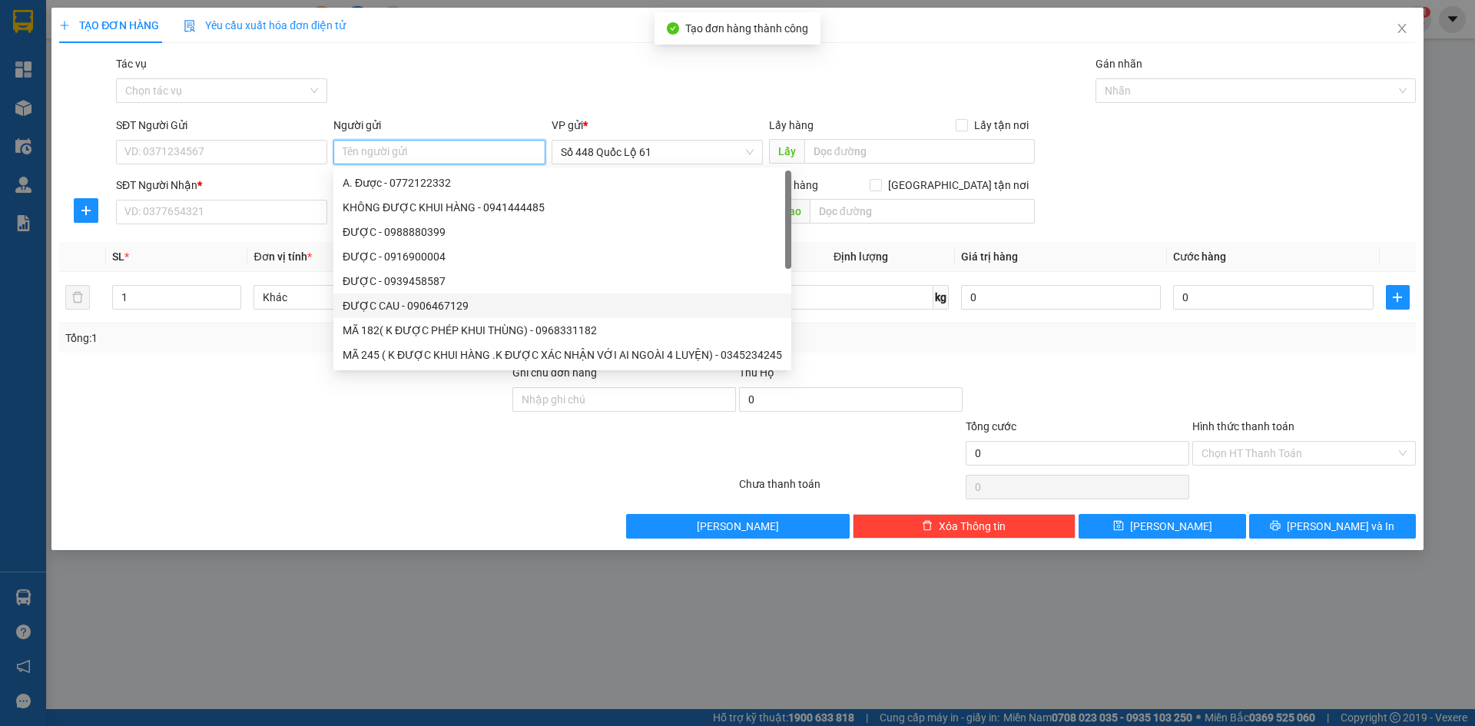
paste input "ĐƯỢC"
click at [213, 212] on input "SĐT Người Nhận *" at bounding box center [221, 212] width 211 height 25
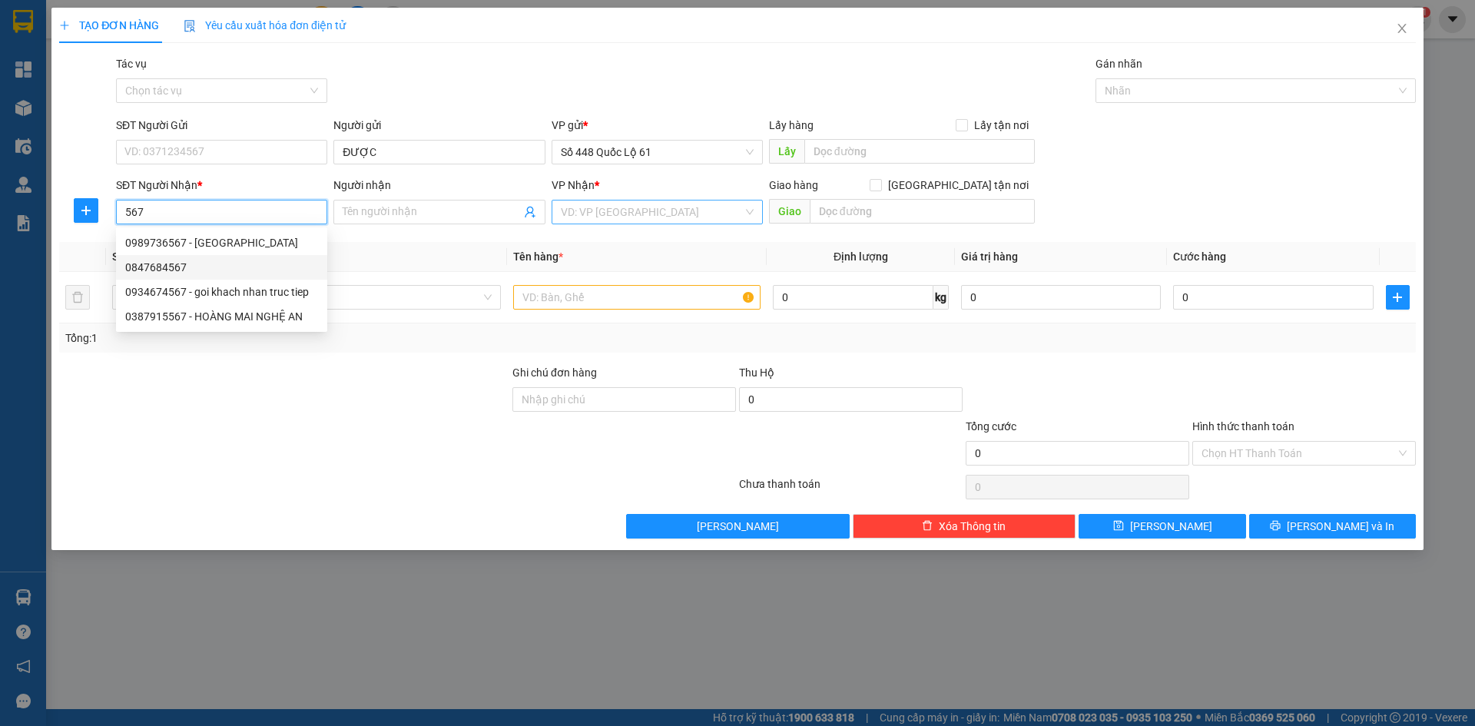
drag, startPoint x: 230, startPoint y: 205, endPoint x: 114, endPoint y: 206, distance: 116.8
click at [114, 206] on div "SĐT Người Nhận * 567" at bounding box center [221, 204] width 217 height 54
paste input "0387915"
click at [290, 247] on div "0387915567 - HOÀNG MAI NGHỆ AN" at bounding box center [221, 242] width 193 height 17
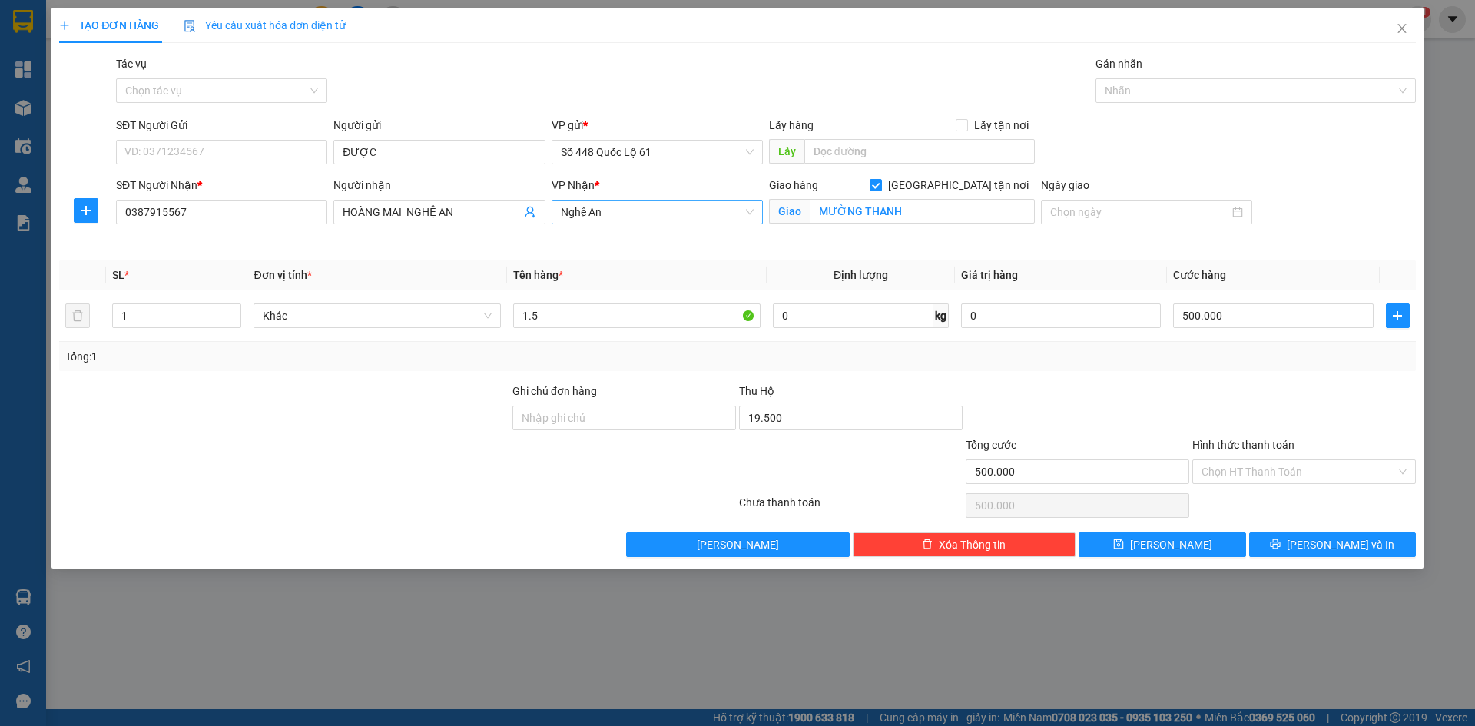
drag, startPoint x: 403, startPoint y: 215, endPoint x: 147, endPoint y: 254, distance: 258.7
click at [147, 254] on div "Transit Pickup Surcharge Ids Transit Deliver Surcharge Ids Transit Deliver Surc…" at bounding box center [737, 306] width 1357 height 502
drag, startPoint x: 545, startPoint y: 318, endPoint x: 426, endPoint y: 336, distance: 119.6
click at [426, 336] on tr "1 Khác 1.5 0 kg 0 500.000" at bounding box center [737, 315] width 1357 height 51
click at [1208, 317] on input "500.000" at bounding box center [1273, 315] width 200 height 25
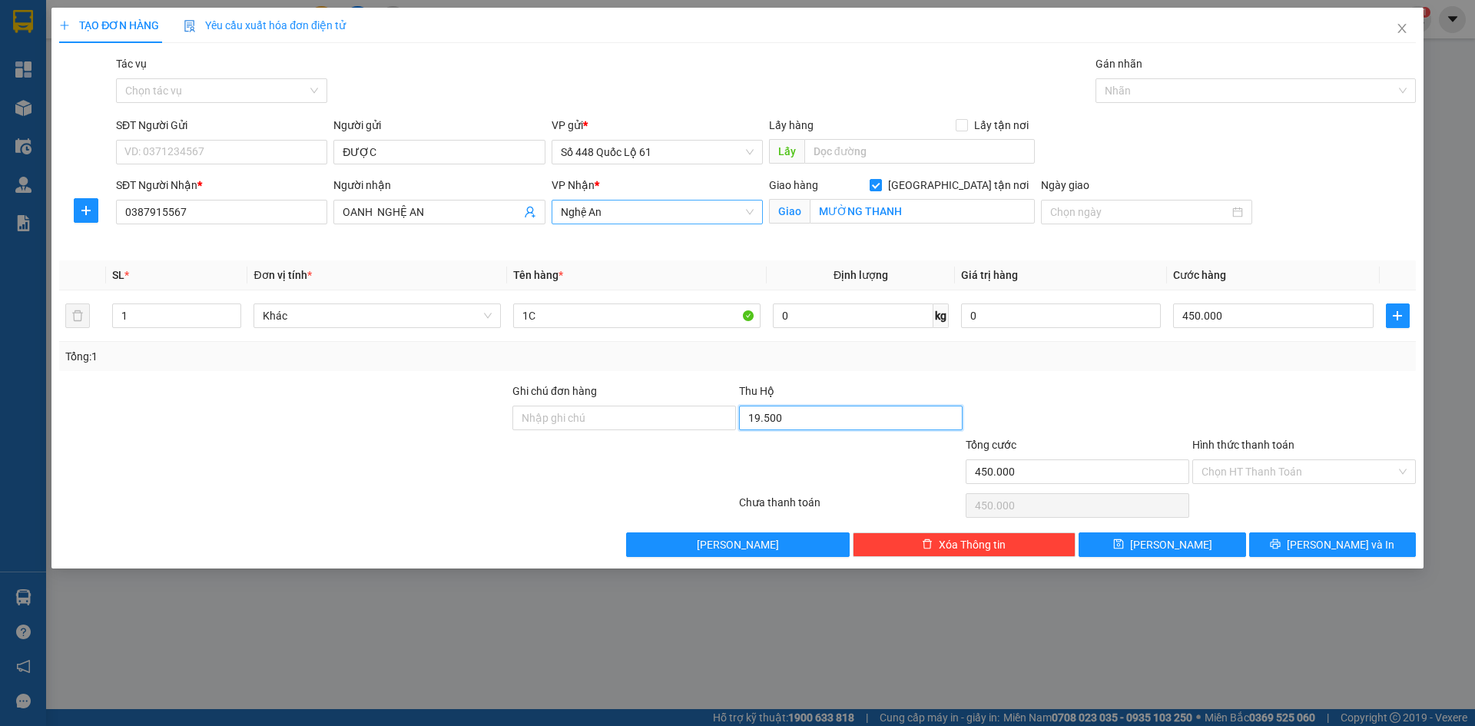
click at [857, 429] on input "19.500" at bounding box center [851, 418] width 224 height 25
click at [1135, 542] on button "Lưu" at bounding box center [1162, 544] width 167 height 25
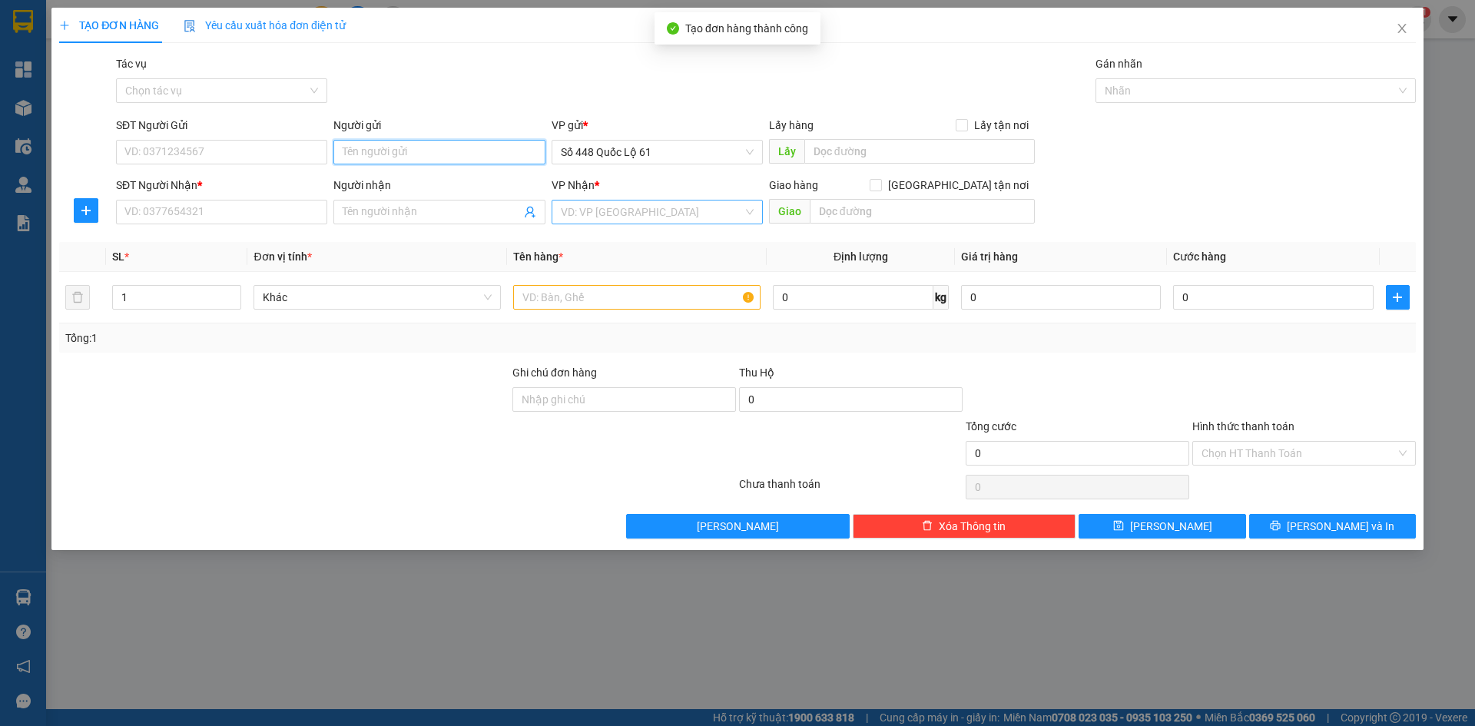
paste input "0387915567"
click at [201, 220] on input "SĐT Người Nhận *" at bounding box center [221, 212] width 211 height 25
drag, startPoint x: 451, startPoint y: 145, endPoint x: 0, endPoint y: 94, distance: 453.8
click at [0, 97] on div "TẠO ĐƠN HÀNG Yêu cầu xuất hóa đơn điện tử Transit Pickup Surcharge Ids Transit …" at bounding box center [737, 363] width 1475 height 726
paste input "Đ"
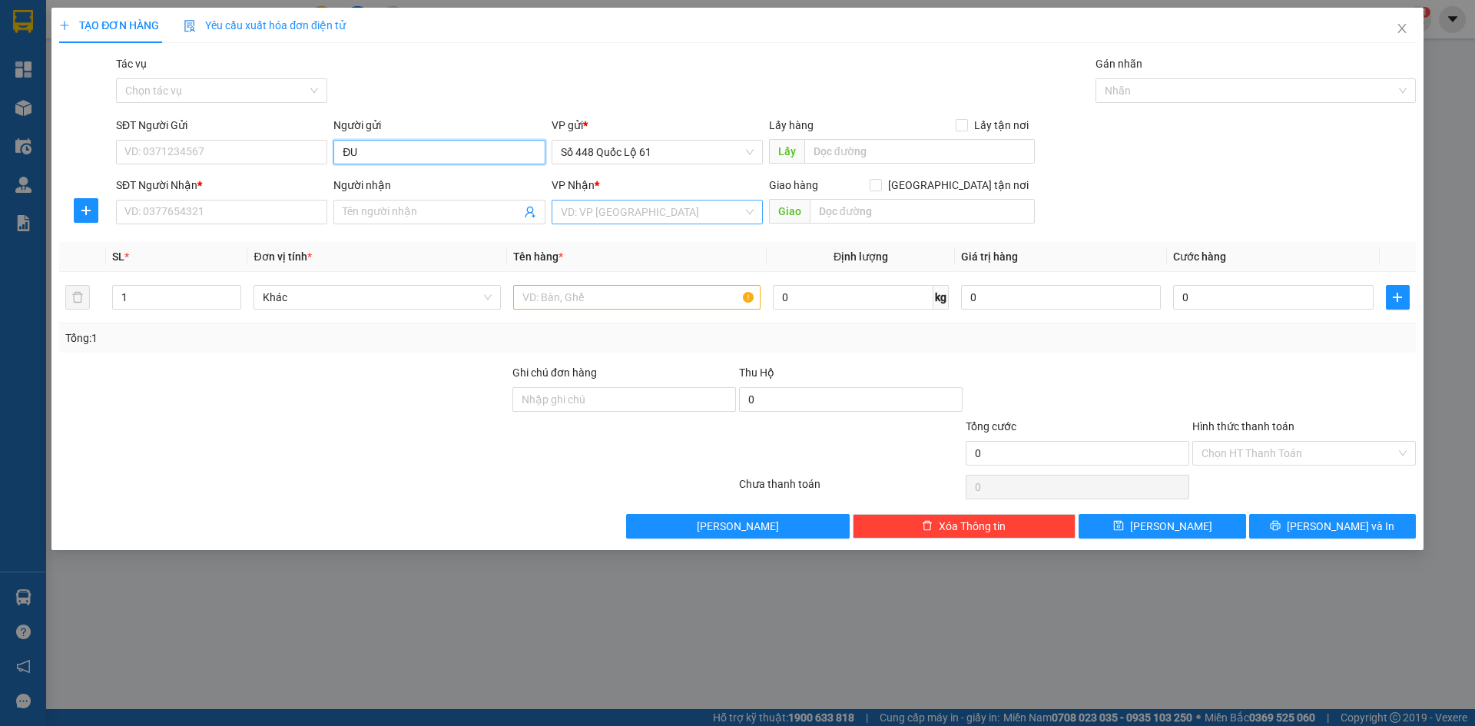
paste input "ỌC"
paste input "ƯỢC"
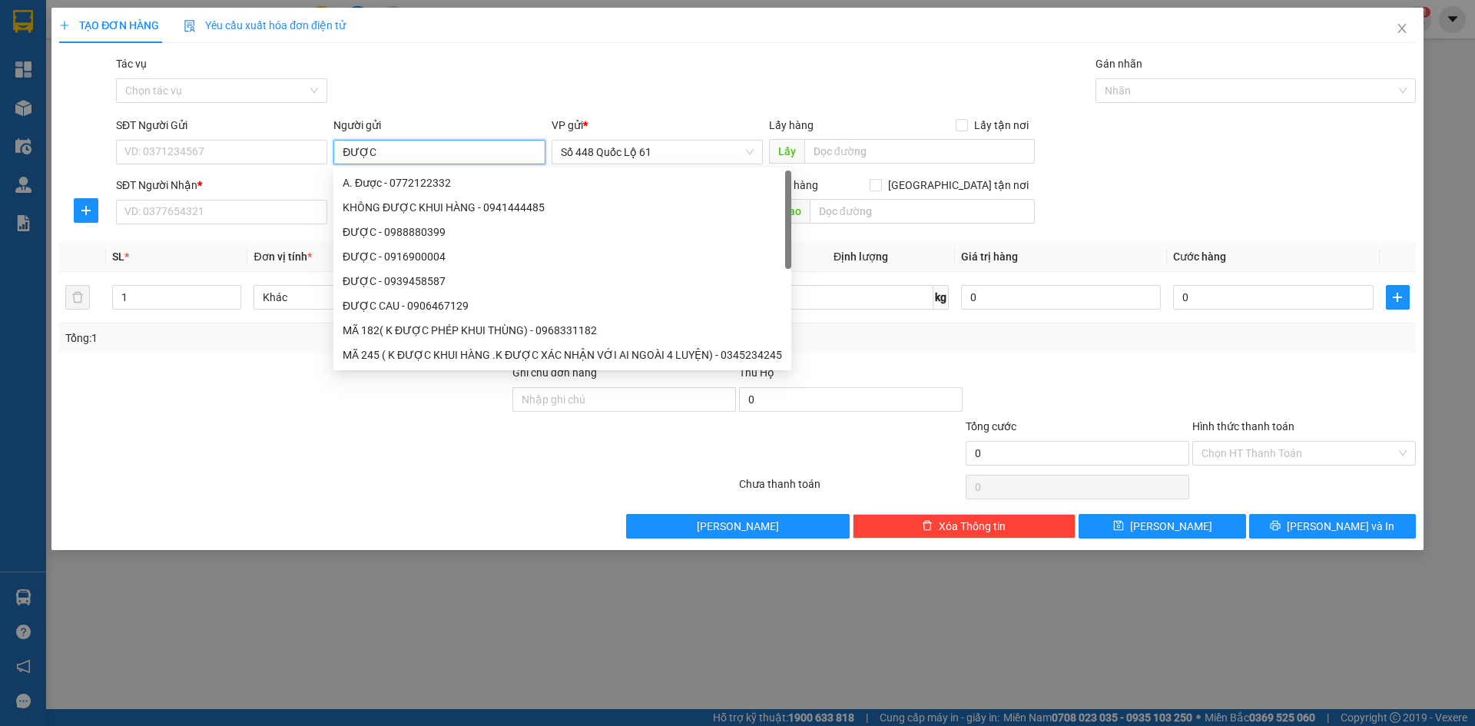
drag, startPoint x: 413, startPoint y: 148, endPoint x: 353, endPoint y: 157, distance: 59.8
click at [320, 160] on div "SĐT Người Gửi VD: 0371234567 Người gửi ĐƯỢC VP gửi * Số 448 Quốc Lộ 61 Lấy hàng…" at bounding box center [766, 144] width 1306 height 54
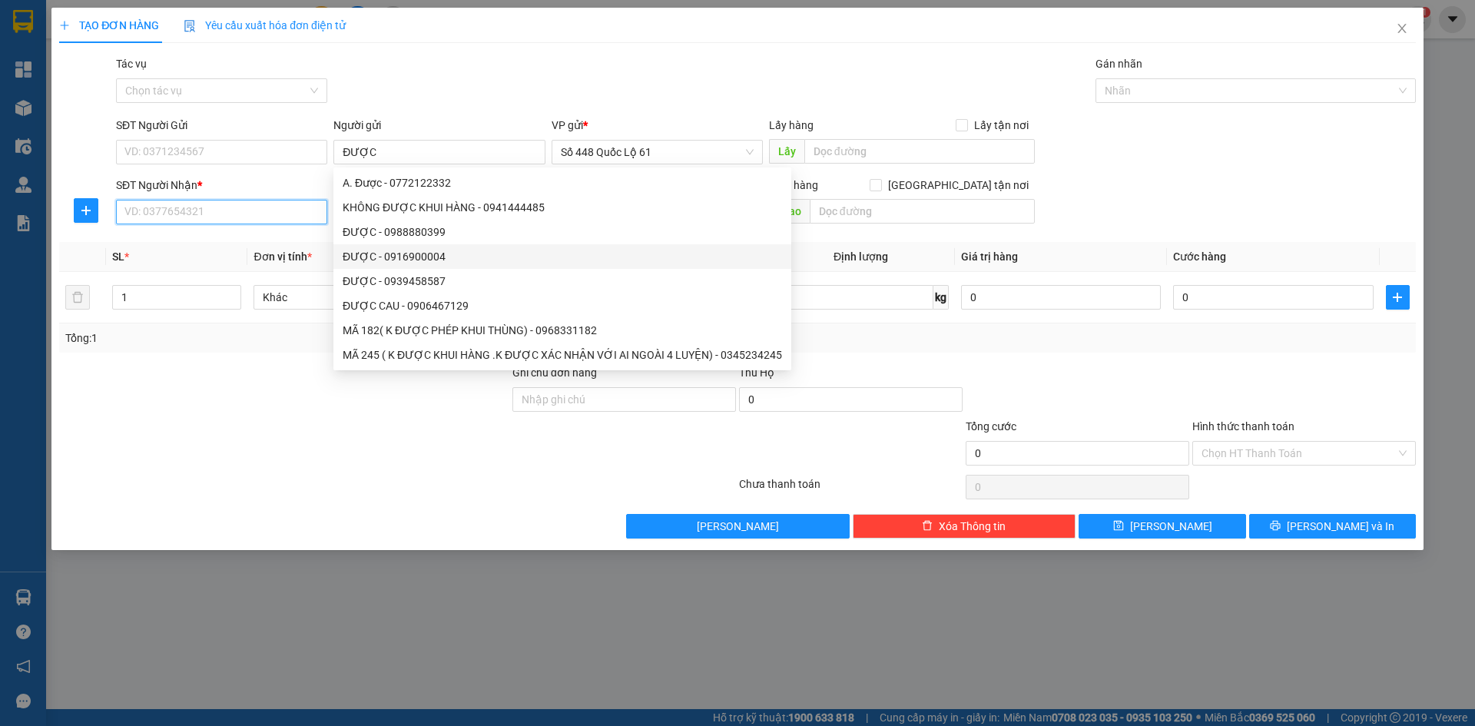
click at [241, 212] on input "SĐT Người Nhận *" at bounding box center [221, 212] width 211 height 25
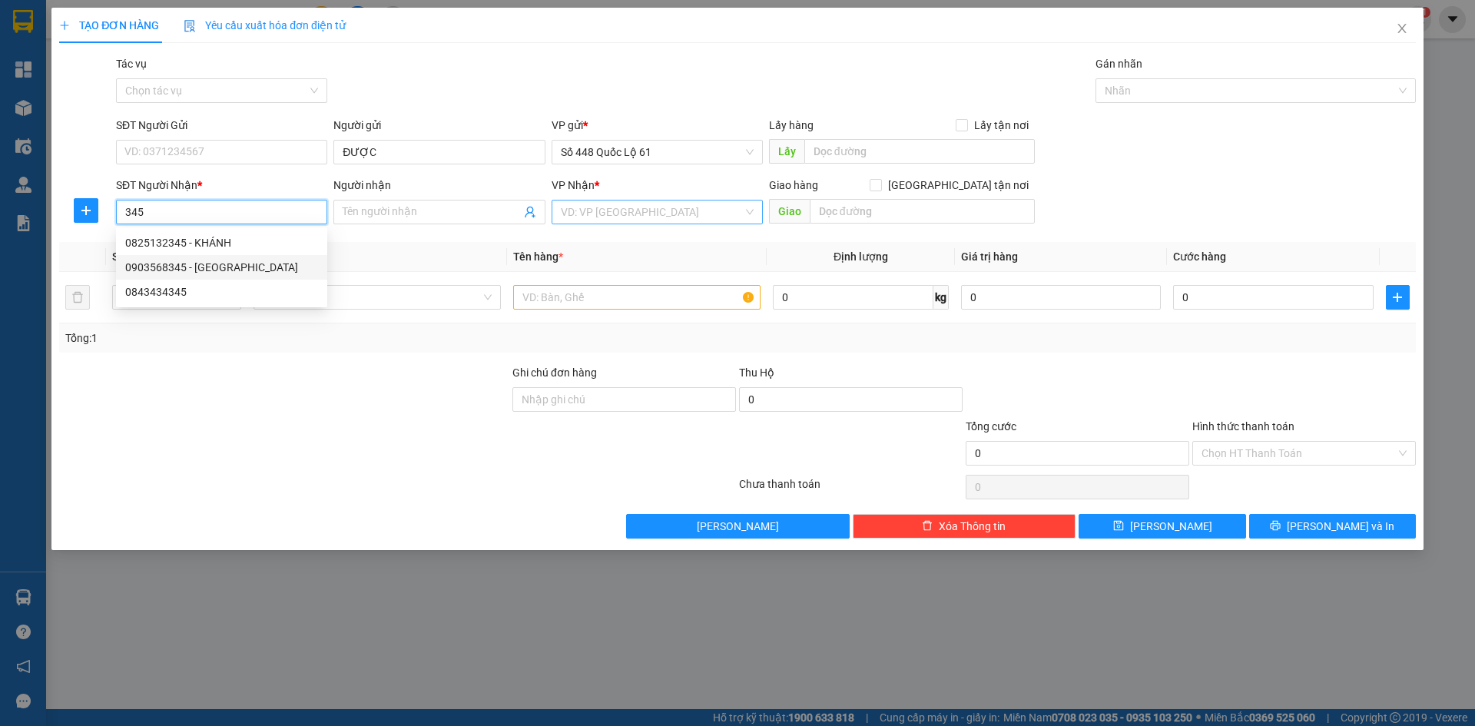
click at [256, 267] on div "0903568345 - PHÚC ĐÔNG HÀ" at bounding box center [221, 267] width 193 height 17
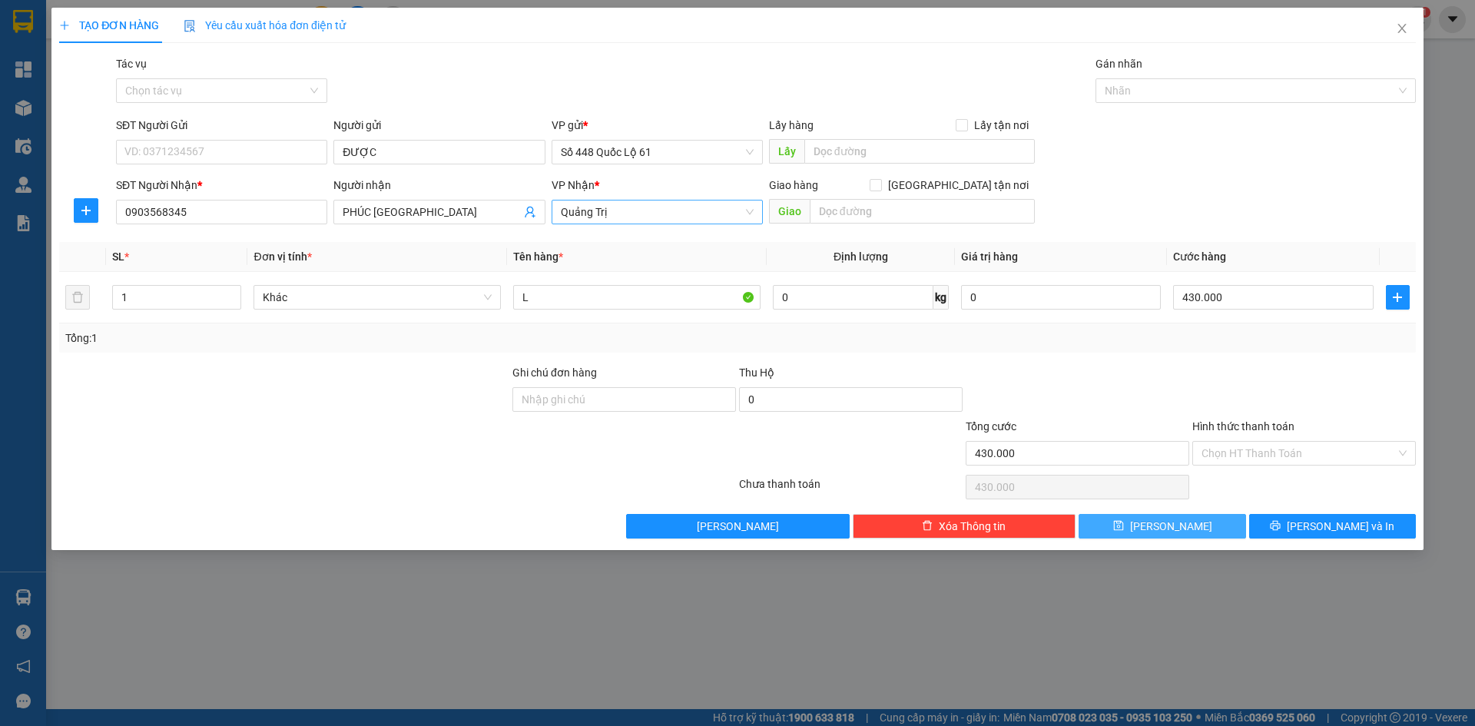
drag, startPoint x: 1189, startPoint y: 519, endPoint x: 677, endPoint y: 427, distance: 519.9
click at [1188, 524] on button "Lưu" at bounding box center [1162, 526] width 167 height 25
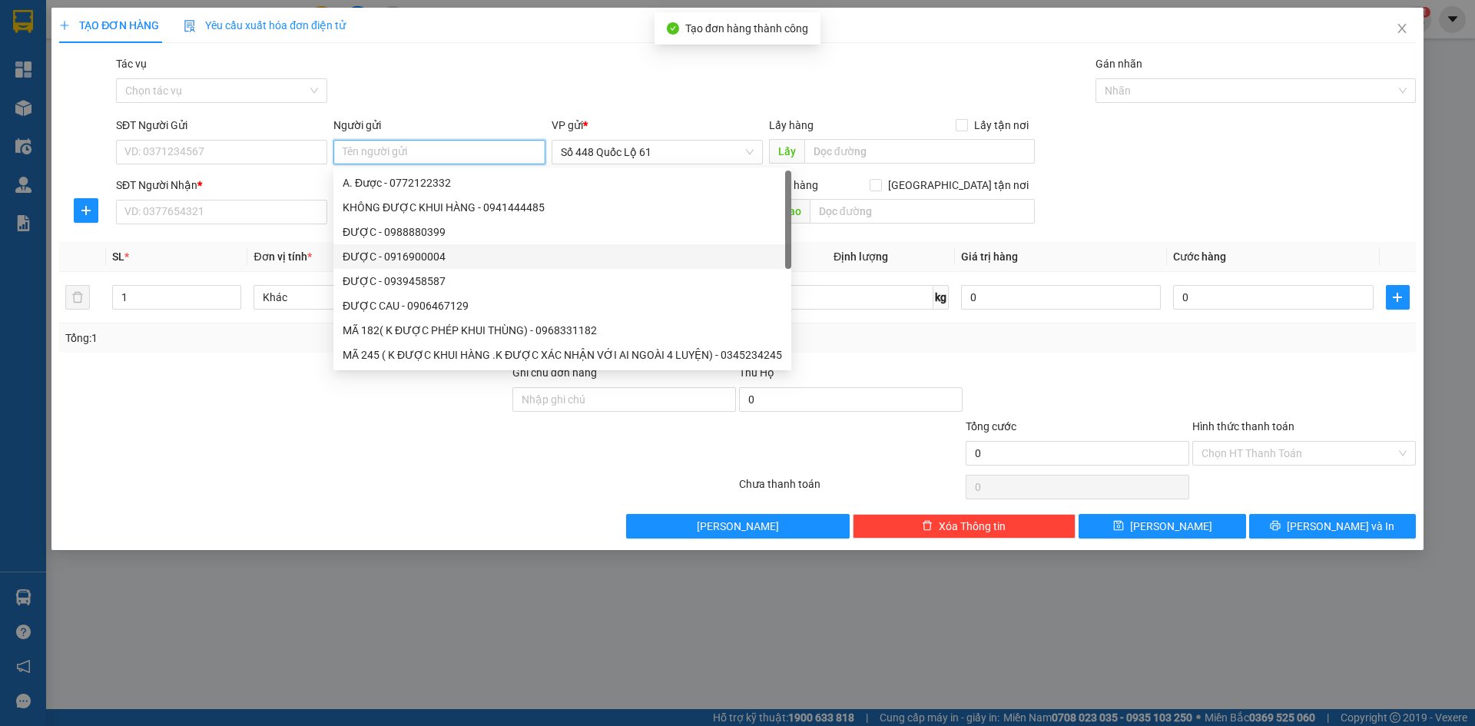
paste input "ĐƯỢC"
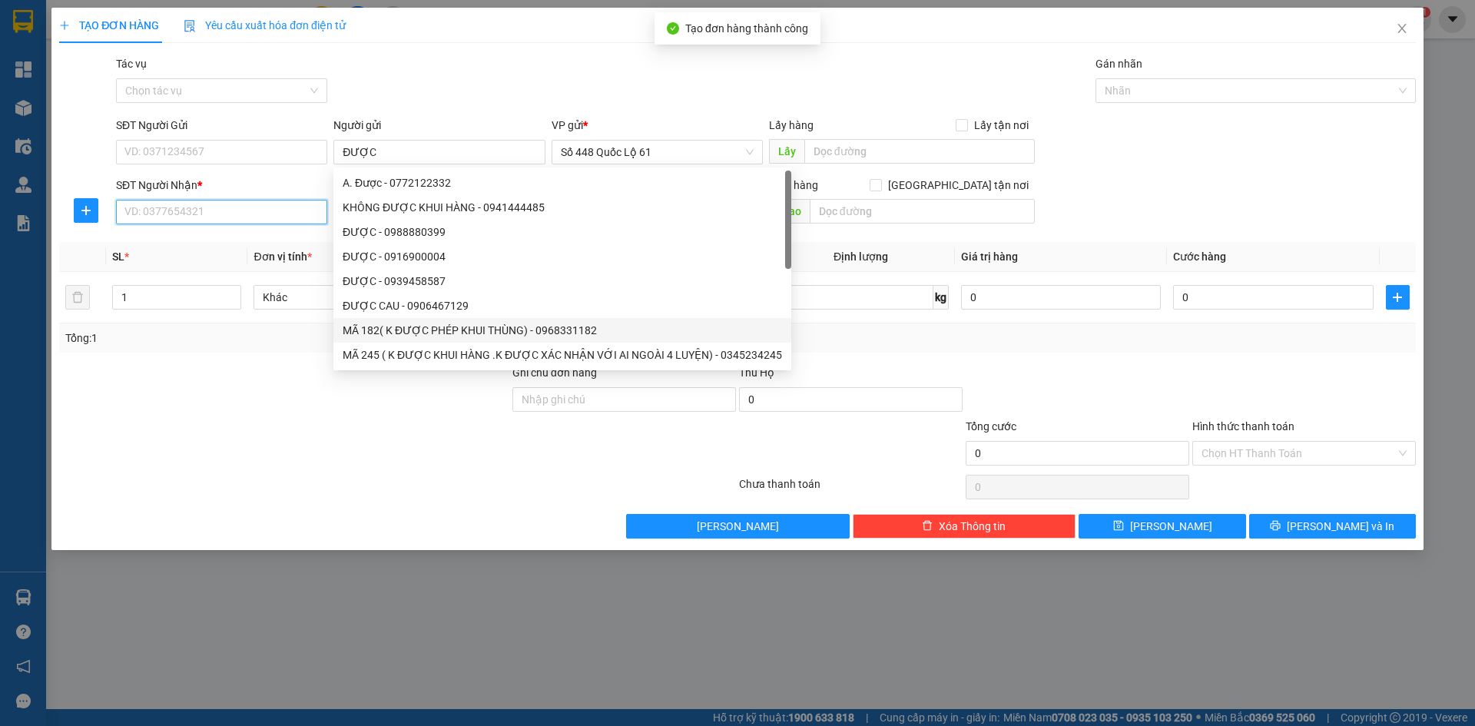
click at [216, 211] on input "SĐT Người Nhận *" at bounding box center [221, 212] width 211 height 25
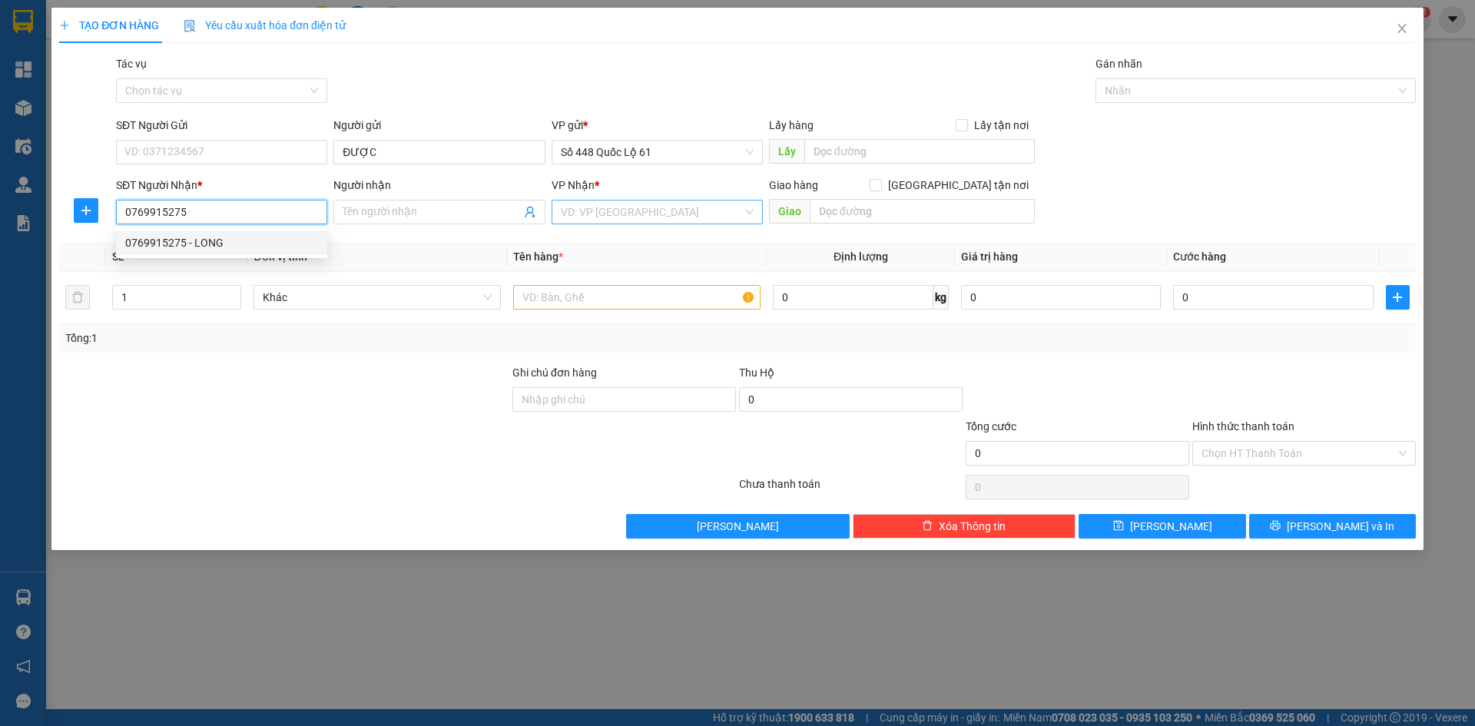
click at [230, 234] on div "0769915275 - LONG" at bounding box center [221, 242] width 193 height 17
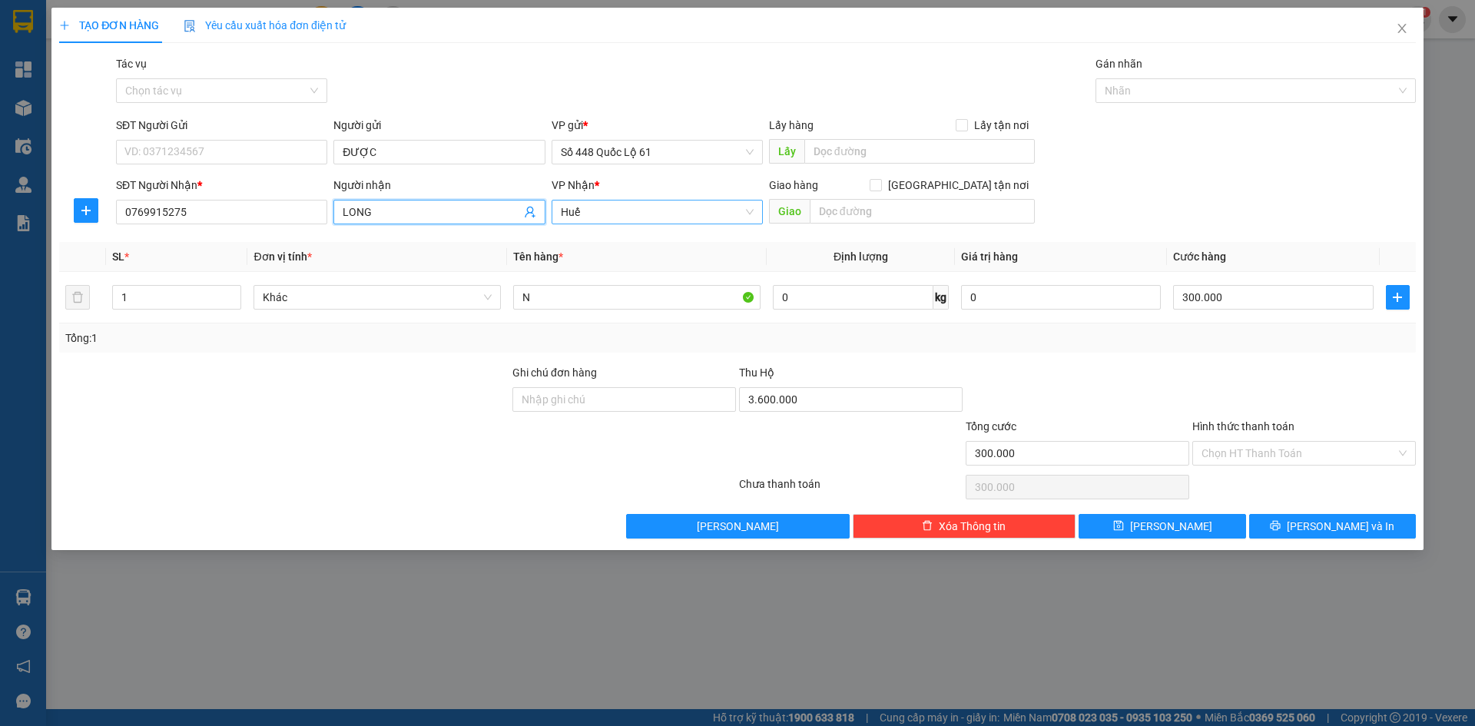
click at [471, 214] on input "LONG" at bounding box center [431, 212] width 177 height 17
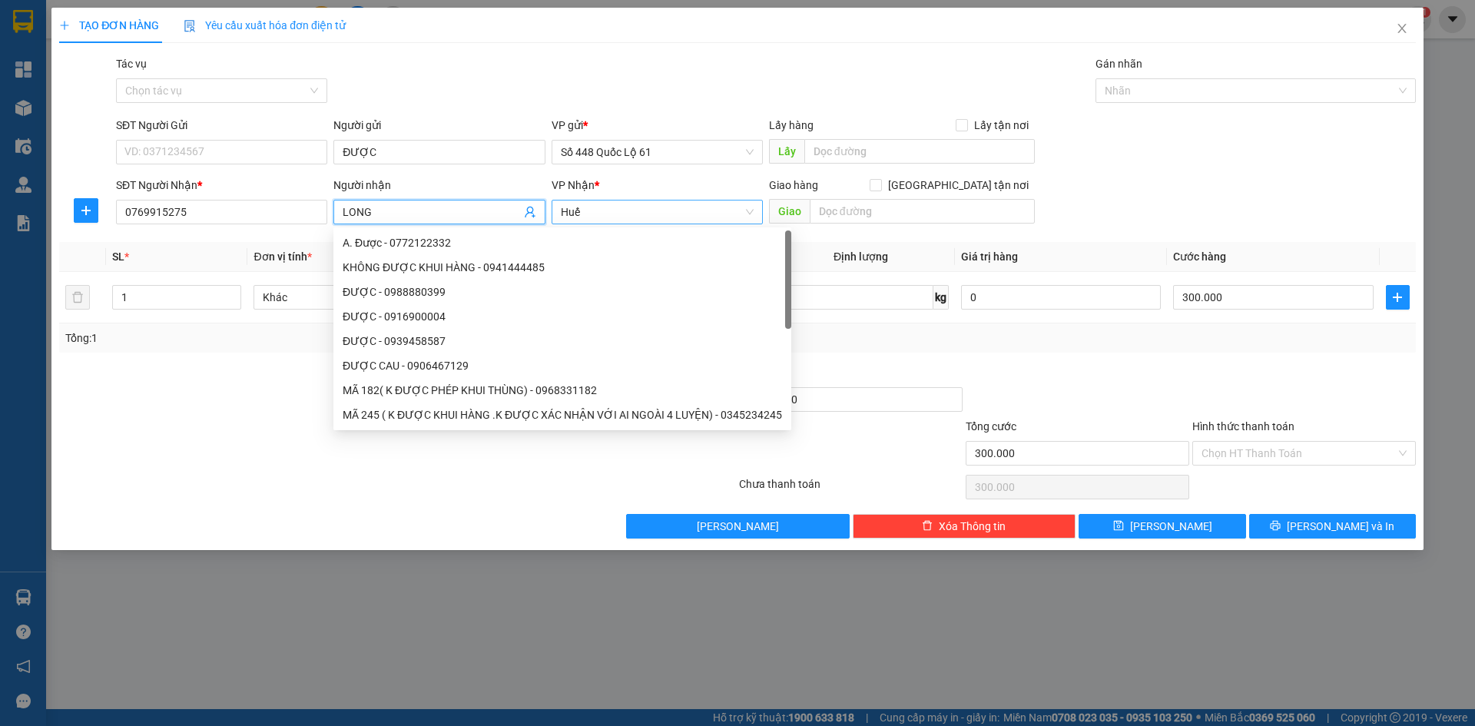
paste input "Đ"
paste input "ƯƠNG"
paste input "ỜNG"
paste input "ÁN"
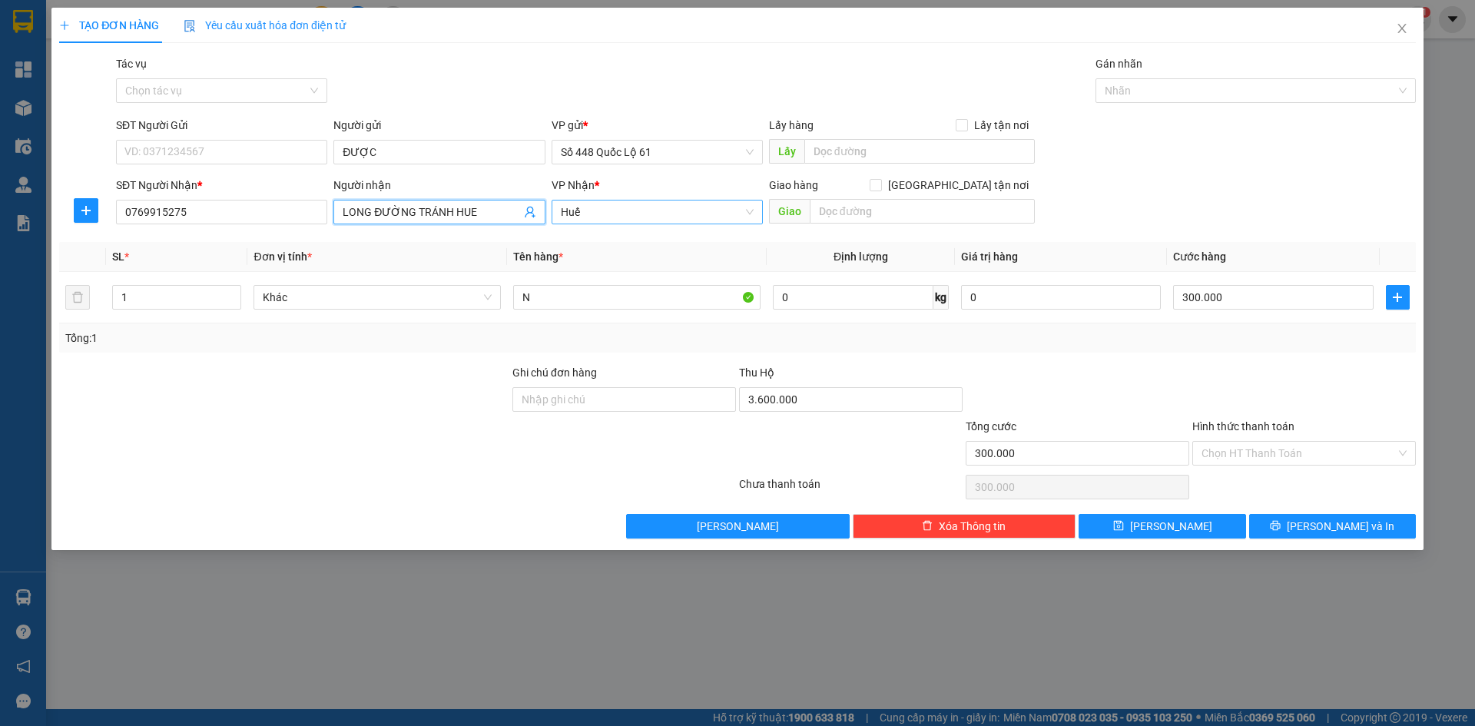
paste input "Ê"
paste input "Ế"
click at [852, 396] on input "3.600.000" at bounding box center [851, 399] width 224 height 25
click at [1171, 522] on span "Lưu" at bounding box center [1171, 526] width 82 height 17
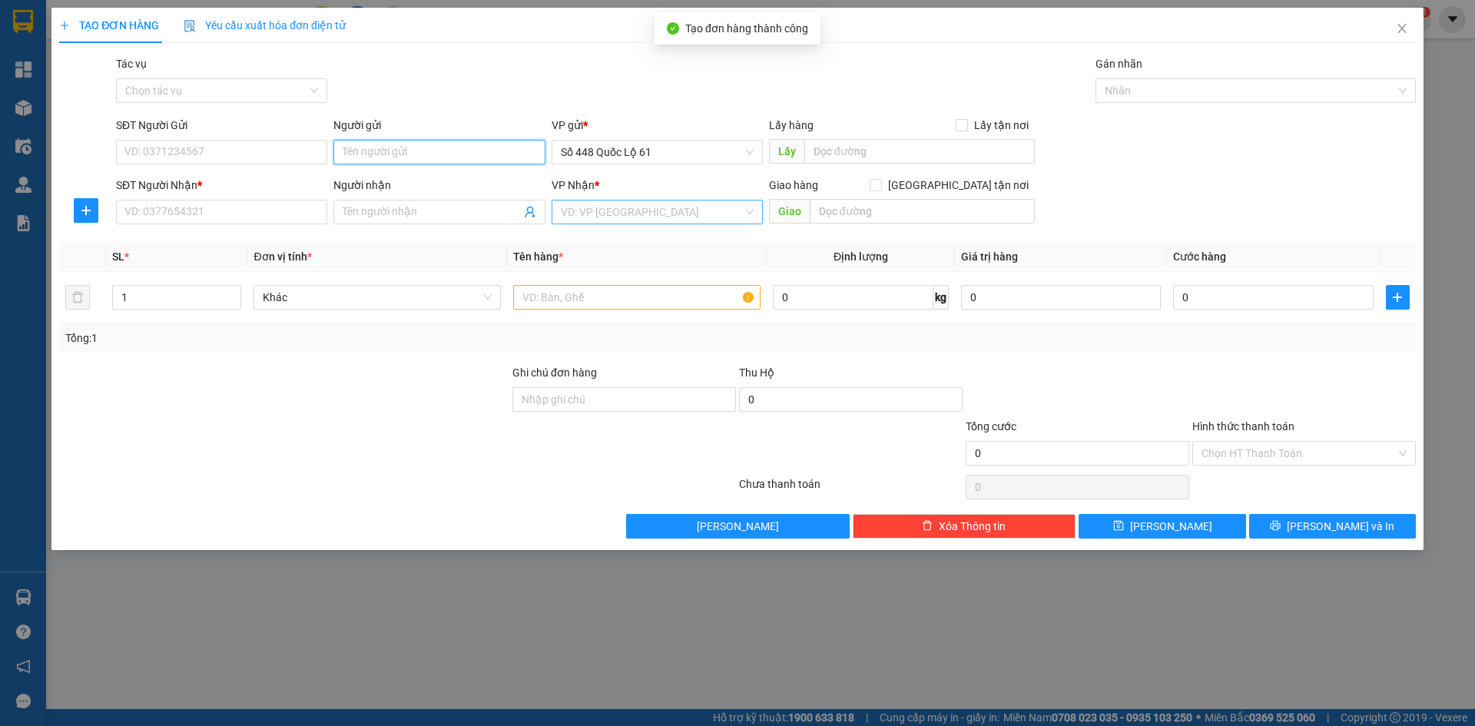
paste input "ĐƯỢC"
click at [257, 208] on input "SĐT Người Nhận *" at bounding box center [221, 212] width 211 height 25
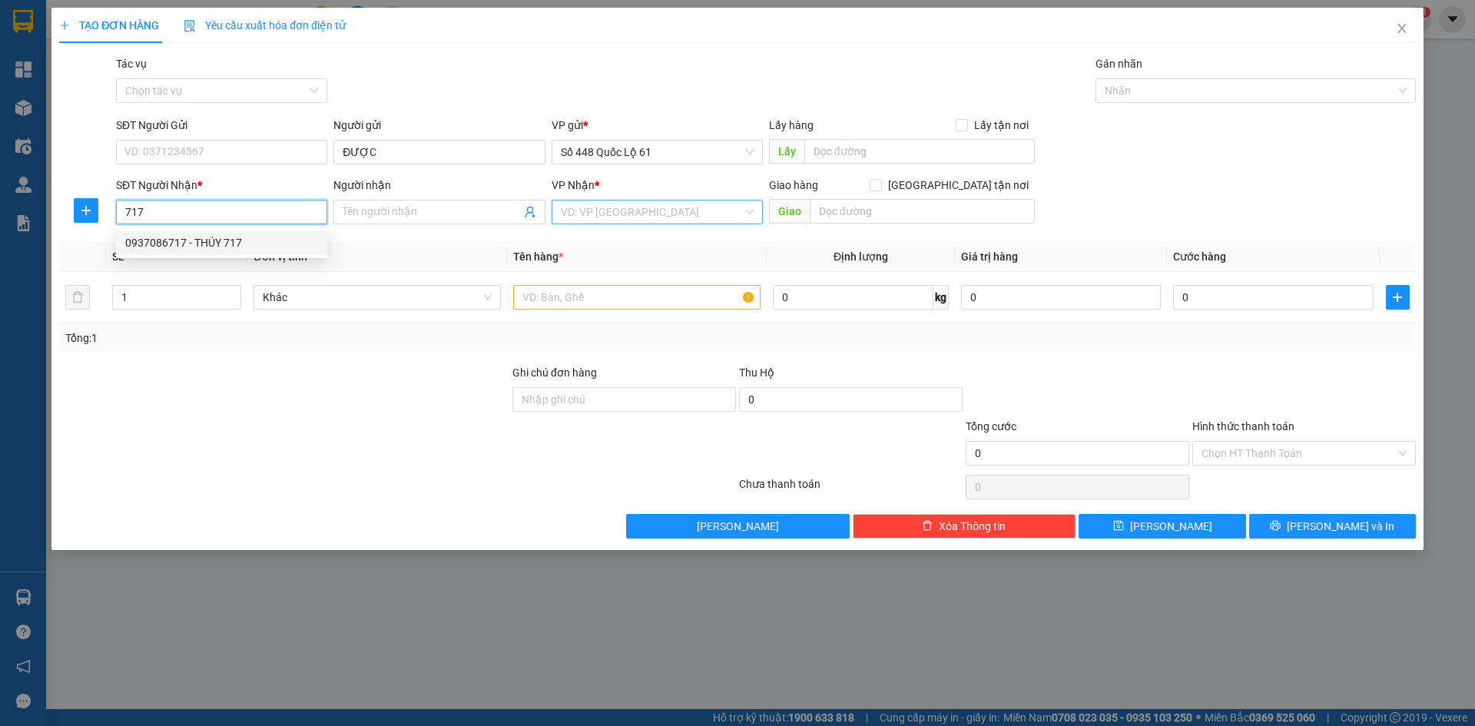
click at [254, 232] on div "0937086717 - THÚY 717" at bounding box center [221, 242] width 211 height 25
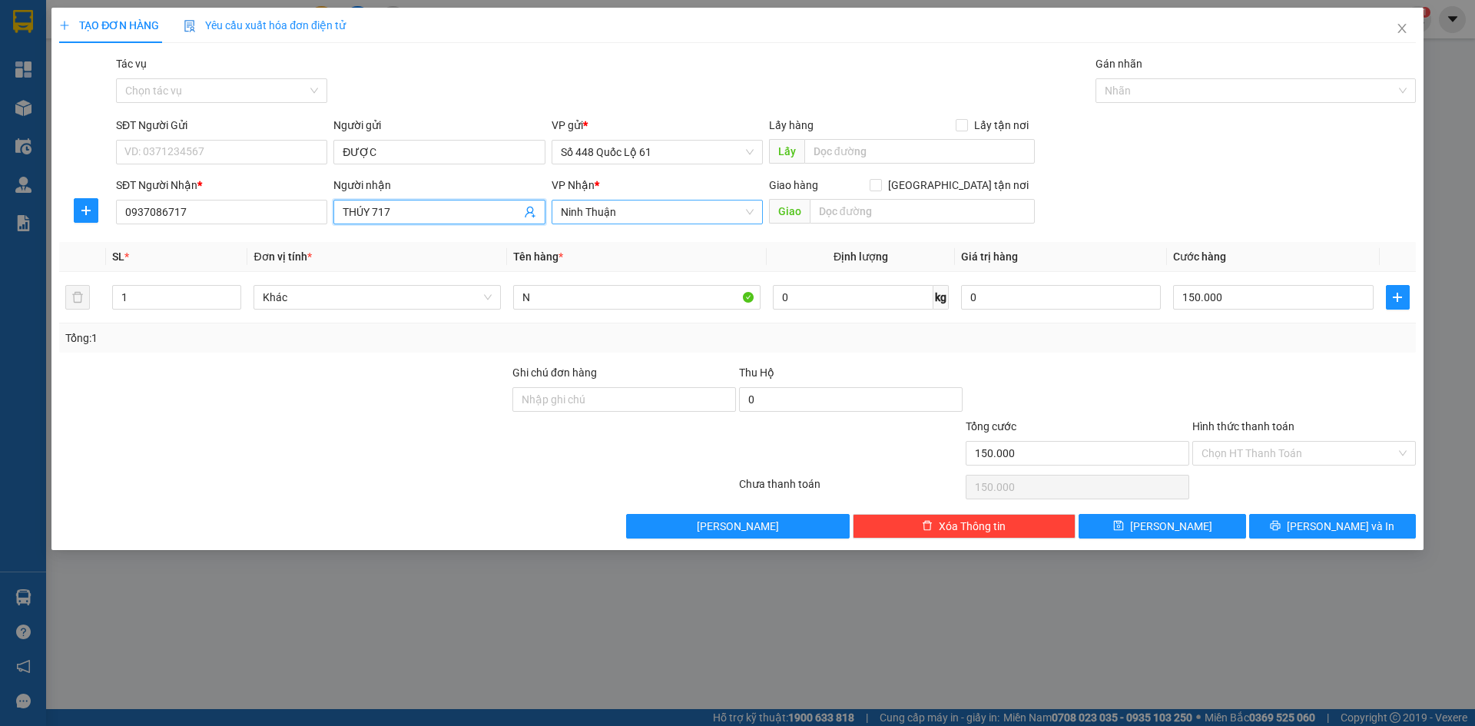
click at [413, 215] on input "THÚY 717" at bounding box center [431, 212] width 177 height 17
click at [1169, 515] on button "Lưu" at bounding box center [1162, 526] width 167 height 25
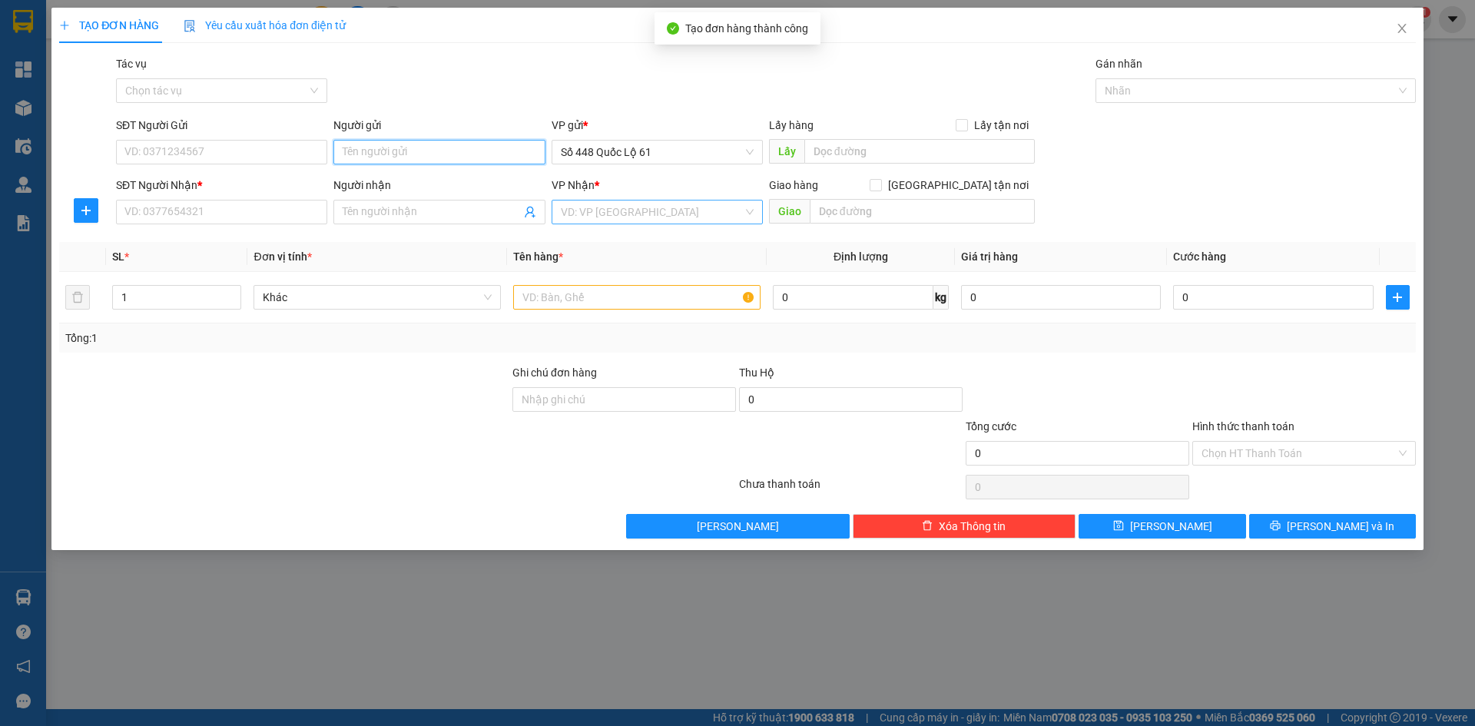
paste input "ĐƯỢC"
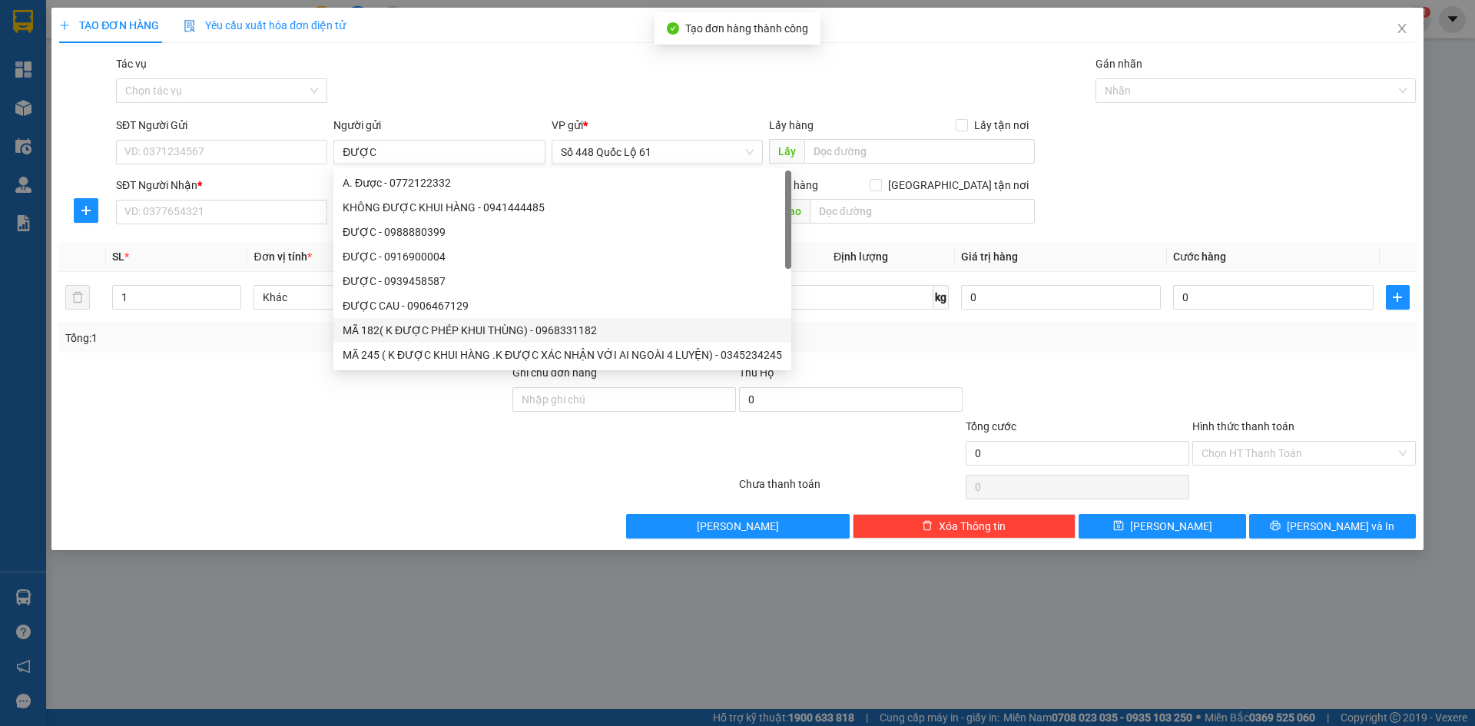
click at [239, 191] on div "SĐT Người Nhận *" at bounding box center [221, 185] width 211 height 17
click at [239, 200] on input "SĐT Người Nhận *" at bounding box center [221, 212] width 211 height 25
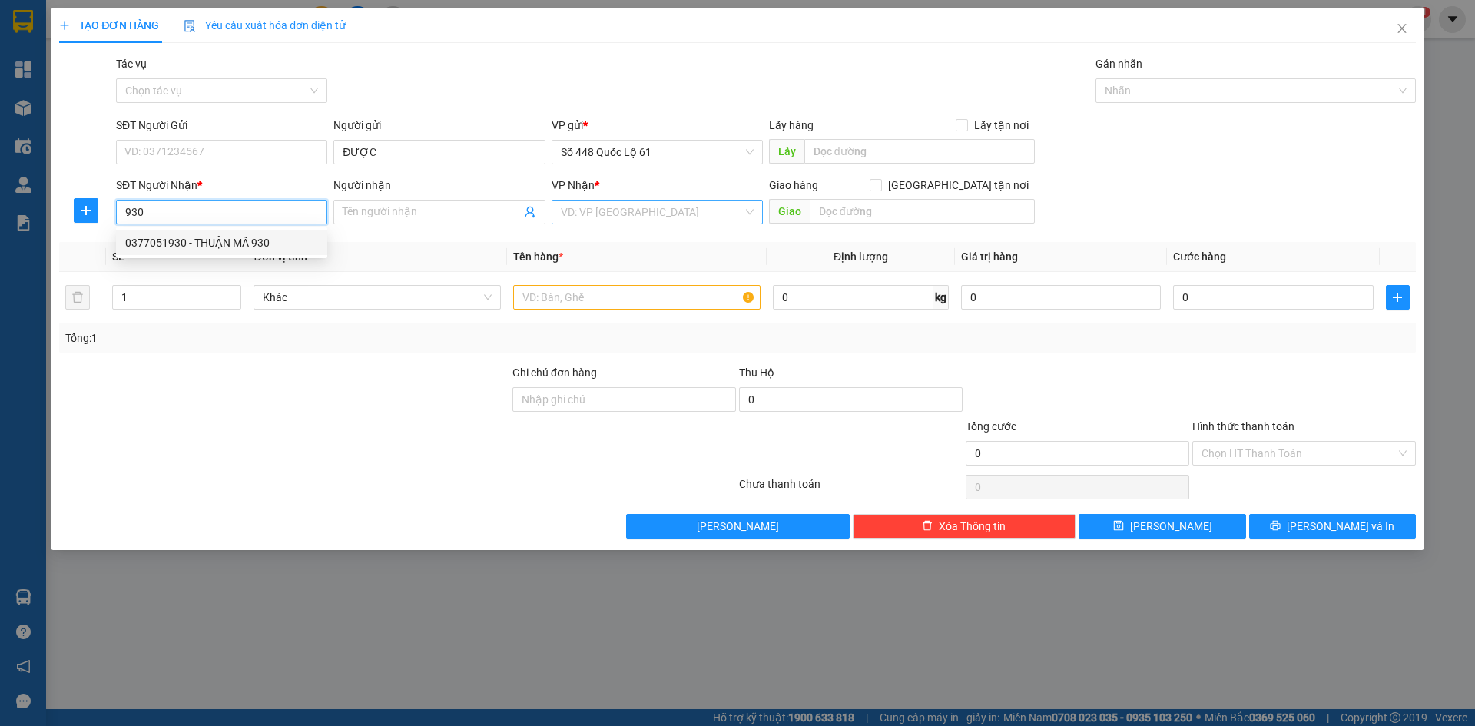
drag, startPoint x: 250, startPoint y: 234, endPoint x: 274, endPoint y: 256, distance: 31.5
click at [274, 256] on div "0377051930 0377051930 - THUẬN MÃ 930" at bounding box center [221, 242] width 211 height 31
click at [301, 239] on div "0377051930 - THUẬN MÃ 930" at bounding box center [221, 242] width 193 height 17
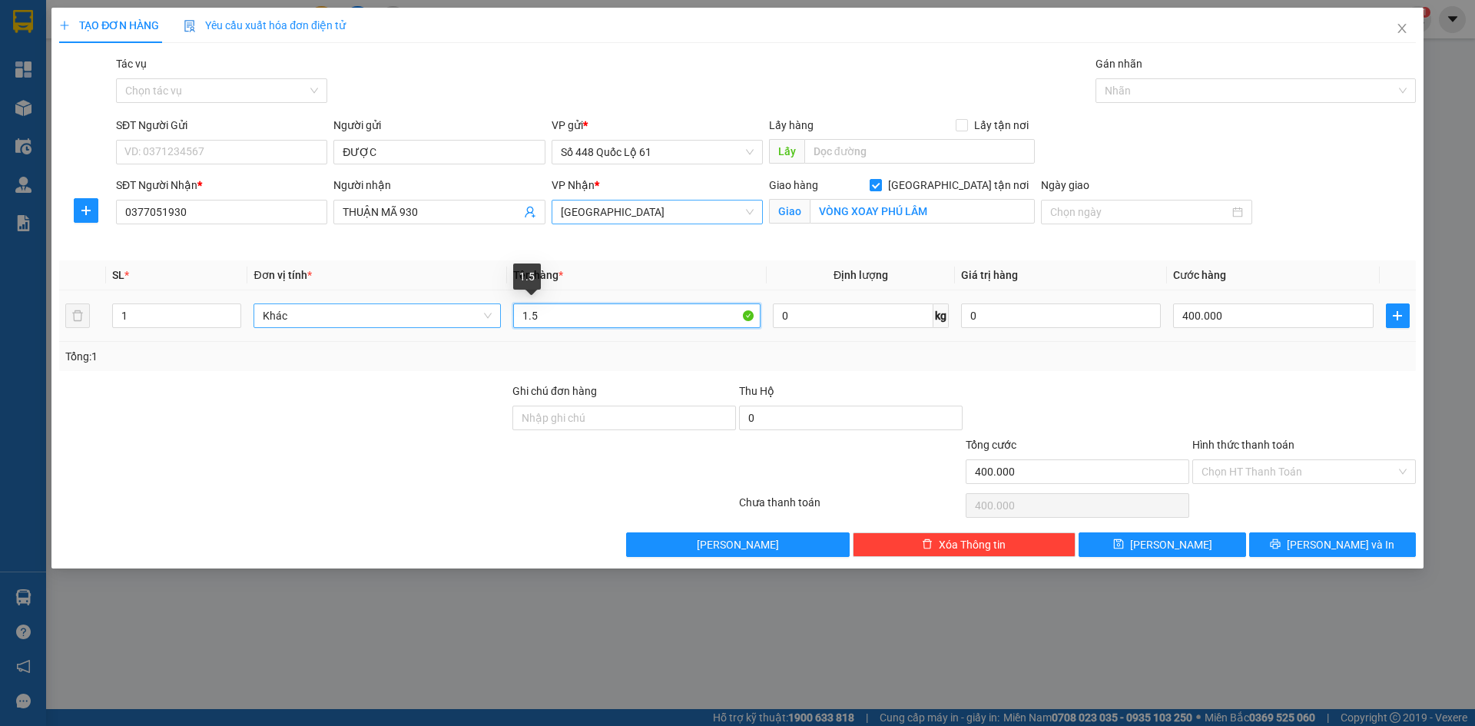
drag, startPoint x: 553, startPoint y: 319, endPoint x: 440, endPoint y: 325, distance: 113.1
click at [440, 325] on tr "1 Khác 1.5 0 kg 0 400.000" at bounding box center [737, 315] width 1357 height 51
click at [1266, 311] on input "400.000" at bounding box center [1273, 315] width 200 height 25
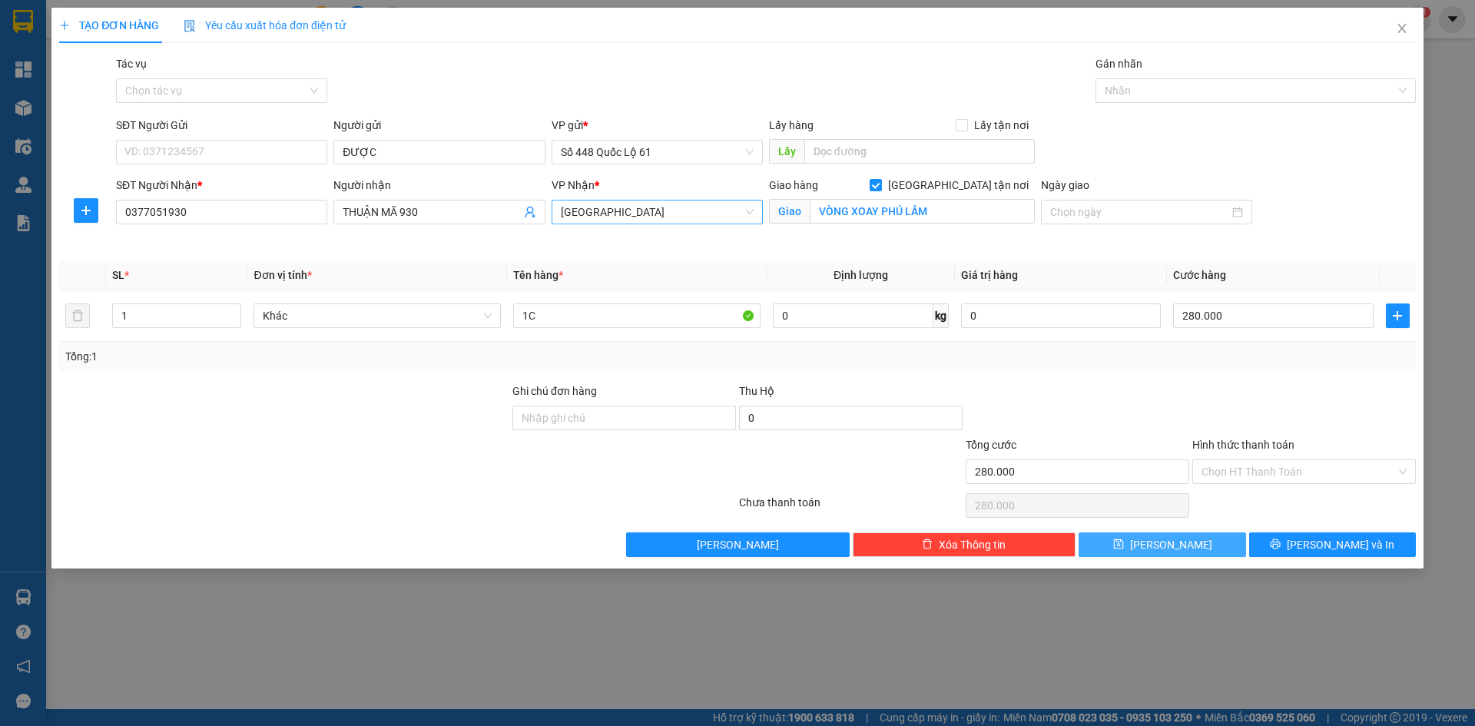
click at [1173, 548] on span "Lưu" at bounding box center [1171, 544] width 82 height 17
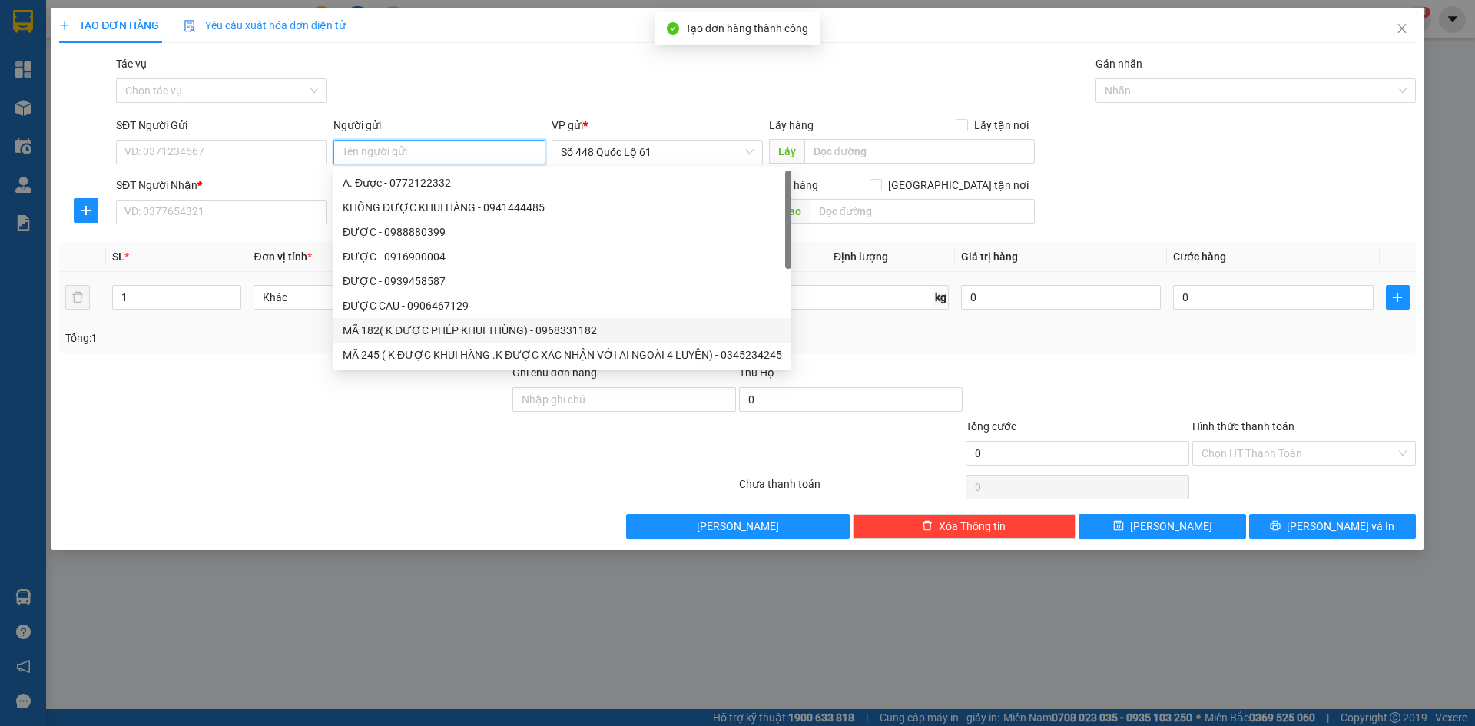
paste input "ĐƯỢC"
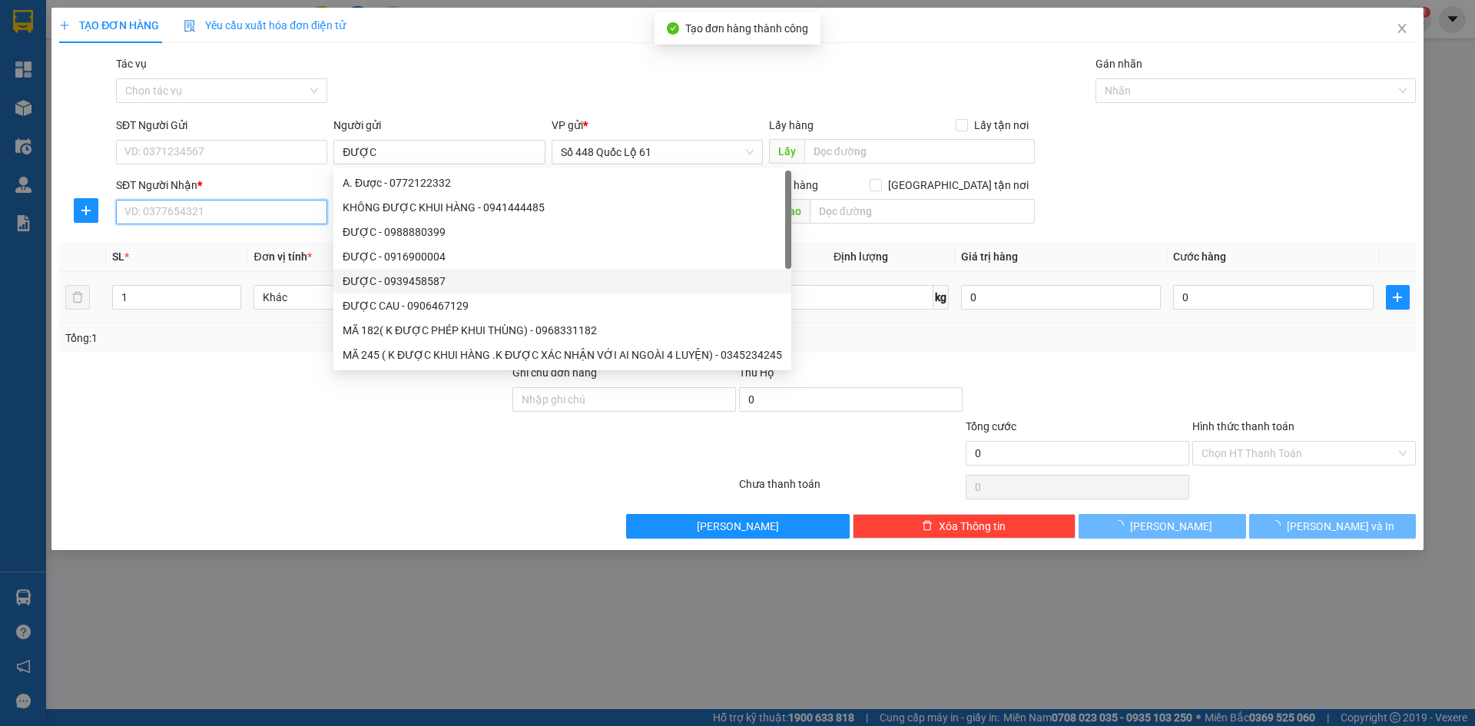
click at [258, 204] on input "SĐT Người Nhận *" at bounding box center [221, 212] width 211 height 25
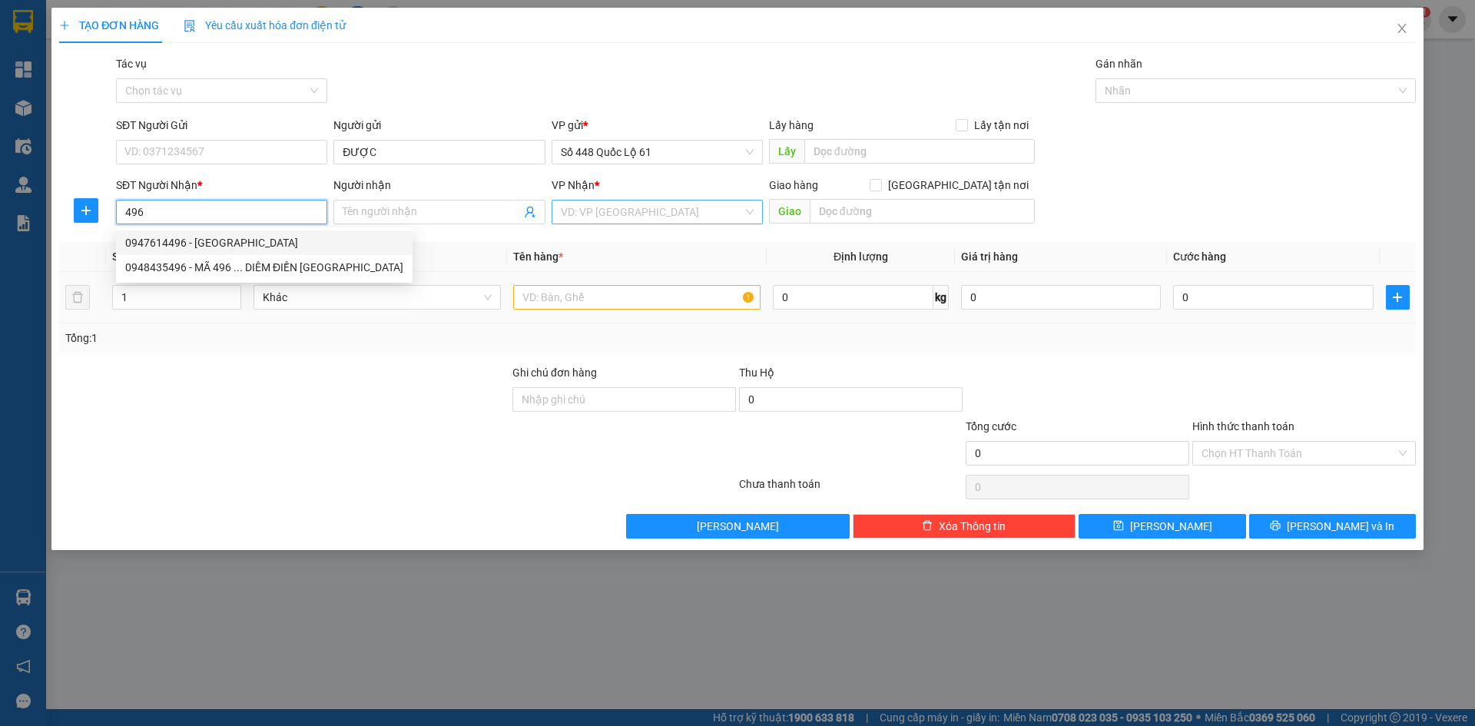
drag, startPoint x: 253, startPoint y: 246, endPoint x: 310, endPoint y: 246, distance: 56.9
click at [253, 245] on div "0947614496 - TRÂN NINH HÒA" at bounding box center [264, 242] width 278 height 17
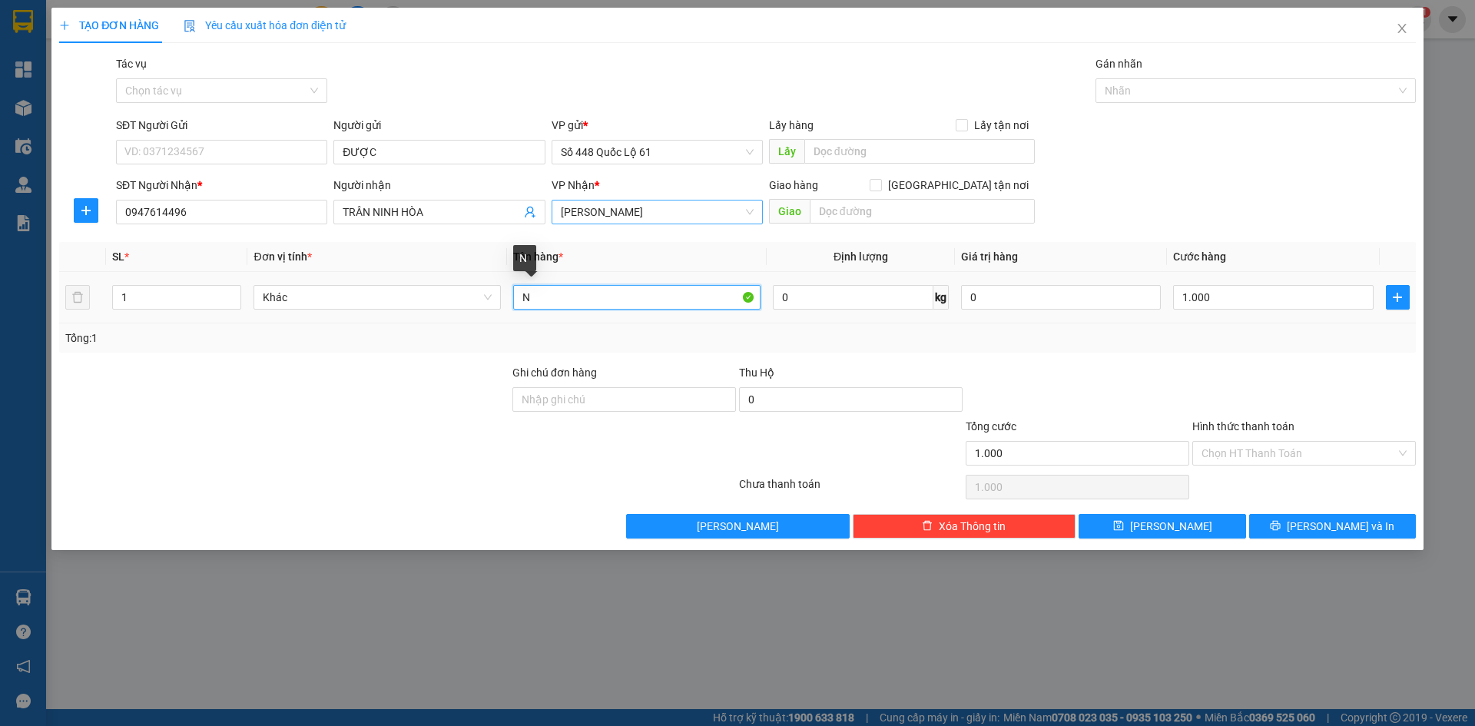
drag, startPoint x: 575, startPoint y: 305, endPoint x: 31, endPoint y: 312, distance: 544.7
click at [23, 317] on div "TẠO ĐƠN HÀNG Yêu cầu xuất hóa đơn điện tử Transit Pickup Surcharge Ids Transit …" at bounding box center [737, 363] width 1475 height 726
click at [1241, 289] on input "1.000" at bounding box center [1273, 297] width 200 height 25
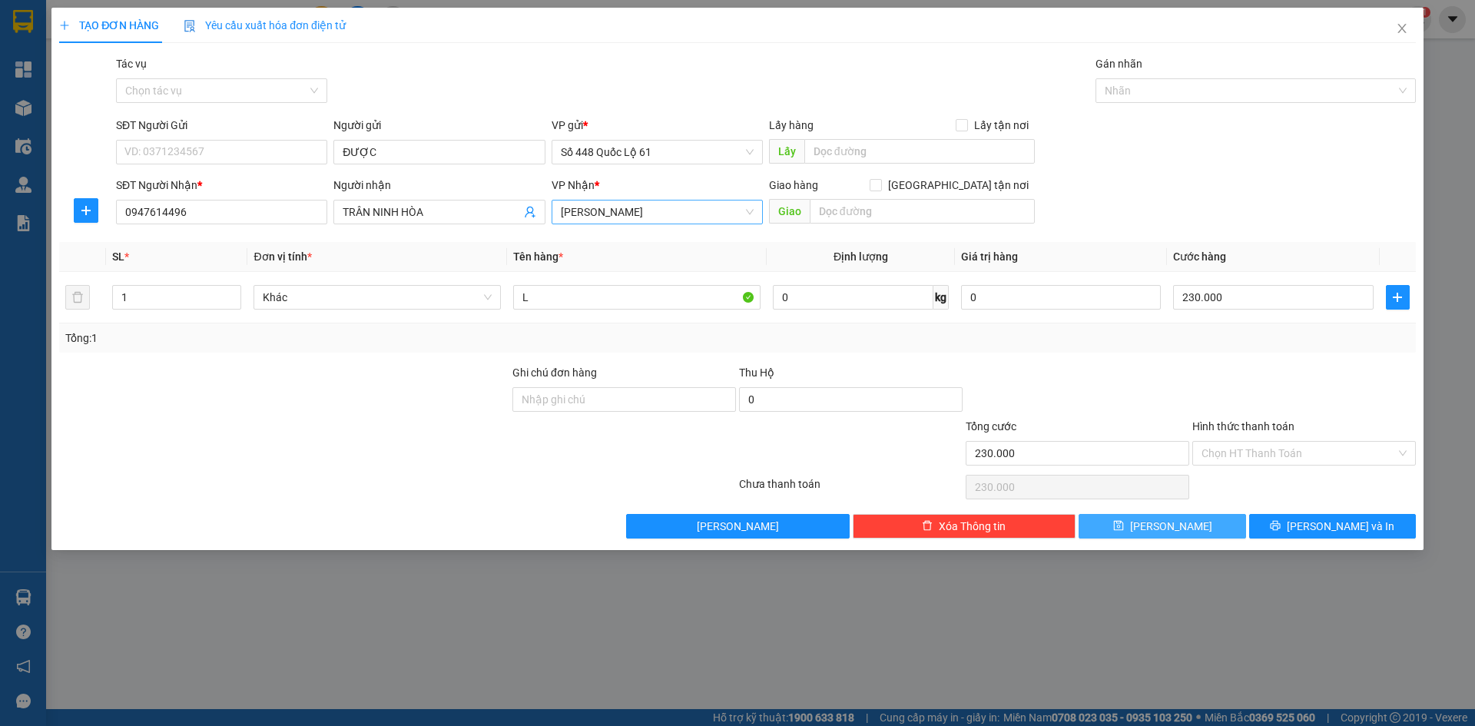
drag, startPoint x: 1213, startPoint y: 525, endPoint x: 375, endPoint y: 290, distance: 870.5
click at [1212, 526] on button "Lưu" at bounding box center [1162, 526] width 167 height 25
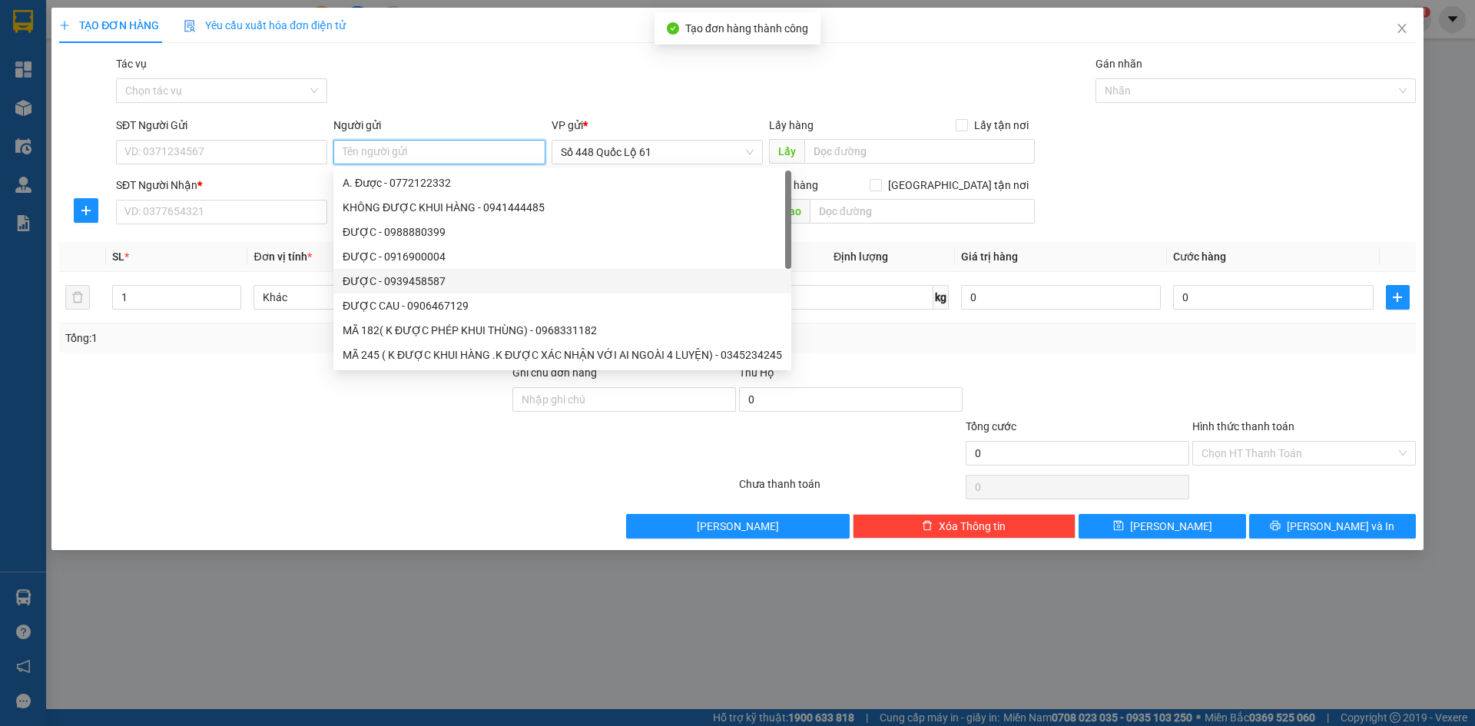
paste input "ĐƯỢC"
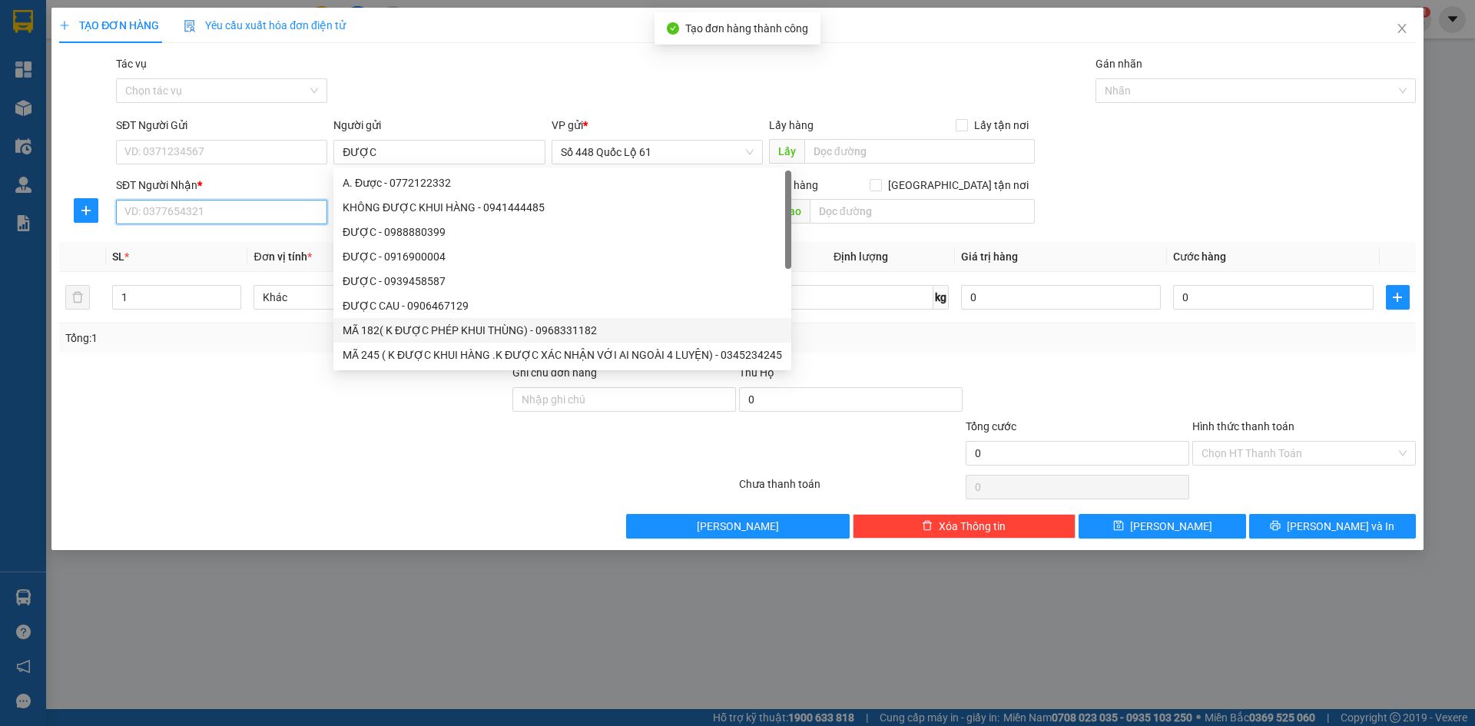
click at [247, 219] on input "SĐT Người Nhận *" at bounding box center [221, 212] width 211 height 25
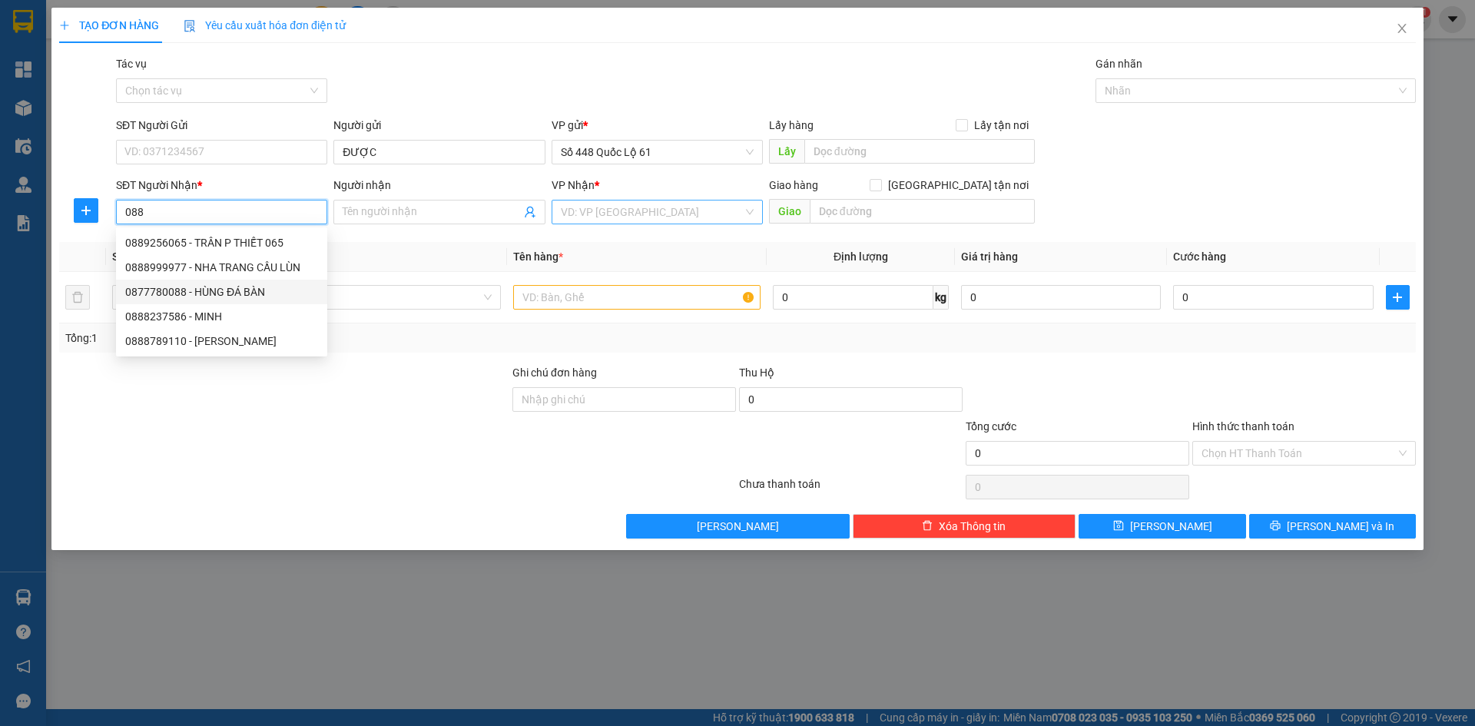
click at [245, 293] on div "0877780088 - HÙNG ĐÁ BÀN" at bounding box center [221, 291] width 193 height 17
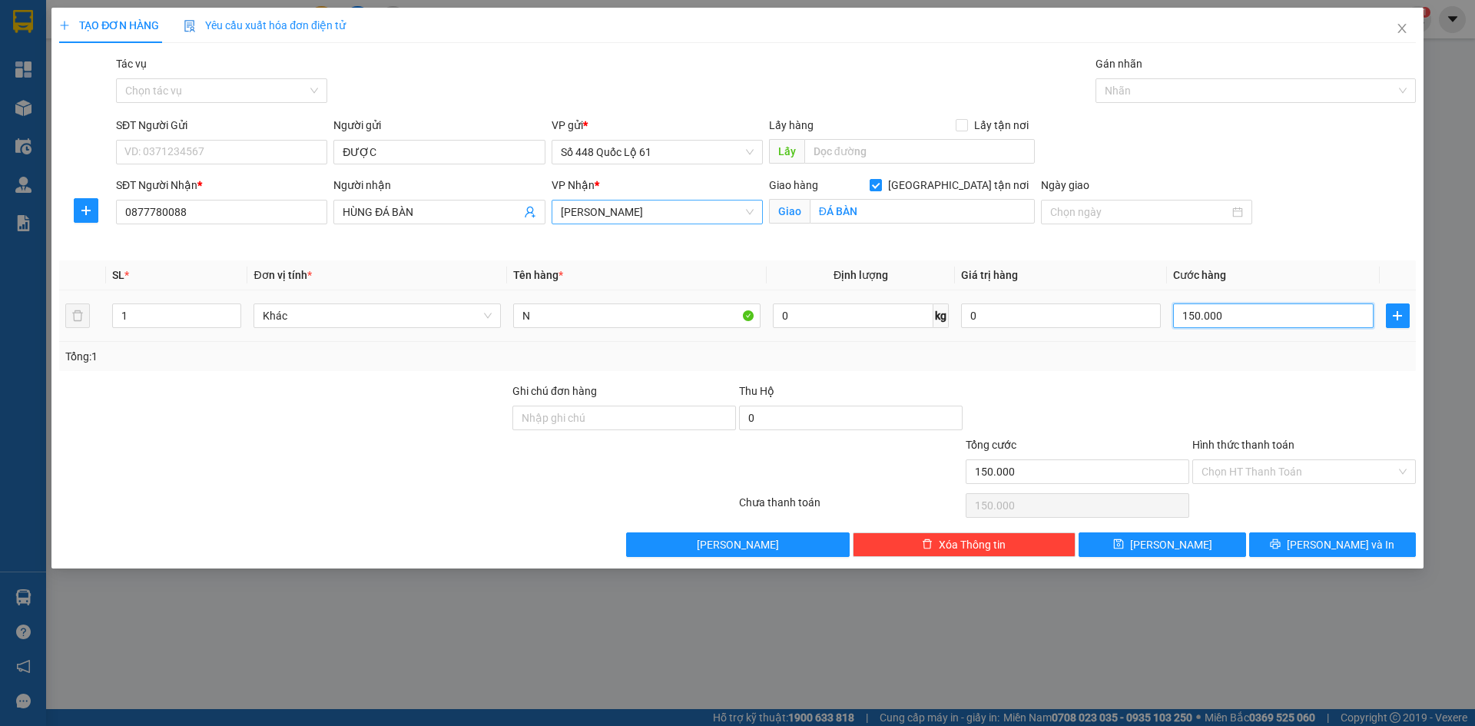
click at [1251, 323] on input "150.000" at bounding box center [1273, 315] width 200 height 25
click at [583, 322] on input "N" at bounding box center [636, 315] width 247 height 25
drag, startPoint x: 1161, startPoint y: 549, endPoint x: 1127, endPoint y: 532, distance: 38.1
click at [1162, 549] on button "Lưu" at bounding box center [1162, 544] width 167 height 25
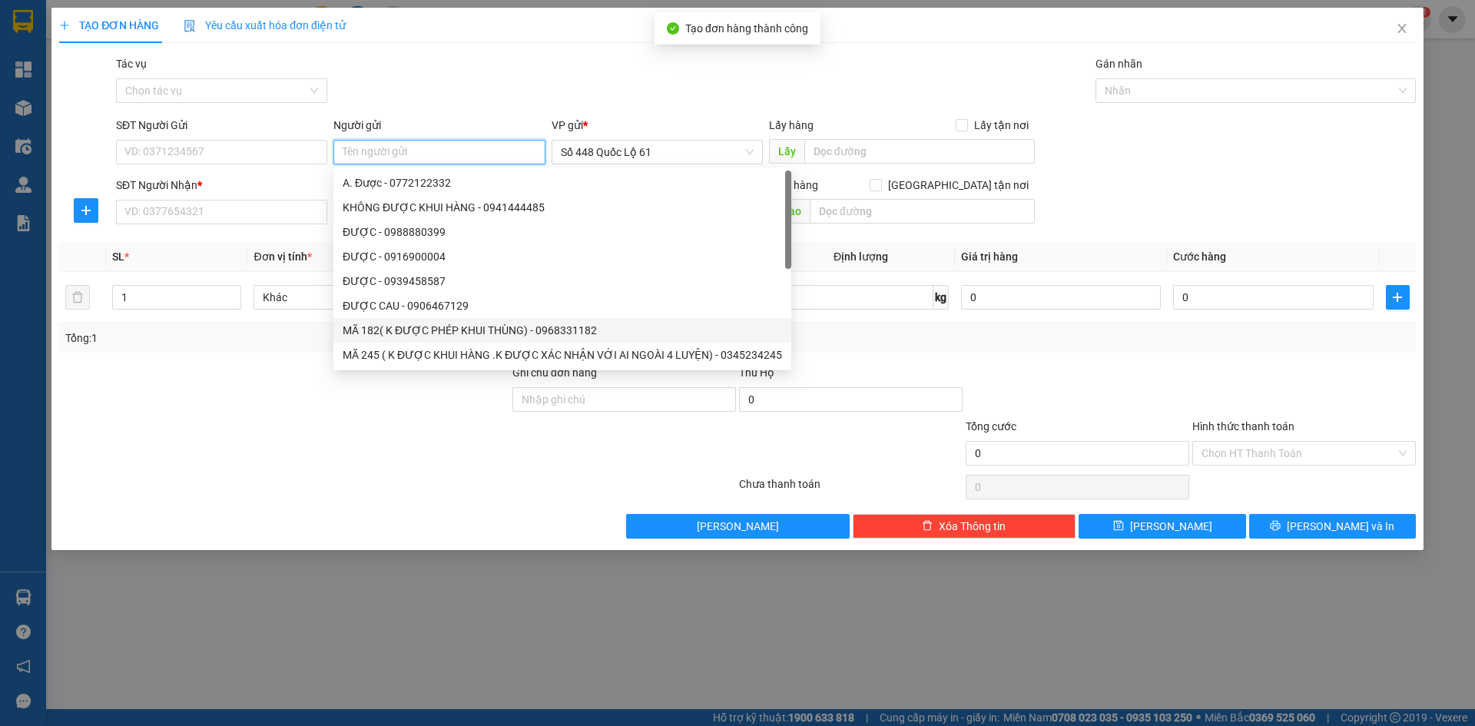
paste input "ĐƯỢC"
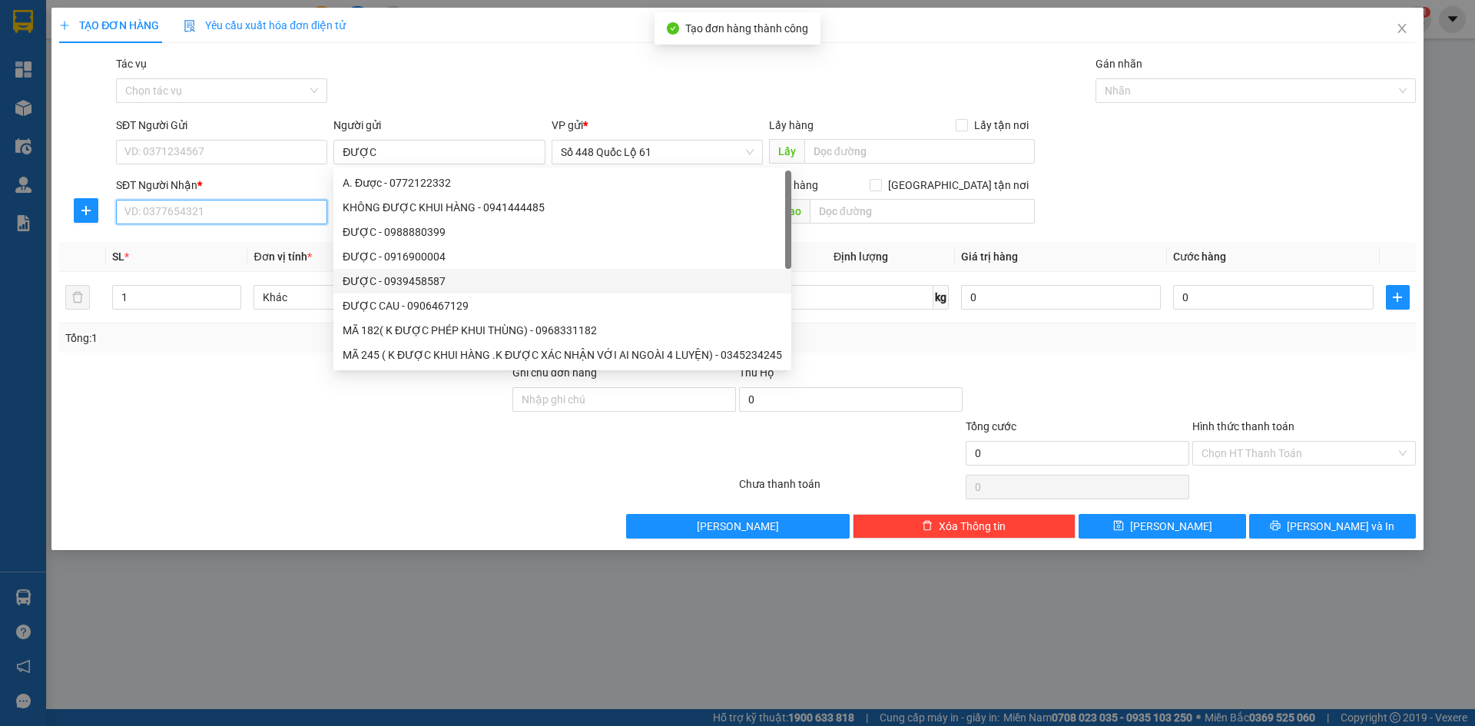
click at [215, 210] on input "SĐT Người Nhận *" at bounding box center [221, 212] width 211 height 25
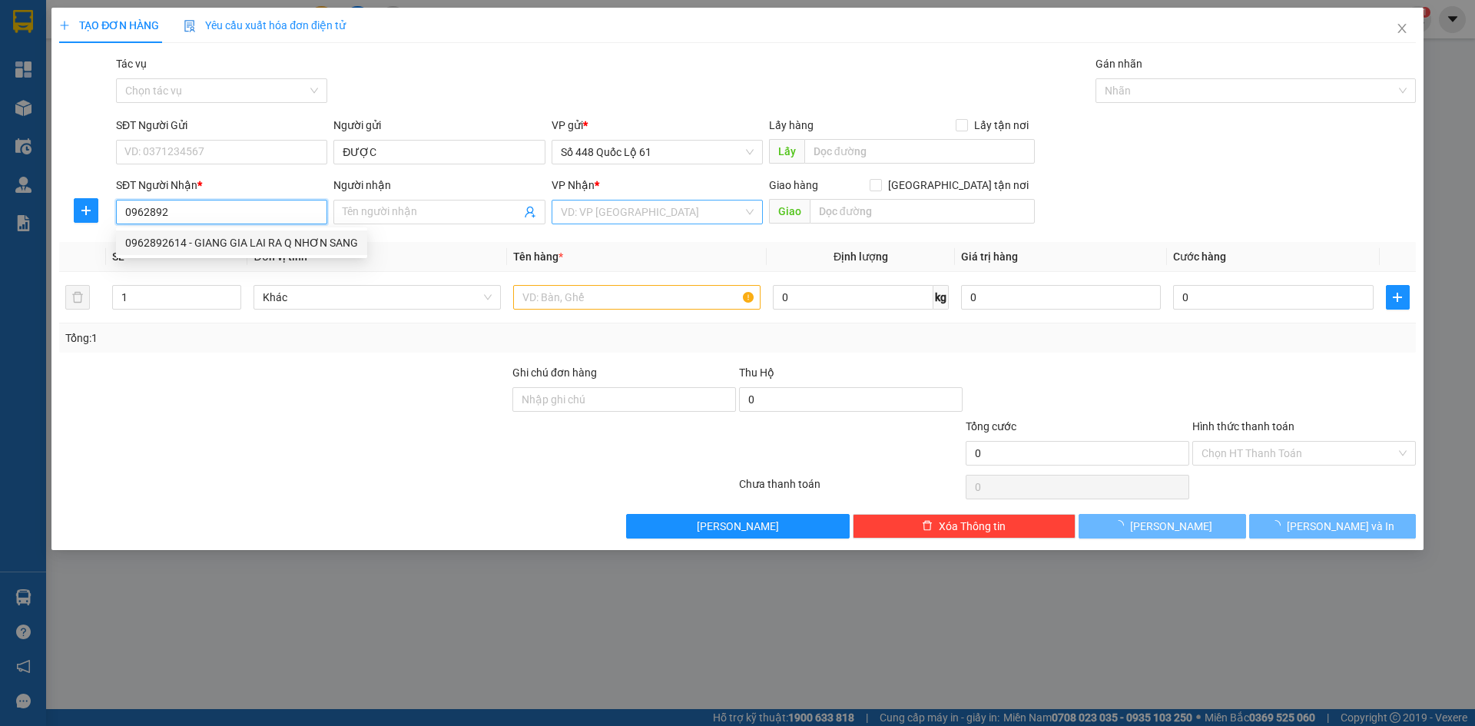
click at [208, 233] on div "0962892614 - GIANG GIA LAI RA Q NHƠN SANG" at bounding box center [241, 242] width 251 height 25
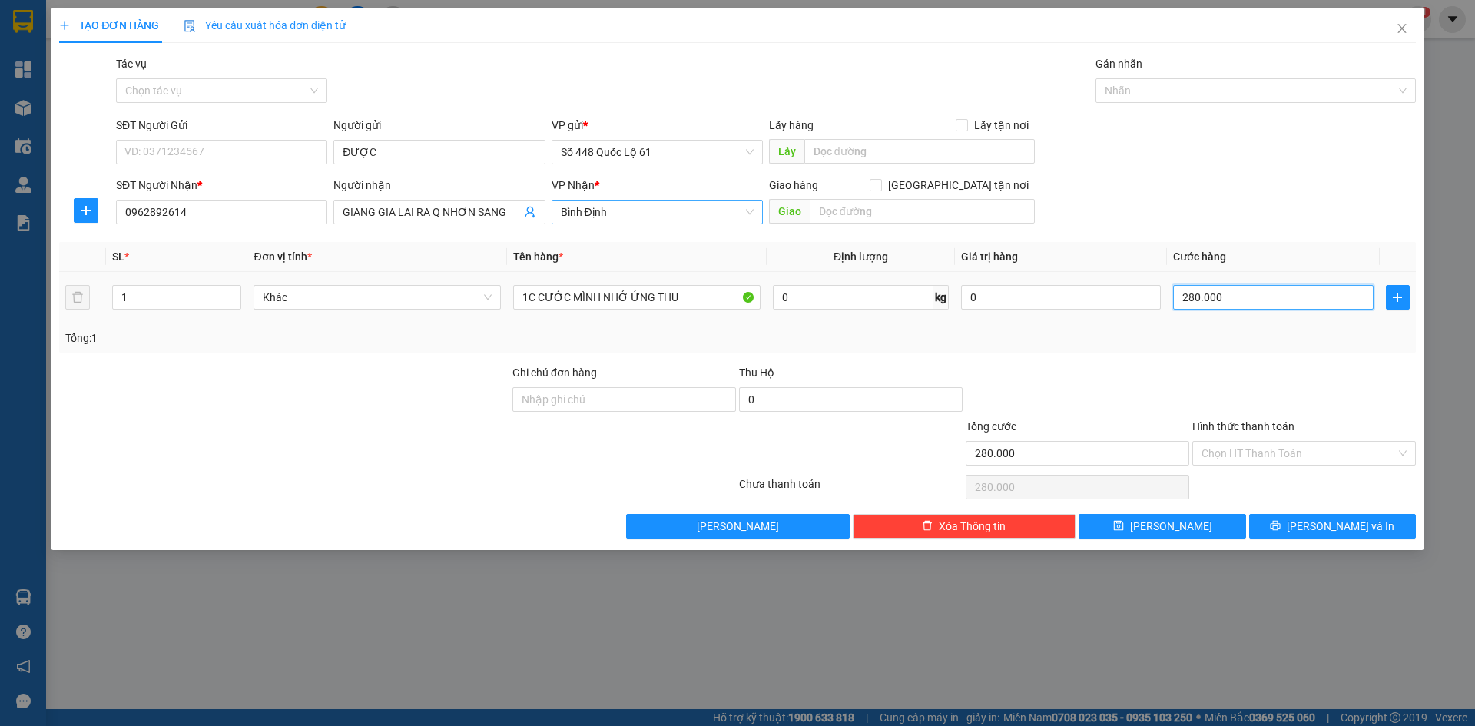
click at [1279, 293] on input "280.000" at bounding box center [1273, 297] width 200 height 25
click at [1245, 318] on td "1.000" at bounding box center [1273, 297] width 212 height 51
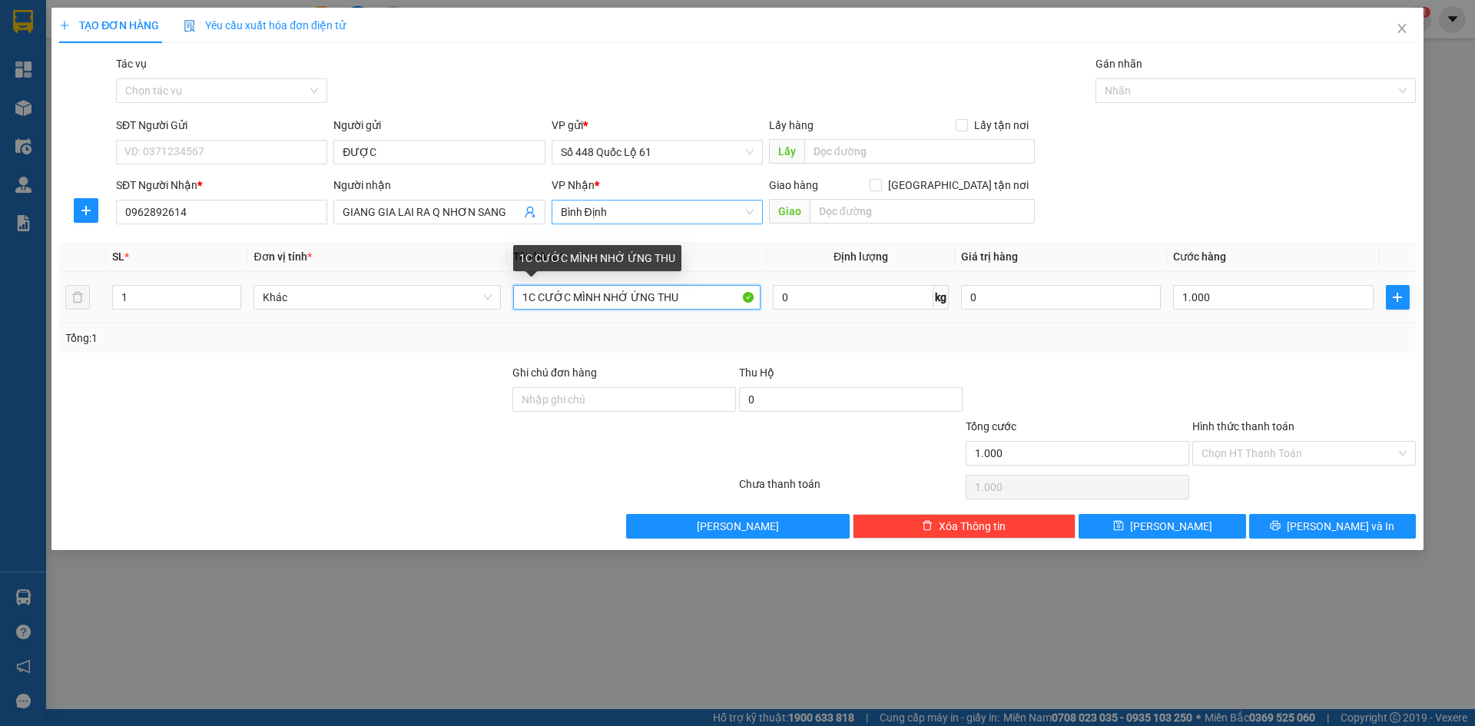
drag, startPoint x: 686, startPoint y: 293, endPoint x: 536, endPoint y: 309, distance: 150.7
click at [536, 309] on input "1C CƯỚC MÌNH NHỚ ỨNG THU" at bounding box center [636, 297] width 247 height 25
paste input "ÚI"
paste input "Ọ"
paste input "Ư"
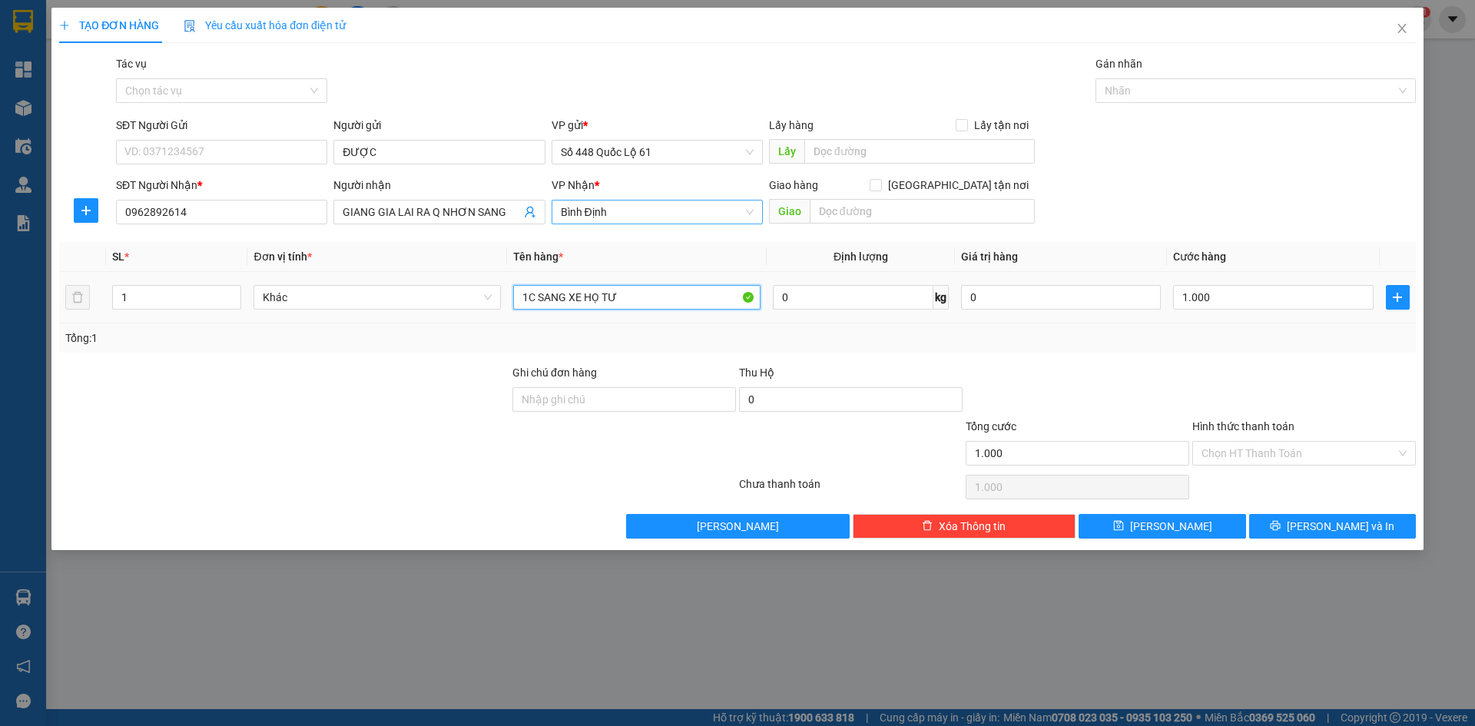
paste input "Ự"
paste input "ỊU"
drag, startPoint x: 1291, startPoint y: 452, endPoint x: 1286, endPoint y: 470, distance: 19.2
click at [1291, 456] on input "Hình thức thanh toán" at bounding box center [1299, 453] width 194 height 23
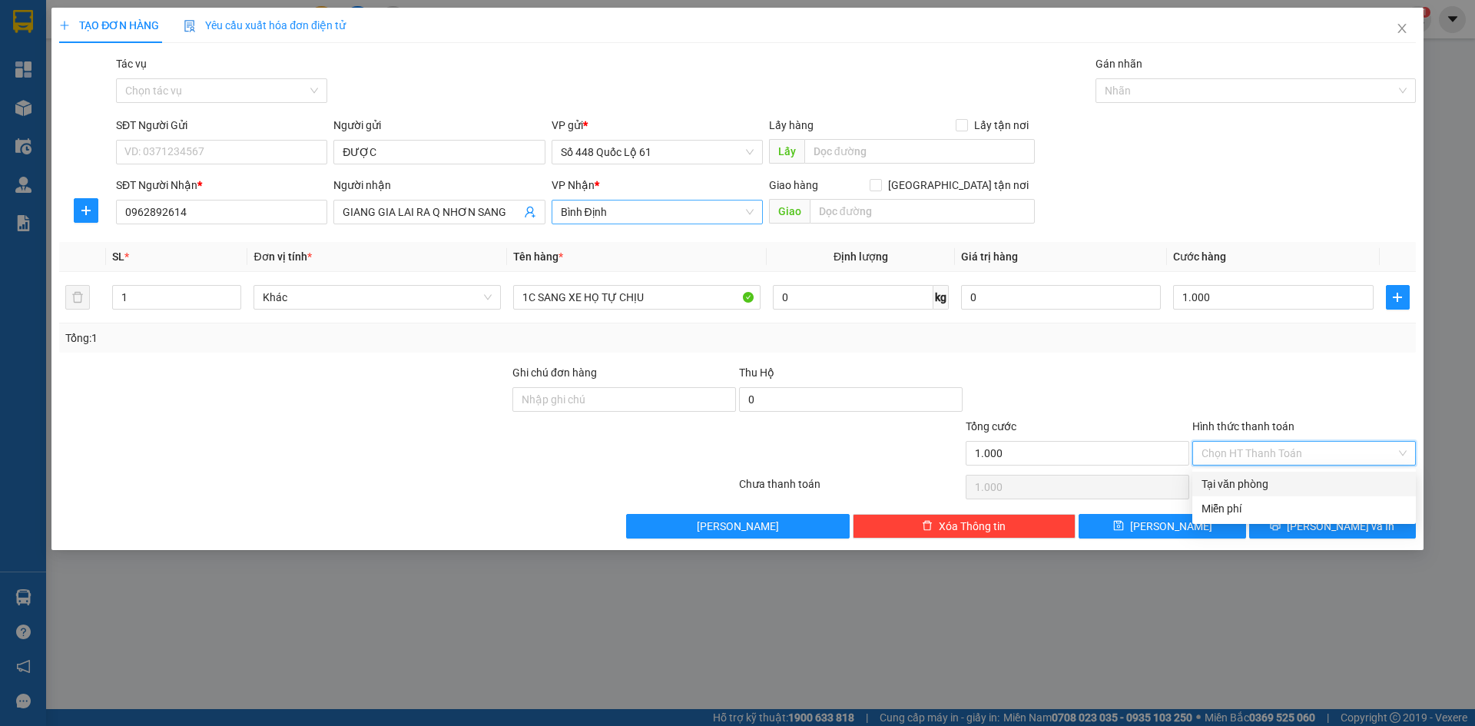
drag, startPoint x: 1284, startPoint y: 473, endPoint x: 1212, endPoint y: 512, distance: 81.8
click at [1282, 475] on div "Tại văn phòng" at bounding box center [1304, 484] width 224 height 25
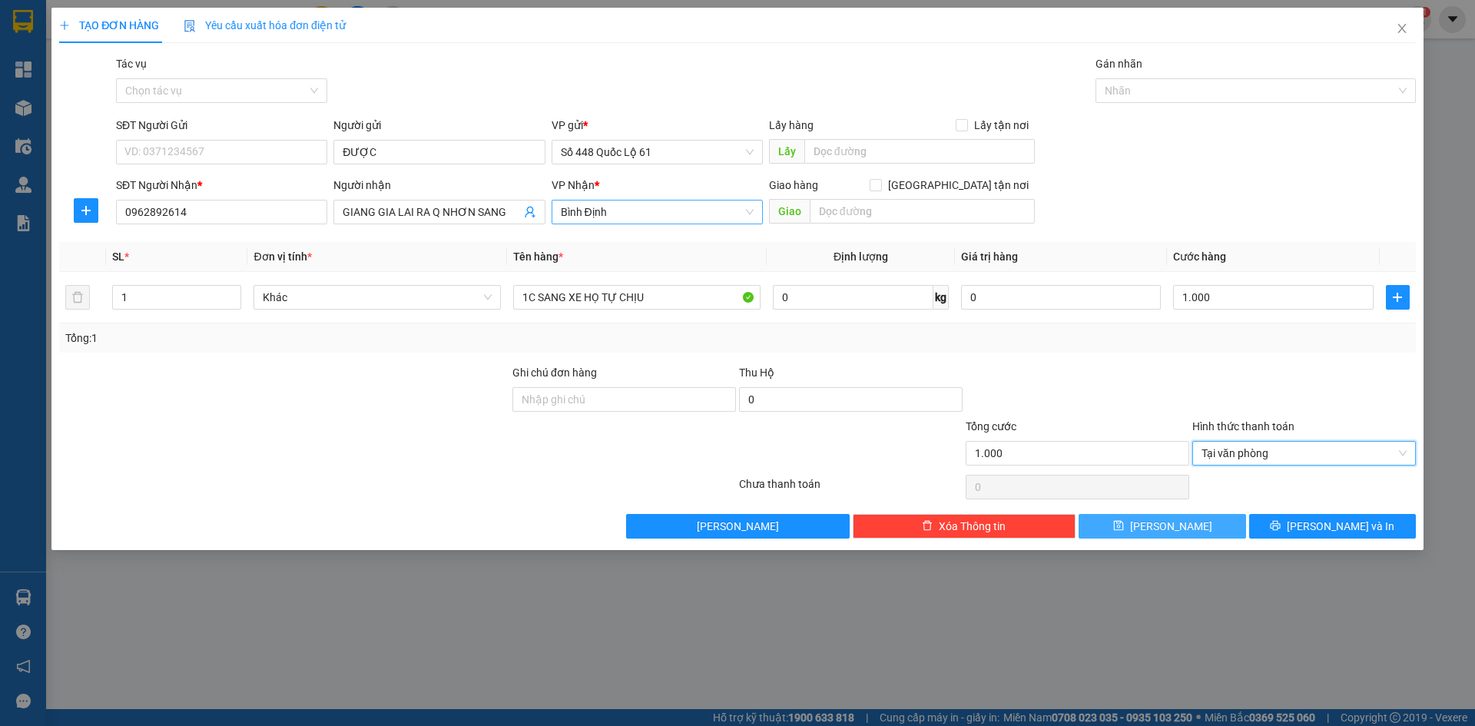
drag, startPoint x: 1202, startPoint y: 520, endPoint x: 1192, endPoint y: 521, distance: 10.0
click at [1202, 521] on button "Lưu" at bounding box center [1162, 526] width 167 height 25
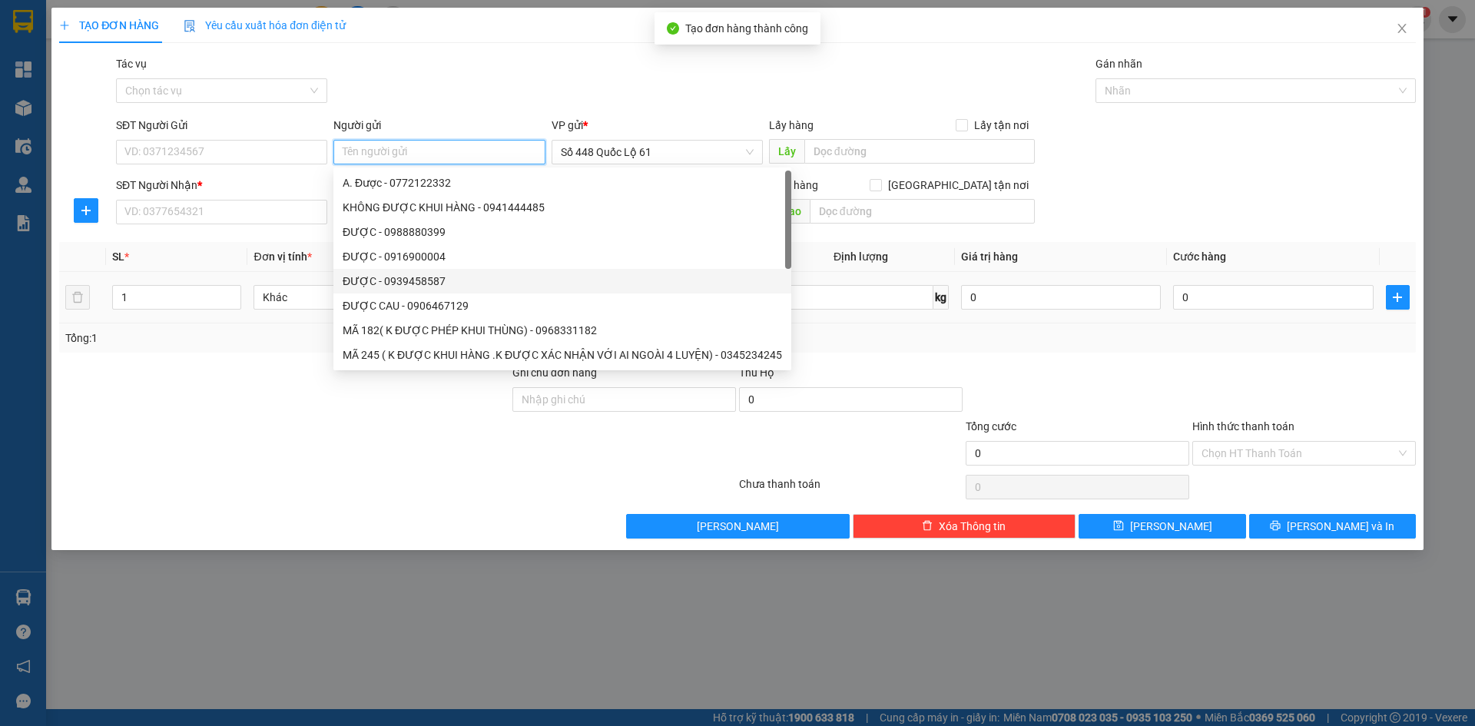
paste input "ĐƯỢC"
click at [211, 219] on input "SĐT Người Nhận *" at bounding box center [221, 212] width 211 height 25
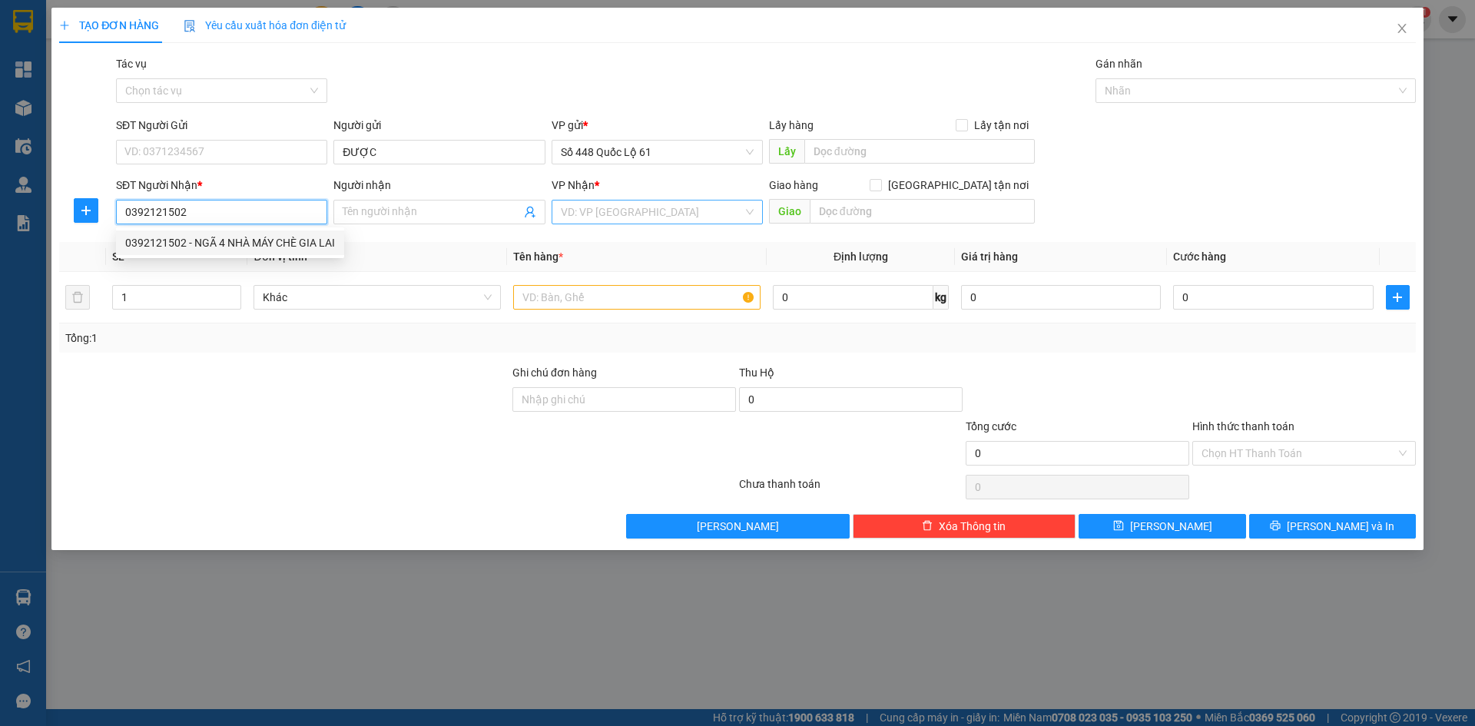
click at [228, 246] on div "0392121502 - NGÃ 4 NHÀ MÁY CHÈ GIA LAI" at bounding box center [230, 242] width 210 height 17
click at [633, 208] on span "[GEOGRAPHIC_DATA]" at bounding box center [657, 212] width 193 height 23
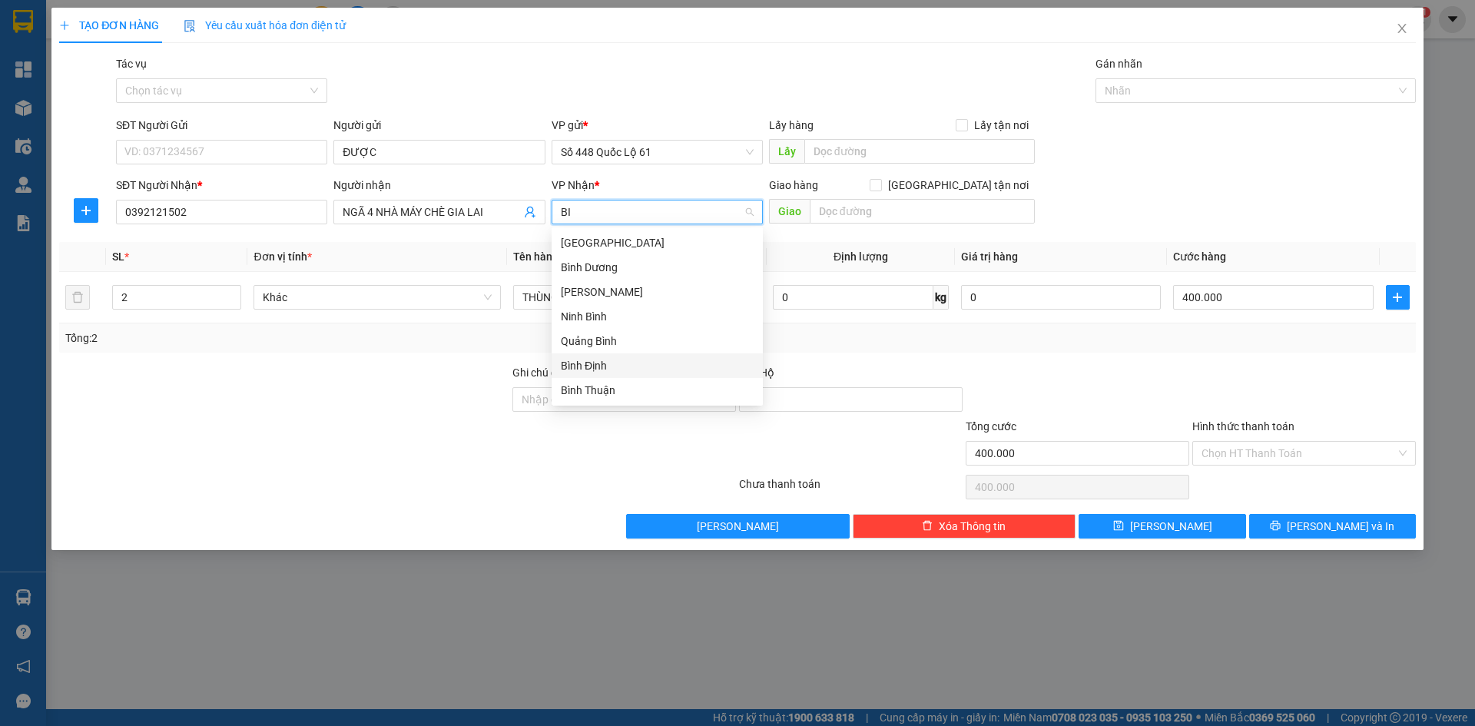
click at [611, 370] on div "Bình Định" at bounding box center [657, 365] width 193 height 17
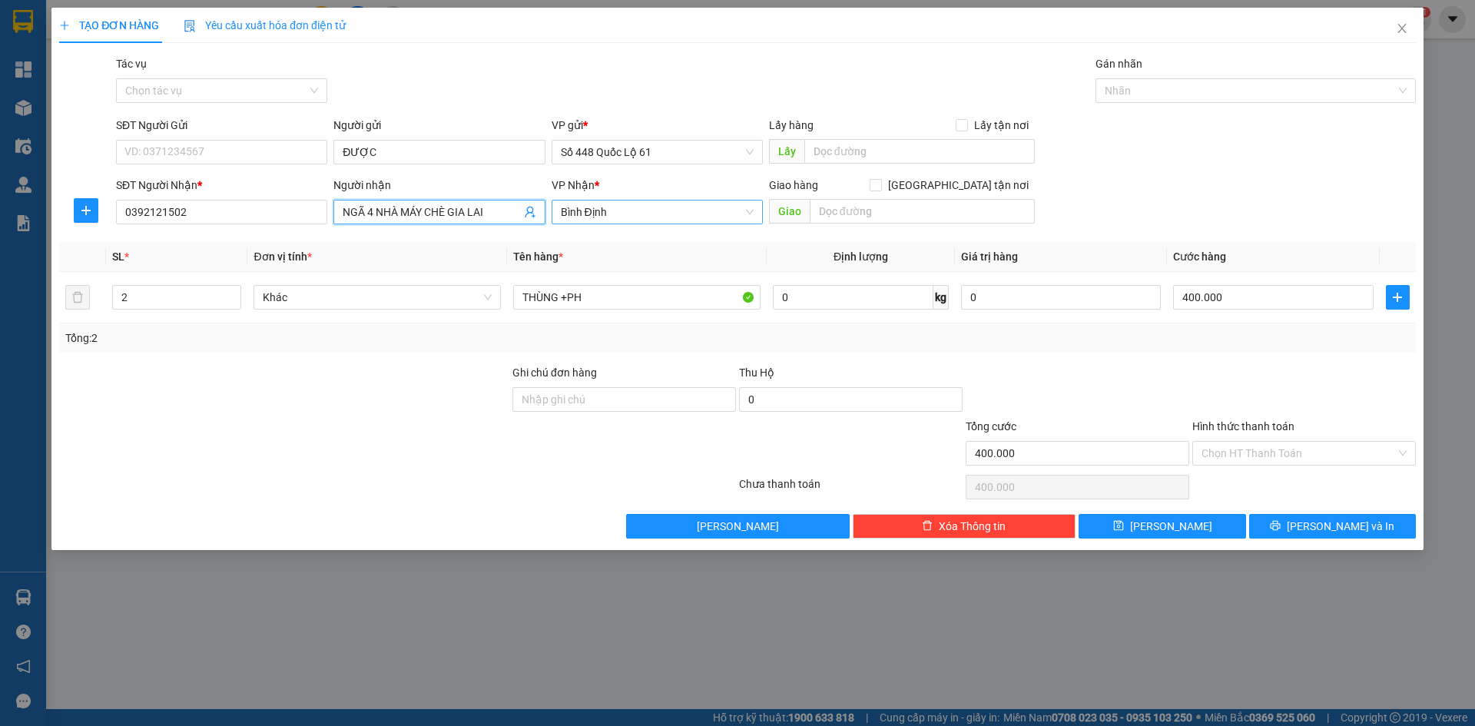
drag, startPoint x: 500, startPoint y: 216, endPoint x: 0, endPoint y: 294, distance: 506.2
click at [0, 294] on div "TẠO ĐƠN HÀNG Yêu cầu xuất hóa đơn điện tử Transit Pickup Surcharge Ids Transit …" at bounding box center [737, 363] width 1475 height 726
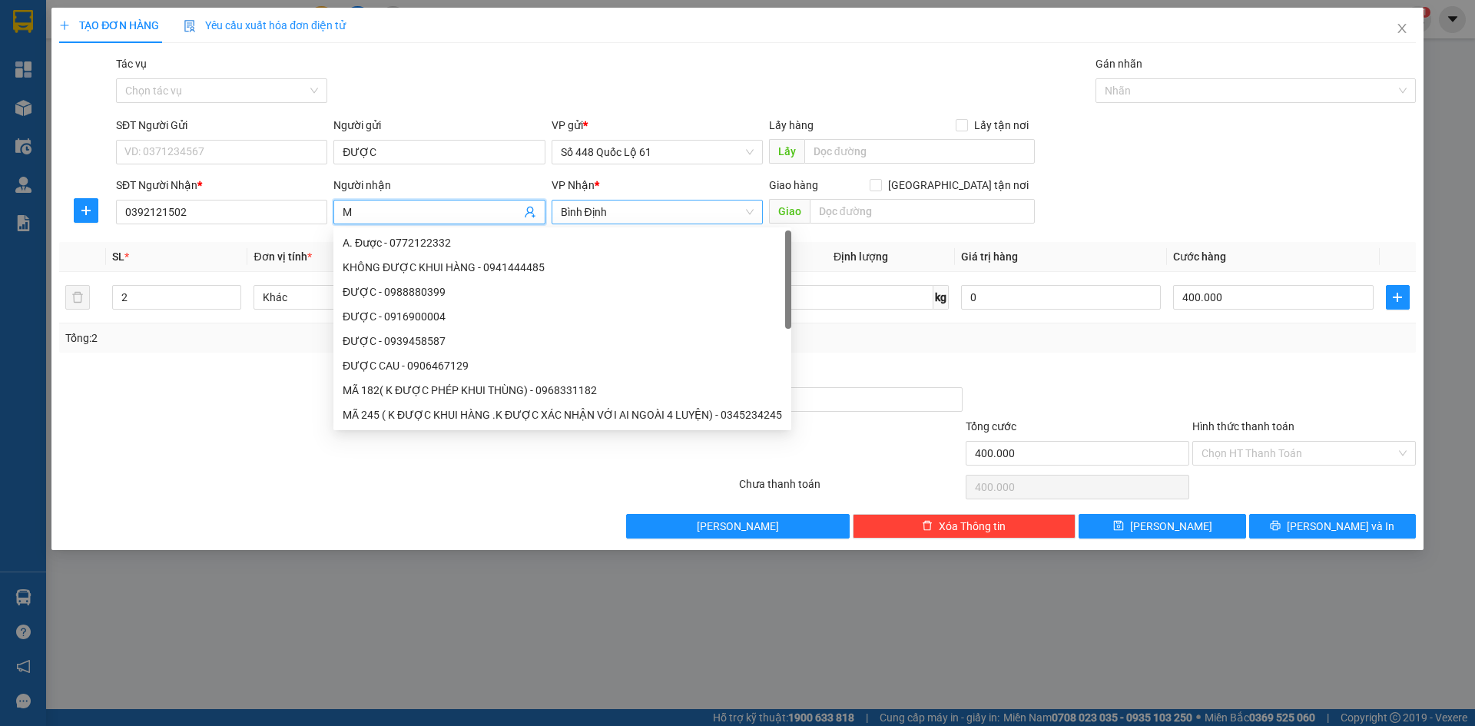
paste input "ÙA"
paste input "ƠN"
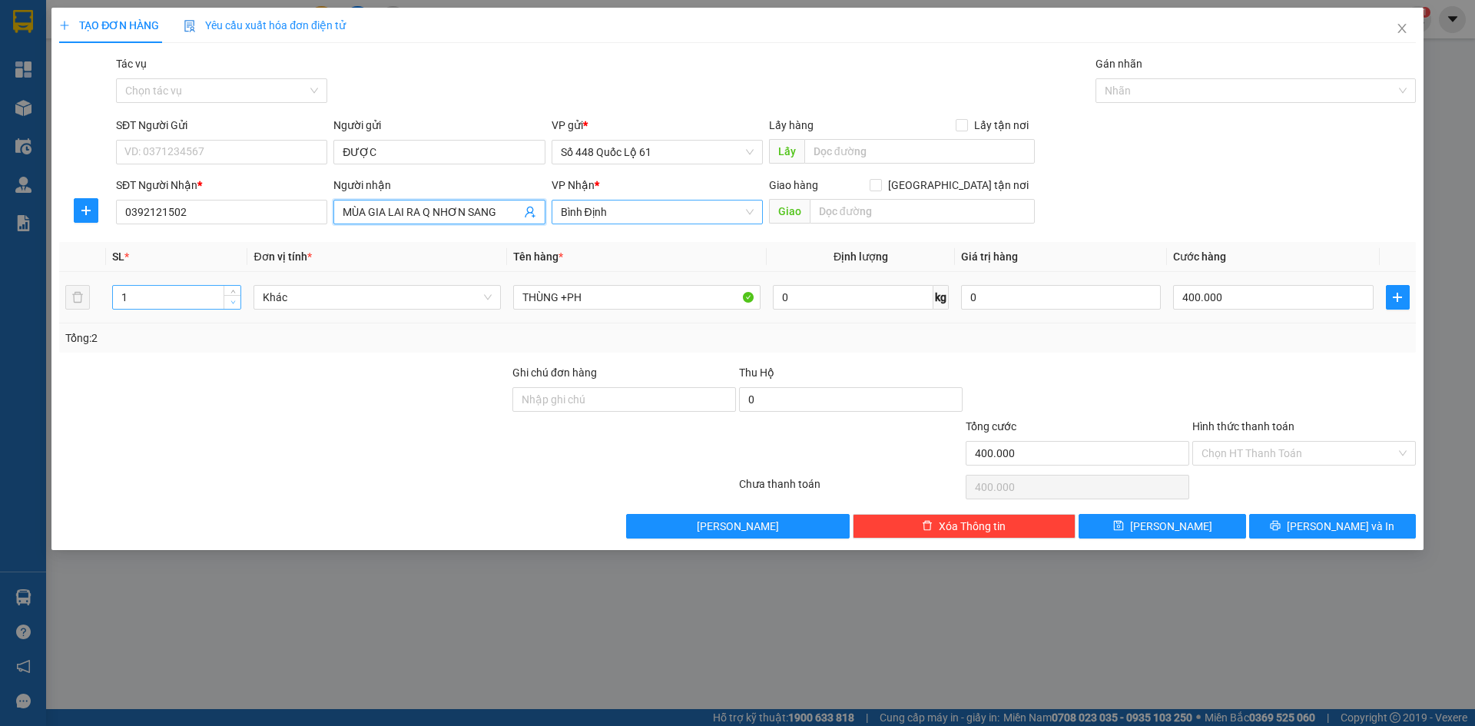
click at [230, 307] on span "Decrease Value" at bounding box center [232, 302] width 17 height 14
click at [326, 349] on div "SL * Đơn vị tính * Tên hàng * Định lượng Giá trị hàng Cước hàng 1 Khác THÙNG +P…" at bounding box center [737, 297] width 1357 height 111
paste input "Í"
paste input "Ư"
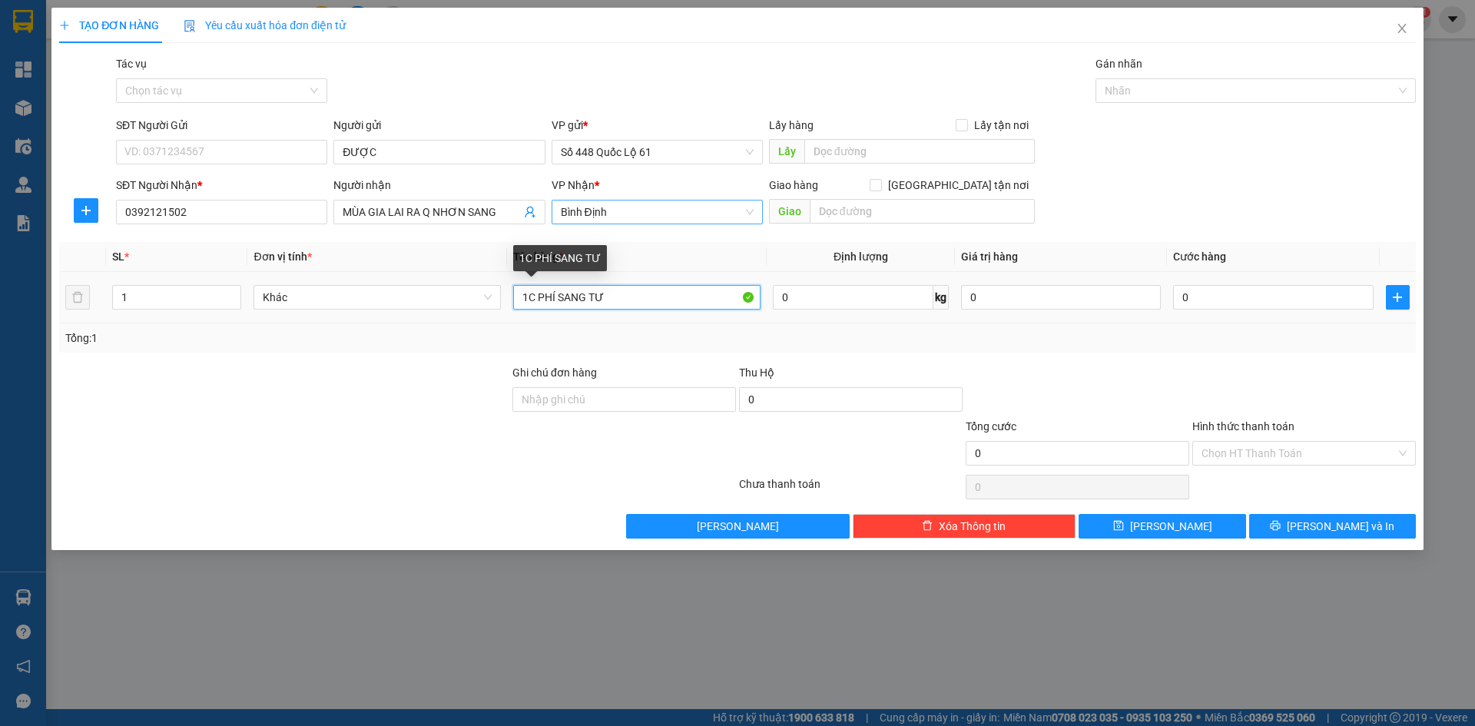
paste input "Ự"
paste input "Ọ"
paste input "ỊU"
drag, startPoint x: 1271, startPoint y: 303, endPoint x: 1272, endPoint y: 381, distance: 78.4
click at [1271, 306] on input "1" at bounding box center [1273, 297] width 200 height 25
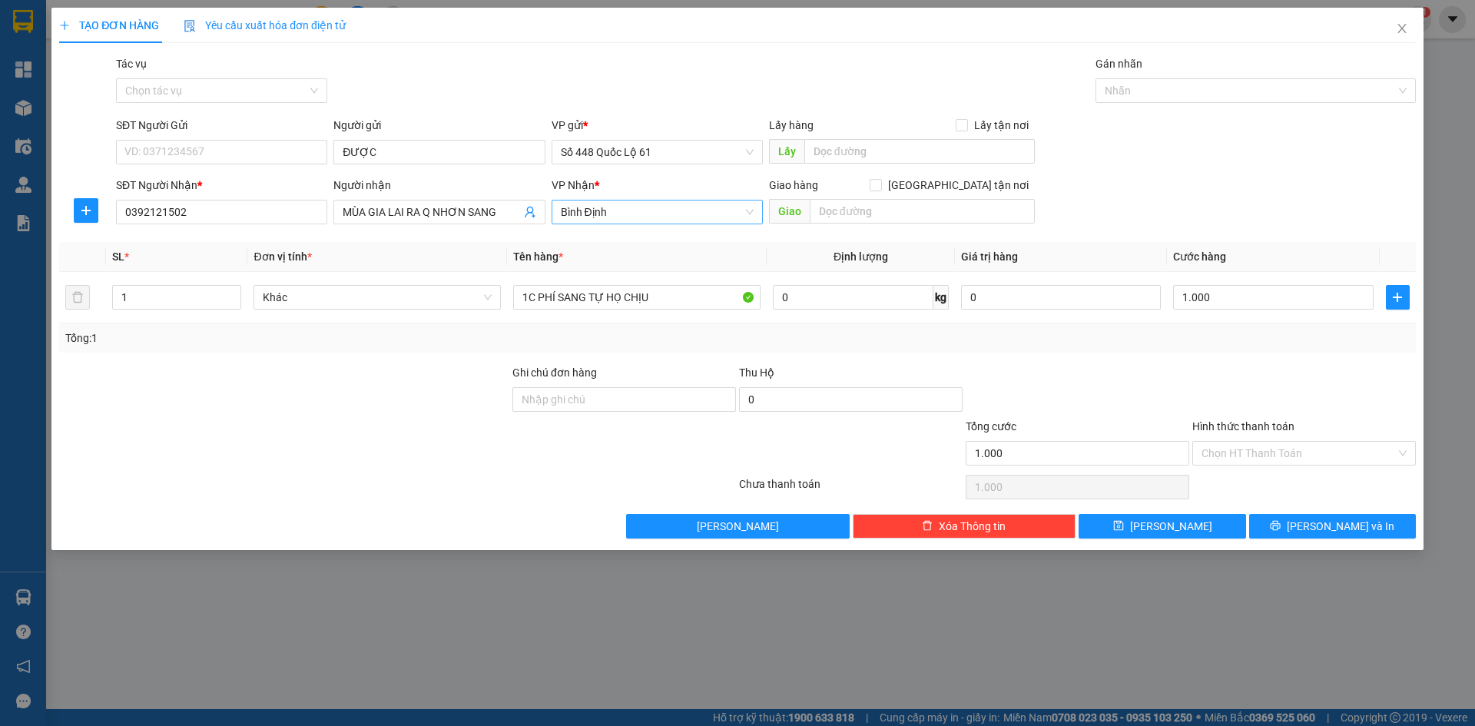
drag, startPoint x: 1272, startPoint y: 387, endPoint x: 1274, endPoint y: 399, distance: 12.4
click at [1272, 391] on div at bounding box center [1304, 391] width 227 height 54
drag, startPoint x: 1267, startPoint y: 457, endPoint x: 1273, endPoint y: 484, distance: 27.6
click at [1267, 460] on input "Hình thức thanh toán" at bounding box center [1299, 453] width 194 height 23
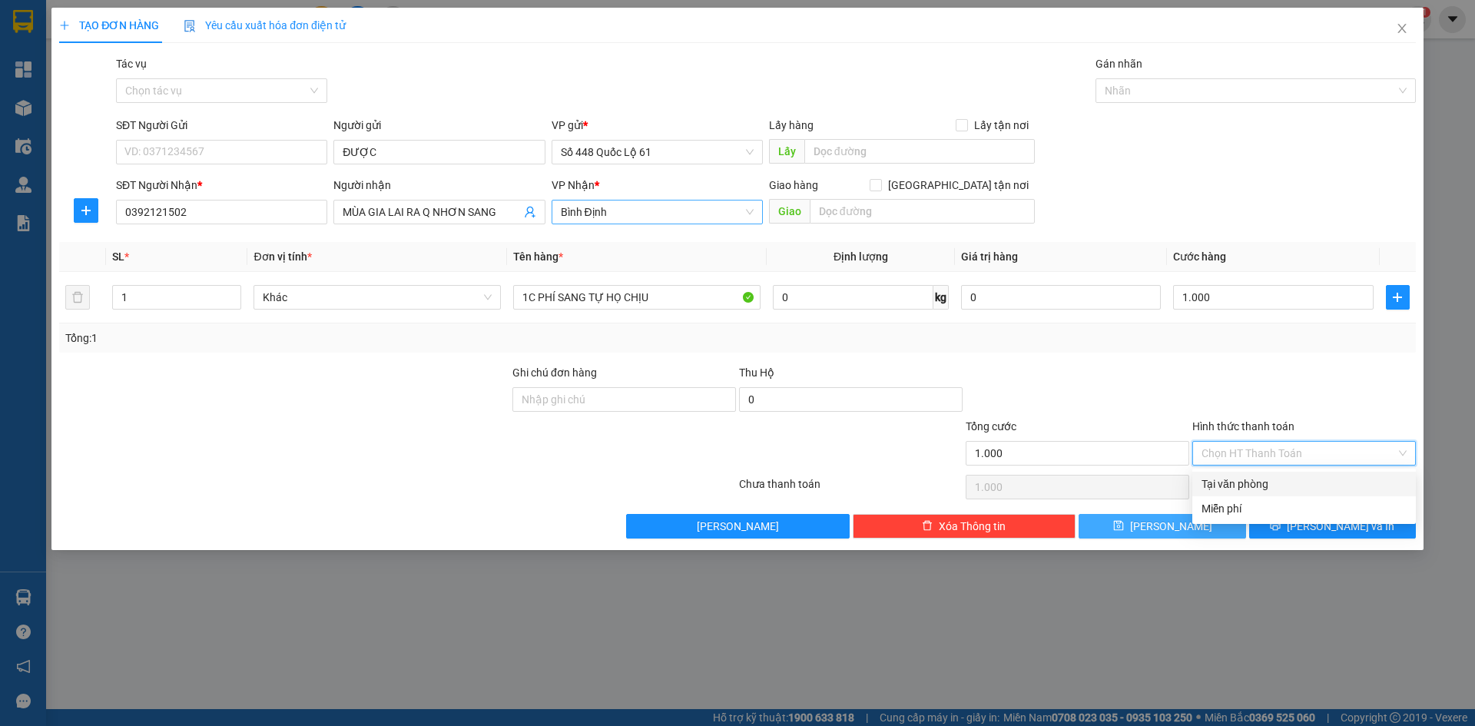
drag, startPoint x: 1273, startPoint y: 476, endPoint x: 1200, endPoint y: 519, distance: 85.1
click at [1271, 482] on div "Tại văn phòng" at bounding box center [1304, 484] width 205 height 17
click at [1167, 525] on span "Lưu" at bounding box center [1171, 526] width 82 height 17
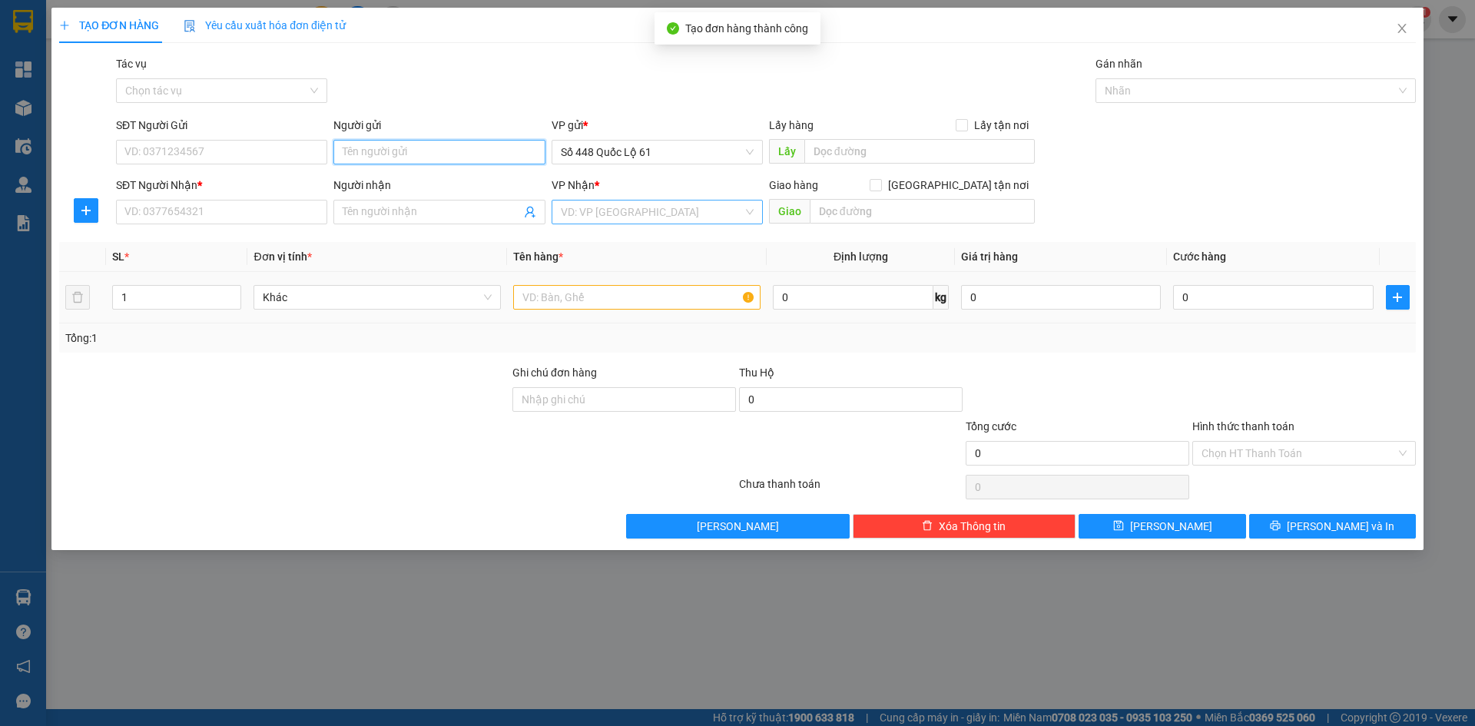
paste input "ĐƯỢC"
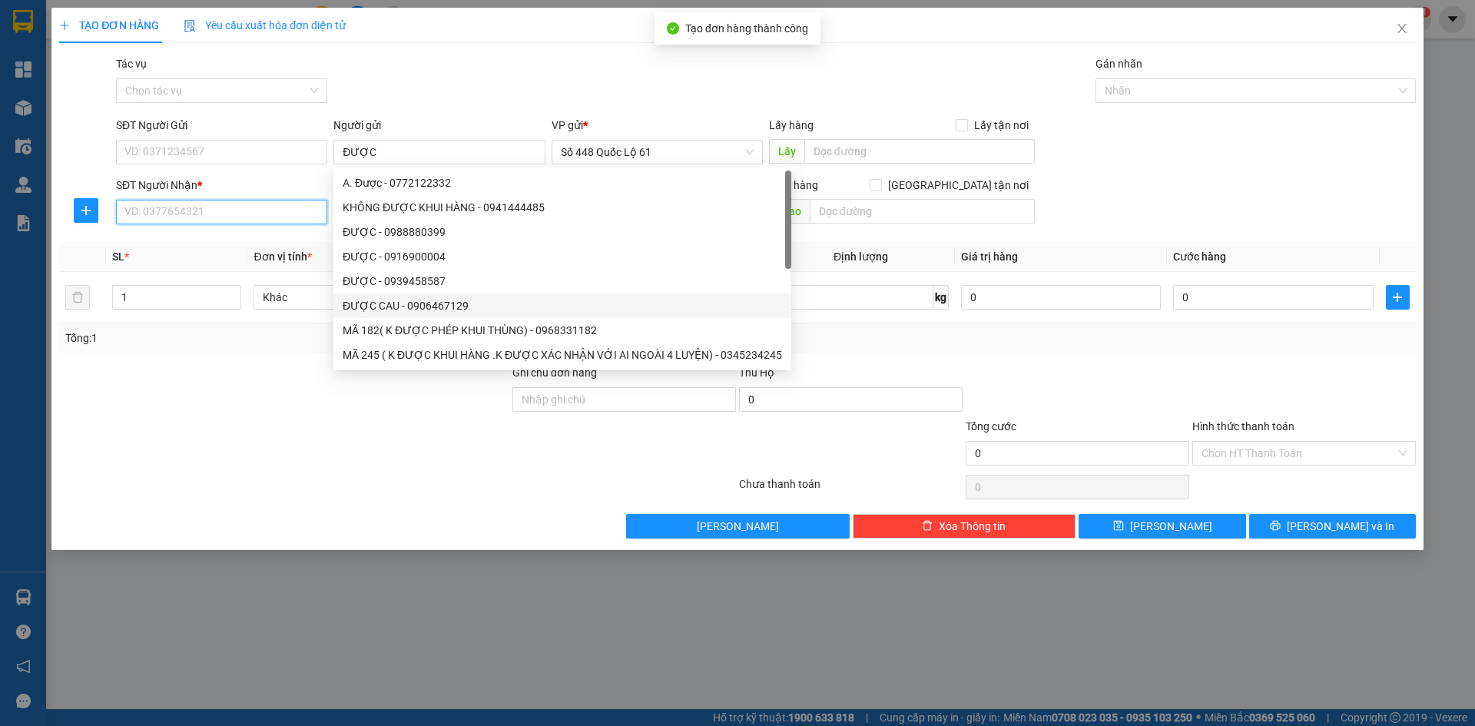
drag, startPoint x: 254, startPoint y: 217, endPoint x: 244, endPoint y: 217, distance: 10.8
click at [254, 217] on input "SĐT Người Nhận *" at bounding box center [221, 212] width 211 height 25
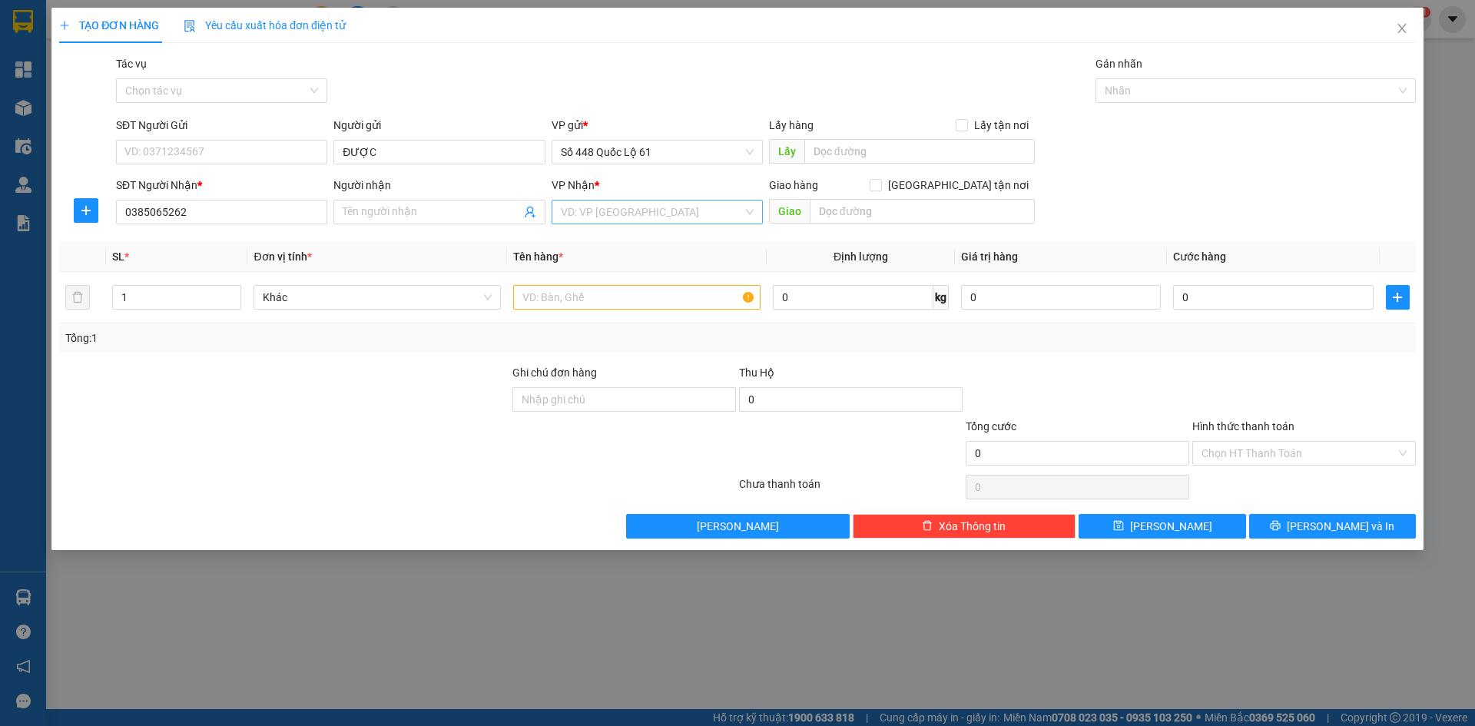
drag, startPoint x: 632, startPoint y: 188, endPoint x: 628, endPoint y: 201, distance: 12.9
click at [632, 191] on div "VP Nhận *" at bounding box center [657, 185] width 211 height 17
click at [623, 218] on input "search" at bounding box center [652, 212] width 182 height 23
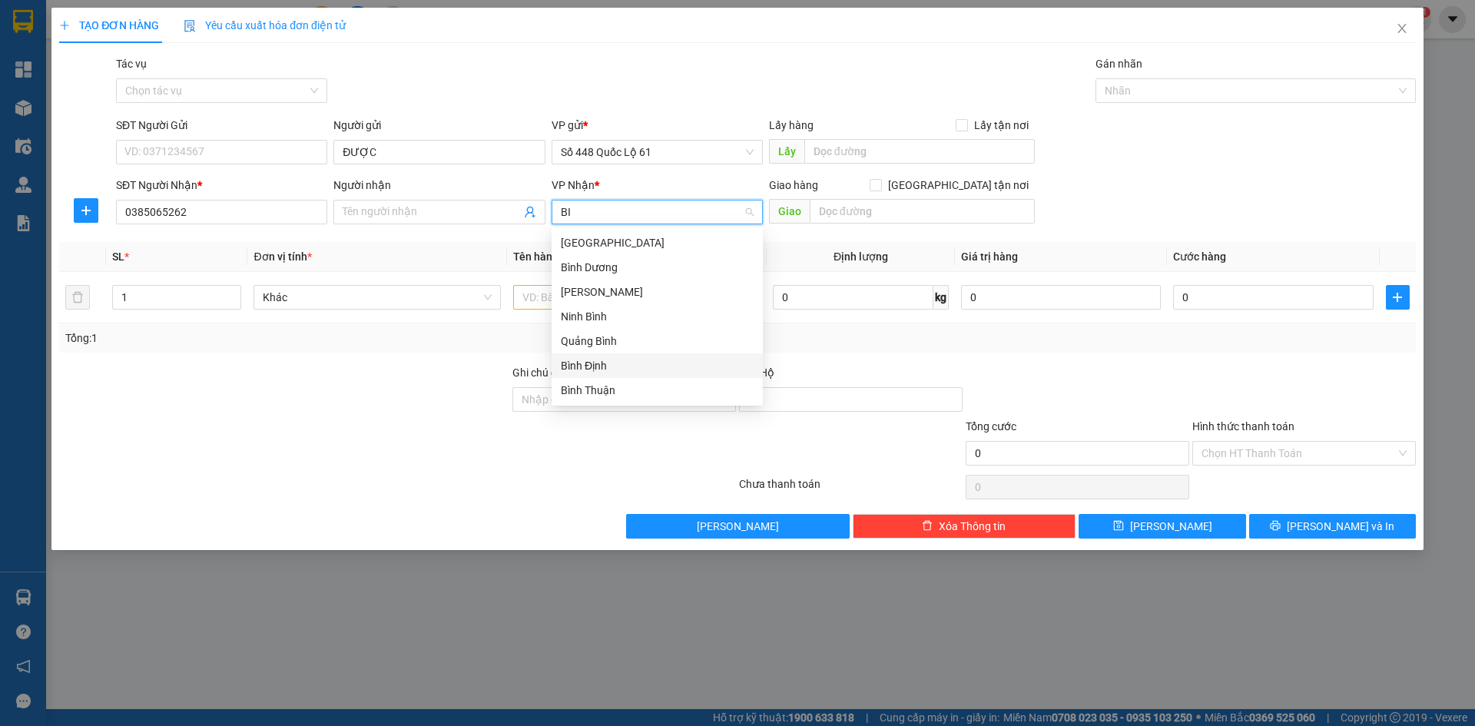
click at [589, 369] on div "Bình Định" at bounding box center [657, 365] width 193 height 17
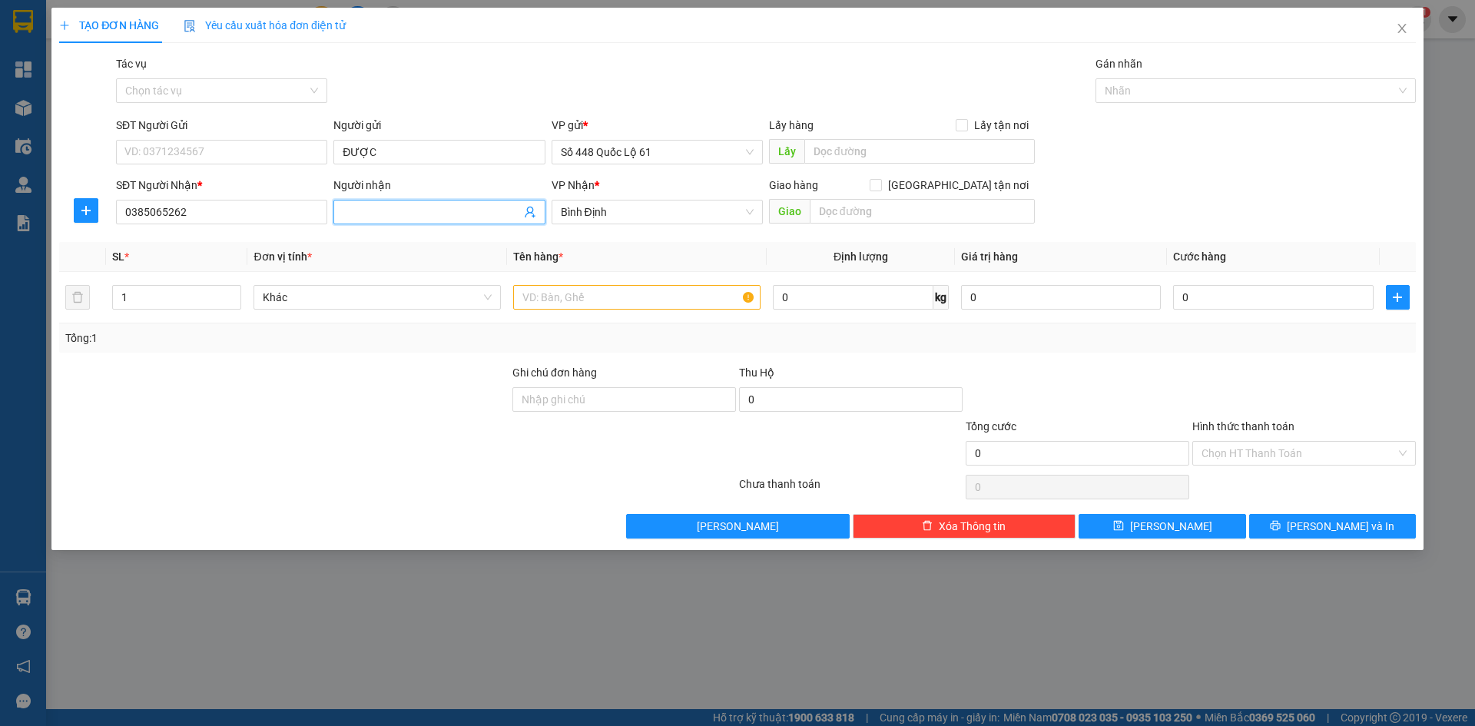
click at [452, 203] on span at bounding box center [438, 212] width 211 height 25
paste input "Ơ"
click at [592, 280] on td at bounding box center [637, 297] width 260 height 51
drag, startPoint x: 582, startPoint y: 305, endPoint x: 572, endPoint y: 305, distance: 9.2
click at [575, 305] on input "text" at bounding box center [636, 297] width 247 height 25
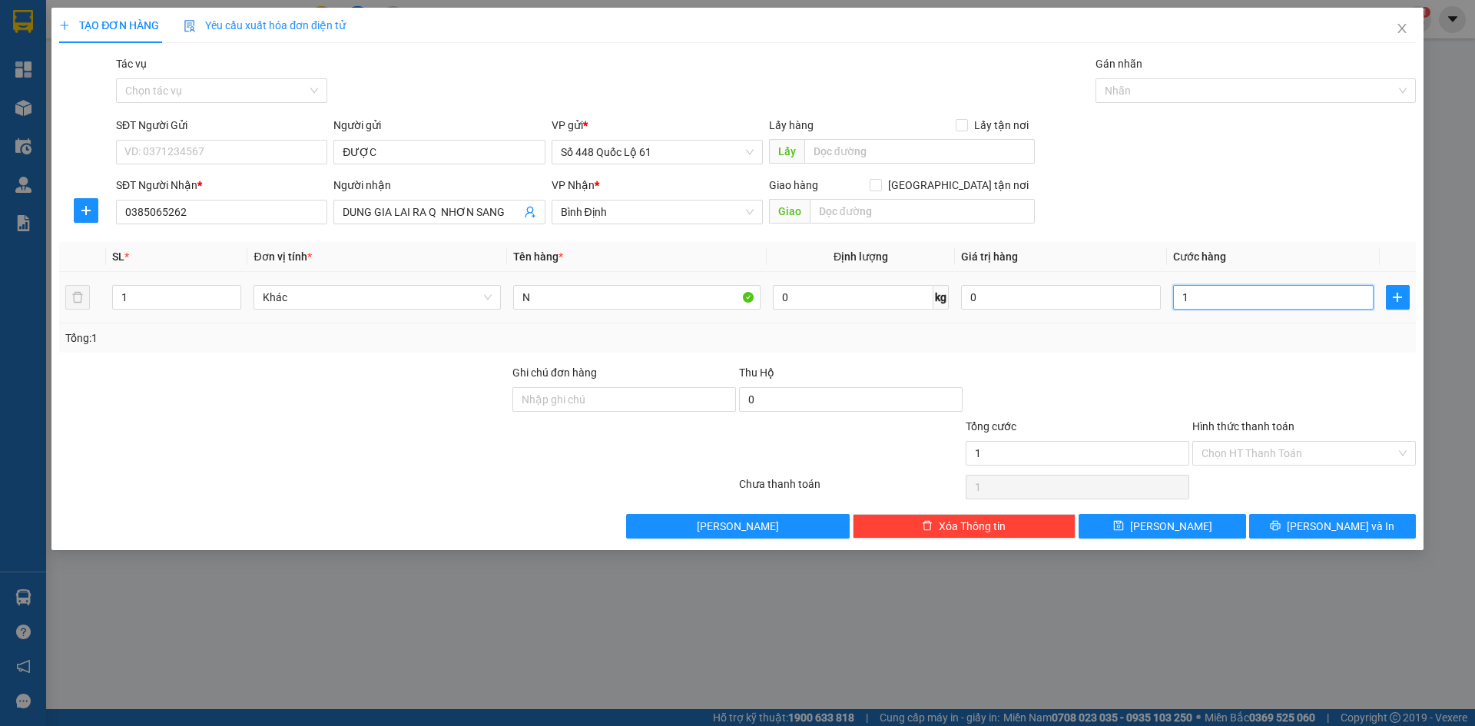
drag, startPoint x: 1195, startPoint y: 297, endPoint x: 1225, endPoint y: 360, distance: 69.8
click at [1195, 297] on input "1" at bounding box center [1273, 297] width 200 height 25
click at [1278, 442] on input "Hình thức thanh toán" at bounding box center [1299, 453] width 194 height 23
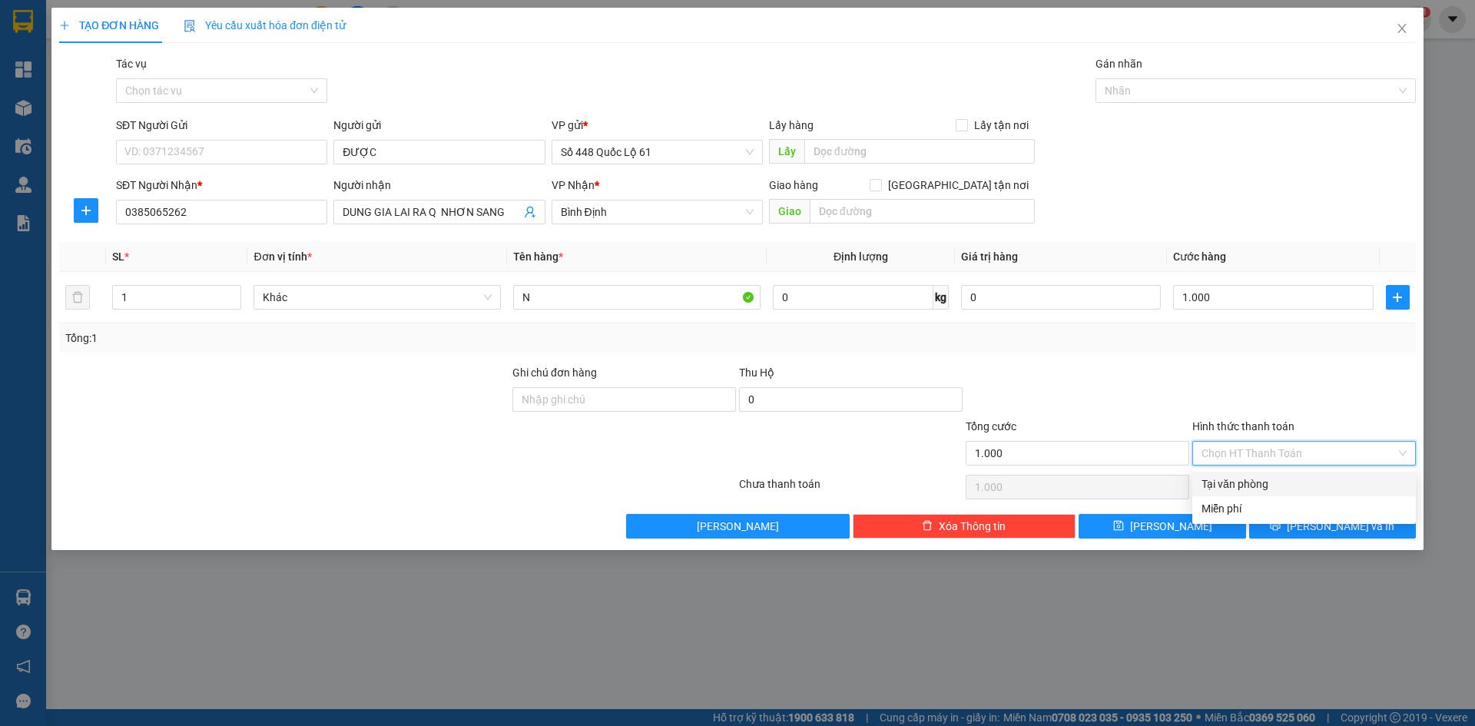
drag, startPoint x: 1278, startPoint y: 484, endPoint x: 759, endPoint y: 412, distance: 523.6
click at [1276, 485] on div "Tại văn phòng" at bounding box center [1304, 484] width 205 height 17
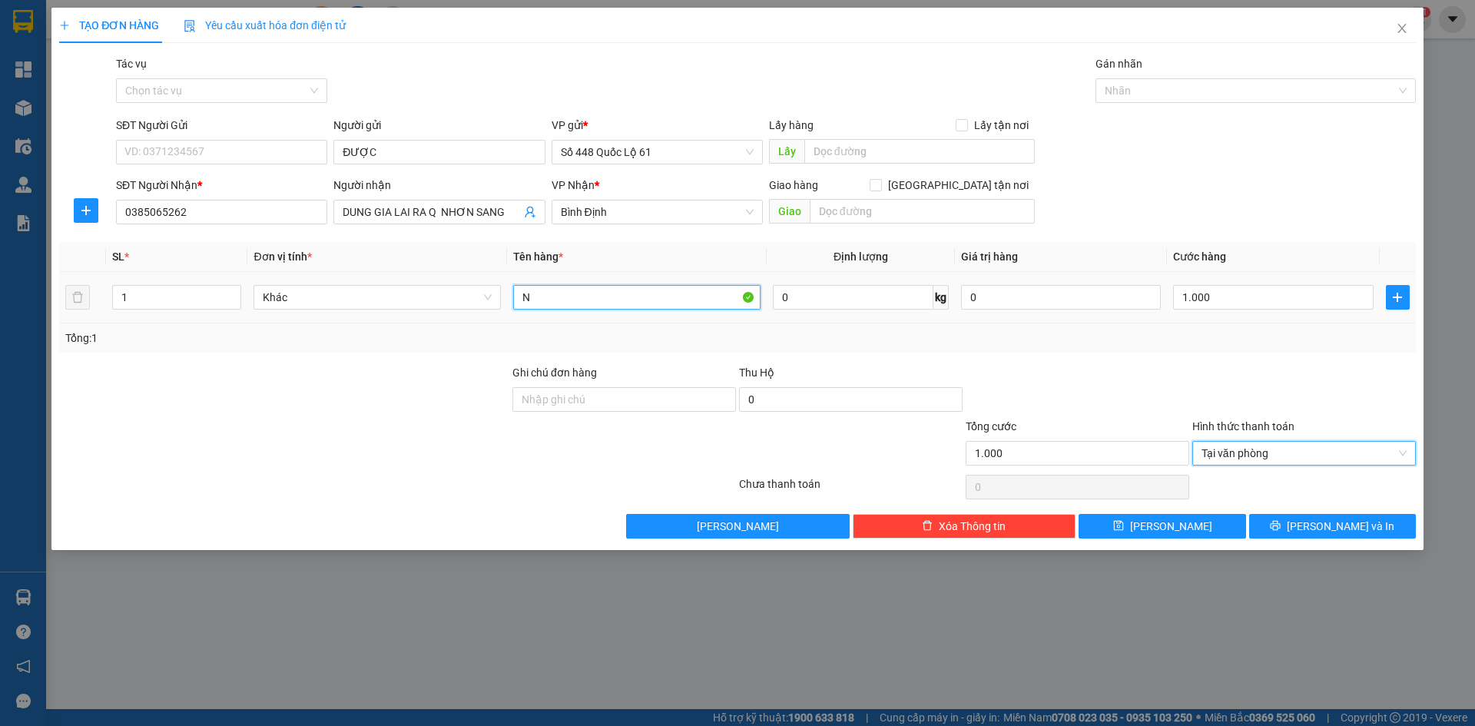
drag, startPoint x: 642, startPoint y: 292, endPoint x: 639, endPoint y: 300, distance: 9.0
click at [639, 300] on input "N" at bounding box center [636, 297] width 247 height 25
paste input "Í"
paste input "Ọ"
paste input "Ư"
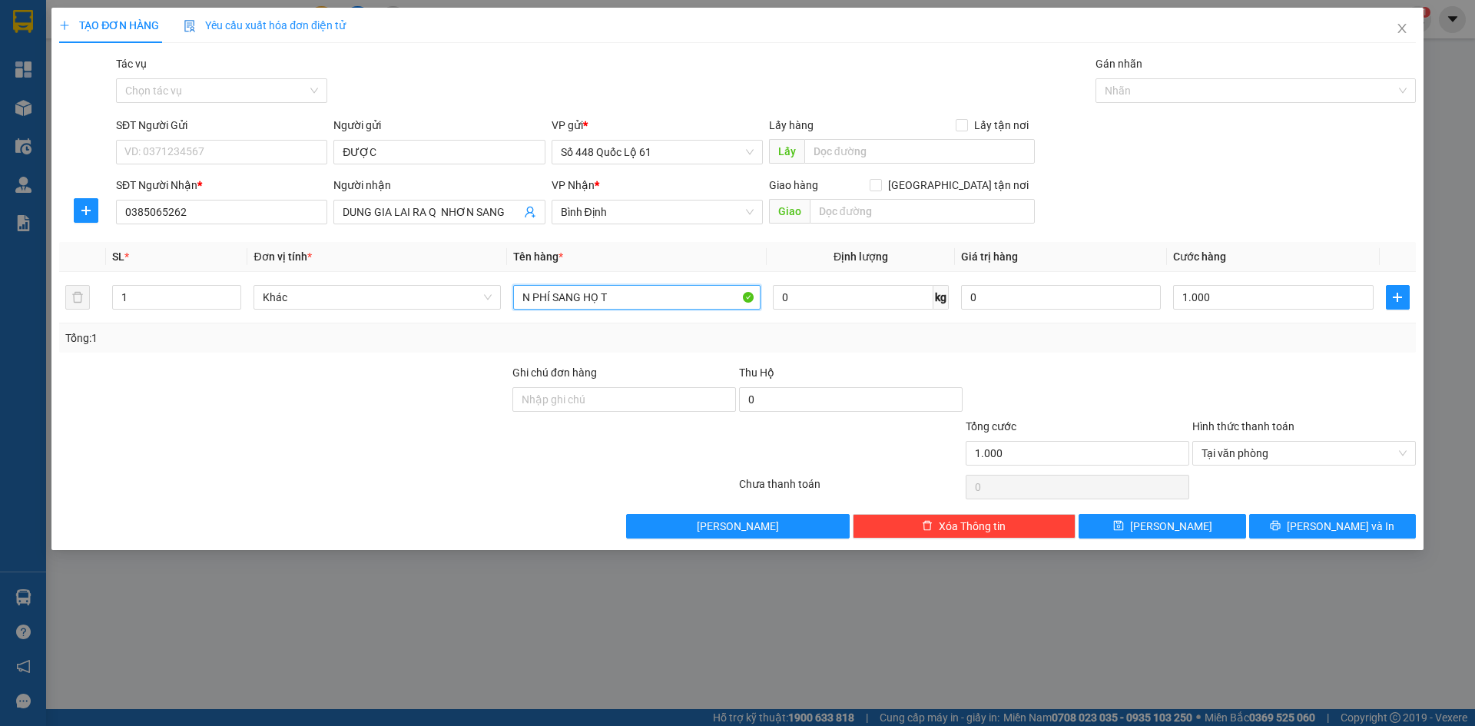
paste input "Ự"
paste input "ỊU"
drag, startPoint x: 1212, startPoint y: 522, endPoint x: 1003, endPoint y: 506, distance: 208.9
click at [1210, 522] on button "Lưu" at bounding box center [1162, 526] width 167 height 25
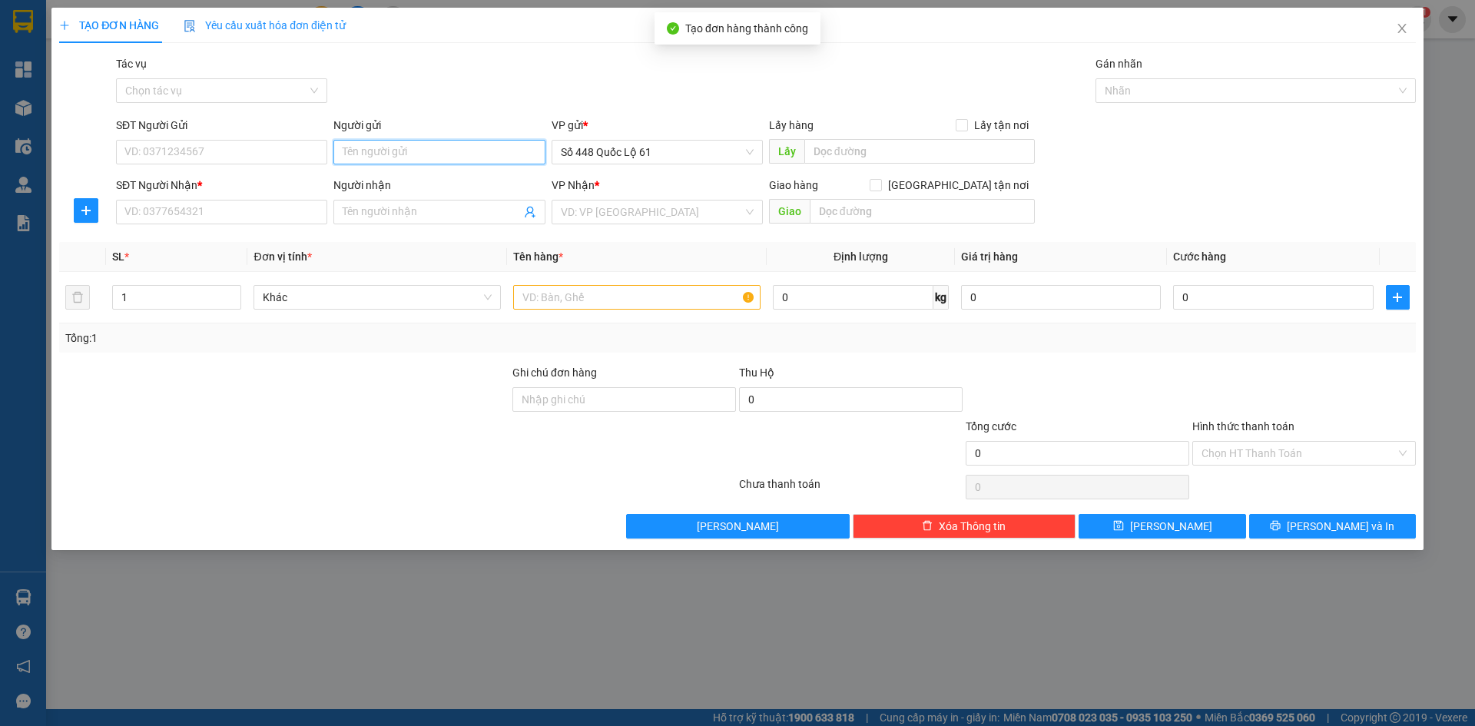
paste input "ĐƯỢC"
click at [229, 217] on input "SĐT Người Nhận *" at bounding box center [221, 212] width 211 height 25
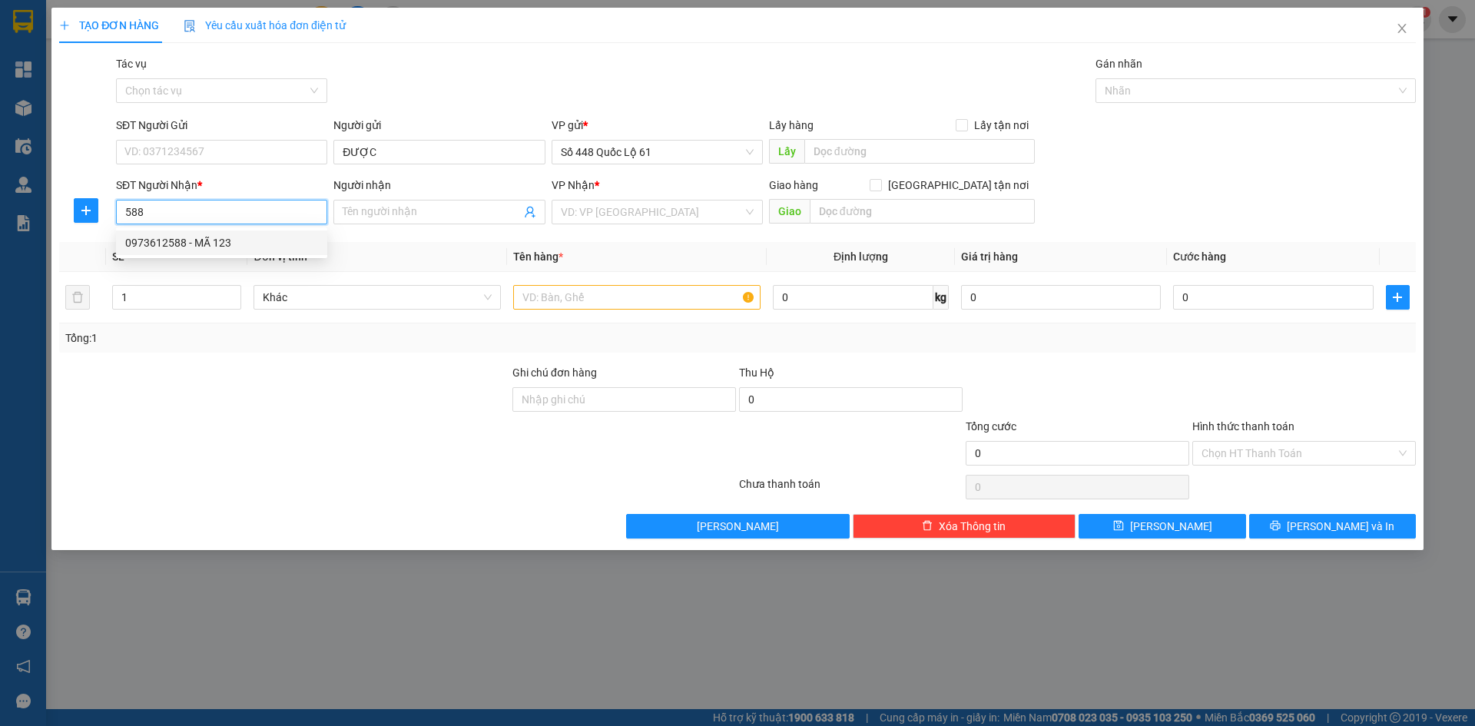
click at [234, 246] on div "0973612588 - MÃ 123" at bounding box center [221, 242] width 193 height 17
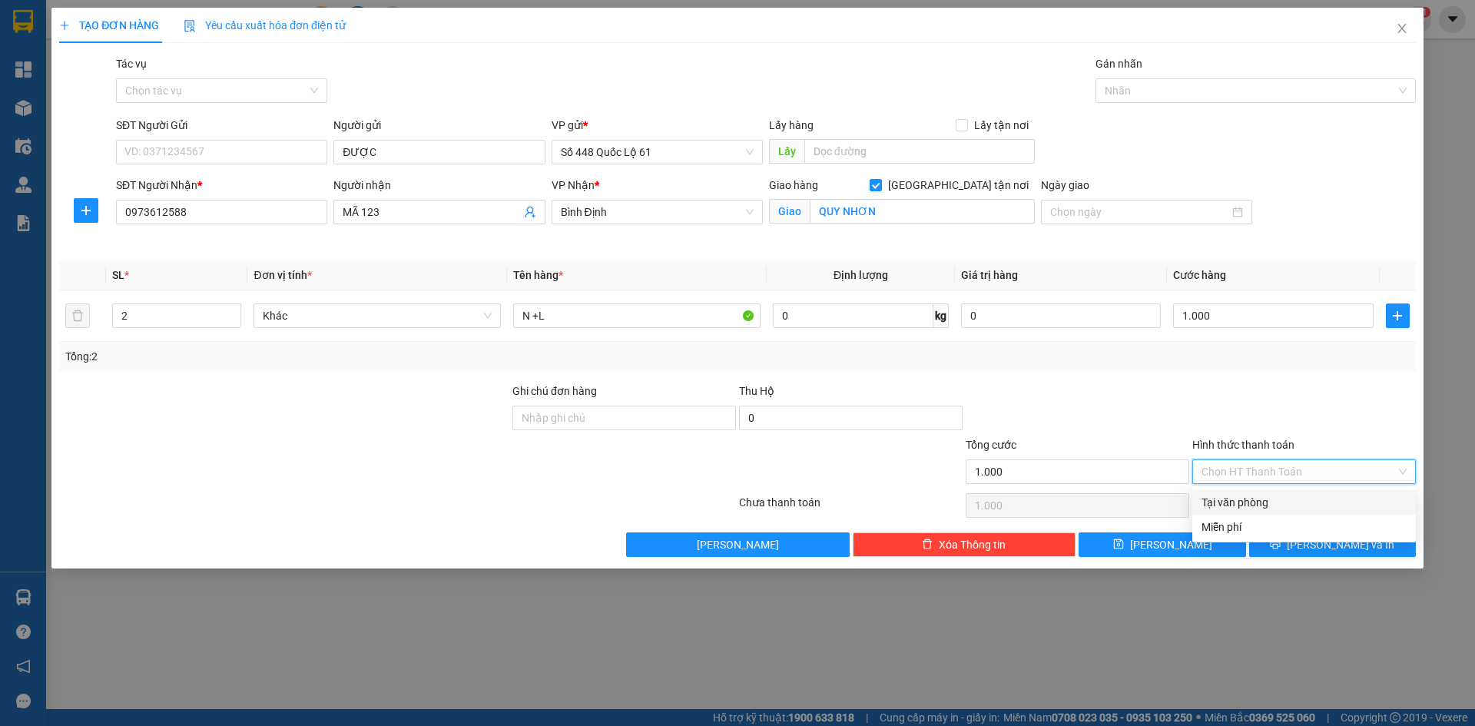
click at [1268, 479] on input "Hình thức thanh toán" at bounding box center [1299, 471] width 194 height 23
click at [1269, 500] on div "Tại văn phòng" at bounding box center [1304, 502] width 205 height 17
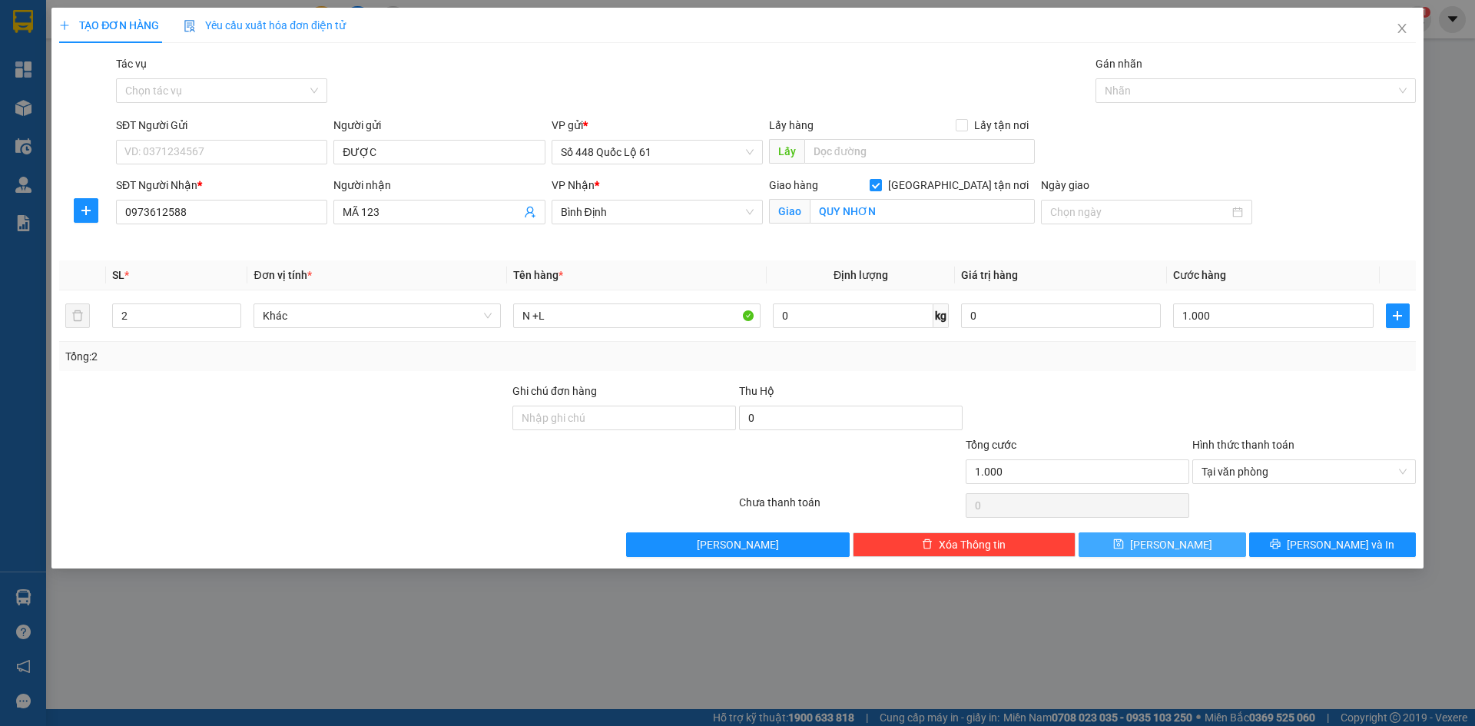
click at [1142, 549] on button "Lưu" at bounding box center [1162, 544] width 167 height 25
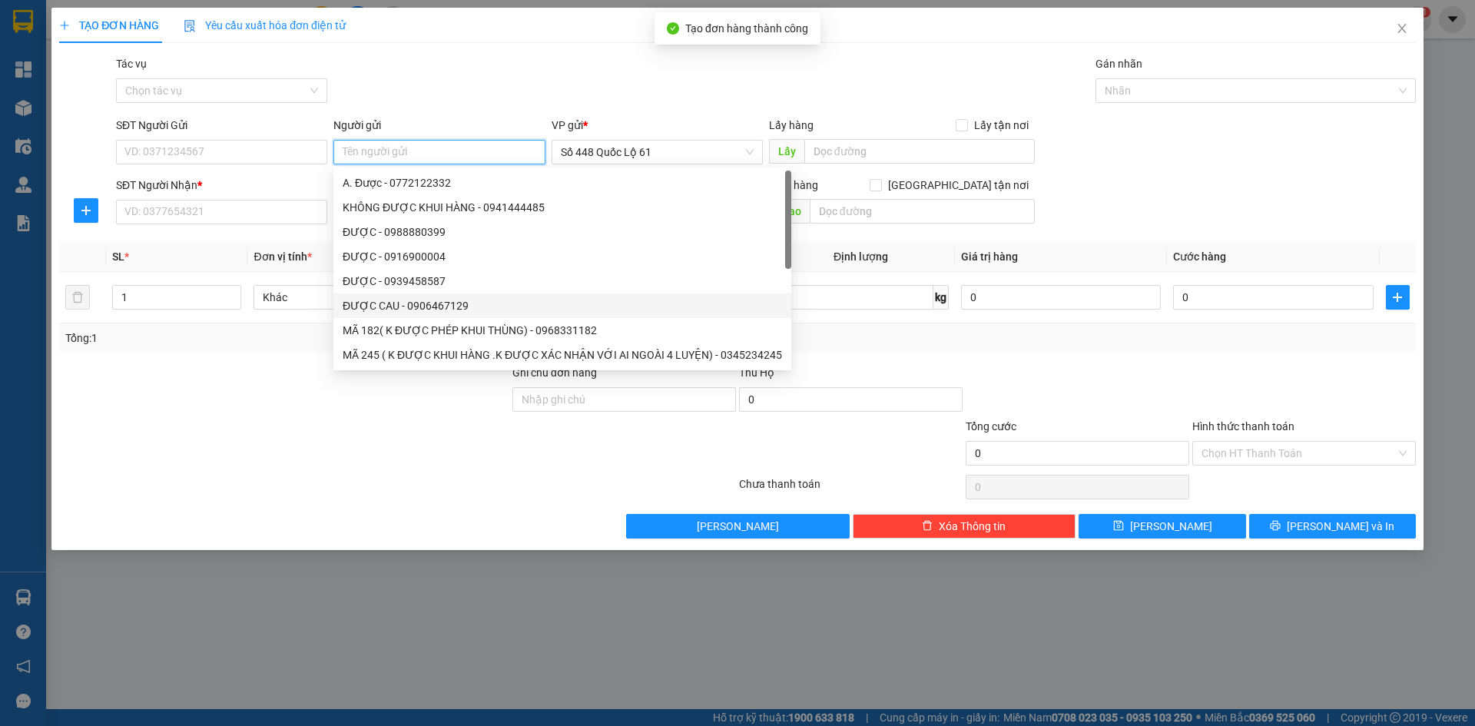
paste input "ĐƯỢC"
click at [224, 207] on input "SĐT Người Nhận *" at bounding box center [221, 212] width 211 height 25
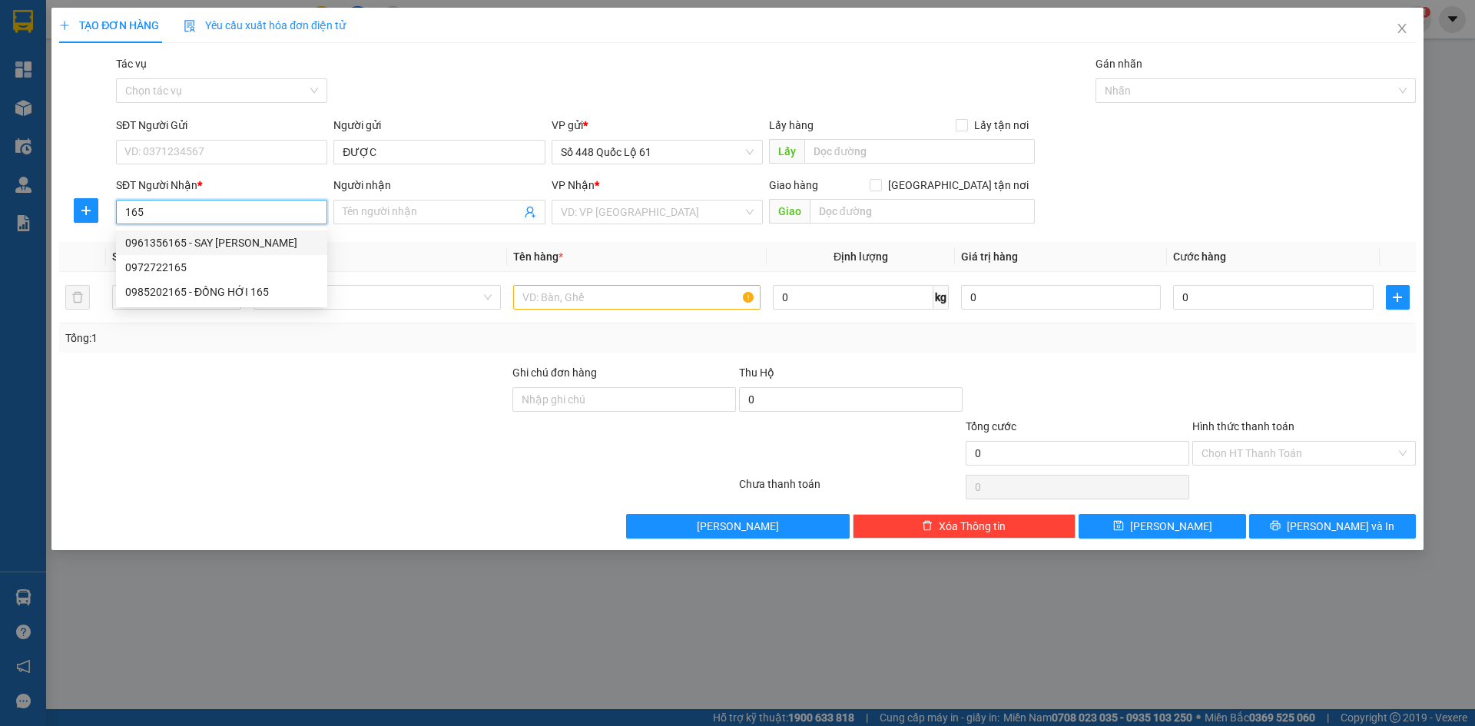
click at [237, 235] on div "0961356165 - SAY PHAN RANG" at bounding box center [221, 242] width 193 height 17
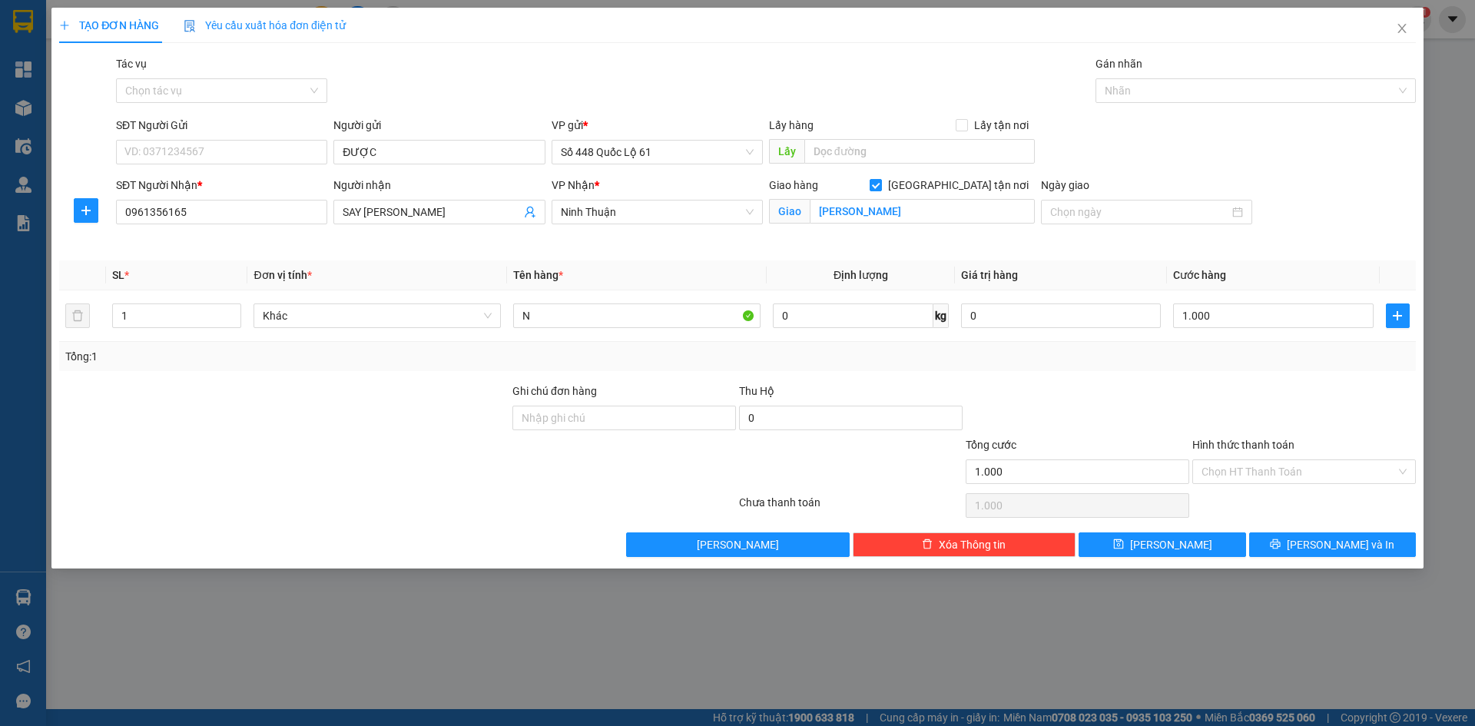
drag, startPoint x: 1242, startPoint y: 469, endPoint x: 1249, endPoint y: 488, distance: 20.0
click at [1242, 469] on input "Hình thức thanh toán" at bounding box center [1299, 471] width 194 height 23
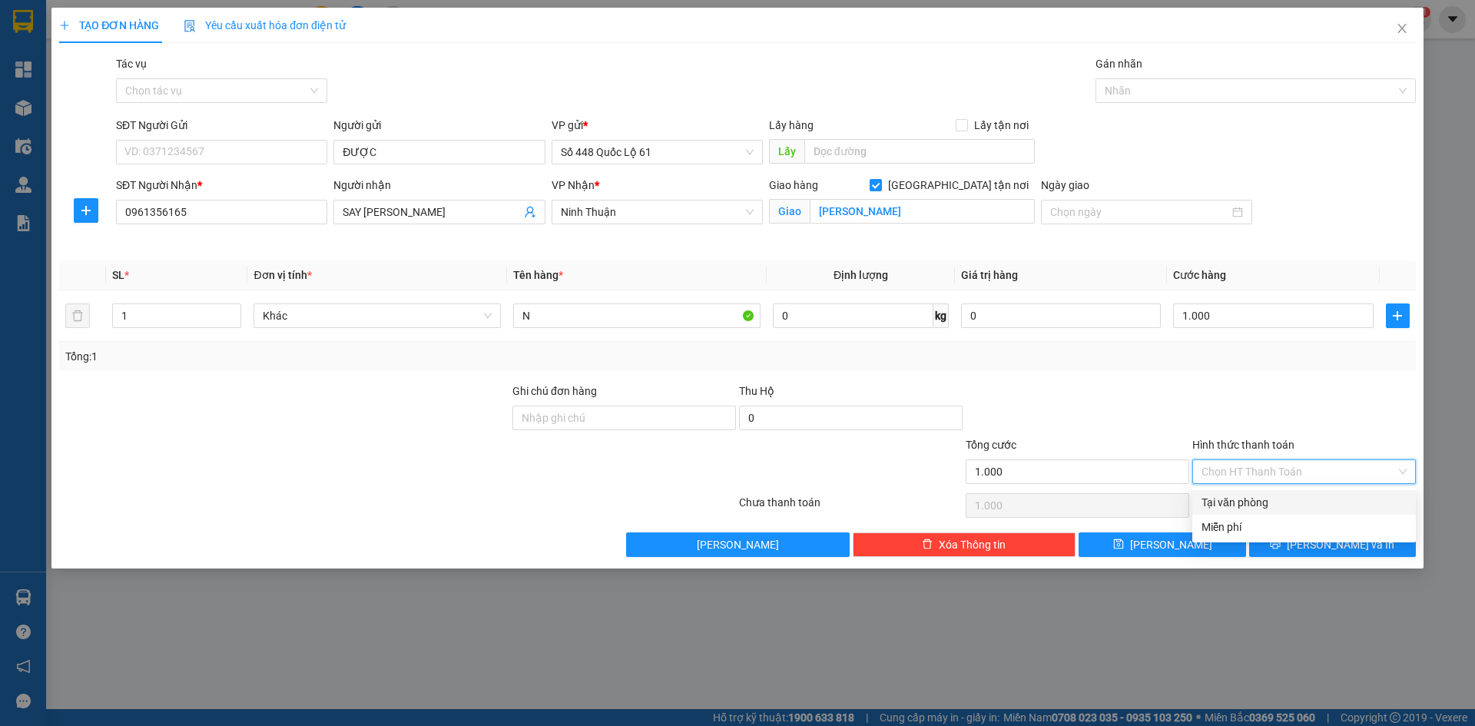
drag, startPoint x: 1262, startPoint y: 496, endPoint x: 1258, endPoint y: 516, distance: 20.3
click at [1262, 502] on div "Tại văn phòng" at bounding box center [1304, 502] width 205 height 17
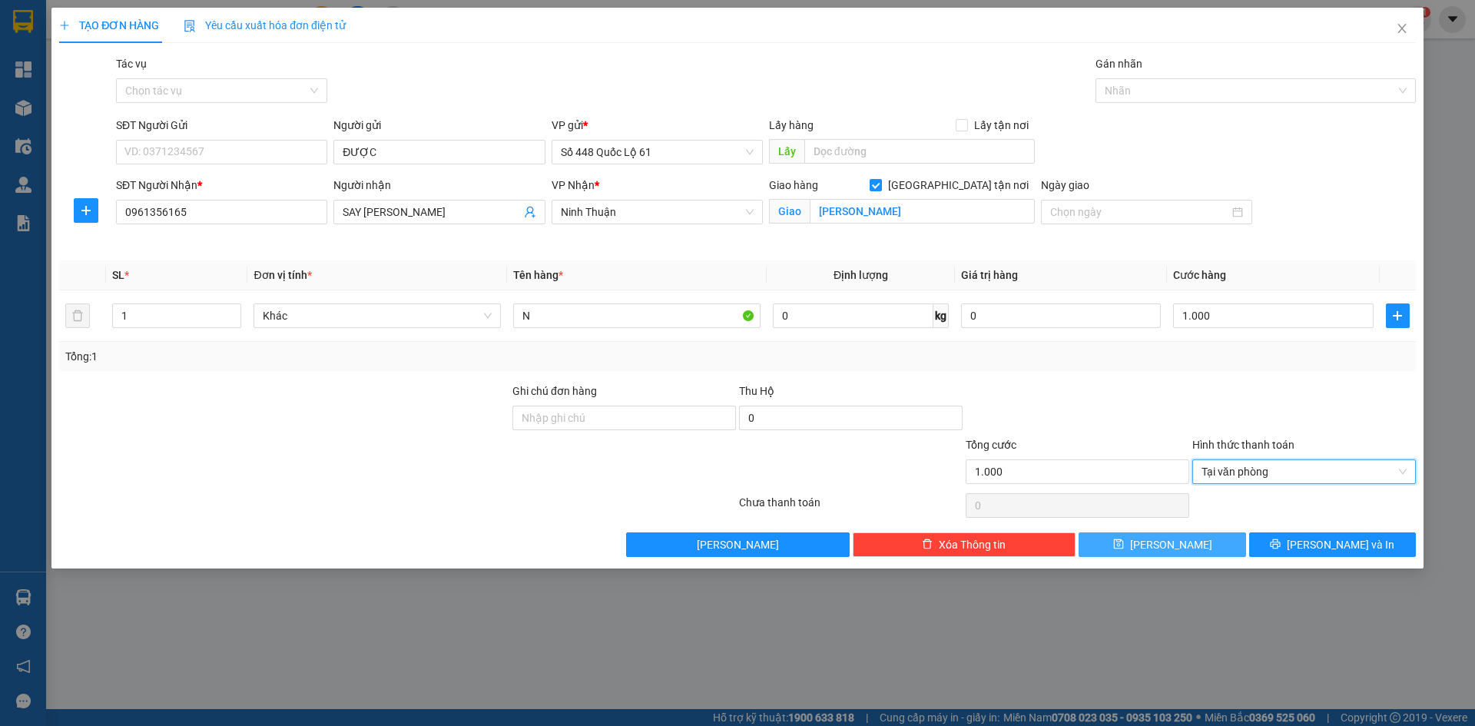
drag, startPoint x: 1219, startPoint y: 547, endPoint x: 223, endPoint y: 355, distance: 1014.8
click at [1217, 548] on button "Lưu" at bounding box center [1162, 544] width 167 height 25
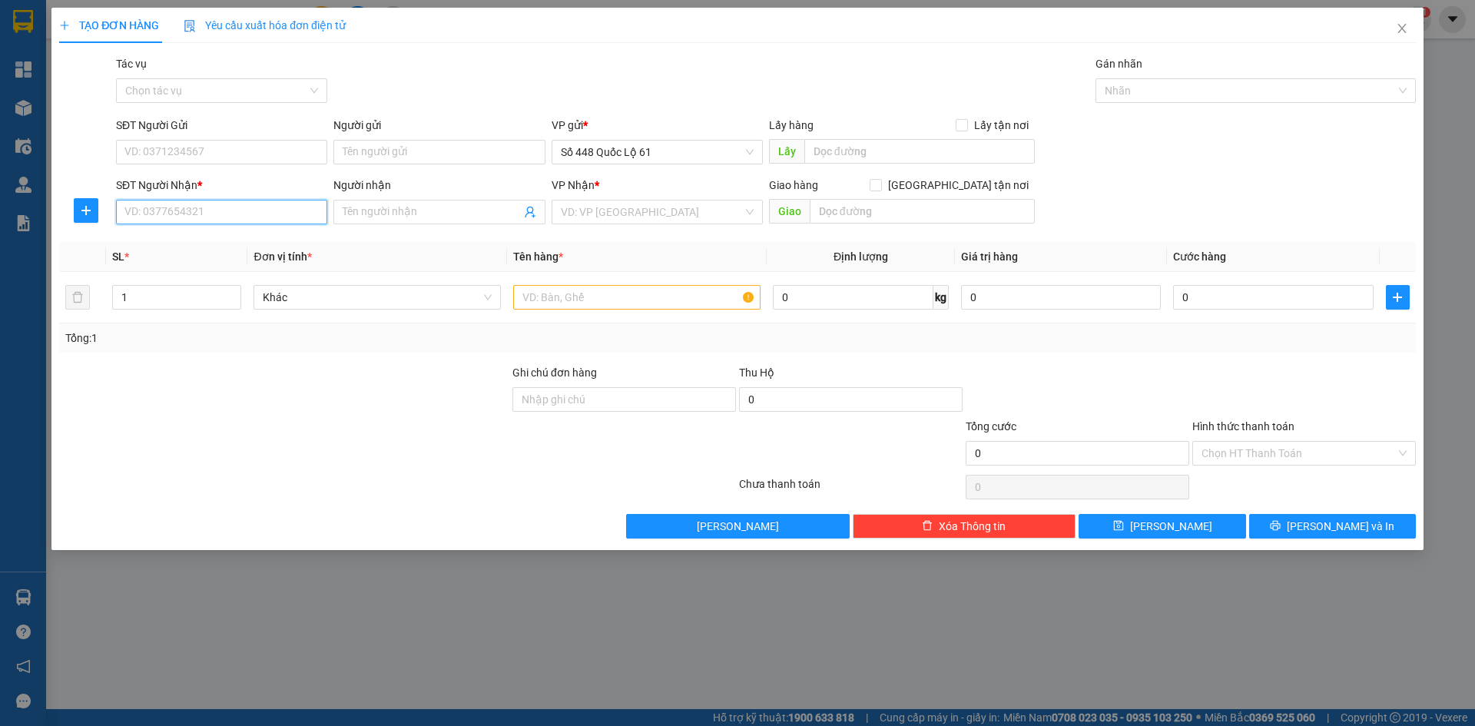
click at [307, 216] on input "SĐT Người Nhận *" at bounding box center [221, 212] width 211 height 25
click at [273, 244] on div "0706029665 - 755" at bounding box center [221, 242] width 193 height 17
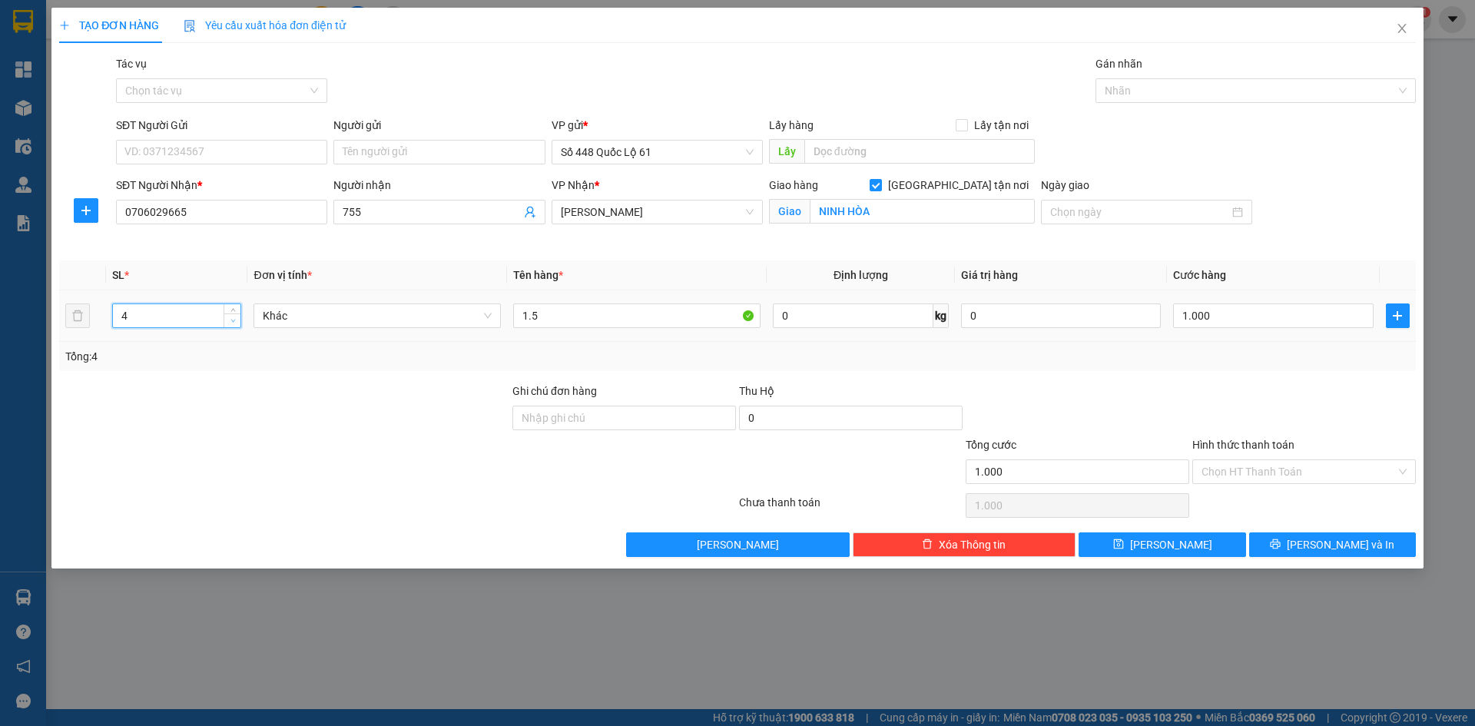
click at [236, 323] on span "down" at bounding box center [232, 321] width 9 height 9
click at [1265, 323] on input "0" at bounding box center [1273, 315] width 200 height 25
drag, startPoint x: 1261, startPoint y: 392, endPoint x: 1260, endPoint y: 440, distance: 48.4
click at [1261, 399] on div at bounding box center [1304, 410] width 227 height 54
drag, startPoint x: 1255, startPoint y: 464, endPoint x: 1253, endPoint y: 503, distance: 39.2
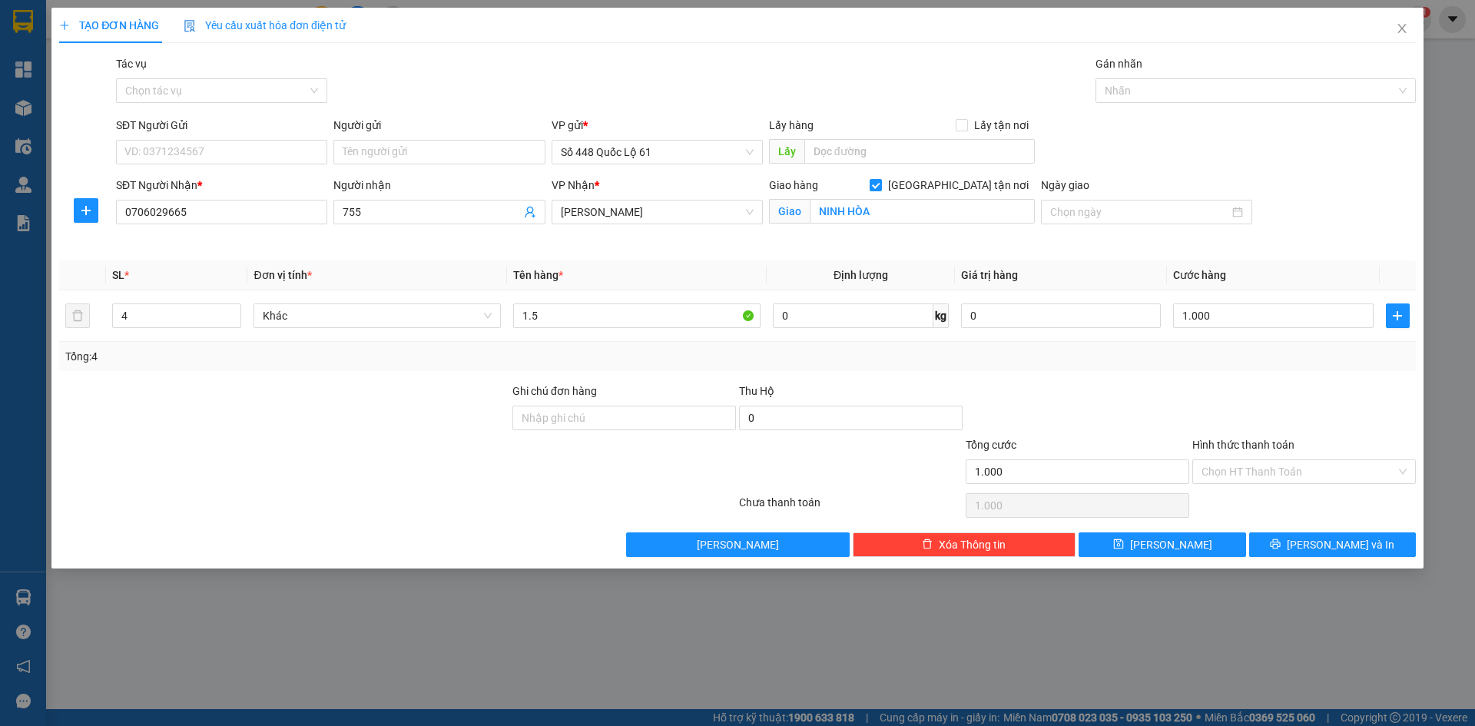
click at [1255, 470] on input "Hình thức thanh toán" at bounding box center [1299, 471] width 194 height 23
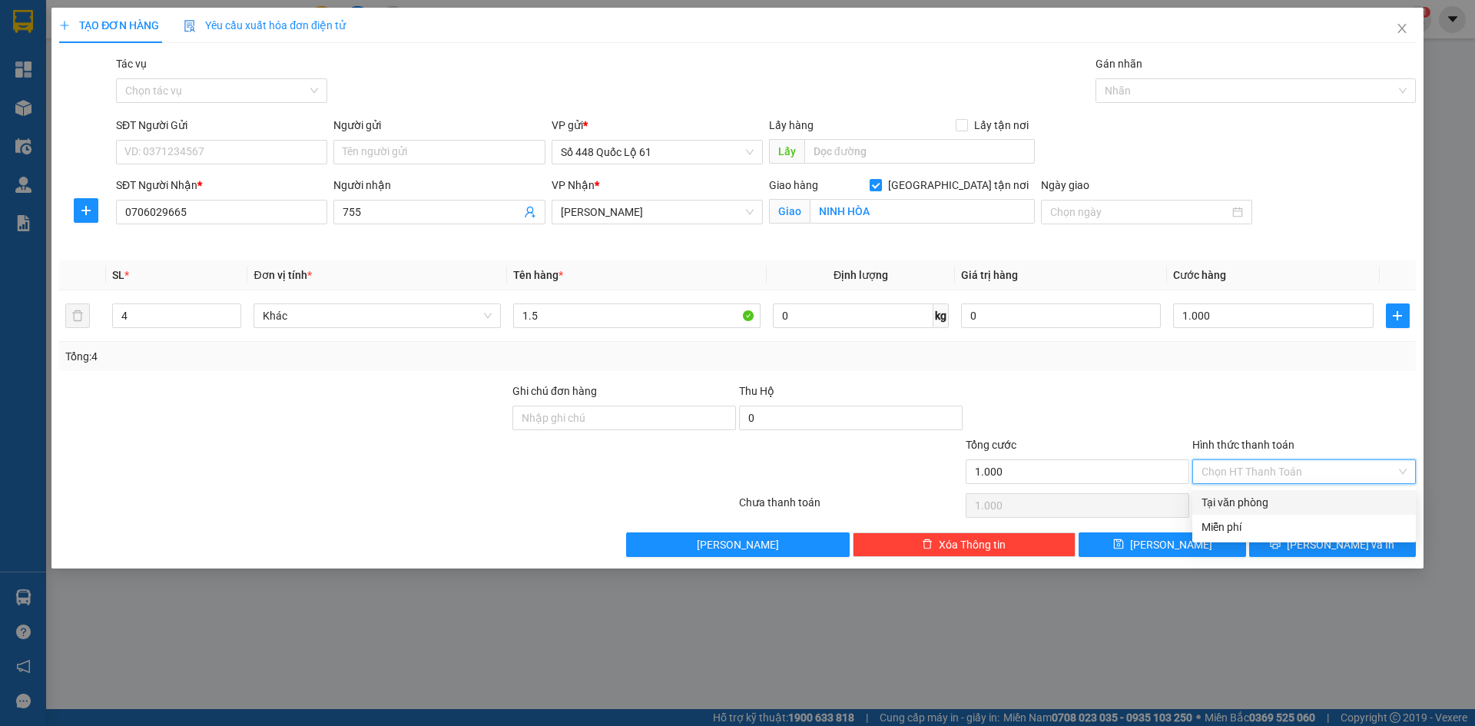
click at [1254, 506] on div "Tại văn phòng" at bounding box center [1304, 502] width 205 height 17
drag, startPoint x: 1195, startPoint y: 545, endPoint x: 496, endPoint y: 386, distance: 717.7
click at [1194, 546] on button "Lưu" at bounding box center [1162, 544] width 167 height 25
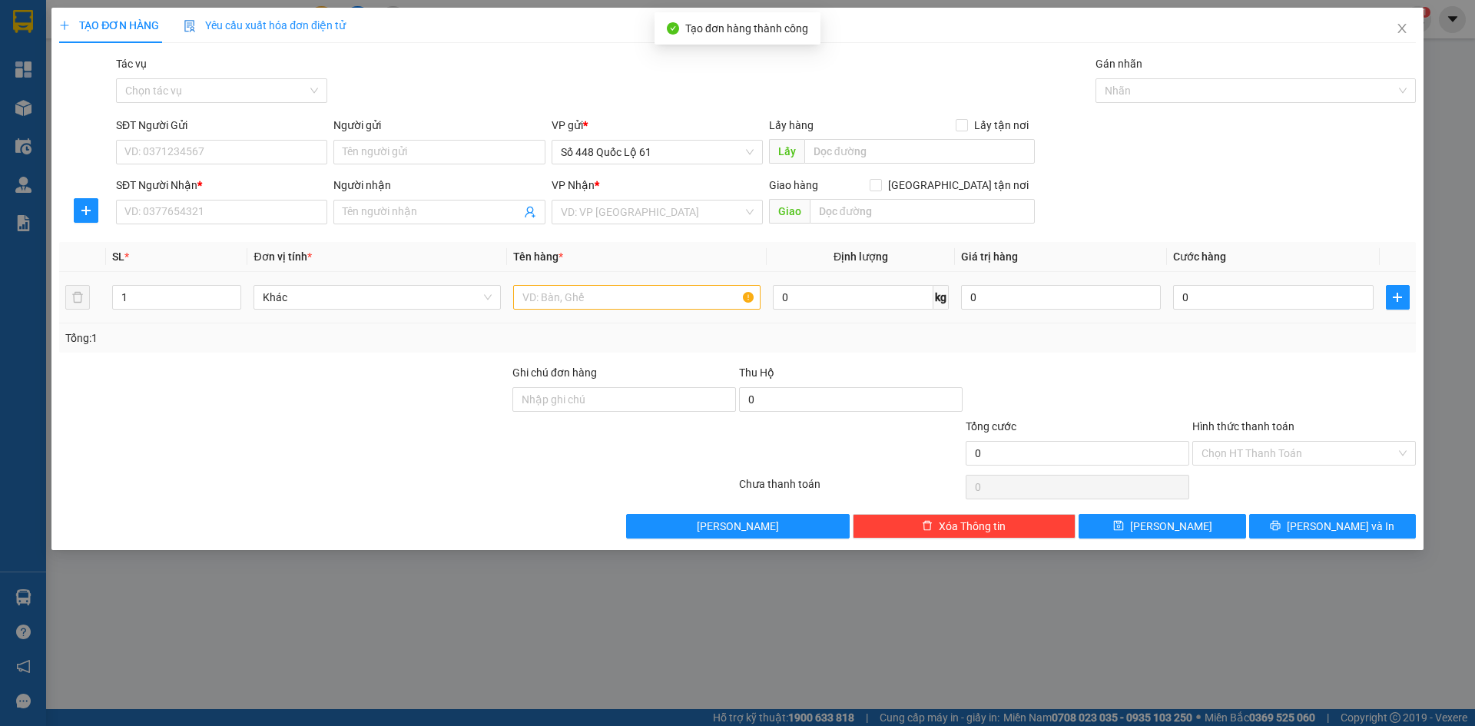
click at [240, 224] on div "SĐT Người Nhận * VD: 0377654321" at bounding box center [221, 204] width 211 height 54
click at [240, 212] on input "SĐT Người Nhận *" at bounding box center [221, 212] width 211 height 25
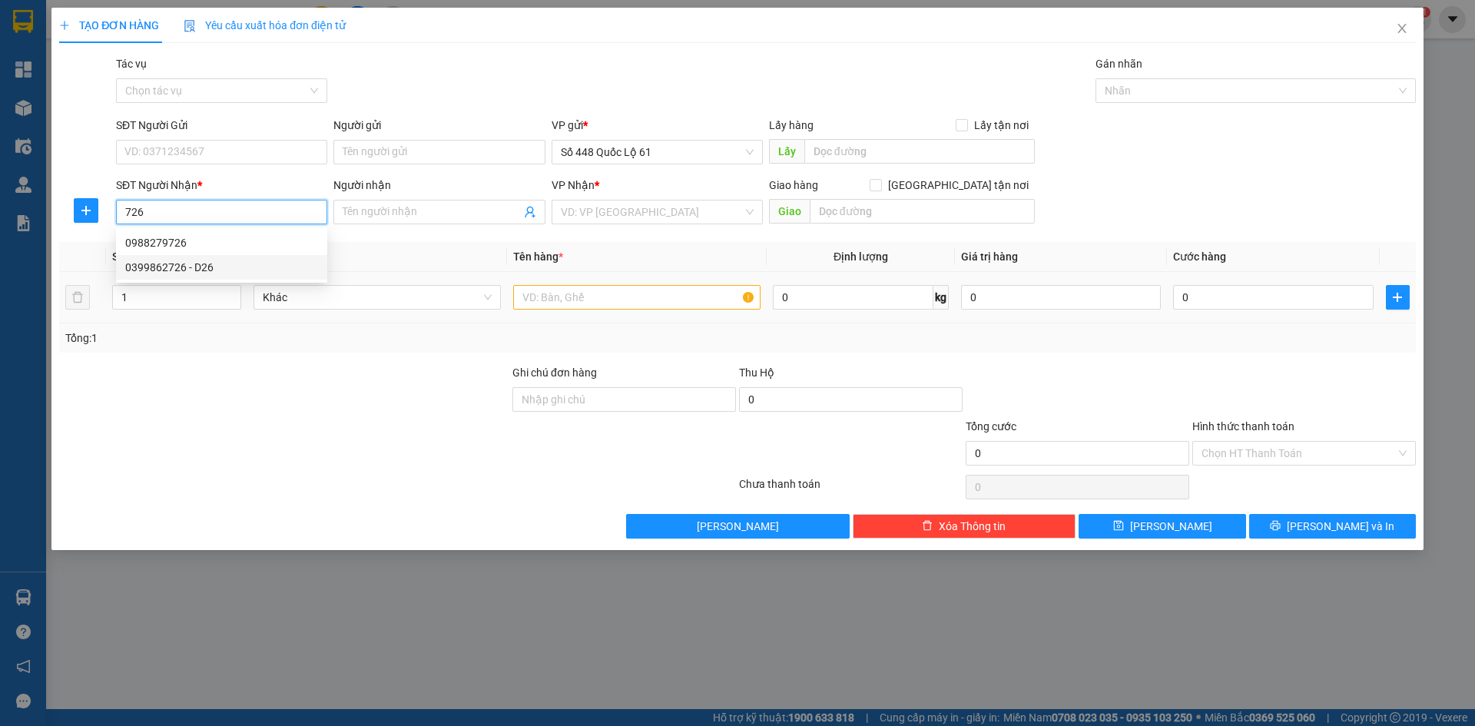
drag, startPoint x: 239, startPoint y: 259, endPoint x: 237, endPoint y: 288, distance: 29.3
click at [238, 260] on div "0399862726 - D26" at bounding box center [221, 267] width 193 height 17
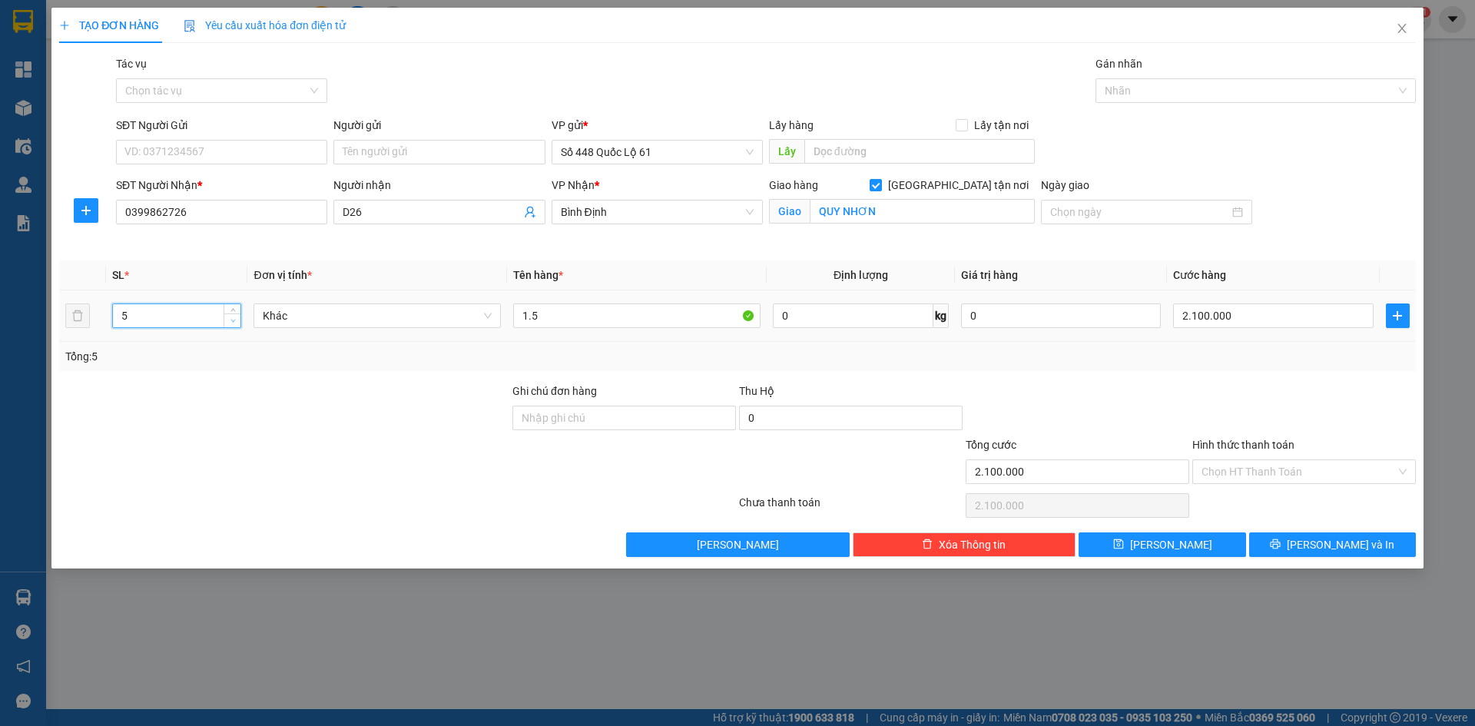
click at [233, 319] on icon "down" at bounding box center [232, 320] width 5 height 5
click at [1302, 314] on input "2.100.000" at bounding box center [1273, 315] width 200 height 25
click at [1272, 433] on div at bounding box center [1304, 410] width 227 height 54
click at [1192, 543] on button "Lưu" at bounding box center [1162, 544] width 167 height 25
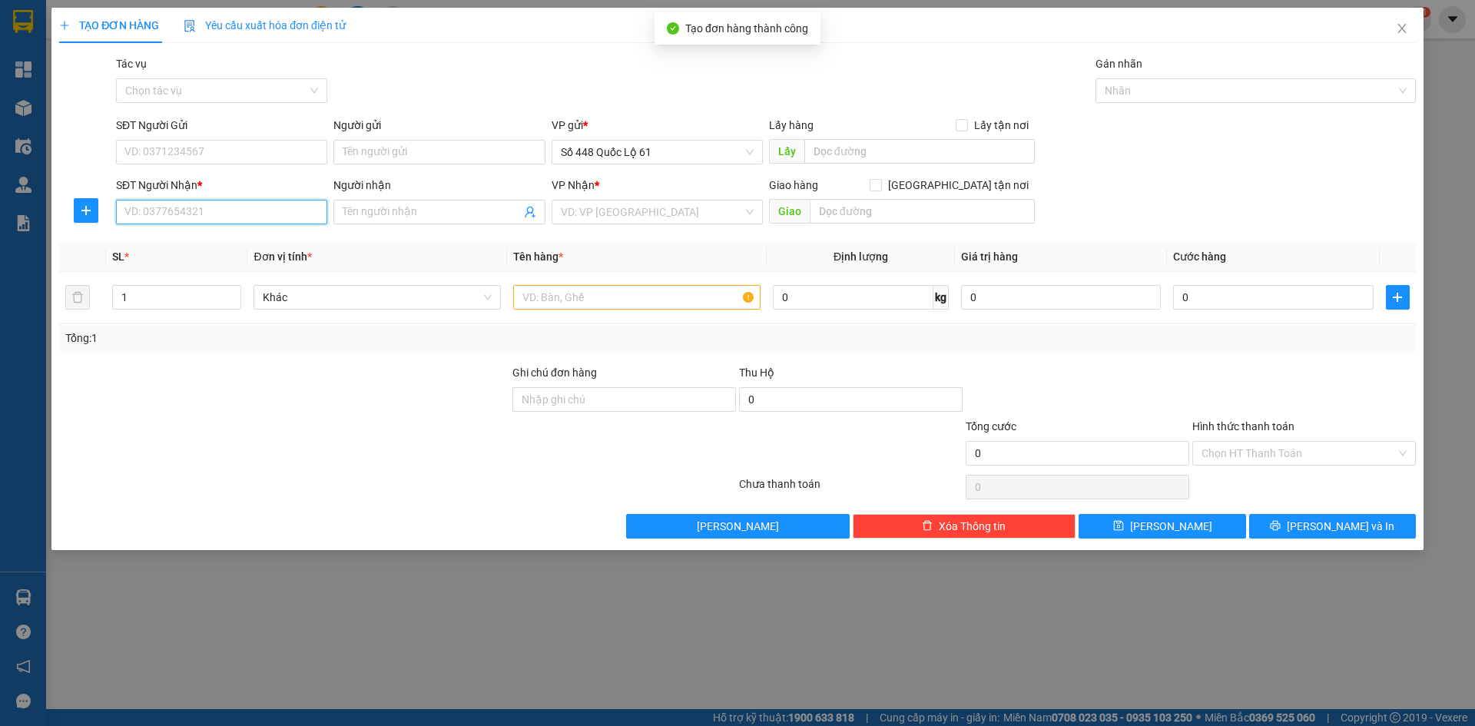
click at [248, 217] on input "SĐT Người Nhận *" at bounding box center [221, 212] width 211 height 25
click at [260, 214] on input "SĐT Người Nhận *" at bounding box center [221, 212] width 211 height 25
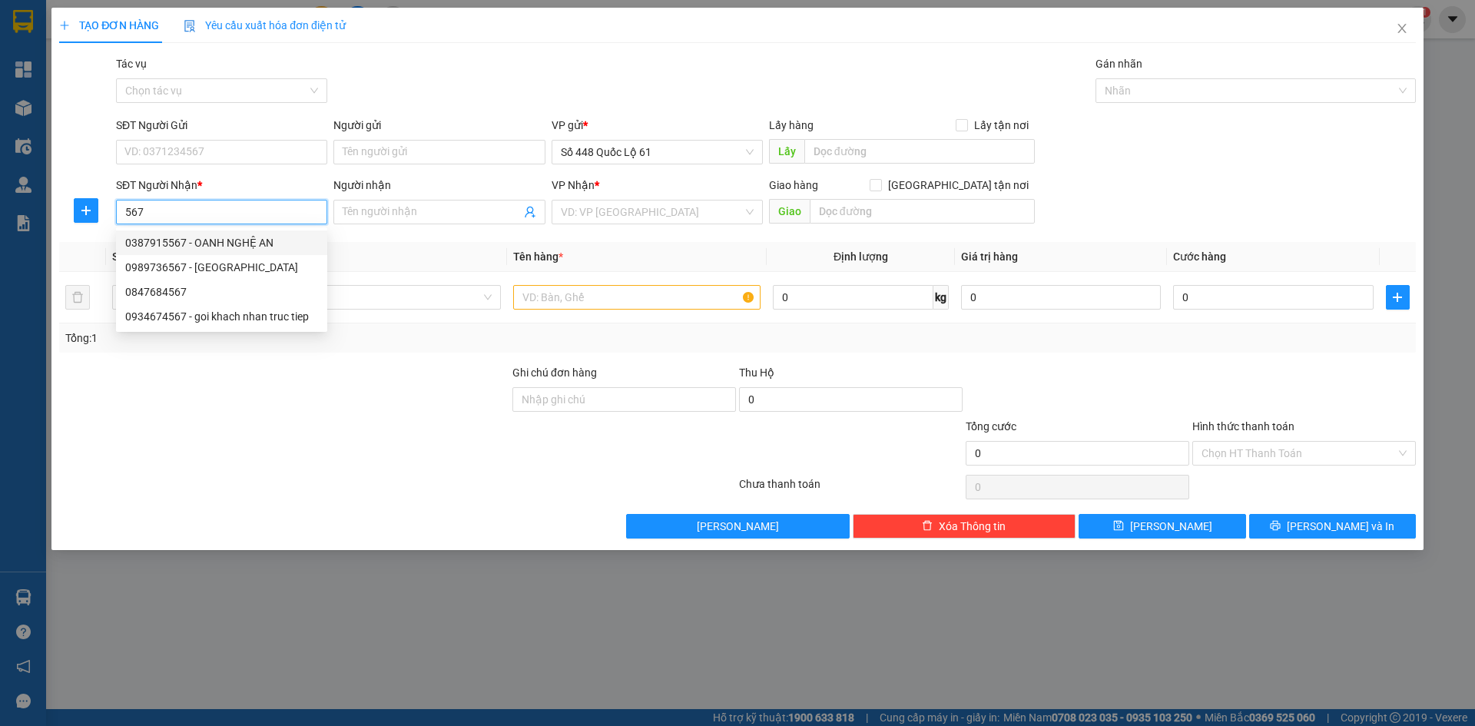
click at [257, 240] on div "0387915567 - OANH NGHỆ AN" at bounding box center [221, 242] width 193 height 17
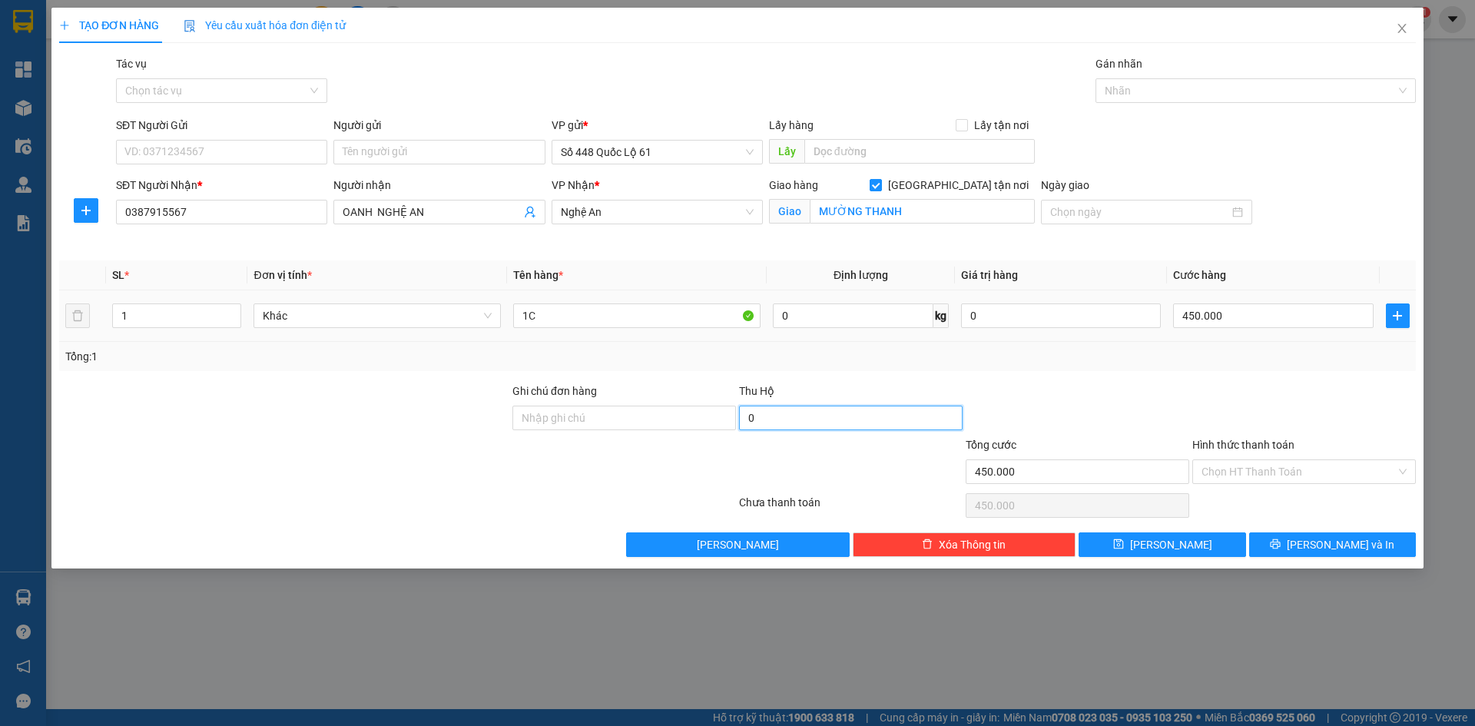
click at [852, 415] on input "0" at bounding box center [851, 418] width 224 height 25
click at [879, 377] on div "Transit Pickup Surcharge Ids Transit Deliver Surcharge Ids Transit Deliver Surc…" at bounding box center [737, 306] width 1357 height 502
click at [857, 411] on input "106.100.000" at bounding box center [851, 418] width 224 height 25
click at [880, 348] on div "Tổng: 1" at bounding box center [737, 356] width 1344 height 17
click at [1176, 542] on span "Lưu" at bounding box center [1171, 544] width 82 height 17
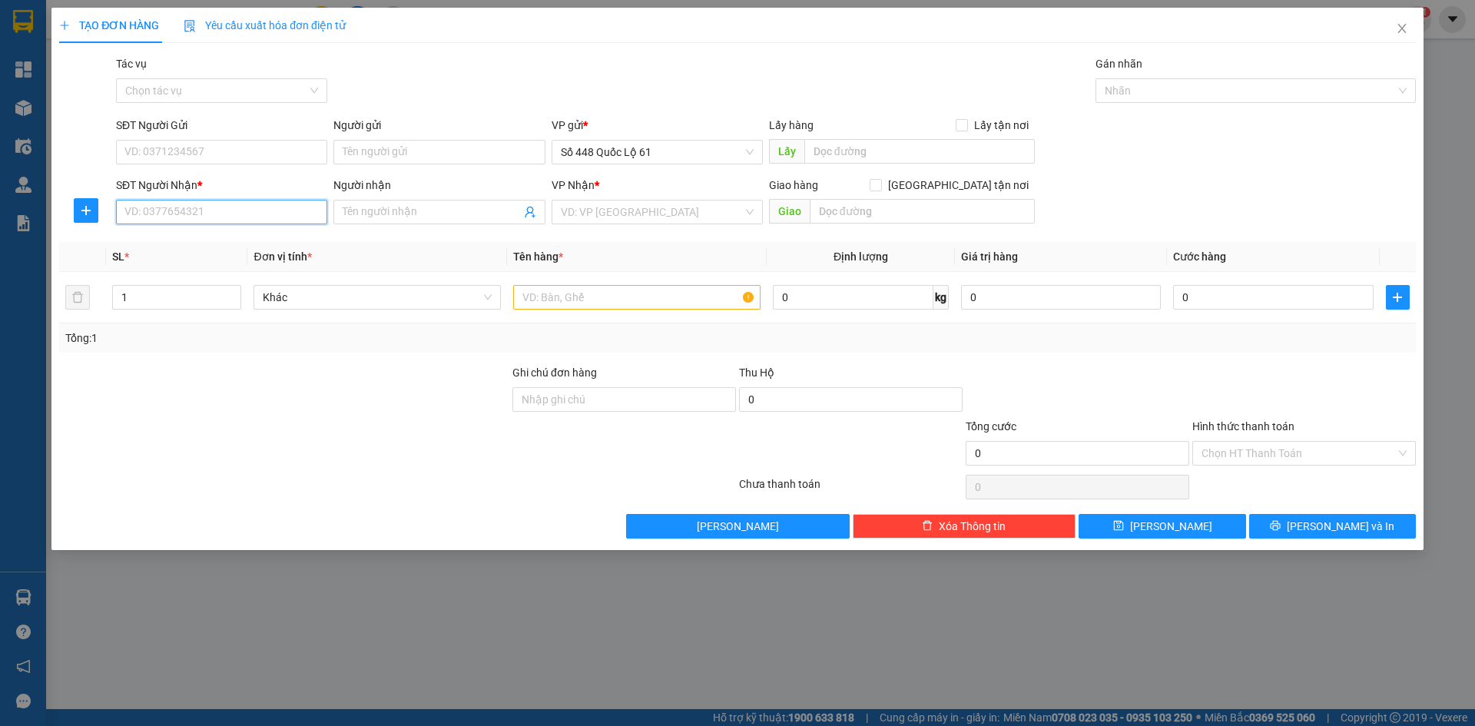
click at [218, 212] on input "SĐT Người Nhận *" at bounding box center [221, 212] width 211 height 25
click at [385, 157] on input "Người gửi" at bounding box center [438, 152] width 211 height 25
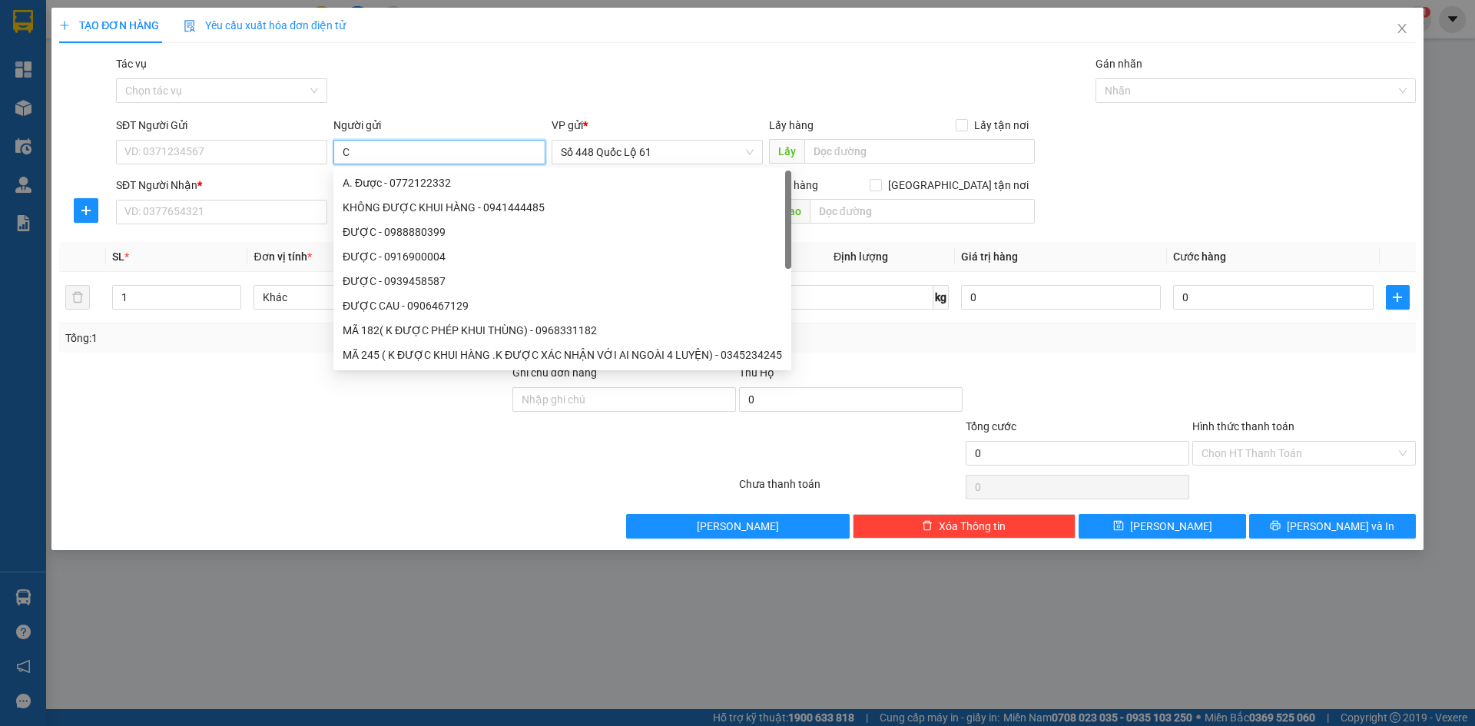
paste input "À"
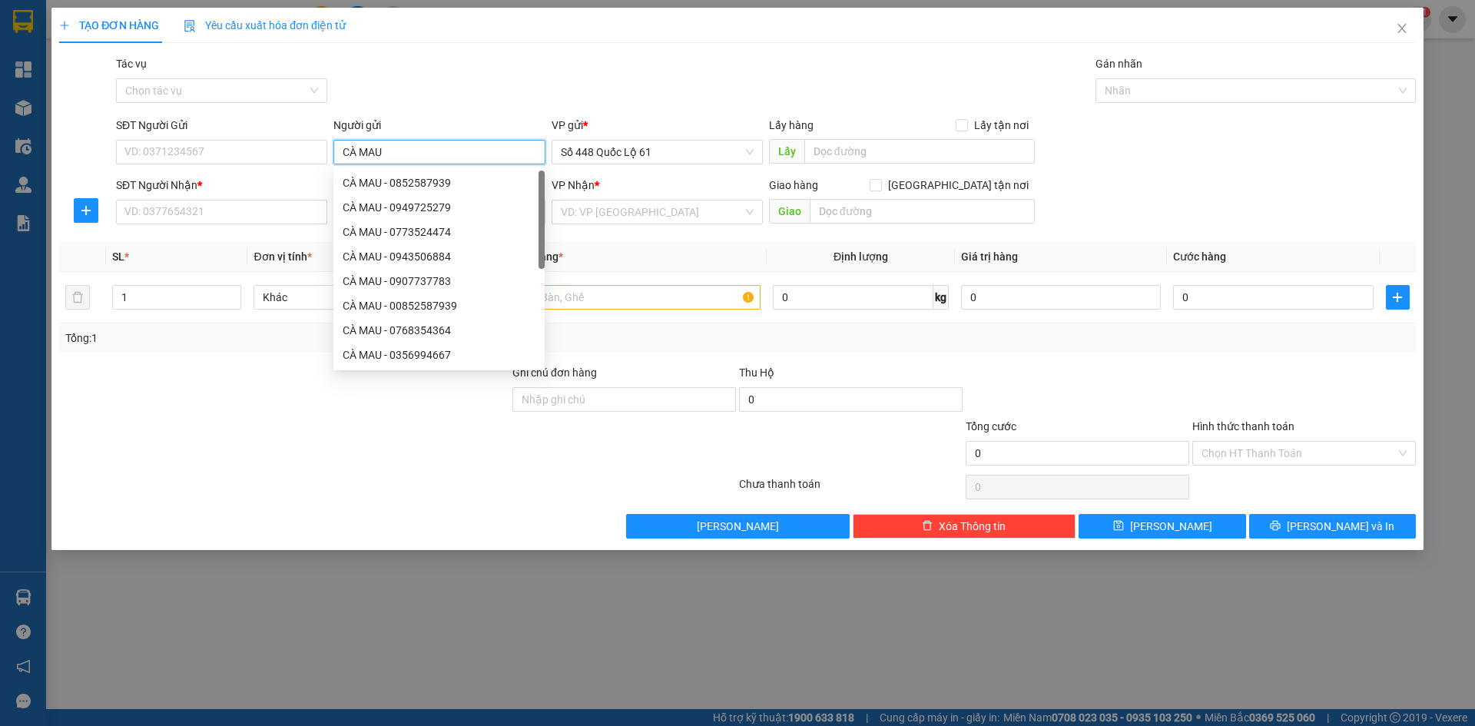
drag, startPoint x: 386, startPoint y: 157, endPoint x: 370, endPoint y: 161, distance: 16.6
click at [333, 166] on div "Người gửi CÀ MAU" at bounding box center [438, 144] width 211 height 54
click at [243, 204] on input "SĐT Người Nhận *" at bounding box center [221, 212] width 211 height 25
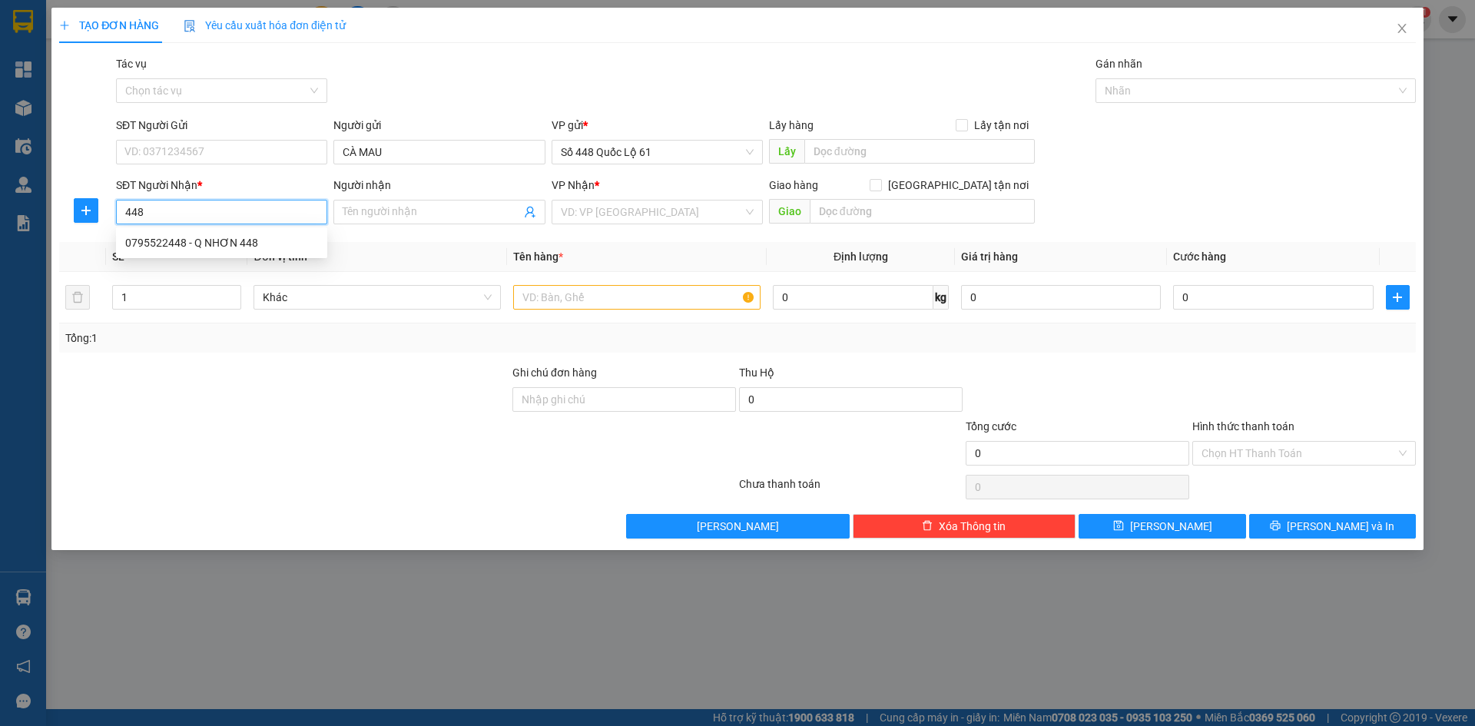
click at [225, 239] on div "0795522448 - Q NHƠN 448" at bounding box center [221, 242] width 193 height 17
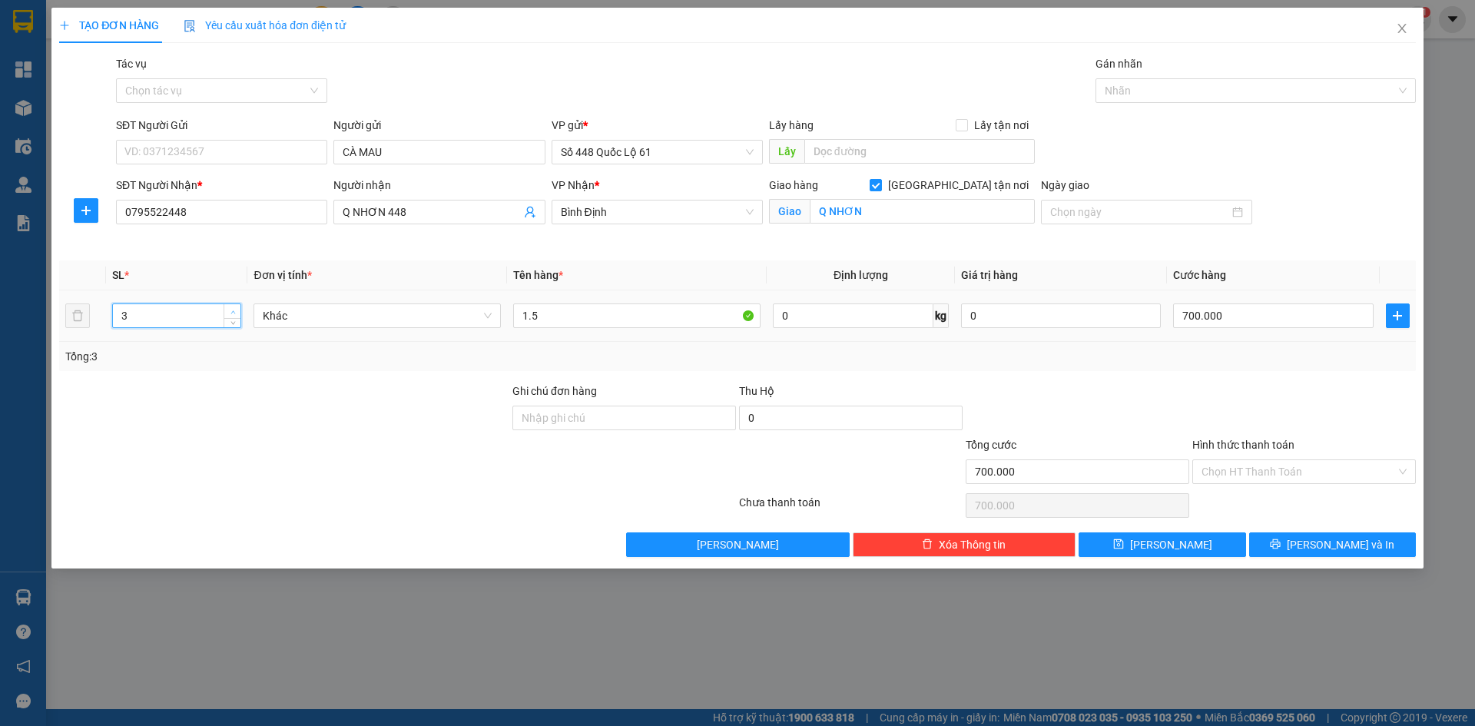
click at [230, 311] on icon "up" at bounding box center [232, 312] width 5 height 5
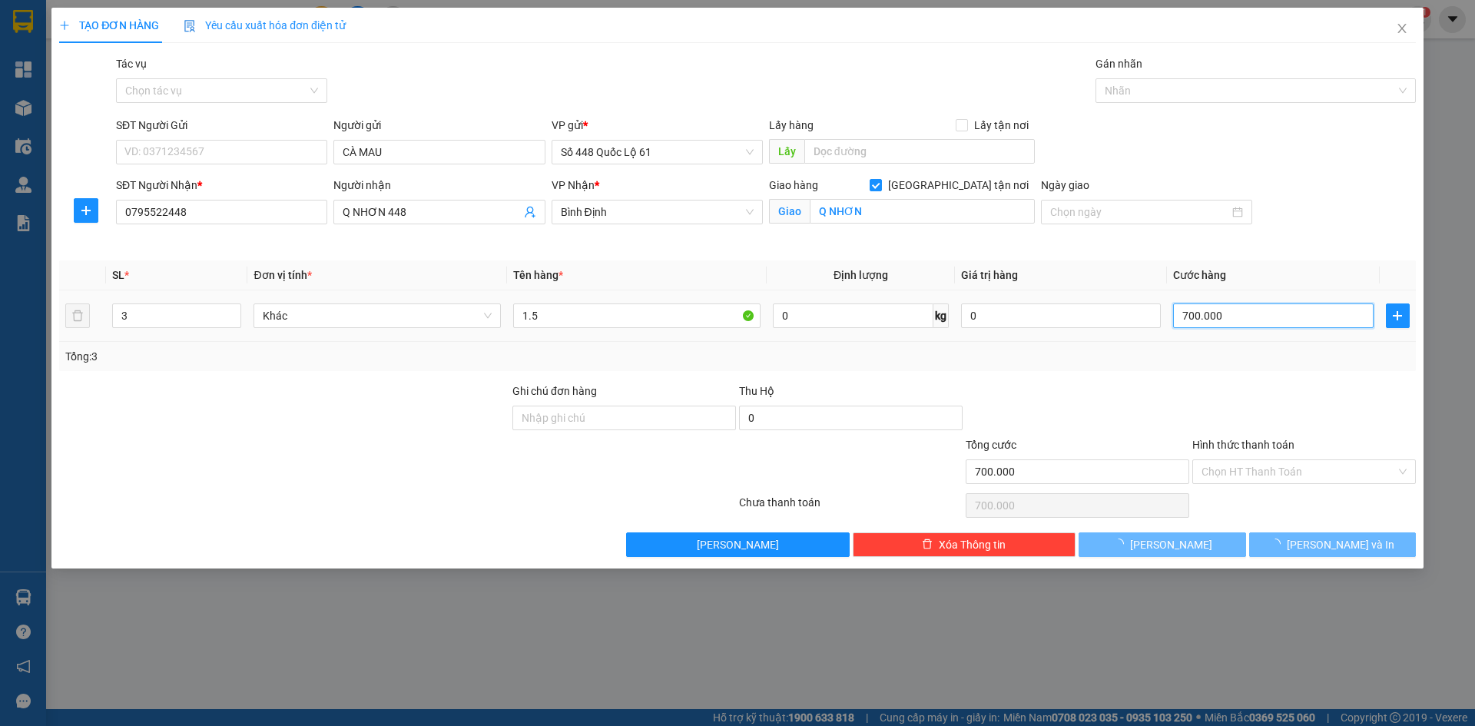
click at [1305, 327] on input "700.000" at bounding box center [1273, 315] width 200 height 25
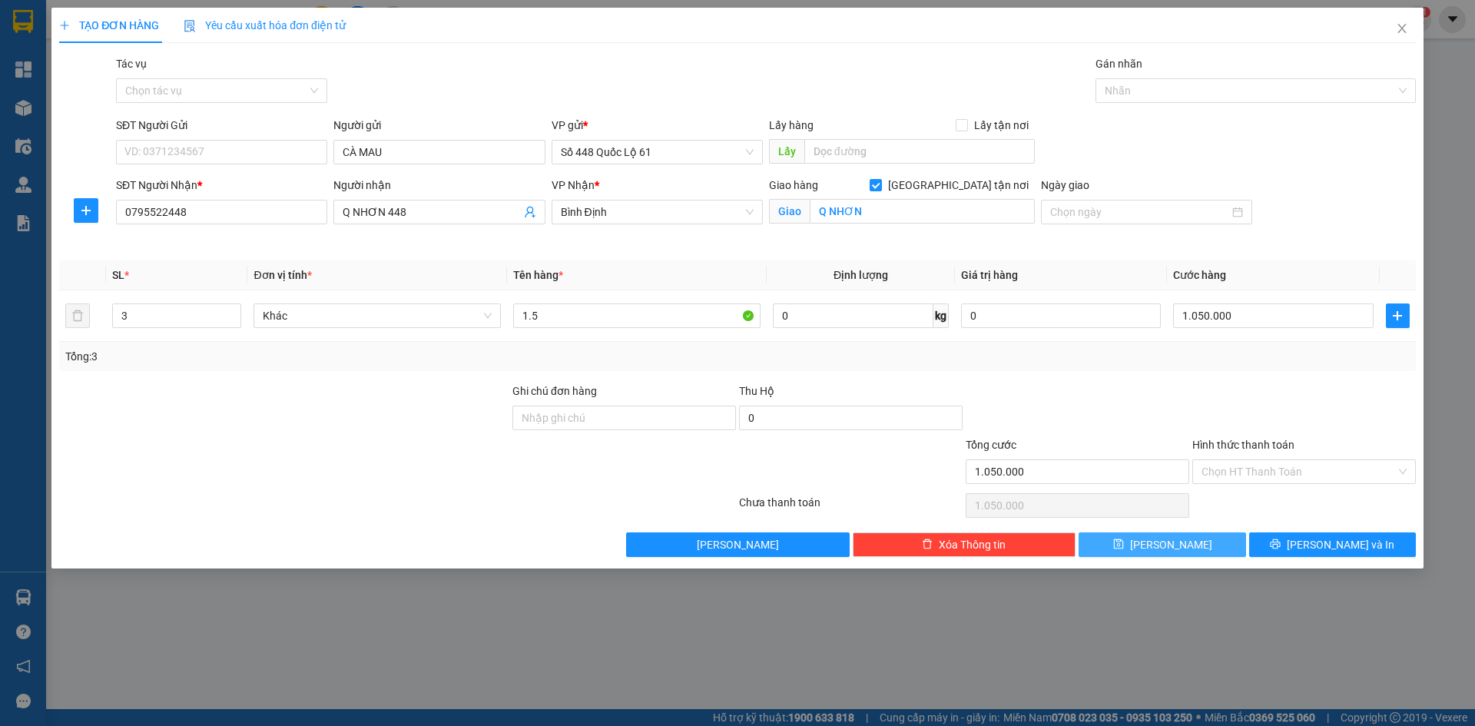
click at [1198, 547] on button "Lưu" at bounding box center [1162, 544] width 167 height 25
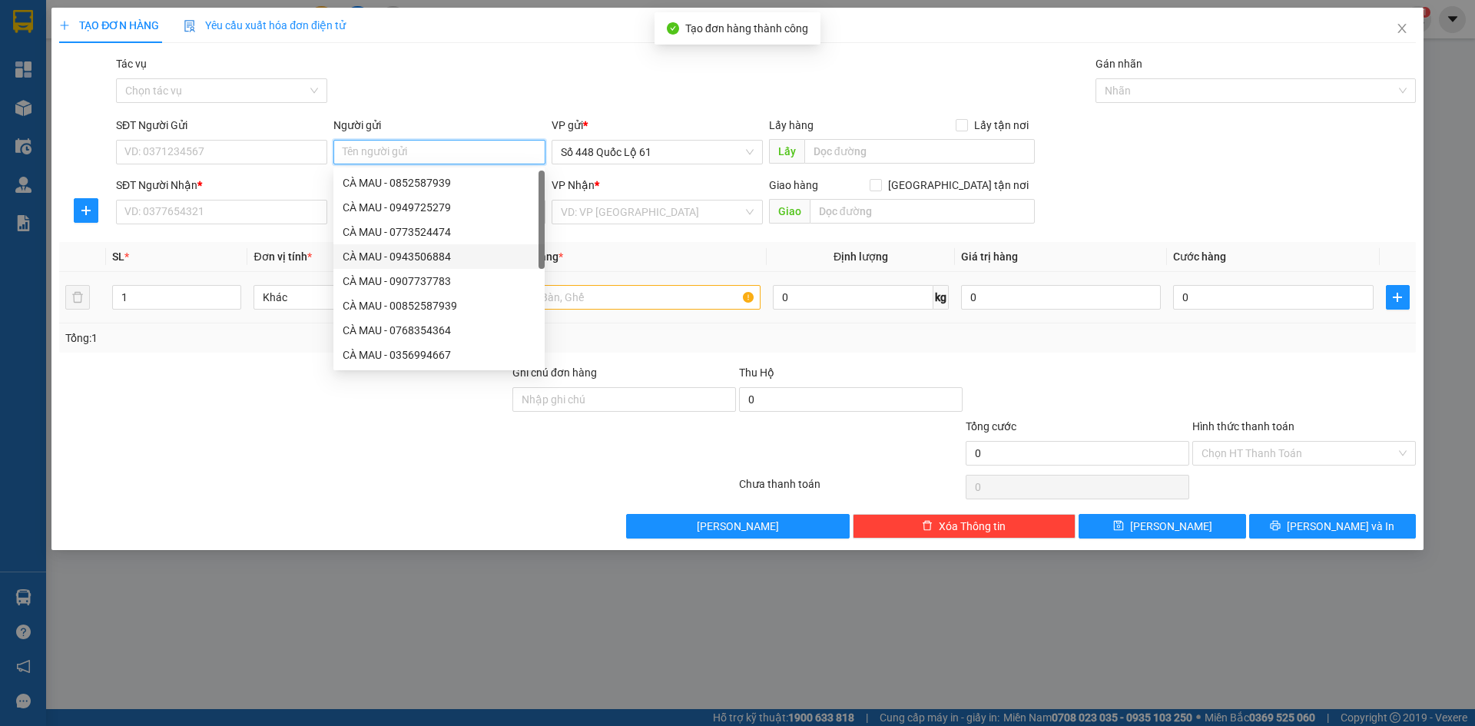
paste
click at [213, 209] on input "SĐT Người Nhận *" at bounding box center [221, 212] width 211 height 25
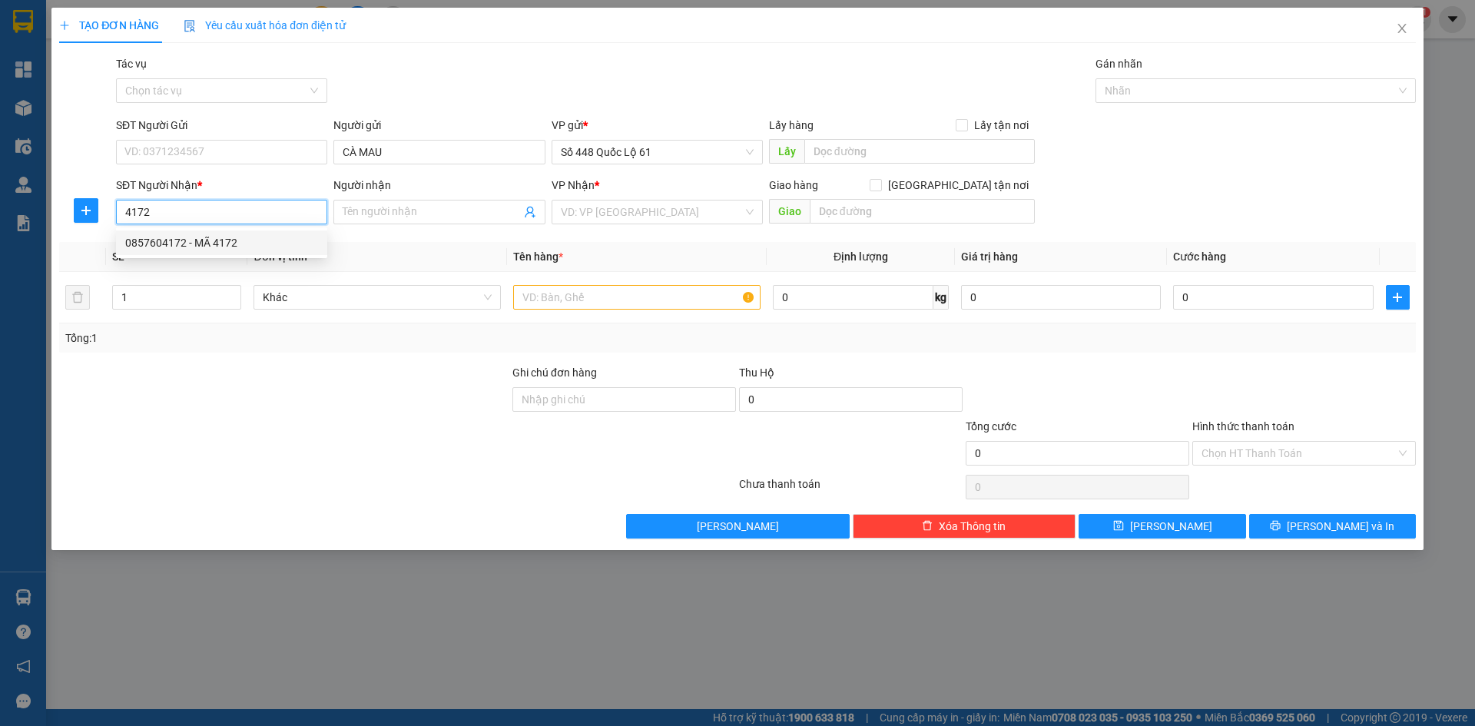
click at [218, 249] on div "0857604172 - MÃ 4172" at bounding box center [221, 242] width 193 height 17
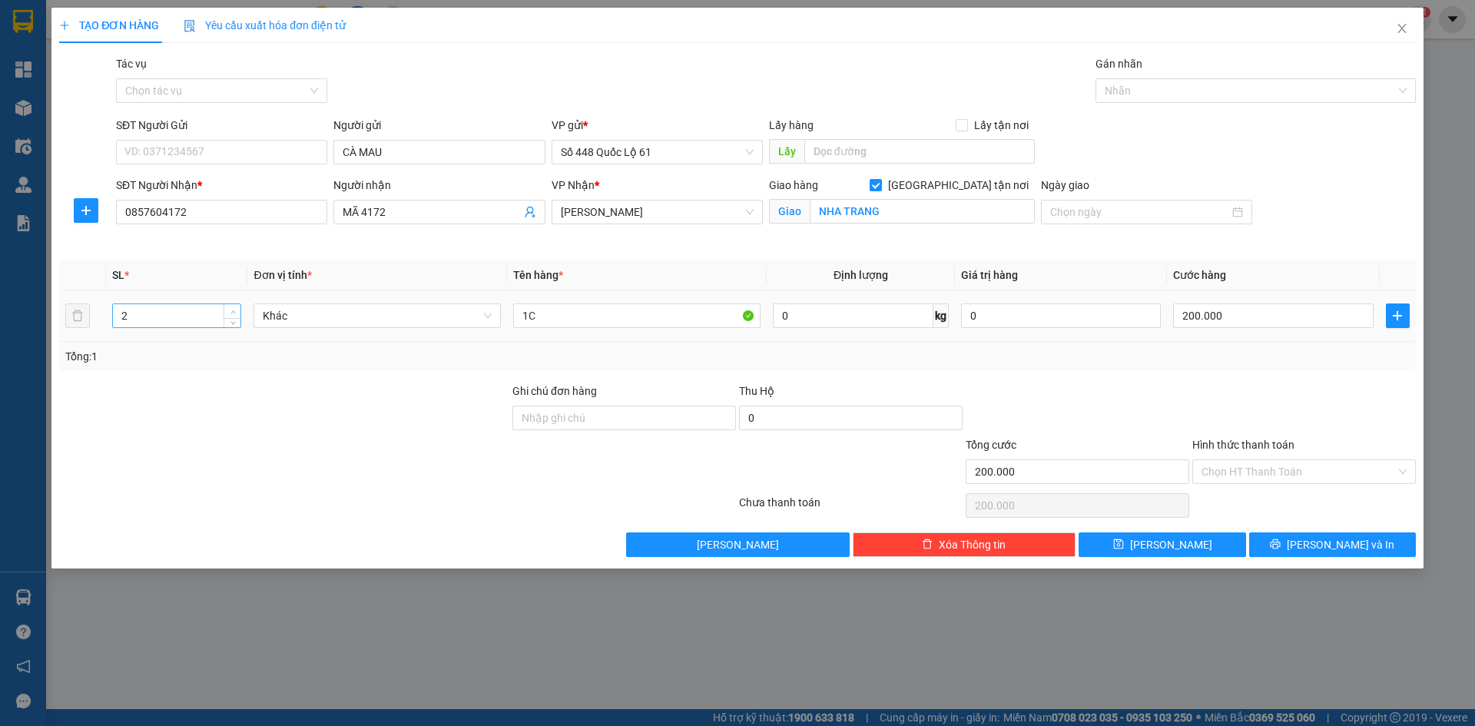
click at [230, 310] on icon "up" at bounding box center [232, 312] width 5 height 5
click at [561, 311] on input "1C" at bounding box center [636, 315] width 247 height 25
click at [1308, 323] on input "0" at bounding box center [1273, 315] width 200 height 25
drag, startPoint x: 1219, startPoint y: 554, endPoint x: 977, endPoint y: 486, distance: 251.3
click at [1217, 553] on button "Lưu" at bounding box center [1162, 544] width 167 height 25
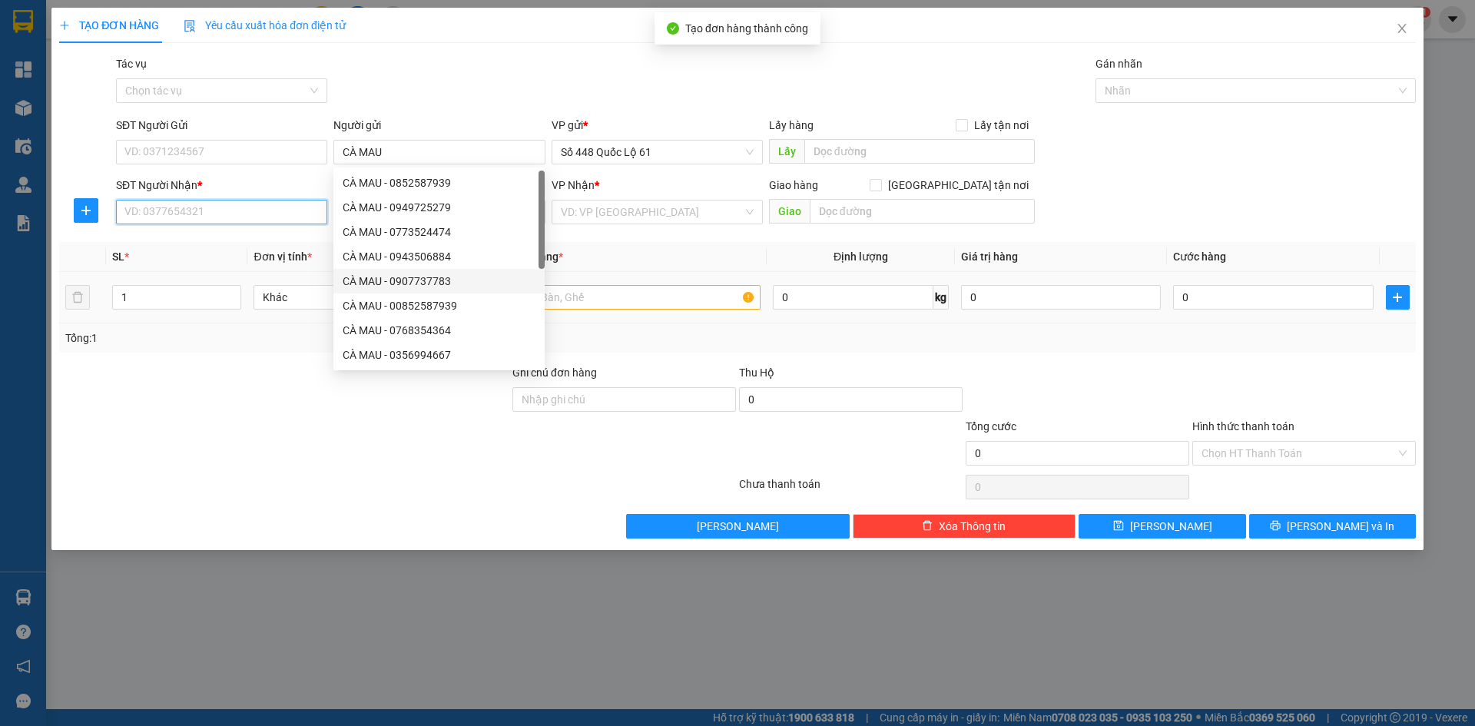
click at [215, 211] on input "SĐT Người Nhận *" at bounding box center [221, 212] width 211 height 25
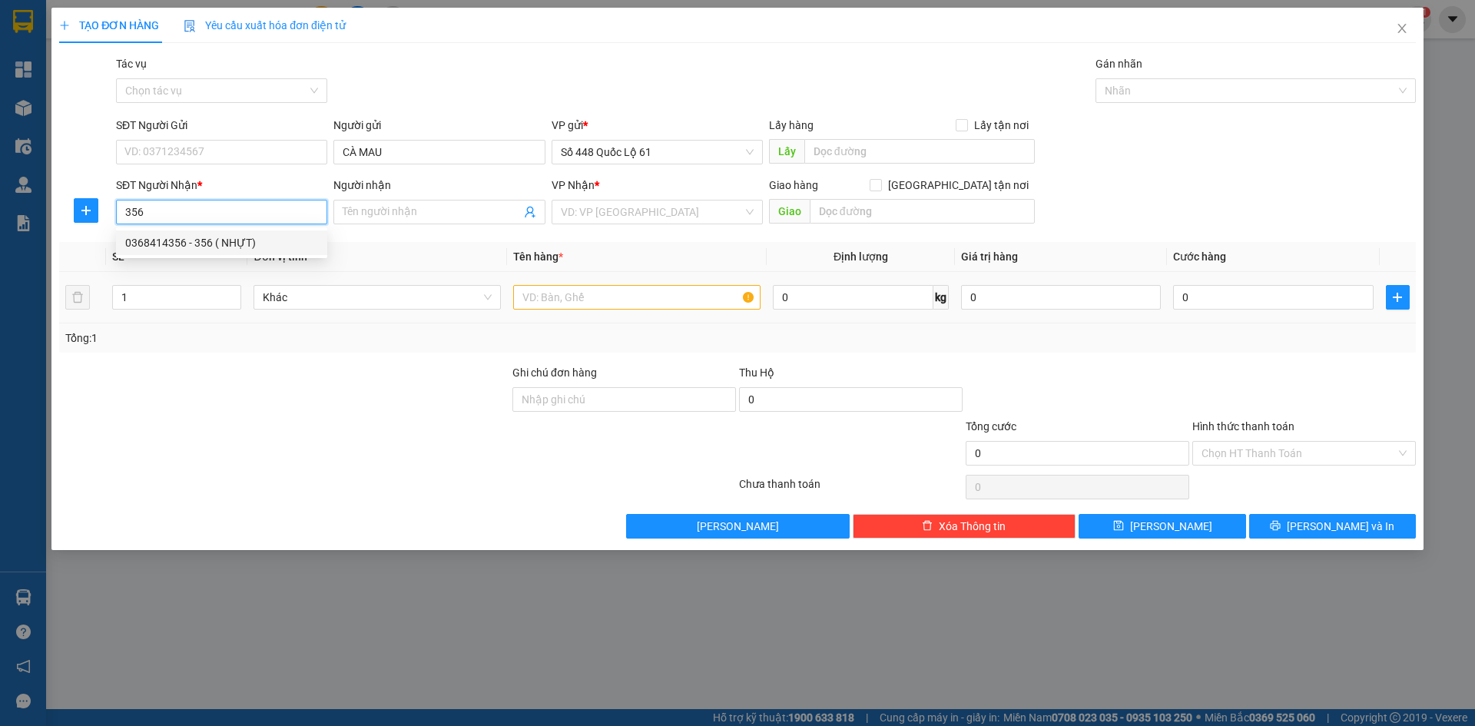
click at [207, 247] on div "0368414356 - 356 ( NHỰT)" at bounding box center [221, 242] width 193 height 17
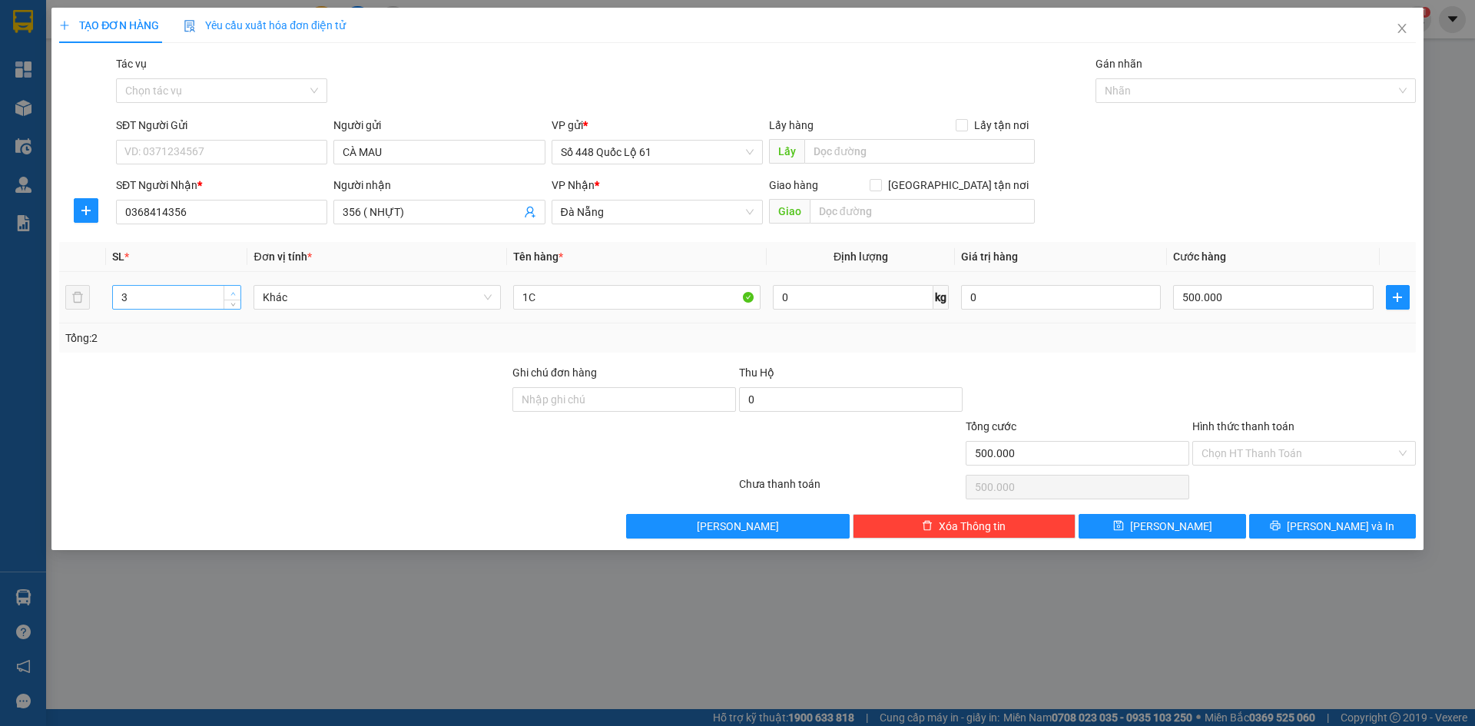
click at [230, 290] on span "up" at bounding box center [232, 293] width 9 height 9
click at [1202, 301] on input "500.000" at bounding box center [1273, 297] width 200 height 25
drag, startPoint x: 1211, startPoint y: 529, endPoint x: 1135, endPoint y: 516, distance: 76.3
click at [1209, 531] on button "Lưu" at bounding box center [1162, 526] width 167 height 25
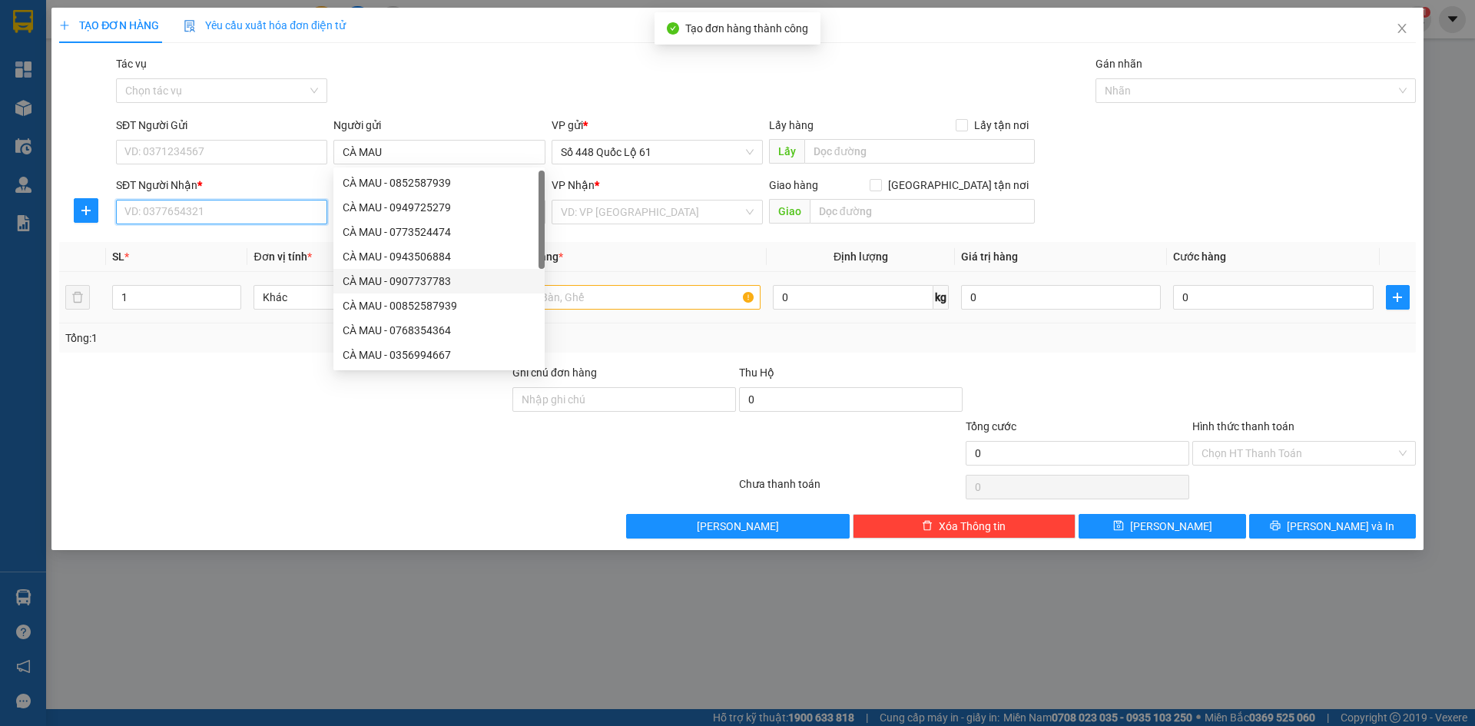
click at [219, 214] on input "SĐT Người Nhận *" at bounding box center [221, 212] width 211 height 25
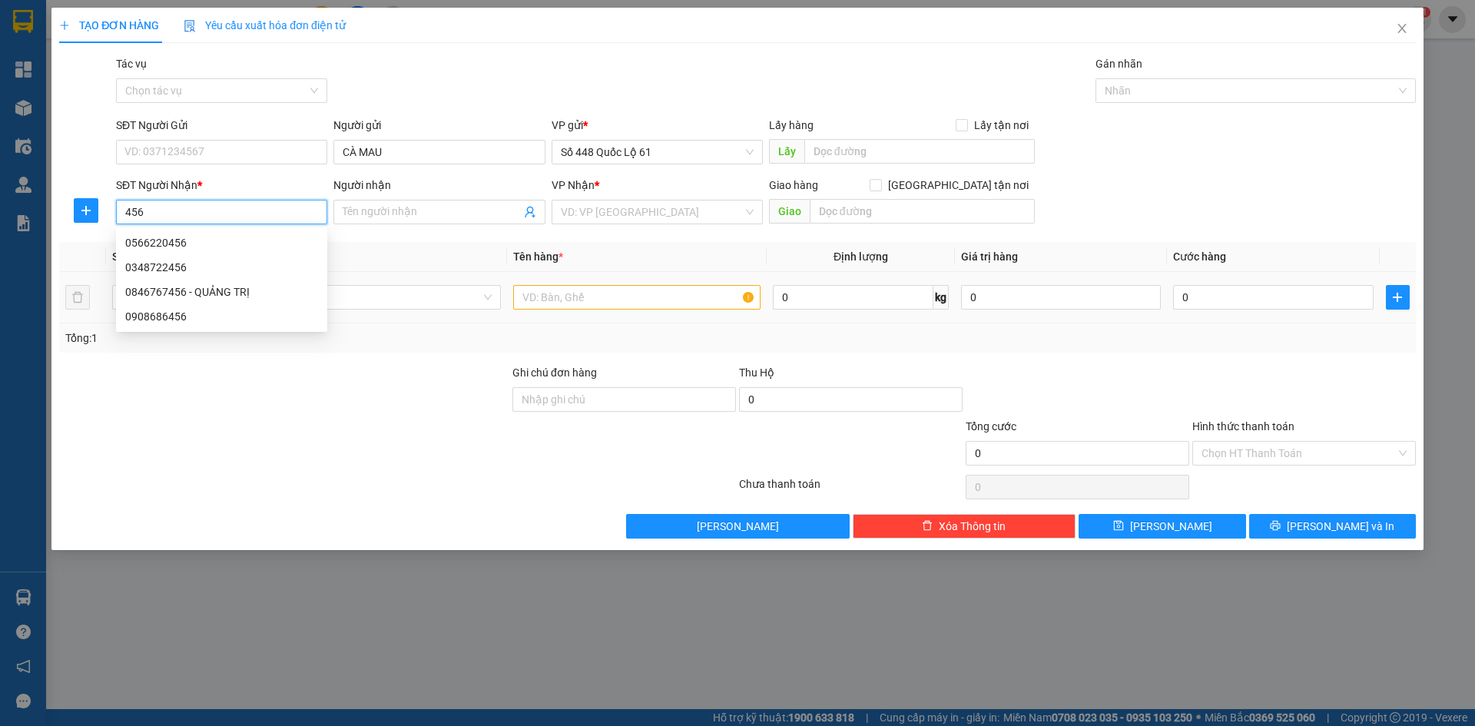
drag, startPoint x: 150, startPoint y: 217, endPoint x: 0, endPoint y: 286, distance: 165.0
click at [0, 286] on div "TẠO ĐƠN HÀNG Yêu cầu xuất hóa đơn điện tử Transit Pickup Surcharge Ids Transit …" at bounding box center [737, 363] width 1475 height 726
click at [226, 243] on div "0944078552 - MÃ 456 NHỰT" at bounding box center [221, 242] width 193 height 17
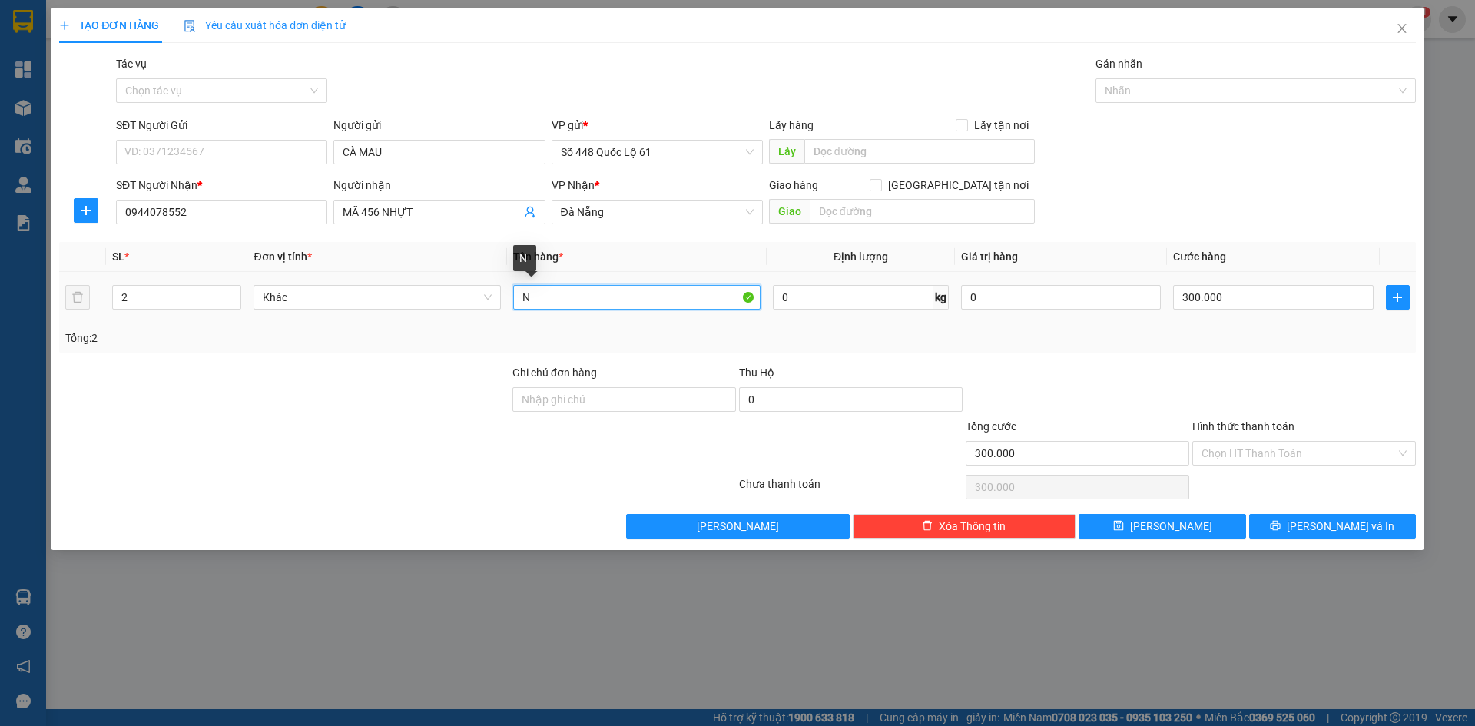
click at [585, 294] on input "N" at bounding box center [636, 297] width 247 height 25
click at [1252, 297] on input "300.000" at bounding box center [1273, 297] width 200 height 25
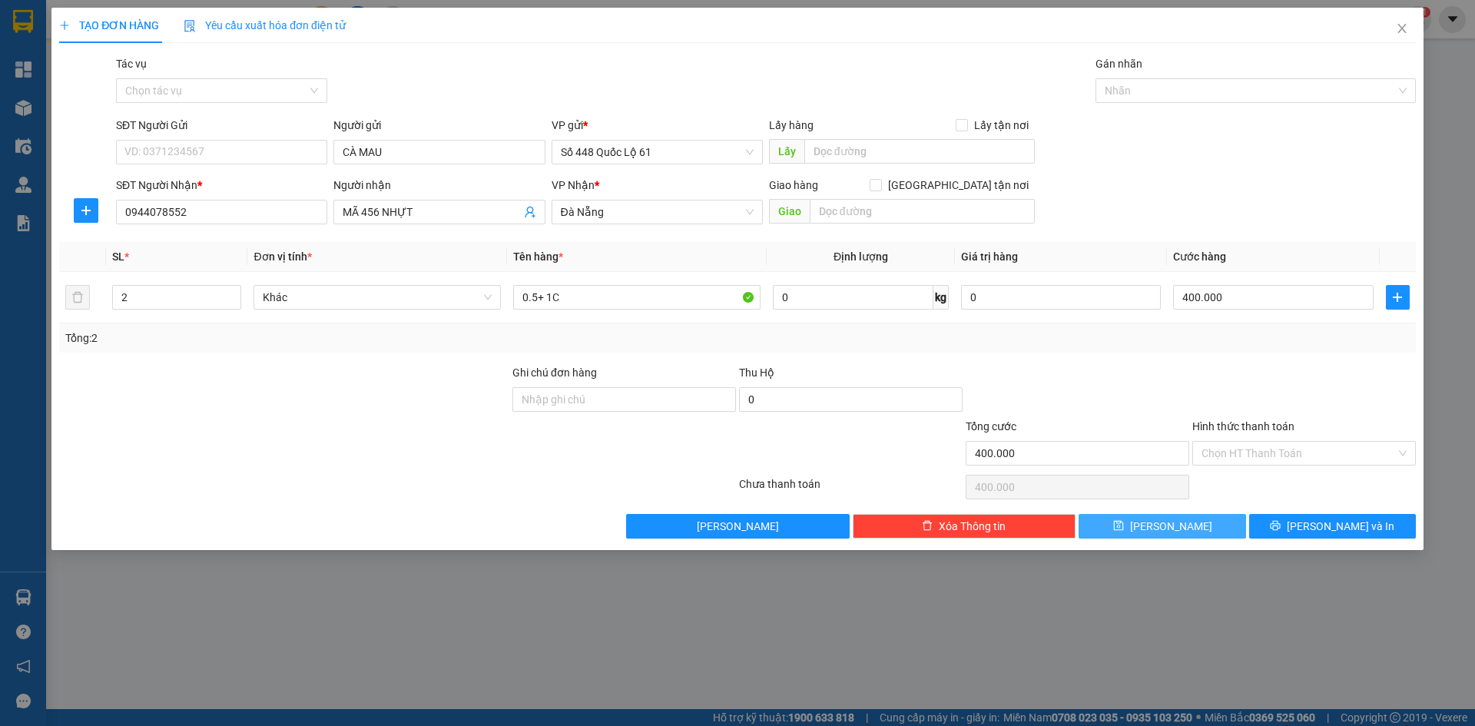
click at [1193, 530] on button "Lưu" at bounding box center [1162, 526] width 167 height 25
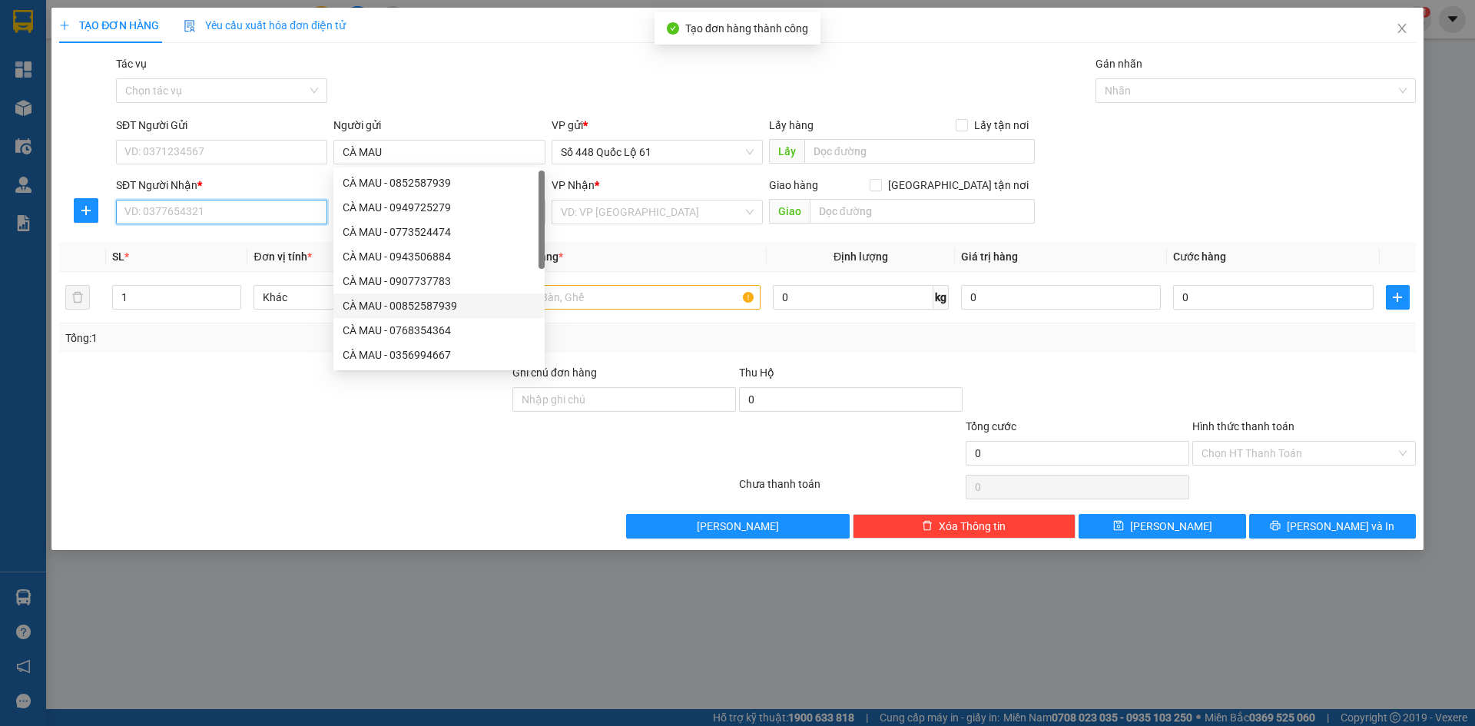
click at [217, 213] on input "SĐT Người Nhận *" at bounding box center [221, 212] width 211 height 25
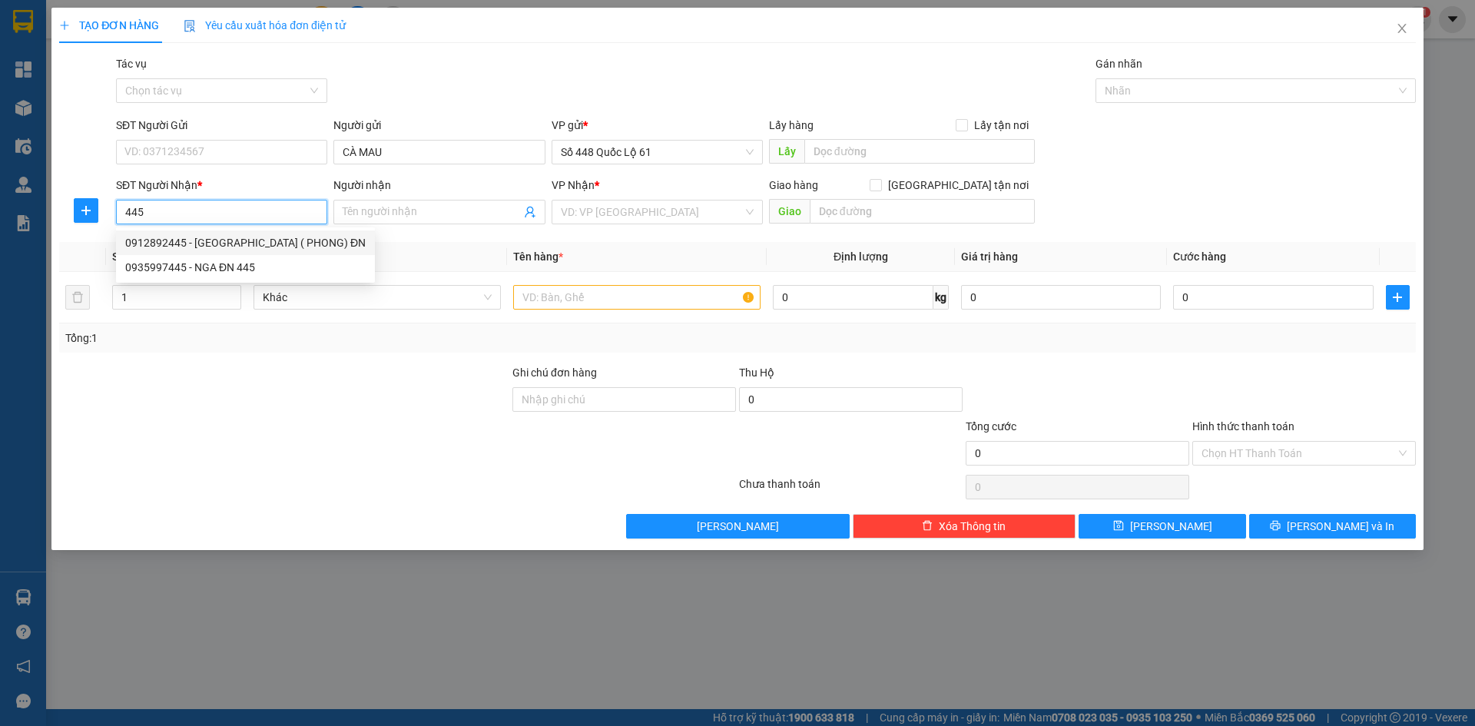
click at [218, 246] on div "0912892445 - PHƯỚC ĐN ( PHONG) ĐN" at bounding box center [245, 242] width 240 height 17
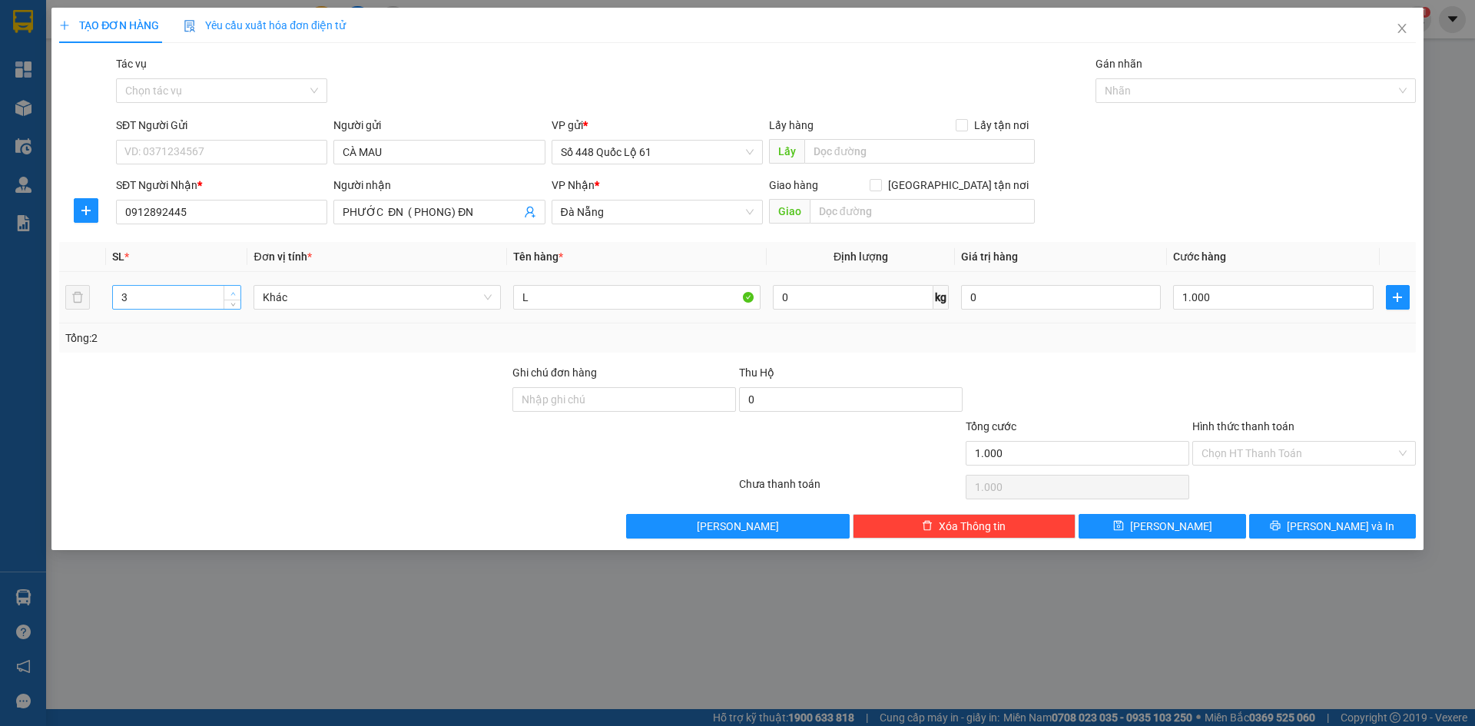
click at [232, 293] on icon "up" at bounding box center [232, 293] width 5 height 5
click at [1263, 302] on input "0" at bounding box center [1273, 297] width 200 height 25
drag, startPoint x: 1275, startPoint y: 353, endPoint x: 1278, endPoint y: 366, distance: 13.3
click at [1277, 362] on div "Transit Pickup Surcharge Ids Transit Deliver Surcharge Ids Transit Deliver Surc…" at bounding box center [737, 296] width 1357 height 483
drag, startPoint x: 1235, startPoint y: 295, endPoint x: 1244, endPoint y: 360, distance: 65.8
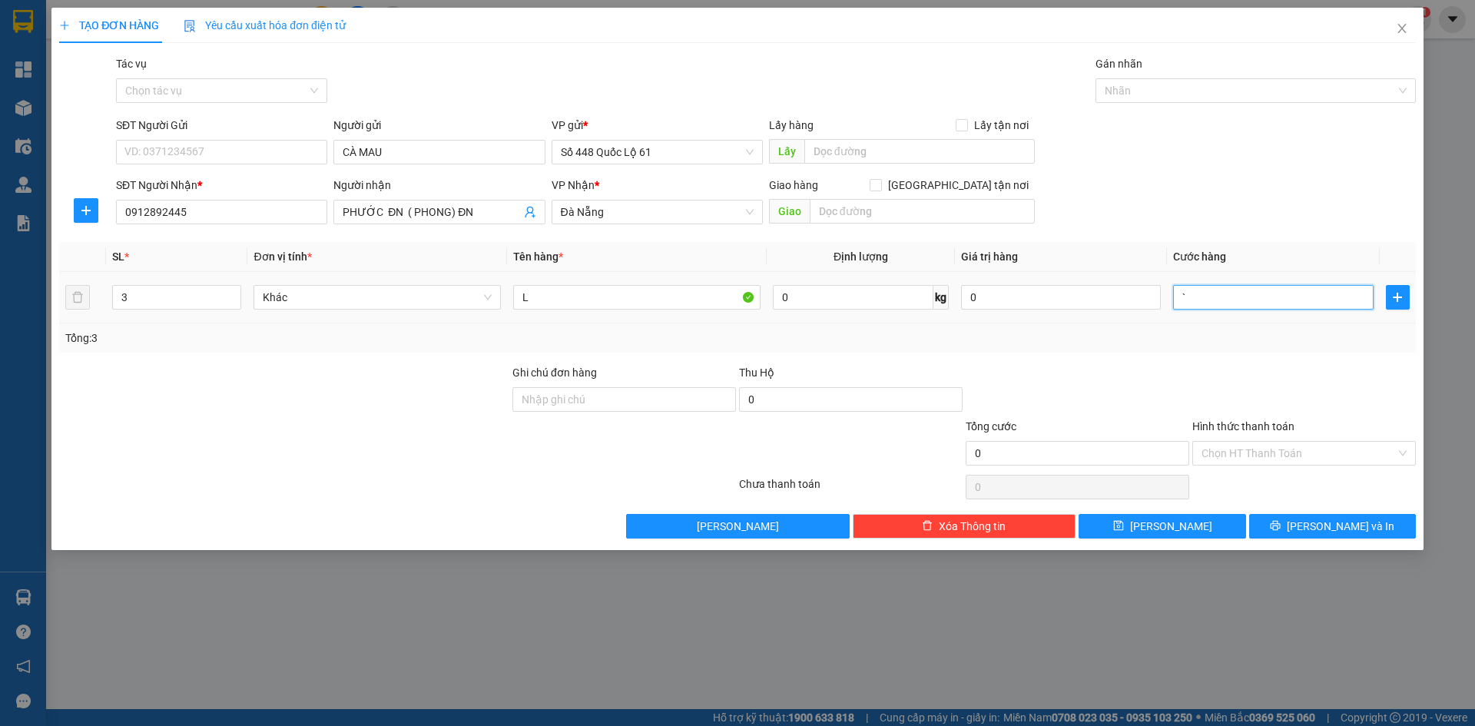
click at [1235, 296] on input "`" at bounding box center [1273, 297] width 200 height 25
click at [1244, 366] on div "Transit Pickup Surcharge Ids Transit Deliver Surcharge Ids Transit Deliver Surc…" at bounding box center [737, 296] width 1357 height 483
click at [1210, 287] on input "0" at bounding box center [1273, 297] width 200 height 25
drag, startPoint x: 1214, startPoint y: 350, endPoint x: 1217, endPoint y: 368, distance: 18.7
click at [1215, 358] on div "Transit Pickup Surcharge Ids Transit Deliver Surcharge Ids Transit Deliver Surc…" at bounding box center [737, 296] width 1357 height 483
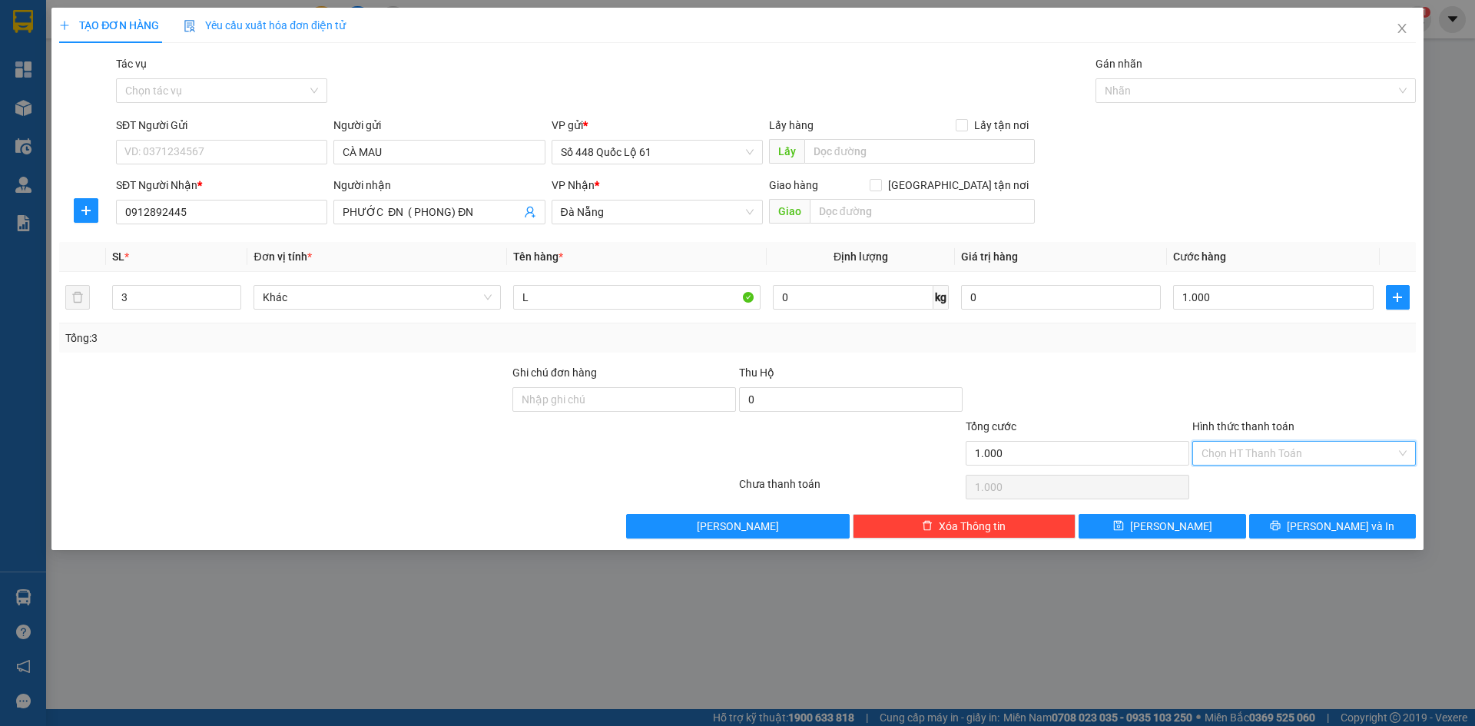
click at [1215, 449] on input "Hình thức thanh toán" at bounding box center [1299, 453] width 194 height 23
click at [1258, 486] on div "Tại văn phòng" at bounding box center [1304, 484] width 205 height 17
click at [1196, 527] on button "Lưu" at bounding box center [1162, 526] width 167 height 25
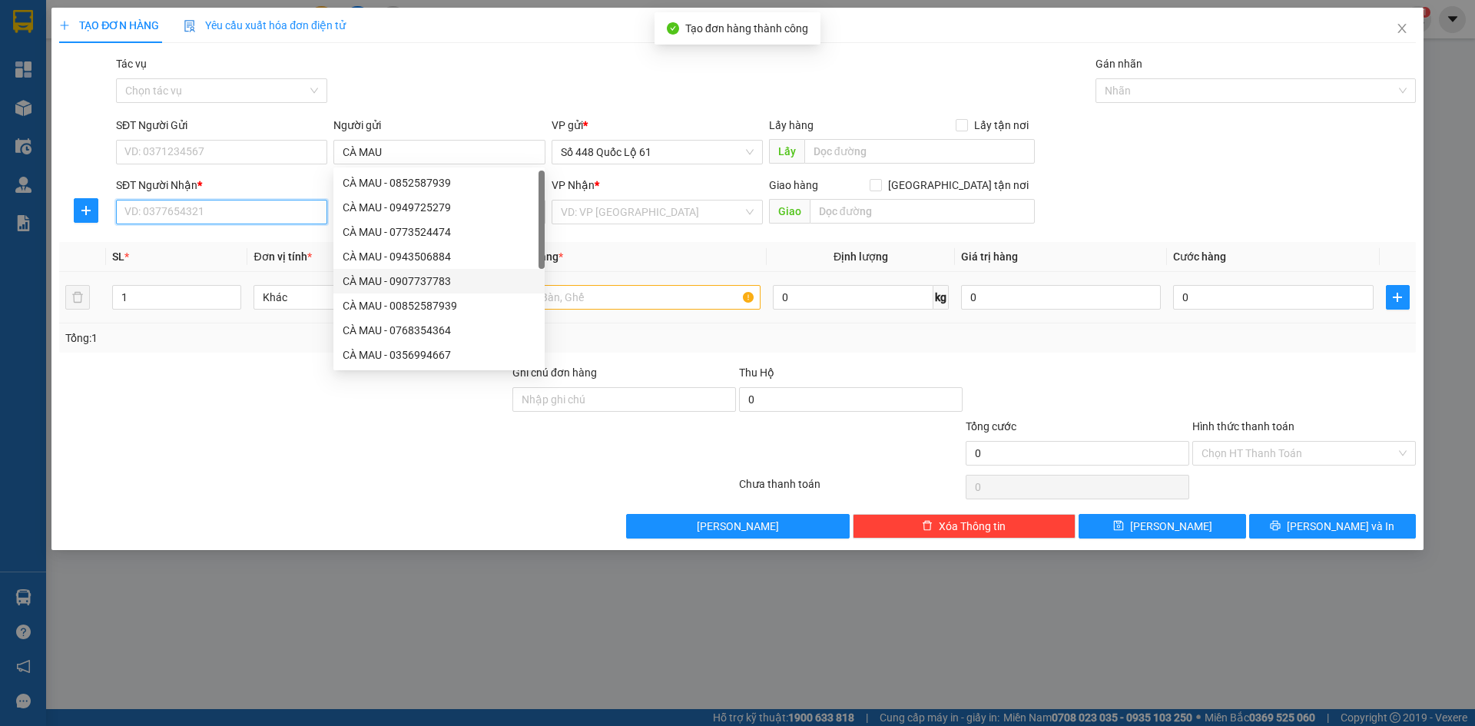
click at [261, 211] on input "SĐT Người Nhận *" at bounding box center [221, 212] width 211 height 25
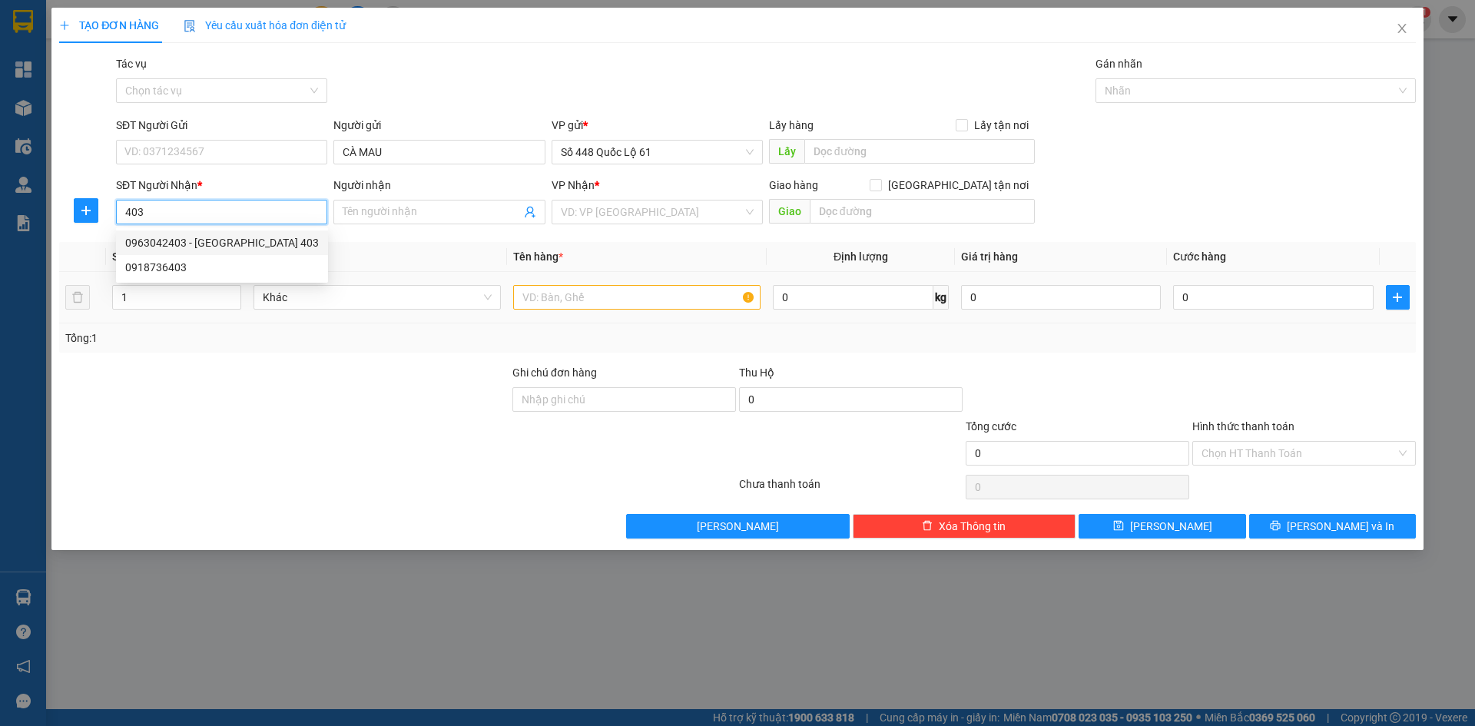
click at [249, 237] on div "0963042403 - PHÚ TÂN 403" at bounding box center [222, 242] width 194 height 17
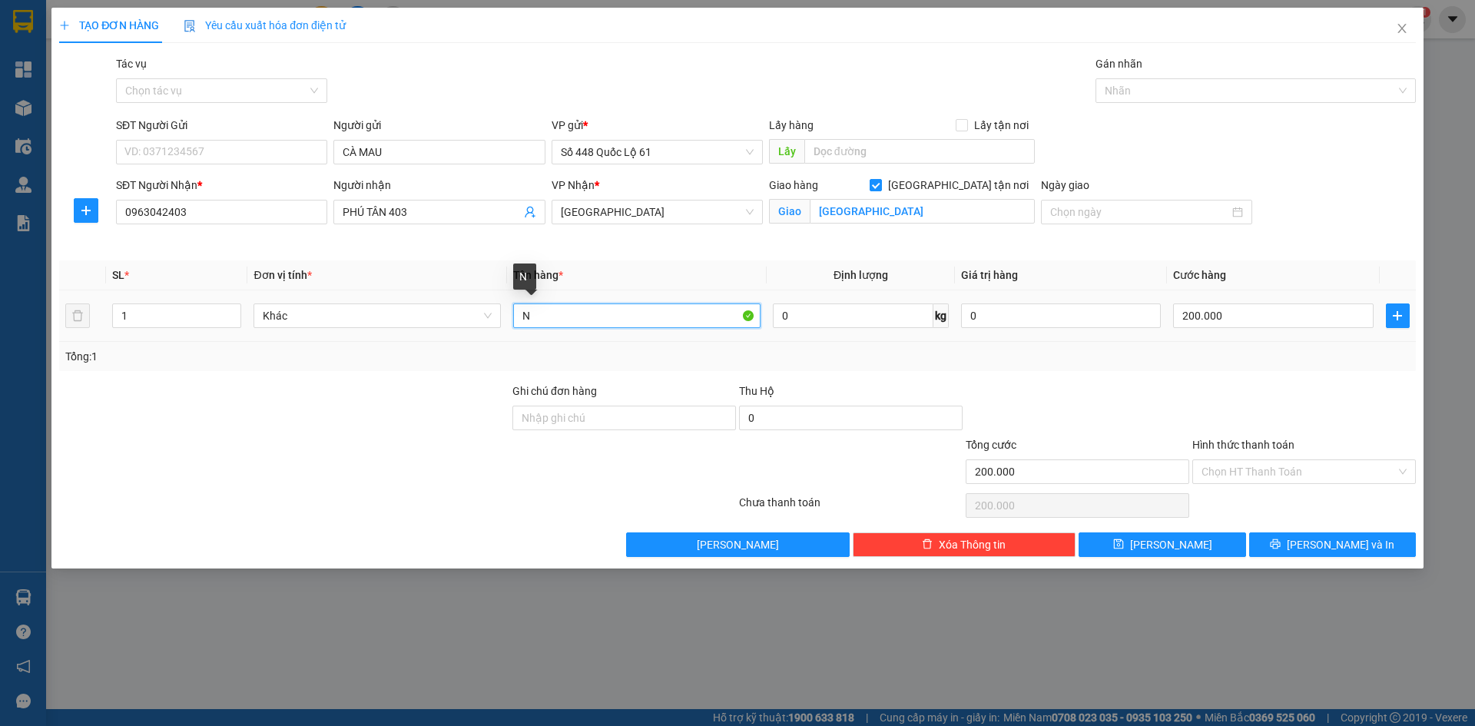
drag, startPoint x: 559, startPoint y: 316, endPoint x: 340, endPoint y: 366, distance: 224.6
click at [340, 366] on div "SL * Đơn vị tính * Tên hàng * Định lượng Giá trị hàng Cước hàng 1 Khác N 0 kg 0…" at bounding box center [737, 315] width 1357 height 111
click at [1256, 307] on input "200.000" at bounding box center [1273, 315] width 200 height 25
click at [1186, 544] on button "Lưu" at bounding box center [1162, 544] width 167 height 25
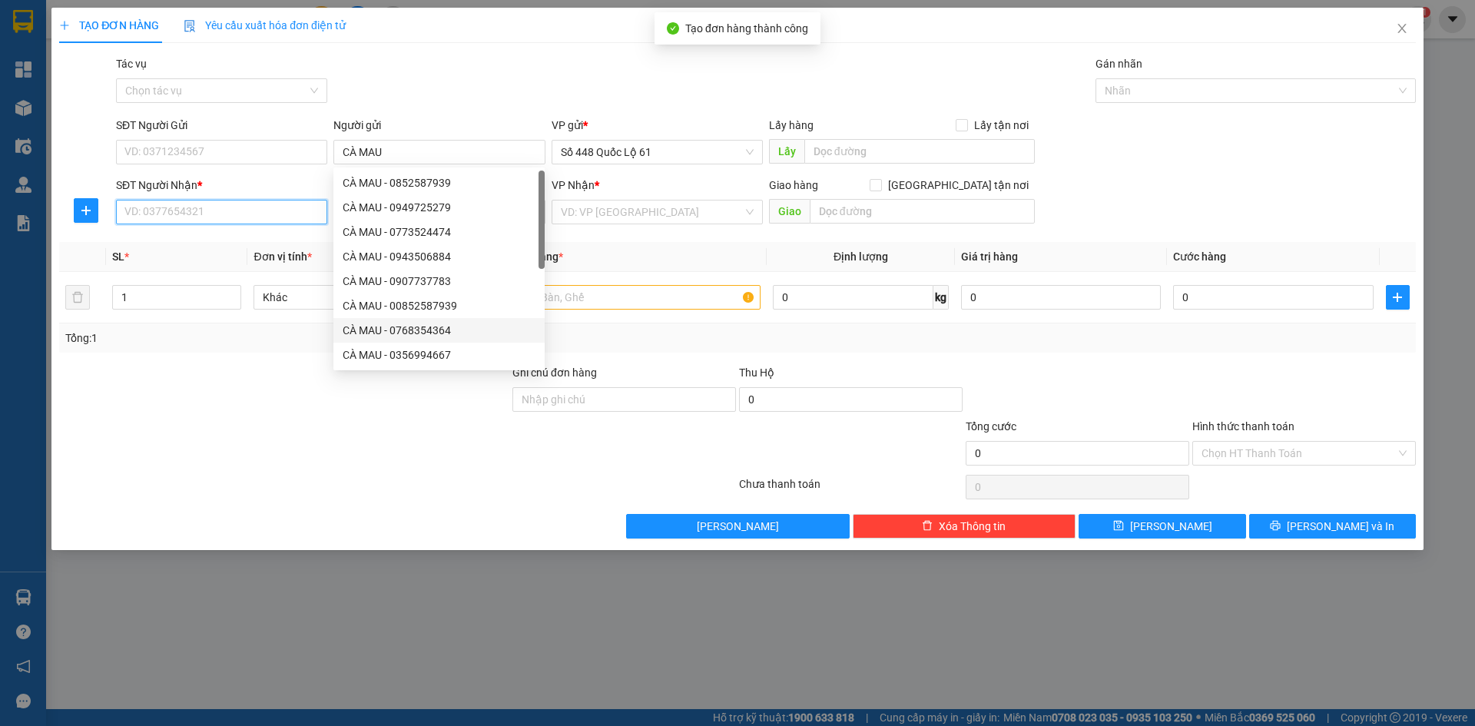
click at [255, 211] on input "SĐT Người Nhận *" at bounding box center [221, 212] width 211 height 25
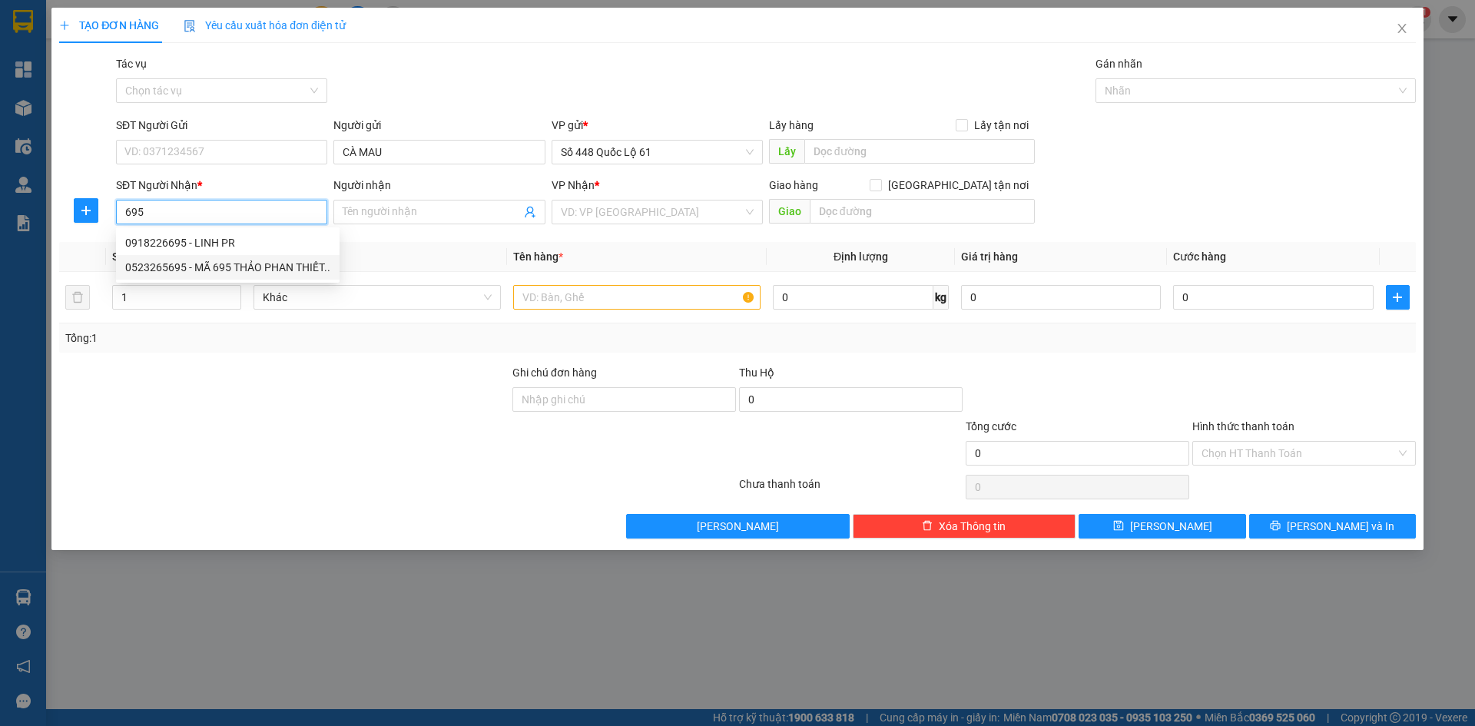
click at [253, 265] on div "0523265695 - MÃ 695 THẢO PHAN THIẾT.." at bounding box center [227, 267] width 205 height 17
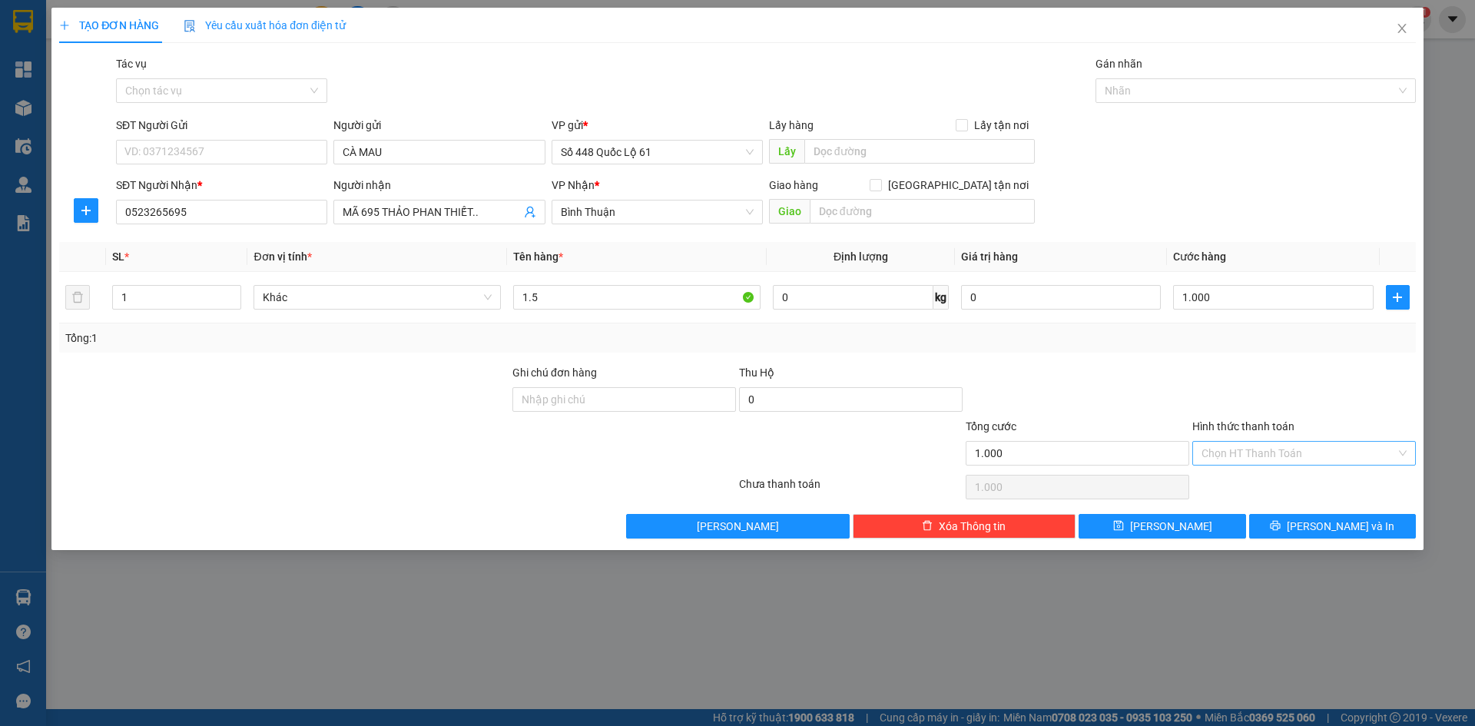
click at [1236, 456] on input "Hình thức thanh toán" at bounding box center [1299, 453] width 194 height 23
drag, startPoint x: 1242, startPoint y: 474, endPoint x: 1231, endPoint y: 504, distance: 31.8
click at [1242, 477] on div "Tại văn phòng" at bounding box center [1304, 484] width 224 height 25
drag, startPoint x: 1209, startPoint y: 522, endPoint x: 596, endPoint y: 402, distance: 624.7
click at [1208, 522] on button "Lưu" at bounding box center [1162, 526] width 167 height 25
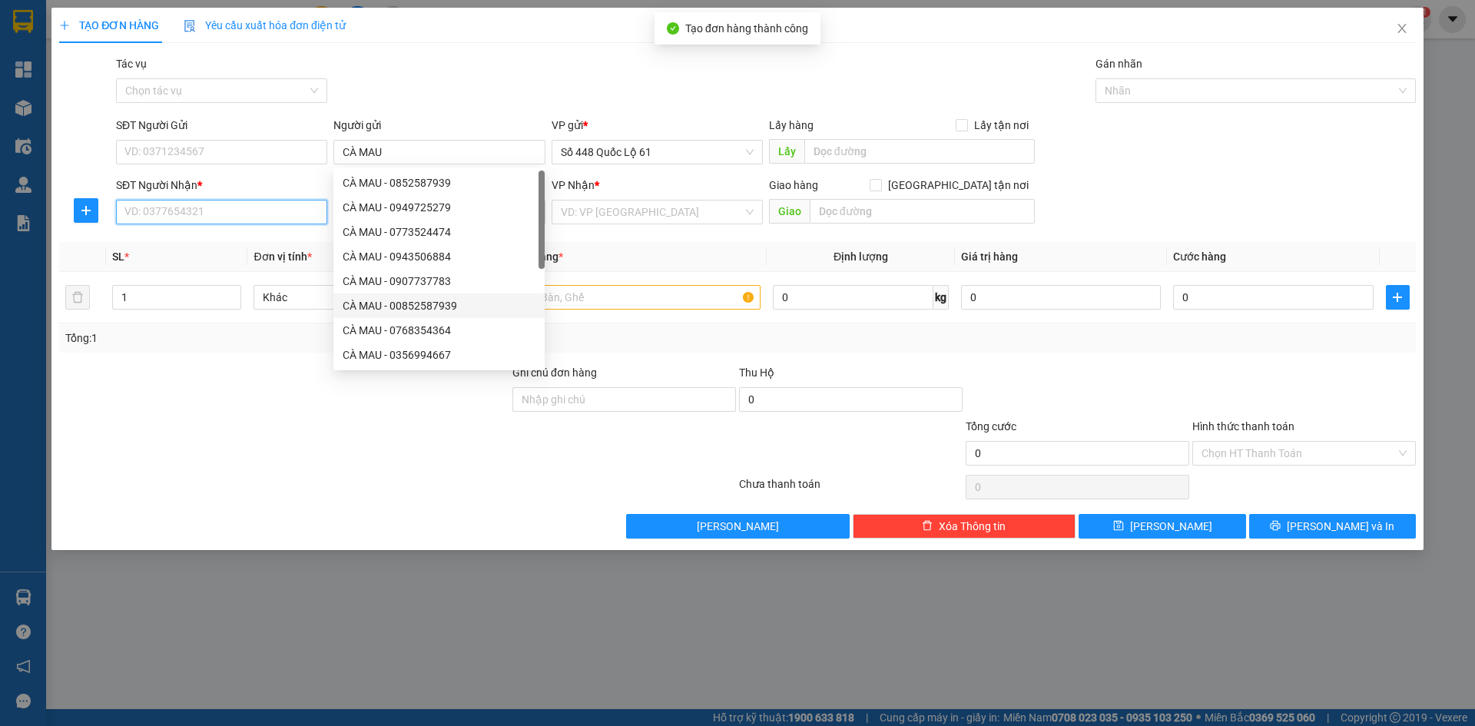
click at [212, 207] on input "SĐT Người Nhận *" at bounding box center [221, 212] width 211 height 25
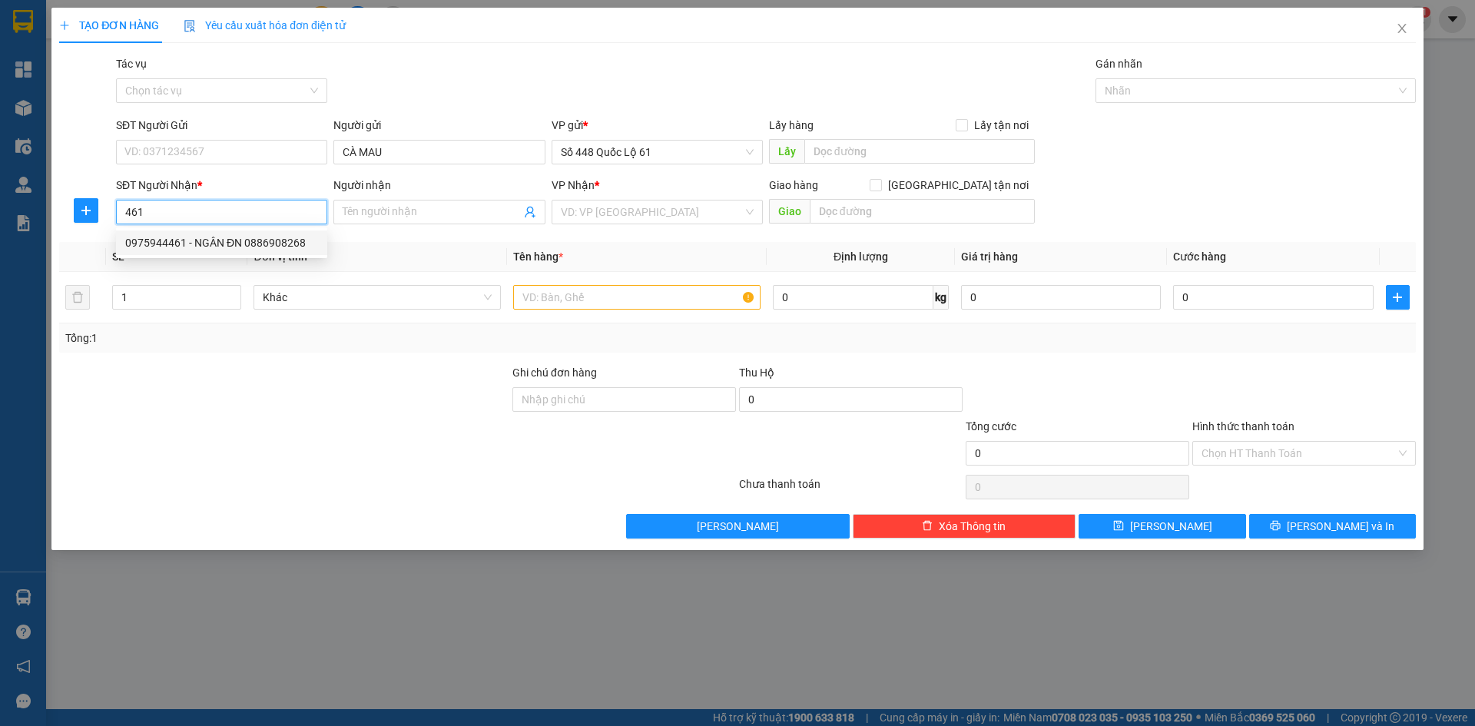
click at [219, 245] on div "0975944461 - NGÂN ĐN 0886908268" at bounding box center [221, 242] width 193 height 17
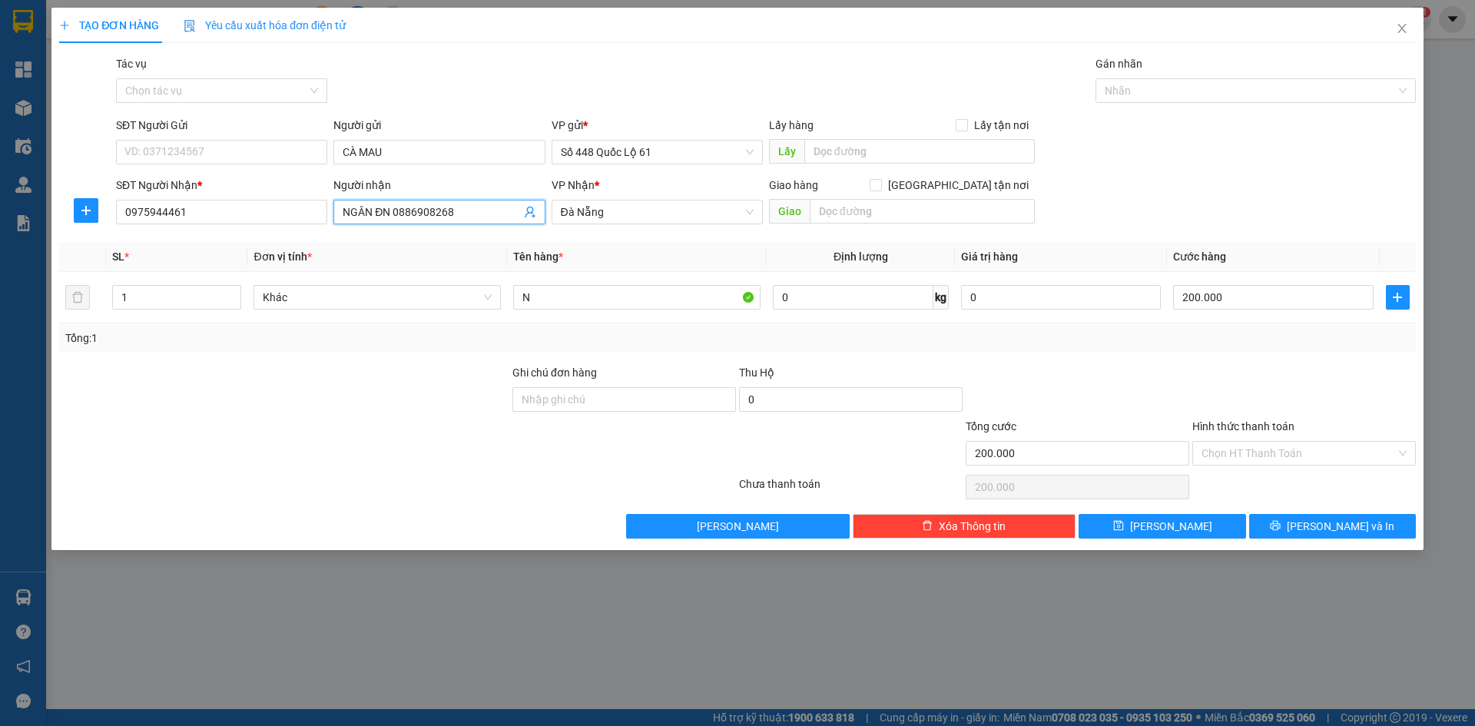
drag, startPoint x: 371, startPoint y: 217, endPoint x: 131, endPoint y: 258, distance: 243.3
click at [144, 256] on div "Transit Pickup Surcharge Ids Transit Deliver Surcharge Ids Transit Deliver Surc…" at bounding box center [737, 296] width 1357 height 483
drag, startPoint x: 1198, startPoint y: 523, endPoint x: 396, endPoint y: 216, distance: 858.2
click at [1196, 524] on button "Lưu" at bounding box center [1162, 526] width 167 height 25
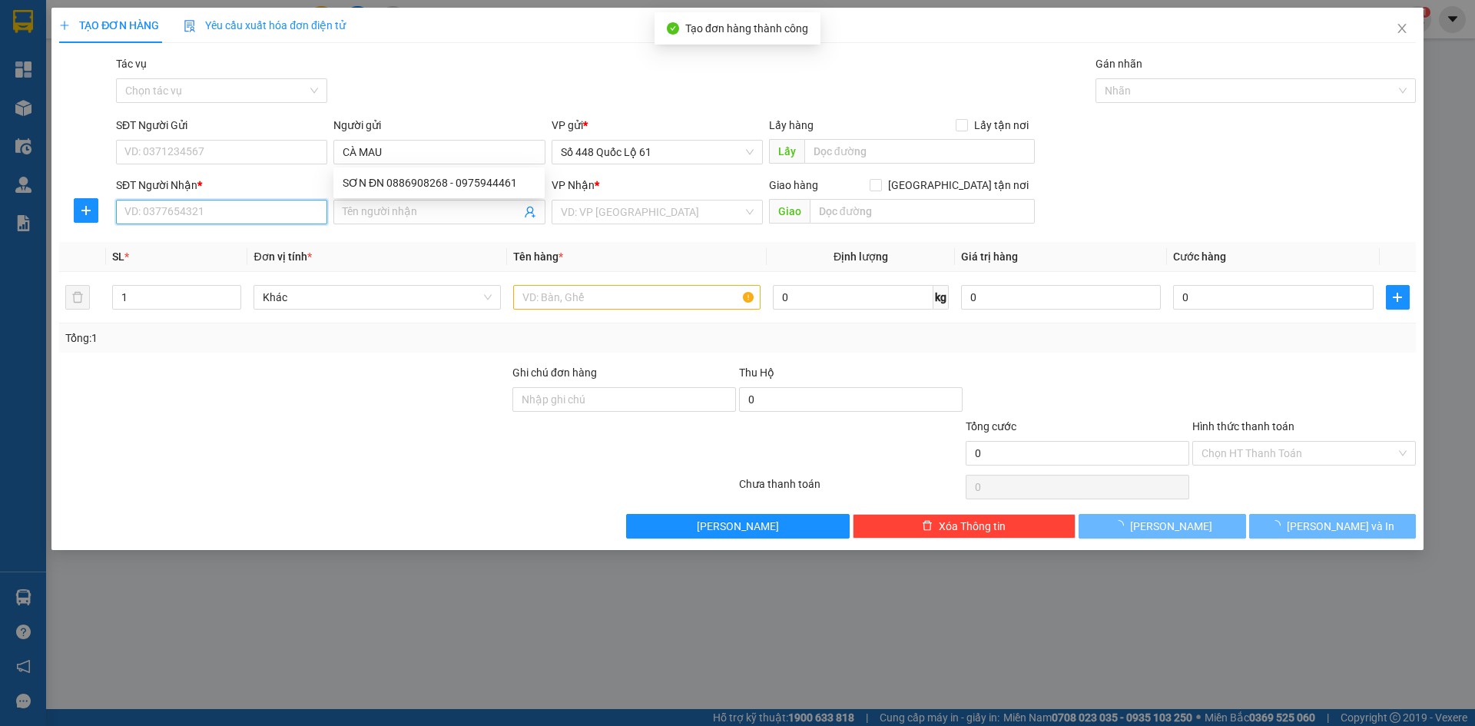
click at [283, 207] on input "SĐT Người Nhận *" at bounding box center [221, 212] width 211 height 25
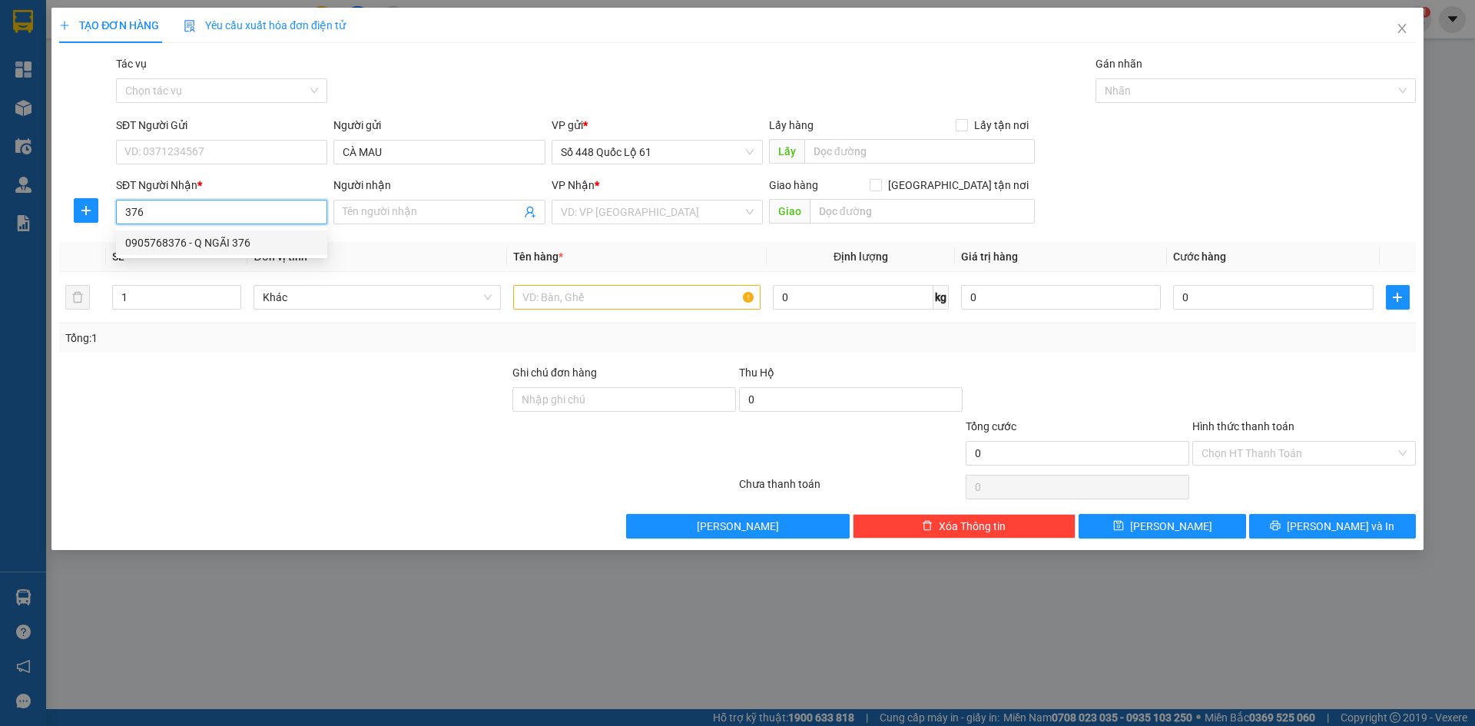
click at [249, 245] on div "0905768376 - Q NGÃI 376" at bounding box center [221, 242] width 193 height 17
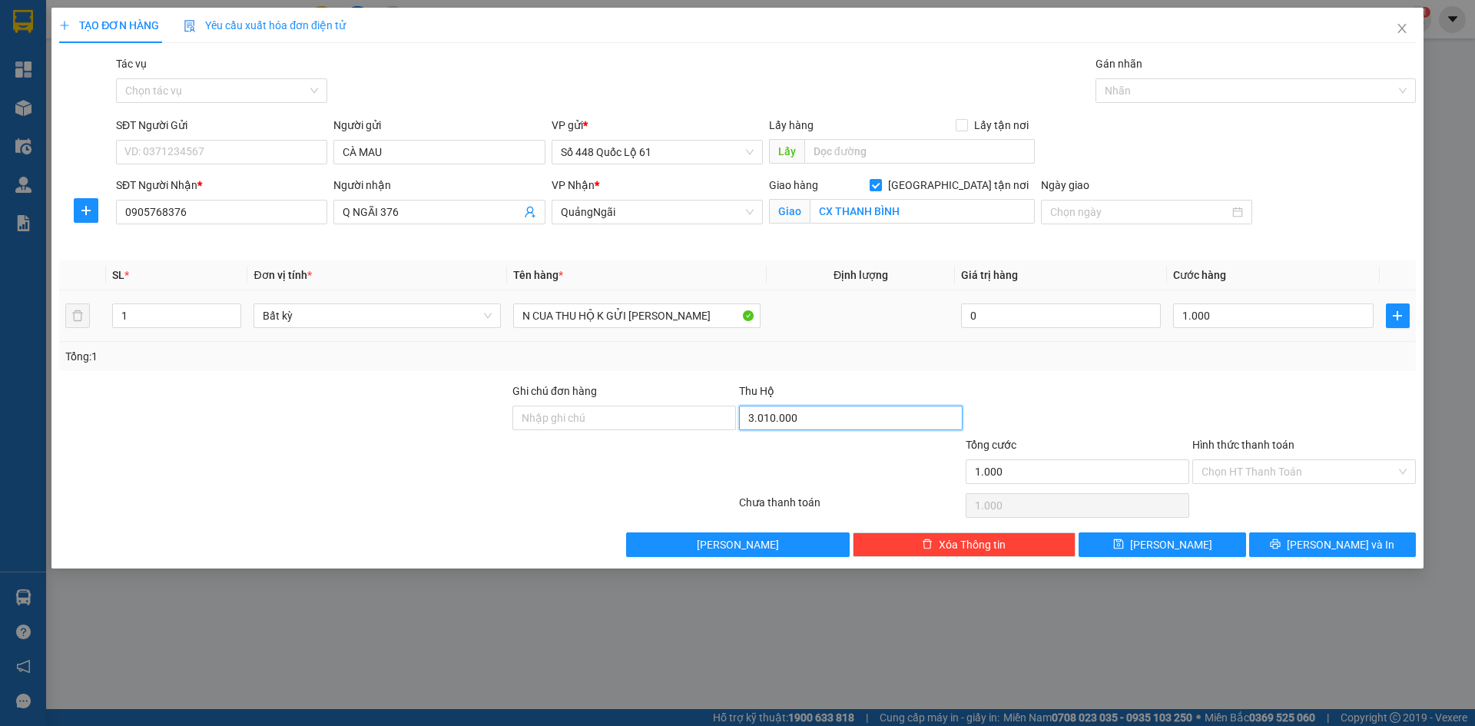
click at [804, 419] on input "3.010.000" at bounding box center [851, 418] width 224 height 25
click at [1258, 476] on input "Hình thức thanh toán" at bounding box center [1299, 471] width 194 height 23
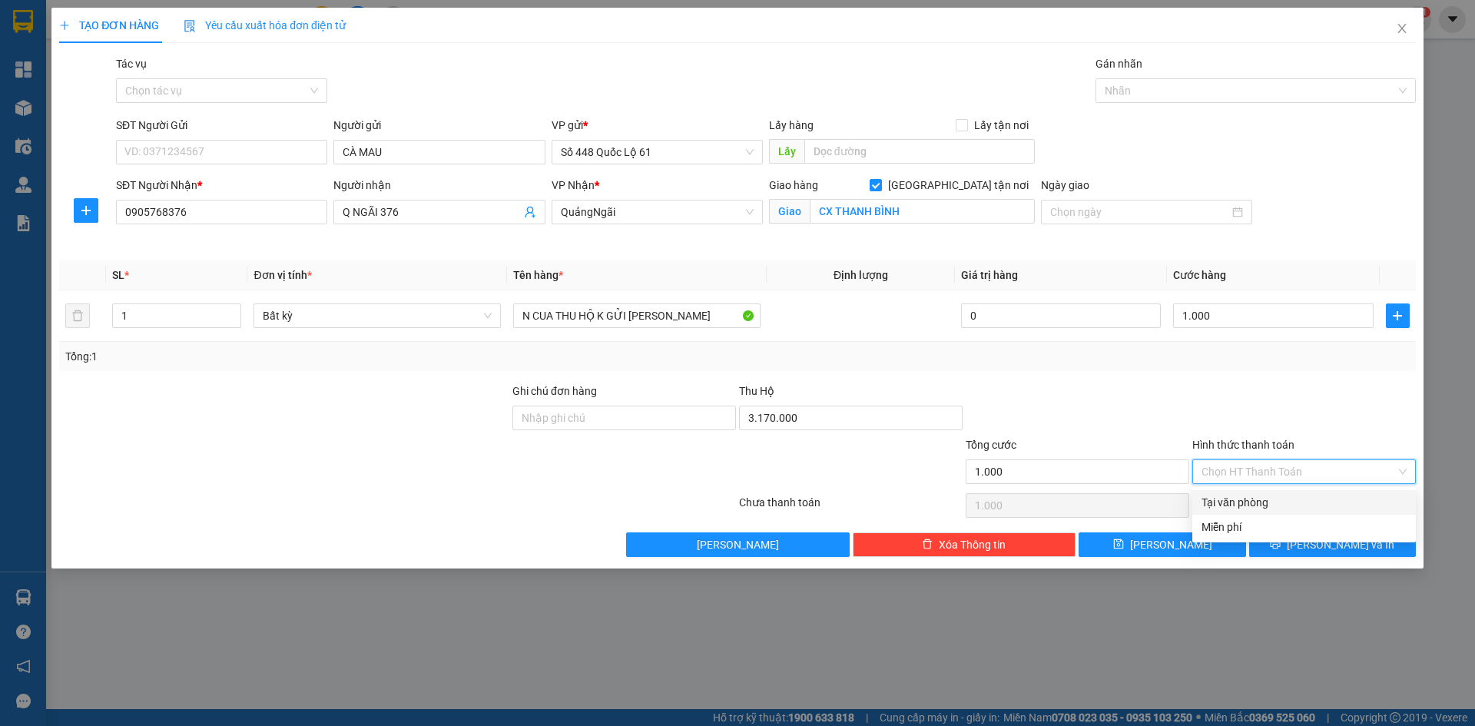
click at [1268, 509] on div "Tại văn phòng" at bounding box center [1304, 502] width 205 height 17
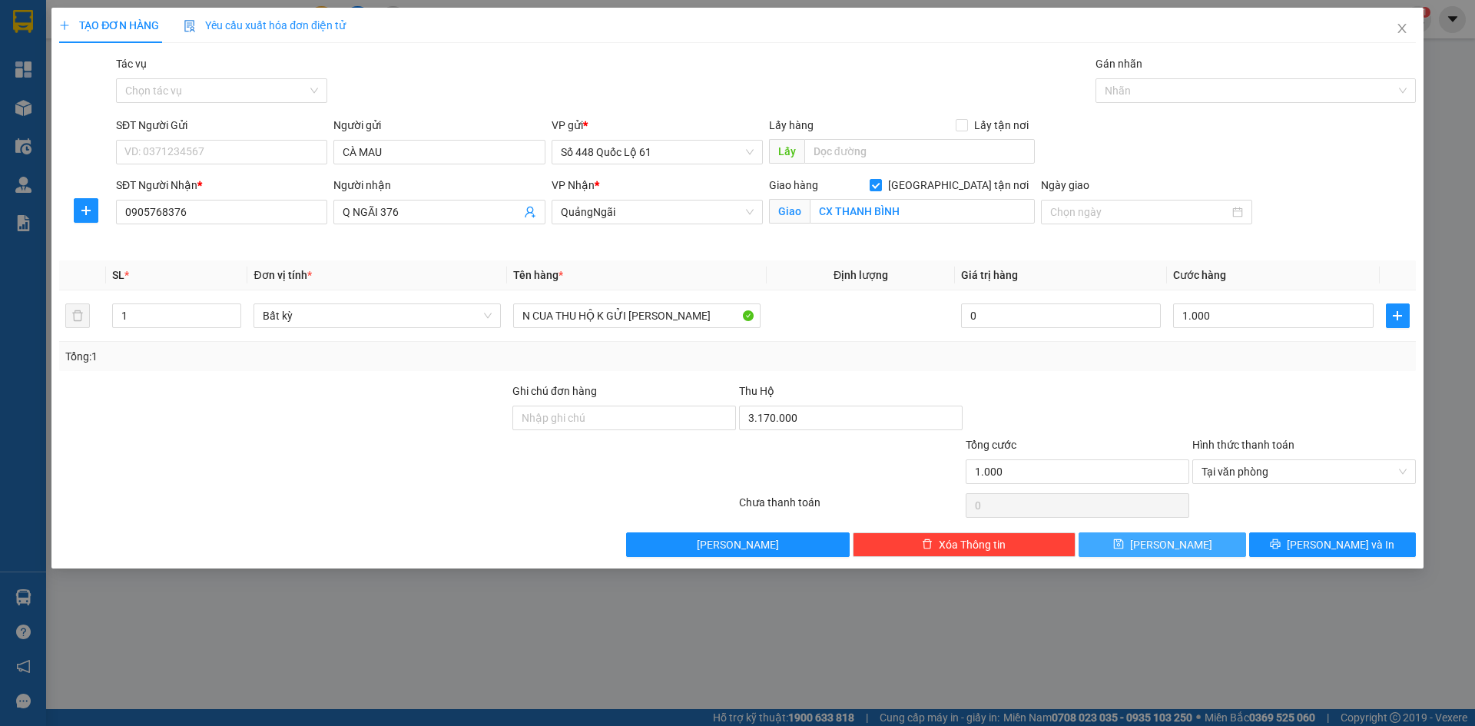
drag, startPoint x: 1189, startPoint y: 550, endPoint x: 769, endPoint y: 493, distance: 423.3
click at [1185, 551] on button "Lưu" at bounding box center [1162, 544] width 167 height 25
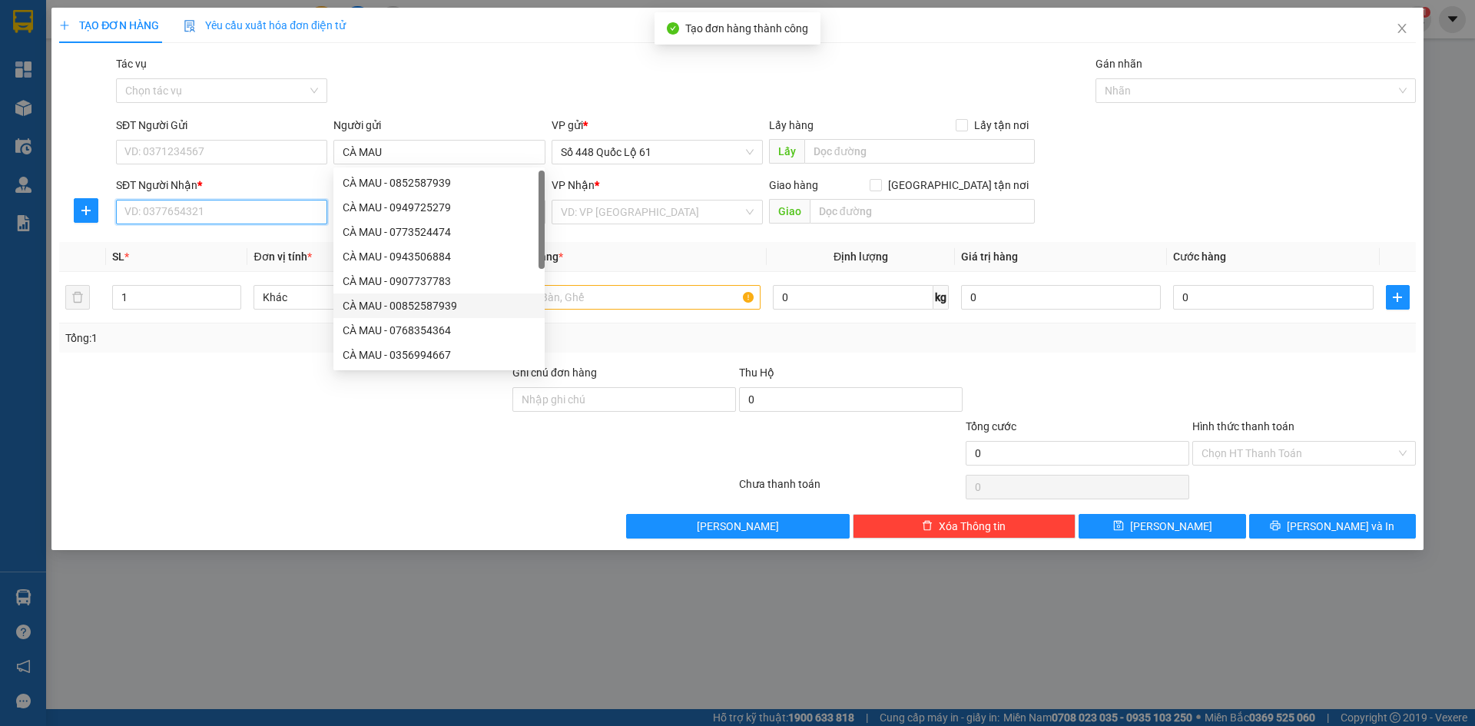
click at [250, 211] on input "SĐT Người Nhận *" at bounding box center [221, 212] width 211 height 25
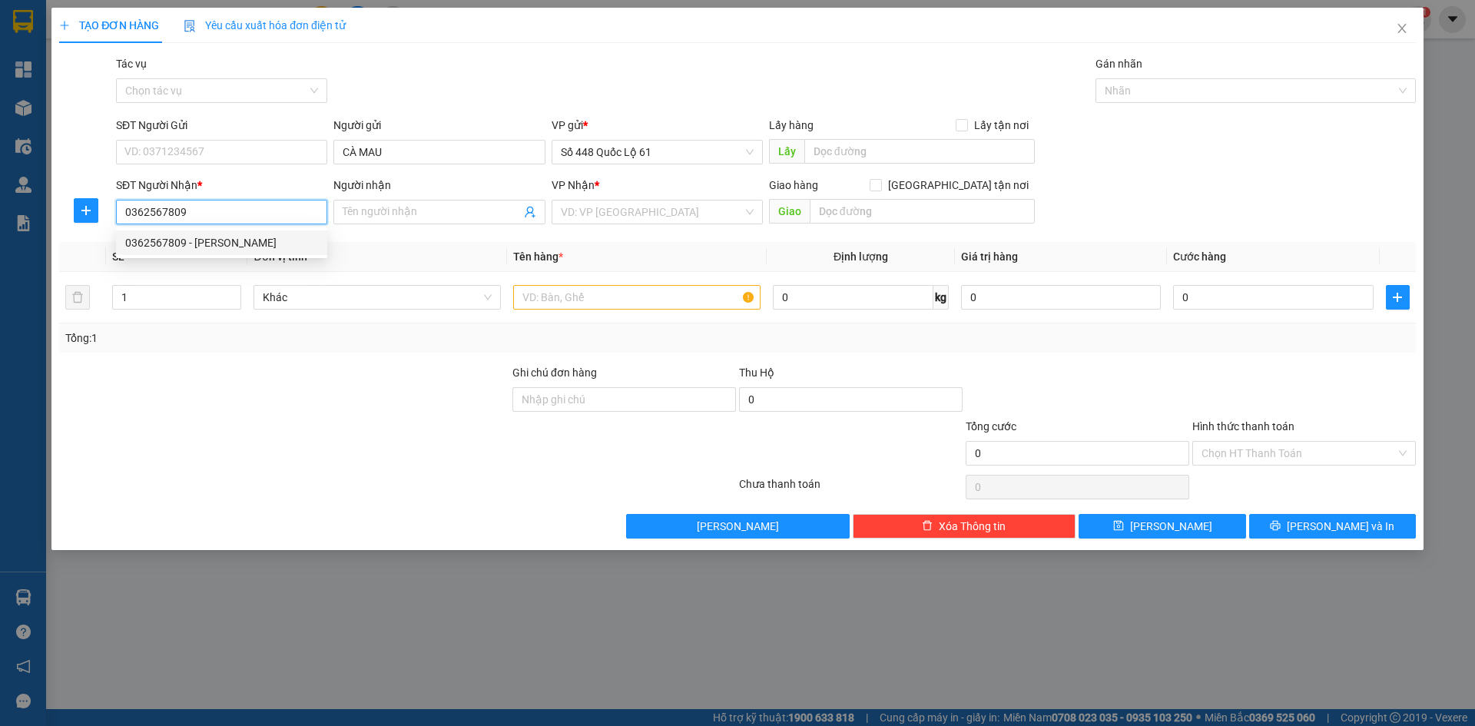
click at [263, 245] on div "0362567809 - VĨNH PHƯƠNG" at bounding box center [221, 242] width 193 height 17
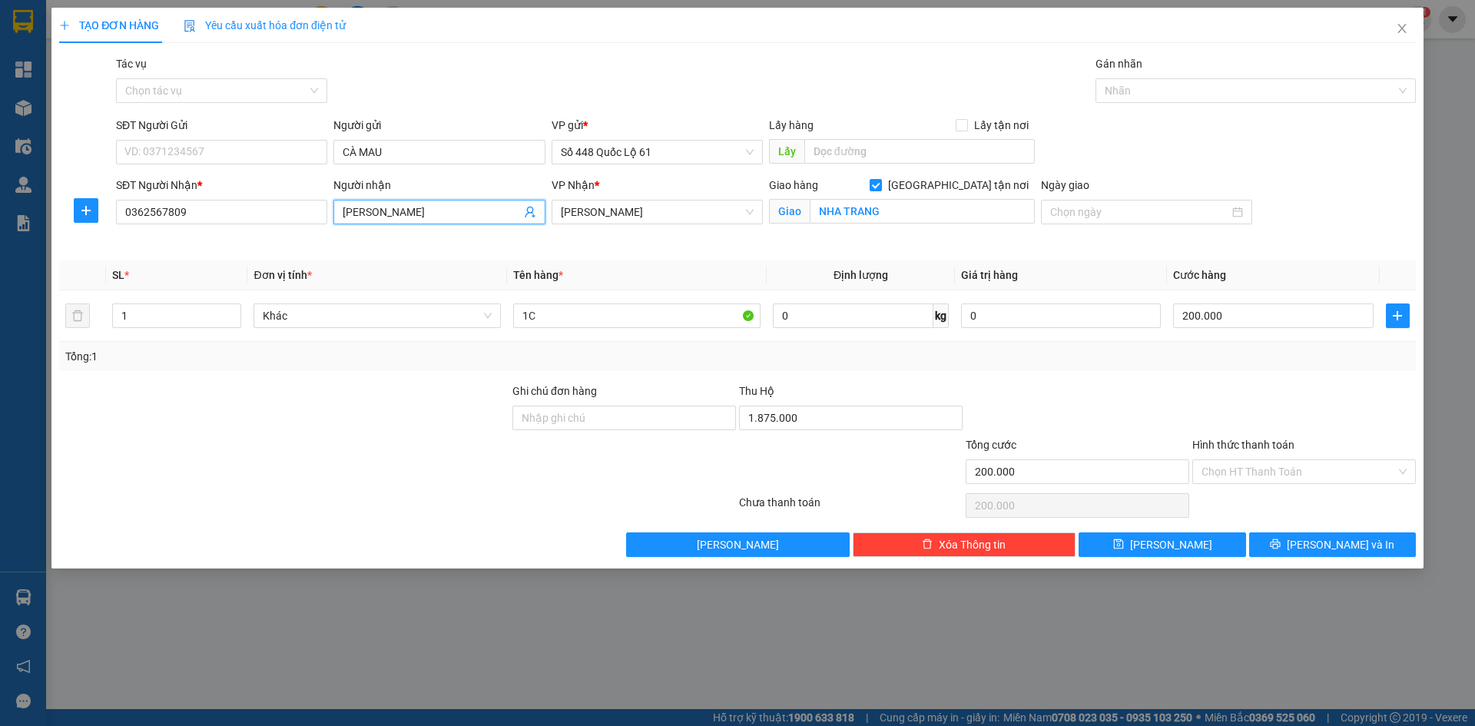
drag, startPoint x: 453, startPoint y: 211, endPoint x: 0, endPoint y: 337, distance: 469.5
click at [61, 317] on div "Transit Pickup Surcharge Ids Transit Deliver Surcharge Ids Transit Deliver Surc…" at bounding box center [737, 306] width 1357 height 502
click at [847, 419] on input "1.875.000" at bounding box center [851, 418] width 224 height 25
click at [795, 351] on div "Tổng: 1" at bounding box center [737, 356] width 1344 height 17
drag, startPoint x: 542, startPoint y: 320, endPoint x: 462, endPoint y: 334, distance: 81.1
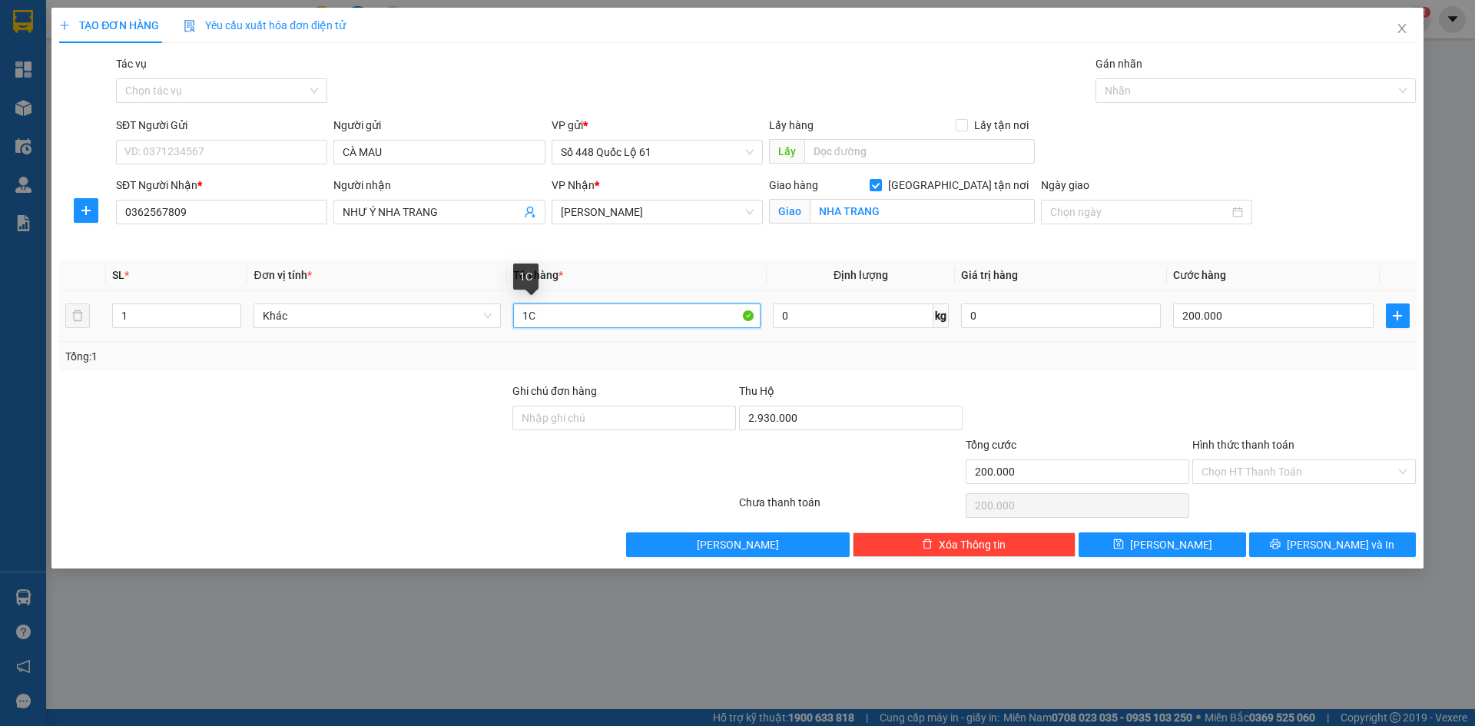
click at [462, 334] on tr "1 Khác 1C 0 kg 0 200.000" at bounding box center [737, 315] width 1357 height 51
click at [1307, 311] on input "200.000" at bounding box center [1273, 315] width 200 height 25
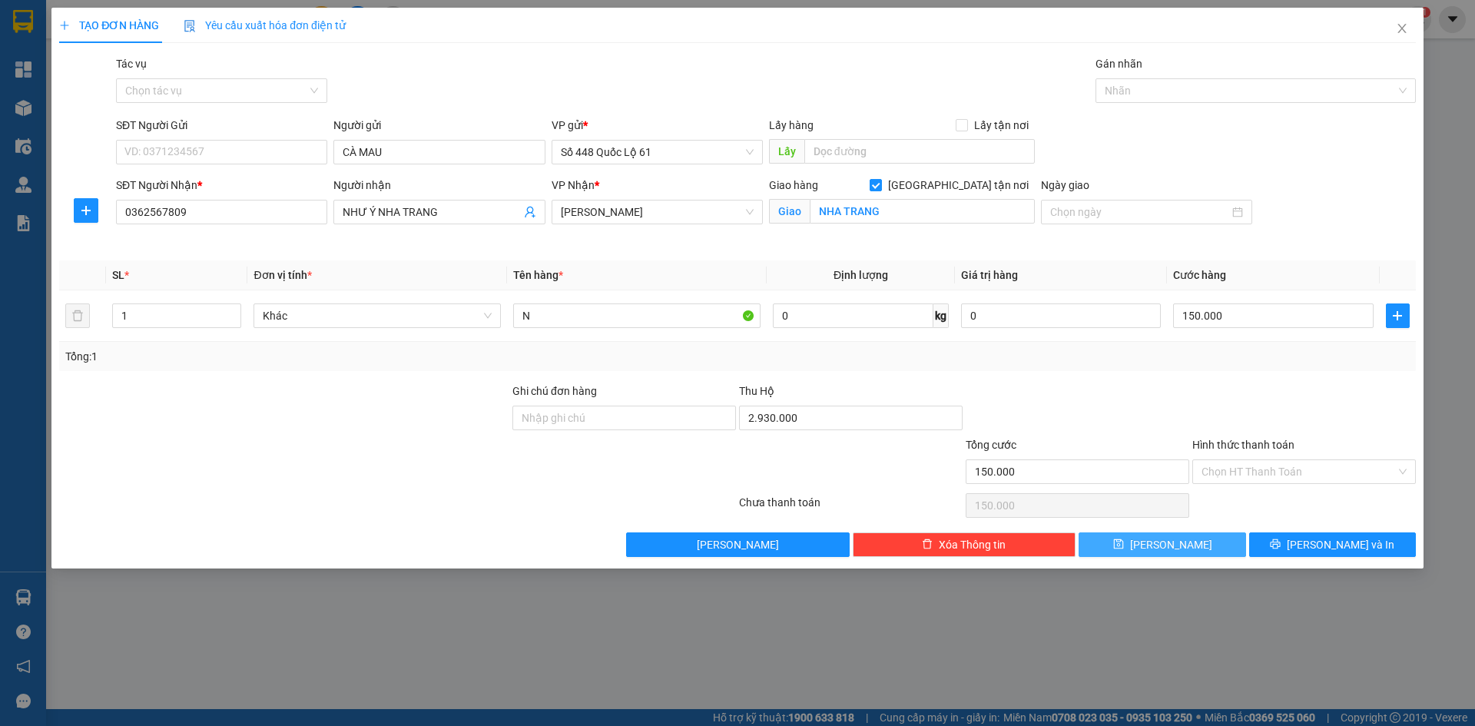
click at [1186, 540] on button "Lưu" at bounding box center [1162, 544] width 167 height 25
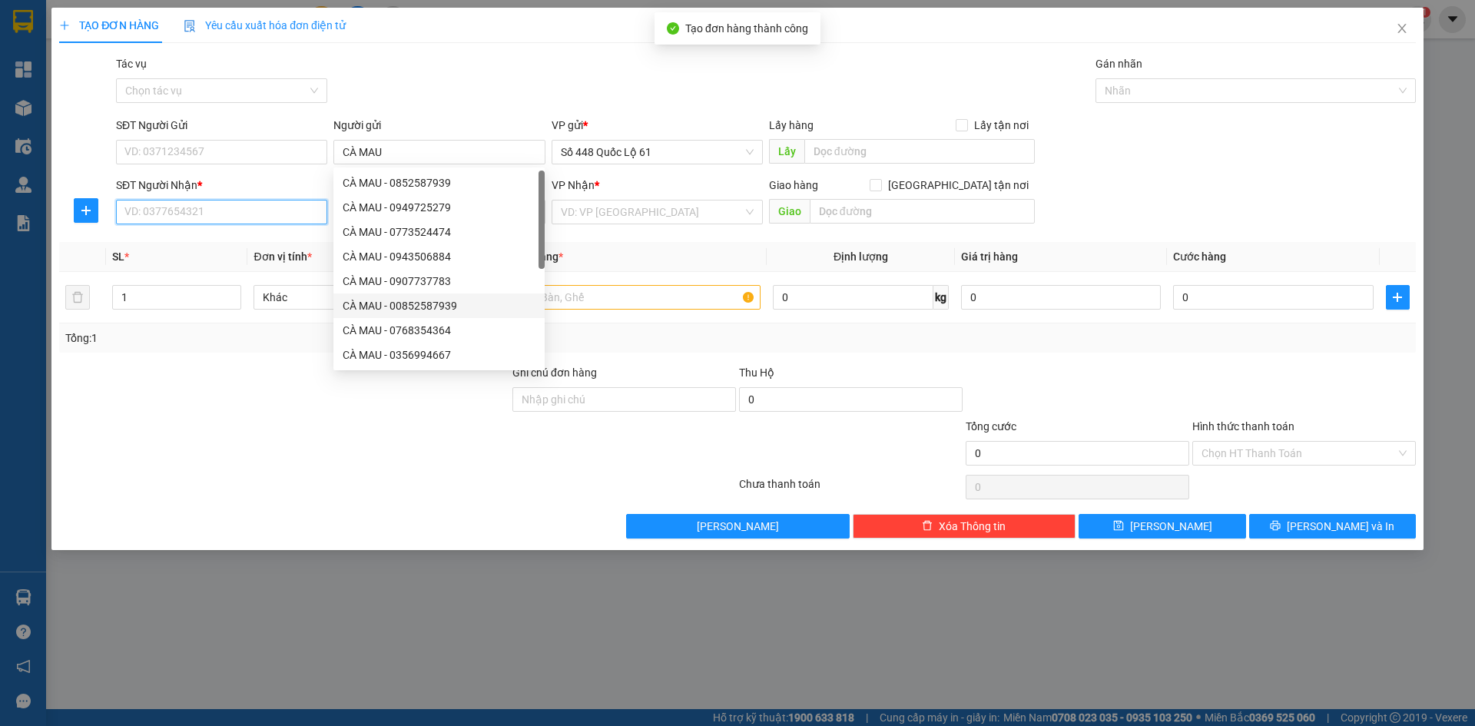
click at [236, 210] on input "SĐT Người Nhận *" at bounding box center [221, 212] width 211 height 25
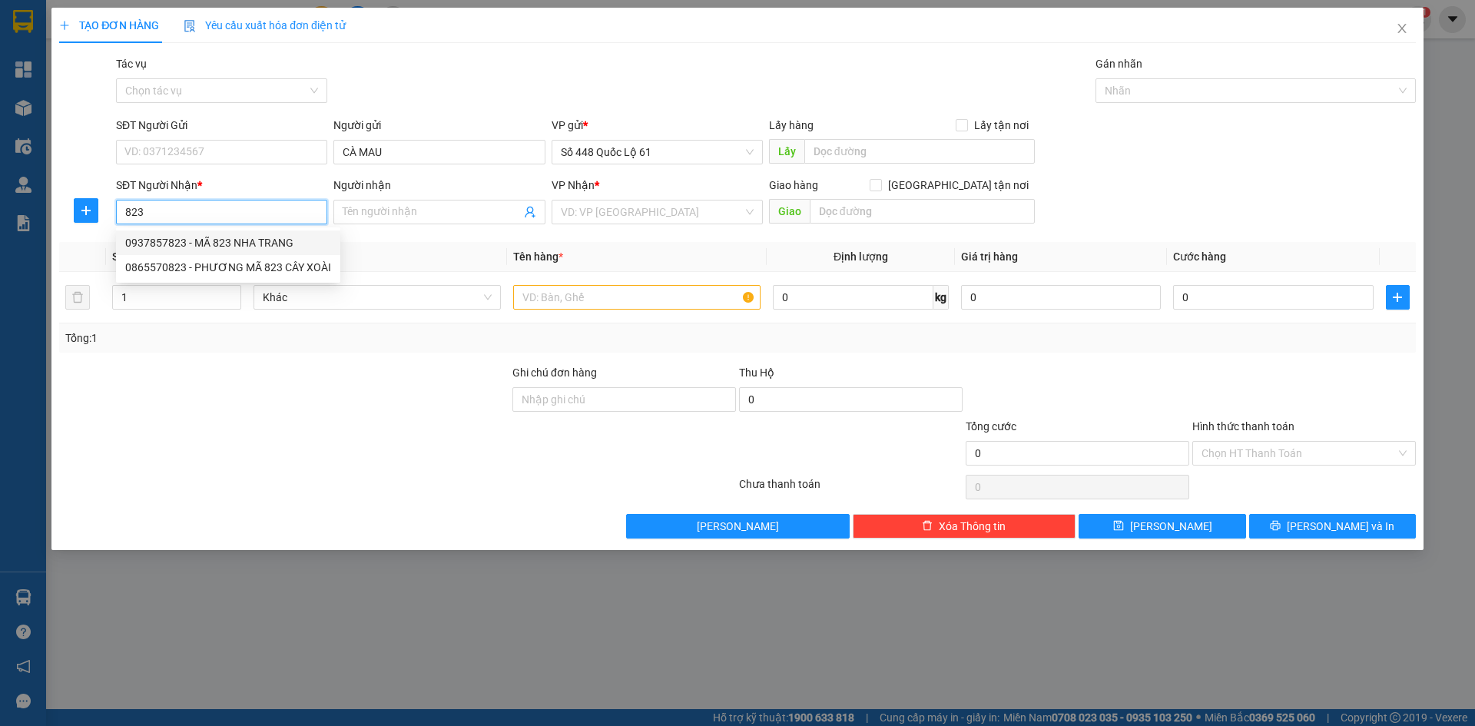
drag, startPoint x: 229, startPoint y: 245, endPoint x: 588, endPoint y: 371, distance: 381.0
click at [230, 245] on div "0937857823 - MÃ 823 NHA TRANG" at bounding box center [228, 242] width 206 height 17
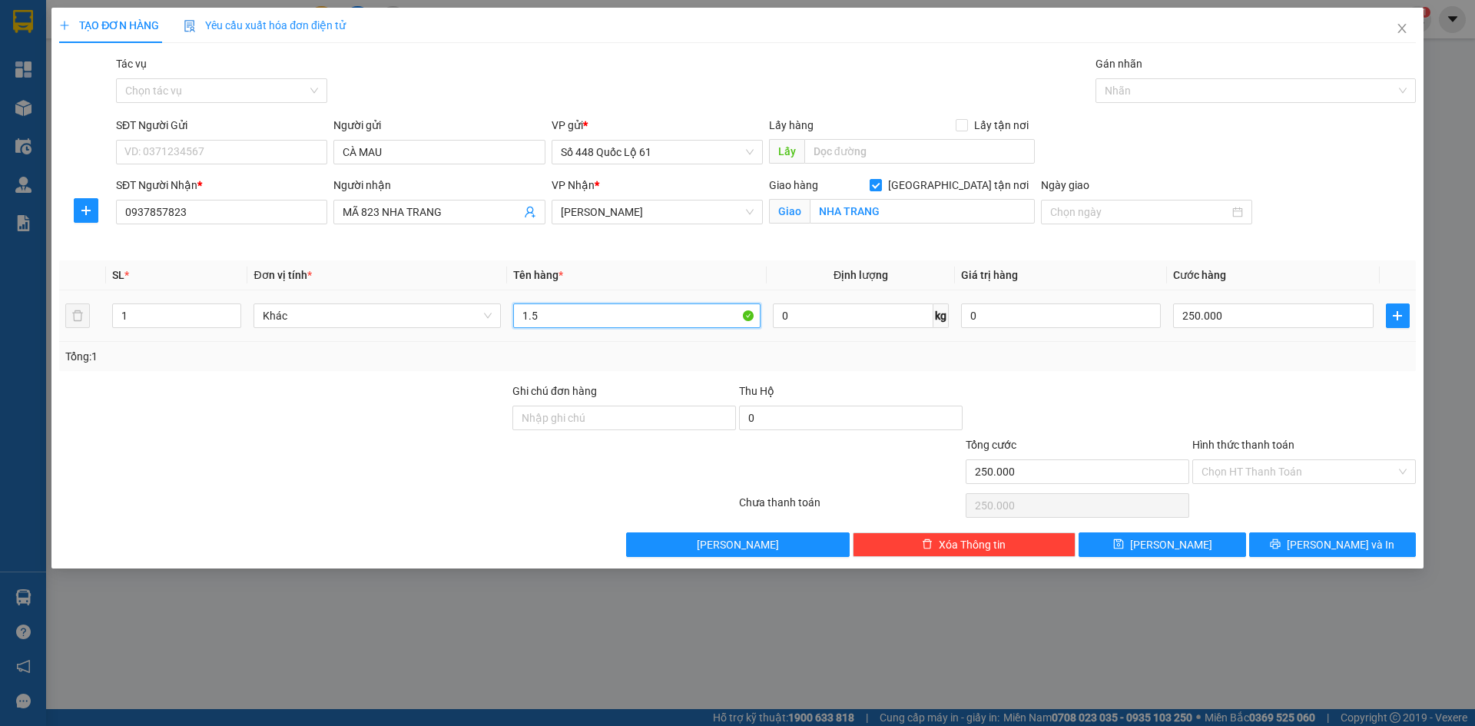
drag, startPoint x: 577, startPoint y: 322, endPoint x: 344, endPoint y: 355, distance: 235.1
click at [350, 353] on div "SL * Đơn vị tính * Tên hàng * Định lượng Giá trị hàng Cước hàng 1 Khác 1.5 0 kg…" at bounding box center [737, 315] width 1357 height 111
click at [1123, 545] on icon "save" at bounding box center [1118, 544] width 10 height 10
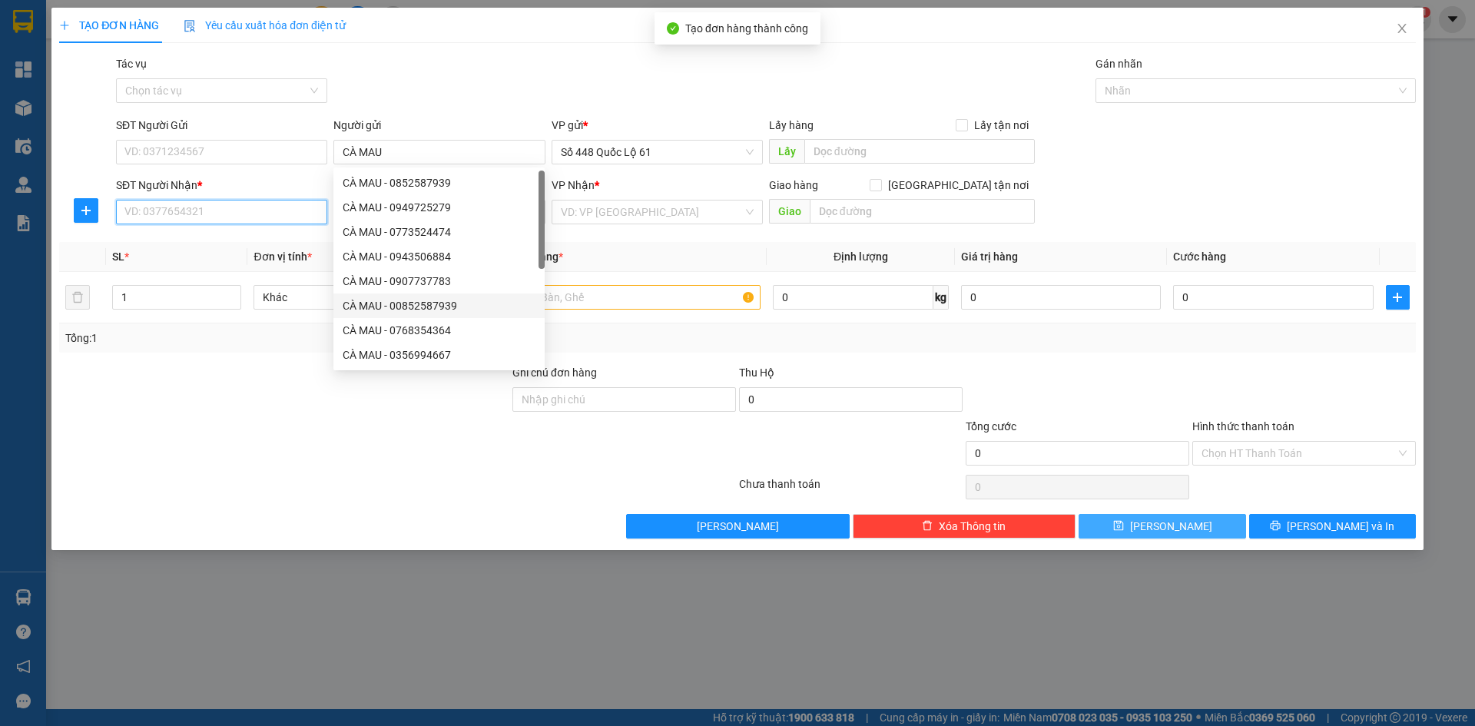
click at [236, 204] on input "SĐT Người Nhận *" at bounding box center [221, 212] width 211 height 25
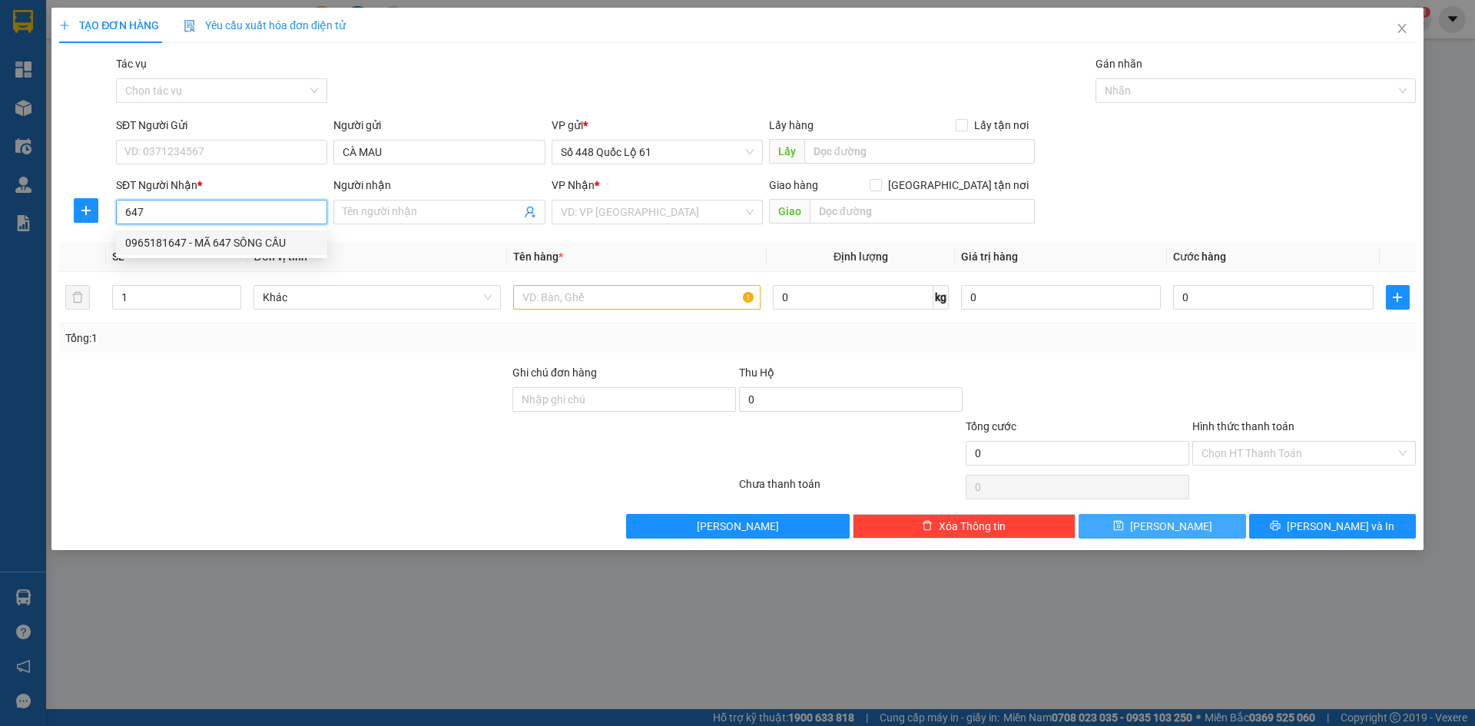
click at [237, 241] on div "0965181647 - MÃ 647 SÔNG CẦU" at bounding box center [221, 242] width 193 height 17
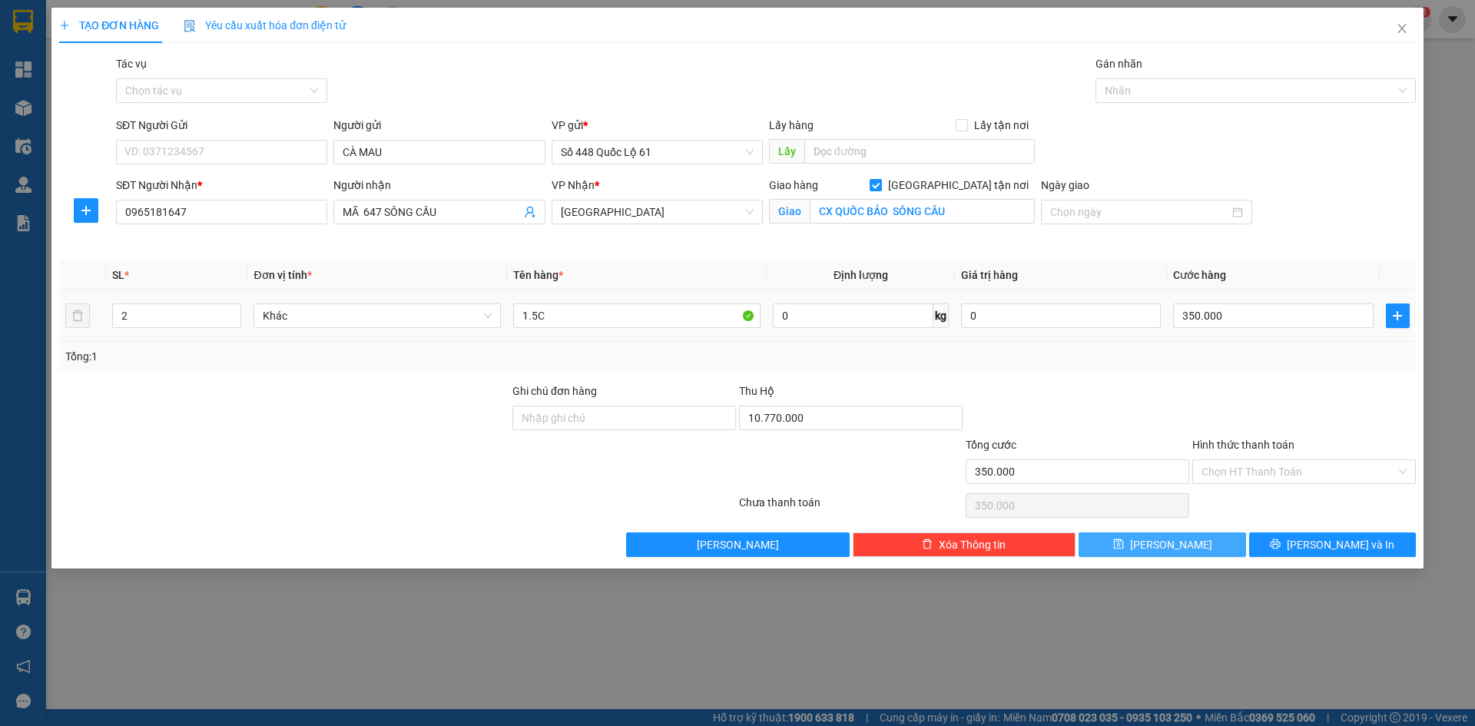
drag, startPoint x: 231, startPoint y: 307, endPoint x: 472, endPoint y: 335, distance: 242.1
click at [231, 307] on span "up" at bounding box center [232, 311] width 9 height 9
drag, startPoint x: 579, startPoint y: 305, endPoint x: 193, endPoint y: 306, distance: 385.7
click at [191, 318] on tr "2 Khác 1.5C 0 kg 0 350.000" at bounding box center [737, 315] width 1357 height 51
click at [864, 427] on input "10.770.000" at bounding box center [851, 418] width 224 height 25
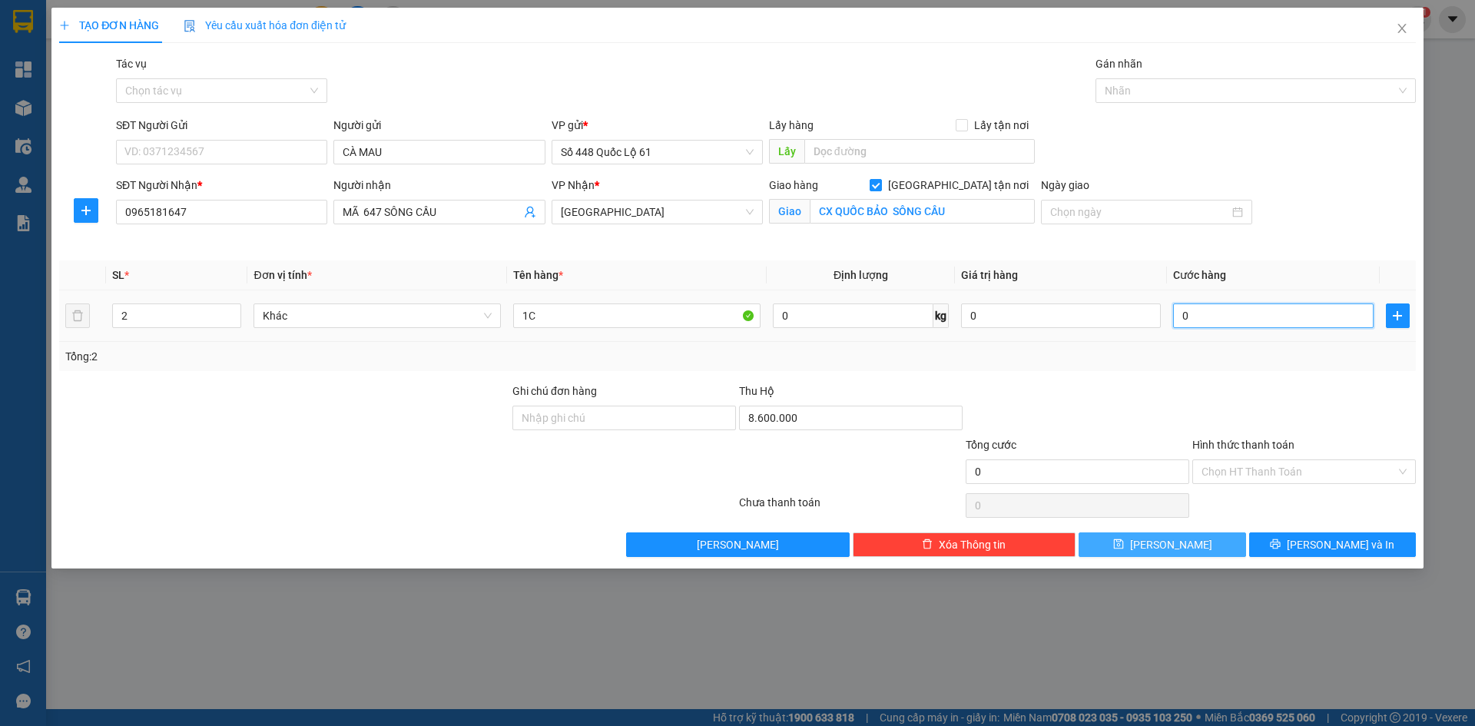
click at [1248, 316] on input "0" at bounding box center [1273, 315] width 200 height 25
click at [1196, 549] on button "Lưu" at bounding box center [1162, 544] width 167 height 25
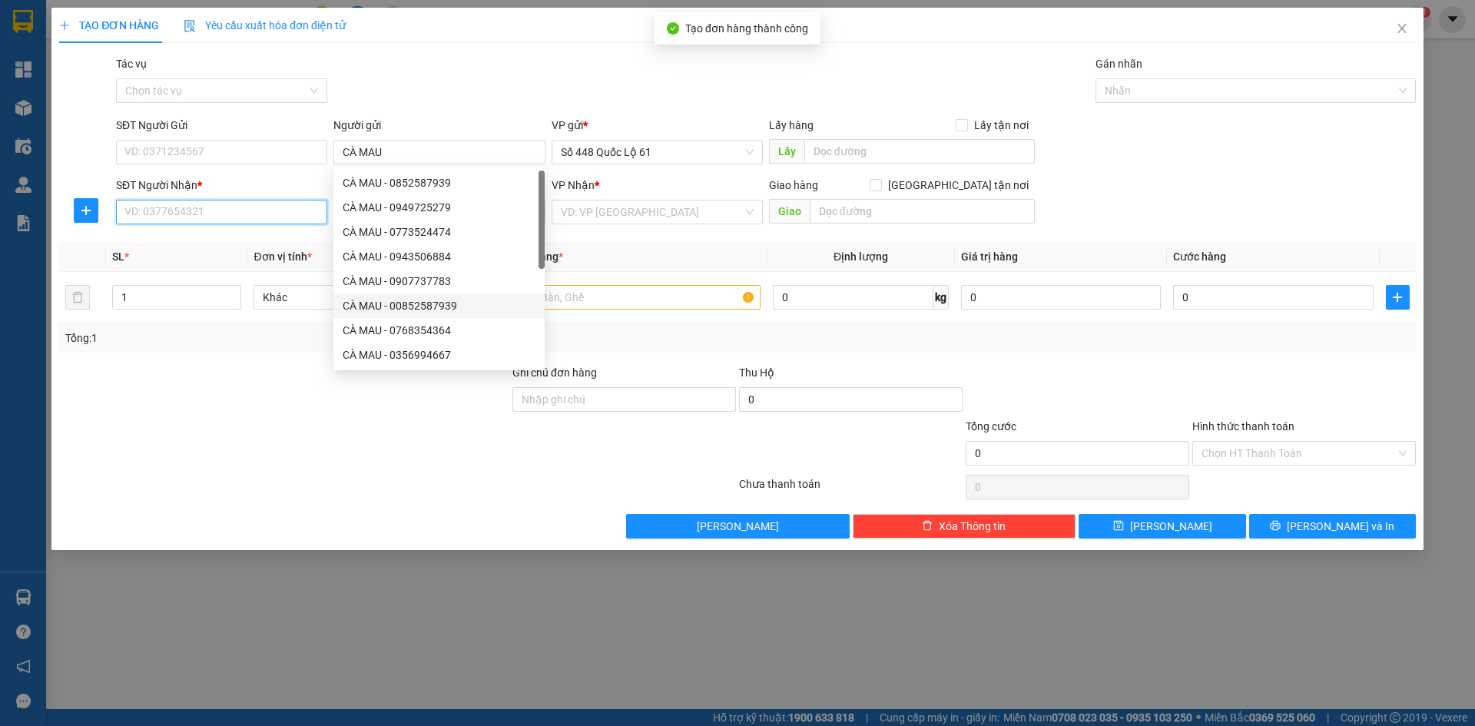
click at [243, 211] on input "SĐT Người Nhận *" at bounding box center [221, 212] width 211 height 25
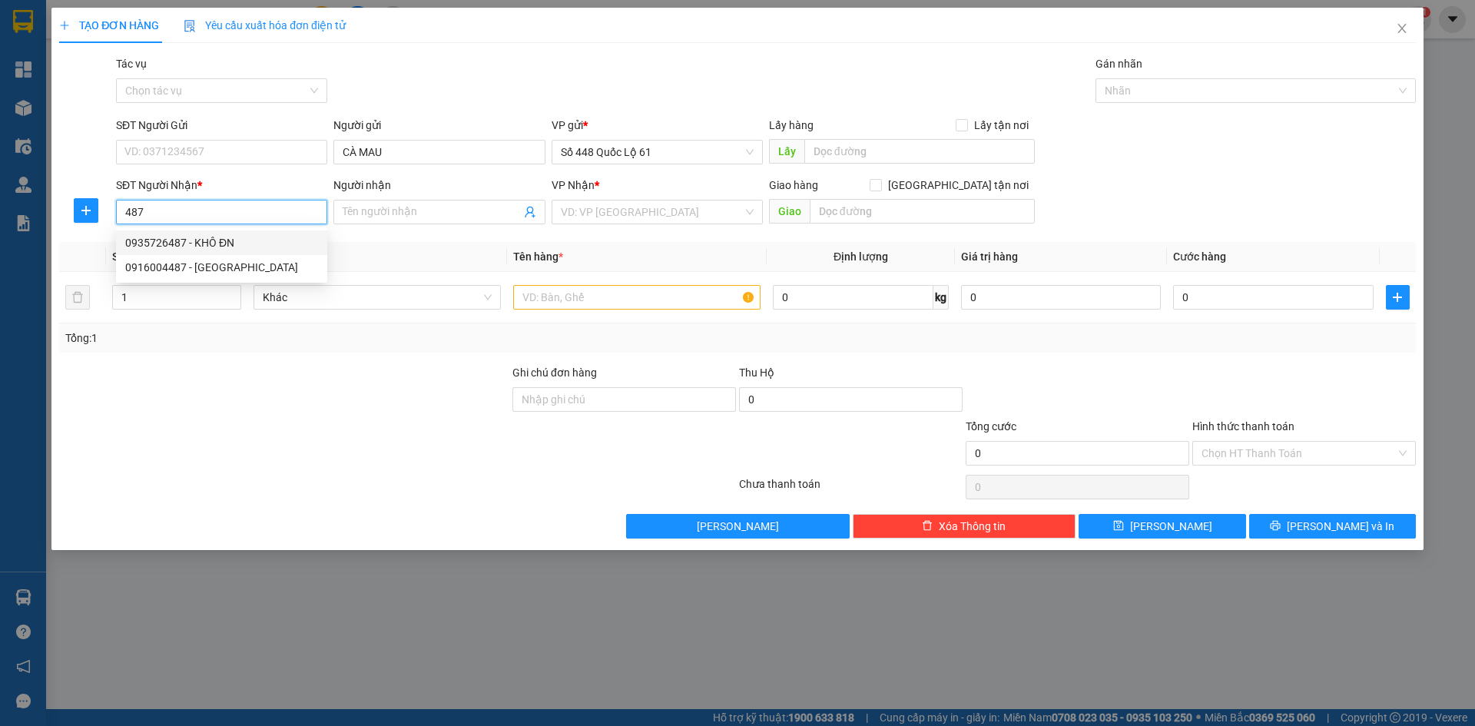
drag, startPoint x: 244, startPoint y: 240, endPoint x: 248, endPoint y: 284, distance: 44.7
click at [245, 240] on div "0935726487 - KHÔ ĐN" at bounding box center [221, 242] width 193 height 17
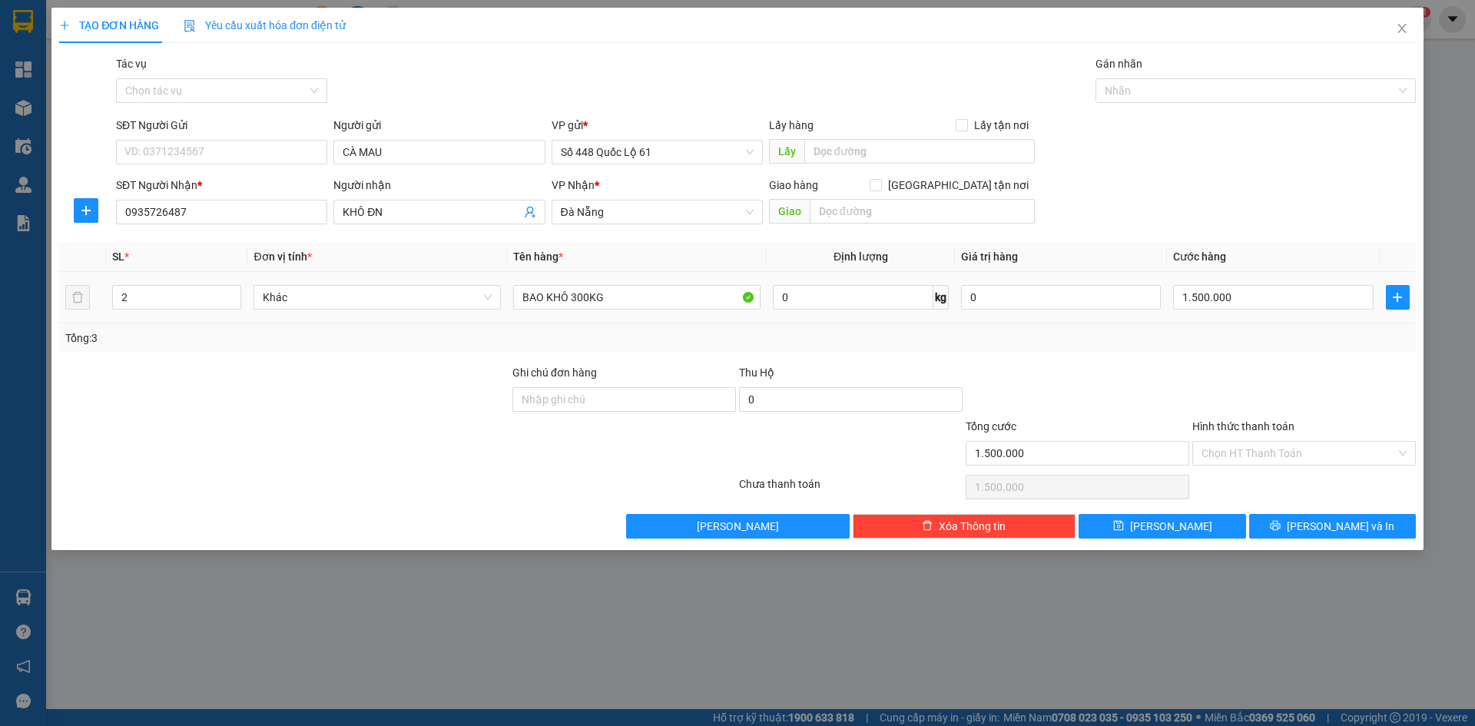
click at [226, 304] on span "Decrease Value" at bounding box center [232, 303] width 17 height 12
click at [577, 307] on input "BAO KHÔ 300KG" at bounding box center [636, 297] width 247 height 25
click at [1311, 297] on input "0" at bounding box center [1273, 297] width 200 height 25
drag, startPoint x: 1191, startPoint y: 522, endPoint x: 366, endPoint y: 239, distance: 871.5
click at [1177, 522] on button "Lưu" at bounding box center [1162, 526] width 167 height 25
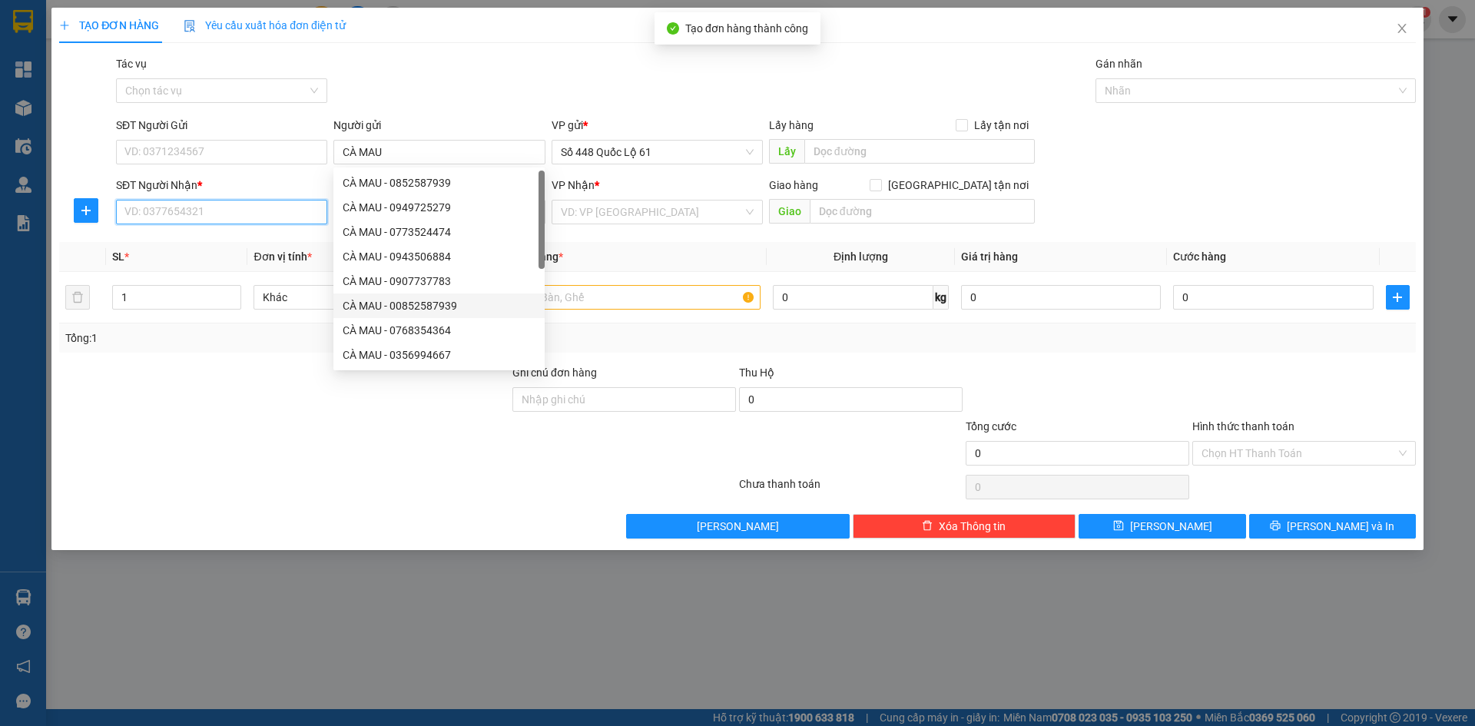
drag, startPoint x: 201, startPoint y: 219, endPoint x: 193, endPoint y: 220, distance: 7.8
click at [201, 220] on input "SĐT Người Nhận *" at bounding box center [221, 212] width 211 height 25
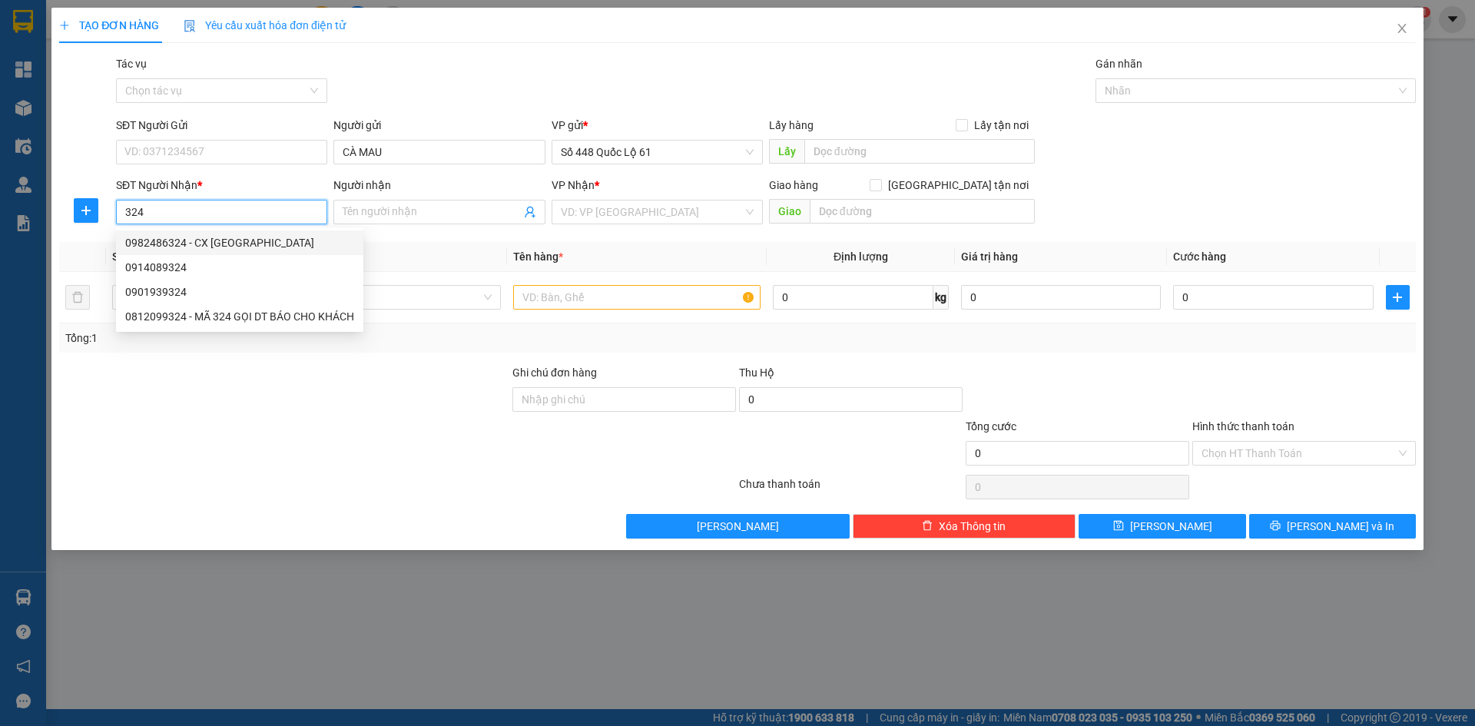
click at [224, 247] on div "0982486324 - CX ĐẠI THIÊN HÀ" at bounding box center [239, 242] width 229 height 17
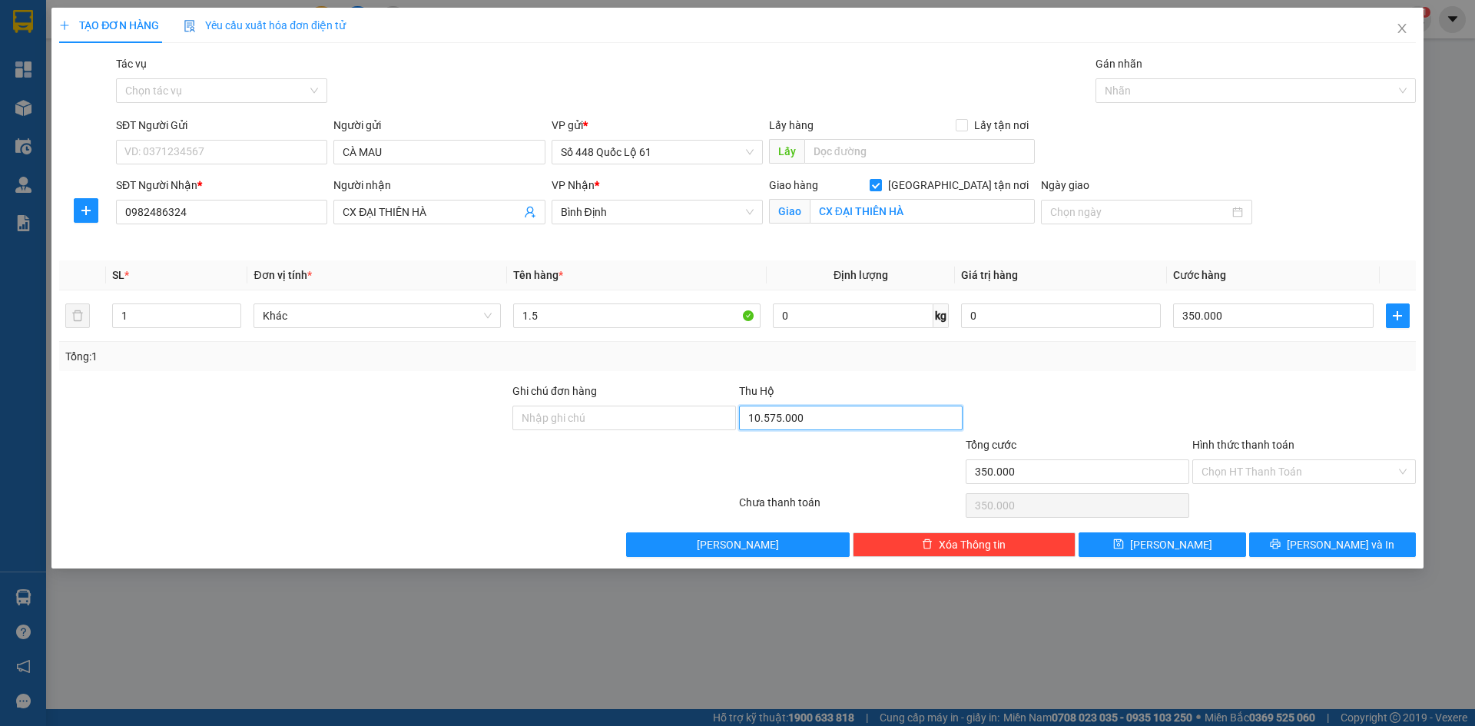
click at [808, 421] on input "10.575.000" at bounding box center [851, 418] width 224 height 25
drag, startPoint x: 1115, startPoint y: 541, endPoint x: 0, endPoint y: 355, distance: 1130.2
click at [1094, 545] on button "Lưu" at bounding box center [1162, 544] width 167 height 25
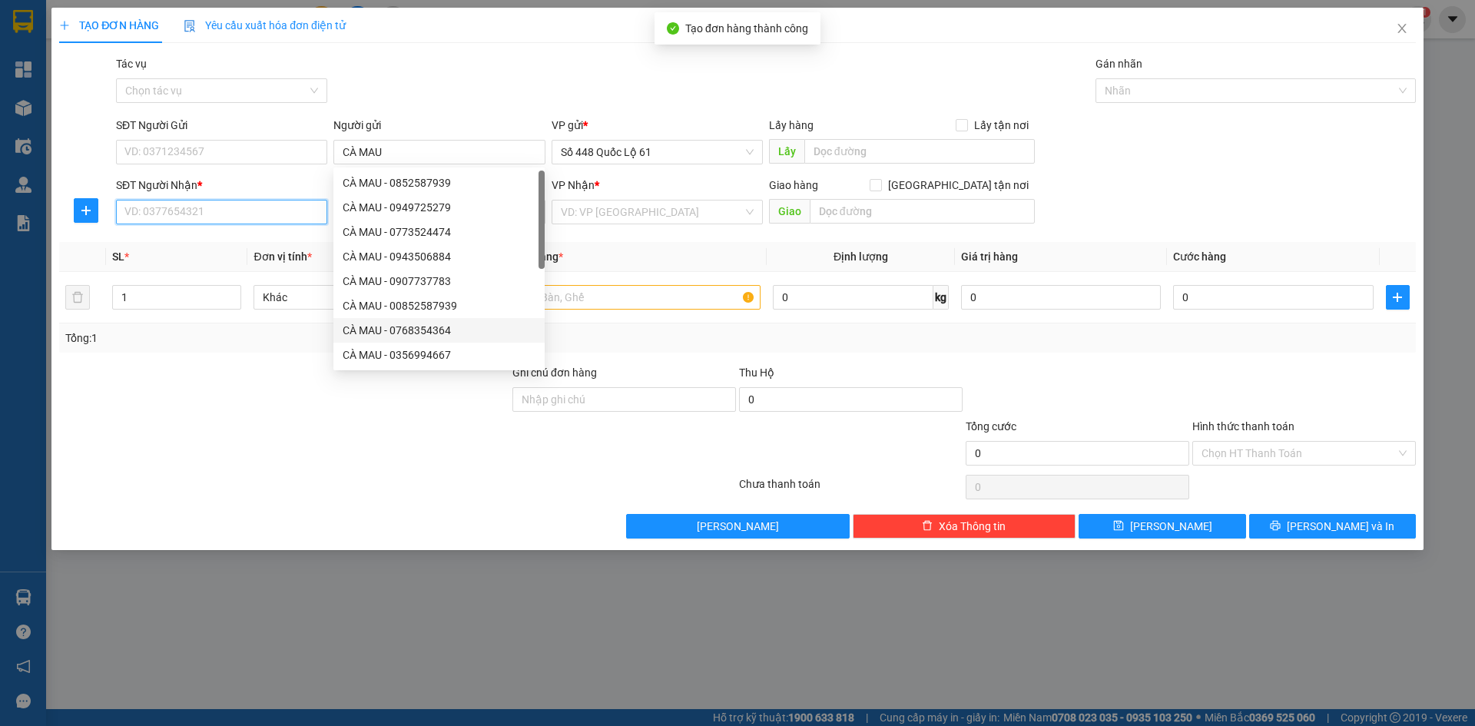
click at [250, 210] on input "SĐT Người Nhận *" at bounding box center [221, 212] width 211 height 25
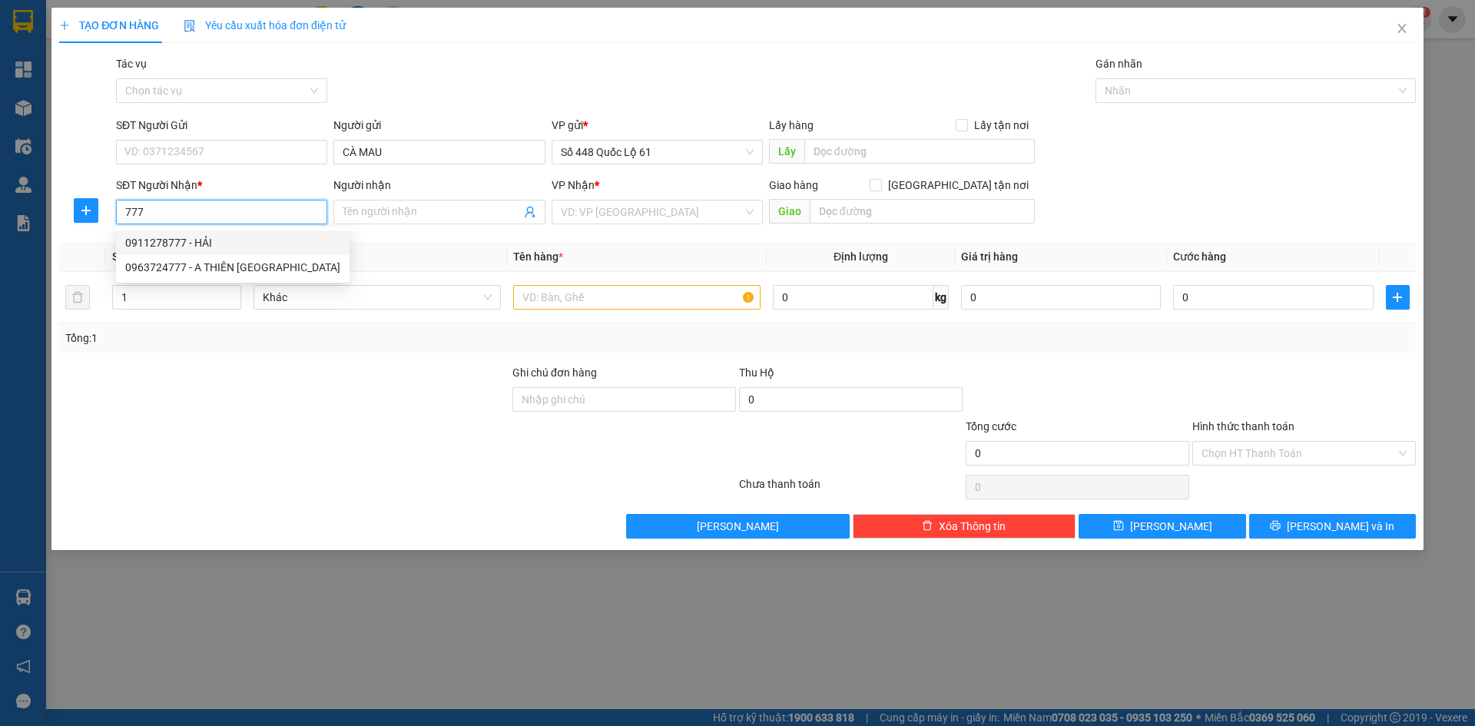
click at [273, 242] on div "0911278777 - HẢI" at bounding box center [232, 242] width 215 height 17
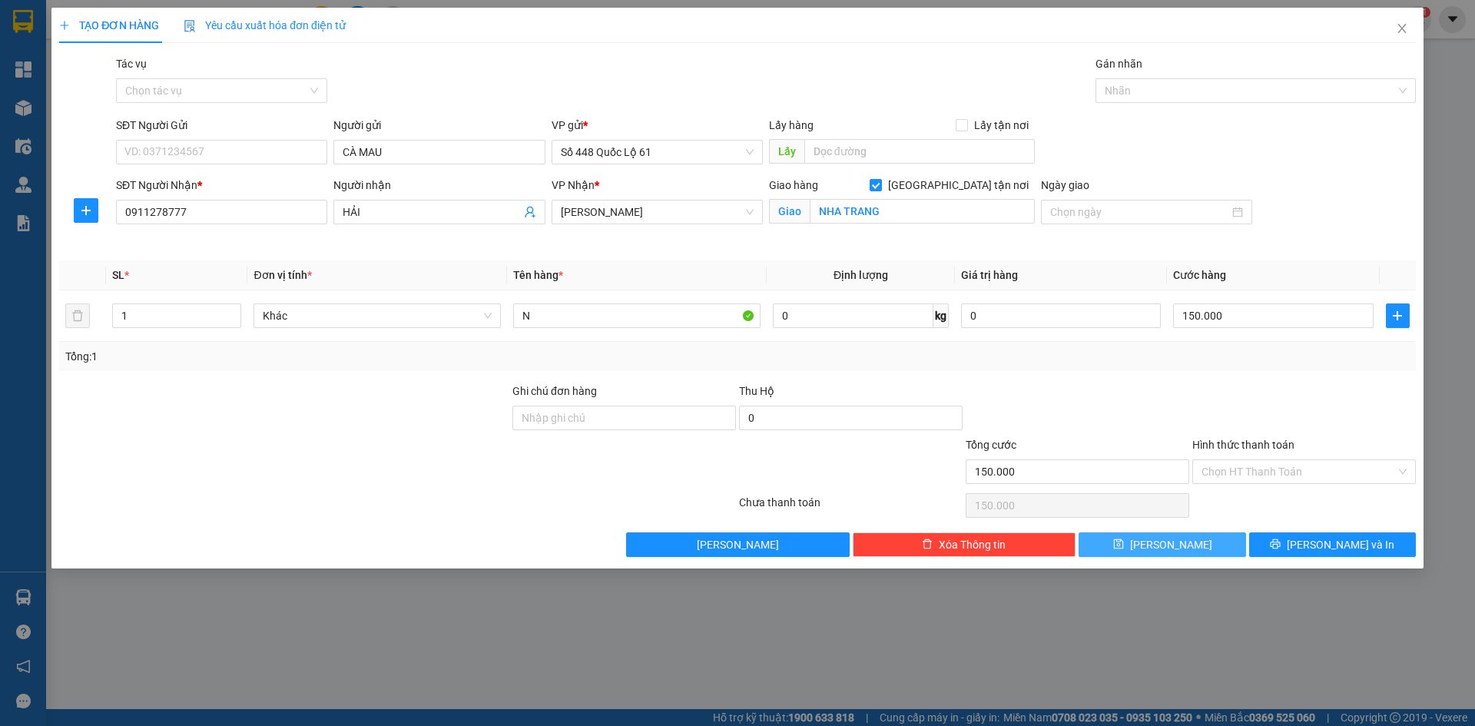
click at [1205, 541] on button "Lưu" at bounding box center [1162, 544] width 167 height 25
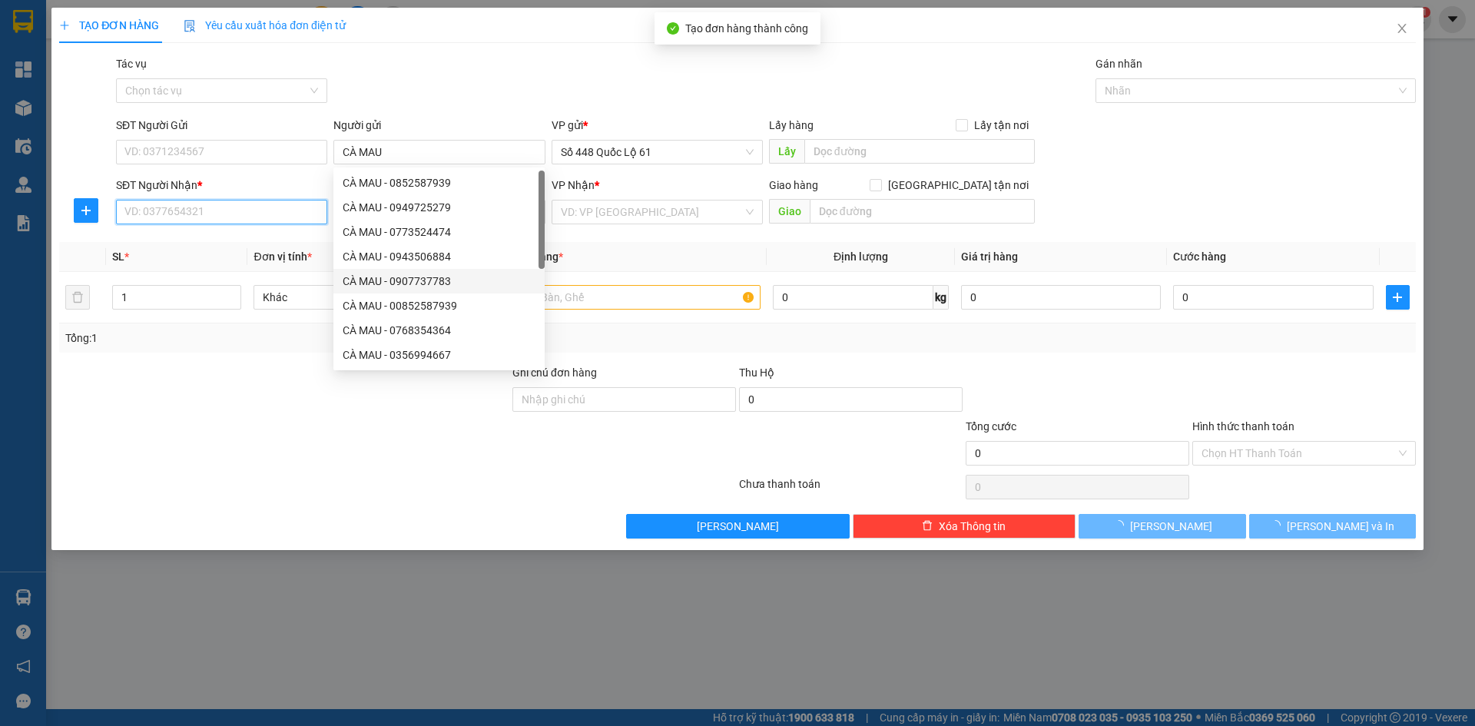
click at [258, 209] on input "SĐT Người Nhận *" at bounding box center [221, 212] width 211 height 25
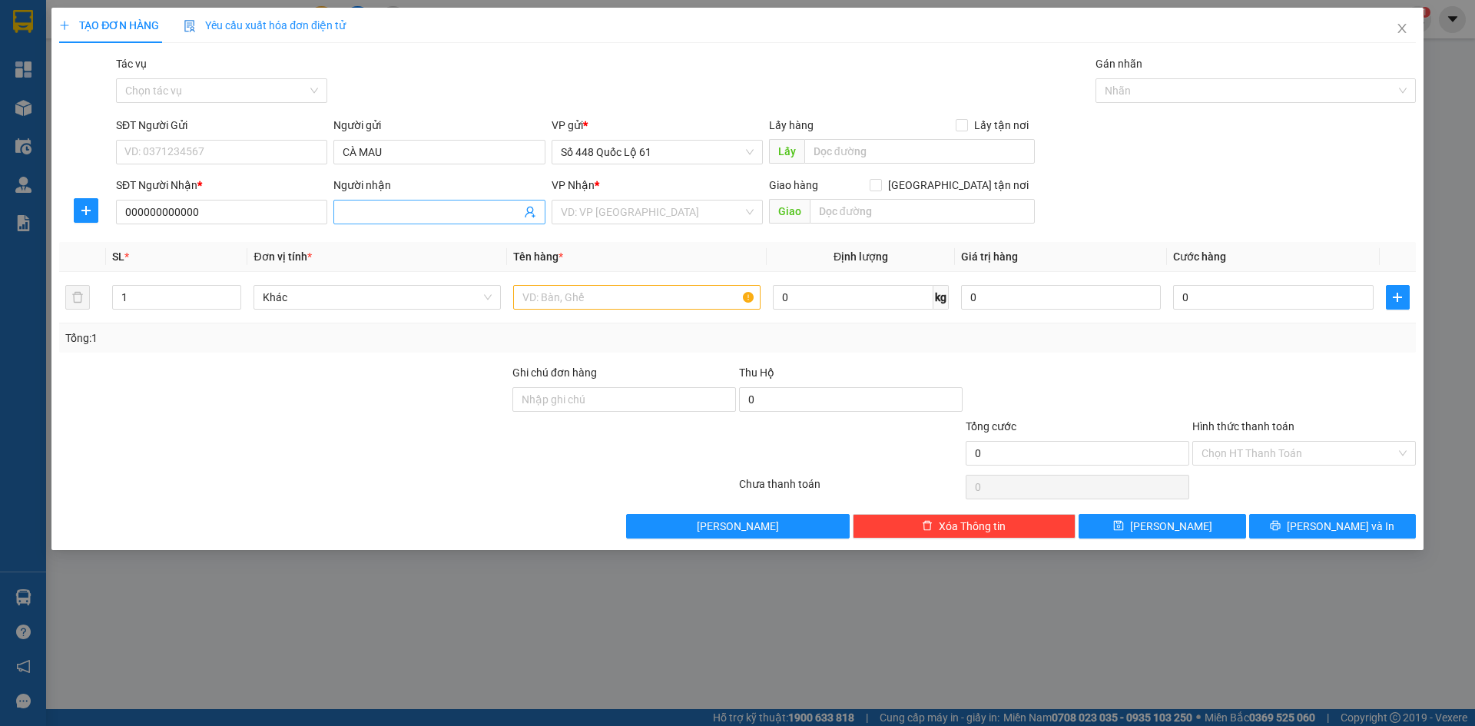
click at [426, 215] on input "Người nhận" at bounding box center [431, 212] width 177 height 17
click at [700, 205] on input "search" at bounding box center [652, 212] width 182 height 23
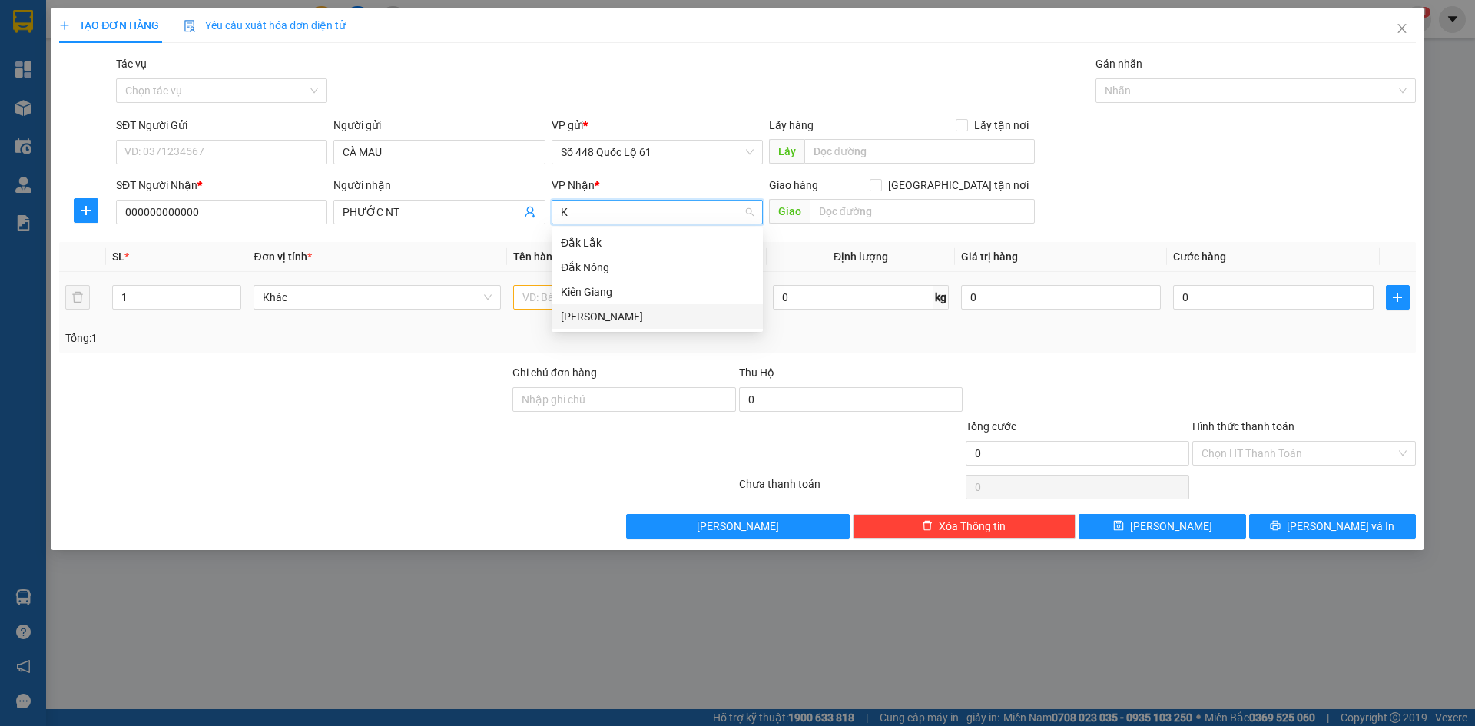
click at [662, 307] on div "[PERSON_NAME]" at bounding box center [657, 316] width 211 height 25
click at [599, 306] on input "text" at bounding box center [636, 297] width 247 height 25
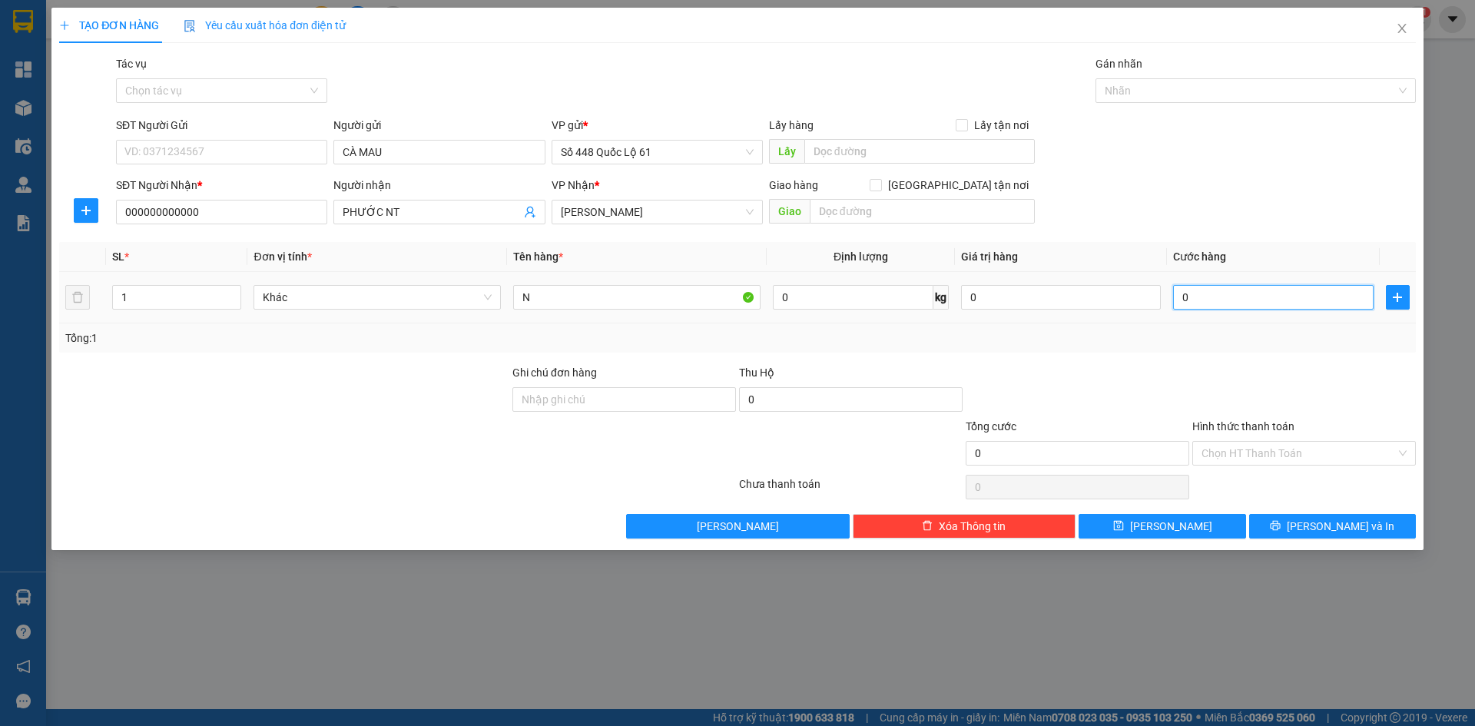
click at [1218, 295] on input "0" at bounding box center [1273, 297] width 200 height 25
click at [1176, 532] on span "Lưu" at bounding box center [1171, 526] width 82 height 17
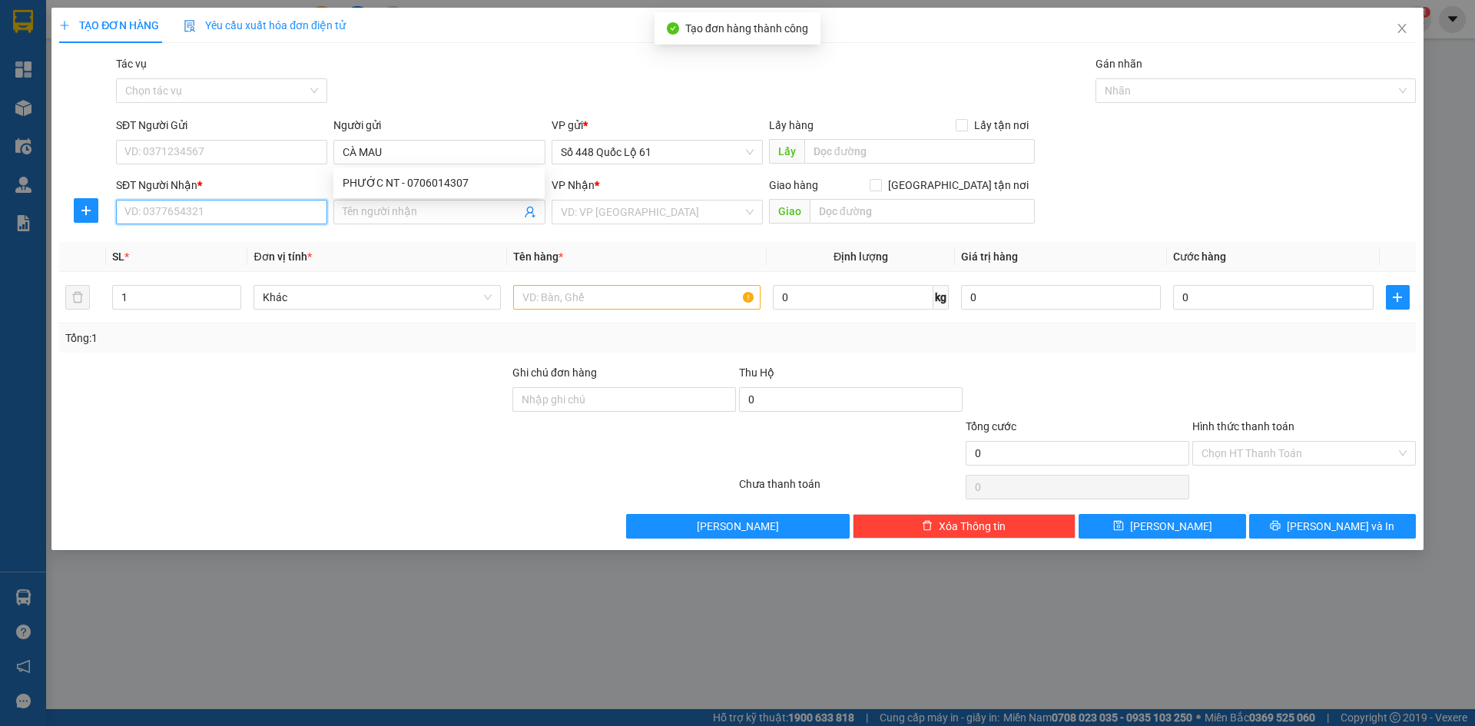
click at [262, 221] on input "SĐT Người Nhận *" at bounding box center [221, 212] width 211 height 25
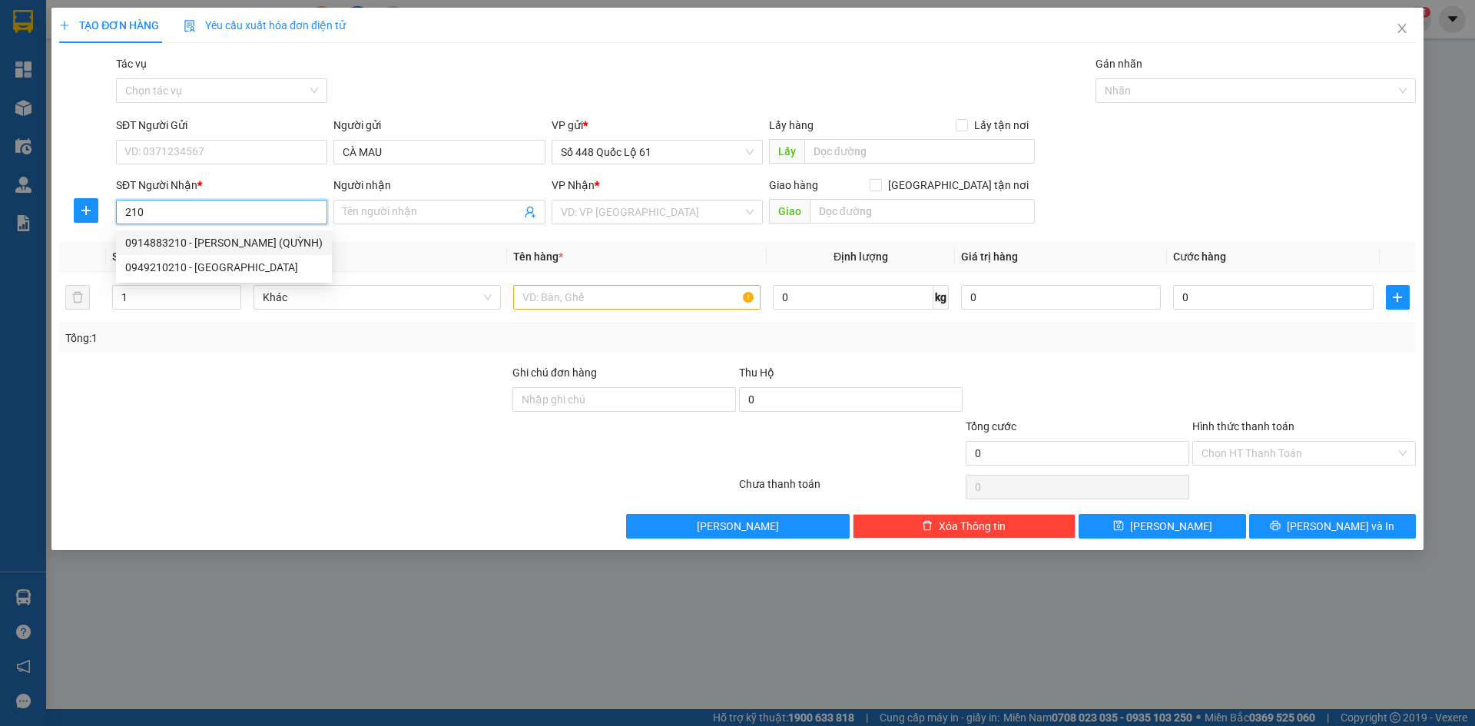
click at [256, 240] on div "0914883210 - PHAN RANG (QUỲNH)" at bounding box center [223, 242] width 197 height 17
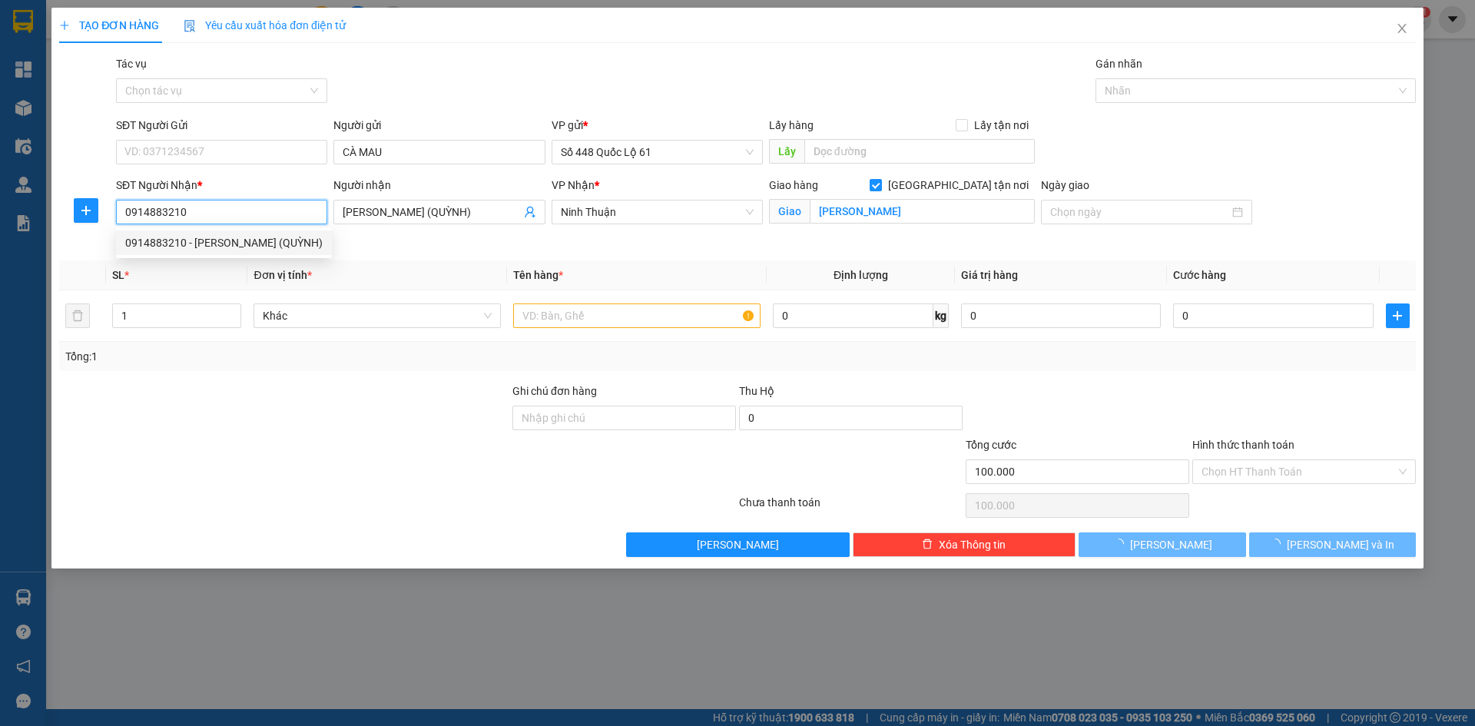
click at [256, 240] on body "Kết quả tìm kiếm ( 0 ) Bộ lọc No Data chuxe.bonluyen 1 Tổng Quan Kho hàng mới Đ…" at bounding box center [737, 363] width 1475 height 726
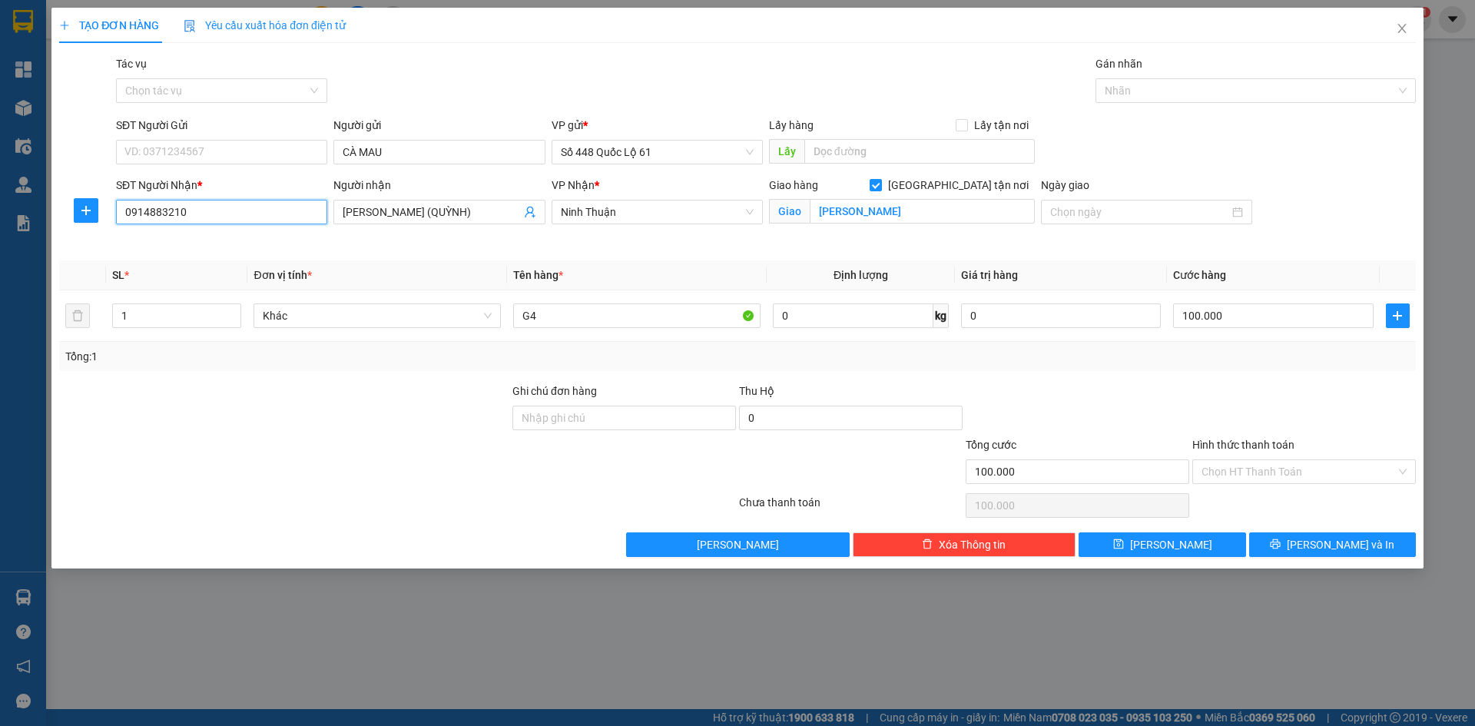
drag, startPoint x: 216, startPoint y: 217, endPoint x: 0, endPoint y: 293, distance: 228.6
click at [0, 290] on div "TẠO ĐƠN HÀNG Yêu cầu xuất hóa đơn điện tử Transit Pickup Surcharge Ids Transit …" at bounding box center [737, 363] width 1475 height 726
click at [246, 266] on div "0949210210 - NHÃ NHA TRANG" at bounding box center [223, 267] width 197 height 17
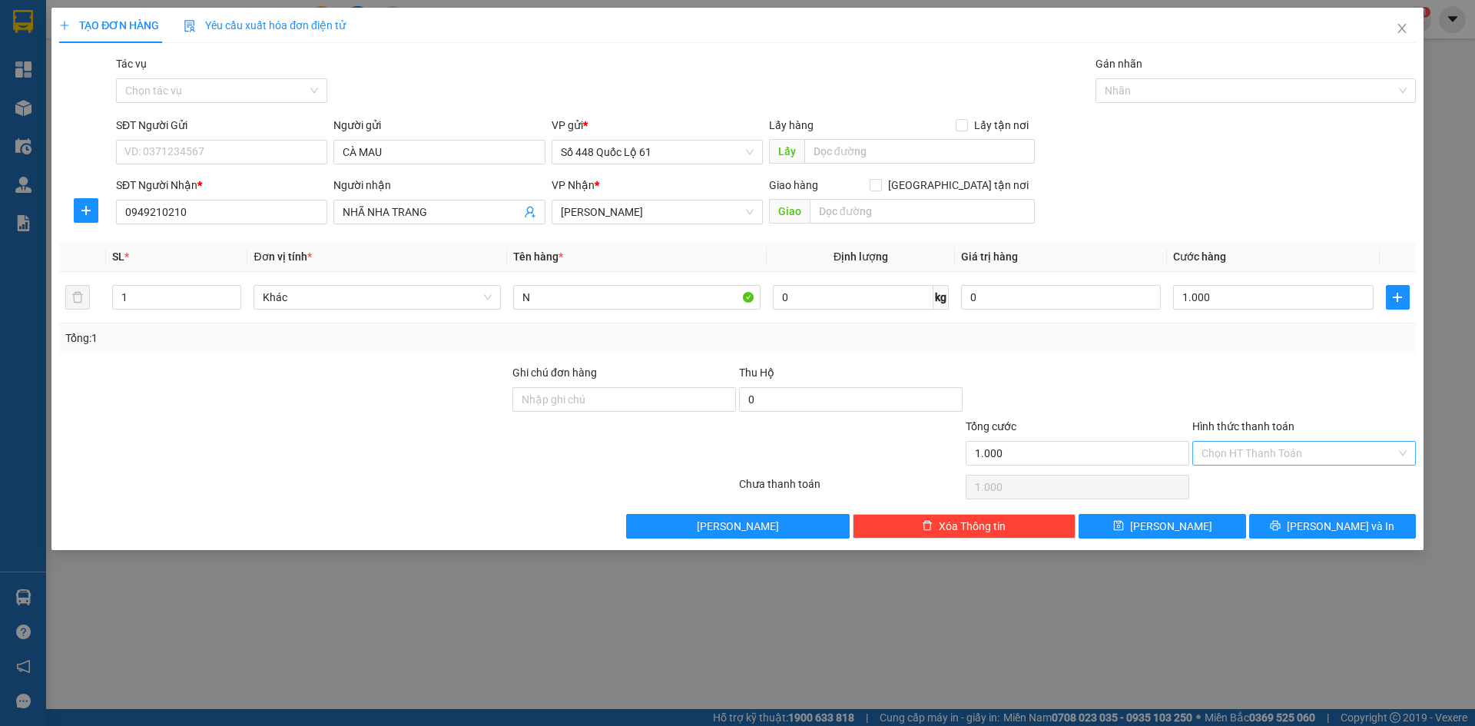
drag, startPoint x: 1242, startPoint y: 452, endPoint x: 1244, endPoint y: 459, distance: 7.8
click at [1242, 456] on input "Hình thức thanh toán" at bounding box center [1299, 453] width 194 height 23
click at [1260, 489] on div "Tại văn phòng" at bounding box center [1304, 484] width 205 height 17
drag, startPoint x: 1182, startPoint y: 534, endPoint x: 1123, endPoint y: 535, distance: 59.2
click at [1179, 535] on button "Lưu" at bounding box center [1162, 526] width 167 height 25
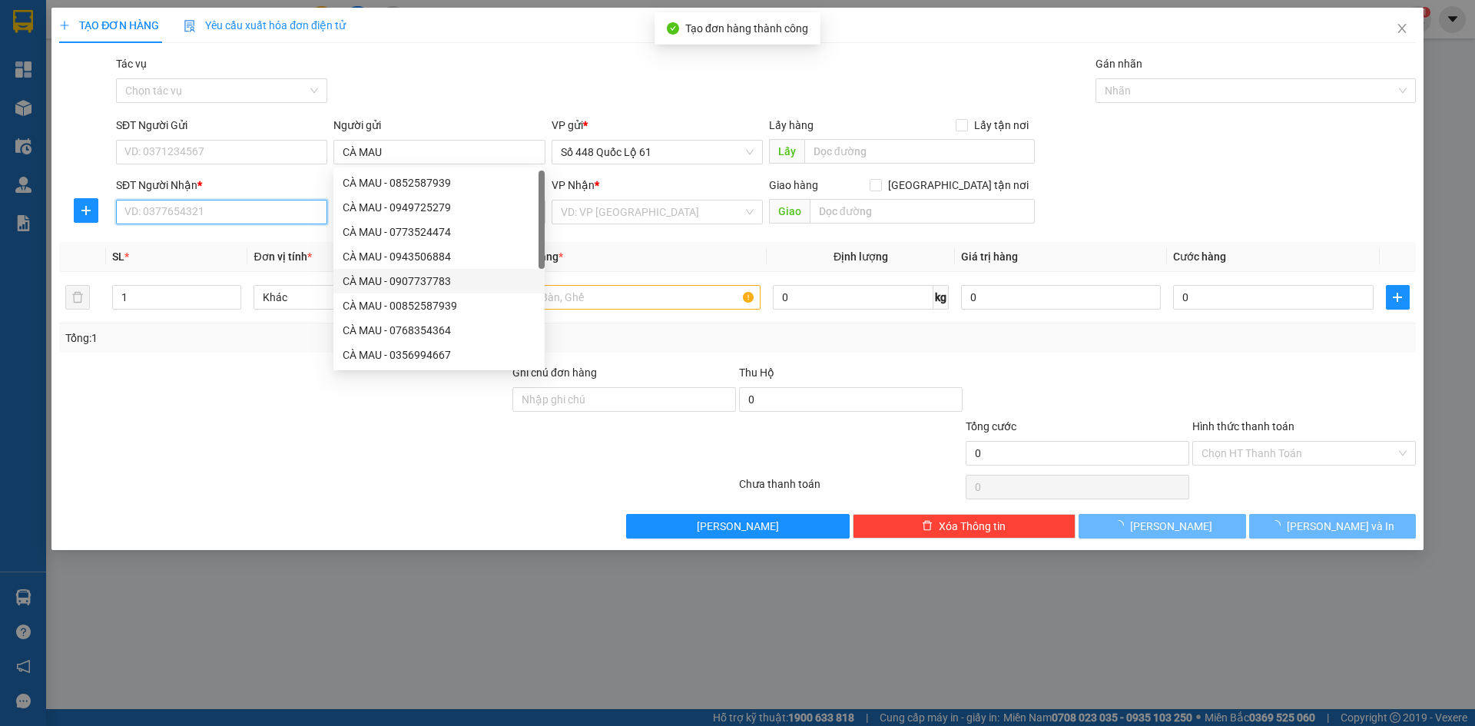
drag, startPoint x: 265, startPoint y: 214, endPoint x: 257, endPoint y: 214, distance: 8.5
click at [264, 214] on input "SĐT Người Nhận *" at bounding box center [221, 212] width 211 height 25
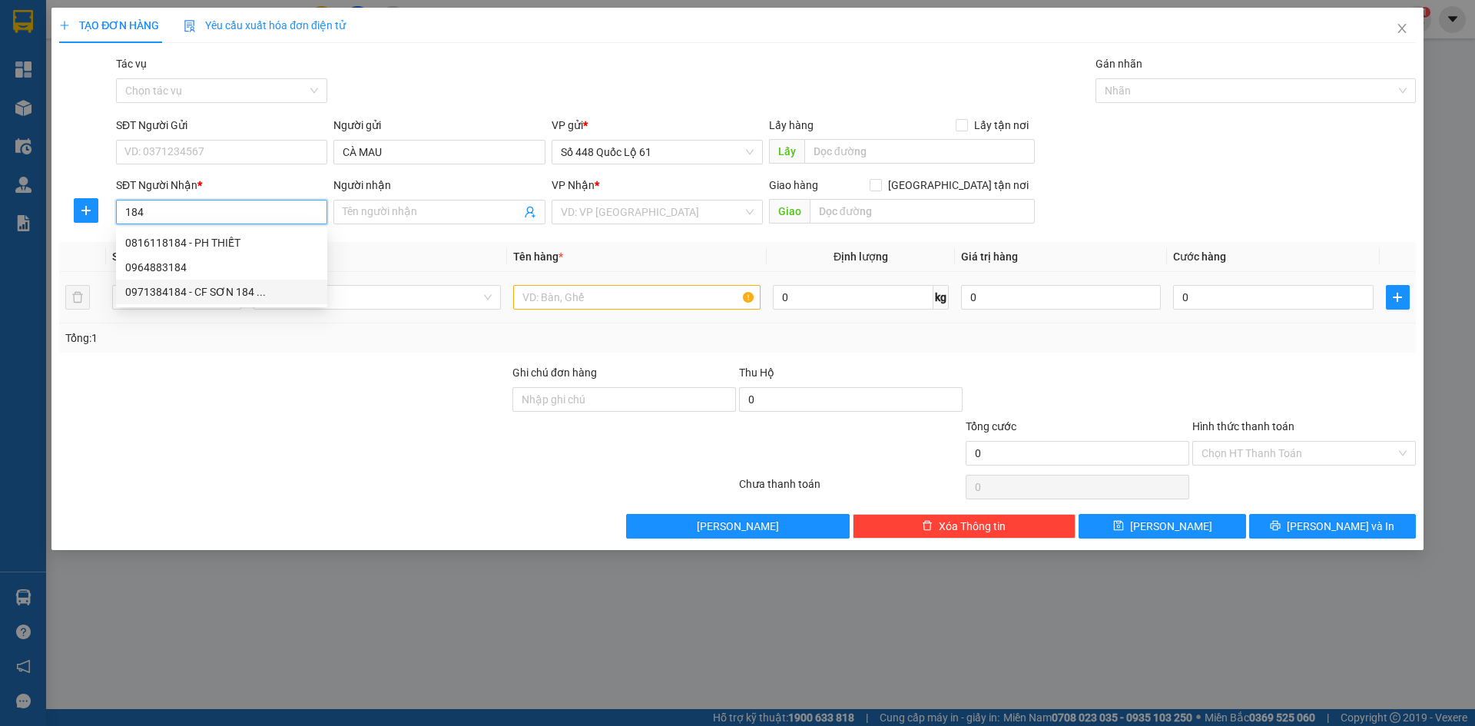
drag, startPoint x: 260, startPoint y: 289, endPoint x: 309, endPoint y: 293, distance: 48.6
click at [260, 290] on div "0971384184 - CF SƠN 184 ..." at bounding box center [221, 291] width 193 height 17
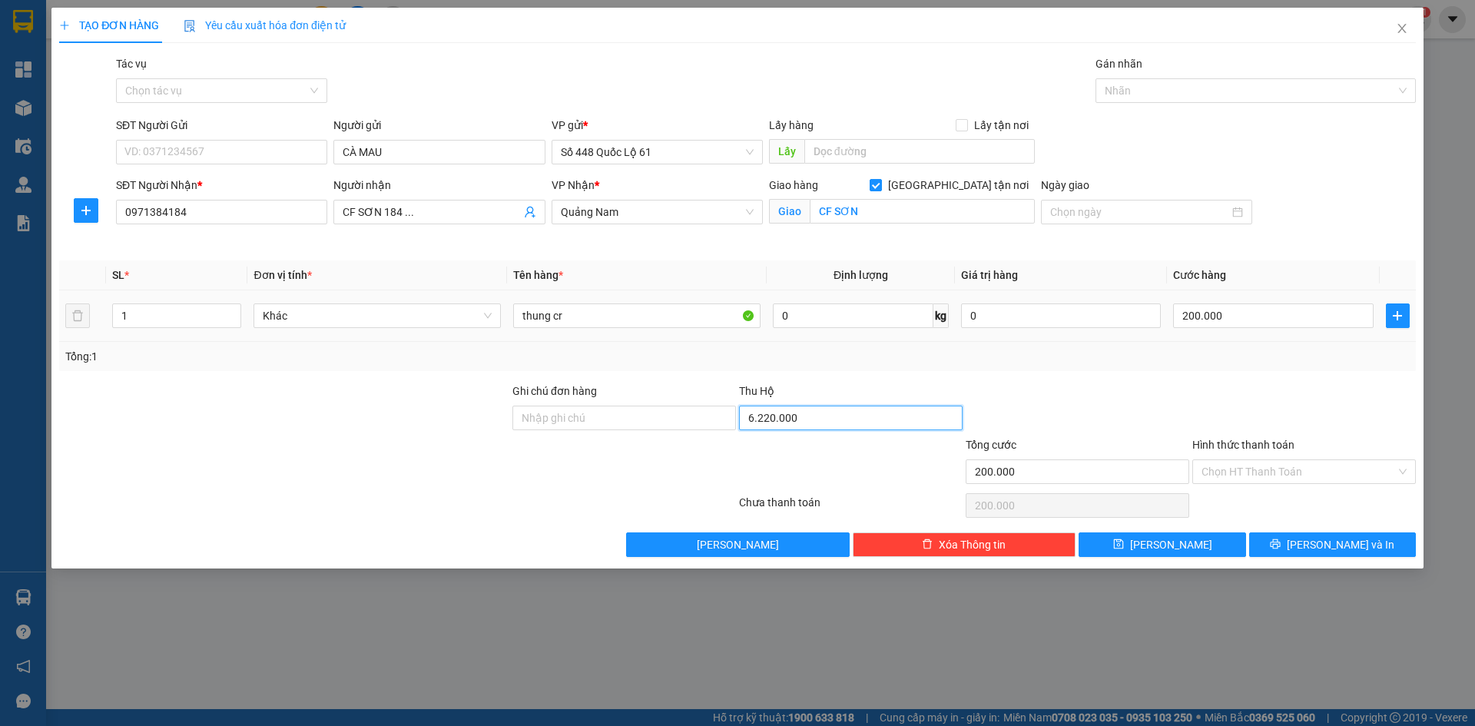
click at [810, 420] on input "6.220.000" at bounding box center [851, 418] width 224 height 25
drag, startPoint x: 582, startPoint y: 318, endPoint x: 232, endPoint y: 354, distance: 352.2
click at [232, 354] on div "SL * Đơn vị tính * Tên hàng * Định lượng Giá trị hàng Cước hàng 1 Khác thung cr…" at bounding box center [737, 315] width 1357 height 111
click at [1250, 311] on input "200.000" at bounding box center [1273, 315] width 200 height 25
click at [1124, 550] on span "save" at bounding box center [1118, 545] width 11 height 12
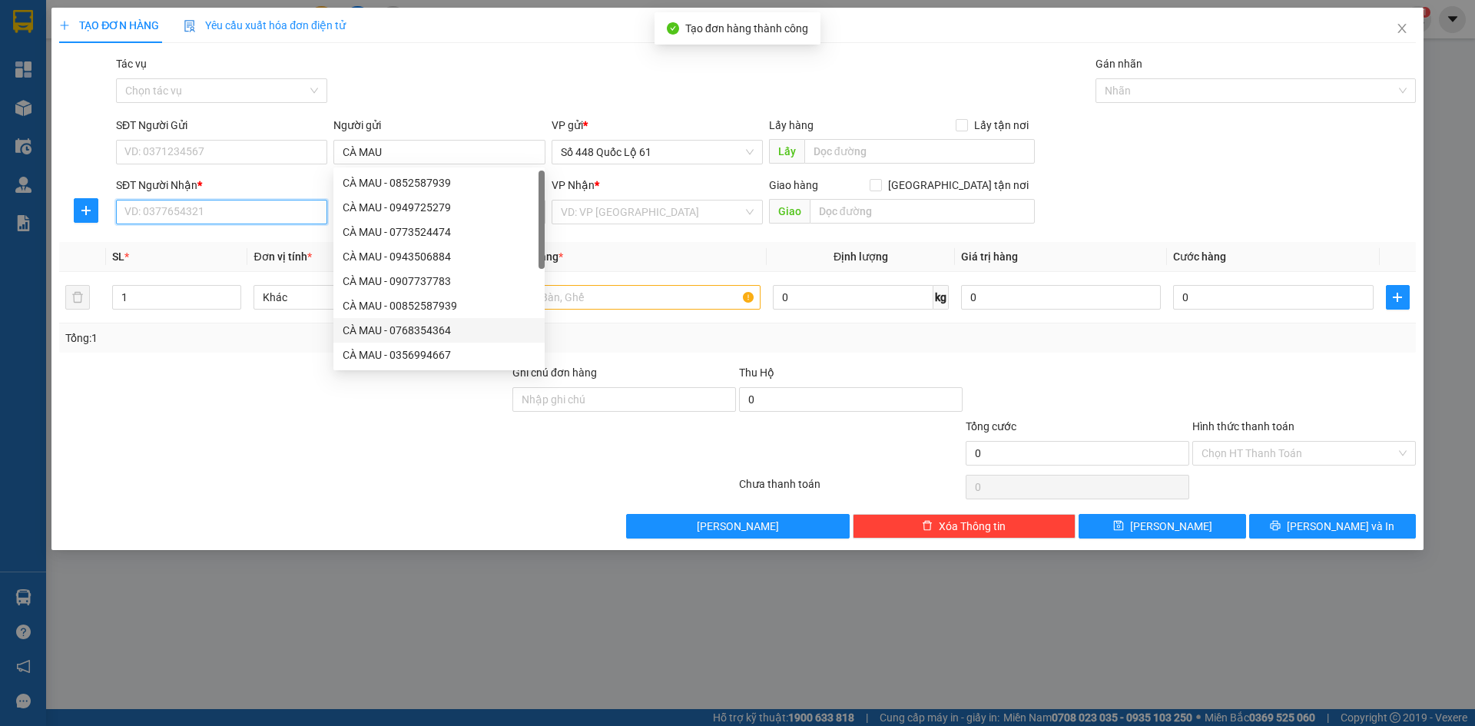
click at [236, 210] on input "SĐT Người Nhận *" at bounding box center [221, 212] width 211 height 25
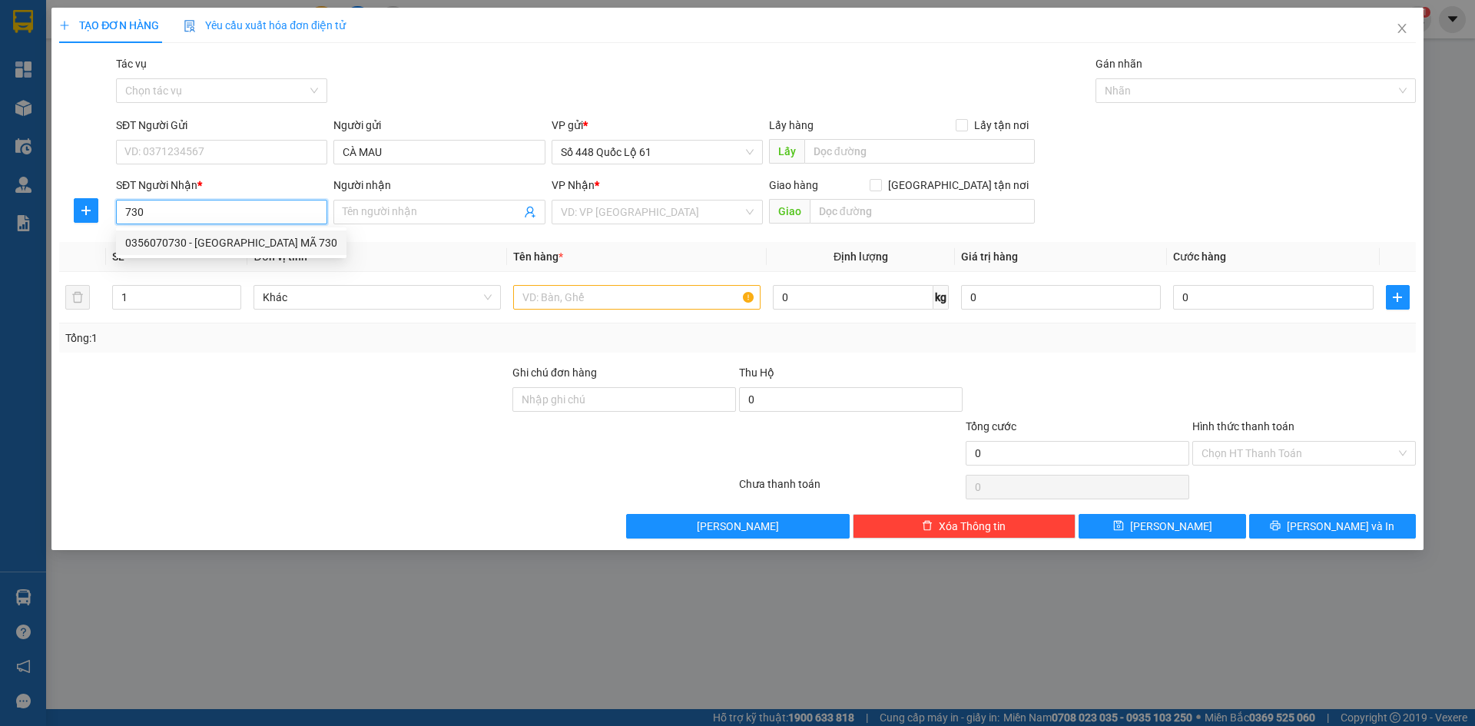
drag, startPoint x: 224, startPoint y: 239, endPoint x: 396, endPoint y: 290, distance: 179.4
click at [231, 241] on div "0356070730 - HÀ PHAN RÍ MÃ 730" at bounding box center [231, 242] width 212 height 17
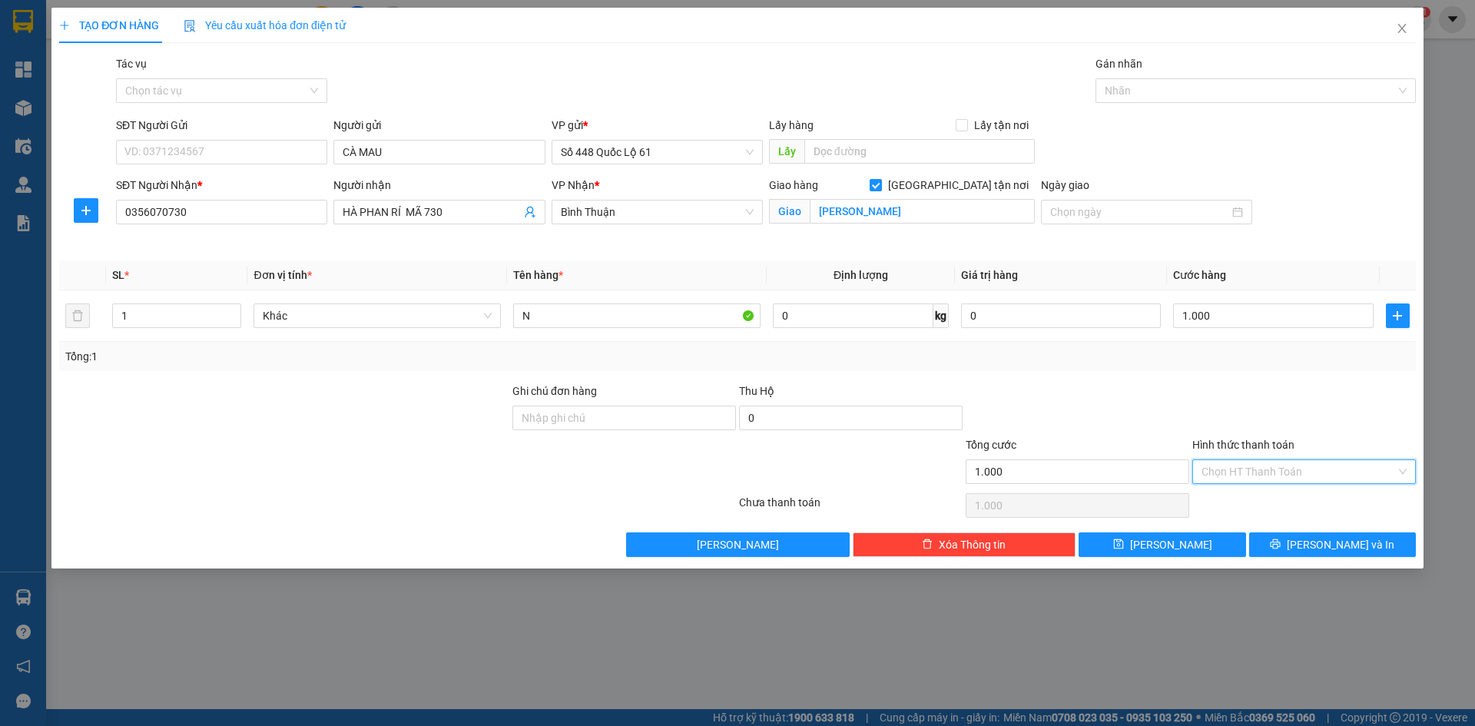
drag, startPoint x: 1305, startPoint y: 479, endPoint x: 1305, endPoint y: 498, distance: 18.4
click at [1305, 480] on input "Hình thức thanh toán" at bounding box center [1299, 471] width 194 height 23
drag, startPoint x: 1305, startPoint y: 498, endPoint x: 1217, endPoint y: 548, distance: 100.8
click at [1304, 500] on div "Tại văn phòng" at bounding box center [1304, 502] width 205 height 17
click at [1211, 549] on button "Lưu" at bounding box center [1162, 544] width 167 height 25
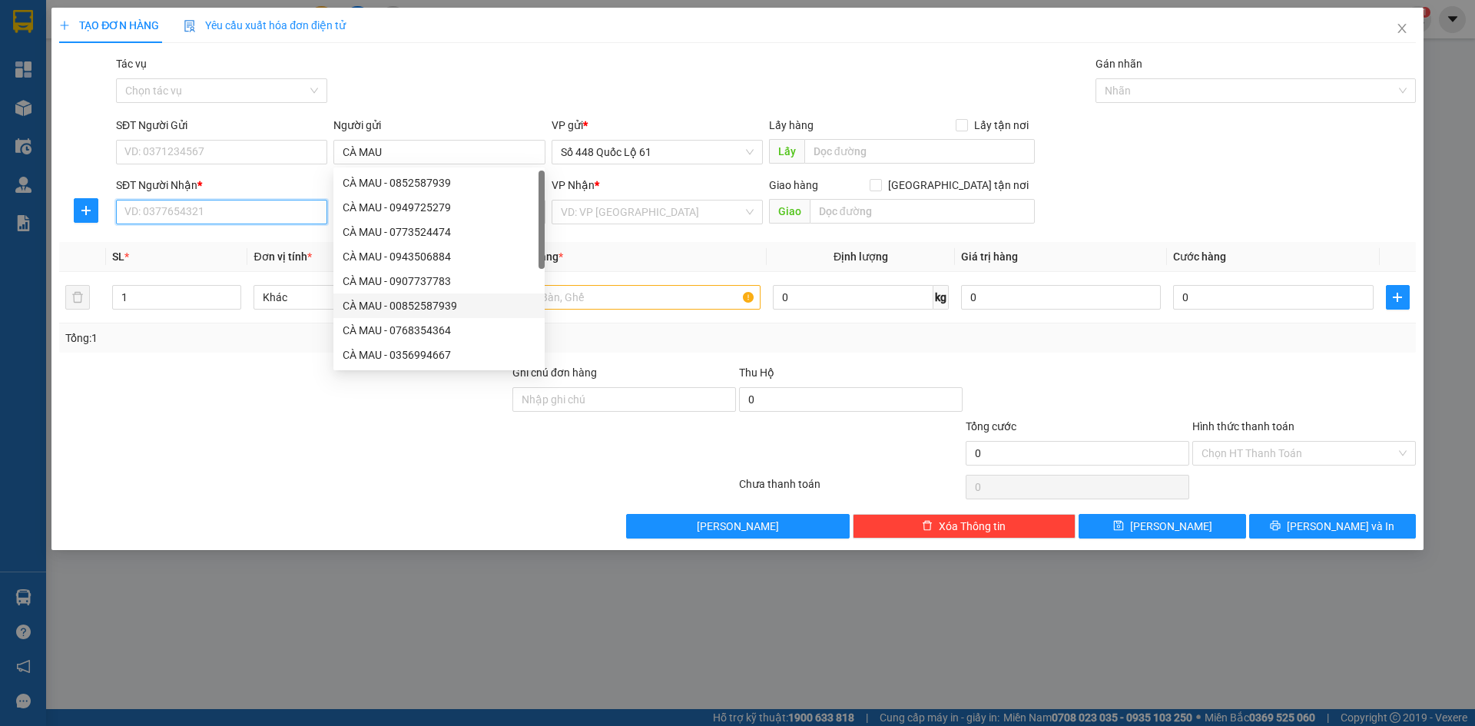
click at [240, 220] on input "SĐT Người Nhận *" at bounding box center [221, 212] width 211 height 25
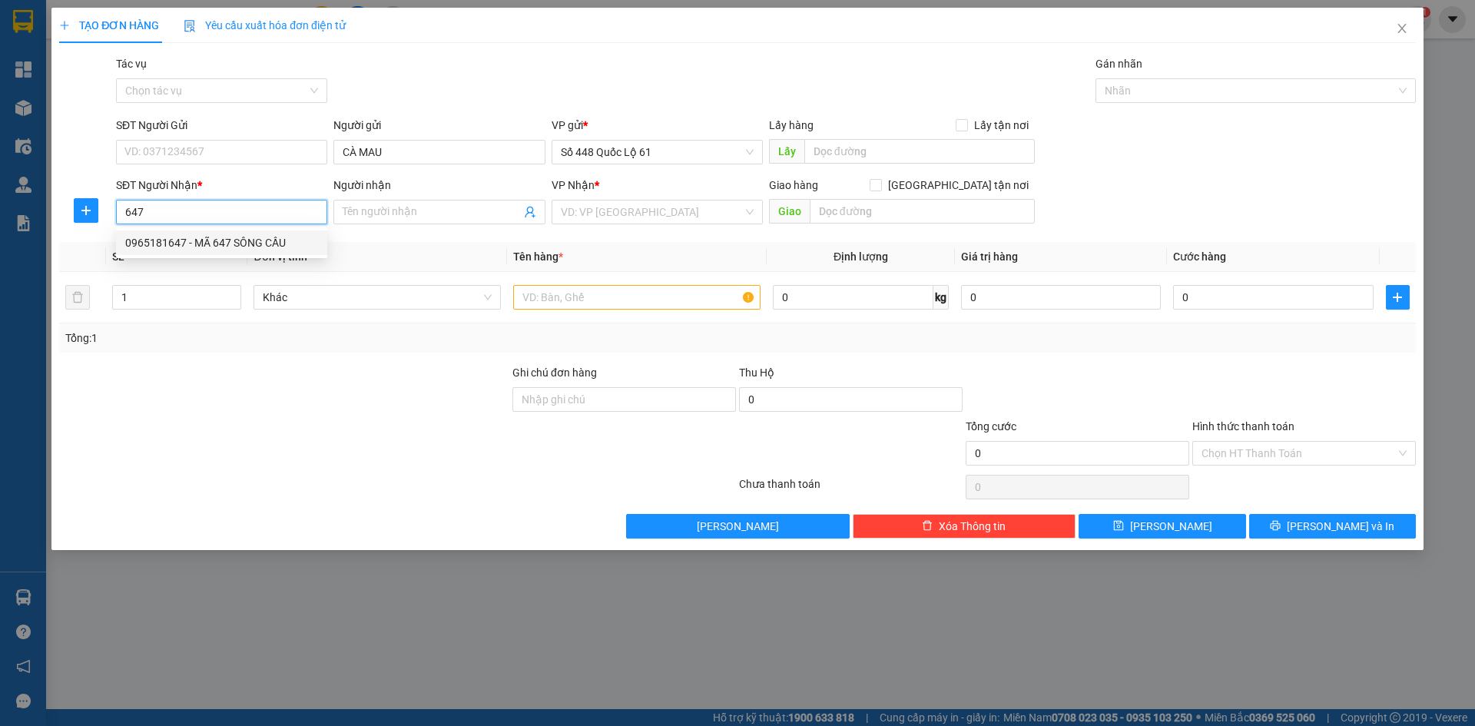
click at [207, 244] on div "0965181647 - MÃ 647 SÔNG CẦU" at bounding box center [221, 242] width 193 height 17
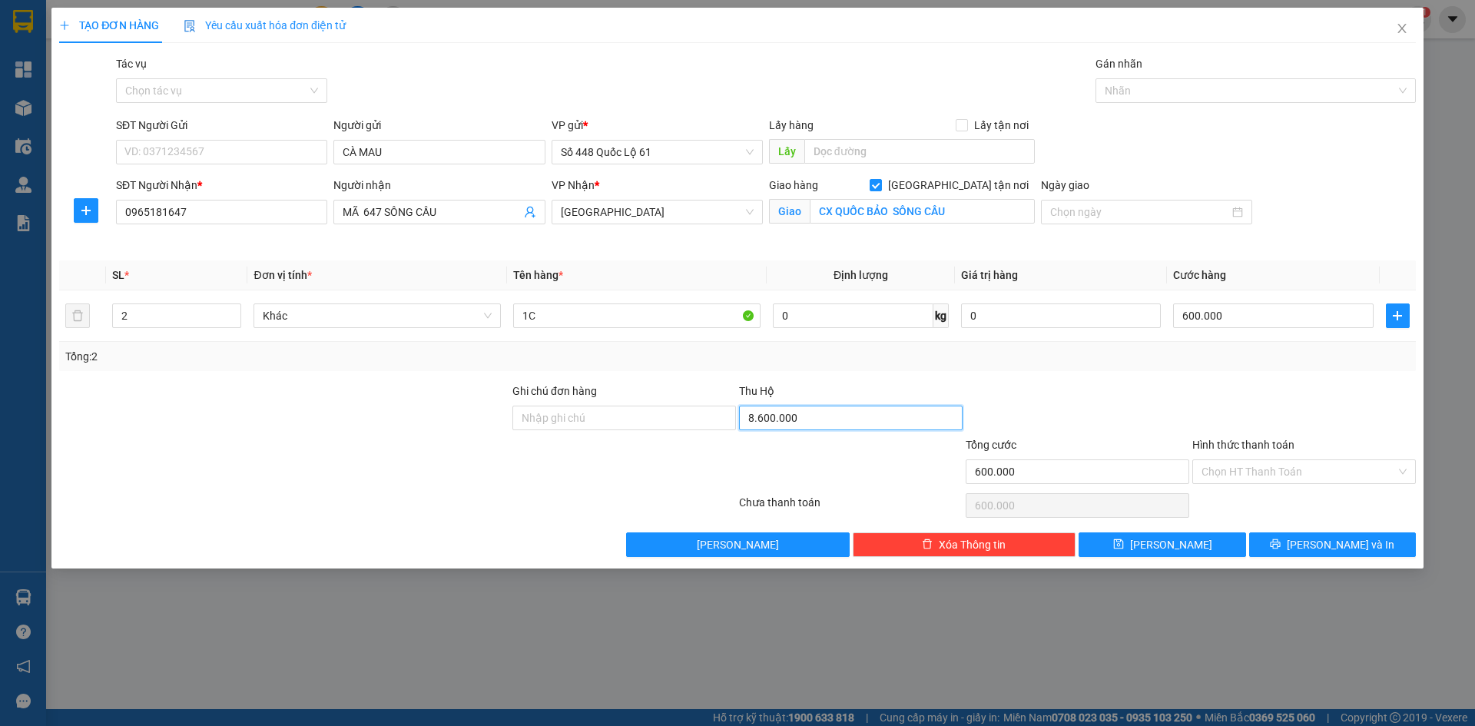
click at [810, 416] on input "8.600.000" at bounding box center [851, 418] width 224 height 25
click at [235, 320] on icon "down" at bounding box center [232, 320] width 5 height 5
drag, startPoint x: 551, startPoint y: 320, endPoint x: 250, endPoint y: 346, distance: 302.2
click at [250, 346] on div "SL * Đơn vị tính * Tên hàng * Định lượng Giá trị hàng Cước hàng 1 Khác 1C 0 kg …" at bounding box center [737, 315] width 1357 height 111
click at [1219, 317] on input "0" at bounding box center [1273, 315] width 200 height 25
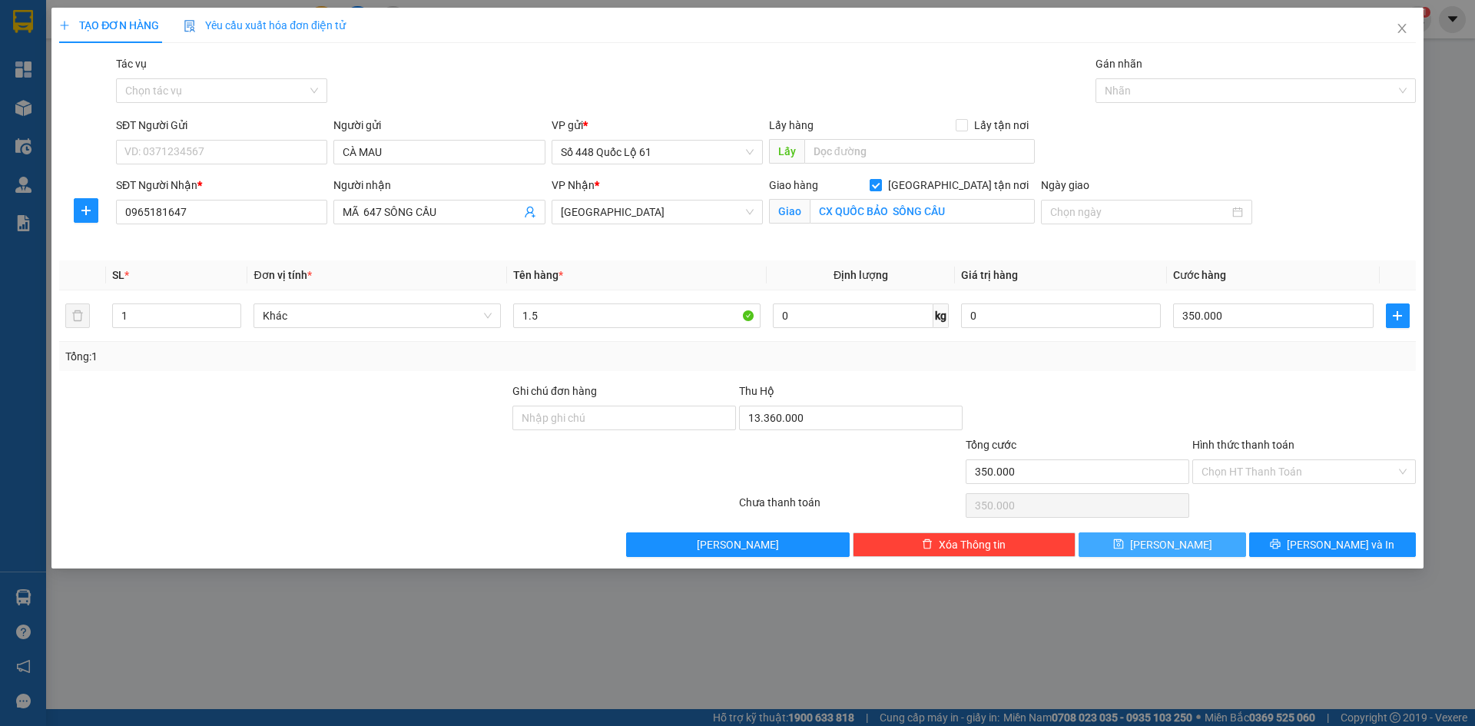
click at [1175, 536] on span "Lưu" at bounding box center [1171, 544] width 82 height 17
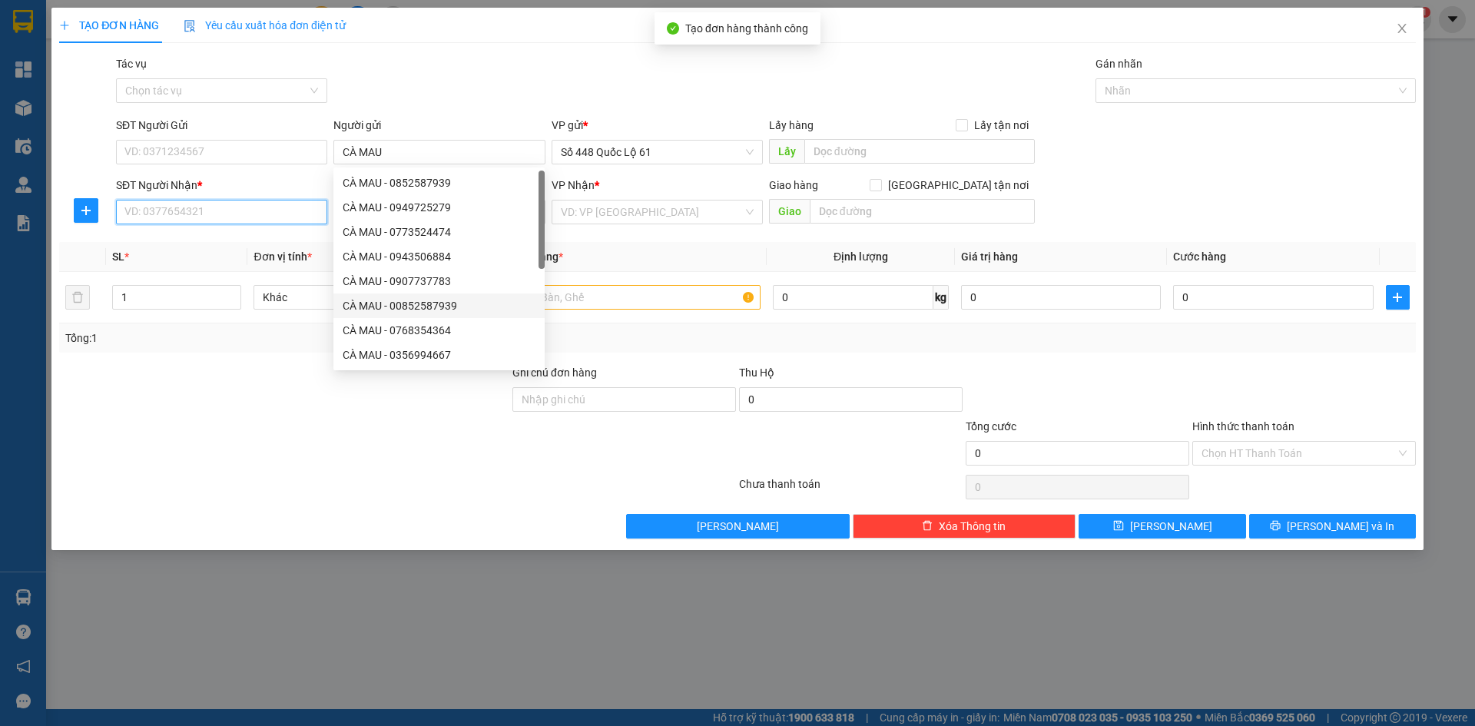
click at [204, 220] on input "SĐT Người Nhận *" at bounding box center [221, 212] width 211 height 25
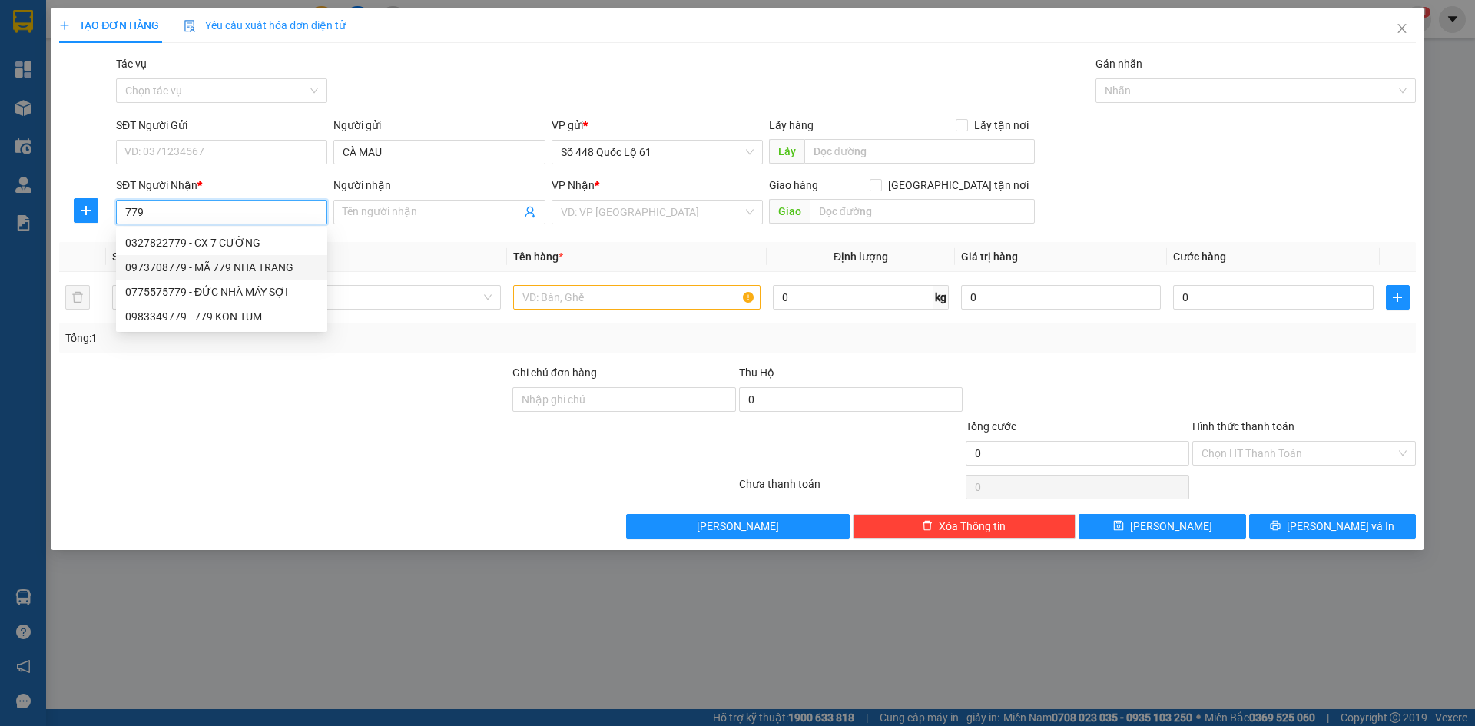
click at [226, 262] on div "0973708779 - MÃ 779 NHA TRANG" at bounding box center [221, 267] width 193 height 17
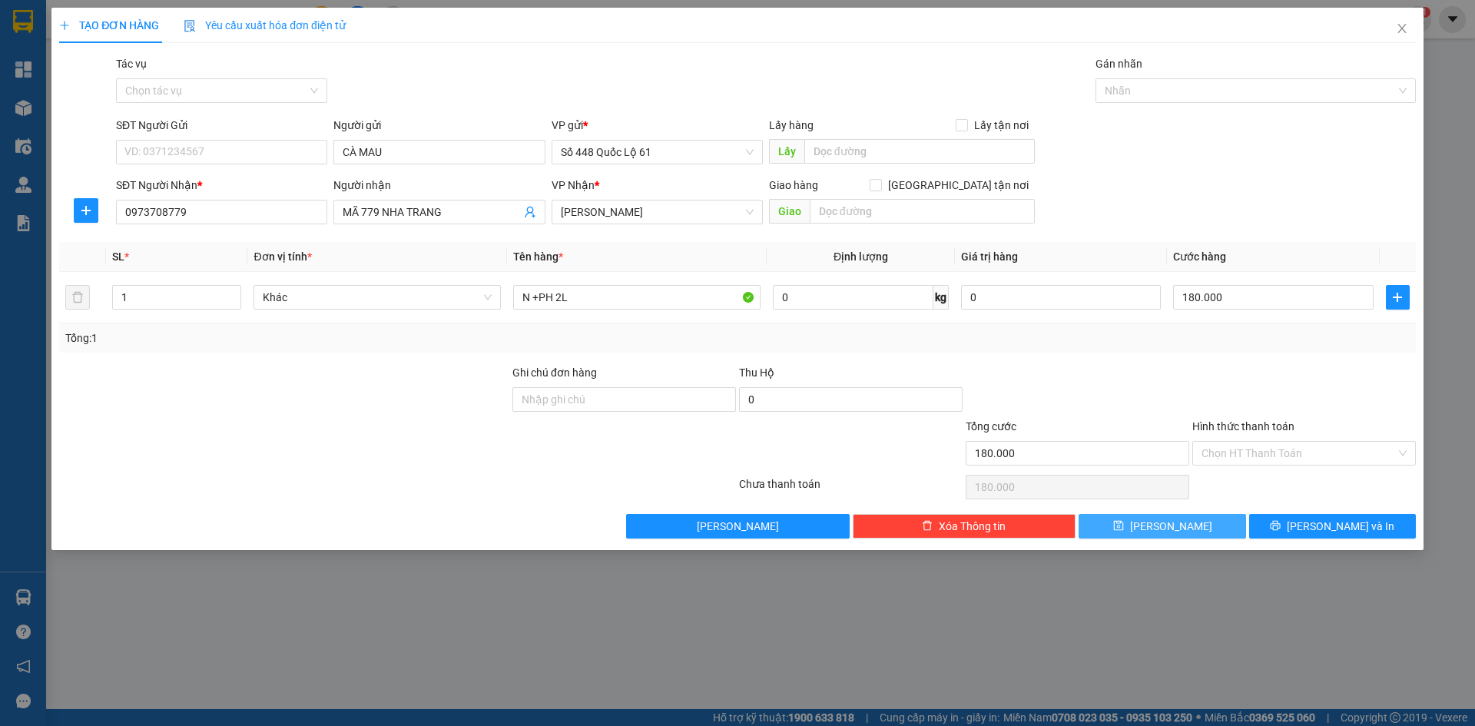
drag, startPoint x: 1125, startPoint y: 520, endPoint x: 383, endPoint y: 343, distance: 762.3
click at [1123, 522] on button "Lưu" at bounding box center [1162, 526] width 167 height 25
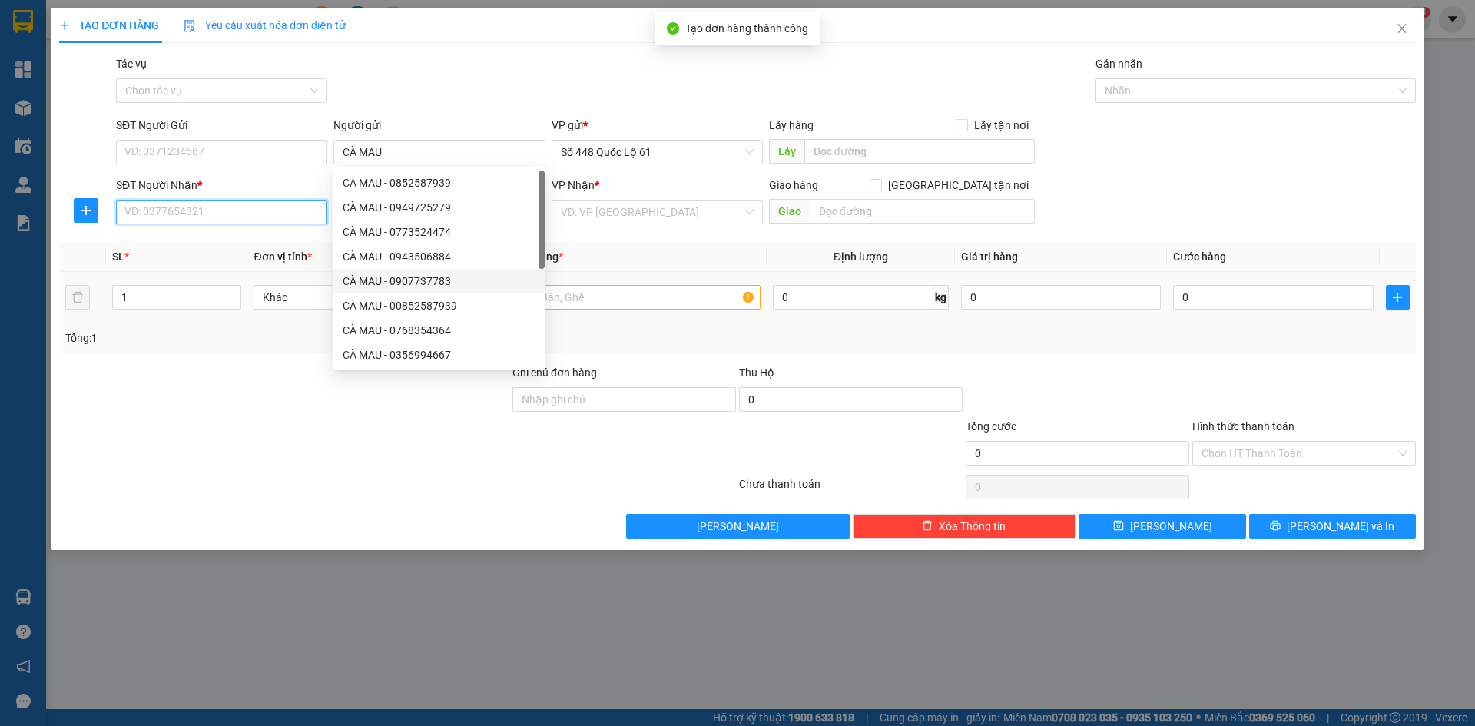
click at [209, 207] on input "SĐT Người Nhận *" at bounding box center [221, 212] width 211 height 25
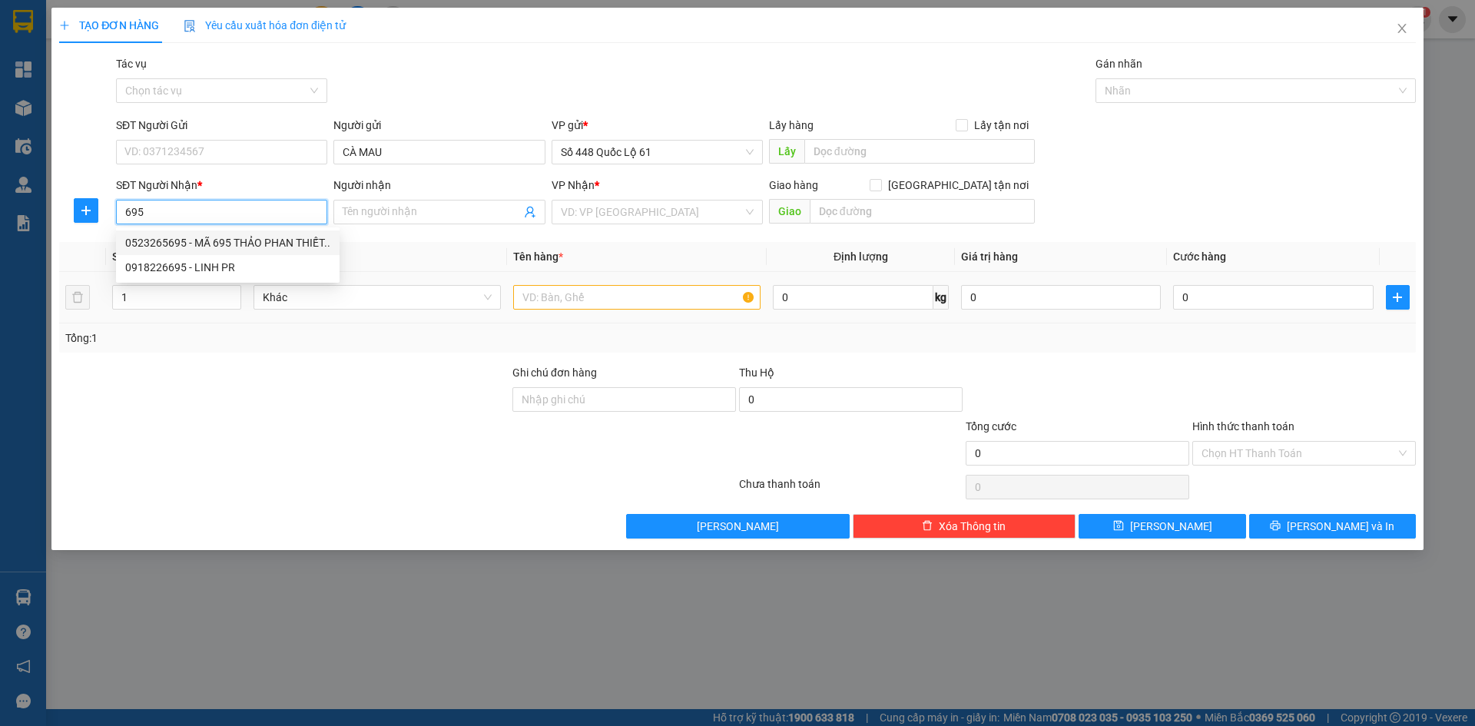
drag, startPoint x: 206, startPoint y: 237, endPoint x: 214, endPoint y: 240, distance: 9.0
click at [207, 237] on div "0523265695 - MÃ 695 THẢO PHAN THIẾT.." at bounding box center [227, 242] width 205 height 17
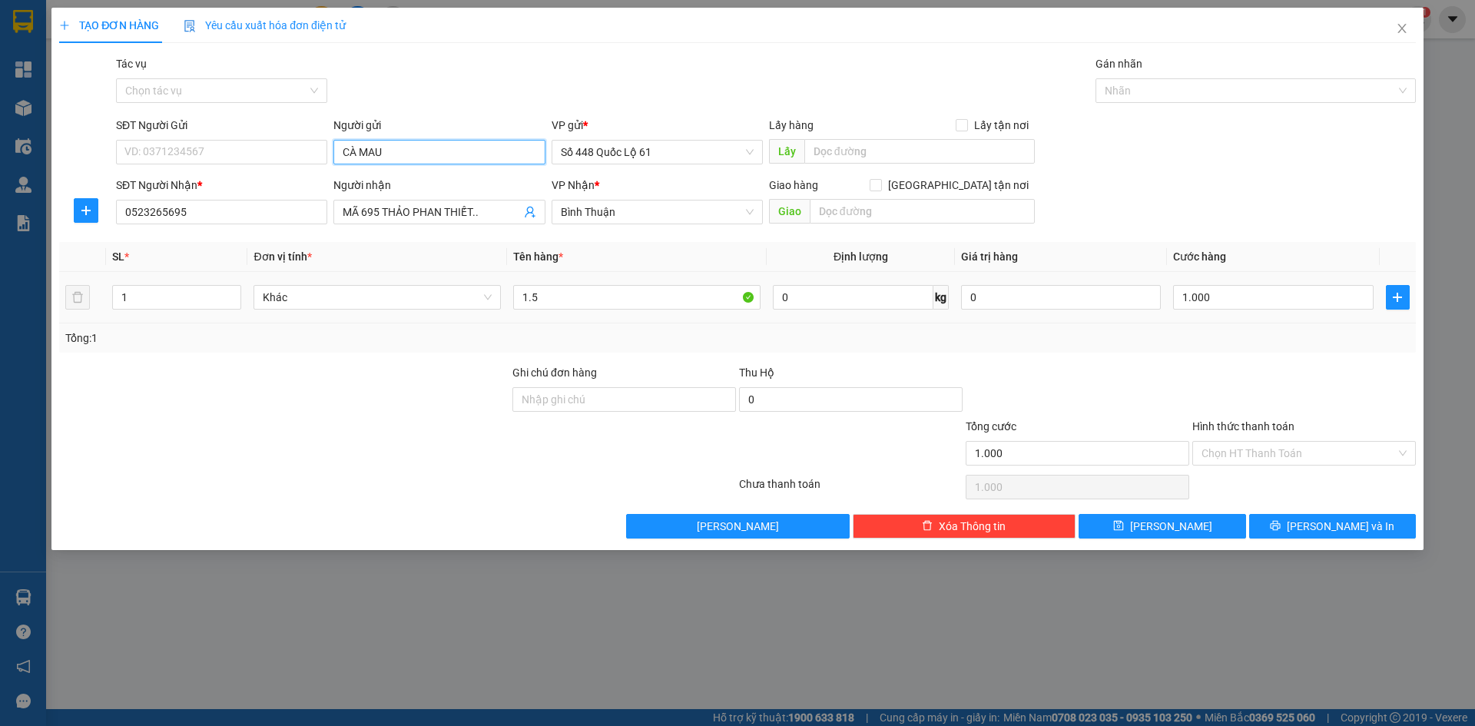
click at [441, 154] on input "CÀ MAU" at bounding box center [438, 152] width 211 height 25
drag, startPoint x: 1245, startPoint y: 453, endPoint x: 1263, endPoint y: 485, distance: 36.5
click at [1246, 456] on input "Hình thức thanh toán" at bounding box center [1299, 453] width 194 height 23
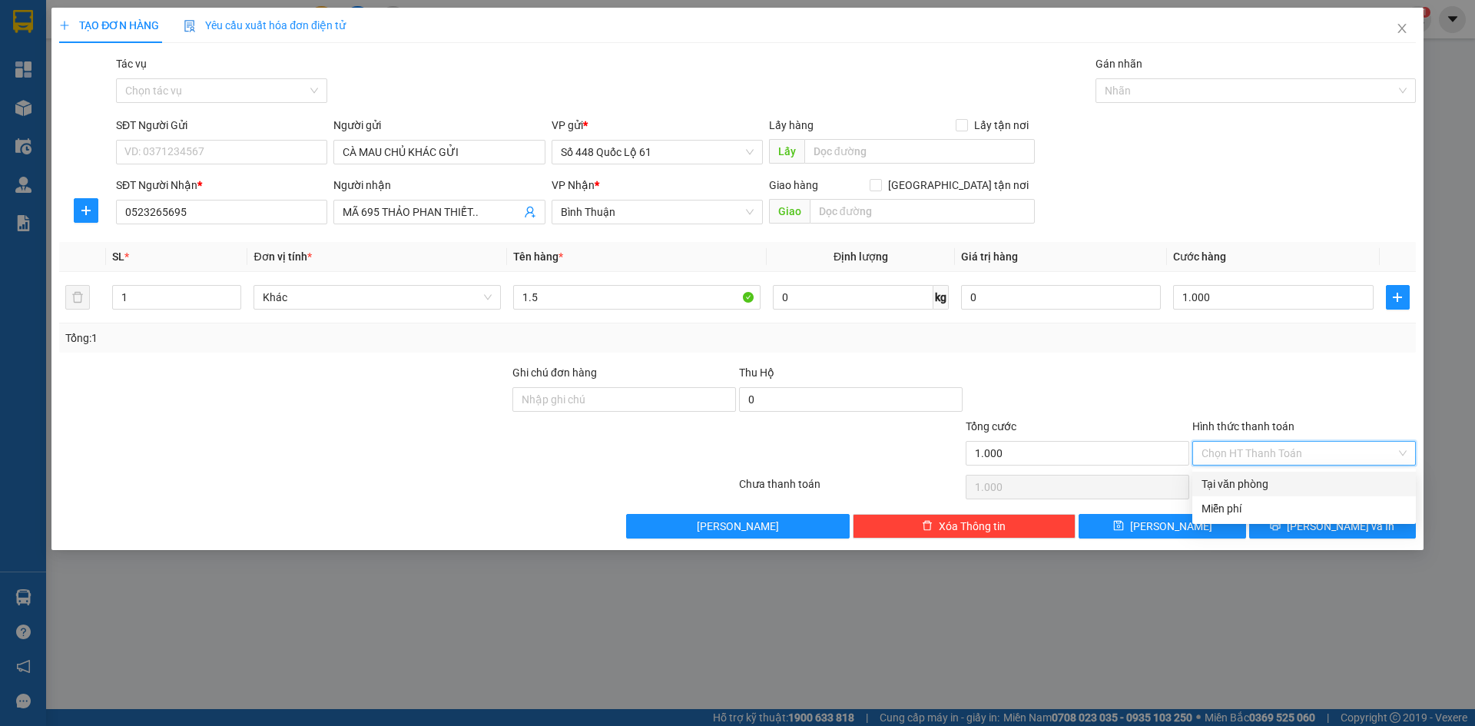
drag, startPoint x: 1263, startPoint y: 485, endPoint x: 1252, endPoint y: 490, distance: 12.0
click at [1261, 486] on div "Tại văn phòng" at bounding box center [1304, 484] width 205 height 17
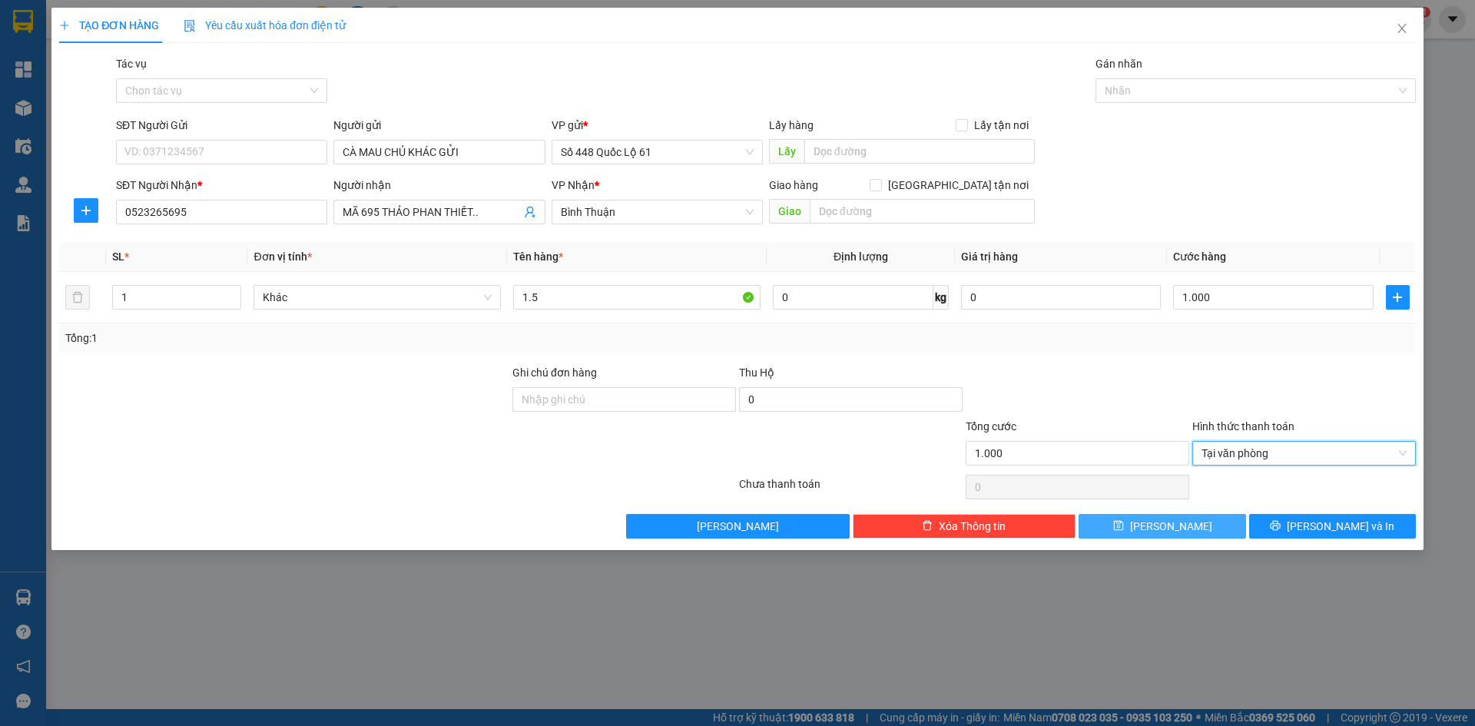
drag, startPoint x: 1186, startPoint y: 518, endPoint x: 1177, endPoint y: 506, distance: 14.8
click at [1185, 518] on button "Lưu" at bounding box center [1162, 526] width 167 height 25
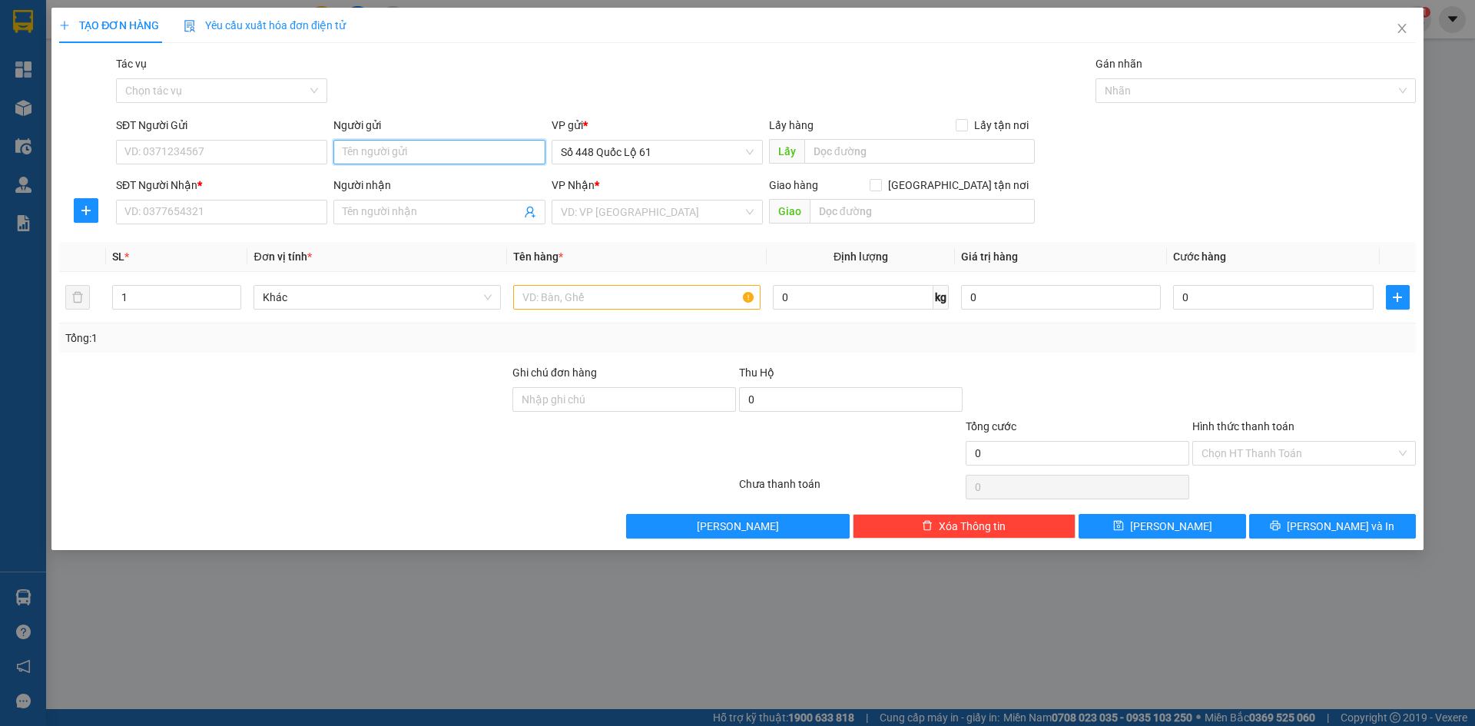
click at [398, 157] on input "Người gửi" at bounding box center [438, 152] width 211 height 25
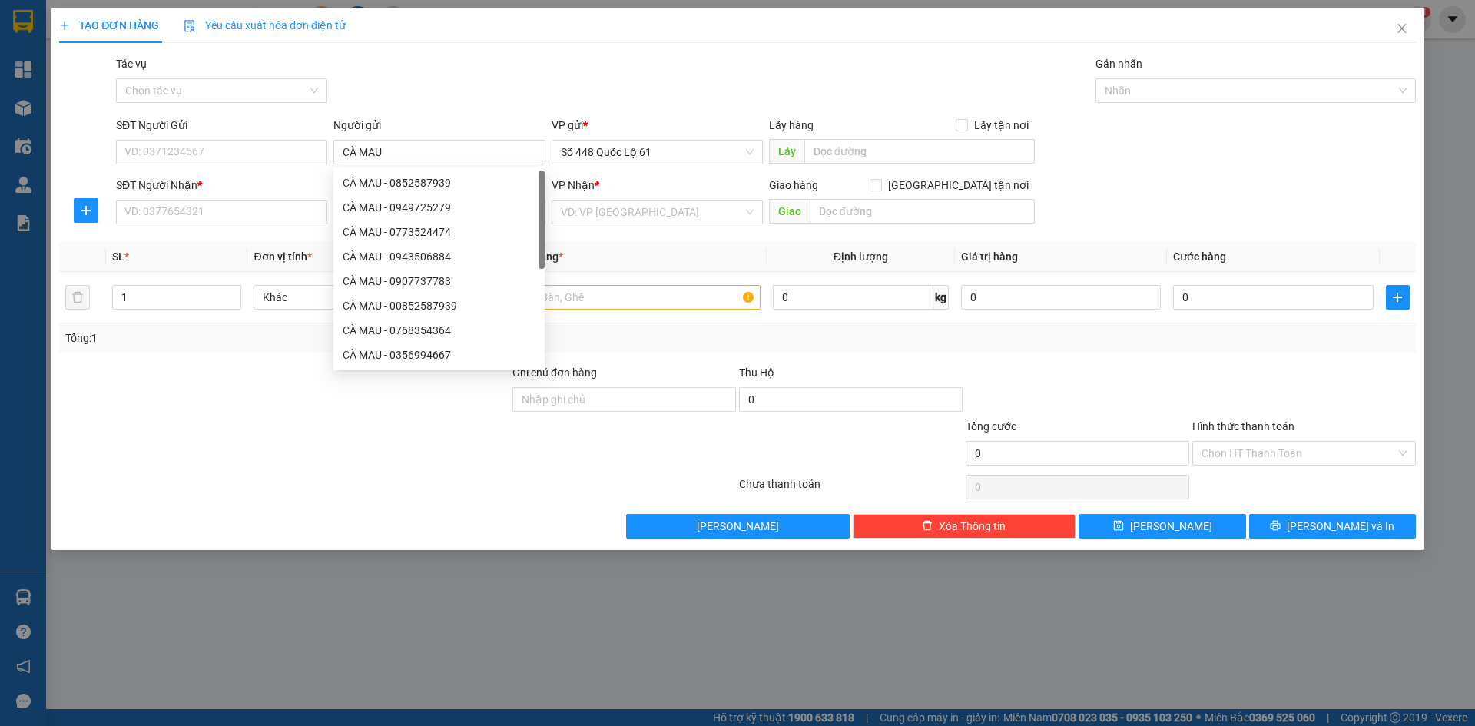
click at [287, 226] on div "SĐT Người Nhận * VD: 0377654321" at bounding box center [221, 204] width 211 height 54
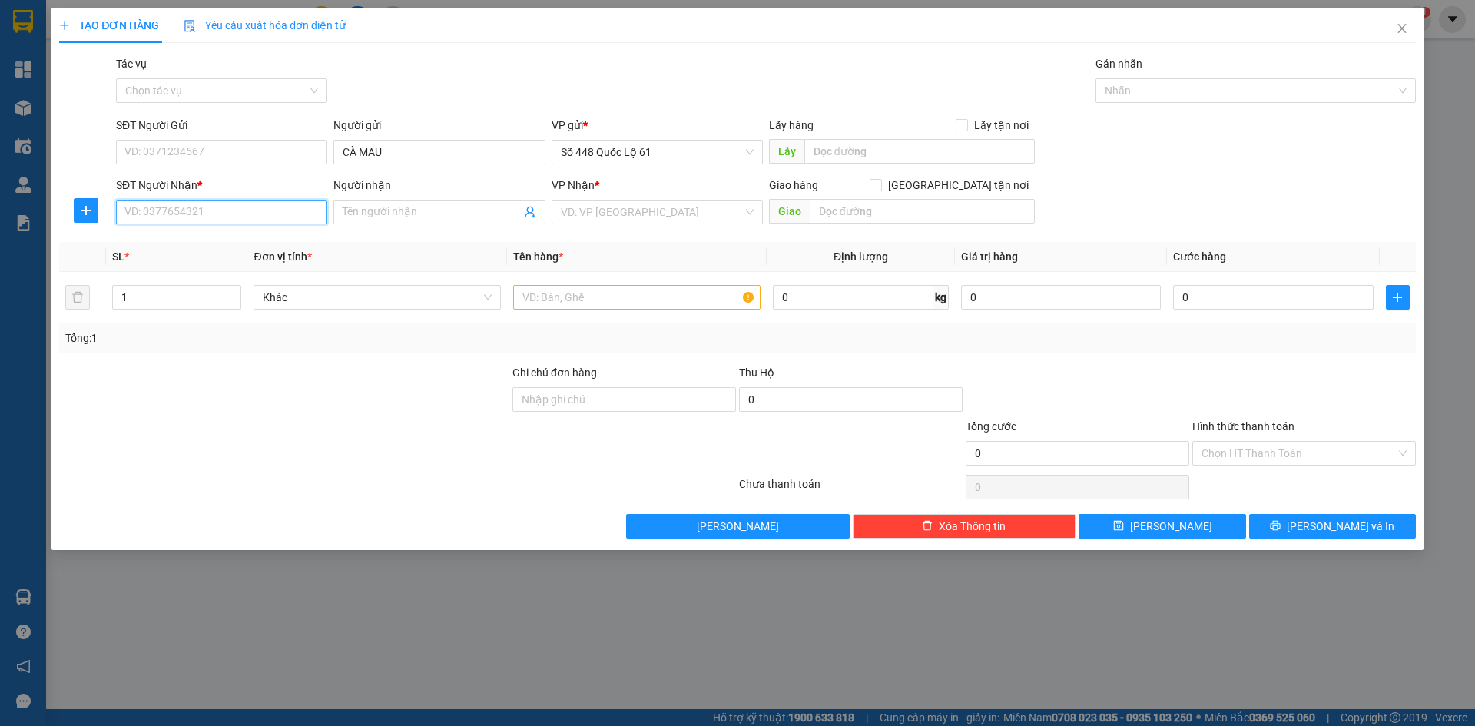
click at [283, 217] on input "SĐT Người Nhận *" at bounding box center [221, 212] width 211 height 25
click at [294, 236] on div "0935832738 - THIỆN NHA TRANG" at bounding box center [252, 242] width 255 height 17
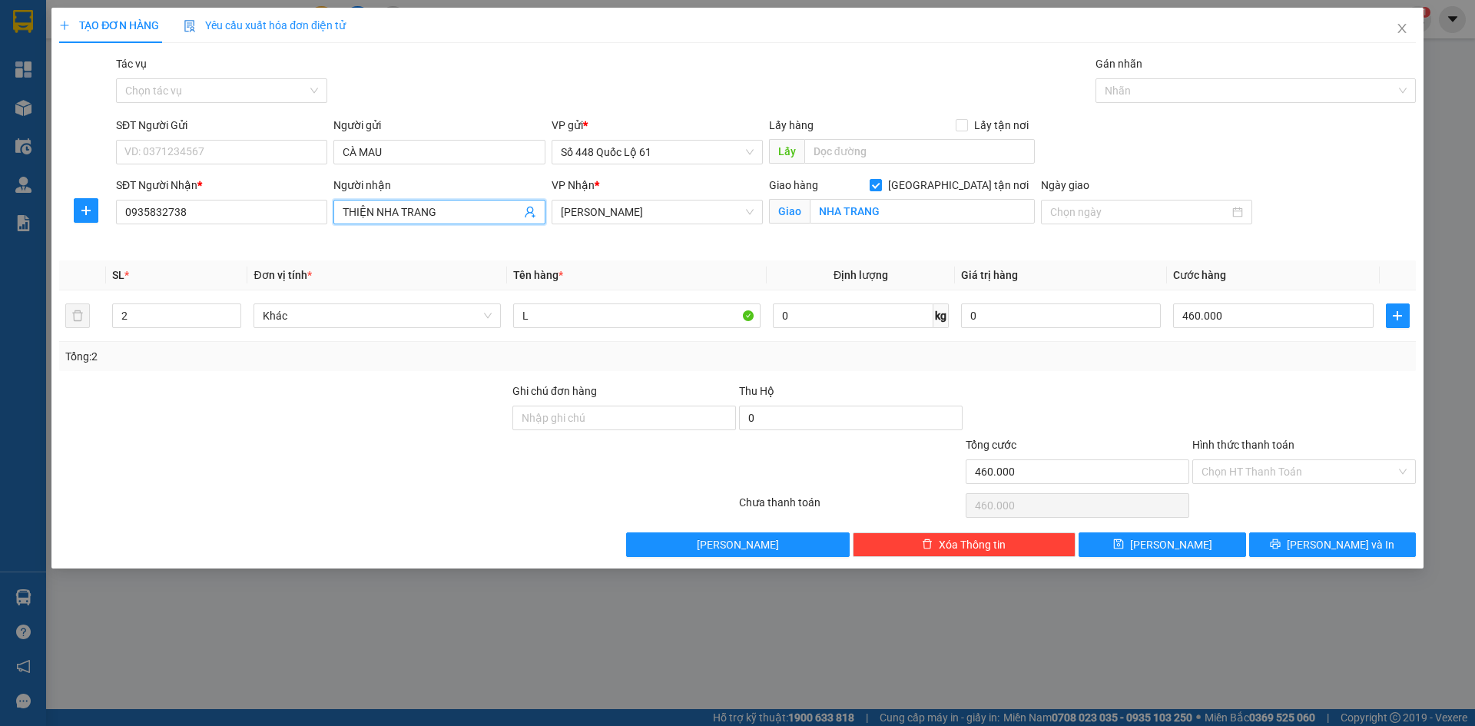
drag, startPoint x: 373, startPoint y: 216, endPoint x: 277, endPoint y: 225, distance: 96.5
click at [277, 225] on div "SĐT Người Nhận * 0935832738 Người nhận THIỆN NHA TRANG THIỆN NHA TRANG VP Nhận …" at bounding box center [766, 213] width 1306 height 72
drag, startPoint x: 167, startPoint y: 313, endPoint x: 47, endPoint y: 340, distance: 122.8
click at [38, 340] on div "TẠO ĐƠN HÀNG Yêu cầu xuất hóa đơn điện tử Transit Pickup Surcharge Ids Transit …" at bounding box center [737, 363] width 1475 height 726
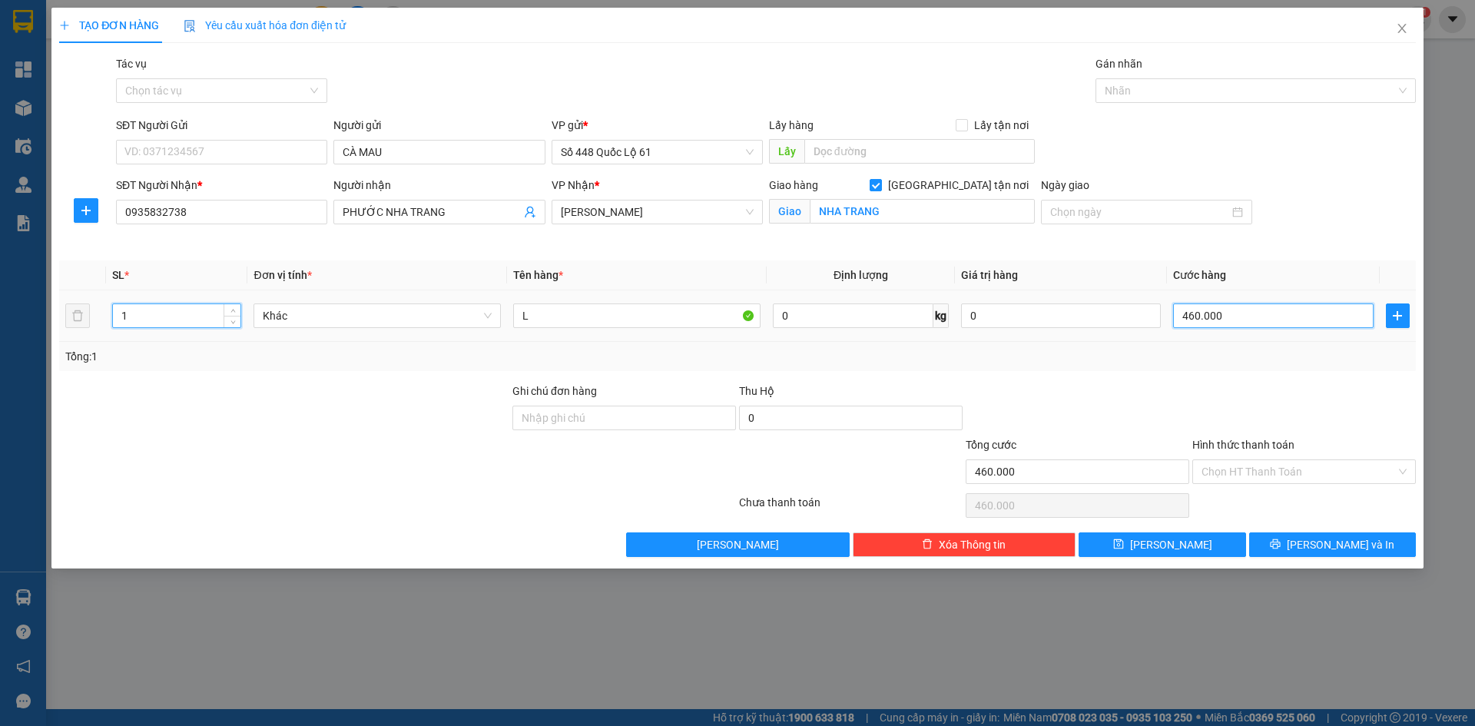
click at [1222, 322] on input "460.000" at bounding box center [1273, 315] width 200 height 25
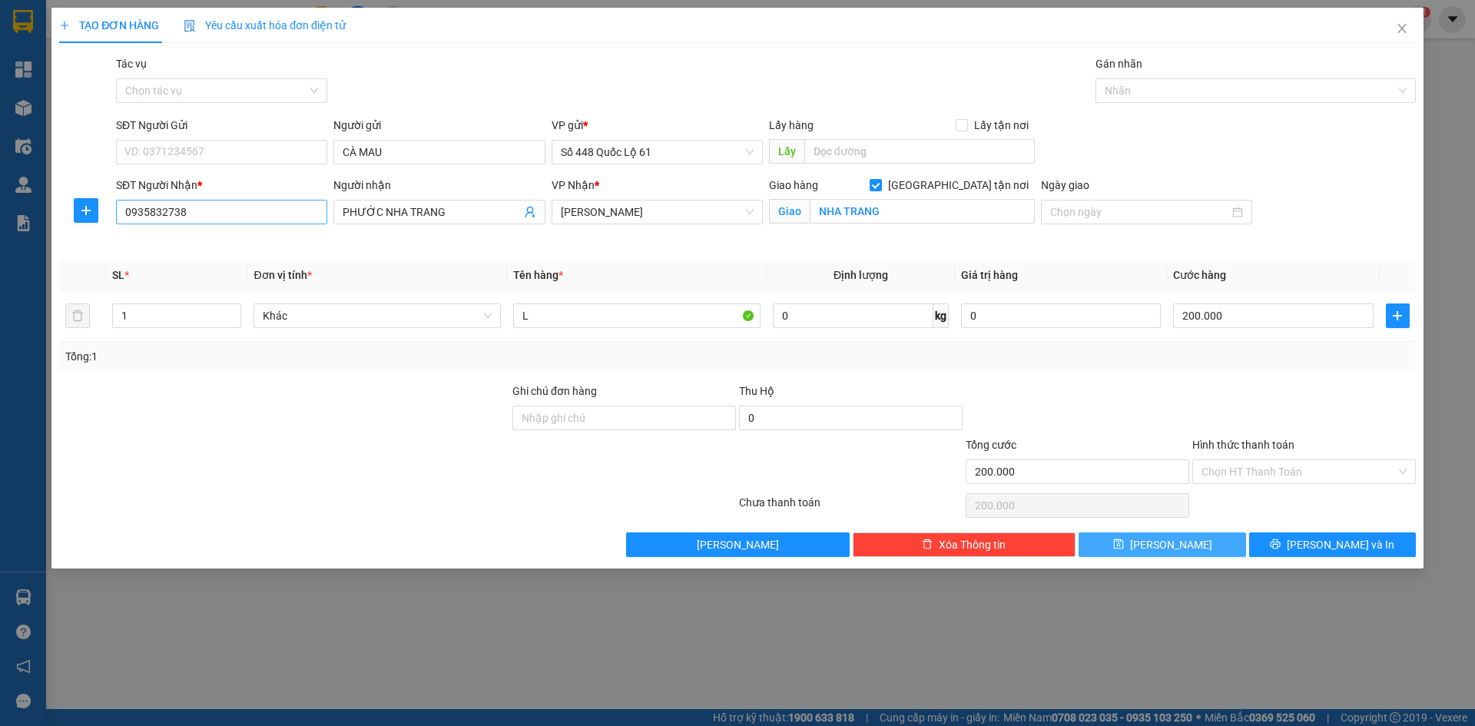
drag, startPoint x: 1185, startPoint y: 542, endPoint x: 323, endPoint y: 214, distance: 923.3
click at [1185, 542] on button "Lưu" at bounding box center [1162, 544] width 167 height 25
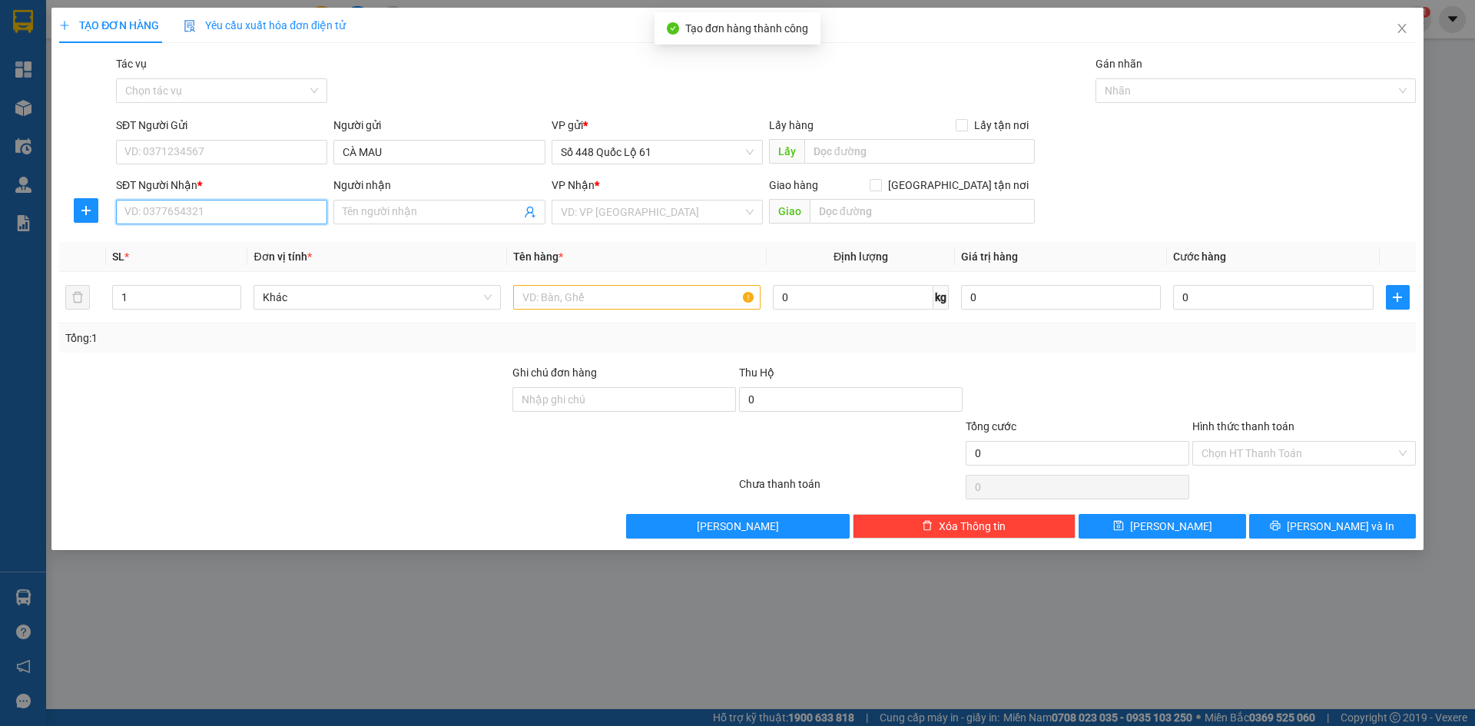
click at [263, 213] on input "SĐT Người Nhận *" at bounding box center [221, 212] width 211 height 25
click at [218, 244] on div "0387497807 - MÃ 7807 ÔNG ĐÔ" at bounding box center [221, 242] width 193 height 17
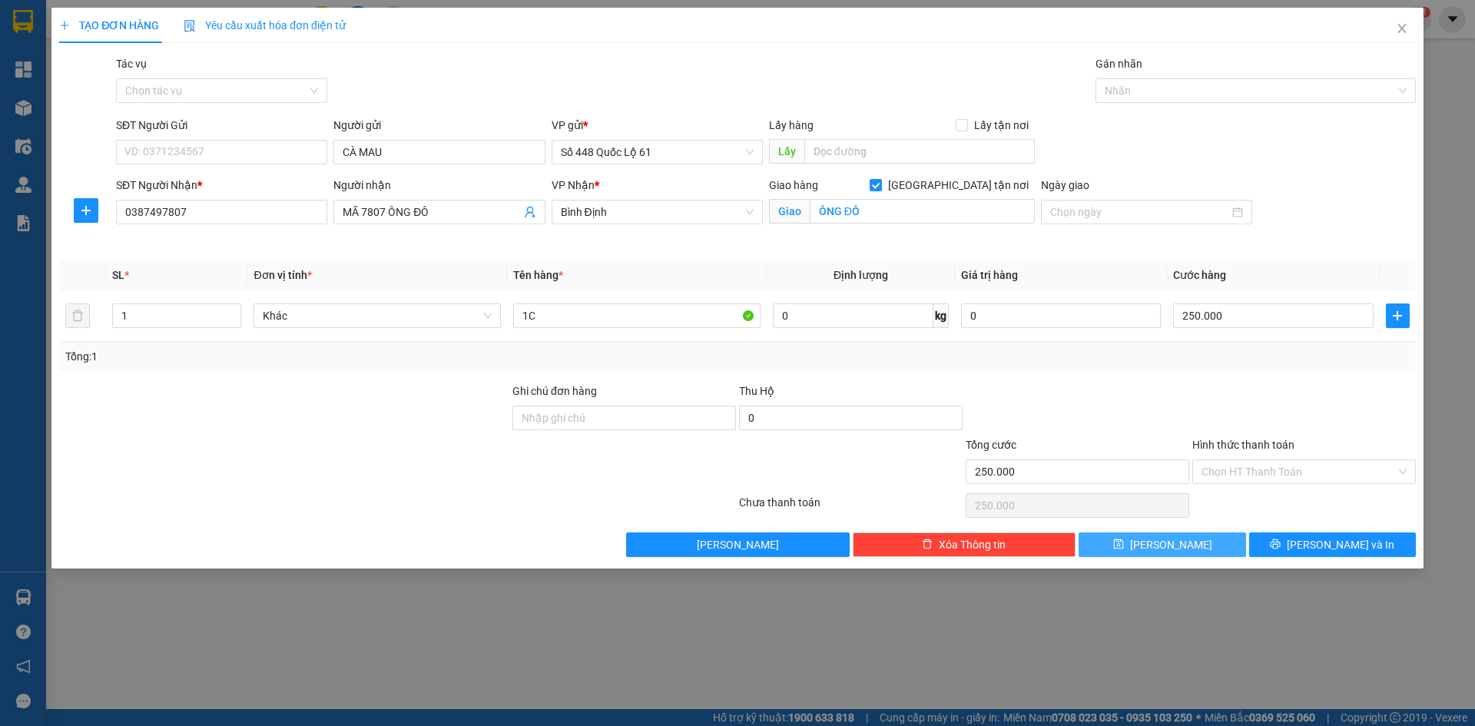
click at [1205, 544] on button "Lưu" at bounding box center [1162, 544] width 167 height 25
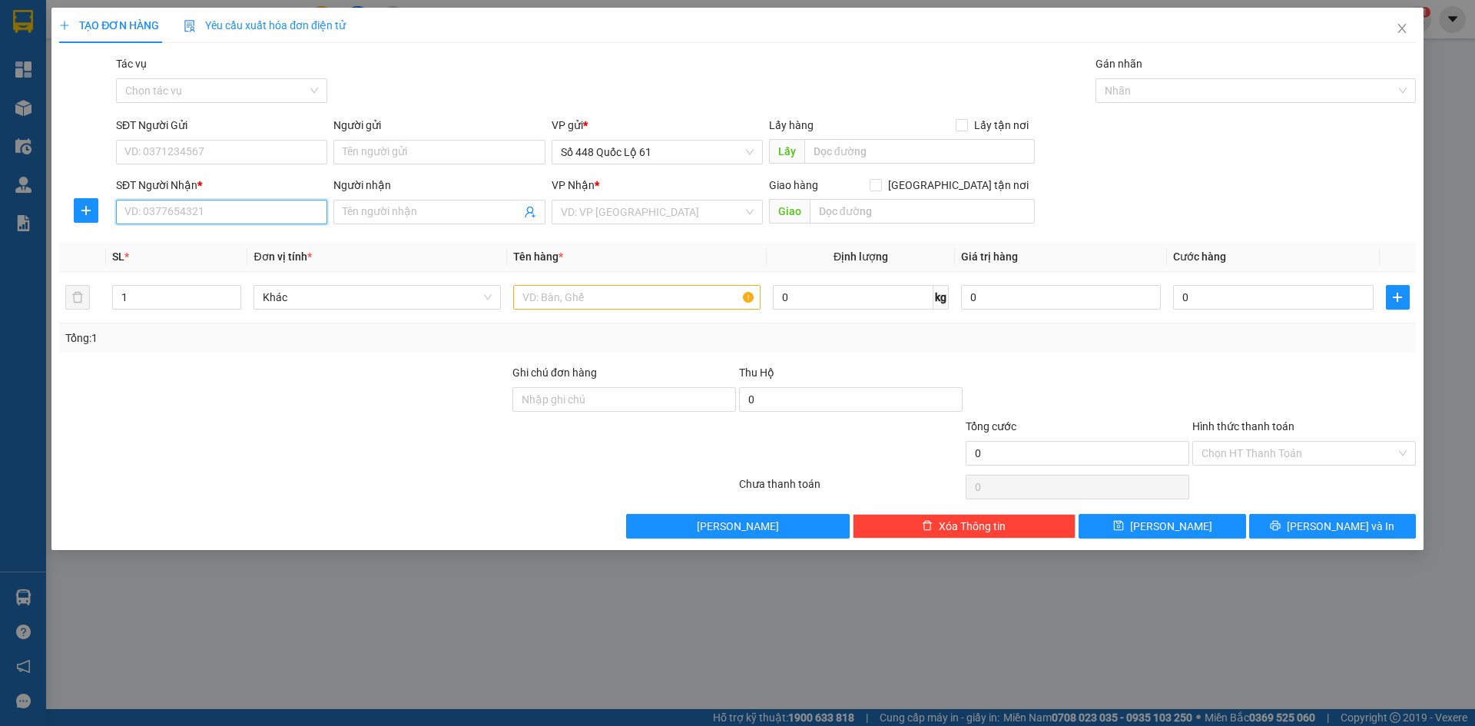
click at [308, 219] on input "SĐT Người Nhận *" at bounding box center [221, 212] width 211 height 25
click at [257, 240] on div "0866516763 - ANH DŨNG HÀ KEO XANH" at bounding box center [222, 242] width 194 height 17
drag, startPoint x: 1265, startPoint y: 457, endPoint x: 1266, endPoint y: 474, distance: 17.0
click at [1266, 457] on input "Hình thức thanh toán" at bounding box center [1299, 453] width 194 height 23
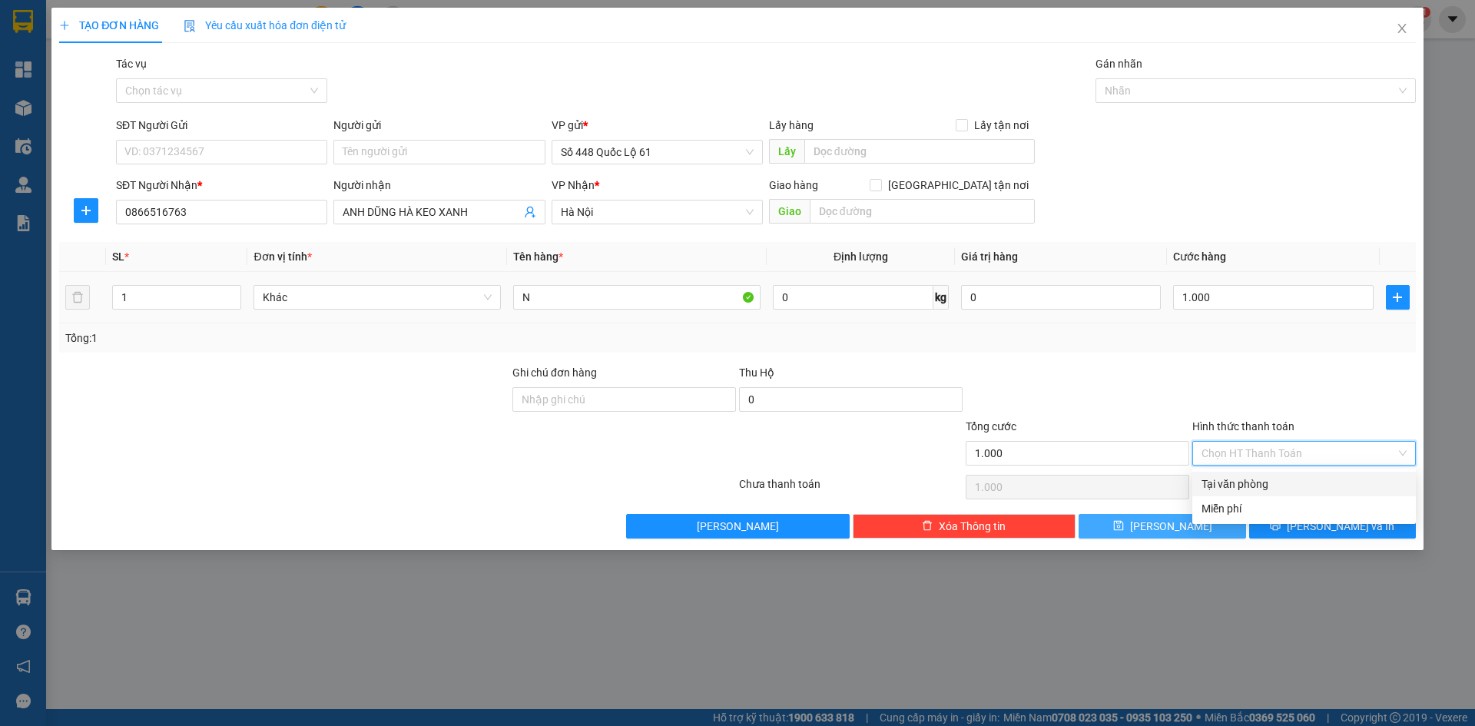
drag, startPoint x: 1266, startPoint y: 479, endPoint x: 1202, endPoint y: 522, distance: 76.5
click at [1266, 480] on div "Tại văn phòng" at bounding box center [1304, 484] width 205 height 17
click at [1192, 525] on button "Lưu" at bounding box center [1162, 526] width 167 height 25
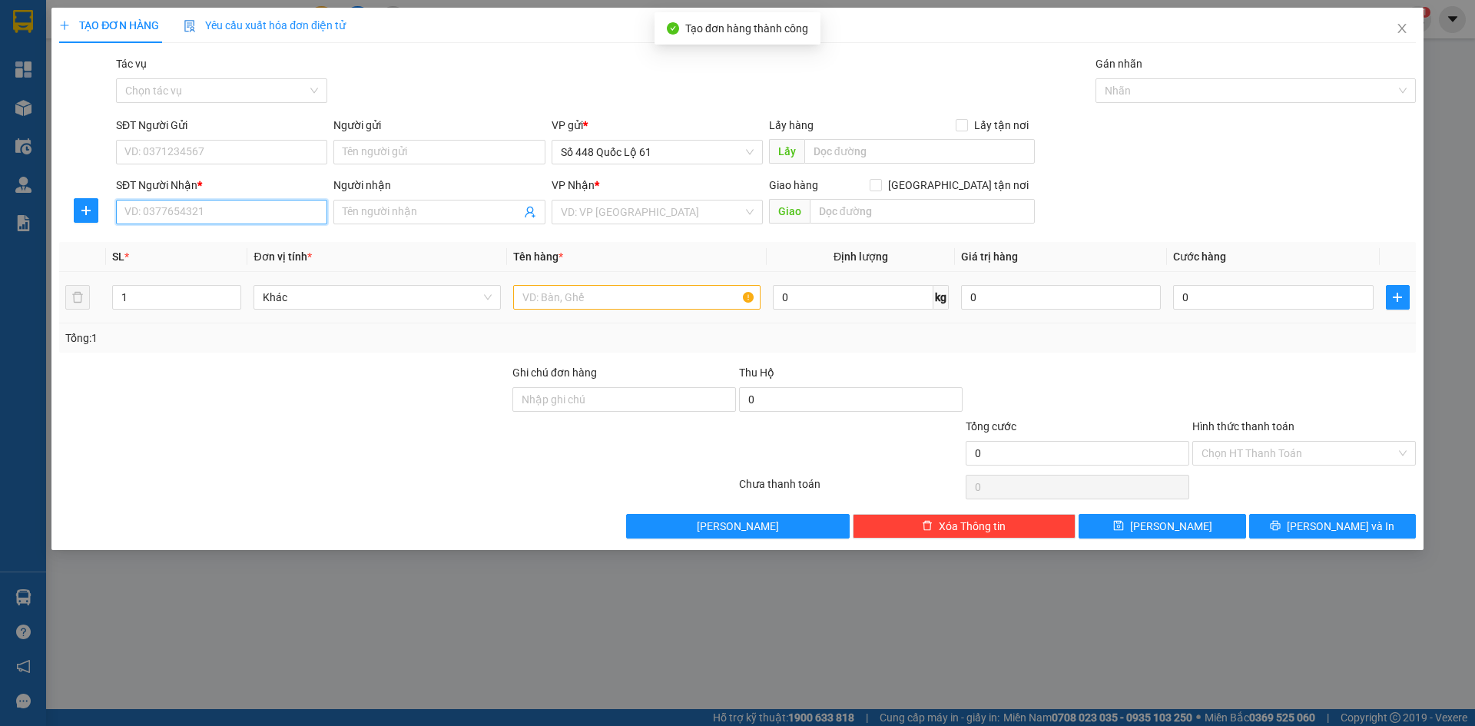
click at [307, 220] on input "SĐT Người Nhận *" at bounding box center [221, 212] width 211 height 25
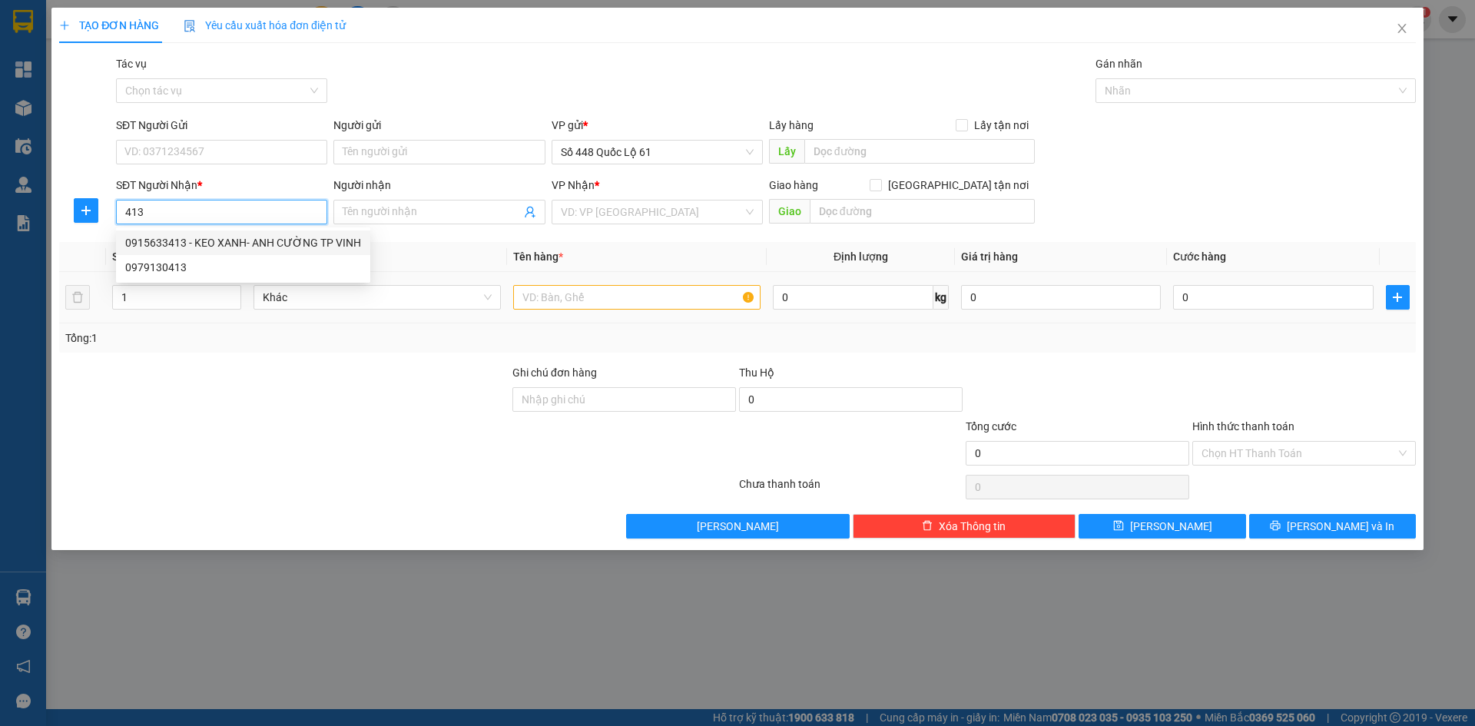
click at [291, 241] on div "0915633413 - KEO XANH- ANH CƯỜNG TP VINH" at bounding box center [243, 242] width 236 height 17
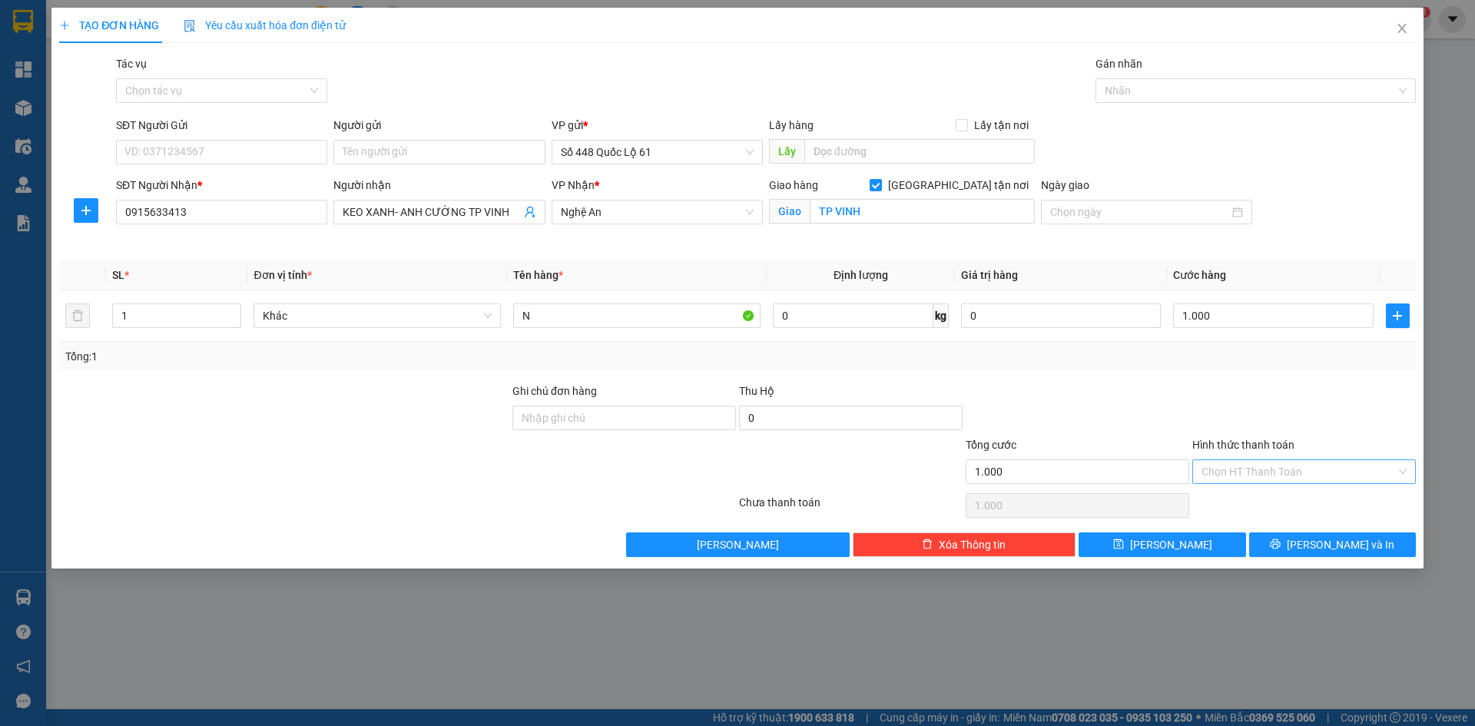
drag, startPoint x: 1252, startPoint y: 476, endPoint x: 1254, endPoint y: 495, distance: 19.3
click at [1252, 476] on input "Hình thức thanh toán" at bounding box center [1299, 471] width 194 height 23
drag, startPoint x: 1254, startPoint y: 495, endPoint x: 1208, endPoint y: 524, distance: 54.6
click at [1254, 497] on div "Tại văn phòng" at bounding box center [1304, 502] width 205 height 17
drag, startPoint x: 1191, startPoint y: 537, endPoint x: 1119, endPoint y: 542, distance: 71.7
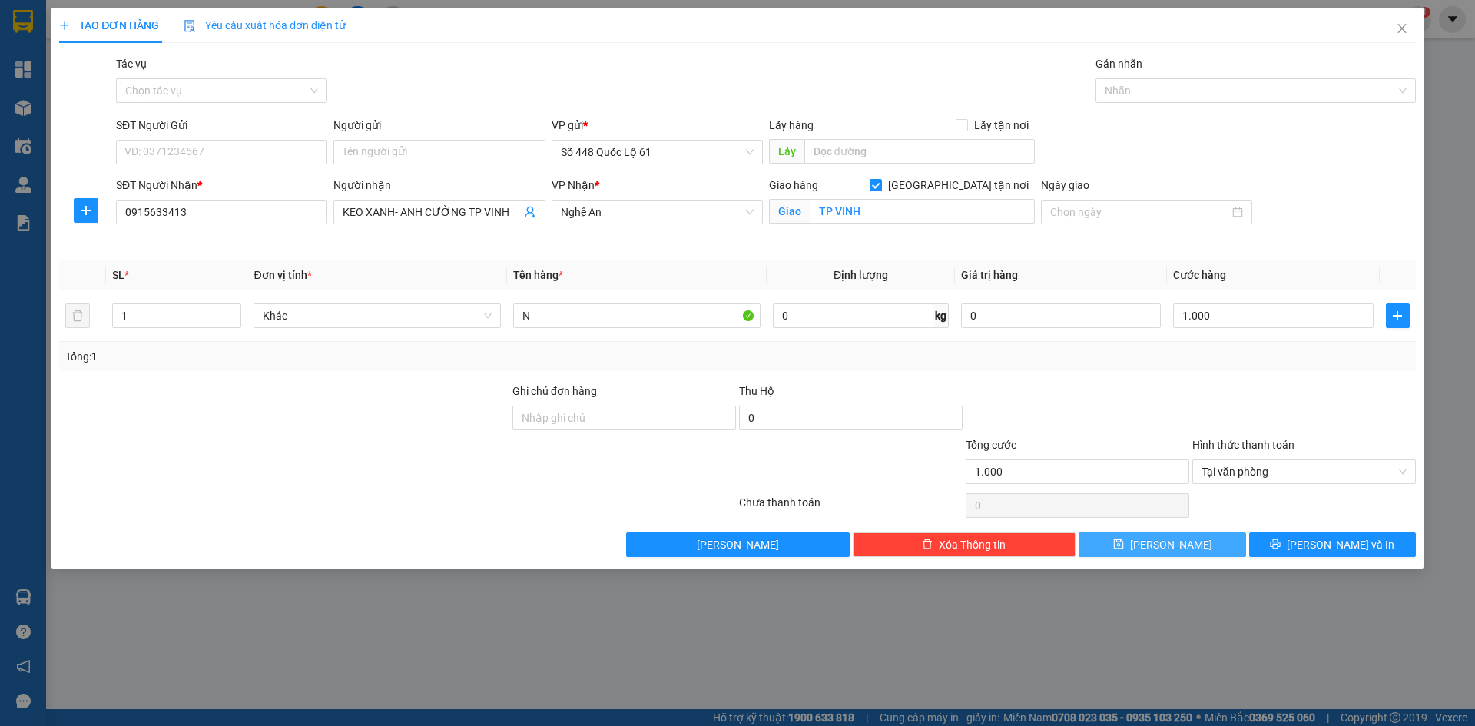
click at [1189, 538] on button "Lưu" at bounding box center [1162, 544] width 167 height 25
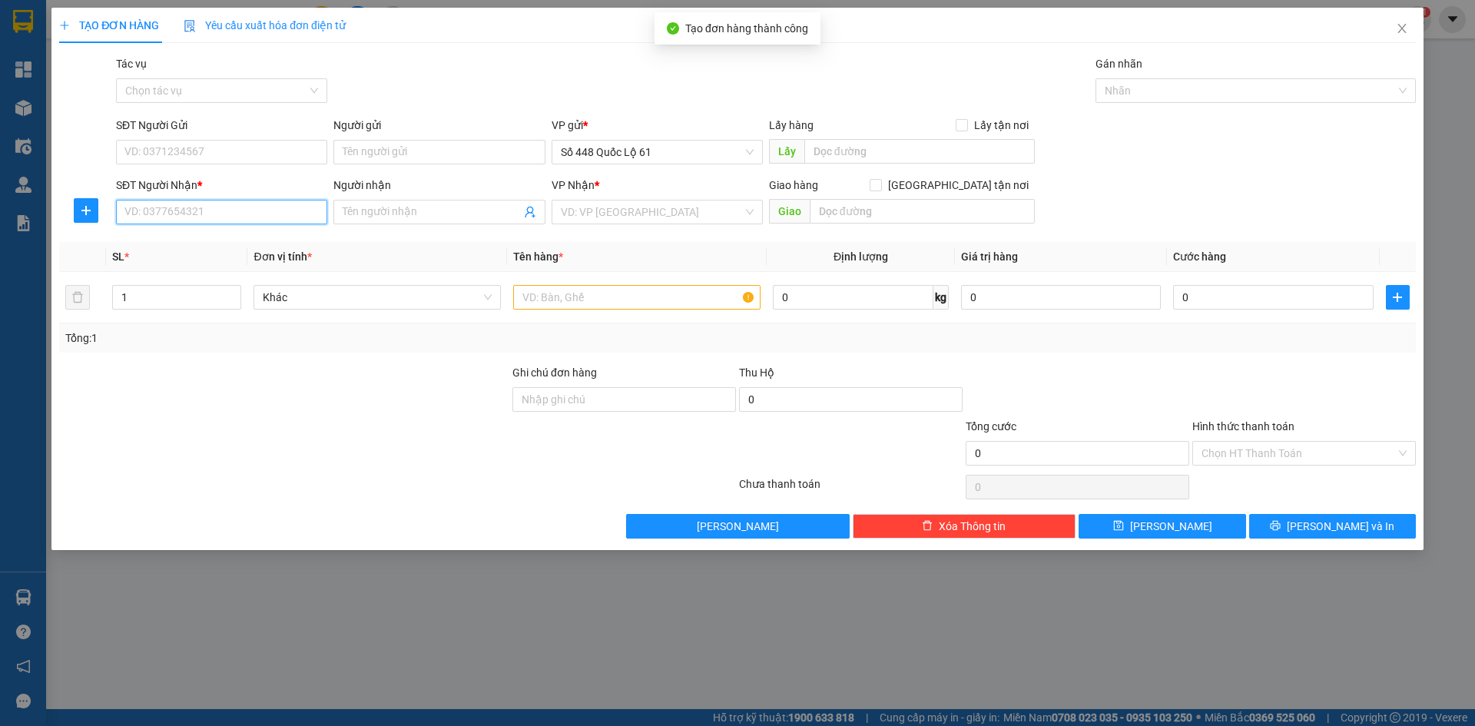
click at [254, 214] on input "SĐT Người Nhận *" at bounding box center [221, 212] width 211 height 25
click at [290, 210] on input "SĐT Người Nhận *" at bounding box center [221, 212] width 211 height 25
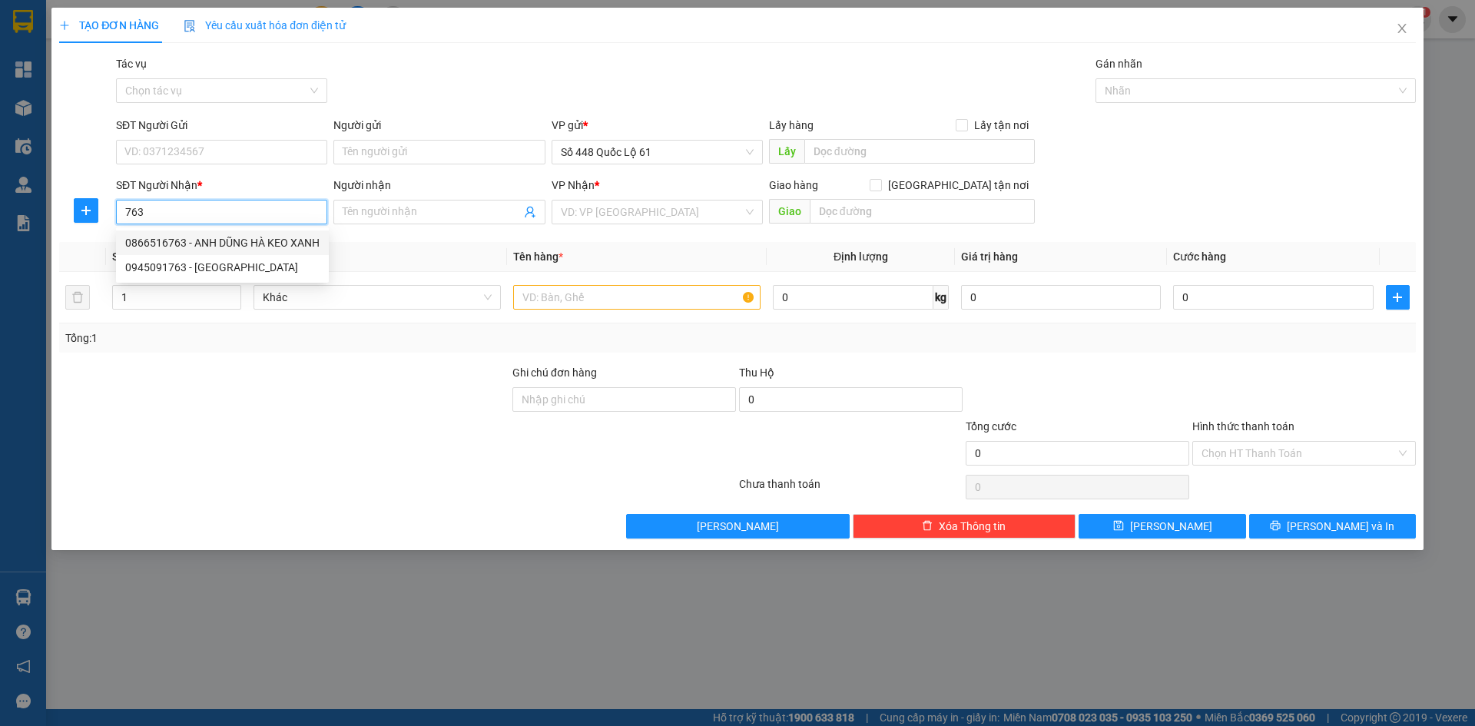
click at [257, 240] on div "0866516763 - ANH DŨNG HÀ KEO XANH" at bounding box center [222, 242] width 194 height 17
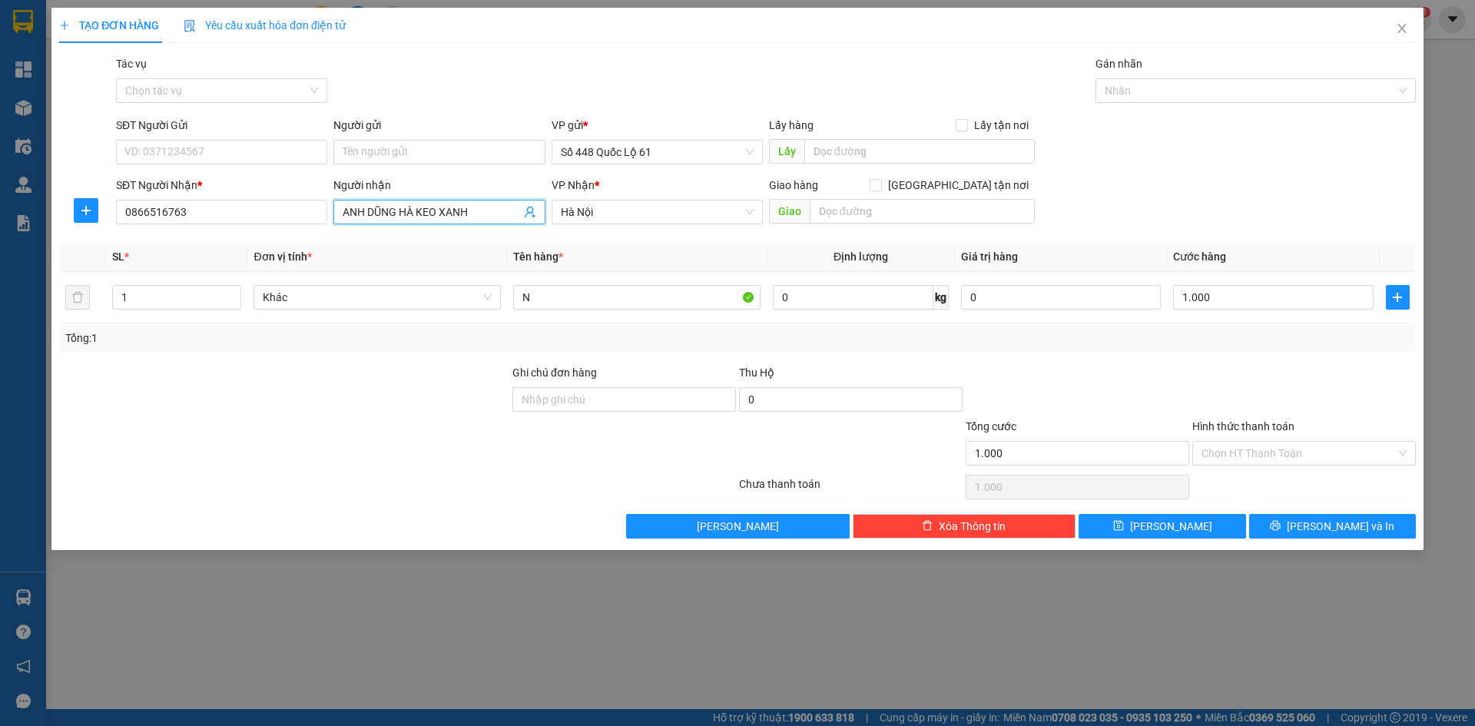
click at [399, 214] on input "ANH DŨNG HÀ KEO XANH" at bounding box center [431, 212] width 177 height 17
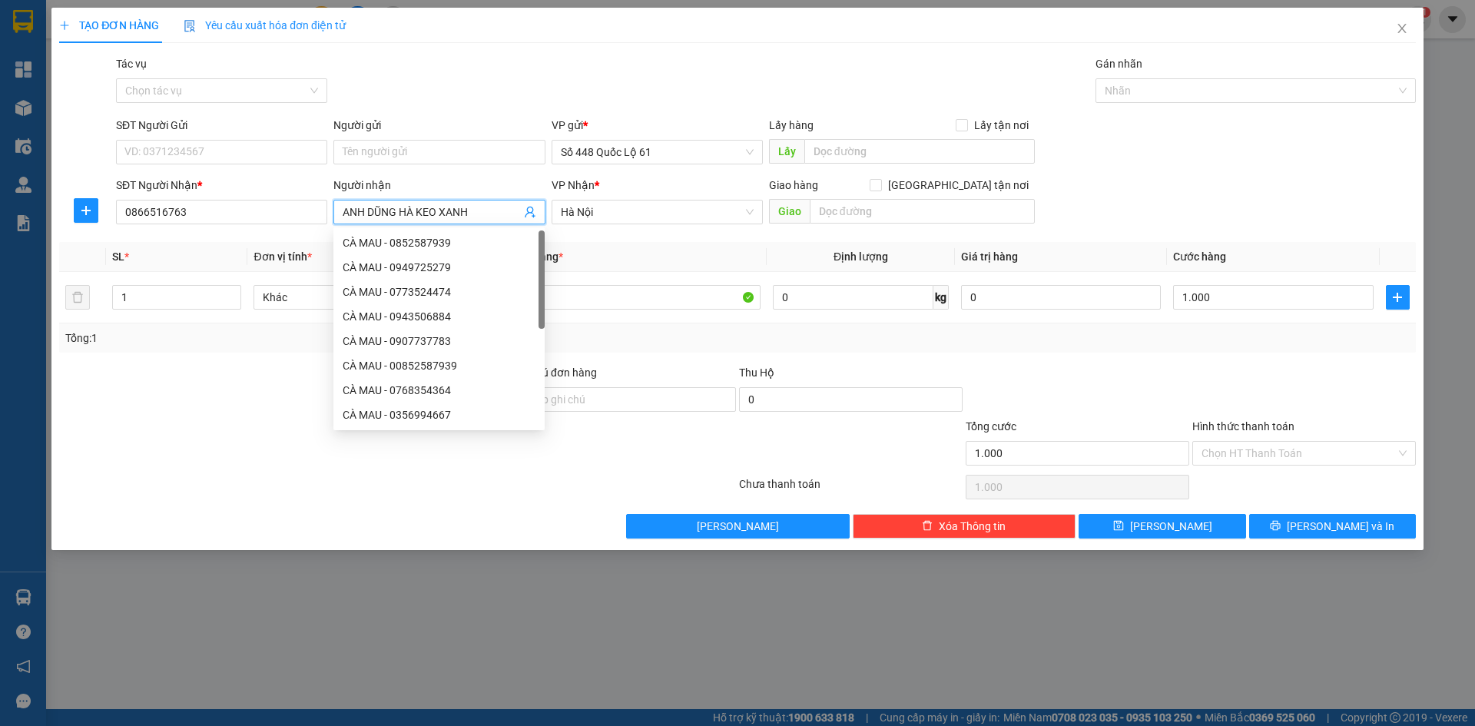
click at [416, 214] on input "ANH DŨNG HÀ KEO XANH" at bounding box center [431, 212] width 177 height 17
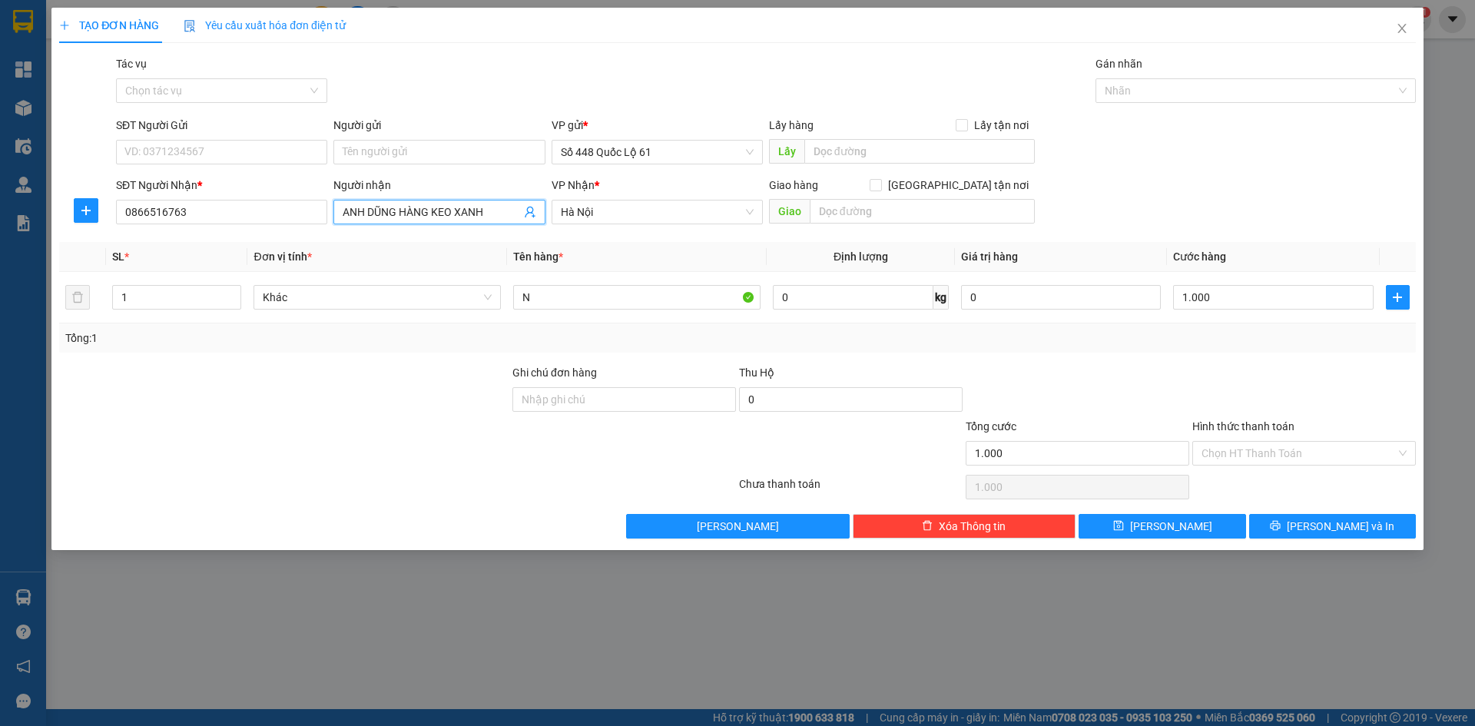
drag, startPoint x: 393, startPoint y: 213, endPoint x: 197, endPoint y: 239, distance: 197.6
click at [197, 239] on div "Transit Pickup Surcharge Ids Transit Deliver Surcharge Ids Transit Deliver Surc…" at bounding box center [737, 296] width 1357 height 483
click at [892, 207] on input "text" at bounding box center [922, 211] width 225 height 25
click at [522, 214] on span "MÃ 10 HÀNG KEO XANH" at bounding box center [438, 212] width 211 height 25
click at [506, 212] on input "MÃ 10 HÀNG KEO XANH" at bounding box center [431, 212] width 177 height 17
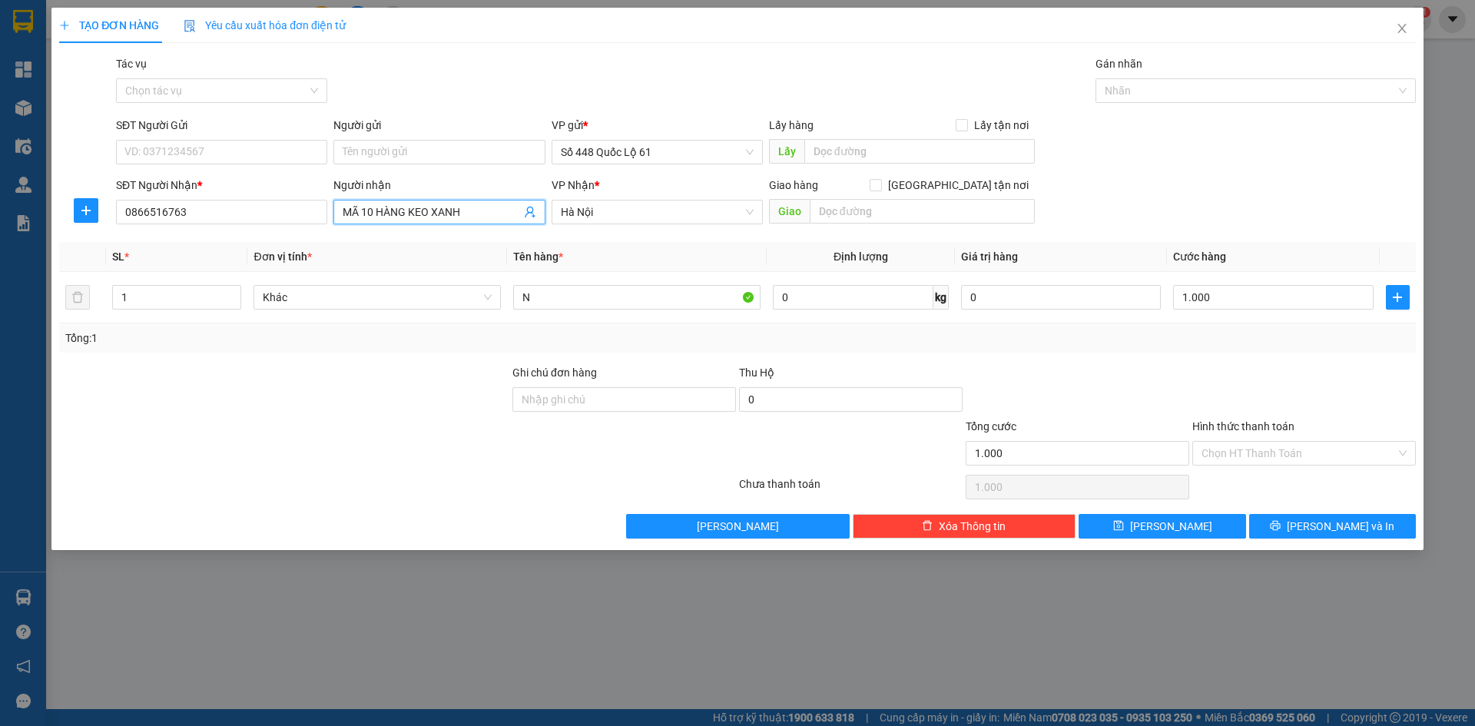
drag, startPoint x: 506, startPoint y: 212, endPoint x: 377, endPoint y: 227, distance: 129.2
click at [377, 227] on div "Người nhận MÃ 10 HÀNG KEO XANH MÃ 10 HÀNG KEO XANH" at bounding box center [438, 204] width 211 height 54
drag, startPoint x: 1253, startPoint y: 459, endPoint x: 1261, endPoint y: 478, distance: 20.7
click at [1255, 461] on input "Hình thức thanh toán" at bounding box center [1299, 453] width 194 height 23
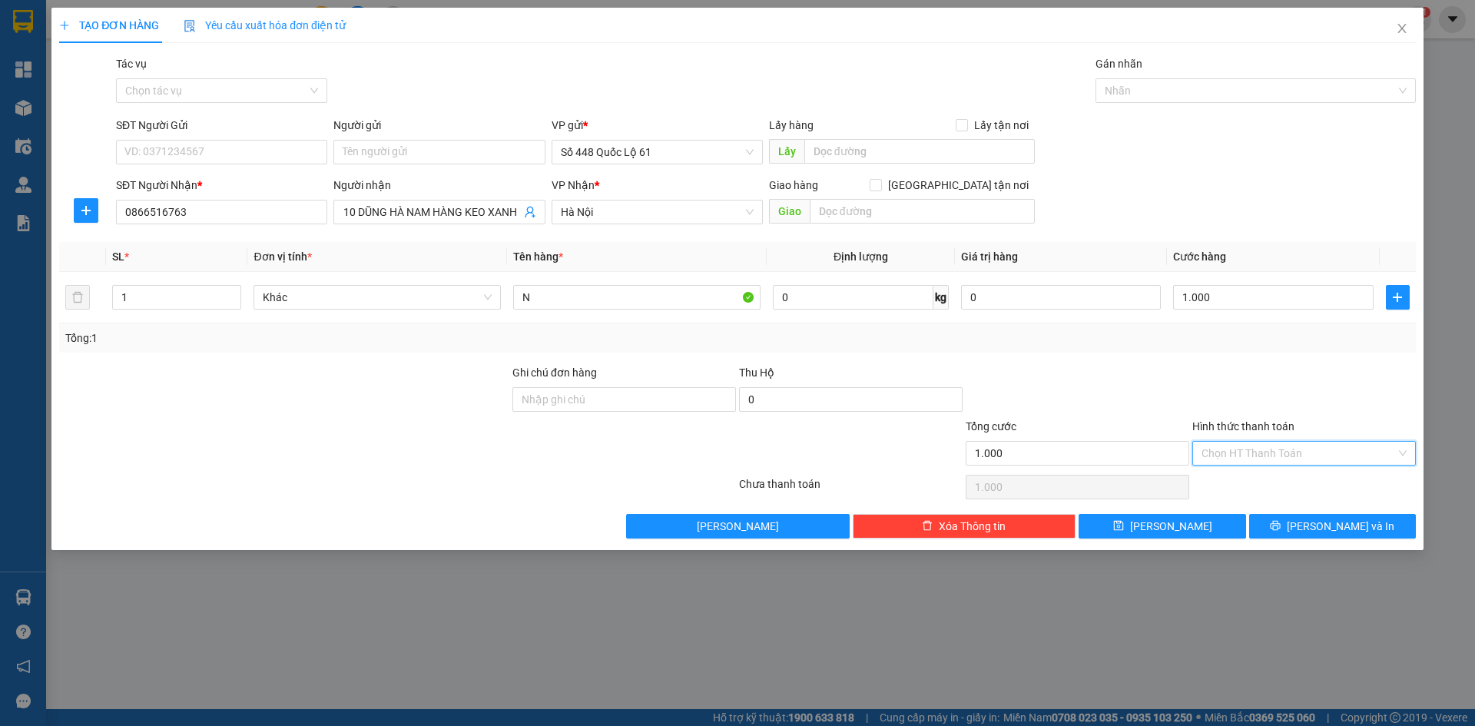
scroll to position [0, 0]
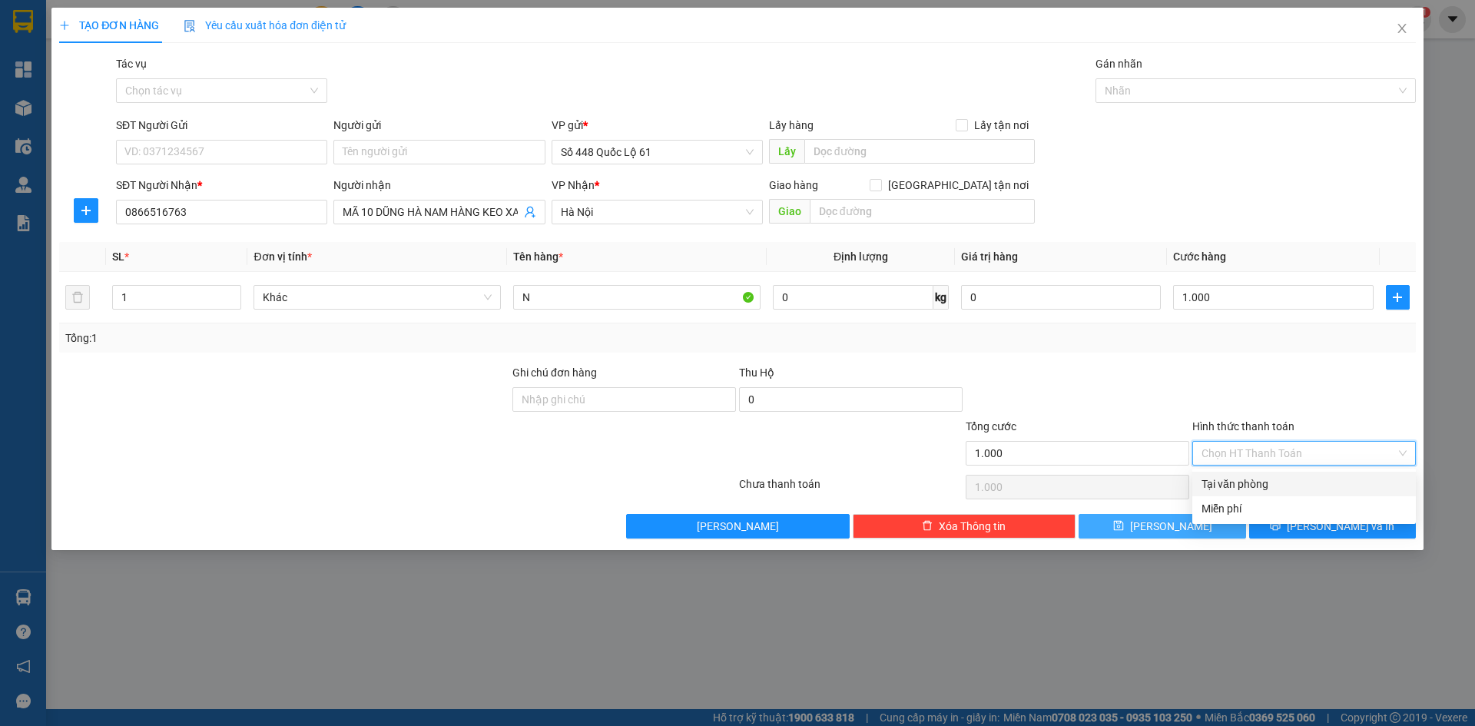
drag, startPoint x: 1261, startPoint y: 482, endPoint x: 1228, endPoint y: 514, distance: 46.2
click at [1261, 486] on div "Tại văn phòng" at bounding box center [1304, 484] width 205 height 17
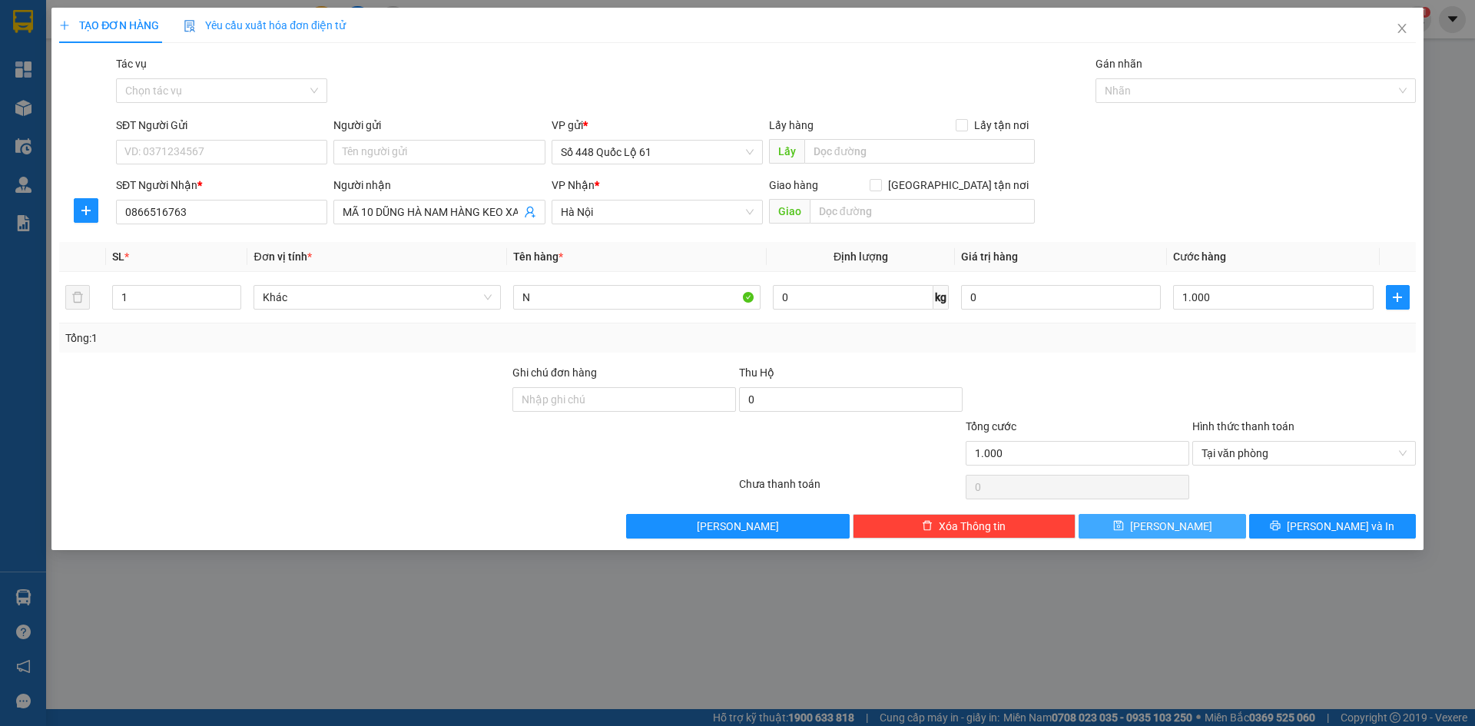
drag, startPoint x: 1211, startPoint y: 527, endPoint x: 396, endPoint y: 317, distance: 841.9
click at [1208, 527] on button "Lưu" at bounding box center [1162, 526] width 167 height 25
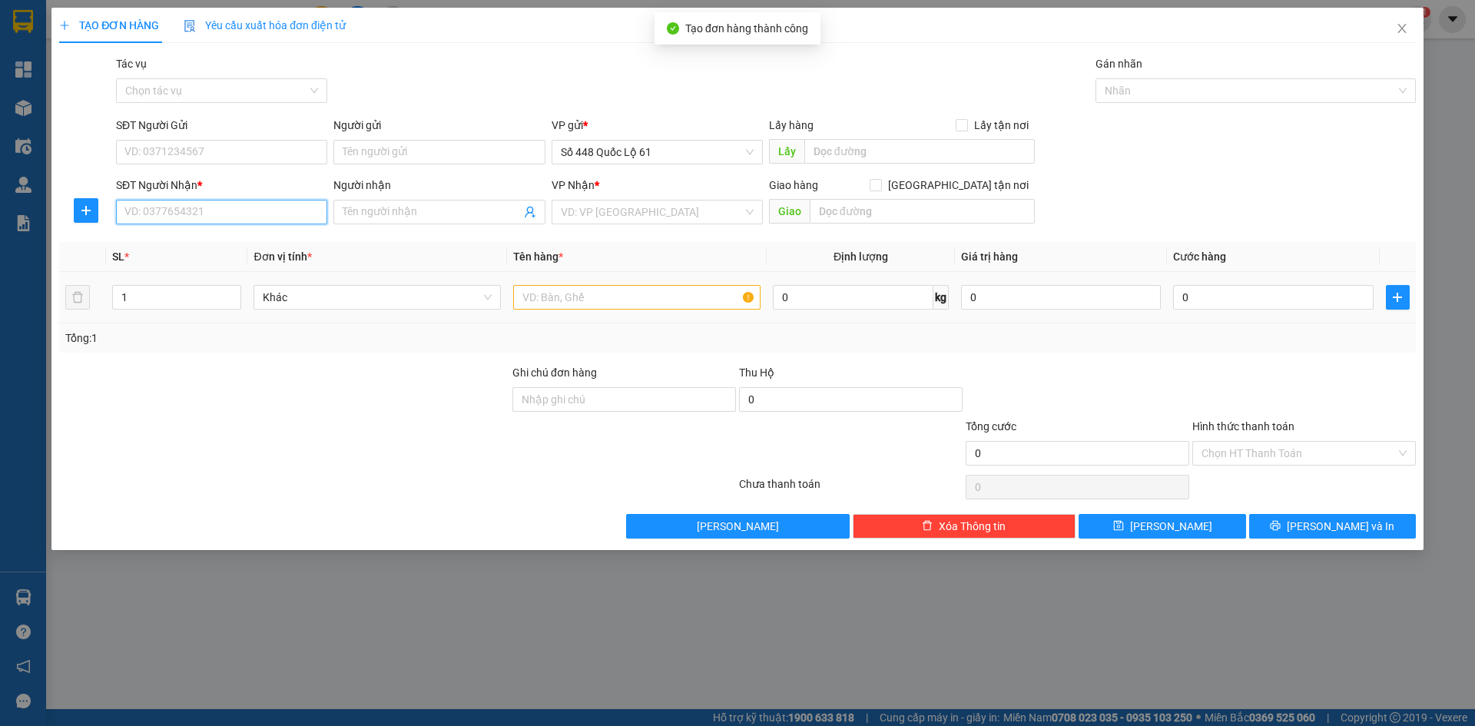
click at [249, 213] on input "SĐT Người Nhận *" at bounding box center [221, 212] width 211 height 25
click at [247, 247] on div "0985985059 - HÀNG KEO XANH SỐ 10" at bounding box center [221, 242] width 193 height 17
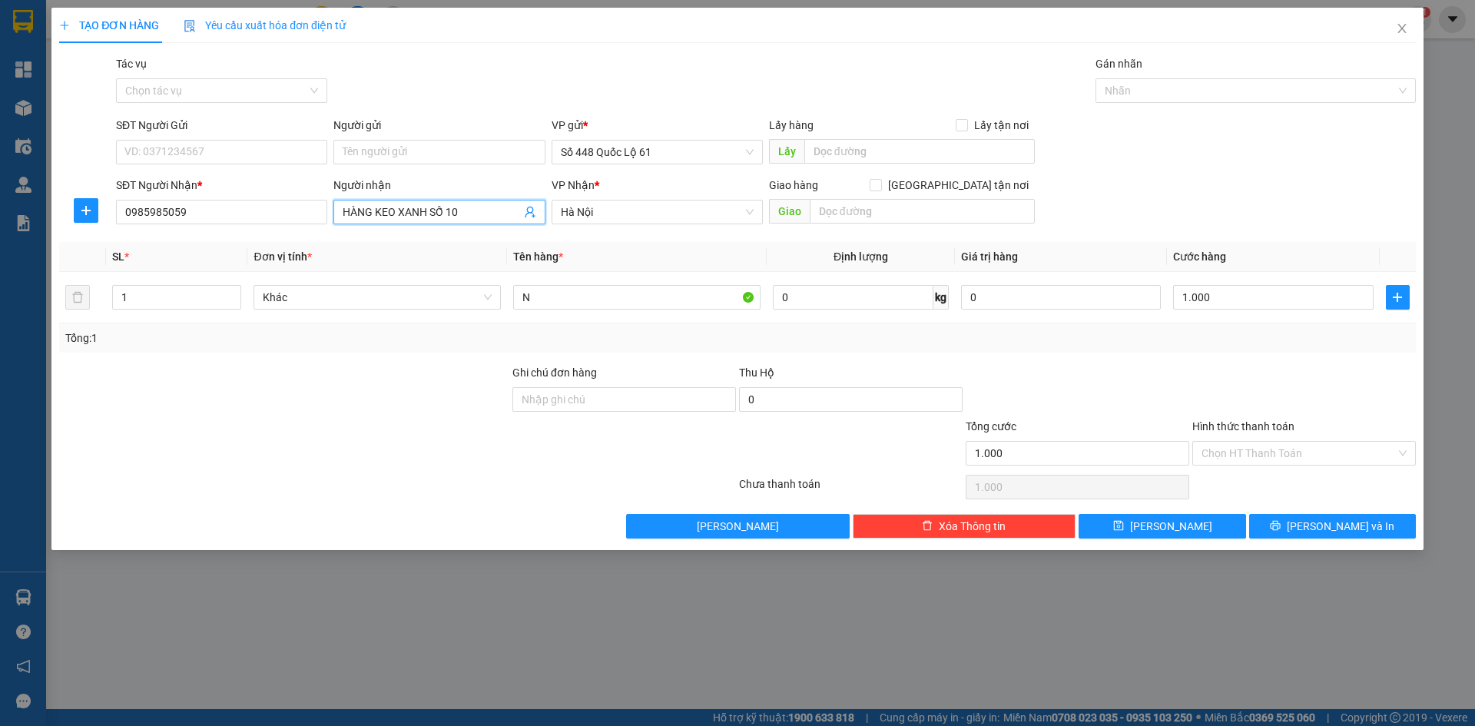
drag, startPoint x: 469, startPoint y: 215, endPoint x: 453, endPoint y: 213, distance: 16.3
click at [453, 213] on input "HÀNG KEO XANH SỐ 10" at bounding box center [431, 212] width 177 height 17
drag, startPoint x: 1250, startPoint y: 455, endPoint x: 1259, endPoint y: 477, distance: 24.1
click at [1251, 456] on input "Hình thức thanh toán" at bounding box center [1299, 453] width 194 height 23
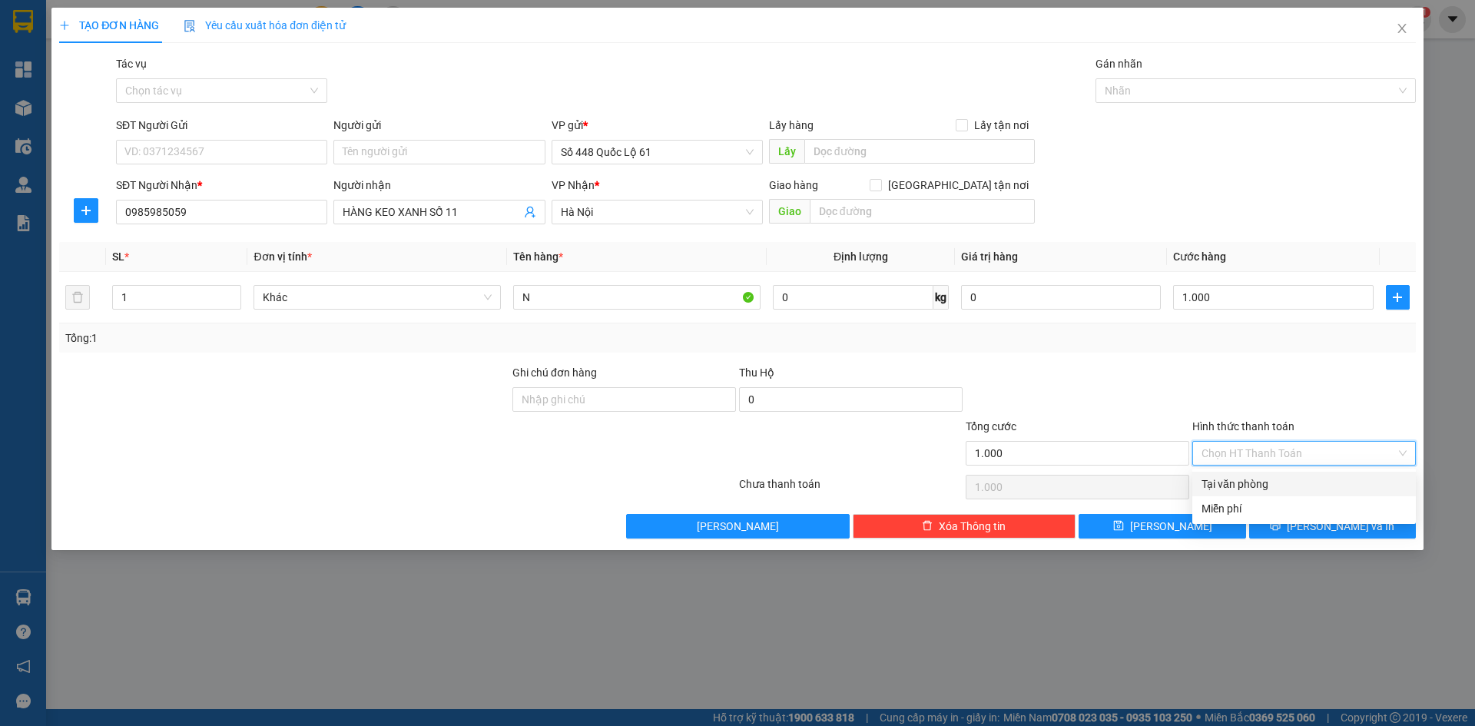
click at [1259, 478] on div "Tại văn phòng" at bounding box center [1304, 484] width 205 height 17
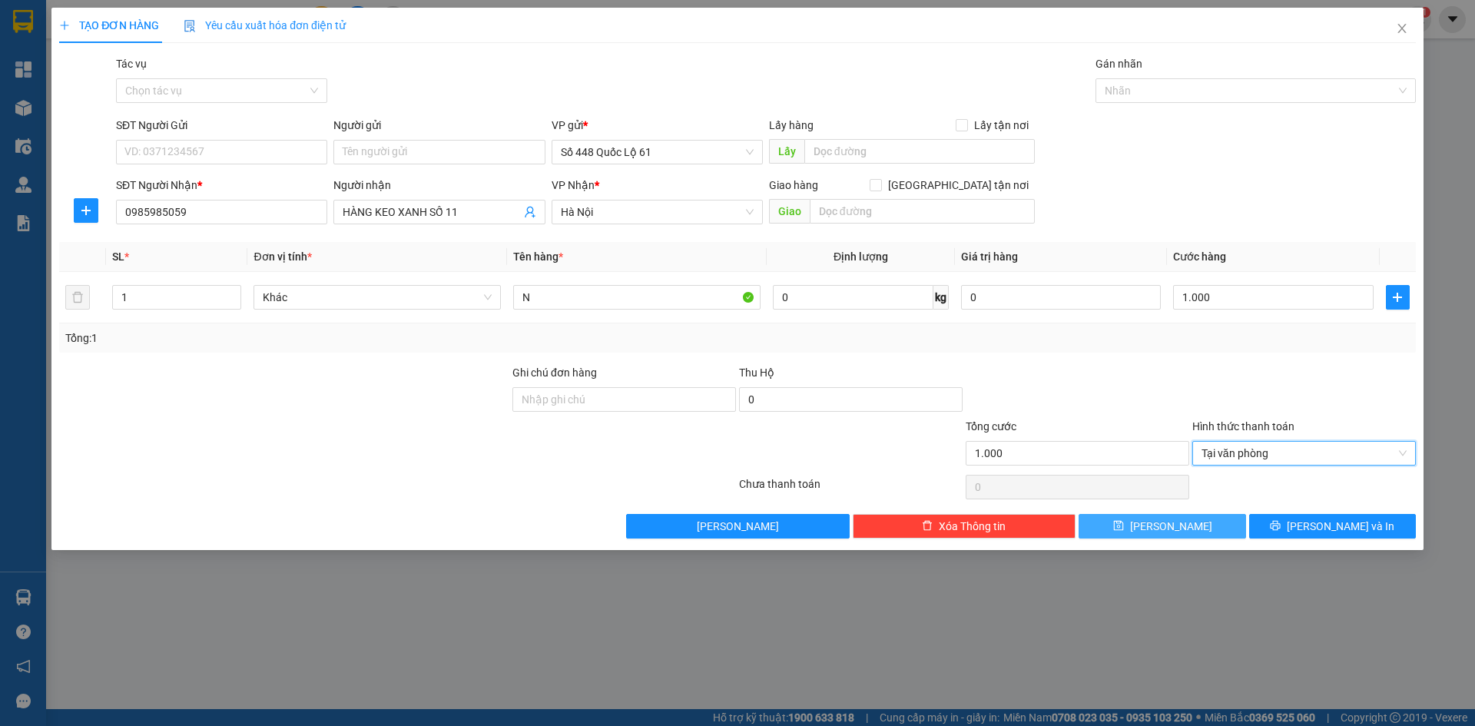
click at [1215, 517] on button "Lưu" at bounding box center [1162, 526] width 167 height 25
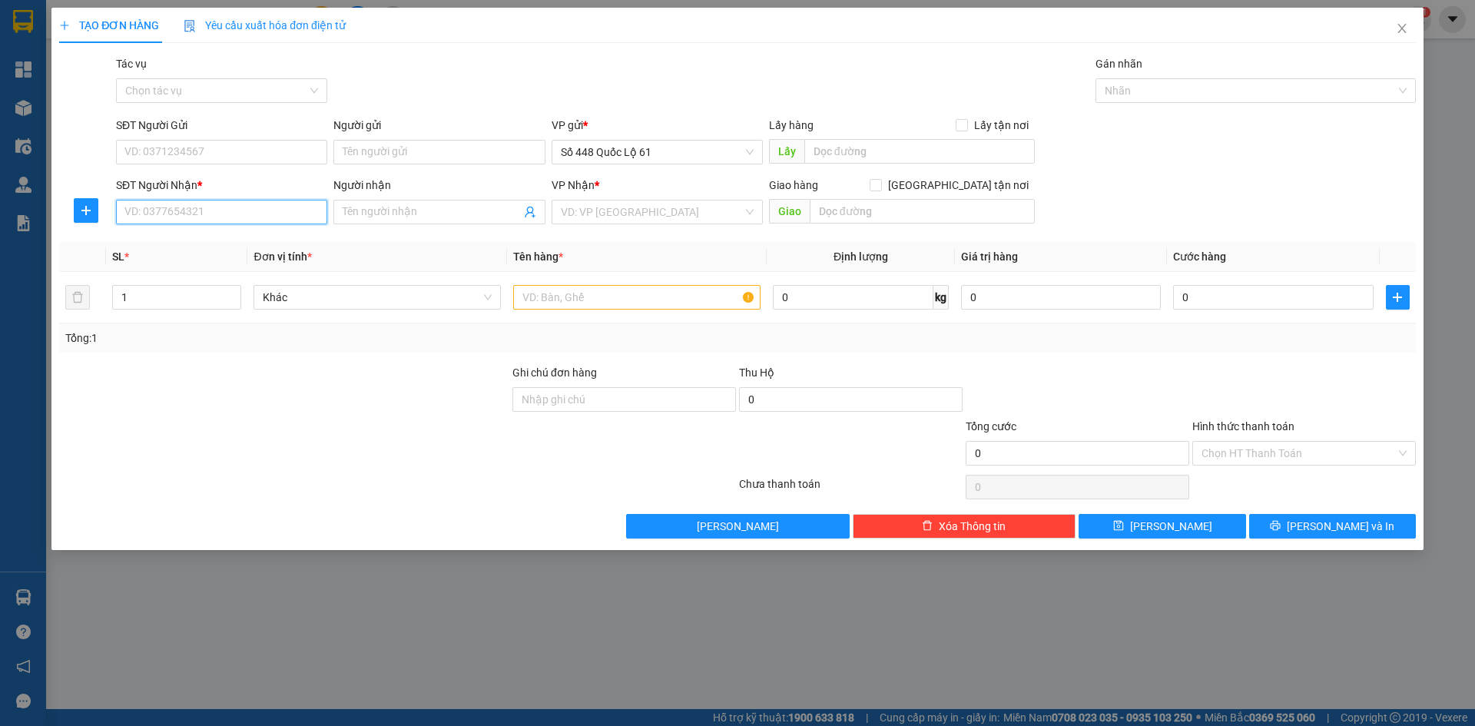
click at [199, 207] on input "SĐT Người Nhận *" at bounding box center [221, 212] width 211 height 25
click at [249, 237] on div "0398720103" at bounding box center [221, 242] width 193 height 17
click at [1132, 378] on div at bounding box center [1077, 391] width 227 height 54
click at [1126, 360] on div "Transit Pickup Surcharge Ids Transit Deliver Surcharge Ids Transit Deliver Surc…" at bounding box center [737, 296] width 1357 height 483
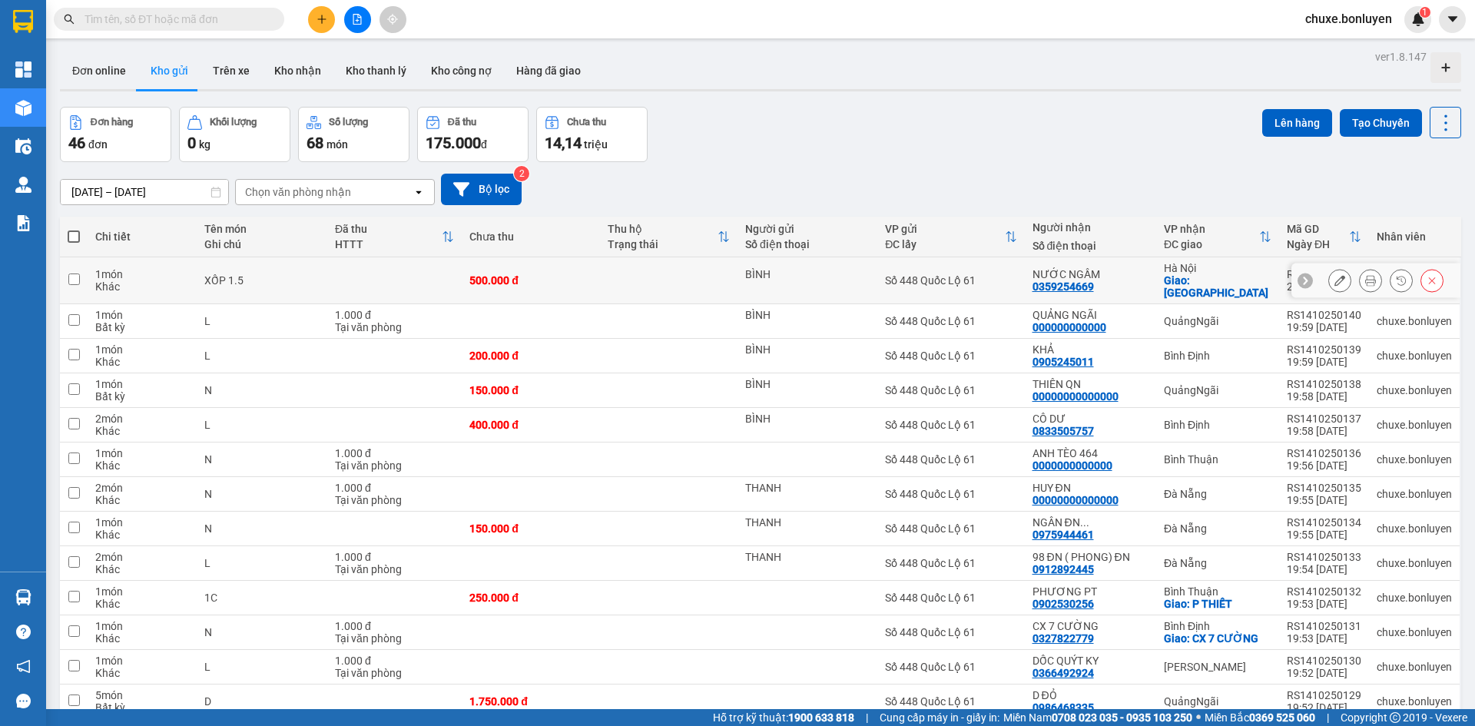
drag, startPoint x: 1333, startPoint y: 278, endPoint x: 1296, endPoint y: 283, distance: 37.3
click at [1334, 278] on icon at bounding box center [1339, 280] width 11 height 11
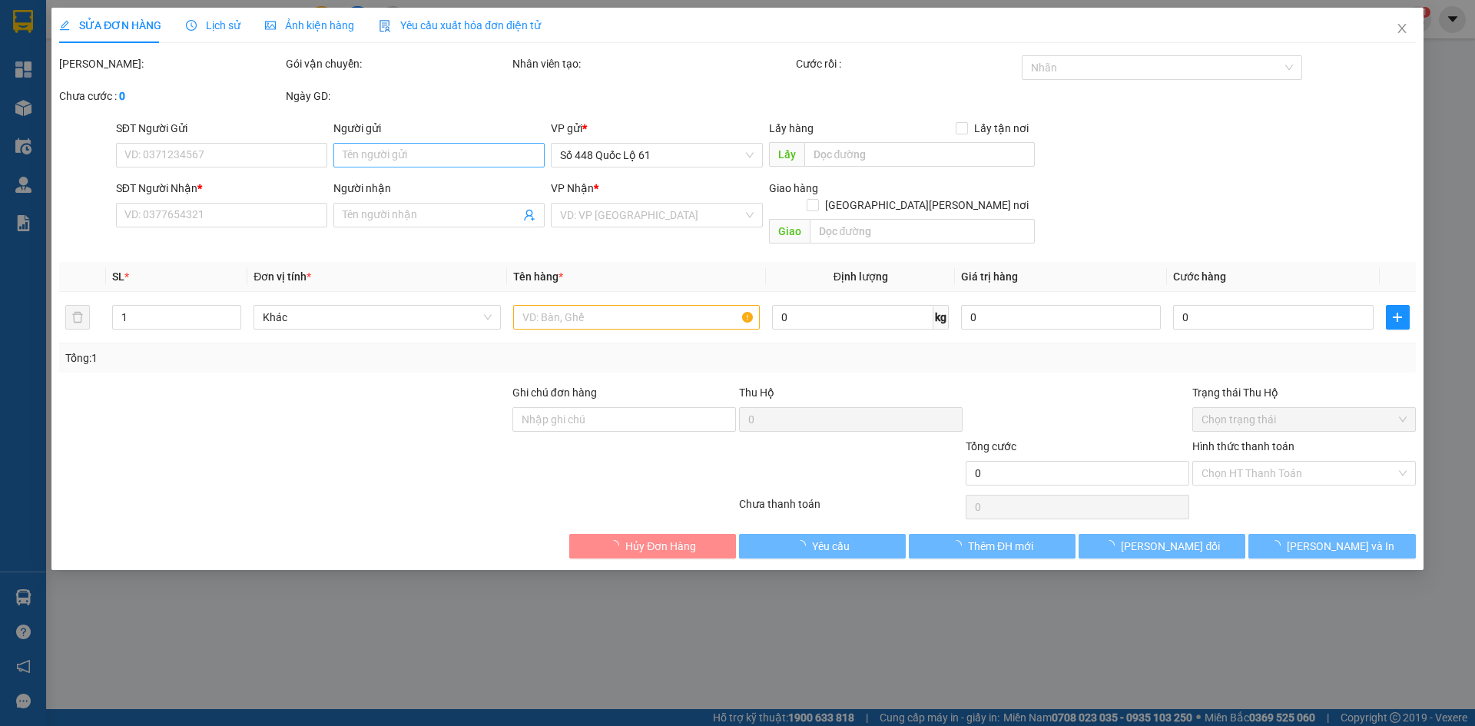
type input "BÌNH"
type input "0359254669"
type input "NƯỚC NGẦM"
checkbox input "true"
type input "LONG BIÊN"
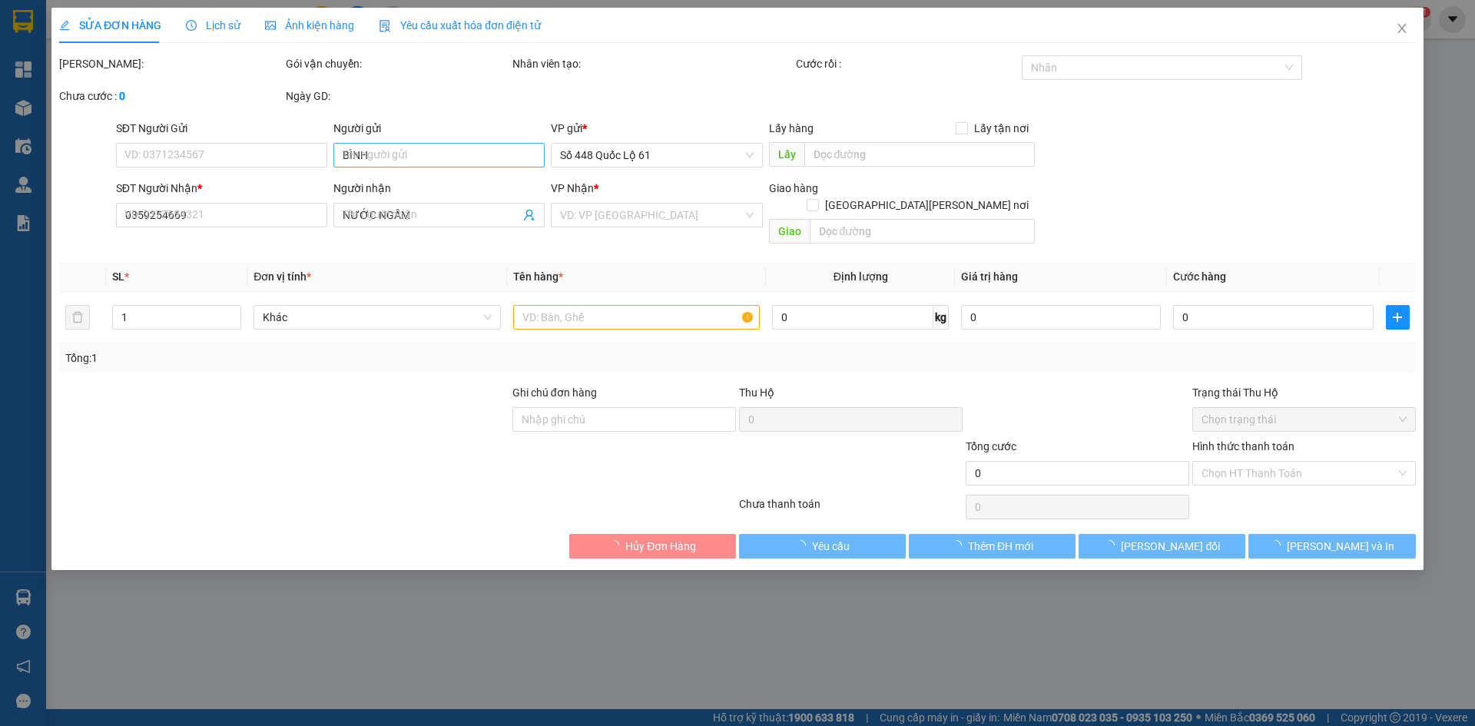
type input "500.000"
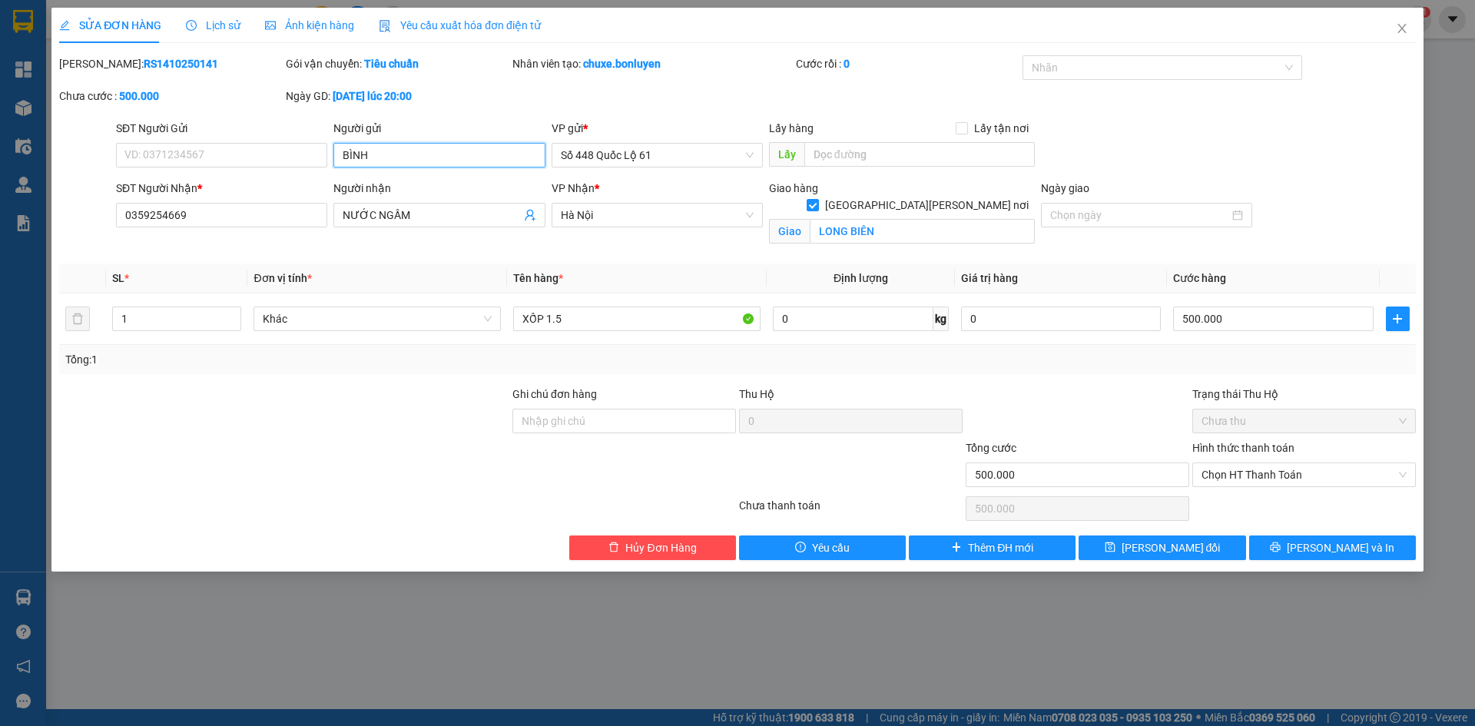
drag, startPoint x: 430, startPoint y: 153, endPoint x: 81, endPoint y: 225, distance: 356.9
click at [68, 227] on form "SĐT Người Gửi VD: 0371234567 Người gửi [PERSON_NAME] VP gửi * Số 448 [PERSON_NA…" at bounding box center [737, 186] width 1357 height 132
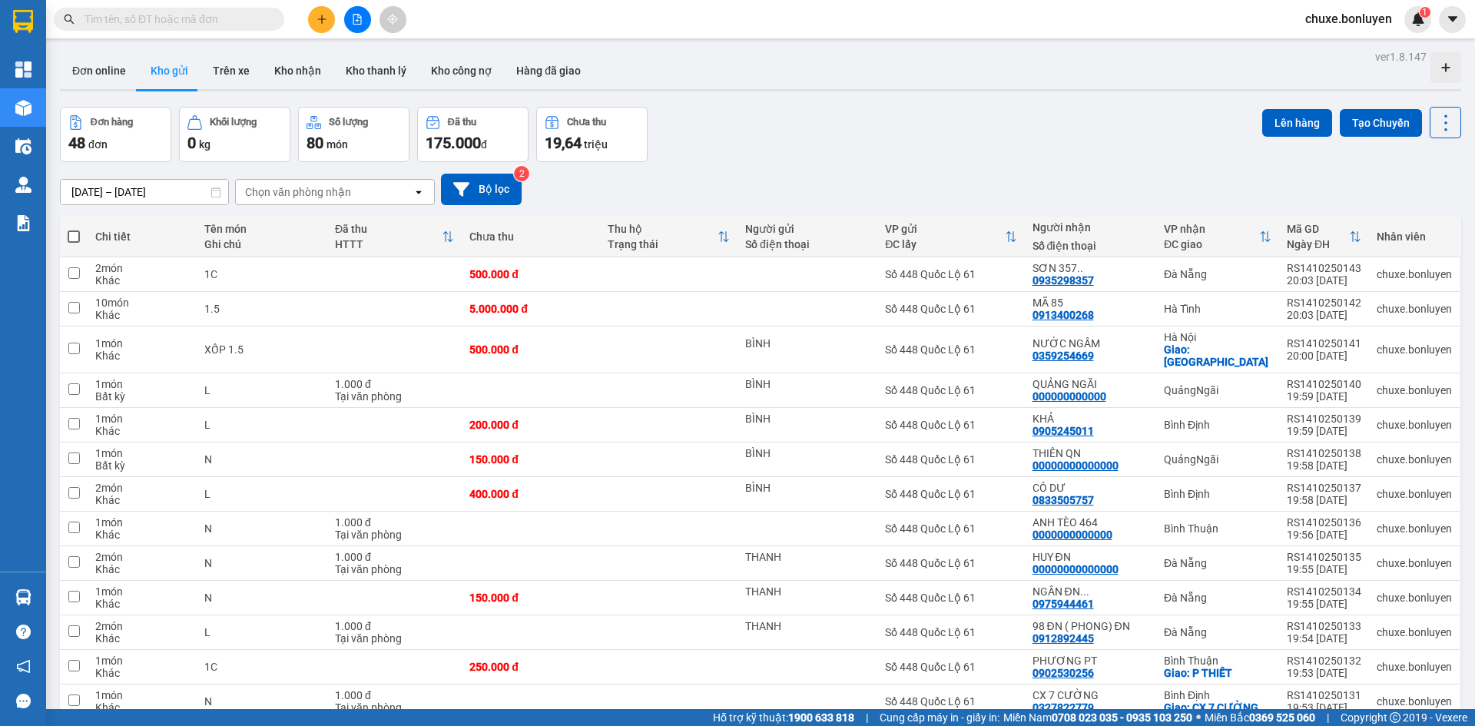
click at [163, 23] on input "text" at bounding box center [175, 19] width 181 height 17
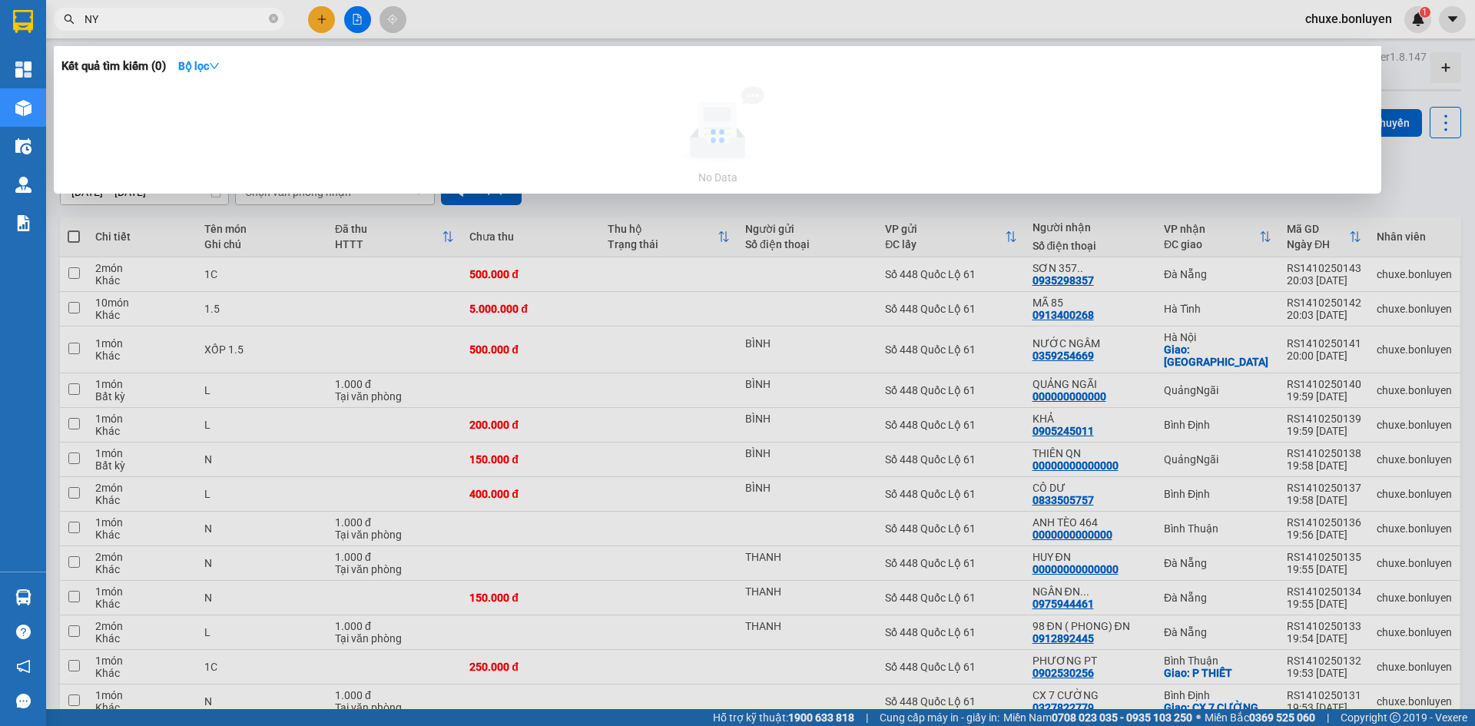
type input "NY ."
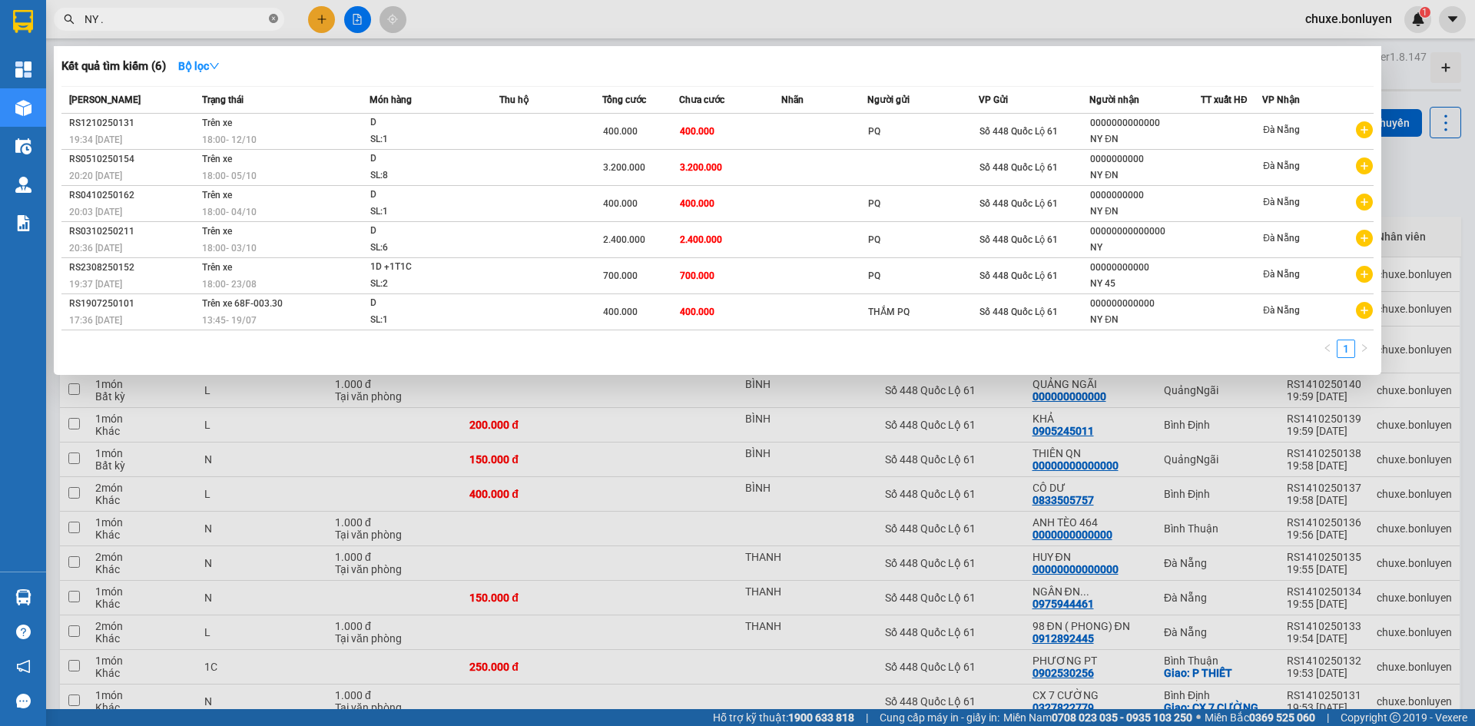
click at [270, 22] on icon "close-circle" at bounding box center [273, 18] width 9 height 9
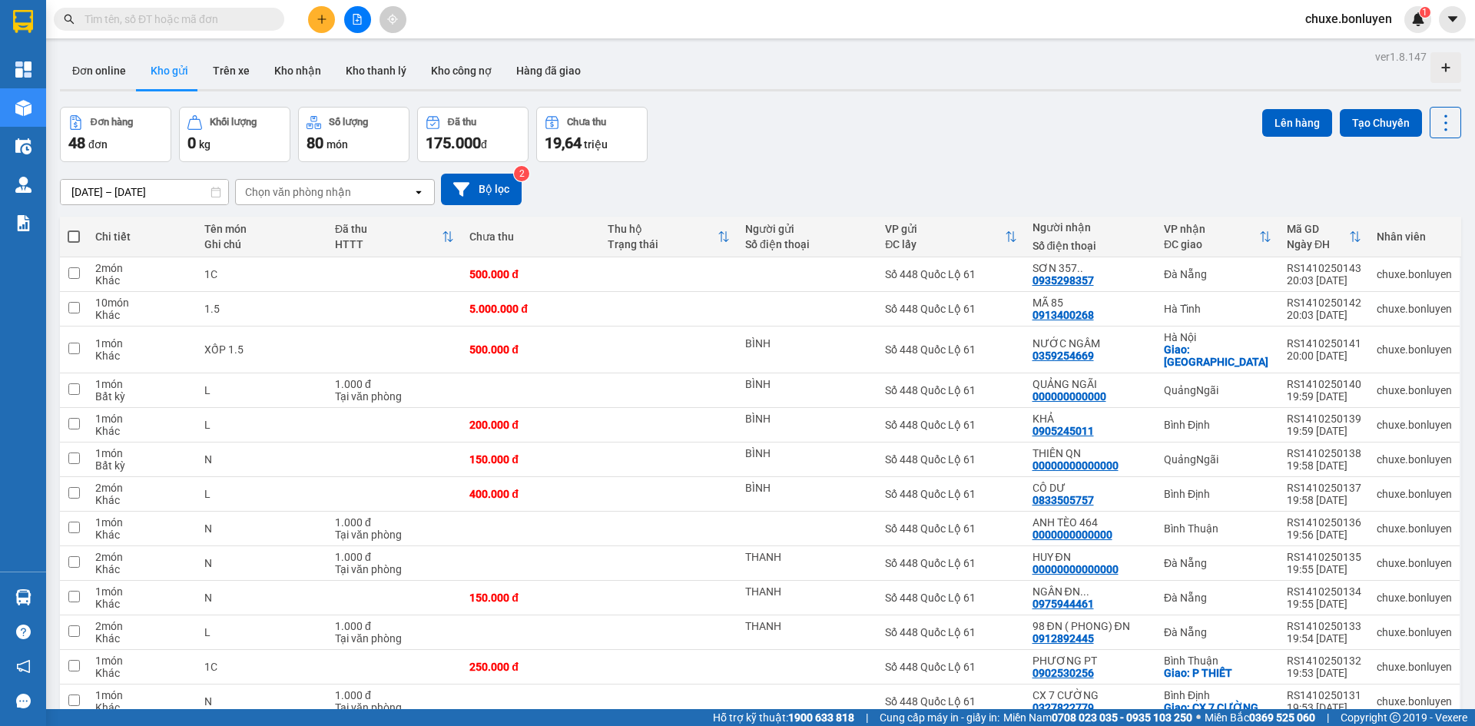
click at [243, 17] on input "text" at bounding box center [175, 19] width 181 height 17
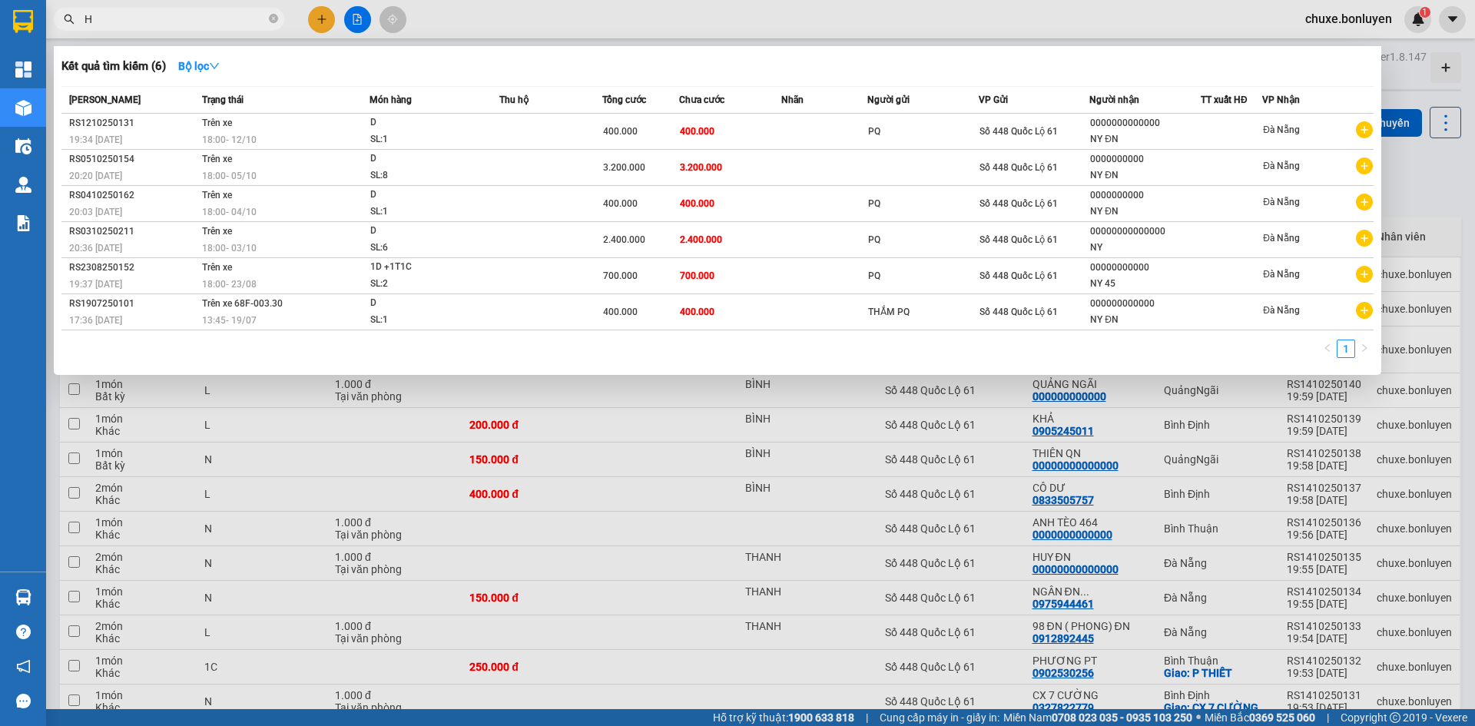
paste input "ẠNH"
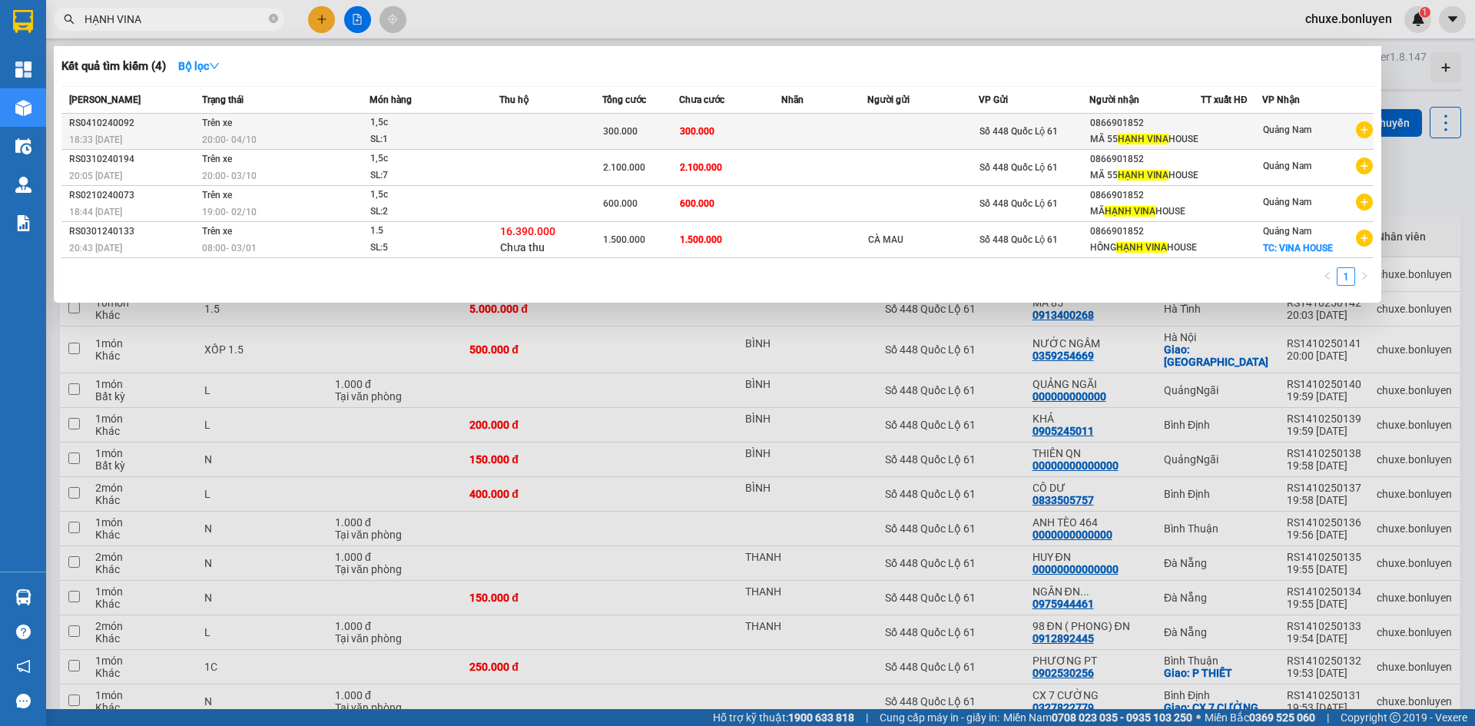
type input "HẠNH VINA"
click at [1082, 133] on div "Số 448 Quốc Lộ 61" at bounding box center [1035, 131] width 110 height 17
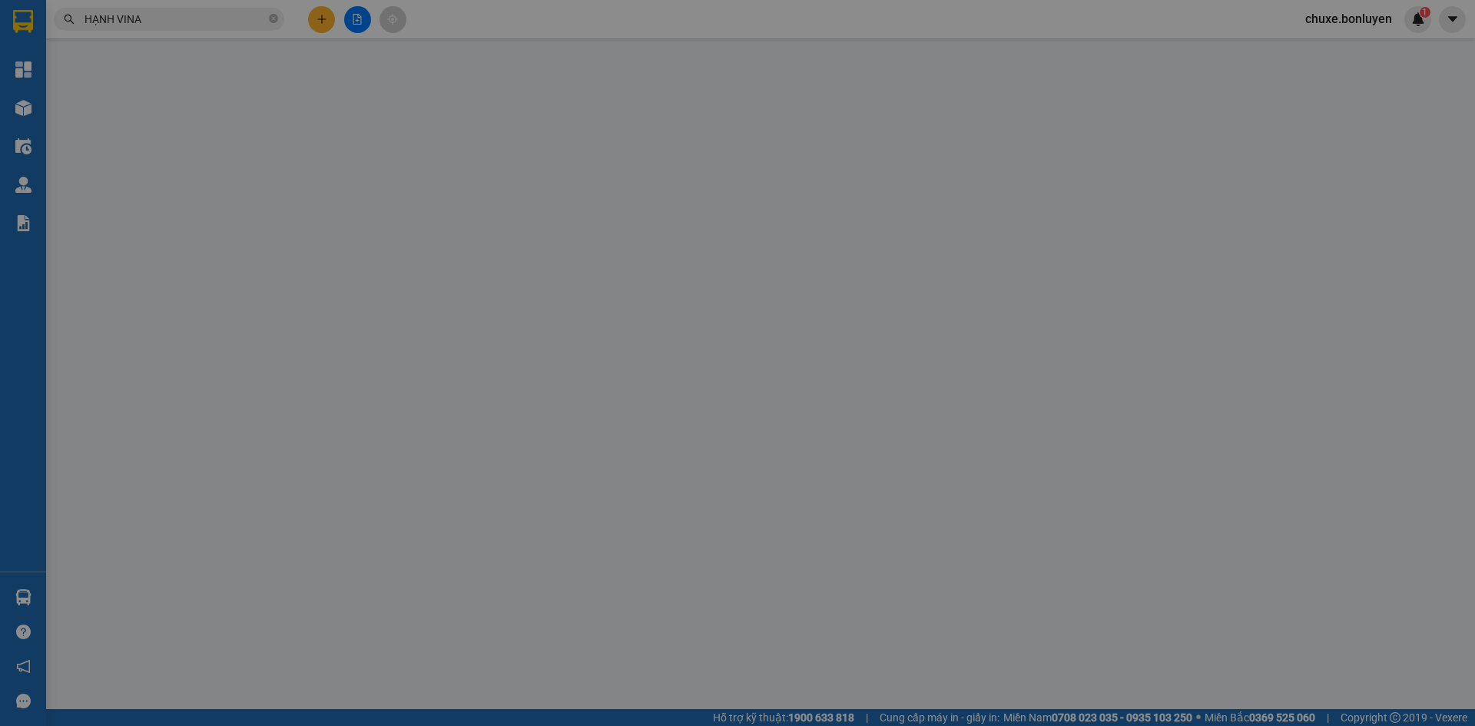
type input "0866901852"
type input "MÃ 55 [PERSON_NAME] HOUSE"
type input "300.000"
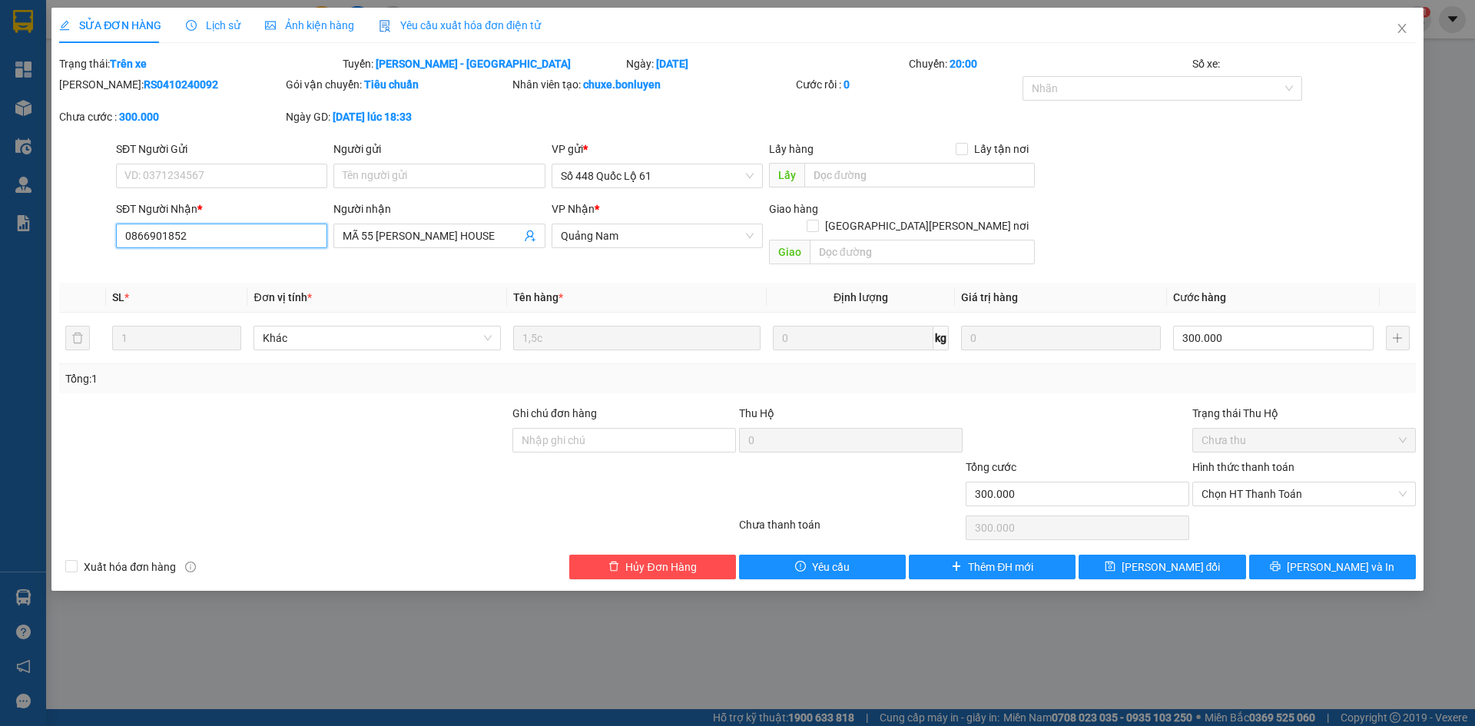
drag, startPoint x: 244, startPoint y: 235, endPoint x: 32, endPoint y: 305, distance: 222.5
click at [10, 304] on div "SỬA ĐƠN HÀNG Lịch sử [PERSON_NAME] hàng Yêu cầu xuất [PERSON_NAME] điện tử Tota…" at bounding box center [737, 363] width 1475 height 726
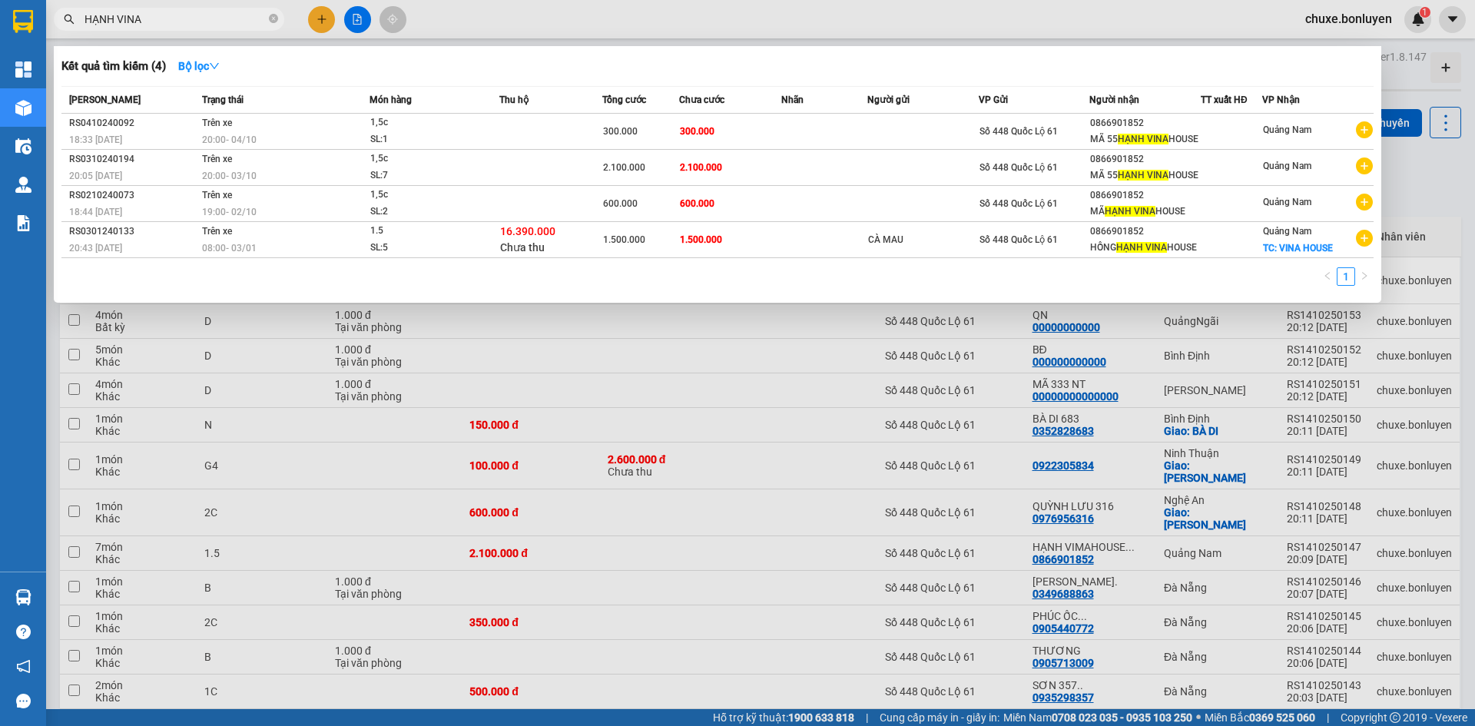
drag, startPoint x: 227, startPoint y: 26, endPoint x: 0, endPoint y: 35, distance: 226.8
click at [0, 35] on section "Kết quả [PERSON_NAME] ( 4 ) Bộ lọc Mã ĐH Trạng thái Món hàng Thu hộ Tổng [PERSO…" at bounding box center [737, 363] width 1475 height 726
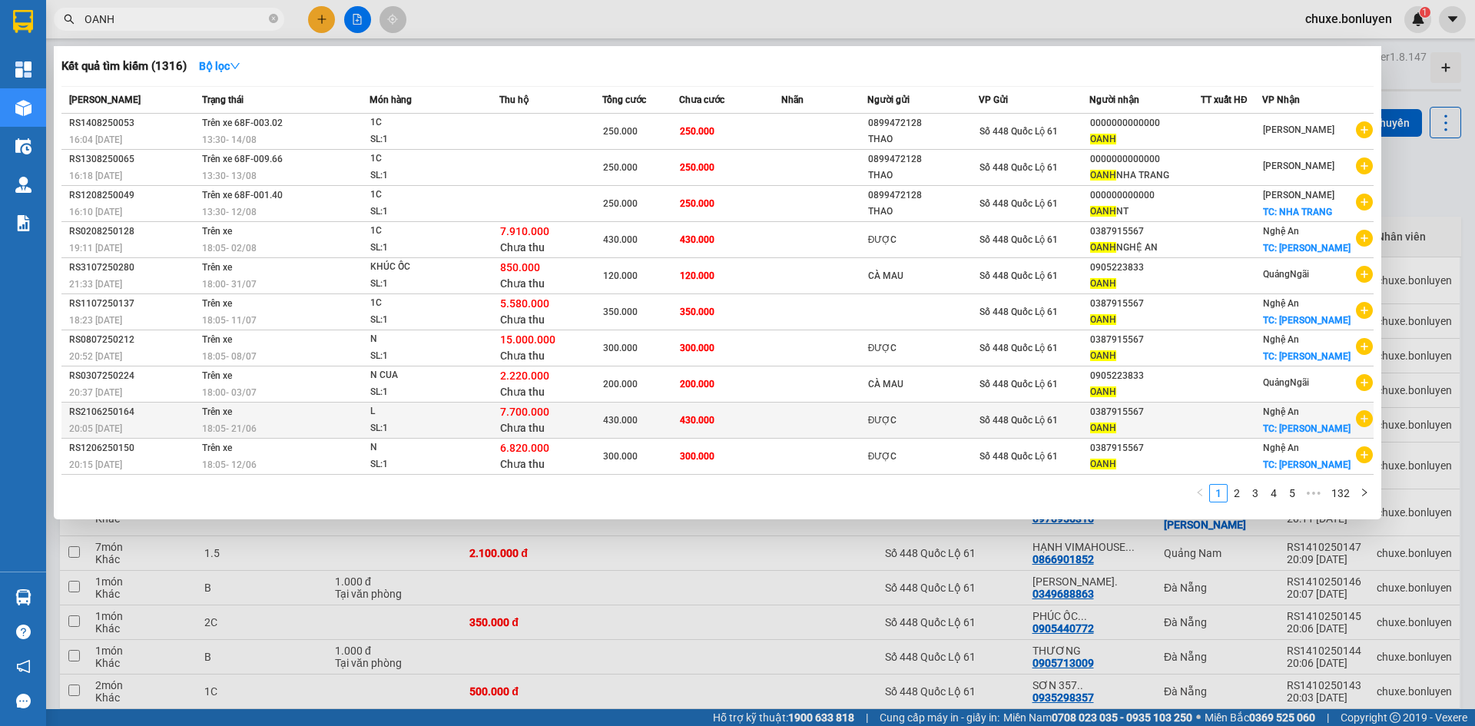
type input "OANH"
click at [1250, 425] on div at bounding box center [1232, 421] width 60 height 16
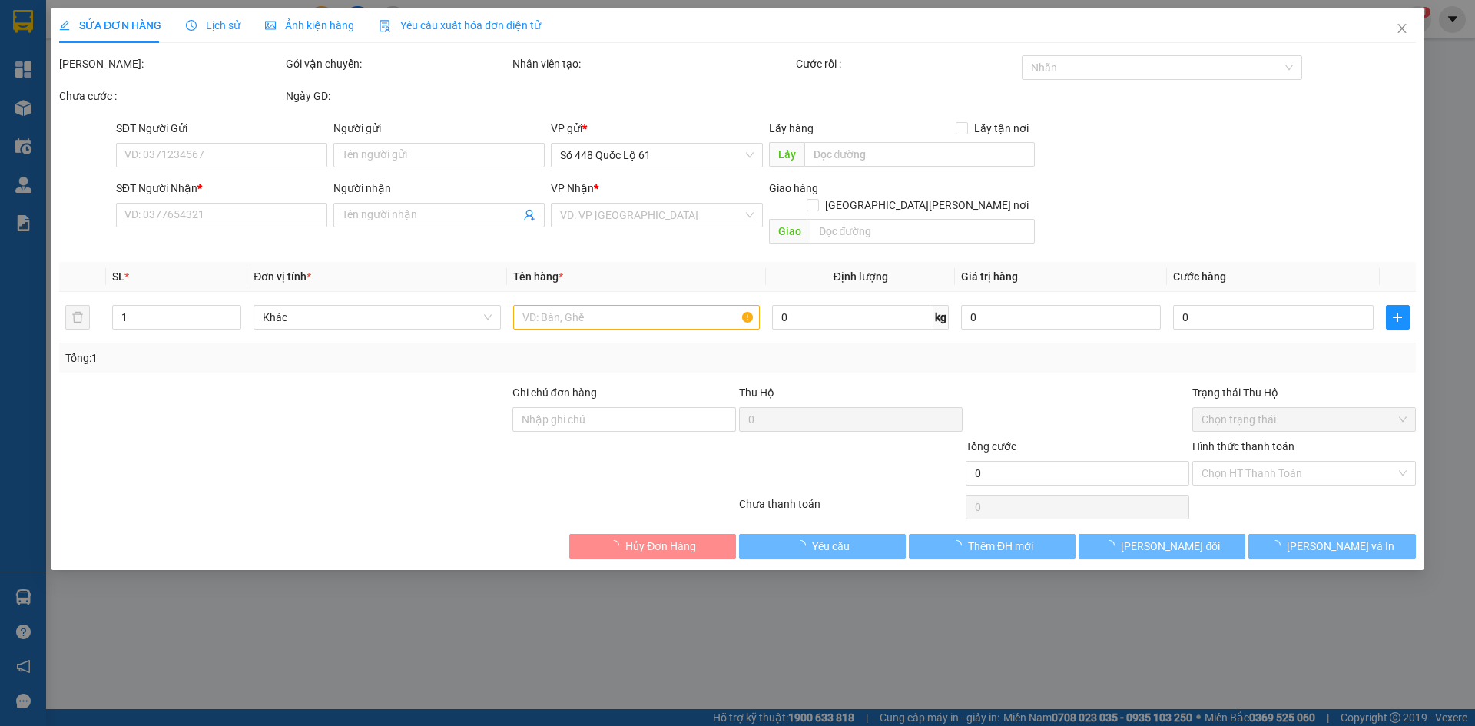
type input "ĐƯỢC"
type input "0387915567"
type input "OANH"
checkbox input "true"
type input "MƯỜNG THANH"
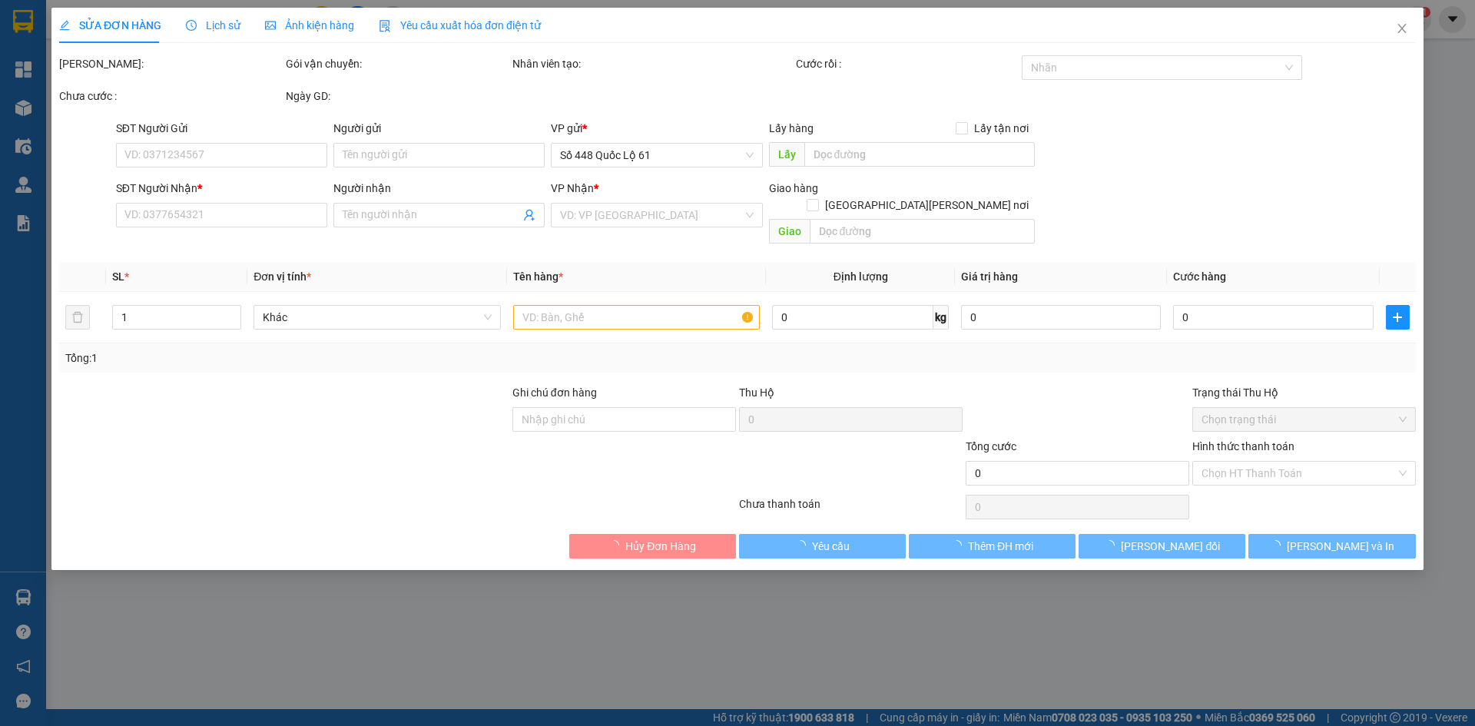
type input "430.000"
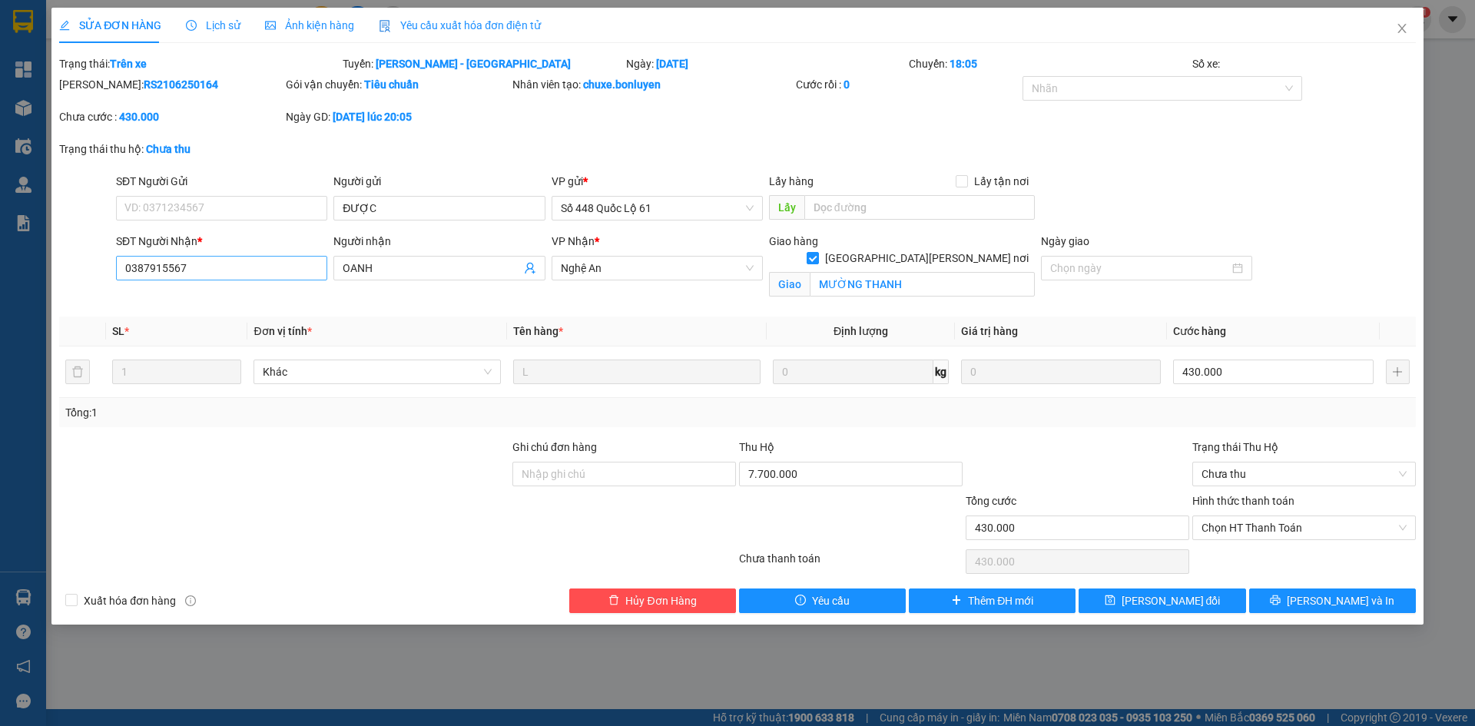
drag, startPoint x: 213, startPoint y: 280, endPoint x: 180, endPoint y: 275, distance: 33.4
click at [180, 275] on div "SĐT Người [PERSON_NAME] * 0387915567" at bounding box center [221, 260] width 211 height 54
drag, startPoint x: 175, startPoint y: 275, endPoint x: 121, endPoint y: 278, distance: 53.9
click at [121, 278] on input "0387915567" at bounding box center [221, 268] width 211 height 25
click at [35, 103] on div "SỬA ĐƠN HÀNG Lịch sử [PERSON_NAME] hàng Yêu cầu xuất [PERSON_NAME] điện tử Tota…" at bounding box center [737, 363] width 1475 height 726
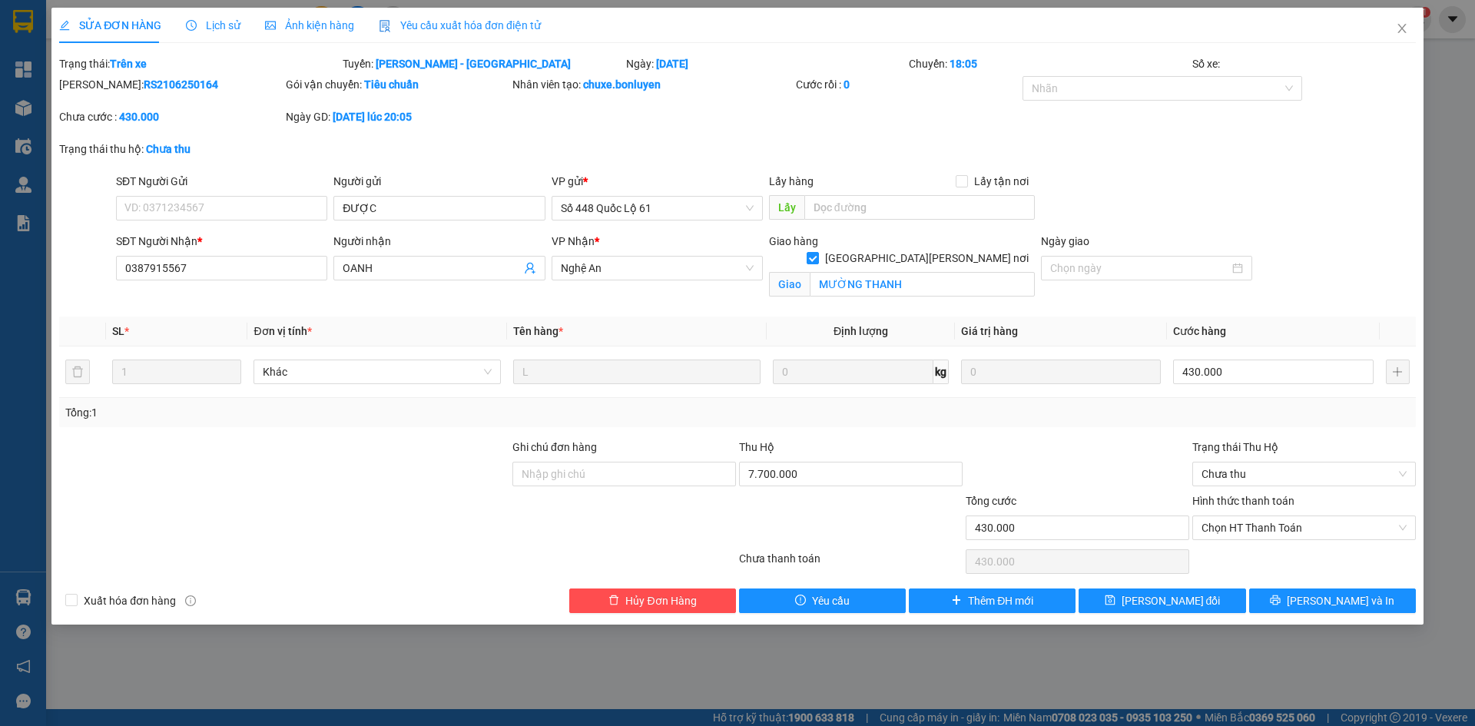
drag, startPoint x: 32, startPoint y: 106, endPoint x: 47, endPoint y: 90, distance: 21.8
click at [31, 106] on div "SỬA ĐƠN HÀNG Lịch sử [PERSON_NAME] hàng Yêu cầu xuất [PERSON_NAME] điện tử Tota…" at bounding box center [737, 363] width 1475 height 726
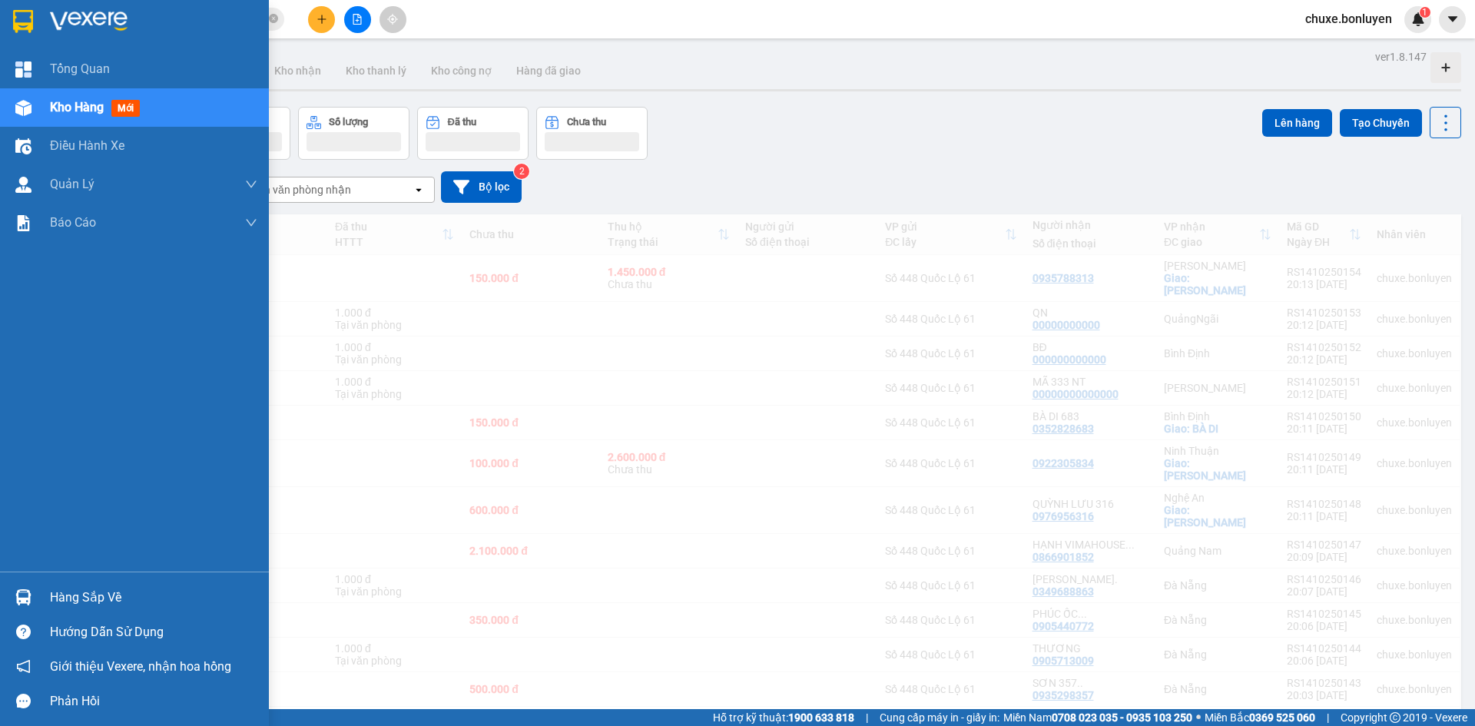
click at [20, 108] on img at bounding box center [23, 108] width 16 height 16
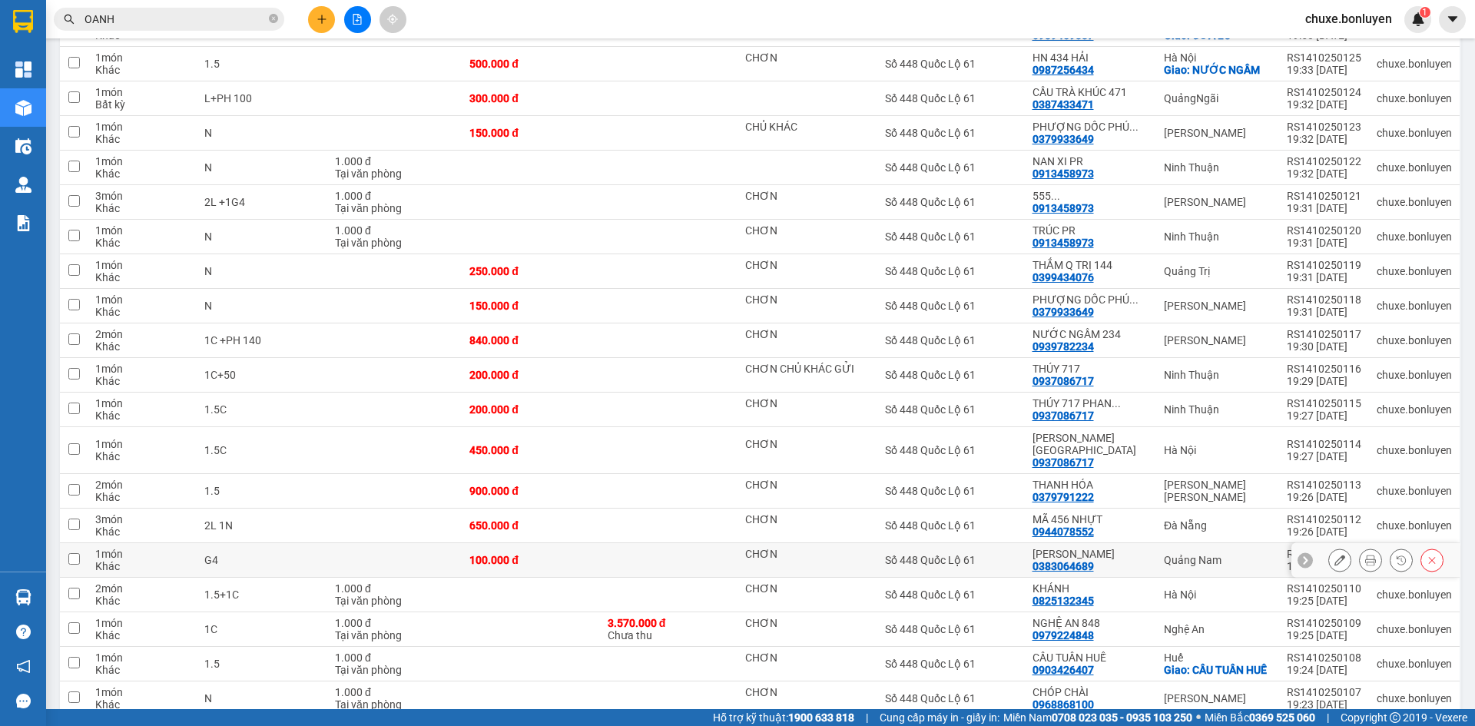
scroll to position [2382, 0]
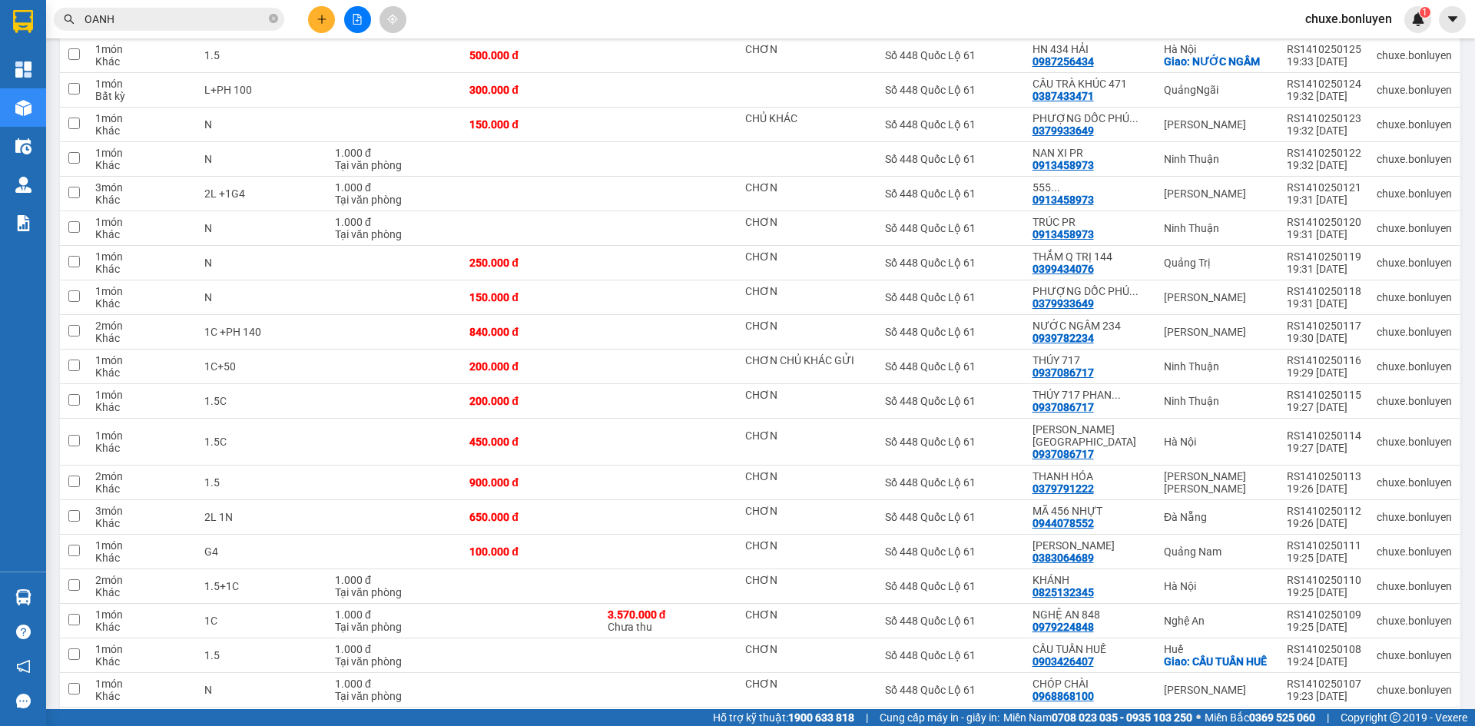
click at [148, 19] on input "OANH" at bounding box center [175, 19] width 181 height 17
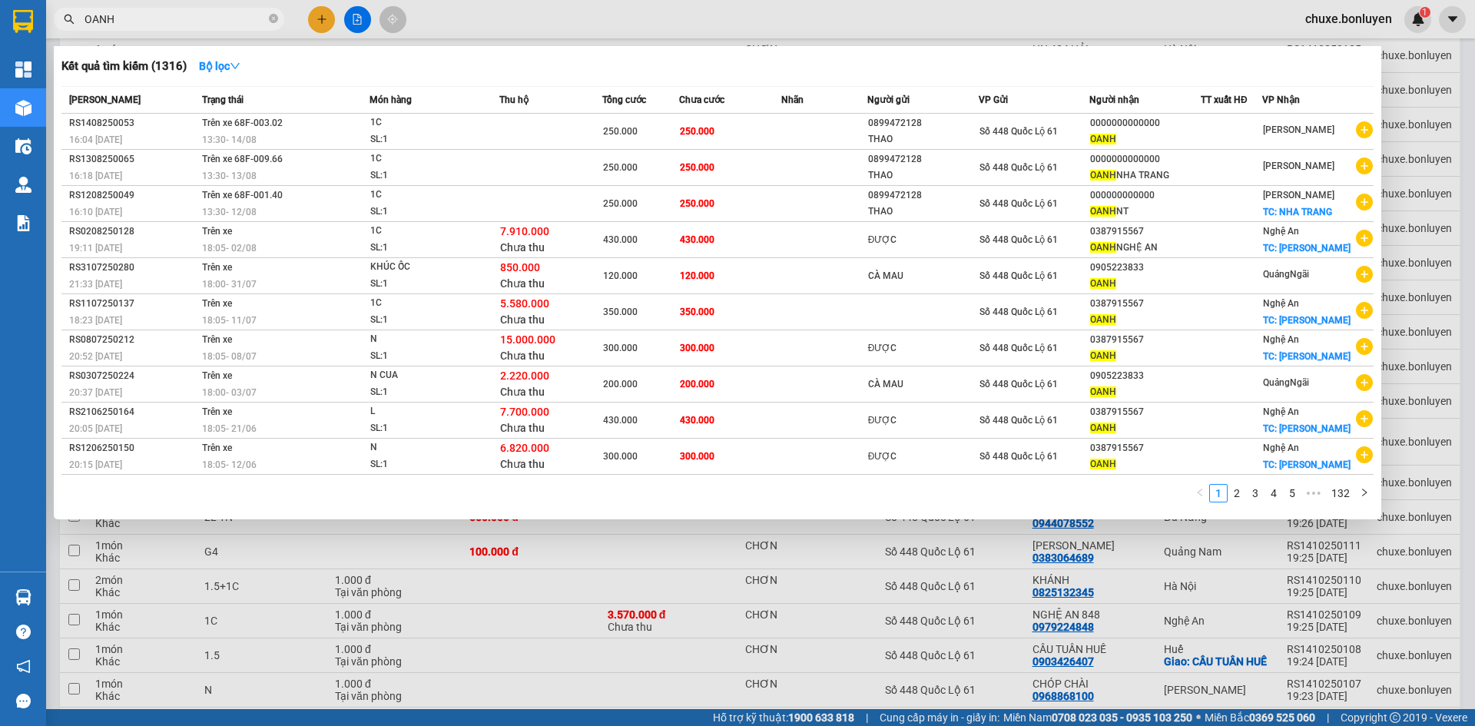
drag, startPoint x: 994, startPoint y: 52, endPoint x: 988, endPoint y: 62, distance: 11.7
click at [993, 54] on div "Kết quả [PERSON_NAME] ( 1316 ) Bộ lọc Mã ĐH Trạng thái Món hàng Thu hộ Tổng [PE…" at bounding box center [718, 282] width 1328 height 473
click at [274, 23] on icon "close-circle" at bounding box center [273, 18] width 9 height 9
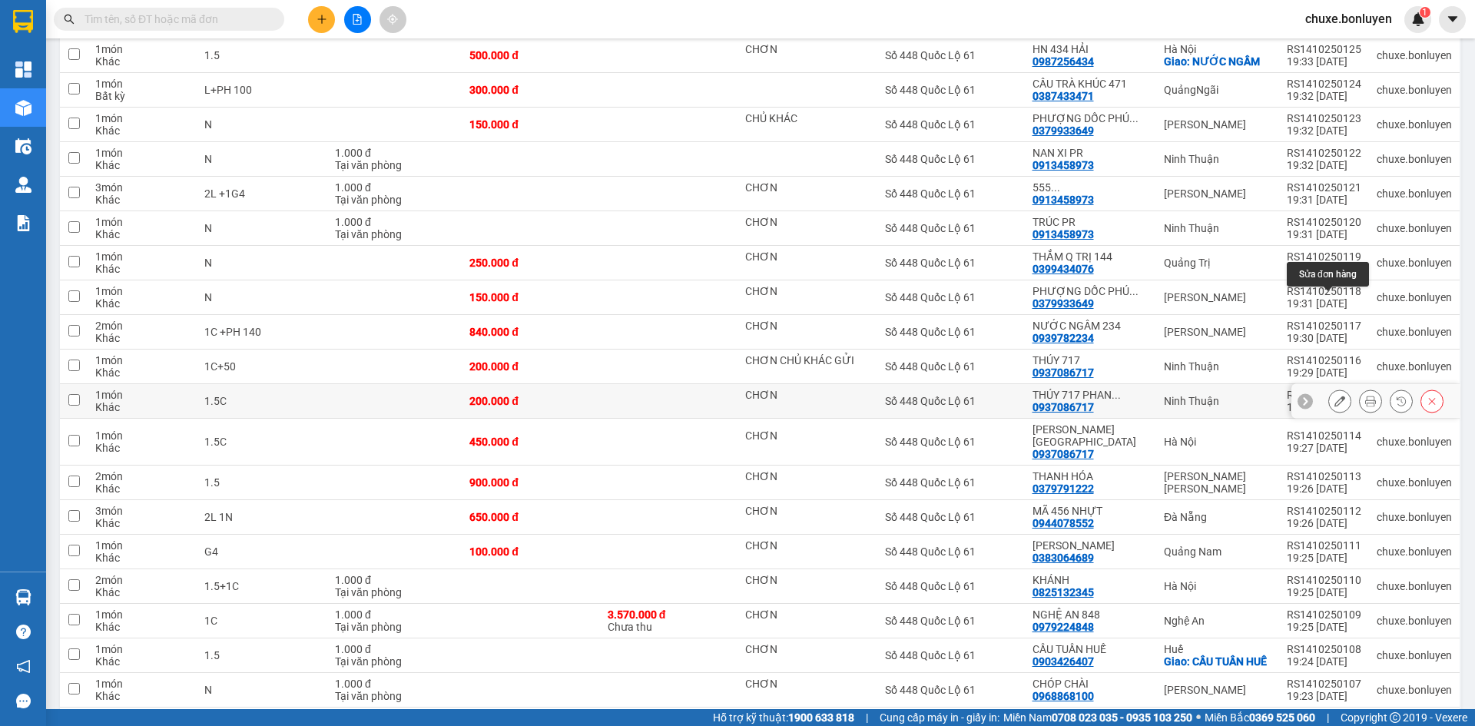
click at [1334, 396] on icon at bounding box center [1339, 401] width 11 height 11
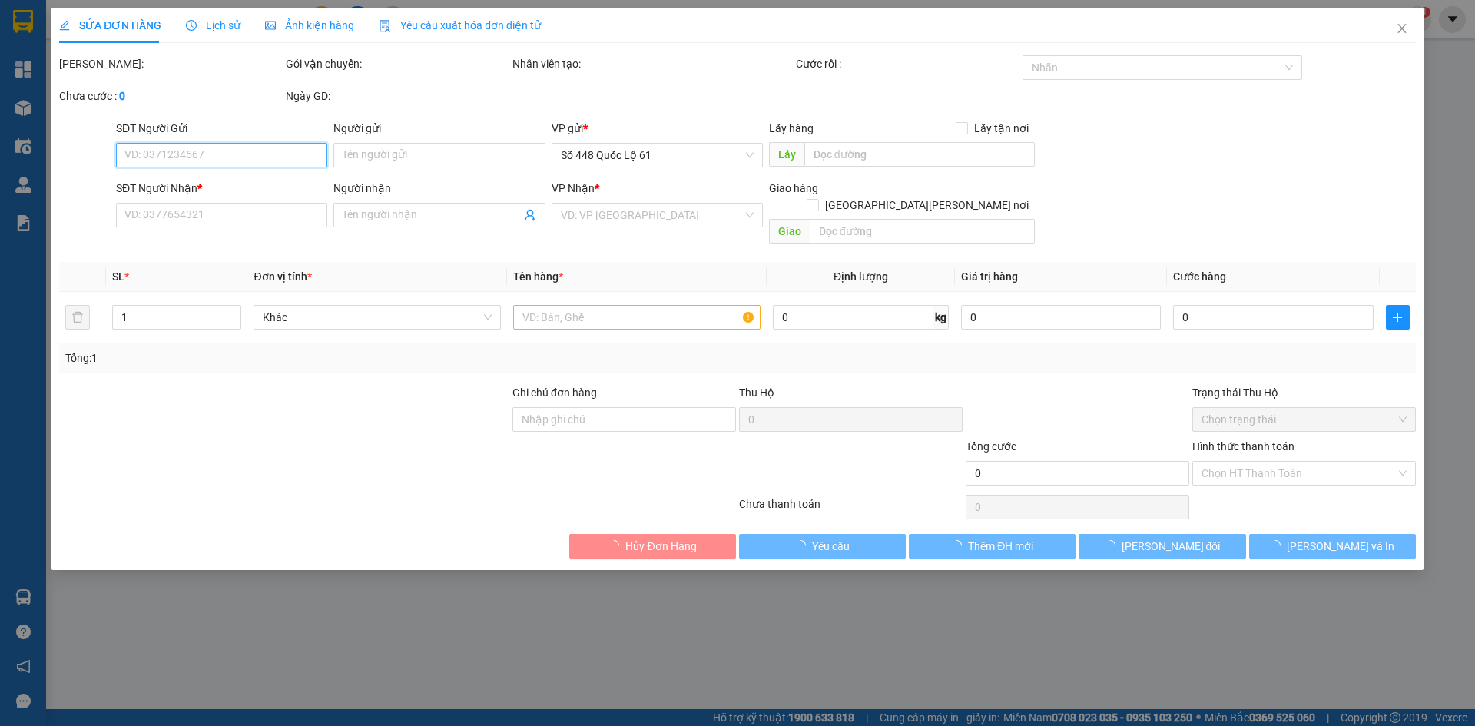
type input "CHƠN"
type input "0937086717"
type input "THÚY 717 [PERSON_NAME]"
type input "200.000"
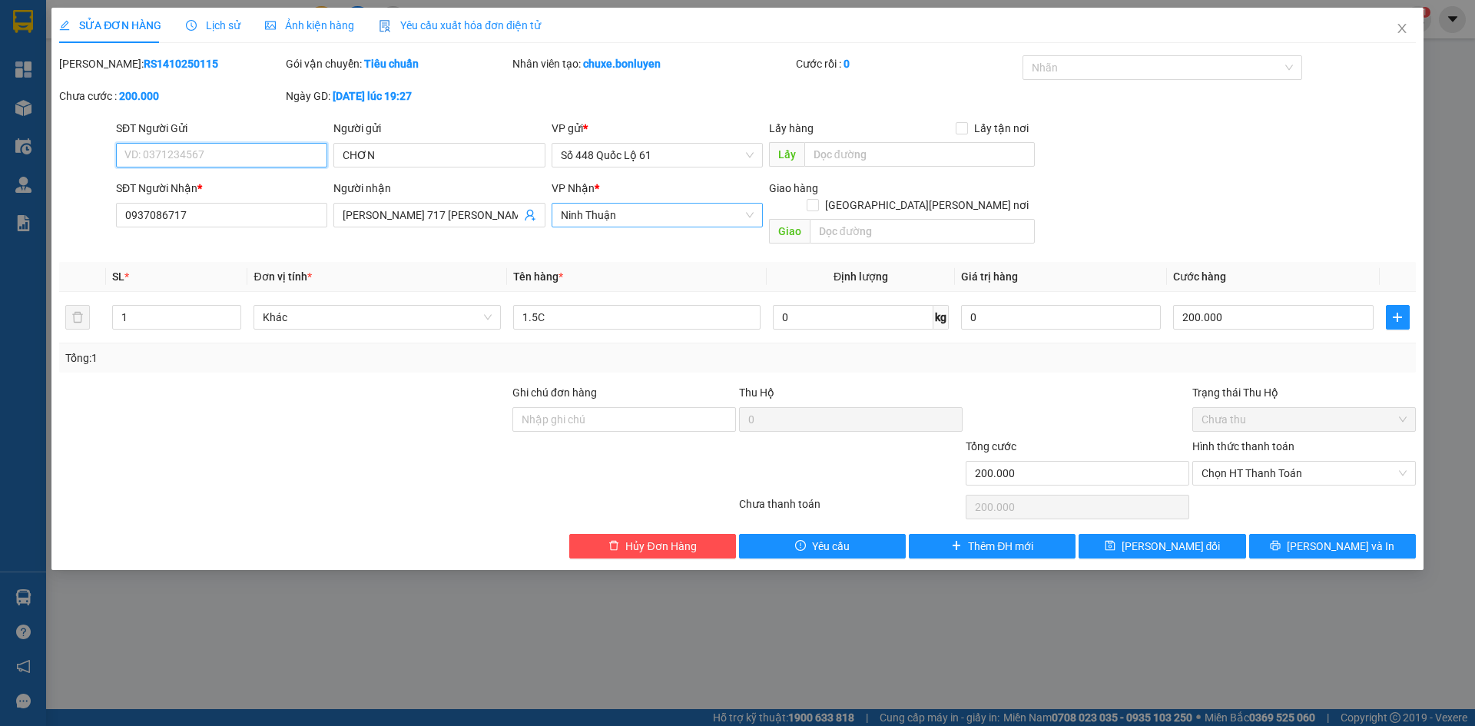
click at [634, 219] on span "Ninh Thuận" at bounding box center [657, 215] width 193 height 23
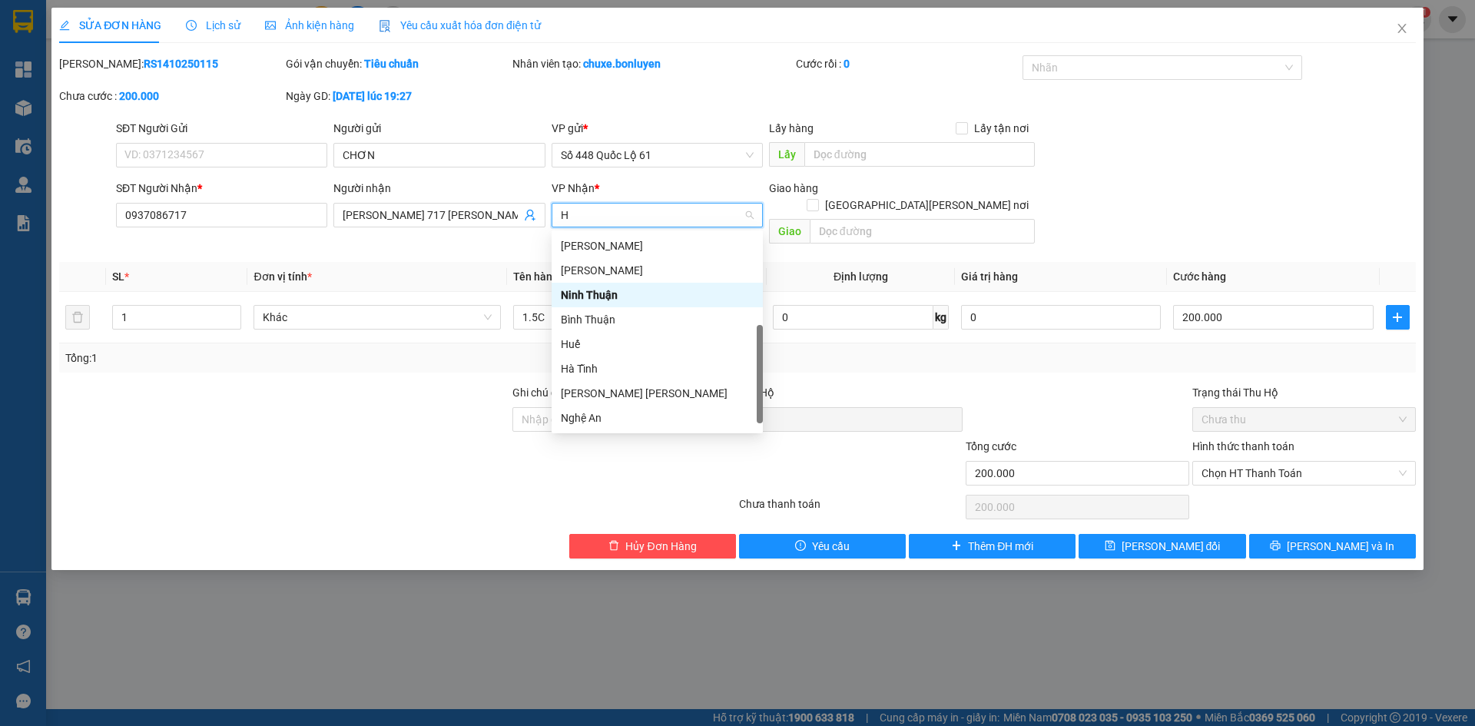
scroll to position [252, 0]
type input "HA"
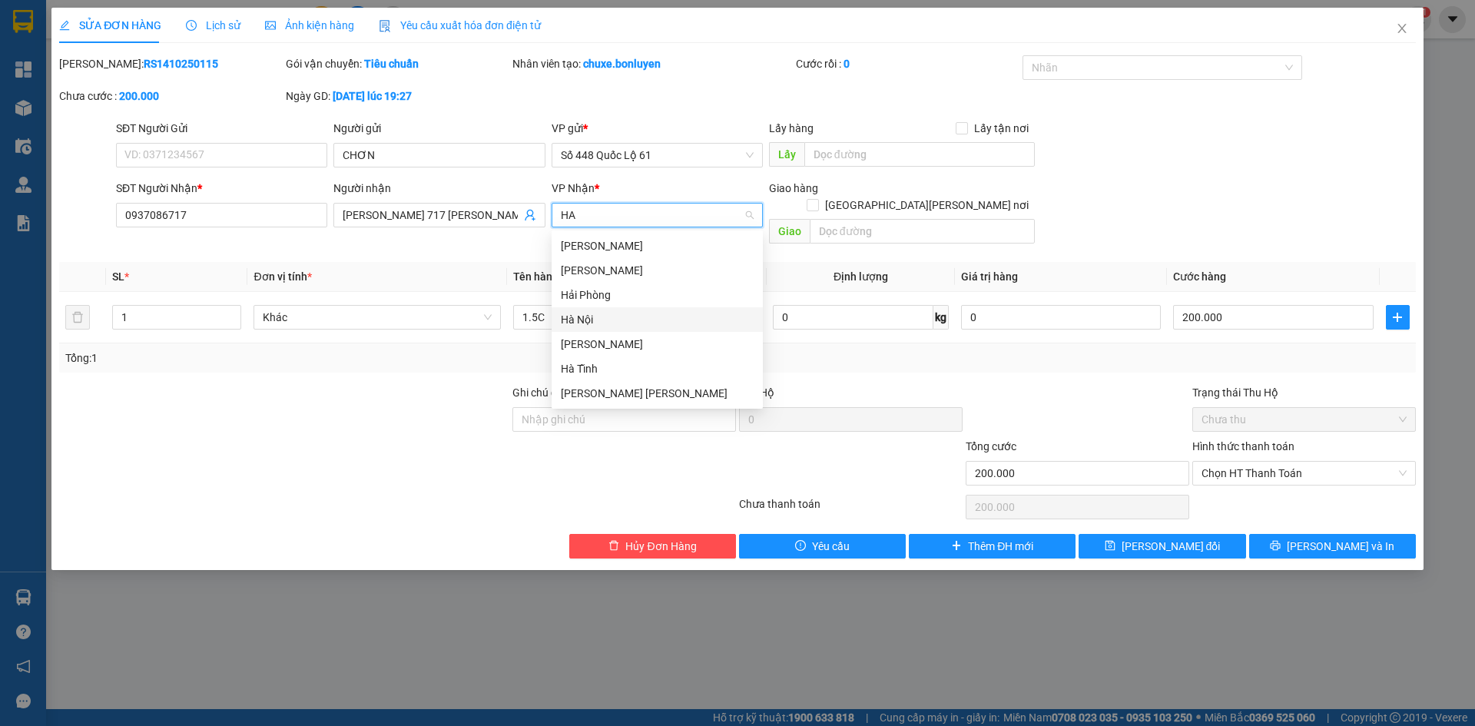
click at [605, 313] on div "Hà Nội" at bounding box center [657, 319] width 193 height 17
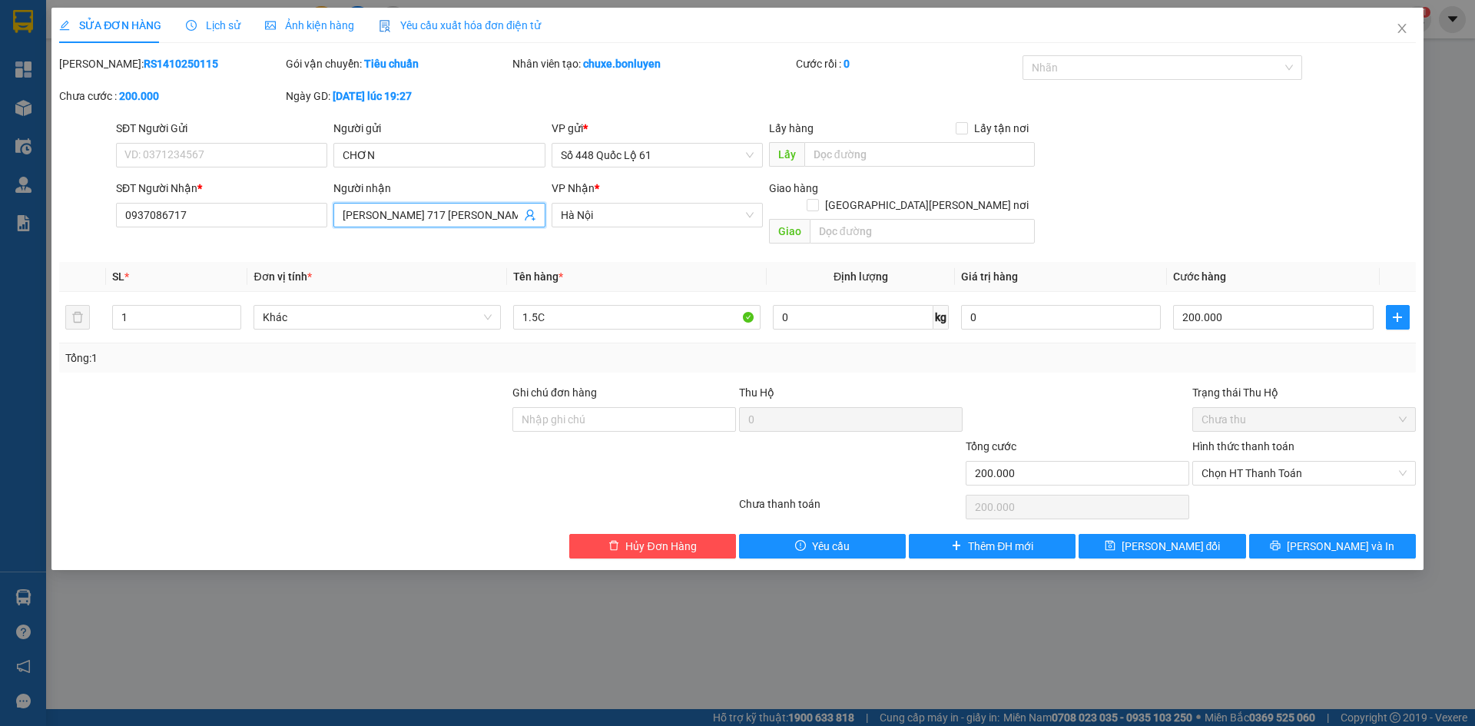
drag, startPoint x: 486, startPoint y: 215, endPoint x: 390, endPoint y: 222, distance: 96.3
click at [390, 222] on input "THÚY 717 [PERSON_NAME]" at bounding box center [431, 215] width 177 height 17
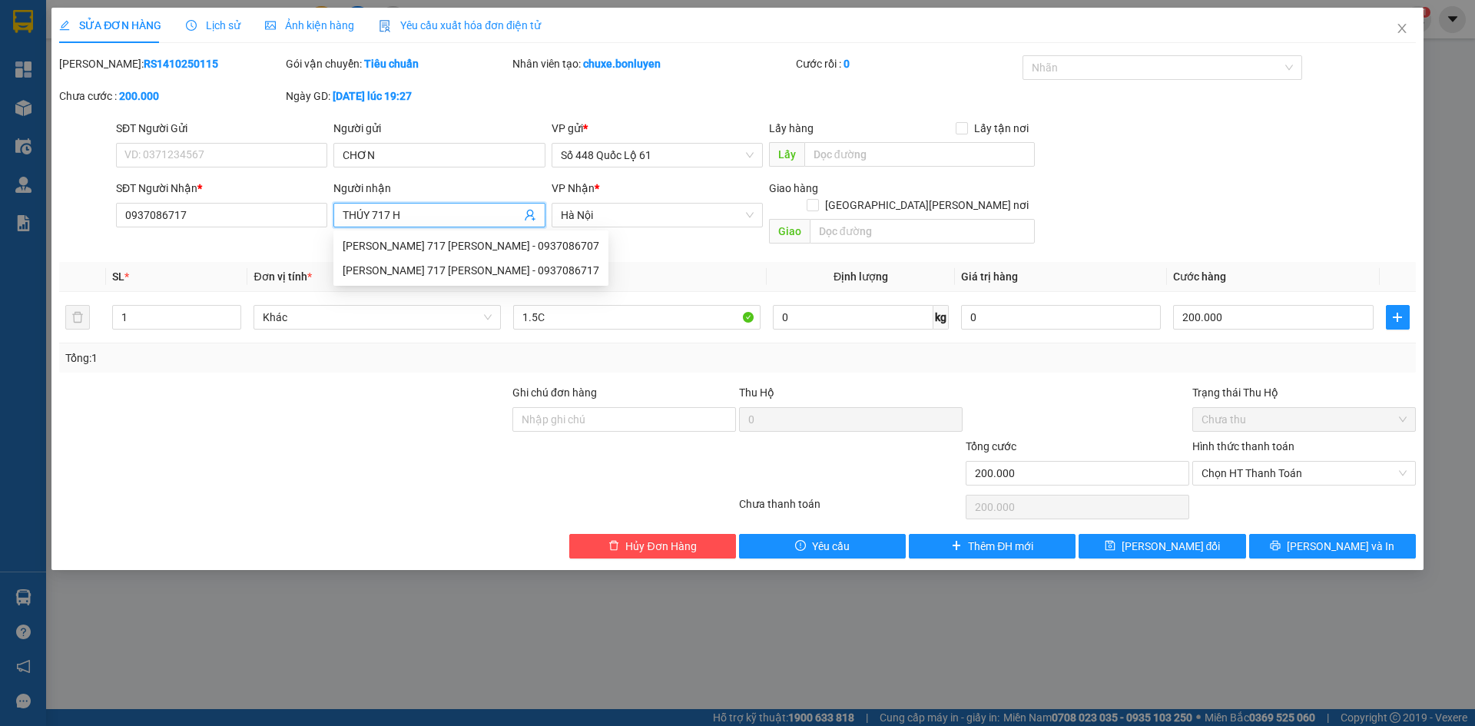
paste input "À"
paste input "Ô"
paste input "ỘI"
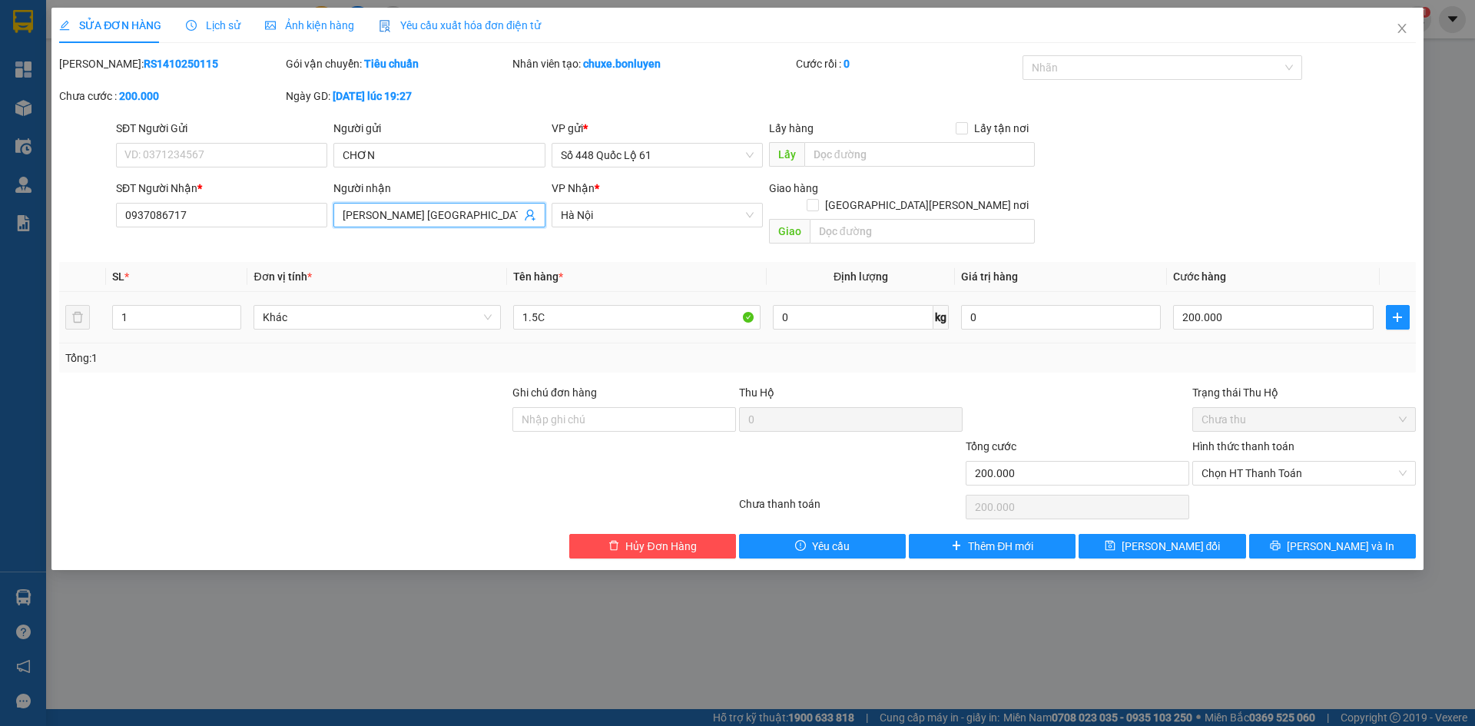
type input "THÚY [GEOGRAPHIC_DATA]"
click at [1235, 302] on div "200.000" at bounding box center [1273, 317] width 200 height 31
click at [1271, 302] on div "200.000" at bounding box center [1273, 317] width 200 height 31
click at [1271, 305] on input "200.000" at bounding box center [1273, 317] width 200 height 25
type input "4"
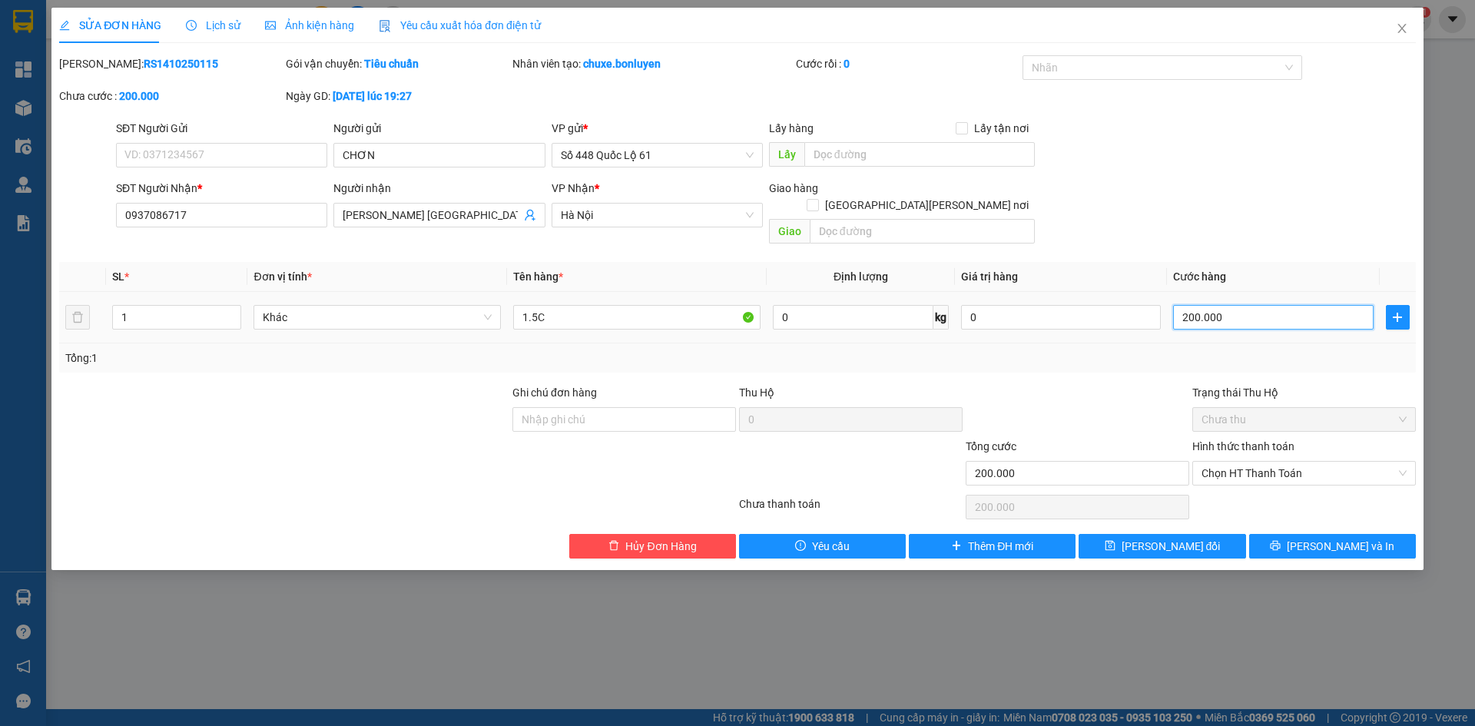
type input "4"
type input "45"
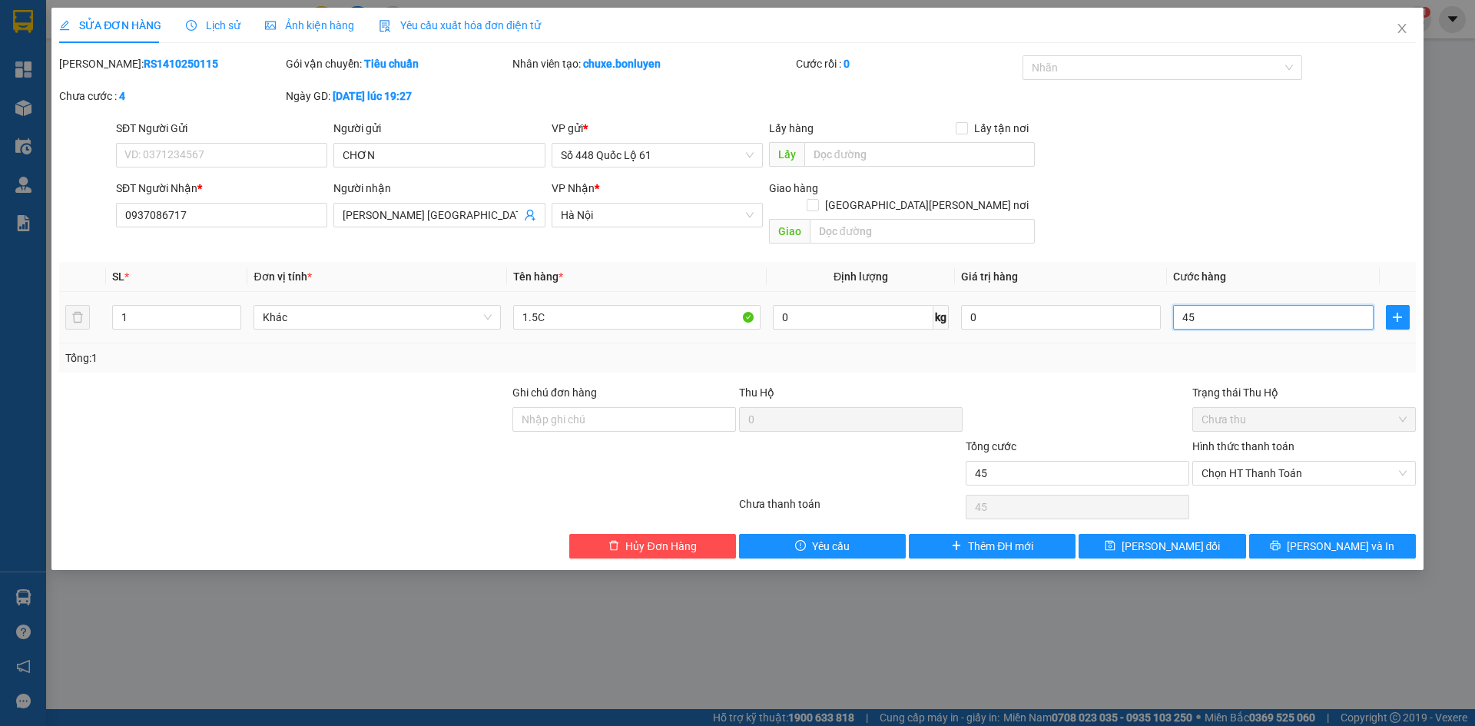
type input "450"
type input "450.000"
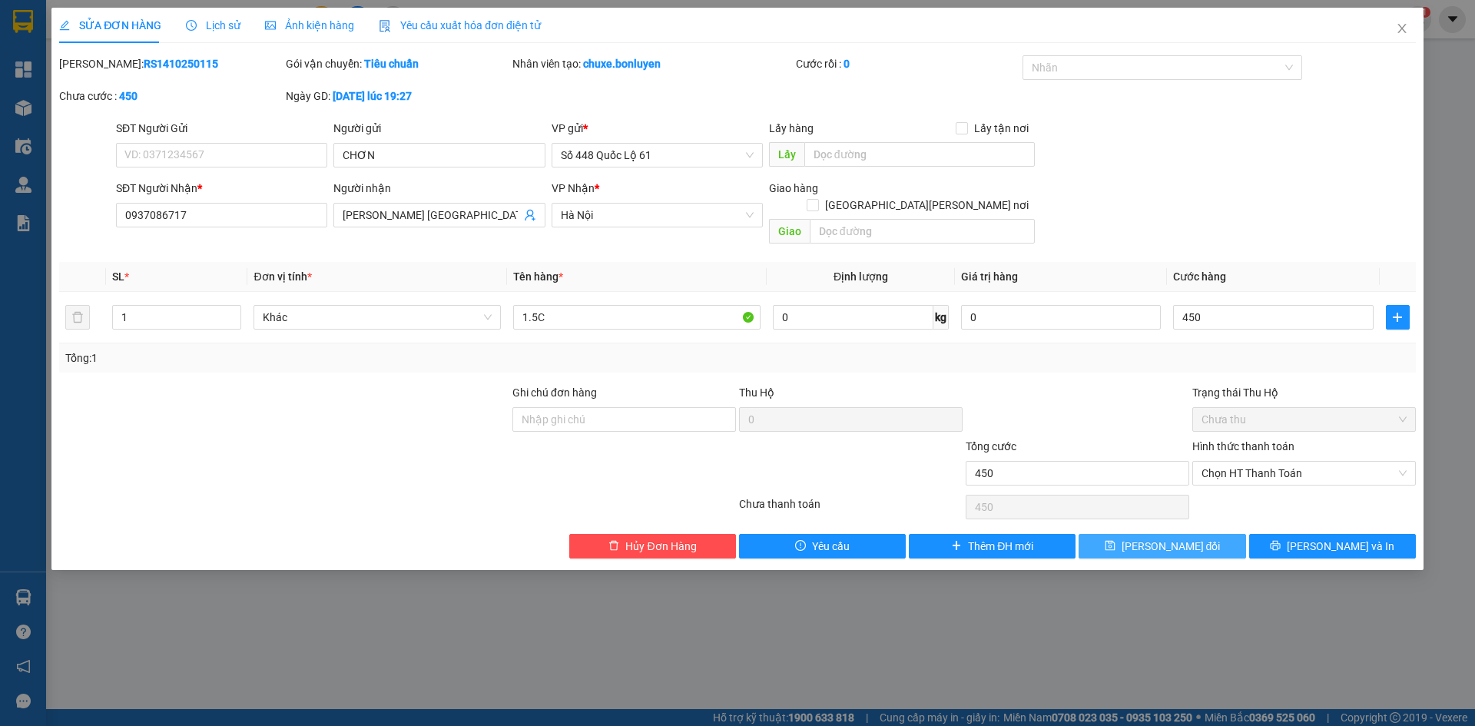
type input "450.000"
drag, startPoint x: 1191, startPoint y: 531, endPoint x: 1162, endPoint y: 532, distance: 29.2
click at [1191, 538] on span "Lưu thay đổi" at bounding box center [1171, 546] width 99 height 17
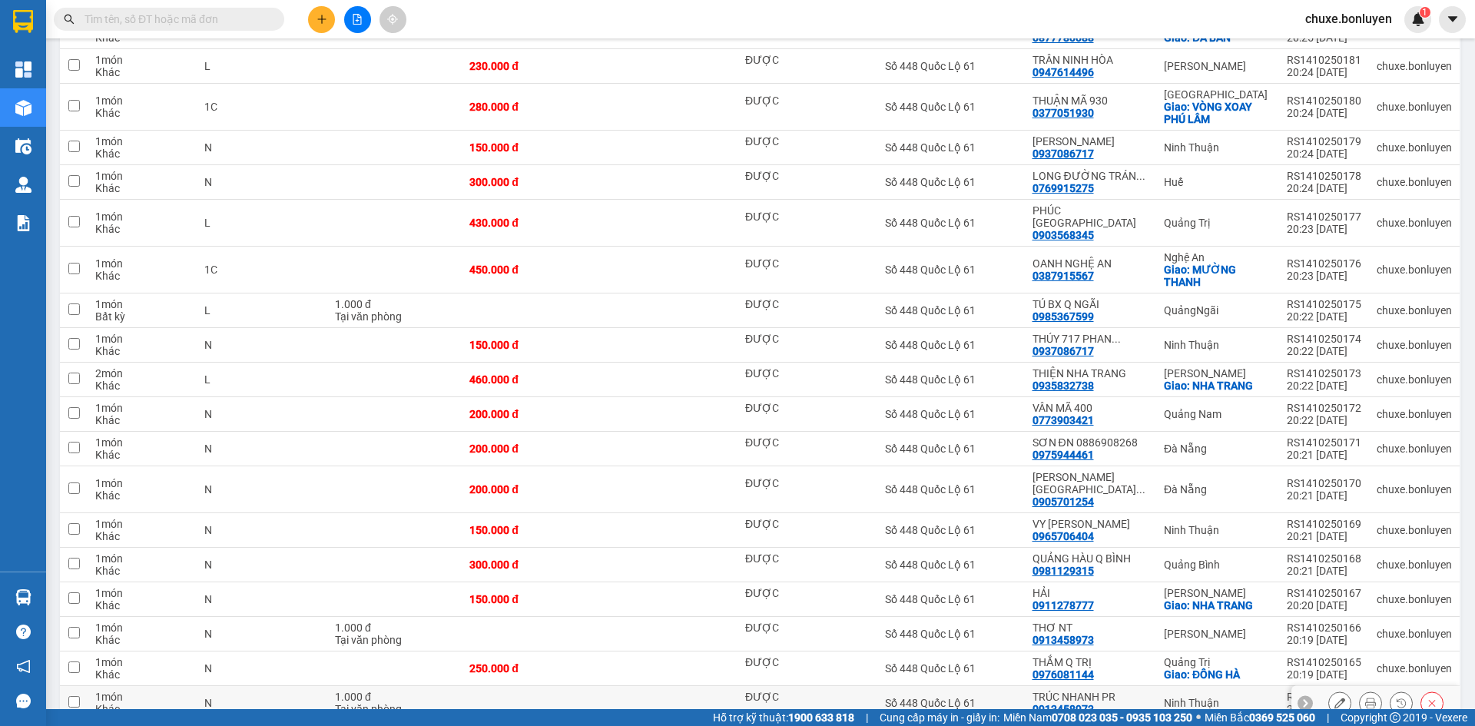
scroll to position [538, 0]
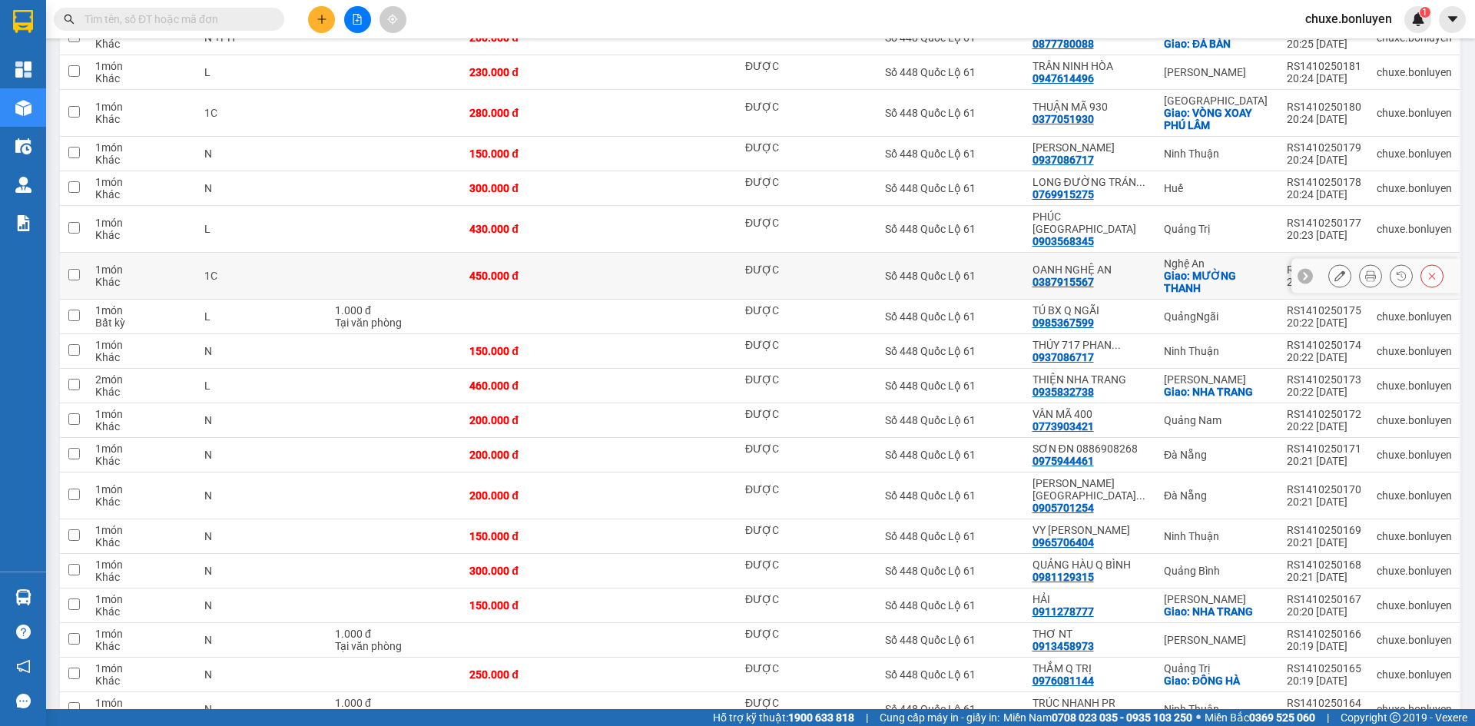
click at [1427, 270] on icon at bounding box center [1432, 275] width 11 height 11
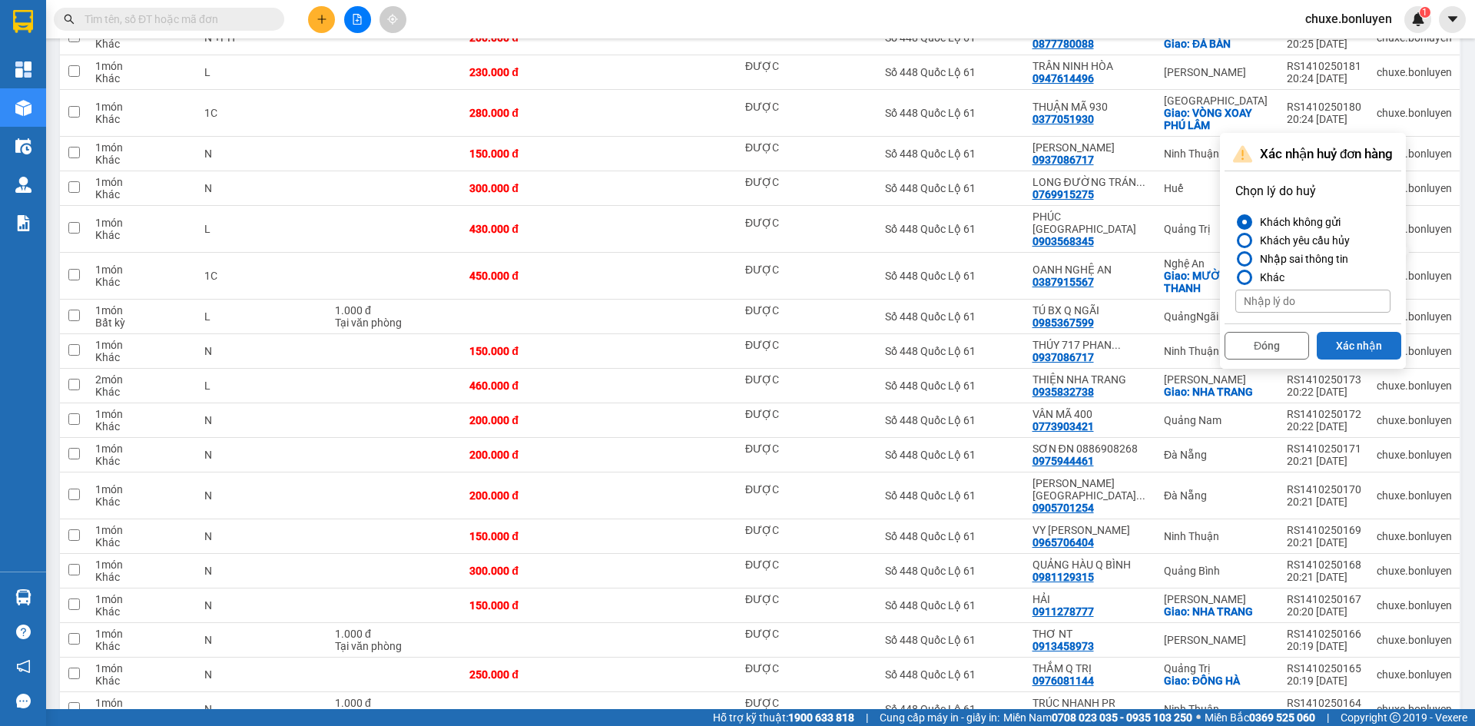
click at [1357, 346] on button "Xác nhận" at bounding box center [1359, 346] width 85 height 28
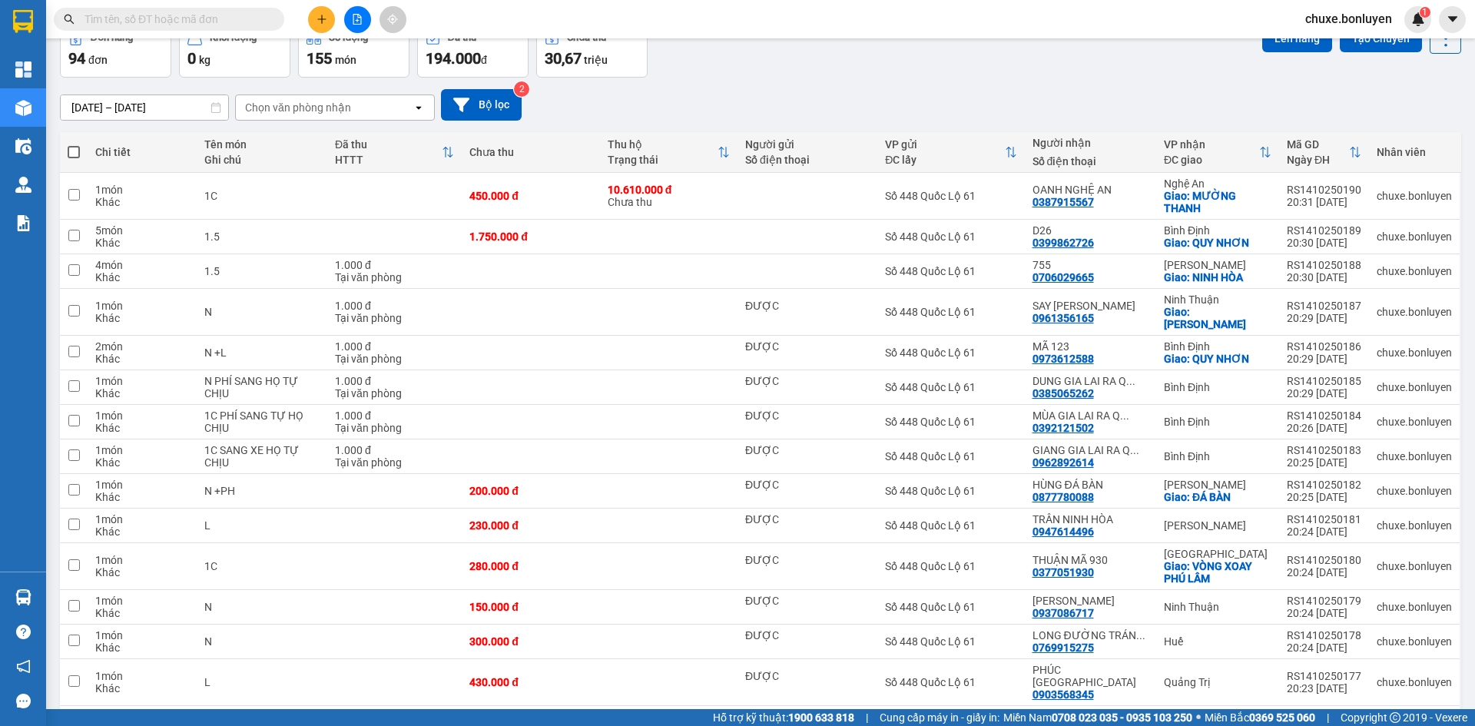
scroll to position [0, 0]
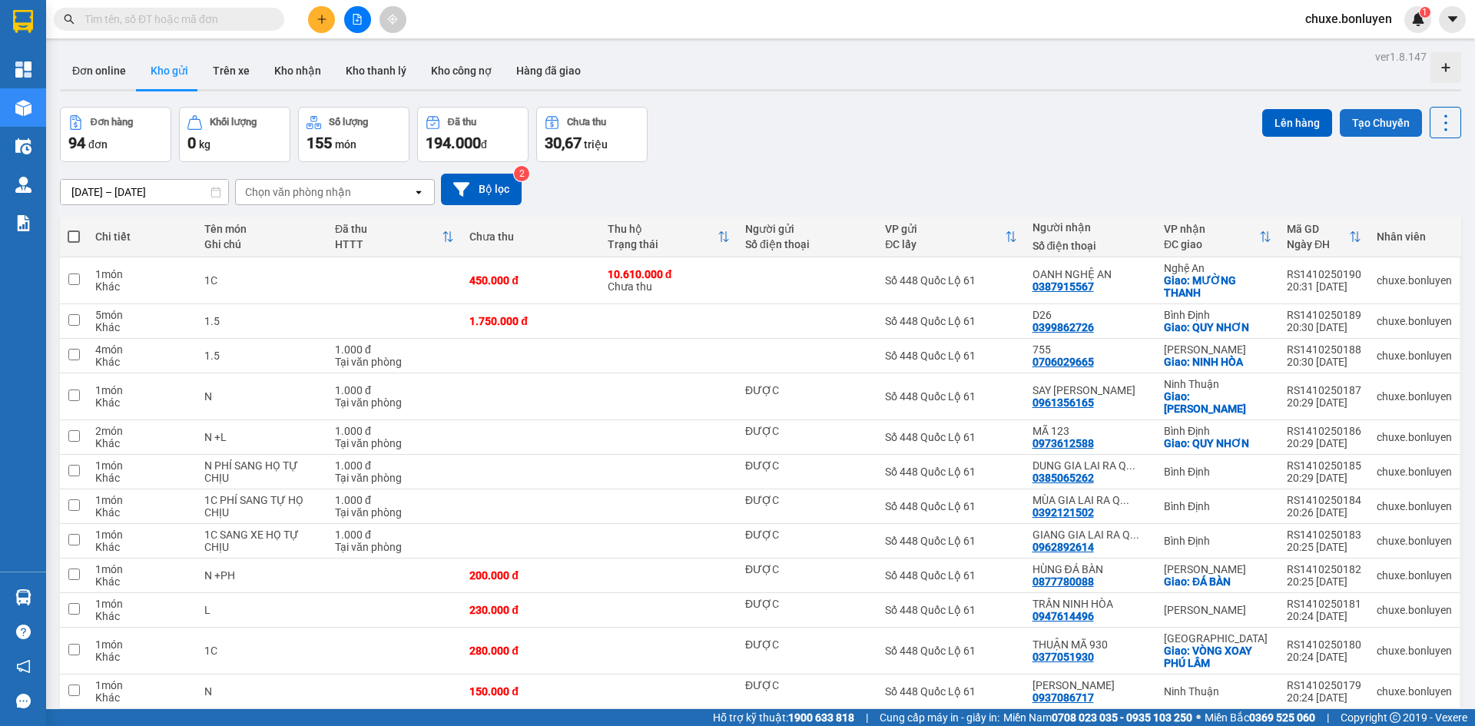
click at [1364, 115] on button "Tạo Chuyến" at bounding box center [1381, 123] width 82 height 28
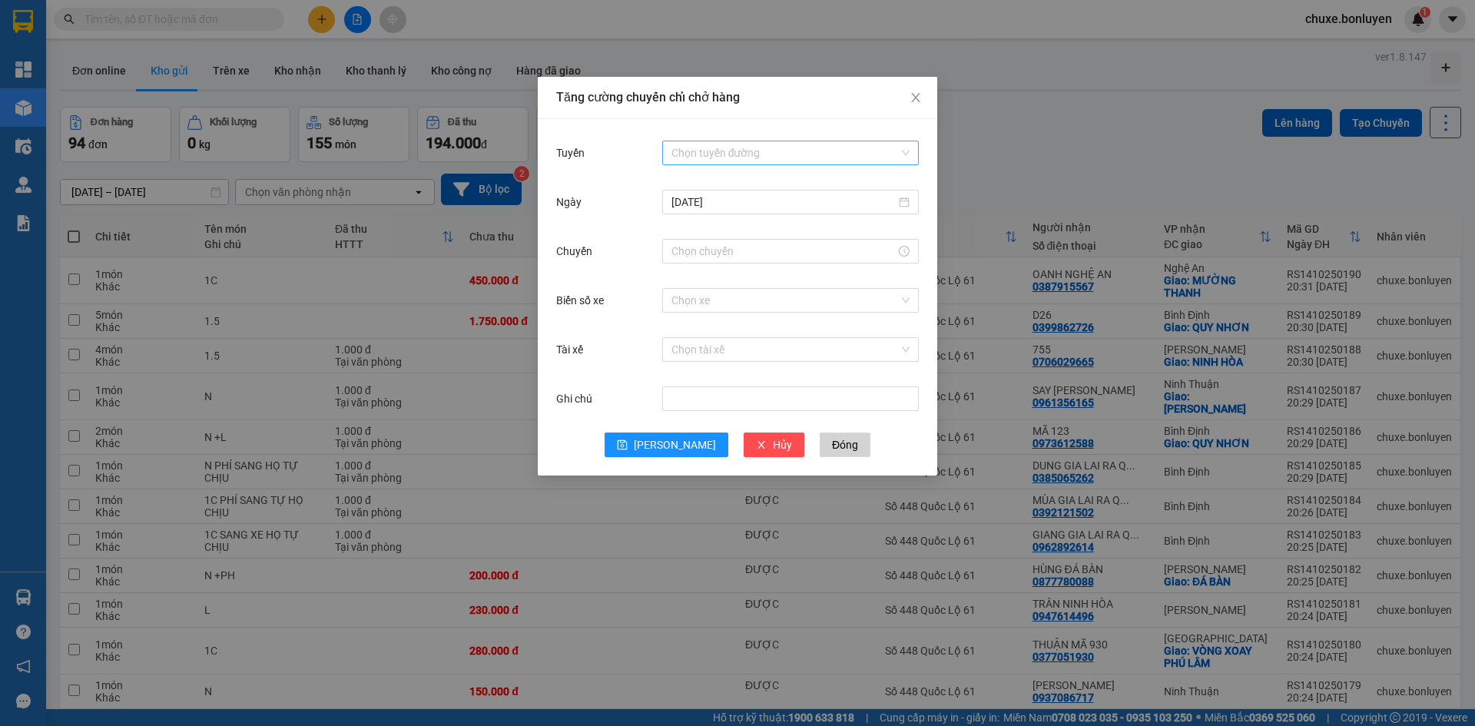
drag, startPoint x: 704, startPoint y: 143, endPoint x: 709, endPoint y: 164, distance: 21.4
click at [705, 143] on input "Tuyến" at bounding box center [784, 152] width 227 height 23
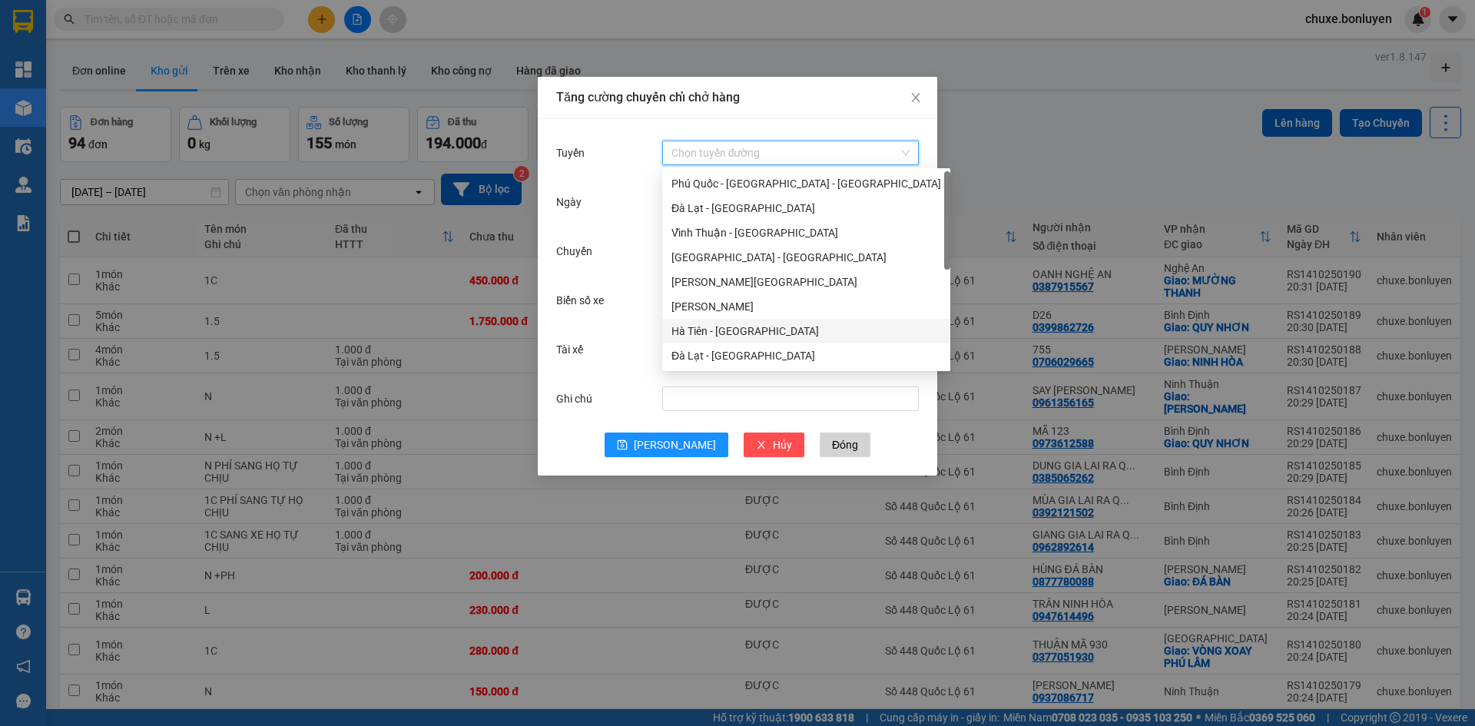
click at [719, 332] on div "Hà Tiên - [GEOGRAPHIC_DATA]" at bounding box center [806, 331] width 270 height 17
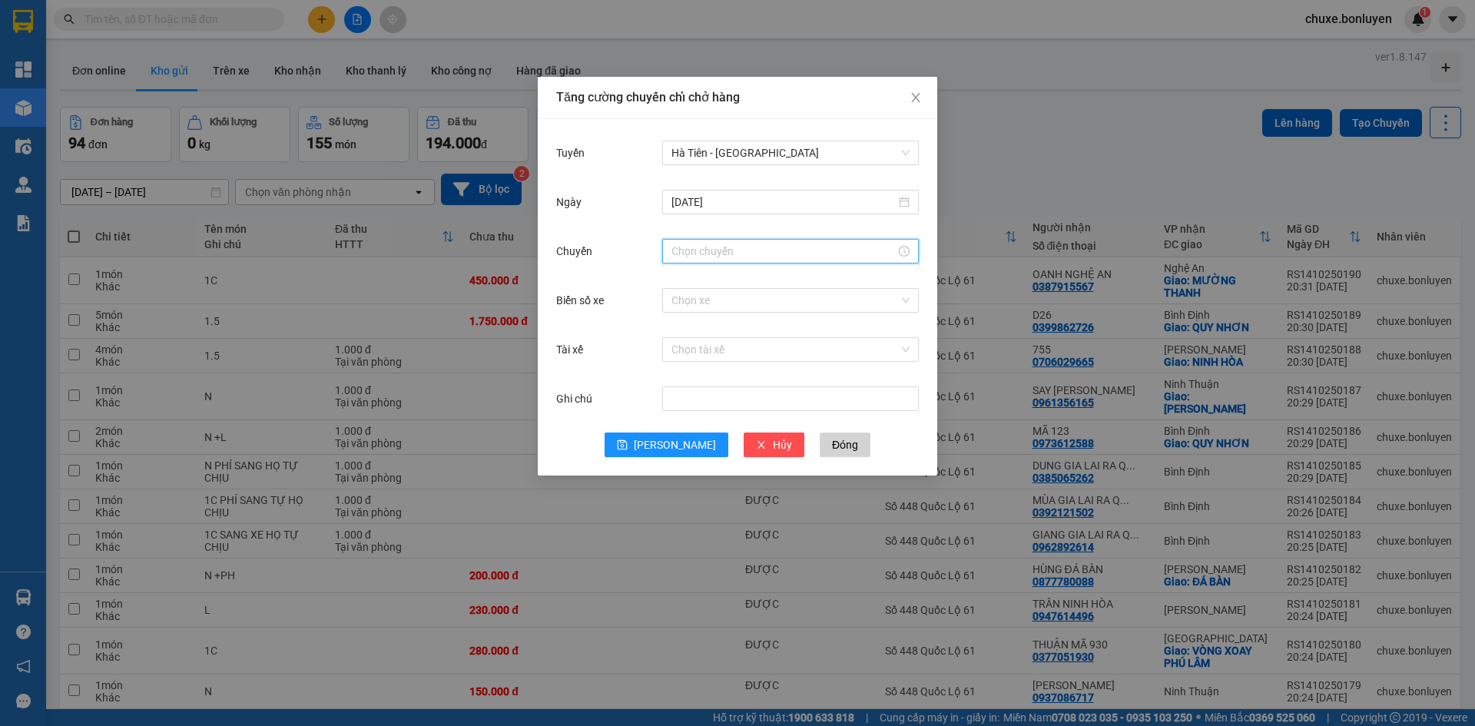
click at [719, 254] on input "Chuyến" at bounding box center [783, 251] width 224 height 17
click at [678, 432] on div "18" at bounding box center [683, 437] width 43 height 22
type input "18:00"
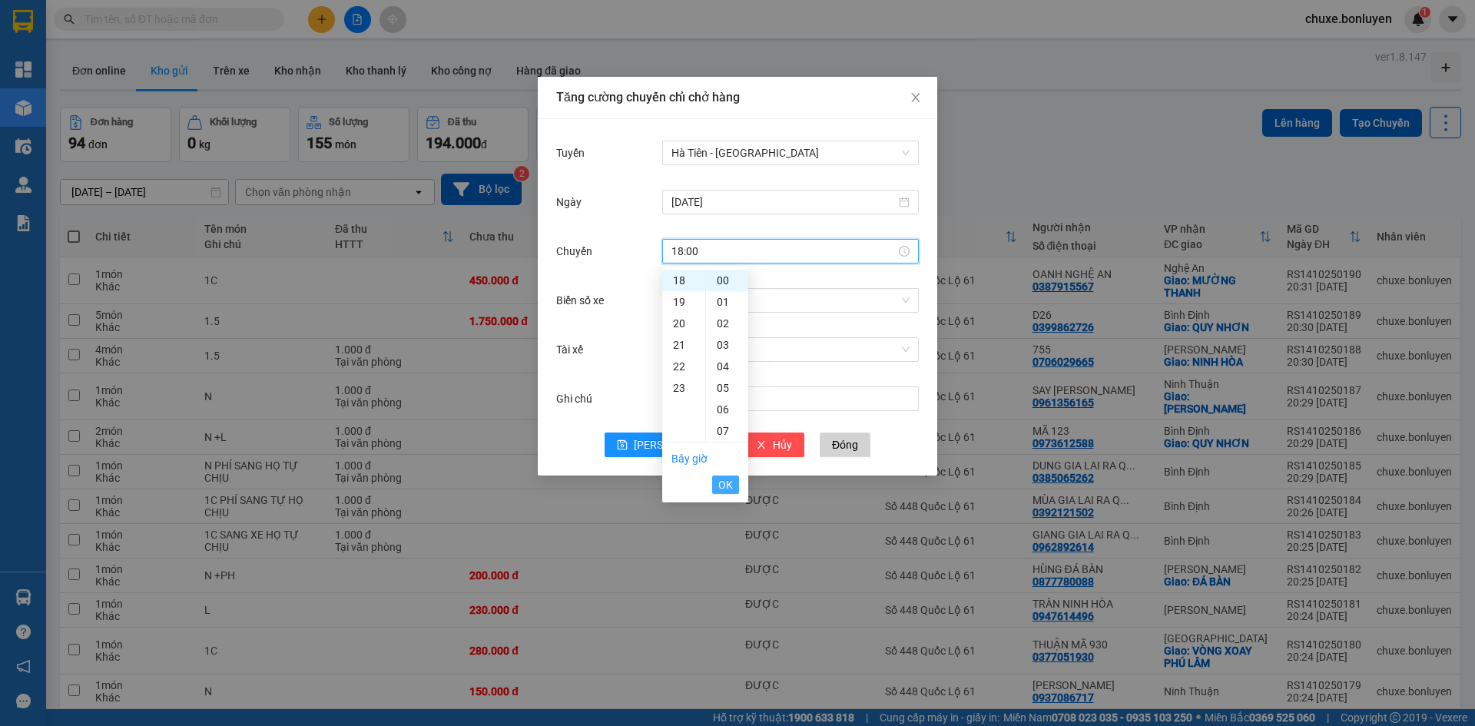
click at [718, 491] on button "OK" at bounding box center [725, 485] width 27 height 18
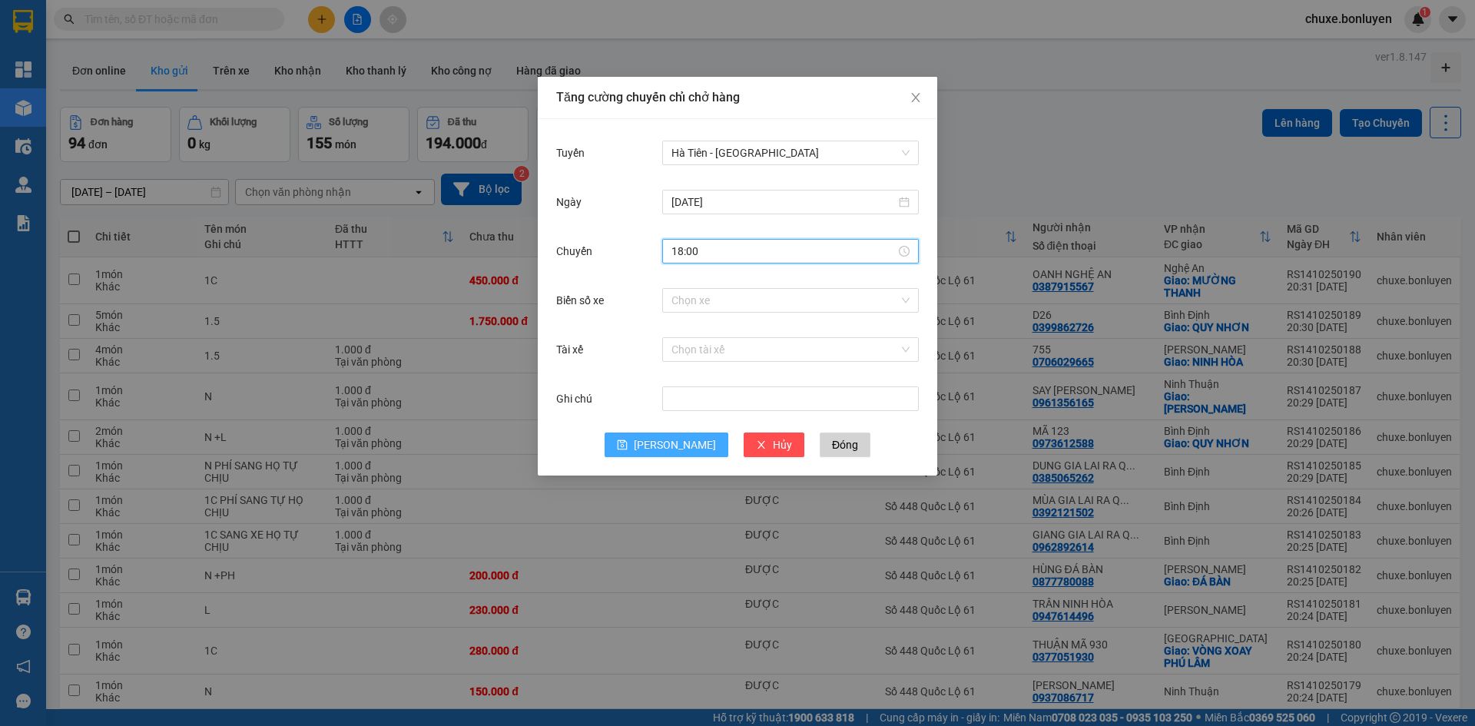
click at [628, 447] on icon "save" at bounding box center [622, 444] width 11 height 11
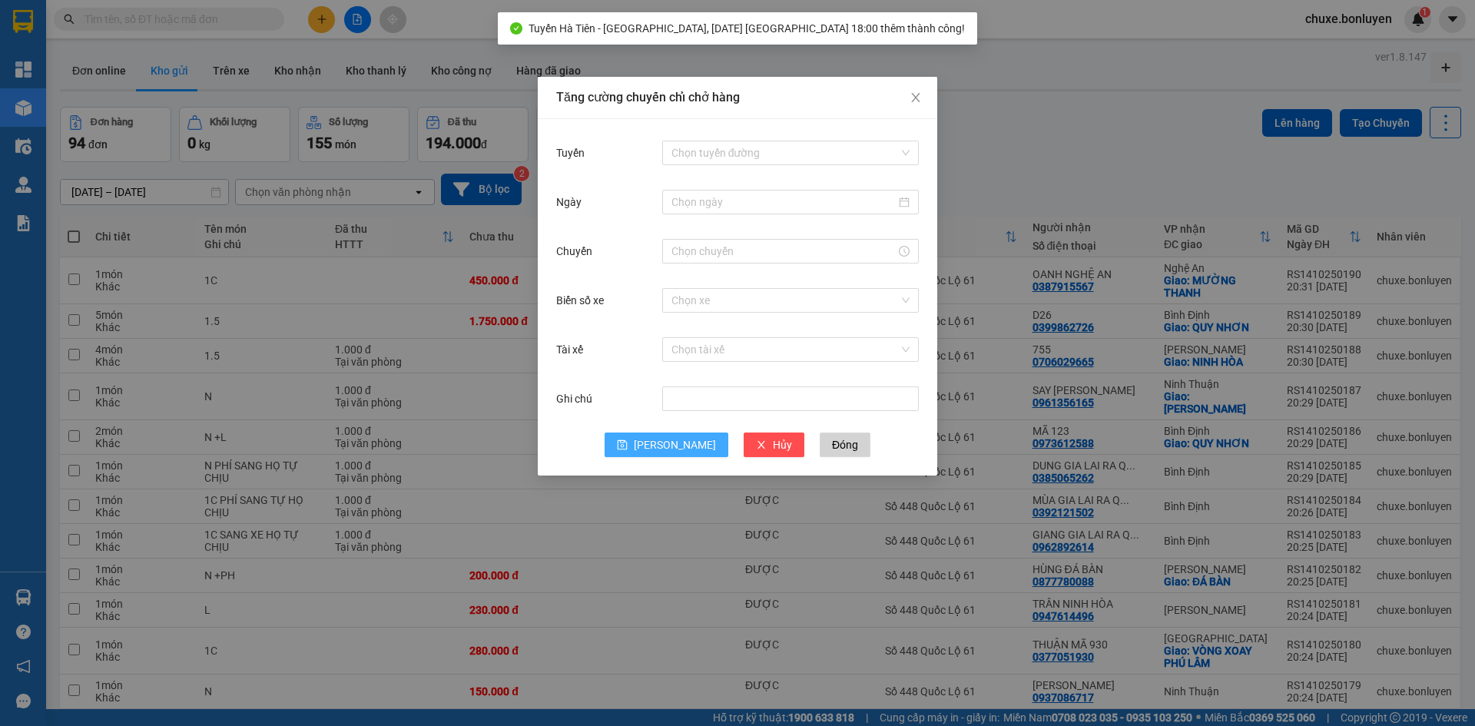
drag, startPoint x: 751, startPoint y: 153, endPoint x: 743, endPoint y: 215, distance: 62.7
click at [750, 156] on input "Tuyến" at bounding box center [784, 152] width 227 height 23
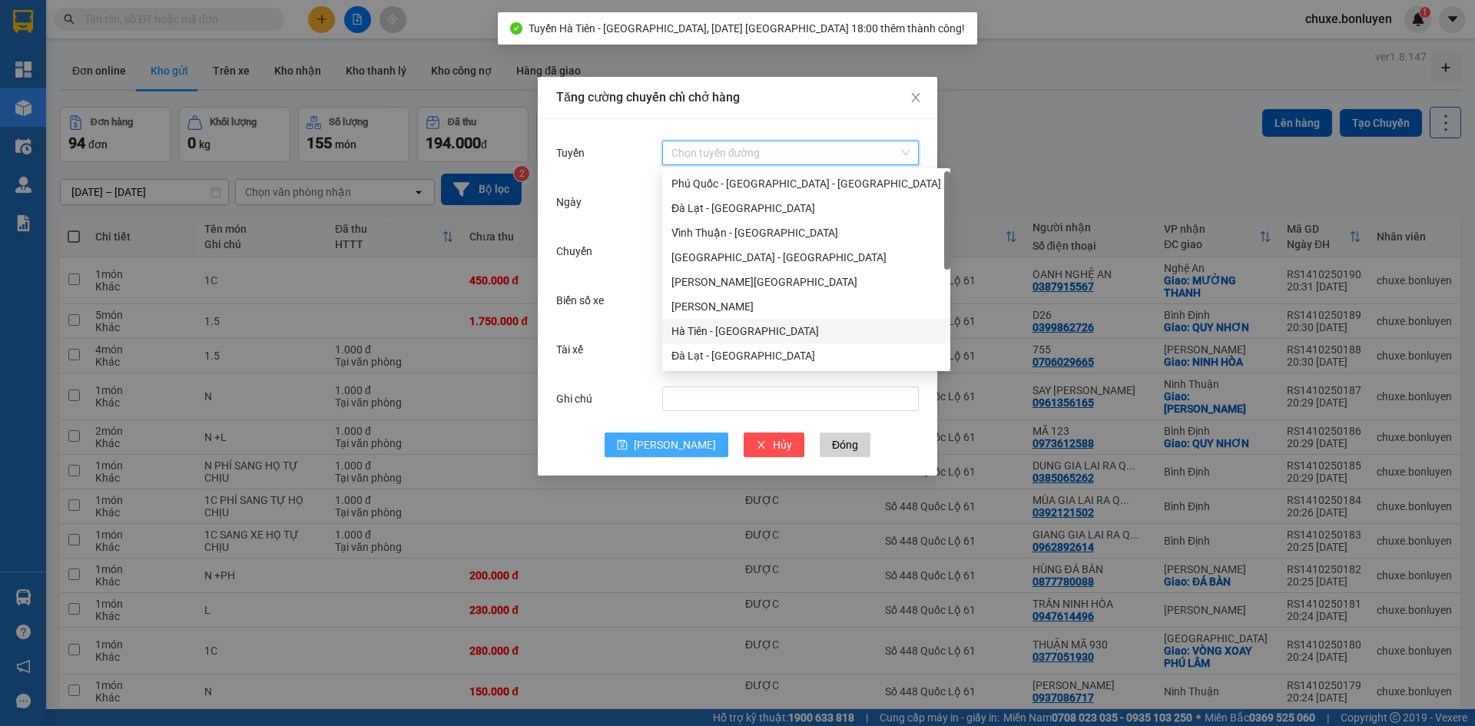
click at [743, 323] on div "Hà Tiên - [GEOGRAPHIC_DATA]" at bounding box center [806, 331] width 270 height 17
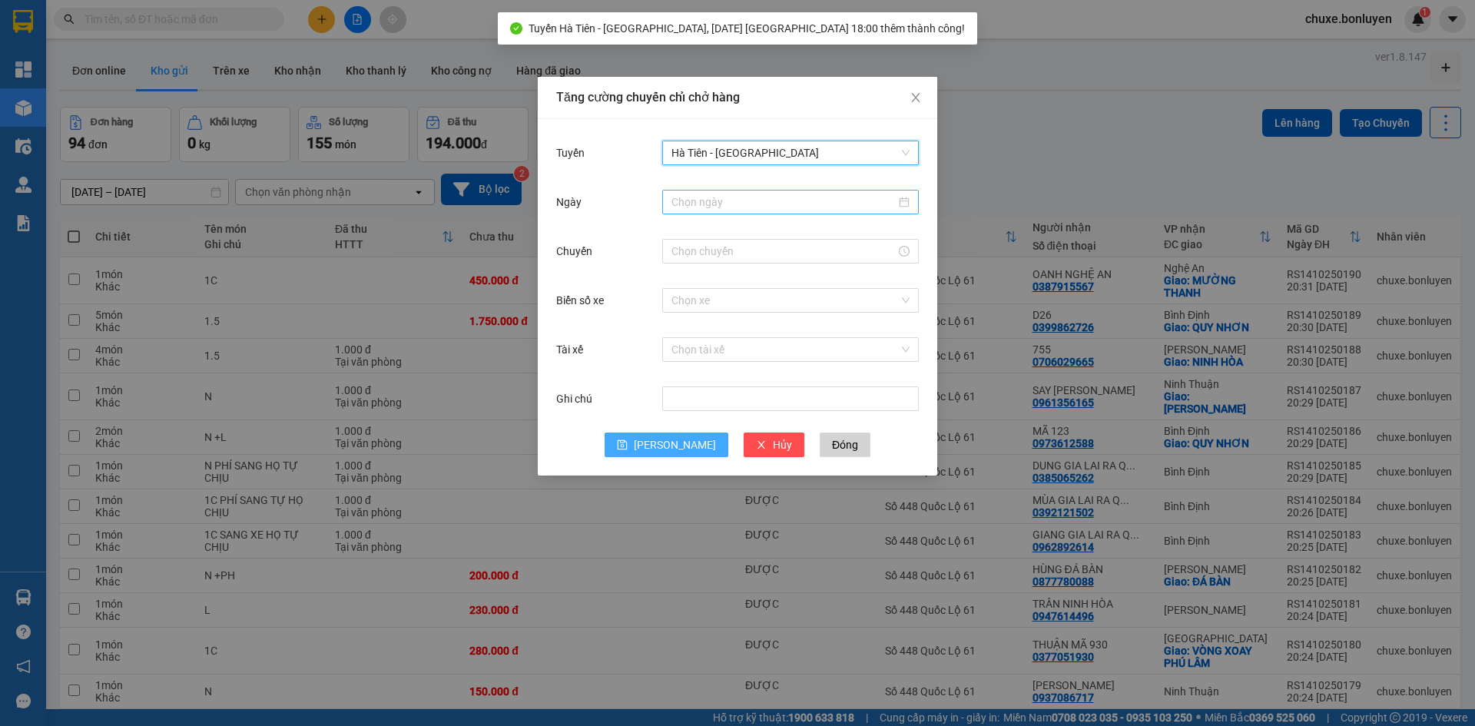
click at [720, 202] on input "Ngày" at bounding box center [783, 202] width 224 height 17
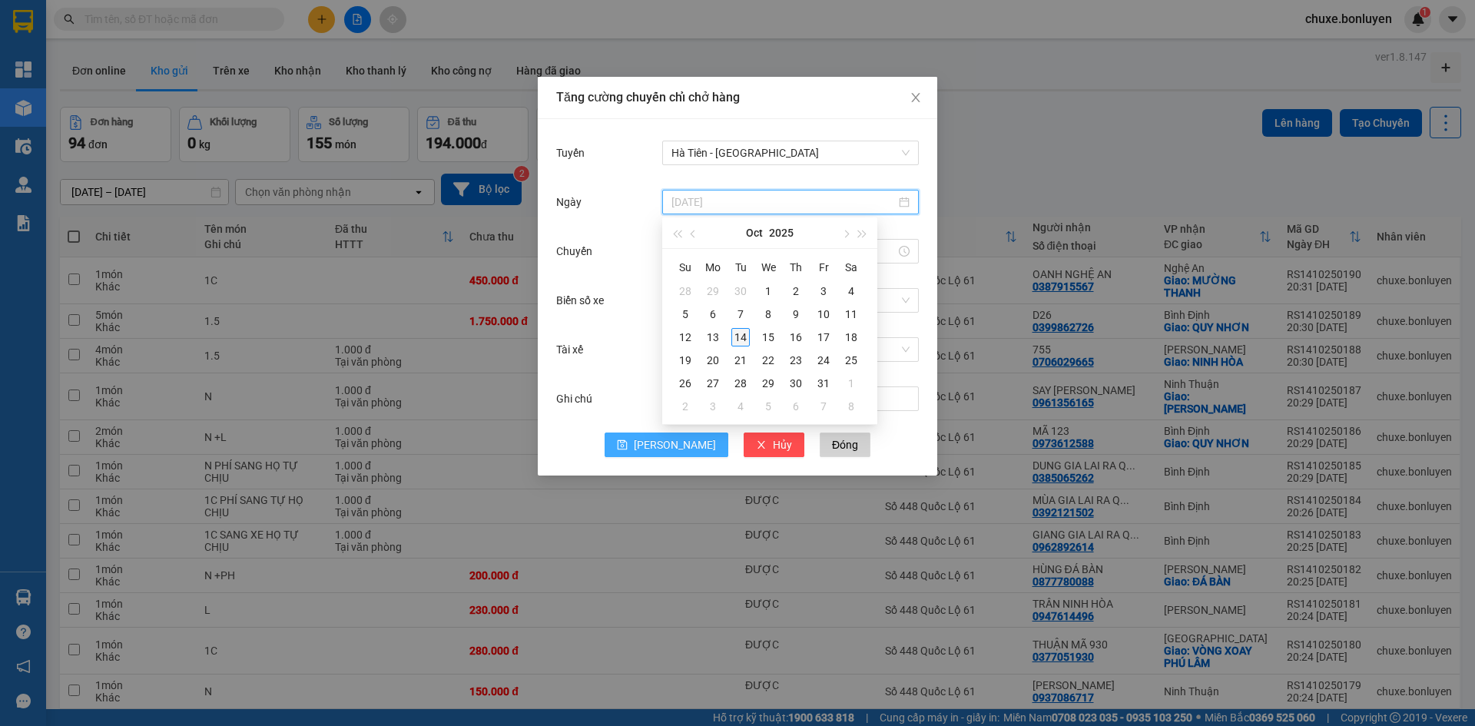
type input "[DATE]"
click at [745, 340] on div "14" at bounding box center [740, 337] width 18 height 18
click at [719, 236] on div at bounding box center [790, 251] width 257 height 31
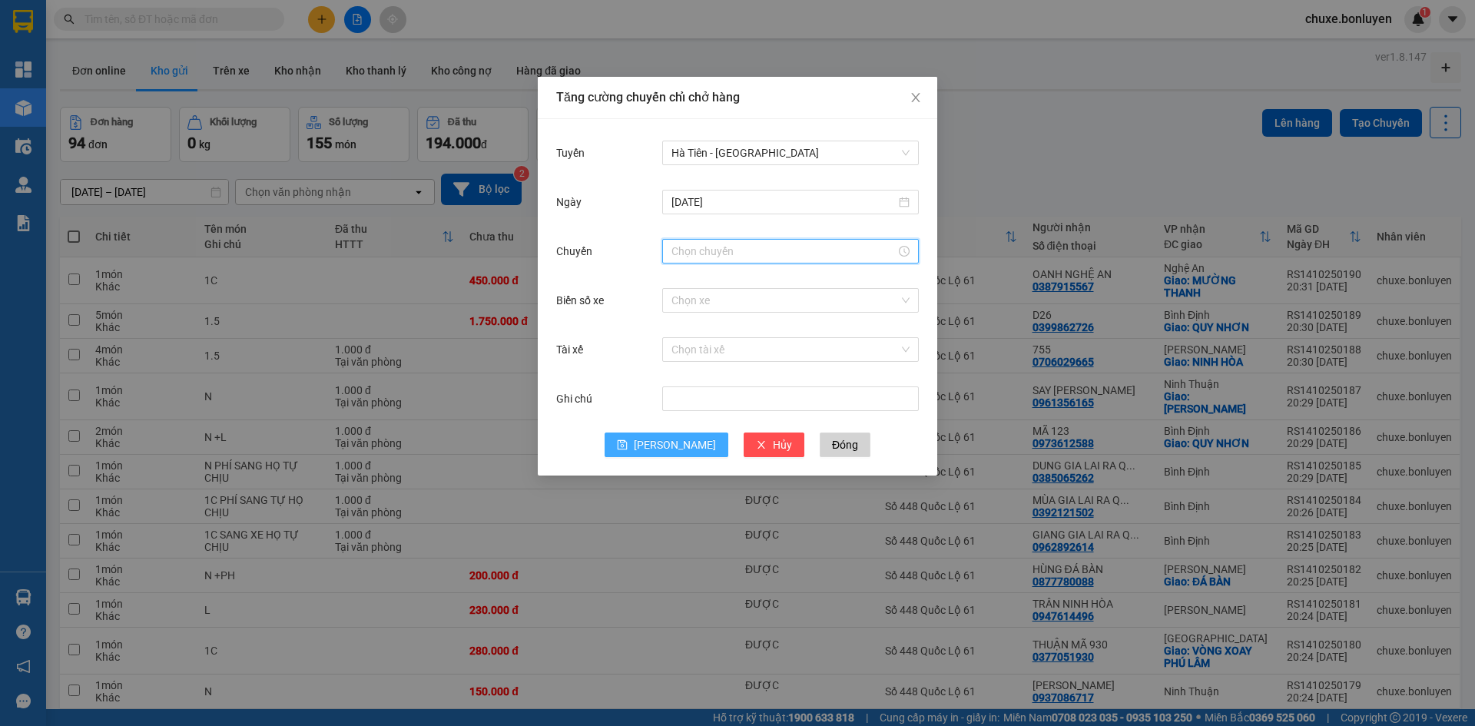
drag, startPoint x: 718, startPoint y: 247, endPoint x: 711, endPoint y: 266, distance: 19.7
click at [718, 249] on input "Chuyến" at bounding box center [783, 251] width 224 height 17
drag, startPoint x: 681, startPoint y: 277, endPoint x: 706, endPoint y: 372, distance: 97.6
click at [681, 278] on div "18" at bounding box center [683, 281] width 43 height 22
click at [717, 384] on div "05" at bounding box center [727, 388] width 42 height 22
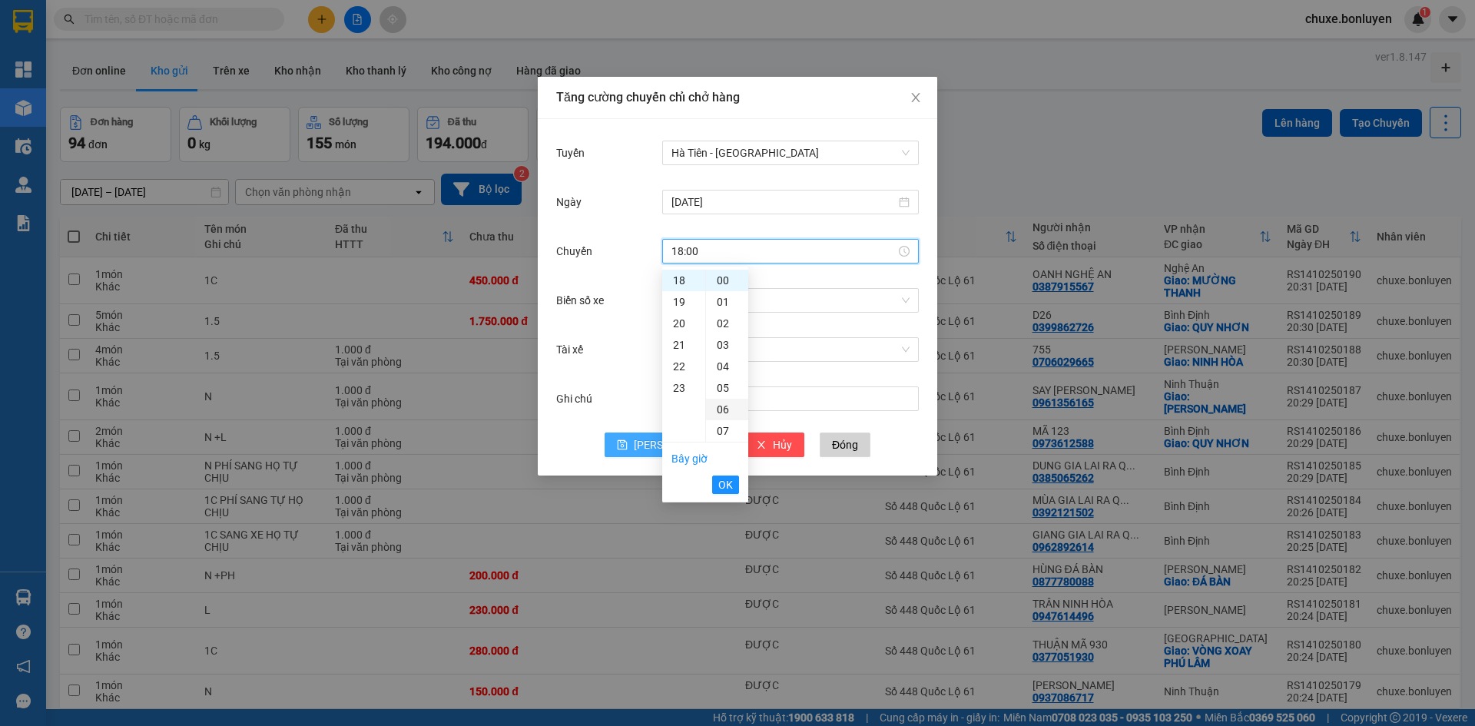
type input "18:05"
click at [724, 493] on button "OK" at bounding box center [725, 485] width 27 height 18
click at [628, 451] on span "save" at bounding box center [622, 445] width 11 height 12
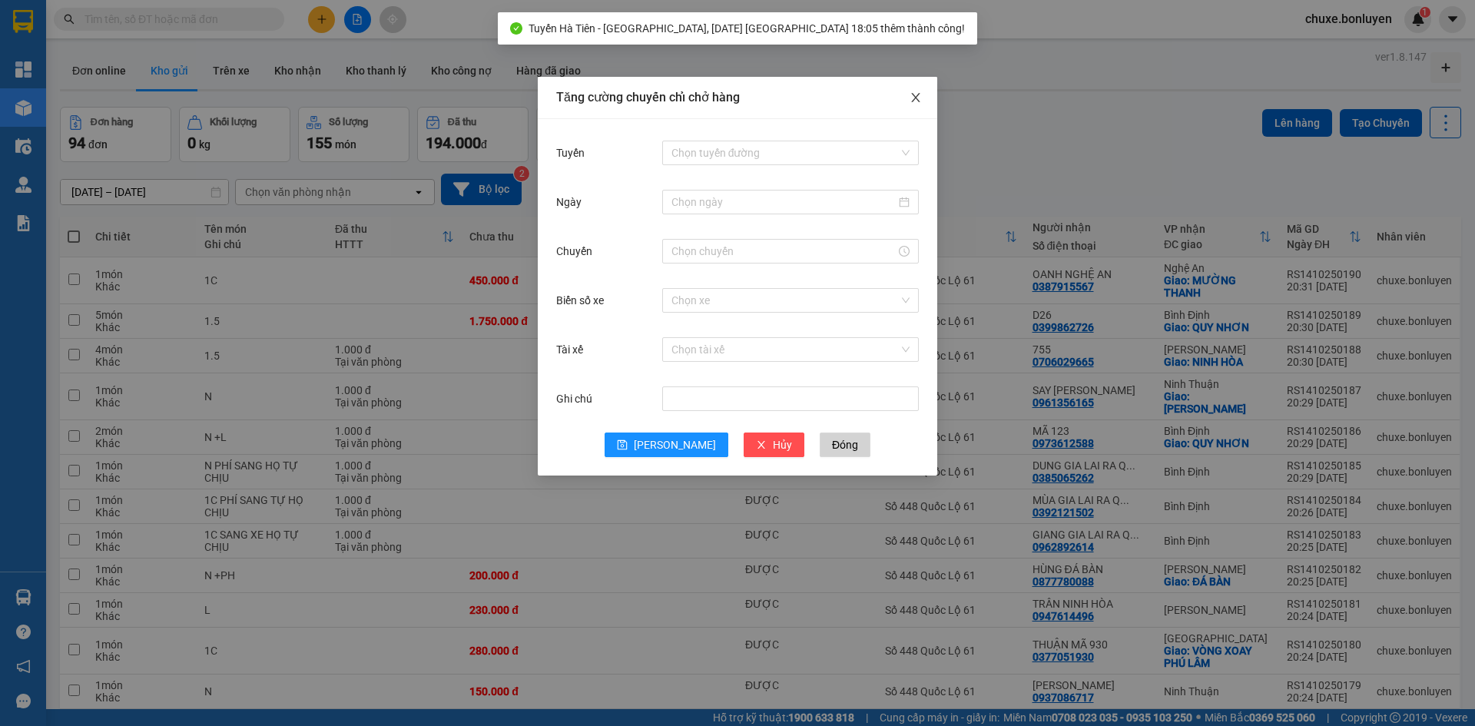
drag, startPoint x: 916, startPoint y: 100, endPoint x: 887, endPoint y: 101, distance: 29.2
click at [913, 102] on icon "close" at bounding box center [916, 97] width 12 height 12
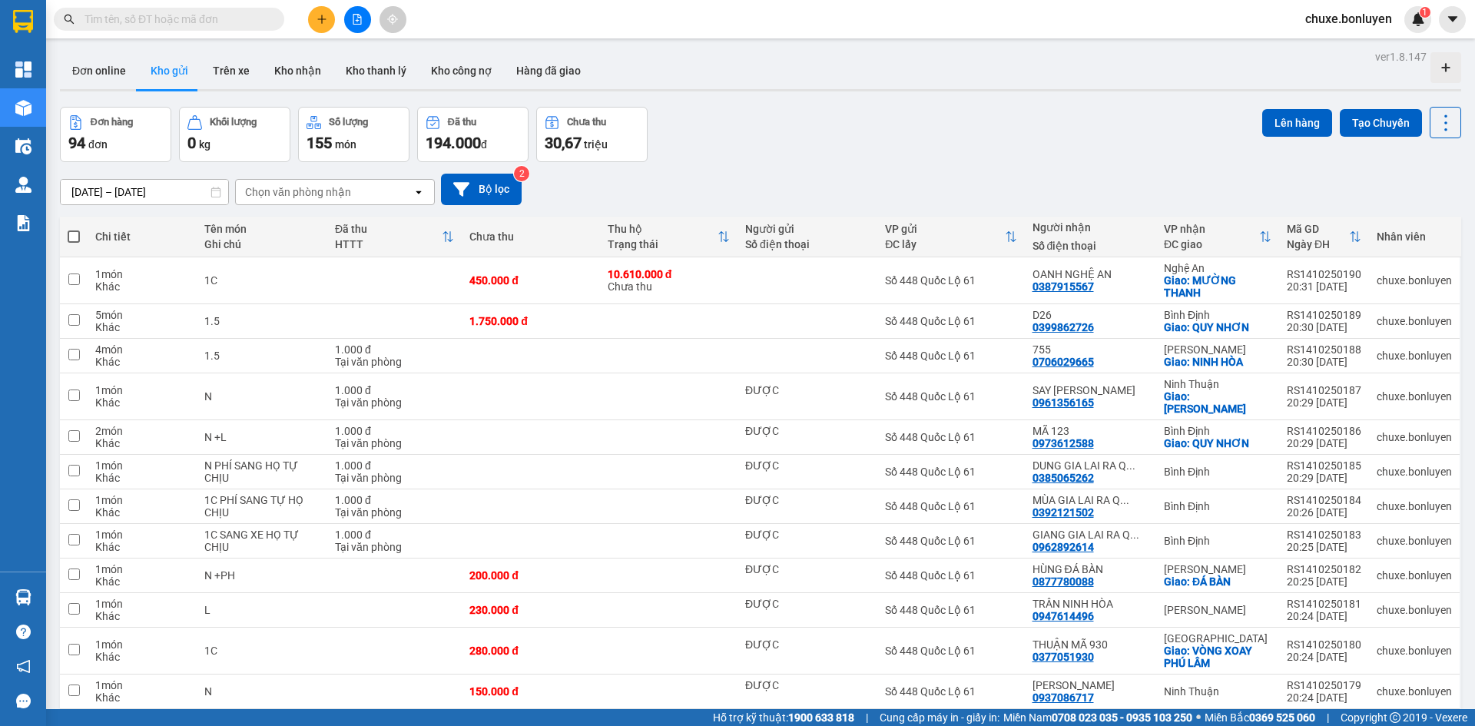
click at [73, 237] on span at bounding box center [74, 236] width 12 height 12
click at [74, 229] on input "checkbox" at bounding box center [74, 229] width 0 height 0
checkbox input "true"
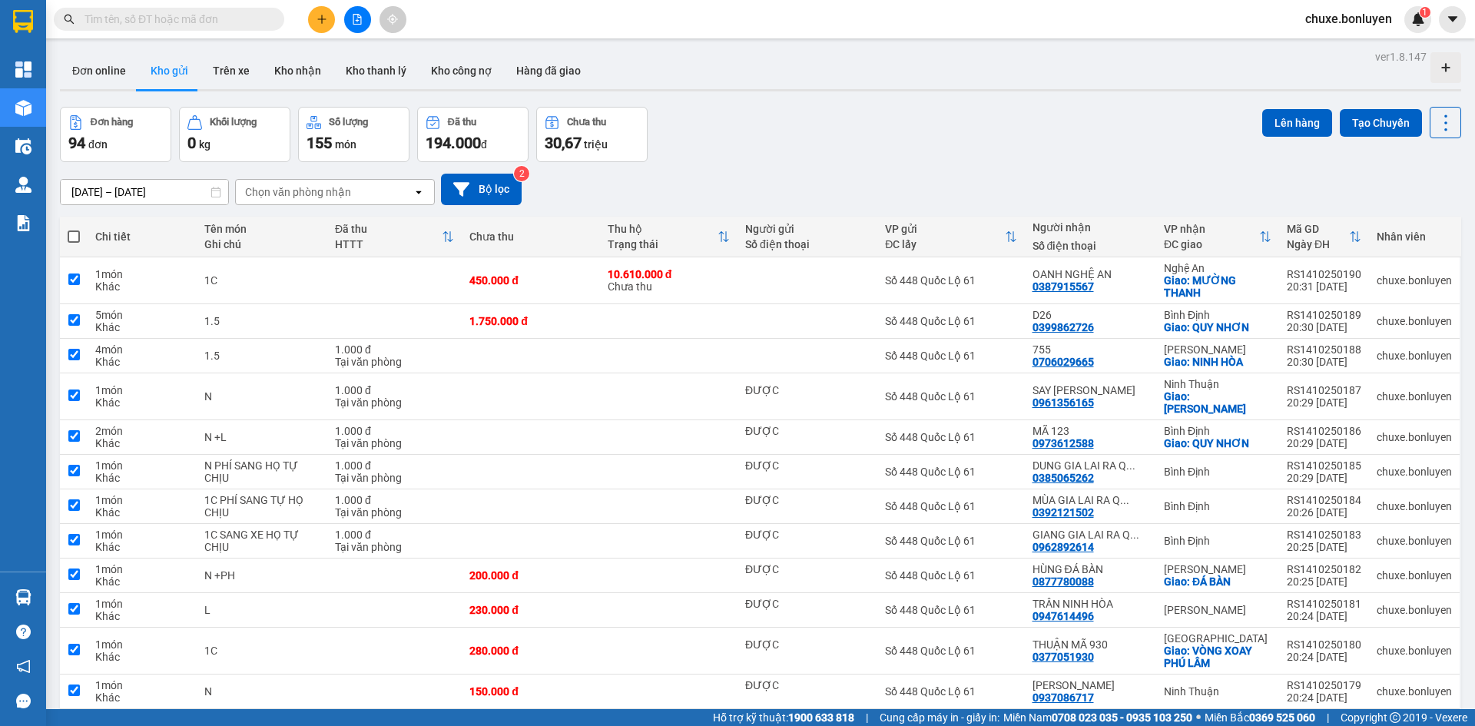
checkbox input "true"
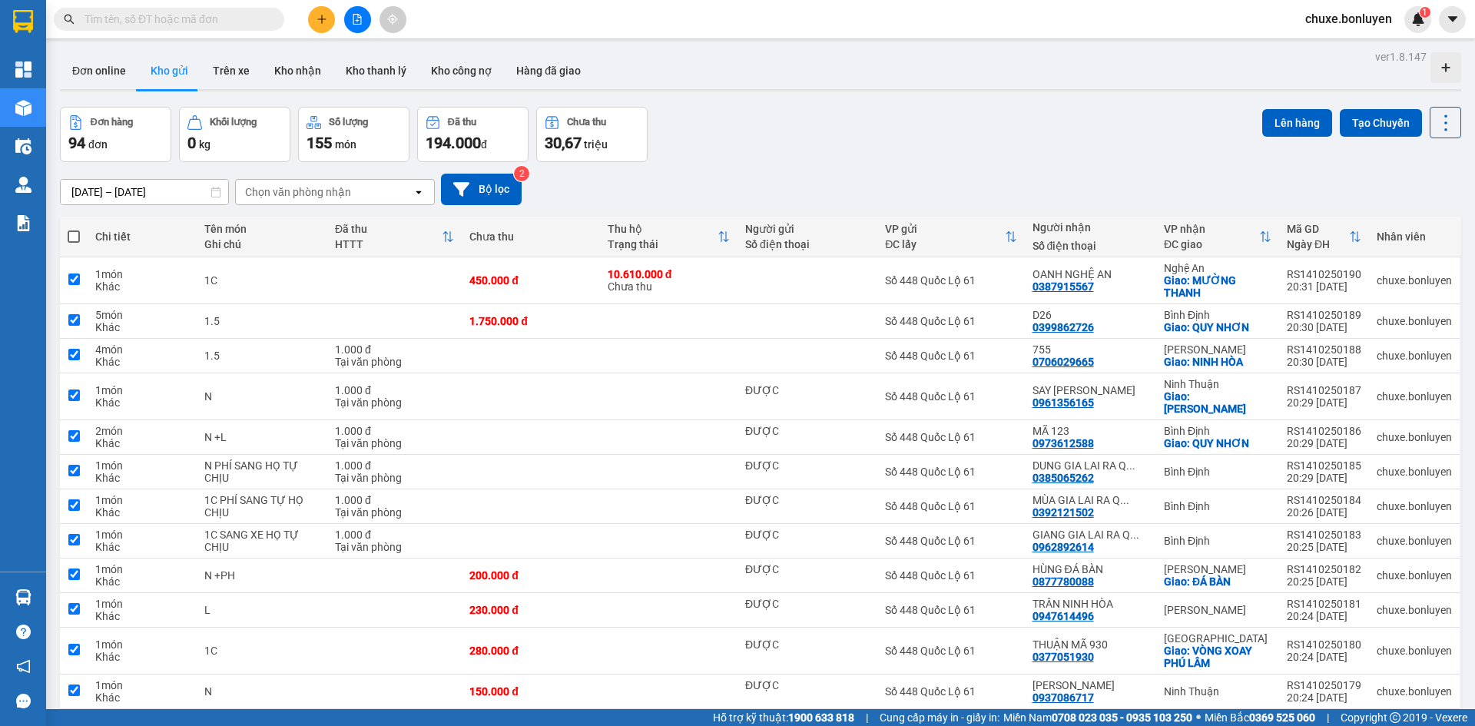
checkbox input "true"
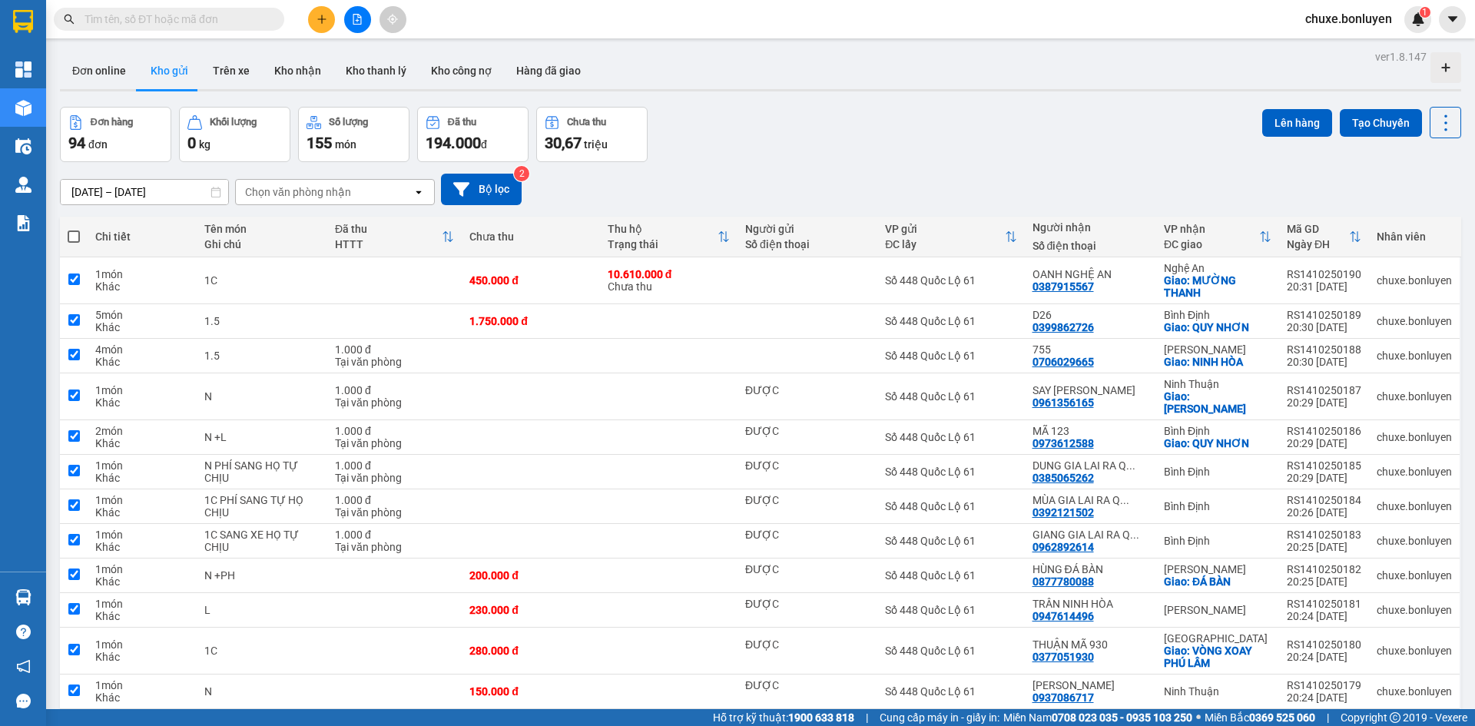
checkbox input "true"
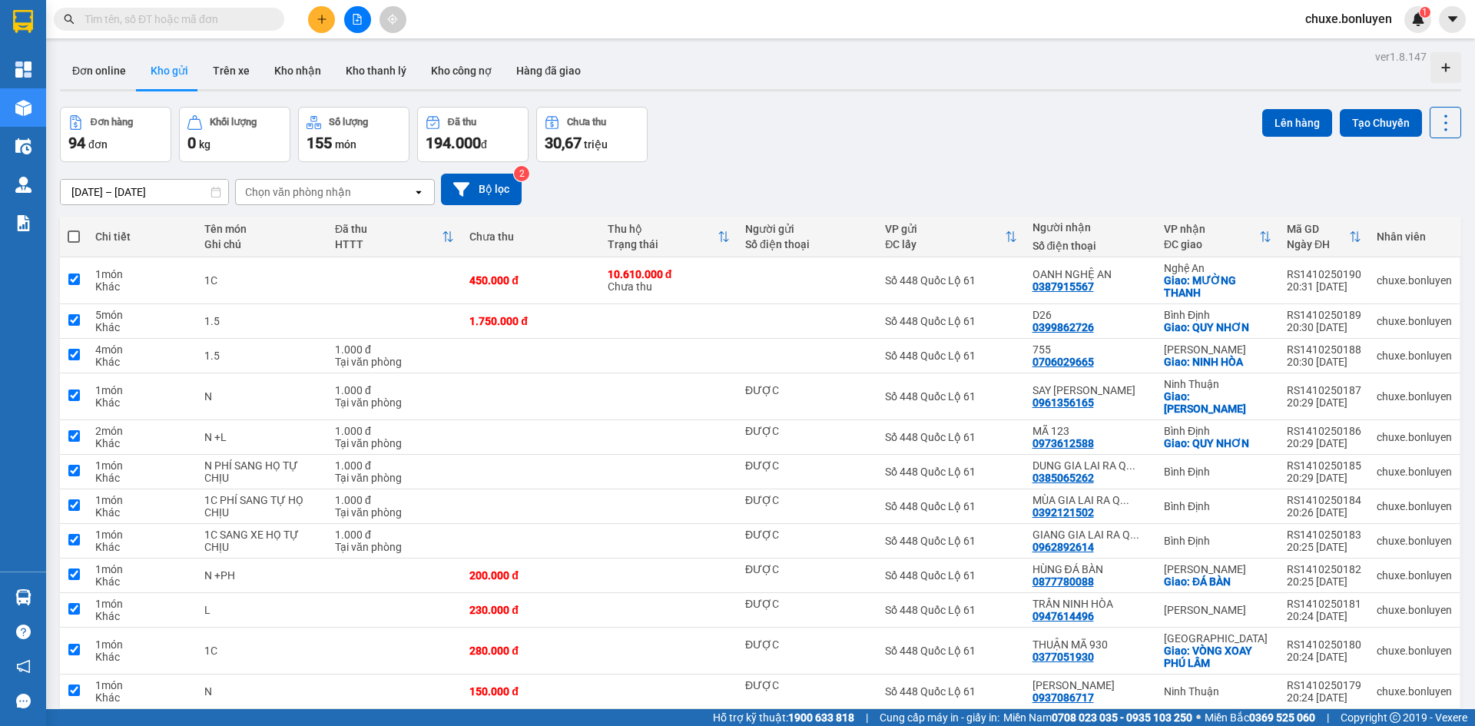
checkbox input "true"
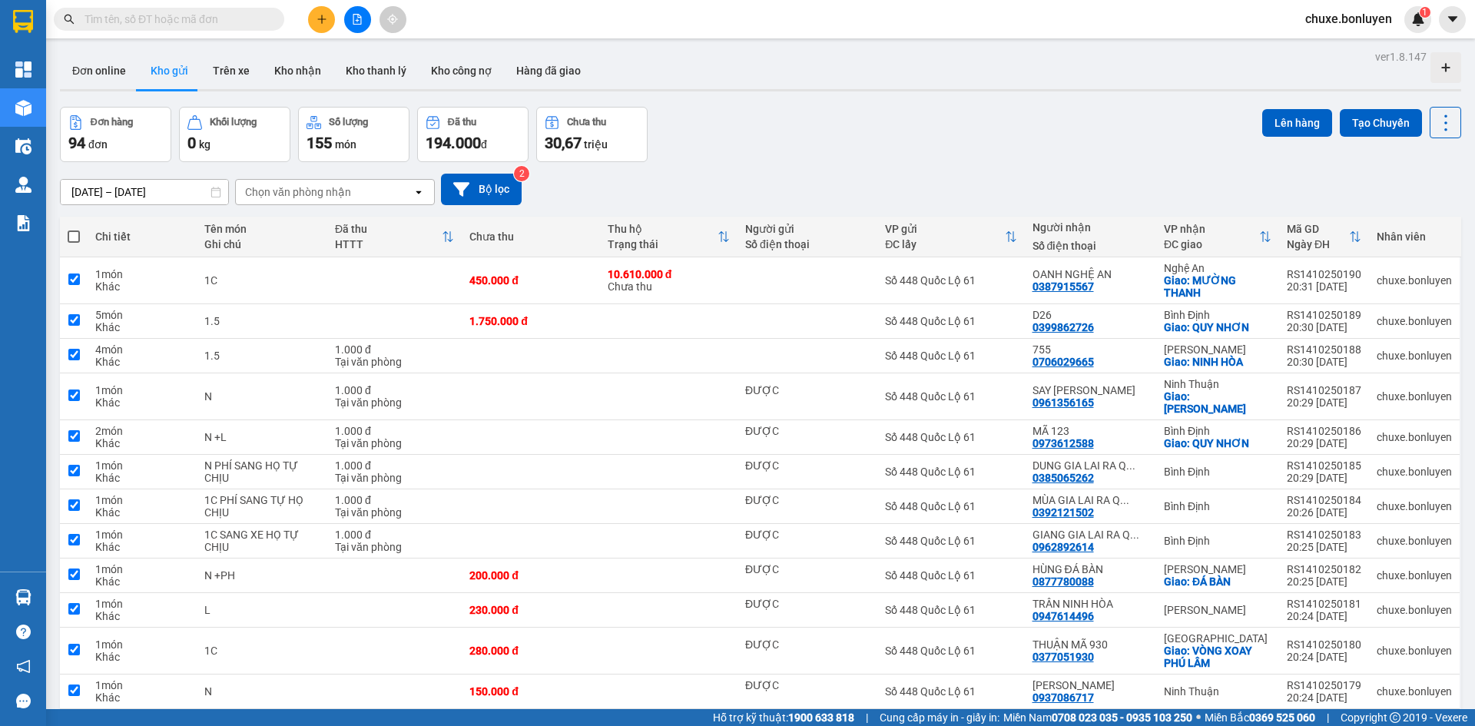
checkbox input "true"
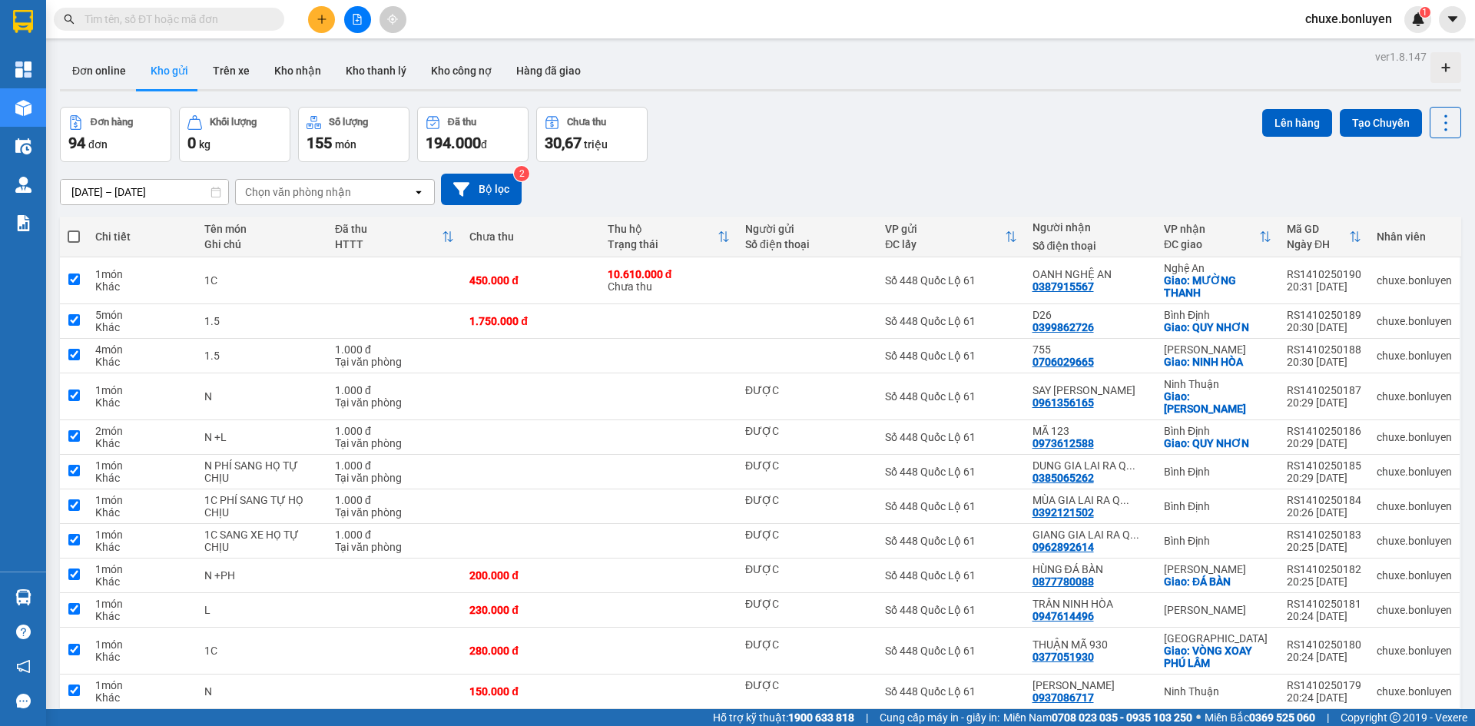
checkbox input "true"
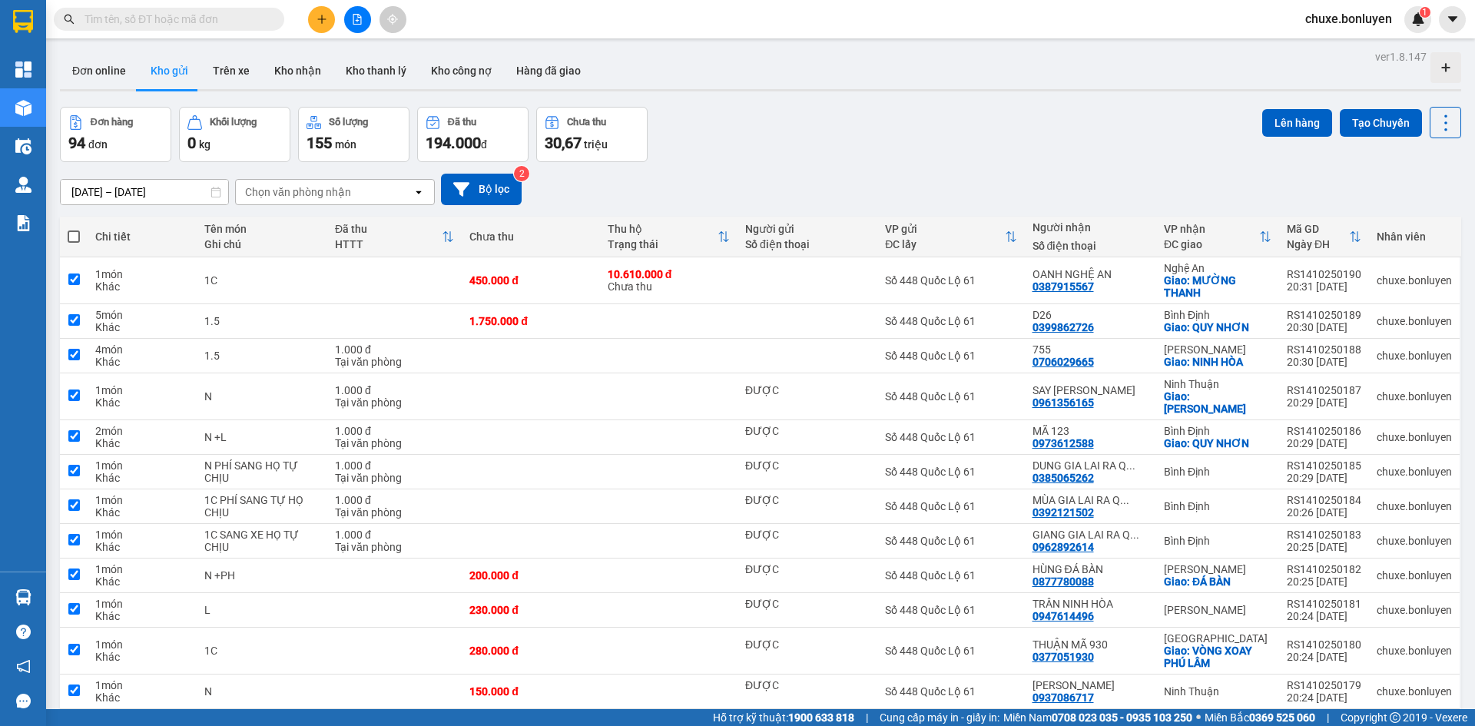
checkbox input "true"
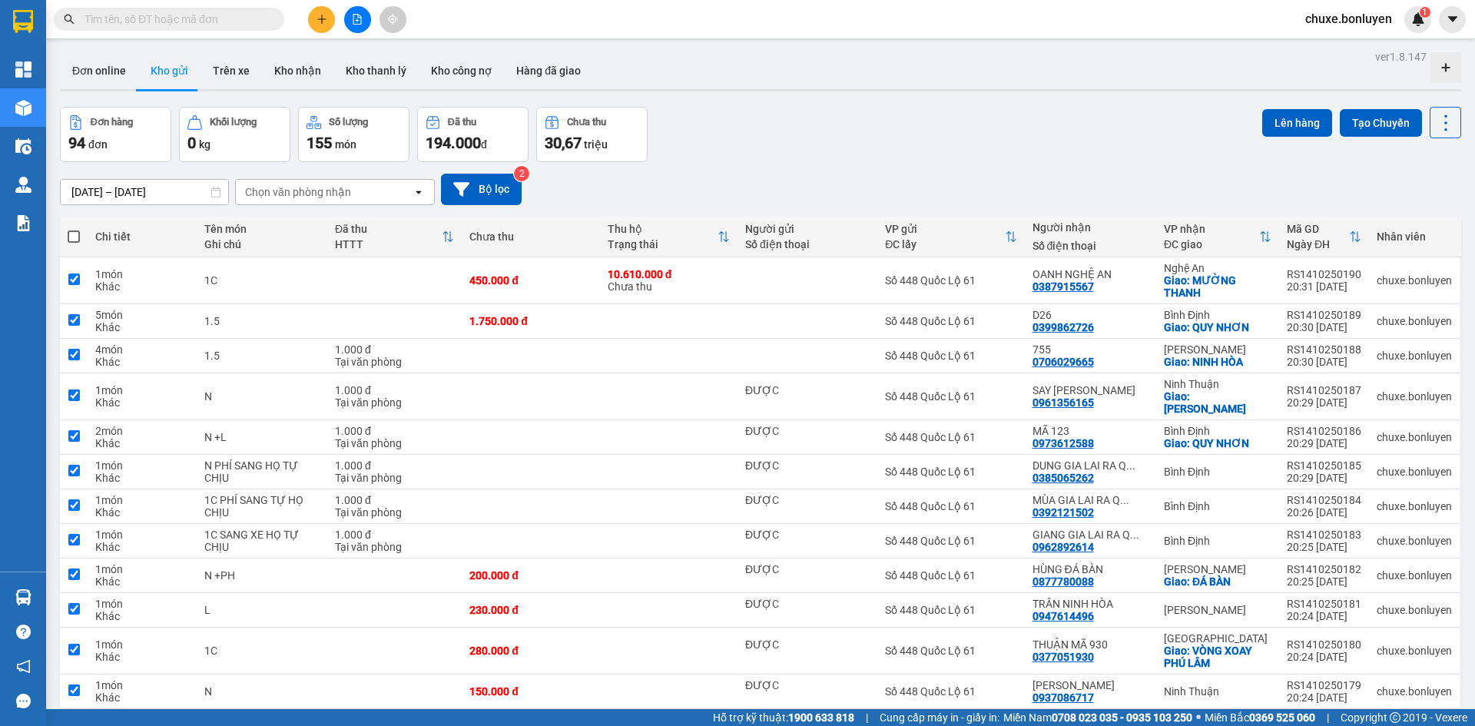
checkbox input "true"
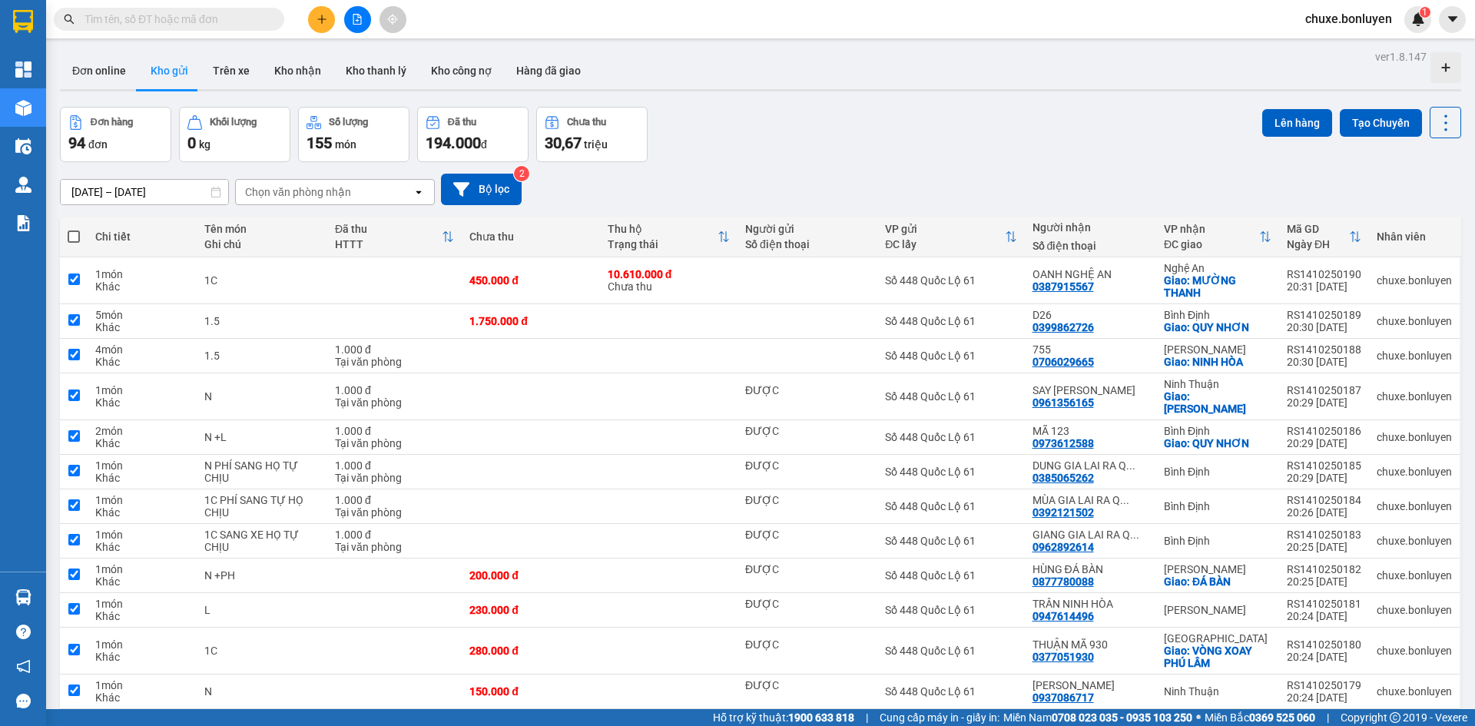
checkbox input "true"
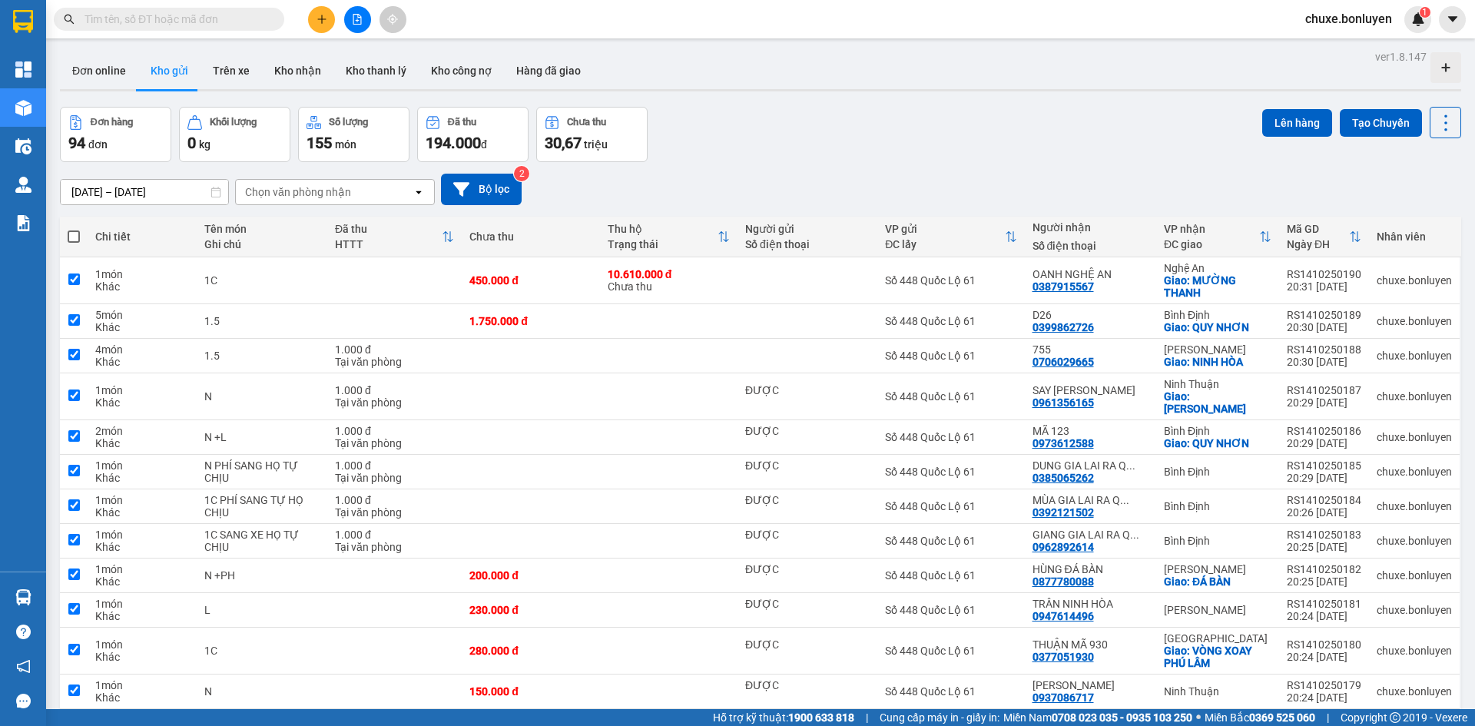
checkbox input "true"
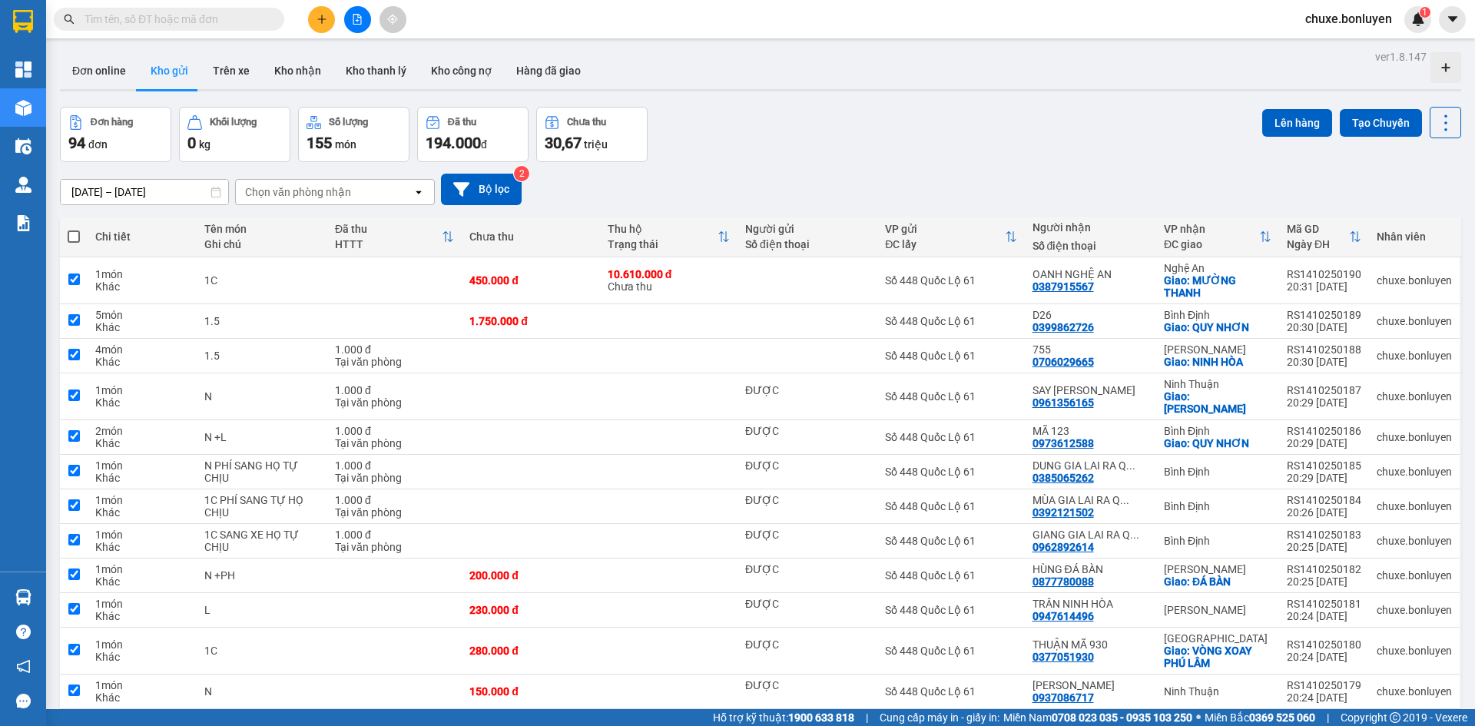
checkbox input "true"
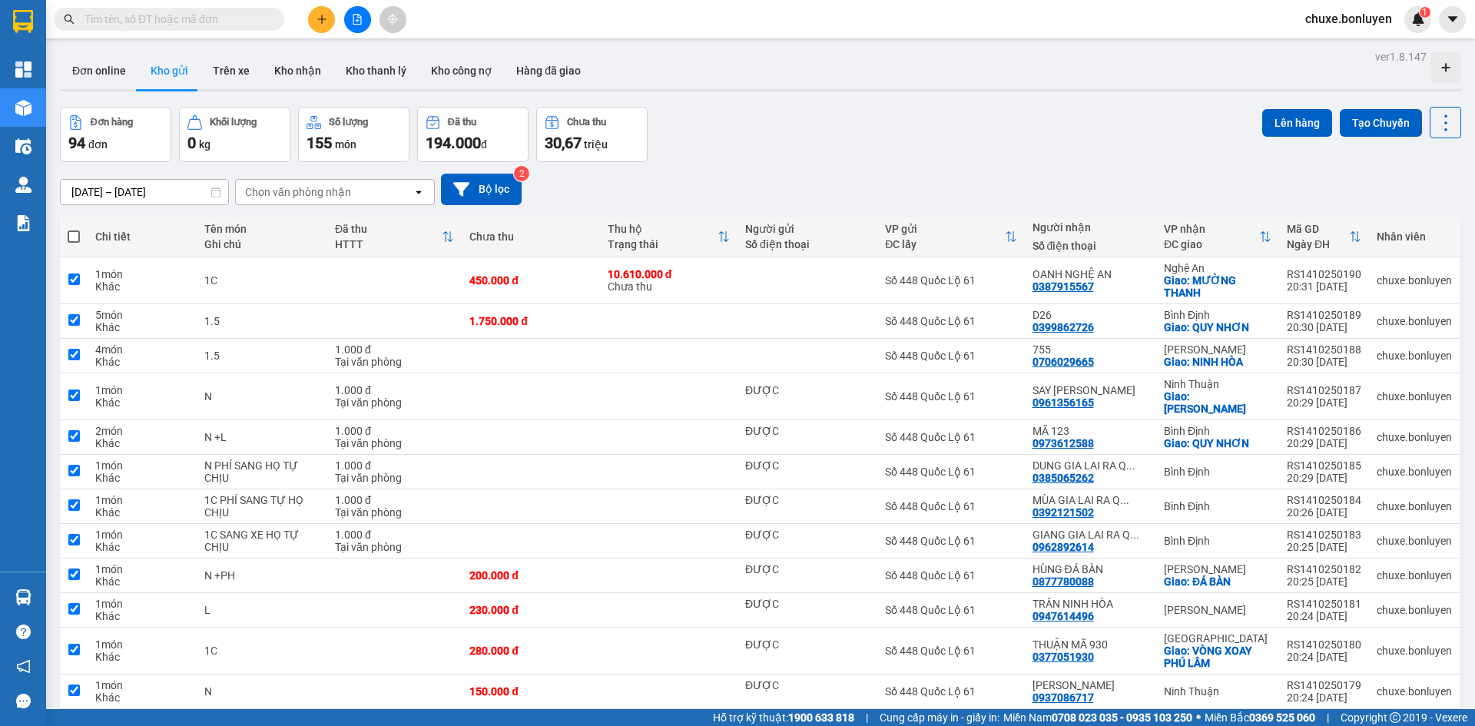
checkbox input "true"
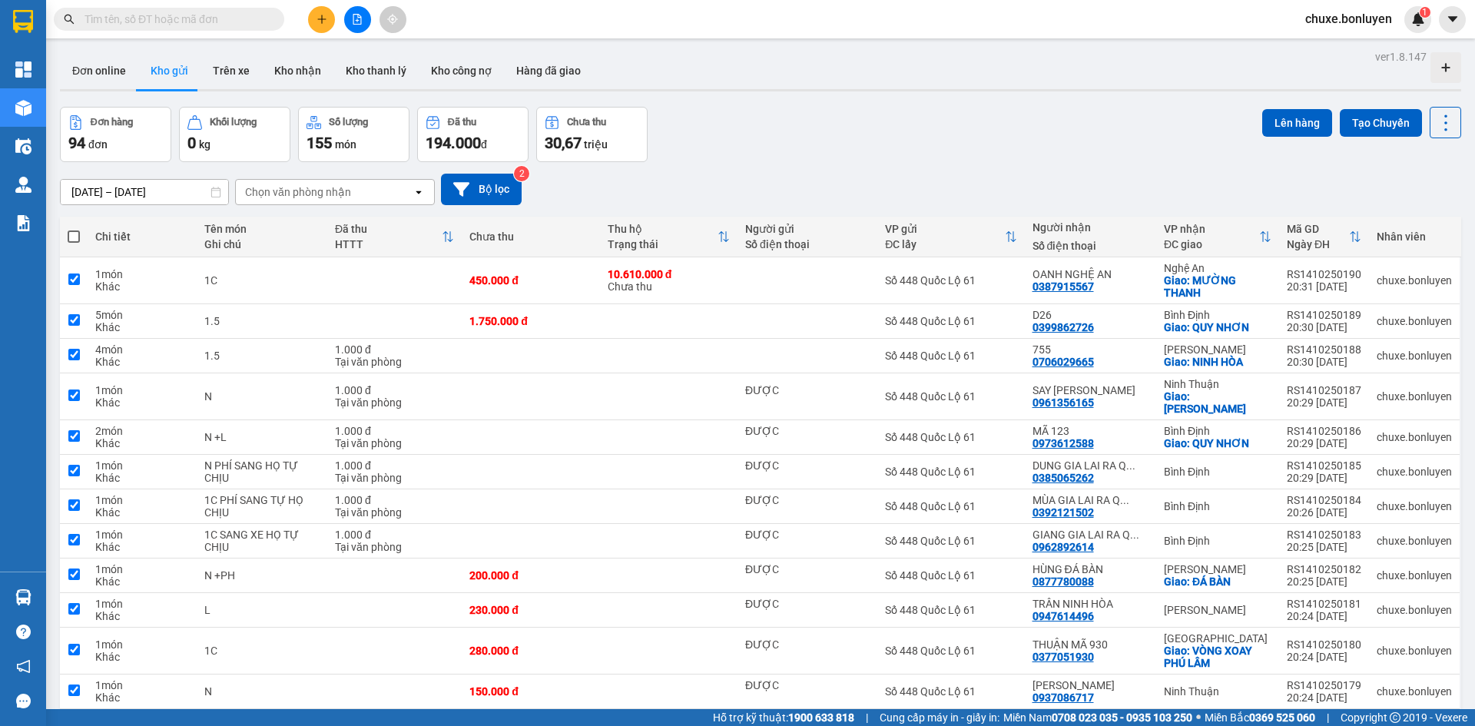
checkbox input "true"
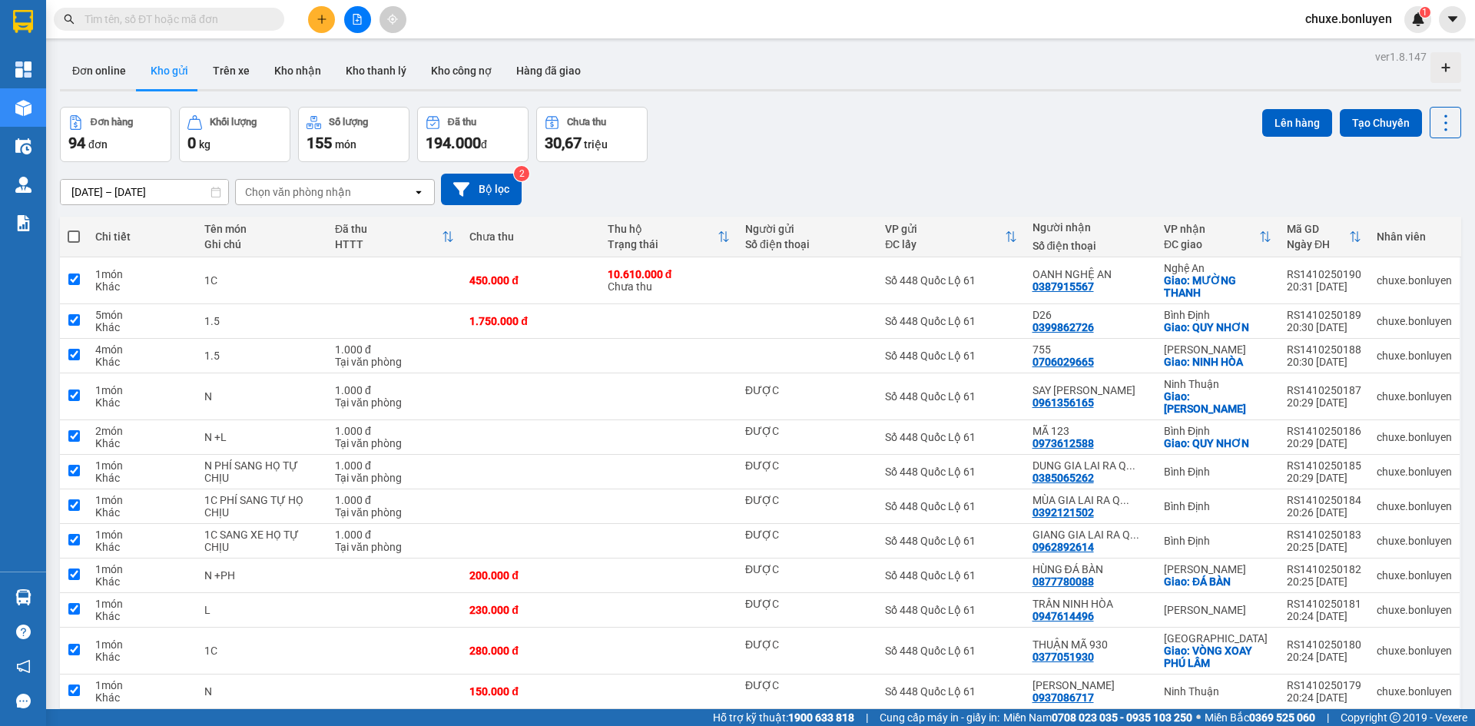
checkbox input "true"
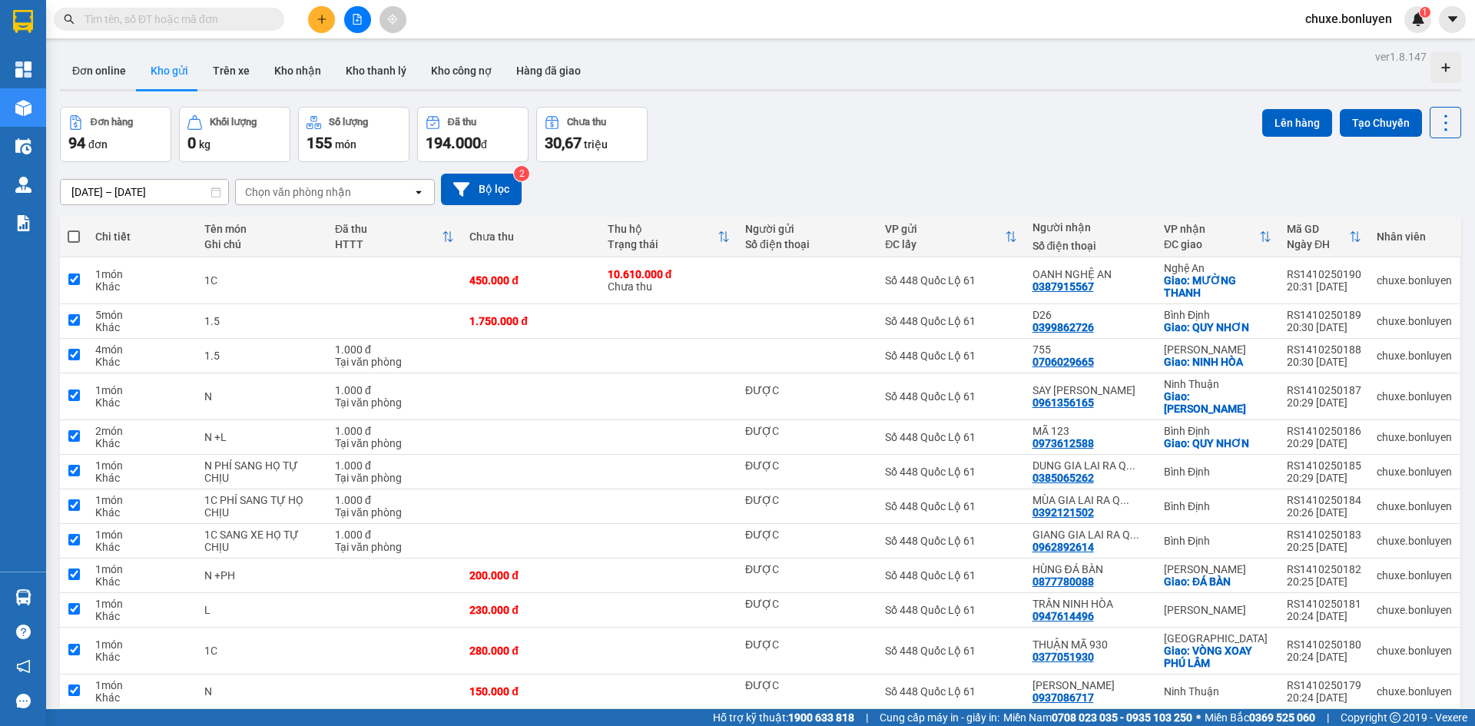
checkbox input "true"
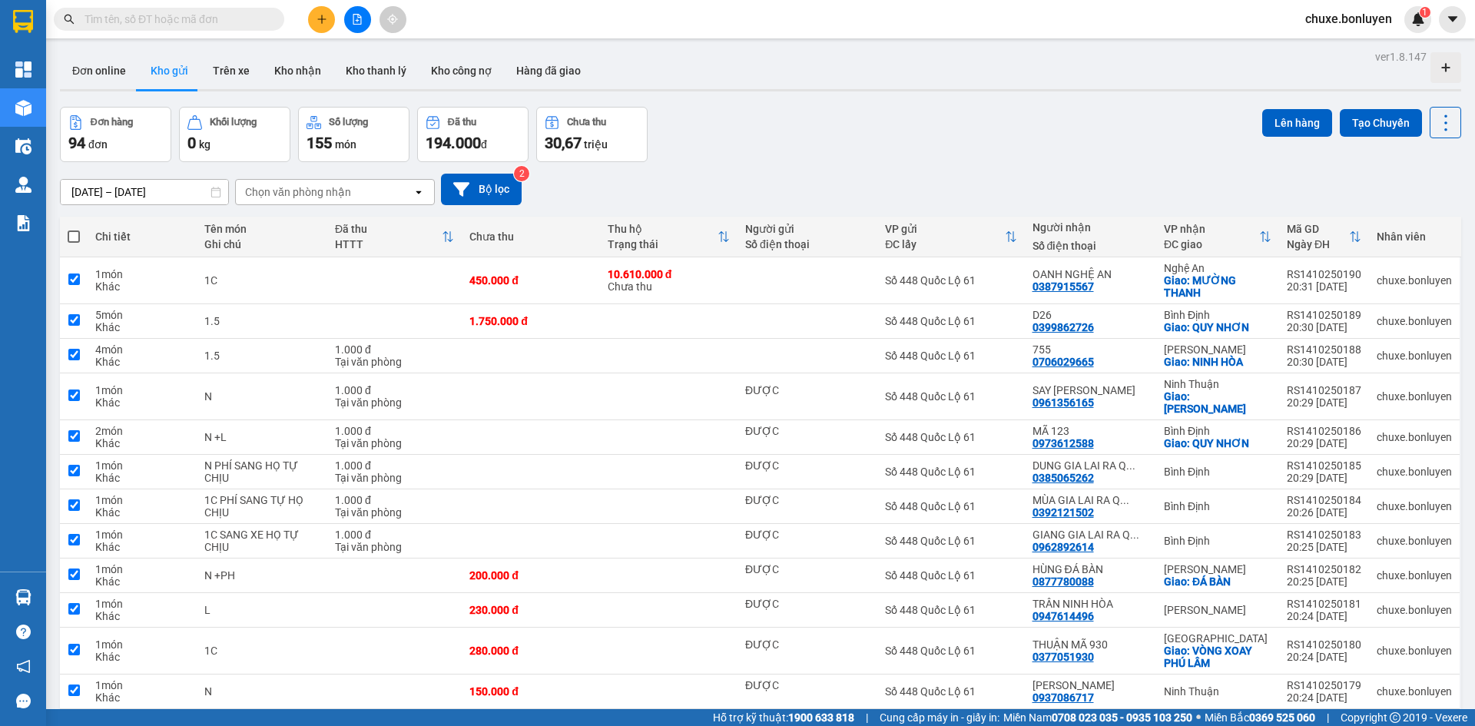
checkbox input "true"
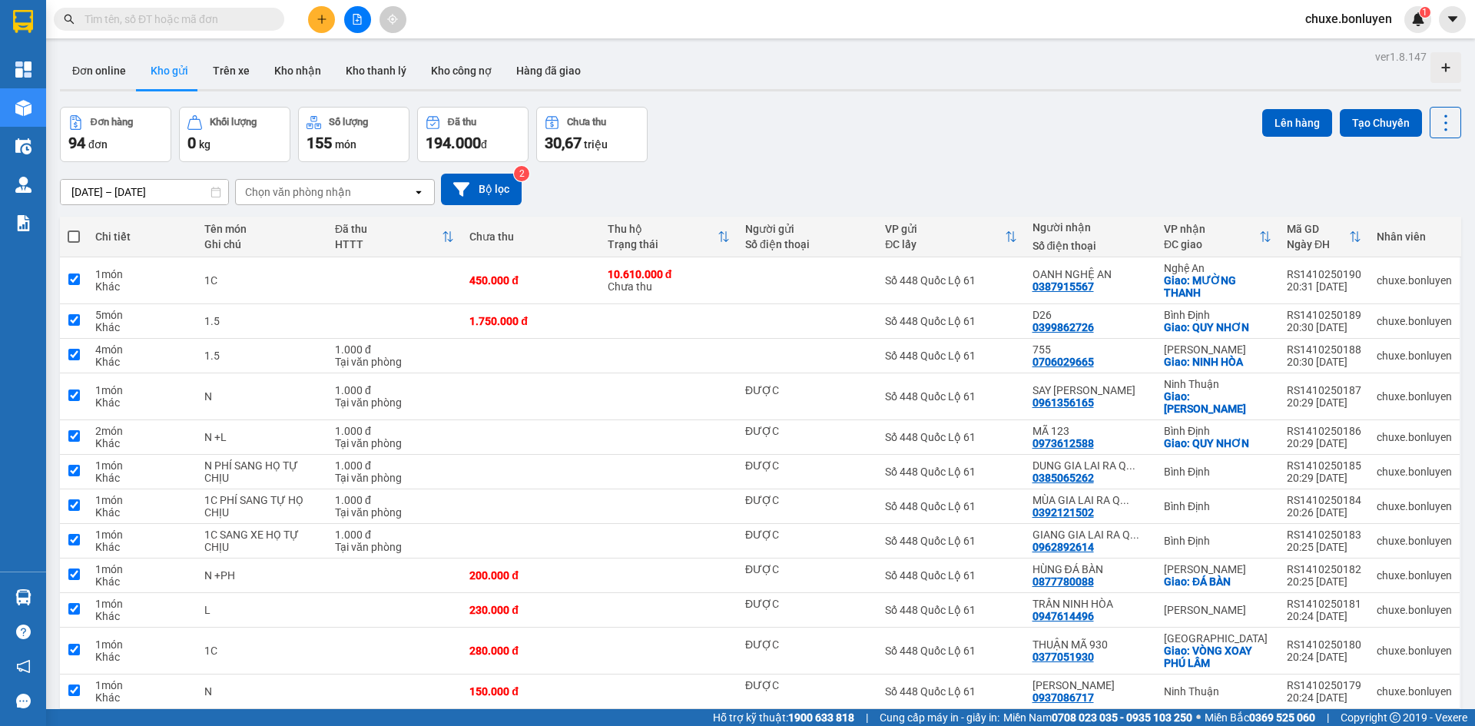
checkbox input "true"
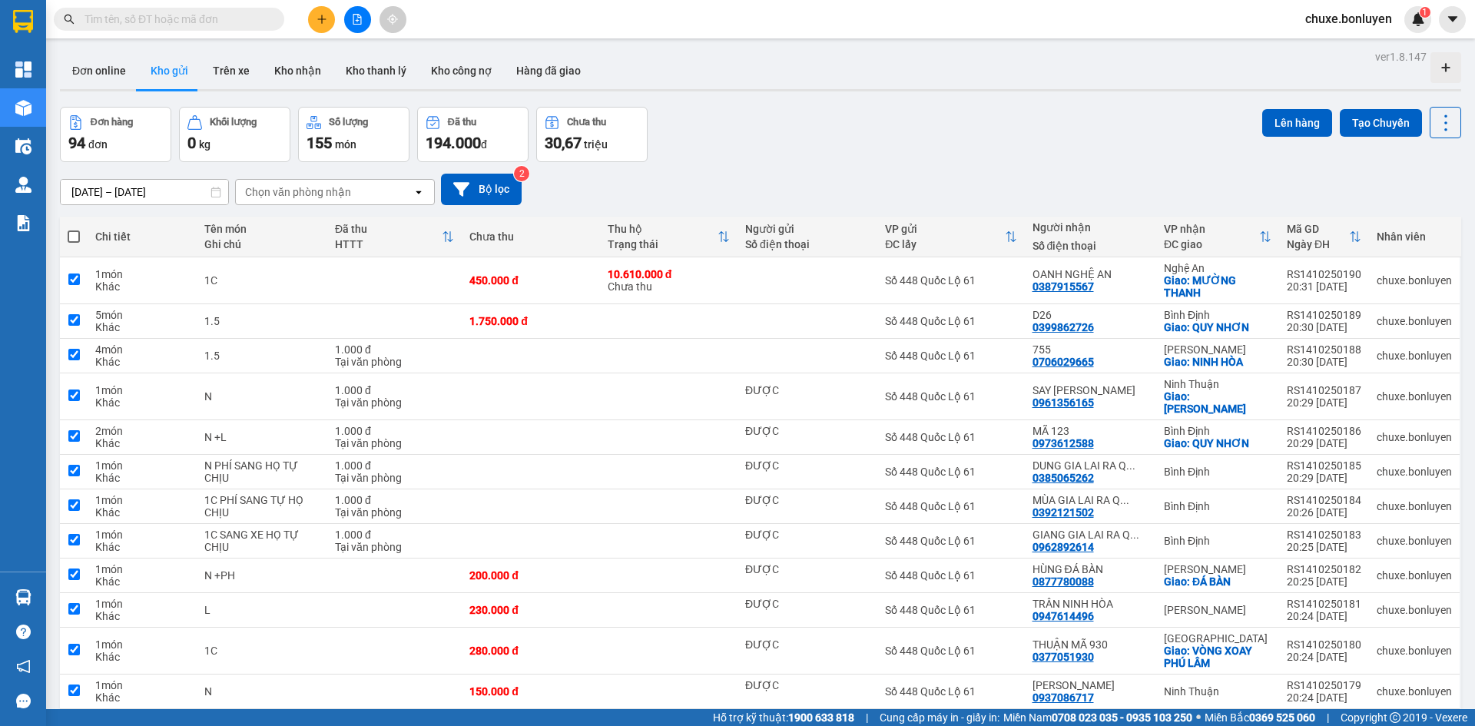
checkbox input "true"
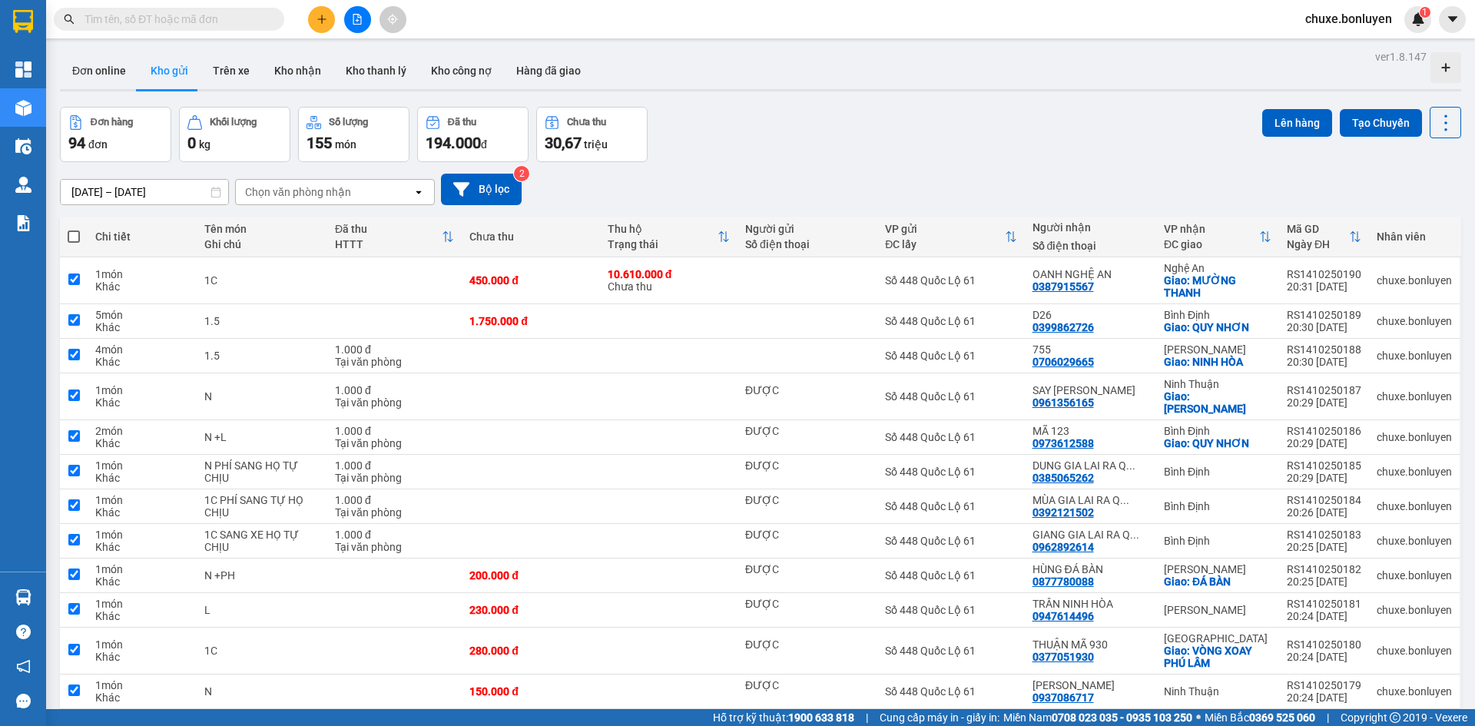
checkbox input "true"
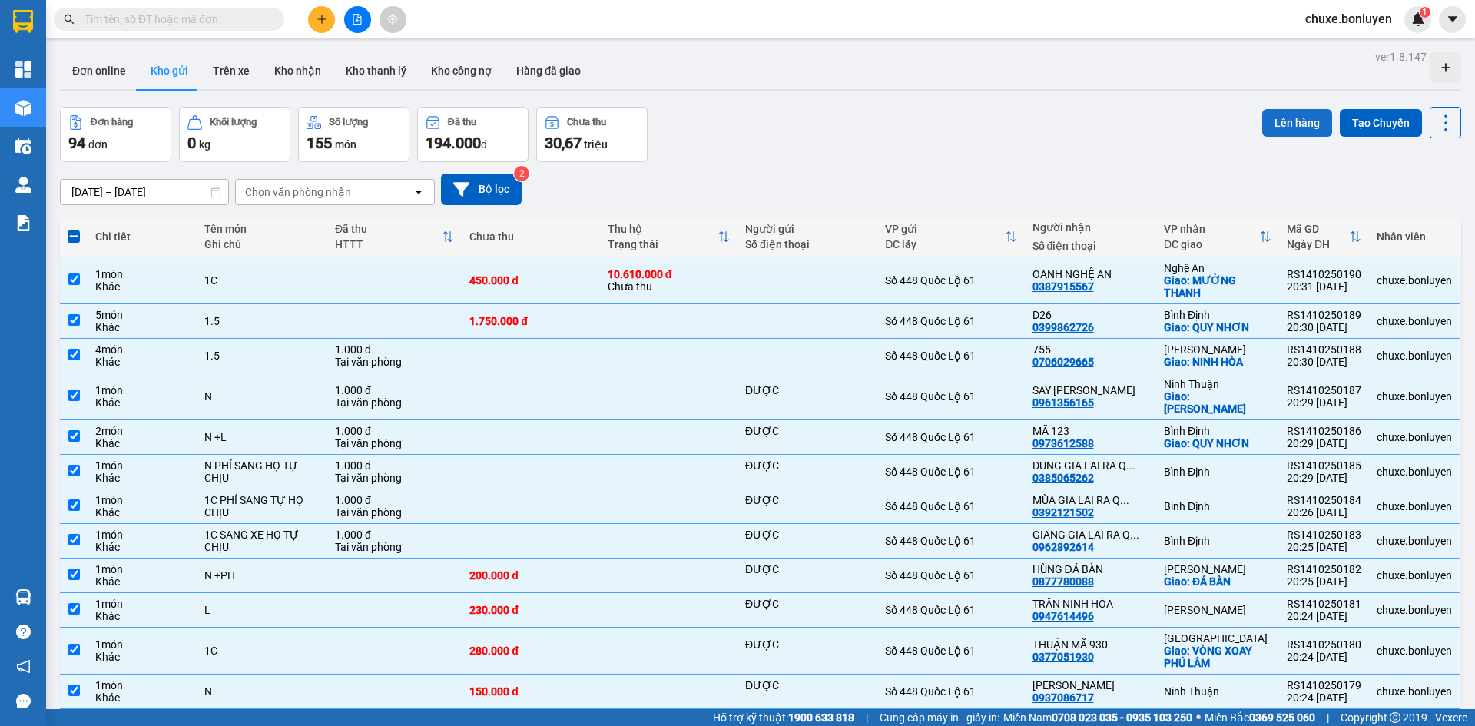
click at [1277, 120] on button "Lên hàng" at bounding box center [1297, 123] width 70 height 28
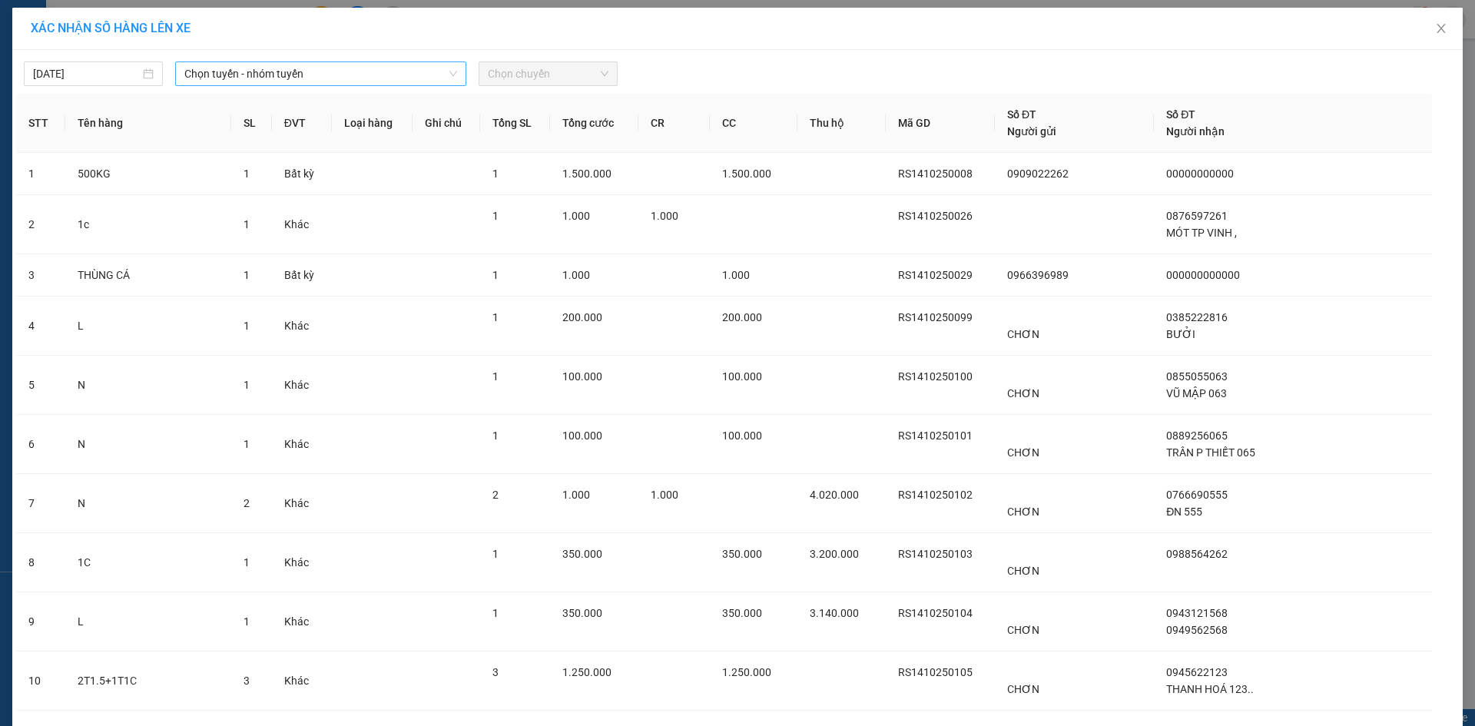
click at [353, 68] on span "Chọn tuyến - nhóm tuyến" at bounding box center [320, 73] width 273 height 23
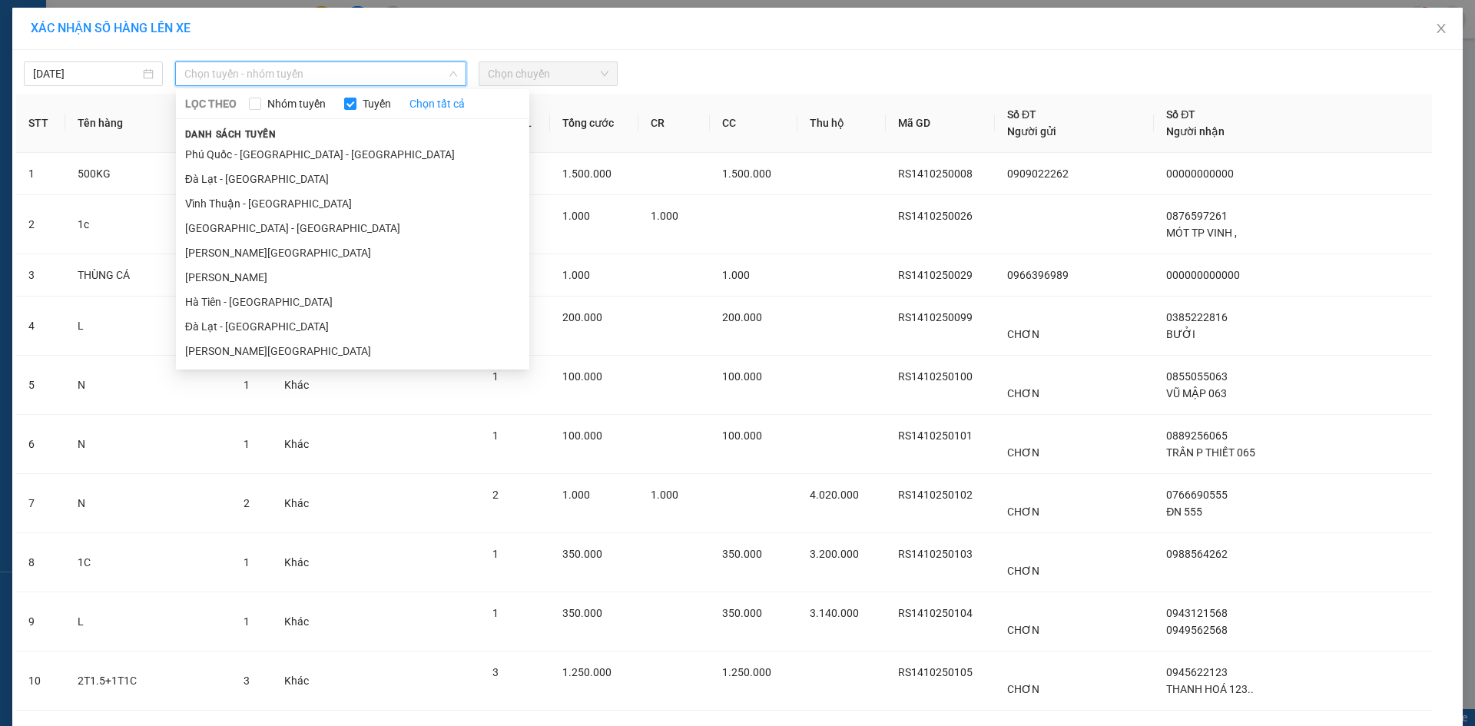
drag, startPoint x: 250, startPoint y: 310, endPoint x: 508, endPoint y: 127, distance: 316.2
click at [250, 313] on li "Hà Tiên - [GEOGRAPHIC_DATA]" at bounding box center [352, 302] width 353 height 25
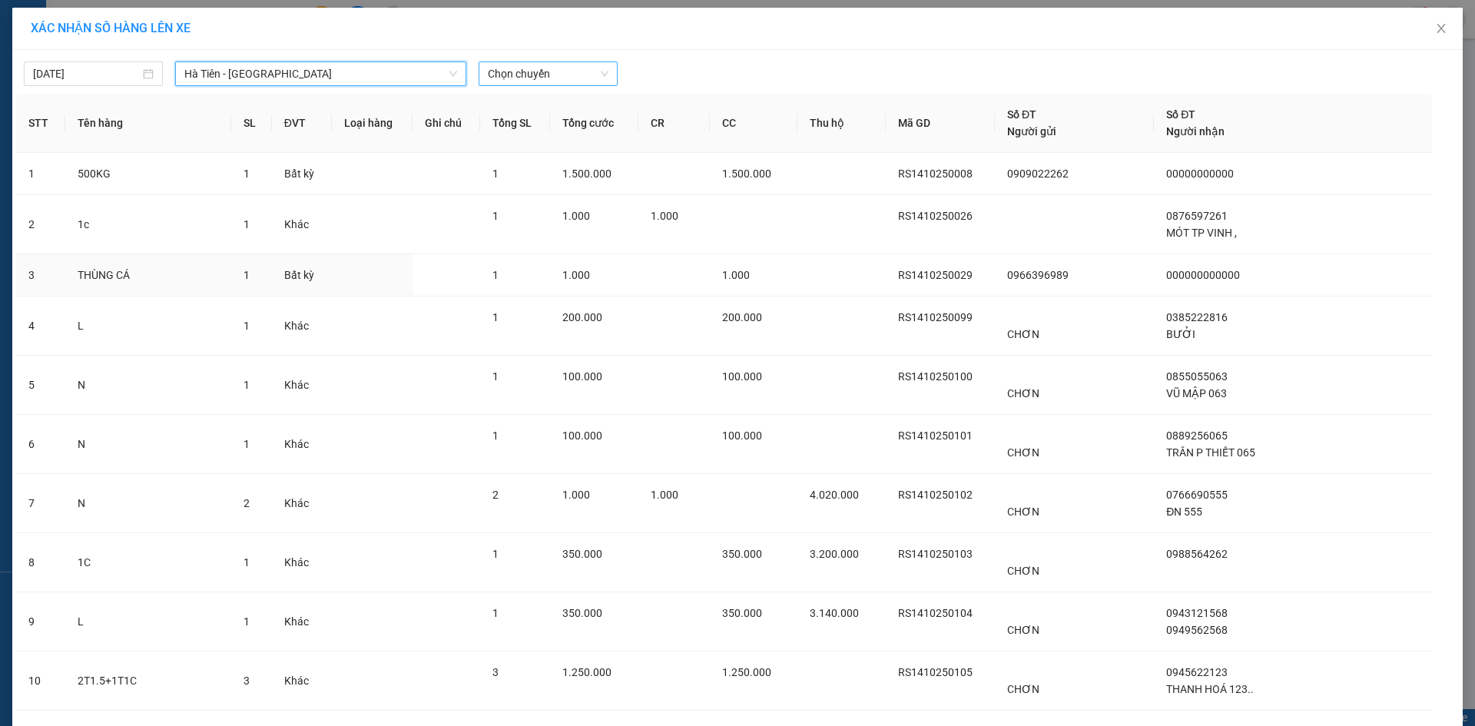
click at [552, 72] on span "Chọn chuyến" at bounding box center [548, 73] width 121 height 23
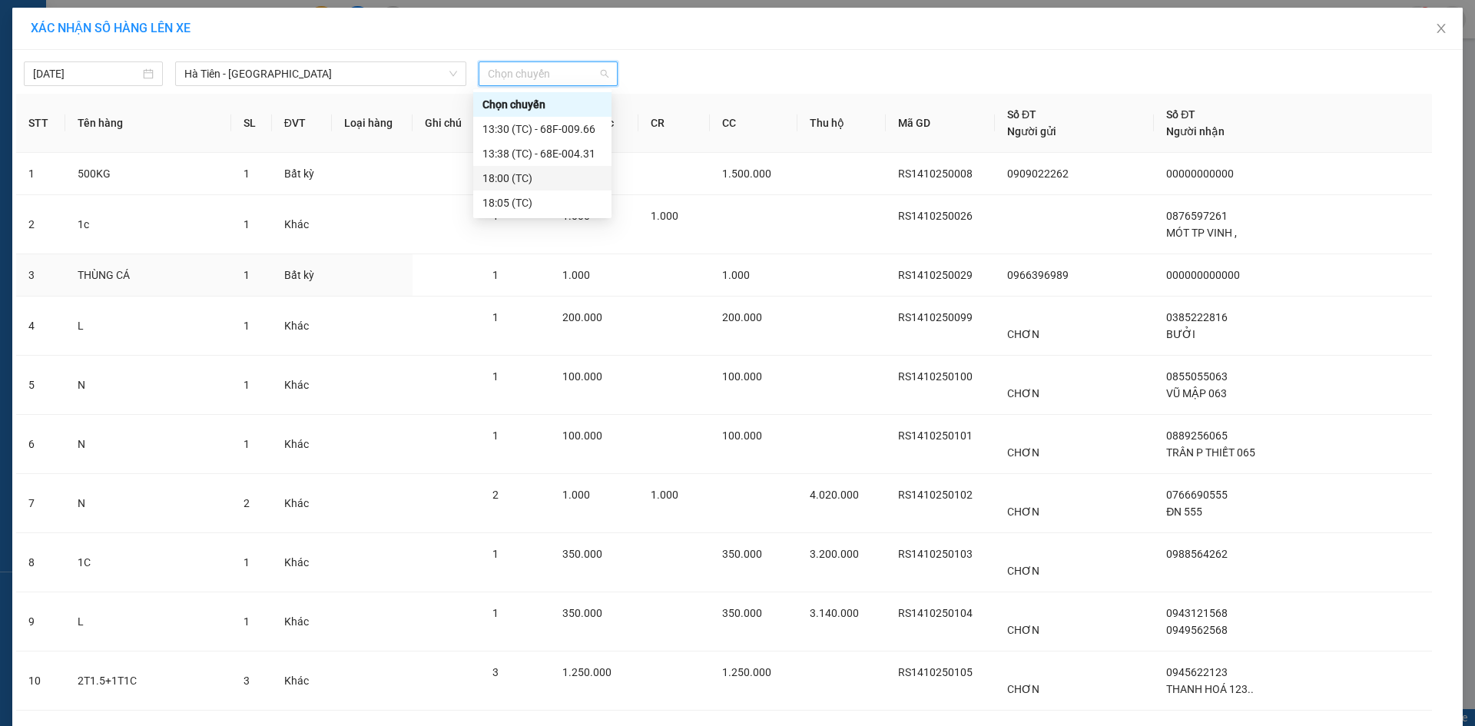
click at [545, 174] on div "18:00 (TC)" at bounding box center [542, 178] width 120 height 17
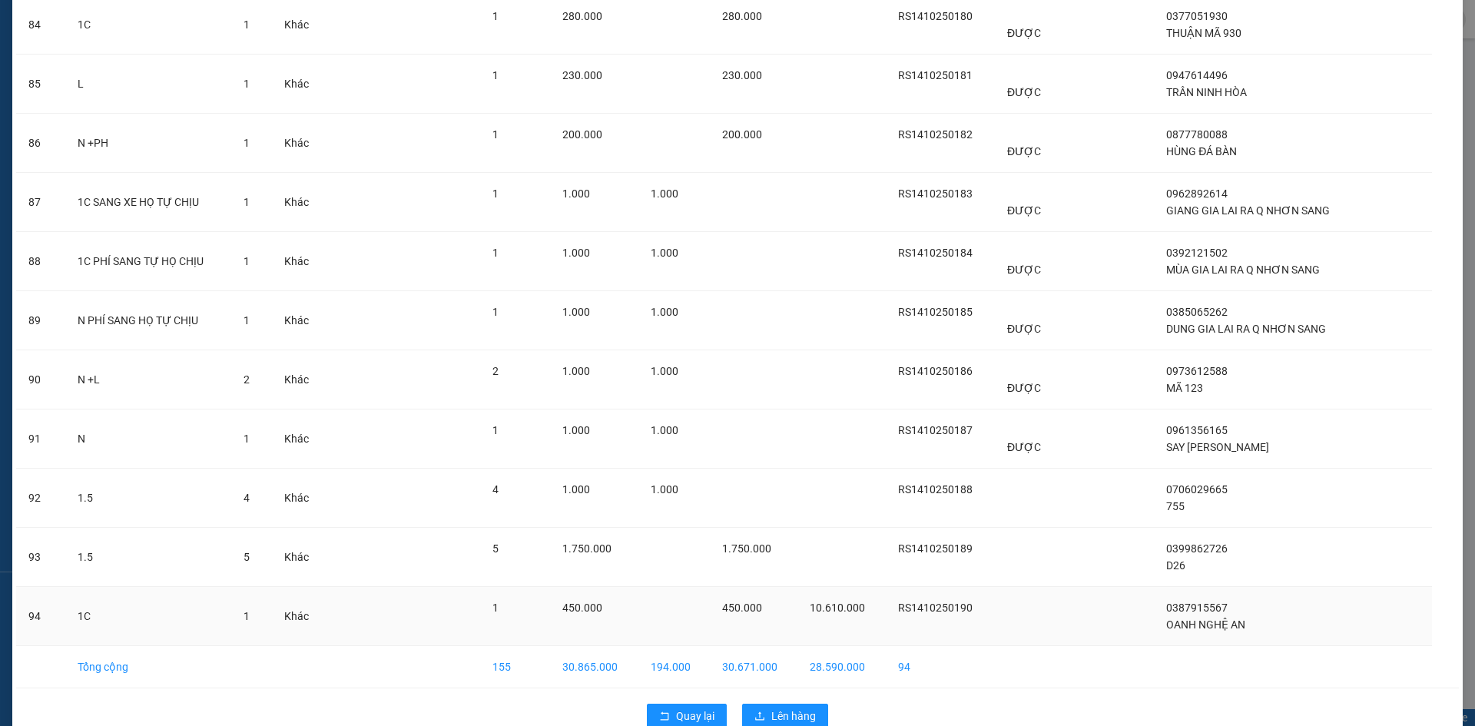
scroll to position [5024, 0]
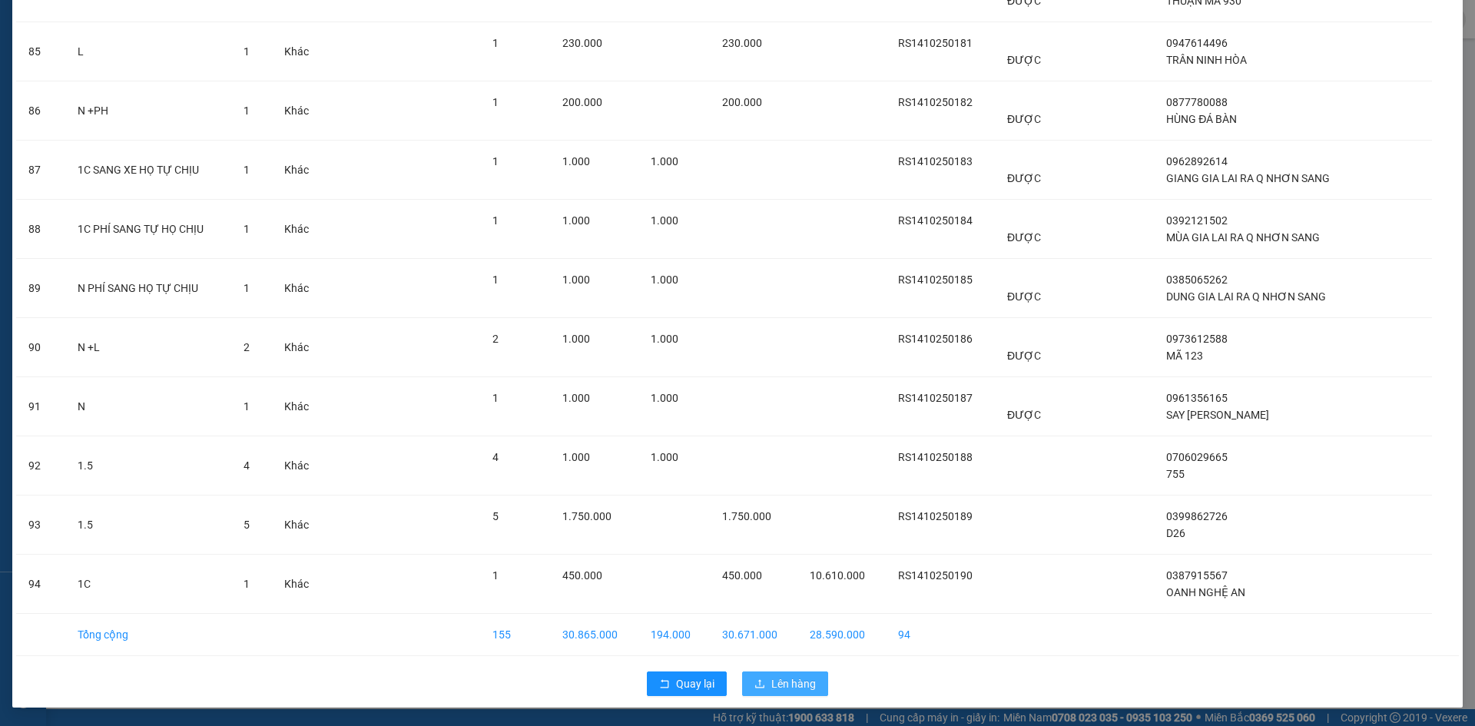
click at [784, 683] on span "Lên hàng" at bounding box center [793, 683] width 45 height 17
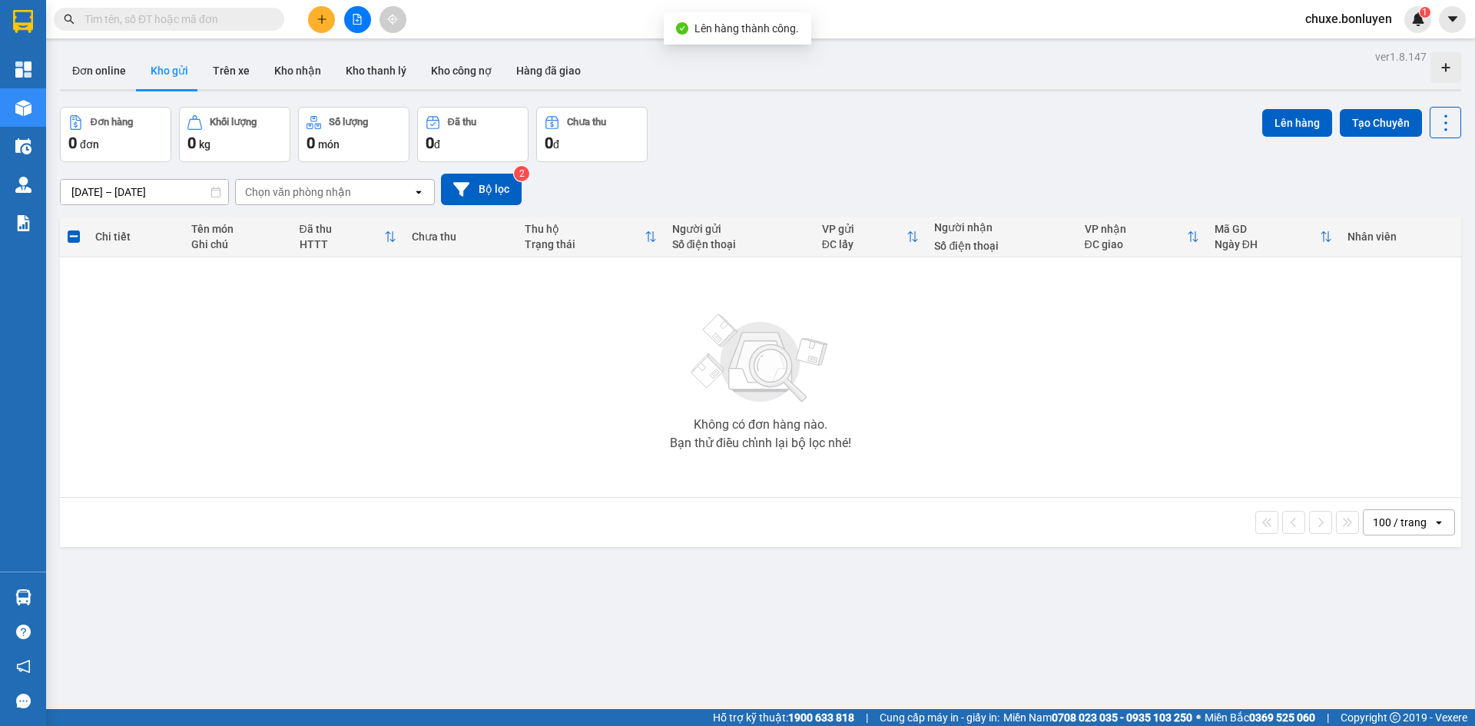
drag, startPoint x: 940, startPoint y: 165, endPoint x: 793, endPoint y: 171, distance: 146.9
click at [940, 166] on div "12/10/2025 – 14/10/2025 Press the down arrow key to interact with the calendar …" at bounding box center [760, 189] width 1401 height 55
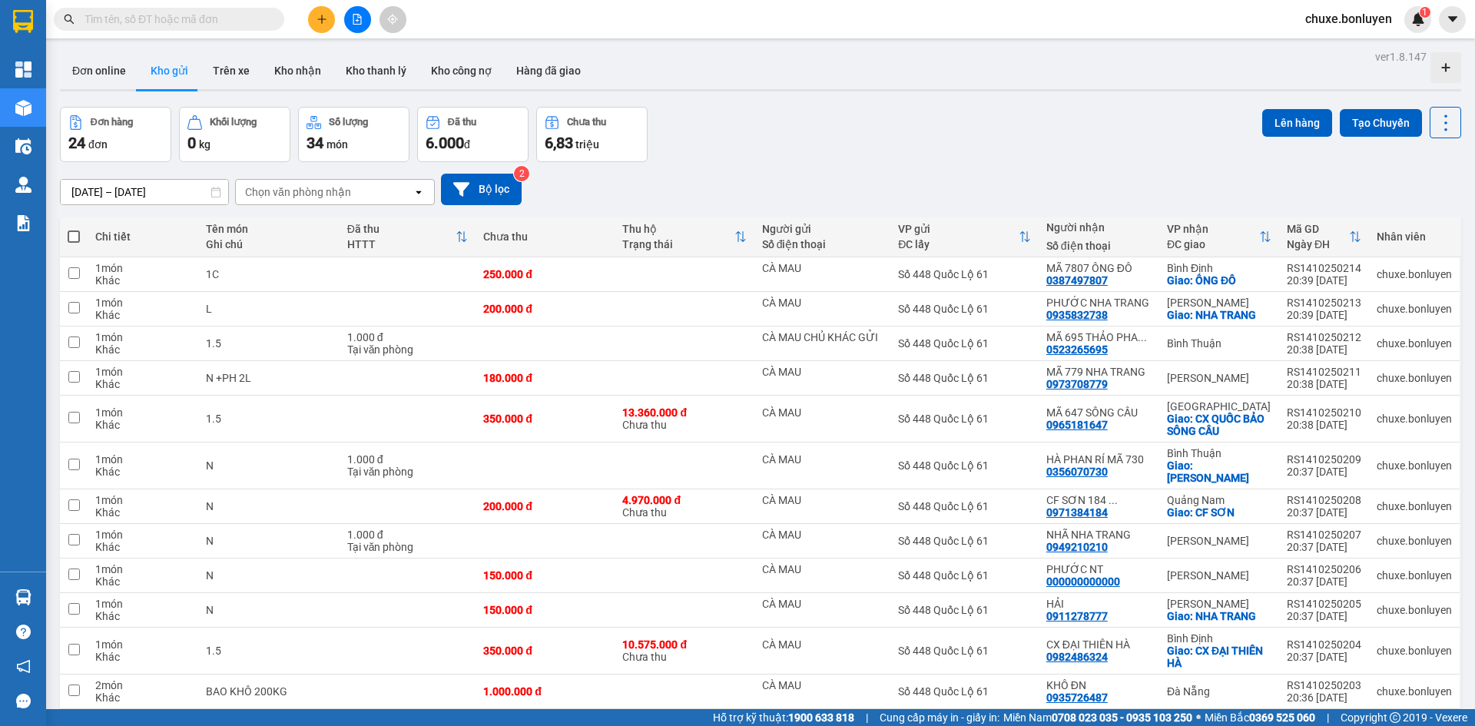
click at [71, 230] on span at bounding box center [74, 236] width 12 height 12
click at [74, 229] on input "checkbox" at bounding box center [74, 229] width 0 height 0
checkbox input "true"
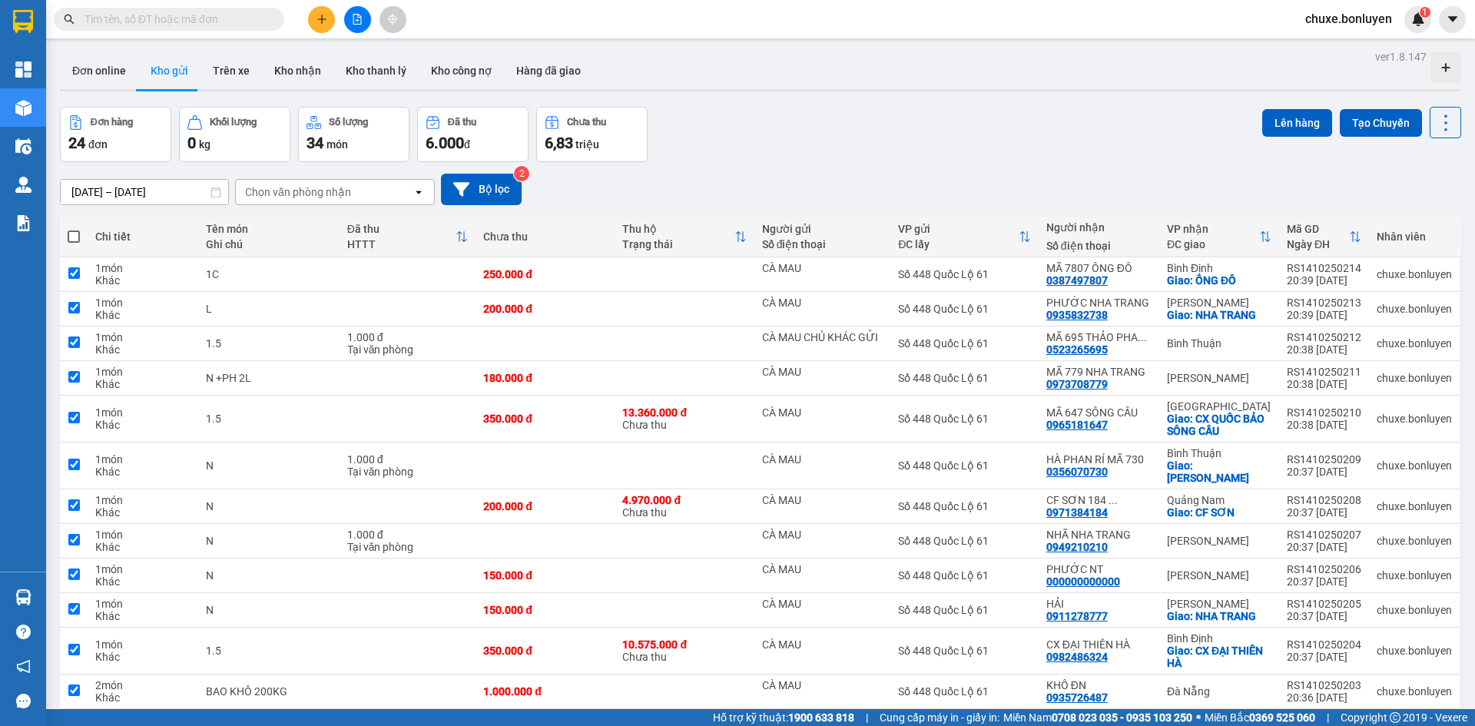
checkbox input "true"
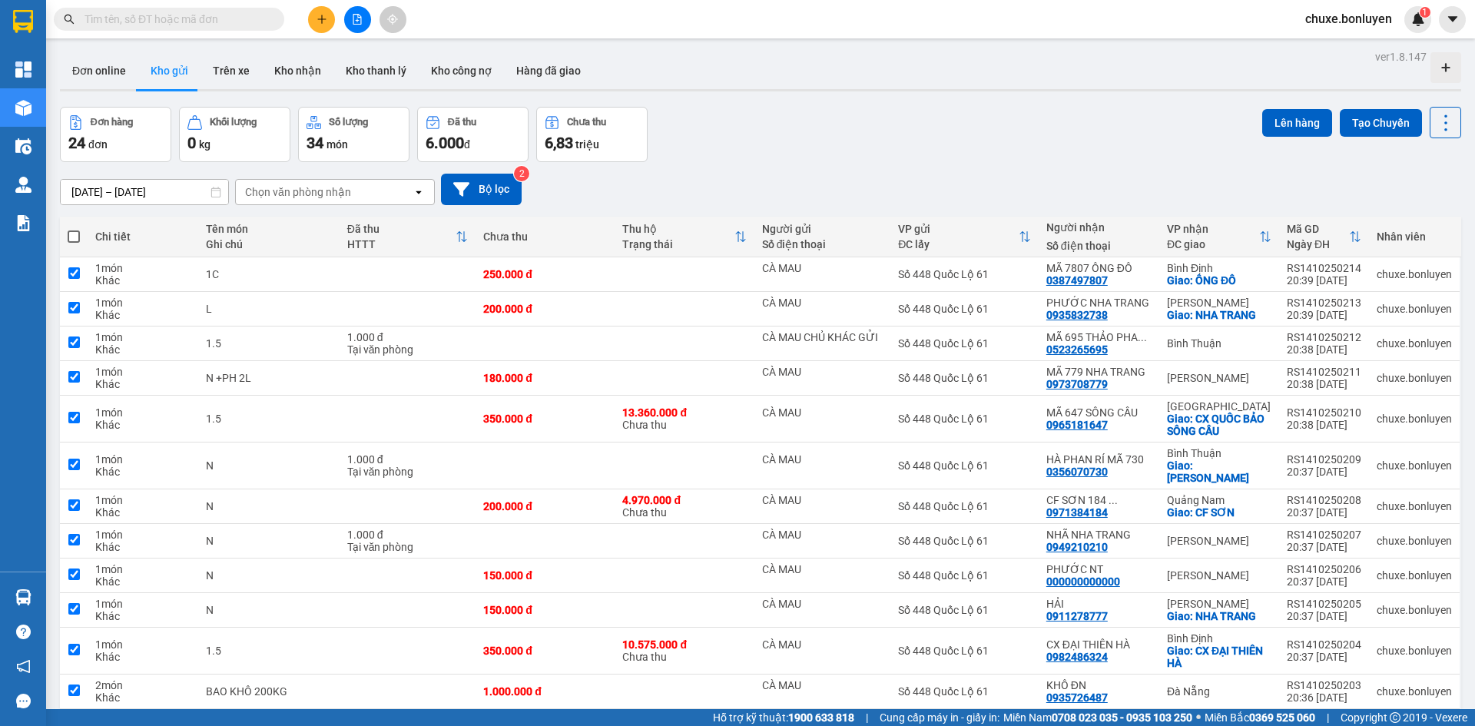
checkbox input "true"
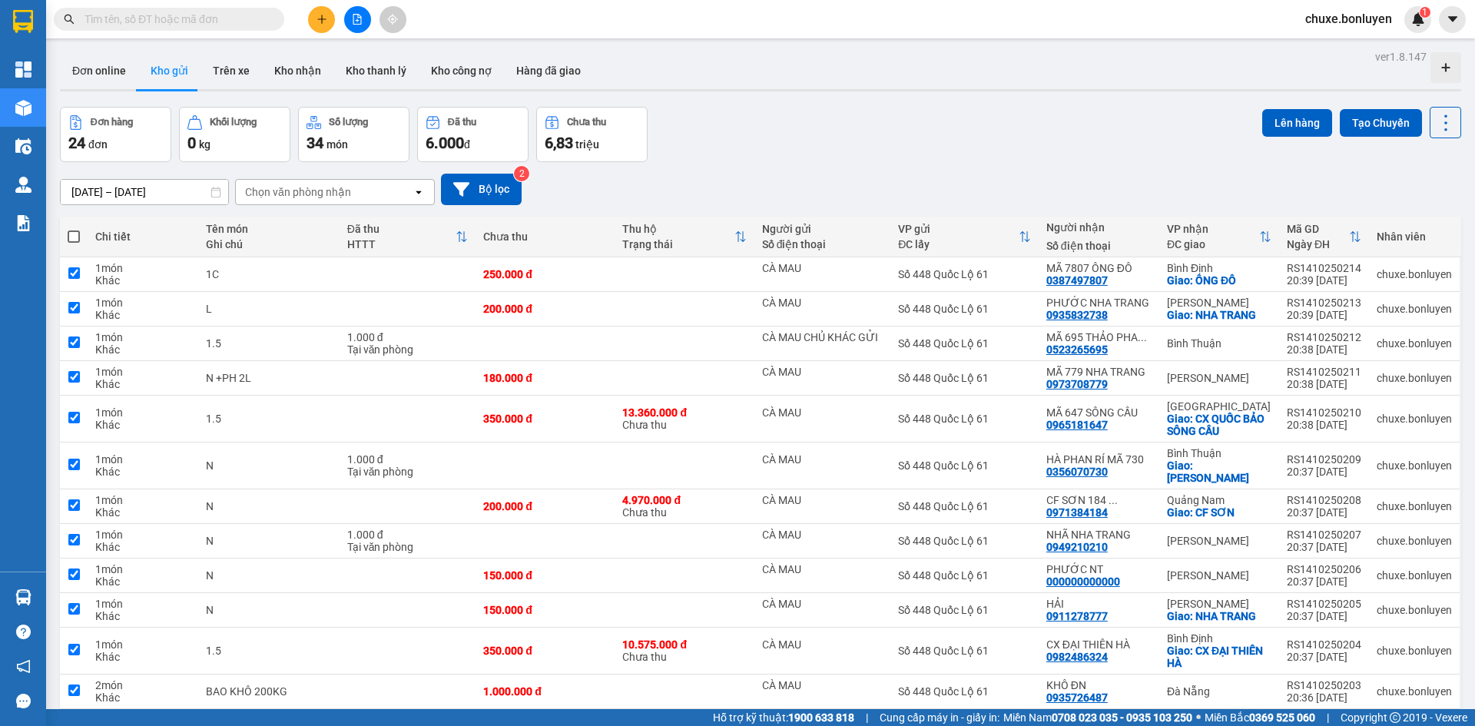
checkbox input "true"
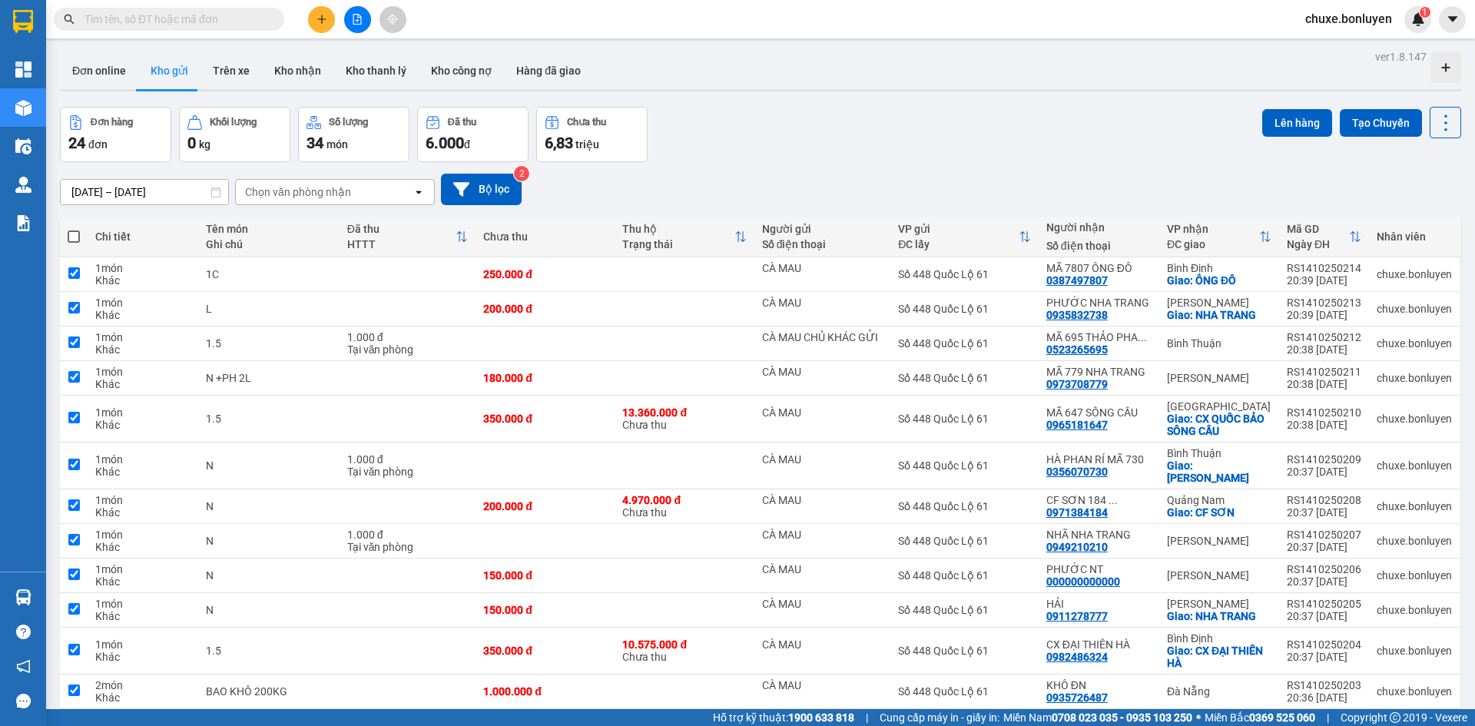
checkbox input "true"
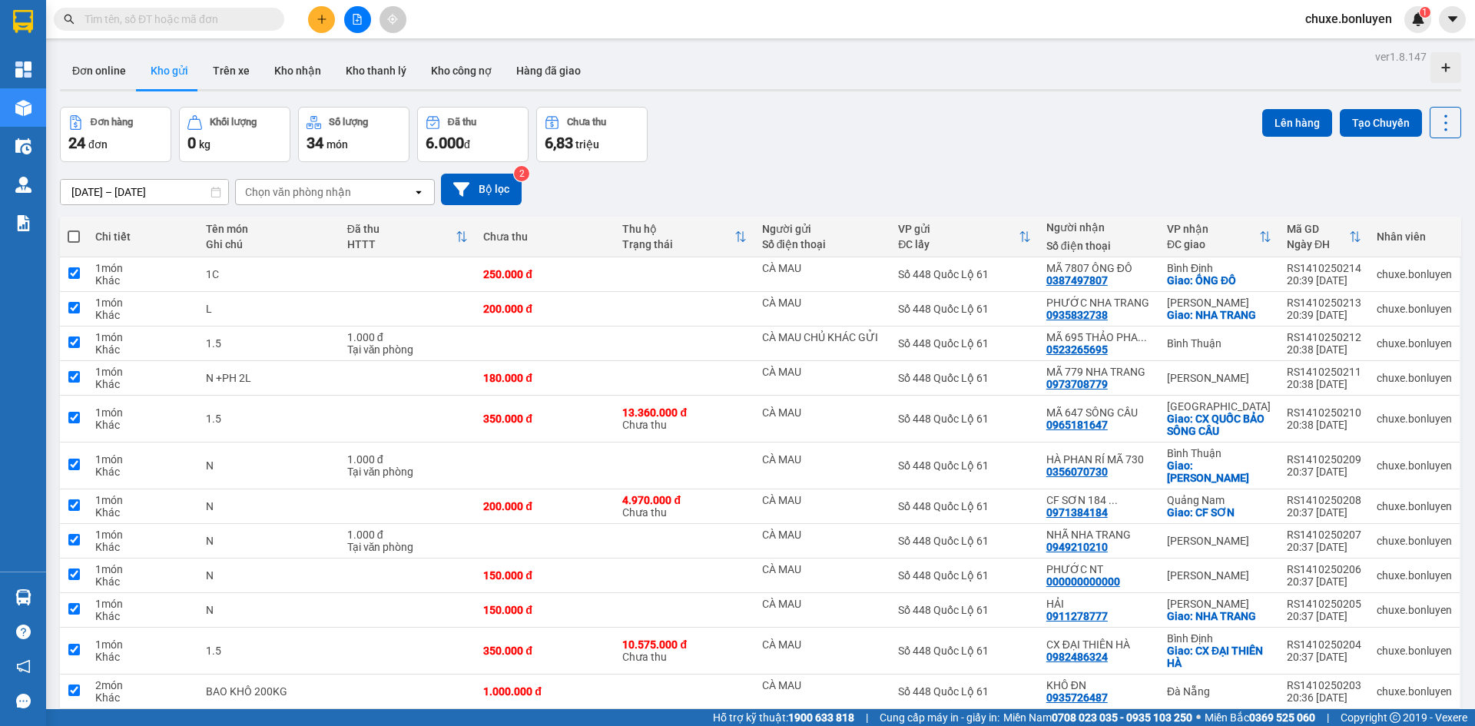
checkbox input "true"
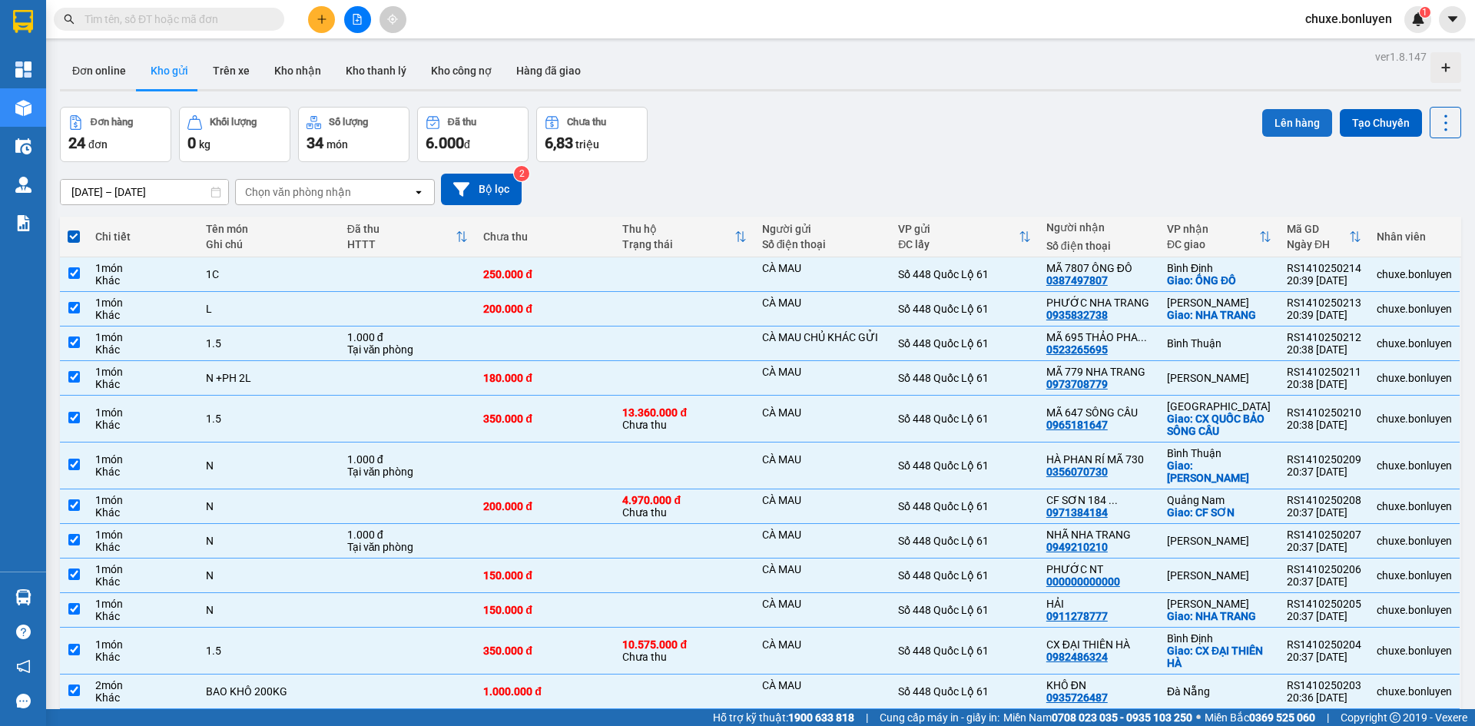
click at [1311, 117] on button "Lên hàng" at bounding box center [1297, 123] width 70 height 28
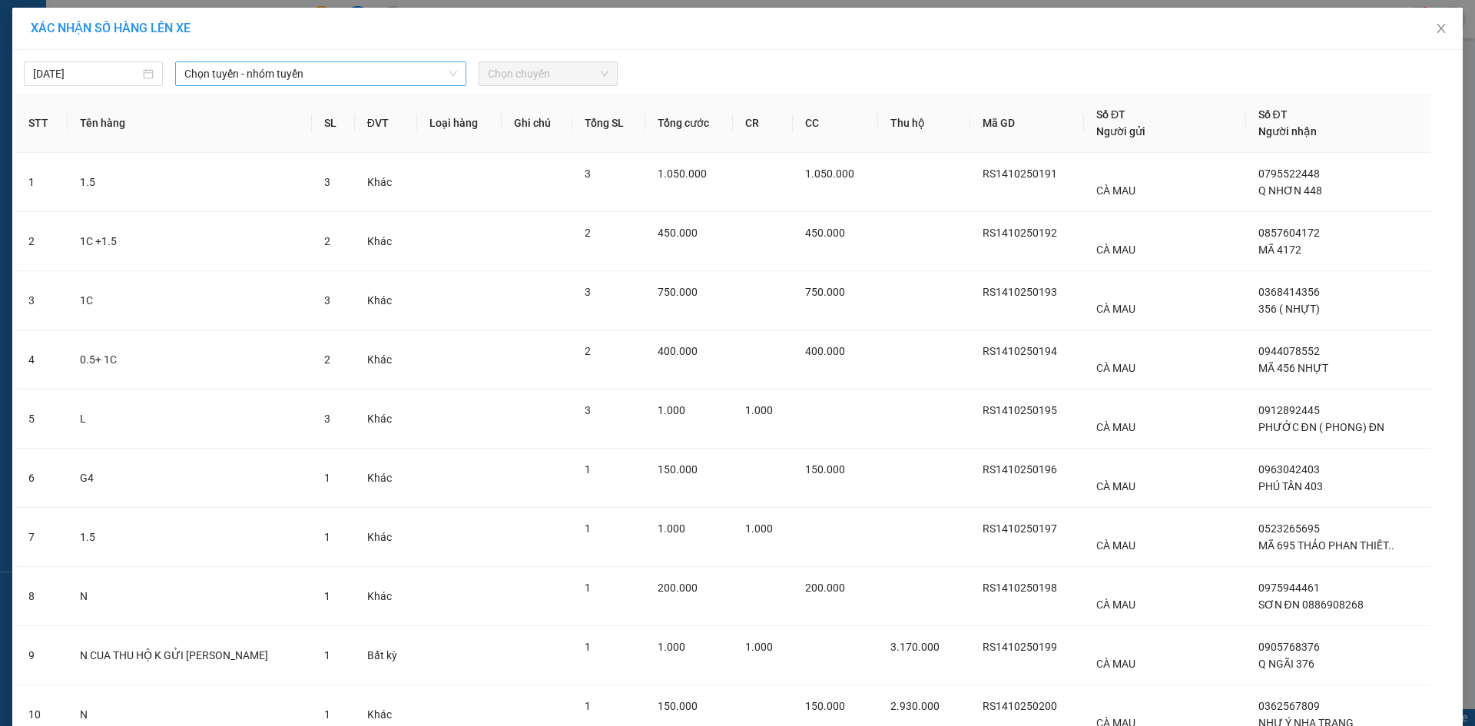
click at [315, 73] on span "Chọn tuyến - nhóm tuyến" at bounding box center [320, 73] width 273 height 23
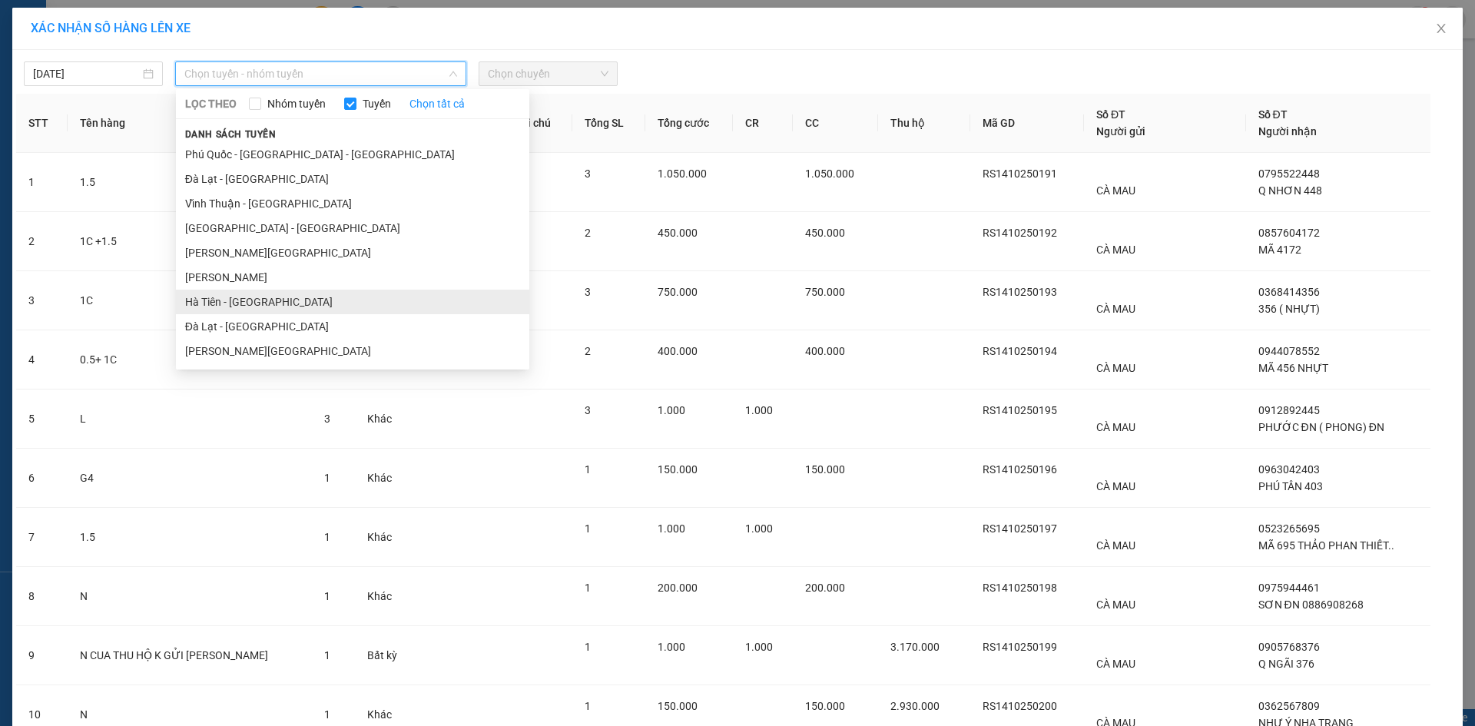
click at [260, 300] on li "Hà Tiên - [GEOGRAPHIC_DATA]" at bounding box center [352, 302] width 353 height 25
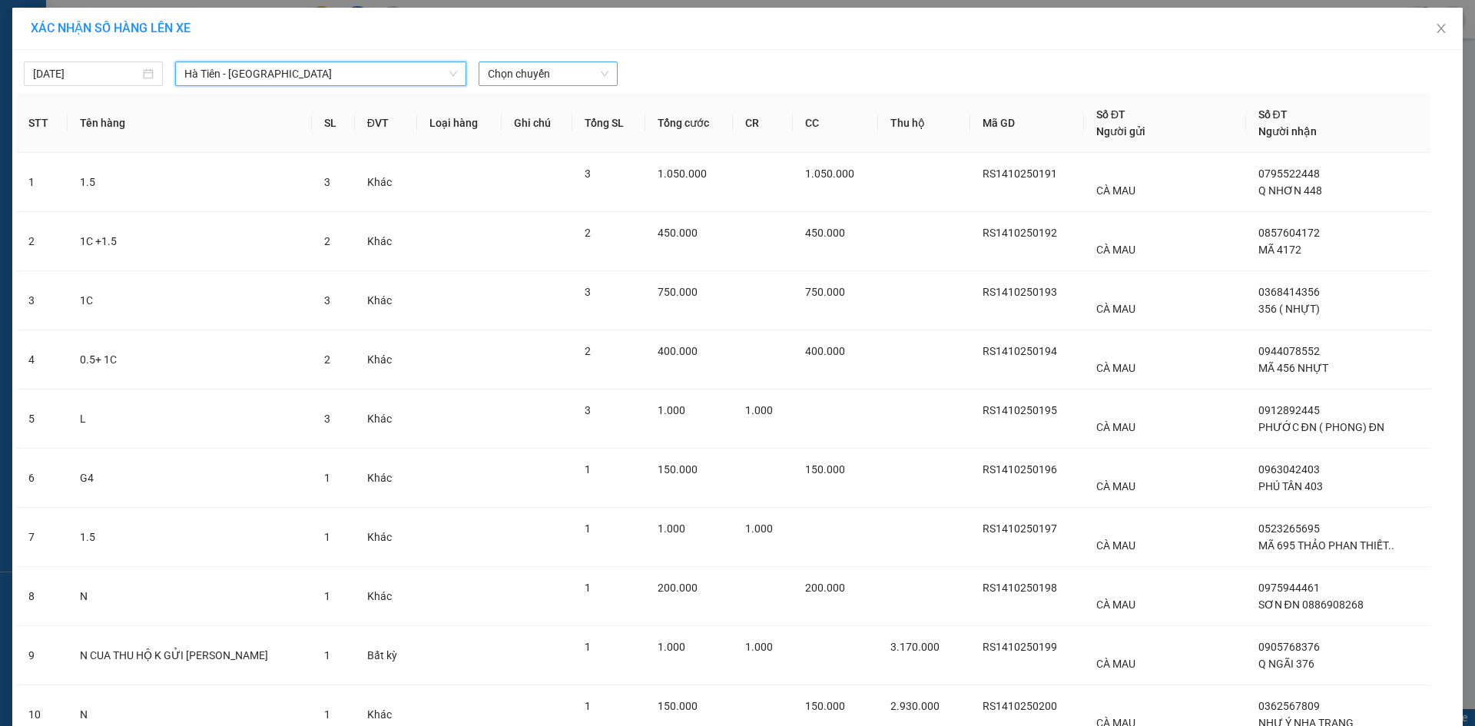
click at [568, 77] on span "Chọn chuyến" at bounding box center [548, 73] width 121 height 23
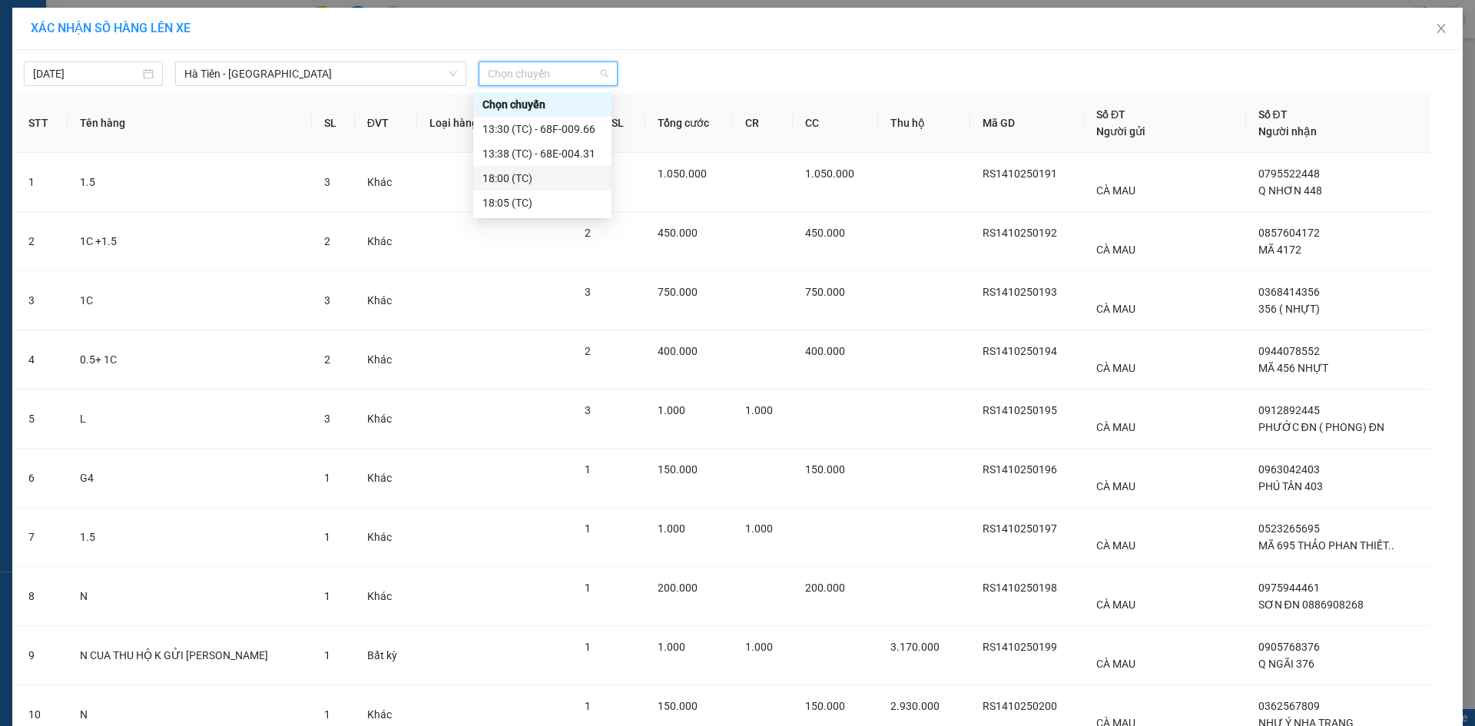
click at [531, 174] on div "18:00 (TC)" at bounding box center [542, 178] width 120 height 17
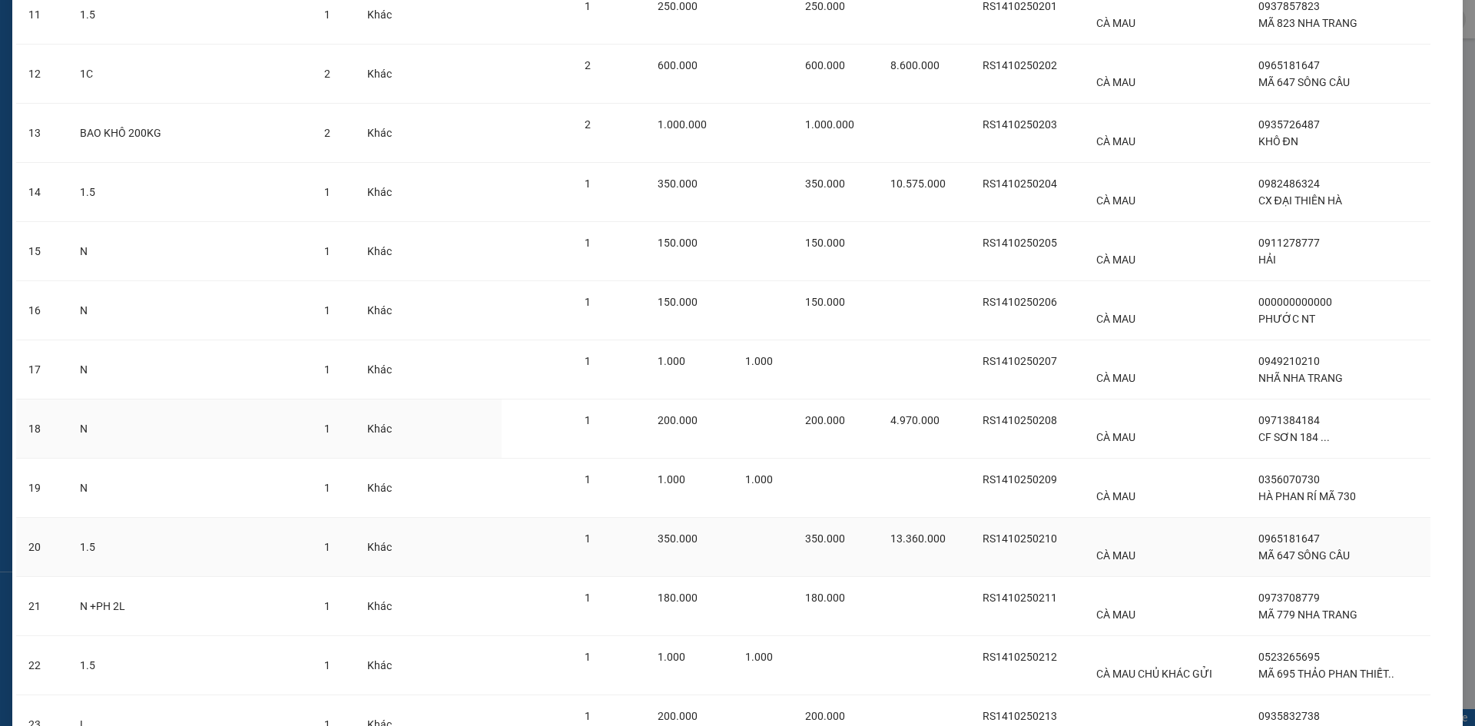
scroll to position [968, 0]
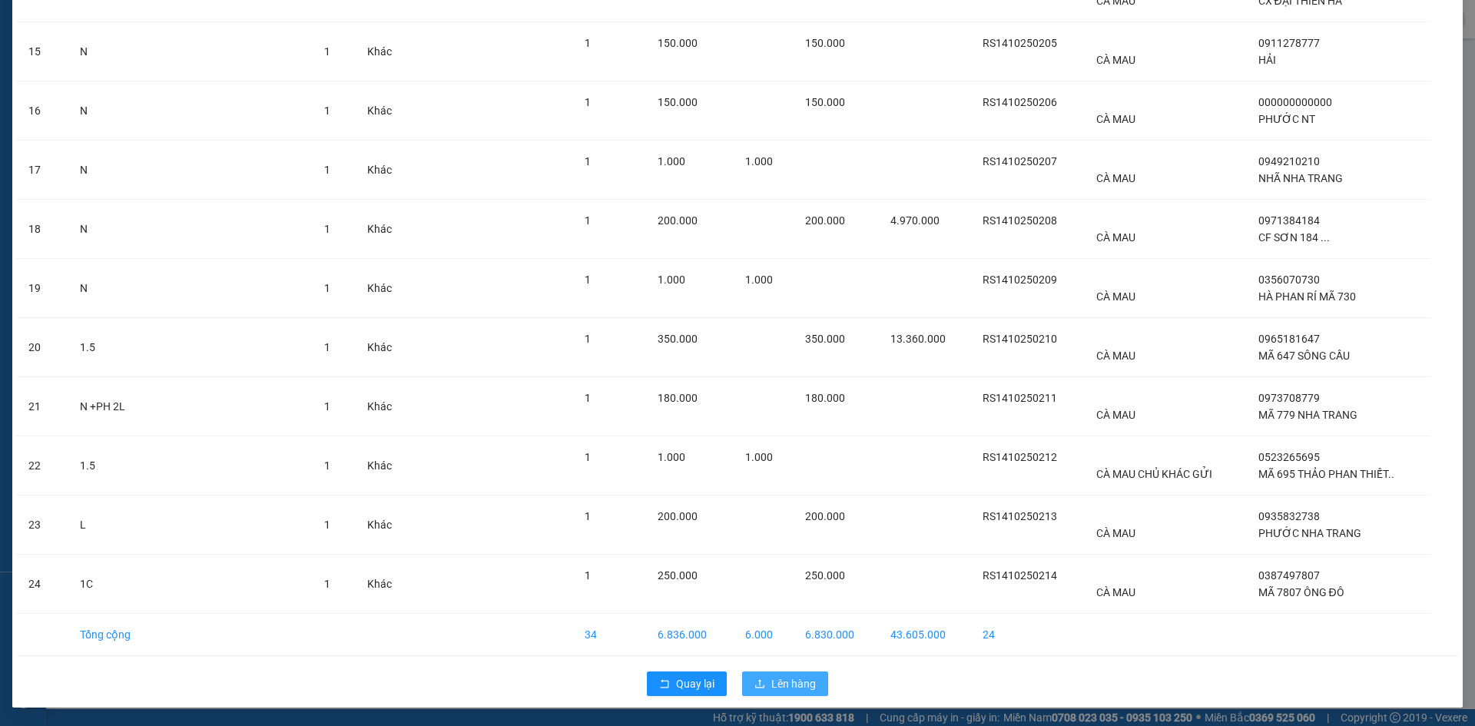
click at [784, 685] on span "Lên hàng" at bounding box center [793, 683] width 45 height 17
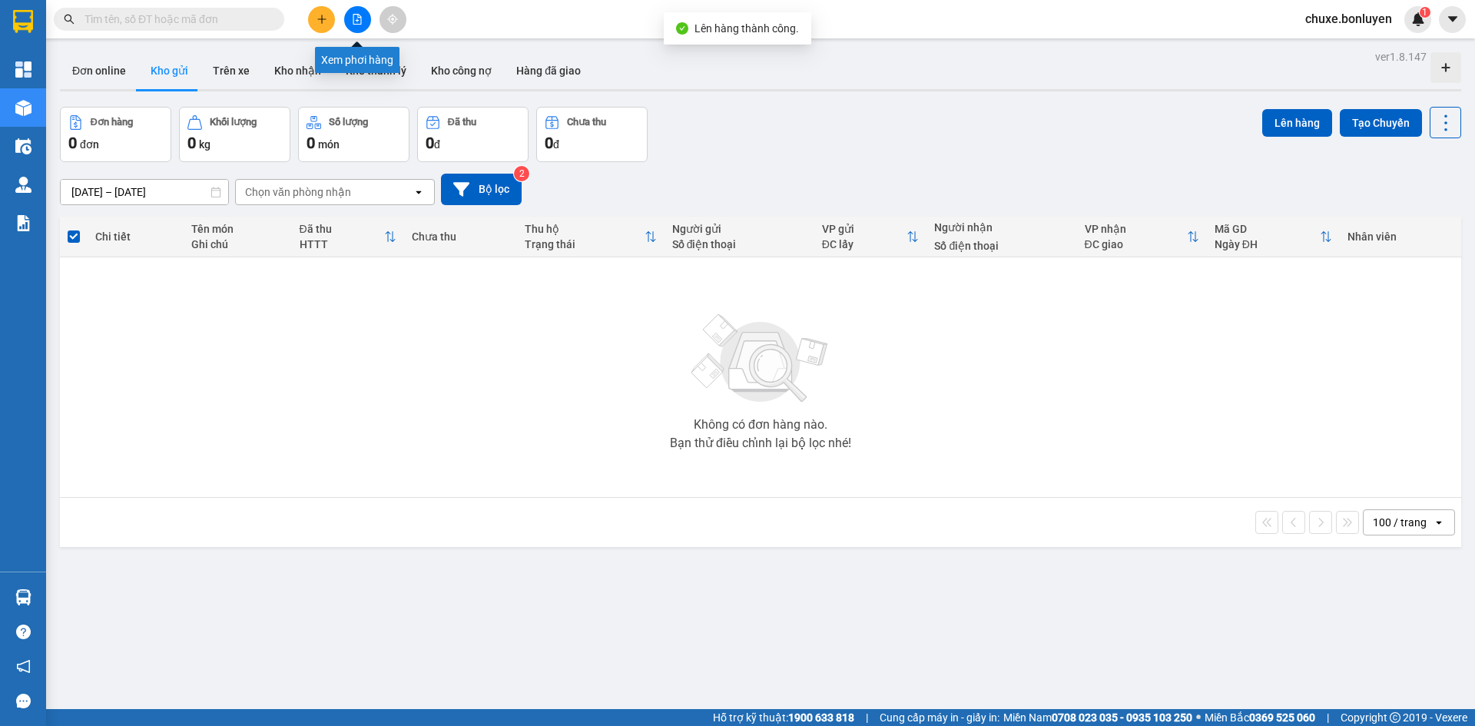
click at [354, 18] on icon "file-add" at bounding box center [357, 19] width 11 height 11
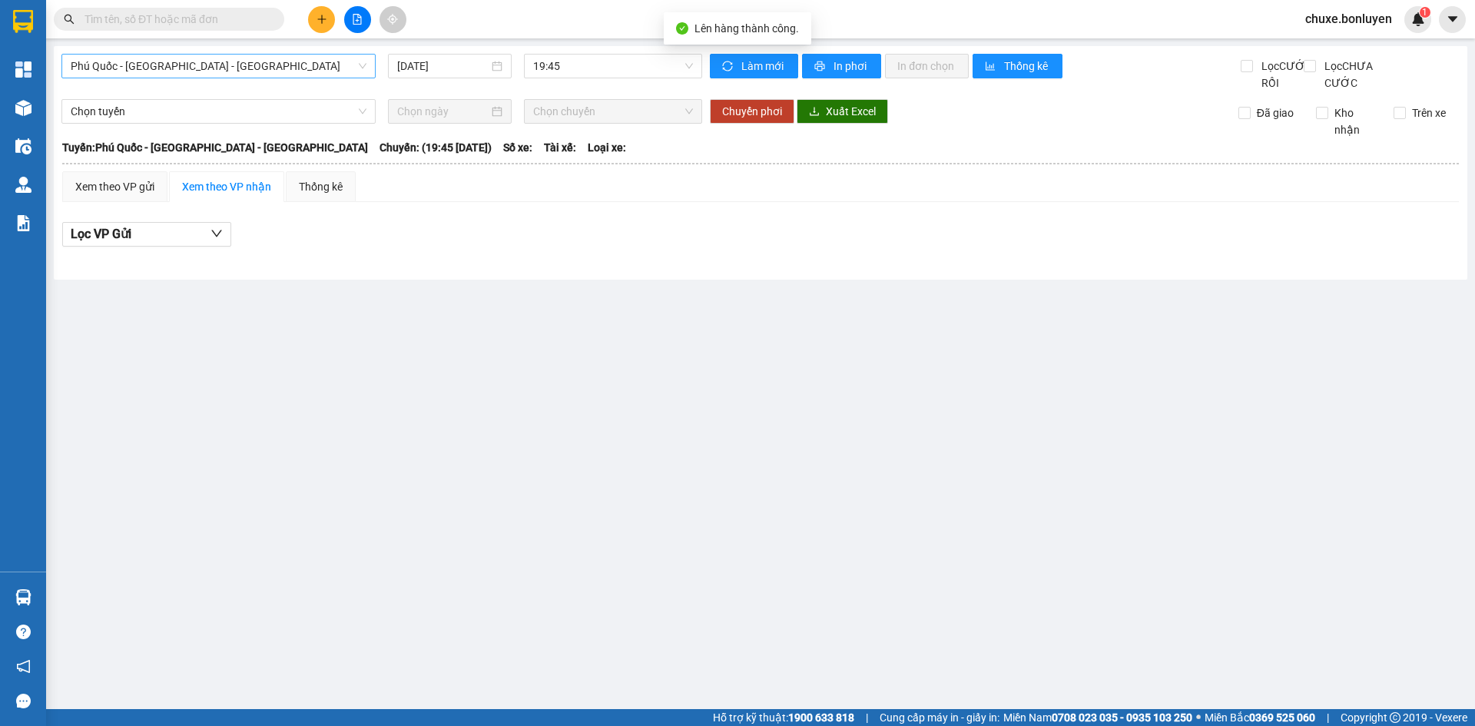
click at [214, 60] on span "Phú Quốc - [GEOGRAPHIC_DATA] - [GEOGRAPHIC_DATA]" at bounding box center [219, 66] width 296 height 23
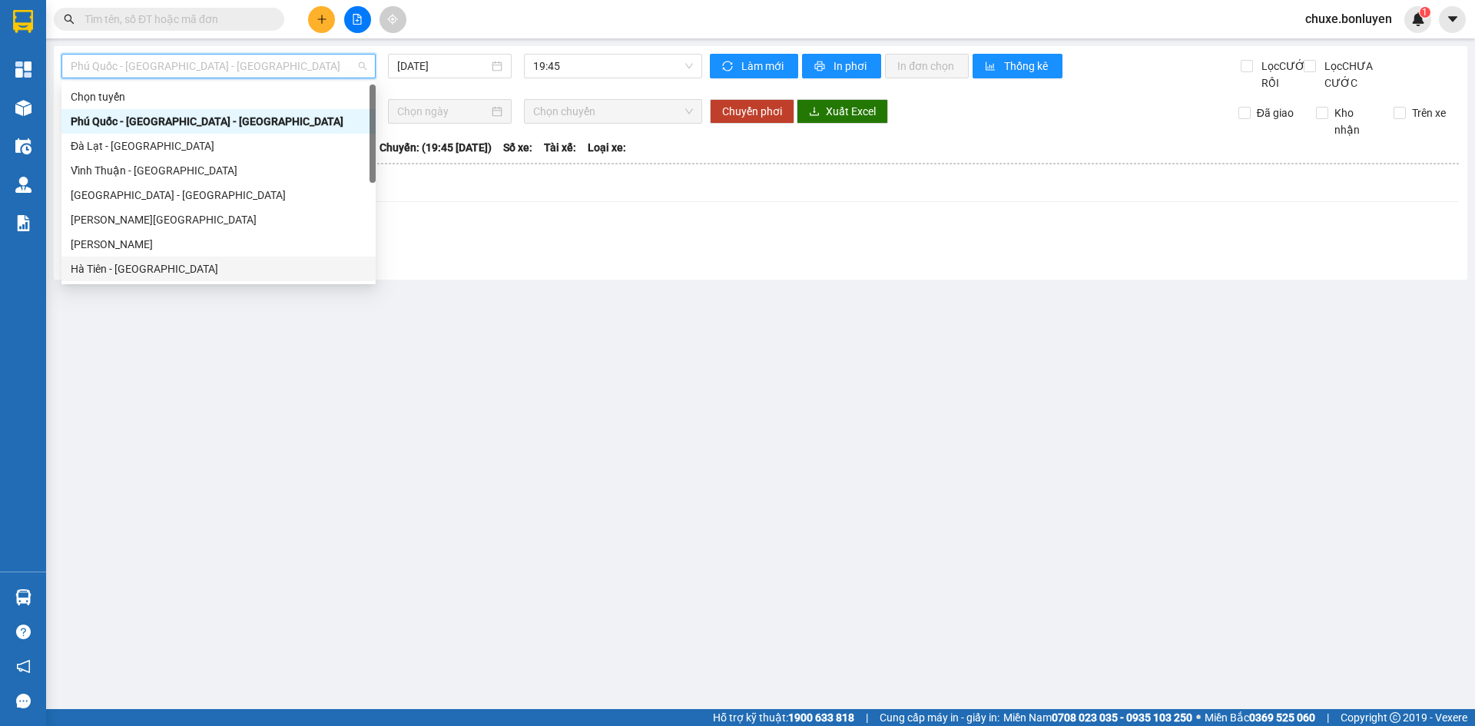
click at [174, 266] on div "Hà Tiên - [GEOGRAPHIC_DATA]" at bounding box center [219, 268] width 296 height 17
type input "[DATE]"
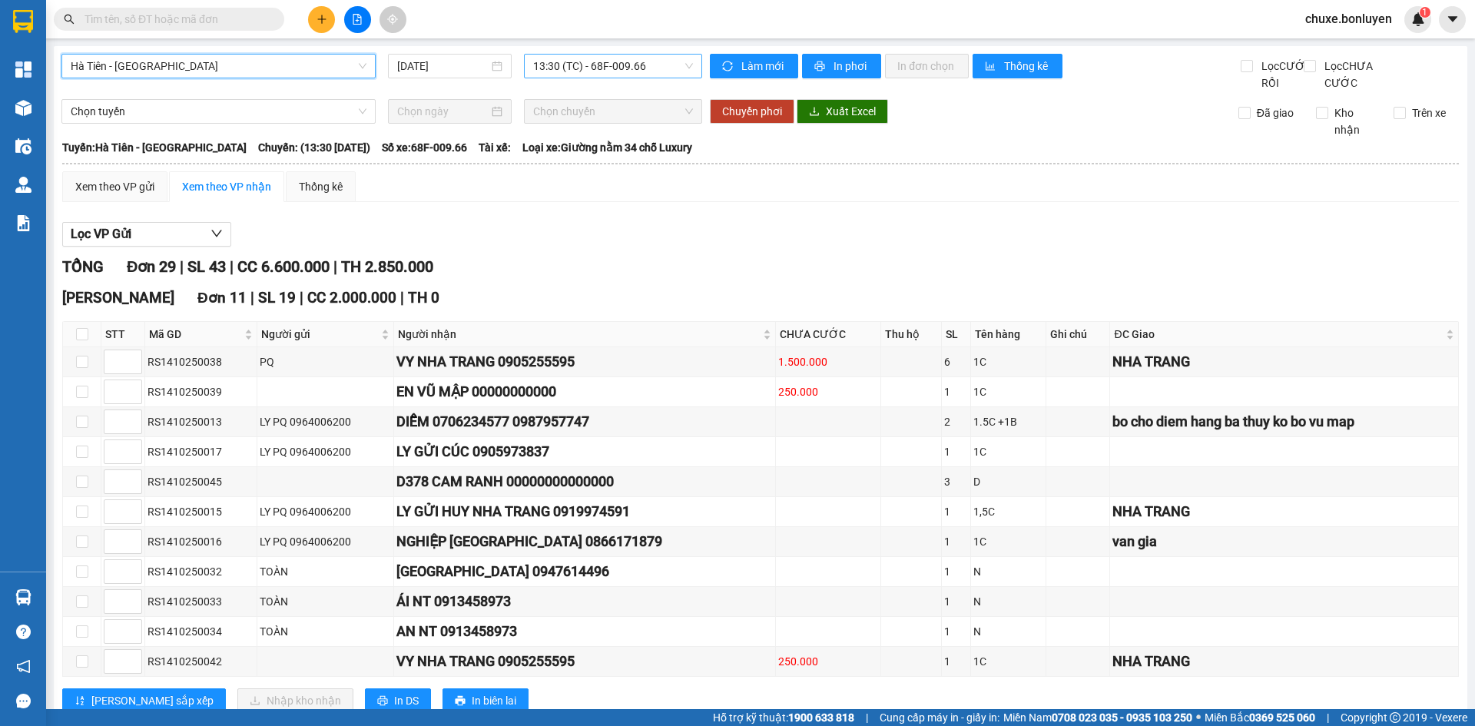
click at [612, 71] on span "13:30 (TC) - 68F-009.66" at bounding box center [613, 66] width 160 height 23
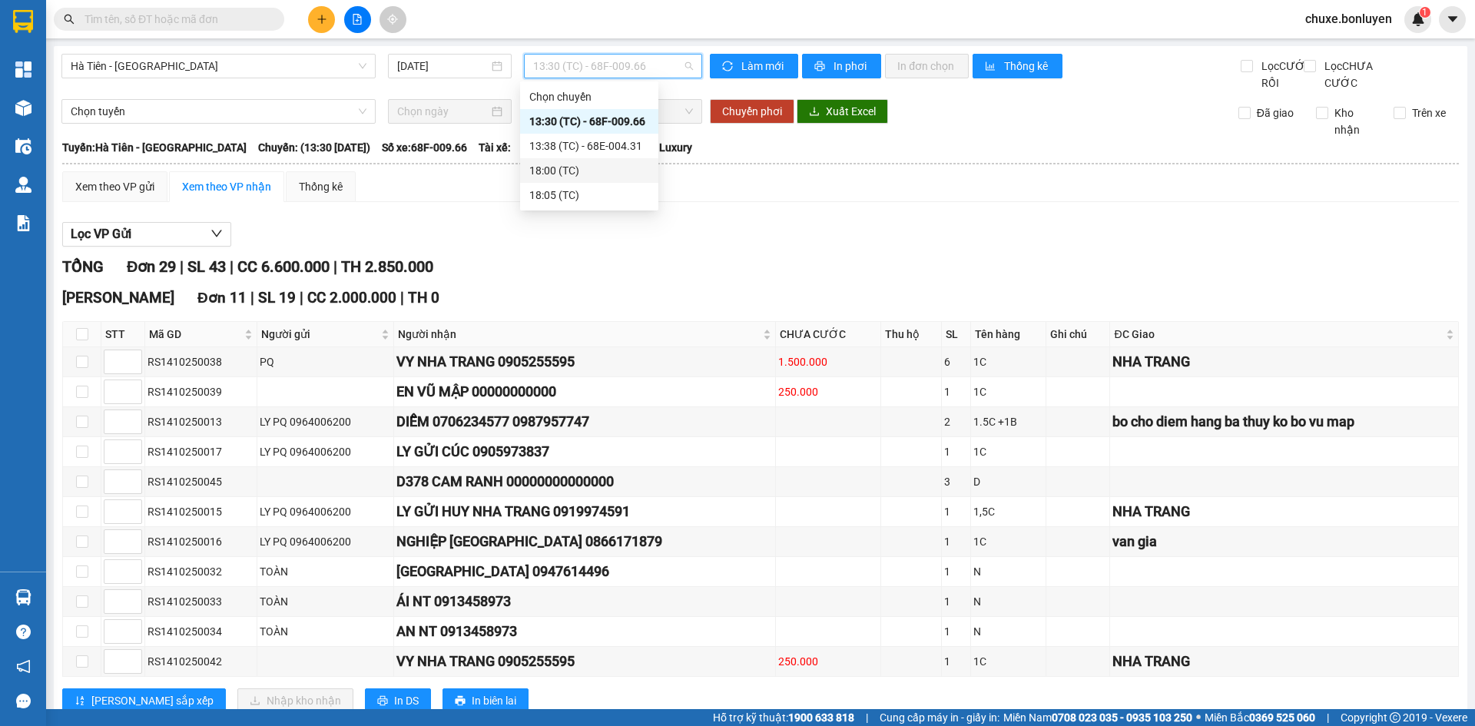
click at [579, 172] on div "18:00 (TC)" at bounding box center [589, 170] width 120 height 17
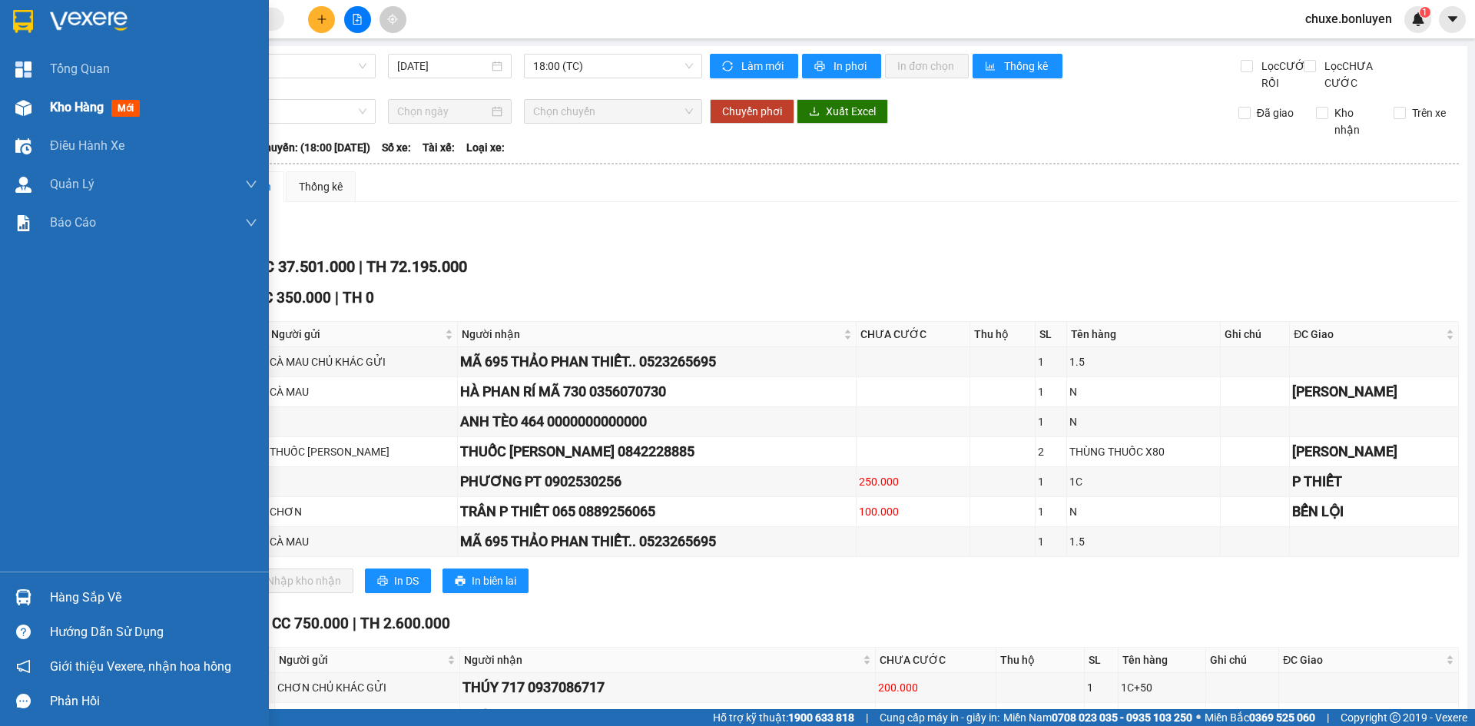
click at [108, 109] on div "Kho hàng mới" at bounding box center [98, 107] width 96 height 19
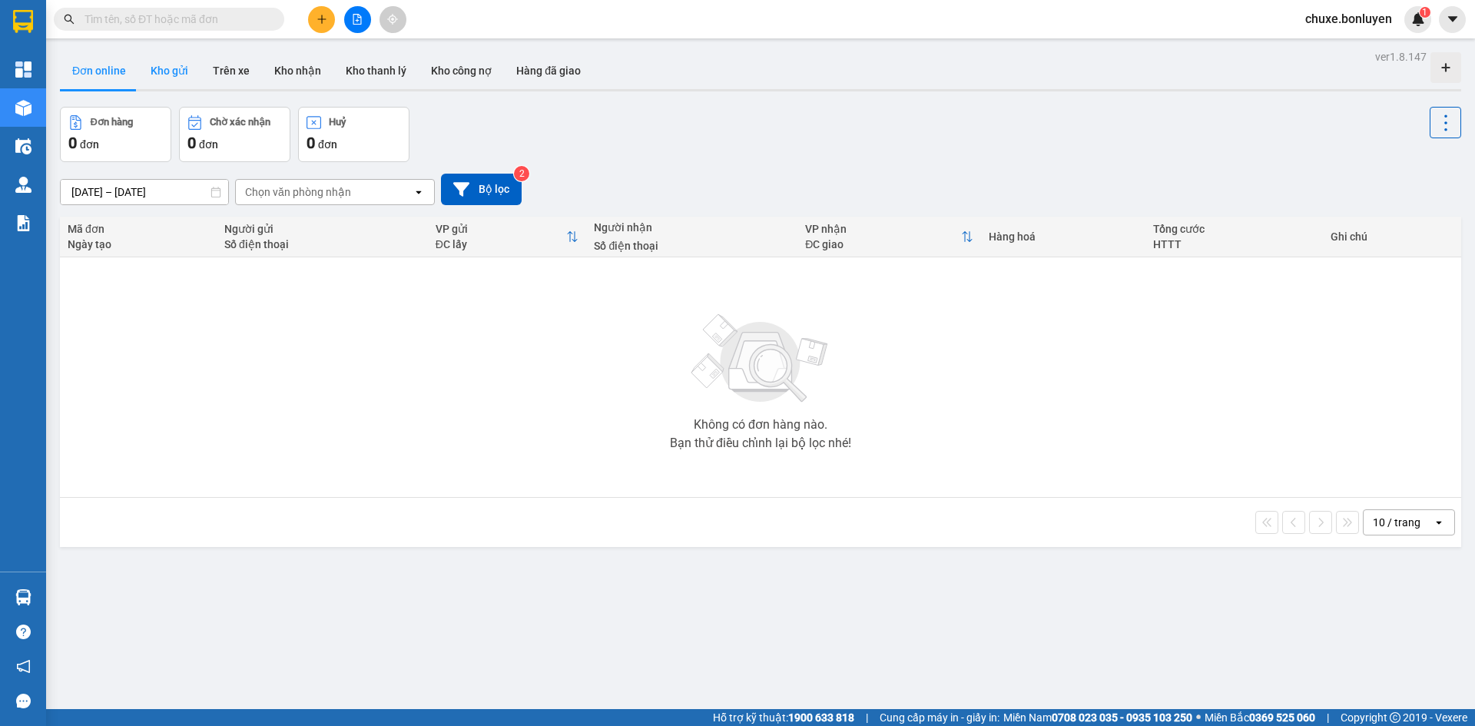
click at [171, 65] on button "Kho gửi" at bounding box center [169, 70] width 62 height 37
type input "[DATE] – [DATE]"
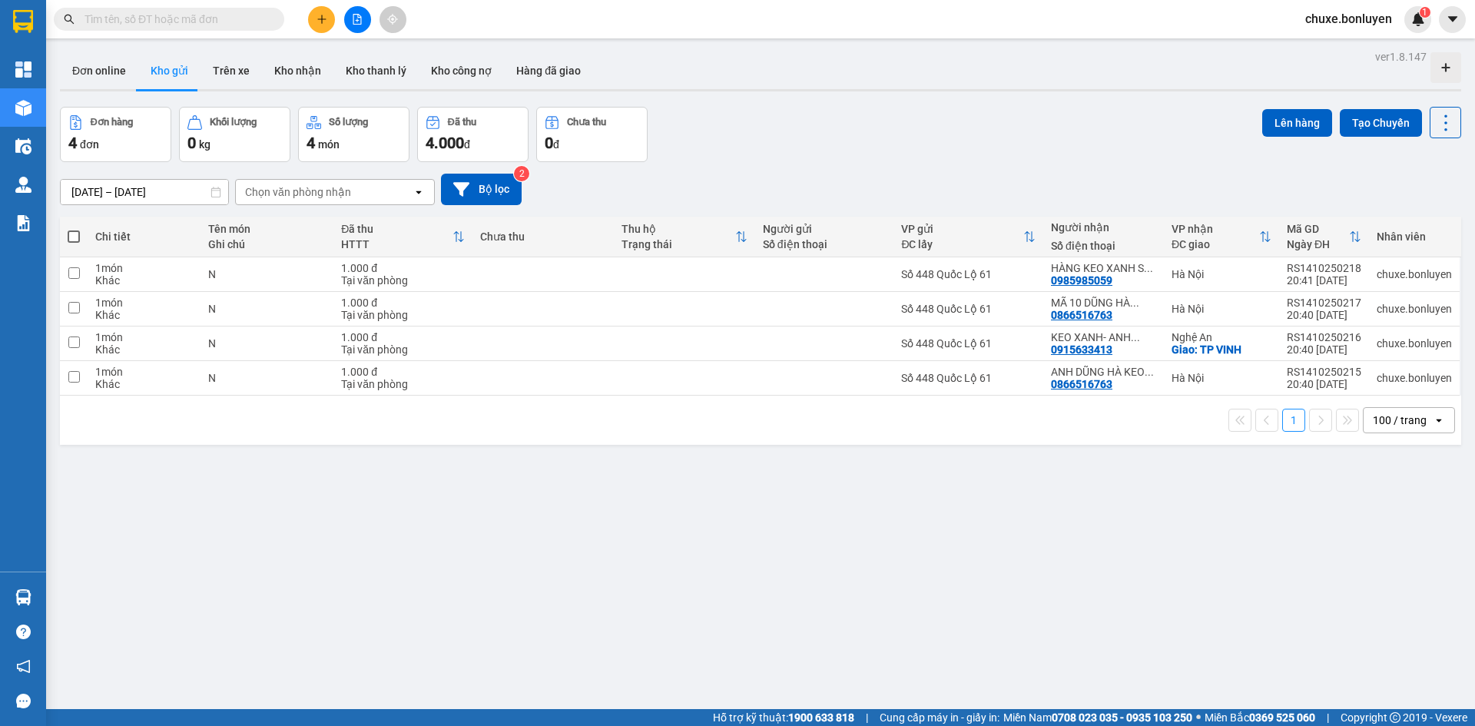
click at [71, 239] on span at bounding box center [74, 236] width 12 height 12
click at [74, 229] on input "checkbox" at bounding box center [74, 229] width 0 height 0
checkbox input "true"
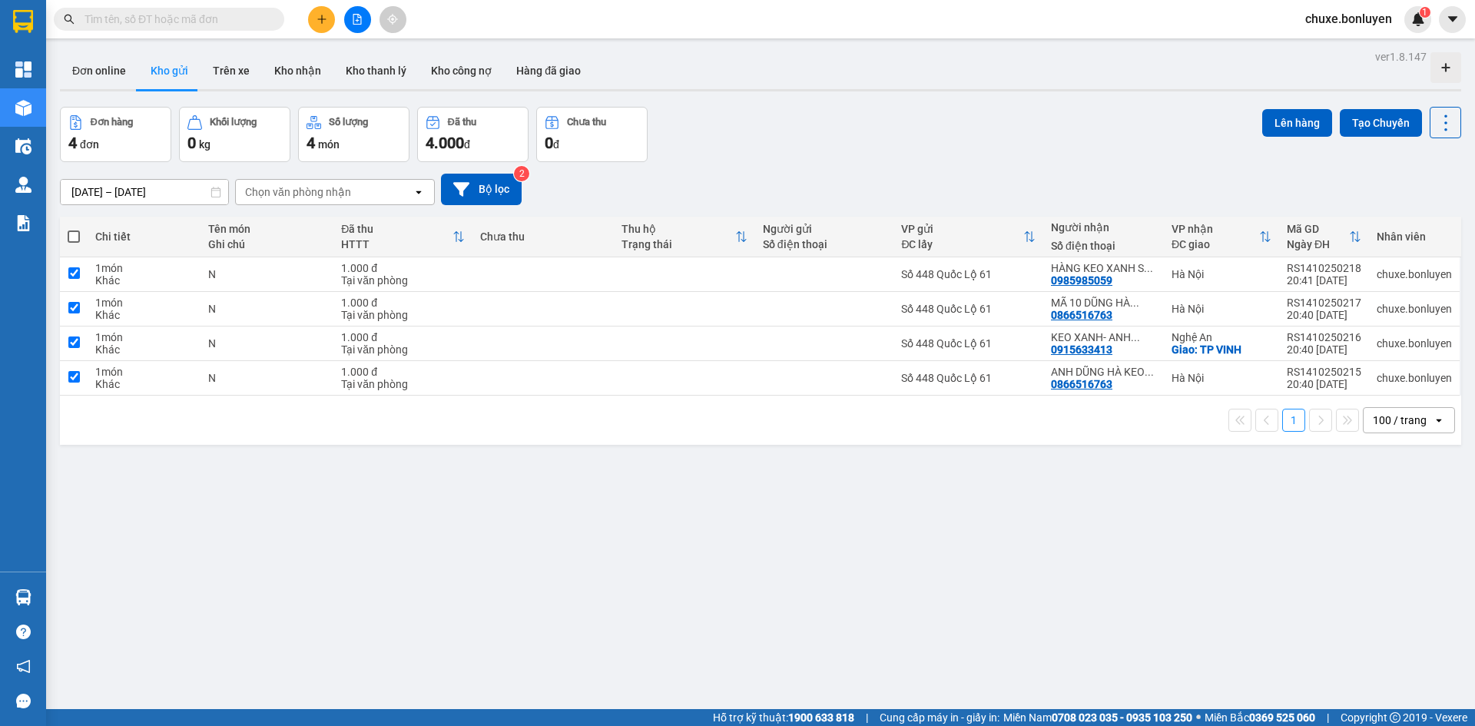
checkbox input "true"
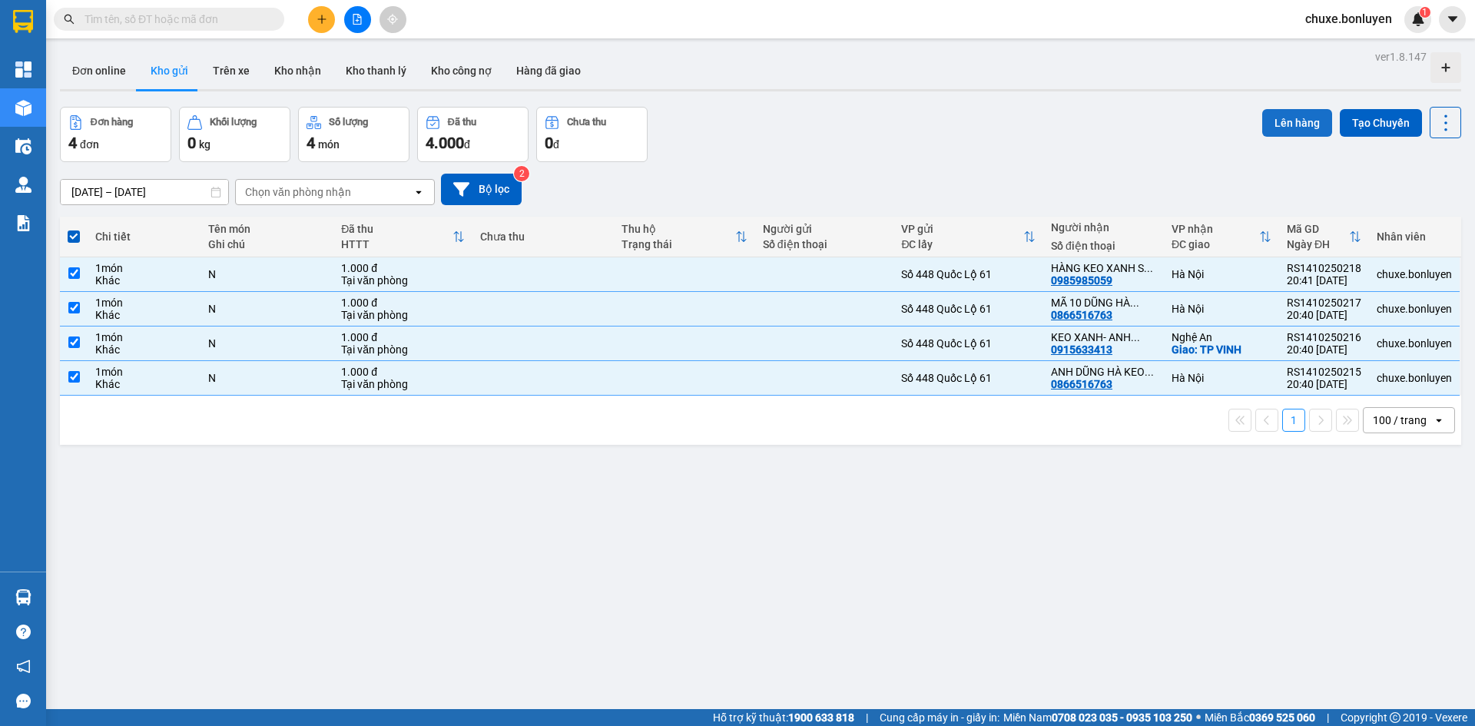
click at [1289, 121] on button "Lên hàng" at bounding box center [1297, 123] width 70 height 28
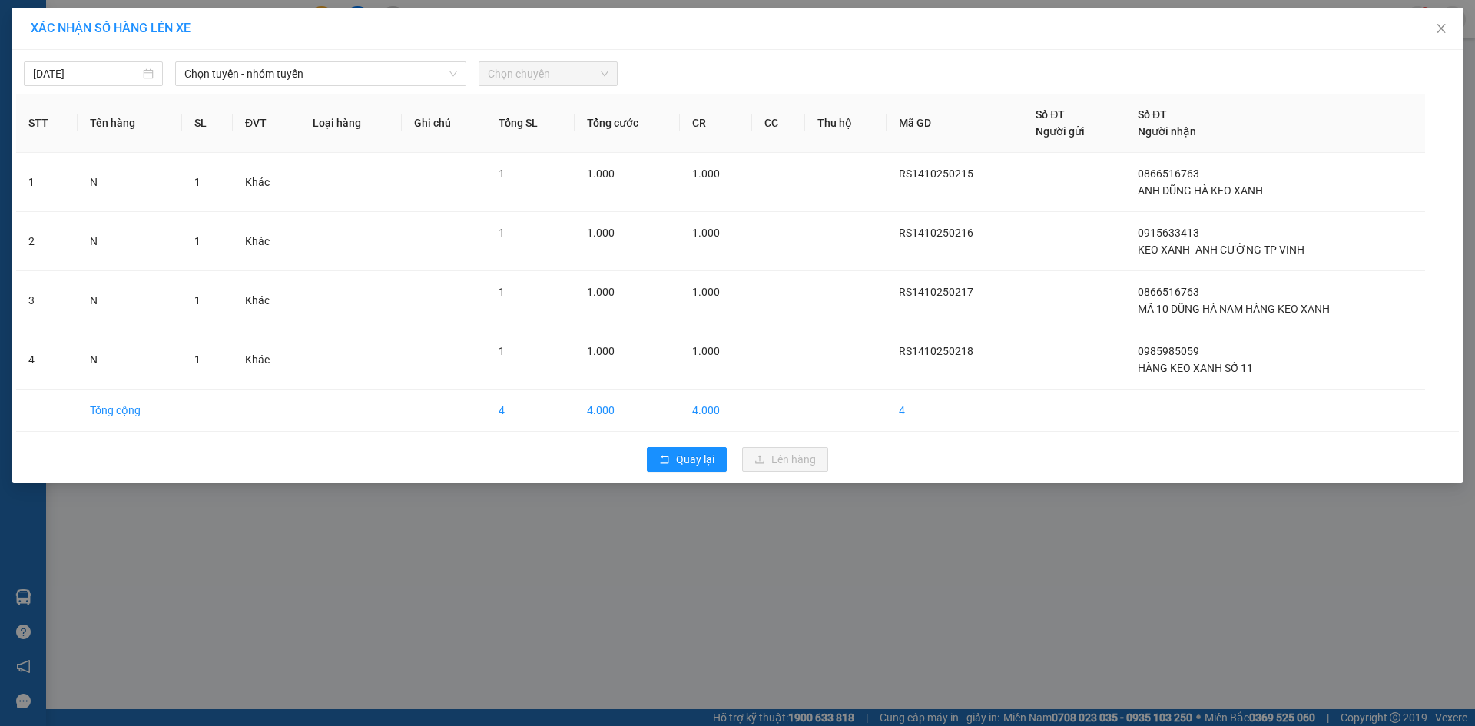
click at [264, 55] on div "[DATE] Chọn tuyến - nhóm tuyến Chọn chuyến" at bounding box center [737, 70] width 1443 height 32
click at [287, 86] on div "[DATE] Chọn tuyến - nhóm tuyến Chọn chuyến STT Tên hàng SL ĐVT Loại hàng Ghi ch…" at bounding box center [737, 266] width 1450 height 433
click at [293, 70] on span "Chọn tuyến - nhóm tuyến" at bounding box center [320, 73] width 273 height 23
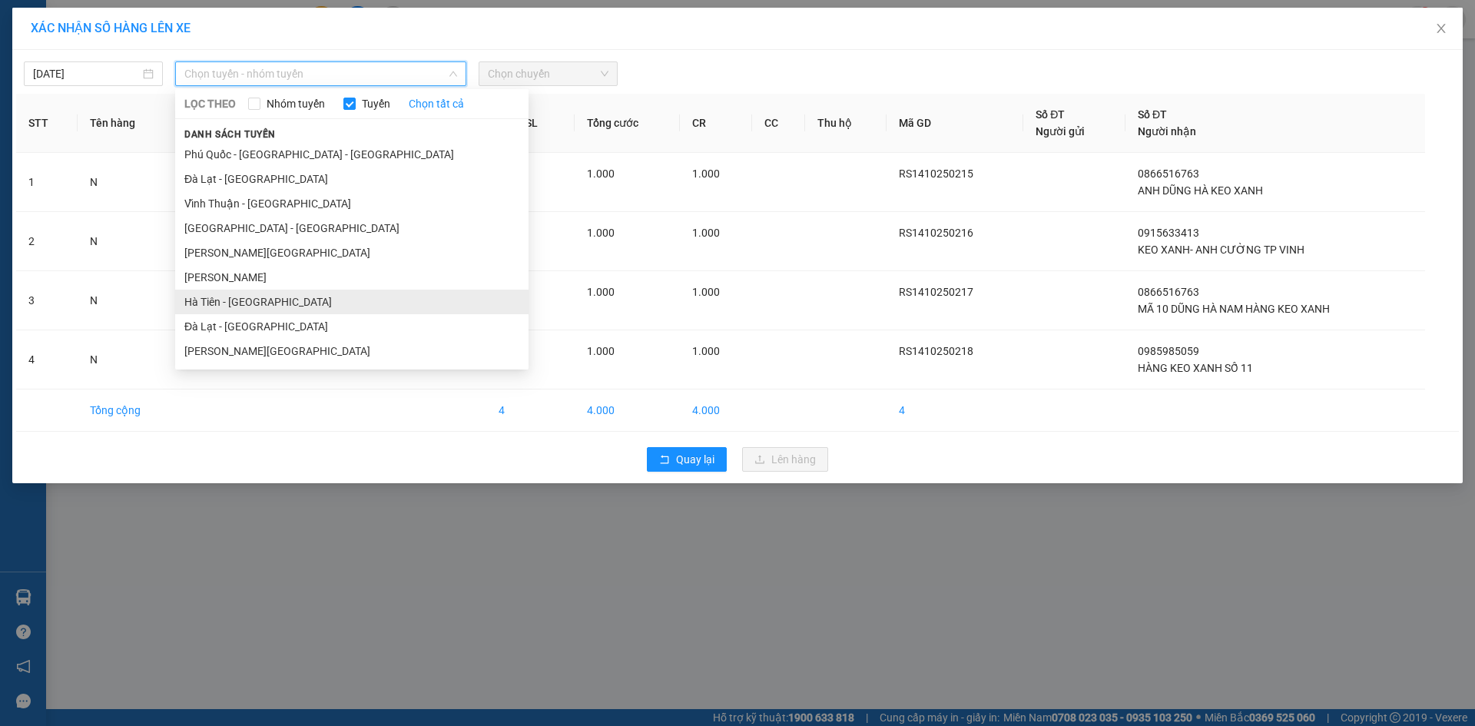
click at [310, 308] on li "Hà Tiên - [GEOGRAPHIC_DATA]" at bounding box center [351, 302] width 353 height 25
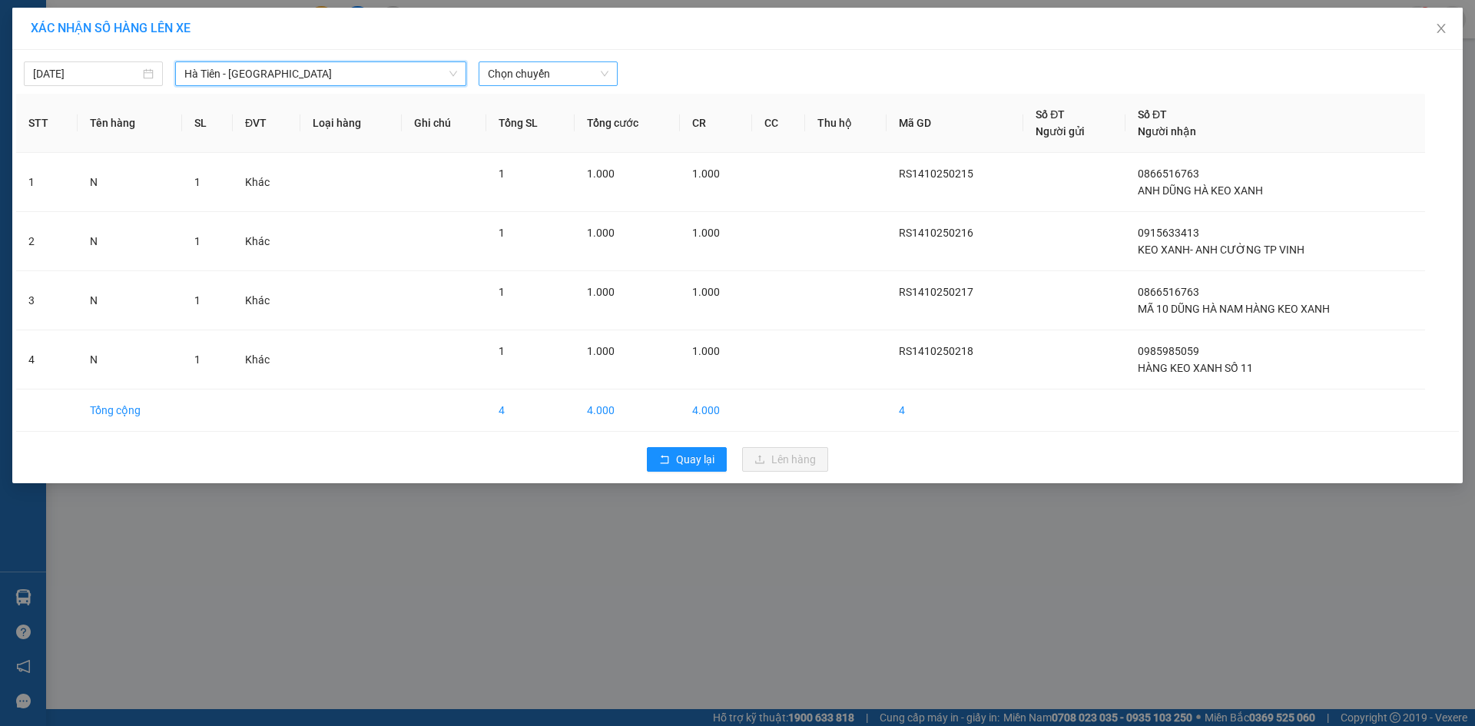
click at [526, 84] on span "Chọn chuyến" at bounding box center [548, 73] width 121 height 23
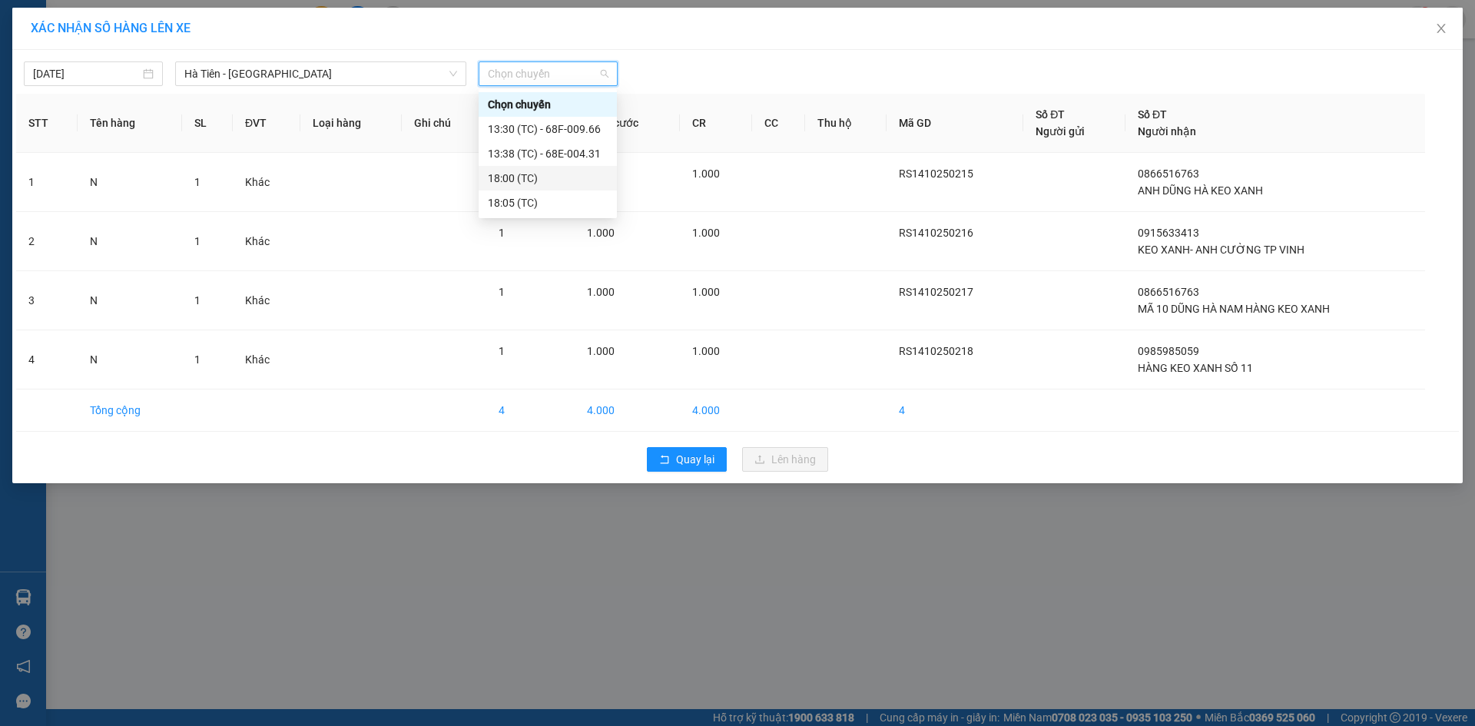
click at [526, 182] on div "18:00 (TC)" at bounding box center [548, 178] width 120 height 17
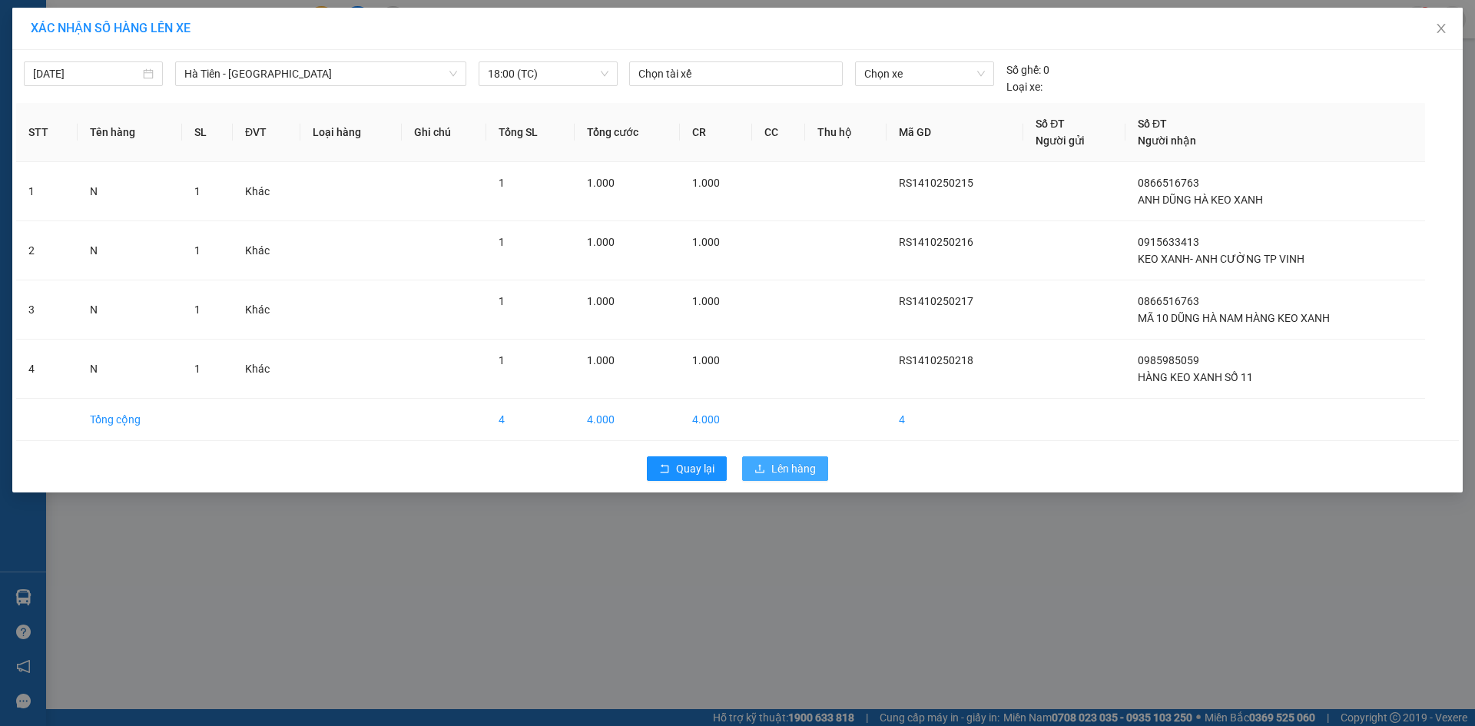
click at [770, 461] on button "Lên hàng" at bounding box center [785, 468] width 86 height 25
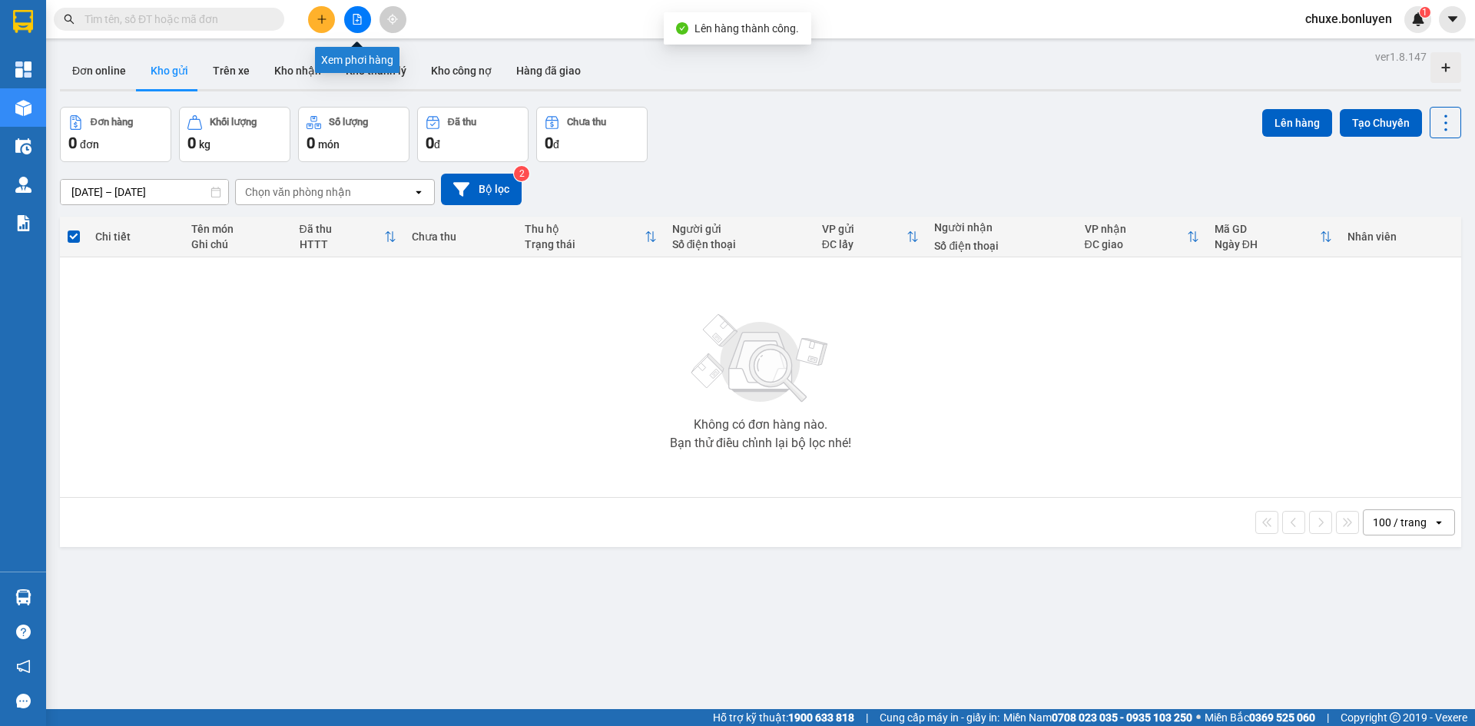
click at [356, 20] on icon "file-add" at bounding box center [357, 19] width 11 height 11
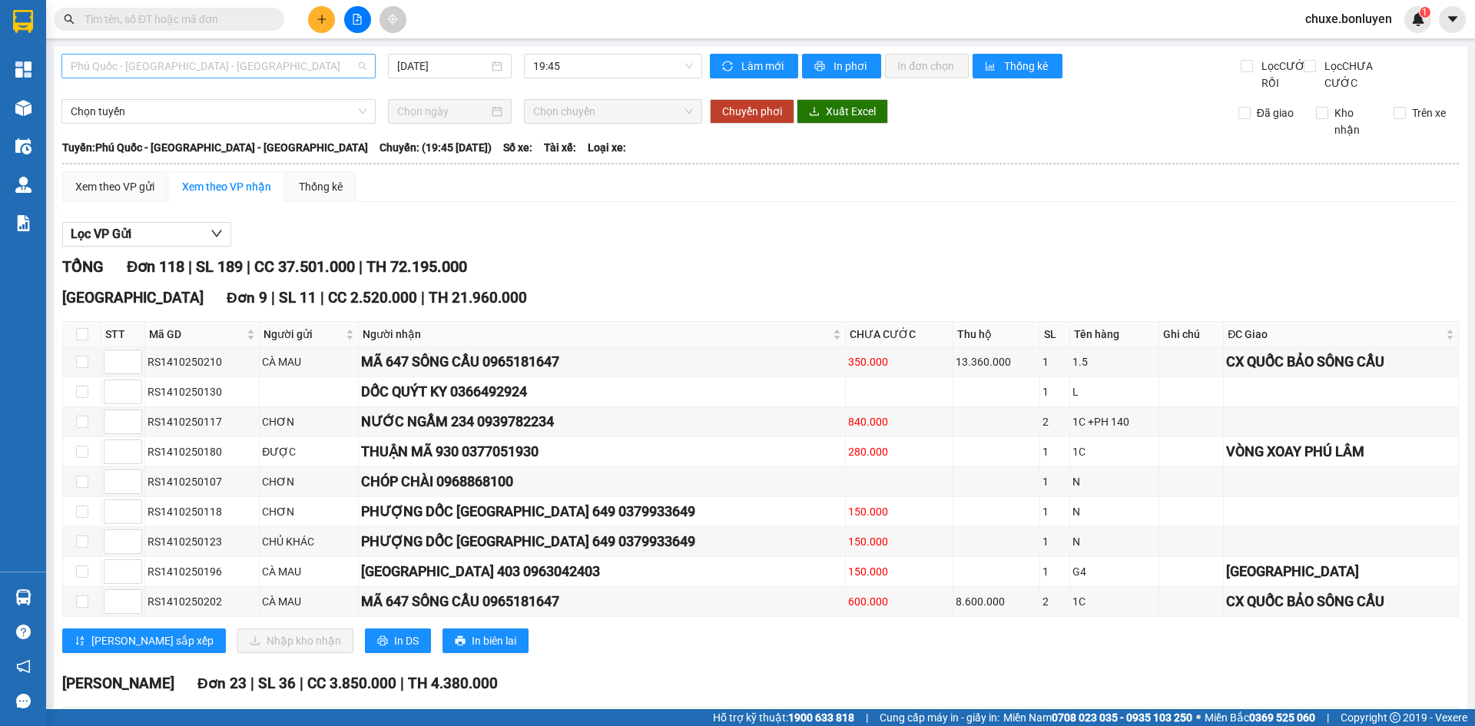
click at [227, 65] on span "Phú Quốc - [GEOGRAPHIC_DATA] - [GEOGRAPHIC_DATA]" at bounding box center [219, 66] width 296 height 23
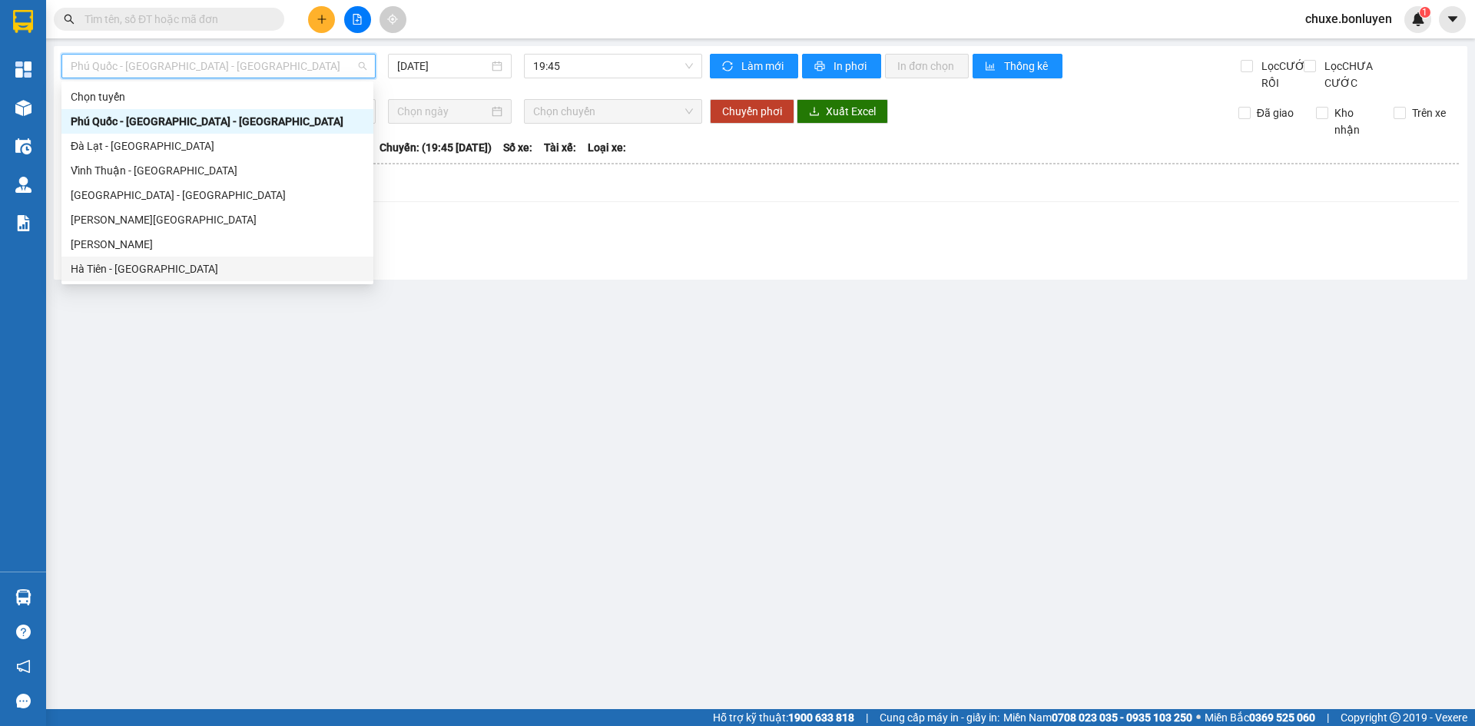
click at [184, 265] on div "Hà Tiên - [GEOGRAPHIC_DATA]" at bounding box center [217, 268] width 293 height 17
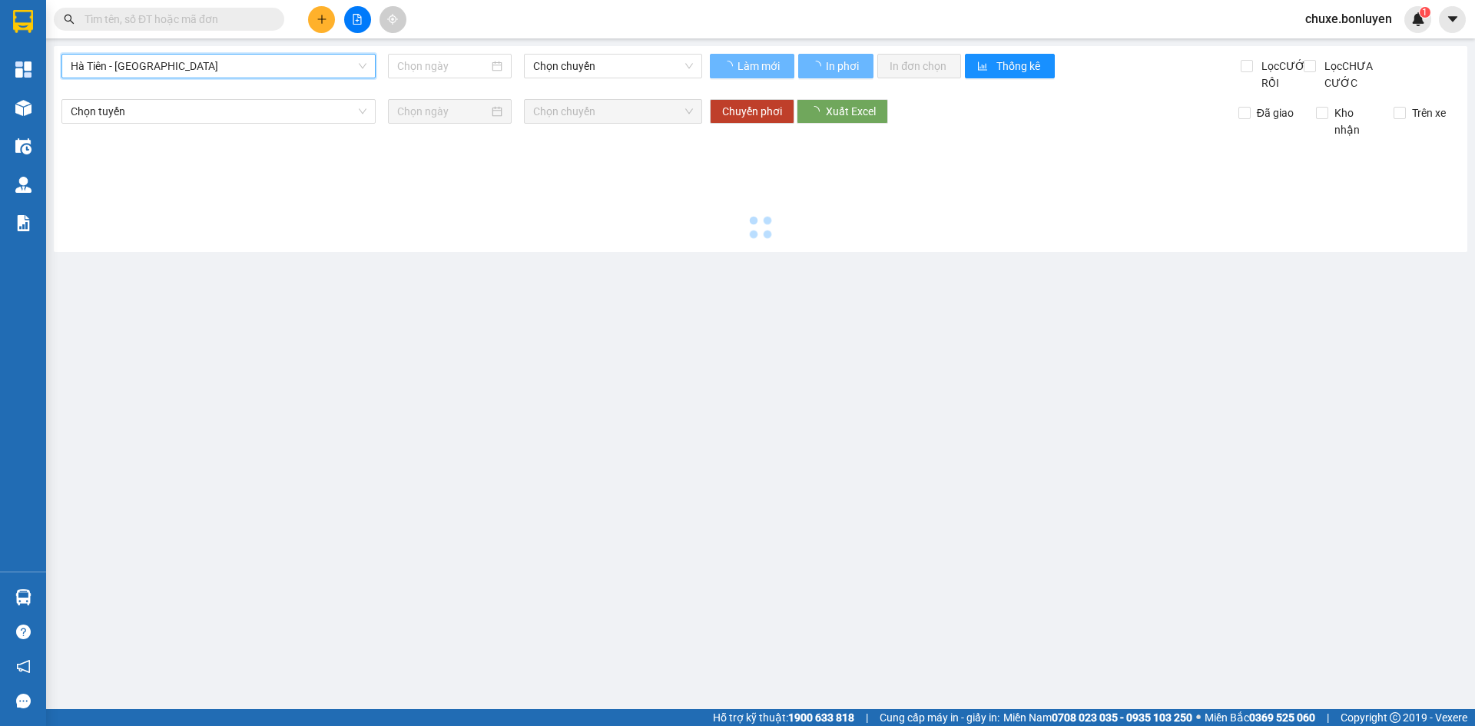
type input "[DATE]"
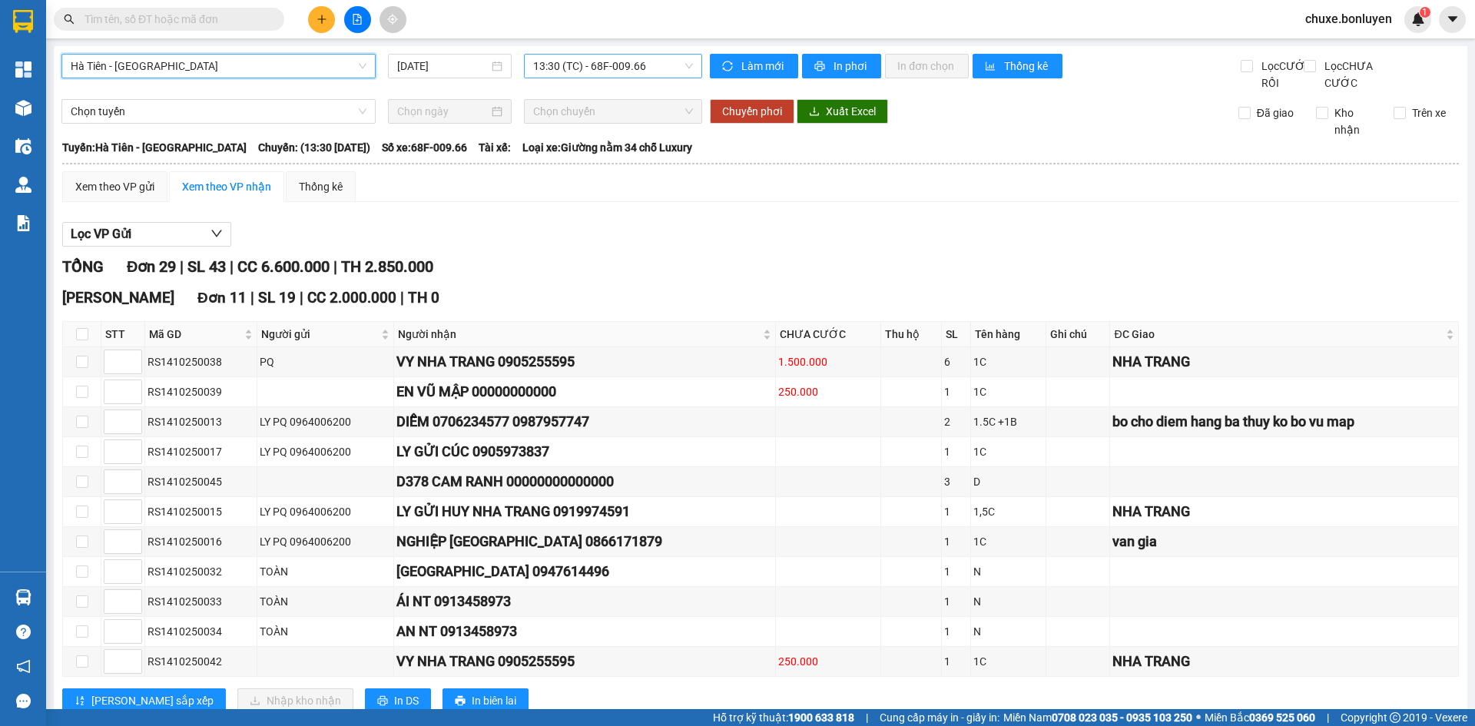
click at [609, 73] on span "13:30 (TC) - 68F-009.66" at bounding box center [613, 66] width 160 height 23
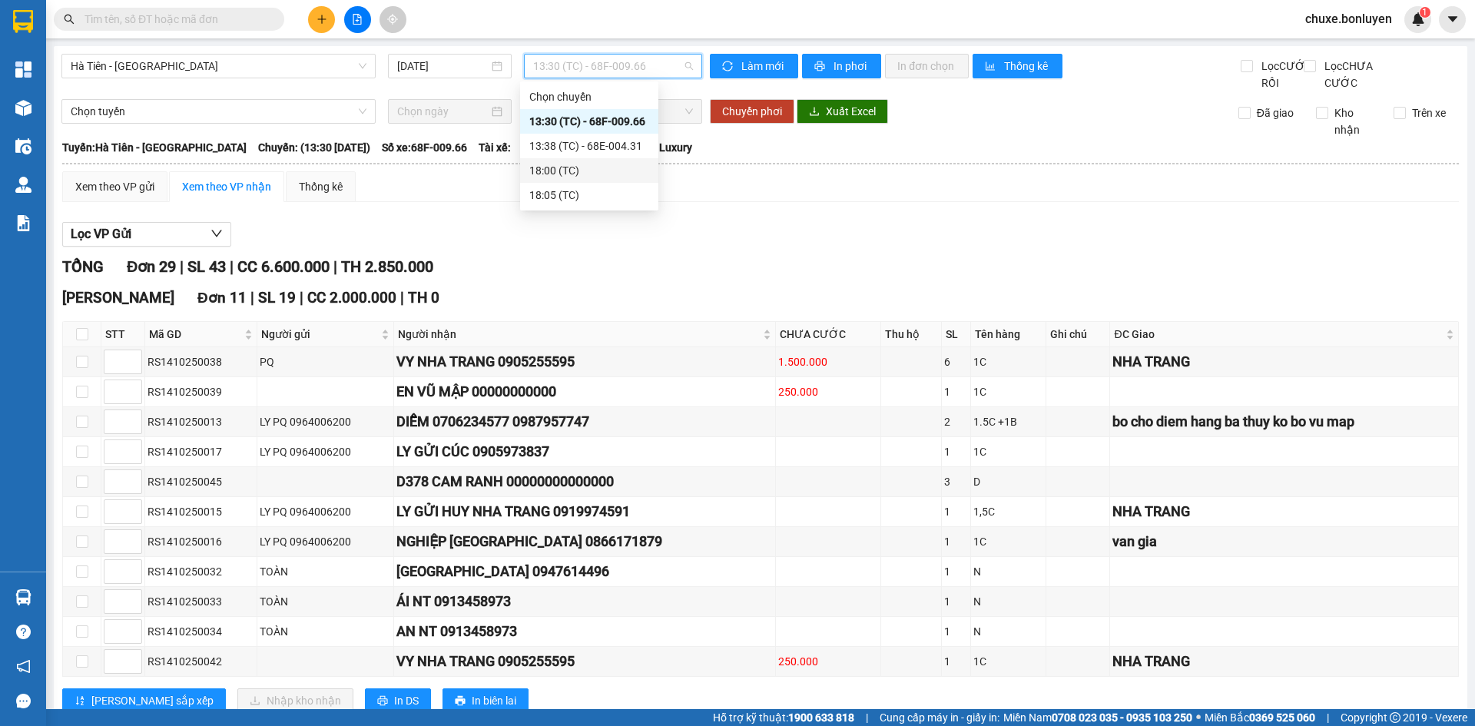
click at [603, 163] on div "18:00 (TC)" at bounding box center [589, 170] width 120 height 17
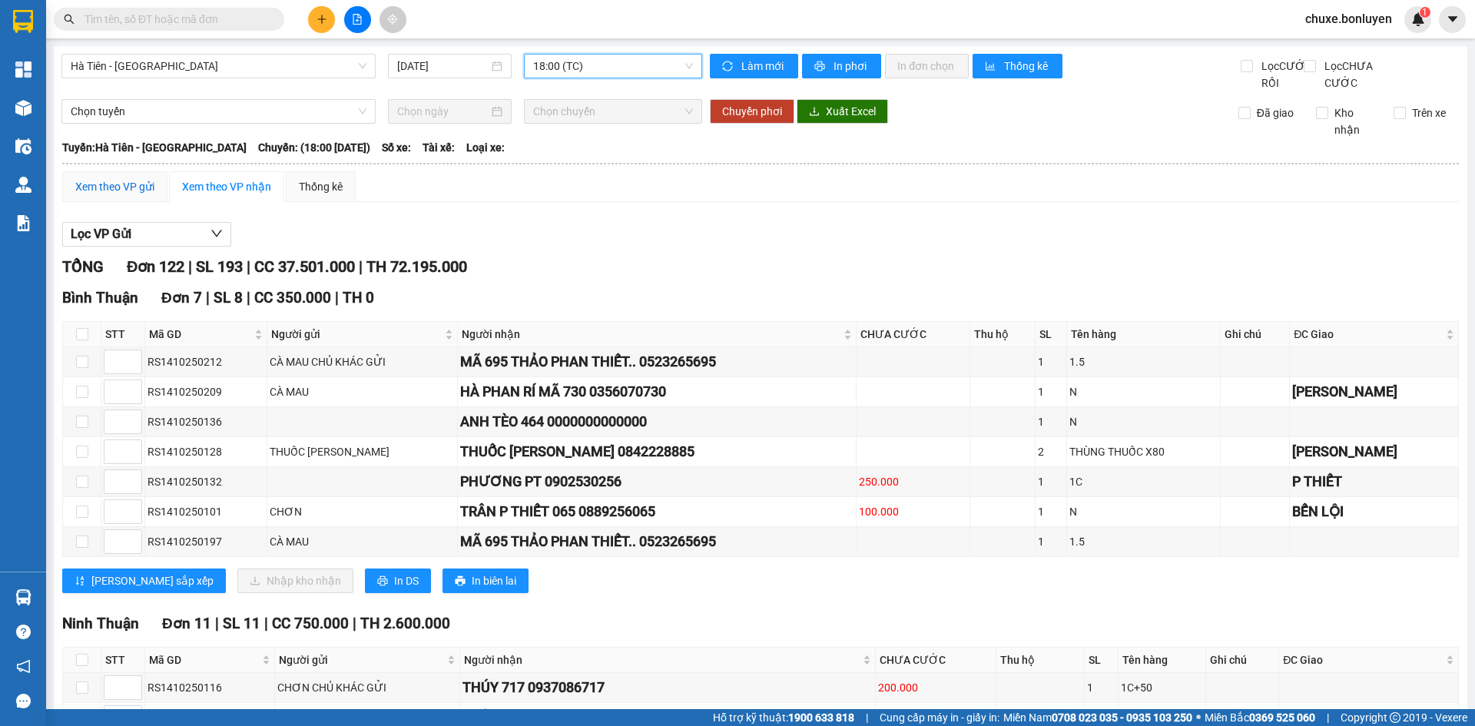
click at [125, 195] on div "Xem theo VP gửi" at bounding box center [114, 186] width 79 height 17
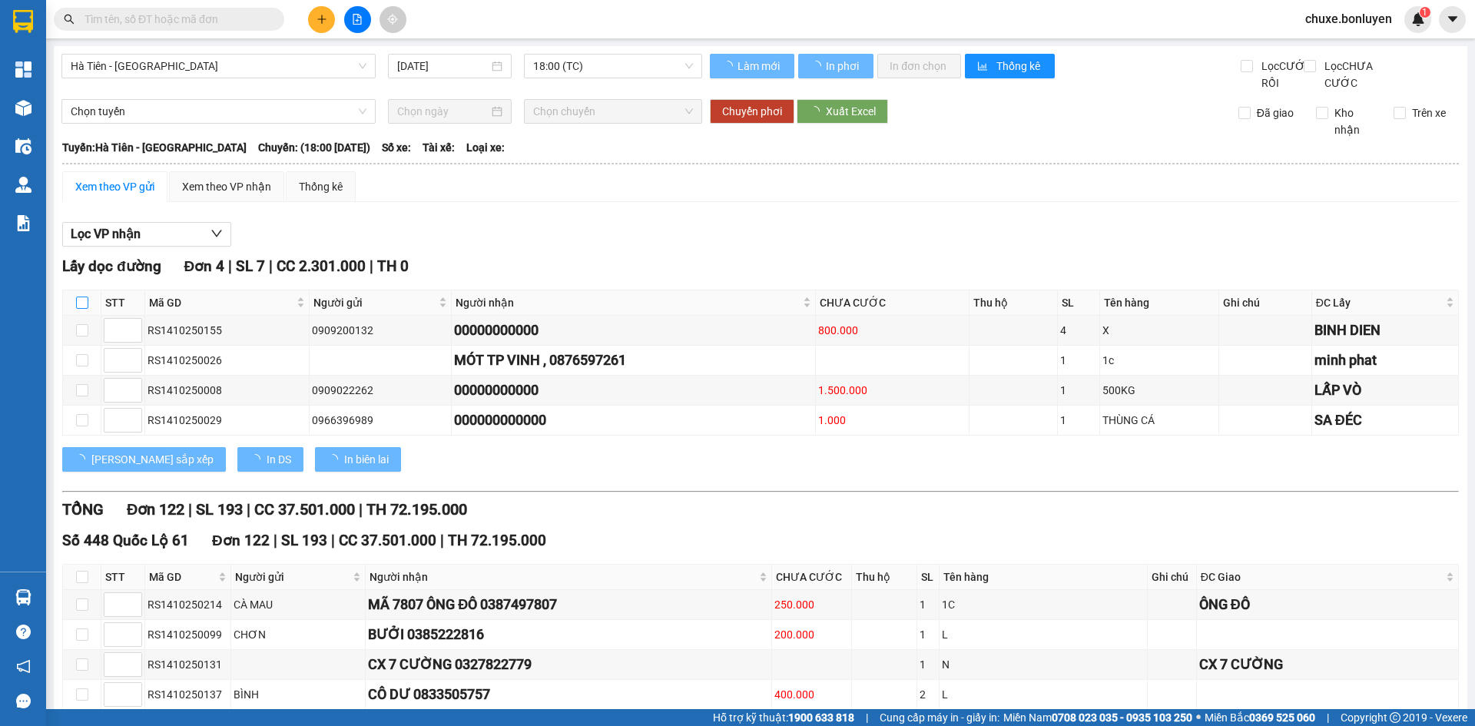
click at [81, 309] on input "checkbox" at bounding box center [82, 303] width 12 height 12
checkbox input "true"
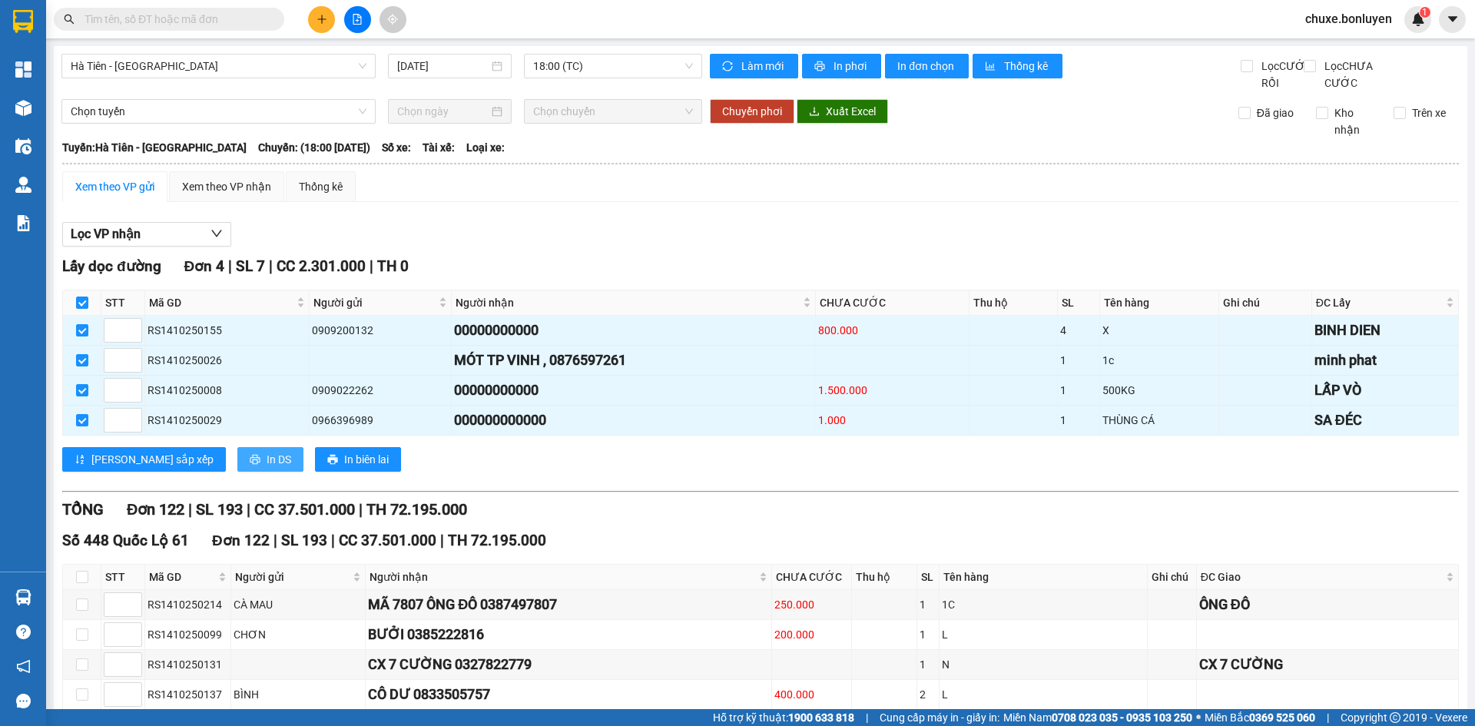
checkbox input "true"
click at [267, 468] on span "In DS" at bounding box center [279, 459] width 25 height 17
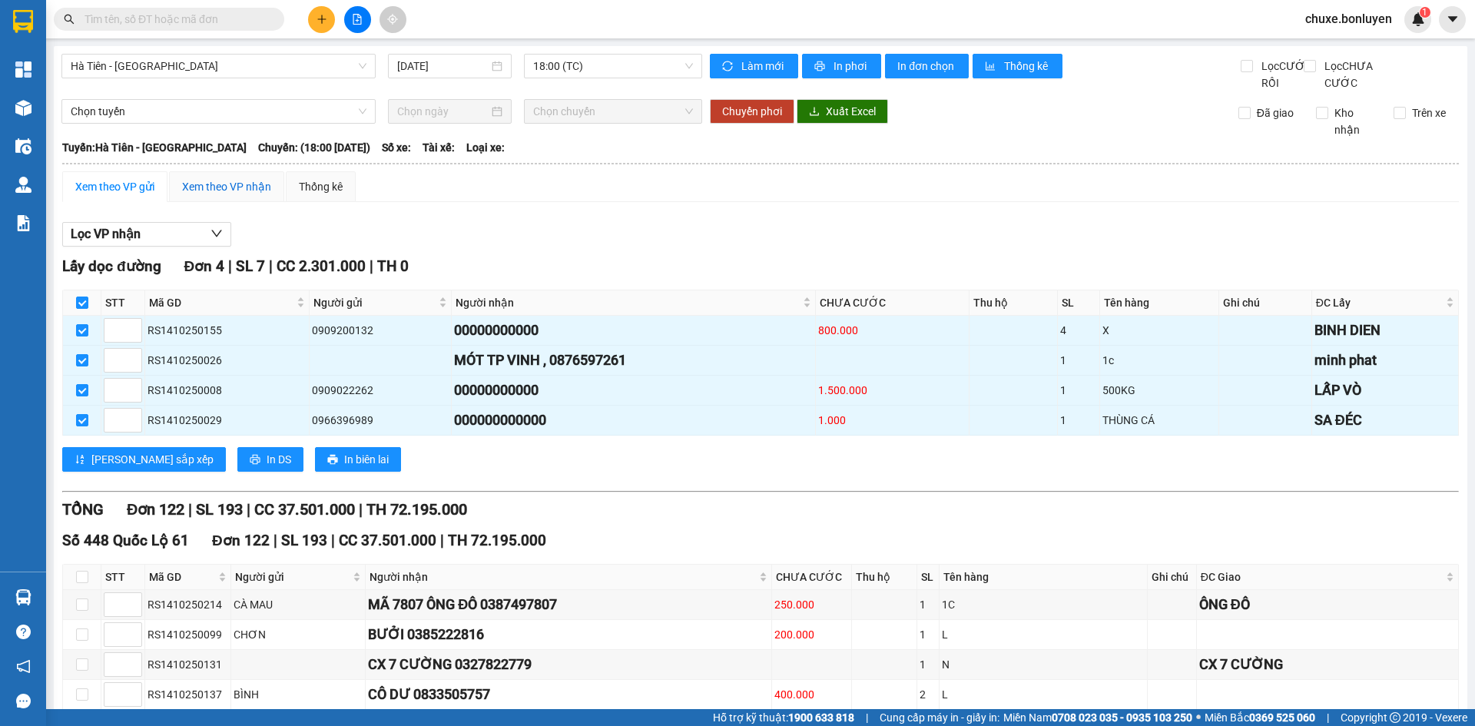
click at [209, 195] on div "Xem theo VP nhận" at bounding box center [226, 186] width 89 height 17
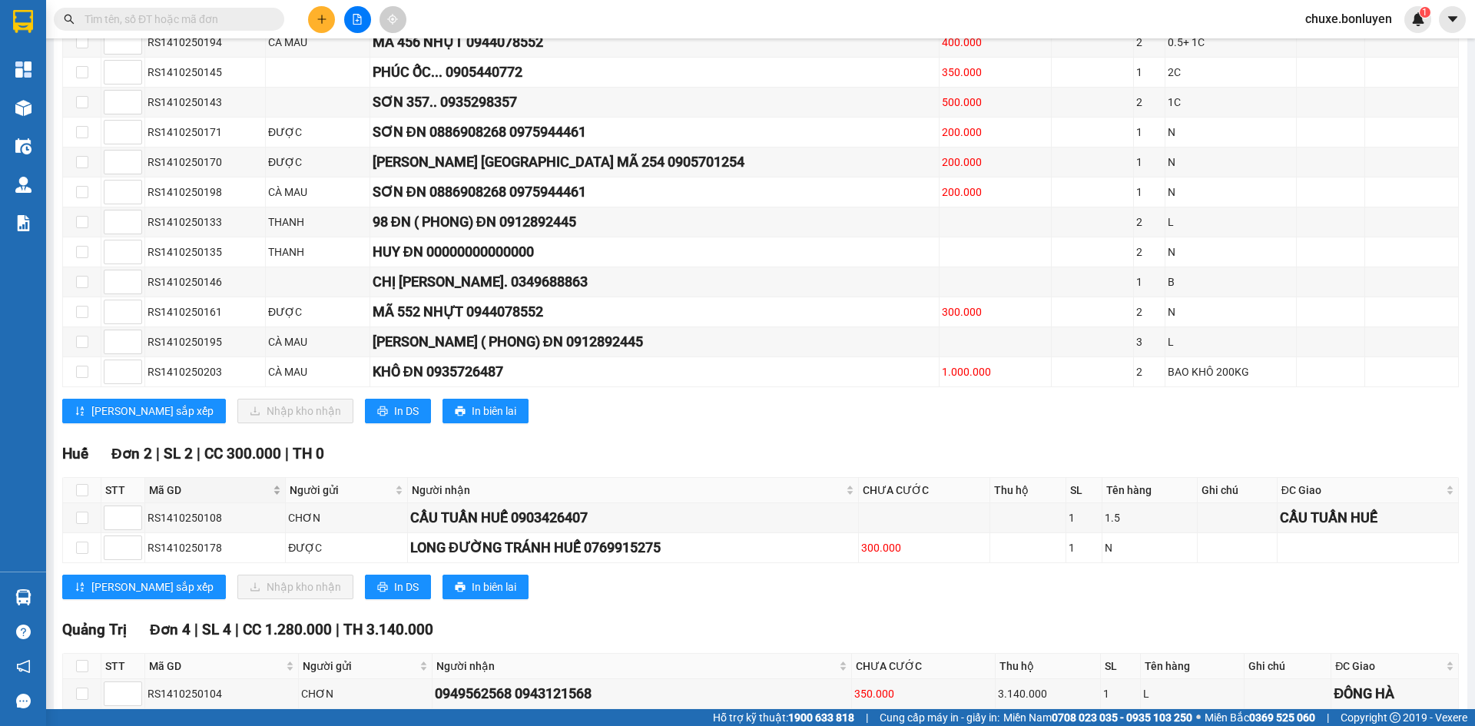
scroll to position [3841, 0]
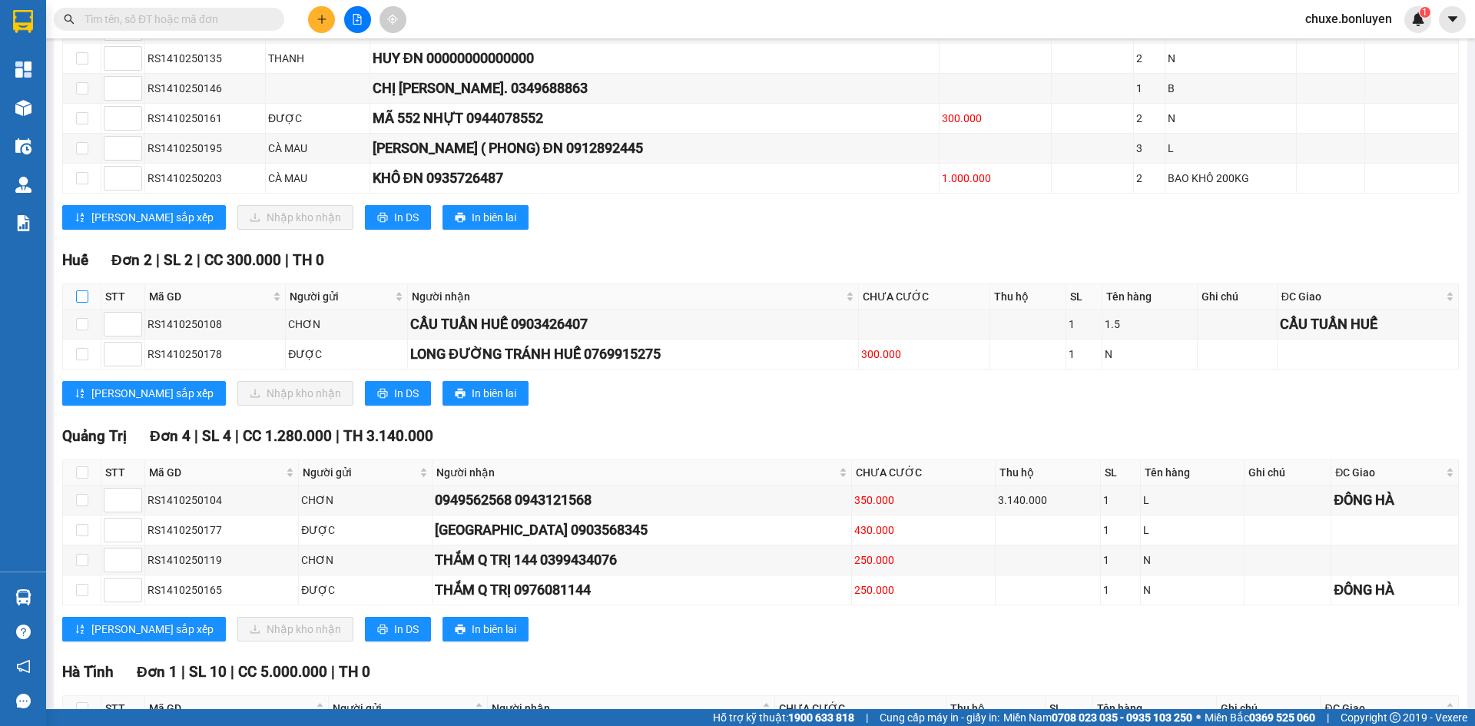
click at [85, 303] on input "checkbox" at bounding box center [82, 296] width 12 height 12
checkbox input "true"
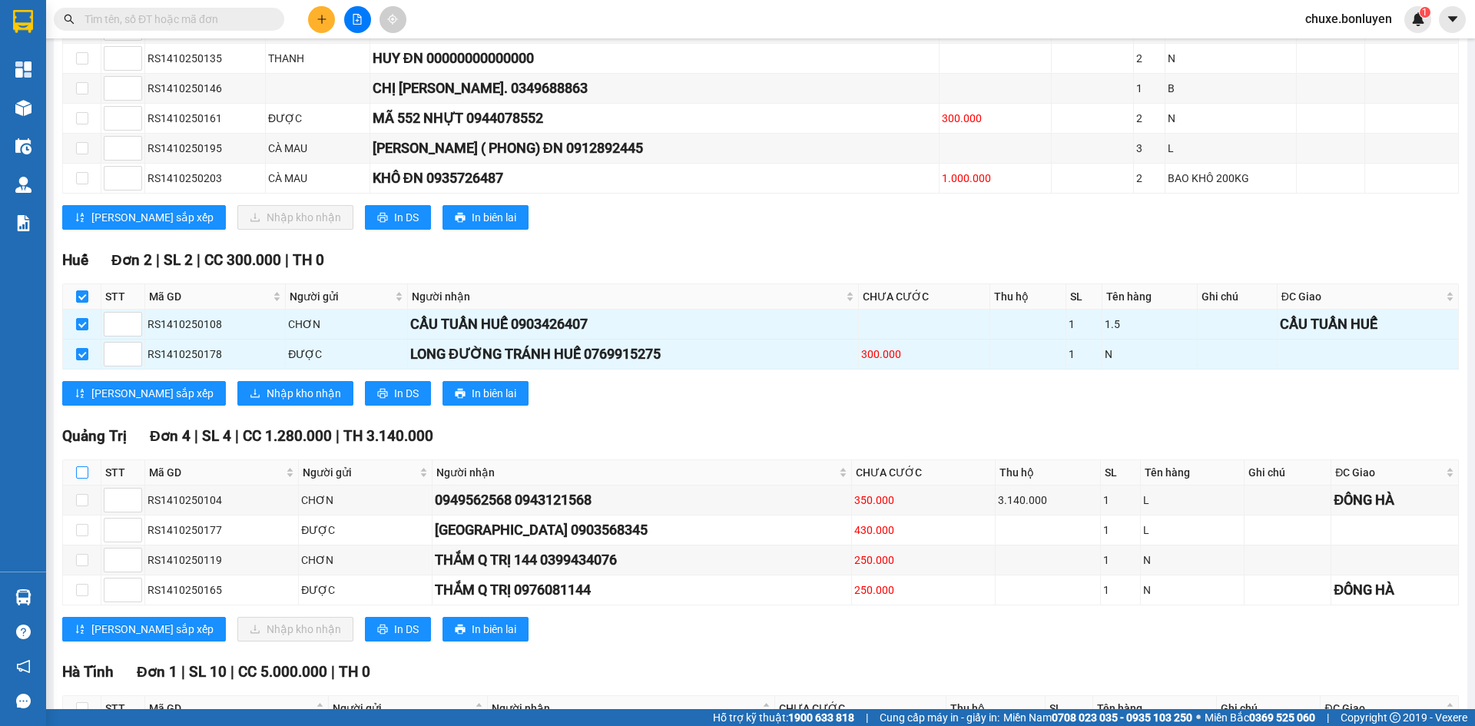
click at [85, 481] on label at bounding box center [82, 472] width 12 height 17
click at [85, 479] on input "checkbox" at bounding box center [82, 472] width 12 height 12
checkbox input "true"
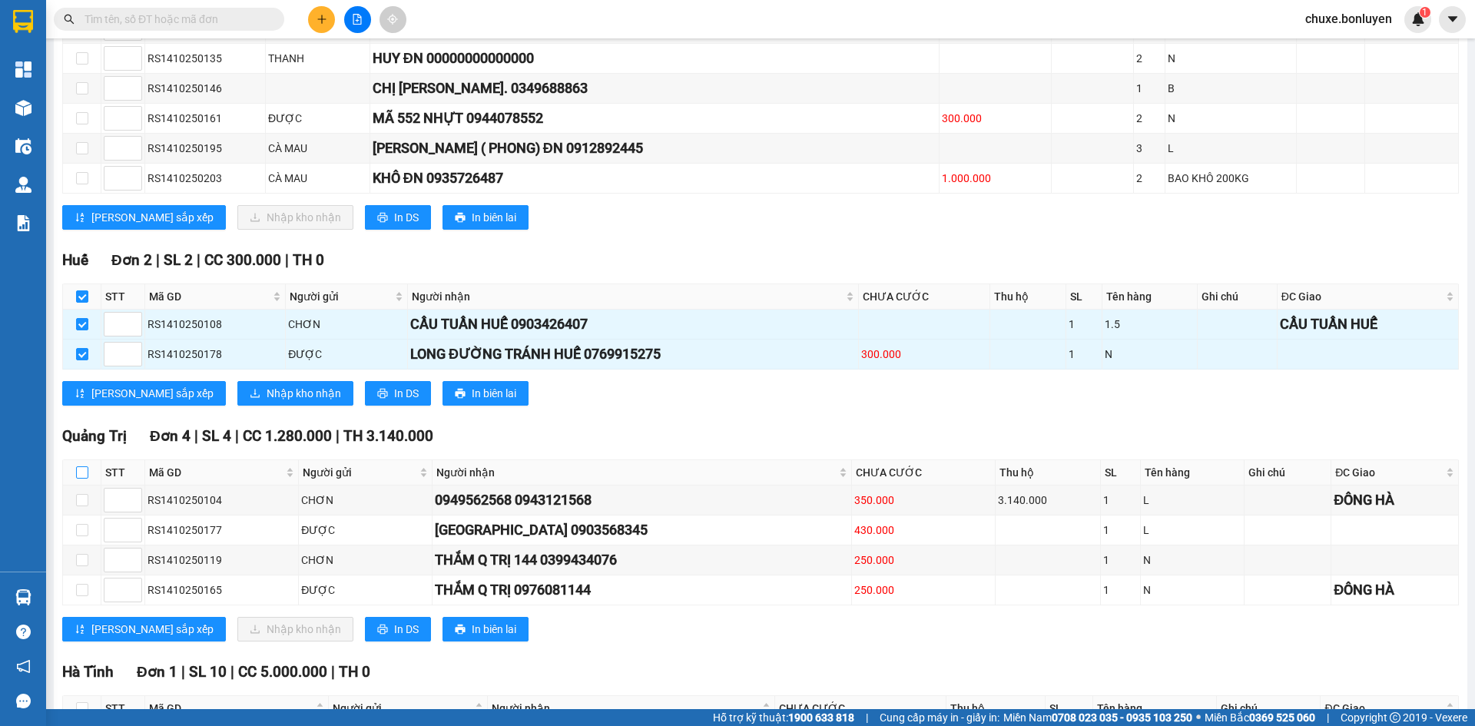
checkbox input "true"
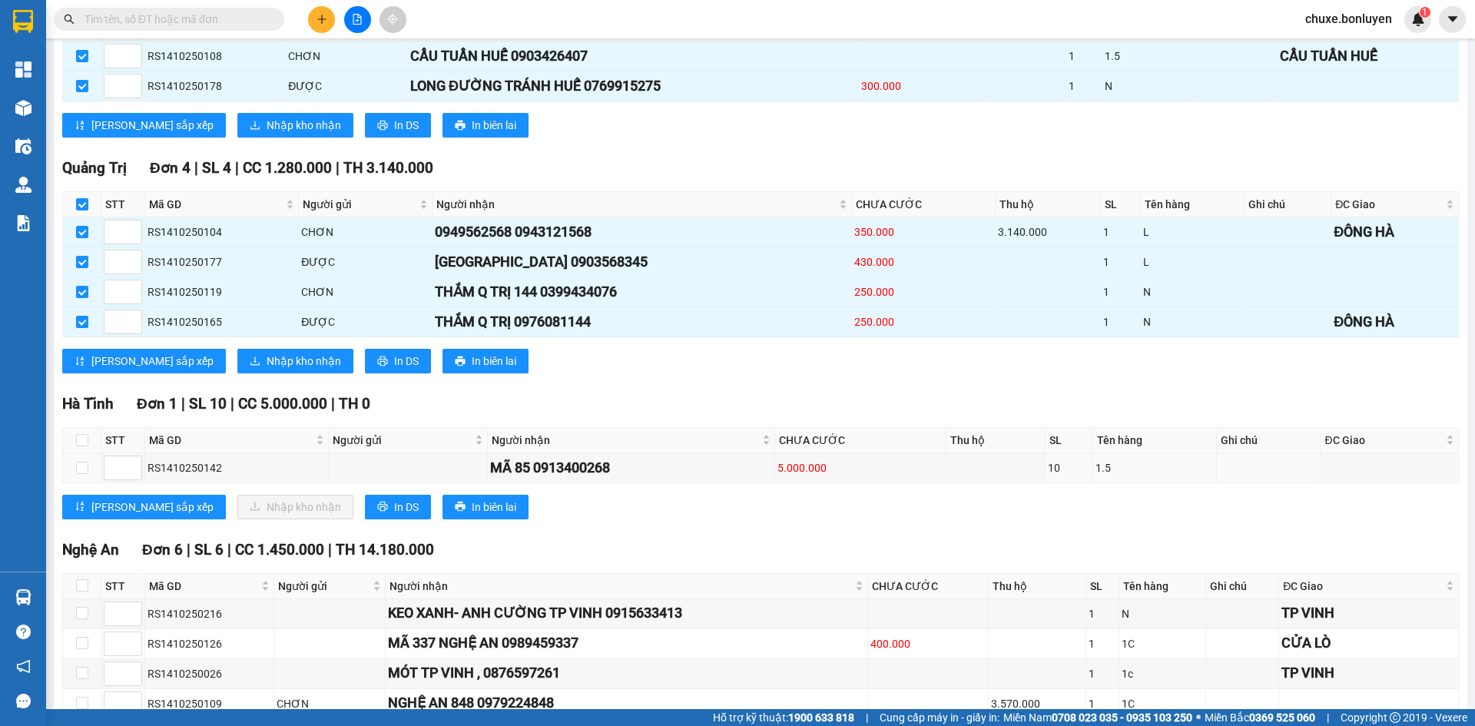
scroll to position [4149, 0]
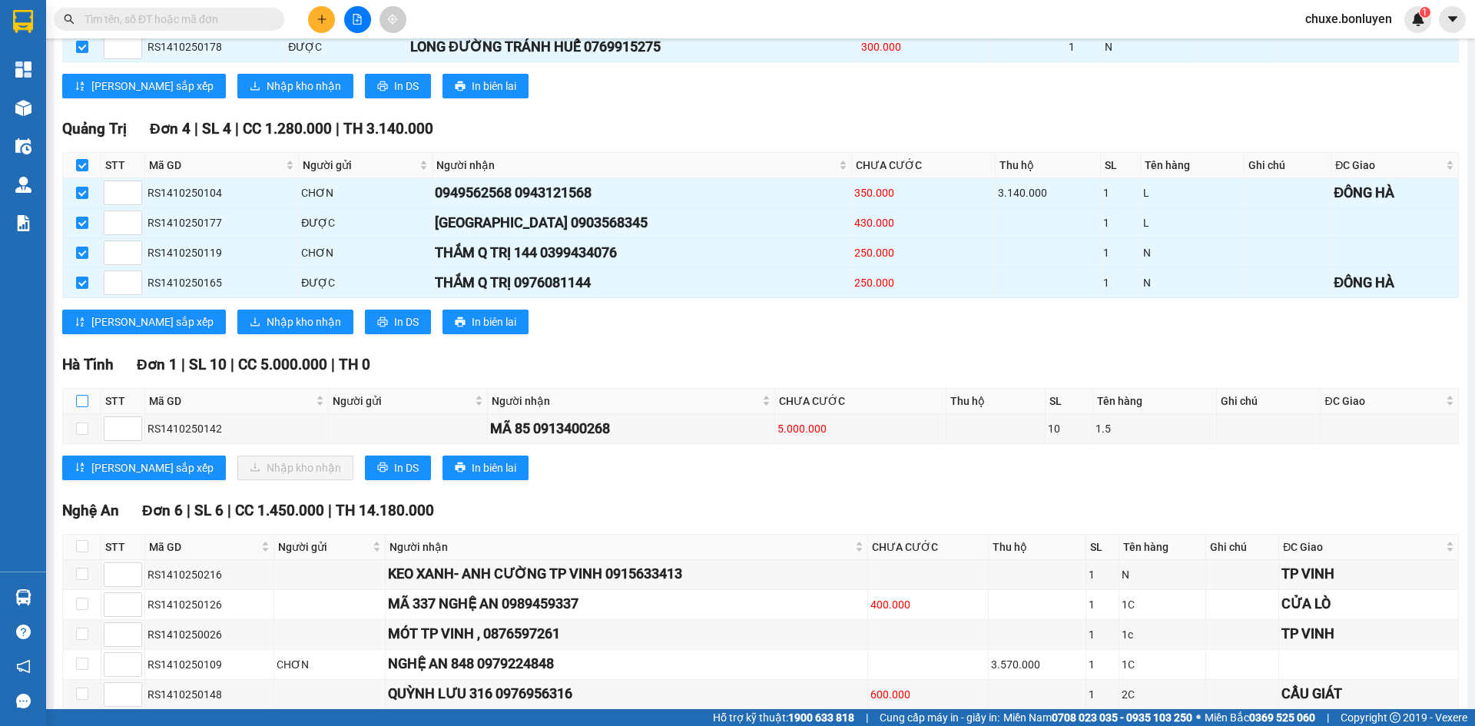
click at [81, 407] on input "checkbox" at bounding box center [82, 401] width 12 height 12
checkbox input "true"
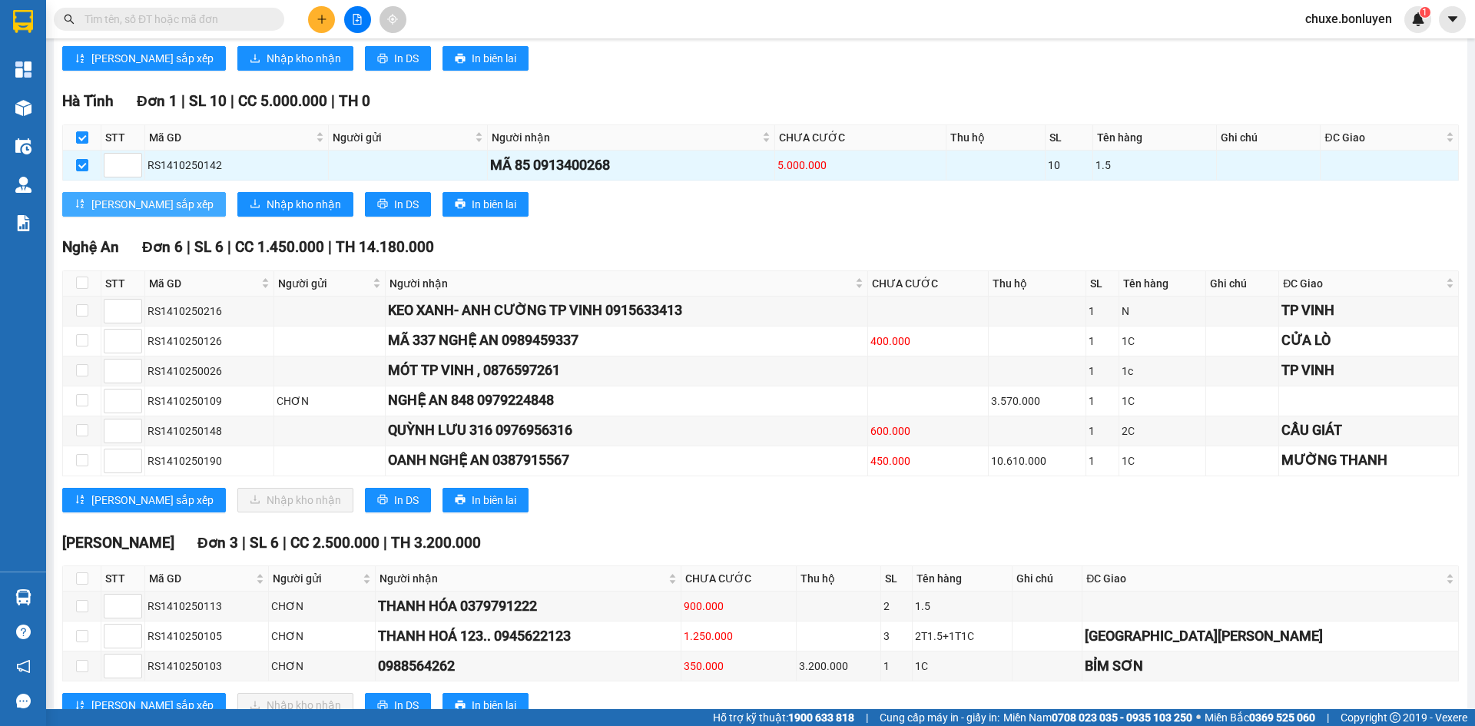
scroll to position [4456, 0]
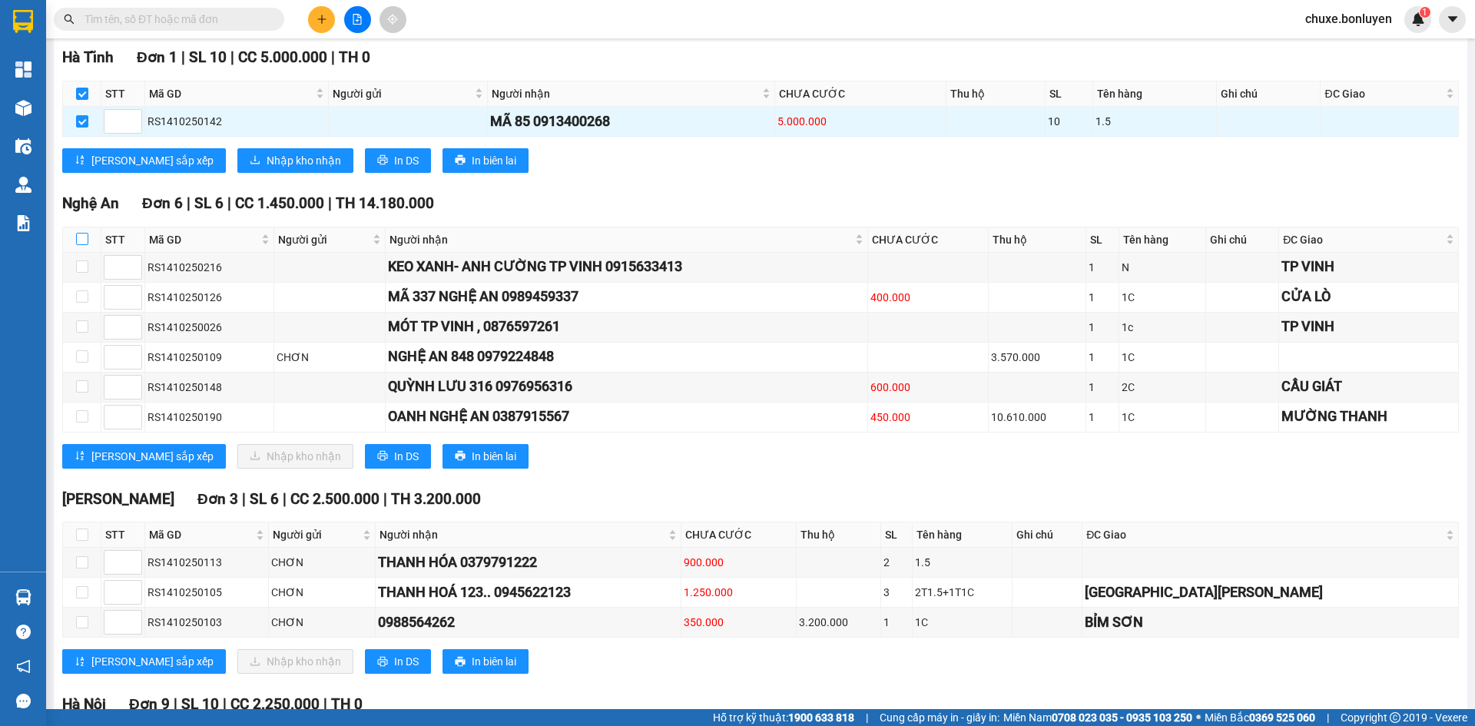
click at [84, 248] on label at bounding box center [82, 239] width 12 height 17
click at [84, 245] on input "checkbox" at bounding box center [82, 239] width 12 height 12
checkbox input "true"
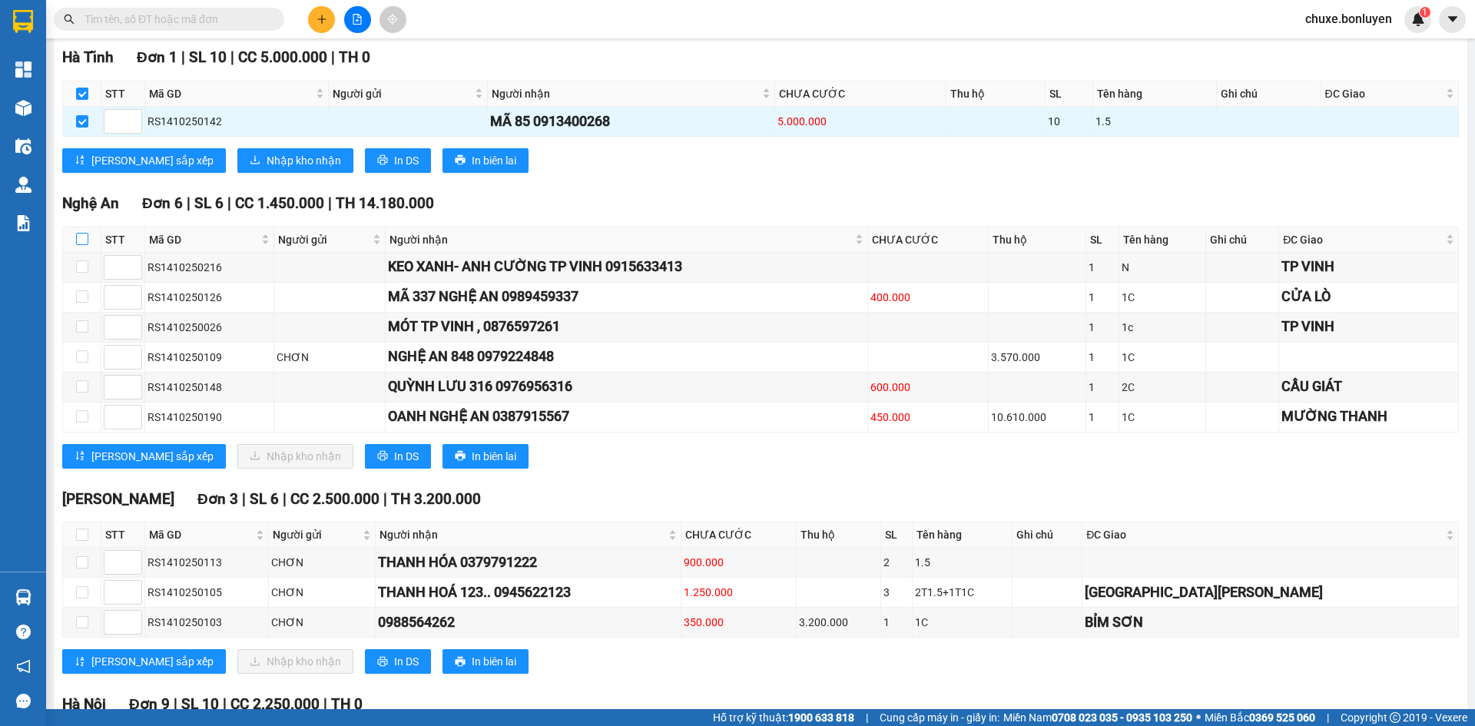
checkbox input "true"
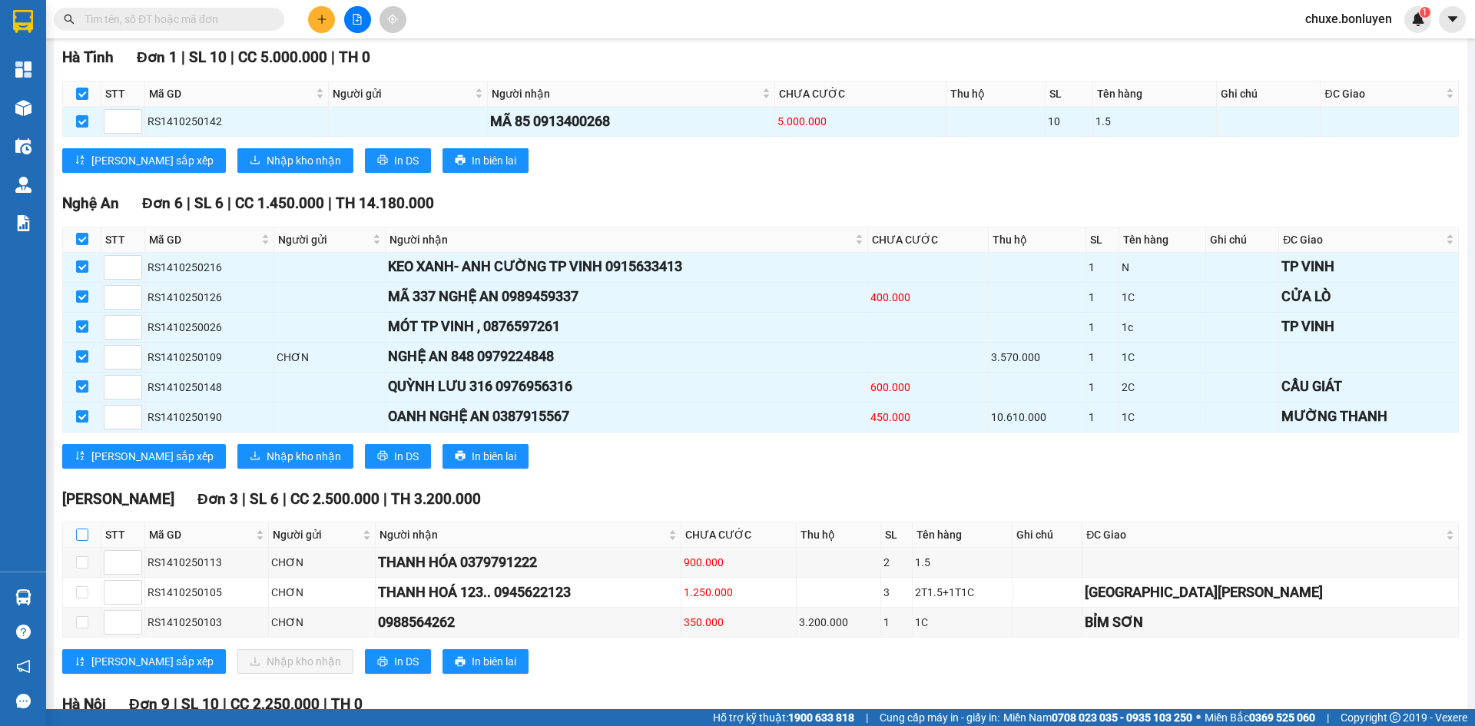
click at [88, 541] on input "checkbox" at bounding box center [82, 535] width 12 height 12
checkbox input "true"
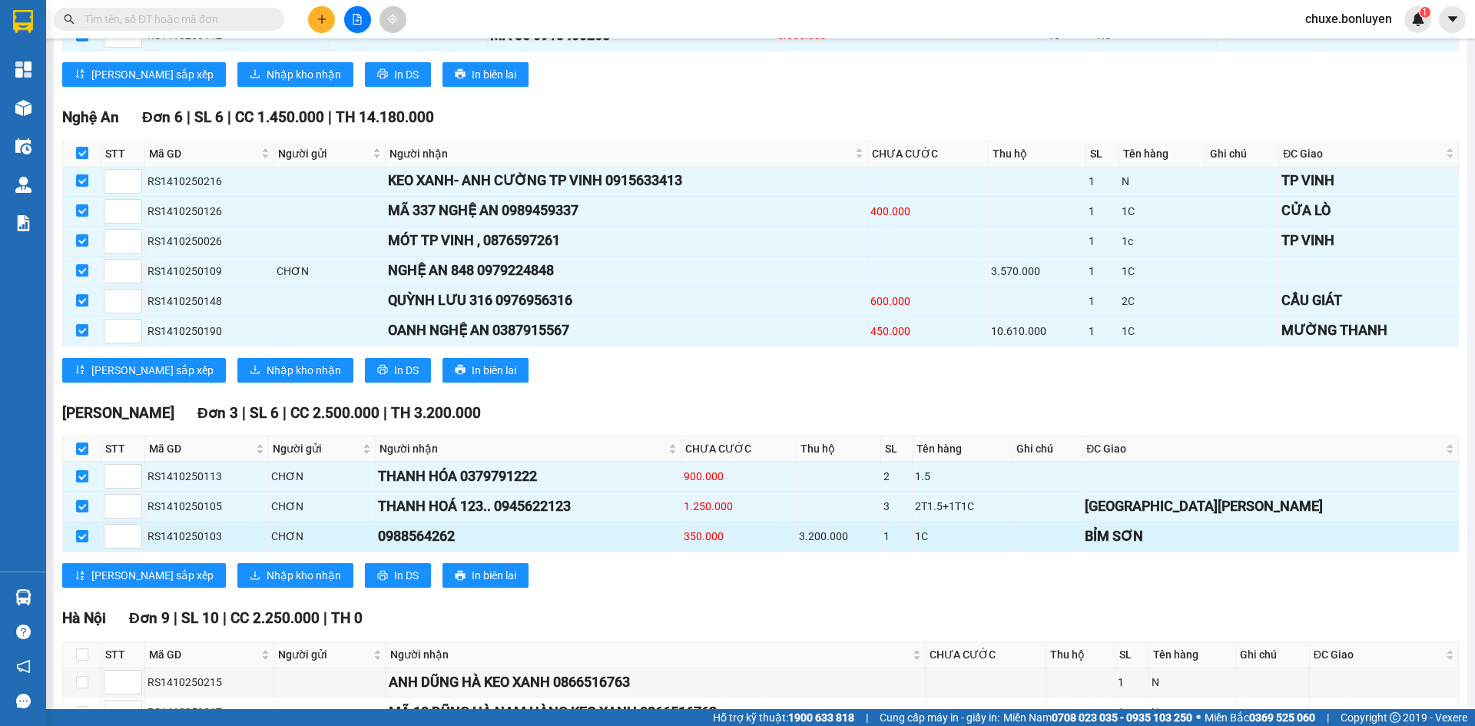
scroll to position [4840, 0]
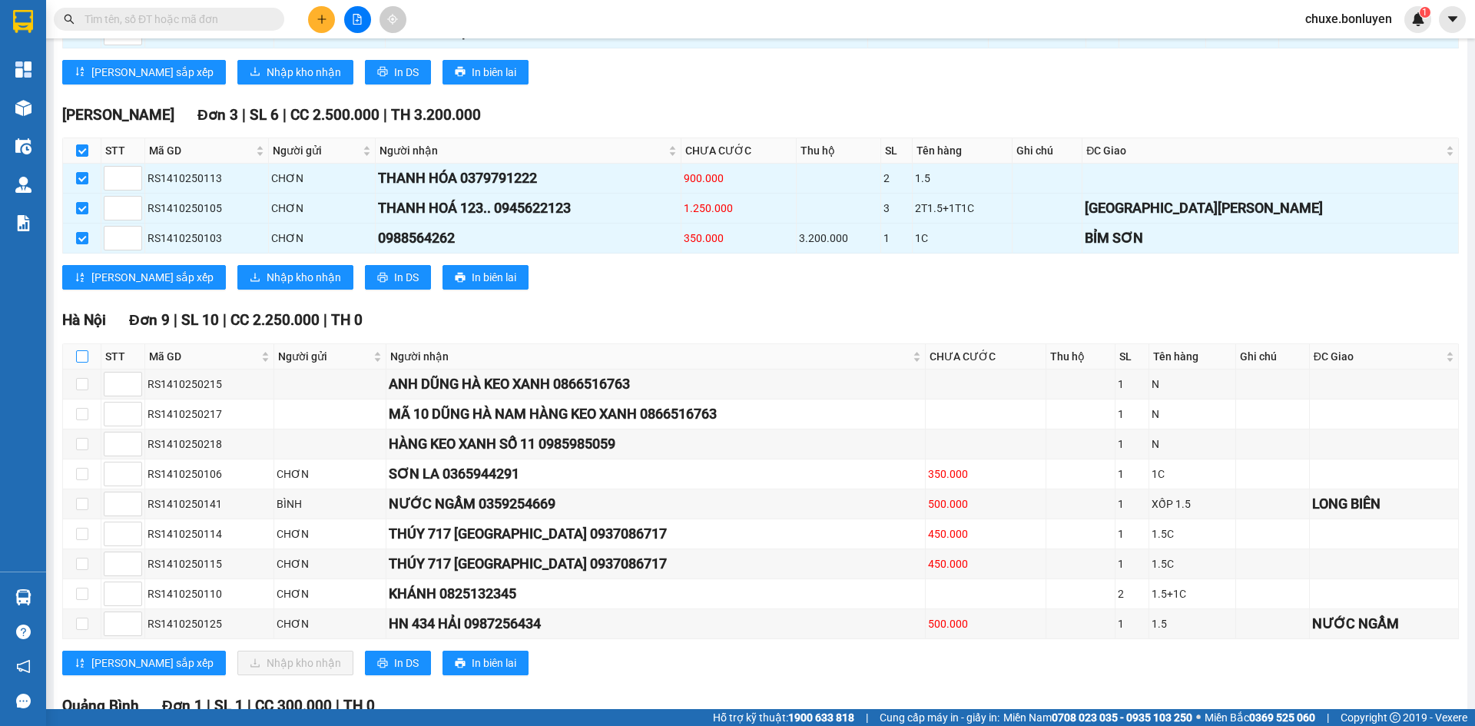
click at [84, 363] on input "checkbox" at bounding box center [82, 356] width 12 height 12
checkbox input "true"
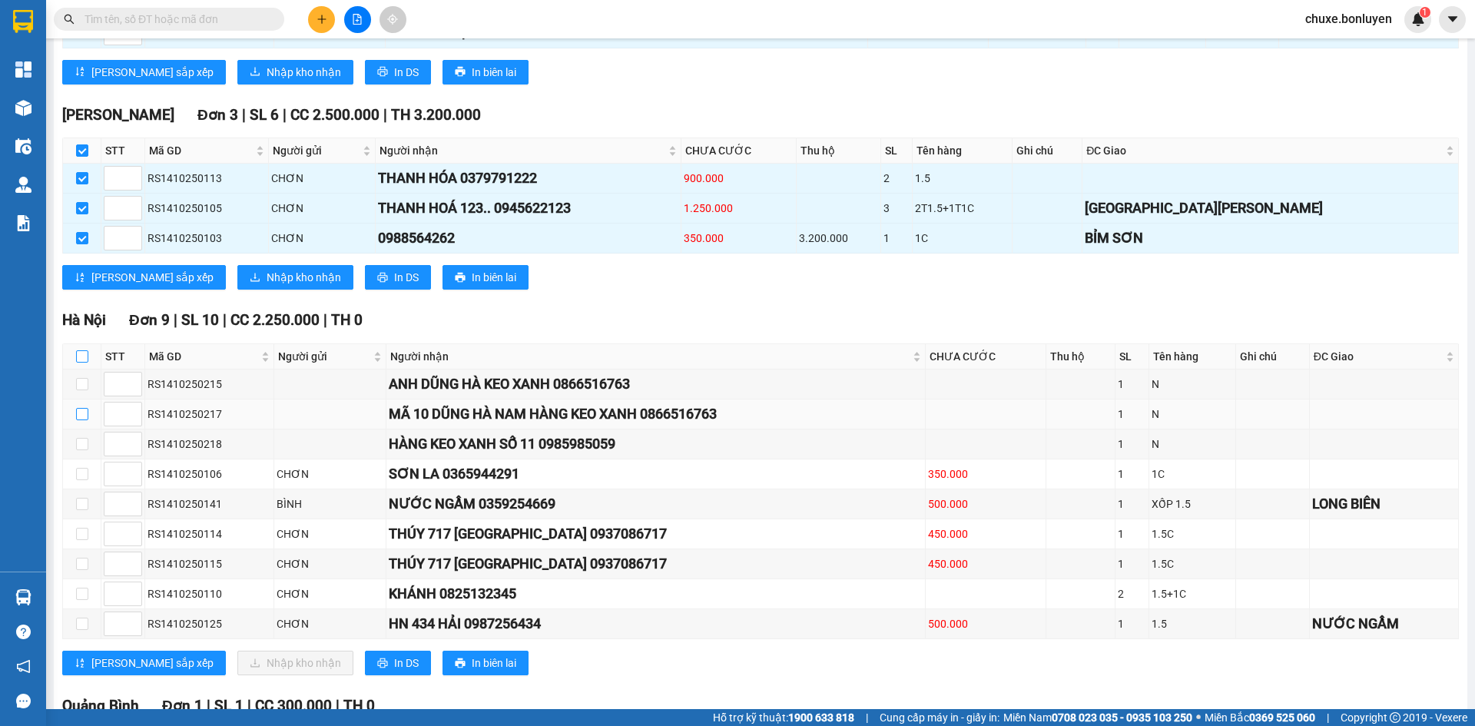
checkbox input "true"
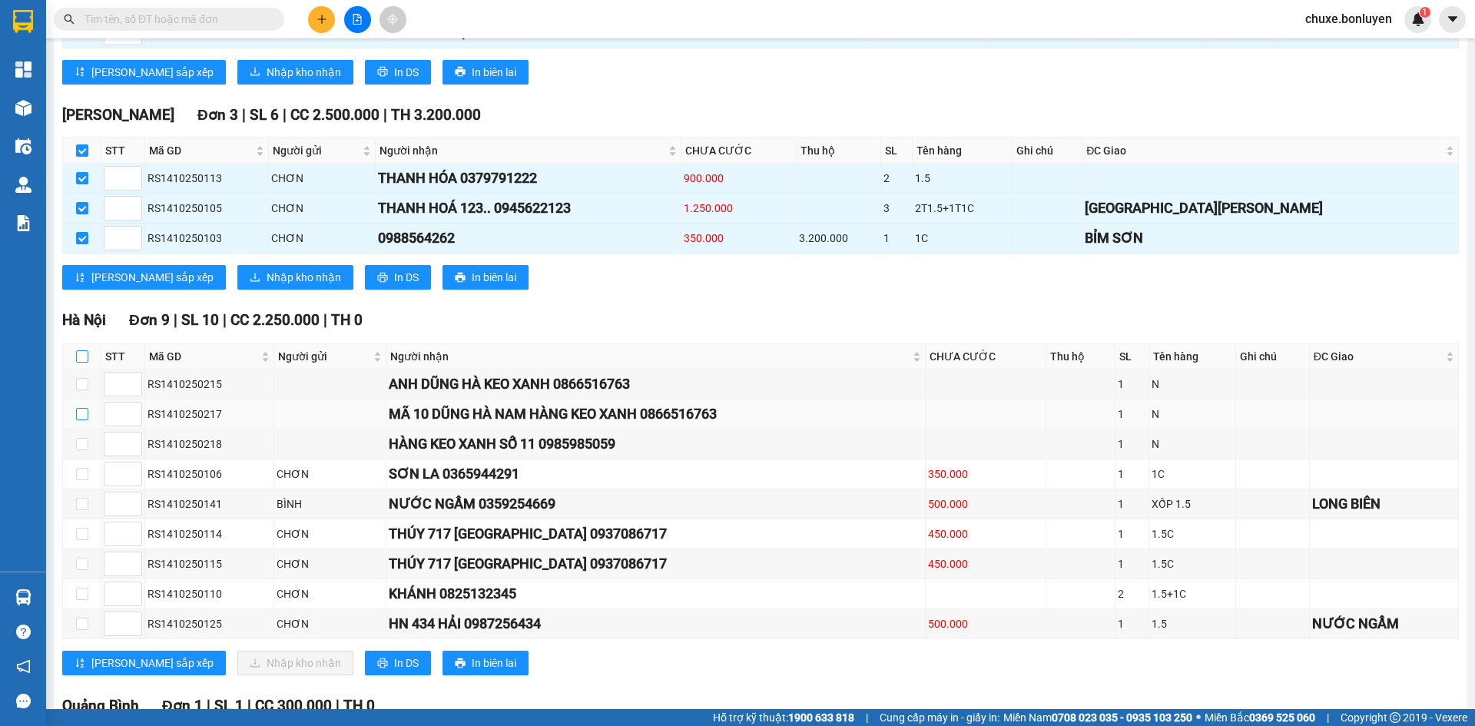
checkbox input "true"
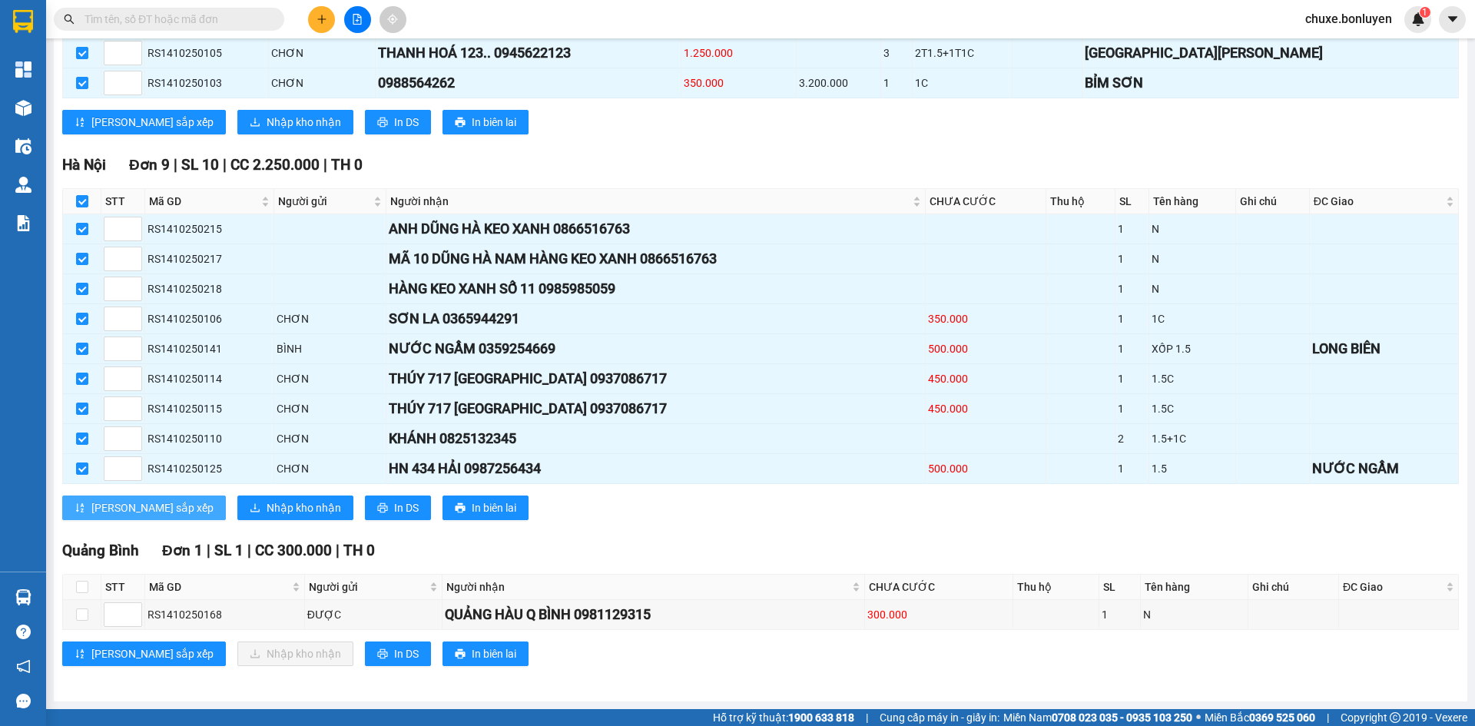
scroll to position [5012, 0]
click at [82, 585] on input "checkbox" at bounding box center [82, 587] width 12 height 12
checkbox input "true"
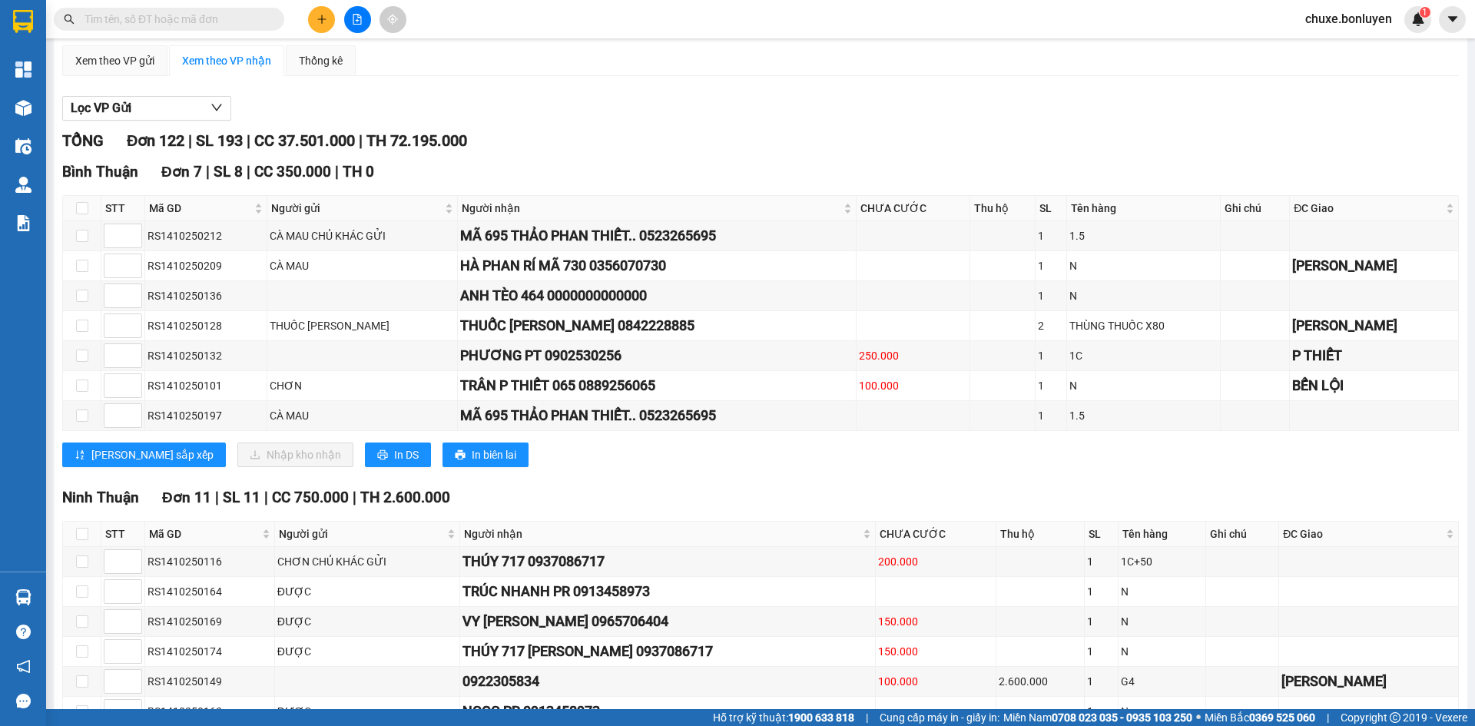
scroll to position [0, 0]
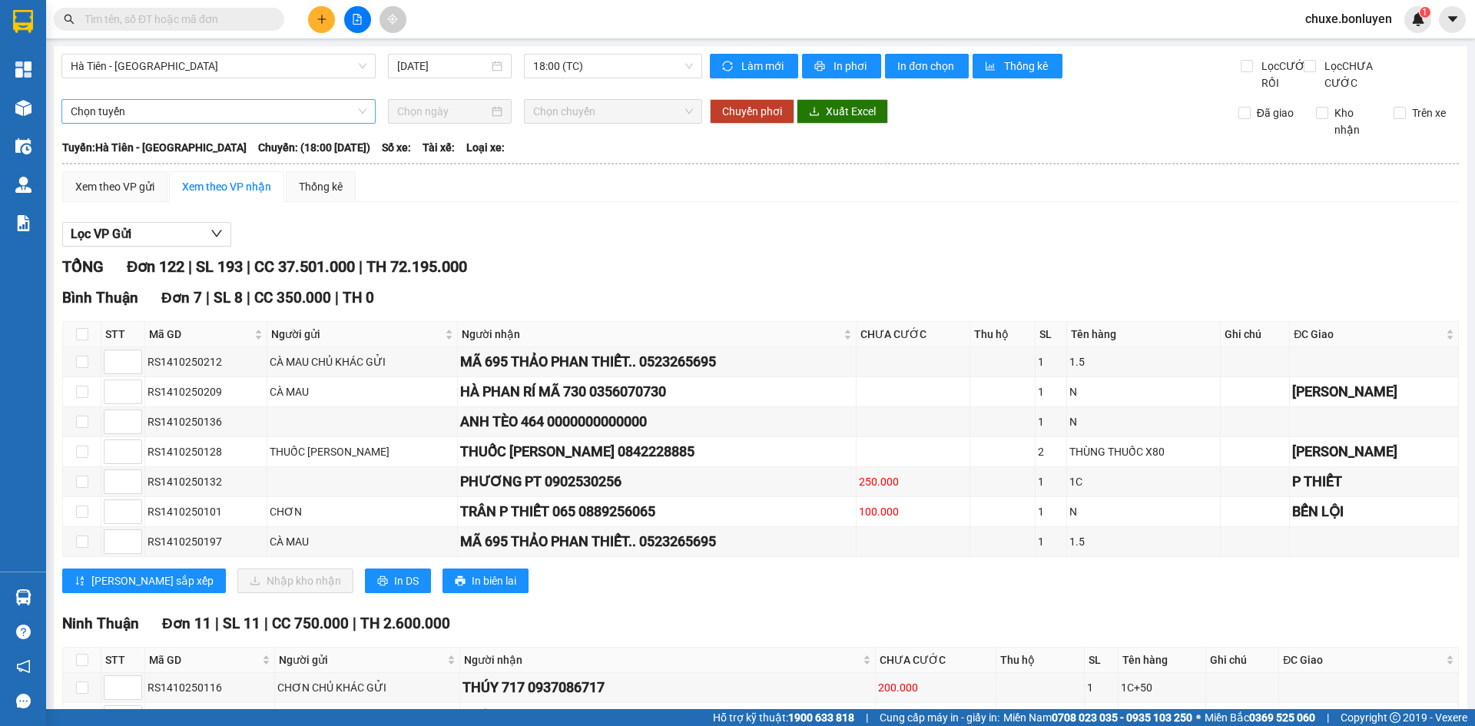
click at [201, 123] on span "Chọn tuyến" at bounding box center [219, 111] width 296 height 23
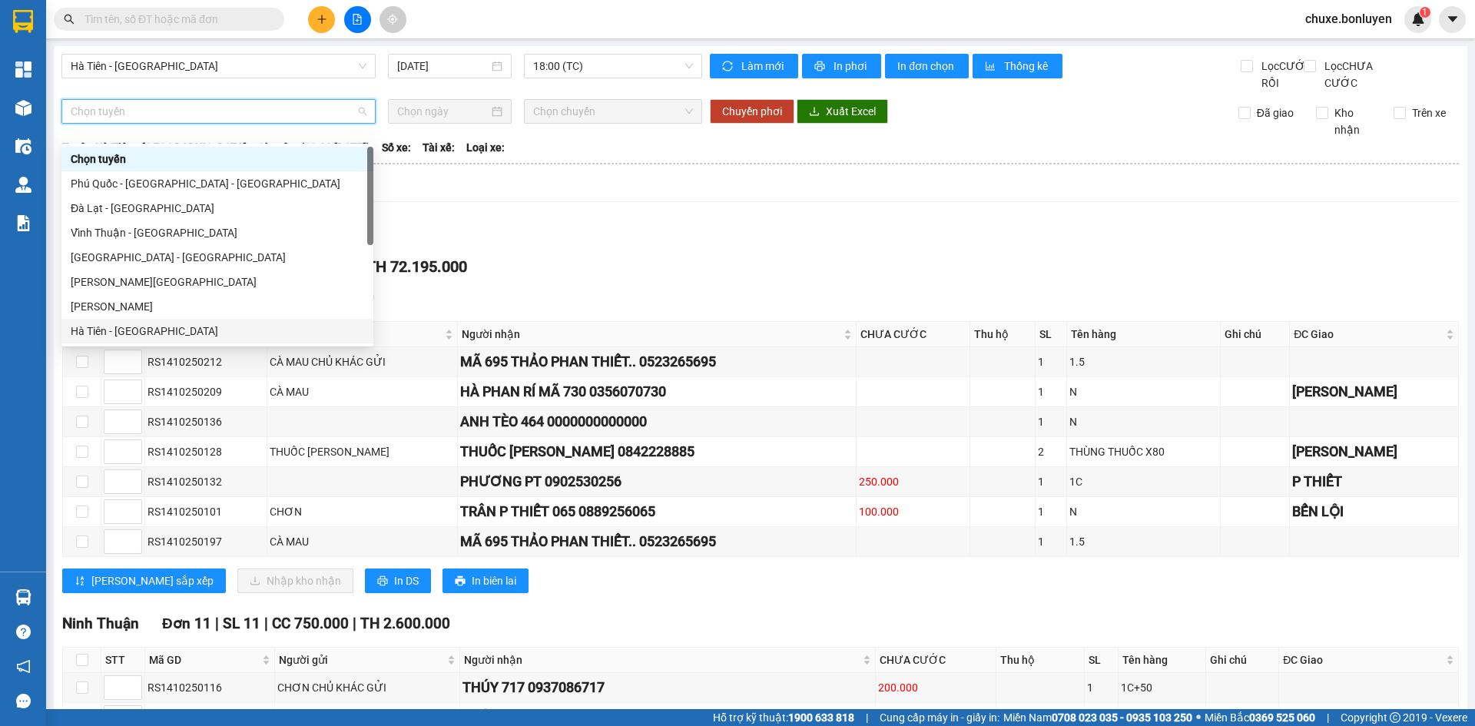
click at [185, 331] on div "Hà Tiên - [GEOGRAPHIC_DATA]" at bounding box center [217, 331] width 293 height 17
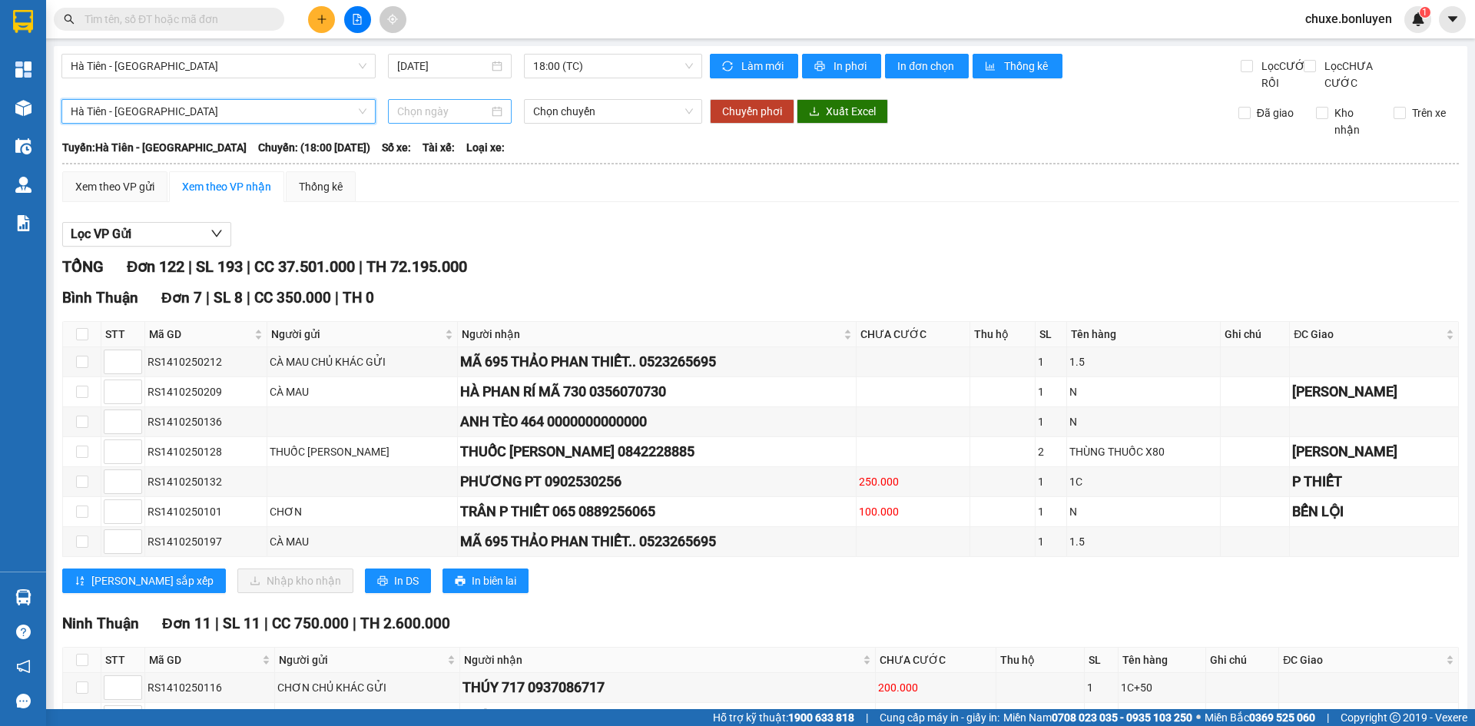
click at [469, 120] on input at bounding box center [442, 111] width 91 height 17
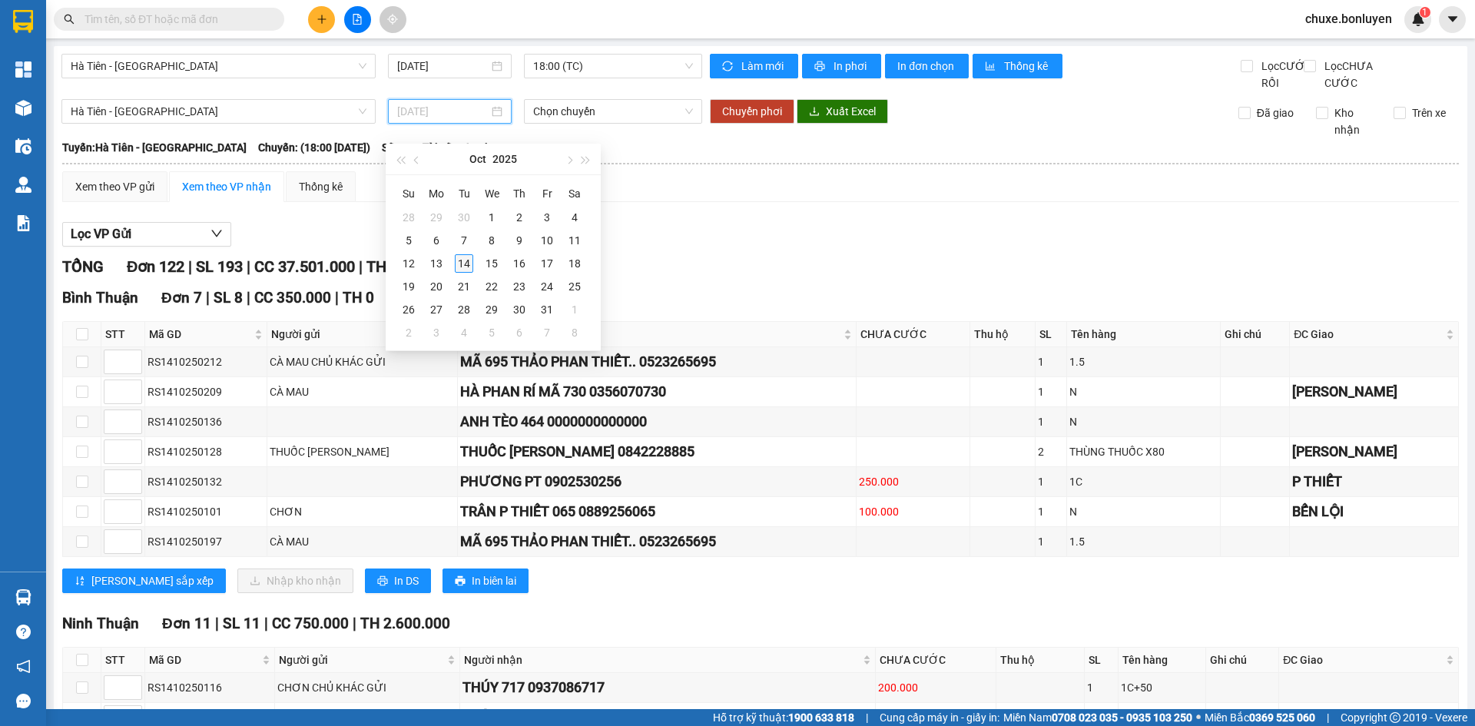
type input "[DATE]"
click at [469, 264] on div "14" at bounding box center [464, 263] width 18 height 18
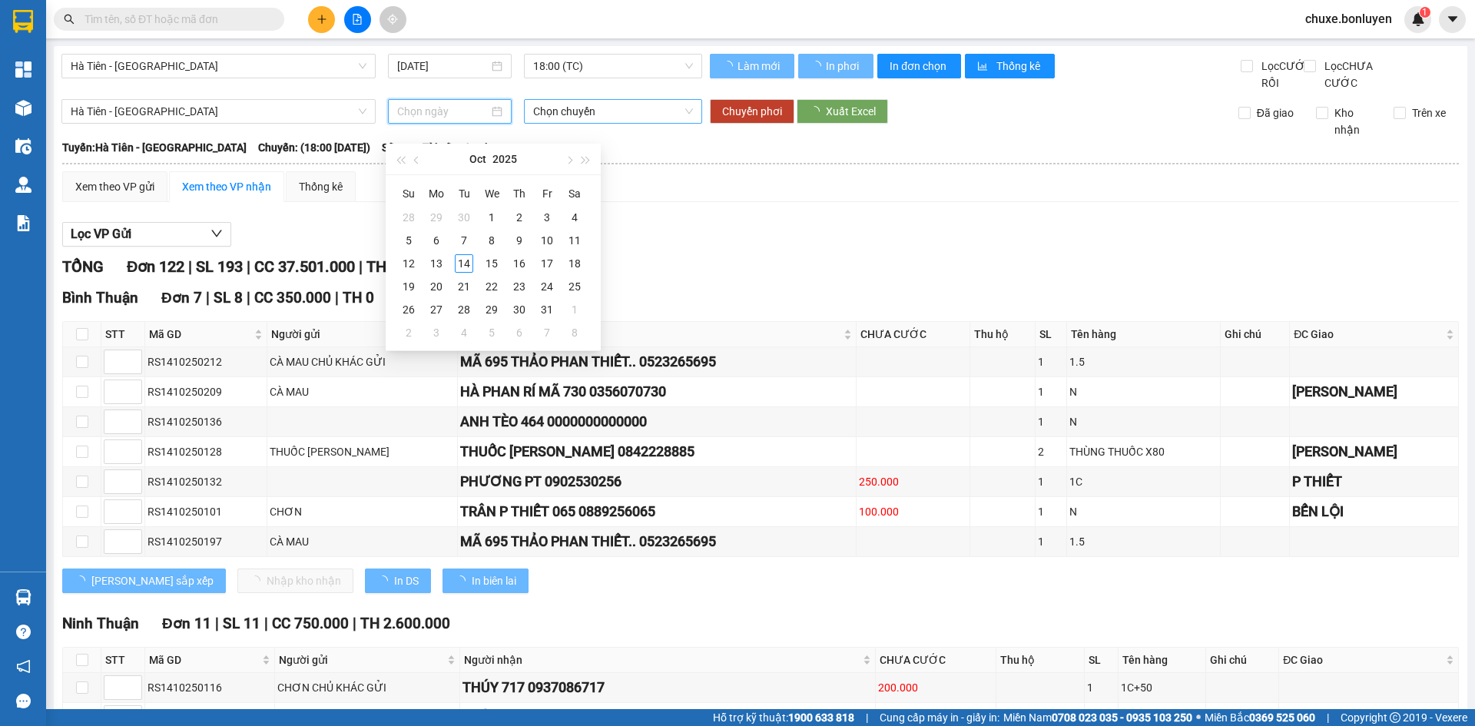
click at [658, 123] on span "Chọn chuyến" at bounding box center [613, 111] width 160 height 23
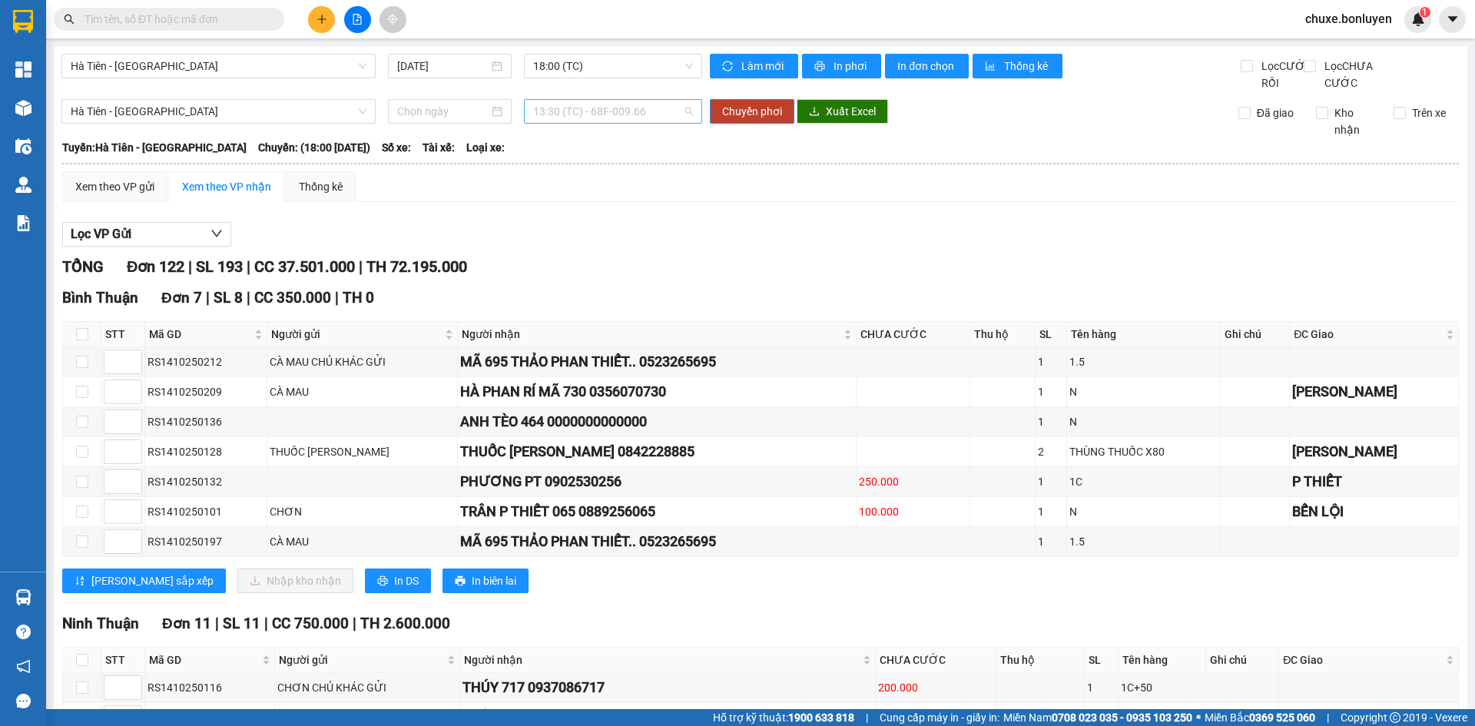
type input "[DATE]"
click at [598, 265] on div "18:05 (TC)" at bounding box center [589, 257] width 120 height 17
click at [759, 120] on span "Chuyển phơi" at bounding box center [752, 111] width 60 height 17
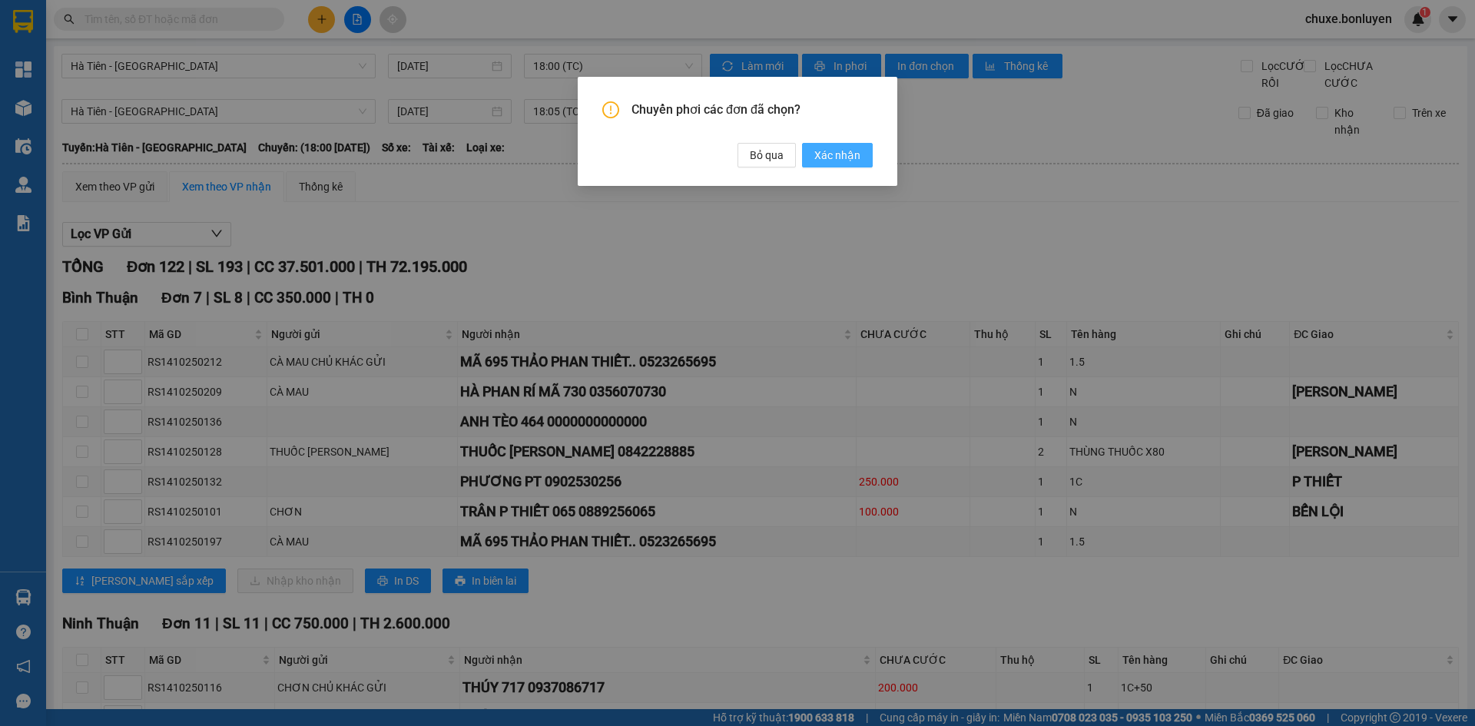
click at [833, 156] on span "Xác nhận" at bounding box center [837, 155] width 46 height 17
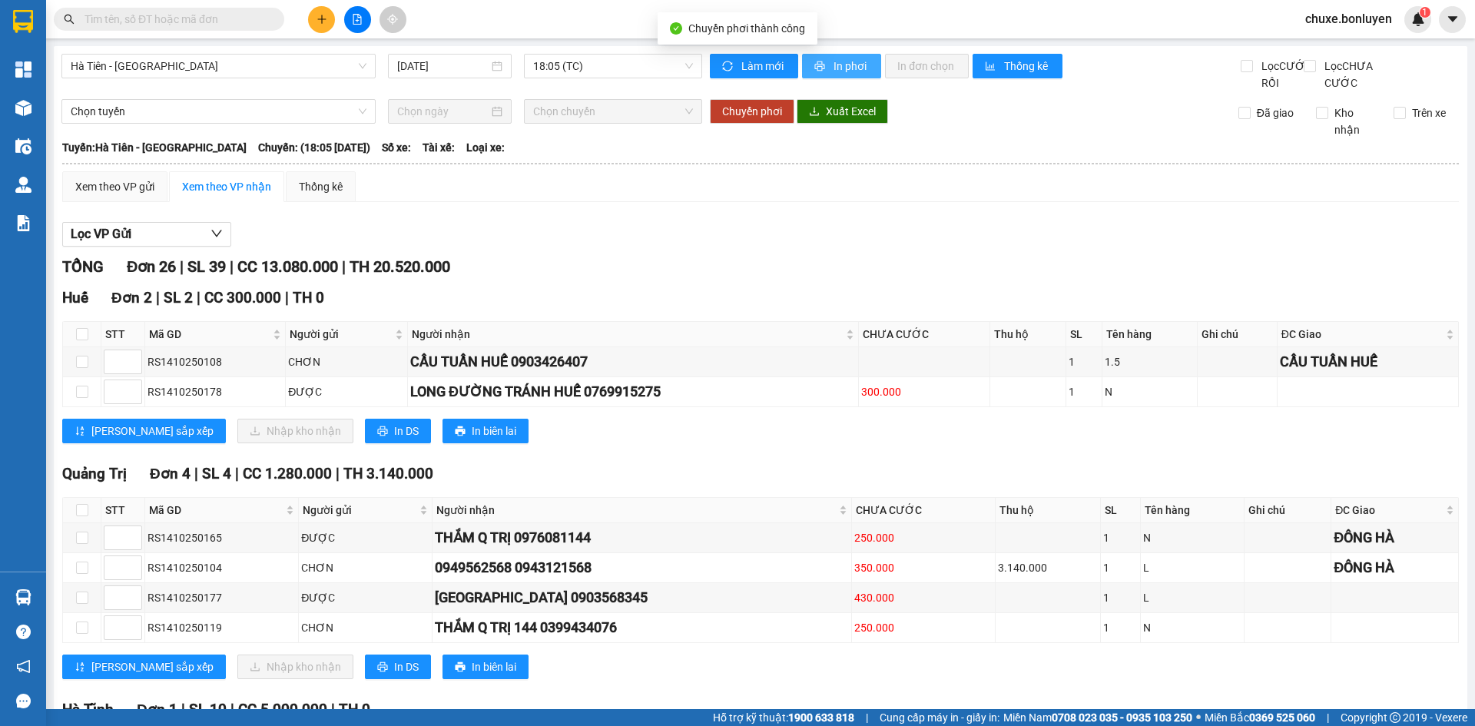
click at [834, 66] on span "In phơi" at bounding box center [851, 66] width 35 height 17
click at [585, 63] on span "18:05 (TC)" at bounding box center [613, 66] width 160 height 23
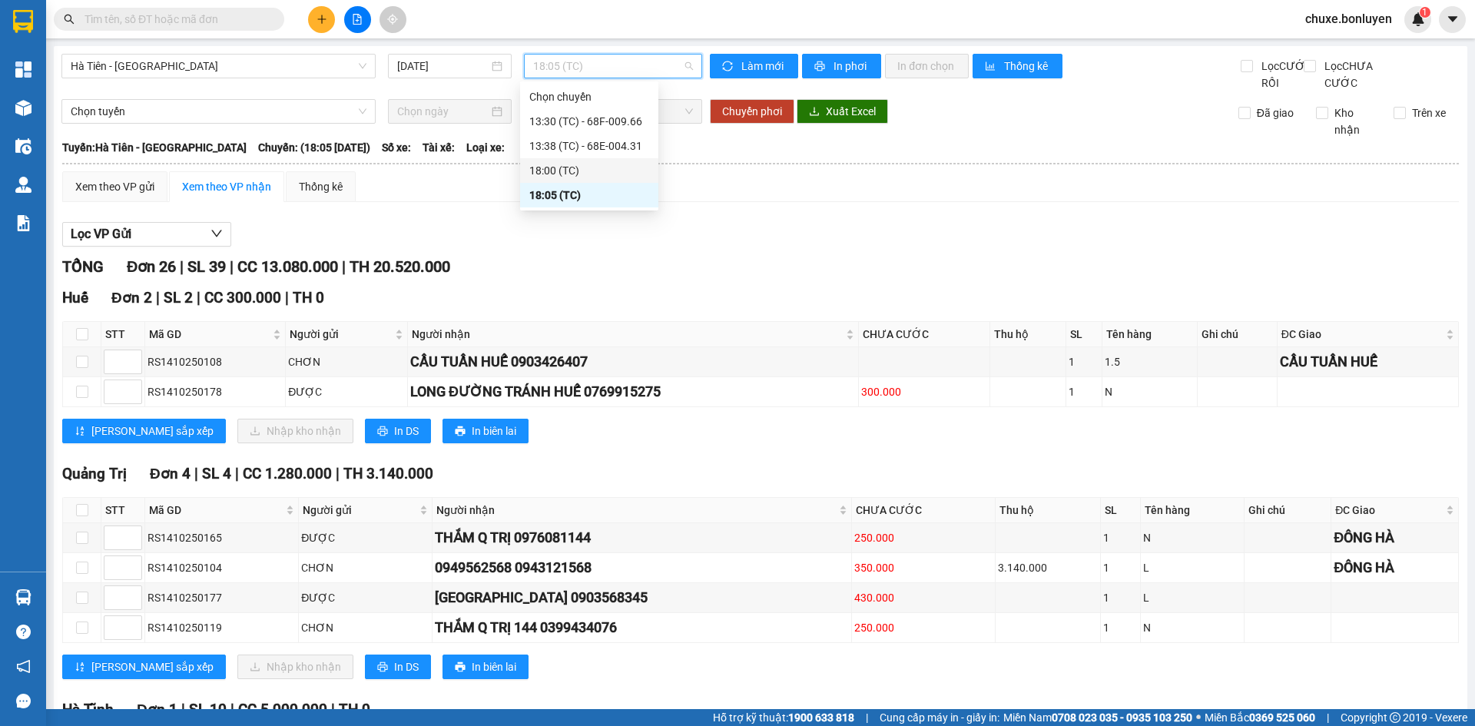
click at [614, 177] on div "18:00 (TC)" at bounding box center [589, 170] width 120 height 17
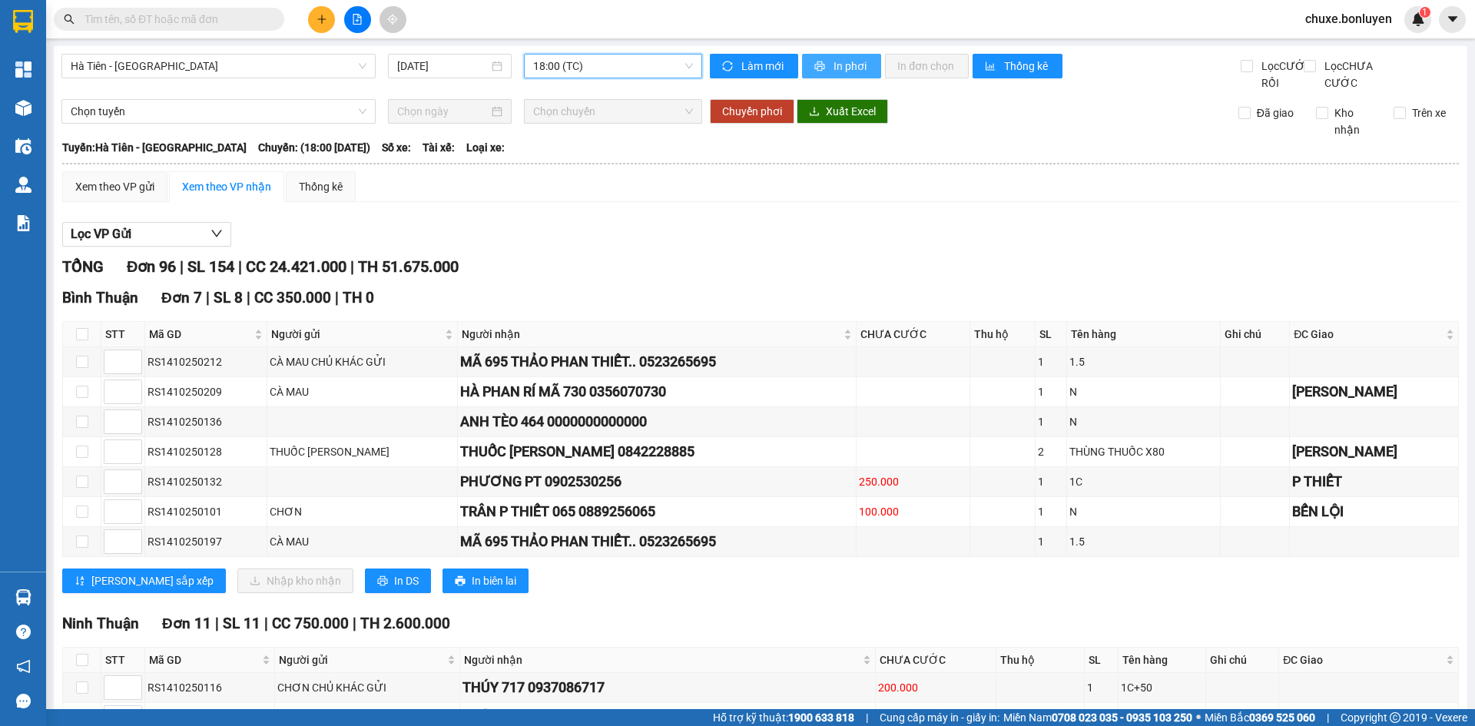
click at [852, 61] on span "In phơi" at bounding box center [851, 66] width 35 height 17
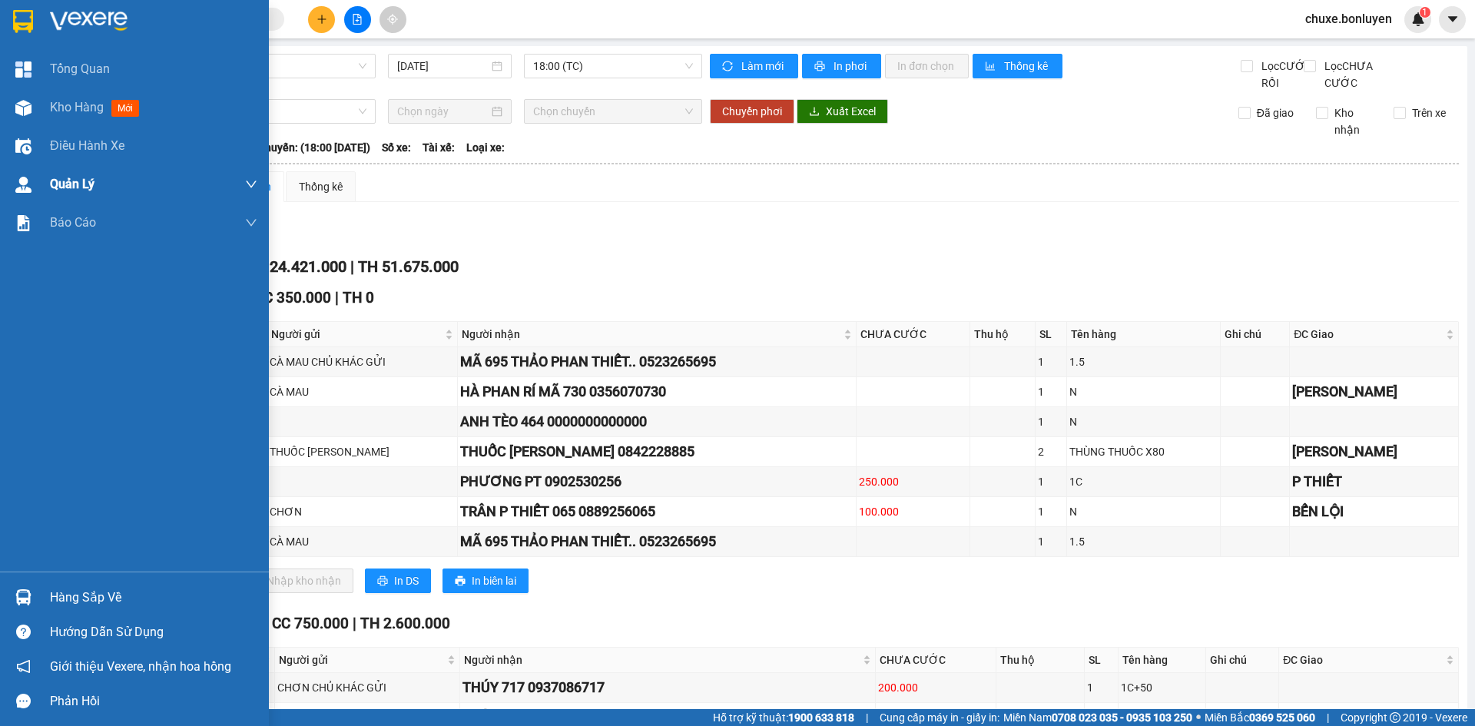
click at [27, 110] on img at bounding box center [23, 108] width 16 height 16
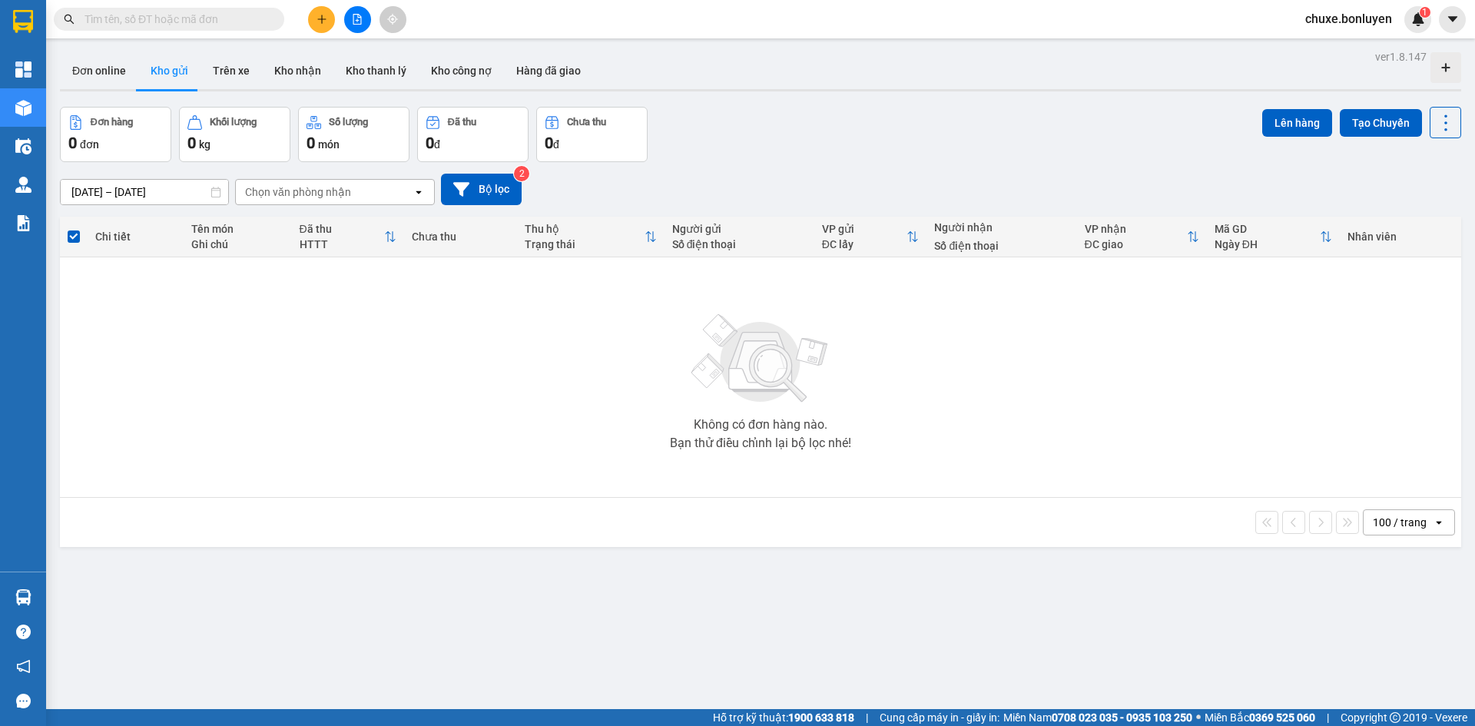
click at [196, 23] on input "text" at bounding box center [175, 19] width 181 height 17
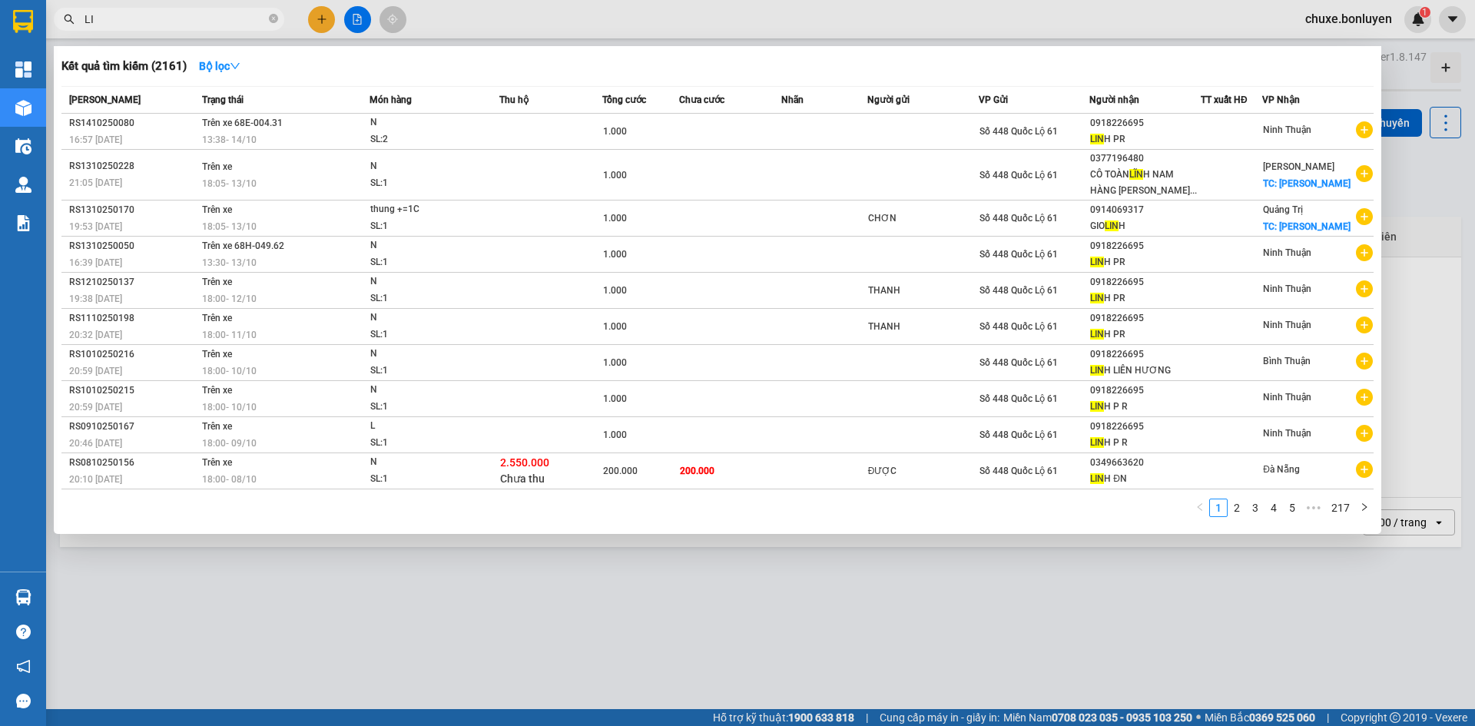
type input "L"
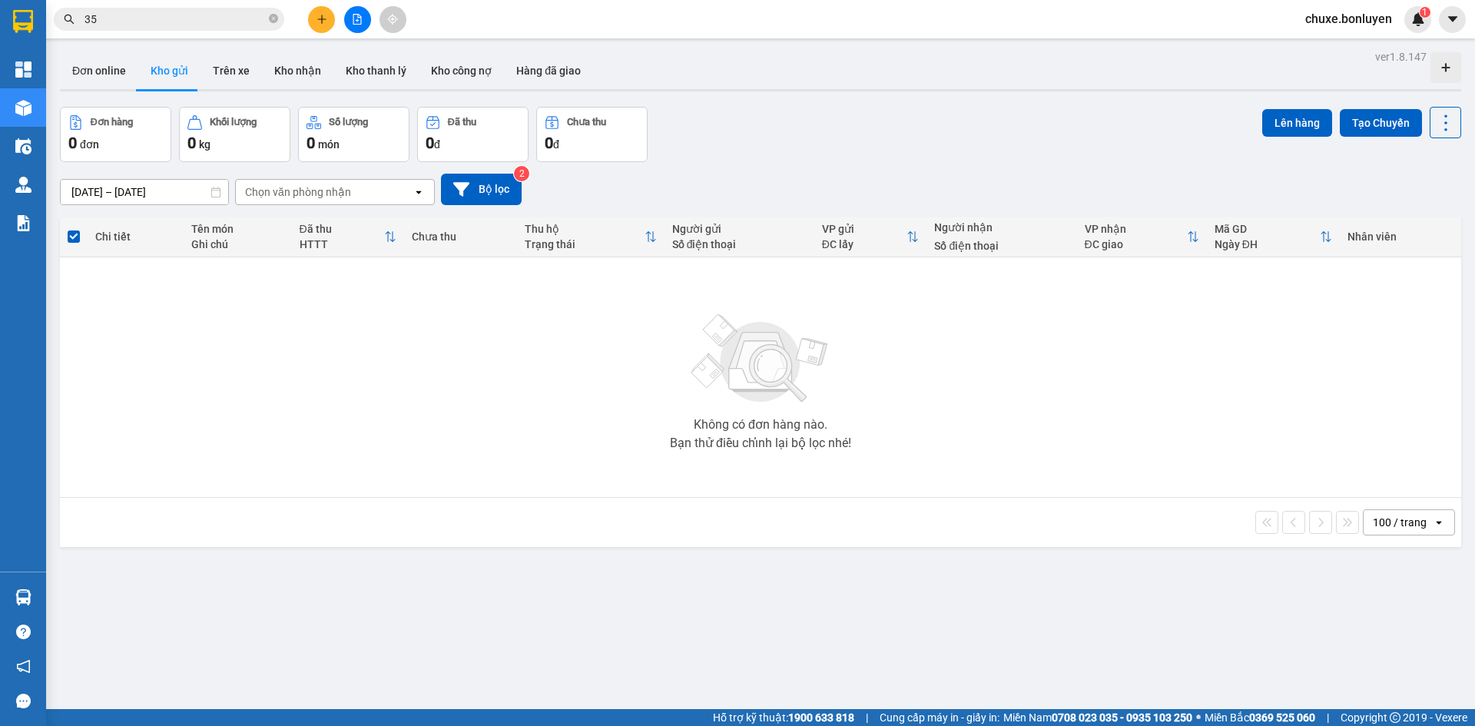
type input "357"
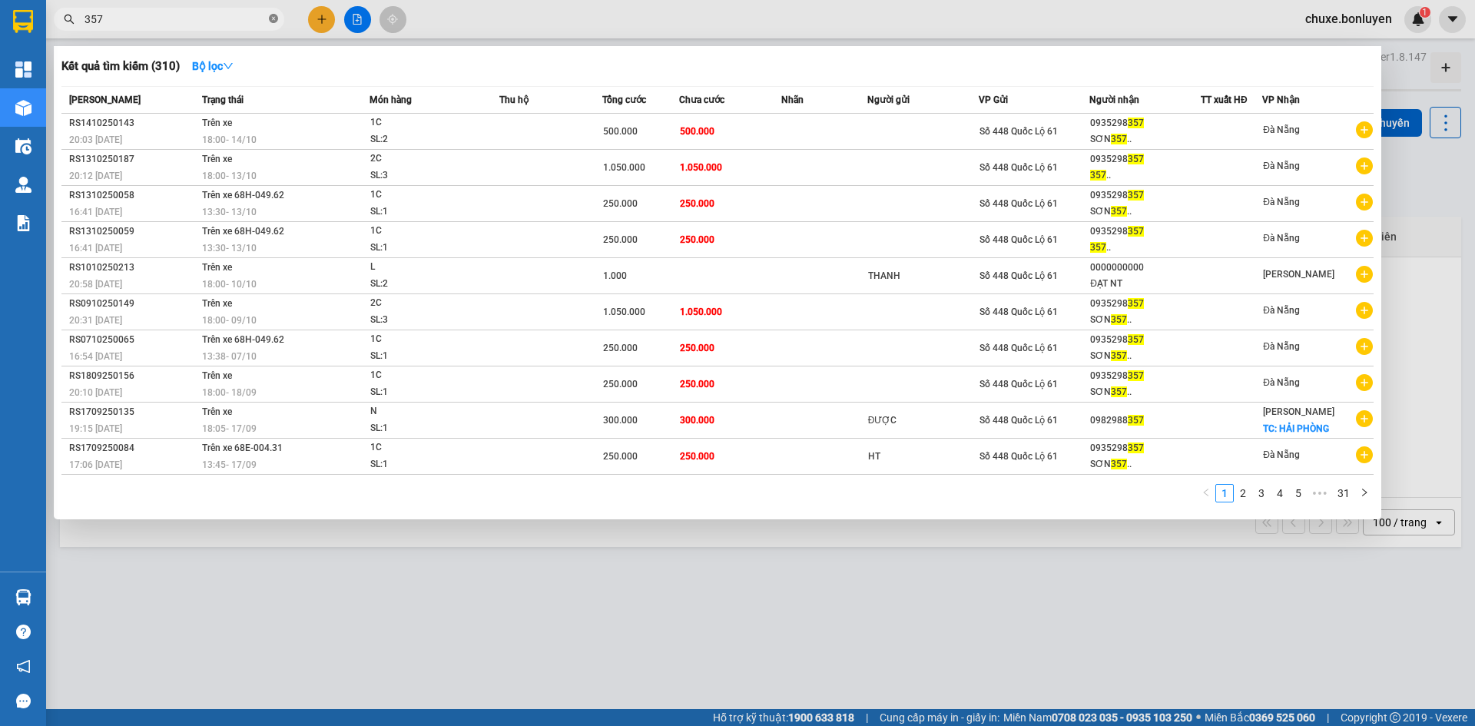
click at [277, 19] on icon "close-circle" at bounding box center [273, 18] width 9 height 9
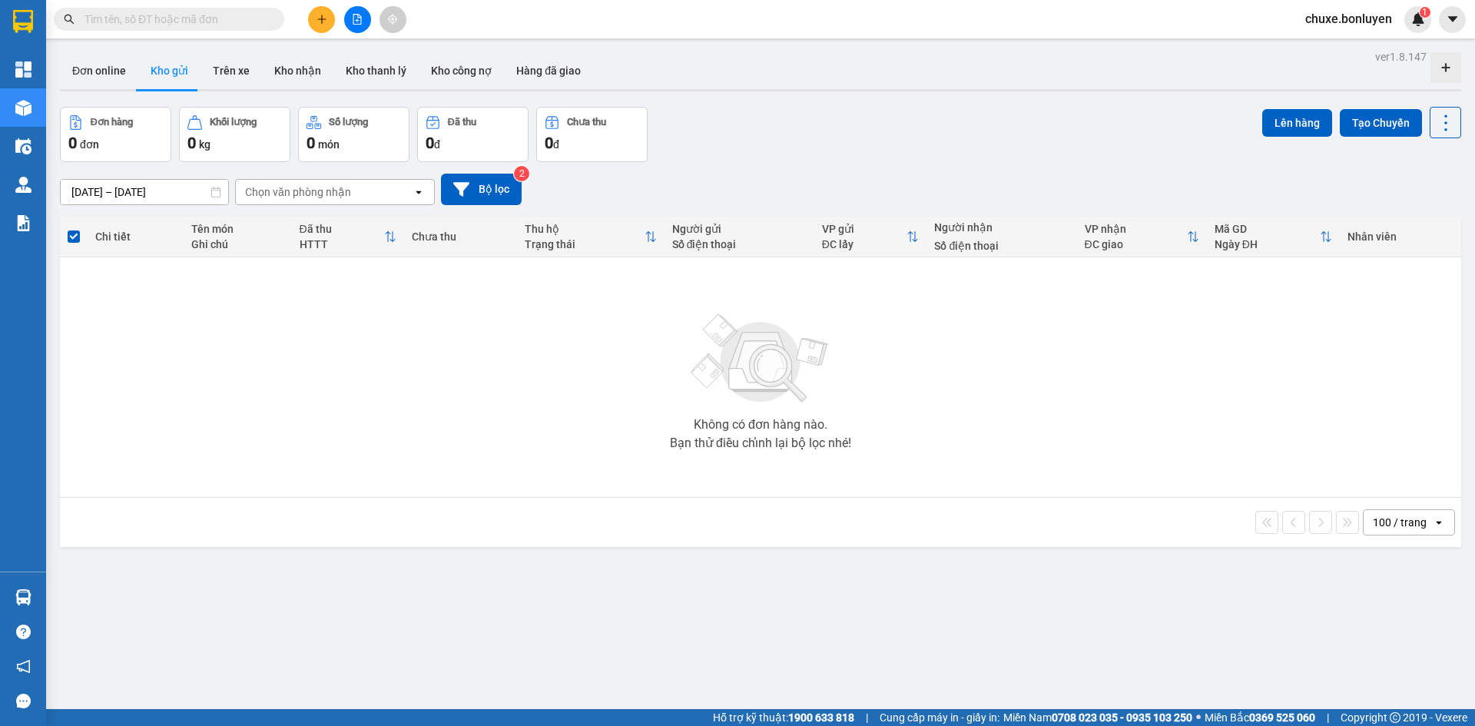
click at [353, 21] on icon "file-add" at bounding box center [357, 19] width 8 height 11
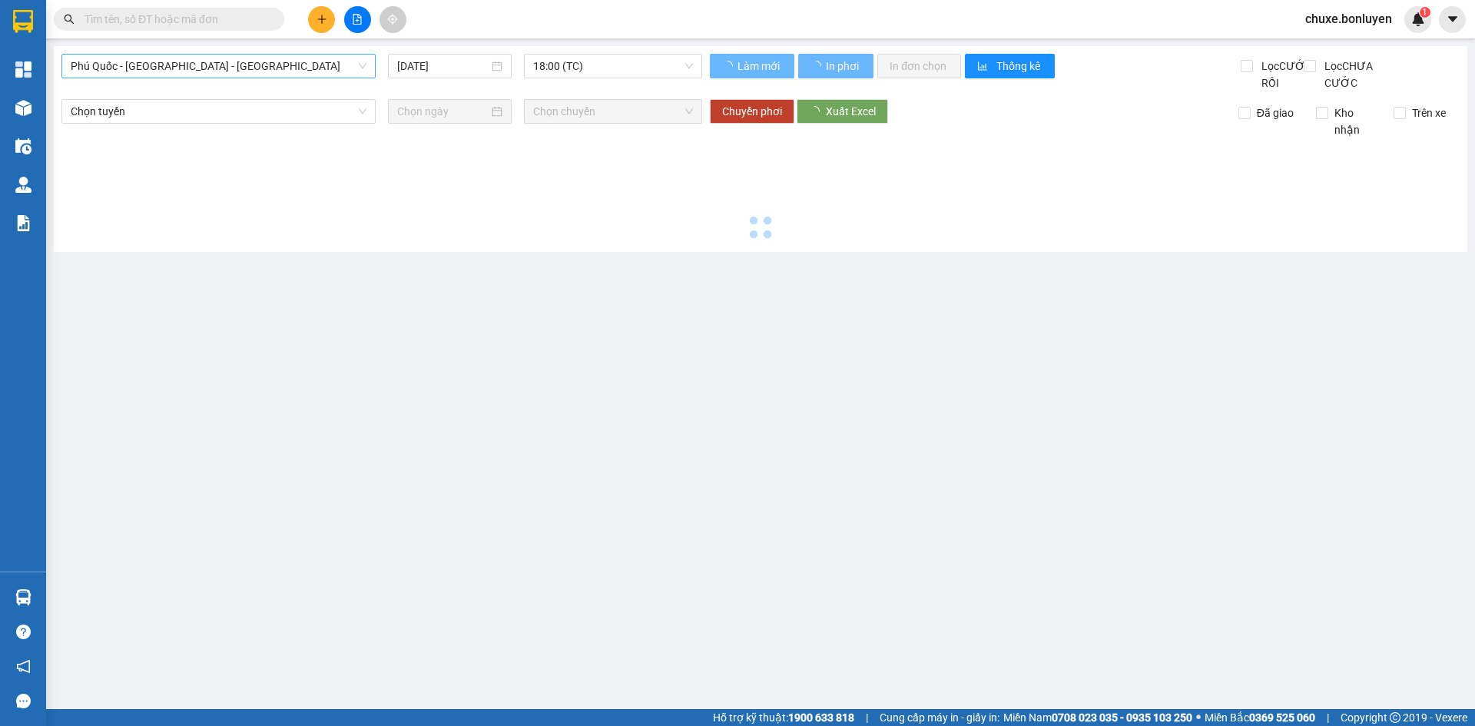
click at [227, 75] on span "Phú Quốc - [GEOGRAPHIC_DATA] - [GEOGRAPHIC_DATA]" at bounding box center [219, 66] width 296 height 23
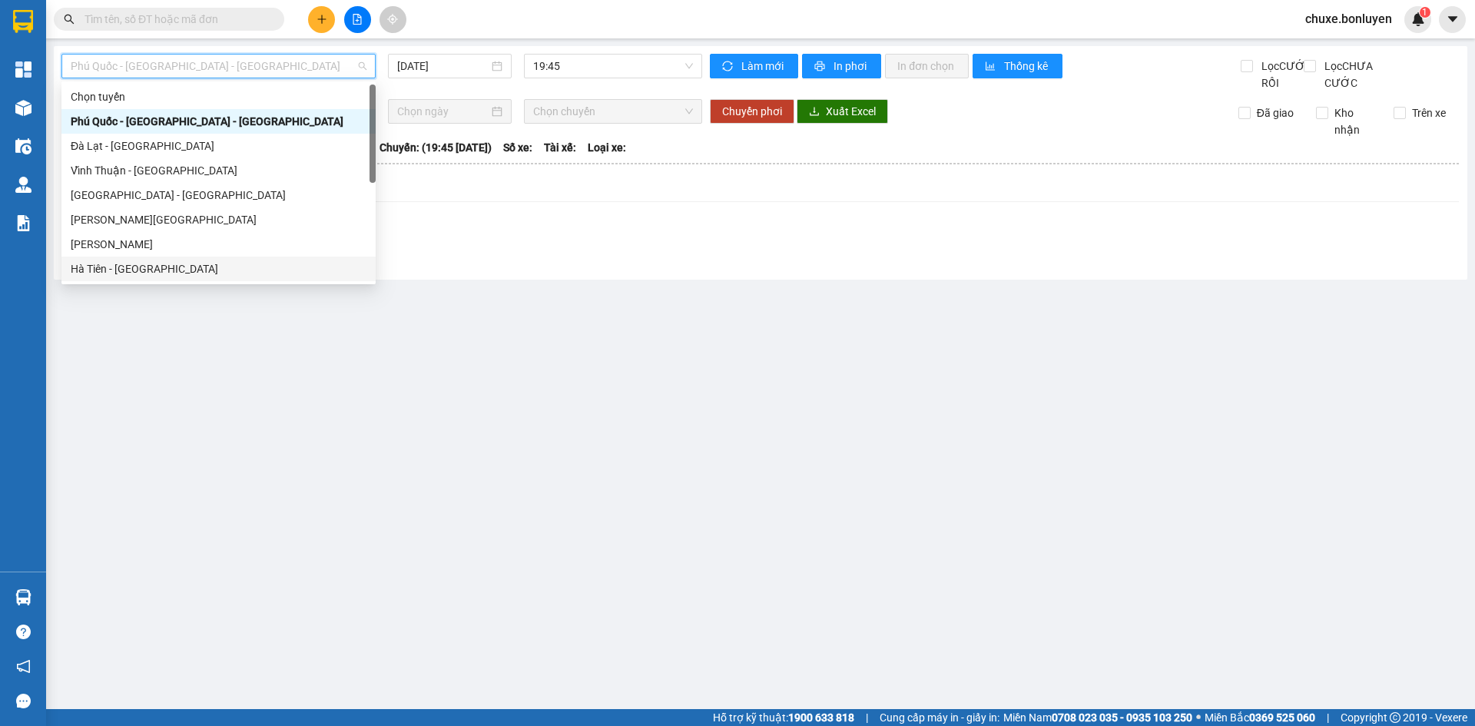
click at [131, 270] on div "Hà Tiên - [GEOGRAPHIC_DATA]" at bounding box center [219, 268] width 296 height 17
type input "[DATE]"
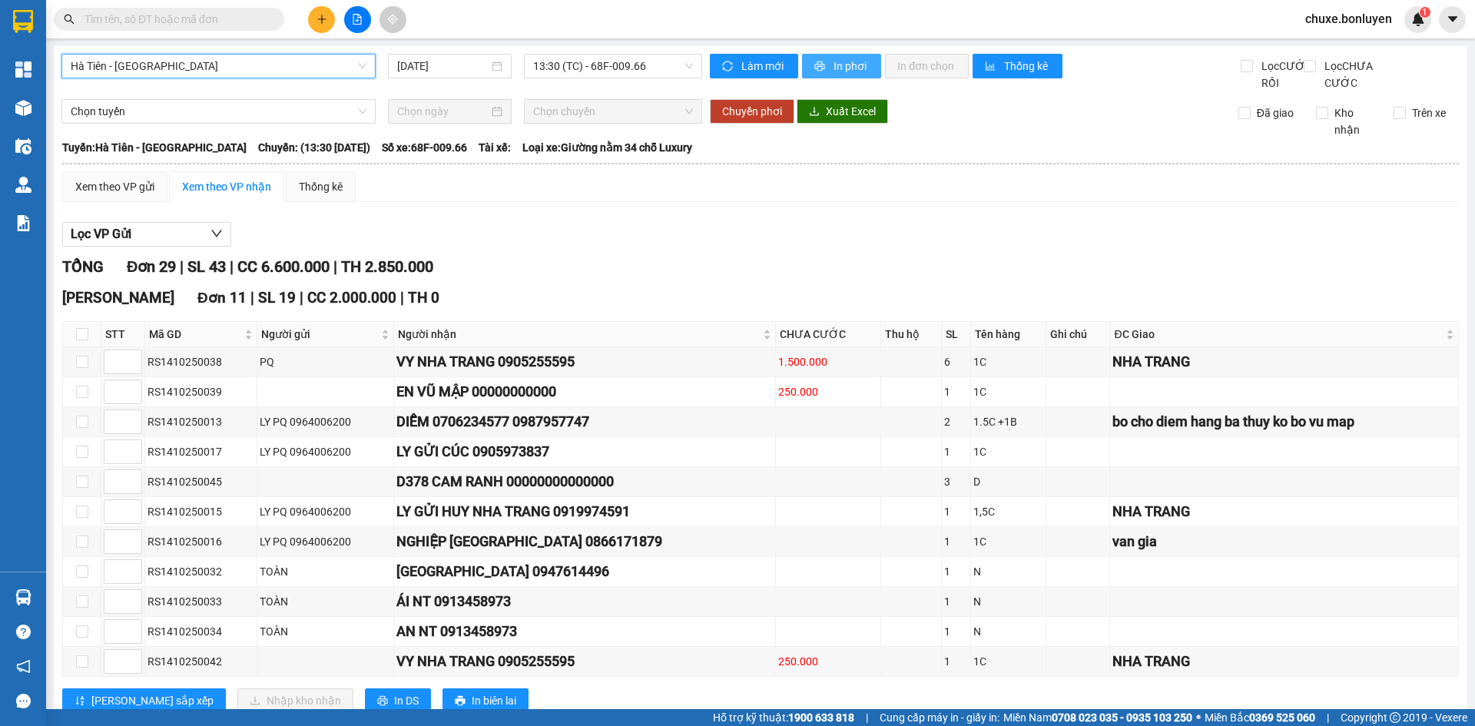
click at [834, 67] on span "In phơi" at bounding box center [851, 66] width 35 height 17
click at [625, 71] on span "13:30 (TC) - 68F-009.66" at bounding box center [613, 66] width 160 height 23
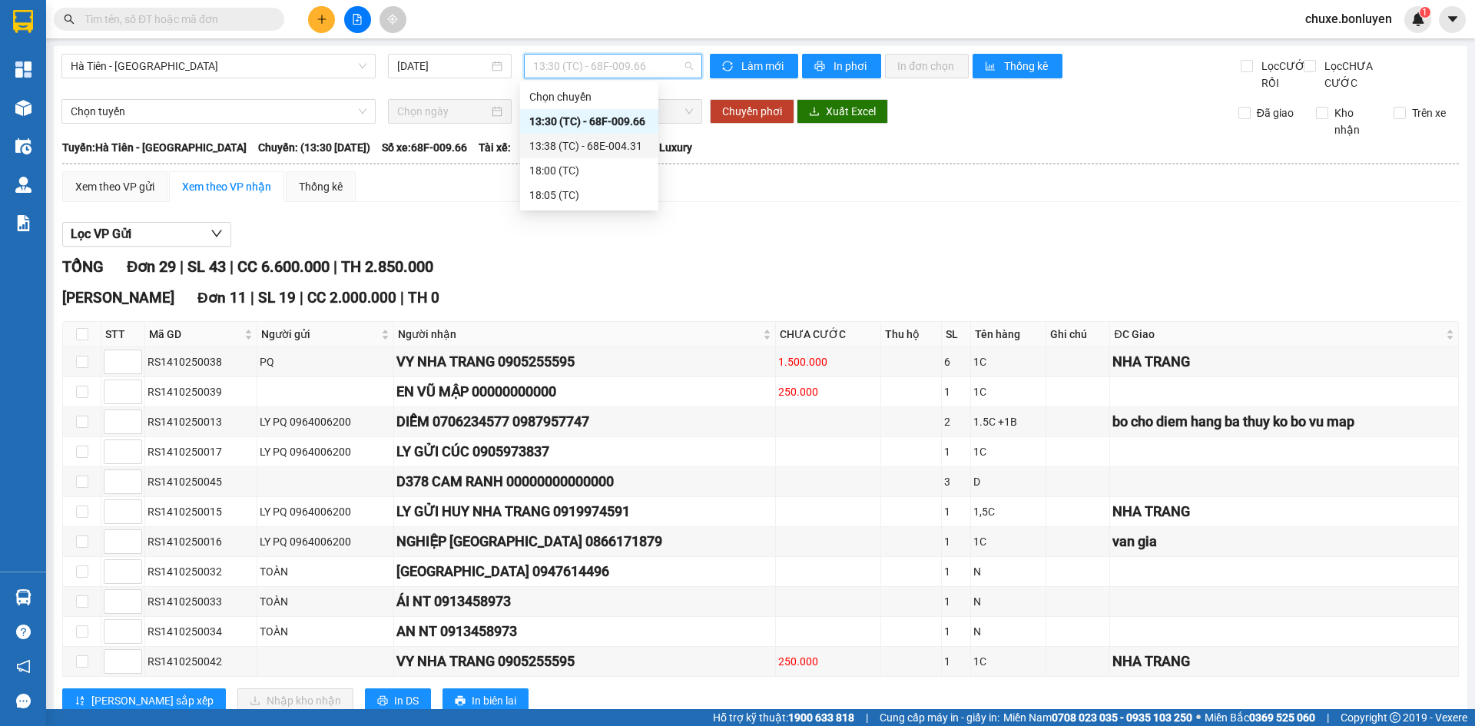
click at [615, 148] on div "13:38 (TC) - 68E-004.31" at bounding box center [589, 146] width 120 height 17
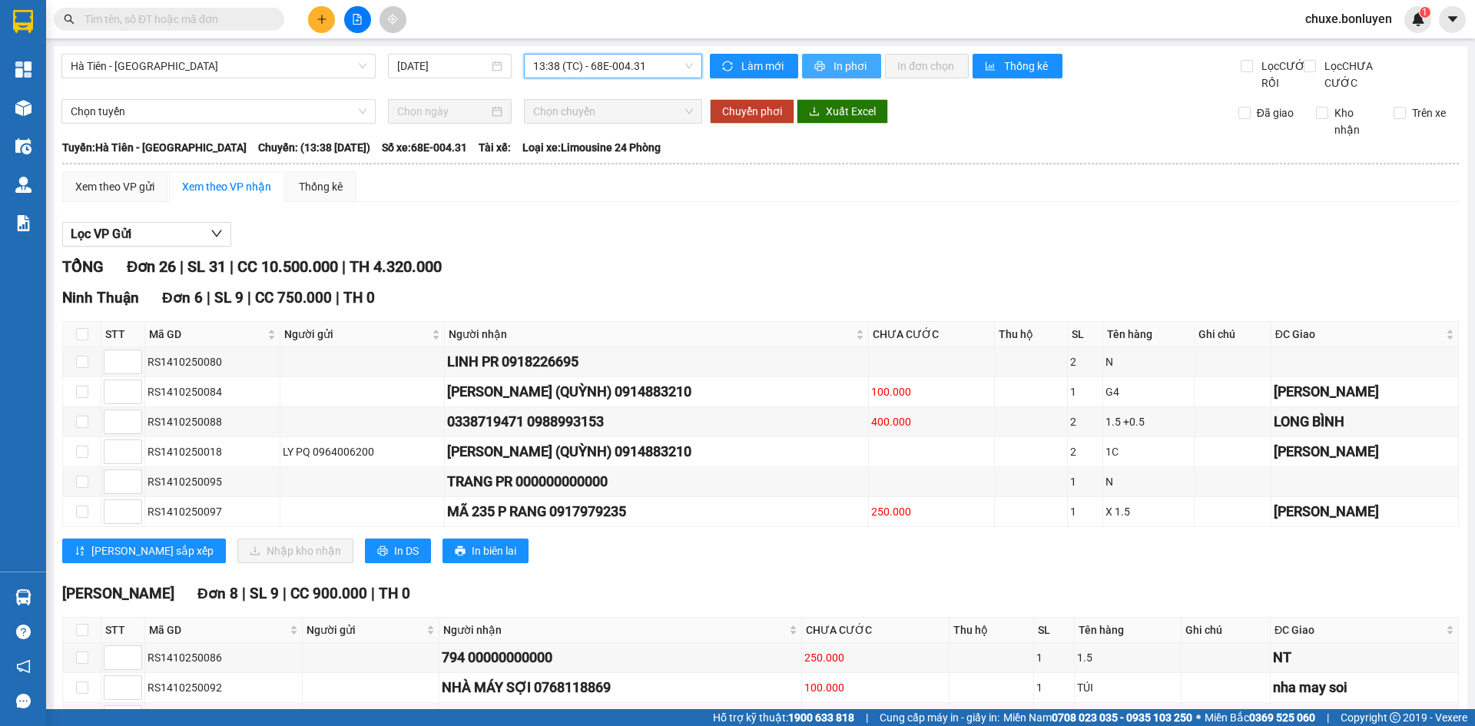
click at [837, 68] on span "In phơi" at bounding box center [851, 66] width 35 height 17
click at [252, 77] on span "Hà Tiên - [GEOGRAPHIC_DATA]" at bounding box center [219, 66] width 296 height 23
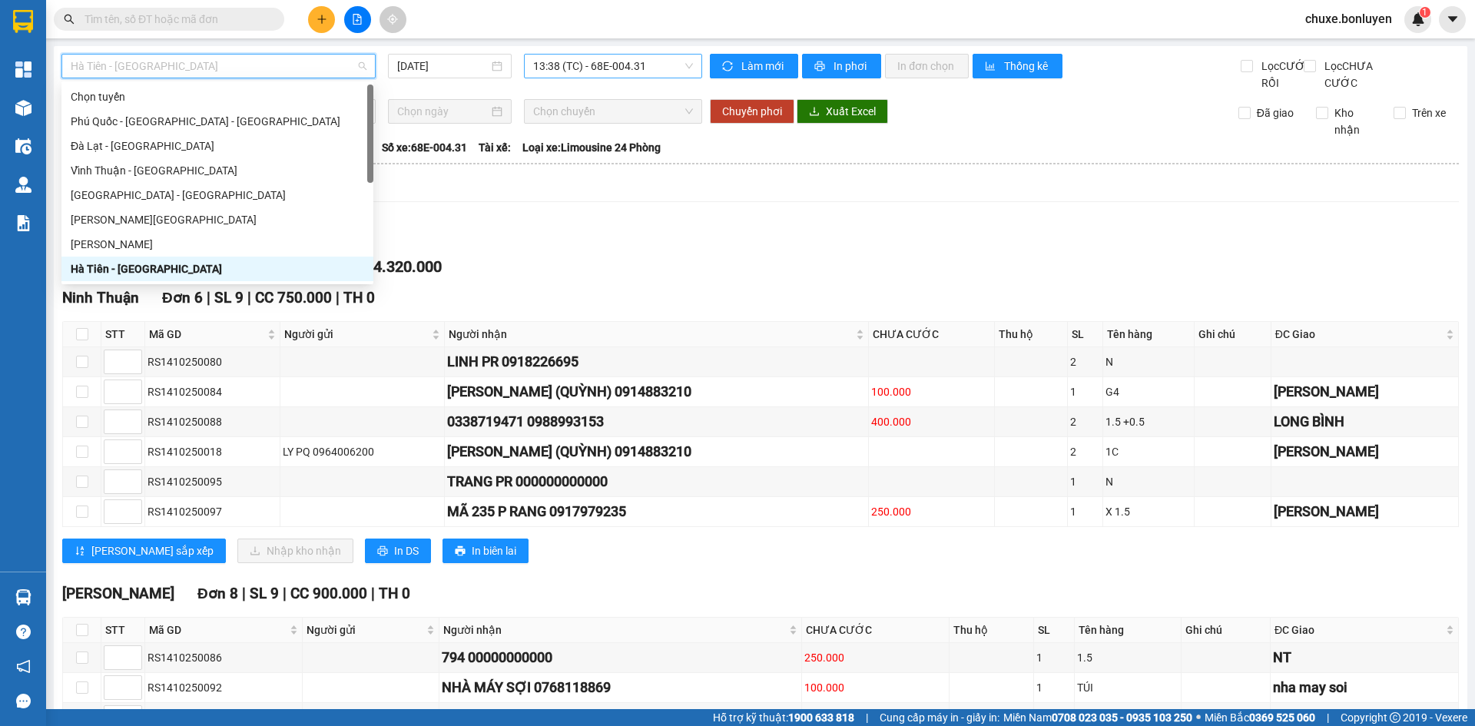
click at [602, 75] on span "13:38 (TC) - 68E-004.31" at bounding box center [613, 66] width 160 height 23
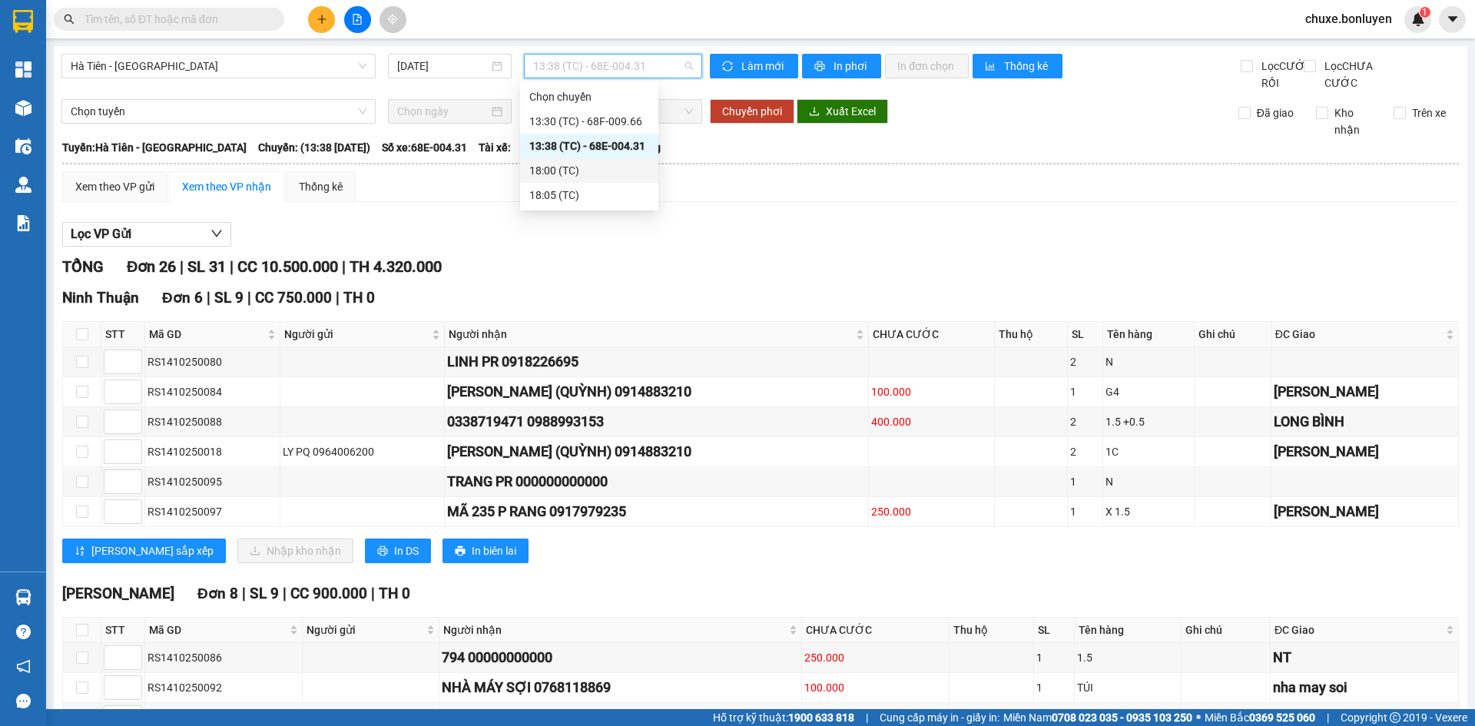
click at [608, 163] on div "18:00 (TC)" at bounding box center [589, 170] width 120 height 17
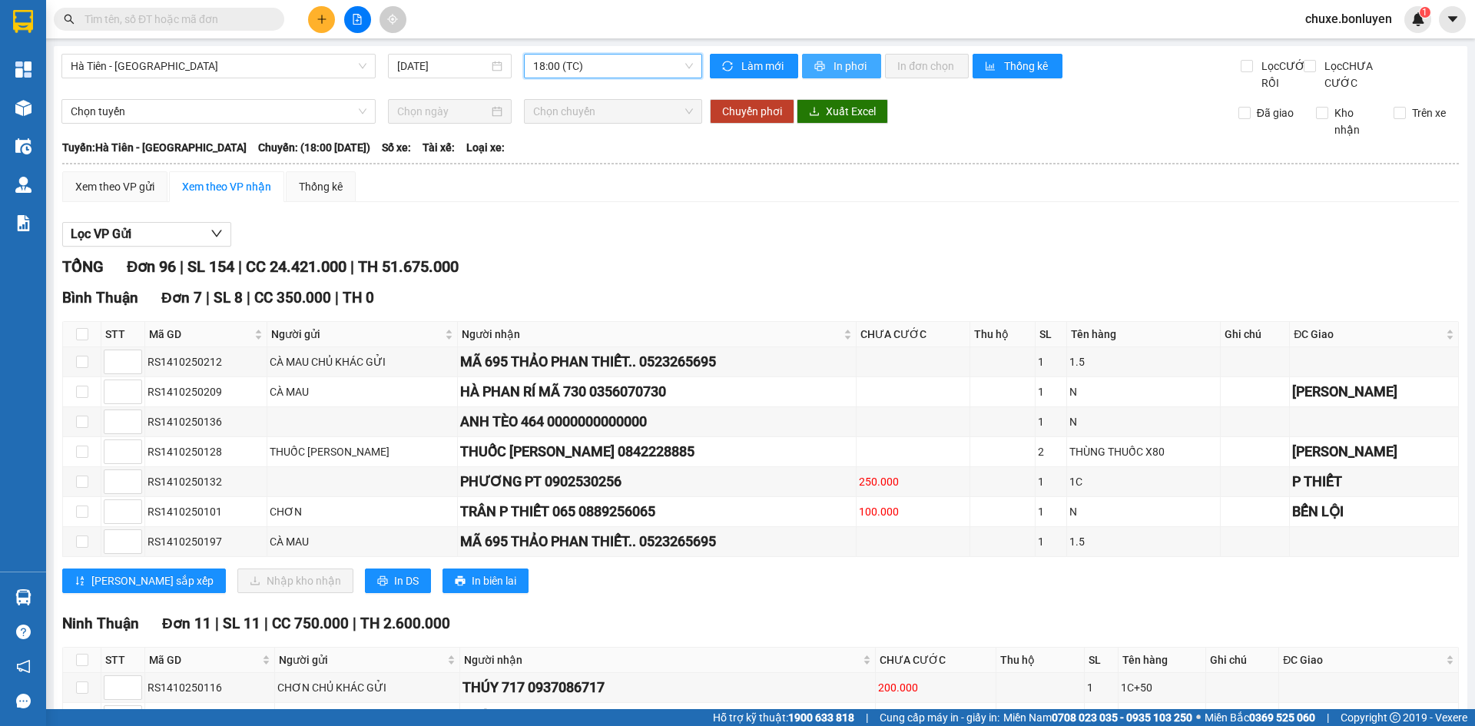
click at [857, 68] on span "In phơi" at bounding box center [851, 66] width 35 height 17
click at [648, 58] on span "18:00 (TC)" at bounding box center [613, 66] width 160 height 23
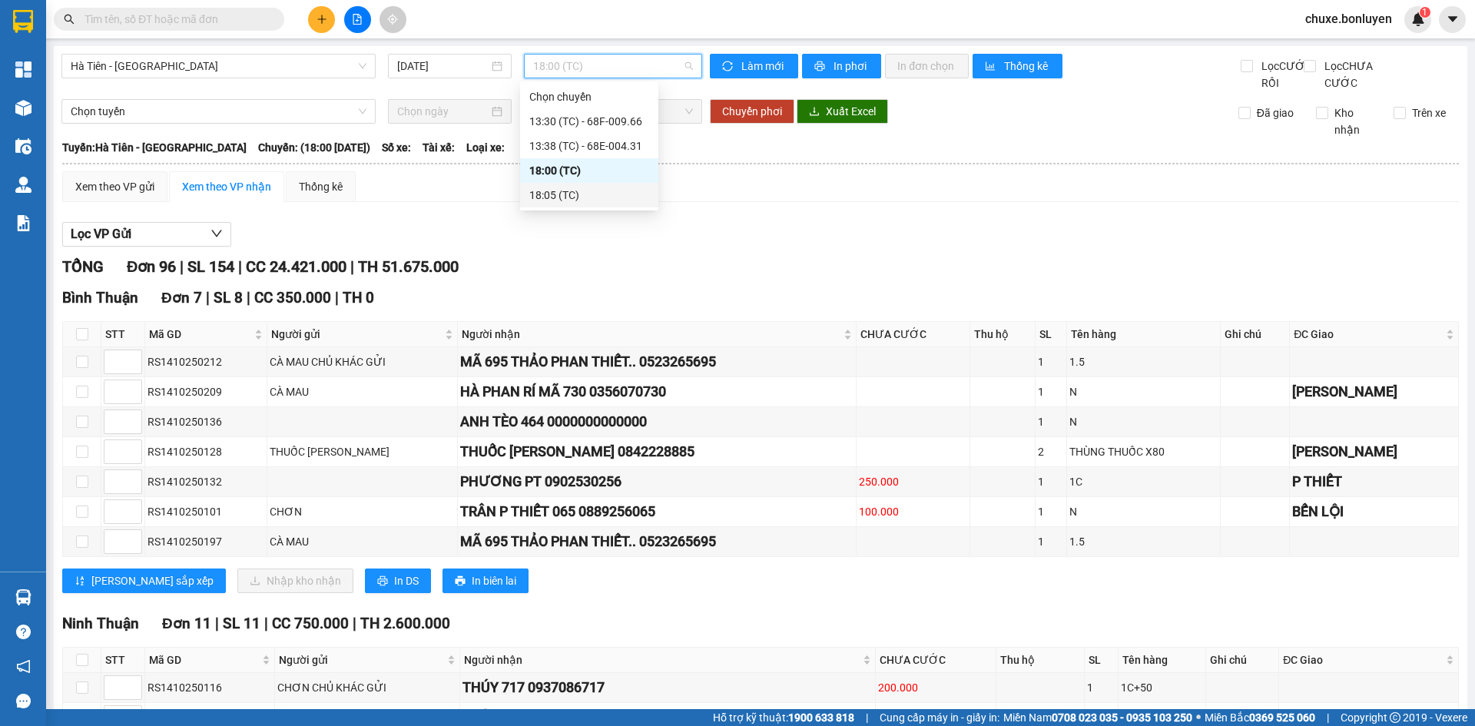
click at [616, 194] on div "18:05 (TC)" at bounding box center [589, 195] width 120 height 17
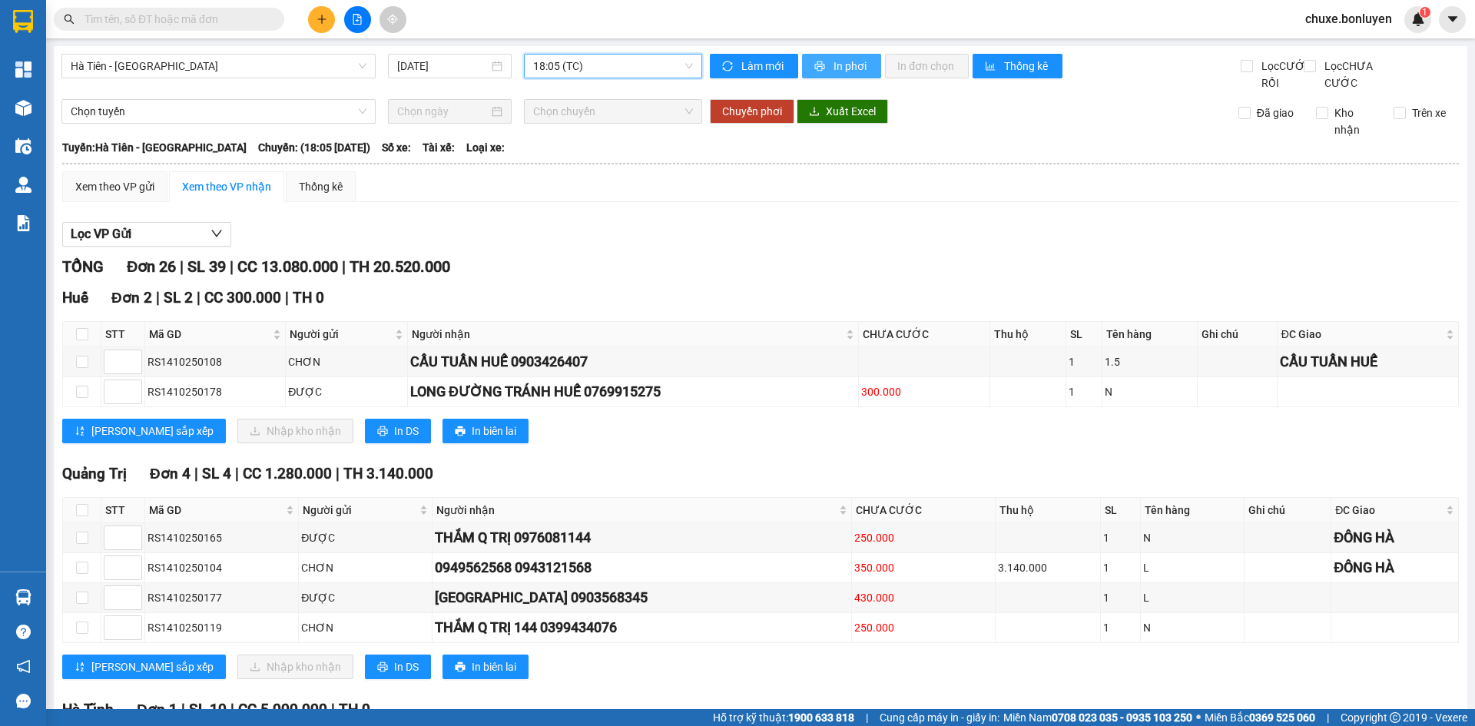
click at [860, 61] on span "In phơi" at bounding box center [851, 66] width 35 height 17
click at [1197, 279] on div "TỔNG Đơn 26 | SL 39 | CC 13.080.000 | TH 20.520.000" at bounding box center [760, 267] width 1397 height 24
drag, startPoint x: 289, startPoint y: 67, endPoint x: 229, endPoint y: 194, distance: 140.2
click at [289, 68] on span "Hà Tiên - [GEOGRAPHIC_DATA]" at bounding box center [219, 66] width 296 height 23
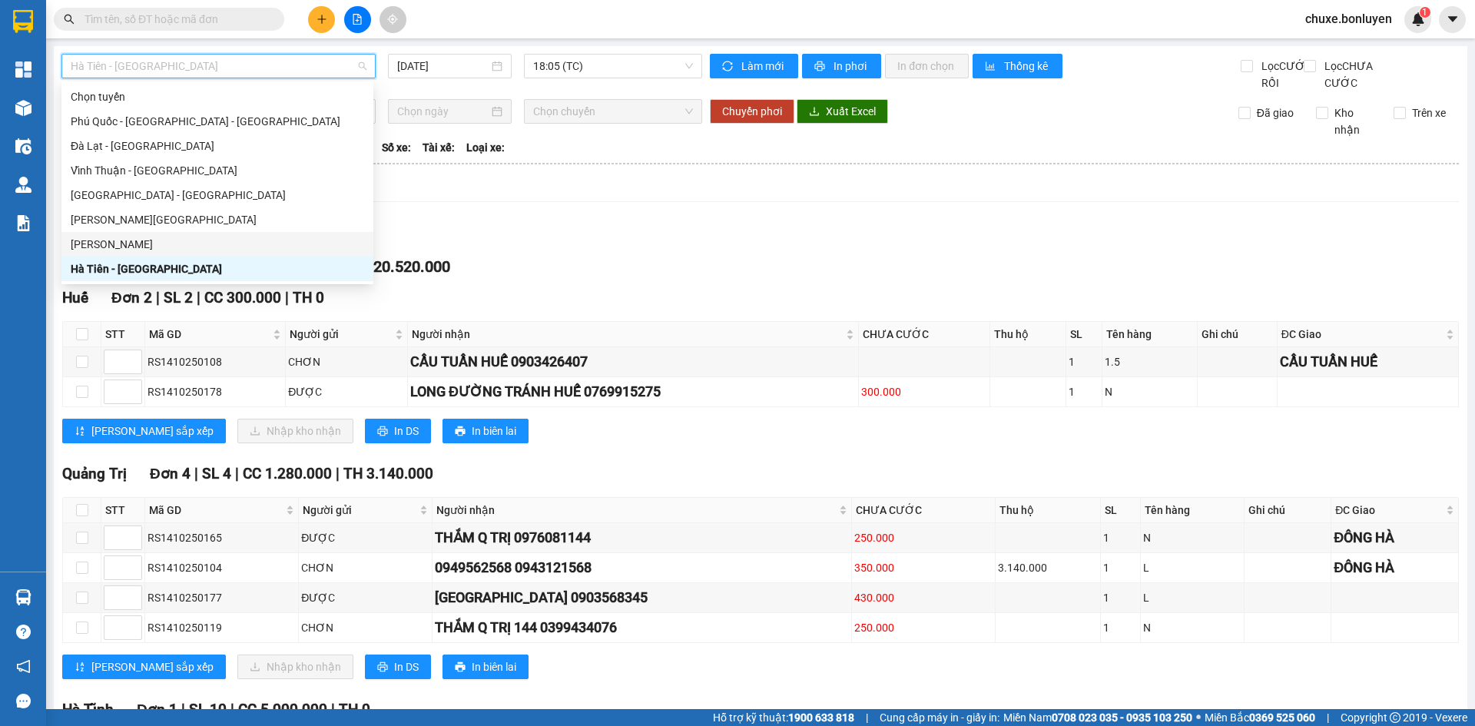
click at [199, 243] on div "[PERSON_NAME]" at bounding box center [217, 244] width 293 height 17
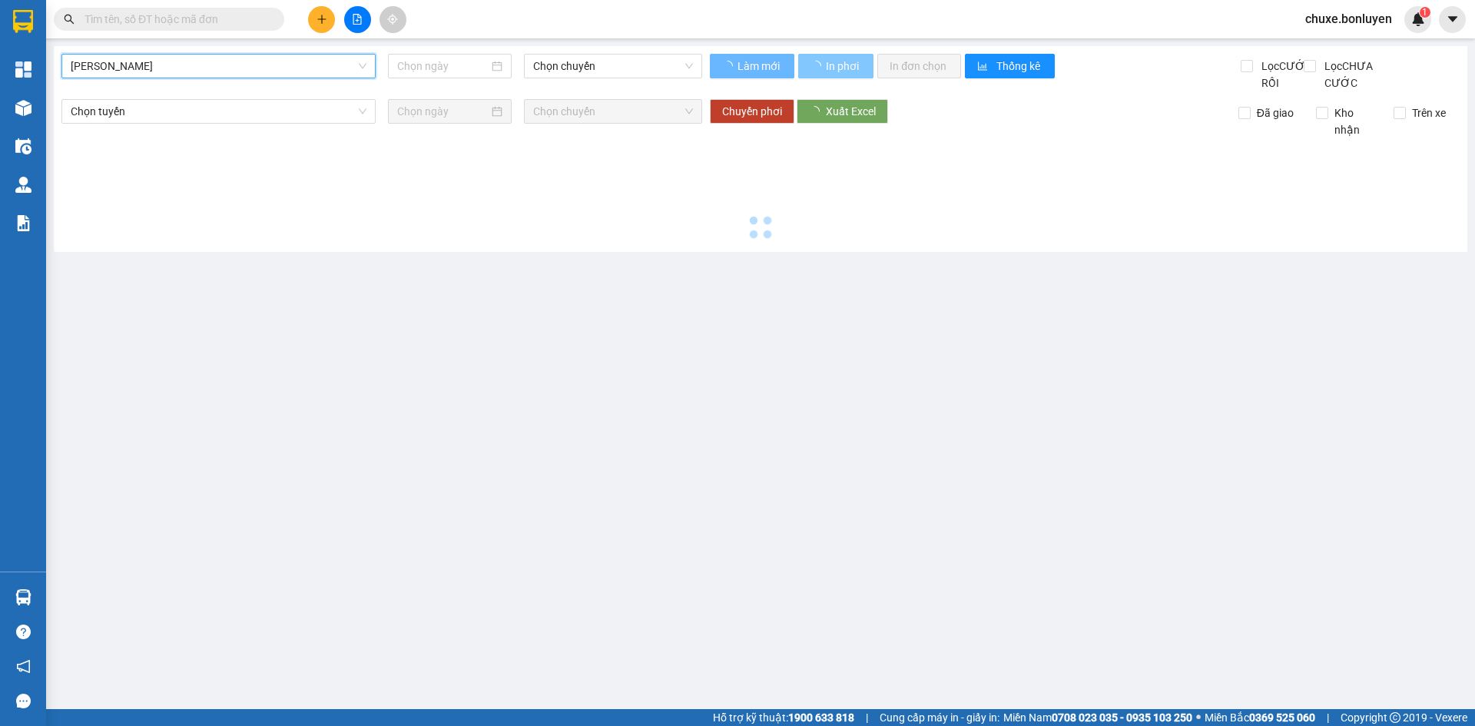
type input "[DATE]"
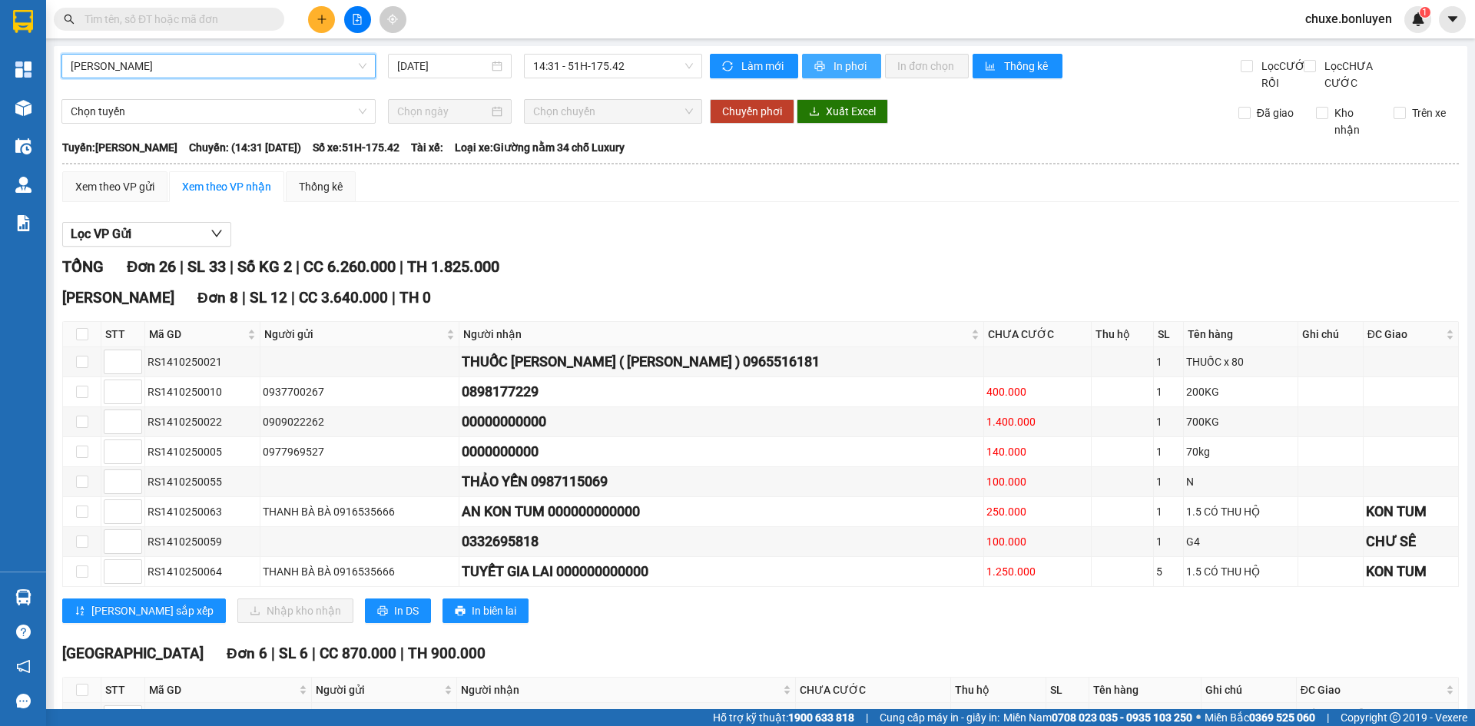
click at [839, 72] on span "In phơi" at bounding box center [851, 66] width 35 height 17
click at [234, 64] on span "[PERSON_NAME]" at bounding box center [219, 66] width 296 height 23
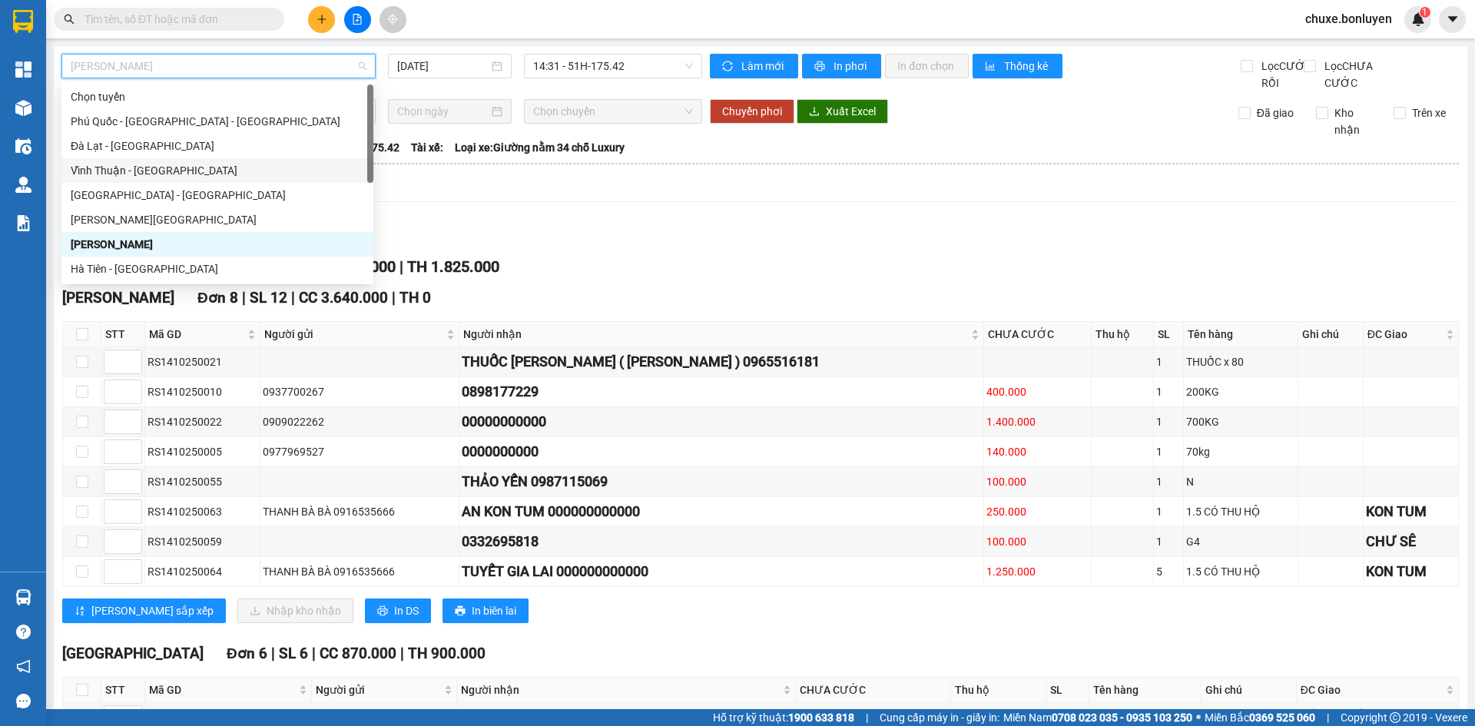
click at [181, 168] on div "Vĩnh Thuận - [GEOGRAPHIC_DATA]" at bounding box center [217, 170] width 293 height 17
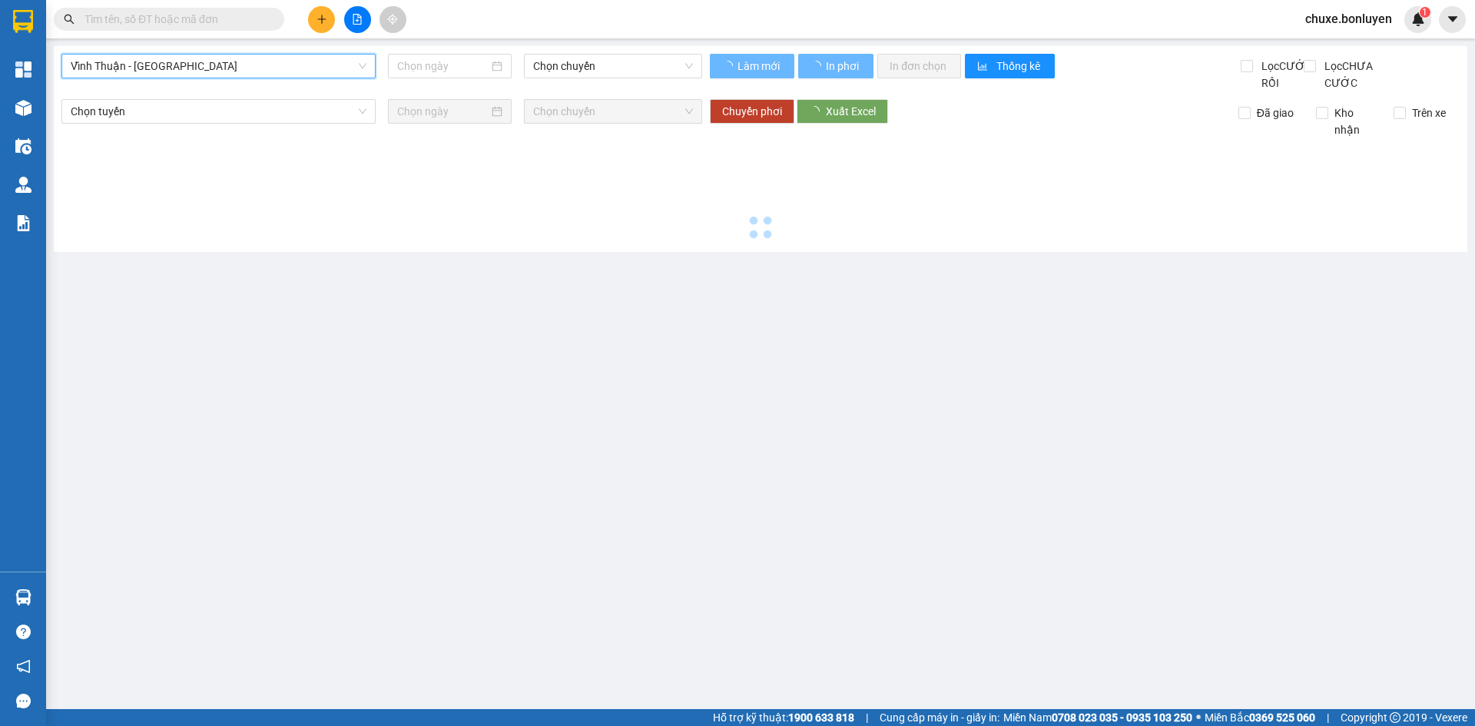
type input "[DATE]"
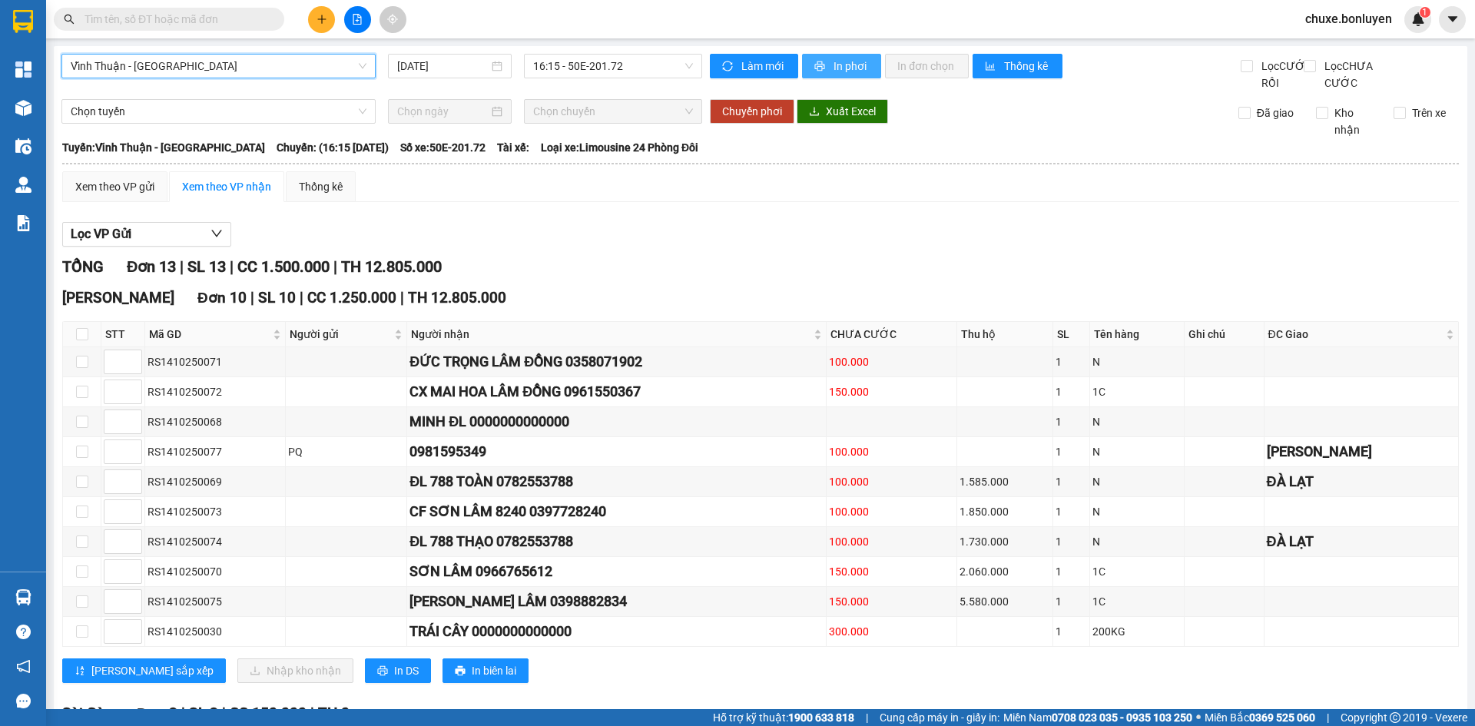
click at [817, 63] on icon "printer" at bounding box center [819, 66] width 11 height 11
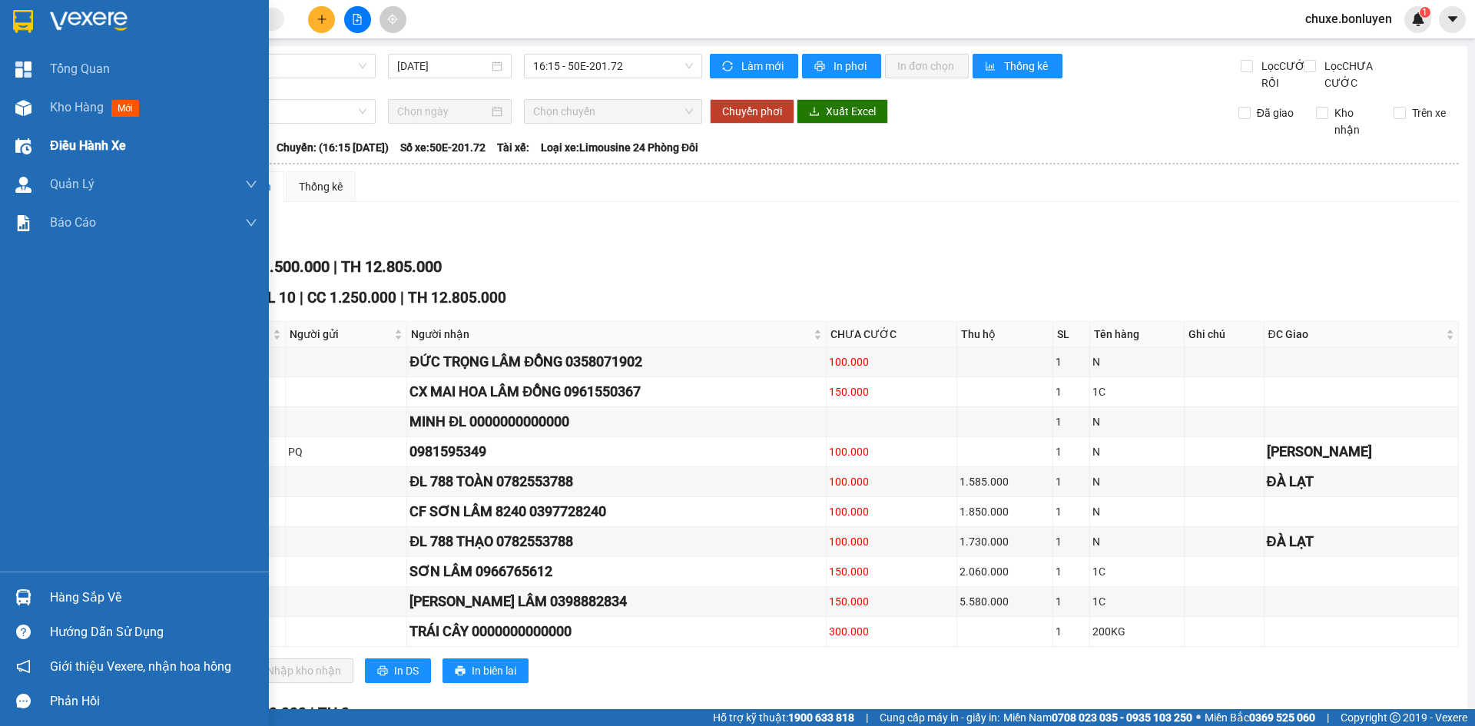
click at [35, 116] on div at bounding box center [23, 107] width 27 height 27
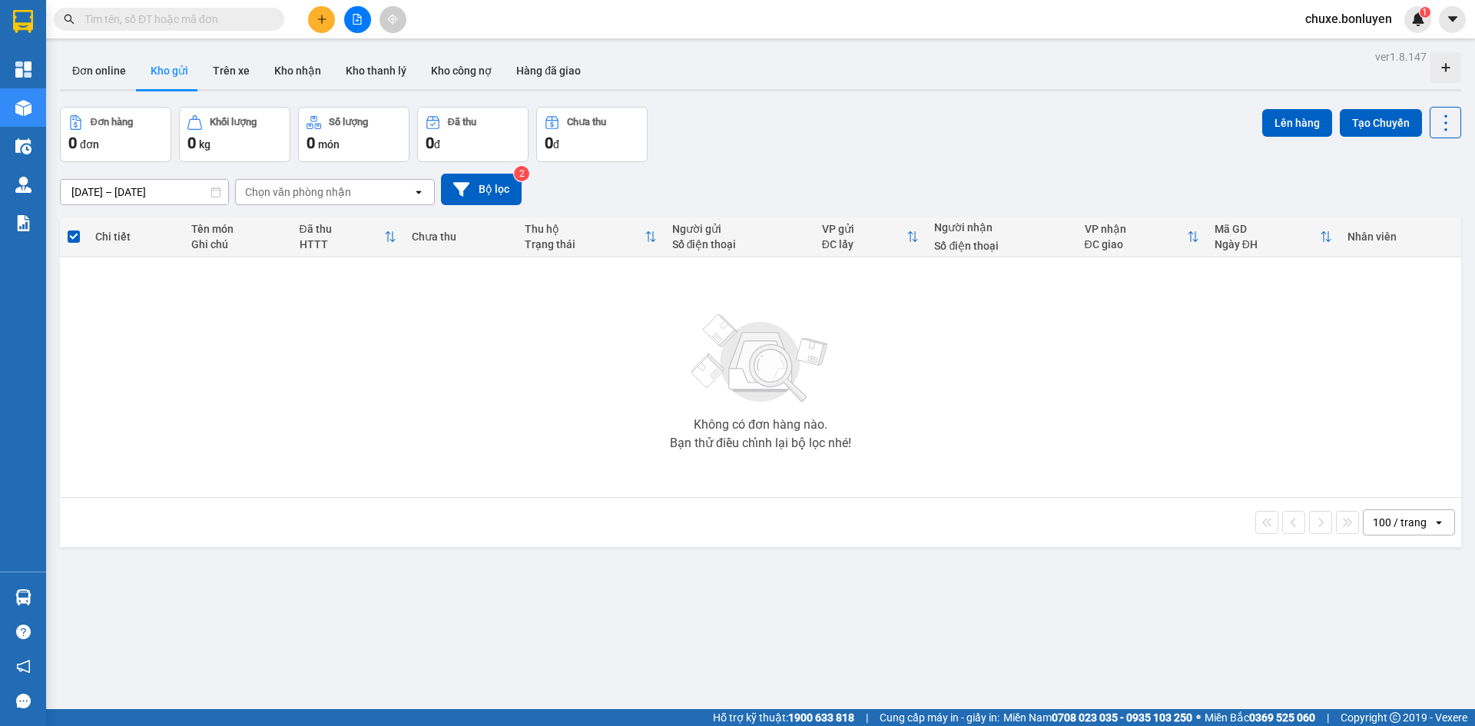
click at [185, 20] on input "text" at bounding box center [175, 19] width 181 height 17
type input "004"
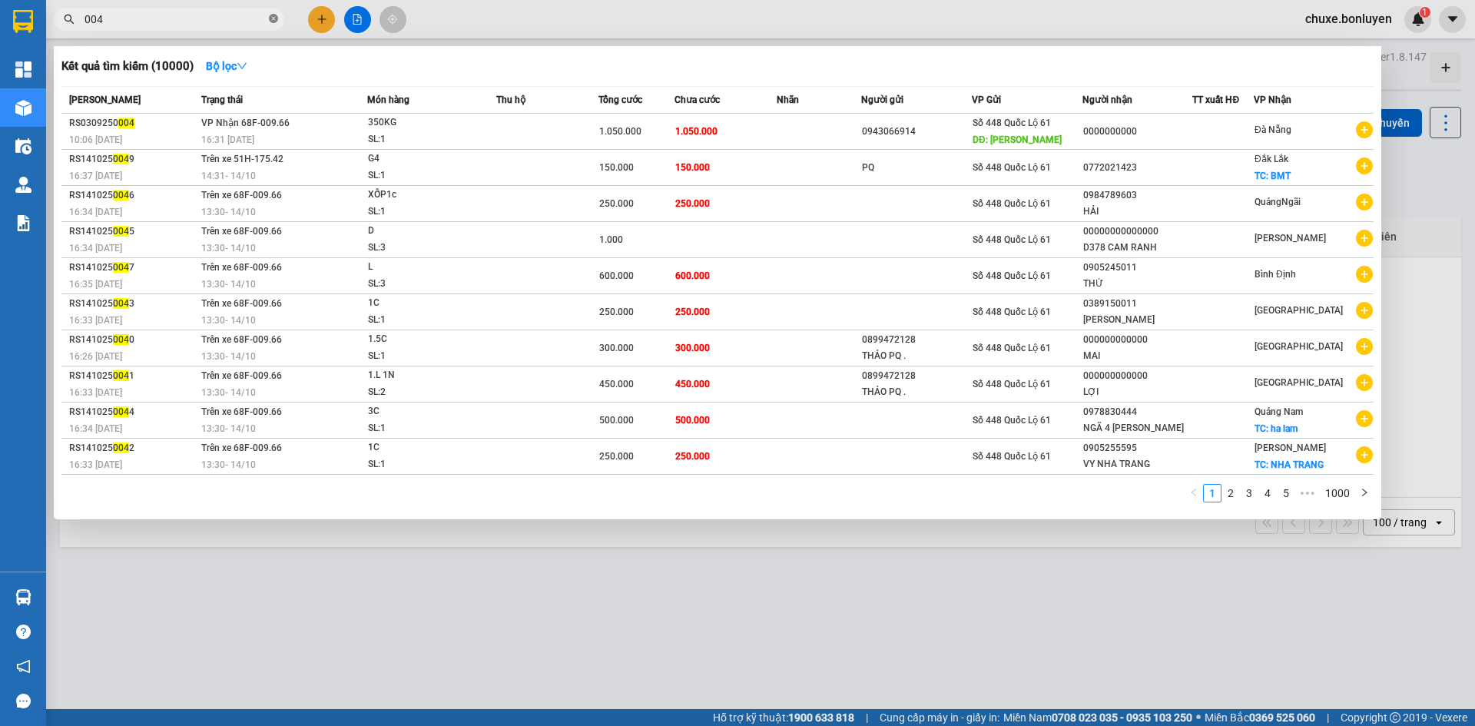
click at [274, 18] on icon "close-circle" at bounding box center [273, 18] width 9 height 9
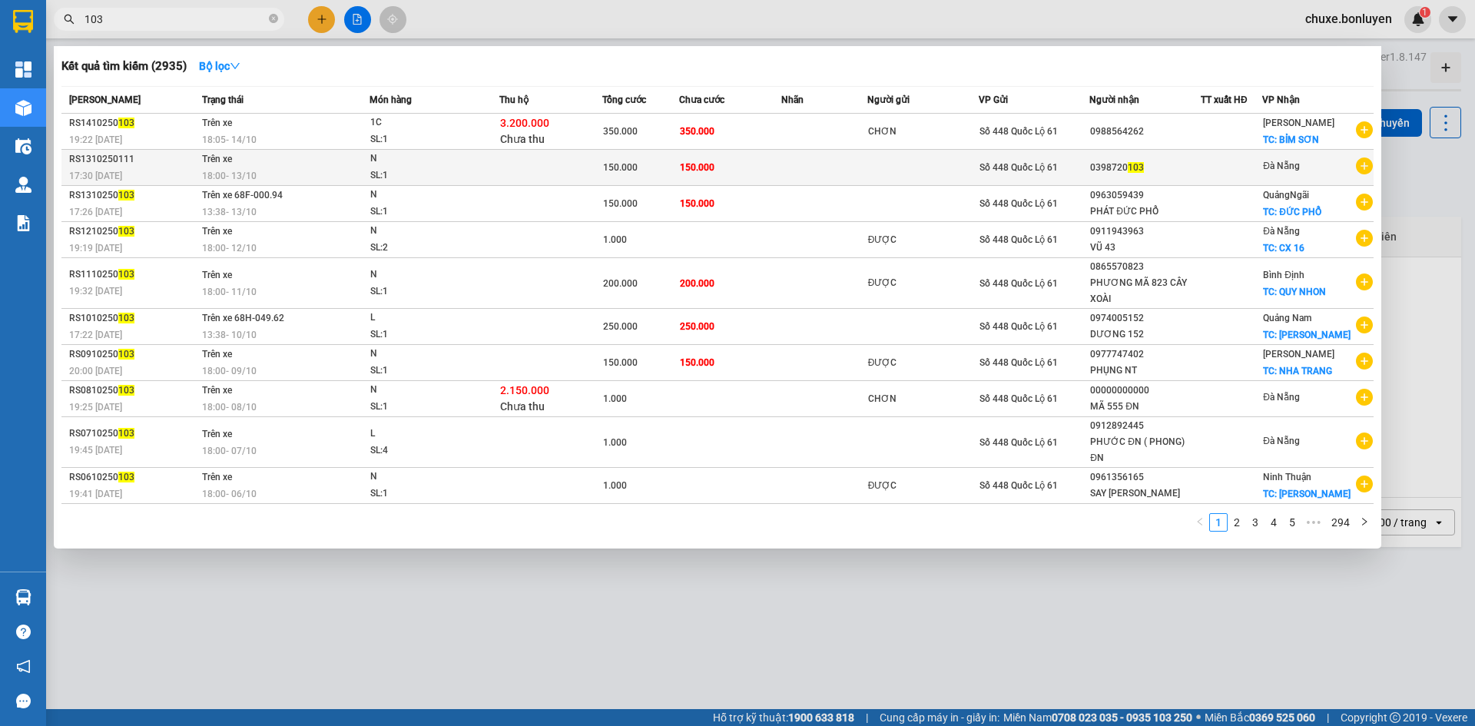
type input "103"
click at [1129, 161] on div "0398720 103" at bounding box center [1145, 168] width 110 height 16
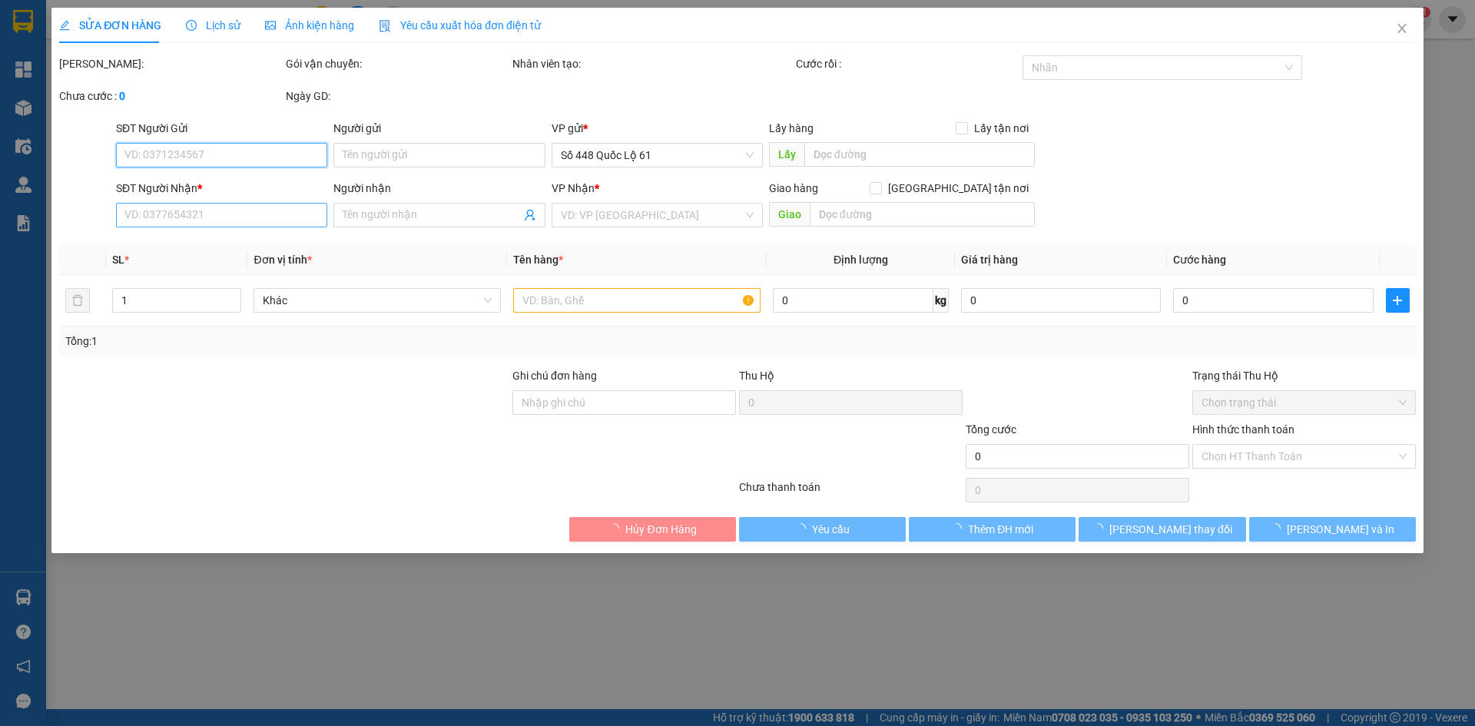
type input "0398720103"
type input "150.000"
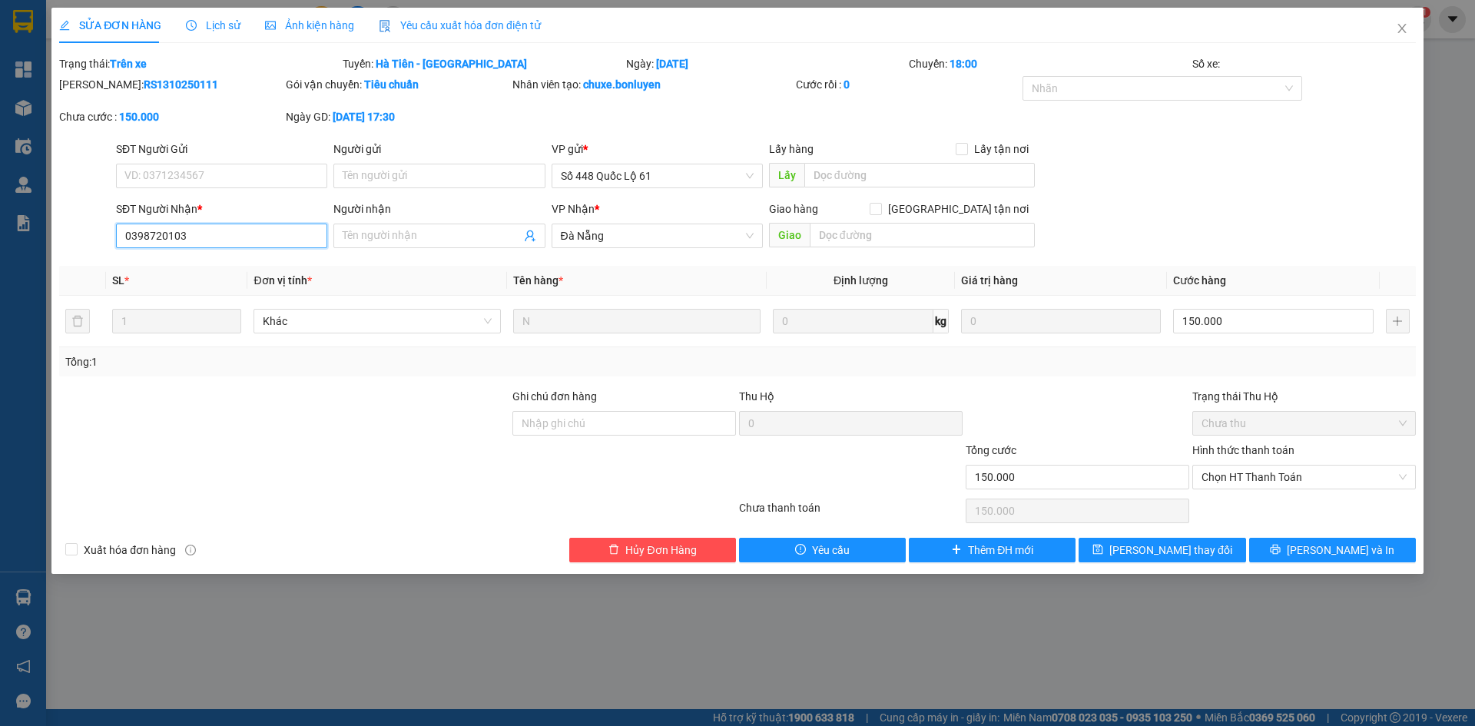
drag, startPoint x: 80, startPoint y: 252, endPoint x: 141, endPoint y: 240, distance: 62.5
click at [24, 255] on div "SỬA ĐƠN HÀNG Lịch sử Ảnh kiện hàng Yêu cầu xuất hóa đơn điện tử Total Paid Fee …" at bounding box center [737, 363] width 1475 height 726
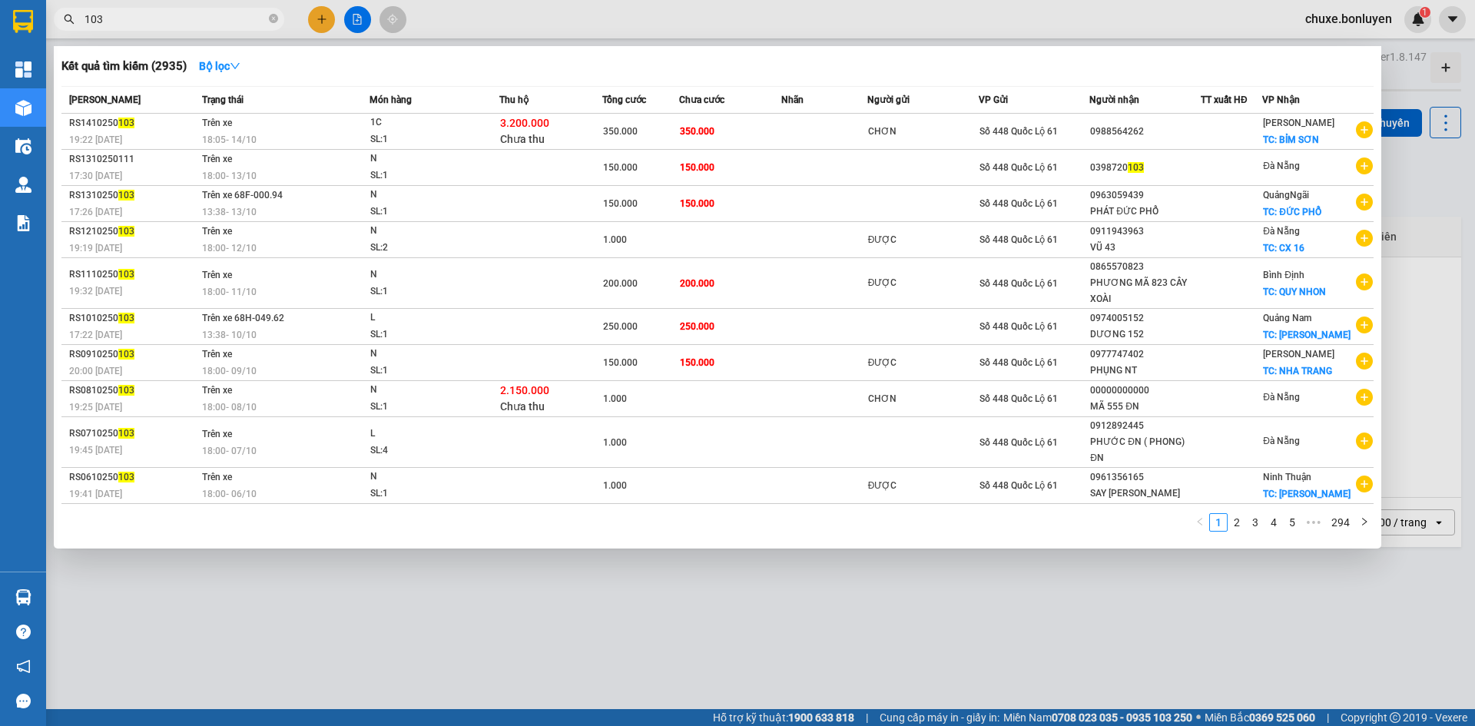
drag, startPoint x: 154, startPoint y: 20, endPoint x: 92, endPoint y: 16, distance: 62.3
click at [78, 24] on span "103" at bounding box center [169, 19] width 230 height 23
drag, startPoint x: 130, startPoint y: 8, endPoint x: 111, endPoint y: 21, distance: 22.2
click at [111, 21] on input "103" at bounding box center [175, 19] width 181 height 17
drag, startPoint x: 111, startPoint y: 21, endPoint x: 72, endPoint y: 25, distance: 39.4
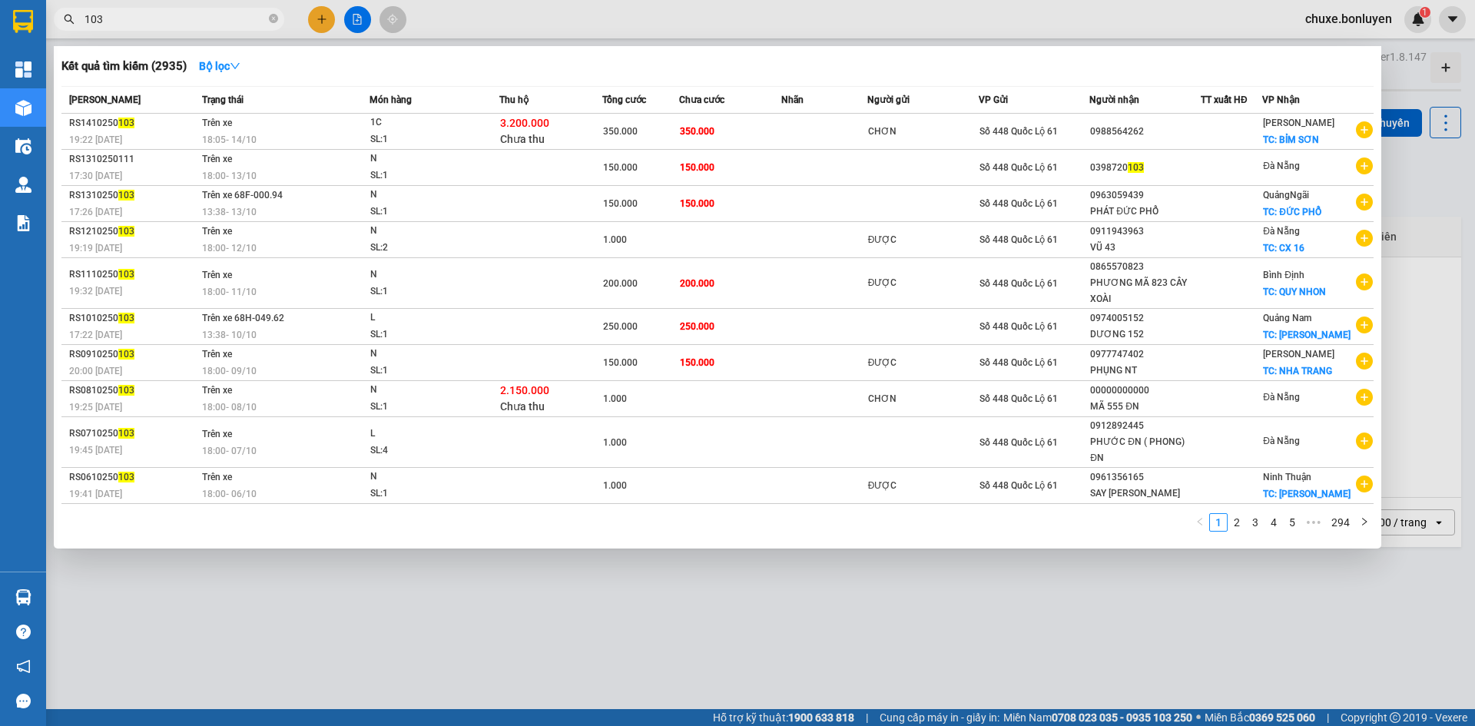
click at [72, 25] on span "103" at bounding box center [169, 19] width 230 height 23
paste input "0398720"
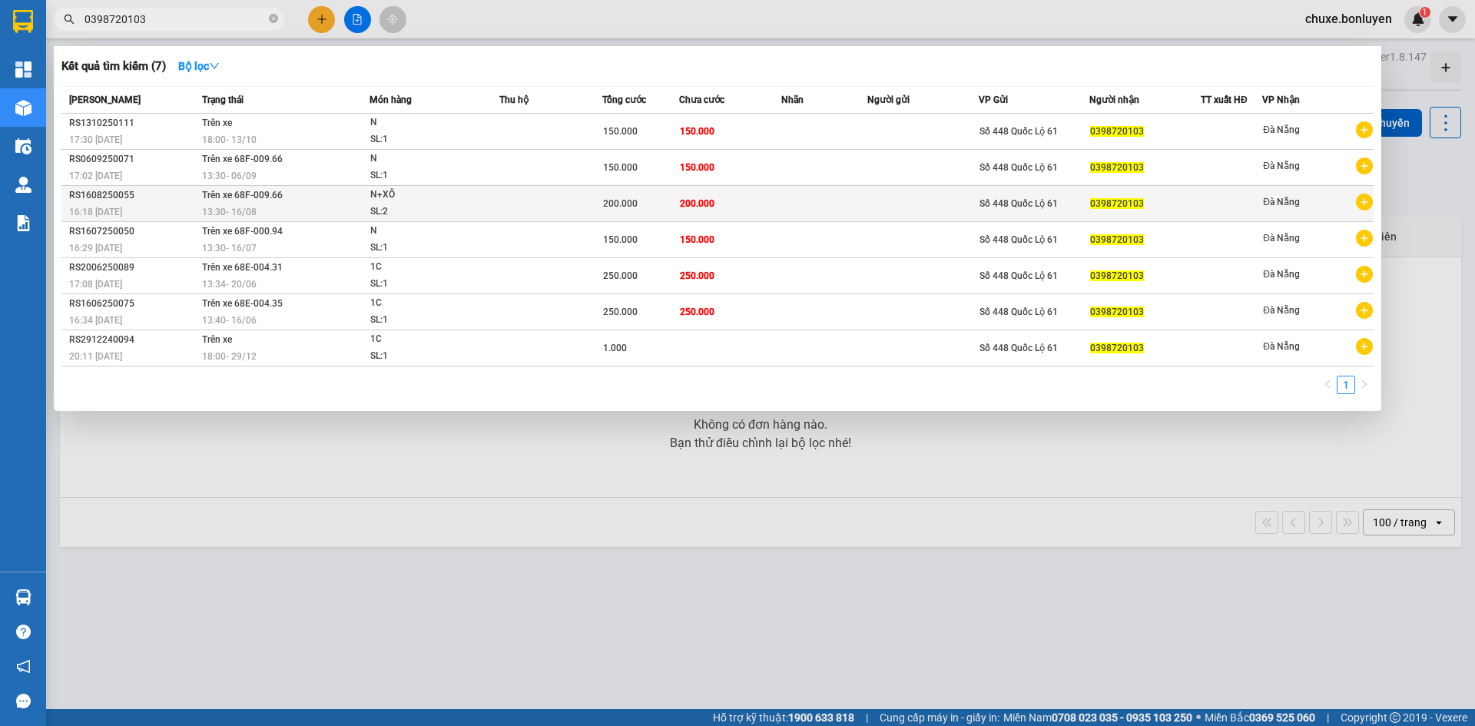
type input "0398720103"
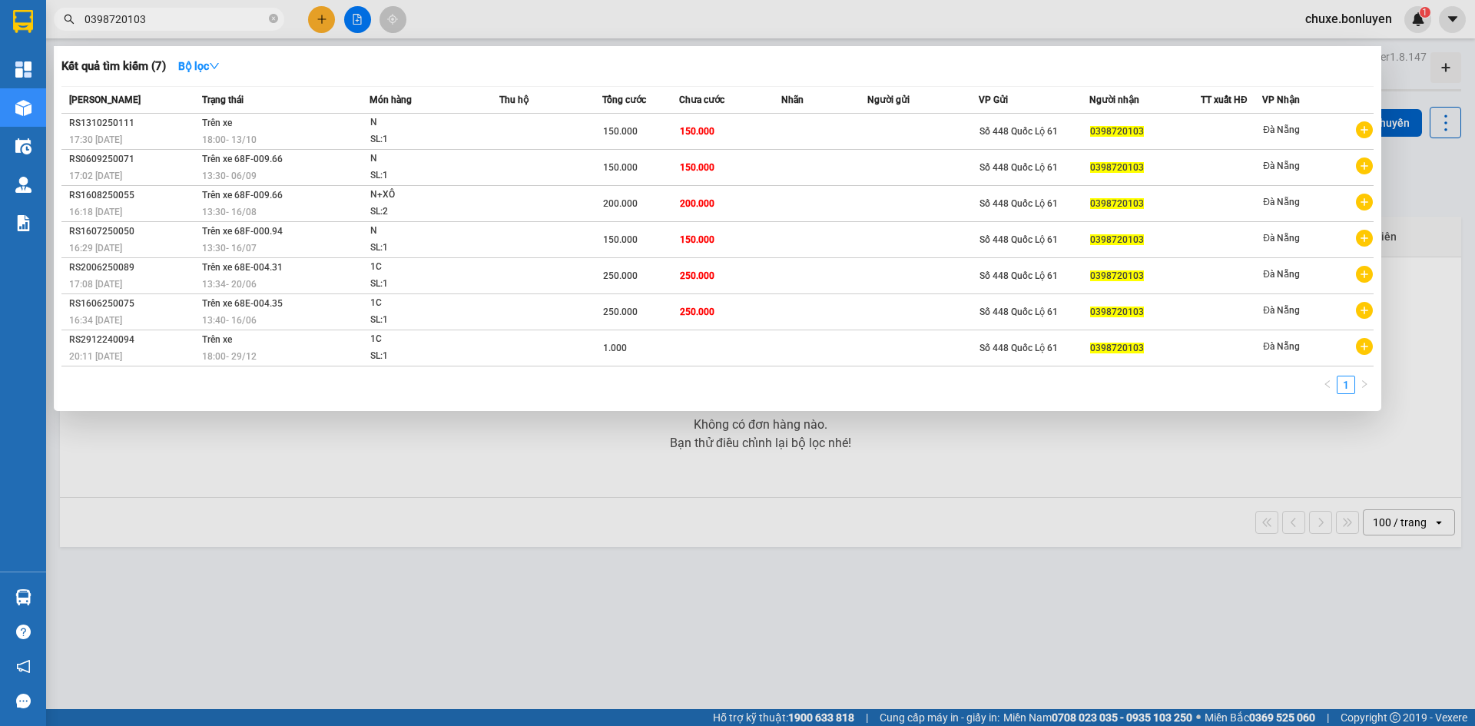
drag, startPoint x: 726, startPoint y: 192, endPoint x: 274, endPoint y: 18, distance: 484.7
click at [274, 18] on icon "close-circle" at bounding box center [273, 18] width 9 height 9
